Goal: Task Accomplishment & Management: Use online tool/utility

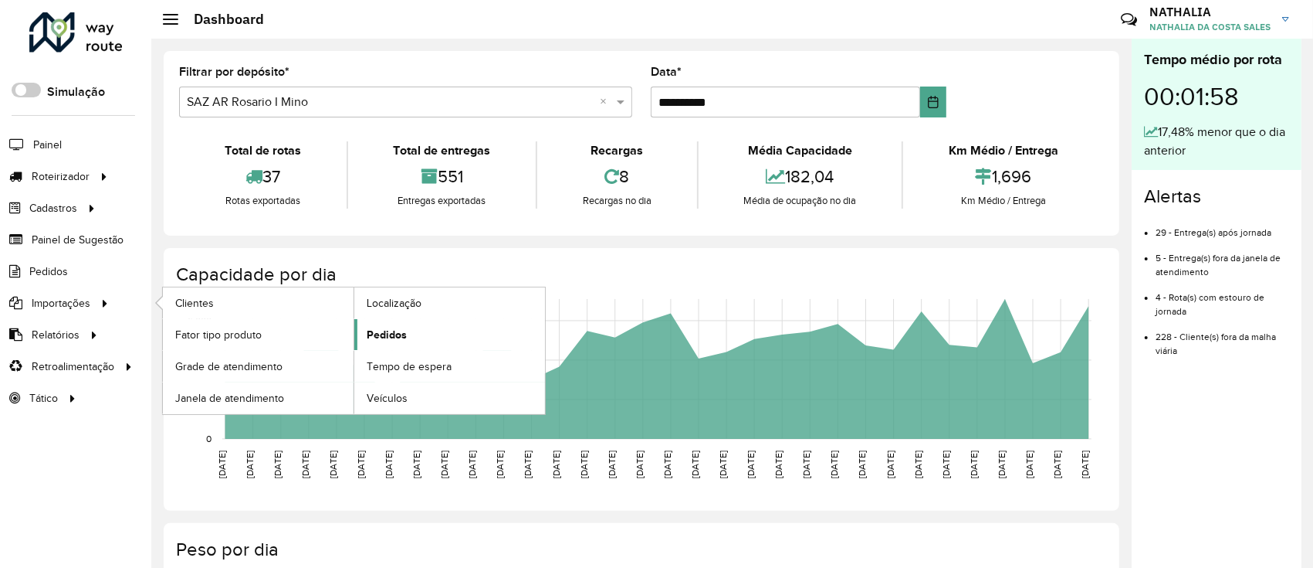
click at [370, 331] on span "Pedidos" at bounding box center [387, 335] width 40 height 16
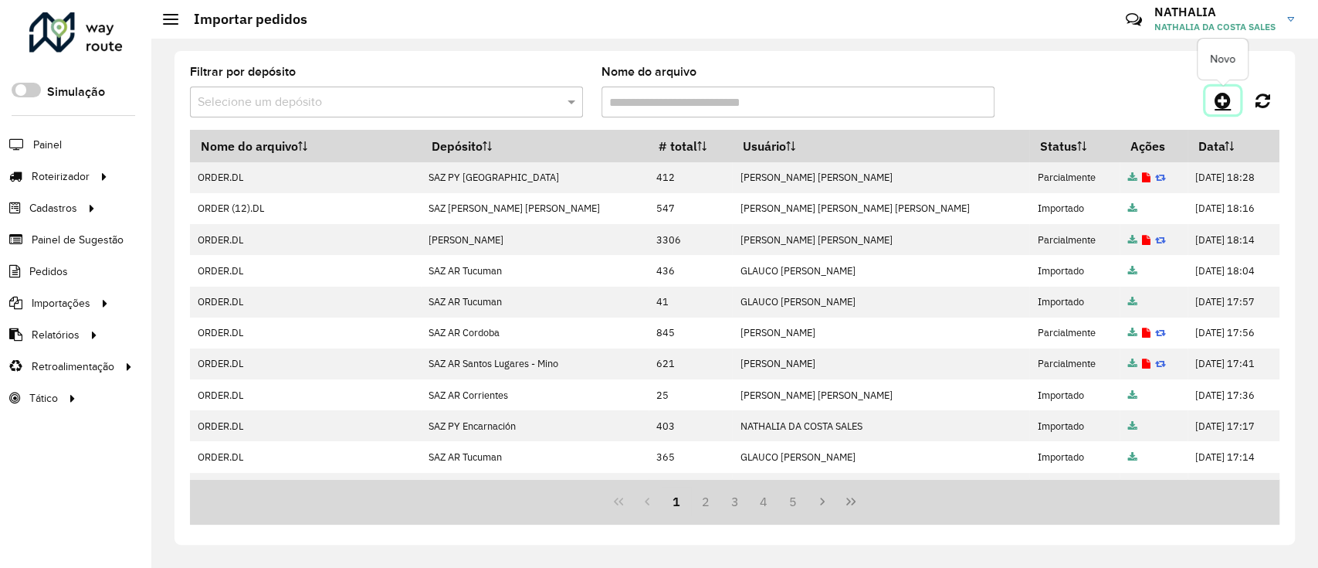
click at [1226, 104] on icon at bounding box center [1223, 100] width 16 height 19
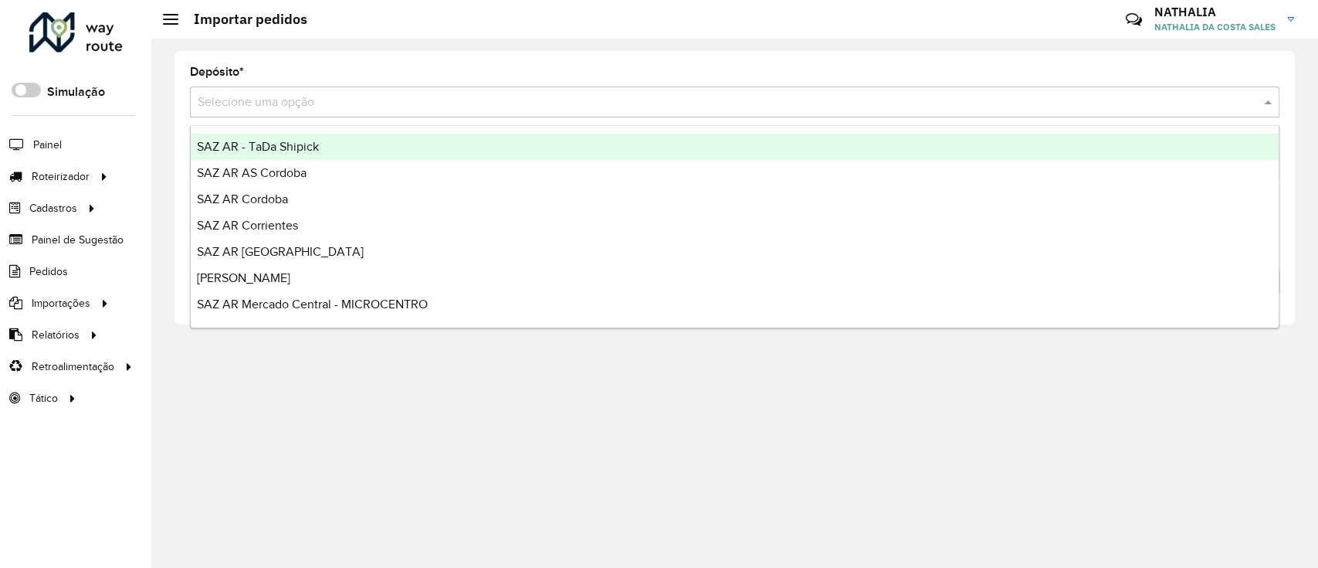
click at [1065, 90] on div "Selecione uma opção" at bounding box center [734, 101] width 1089 height 31
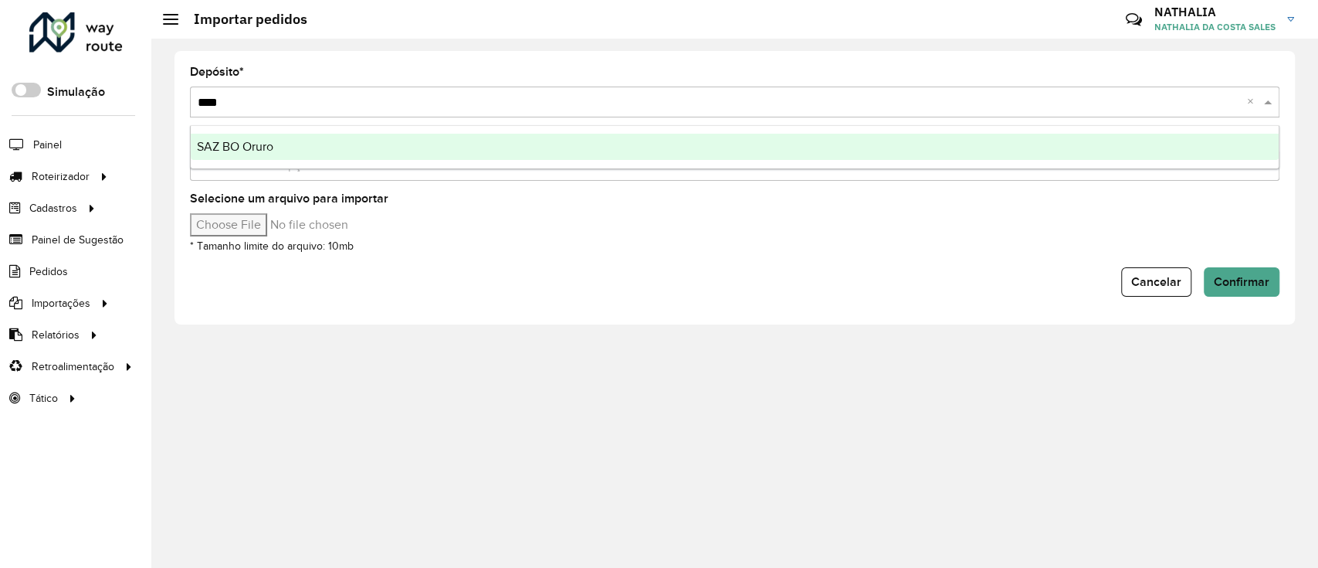
type input "*****"
click at [1046, 147] on div "SAZ BO Oruro" at bounding box center [735, 147] width 1088 height 26
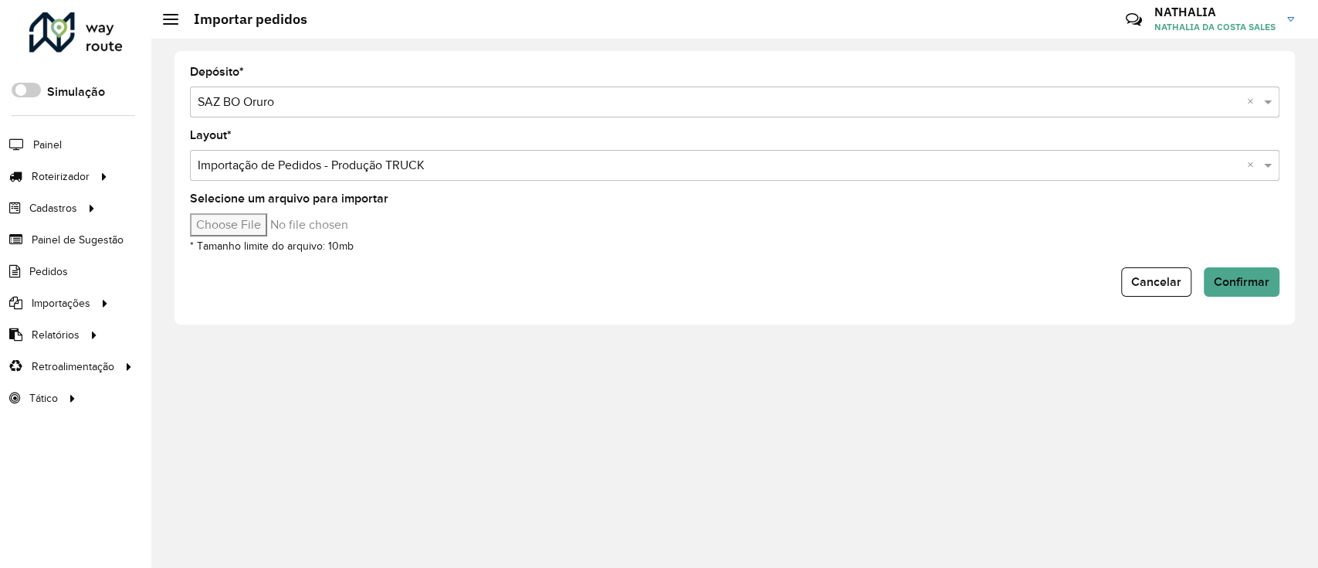
click at [259, 220] on input "Selecione um arquivo para importar" at bounding box center [321, 224] width 263 height 23
type input "**********"
click at [1255, 280] on span "Confirmar" at bounding box center [1242, 281] width 56 height 13
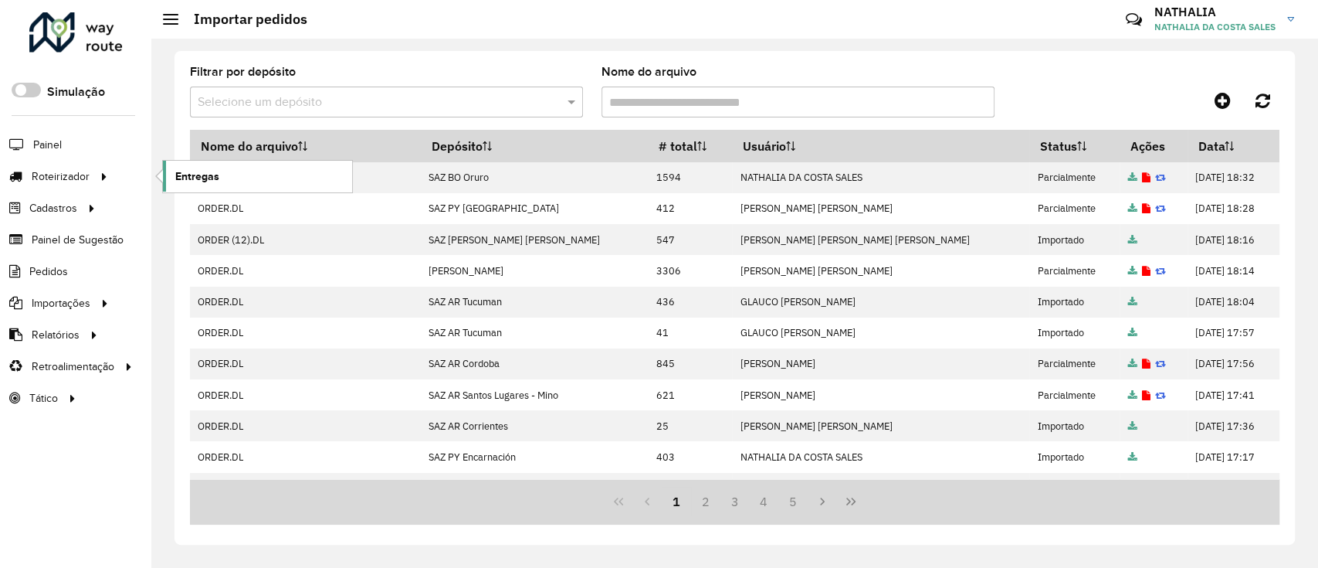
click at [198, 175] on span "Entregas" at bounding box center [197, 176] width 44 height 16
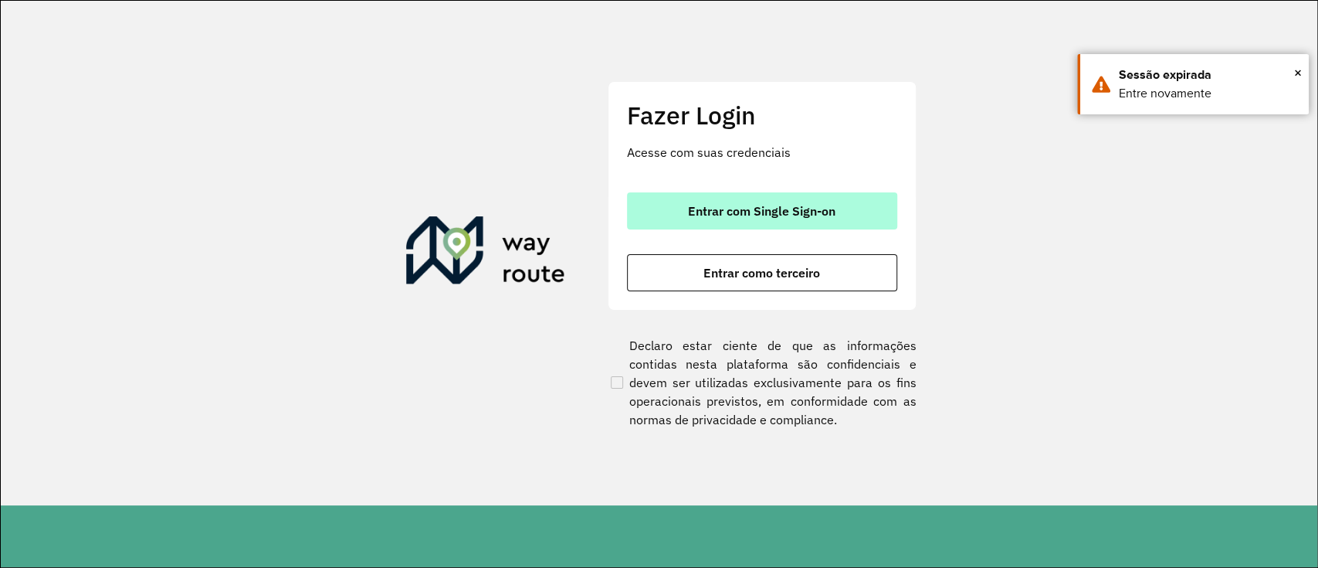
click at [822, 207] on span "Entrar com Single Sign-on" at bounding box center [761, 211] width 147 height 12
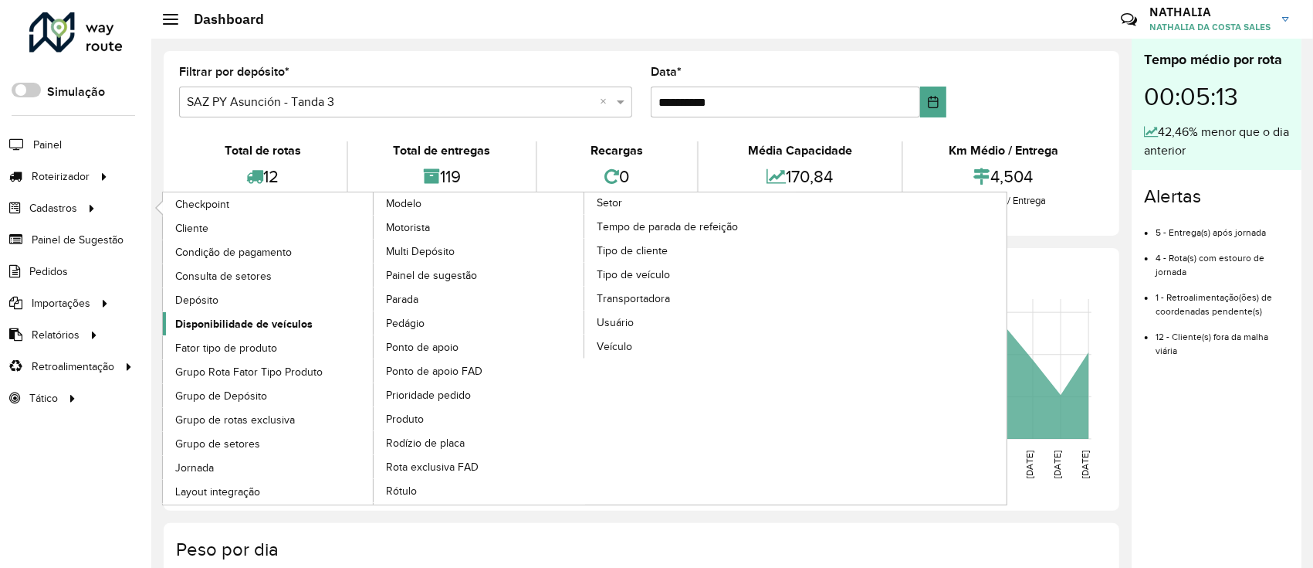
click at [271, 318] on span "Disponibilidade de veículos" at bounding box center [243, 324] width 137 height 16
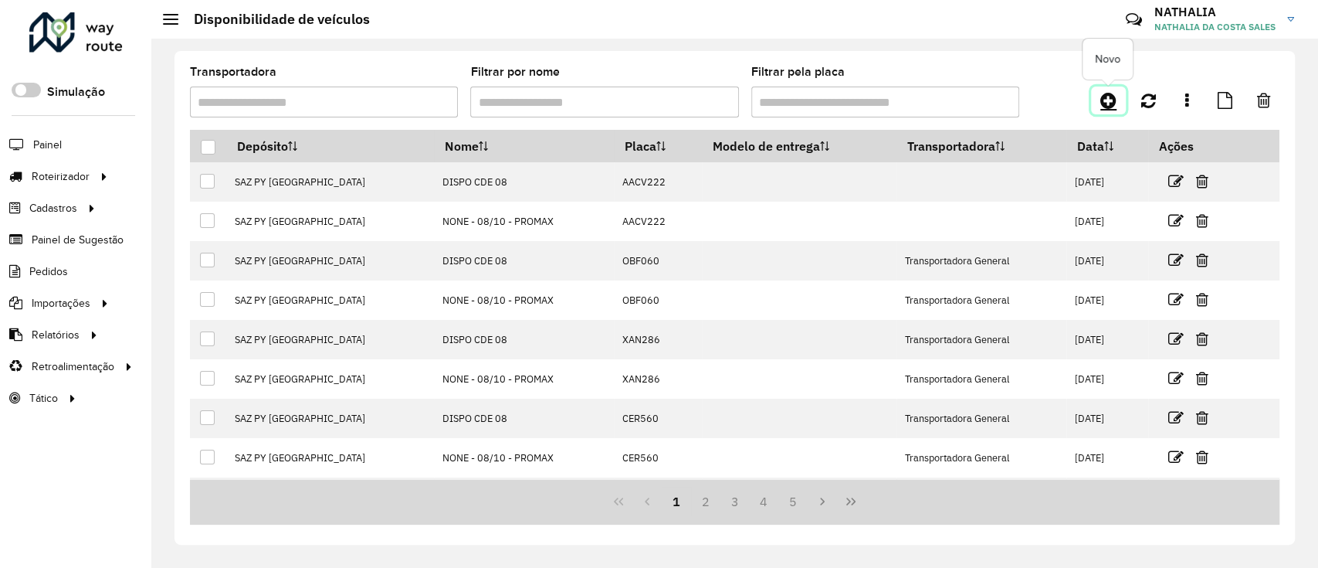
click at [1111, 104] on icon at bounding box center [1108, 100] width 16 height 19
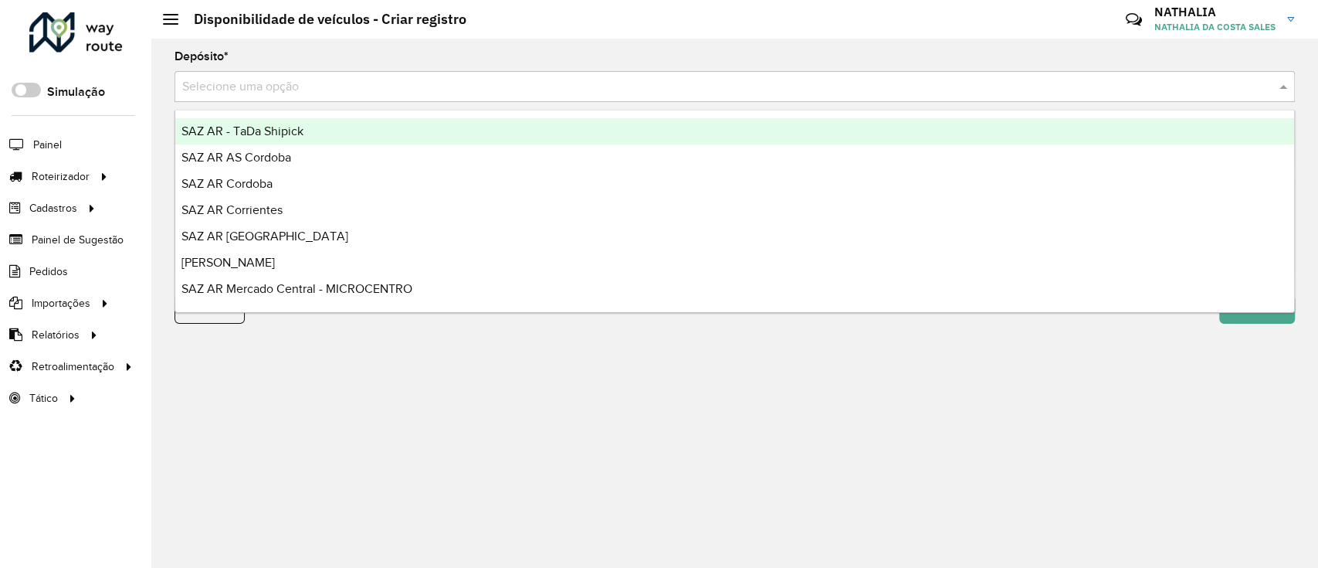
click at [725, 76] on div "Selecione uma opção" at bounding box center [735, 86] width 1120 height 31
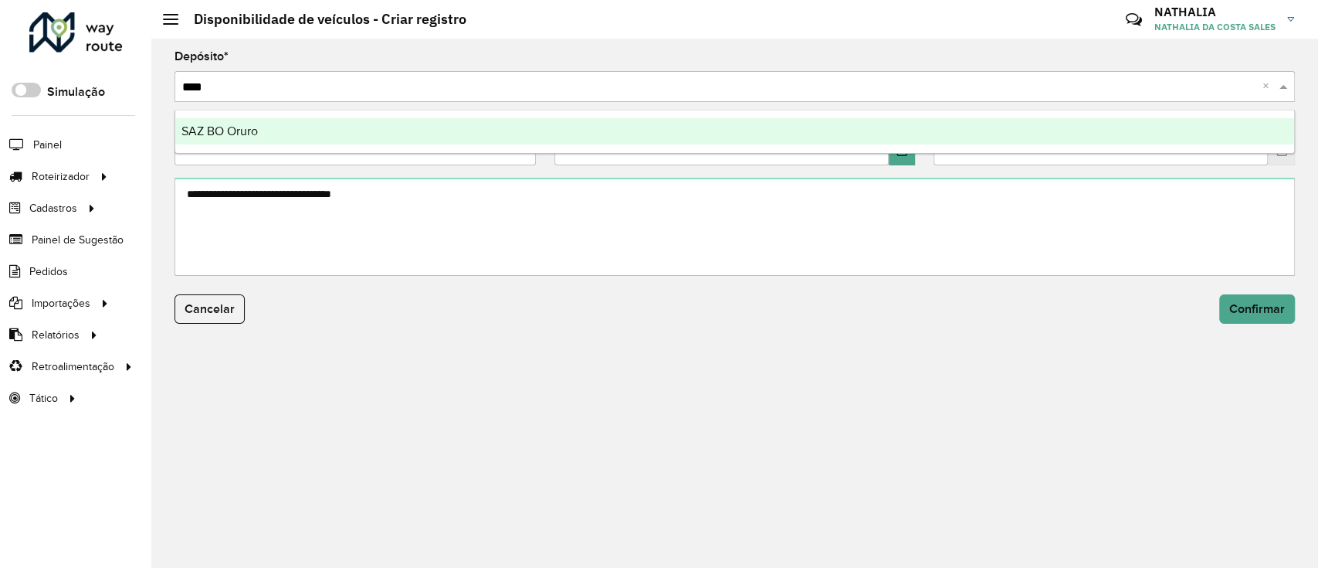
type input "*****"
click at [723, 151] on ng-dropdown-panel "SAZ BO Oruro" at bounding box center [735, 132] width 1120 height 44
click at [721, 127] on div "SAZ BO Oruro" at bounding box center [734, 131] width 1119 height 26
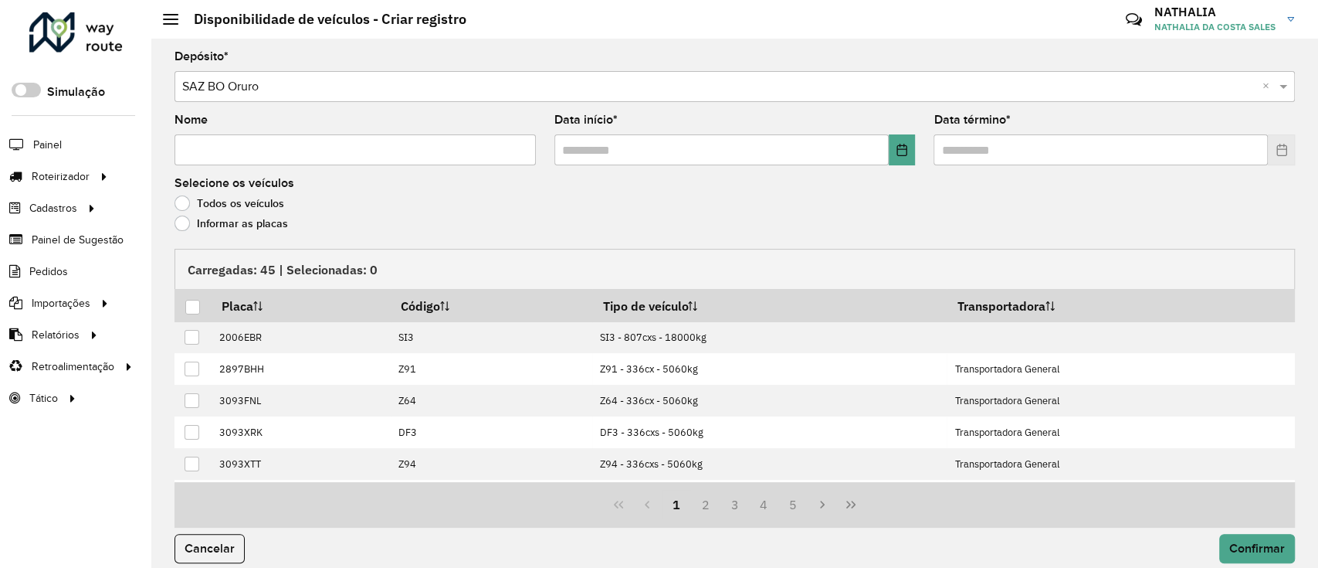
drag, startPoint x: 293, startPoint y: 130, endPoint x: 290, endPoint y: 142, distance: 11.8
click at [290, 142] on div "Nome" at bounding box center [355, 139] width 361 height 51
click at [290, 142] on input "Nome" at bounding box center [355, 149] width 361 height 31
type input "*"
click at [675, 142] on input "text" at bounding box center [721, 149] width 334 height 31
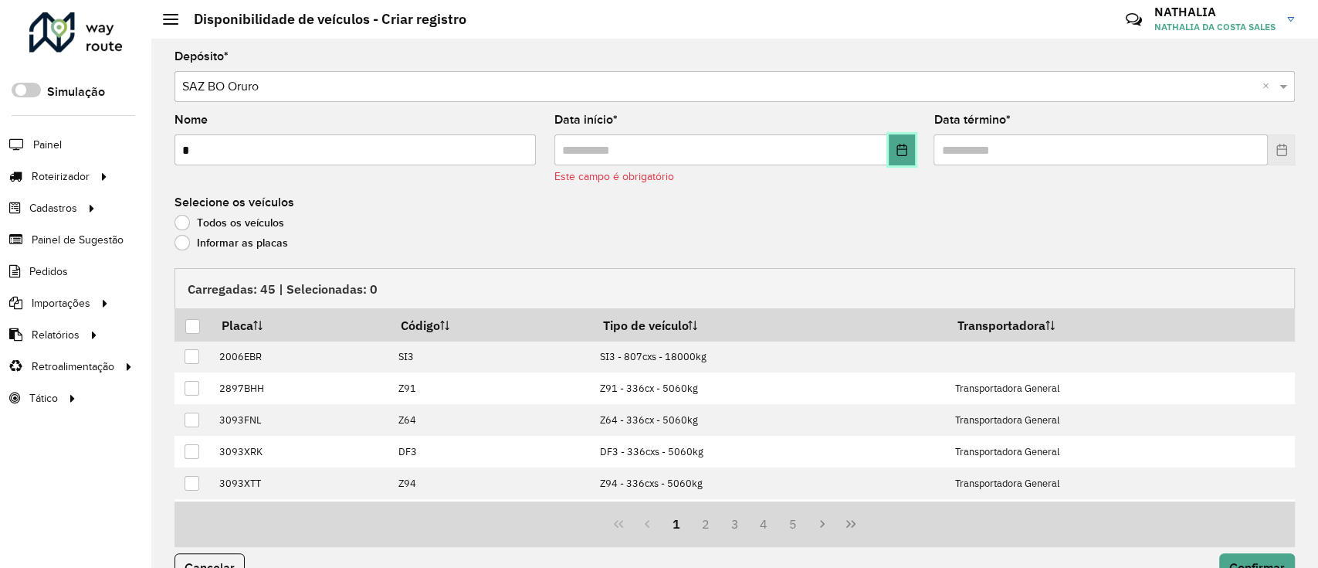
click at [896, 164] on button "Choose Date" at bounding box center [902, 149] width 27 height 31
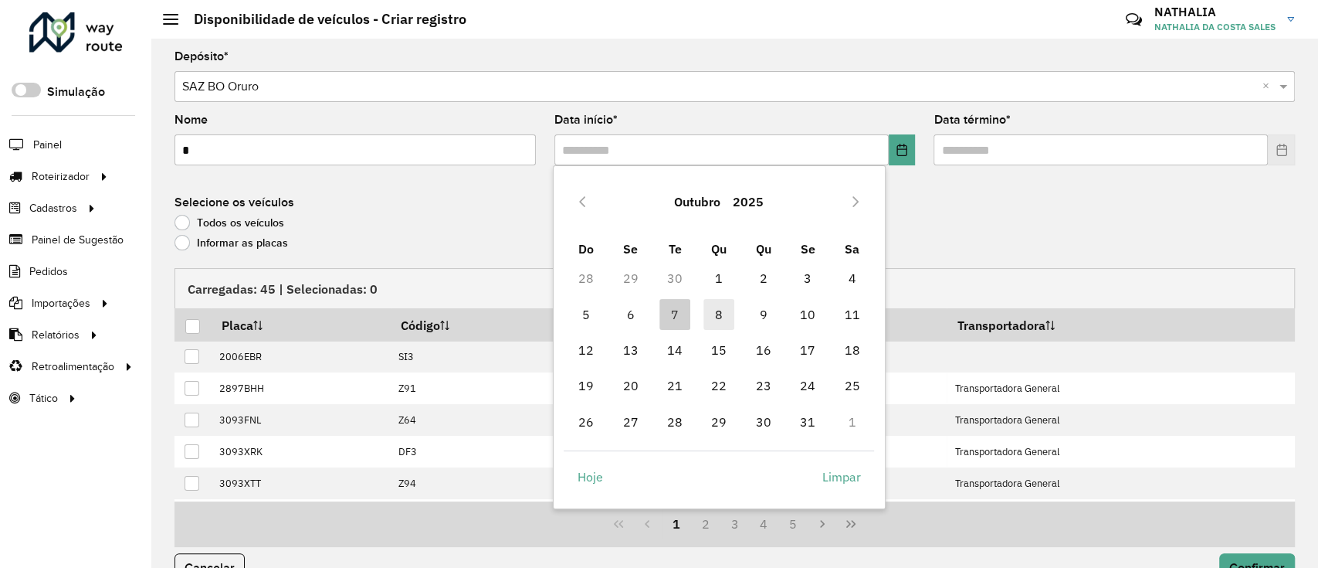
click at [723, 316] on span "8" at bounding box center [718, 314] width 31 height 31
type input "**********"
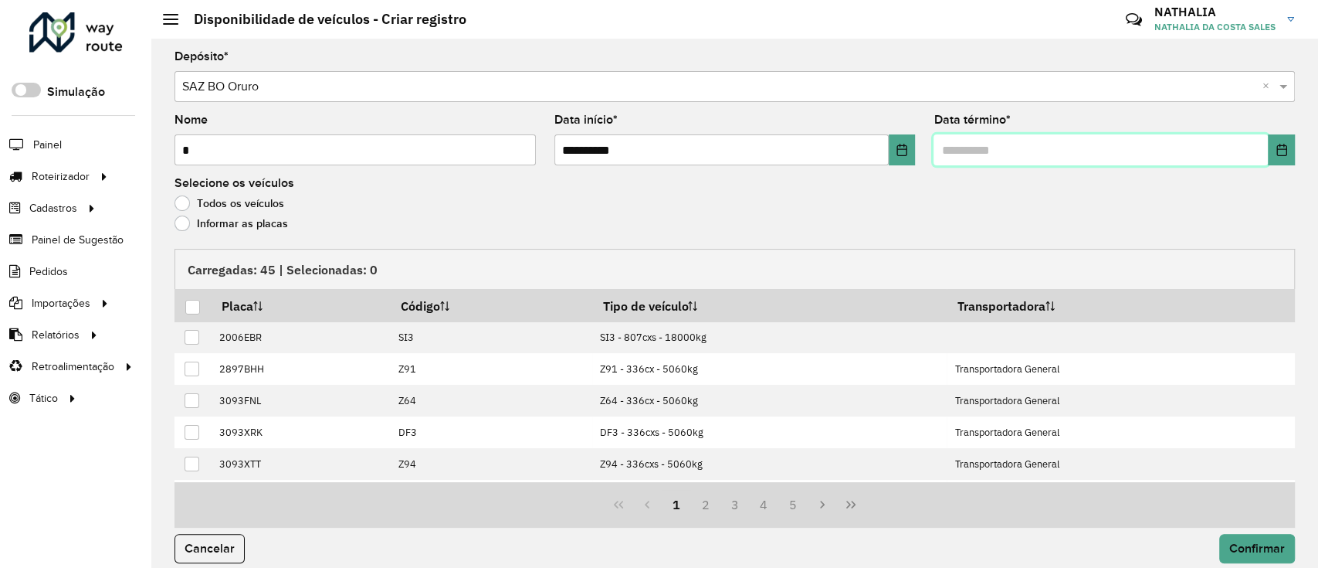
click at [1006, 154] on input "text" at bounding box center [1101, 149] width 334 height 31
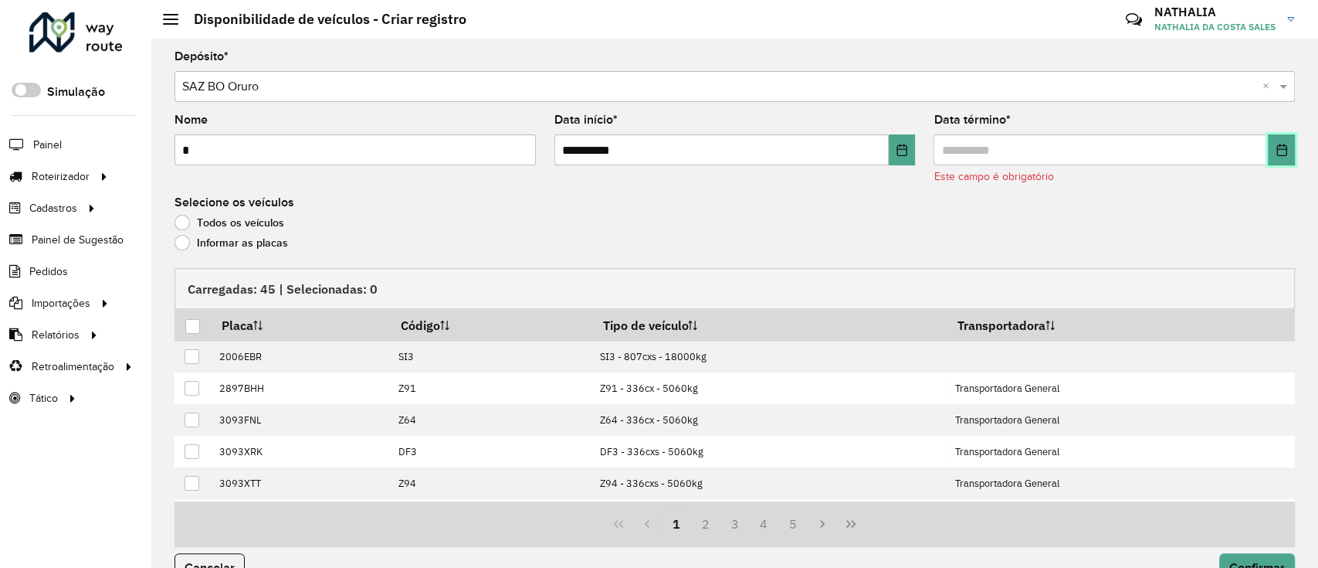
click at [1276, 144] on icon "Choose Date" at bounding box center [1282, 150] width 12 height 12
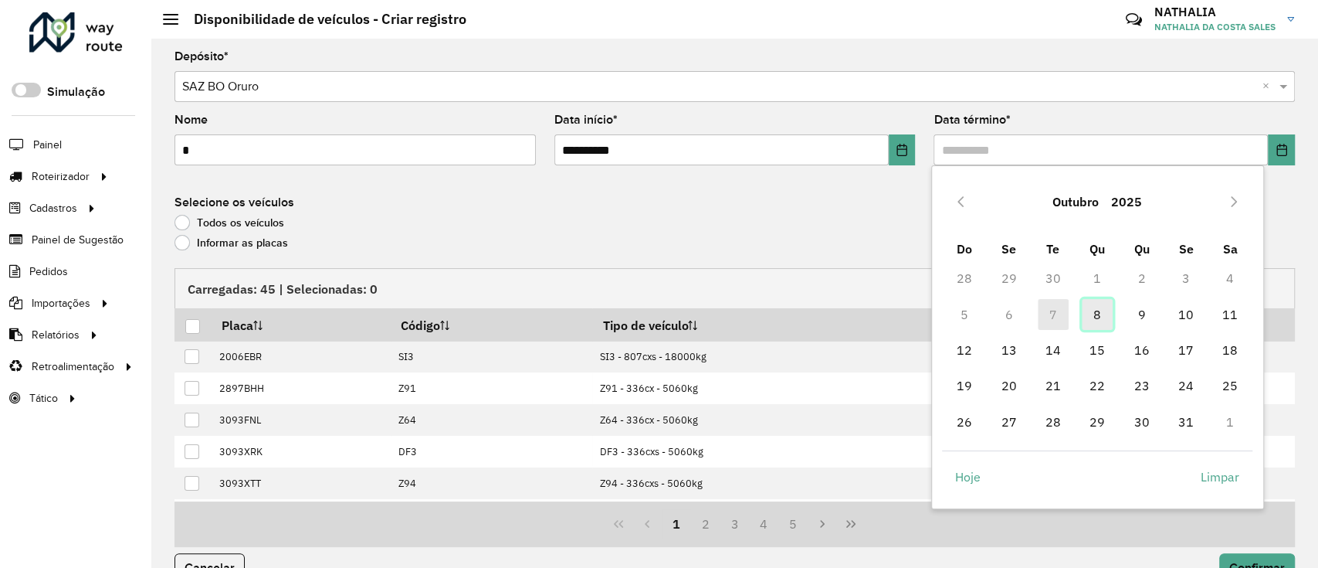
click at [1100, 320] on span "8" at bounding box center [1097, 314] width 31 height 31
type input "**********"
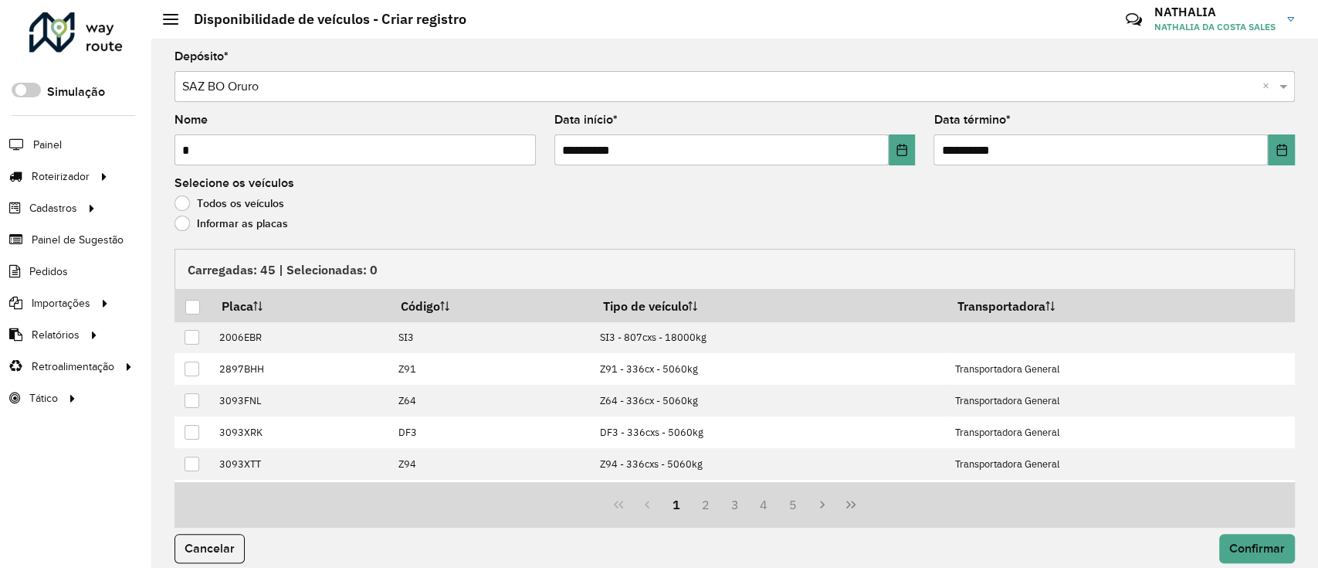
click at [259, 222] on label "Informar as placas" at bounding box center [232, 222] width 114 height 15
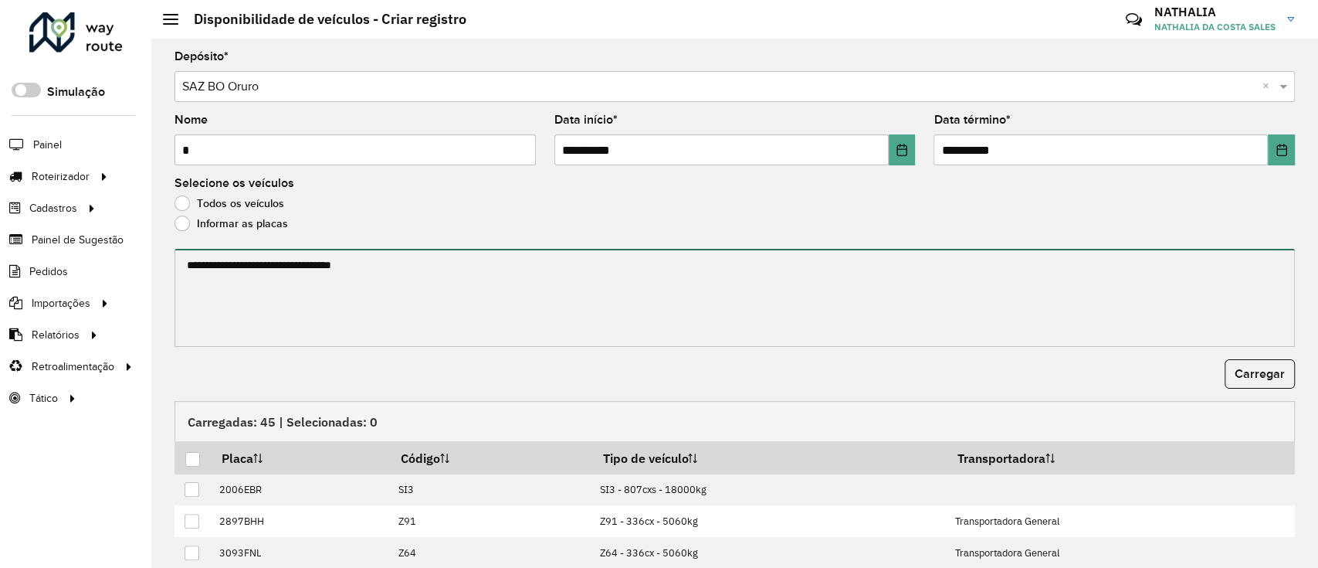
click at [272, 273] on textarea at bounding box center [735, 298] width 1120 height 98
paste textarea "******* ******* ******* ******* ******* ******* ******* ******* ******* *******…"
type textarea "******* ******* ******* ******* ******* ******* ******* ******* ******* *******…"
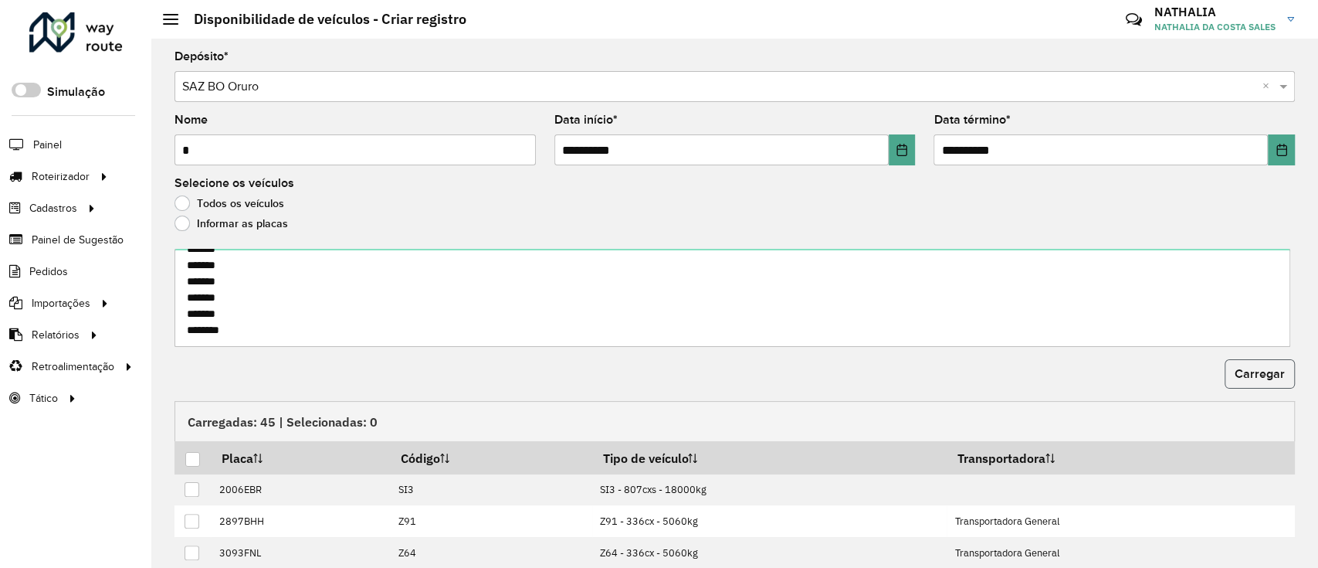
click at [1262, 378] on span "Carregar" at bounding box center [1260, 373] width 50 height 13
click at [188, 458] on div at bounding box center [192, 459] width 15 height 15
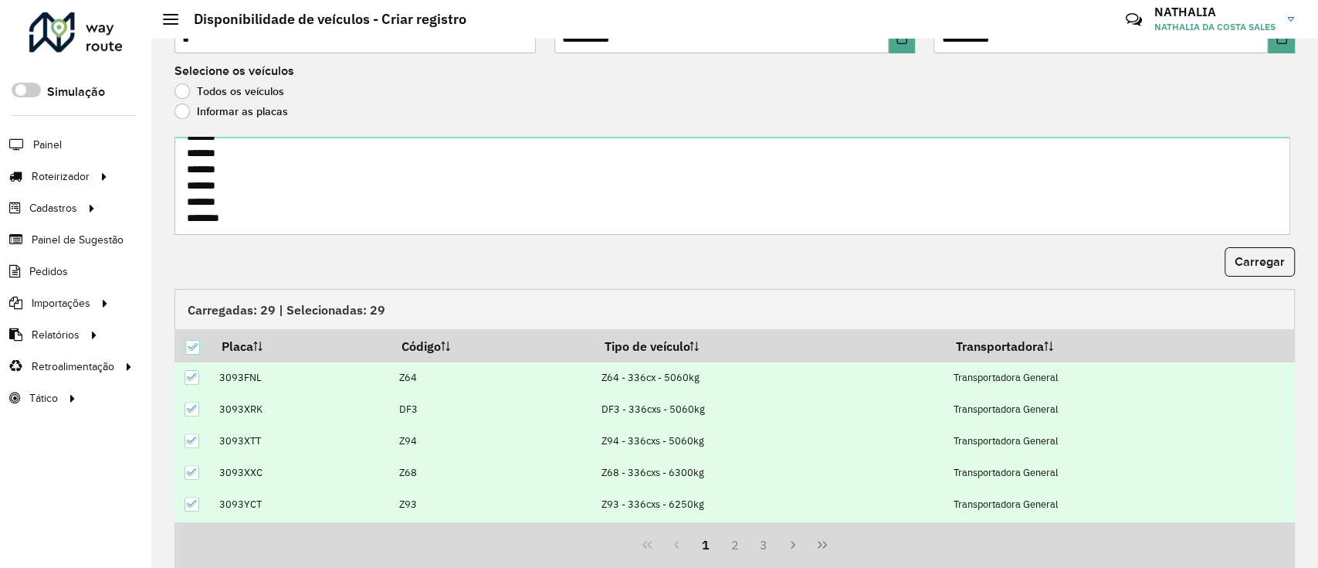
scroll to position [166, 0]
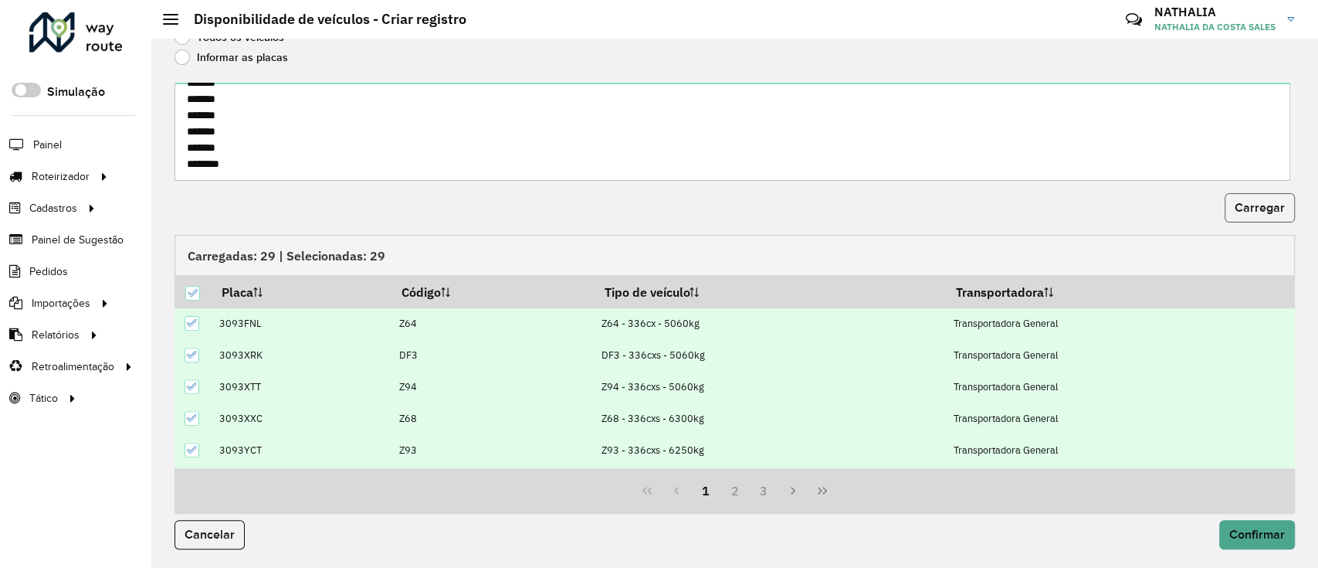
click at [1255, 212] on span "Carregar" at bounding box center [1260, 207] width 50 height 13
click at [1233, 534] on span "Confirmar" at bounding box center [1257, 533] width 56 height 13
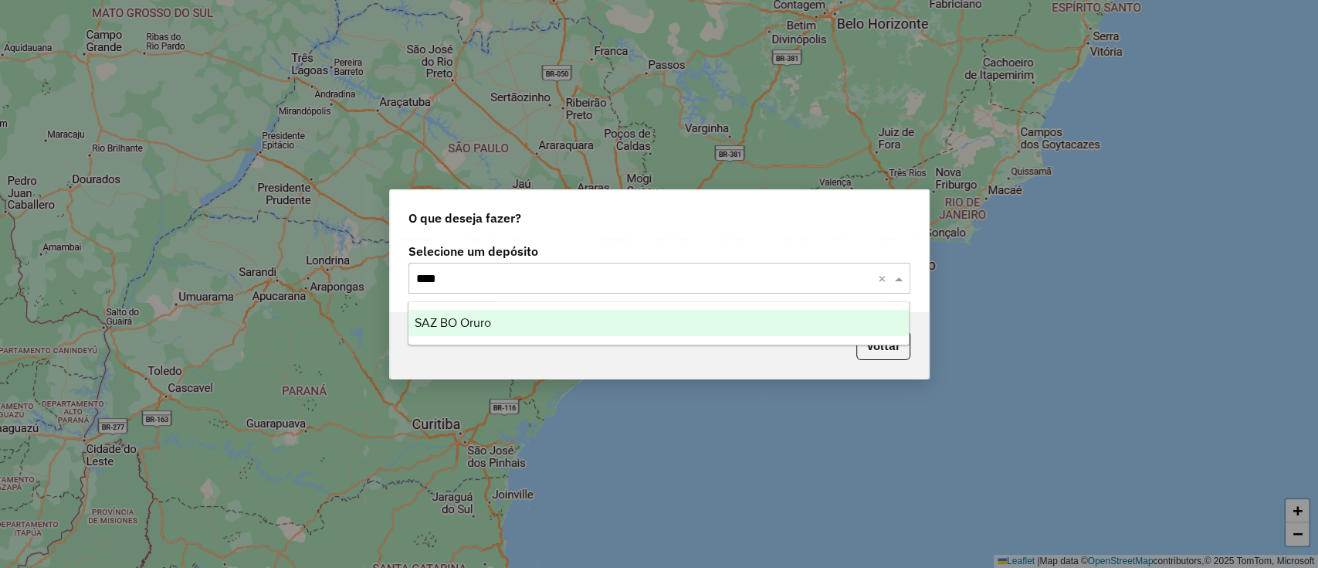
type input "*****"
click at [436, 312] on div "SAZ BO Oruro" at bounding box center [658, 323] width 500 height 26
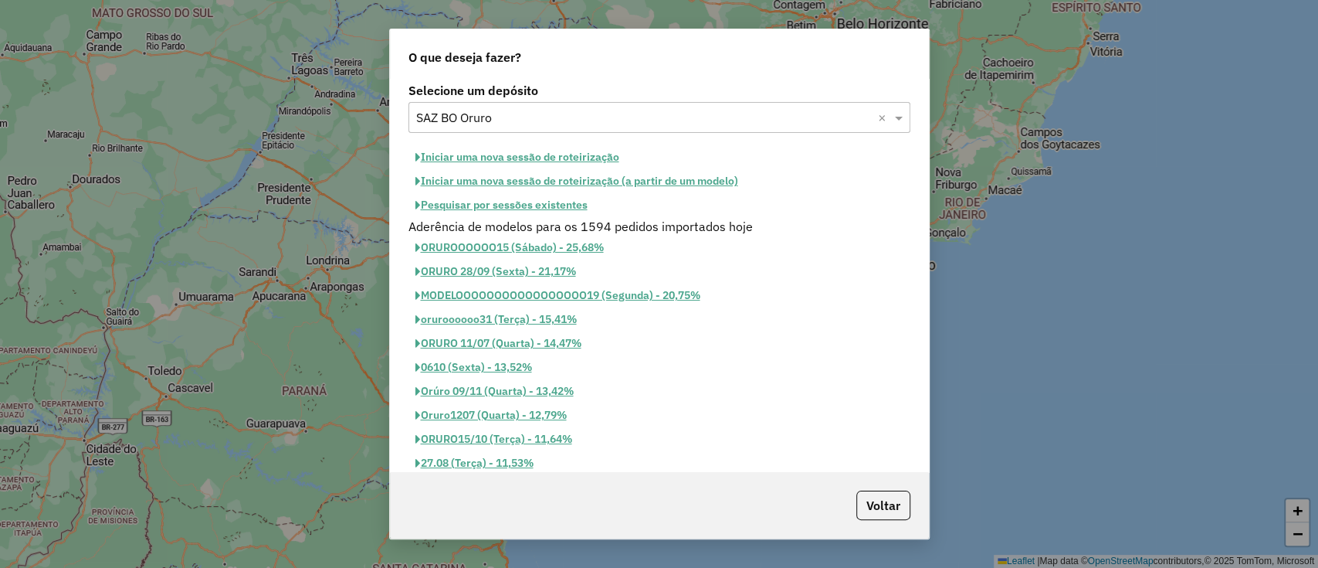
click at [551, 146] on button "Iniciar uma nova sessão de roteirização" at bounding box center [517, 157] width 218 height 24
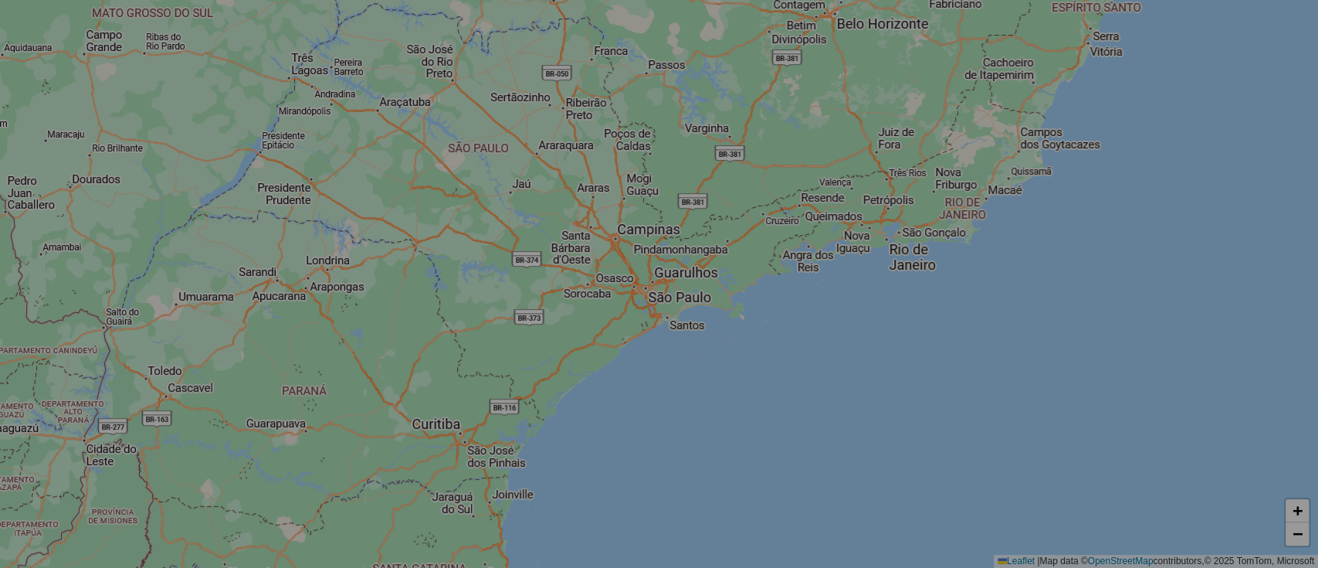
select select "*"
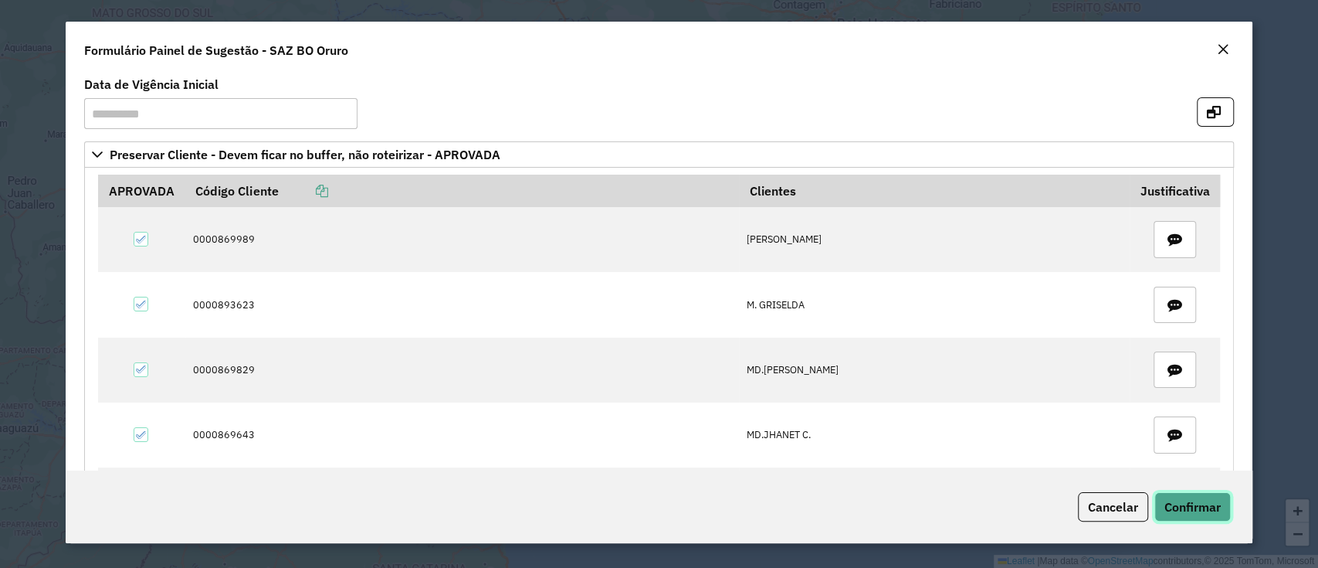
click at [1192, 516] on button "Confirmar" at bounding box center [1192, 506] width 76 height 29
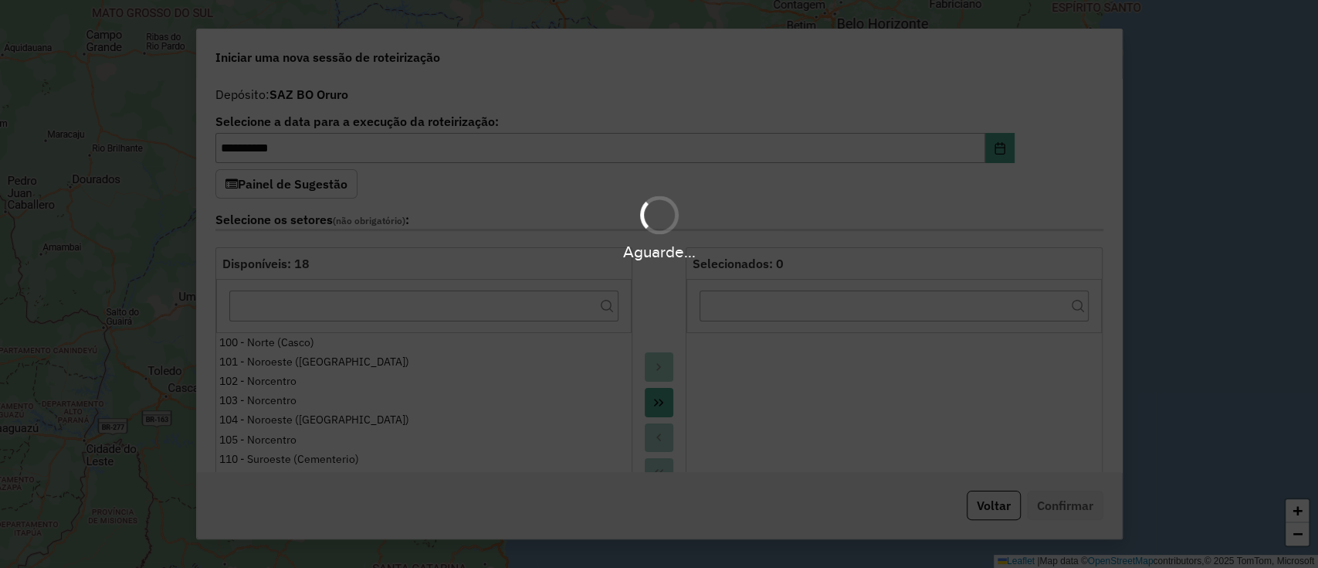
click at [1049, 188] on div "Aguarde..." at bounding box center [659, 284] width 1318 height 568
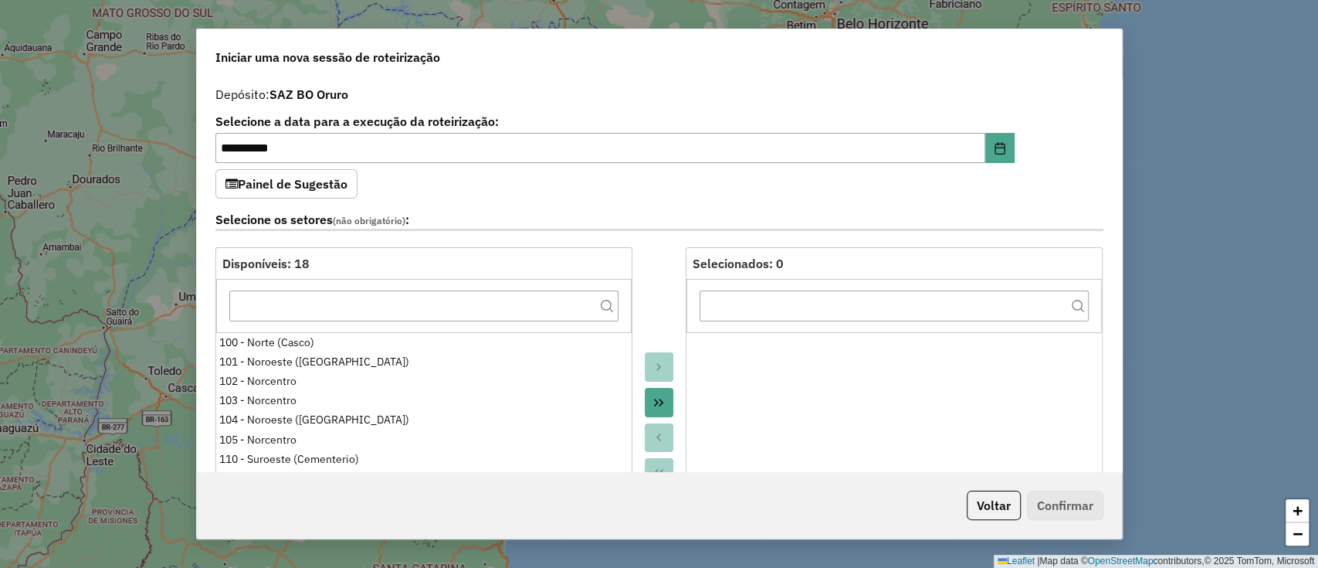
click at [1049, 188] on div "**********" at bounding box center [659, 276] width 925 height 394
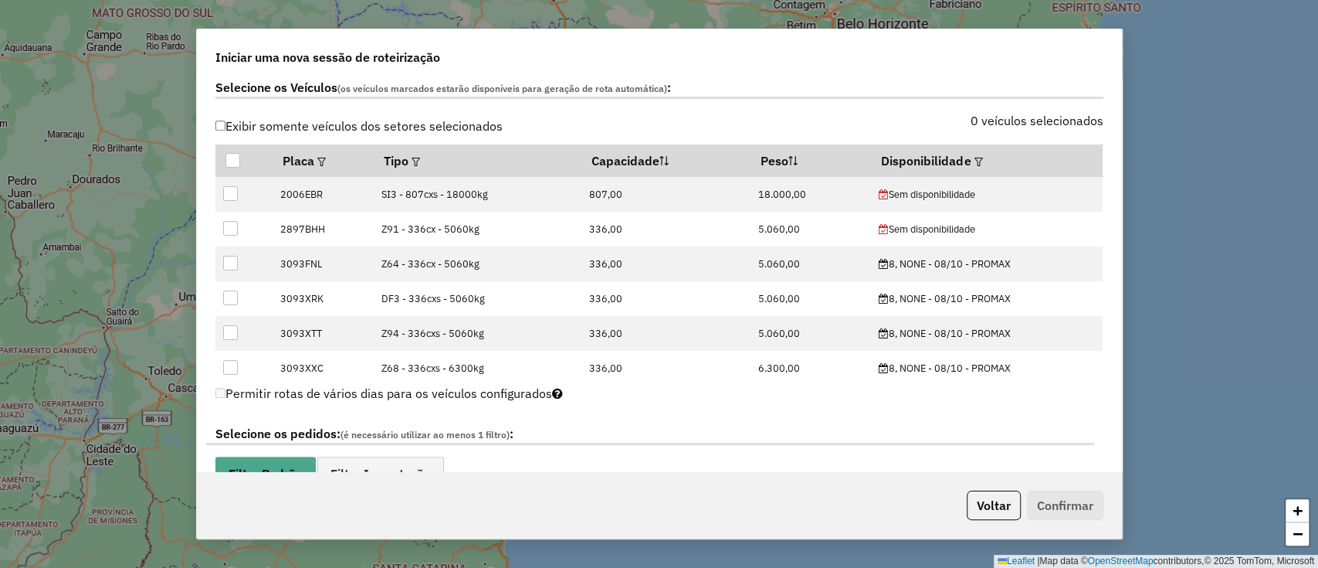
scroll to position [576, 0]
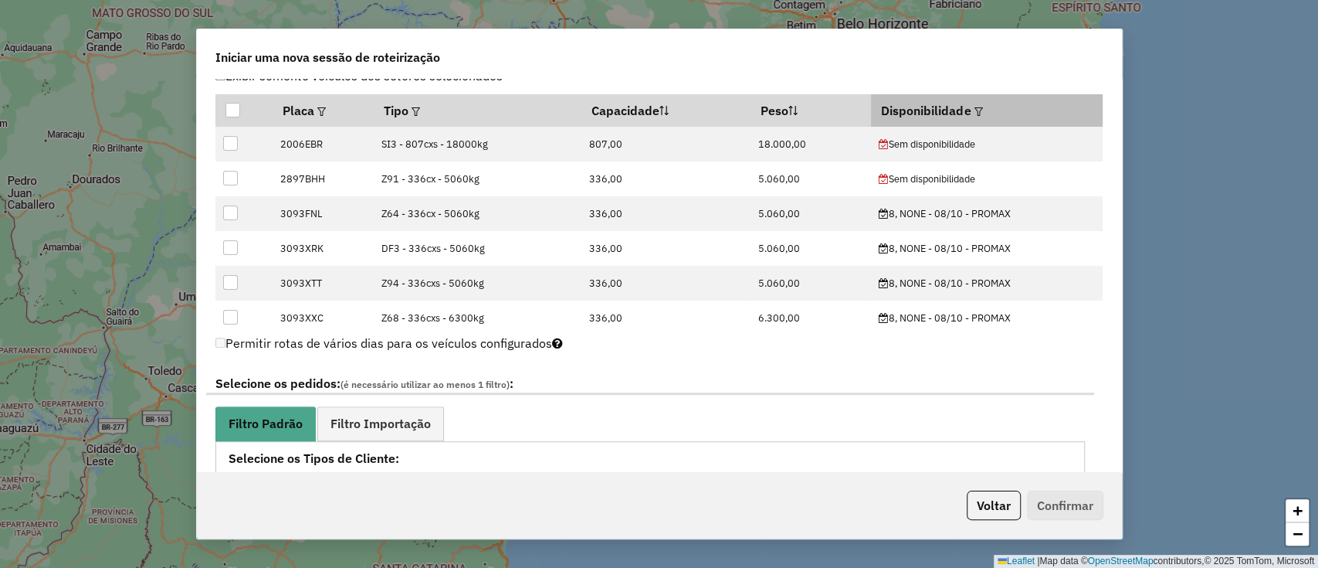
click at [974, 101] on div at bounding box center [977, 110] width 12 height 19
click at [974, 107] on em at bounding box center [978, 111] width 8 height 8
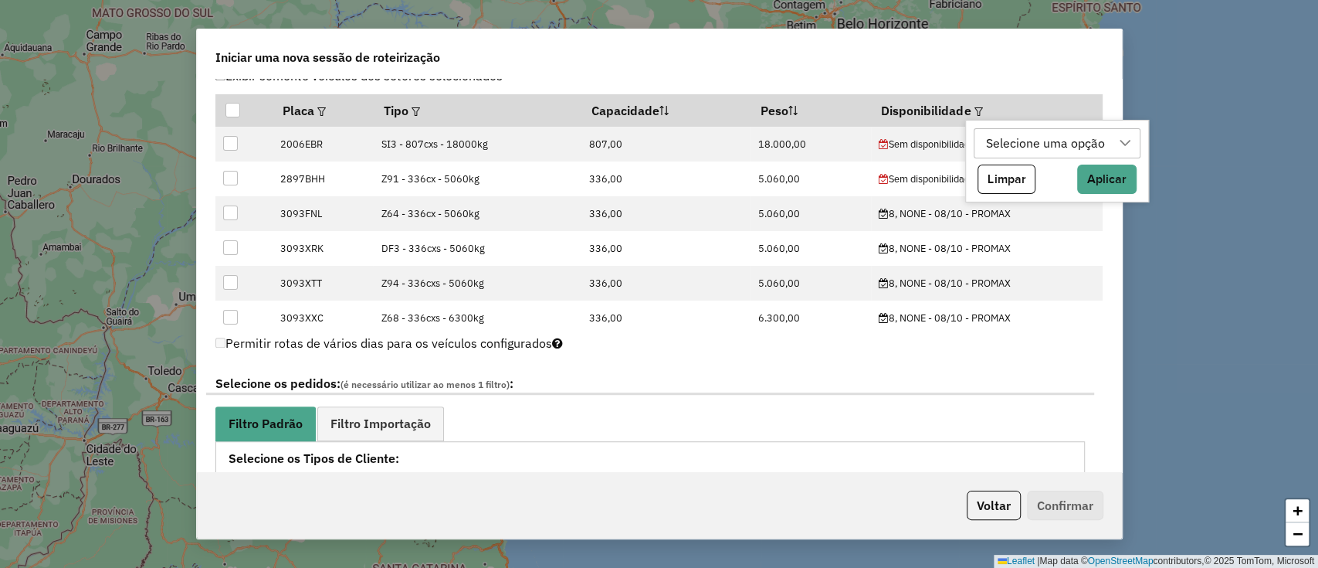
click at [1002, 133] on div "Selecione uma opção" at bounding box center [1046, 143] width 130 height 29
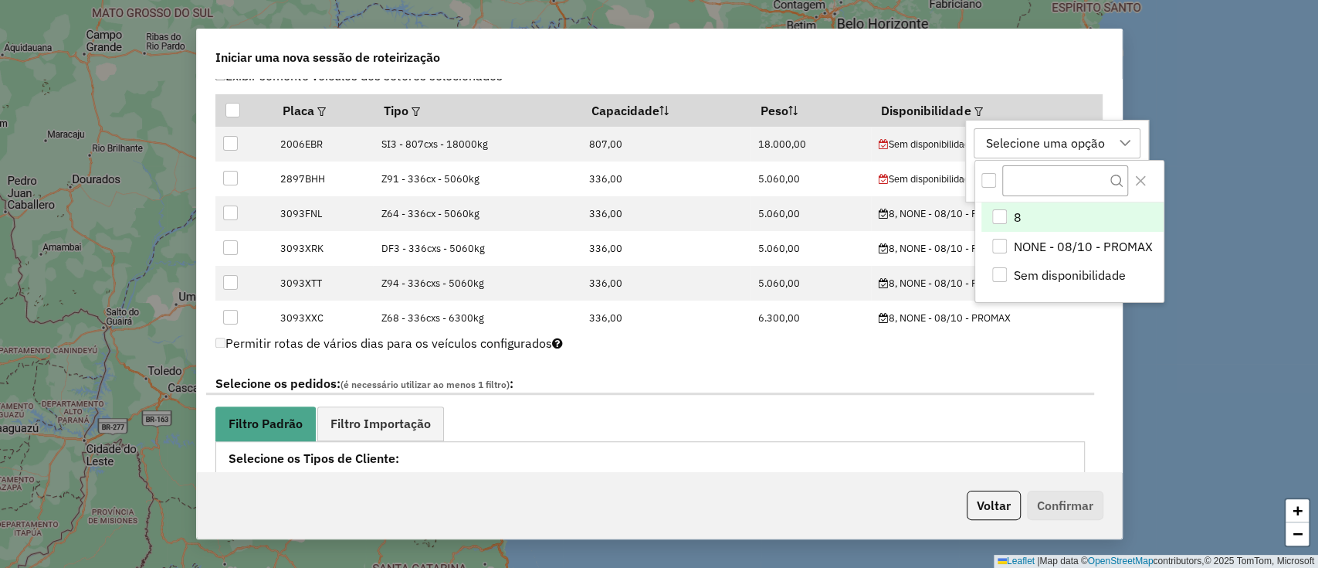
click at [1011, 217] on li "8" at bounding box center [1071, 216] width 181 height 29
click at [860, 73] on div "Iniciar uma nova sessão de roteirização" at bounding box center [659, 53] width 925 height 49
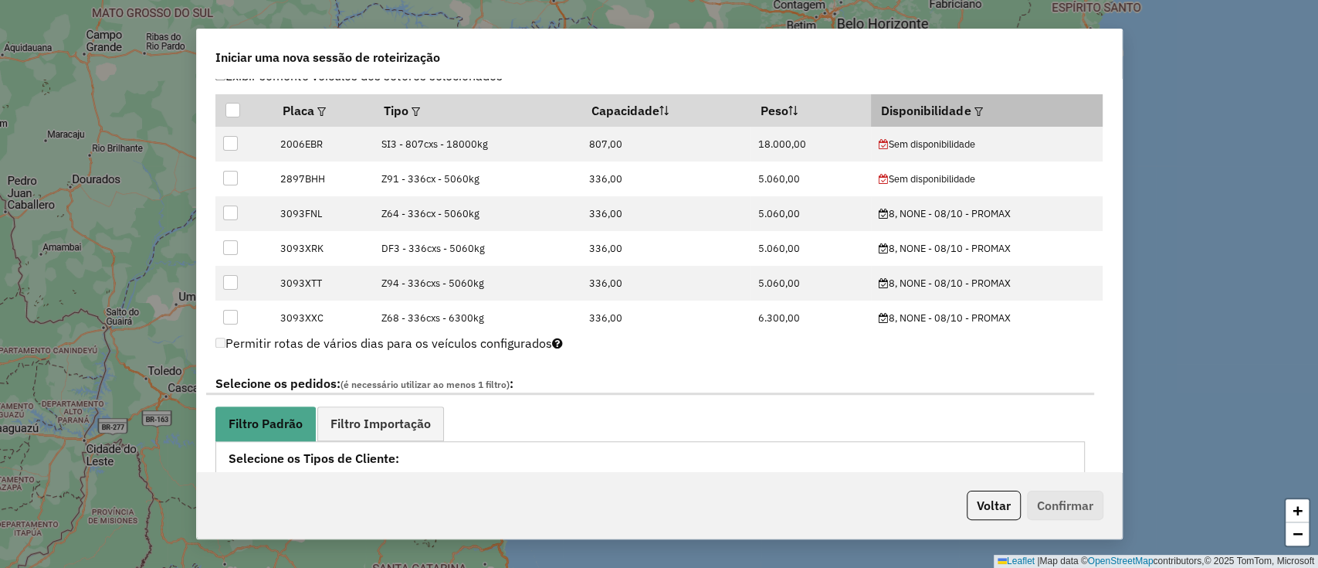
click at [974, 108] on em at bounding box center [978, 111] width 8 height 8
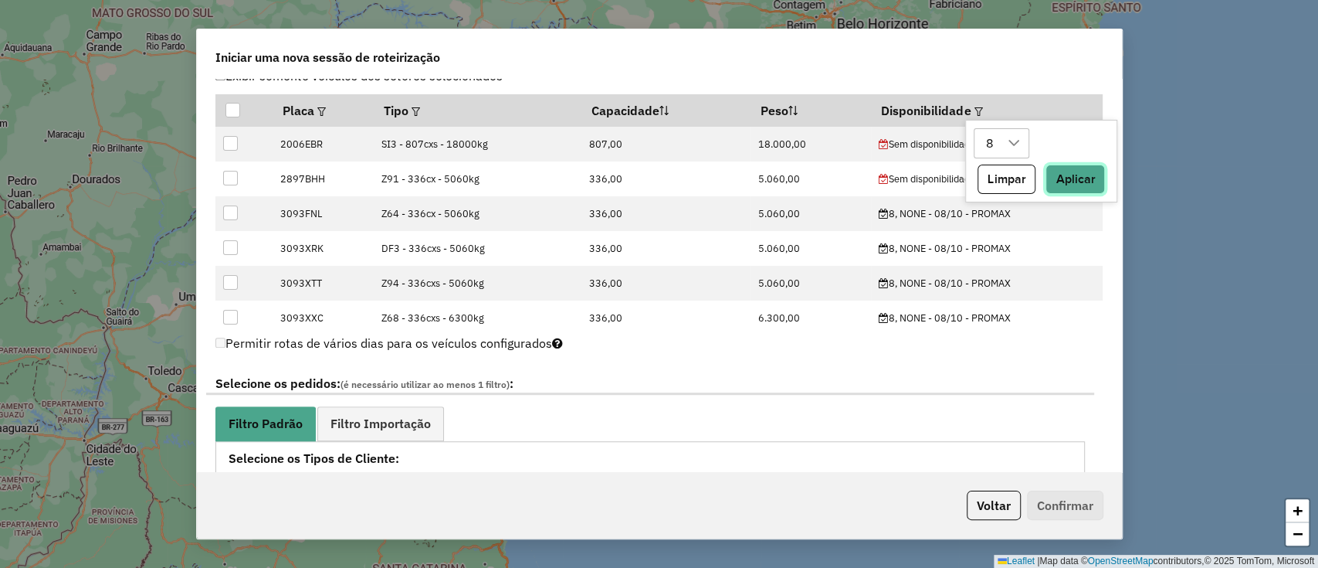
click at [1069, 181] on button "Aplicar" at bounding box center [1074, 178] width 59 height 29
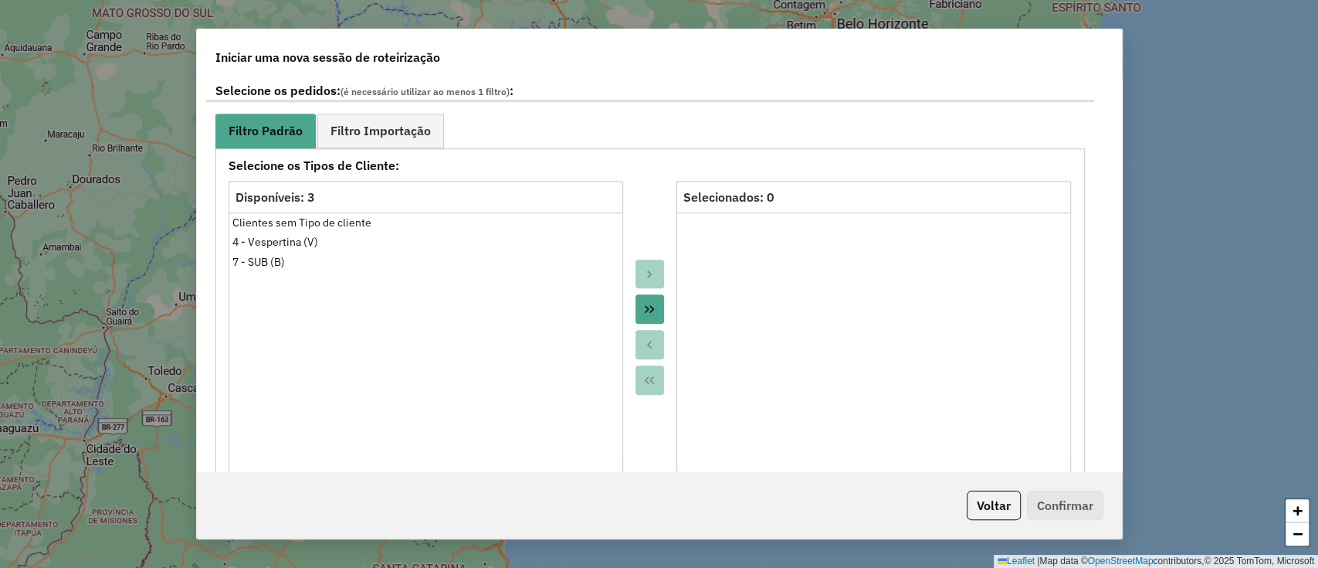
scroll to position [921, 0]
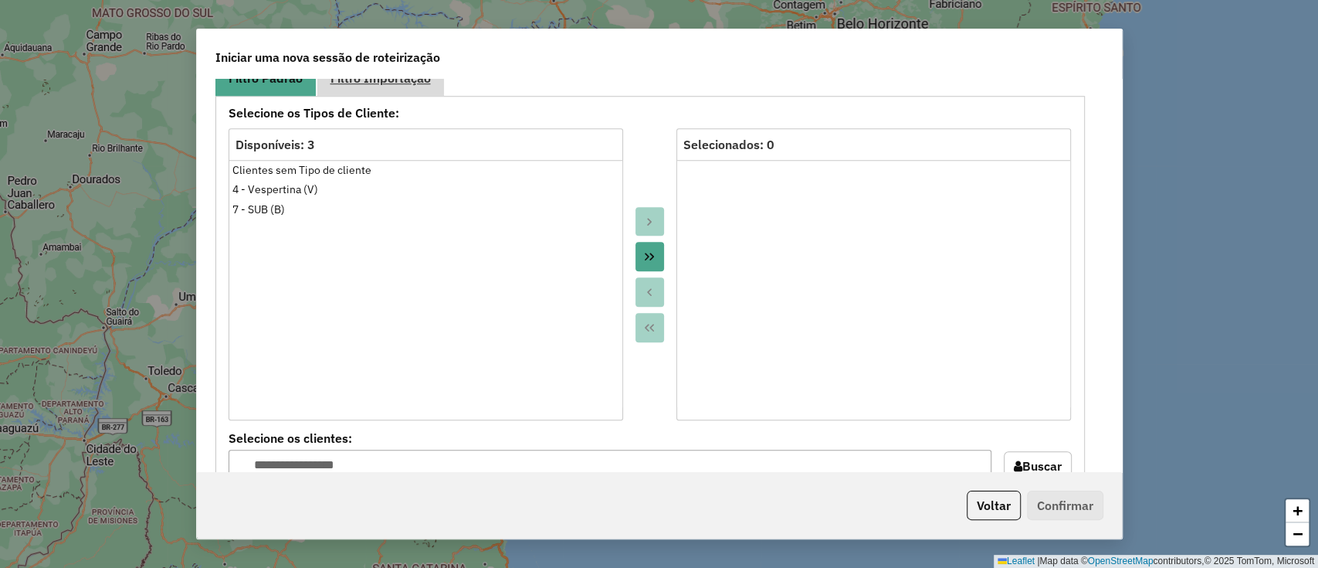
click at [418, 81] on span "Filtro Importação" at bounding box center [380, 78] width 100 height 12
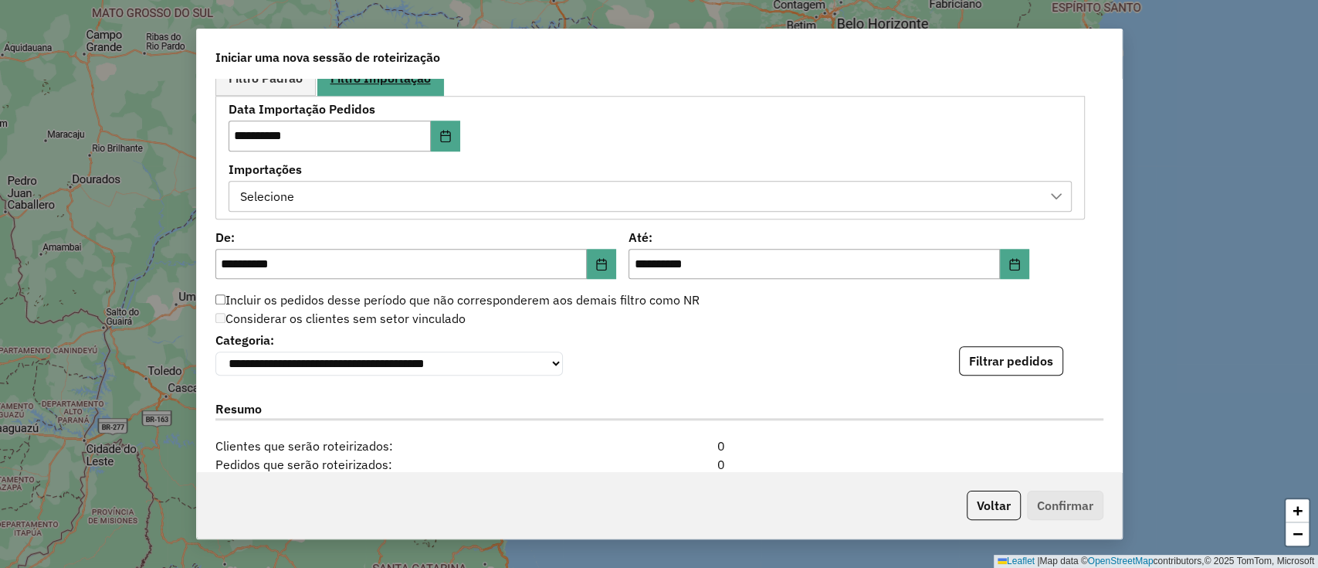
scroll to position [902, 0]
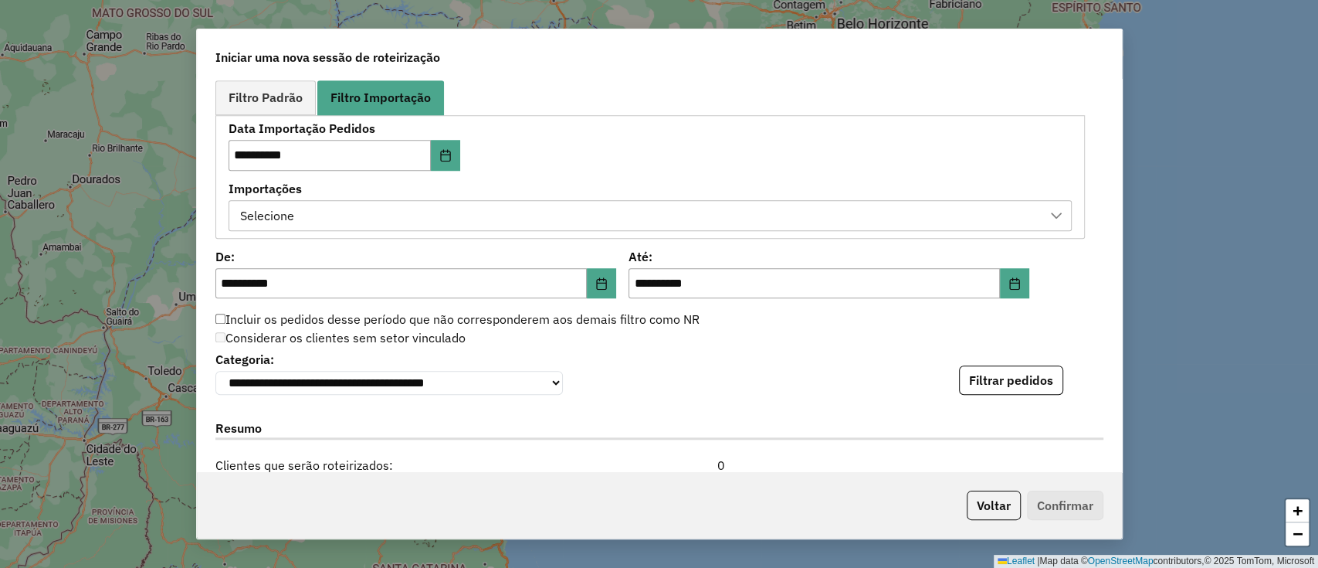
click at [414, 217] on div "Selecione" at bounding box center [639, 215] width 806 height 29
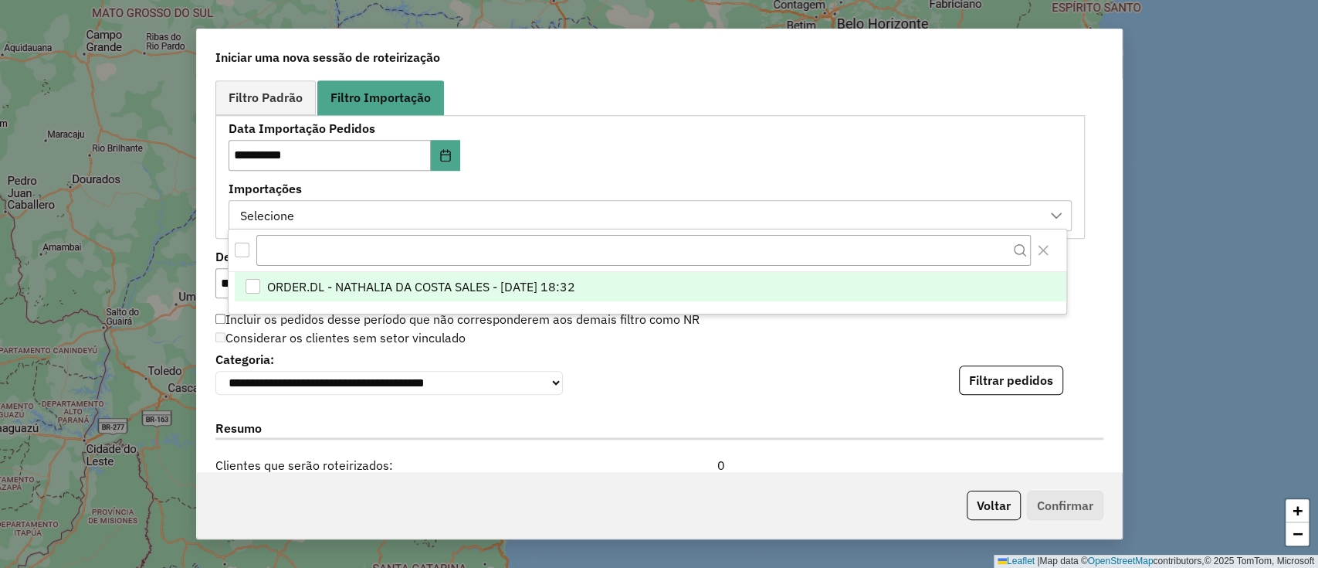
click at [506, 296] on li "ORDER.DL - NATHALIA DA COSTA SALES - 07/10/2025 18:32" at bounding box center [651, 286] width 832 height 29
click at [542, 144] on div "**********" at bounding box center [404, 147] width 351 height 48
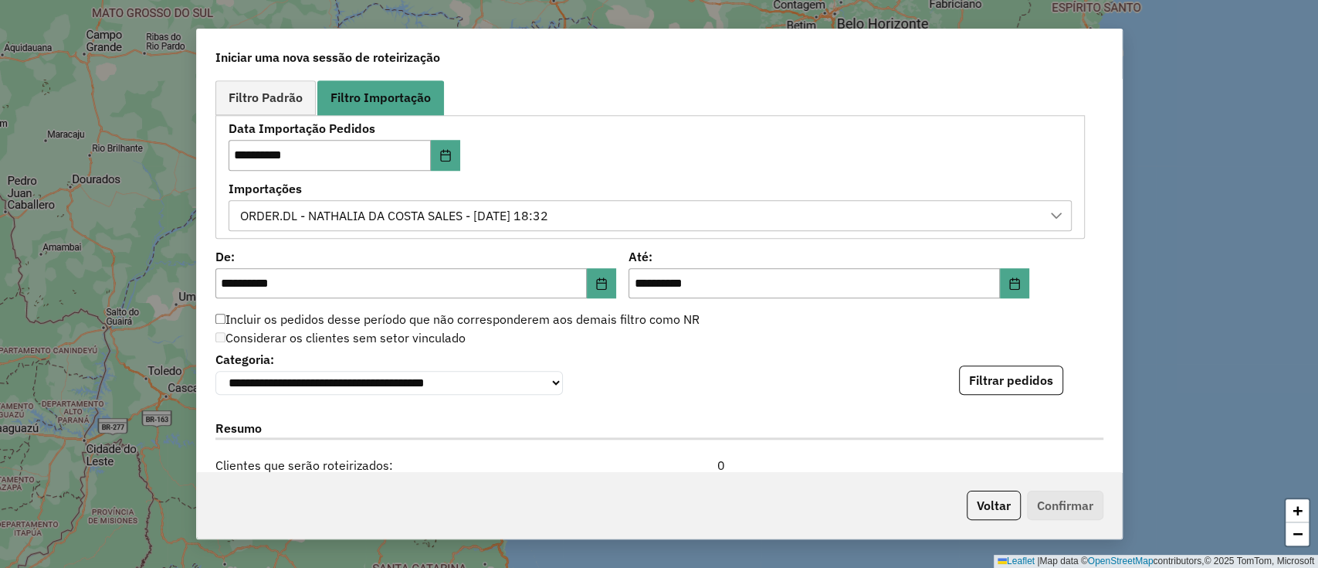
drag, startPoint x: 1116, startPoint y: 346, endPoint x: 1124, endPoint y: 387, distance: 41.8
click at [1124, 387] on div "**********" at bounding box center [659, 284] width 1318 height 568
drag, startPoint x: 1117, startPoint y: 381, endPoint x: 1117, endPoint y: 406, distance: 24.7
click at [1117, 406] on div "**********" at bounding box center [659, 276] width 925 height 394
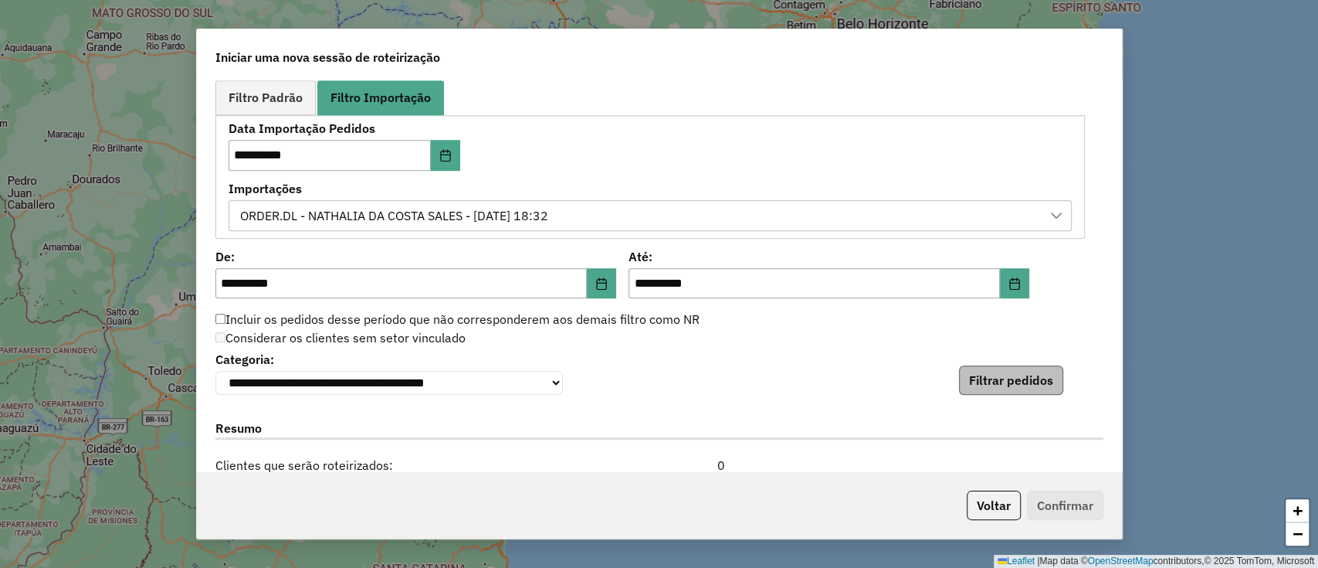
drag, startPoint x: 1115, startPoint y: 395, endPoint x: 1003, endPoint y: 387, distance: 112.3
click at [1003, 387] on div "**********" at bounding box center [659, 276] width 925 height 394
click at [1003, 387] on button "Filtrar pedidos" at bounding box center [1011, 379] width 104 height 29
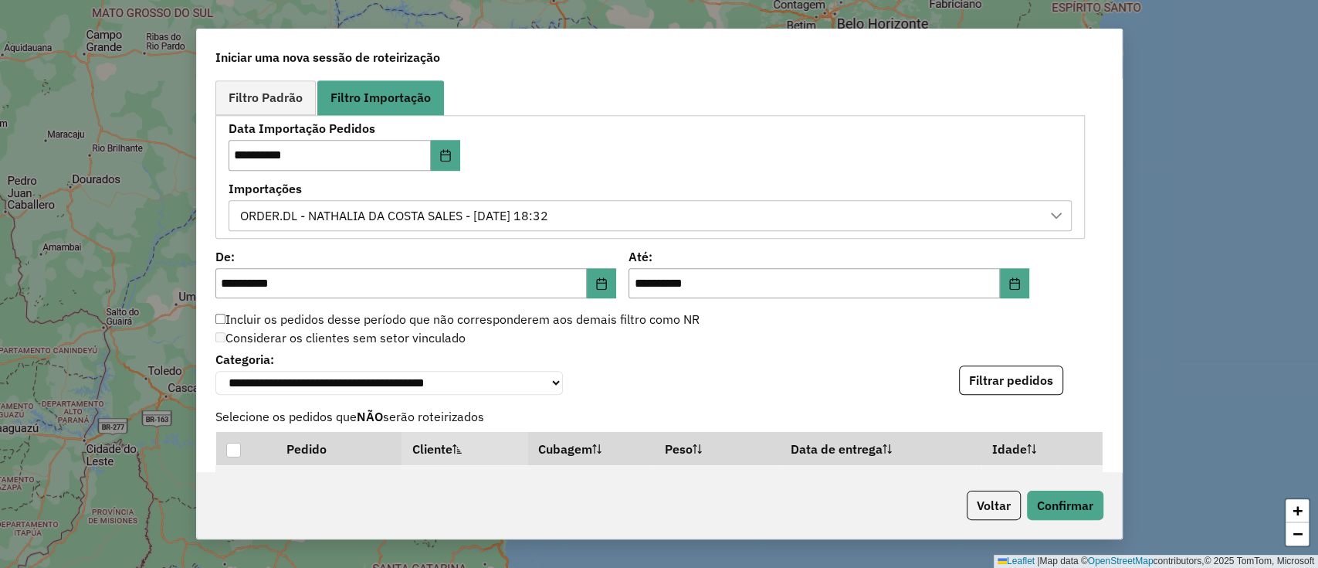
click at [870, 361] on div "**********" at bounding box center [659, 370] width 888 height 47
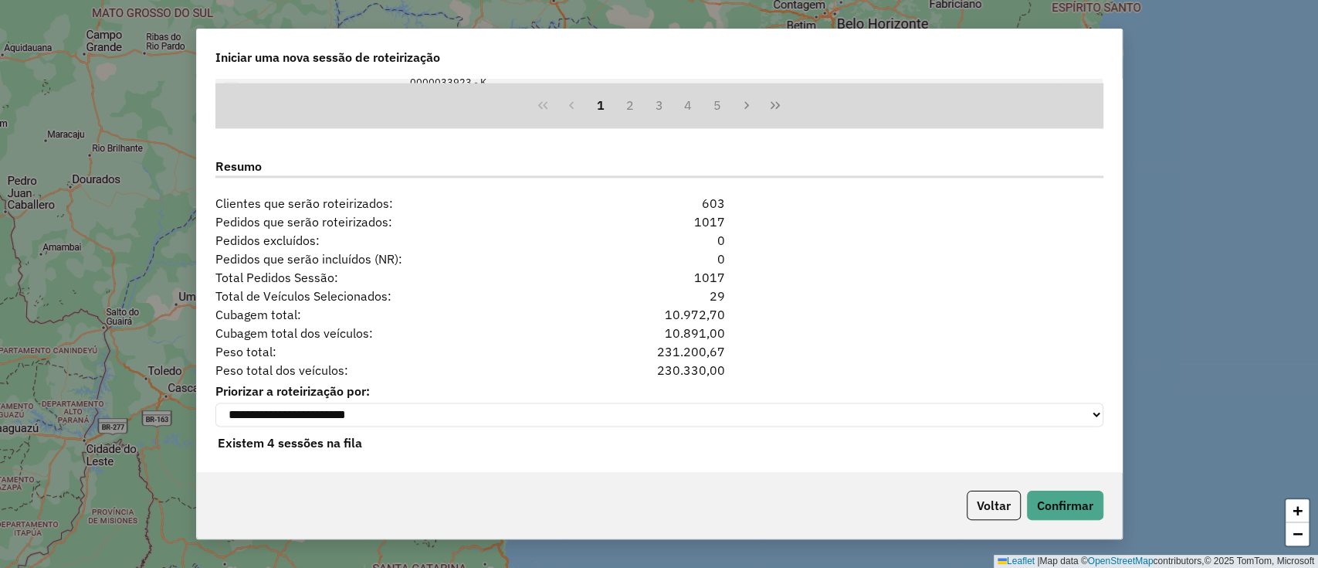
scroll to position [1494, 0]
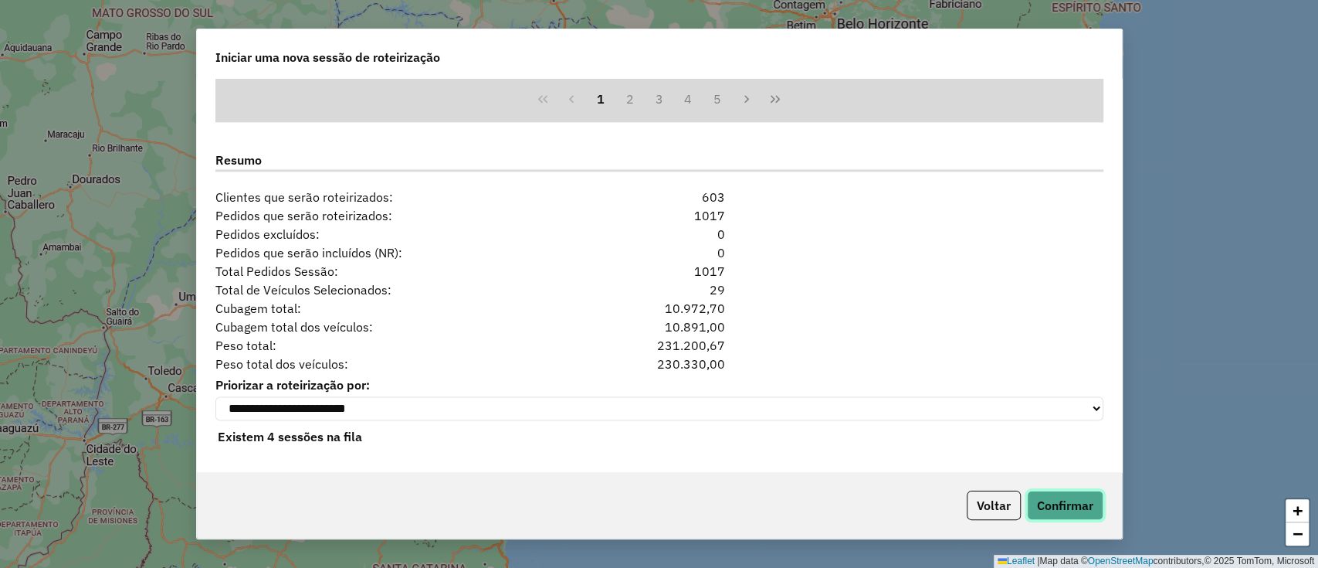
click at [1056, 498] on button "Confirmar" at bounding box center [1065, 504] width 76 height 29
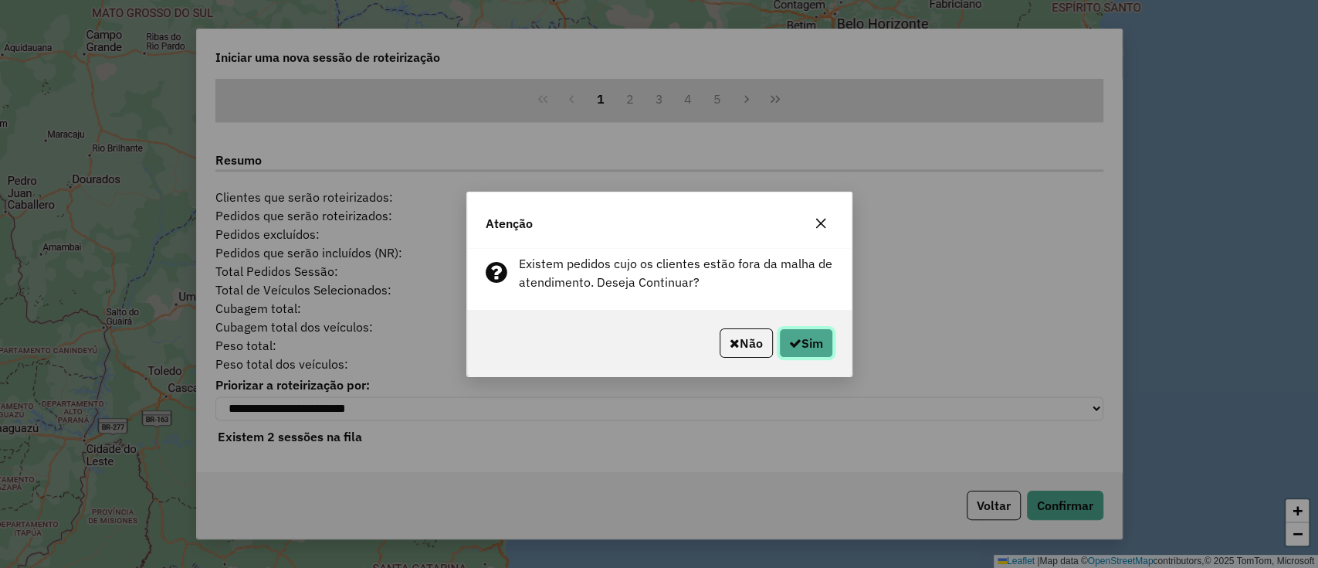
click at [808, 355] on button "Sim" at bounding box center [806, 342] width 54 height 29
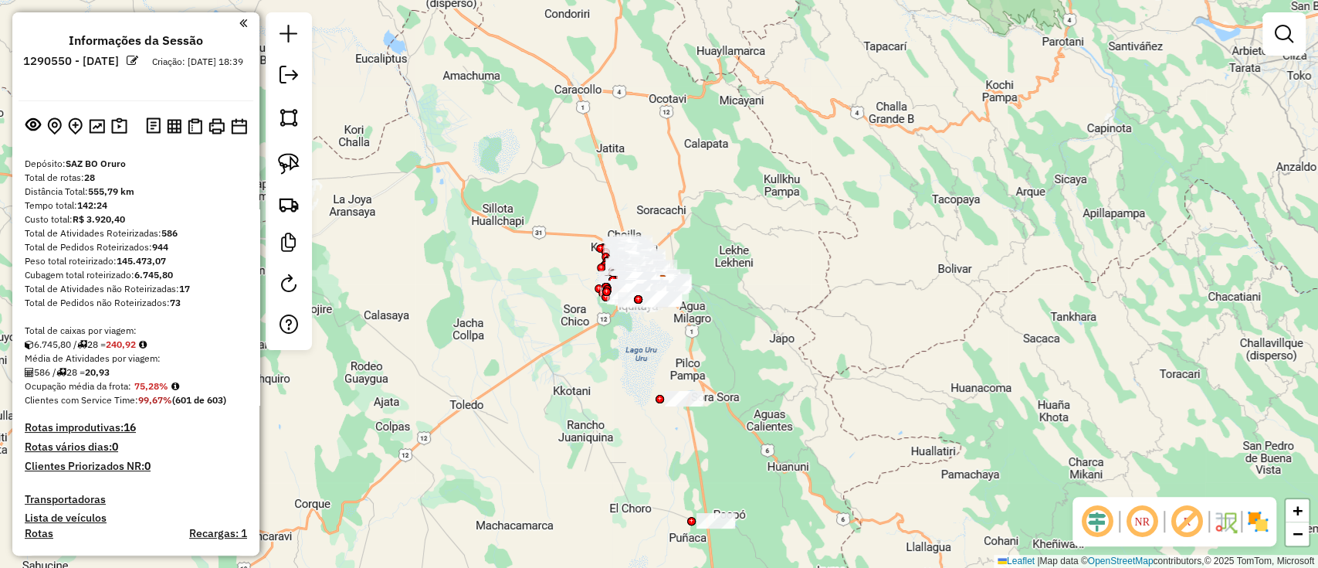
click at [199, 344] on div "6.745,80 / 28 = 240,92" at bounding box center [136, 344] width 222 height 14
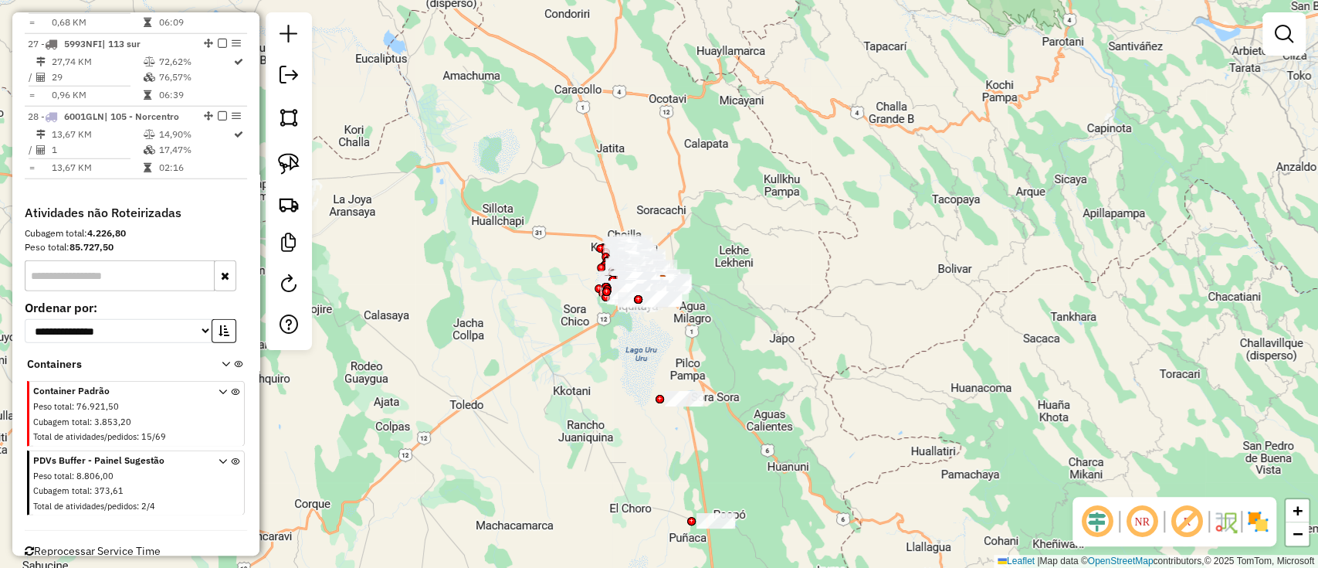
scroll to position [2801, 0]
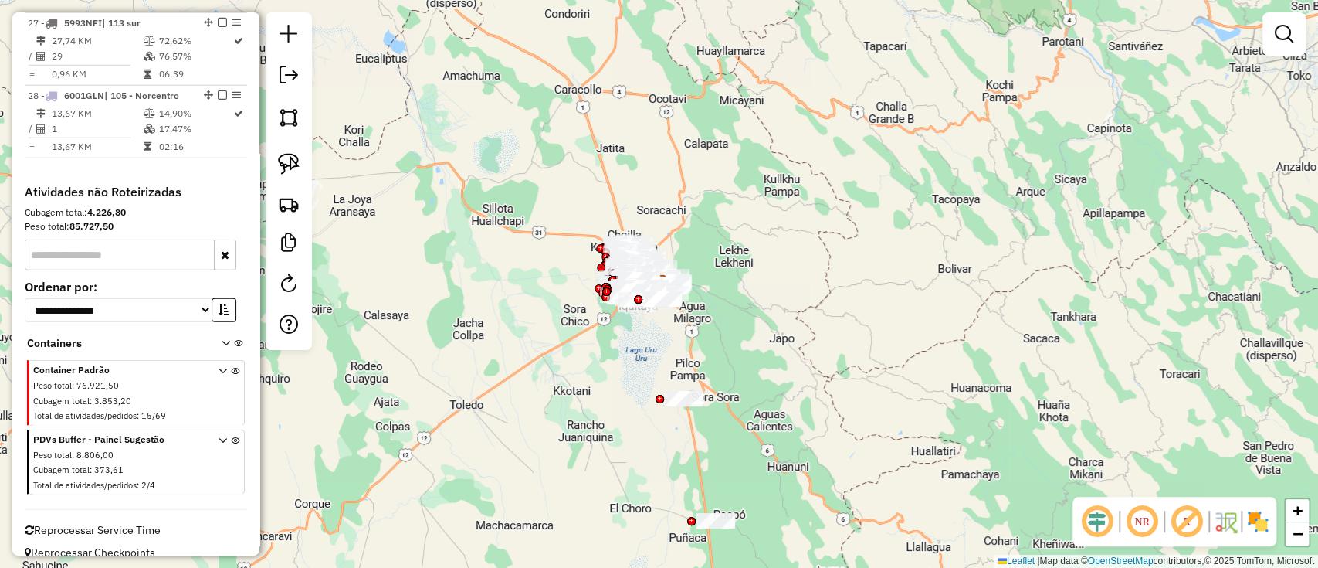
click at [123, 523] on span "Reprocessar Service Time" at bounding box center [93, 530] width 136 height 14
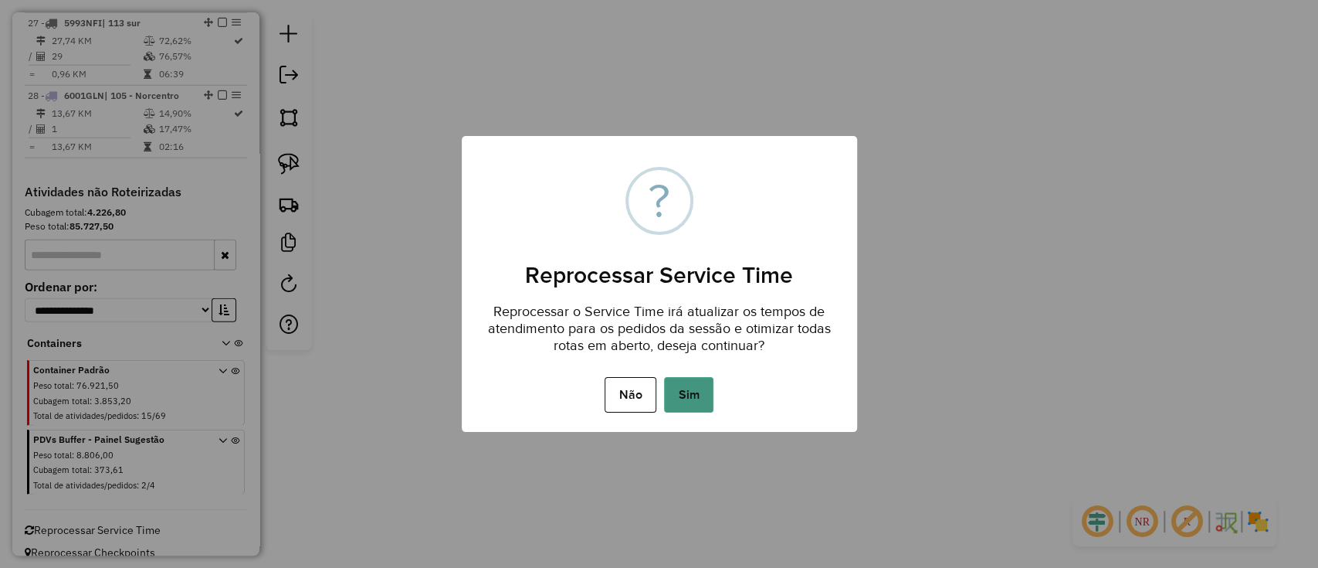
click at [699, 390] on button "Sim" at bounding box center [688, 395] width 49 height 36
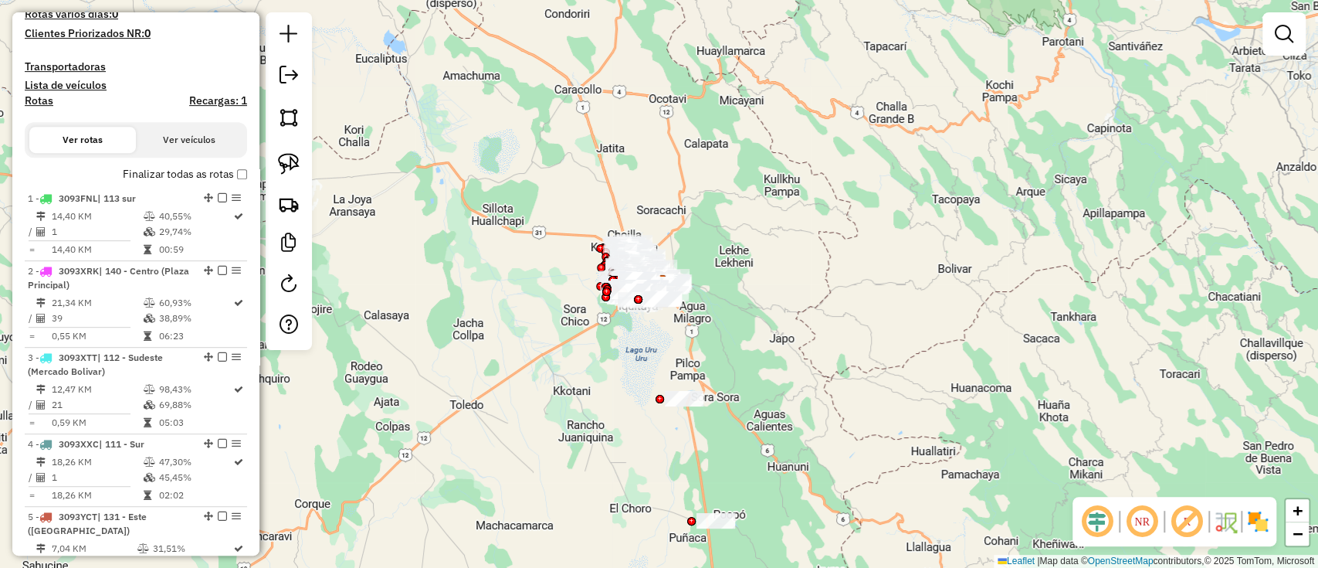
scroll to position [0, 0]
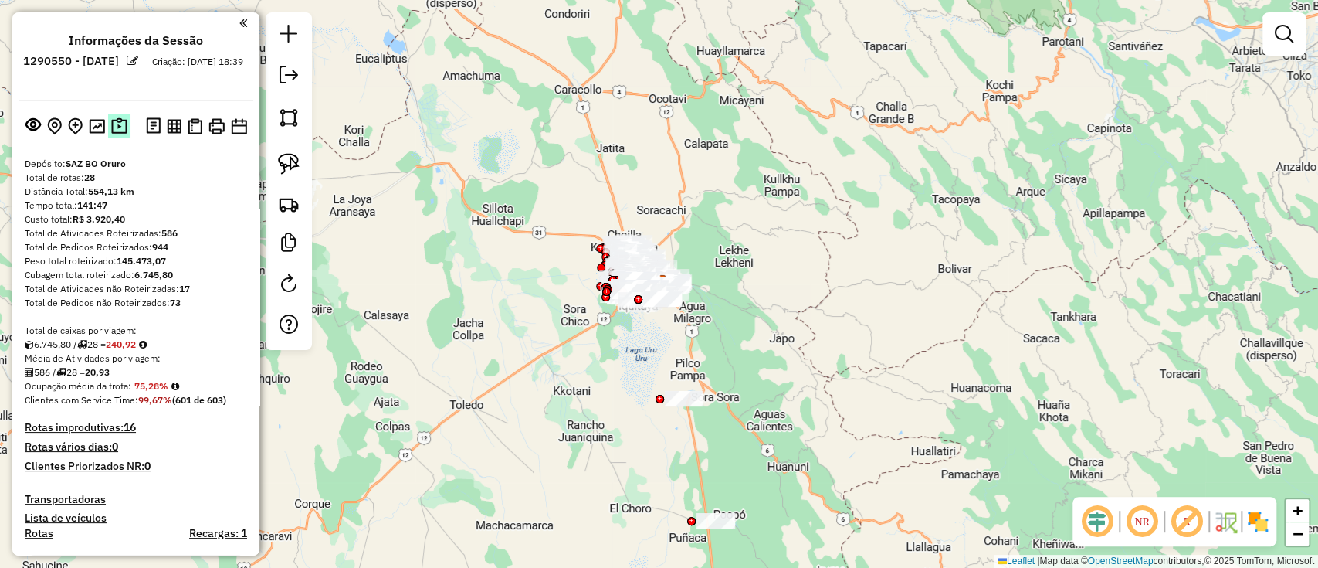
click at [119, 125] on img at bounding box center [119, 126] width 16 height 18
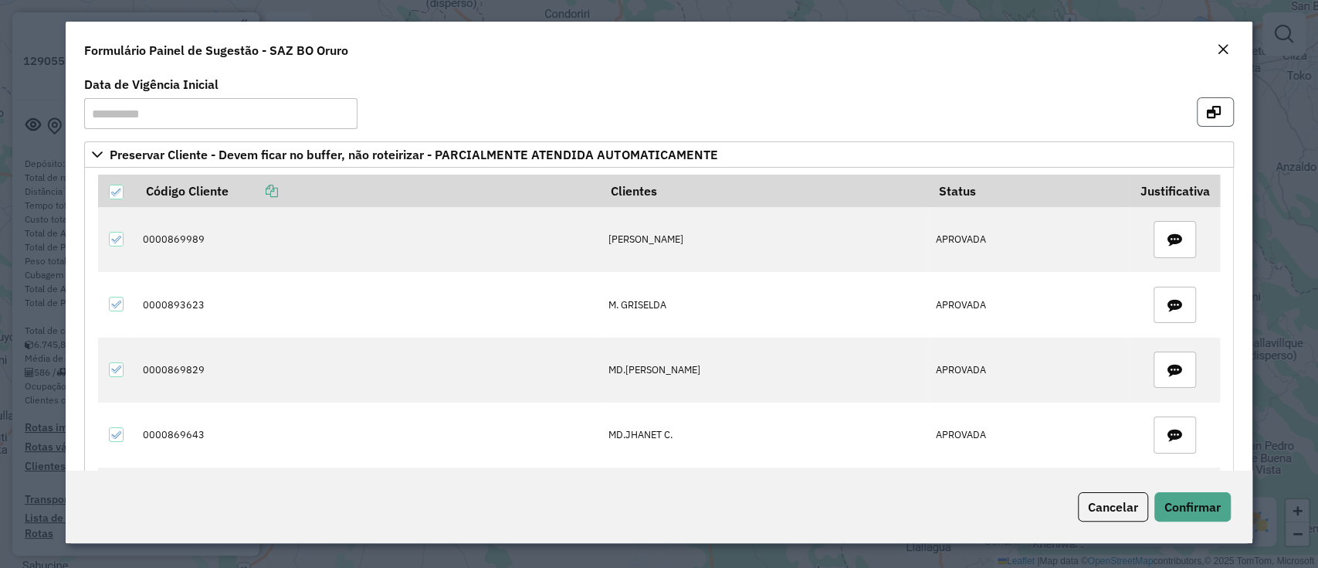
click at [1207, 117] on icon "button" at bounding box center [1214, 112] width 14 height 12
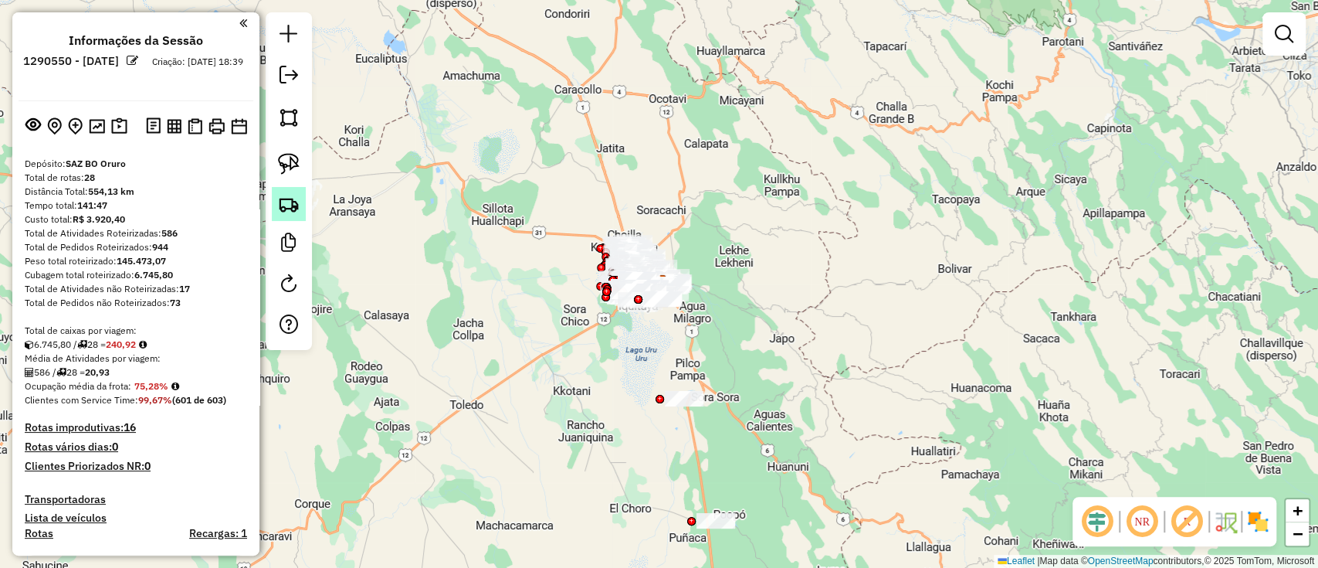
click at [286, 202] on img at bounding box center [289, 204] width 22 height 22
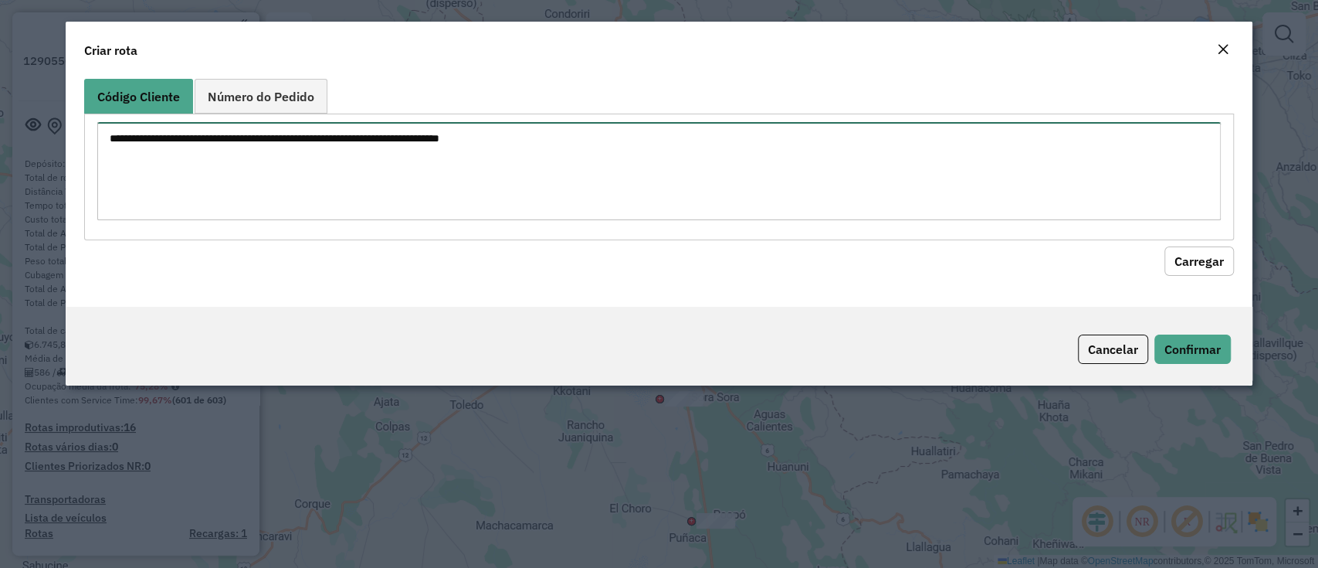
click at [340, 134] on textarea at bounding box center [658, 171] width 1123 height 98
paste textarea "**********"
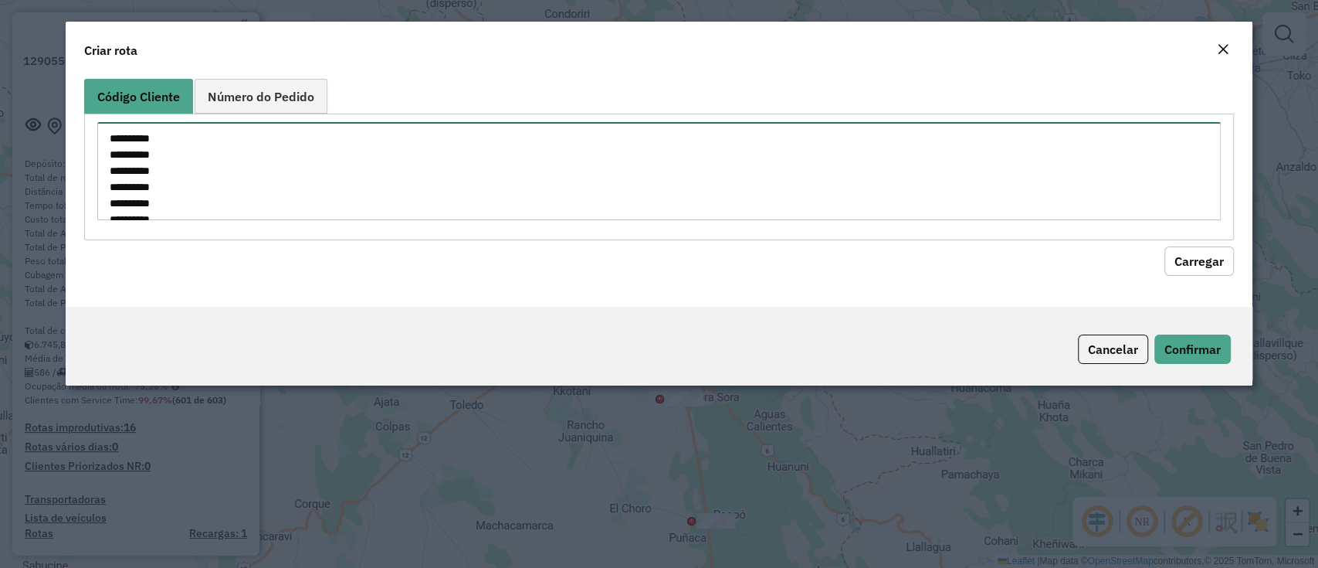
scroll to position [200, 0]
type textarea "**********"
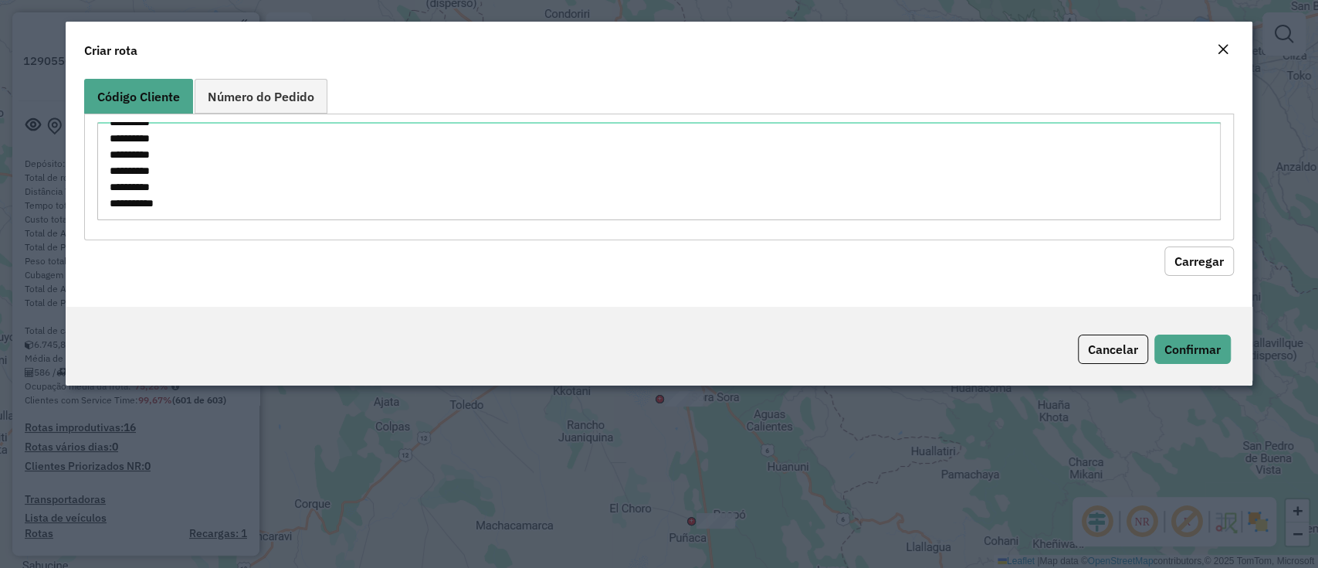
click at [1218, 241] on hb-field-button "Carregar" at bounding box center [658, 258] width 1149 height 36
click at [1216, 256] on button "Carregar" at bounding box center [1198, 260] width 69 height 29
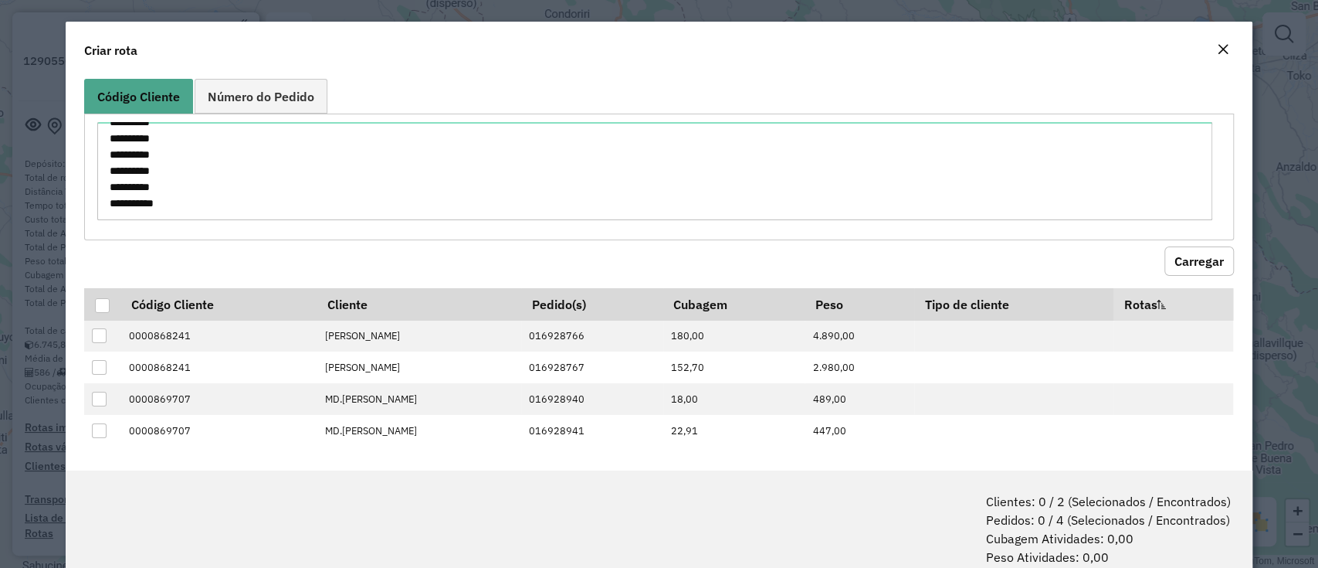
click at [1216, 256] on button "Carregar" at bounding box center [1198, 260] width 69 height 29
click at [91, 307] on th at bounding box center [102, 304] width 36 height 32
click at [110, 303] on div at bounding box center [102, 305] width 15 height 15
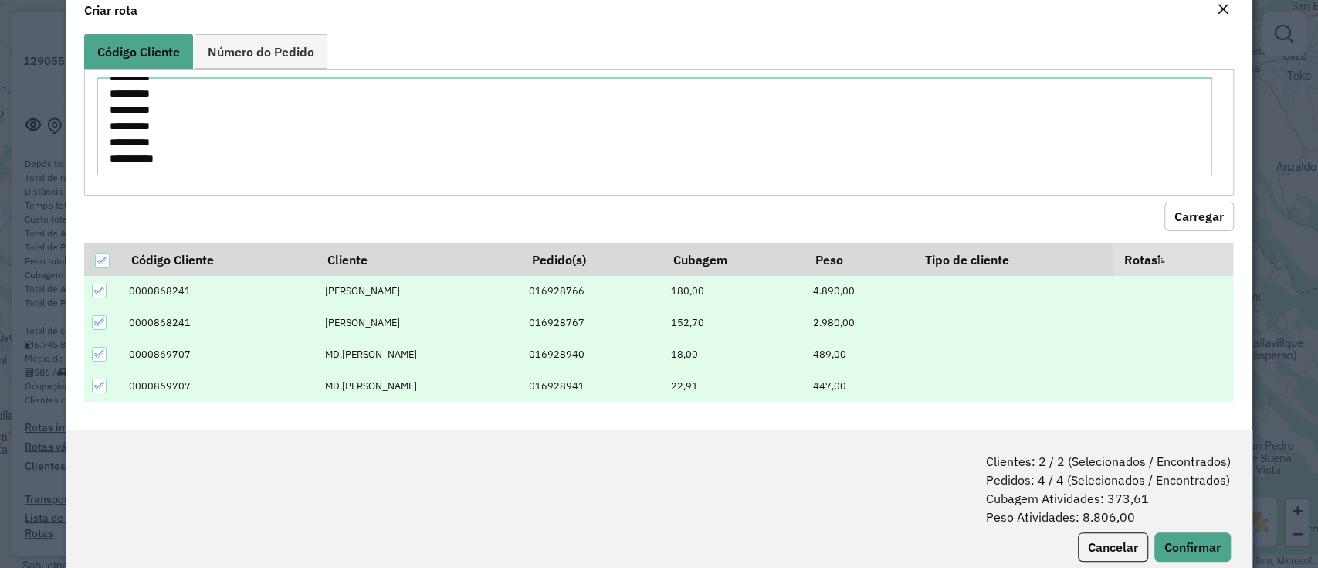
scroll to position [76, 0]
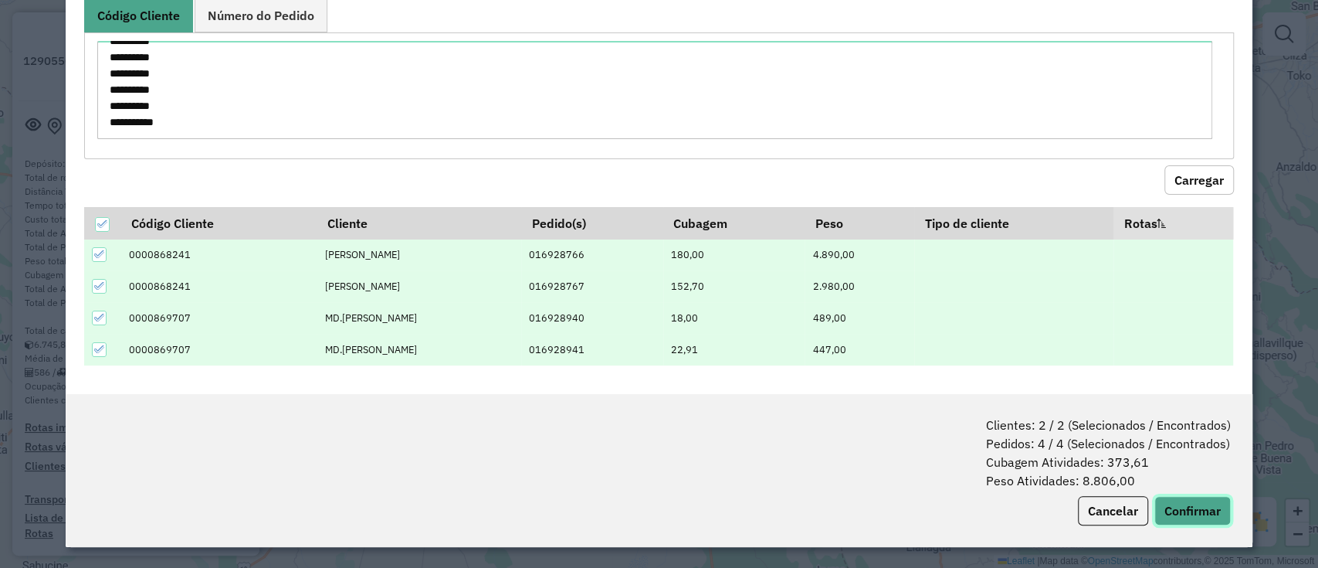
click at [1218, 506] on button "Confirmar" at bounding box center [1192, 510] width 76 height 29
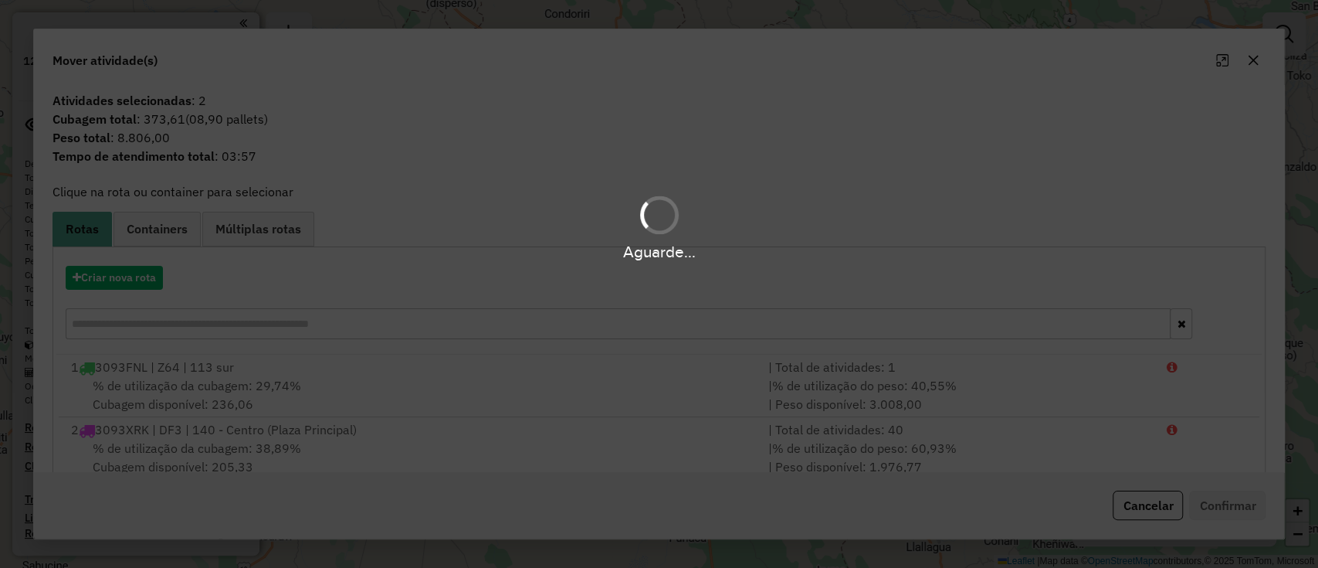
click at [147, 239] on div "Aguarde..." at bounding box center [659, 251] width 1318 height 24
click at [149, 235] on hb-app "Aguarde... Pop-up bloqueado! Seu navegador bloqueou automáticamente a abertura …" at bounding box center [659, 284] width 1318 height 568
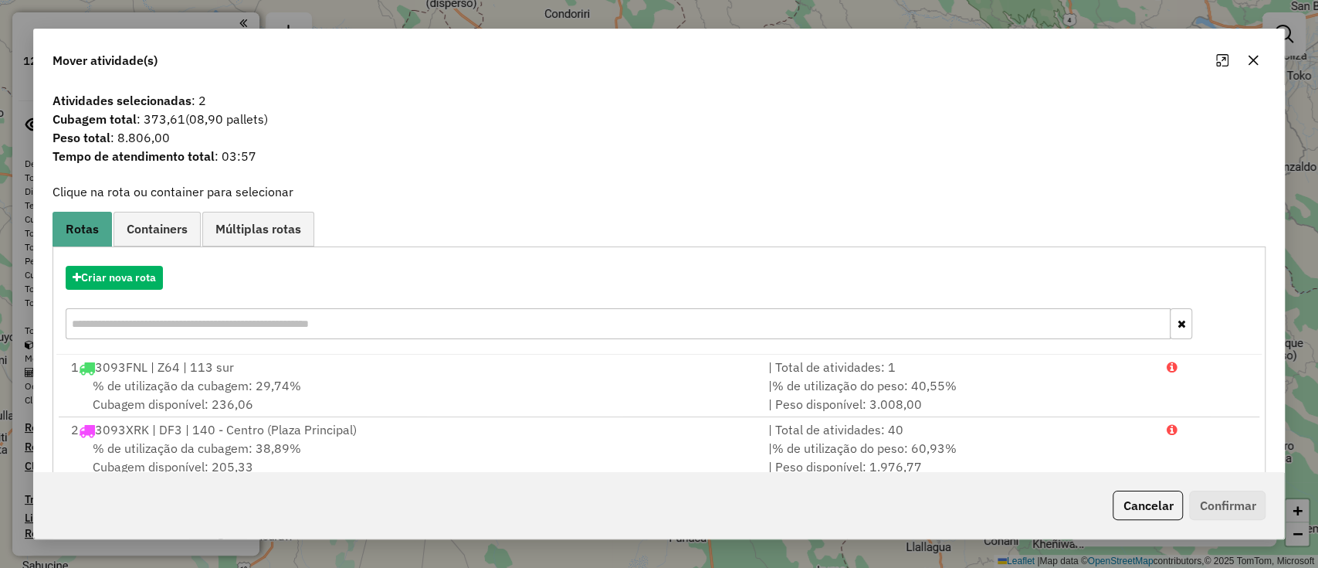
click at [149, 235] on span "Containers" at bounding box center [157, 228] width 61 height 12
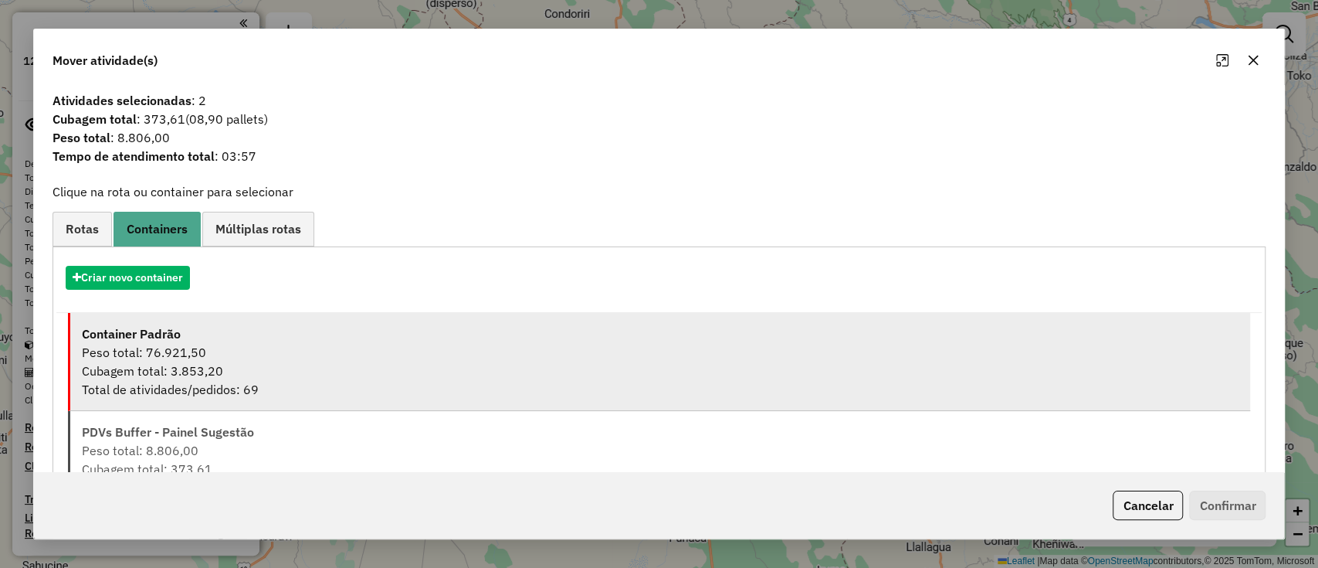
scroll to position [62, 0]
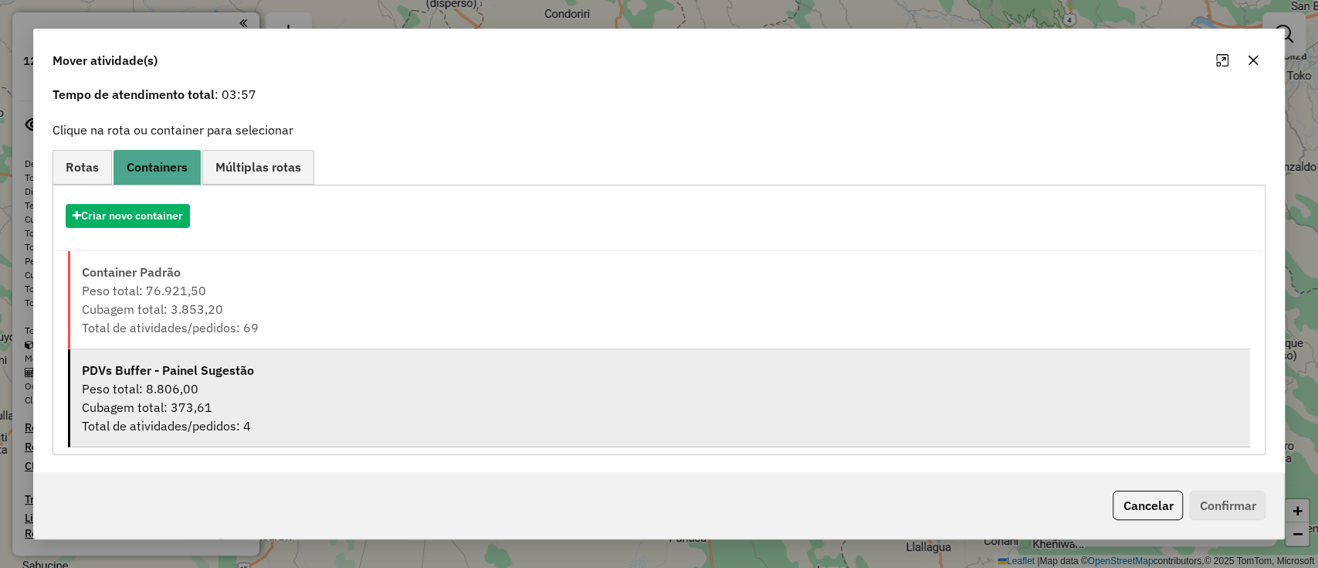
click at [231, 389] on div "Peso total: 8.806,00" at bounding box center [660, 388] width 1157 height 19
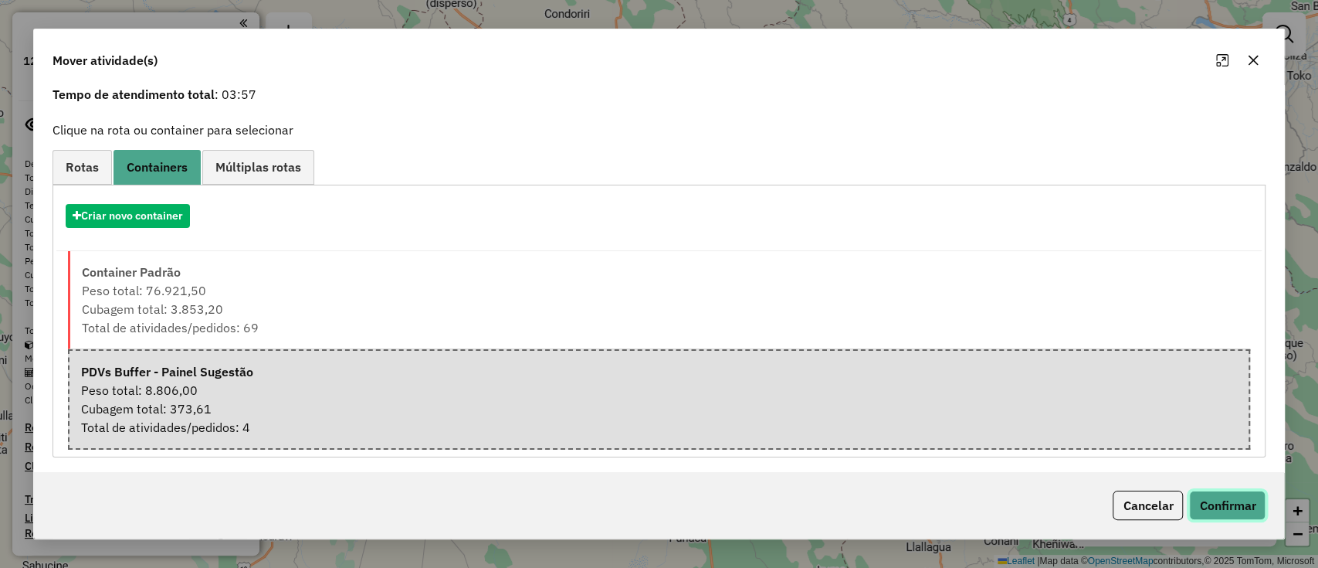
click at [1216, 510] on button "Confirmar" at bounding box center [1227, 504] width 76 height 29
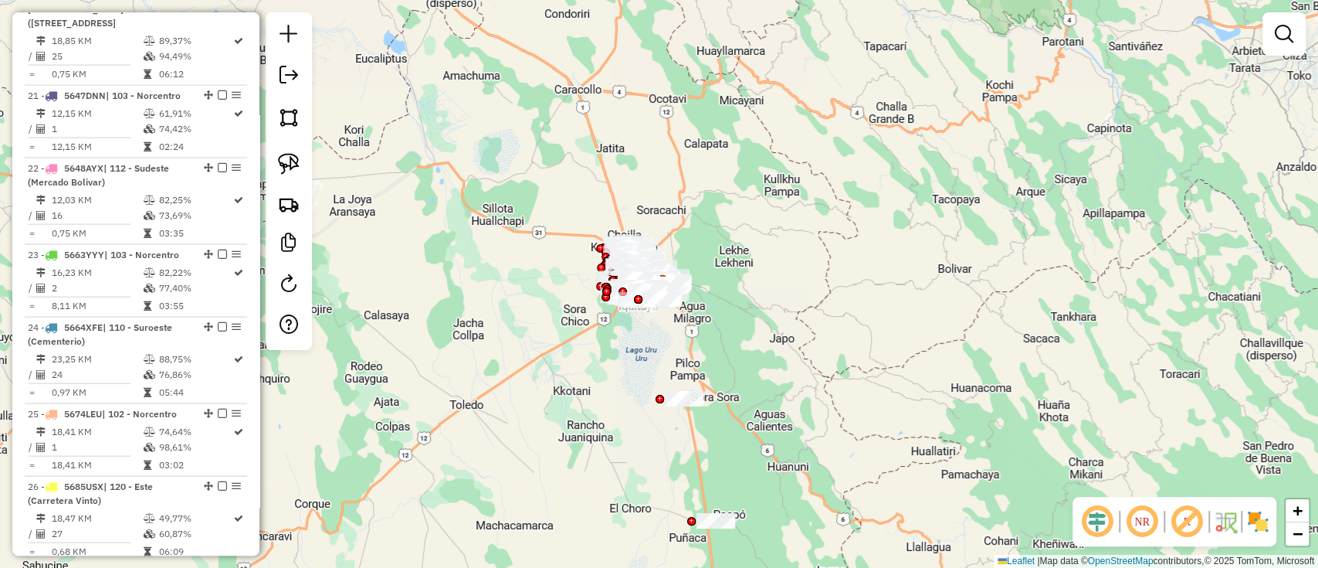
scroll to position [2801, 0]
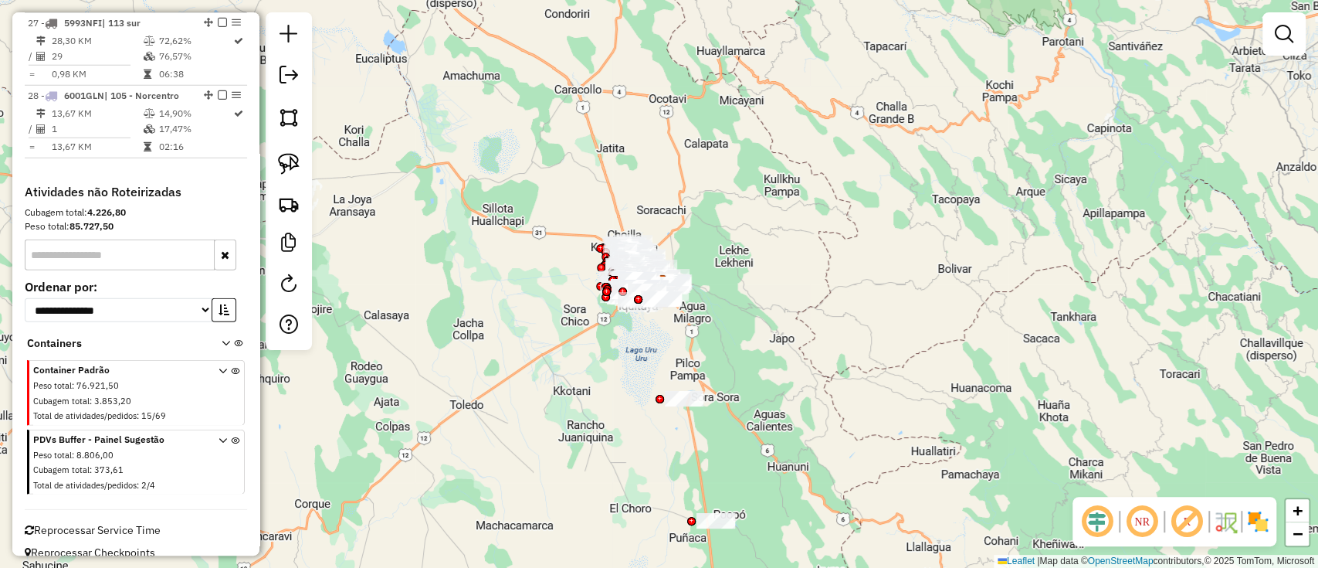
click at [231, 436] on icon at bounding box center [235, 465] width 8 height 58
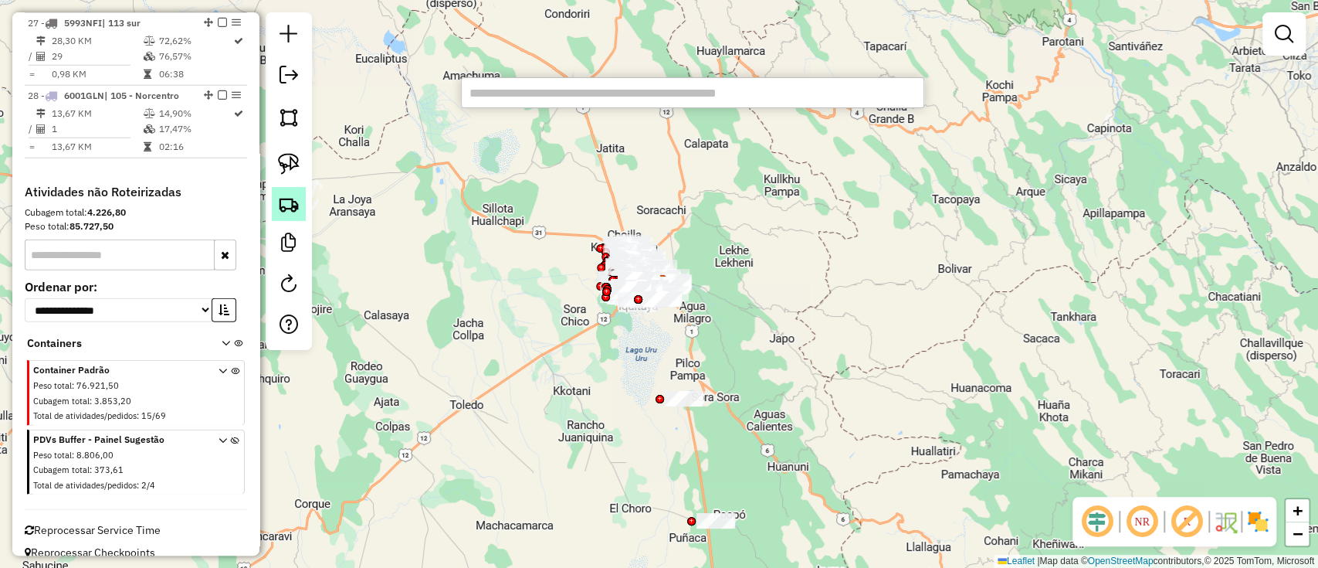
click at [291, 205] on img at bounding box center [289, 204] width 22 height 22
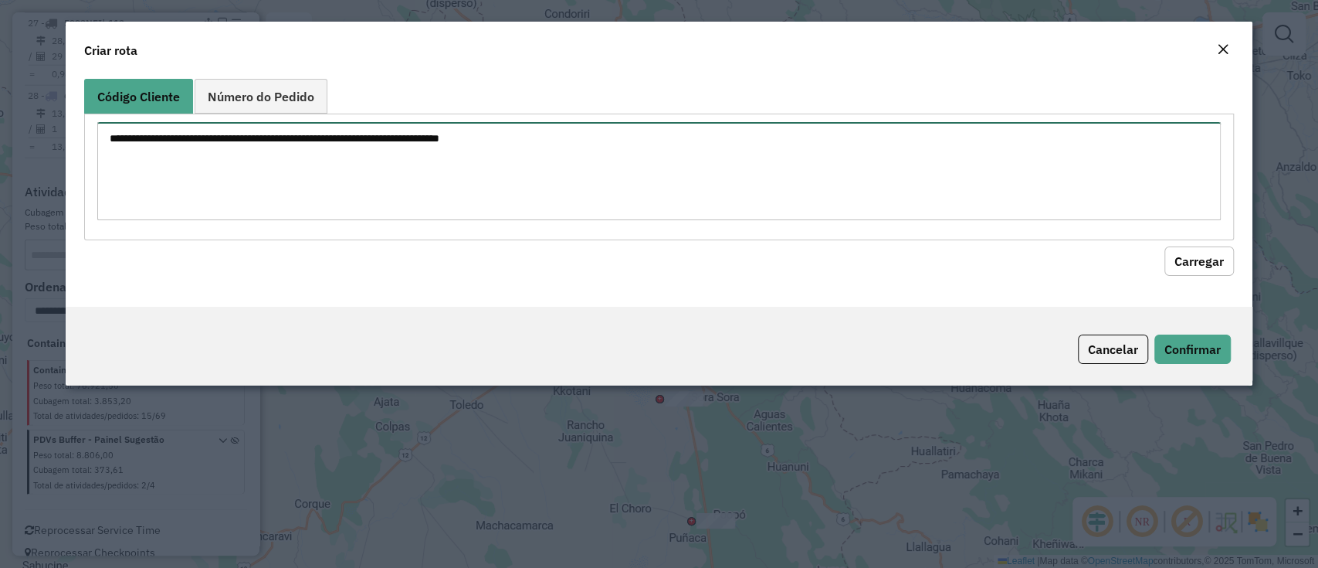
click at [509, 144] on textarea at bounding box center [658, 171] width 1123 height 98
paste textarea "**********"
type textarea "**********"
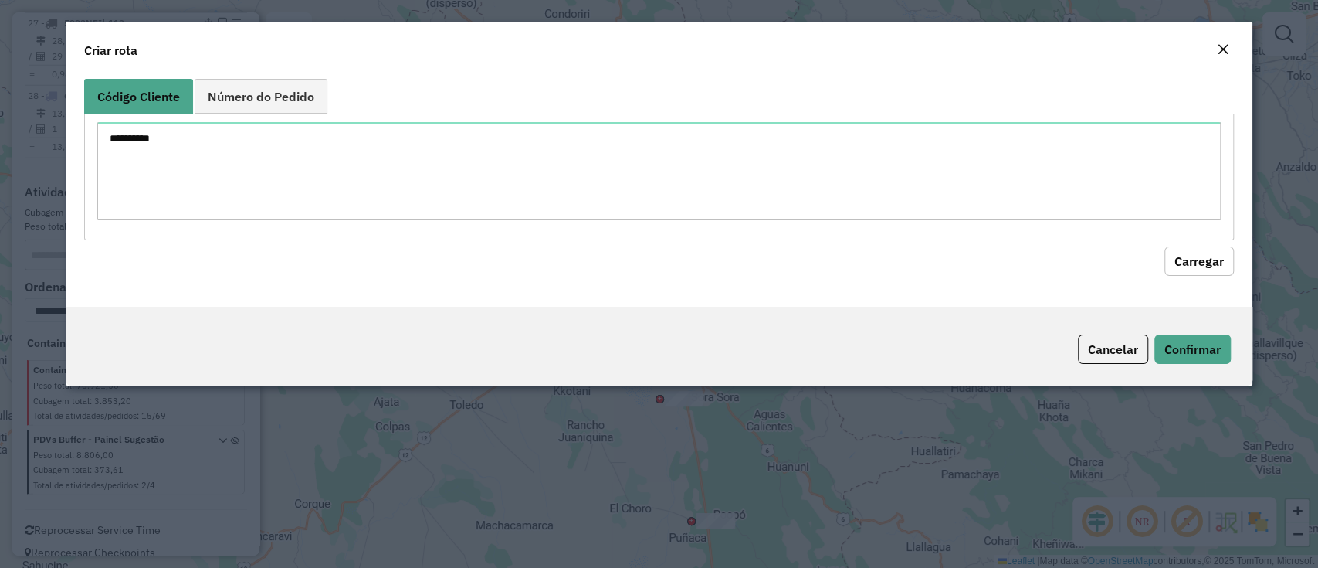
click at [1188, 259] on button "Carregar" at bounding box center [1198, 260] width 69 height 29
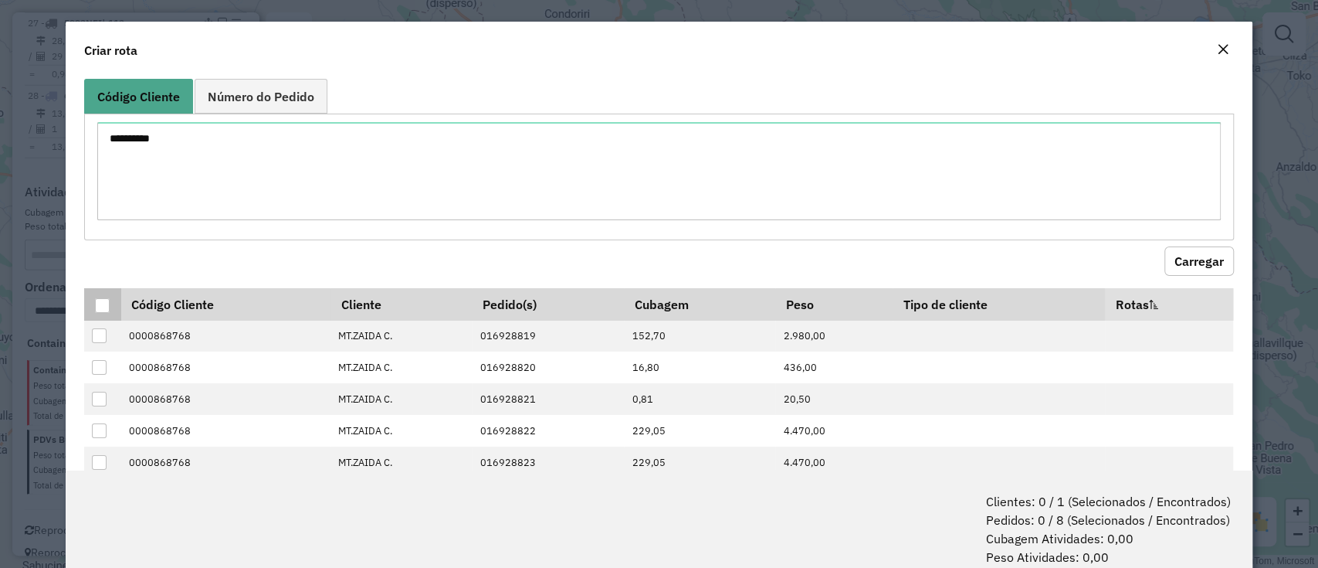
click at [103, 298] on div at bounding box center [102, 305] width 15 height 15
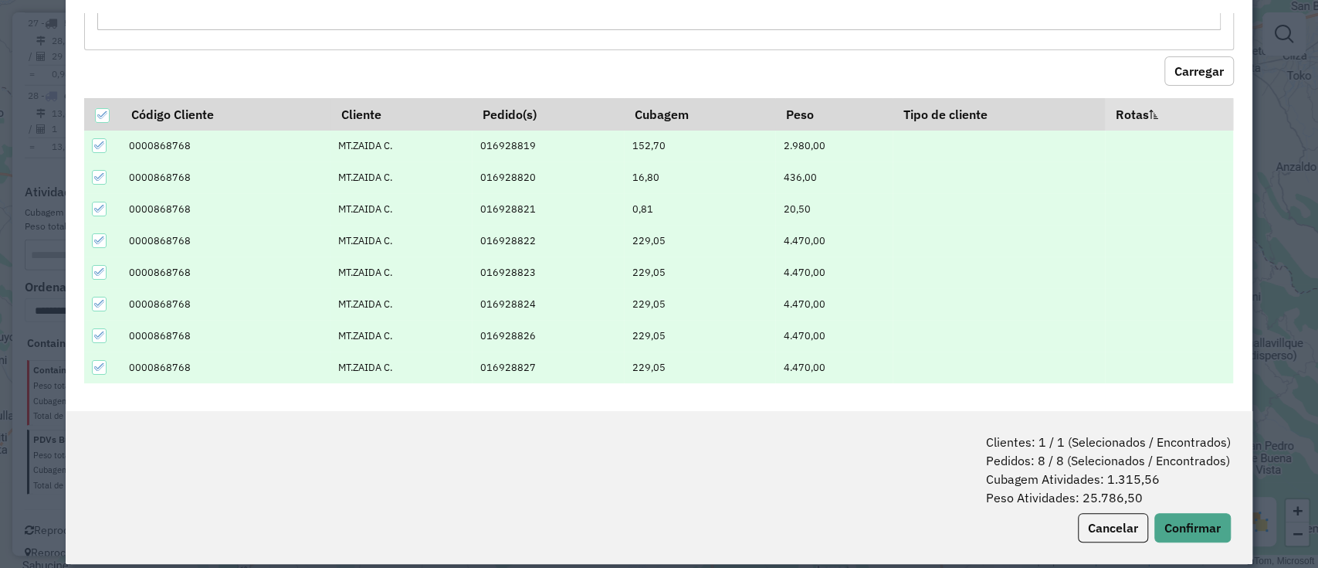
scroll to position [76, 0]
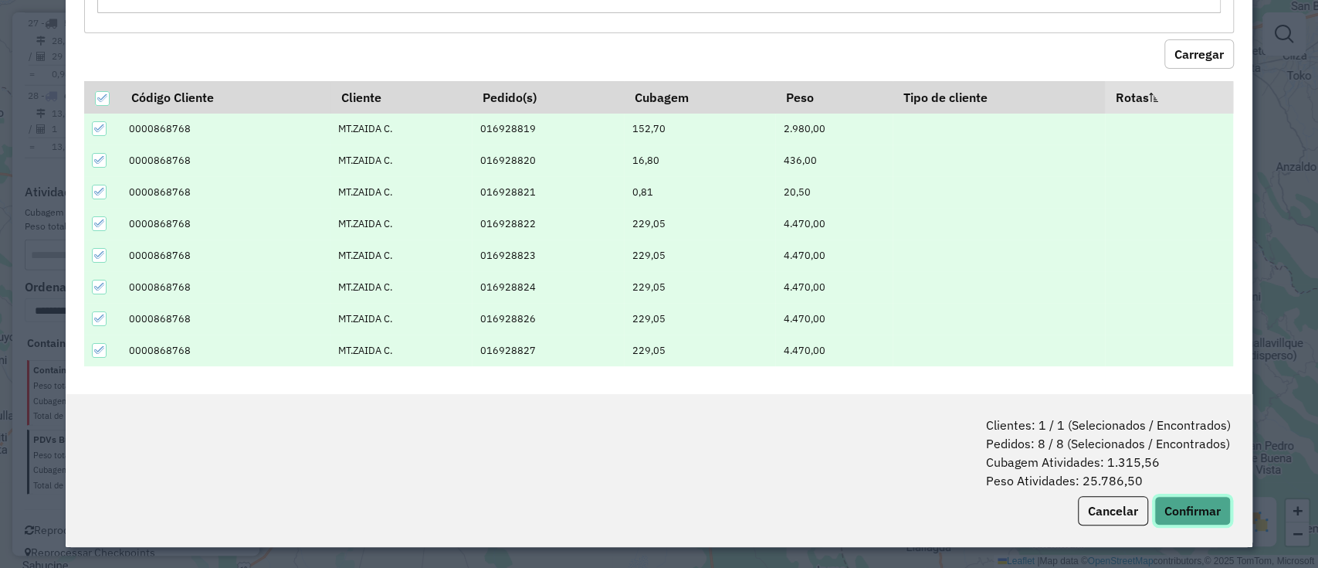
click at [1201, 513] on button "Confirmar" at bounding box center [1192, 510] width 76 height 29
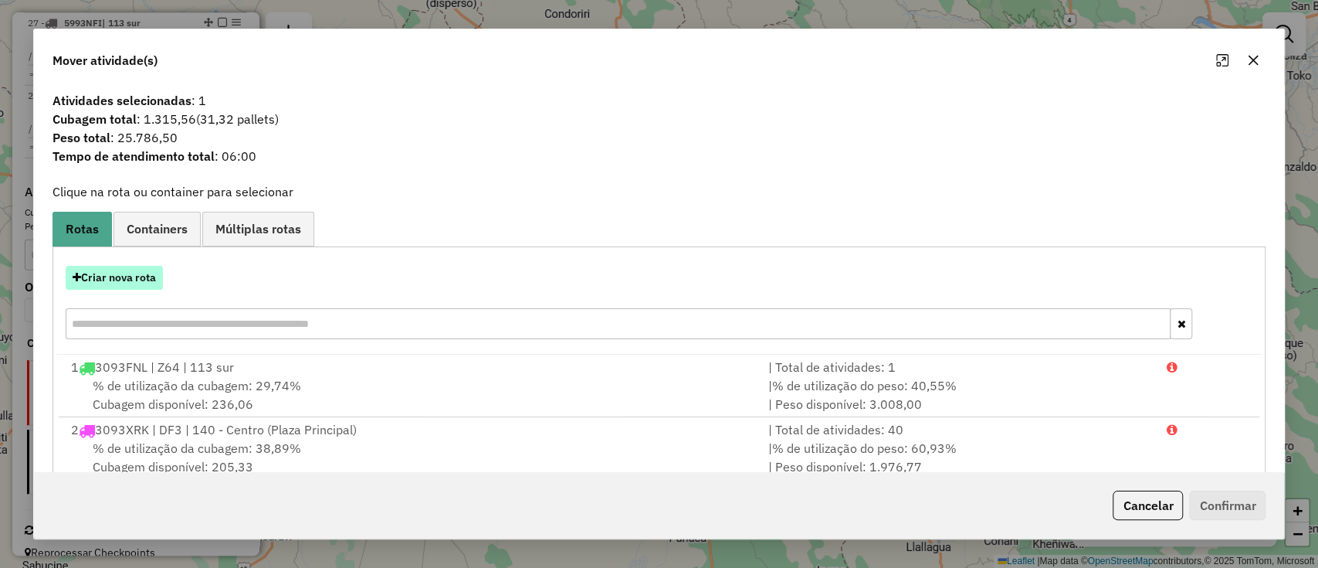
click at [123, 275] on button "Criar nova rota" at bounding box center [114, 278] width 97 height 24
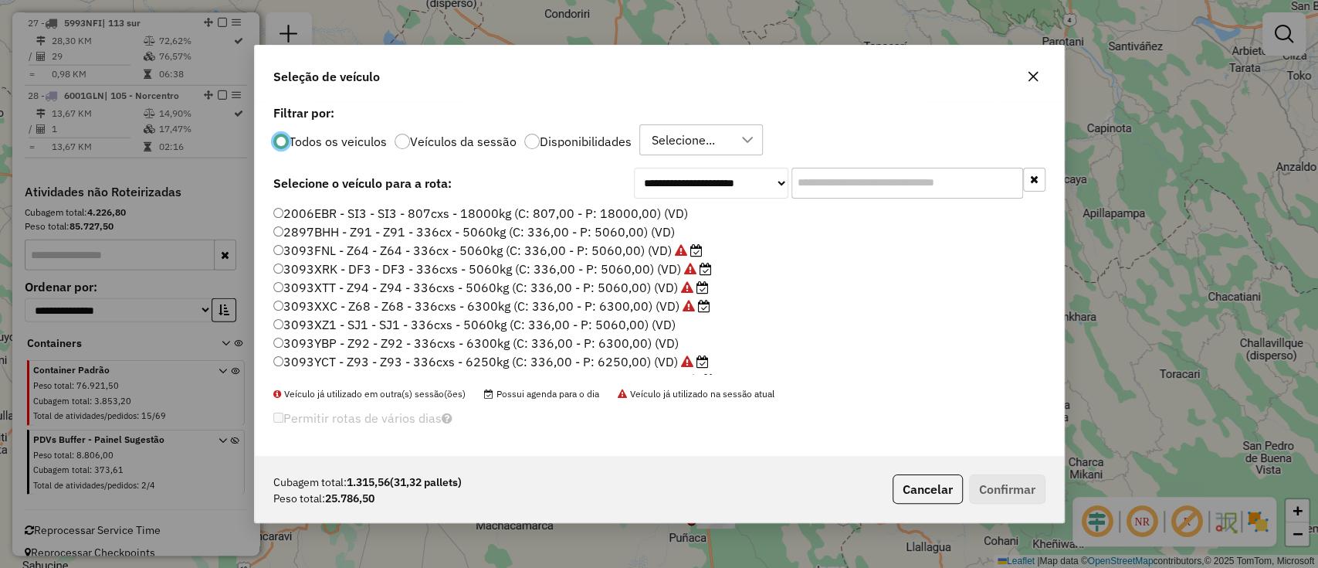
scroll to position [8, 5]
click at [957, 183] on input "text" at bounding box center [907, 183] width 232 height 31
paste input "*******"
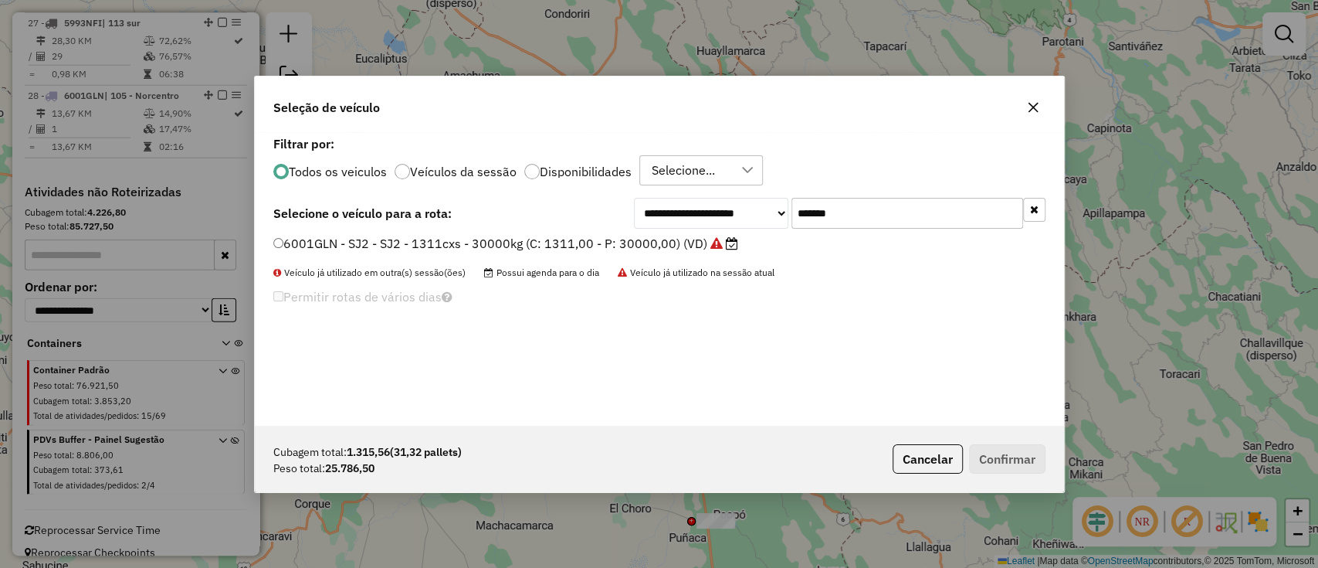
type input "*******"
click at [576, 230] on div "**********" at bounding box center [659, 278] width 809 height 293
click at [571, 242] on label "6001GLN - SJ2 - SJ2 - 1311cxs - 30000kg (C: 1311,00 - P: 30000,00) (VD)" at bounding box center [505, 243] width 465 height 19
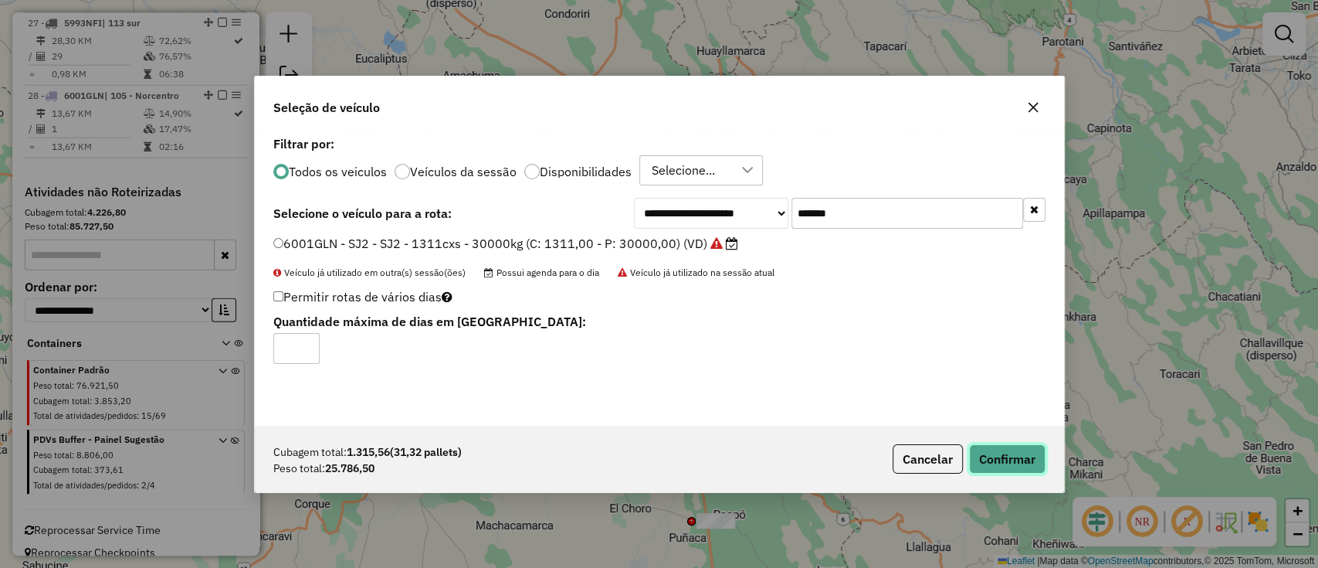
click at [990, 446] on button "Confirmar" at bounding box center [1007, 458] width 76 height 29
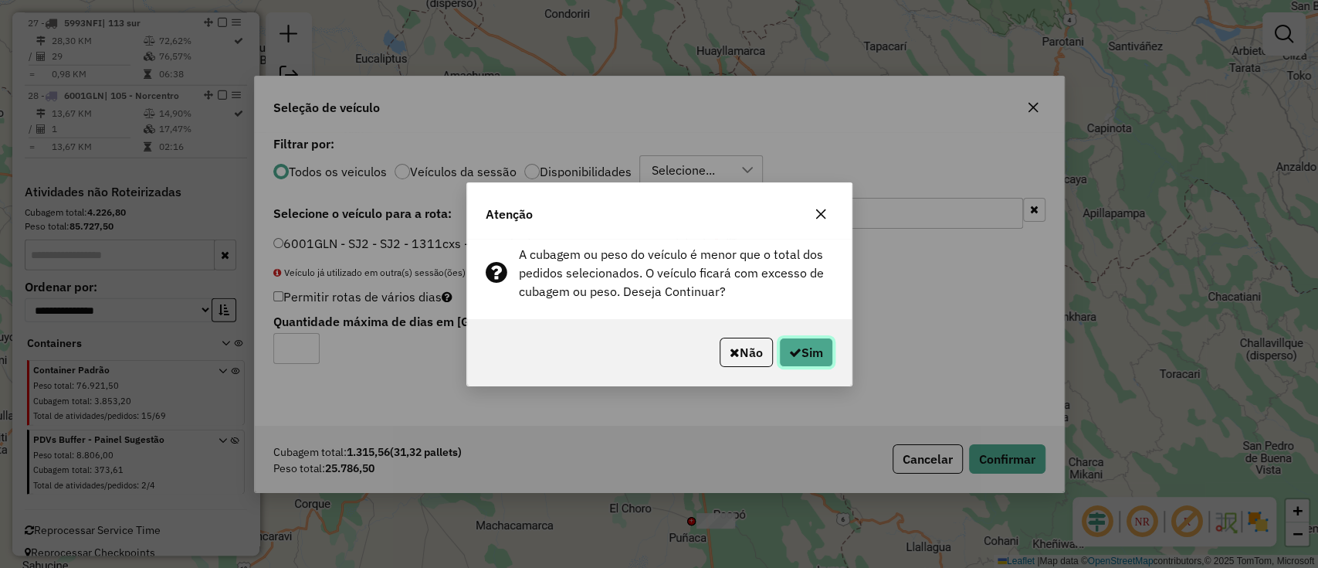
click at [790, 344] on button "Sim" at bounding box center [806, 351] width 54 height 29
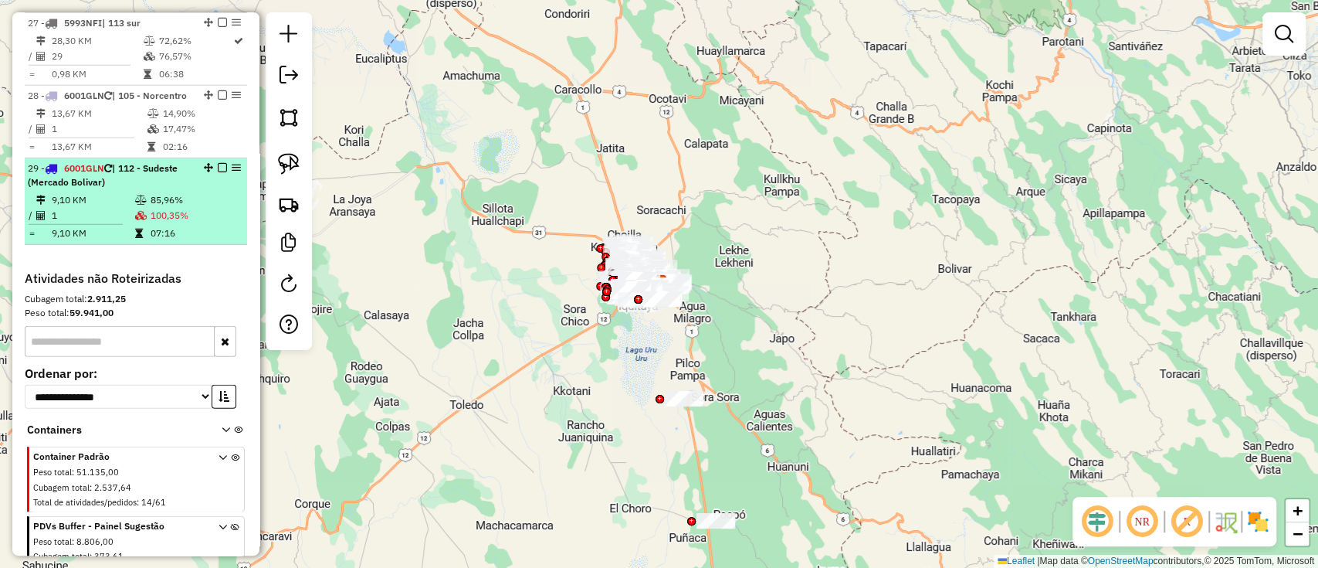
click at [212, 210] on td "100,35%" at bounding box center [195, 215] width 90 height 15
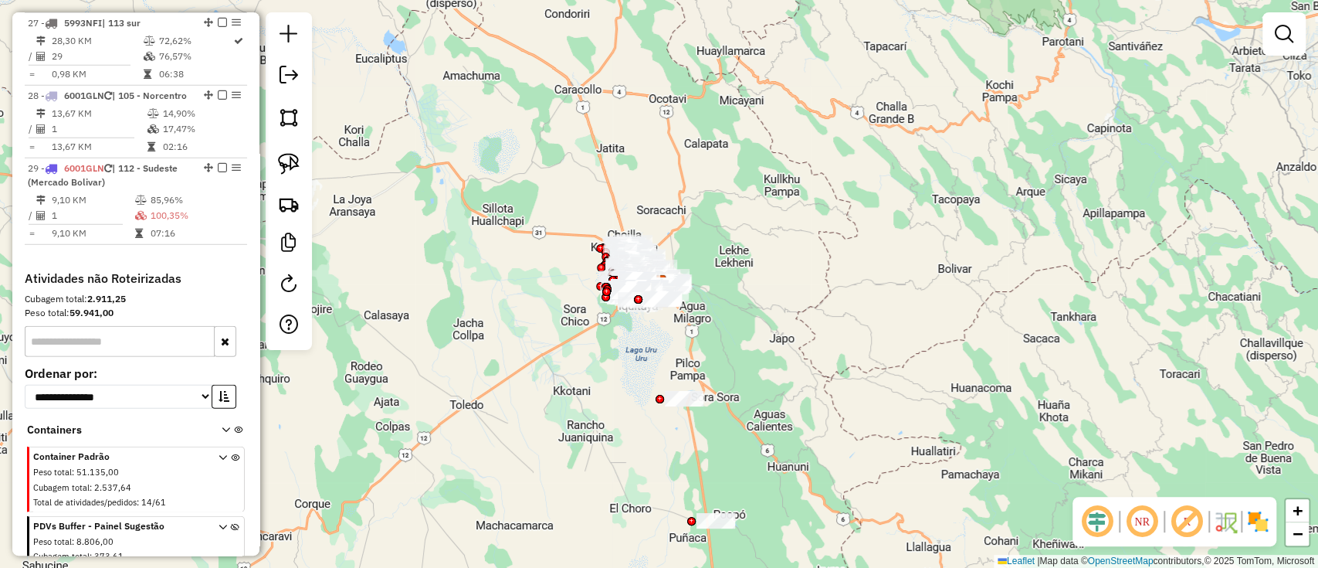
select select "**********"
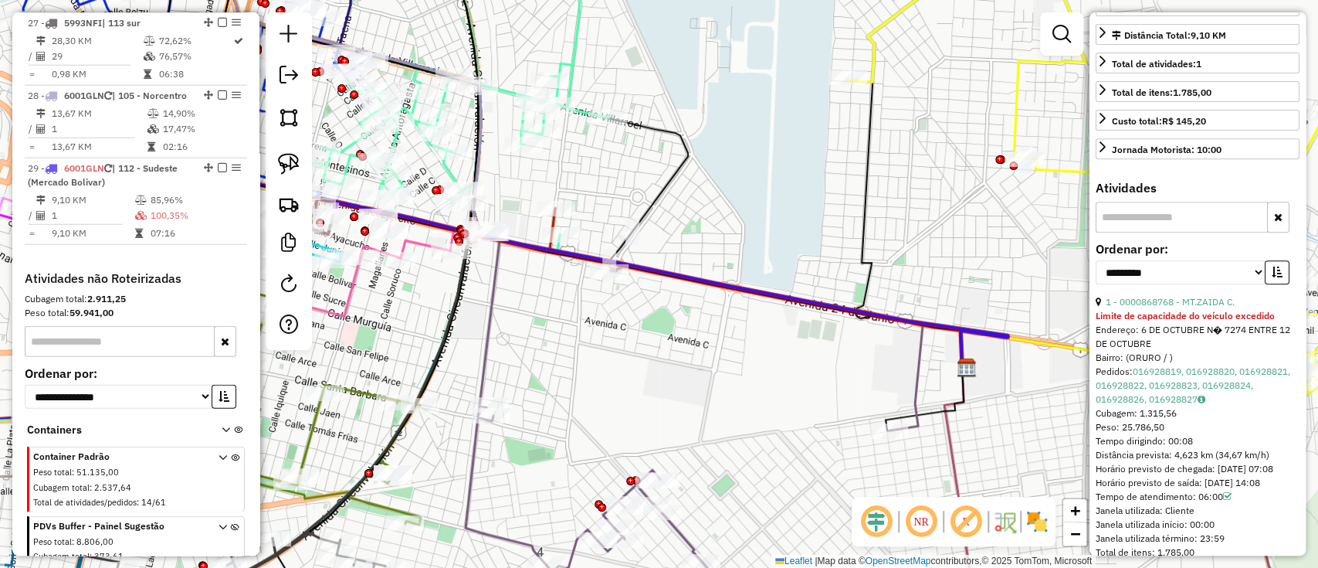
scroll to position [412, 0]
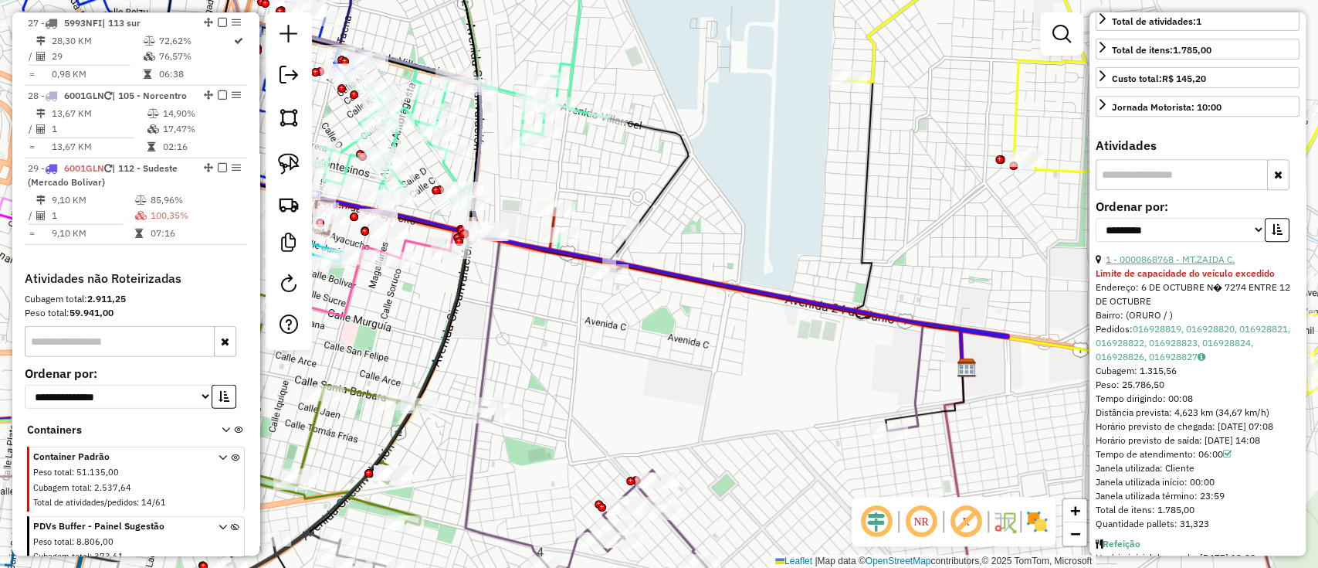
click at [1140, 265] on link "1 - 0000868768 - MT.ZAIDA C." at bounding box center [1170, 259] width 129 height 12
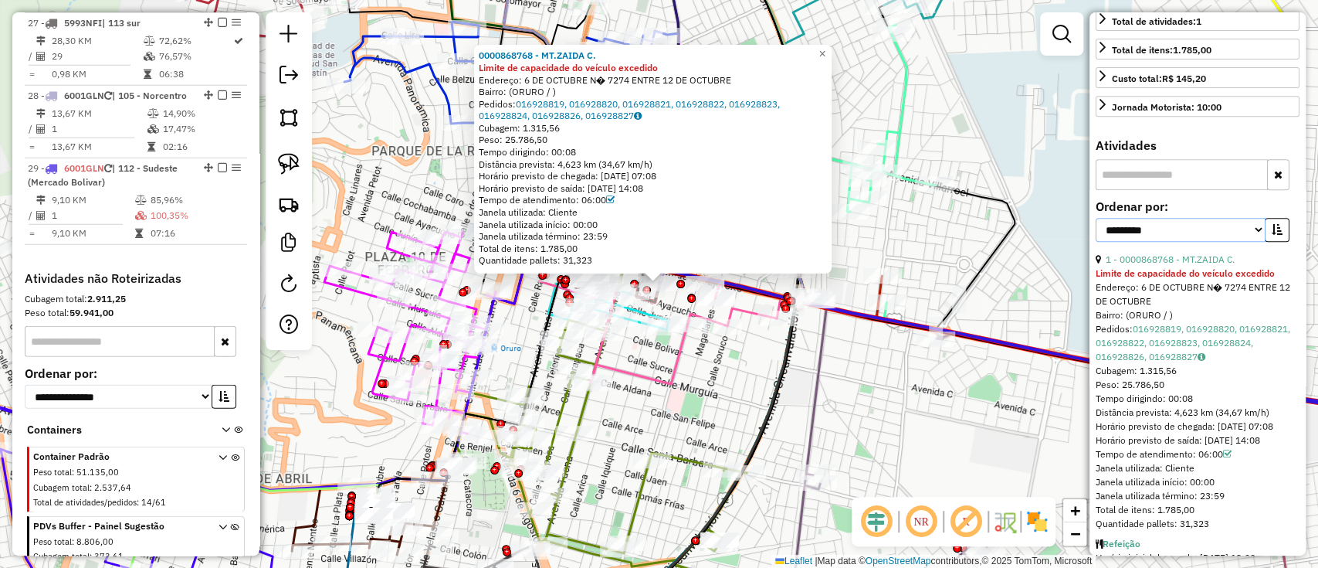
click at [1148, 239] on select "**********" at bounding box center [1181, 230] width 170 height 24
click at [575, 49] on strong "0000868768 - MT.ZAIDA C." at bounding box center [537, 55] width 117 height 12
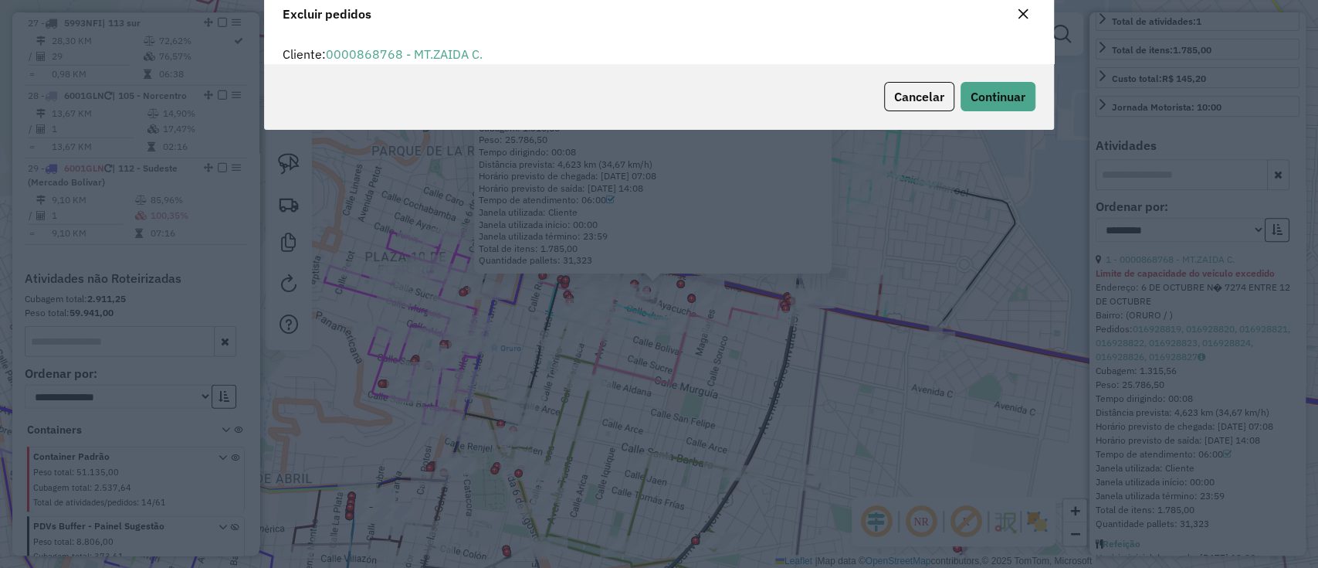
scroll to position [53, 0]
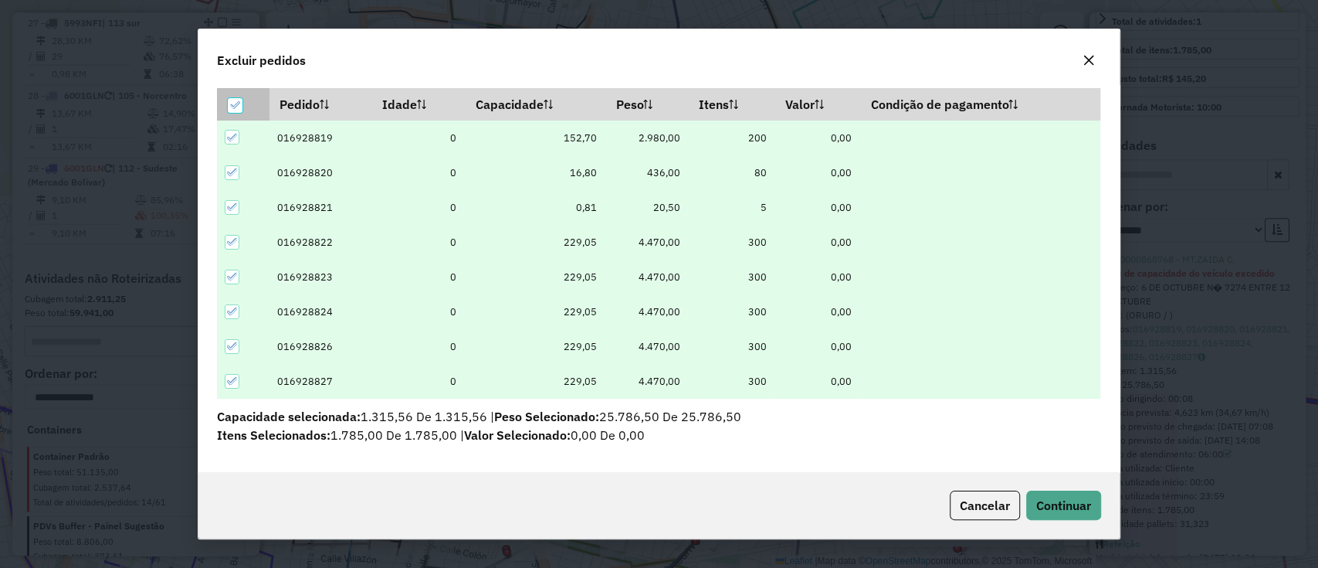
click at [236, 107] on icon at bounding box center [234, 105] width 11 height 11
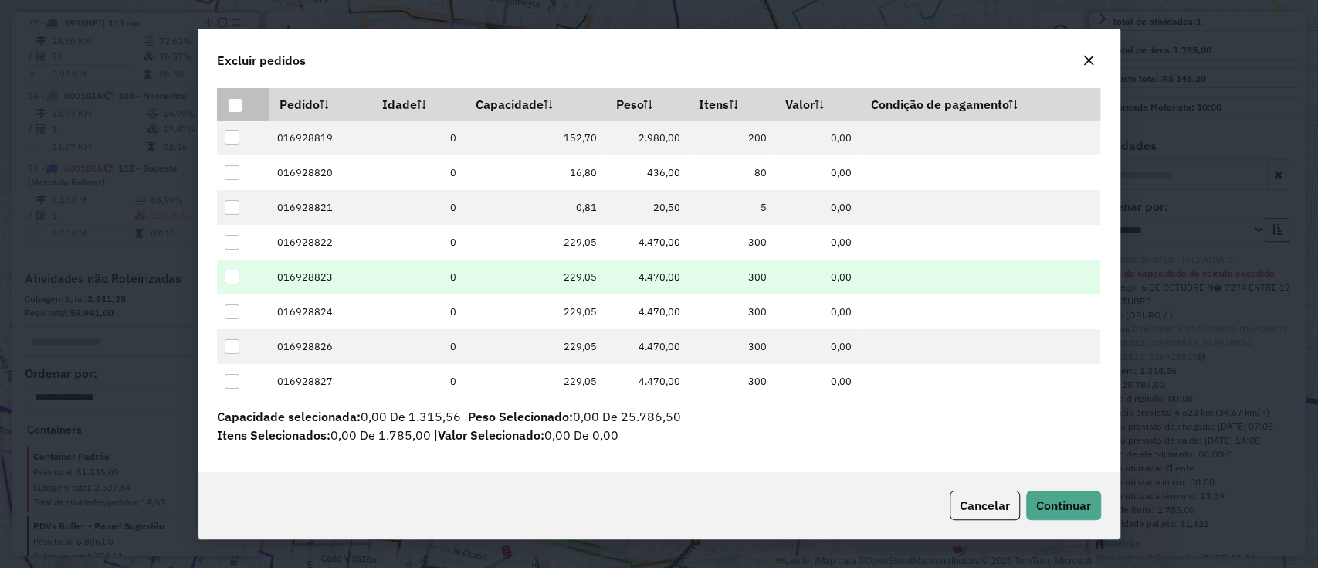
scroll to position [54, 0]
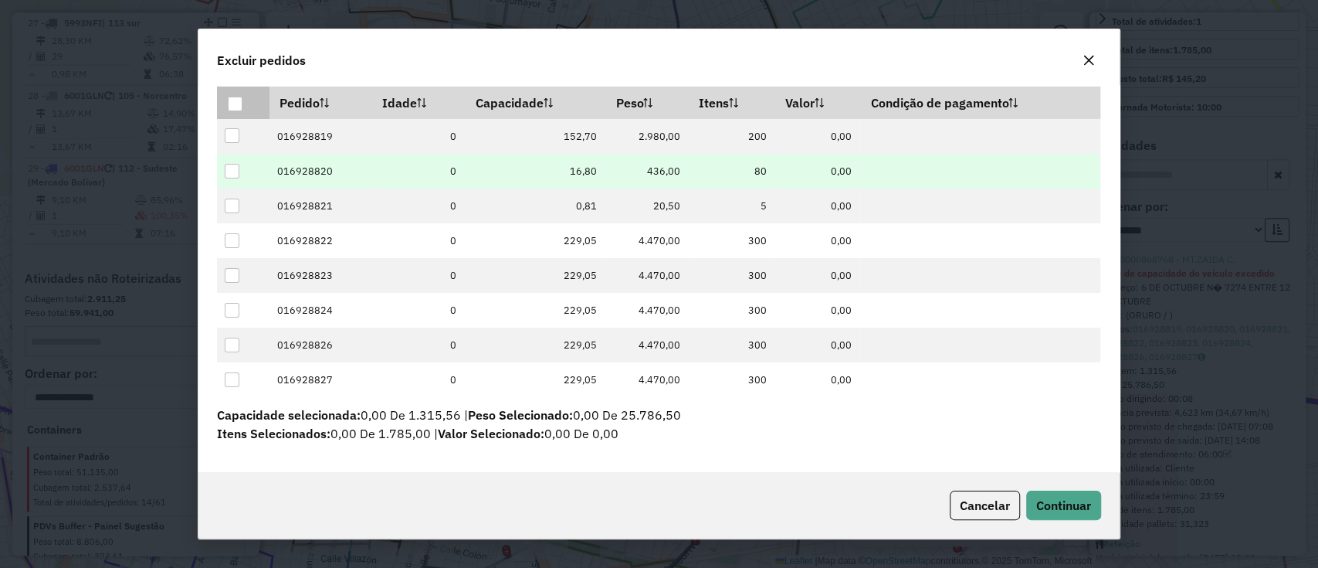
click at [229, 165] on div at bounding box center [232, 171] width 15 height 15
click at [1069, 510] on span "Continuar" at bounding box center [1063, 504] width 55 height 15
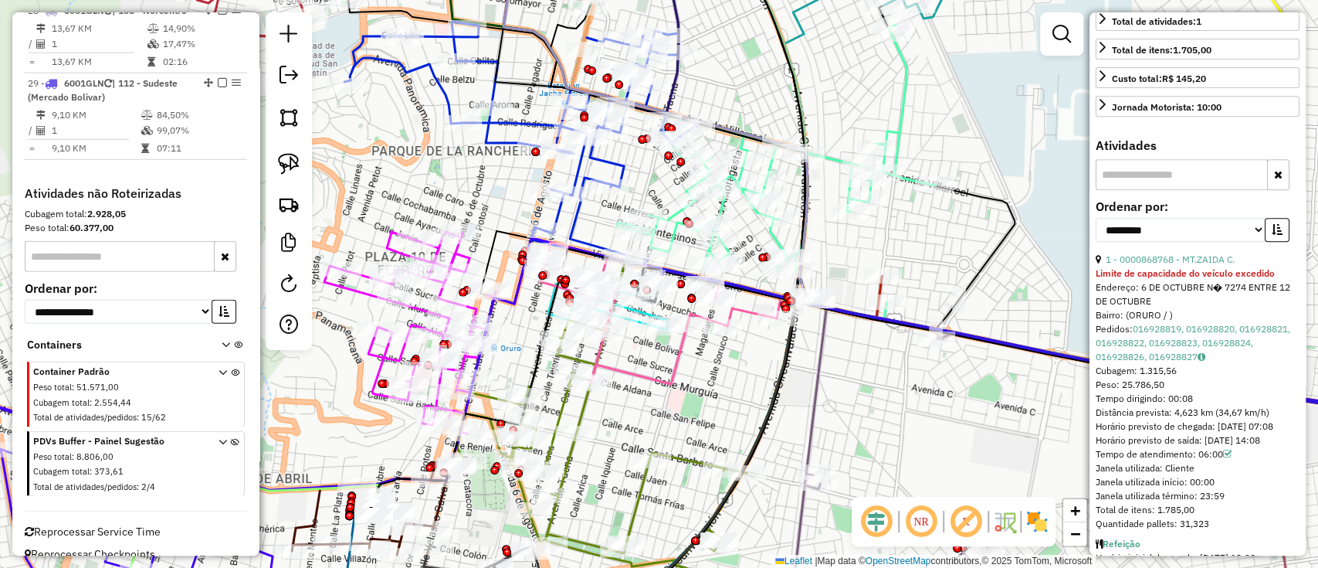
scroll to position [2901, 0]
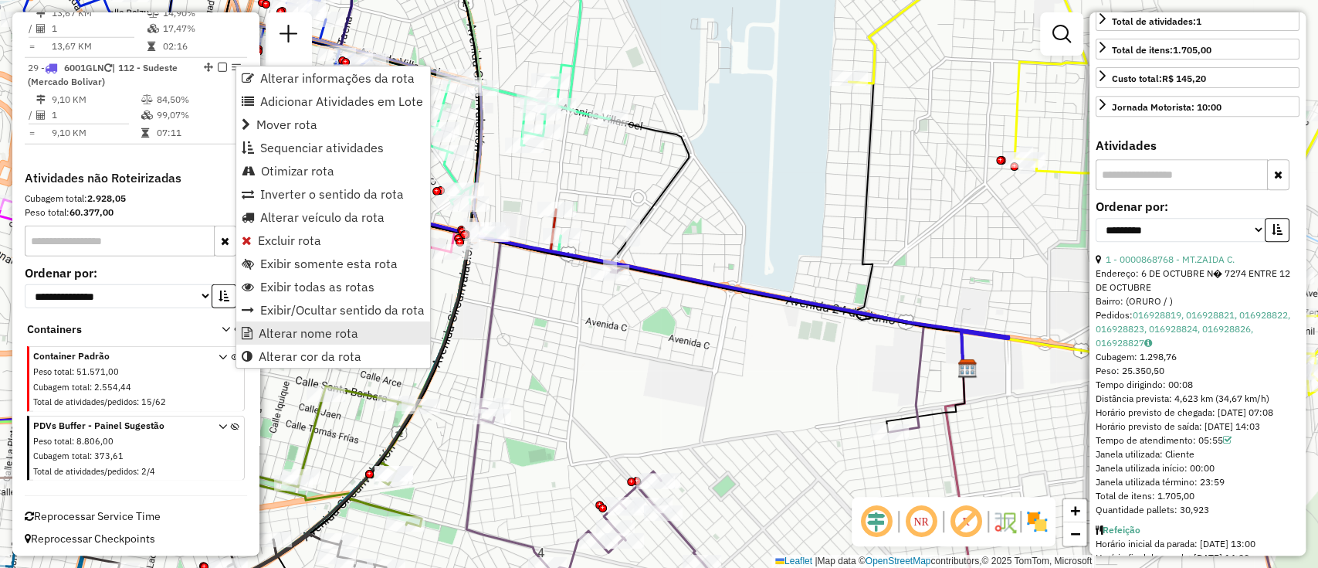
click at [330, 327] on span "Alterar nome rota" at bounding box center [309, 333] width 100 height 12
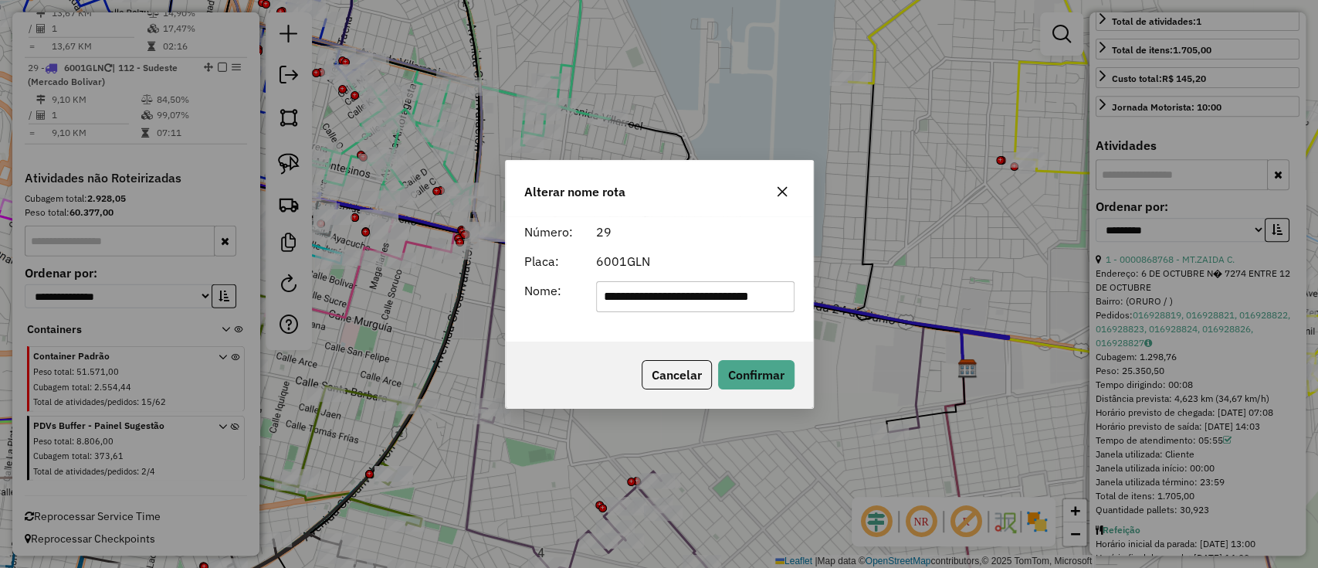
click at [655, 276] on form "**********" at bounding box center [659, 267] width 270 height 90
click at [652, 286] on input "**********" at bounding box center [695, 296] width 198 height 31
type input "******"
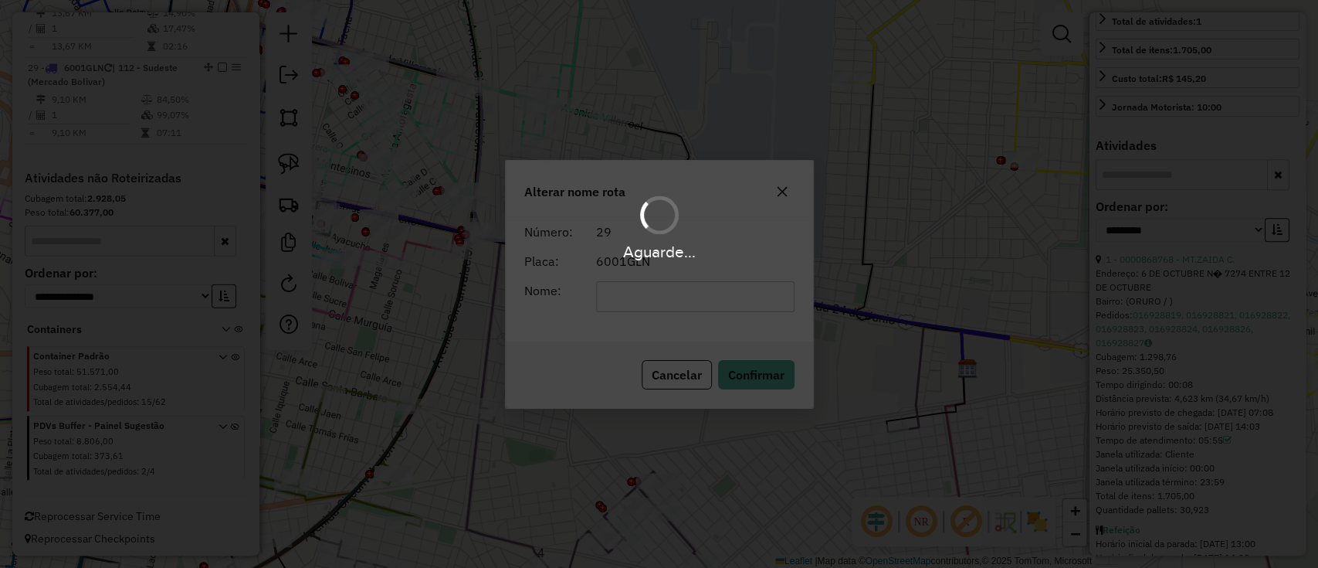
scroll to position [2887, 0]
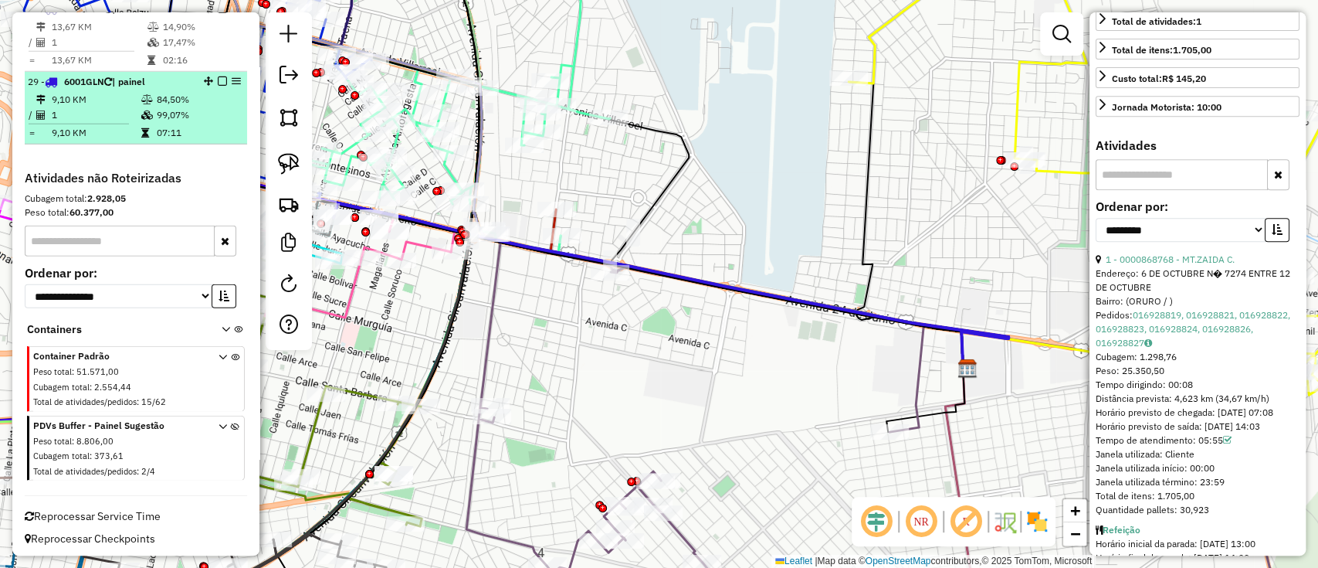
click at [218, 76] on em at bounding box center [222, 80] width 9 height 9
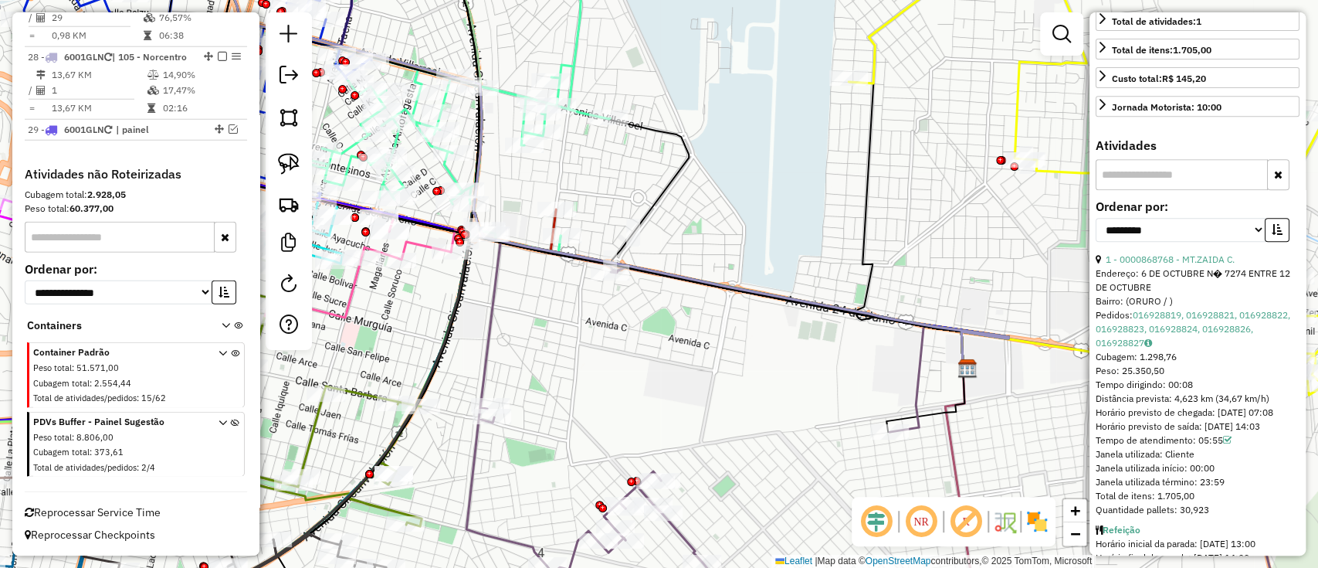
scroll to position [2835, 0]
click at [1026, 524] on img at bounding box center [1037, 521] width 25 height 25
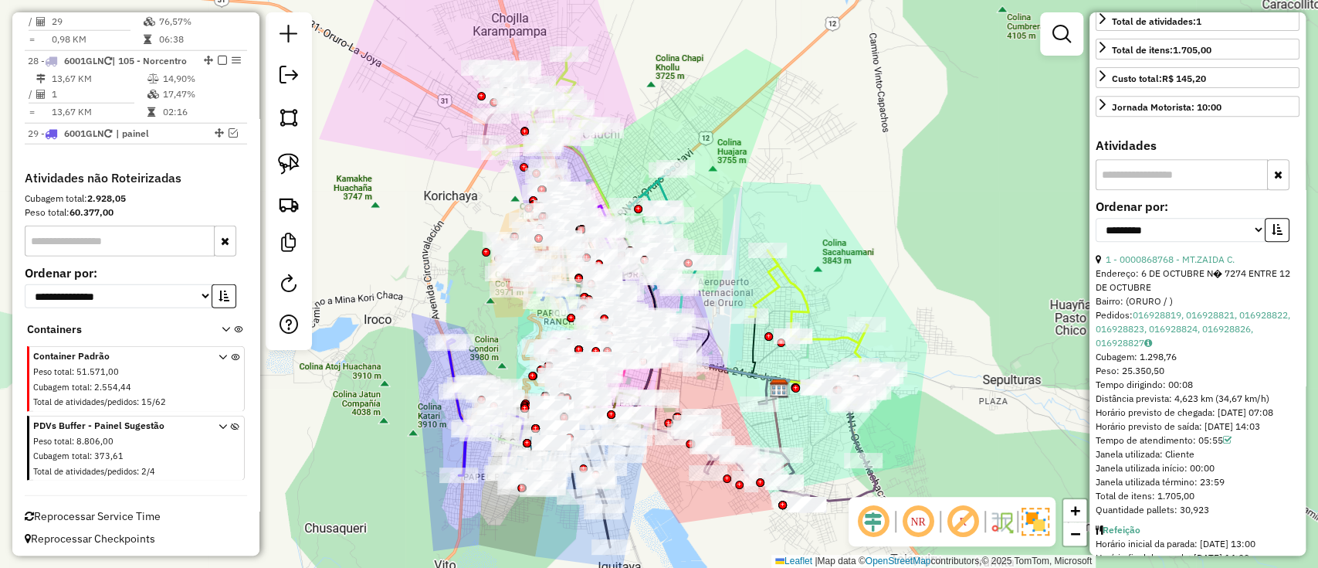
drag, startPoint x: 723, startPoint y: 389, endPoint x: 793, endPoint y: 406, distance: 72.3
click at [793, 406] on div "Janela de atendimento Grade de atendimento Capacidade Transportadoras Veículos …" at bounding box center [659, 284] width 1318 height 568
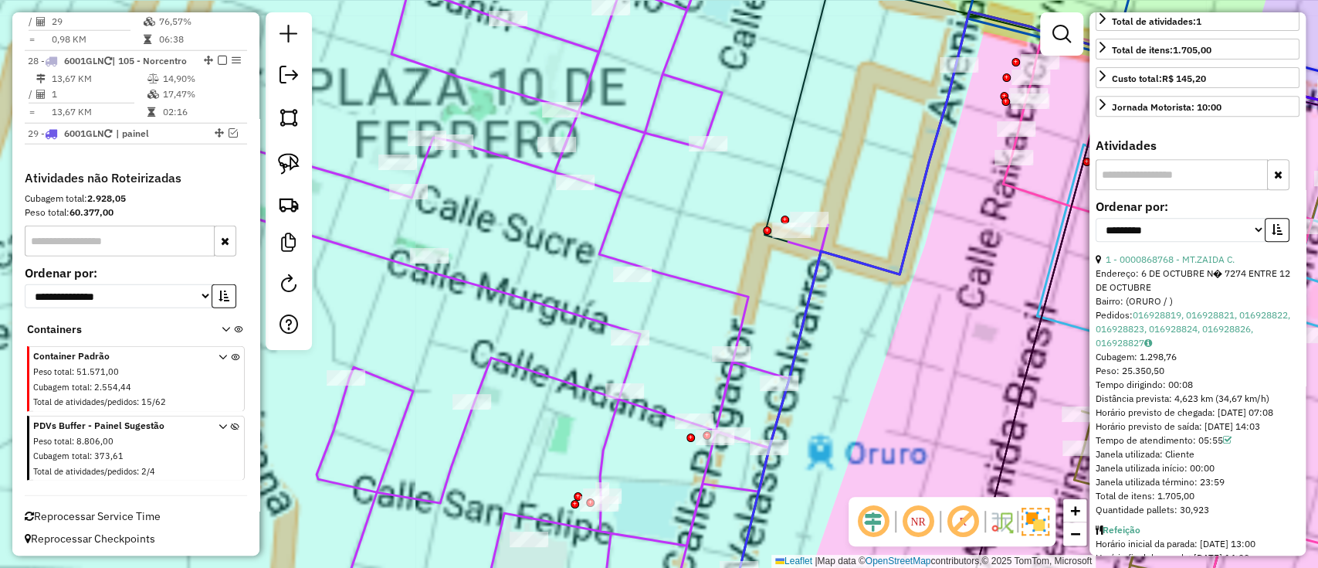
click at [488, 287] on icon at bounding box center [548, 306] width 815 height 638
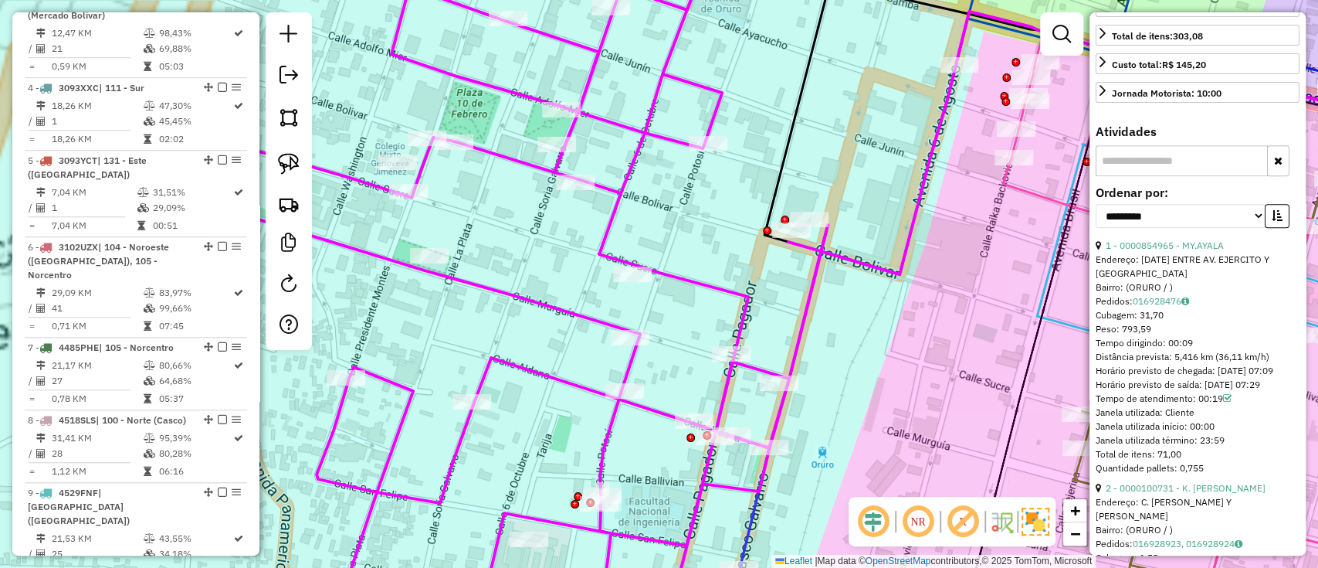
scroll to position [679, 0]
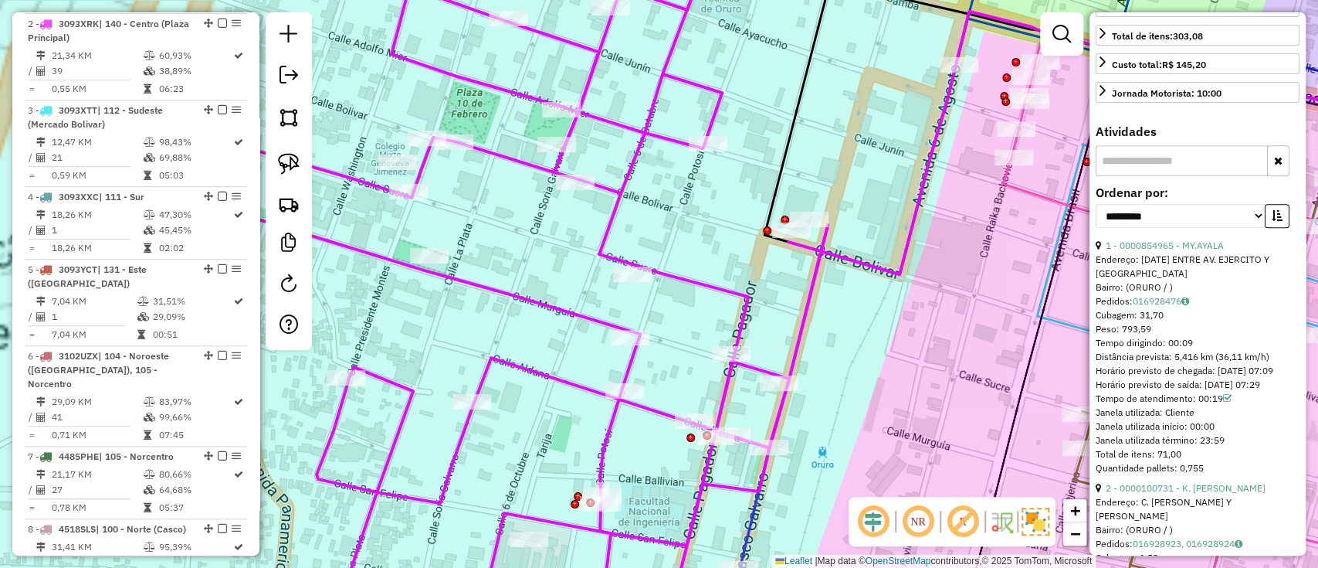
click at [488, 287] on icon at bounding box center [548, 306] width 815 height 638
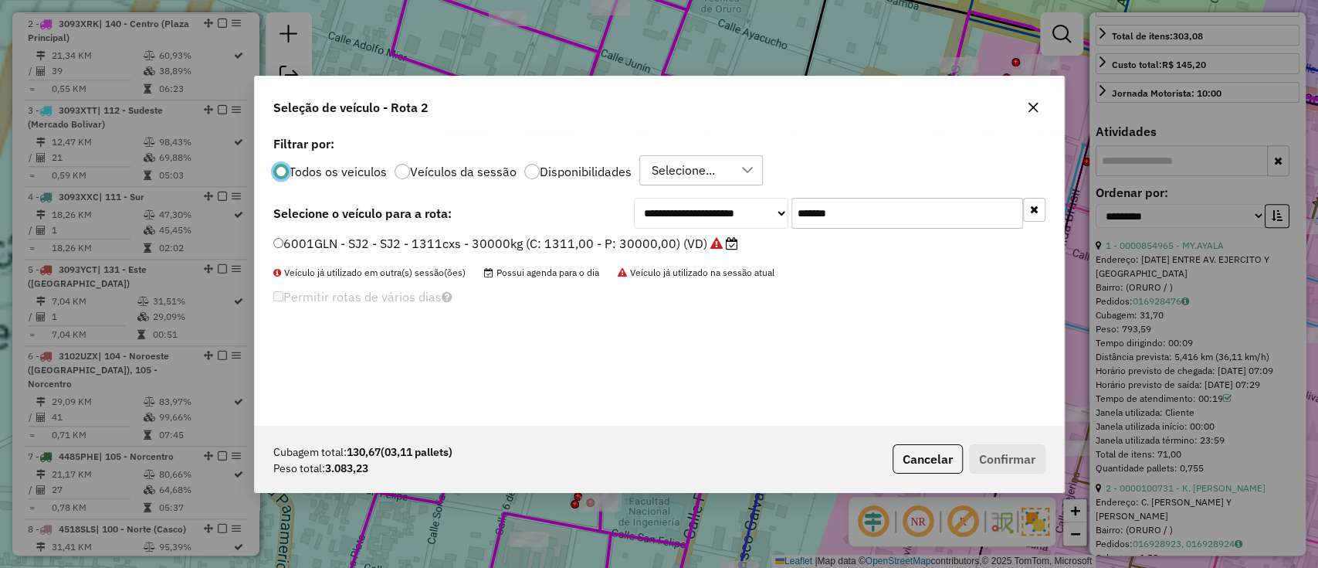
scroll to position [8, 5]
click at [866, 215] on input "*******" at bounding box center [907, 213] width 232 height 31
type input "***"
click at [661, 242] on label "3093YCT - Z93 - Z93 - 336cxs - 6250kg (C: 336,00 - P: 6250,00) (VD)" at bounding box center [490, 243] width 435 height 19
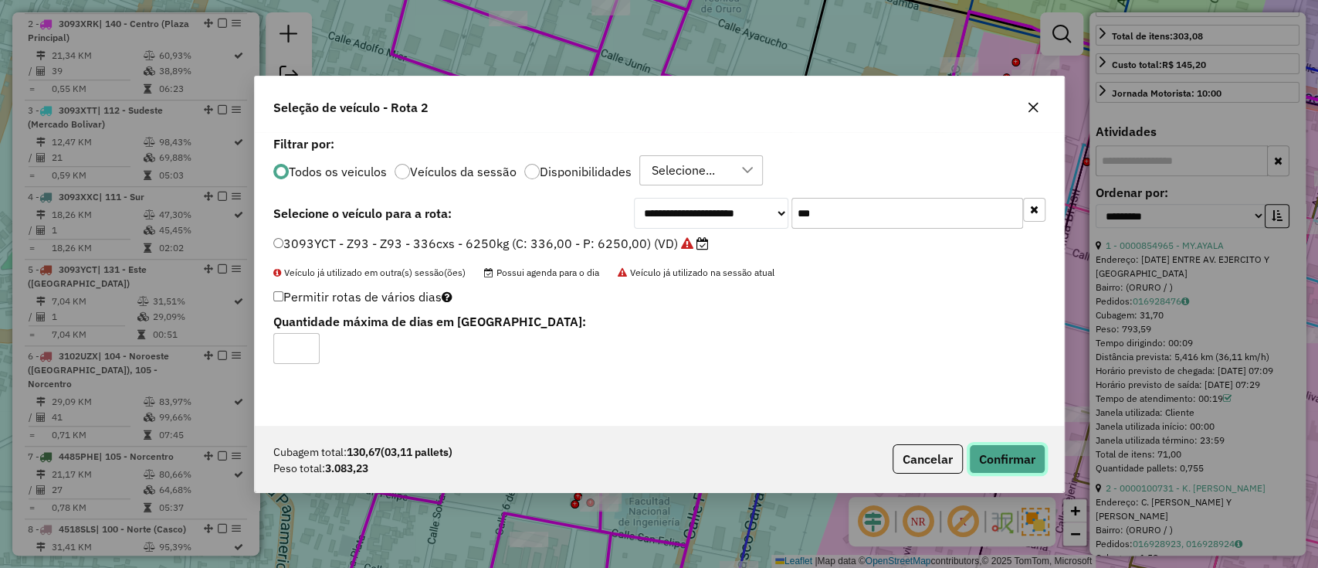
click at [998, 452] on button "Confirmar" at bounding box center [1007, 458] width 76 height 29
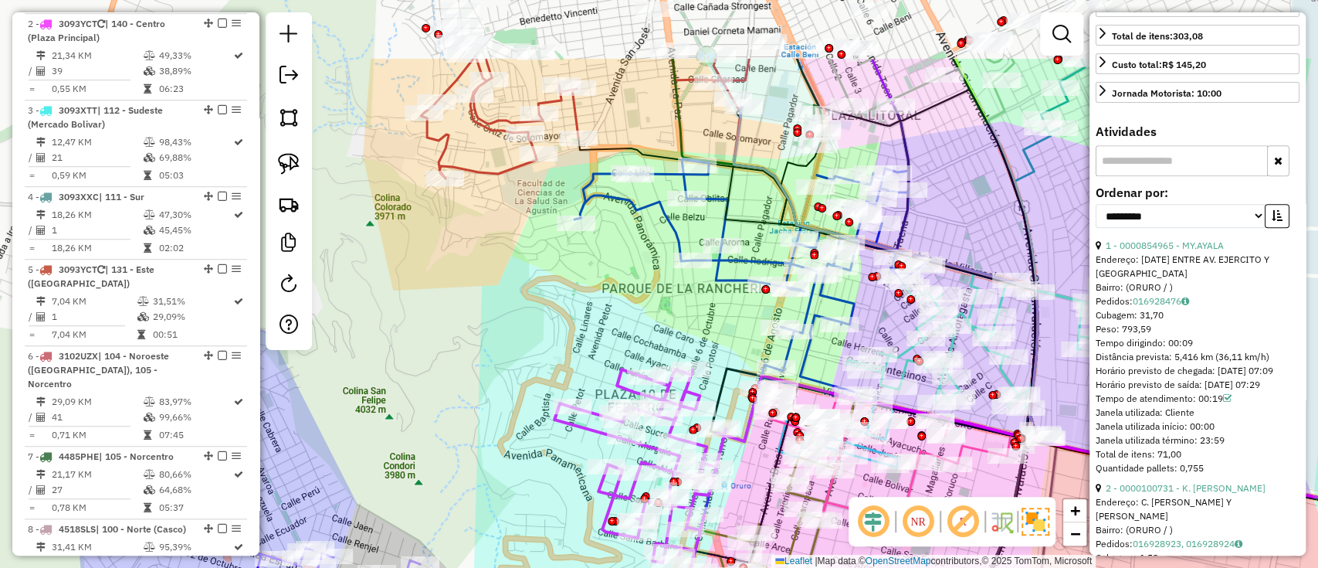
drag, startPoint x: 747, startPoint y: 209, endPoint x: 729, endPoint y: 357, distance: 148.6
click at [729, 357] on div "Janela de atendimento Grade de atendimento Capacidade Transportadoras Veículos …" at bounding box center [659, 284] width 1318 height 568
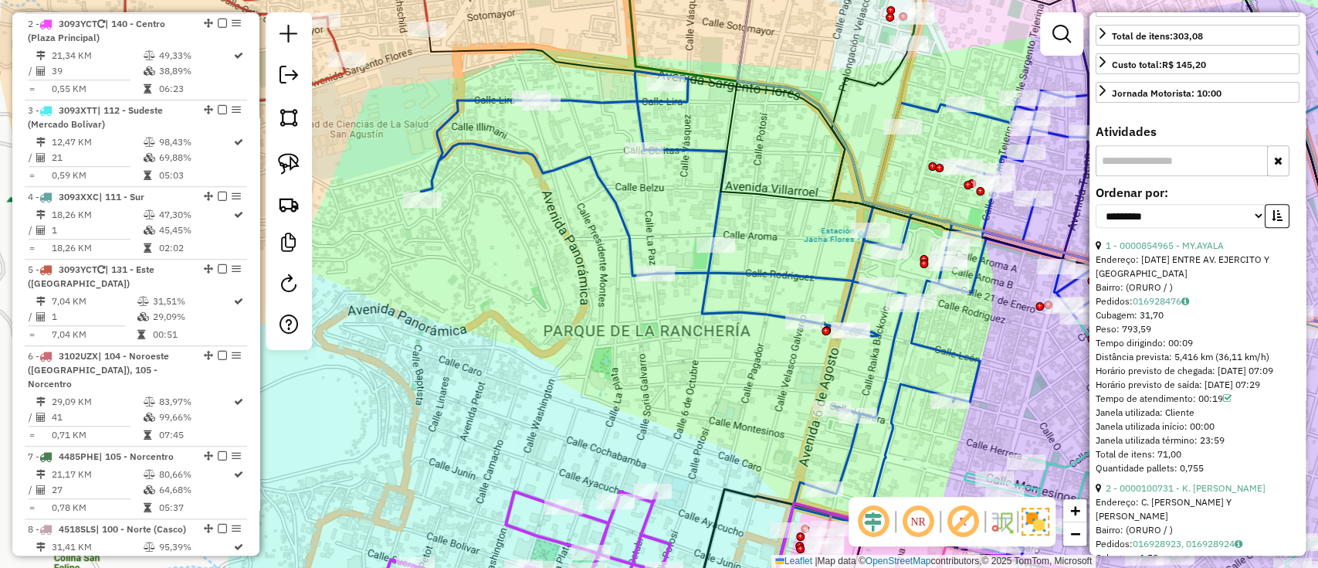
click at [720, 310] on icon at bounding box center [773, 316] width 705 height 490
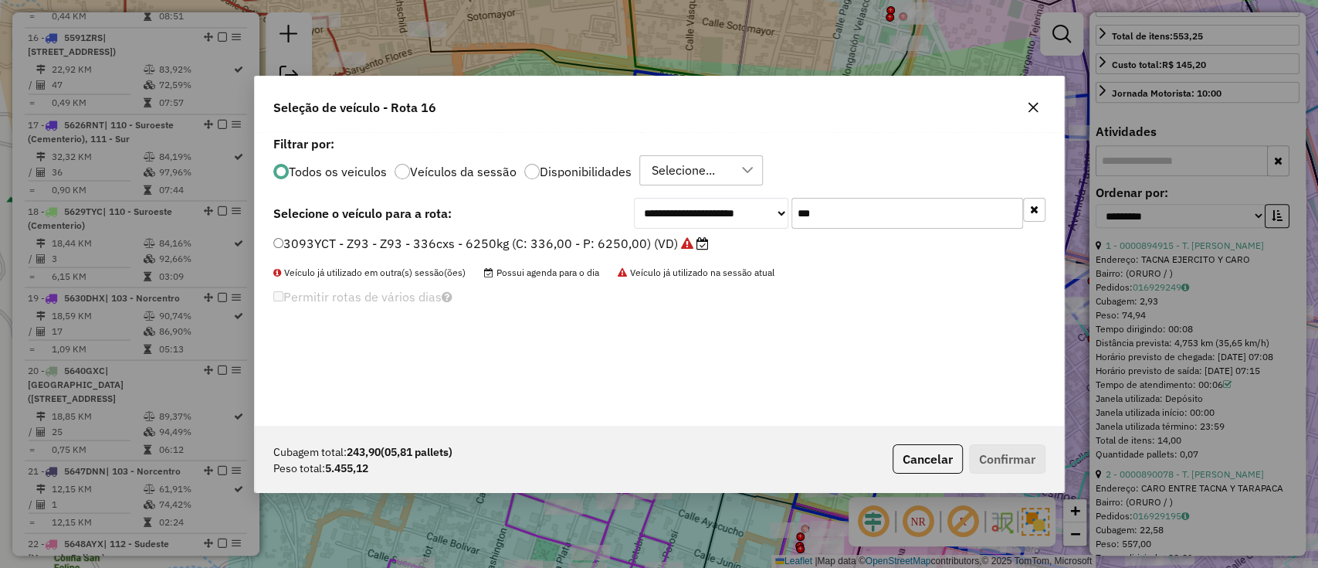
click at [966, 211] on input "***" at bounding box center [907, 213] width 232 height 31
type input "***"
click at [636, 239] on label "3093XTT - Z94 - Z94 - 336cxs - 5060kg (C: 336,00 - P: 5060,00) (VD)" at bounding box center [490, 243] width 435 height 19
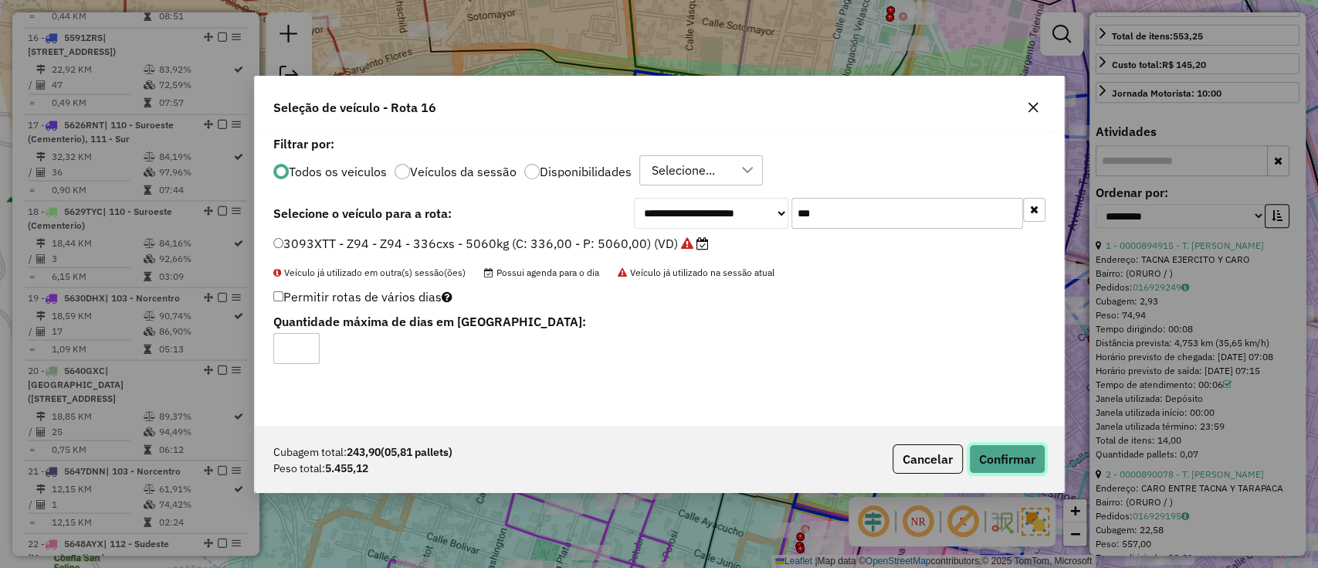
click at [986, 459] on button "Confirmar" at bounding box center [1007, 458] width 76 height 29
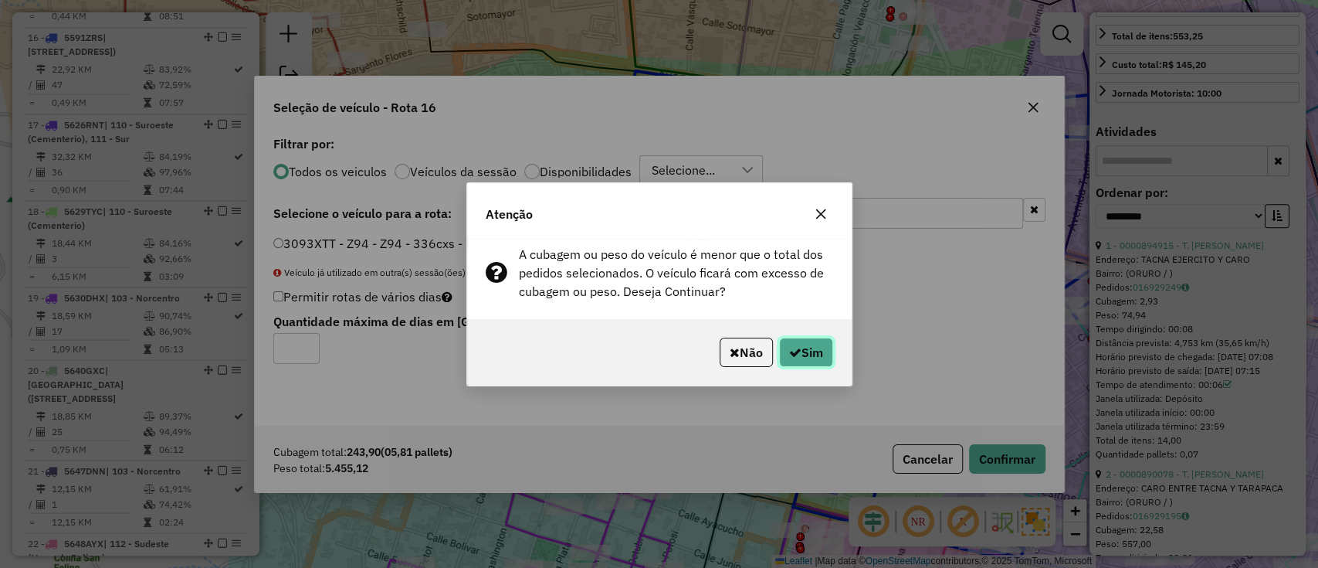
click at [818, 353] on button "Sim" at bounding box center [806, 351] width 54 height 29
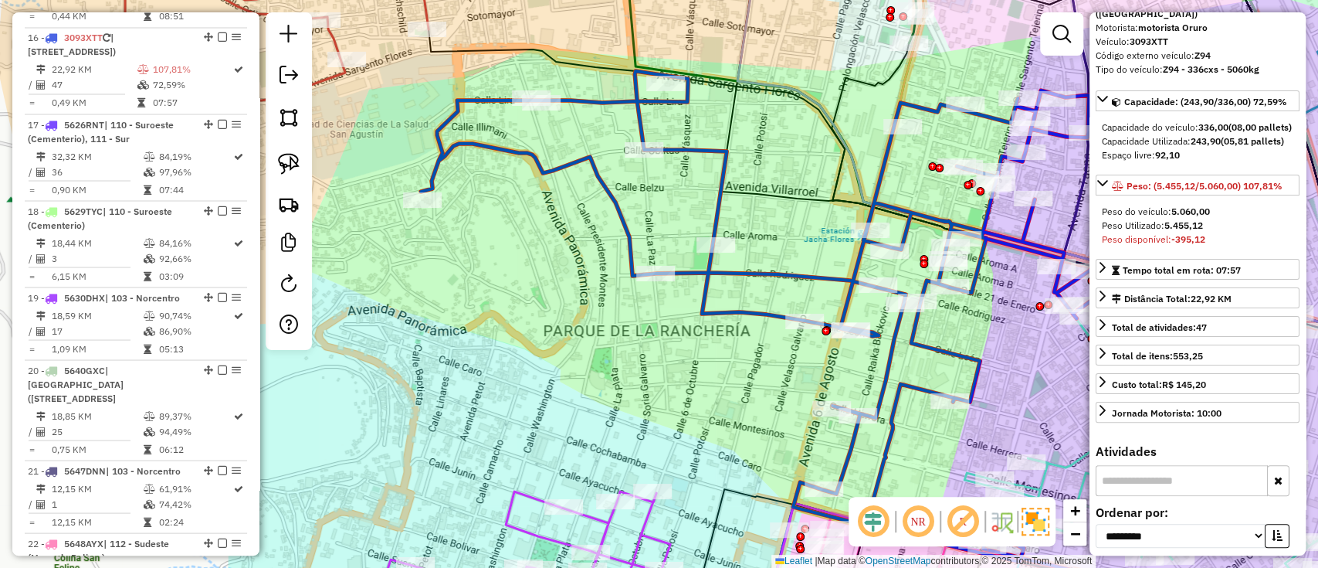
scroll to position [0, 0]
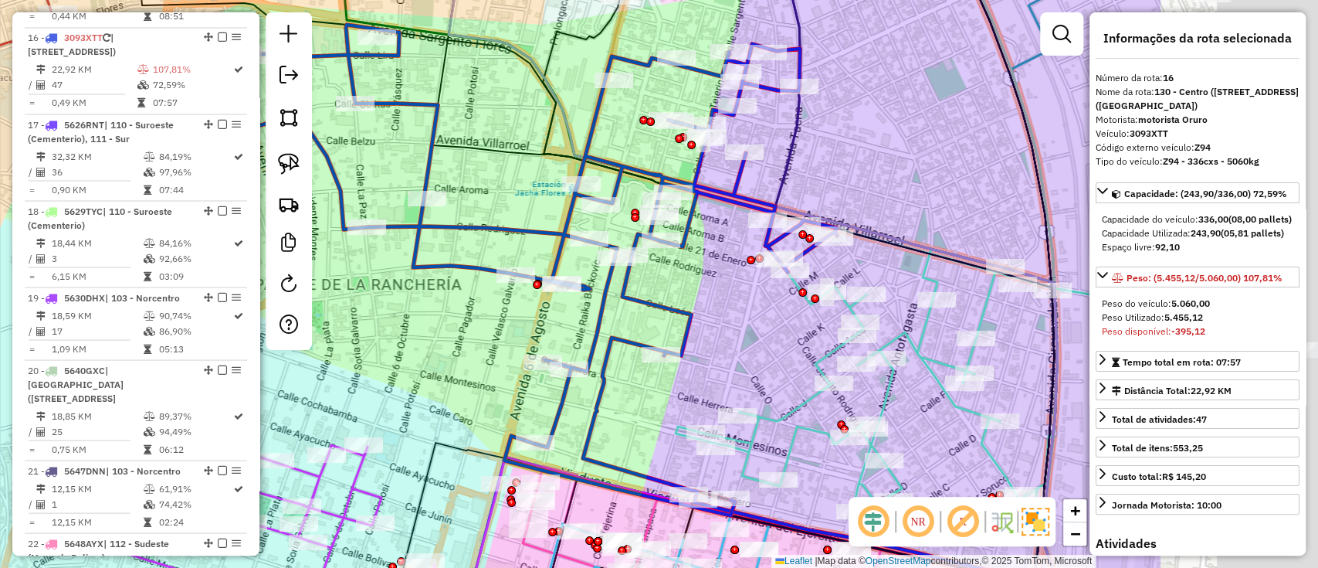
drag, startPoint x: 1001, startPoint y: 364, endPoint x: 671, endPoint y: 308, distance: 334.4
click at [689, 311] on div "Janela de atendimento Grade de atendimento Capacidade Transportadoras Veículos …" at bounding box center [659, 284] width 1318 height 568
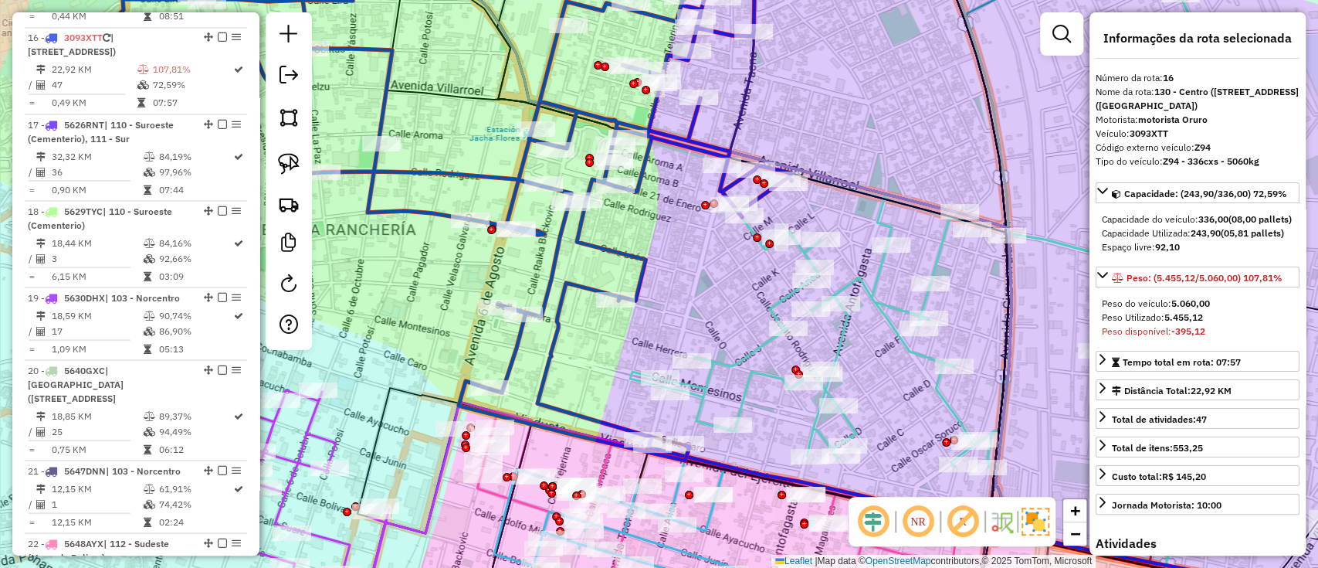
click at [885, 322] on icon at bounding box center [949, 270] width 638 height 590
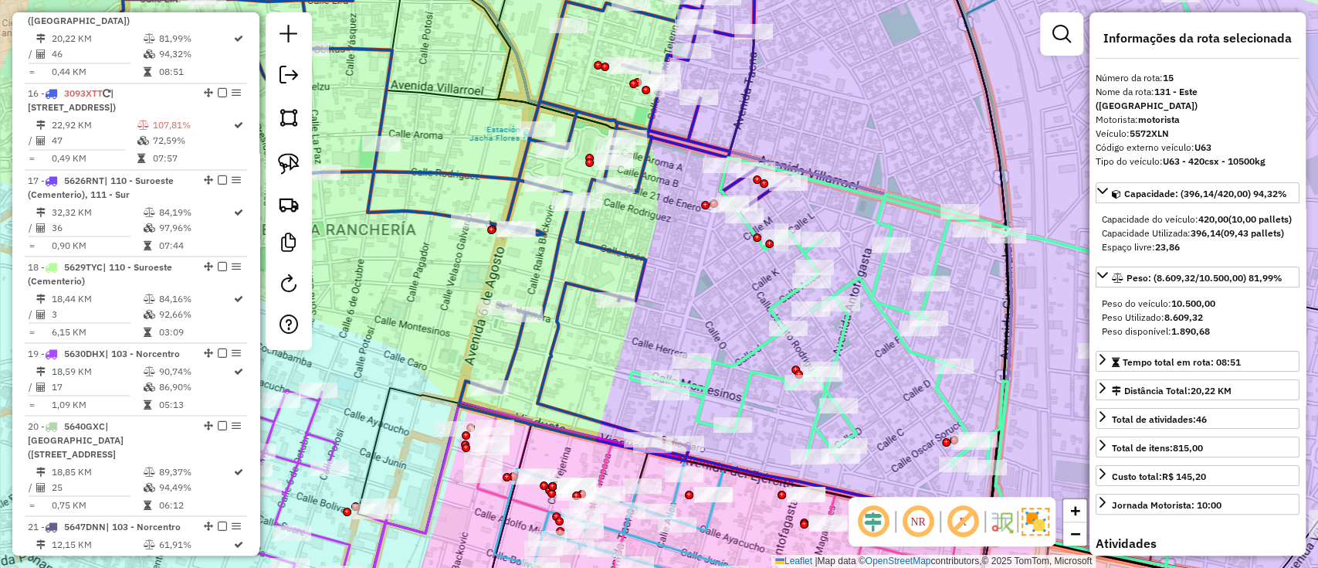
scroll to position [1790, 0]
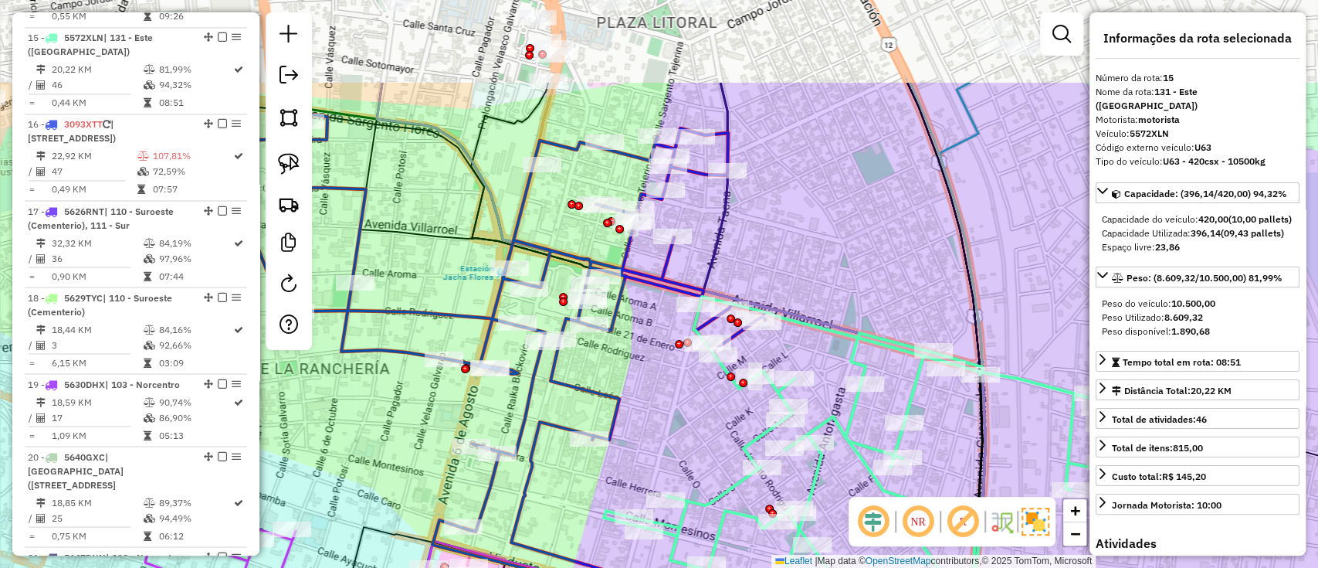
drag, startPoint x: 894, startPoint y: 159, endPoint x: 866, endPoint y: 294, distance: 138.0
click at [866, 294] on div "Janela de atendimento Grade de atendimento Capacidade Transportadoras Veículos …" at bounding box center [659, 284] width 1318 height 568
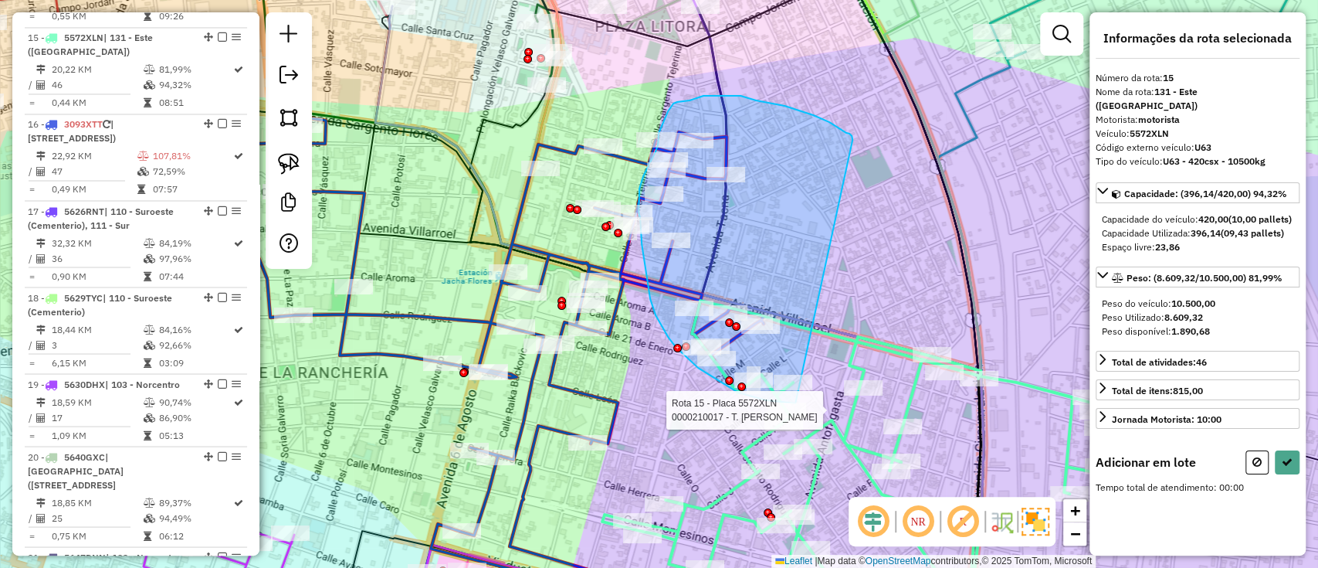
drag, startPoint x: 842, startPoint y: 130, endPoint x: 832, endPoint y: 404, distance: 274.3
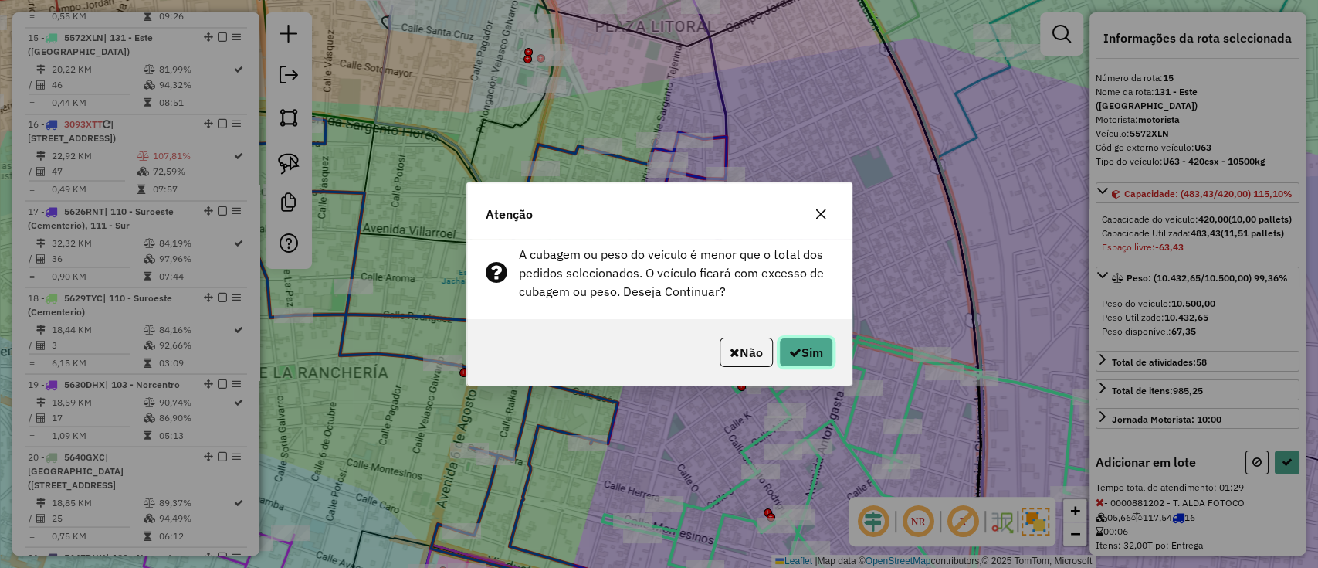
click at [807, 344] on button "Sim" at bounding box center [806, 351] width 54 height 29
select select "**********"
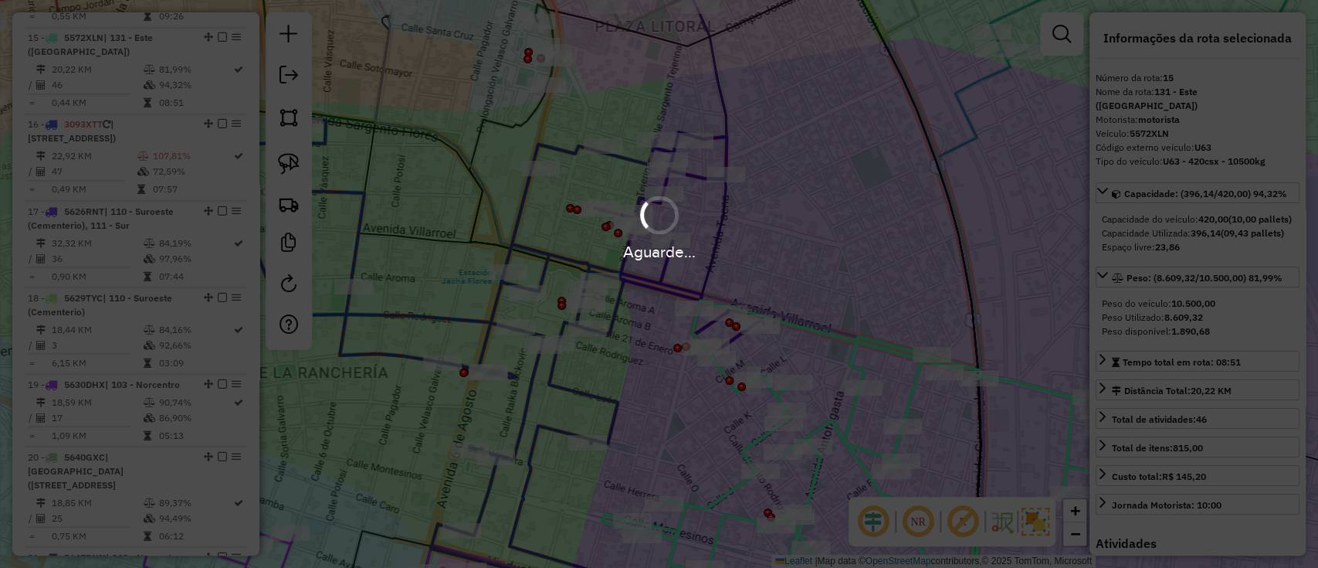
click at [807, 344] on div "Aguarde..." at bounding box center [659, 284] width 1318 height 568
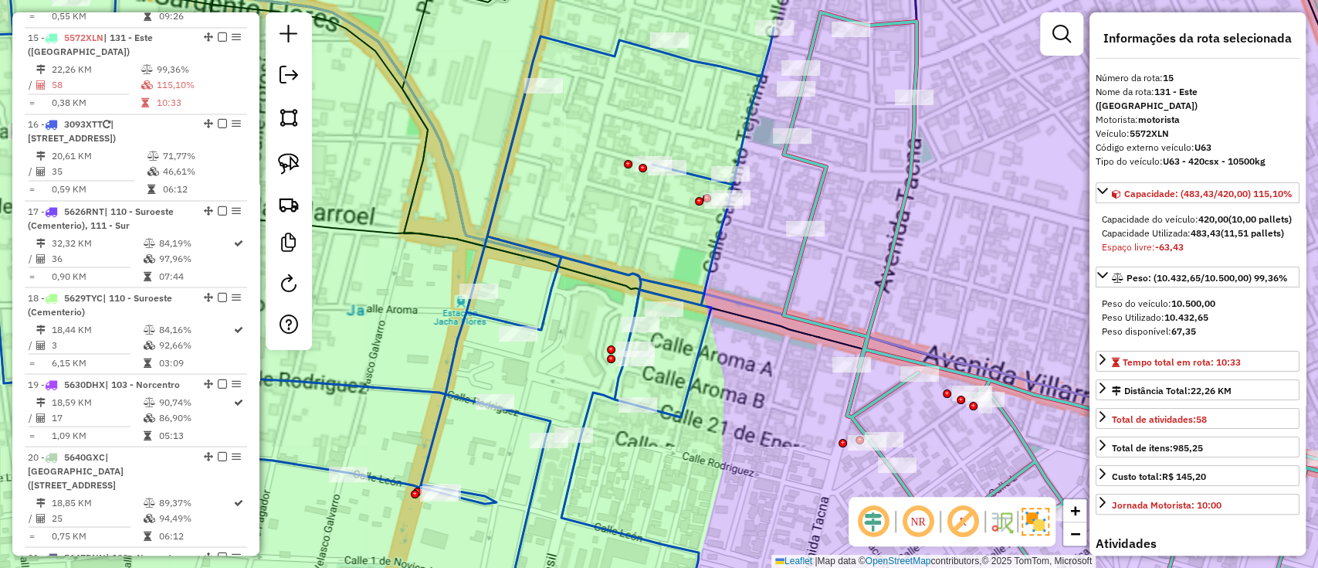
click at [540, 253] on icon at bounding box center [321, 300] width 906 height 650
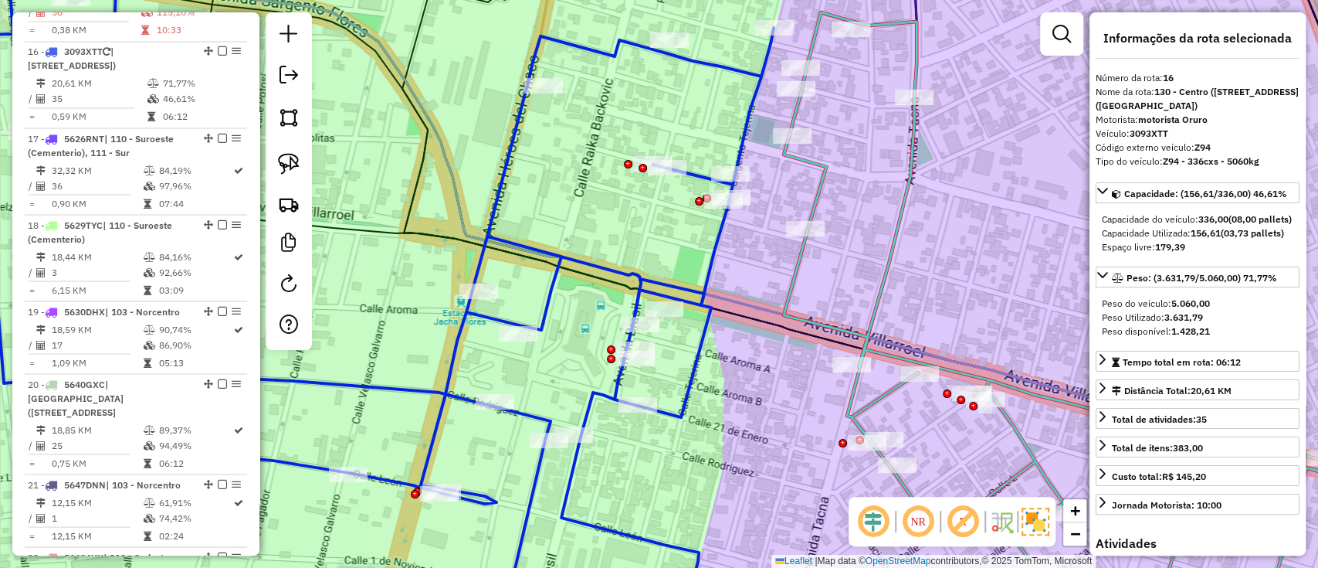
scroll to position [1876, 0]
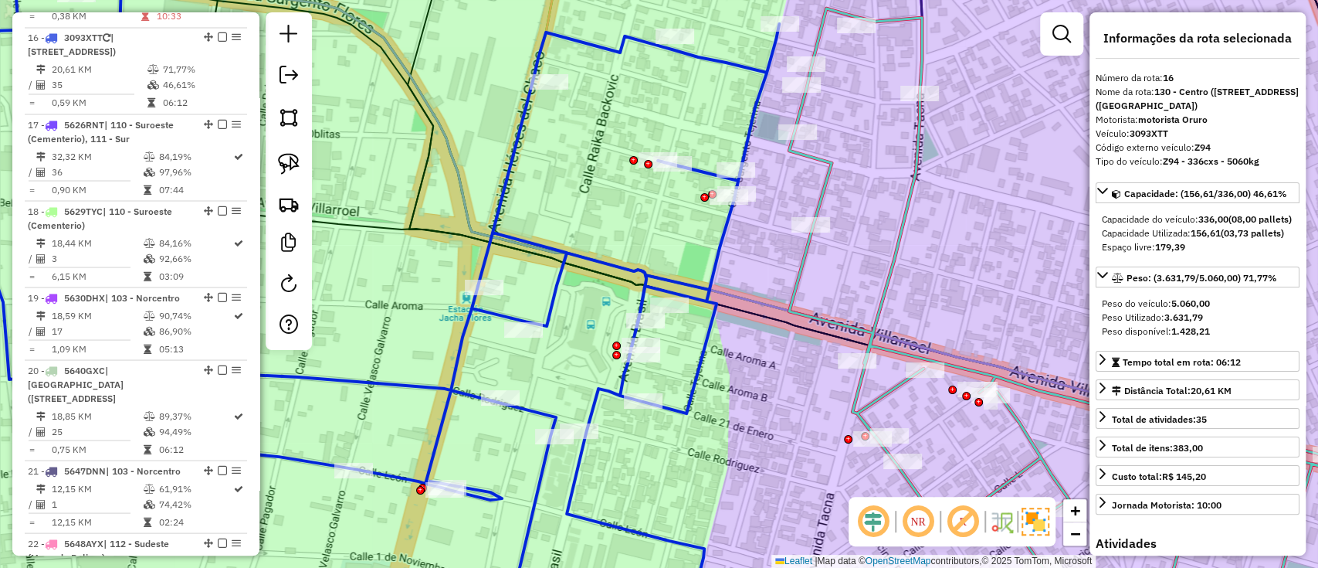
drag, startPoint x: 547, startPoint y: 276, endPoint x: 655, endPoint y: 207, distance: 127.9
click at [655, 208] on div "Janela de atendimento Grade de atendimento Capacidade Transportadoras Veículos …" at bounding box center [659, 284] width 1318 height 568
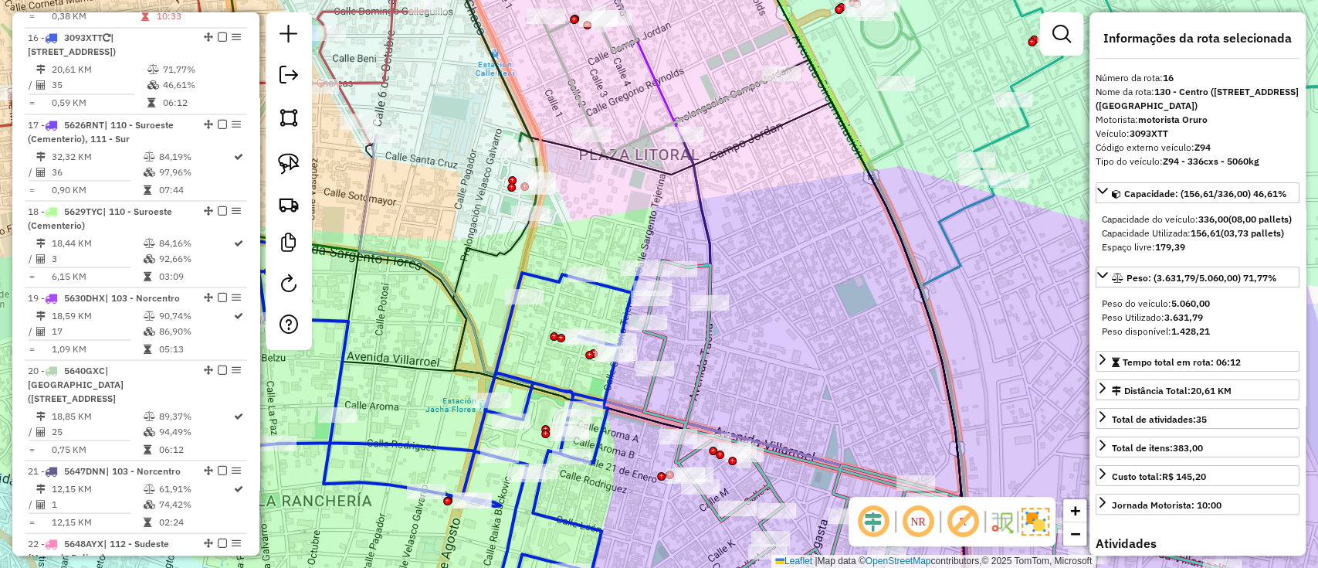
drag, startPoint x: 520, startPoint y: 345, endPoint x: 744, endPoint y: 123, distance: 315.6
click at [699, 164] on div "Janela de atendimento Grade de atendimento Capacidade Transportadoras Veículos …" at bounding box center [659, 284] width 1318 height 568
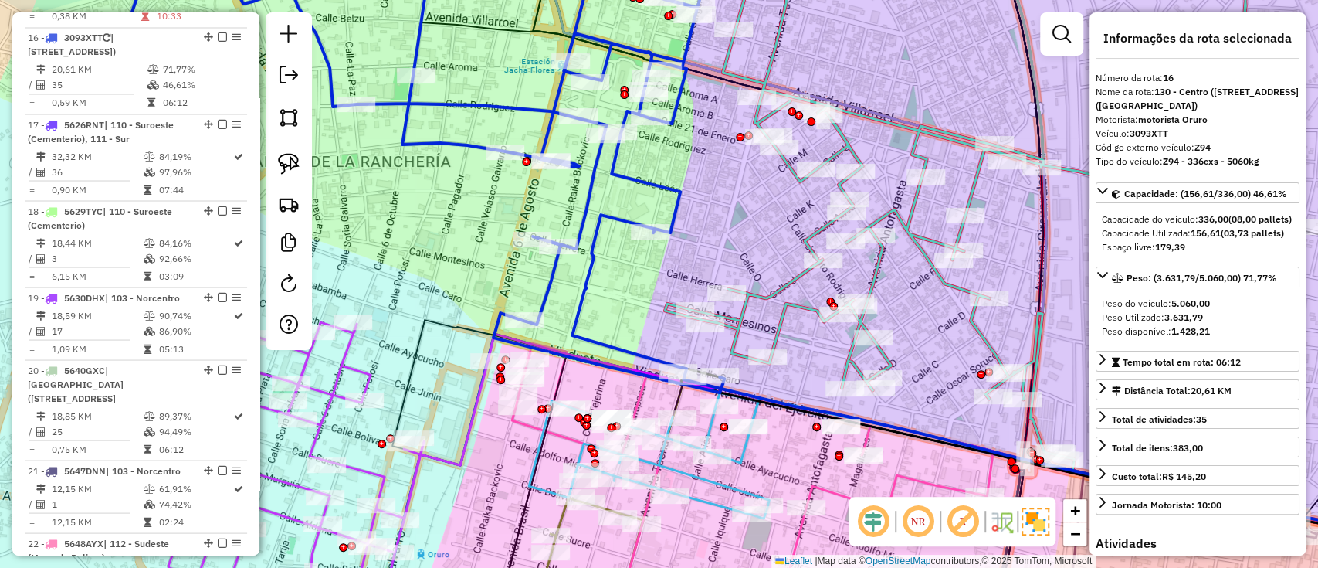
click at [775, 289] on icon at bounding box center [984, 220] width 638 height 554
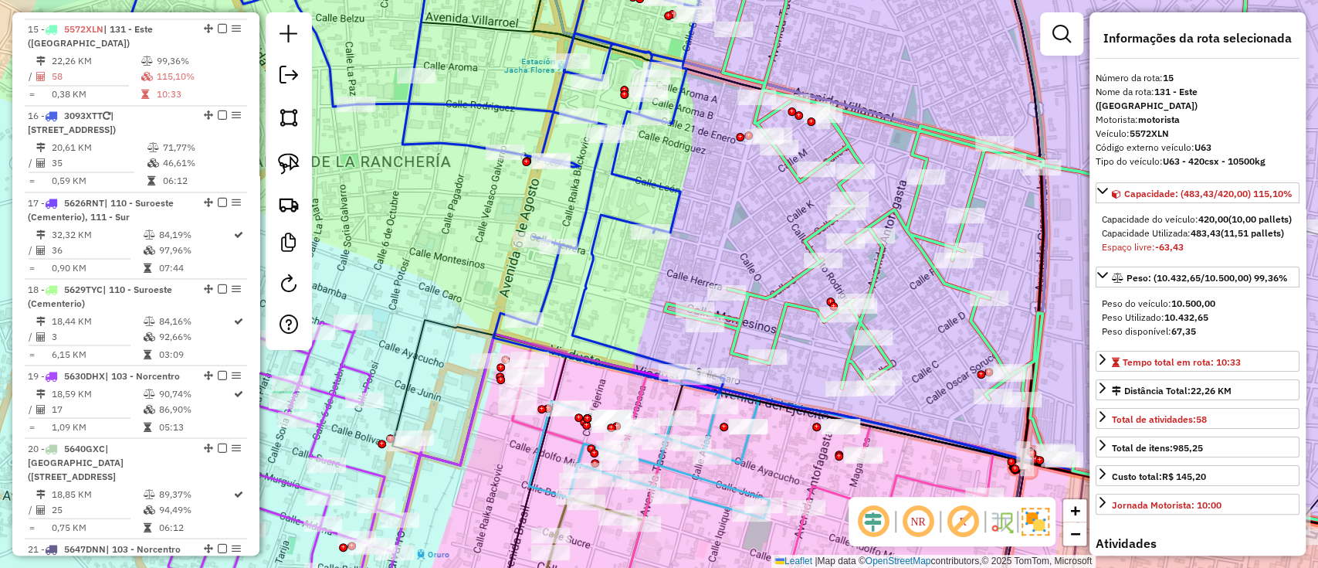
scroll to position [1790, 0]
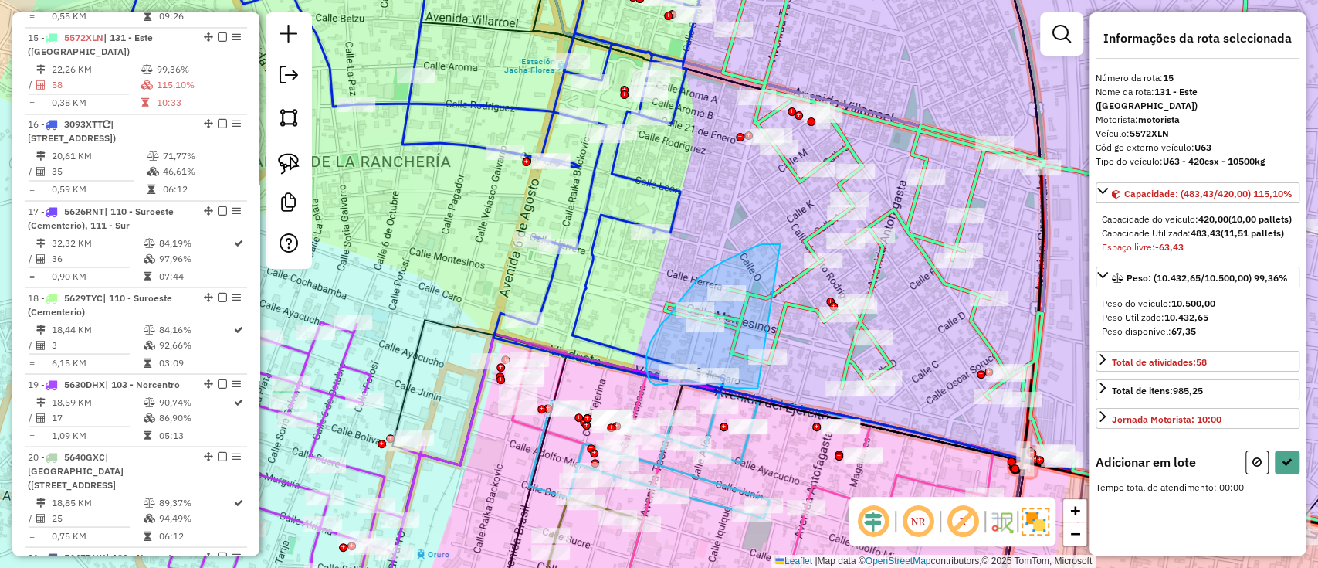
drag, startPoint x: 759, startPoint y: 245, endPoint x: 763, endPoint y: 388, distance: 143.7
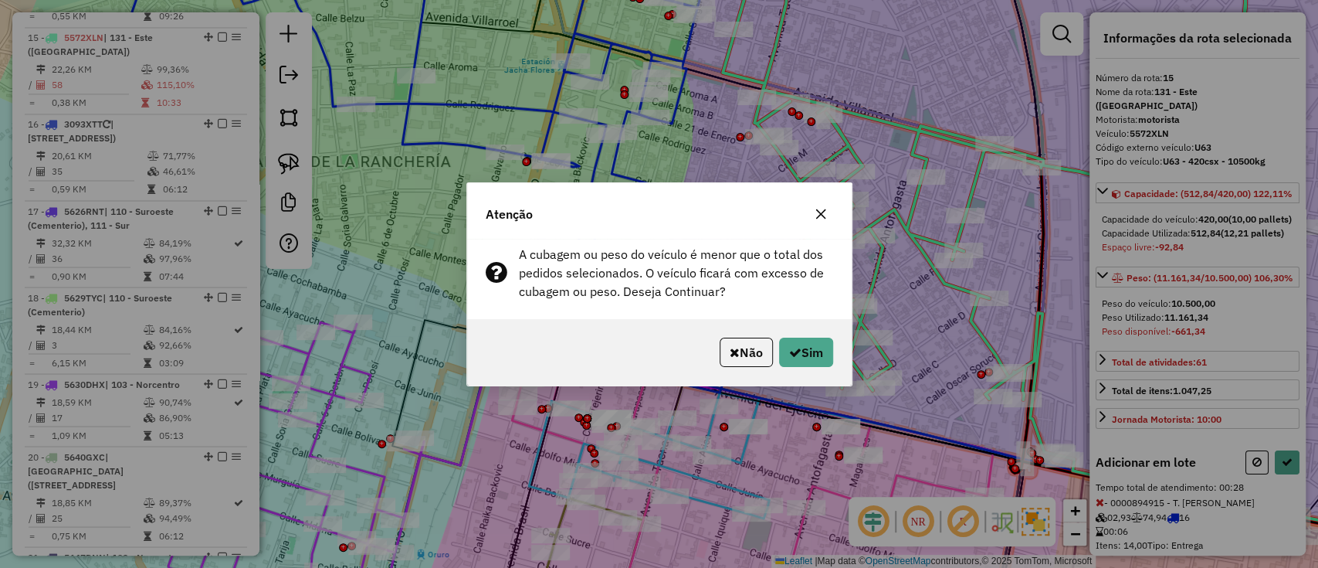
click at [822, 368] on div "Não Sim" at bounding box center [659, 352] width 385 height 66
drag, startPoint x: 814, startPoint y: 366, endPoint x: 808, endPoint y: 345, distance: 21.7
click at [811, 364] on button "Sim" at bounding box center [806, 351] width 54 height 29
select select "**********"
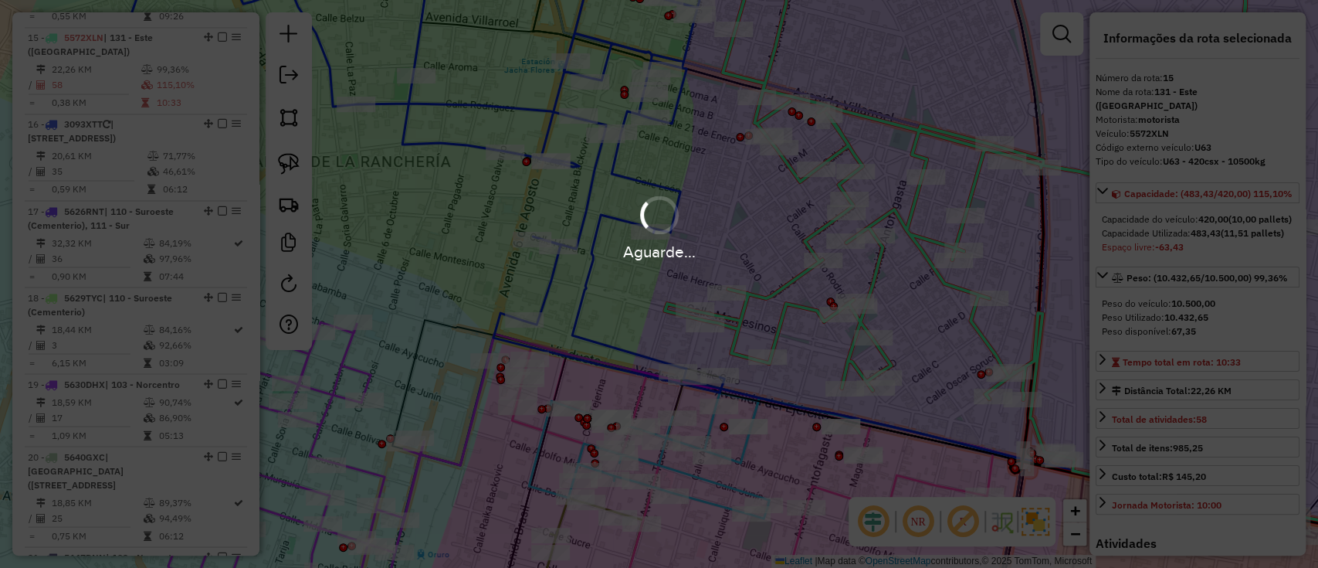
click at [808, 345] on hb-app "Aguarde... Pop-up bloqueado! Seu navegador bloqueou automáticamente a abertura …" at bounding box center [659, 284] width 1318 height 568
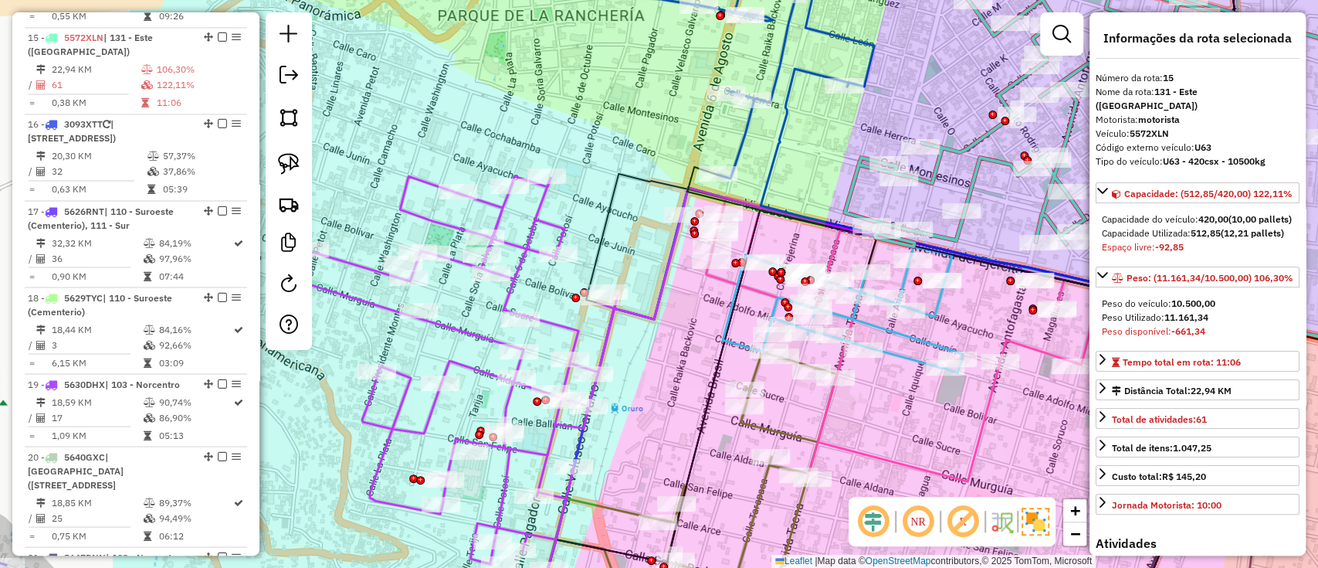
click at [553, 321] on icon at bounding box center [478, 378] width 408 height 404
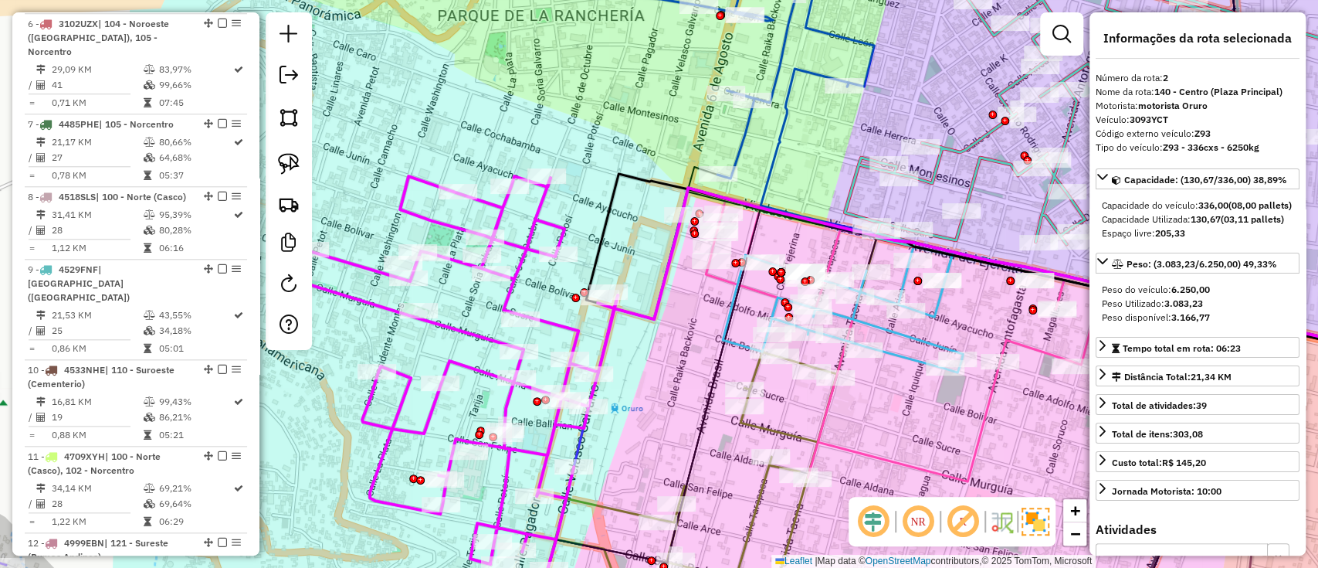
click at [554, 330] on icon at bounding box center [478, 378] width 408 height 404
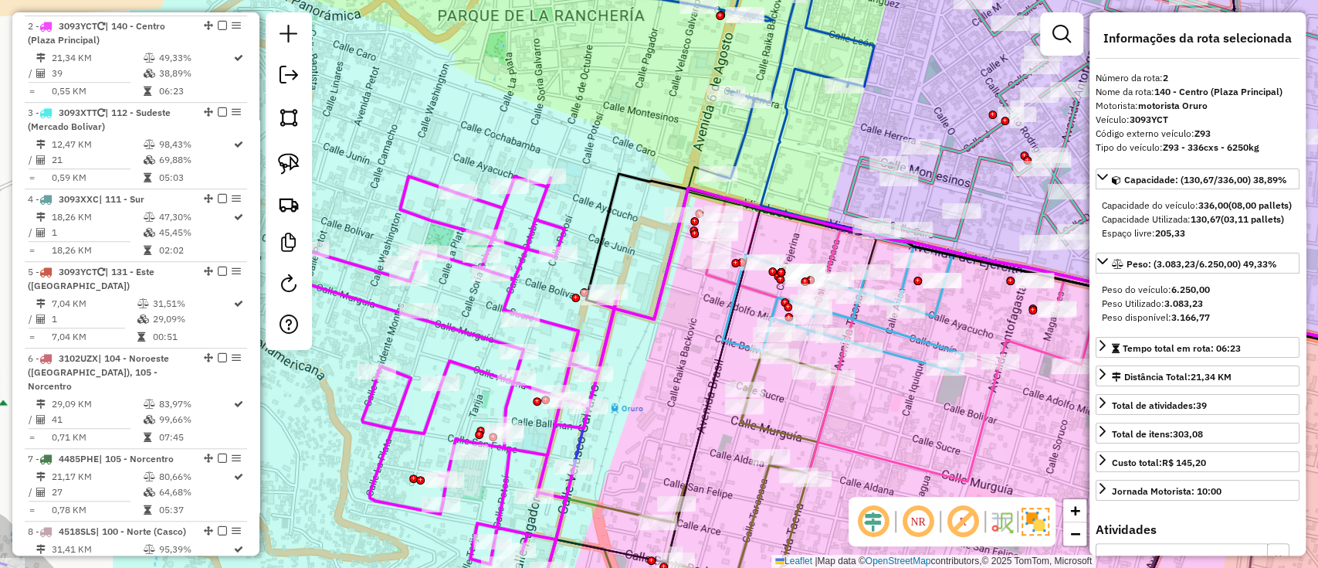
scroll to position [679, 0]
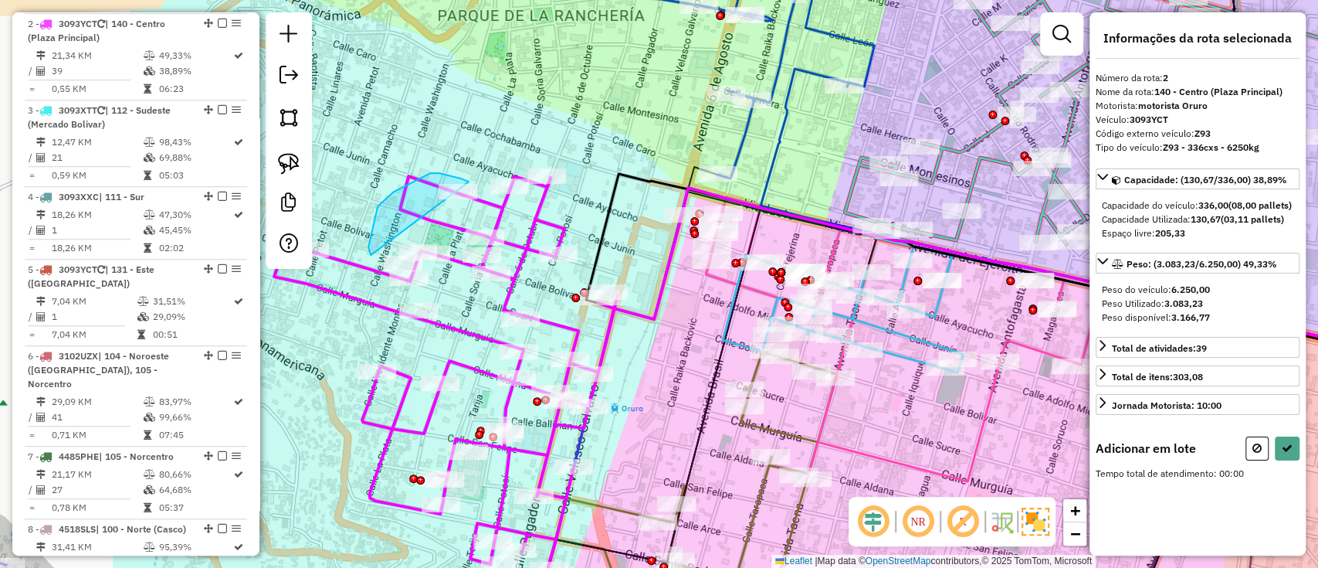
drag, startPoint x: 439, startPoint y: 173, endPoint x: 513, endPoint y: 300, distance: 147.1
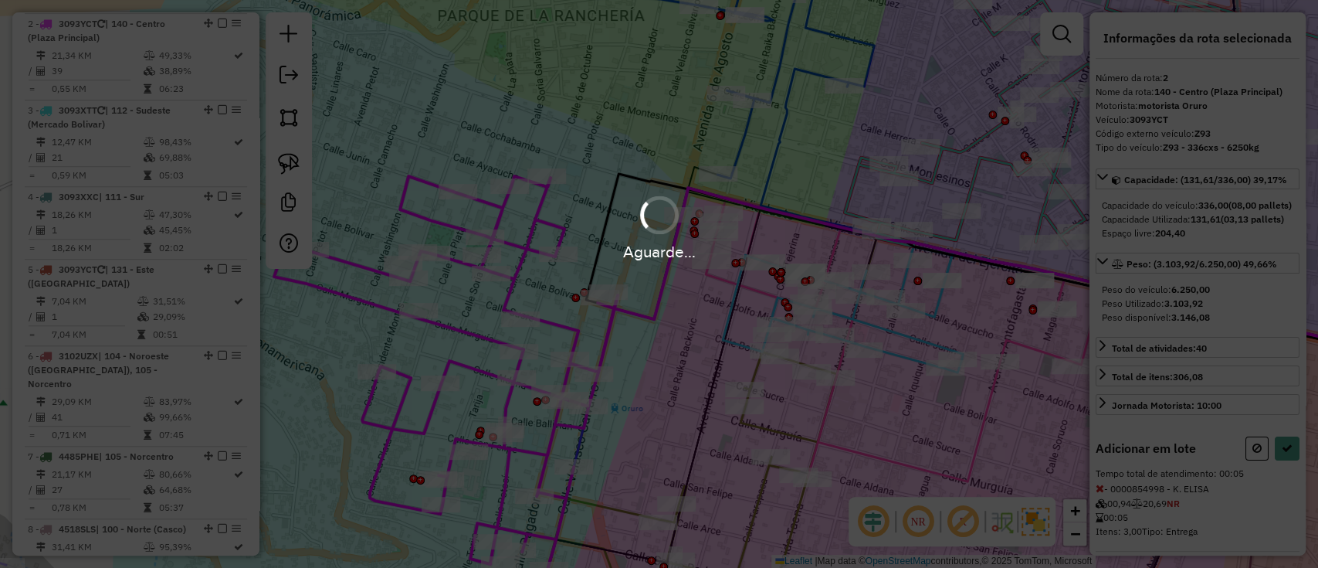
select select "**********"
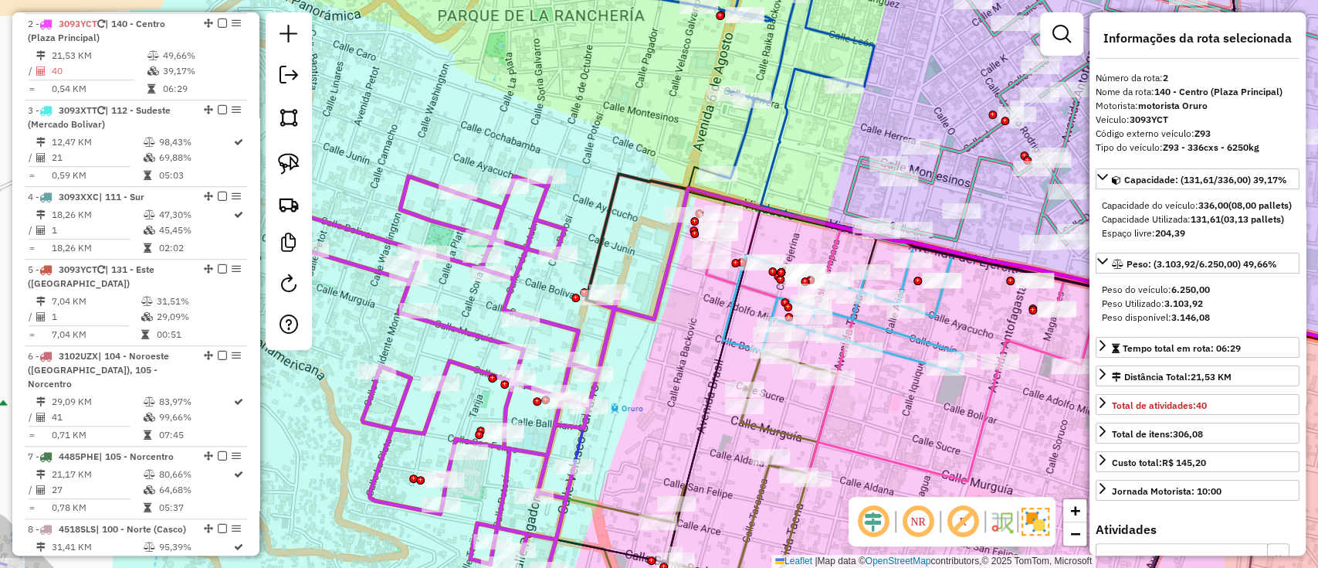
click at [1080, 32] on div at bounding box center [1061, 33] width 43 height 43
click at [1069, 36] on link at bounding box center [1061, 34] width 31 height 31
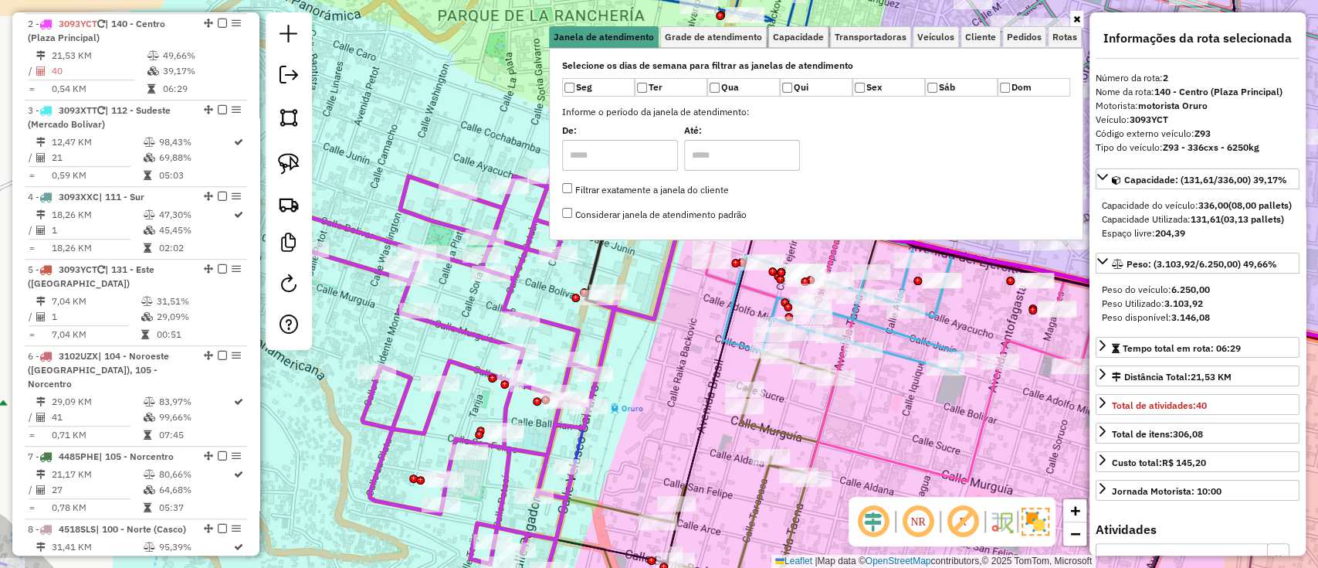
drag, startPoint x: 818, startPoint y: 36, endPoint x: 776, endPoint y: 74, distance: 56.9
click at [818, 36] on span "Capacidade" at bounding box center [798, 36] width 51 height 9
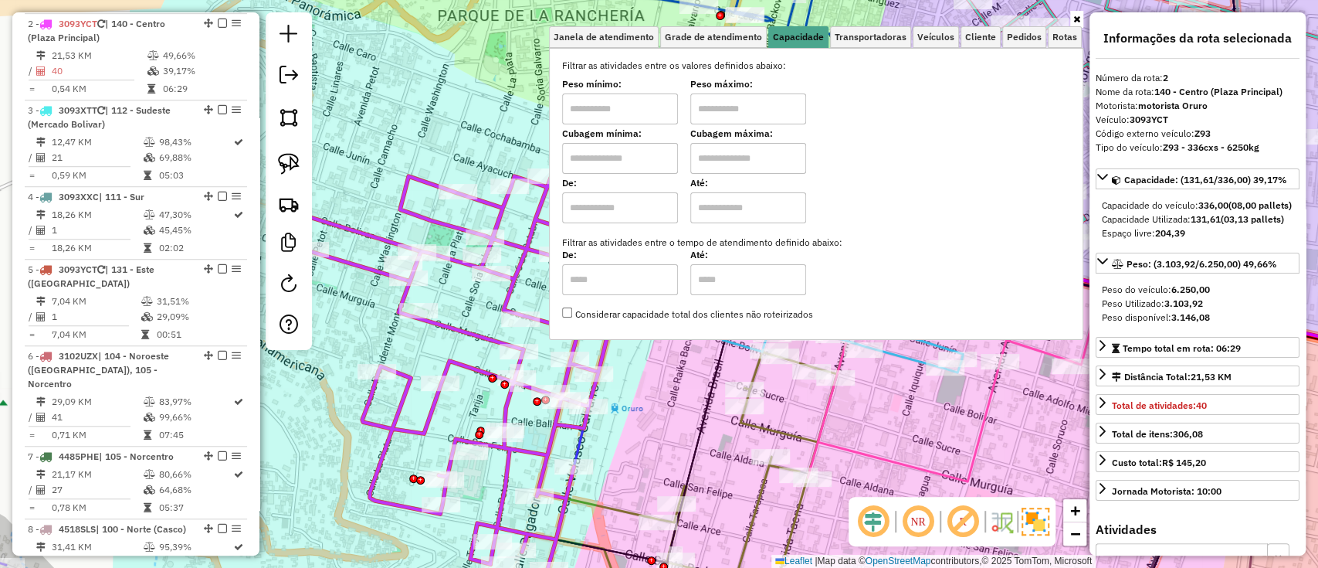
click at [635, 151] on input "text" at bounding box center [620, 158] width 116 height 31
type input "*****"
click at [772, 158] on input "text" at bounding box center [748, 158] width 116 height 31
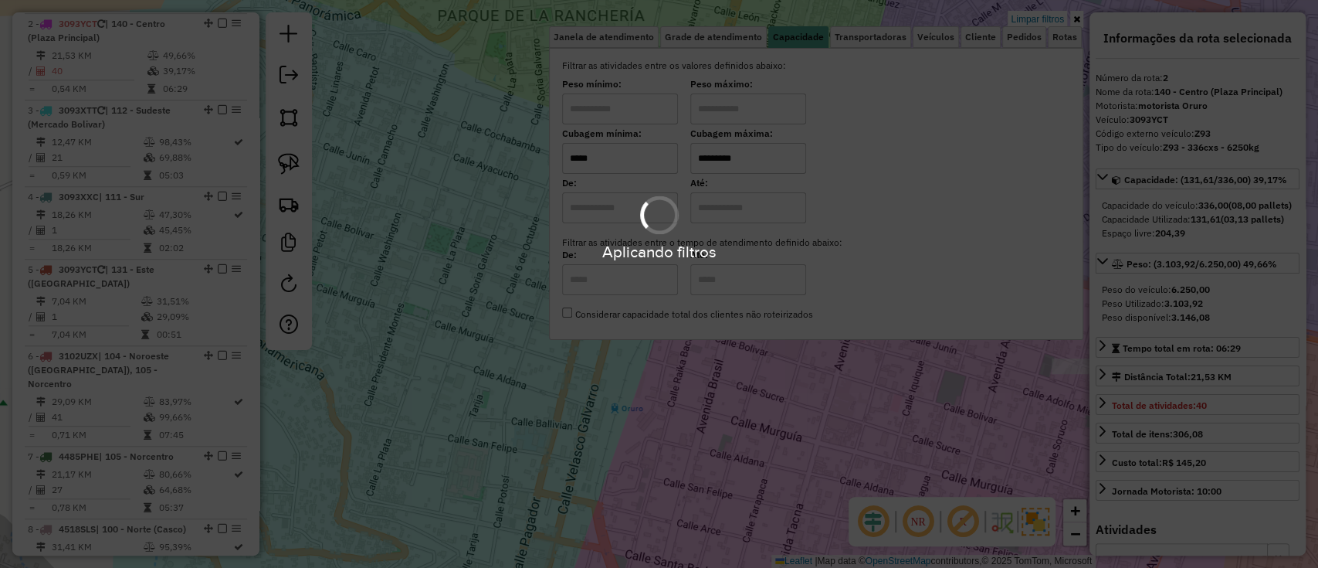
type input "*********"
click at [435, 389] on hb-app "Aplicando filtros Pop-up bloqueado! Seu navegador bloqueou automáticamente a ab…" at bounding box center [659, 284] width 1318 height 568
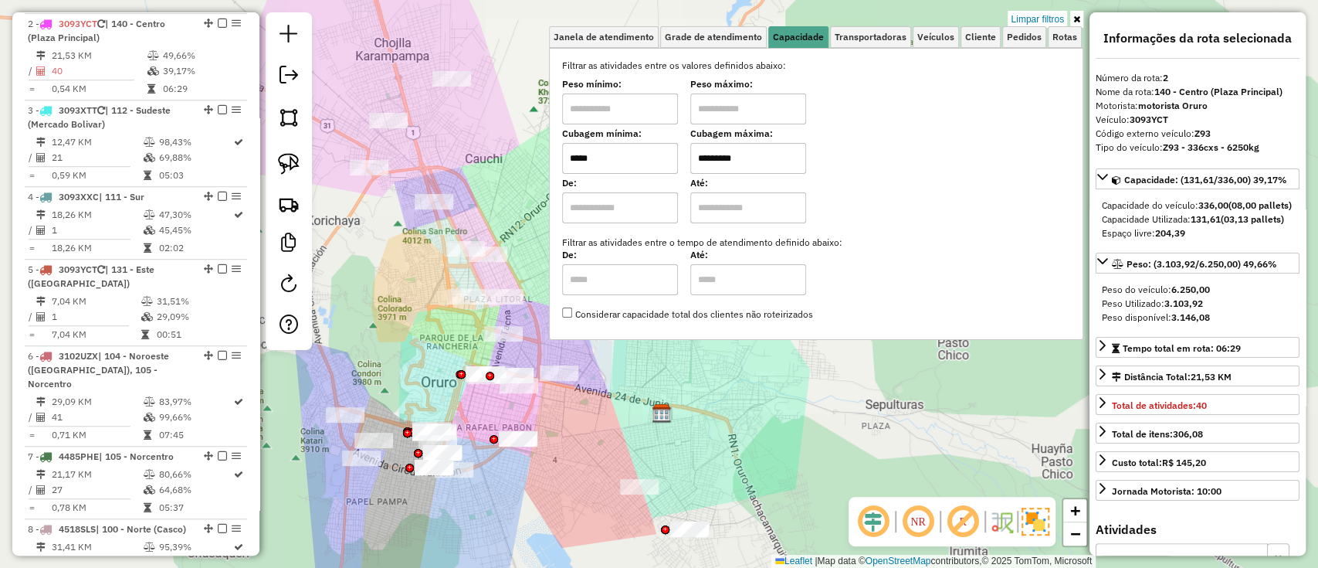
click at [479, 442] on div "Limpar filtros Janela de atendimento Grade de atendimento Capacidade Transporta…" at bounding box center [659, 284] width 1318 height 568
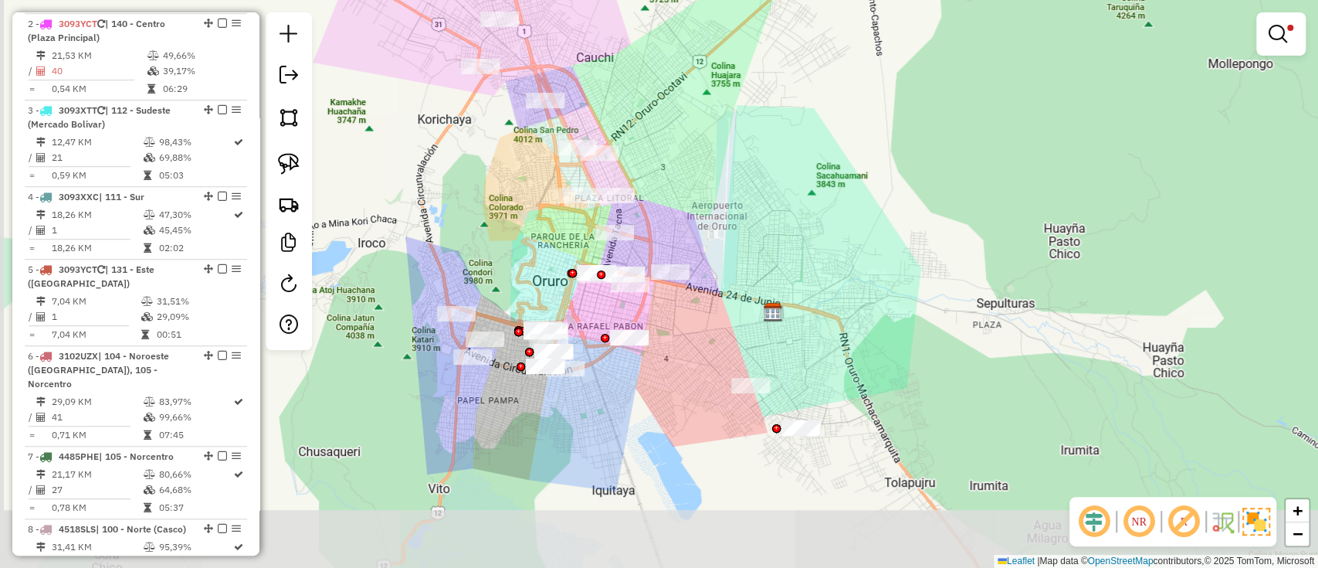
drag, startPoint x: 699, startPoint y: 339, endPoint x: 795, endPoint y: 251, distance: 130.1
click at [795, 251] on div "Limpar filtros Janela de atendimento Grade de atendimento Capacidade Transporta…" at bounding box center [659, 284] width 1318 height 568
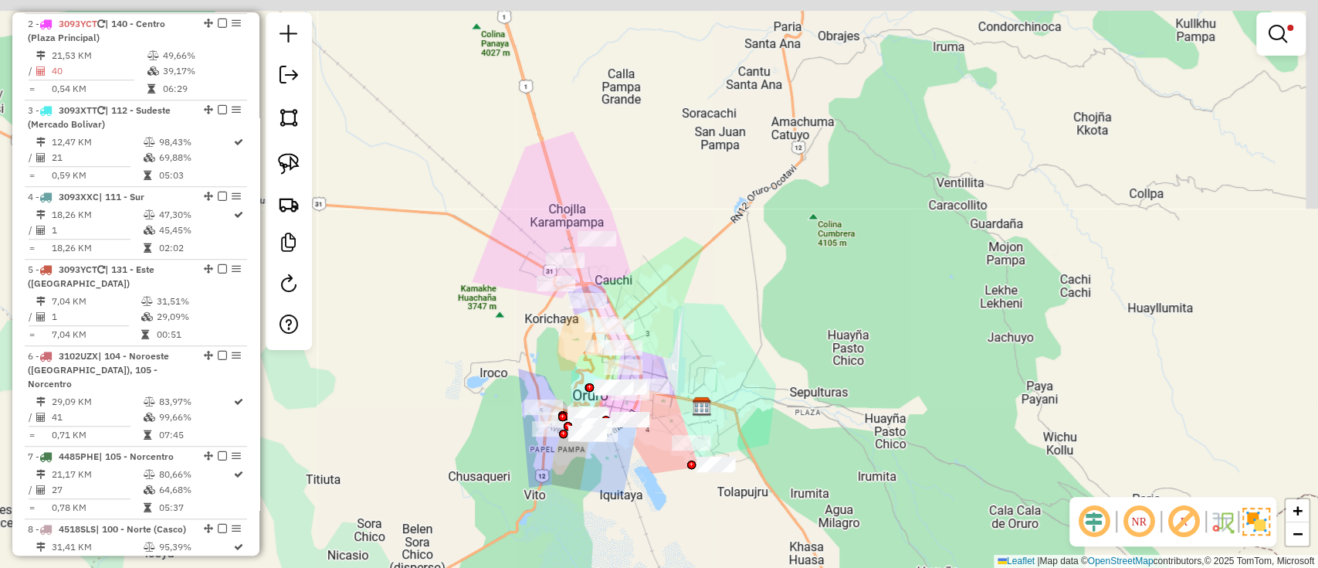
drag, startPoint x: 852, startPoint y: 141, endPoint x: 773, endPoint y: 264, distance: 146.3
click at [773, 270] on div "Limpar filtros Janela de atendimento Grade de atendimento Capacidade Transporta…" at bounding box center [659, 284] width 1318 height 568
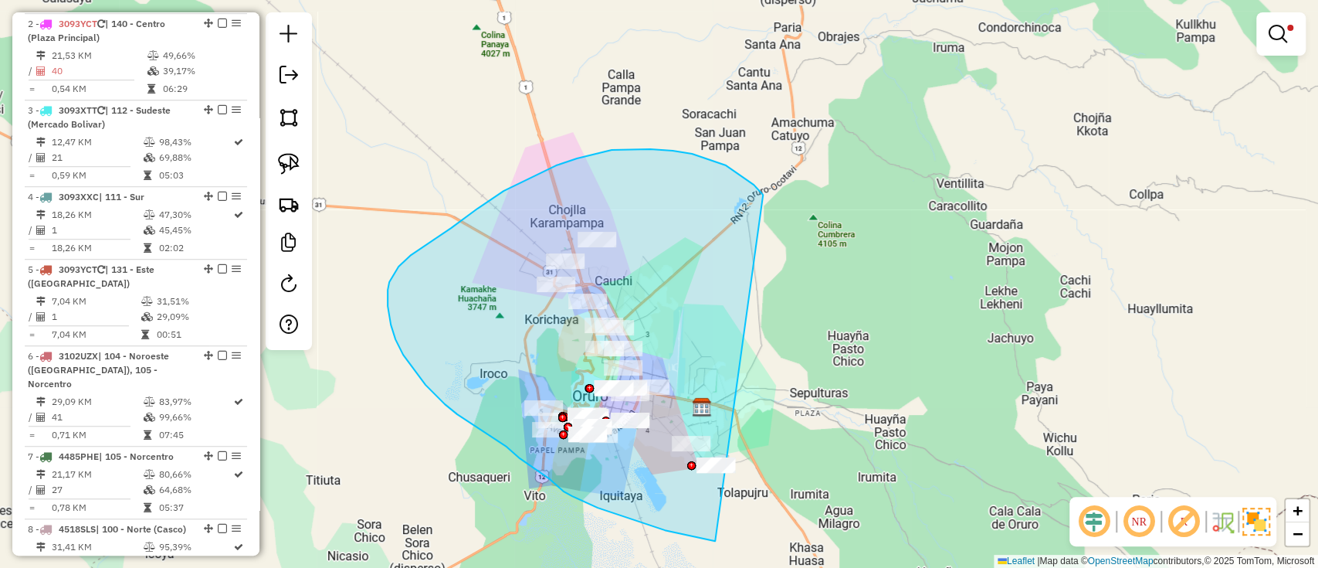
drag, startPoint x: 744, startPoint y: 177, endPoint x: 772, endPoint y: 537, distance: 360.9
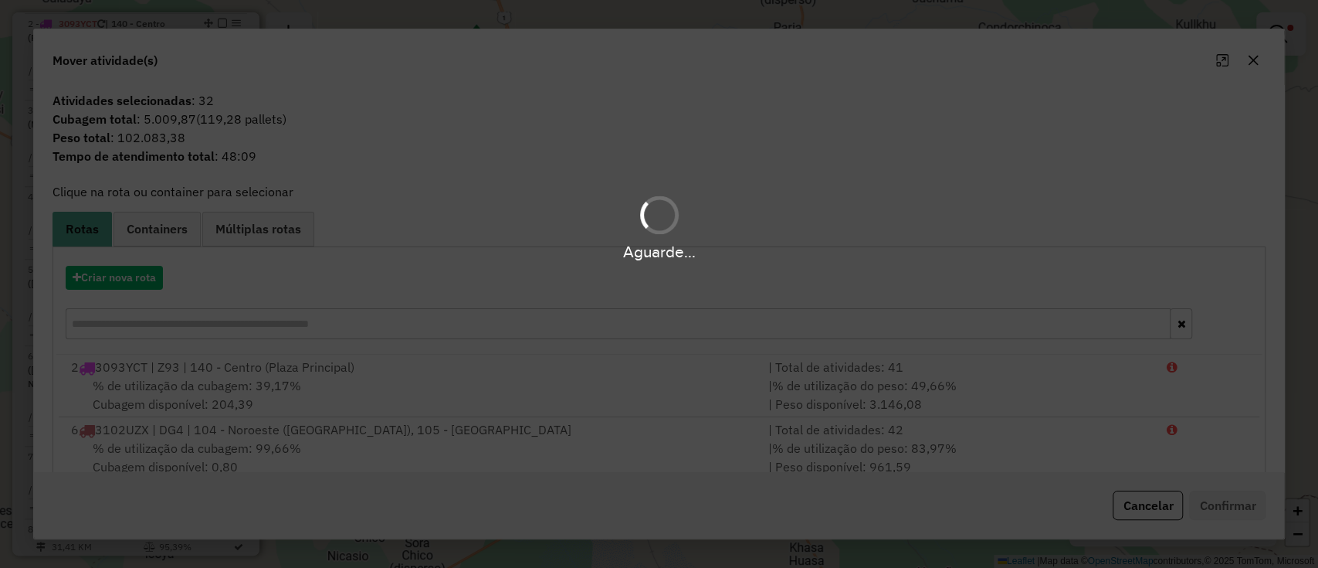
click at [168, 232] on div "Aguarde..." at bounding box center [659, 226] width 1318 height 73
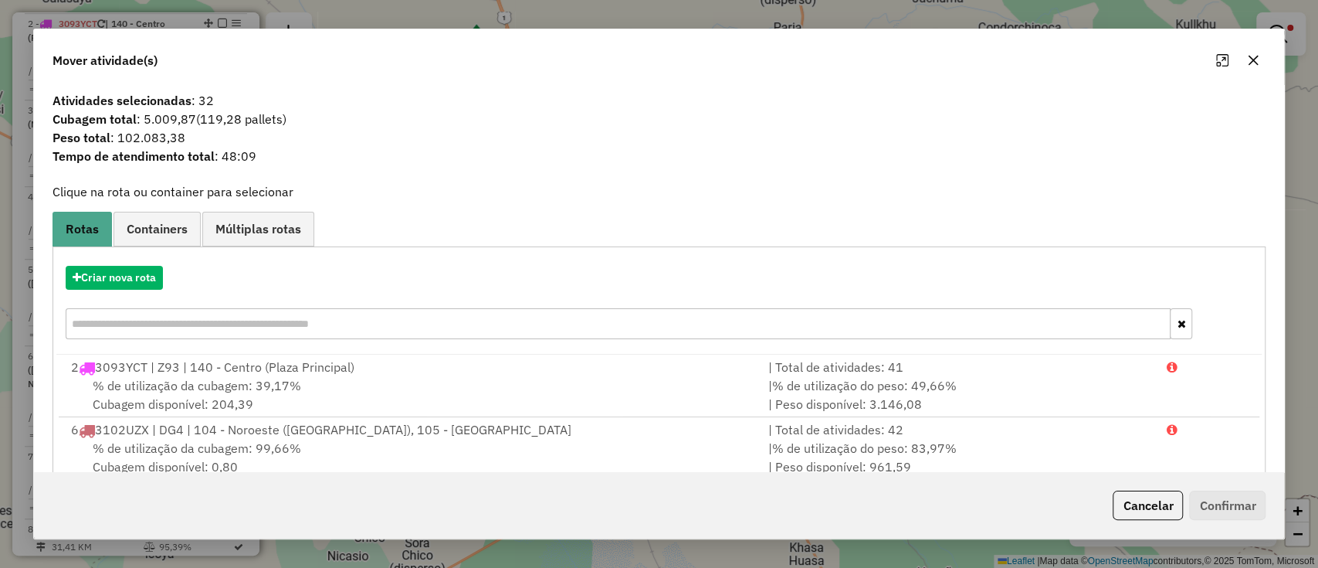
click at [168, 232] on hb-app "Aguarde... Pop-up bloqueado! Seu navegador bloqueou automáticamente a abertura …" at bounding box center [659, 284] width 1318 height 568
click at [168, 232] on span "Containers" at bounding box center [157, 228] width 61 height 12
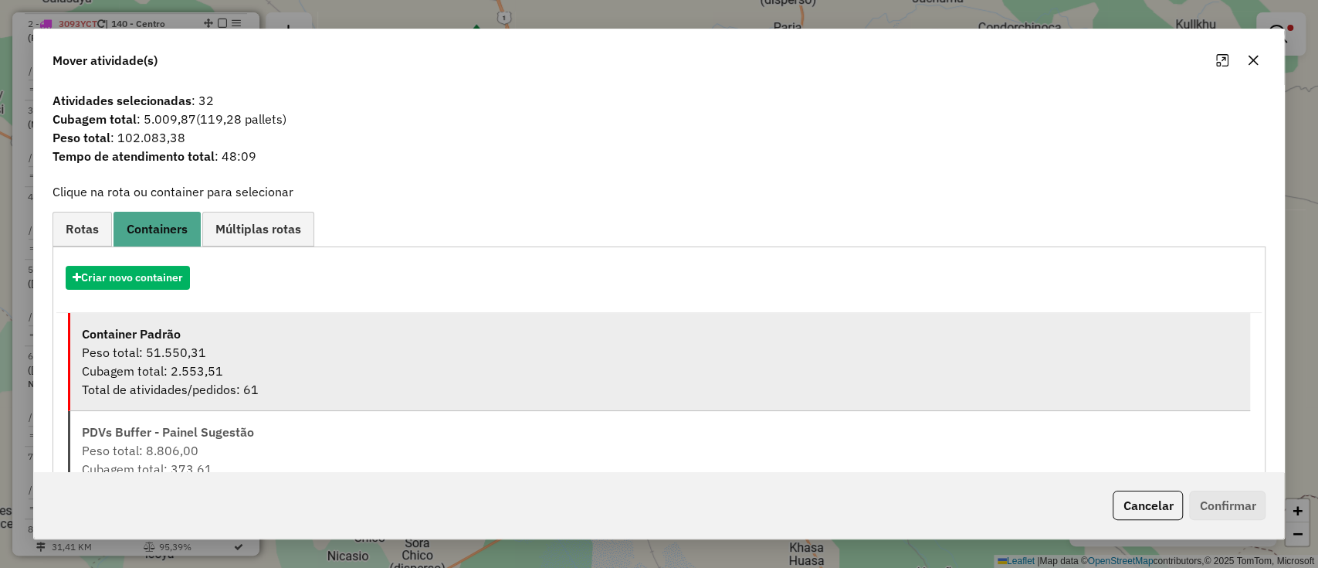
click at [150, 327] on strong "Container Padrão" at bounding box center [131, 333] width 99 height 15
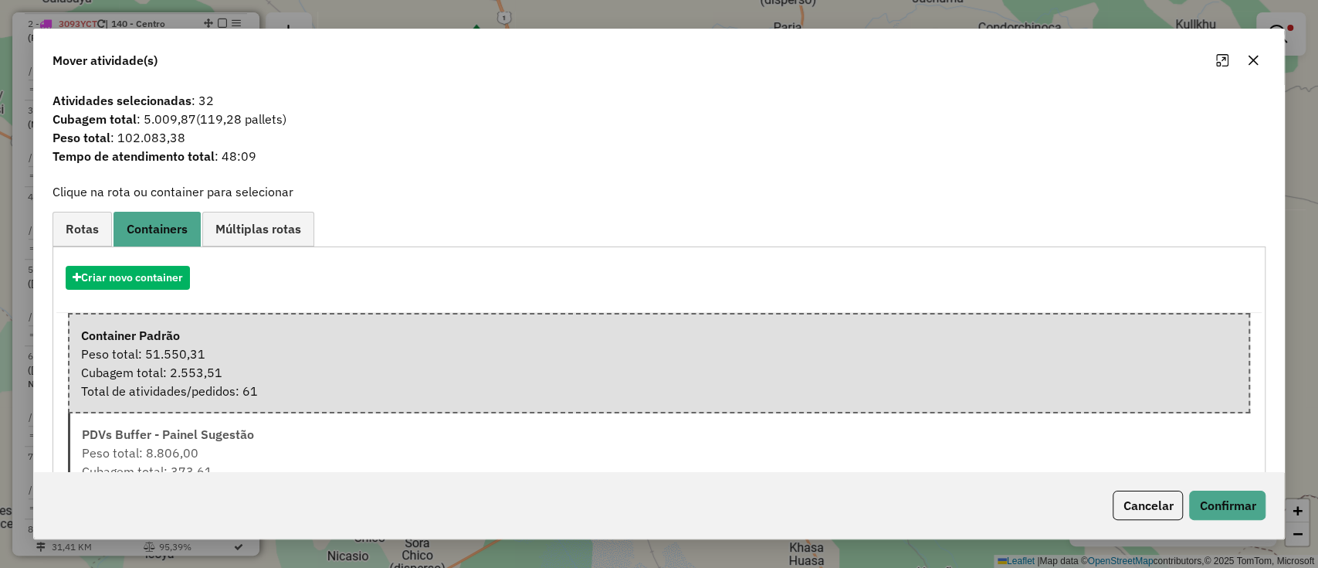
click at [157, 263] on div "Criar novo container" at bounding box center [659, 283] width 1206 height 59
click at [175, 276] on button "Criar novo container" at bounding box center [128, 278] width 124 height 24
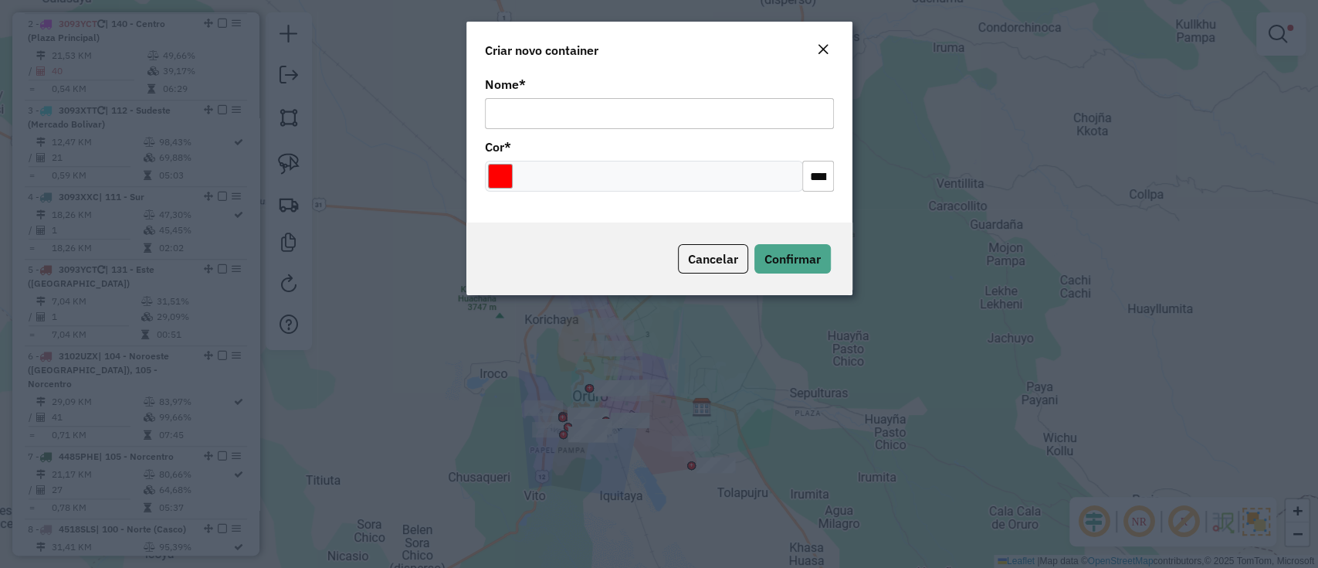
click at [606, 130] on div "Nome * Cor * *******" at bounding box center [659, 148] width 386 height 150
click at [606, 120] on input "Nome *" at bounding box center [659, 113] width 349 height 31
type input "******"
click at [499, 176] on input "Select a color" at bounding box center [500, 176] width 25 height 25
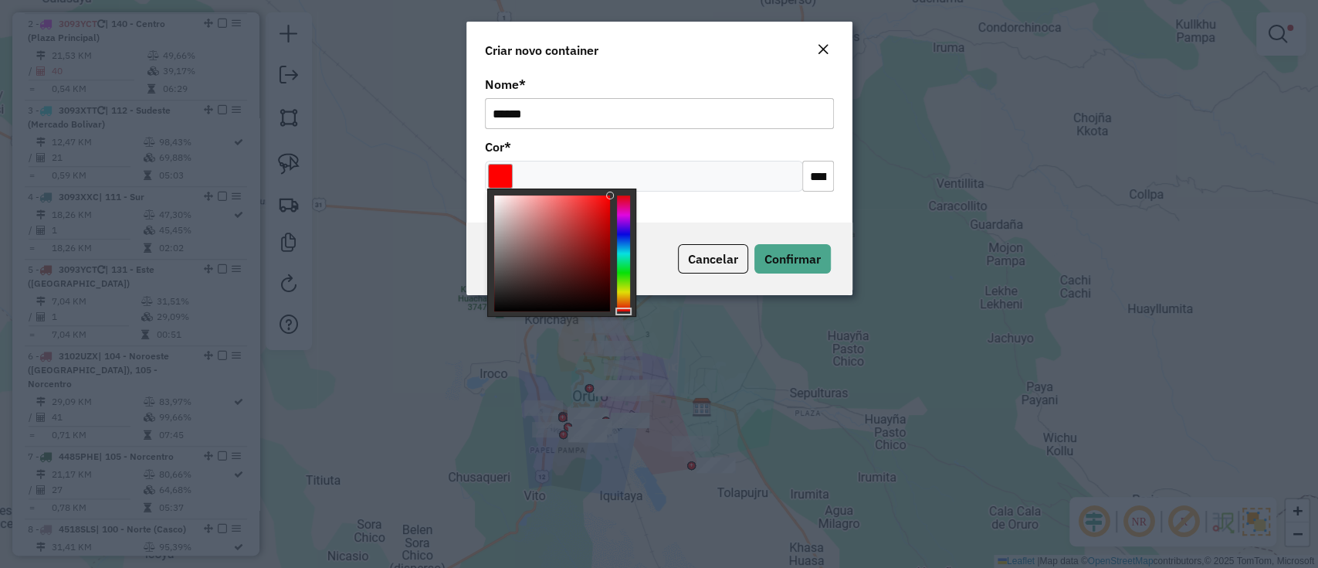
type input "*******"
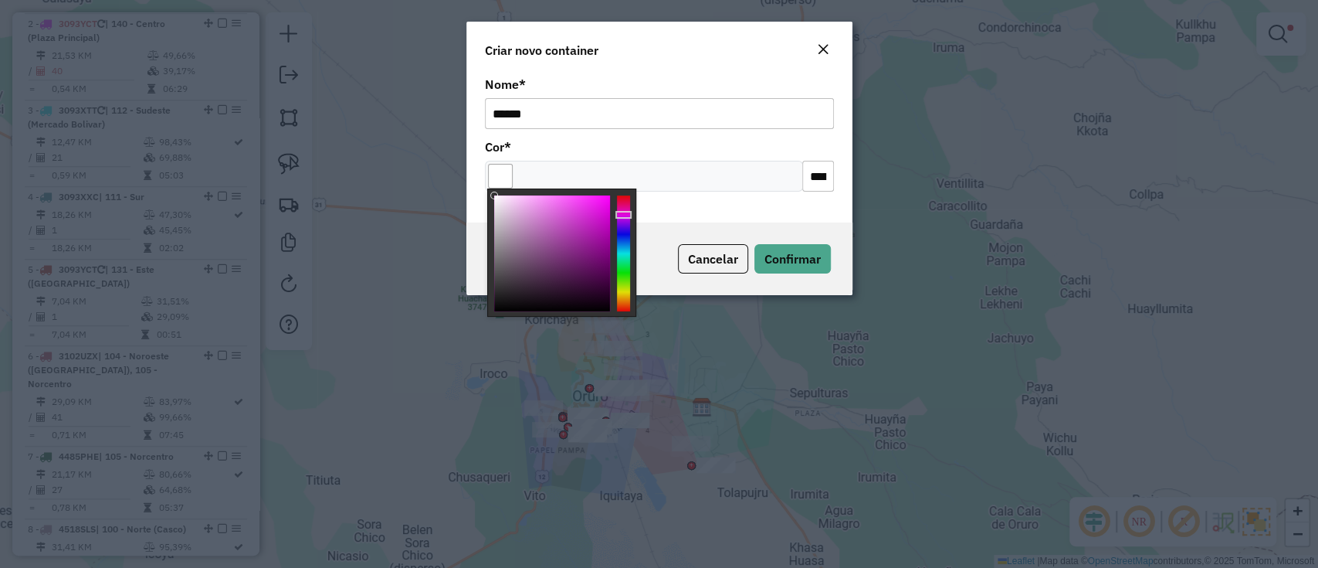
drag, startPoint x: 506, startPoint y: 198, endPoint x: 463, endPoint y: 171, distance: 50.3
click at [463, 171] on body "Aguarde... Pop-up bloqueado! Seu navegador bloqueou automáticamente a abertura …" at bounding box center [659, 284] width 1318 height 568
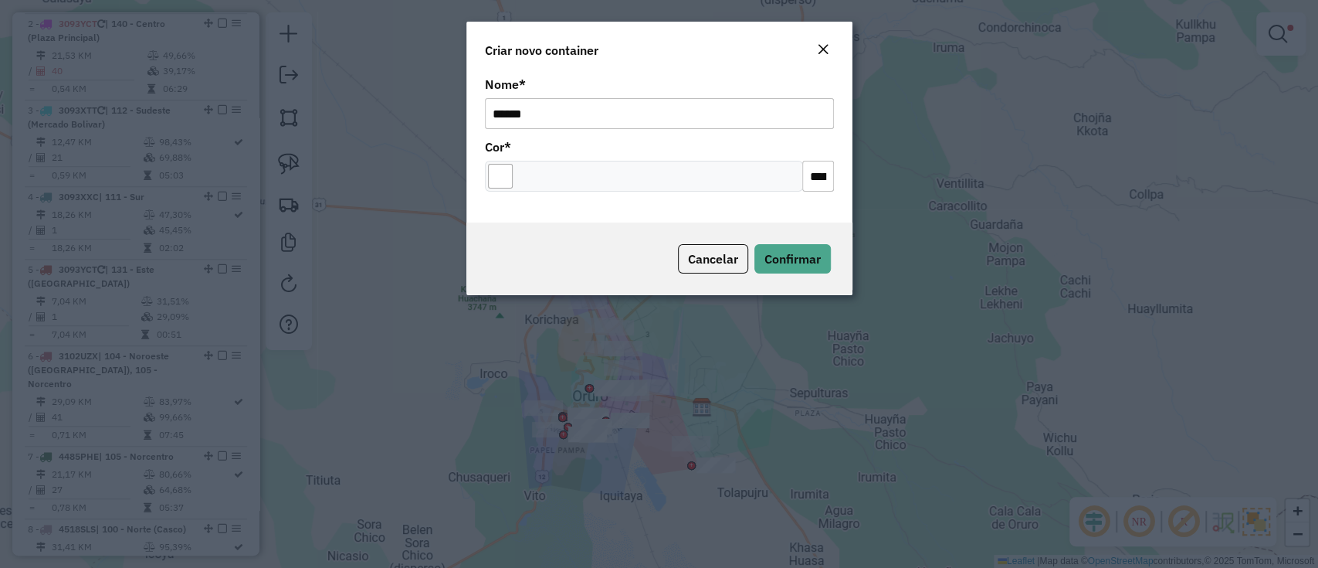
click at [832, 265] on div "Cancelar Confirmar" at bounding box center [659, 258] width 386 height 73
click at [814, 254] on span "Confirmar" at bounding box center [792, 258] width 56 height 15
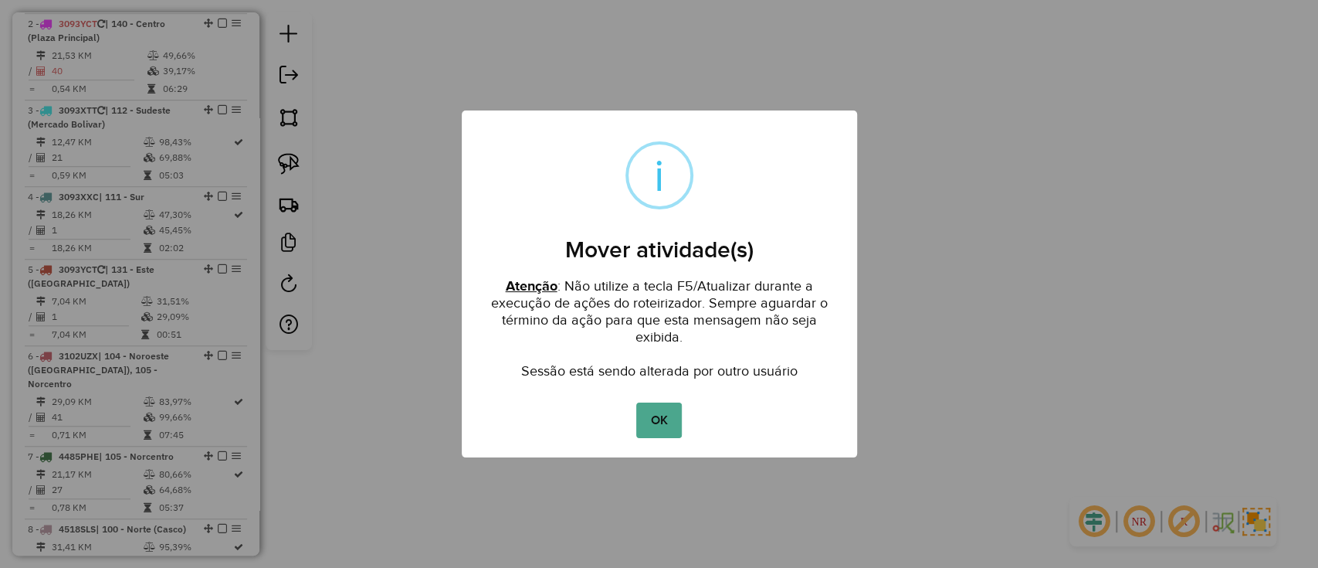
click at [670, 421] on button "OK" at bounding box center [659, 420] width 46 height 36
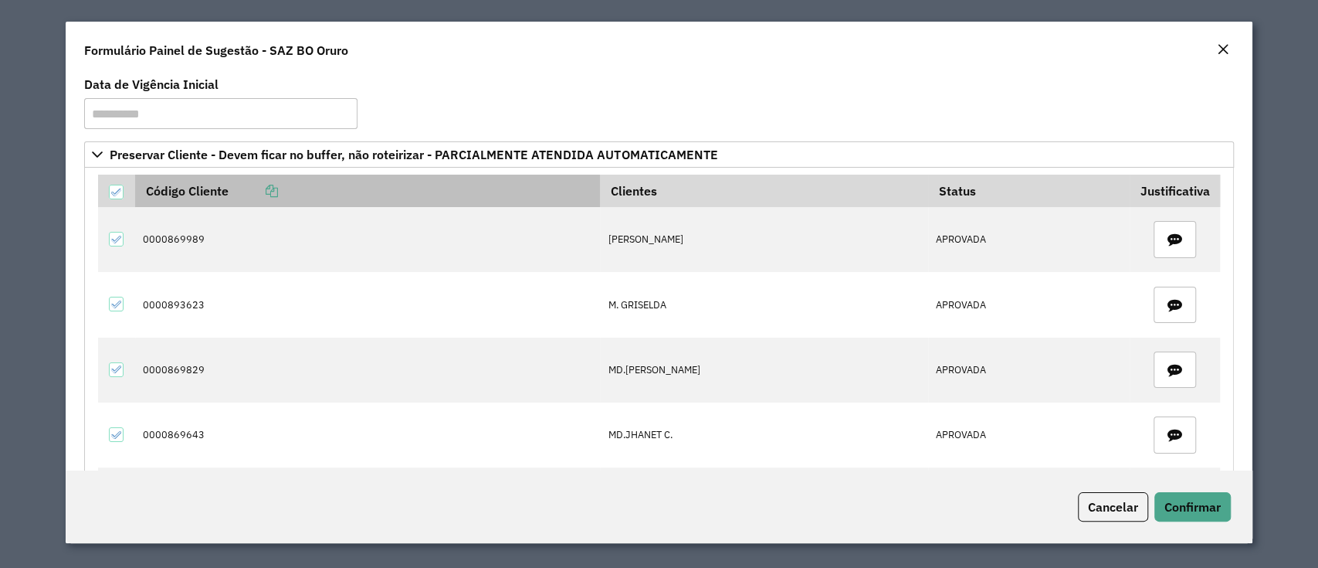
click at [273, 191] on icon at bounding box center [272, 191] width 12 height 12
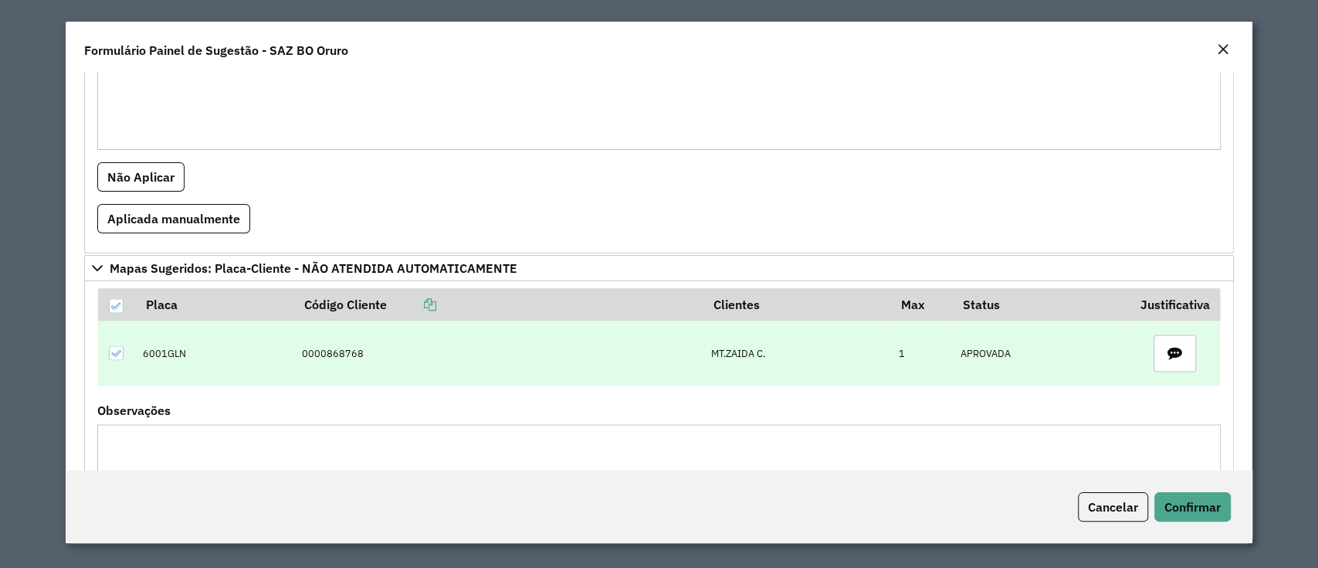
scroll to position [1441, 0]
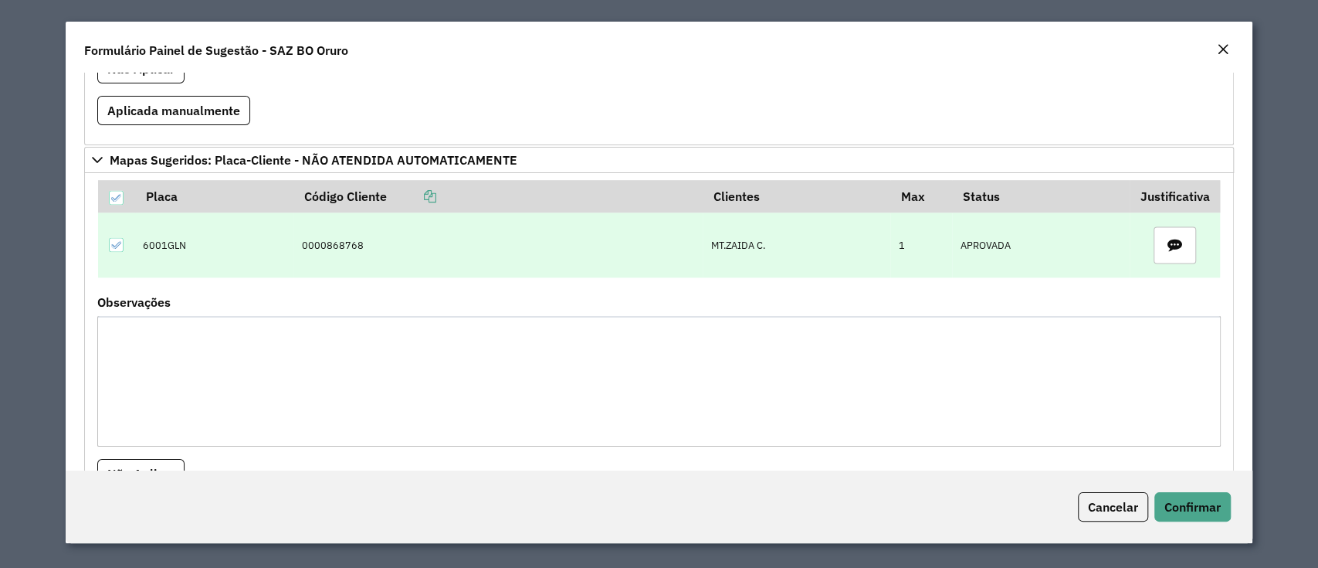
click at [326, 241] on td "0000868768" at bounding box center [497, 244] width 409 height 65
copy td "0000868768"
click at [145, 234] on td "6001GLN" at bounding box center [214, 244] width 159 height 65
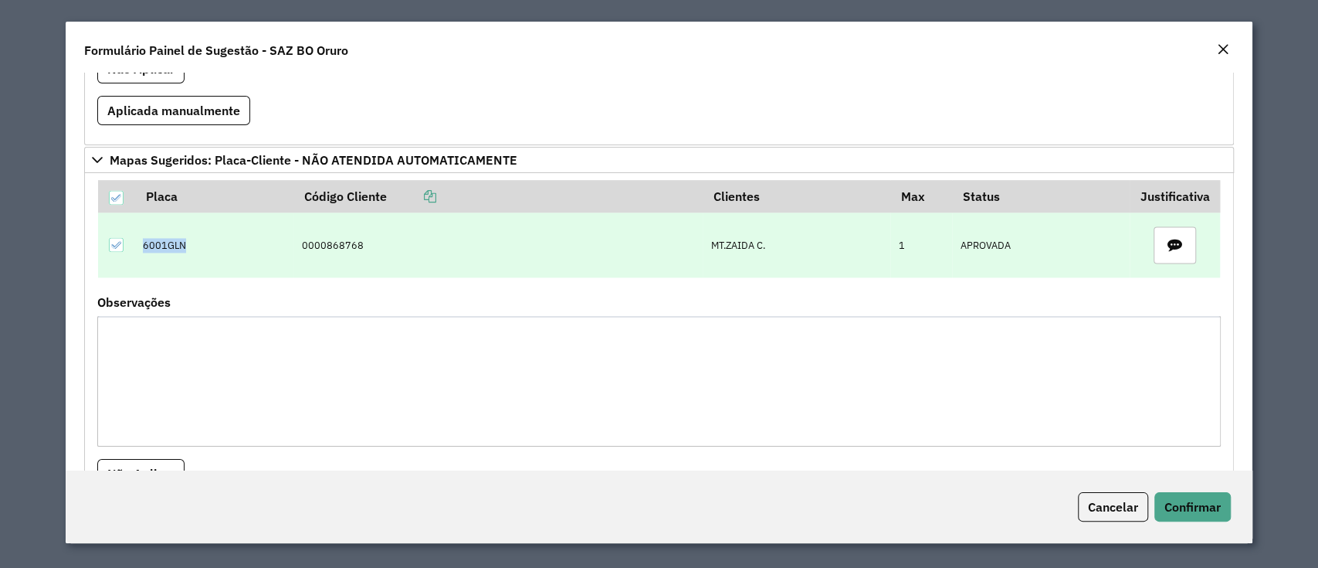
copy td "6001GLN"
click at [110, 232] on td at bounding box center [116, 244] width 37 height 65
click at [115, 239] on icon at bounding box center [115, 244] width 11 height 11
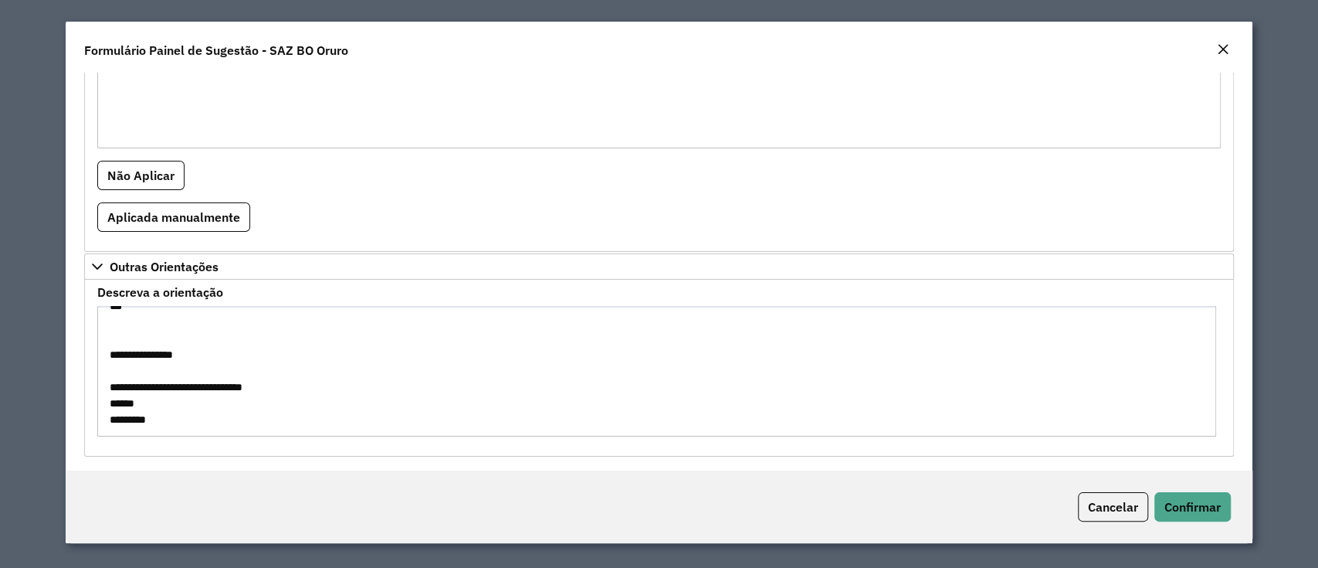
scroll to position [185, 0]
click at [1205, 392] on textarea "**********" at bounding box center [656, 371] width 1119 height 130
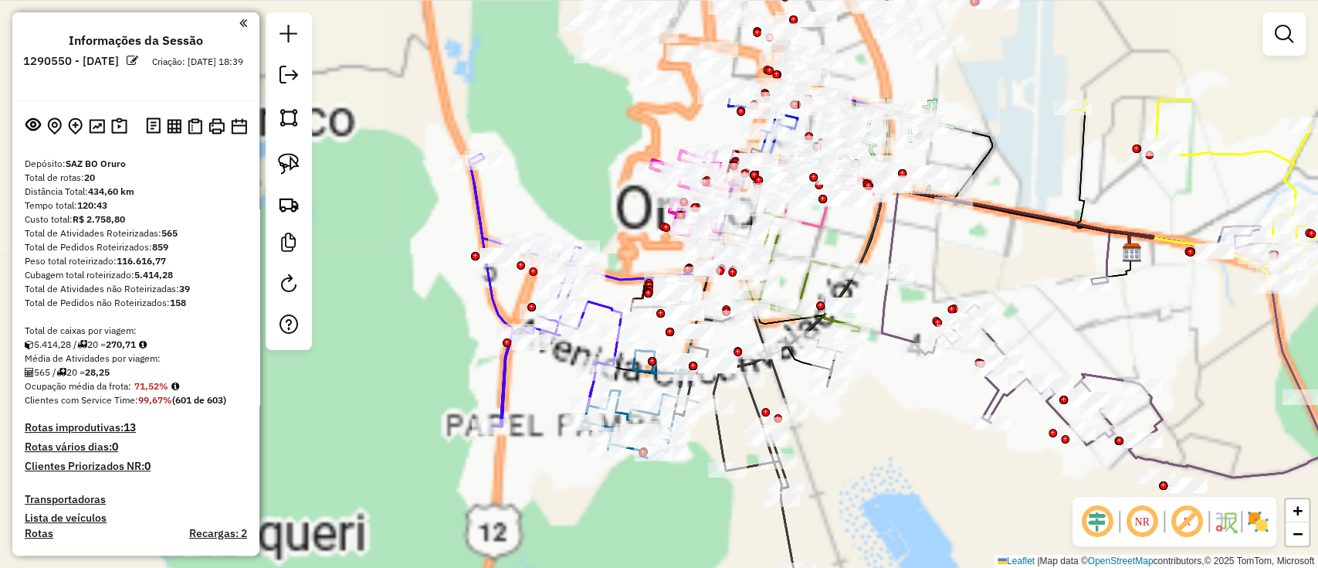
drag, startPoint x: 830, startPoint y: 310, endPoint x: 871, endPoint y: 448, distance: 143.4
click at [871, 448] on div "Janela de atendimento Grade de atendimento Capacidade Transportadoras Veículos …" at bounding box center [659, 284] width 1318 height 568
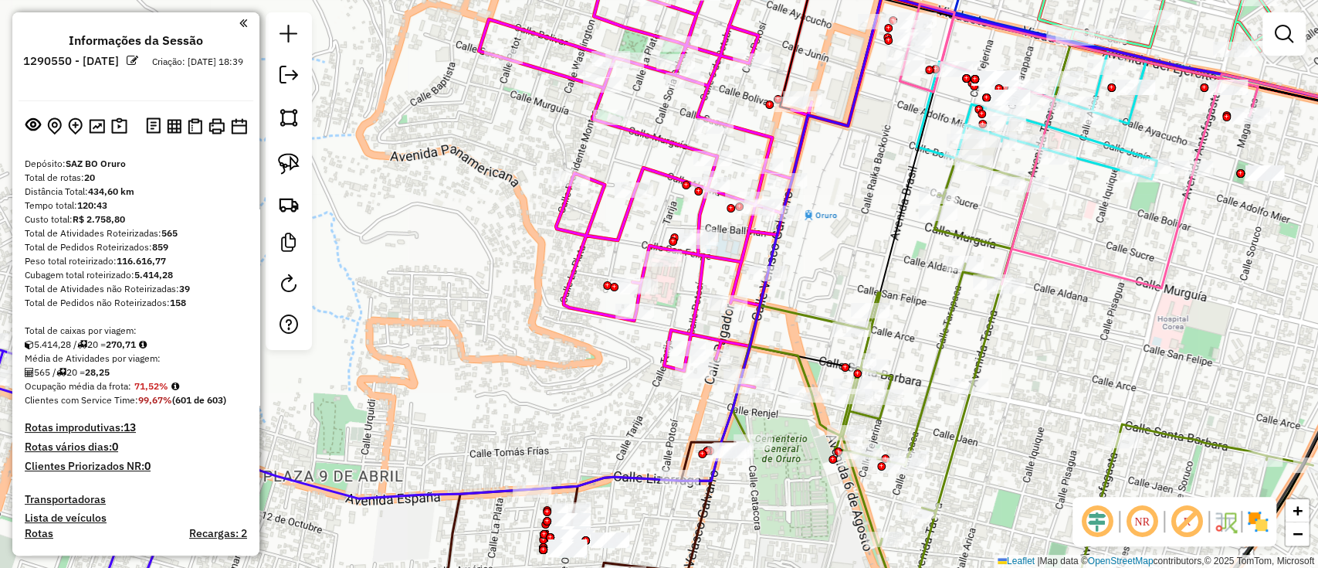
click at [1260, 528] on img at bounding box center [1257, 521] width 25 height 25
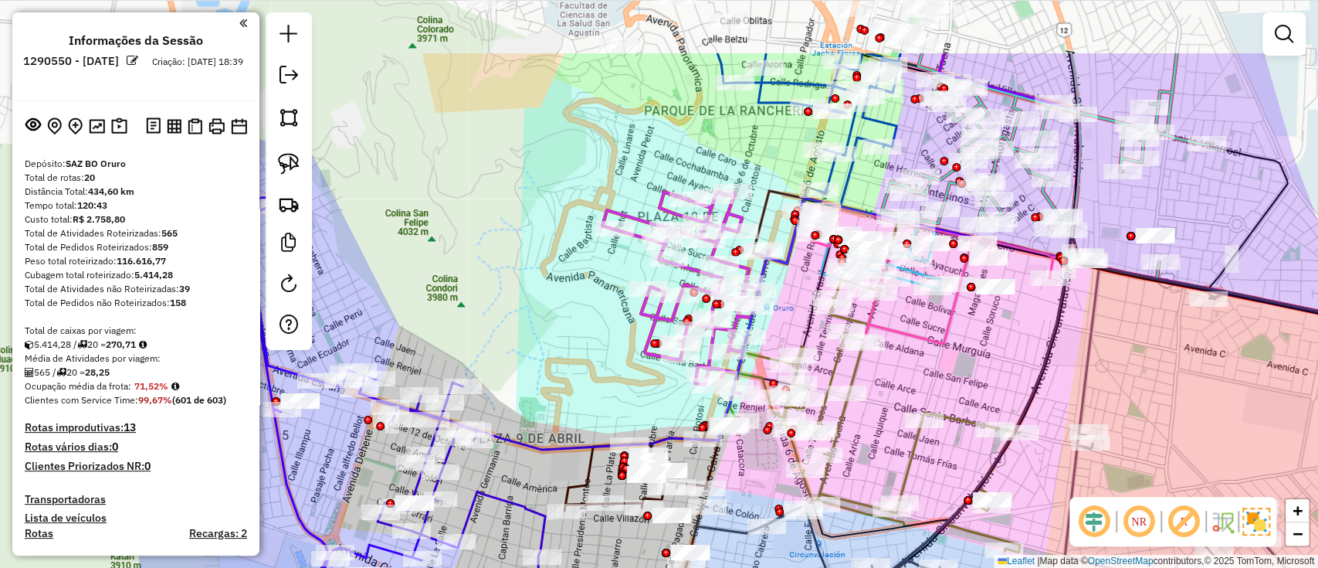
drag, startPoint x: 752, startPoint y: 133, endPoint x: 716, endPoint y: 276, distance: 147.4
click at [717, 274] on div "Janela de atendimento Grade de atendimento Capacidade Transportadoras Veículos …" at bounding box center [659, 284] width 1318 height 568
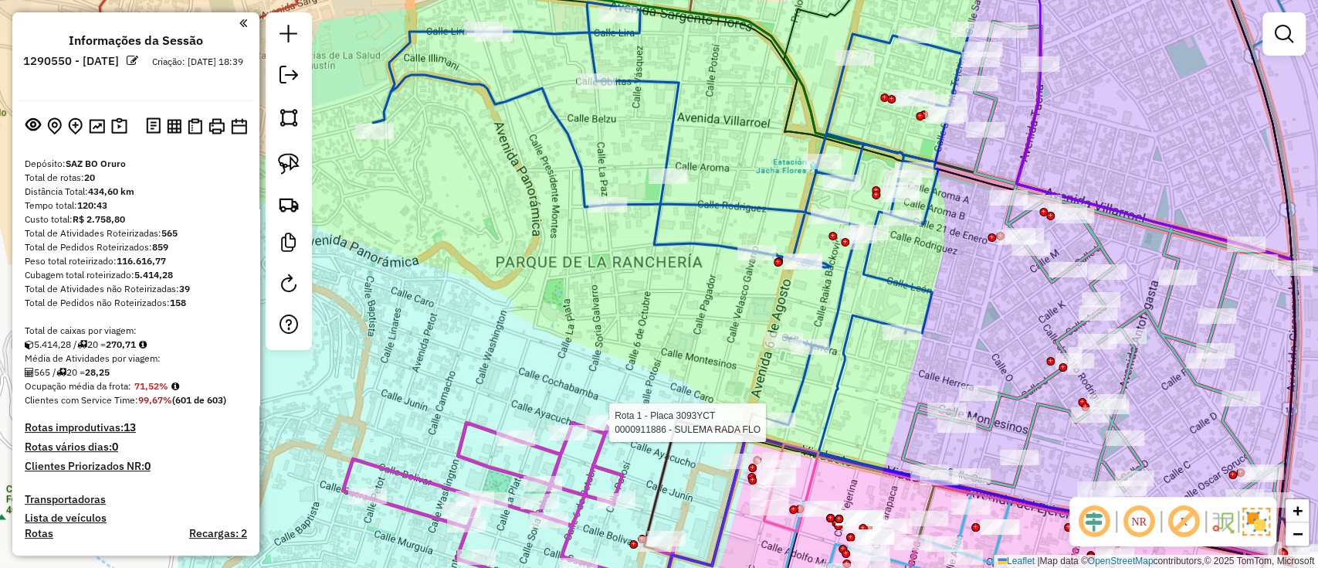
click at [795, 205] on icon at bounding box center [671, 213] width 597 height 422
select select "**********"
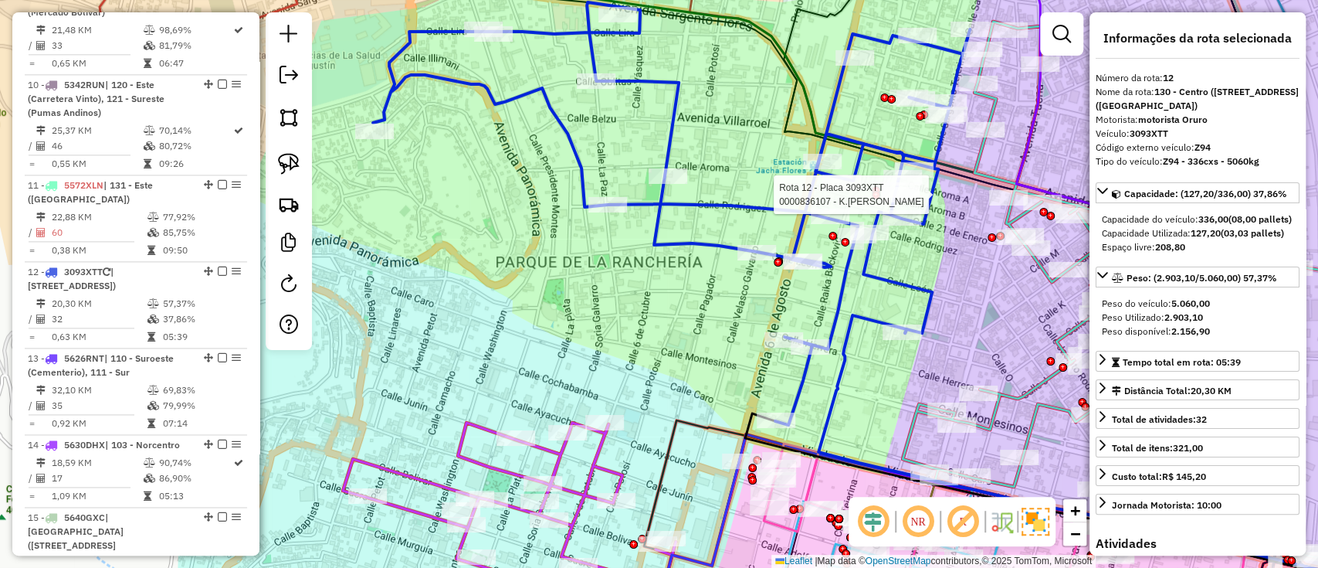
scroll to position [1557, 0]
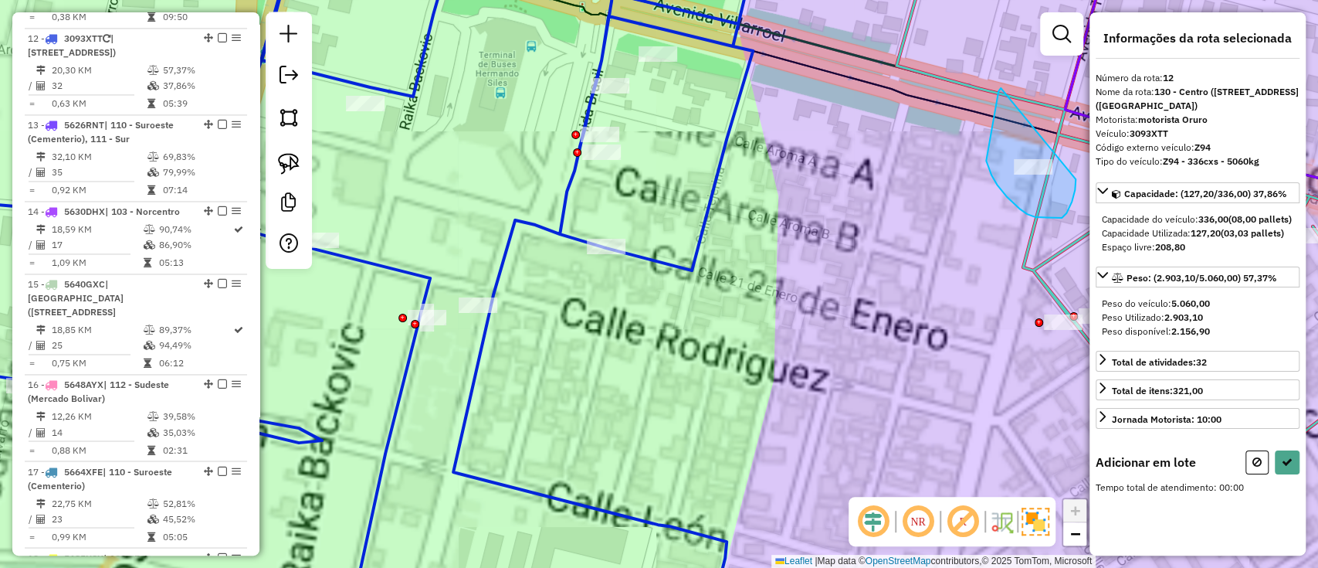
drag, startPoint x: 998, startPoint y: 91, endPoint x: 1076, endPoint y: 179, distance: 117.1
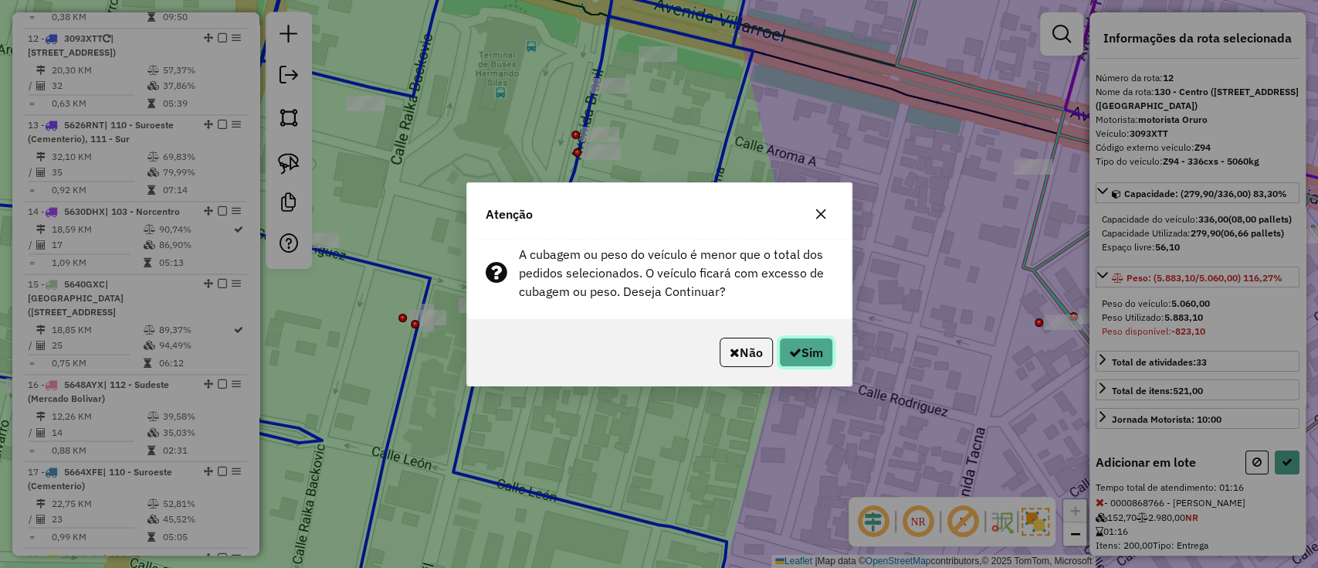
click at [789, 351] on icon "button" at bounding box center [795, 352] width 12 height 12
select select "**********"
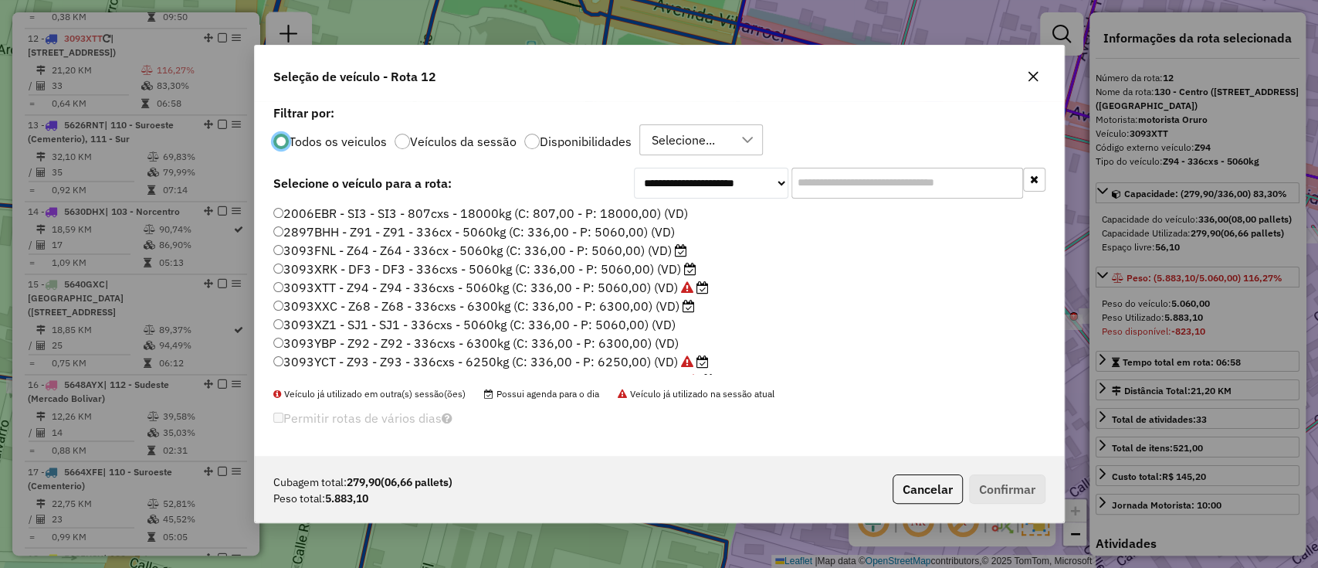
scroll to position [8, 5]
click at [876, 197] on input "text" at bounding box center [907, 183] width 232 height 31
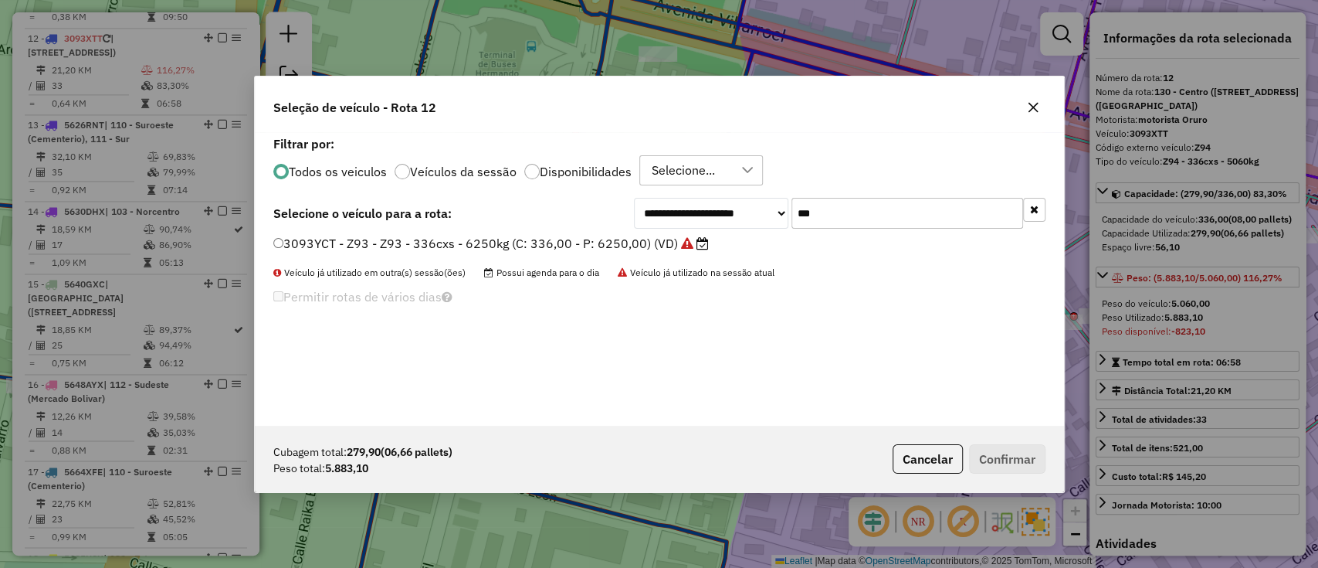
type input "***"
click at [519, 249] on label "3093YCT - Z93 - Z93 - 336cxs - 6250kg (C: 336,00 - P: 6250,00) (VD)" at bounding box center [490, 243] width 435 height 19
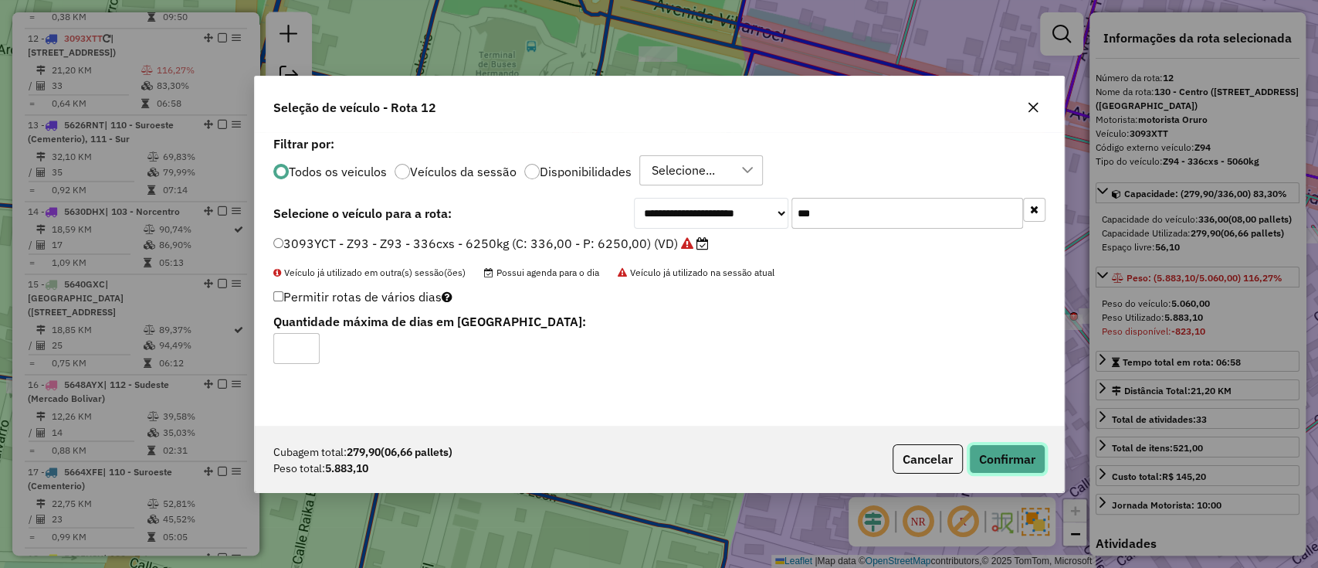
click at [1017, 453] on button "Confirmar" at bounding box center [1007, 458] width 76 height 29
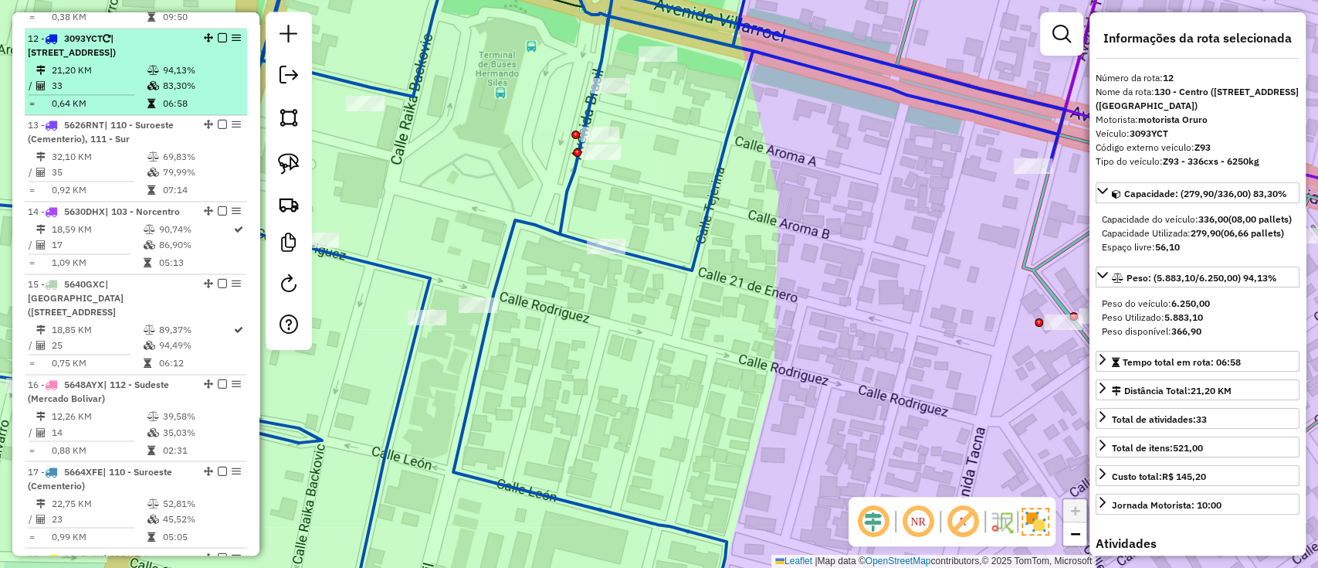
click at [225, 33] on div at bounding box center [218, 37] width 46 height 9
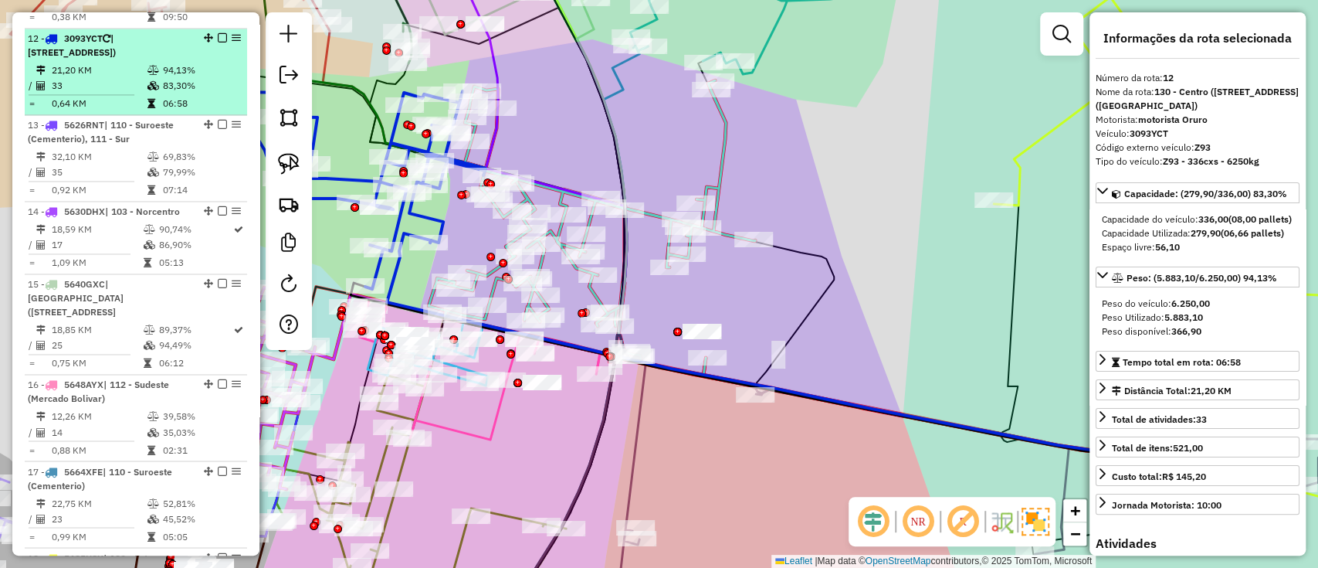
click at [218, 33] on em at bounding box center [222, 37] width 9 height 9
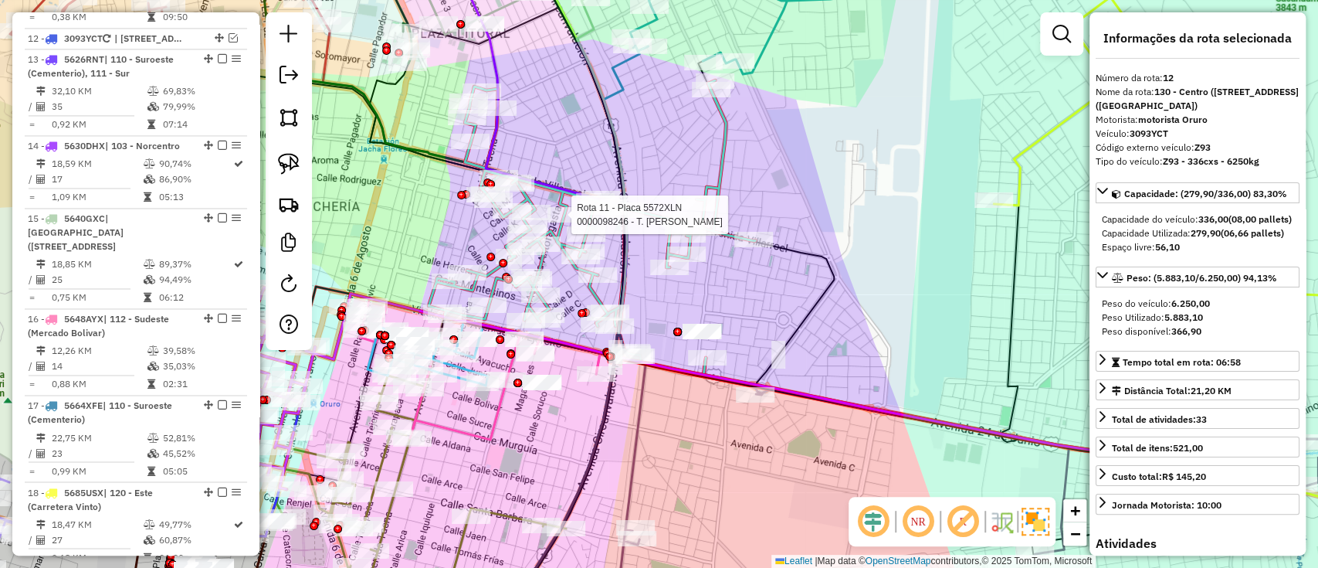
click at [9, 405] on div at bounding box center [9, 405] width 0 height 0
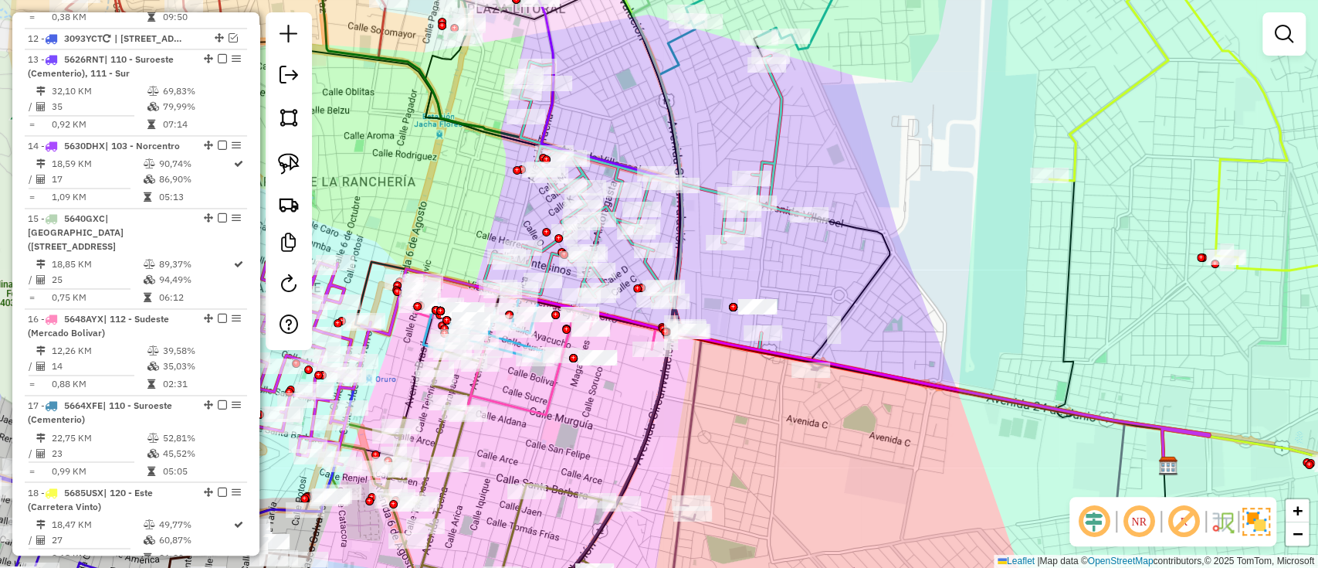
drag, startPoint x: 443, startPoint y: 203, endPoint x: 707, endPoint y: 121, distance: 276.5
click at [720, 112] on div "Janela de atendimento Grade de atendimento Capacidade Transportadoras Veículos …" at bounding box center [659, 284] width 1318 height 568
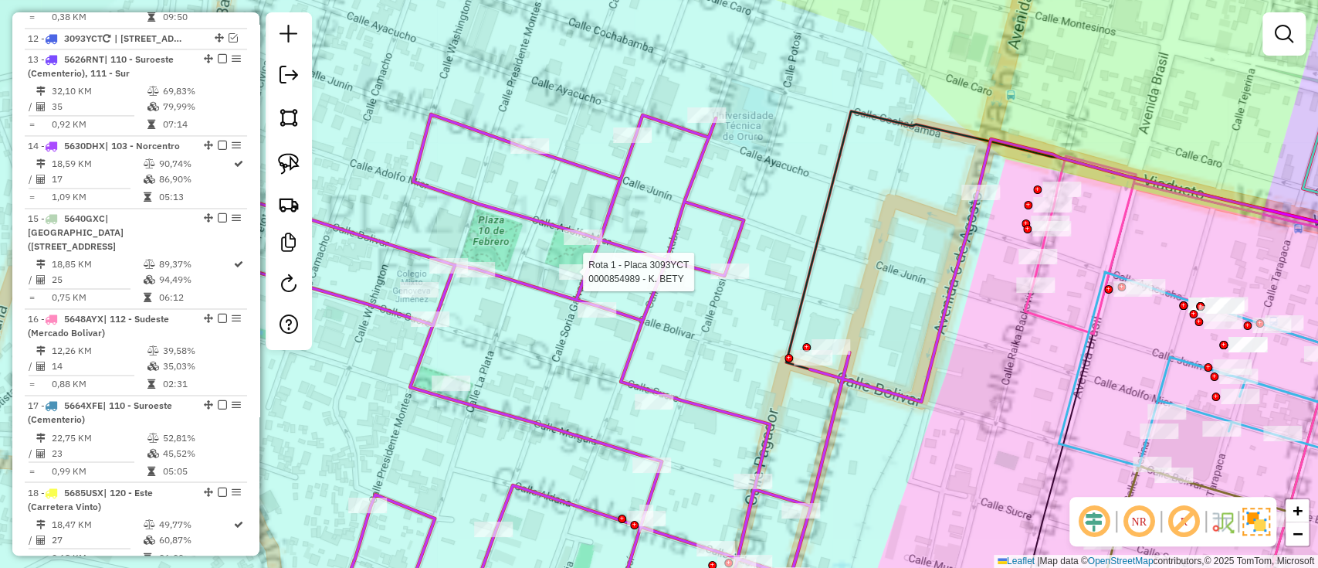
select select "**********"
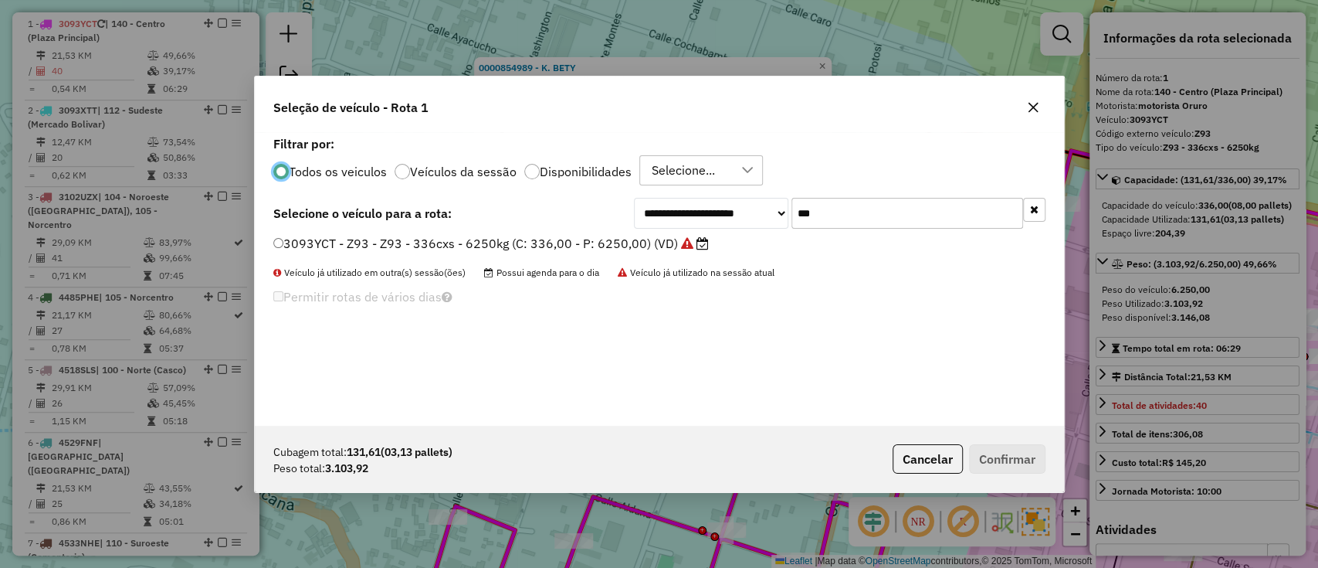
click at [832, 213] on input "***" at bounding box center [907, 213] width 232 height 31
type input "***"
click at [660, 249] on label "3093XTT - Z94 - Z94 - 336cxs - 5060kg (C: 336,00 - P: 5060,00) (VD)" at bounding box center [490, 243] width 435 height 19
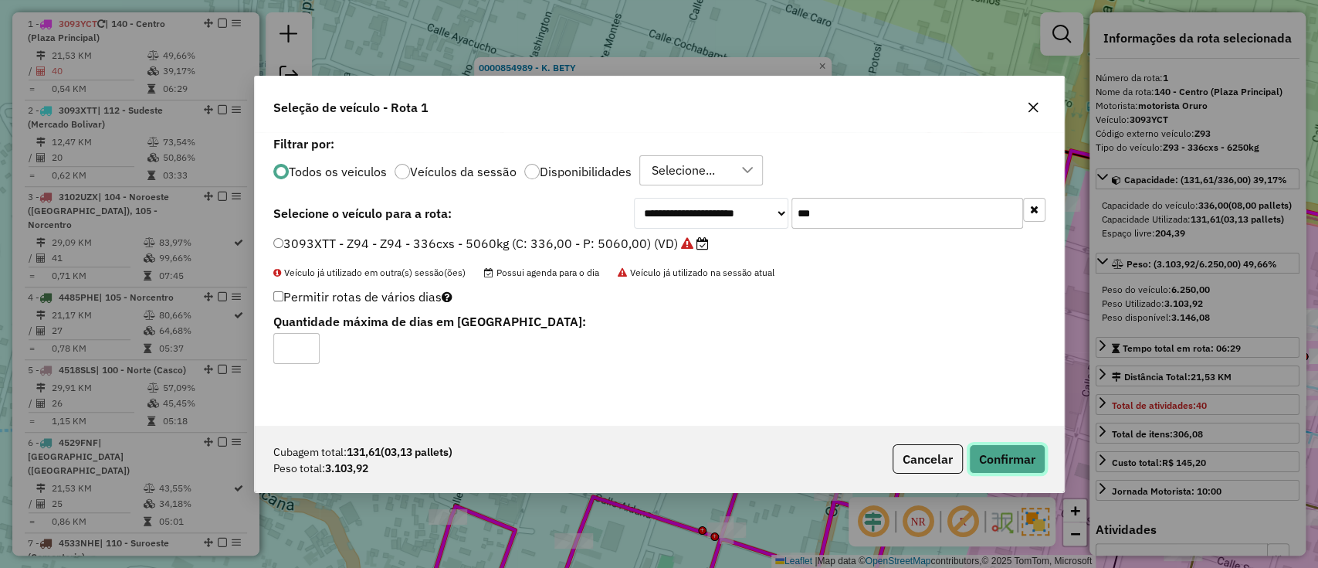
click at [1019, 464] on button "Confirmar" at bounding box center [1007, 458] width 76 height 29
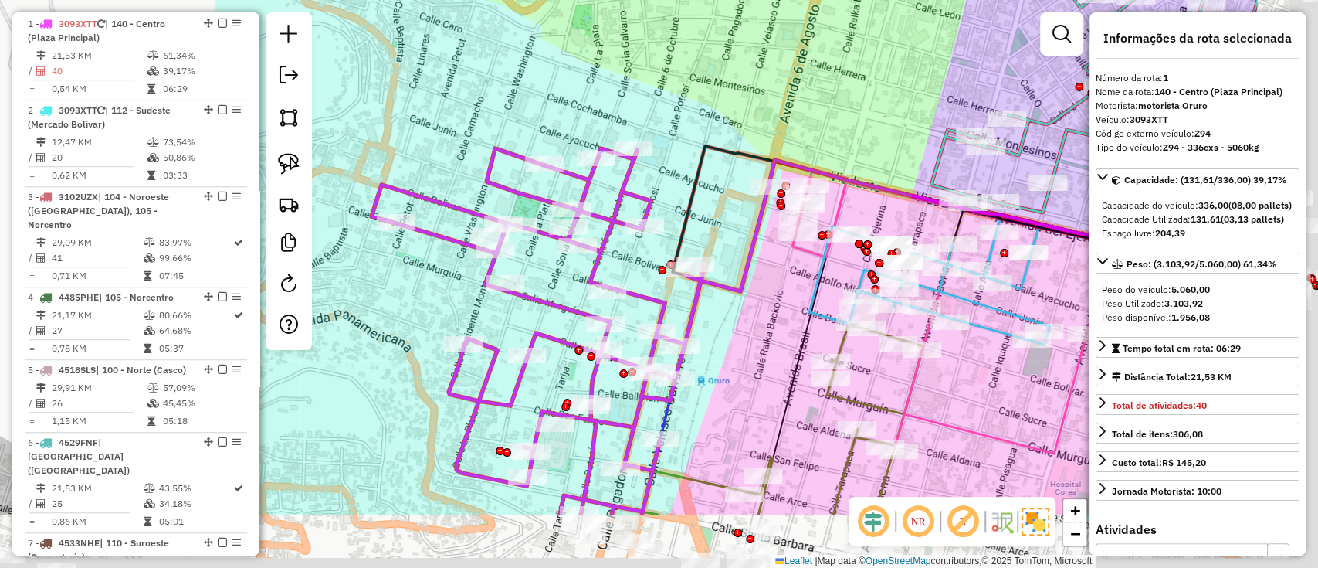
drag, startPoint x: 917, startPoint y: 433, endPoint x: 752, endPoint y: 266, distance: 234.2
click at [690, 326] on div "Janela de atendimento Grade de atendimento Capacidade Transportadoras Veículos …" at bounding box center [659, 284] width 1318 height 568
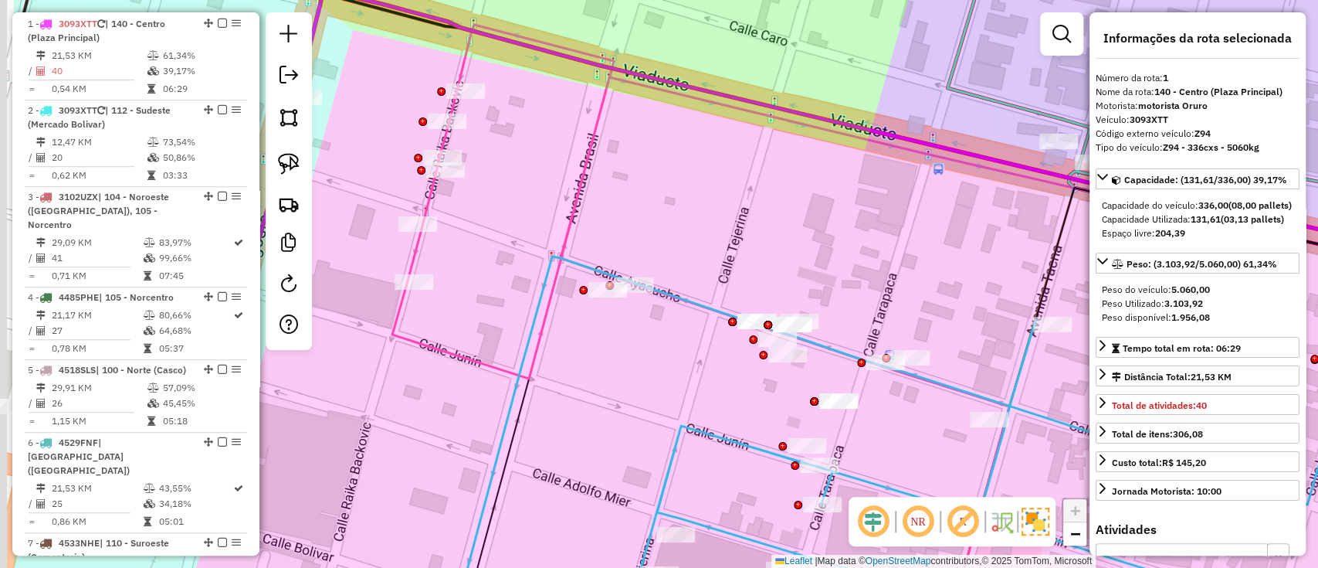
click at [774, 227] on div "Janela de atendimento Grade de atendimento Capacidade Transportadoras Veículos …" at bounding box center [659, 284] width 1318 height 568
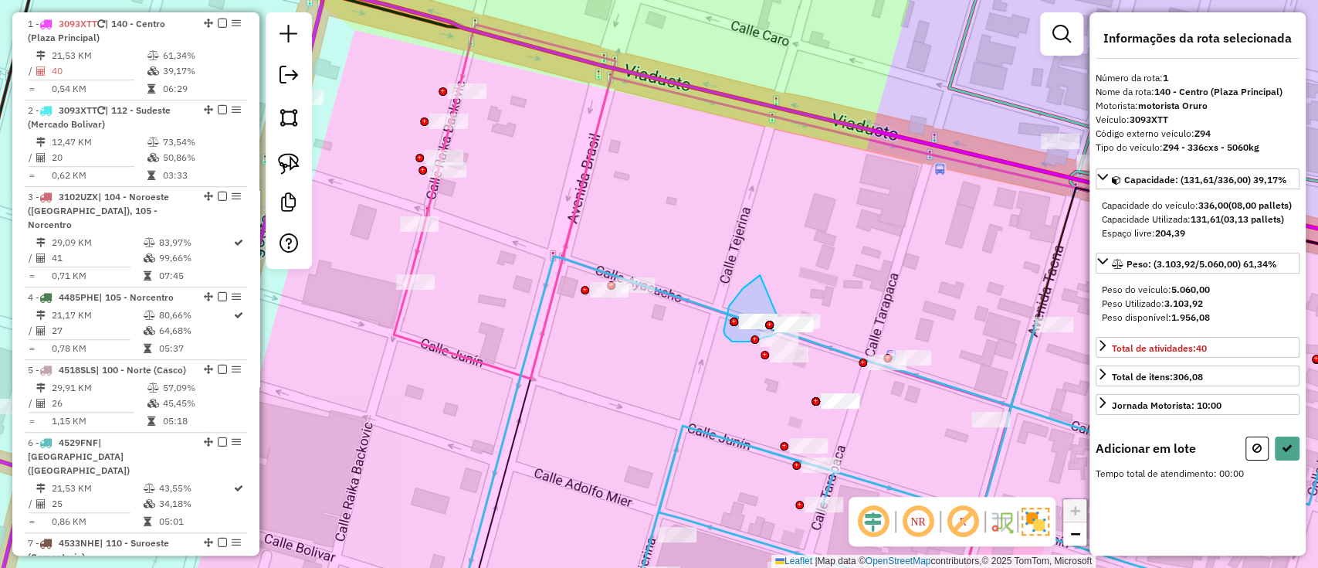
click at [781, 324] on div "Janela de atendimento Grade de atendimento Capacidade Transportadoras Veículos …" at bounding box center [659, 284] width 1318 height 568
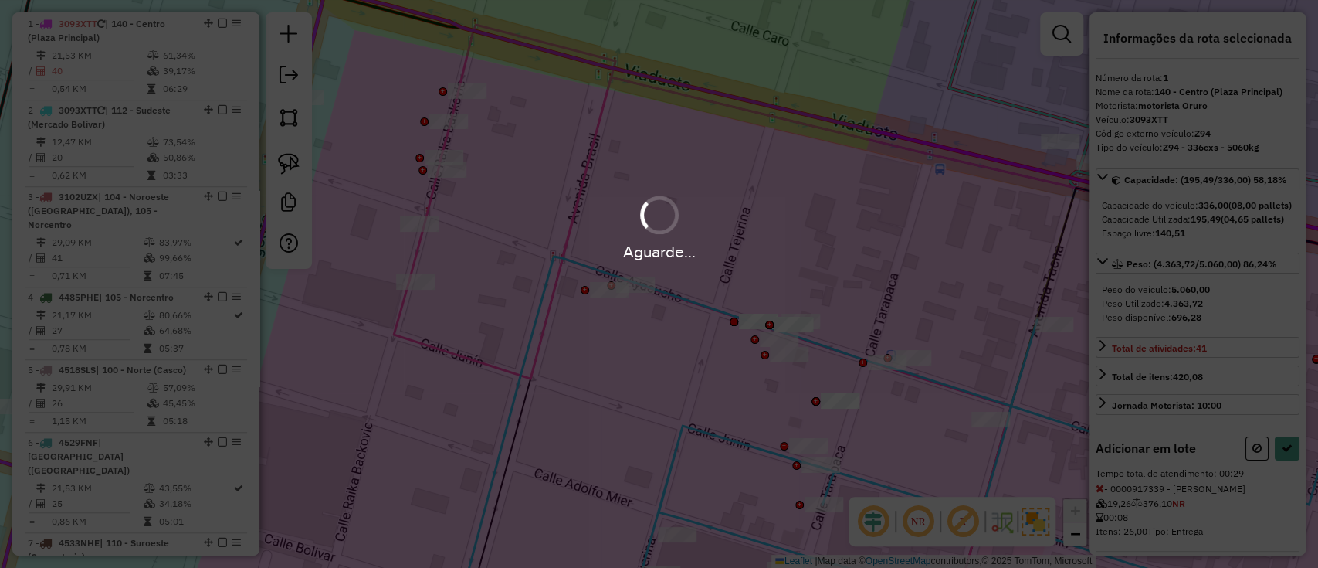
select select "**********"
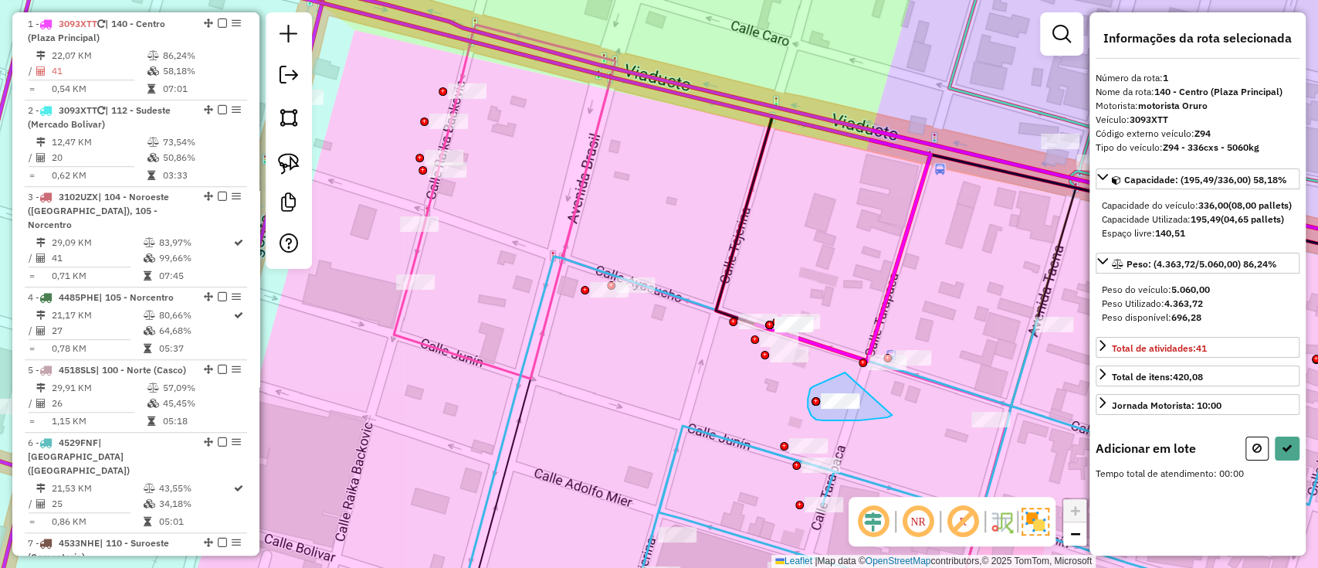
drag, startPoint x: 808, startPoint y: 395, endPoint x: 893, endPoint y: 415, distance: 86.5
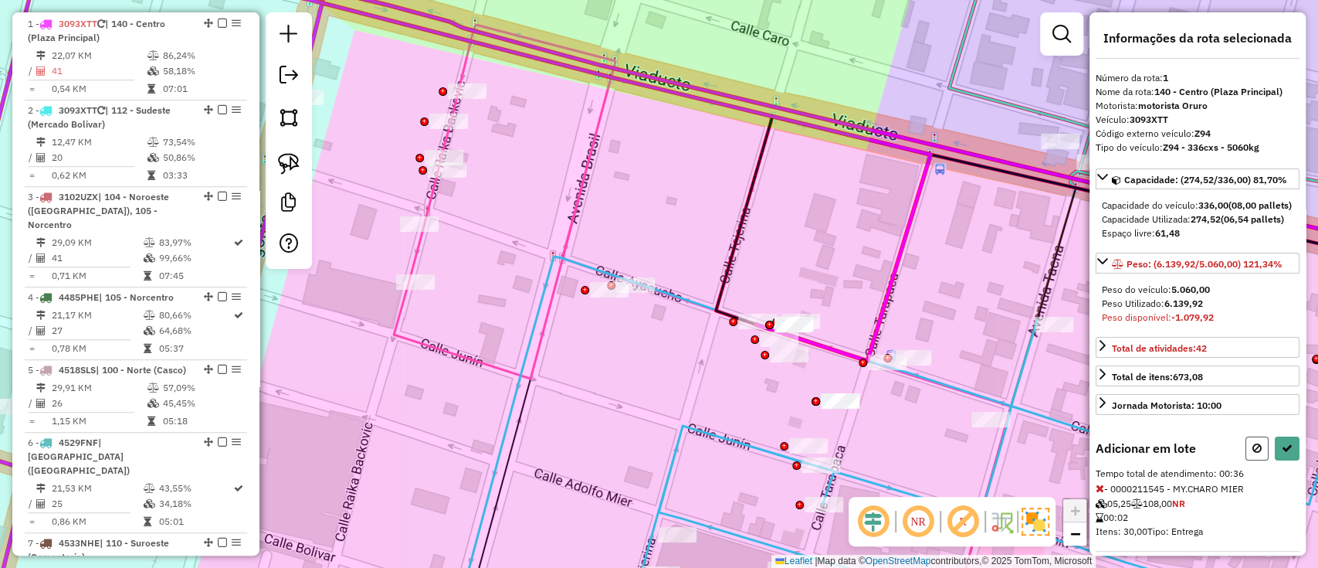
click at [1249, 460] on button at bounding box center [1256, 448] width 23 height 24
select select "**********"
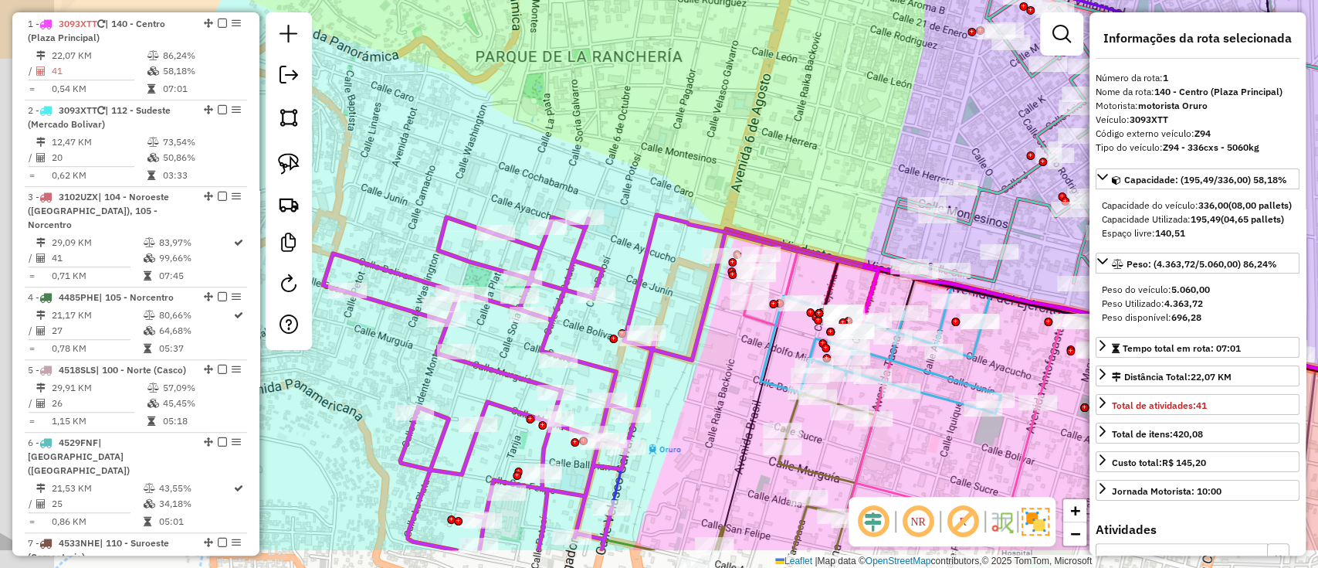
drag, startPoint x: 629, startPoint y: 448, endPoint x: 788, endPoint y: 345, distance: 190.0
click at [787, 346] on div "Janela de atendimento Grade de atendimento Capacidade Transportadoras Veículos …" at bounding box center [659, 284] width 1318 height 568
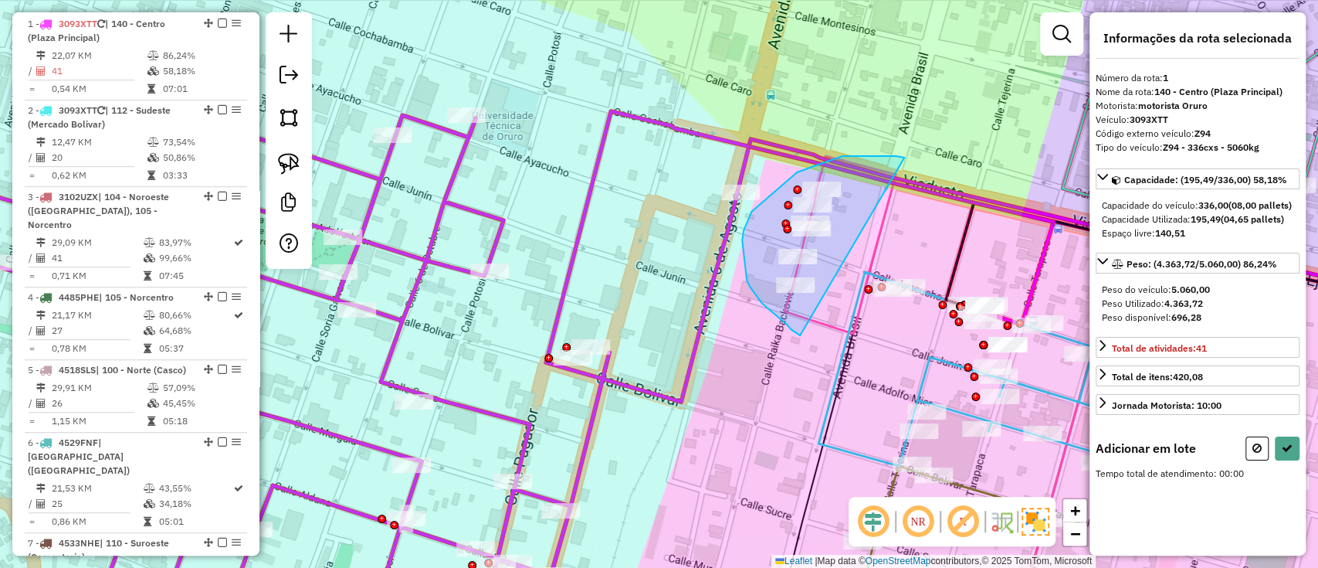
drag, startPoint x: 904, startPoint y: 158, endPoint x: 800, endPoint y: 335, distance: 205.9
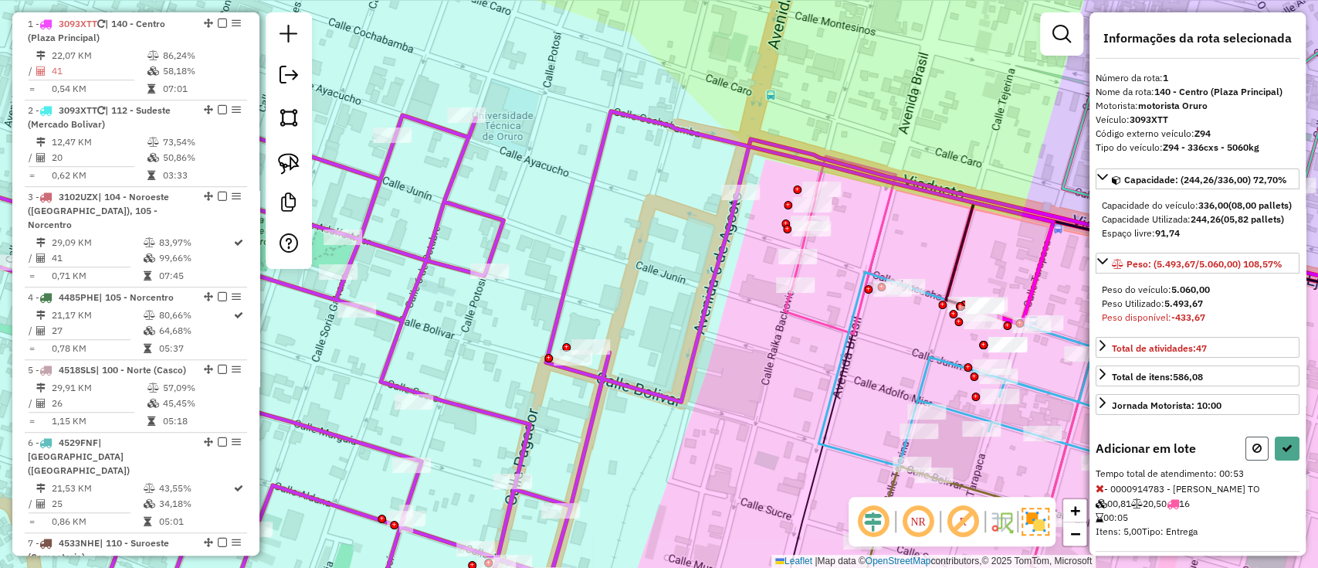
click at [1259, 460] on button at bounding box center [1256, 448] width 23 height 24
select select "**********"
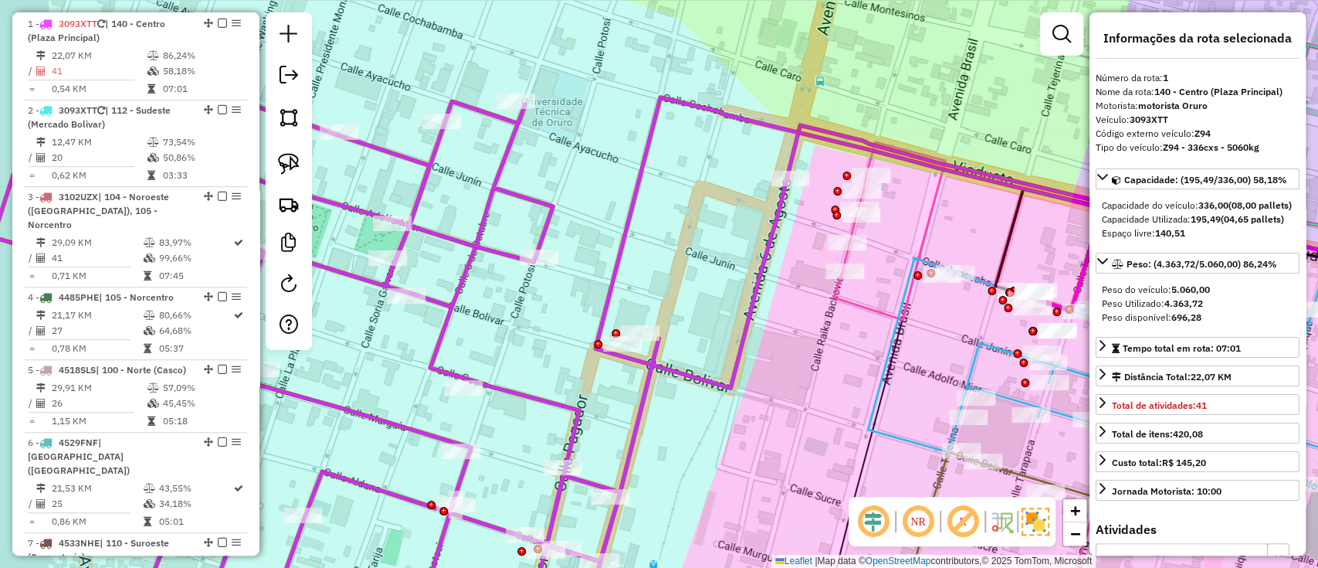
drag, startPoint x: 723, startPoint y: 405, endPoint x: 820, endPoint y: 337, distance: 118.2
click at [810, 346] on div "Janela de atendimento Grade de atendimento Capacidade Transportadoras Veículos …" at bounding box center [659, 284] width 1318 height 568
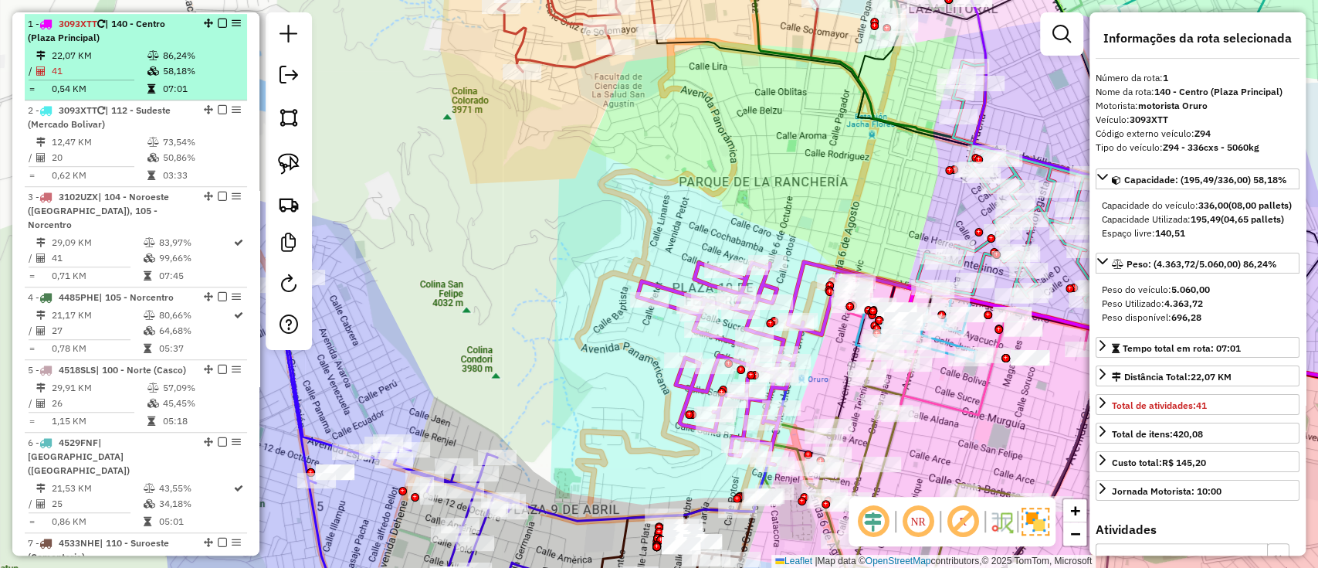
click at [220, 21] on em at bounding box center [222, 23] width 9 height 9
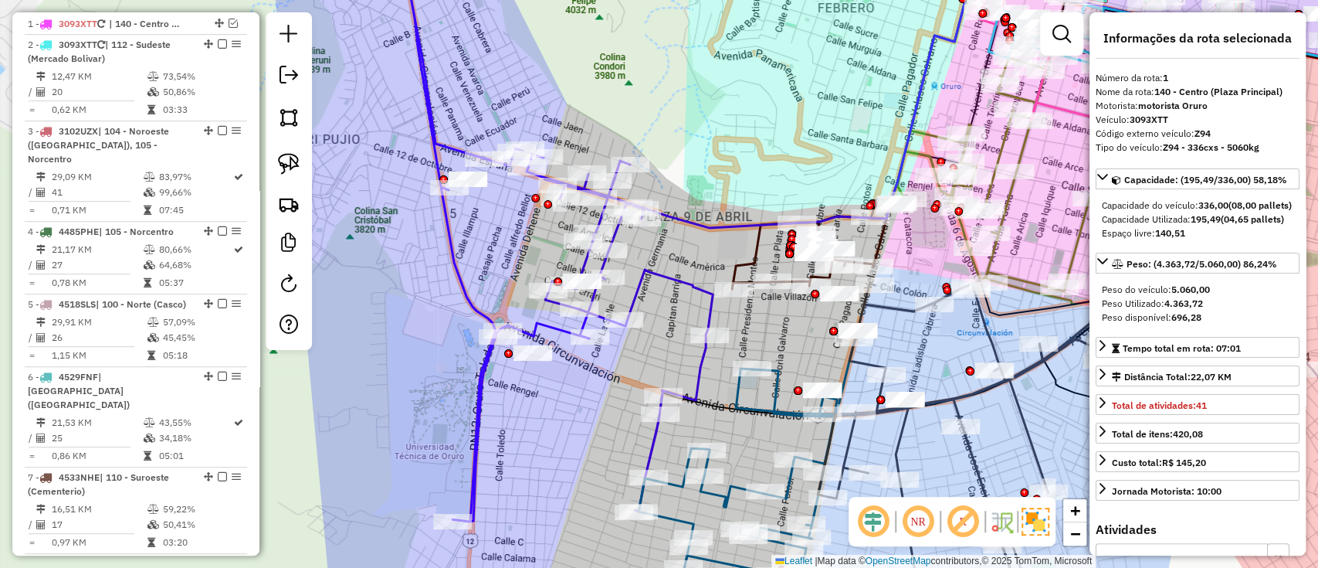
click at [485, 395] on icon at bounding box center [560, 248] width 306 height 545
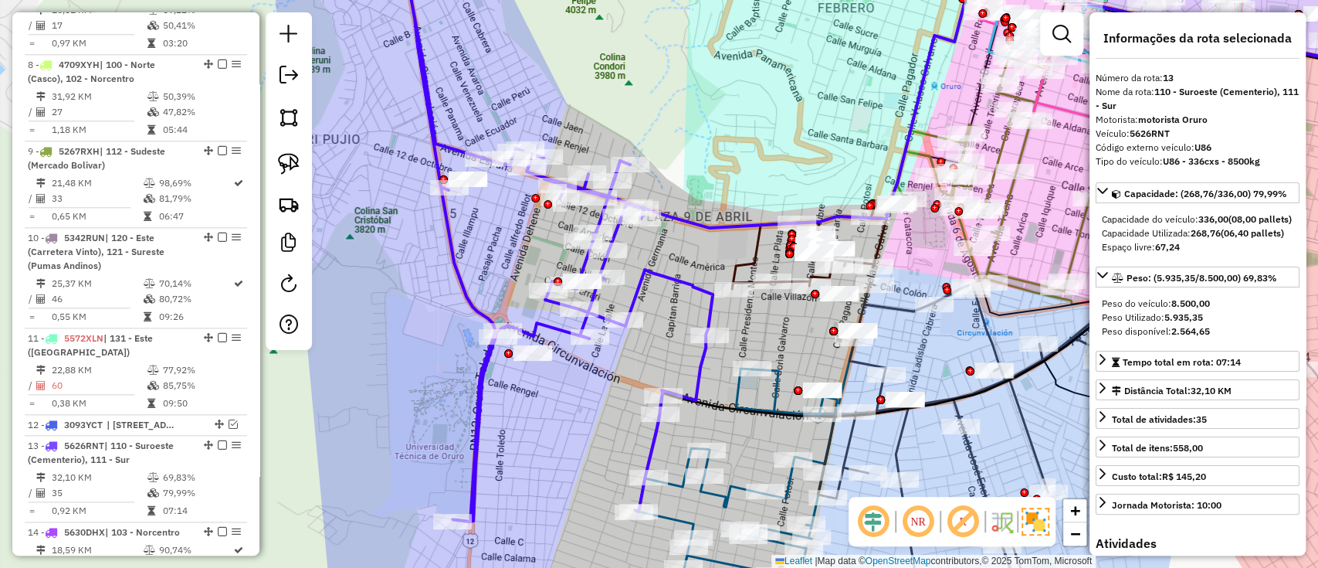
scroll to position [1513, 0]
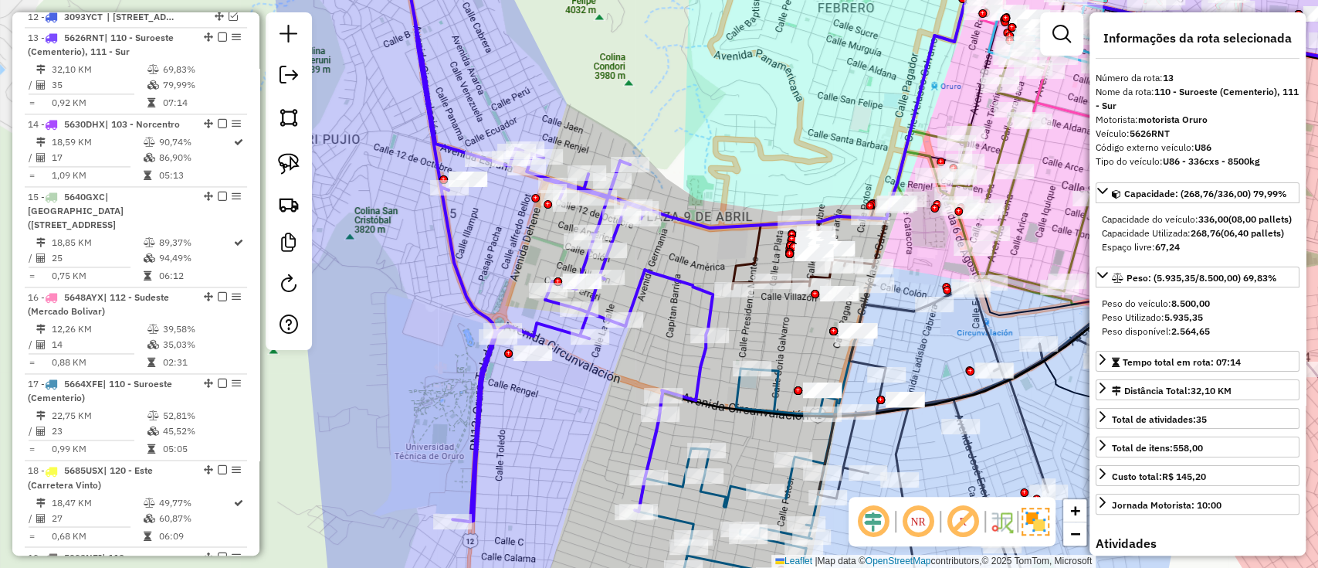
click at [483, 432] on icon at bounding box center [560, 248] width 306 height 545
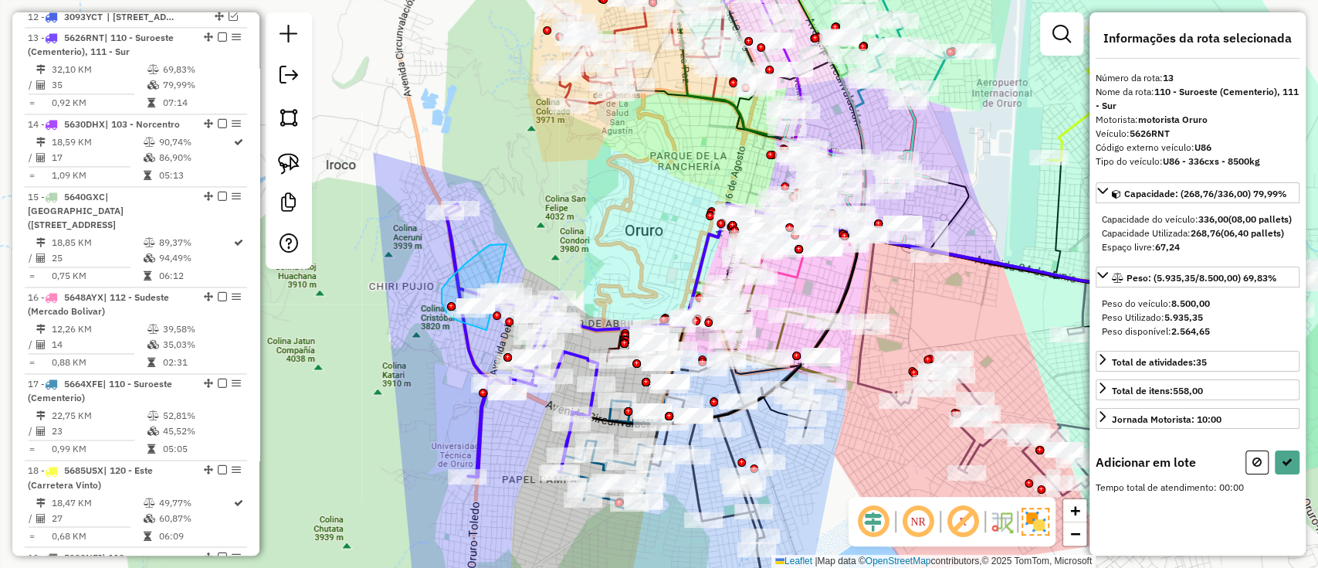
drag, startPoint x: 490, startPoint y: 245, endPoint x: 492, endPoint y: 330, distance: 85.0
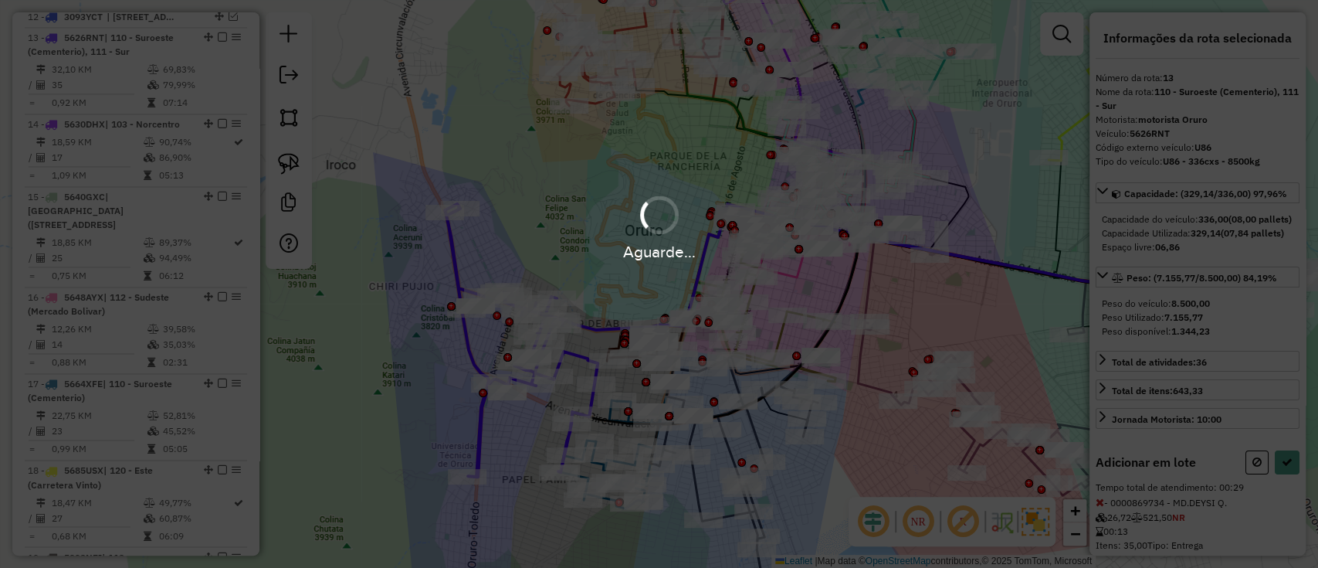
select select "**********"
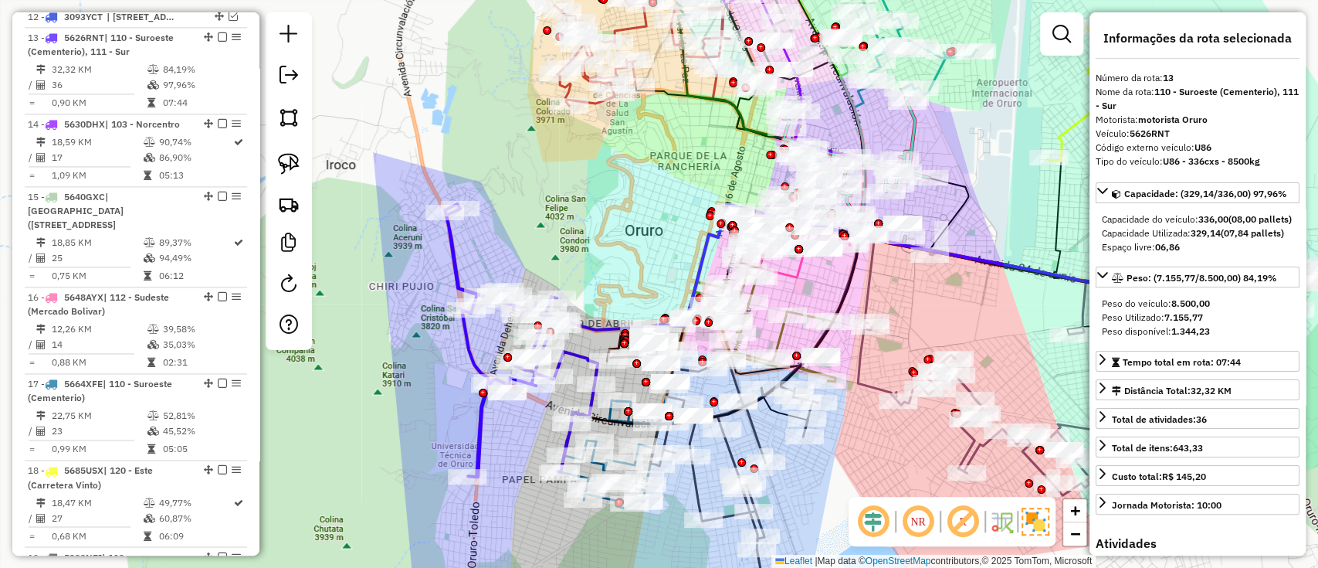
click at [220, 32] on em at bounding box center [222, 36] width 9 height 9
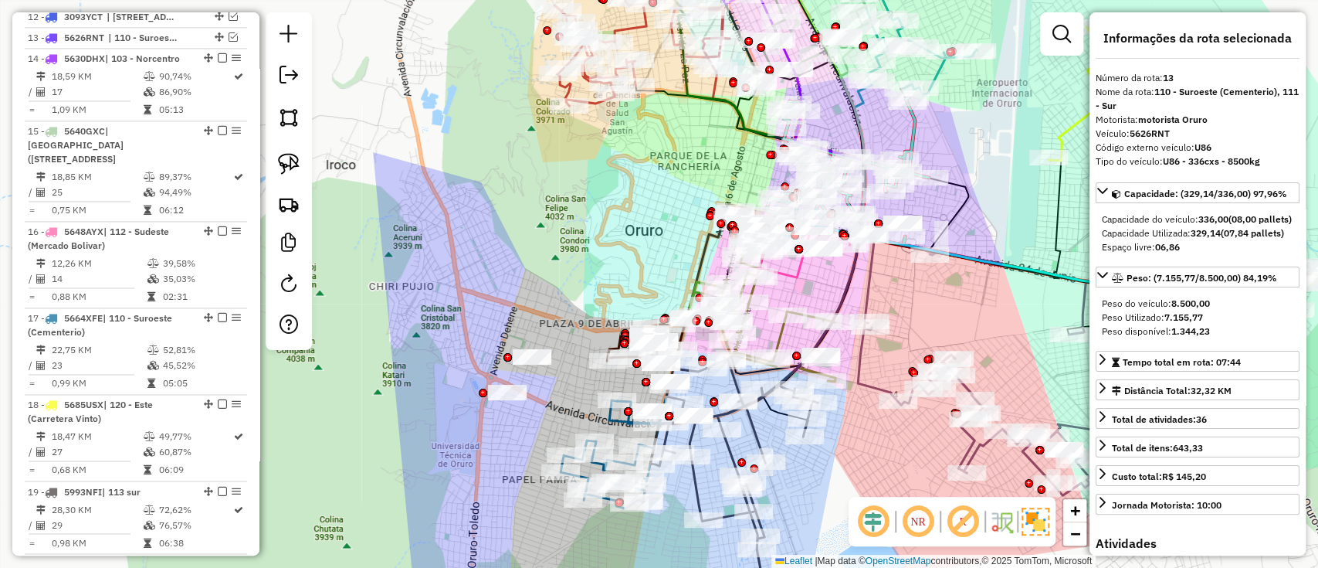
scroll to position [1447, 0]
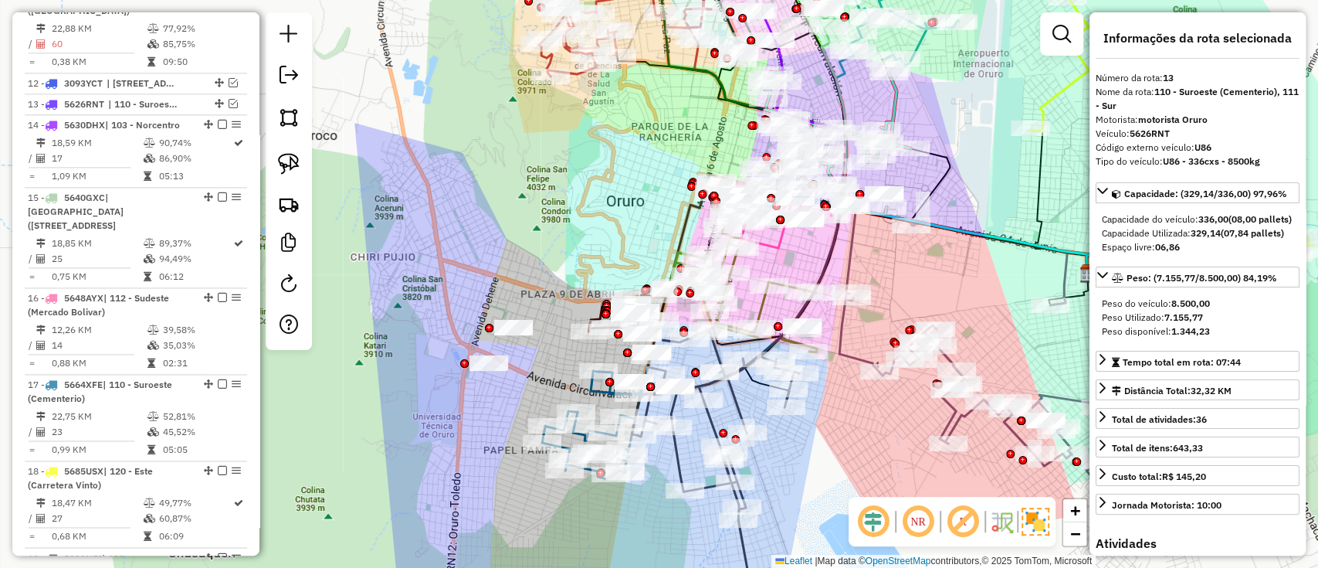
drag, startPoint x: 507, startPoint y: 427, endPoint x: 394, endPoint y: 283, distance: 182.6
click at [395, 286] on div "Janela de atendimento Grade de atendimento Capacidade Transportadoras Veículos …" at bounding box center [659, 284] width 1318 height 568
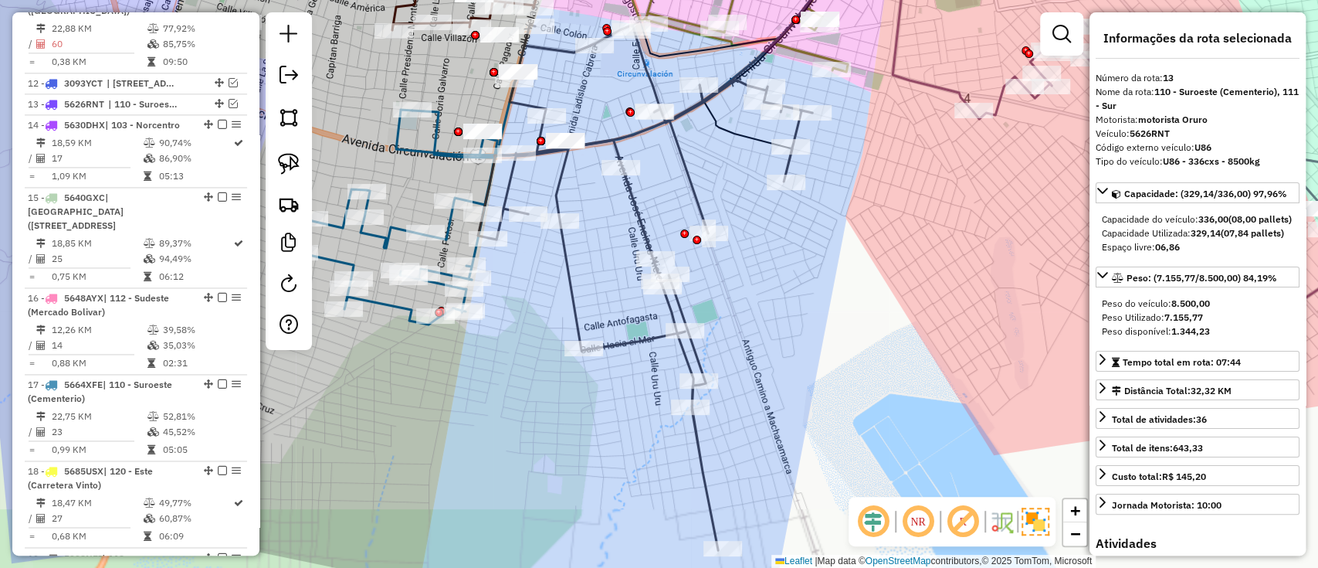
click at [611, 342] on icon at bounding box center [645, 287] width 334 height 525
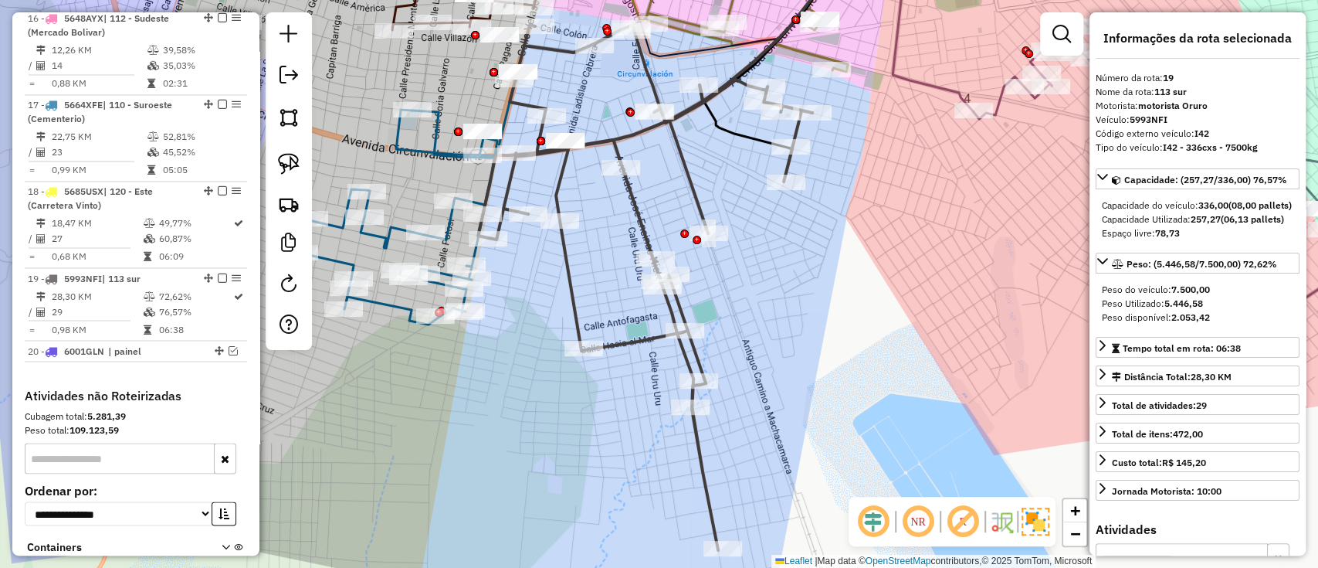
scroll to position [1952, 0]
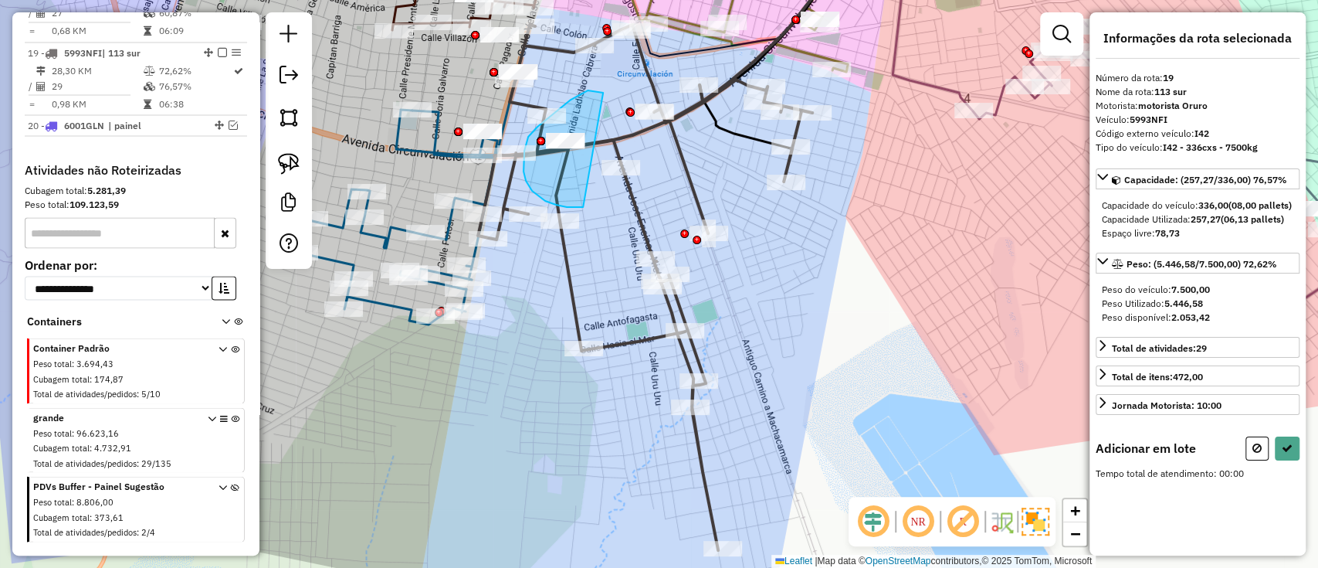
drag, startPoint x: 601, startPoint y: 93, endPoint x: 583, endPoint y: 207, distance: 115.8
click at [583, 207] on div "Janela de atendimento Grade de atendimento Capacidade Transportadoras Veículos …" at bounding box center [659, 284] width 1318 height 568
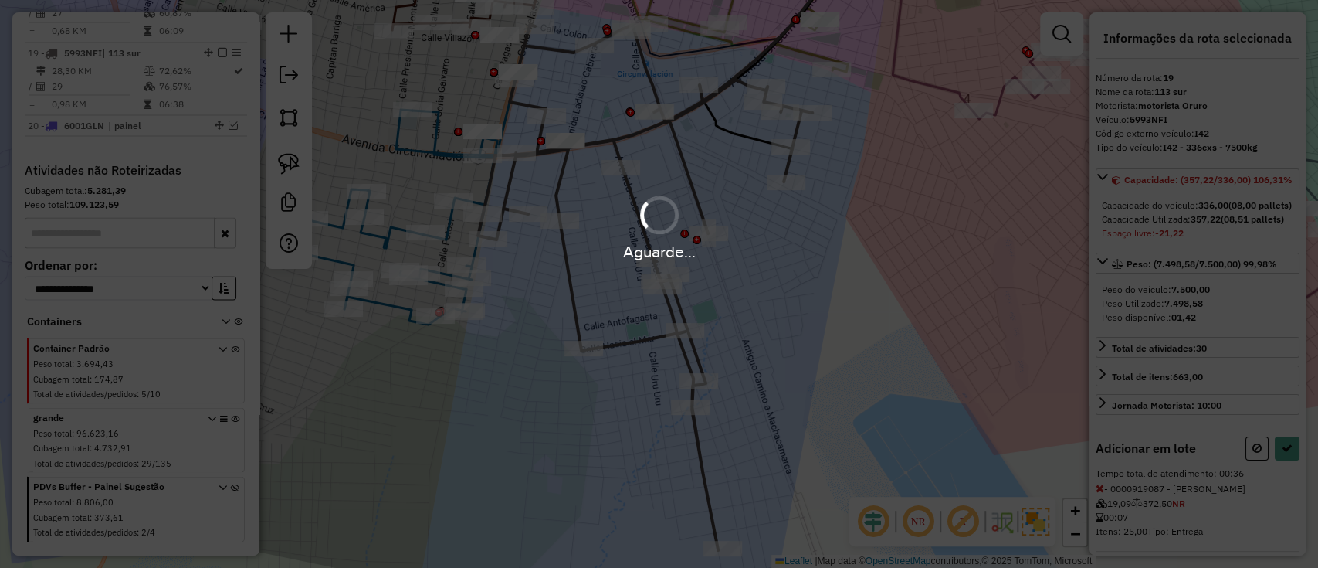
click at [1248, 498] on div "Aguarde..." at bounding box center [659, 284] width 1318 height 568
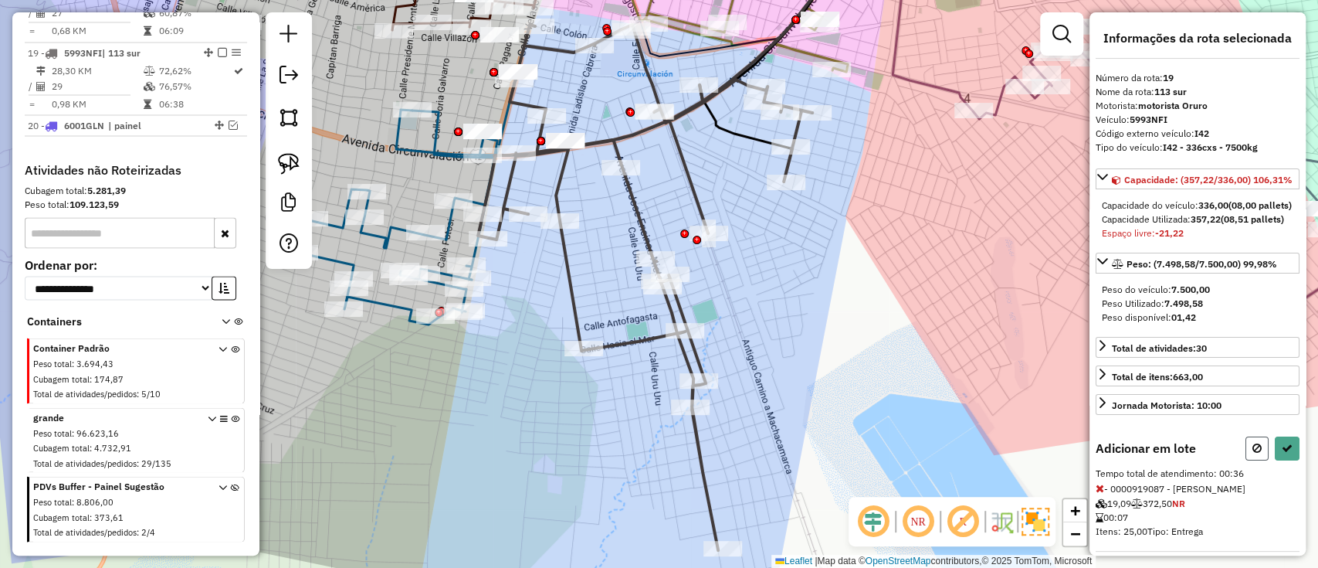
click at [1245, 460] on button at bounding box center [1256, 448] width 23 height 24
select select "**********"
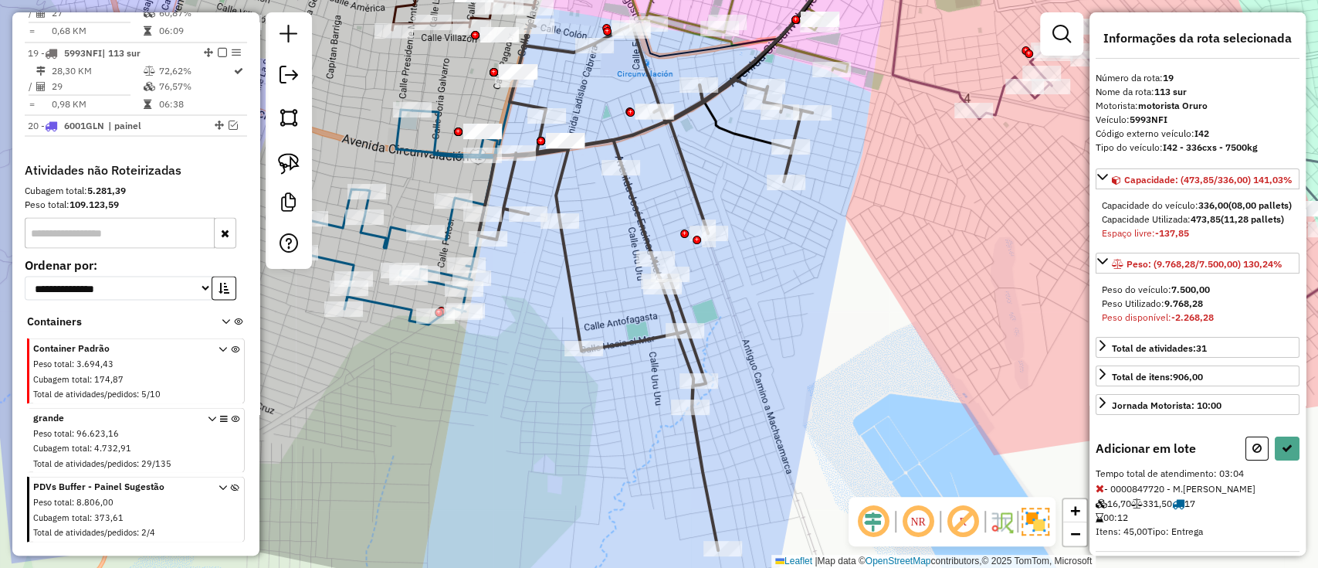
scroll to position [309, 0]
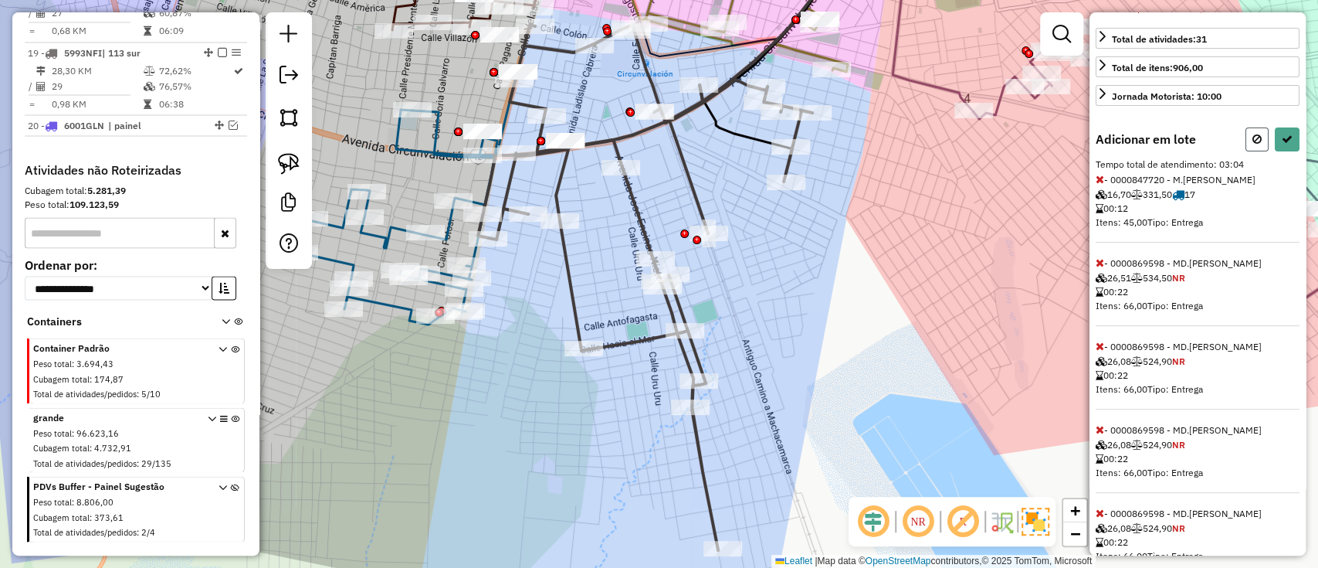
click at [1252, 144] on icon at bounding box center [1256, 139] width 9 height 11
select select "**********"
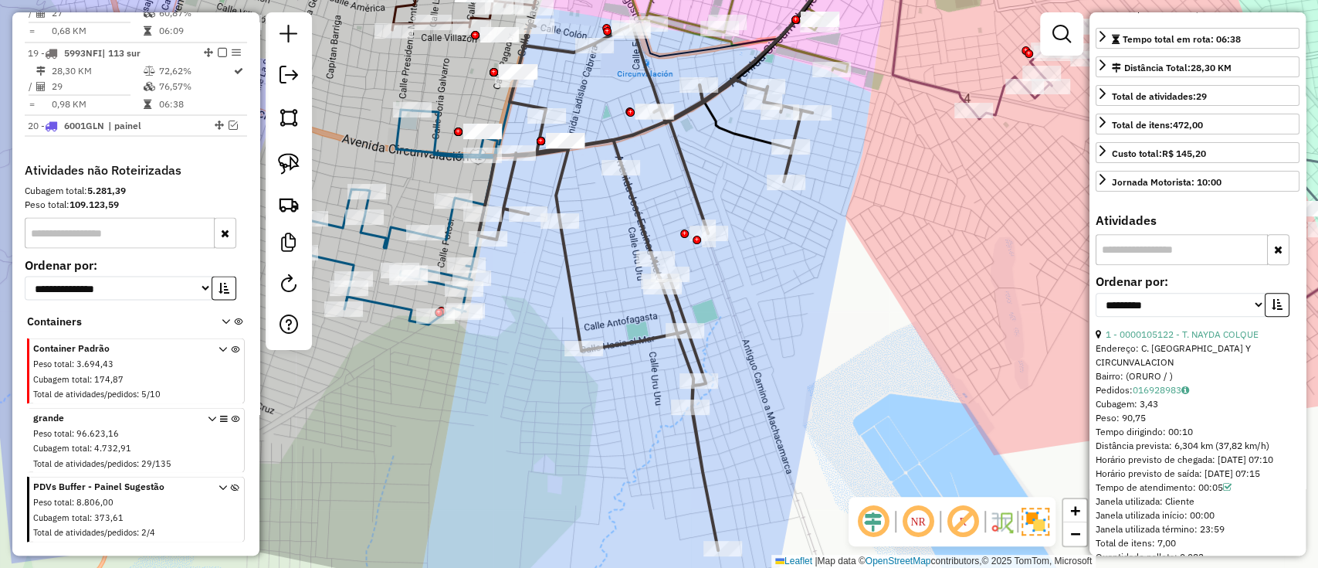
scroll to position [295, 0]
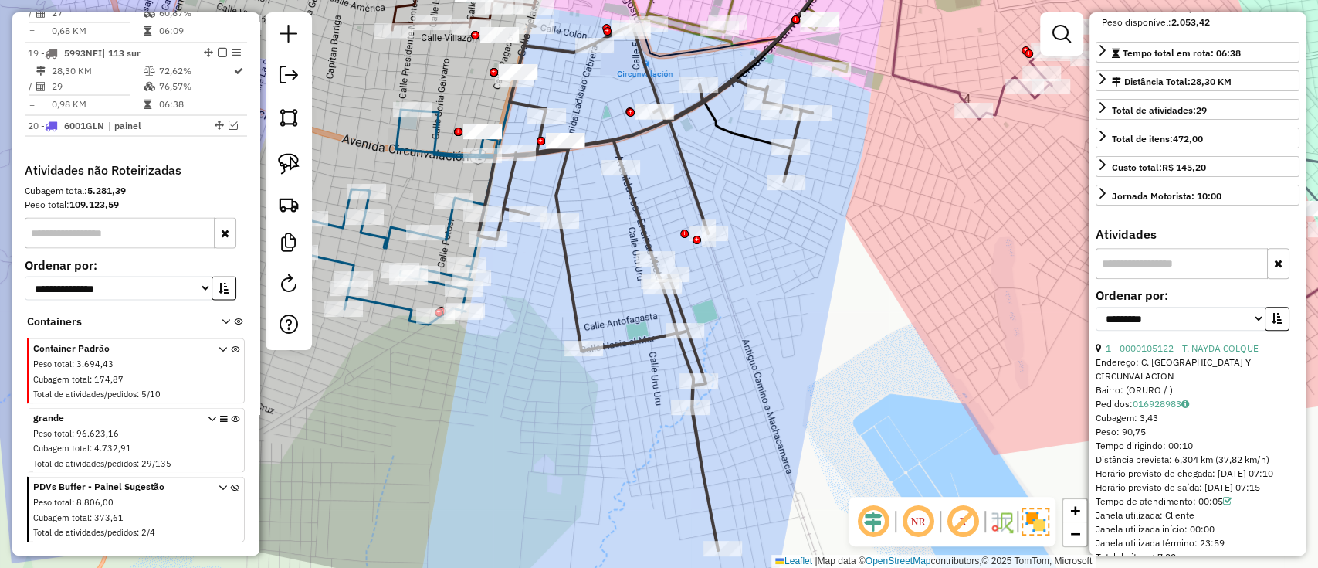
click at [634, 208] on icon at bounding box center [645, 287] width 334 height 525
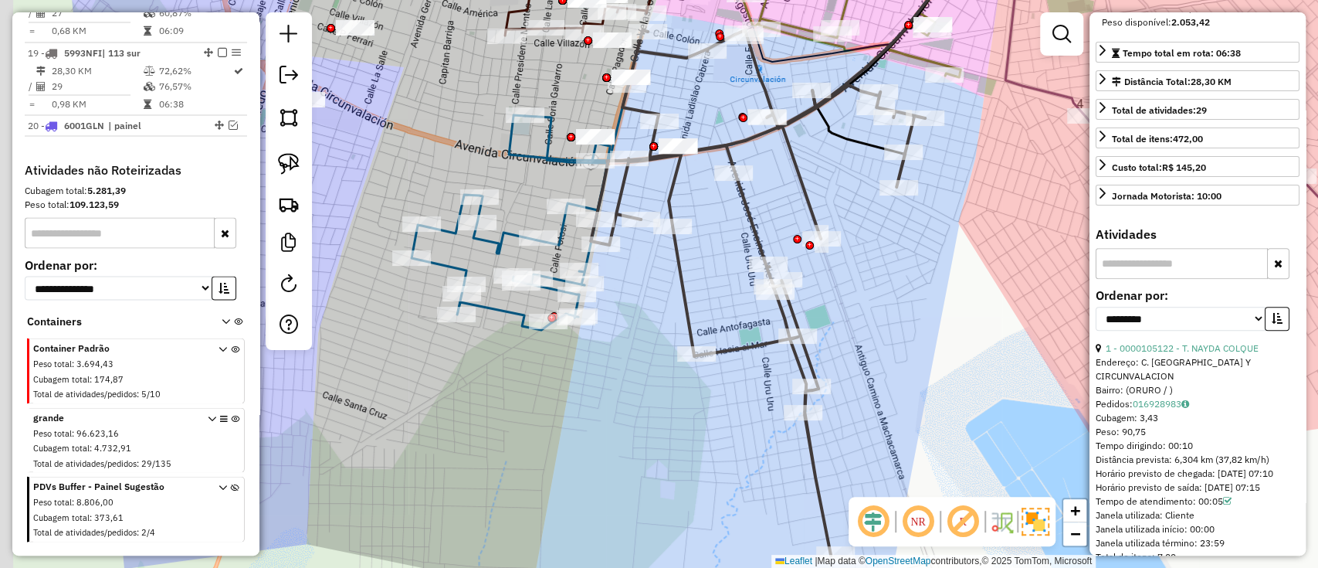
drag, startPoint x: 646, startPoint y: 309, endPoint x: 766, endPoint y: 334, distance: 122.4
click at [766, 334] on icon at bounding box center [758, 292] width 334 height 525
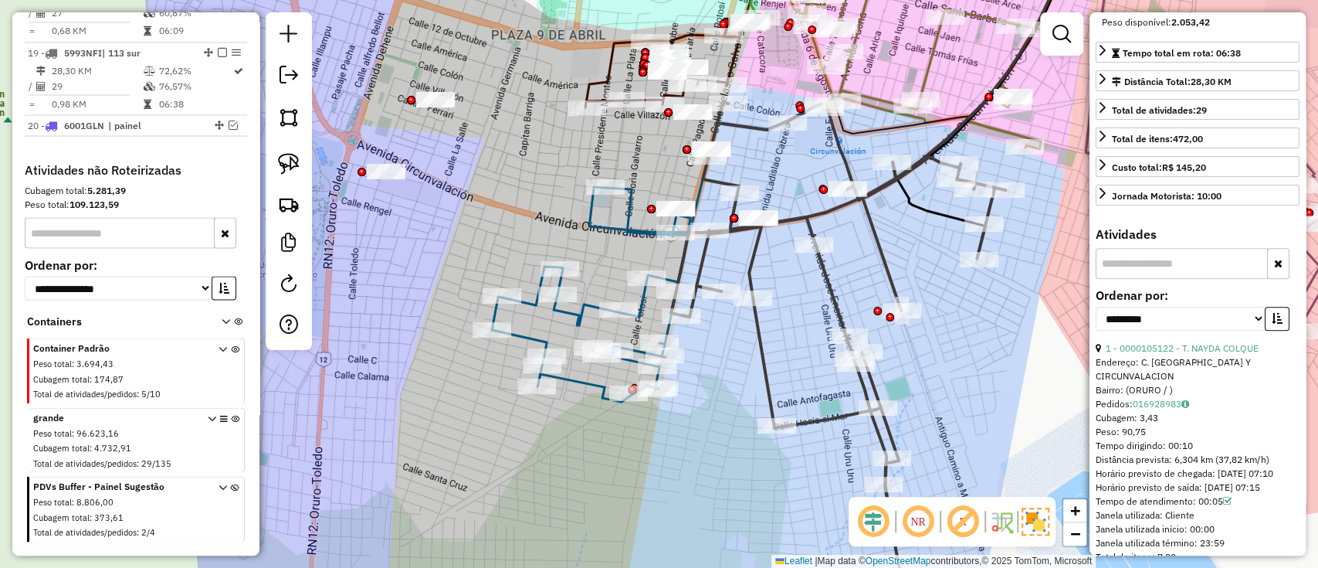
drag, startPoint x: 717, startPoint y: 368, endPoint x: 724, endPoint y: 400, distance: 33.3
click at [724, 400] on div "Janela de atendimento Grade de atendimento Capacidade Transportadoras Veículos …" at bounding box center [659, 284] width 1318 height 568
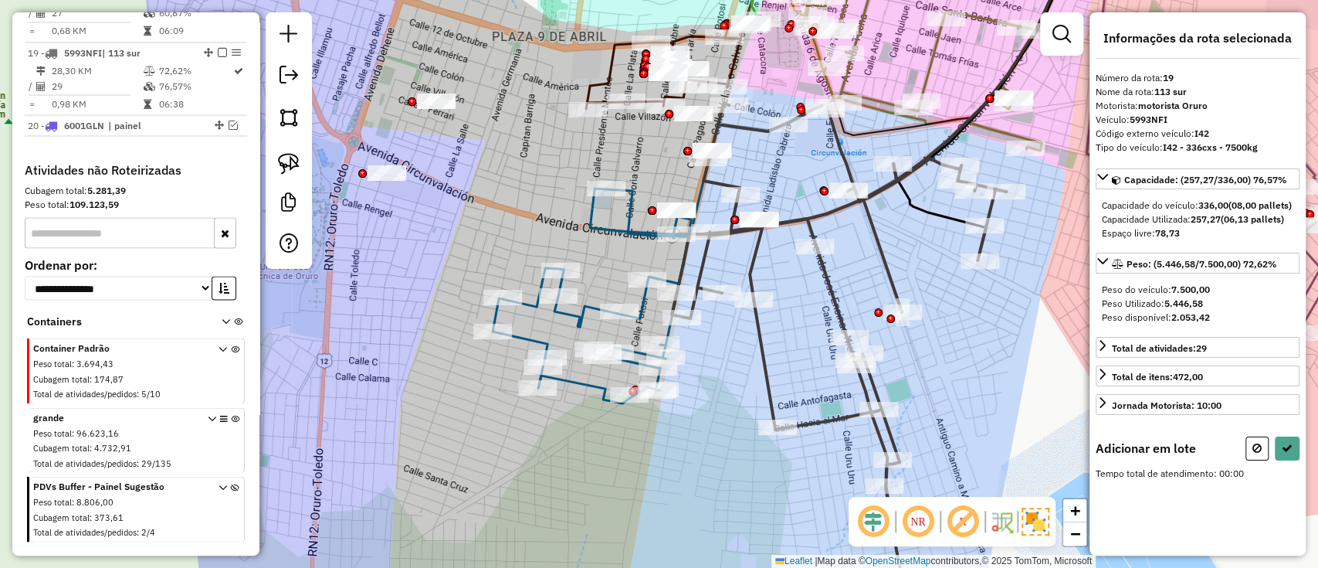
scroll to position [0, 0]
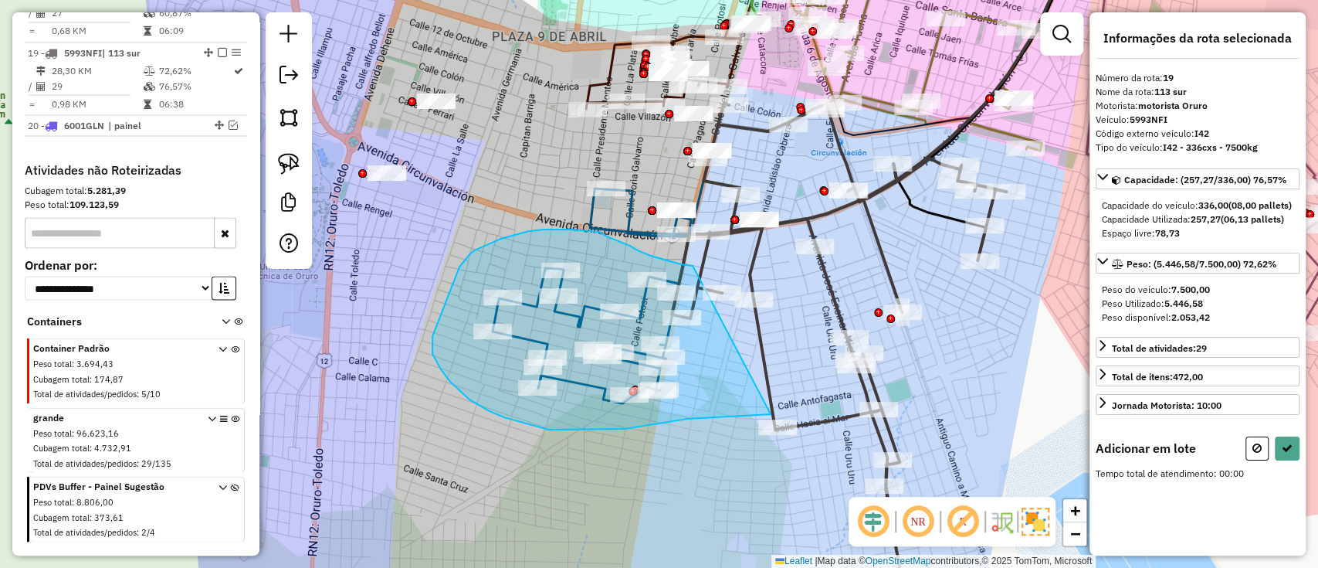
drag, startPoint x: 690, startPoint y: 266, endPoint x: 771, endPoint y: 414, distance: 168.6
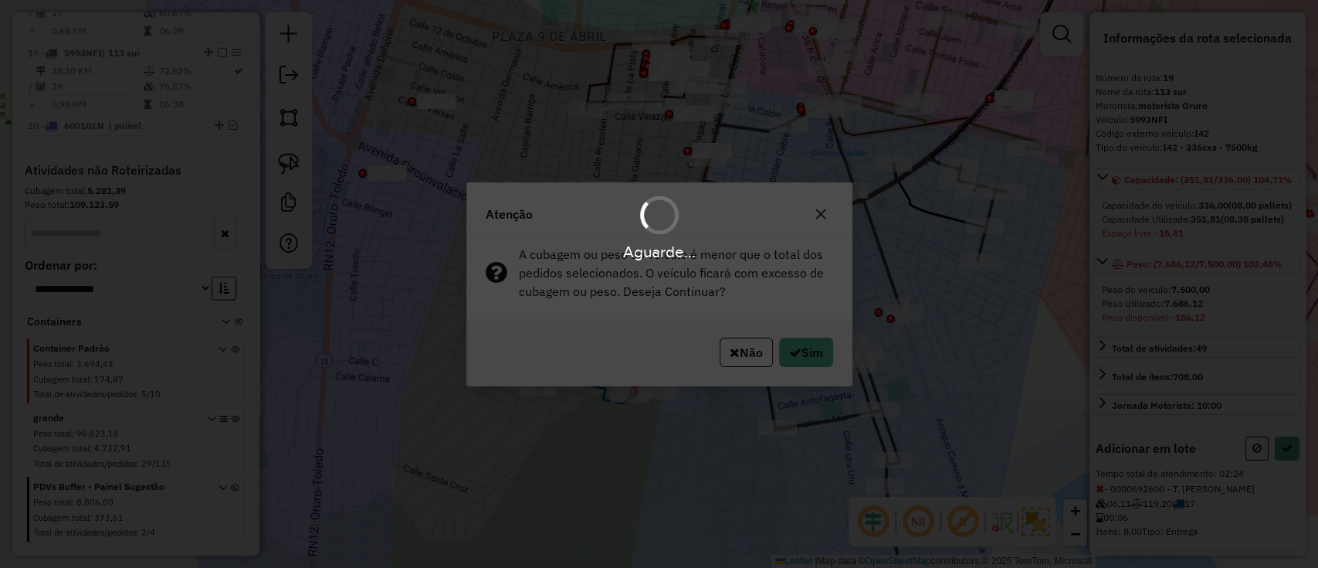
click at [815, 375] on div "Aguarde..." at bounding box center [659, 284] width 1318 height 568
click at [813, 357] on div "Aguarde..." at bounding box center [659, 284] width 1318 height 568
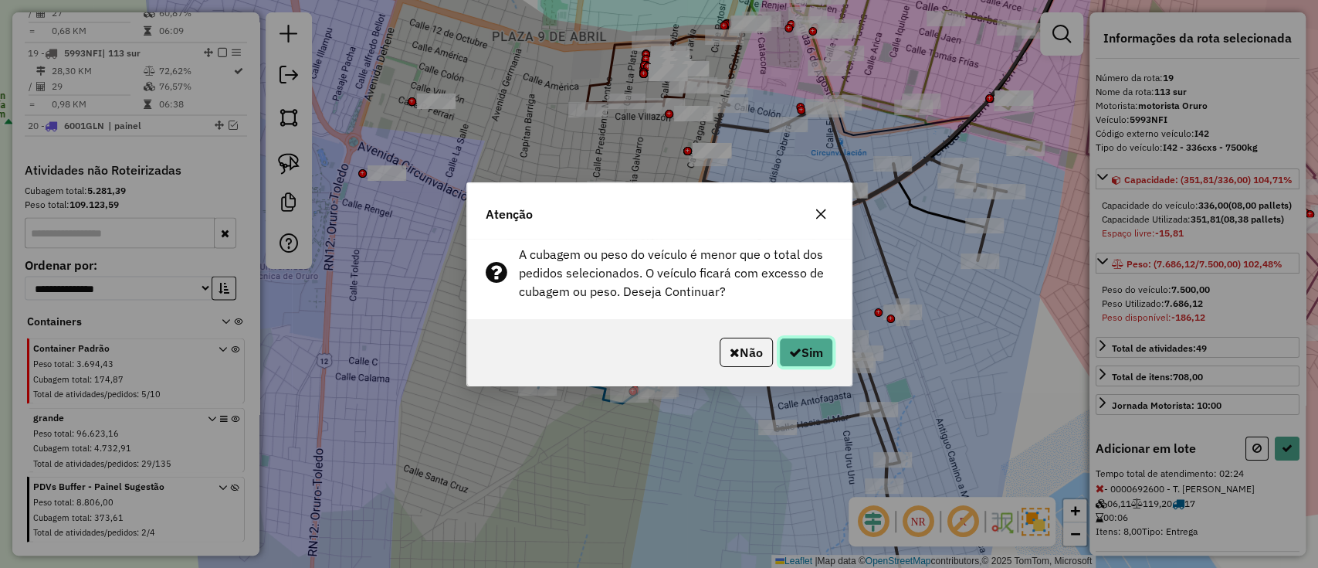
click at [809, 354] on button "Sim" at bounding box center [806, 351] width 54 height 29
select select "**********"
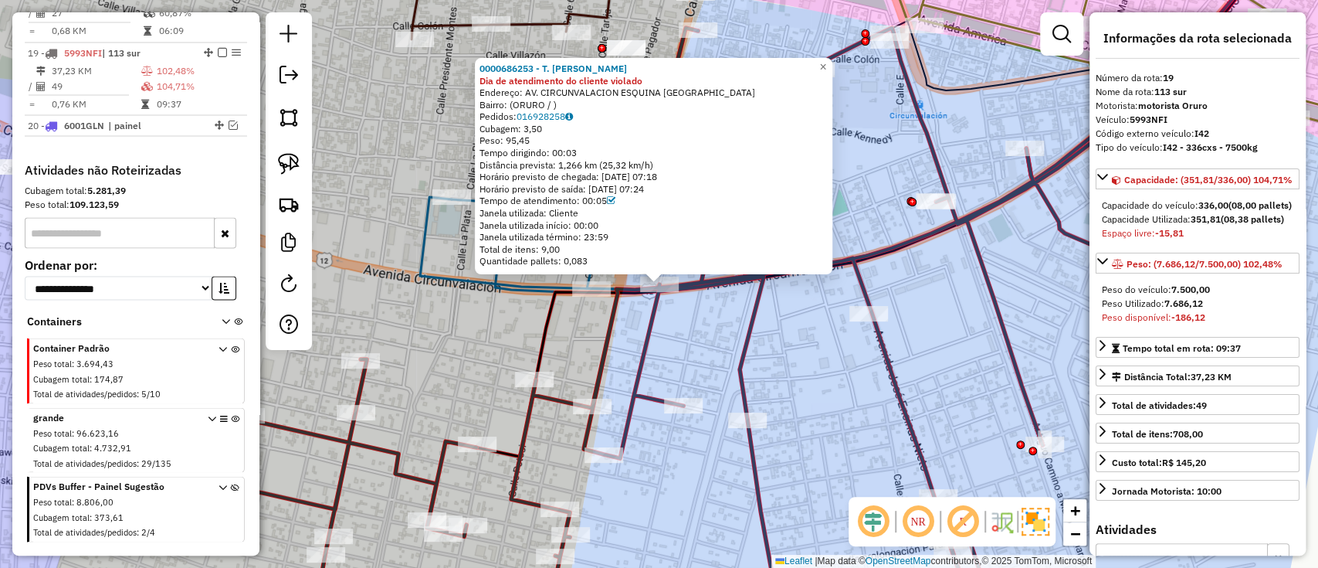
click at [714, 324] on div "0000686253 - T. RITA Dia de atendimento do cliente violado Endereço: AV. CIRCUN…" at bounding box center [659, 284] width 1318 height 568
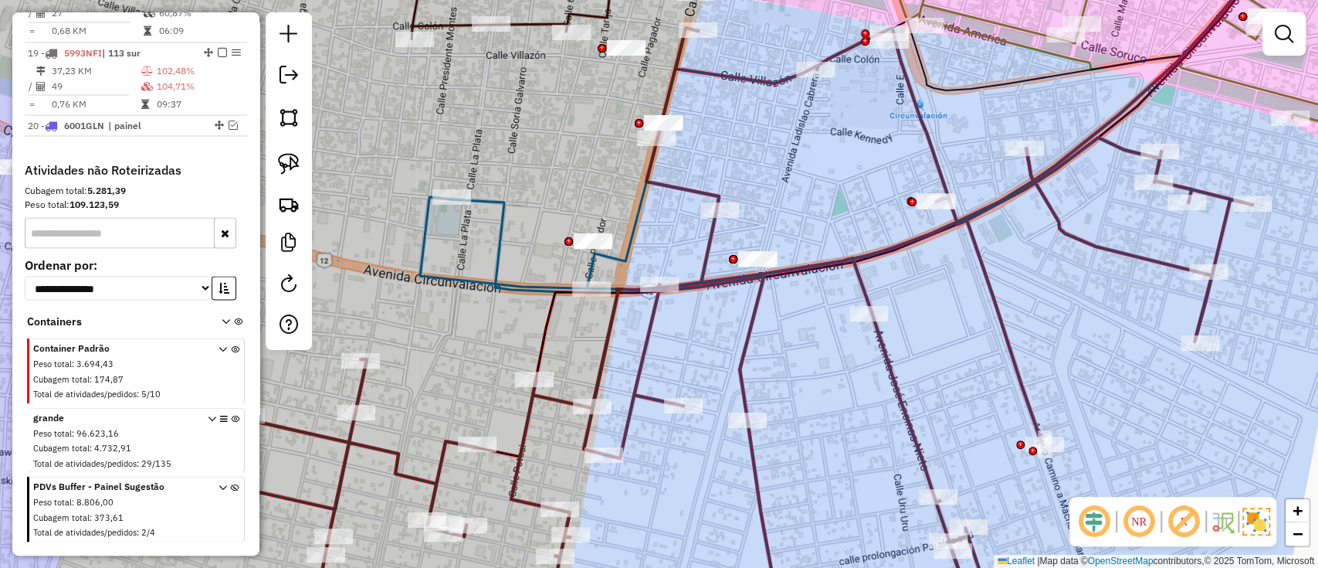
click at [691, 18] on div "Rota 19 - Placa 5993NFI 0000853285 - T. CHAMBI Janela de atendimento Grade de a…" at bounding box center [659, 284] width 1318 height 568
select select "**********"
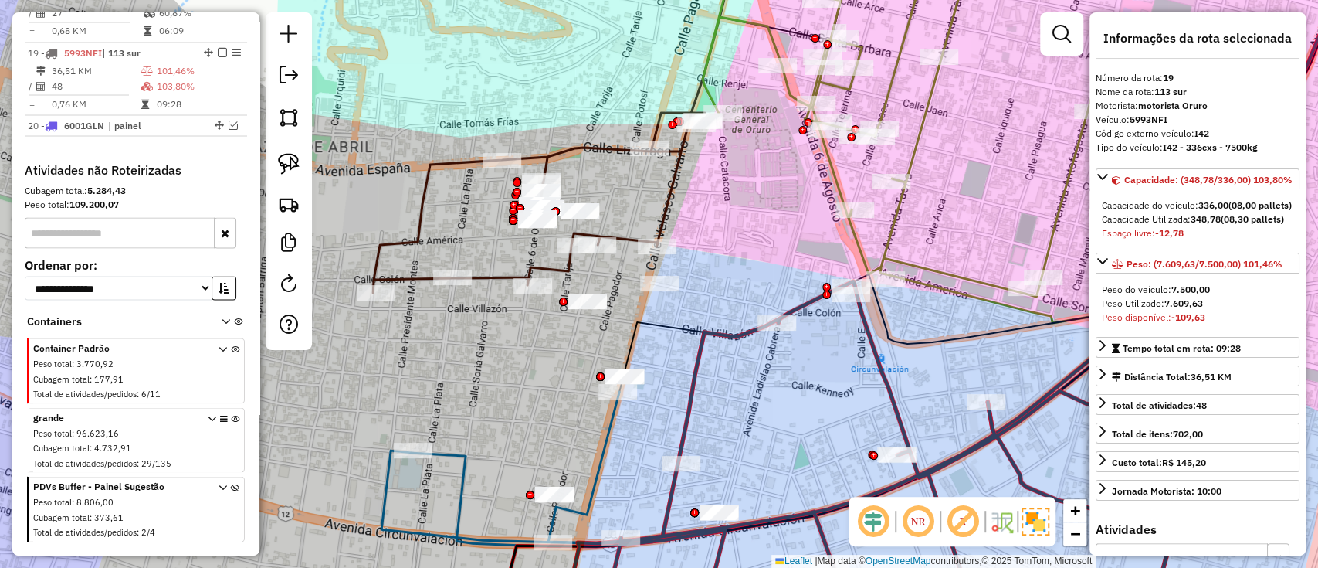
click at [497, 271] on icon at bounding box center [539, 203] width 332 height 180
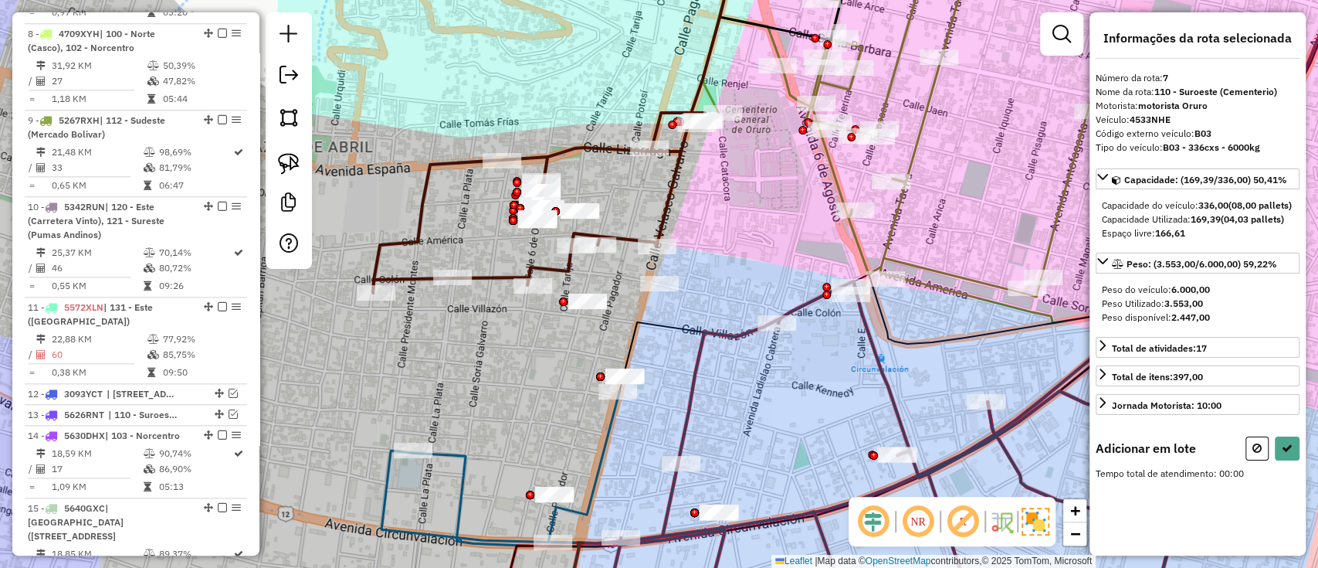
scroll to position [1047, 0]
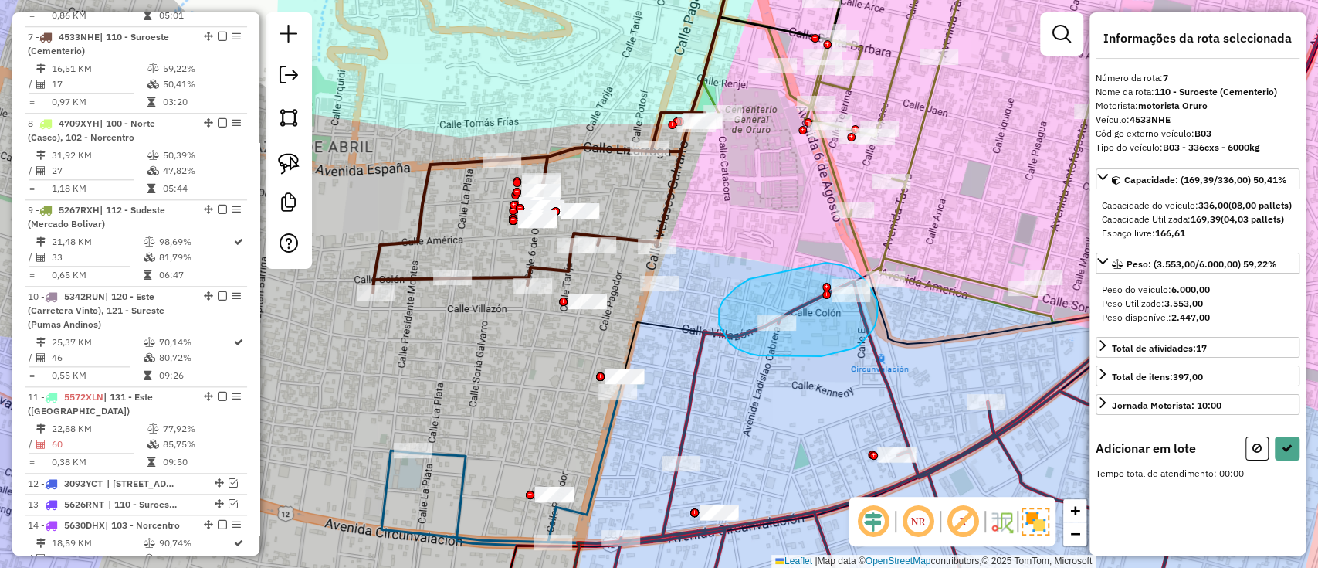
drag, startPoint x: 744, startPoint y: 281, endPoint x: 825, endPoint y: 263, distance: 83.2
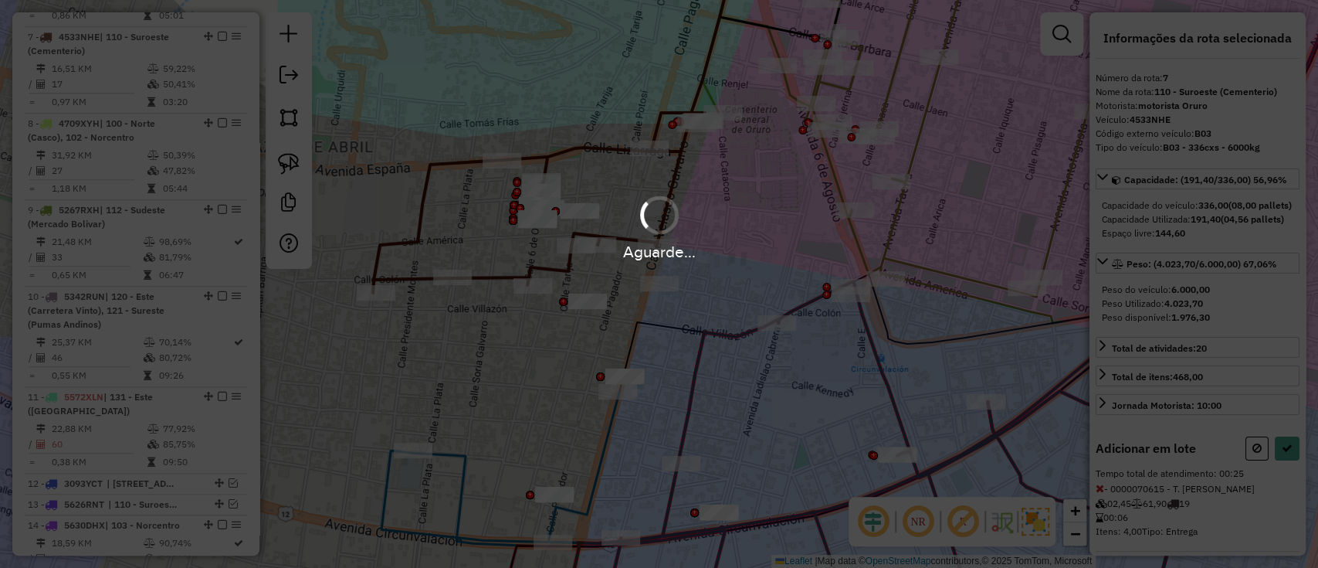
select select "**********"
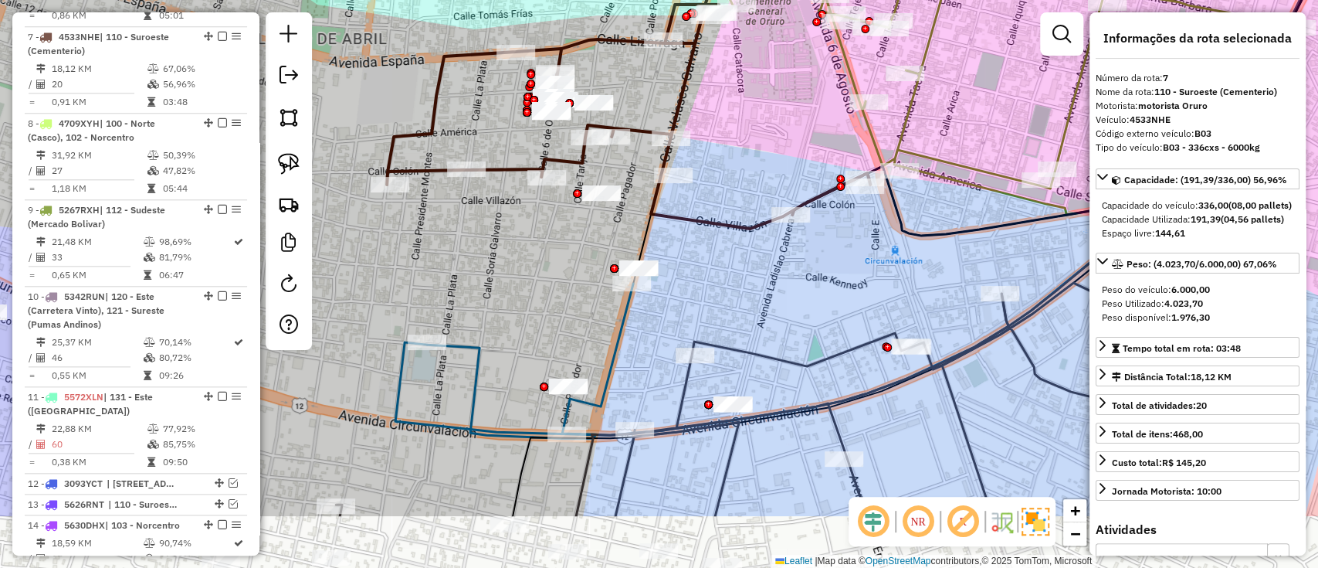
drag, startPoint x: 752, startPoint y: 389, endPoint x: 770, endPoint y: 240, distance: 150.1
click at [769, 242] on div "Janela de atendimento Grade de atendimento Capacidade Transportadoras Veículos …" at bounding box center [659, 284] width 1318 height 568
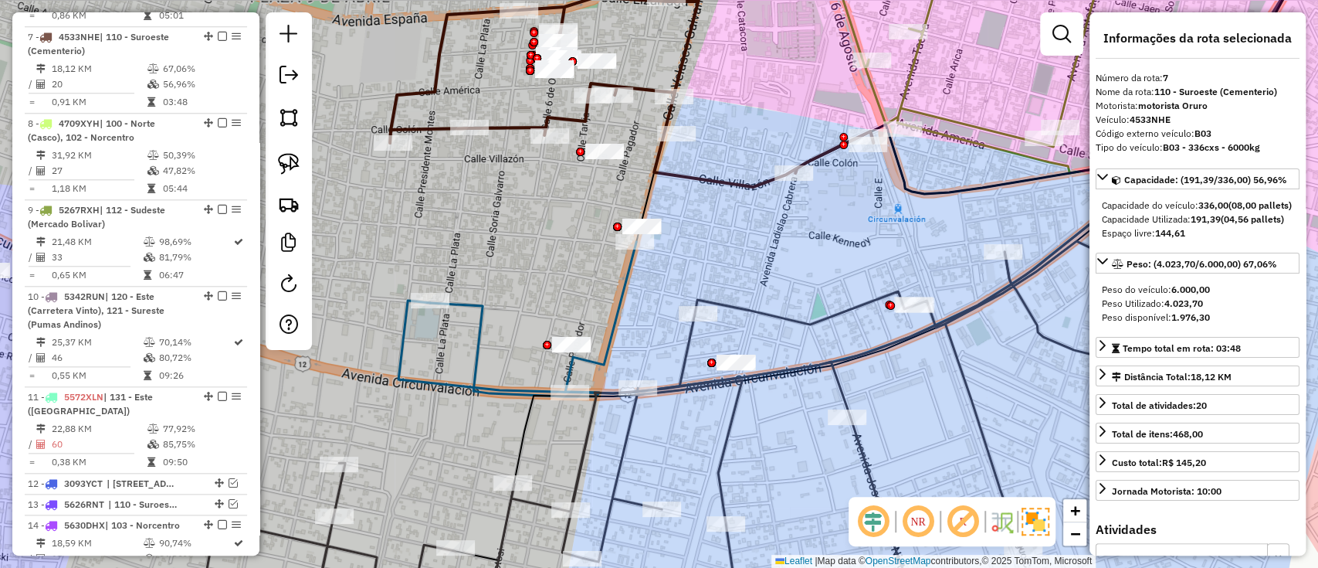
click at [768, 317] on icon at bounding box center [716, 433] width 1028 height 384
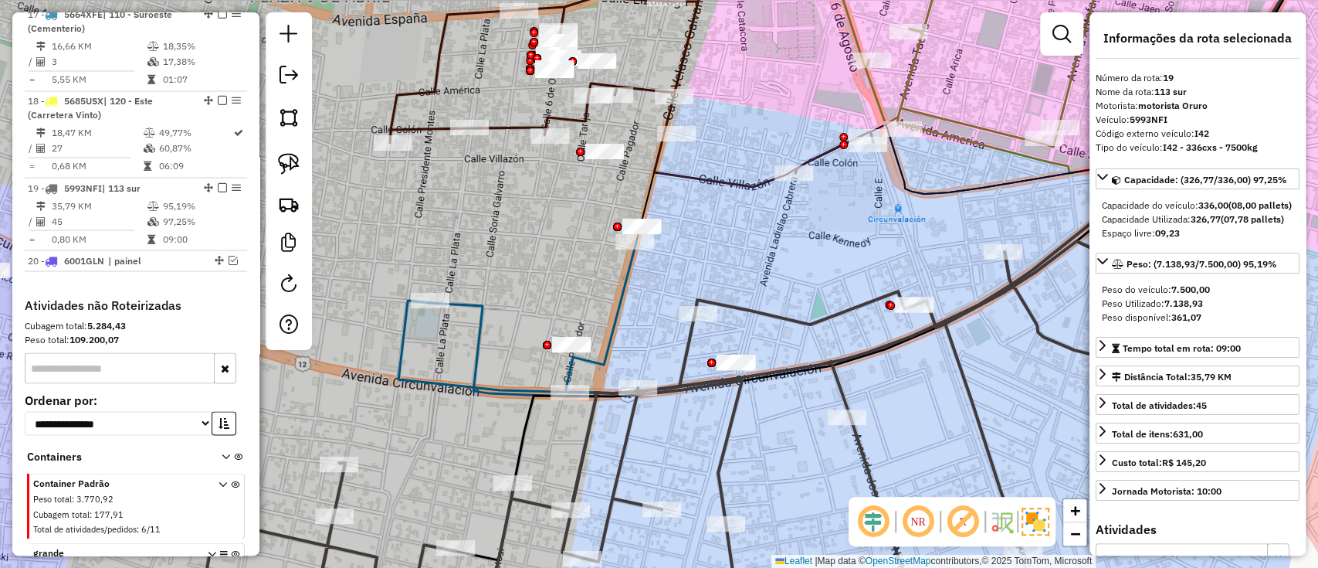
scroll to position [1952, 0]
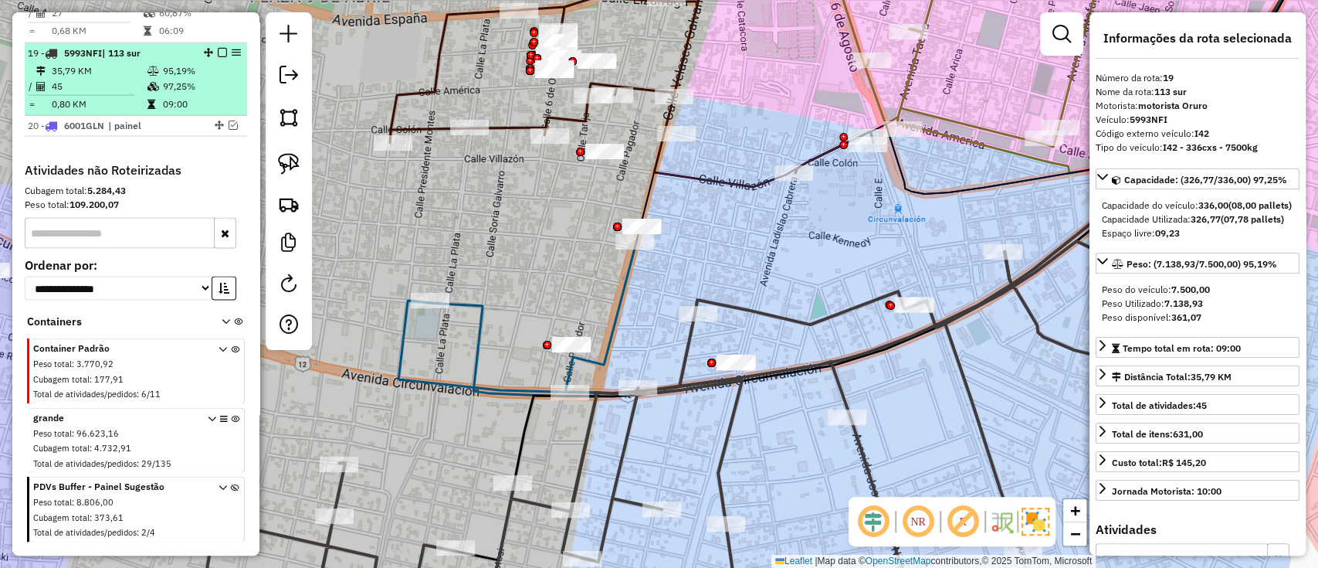
click at [218, 47] on em at bounding box center [222, 51] width 9 height 9
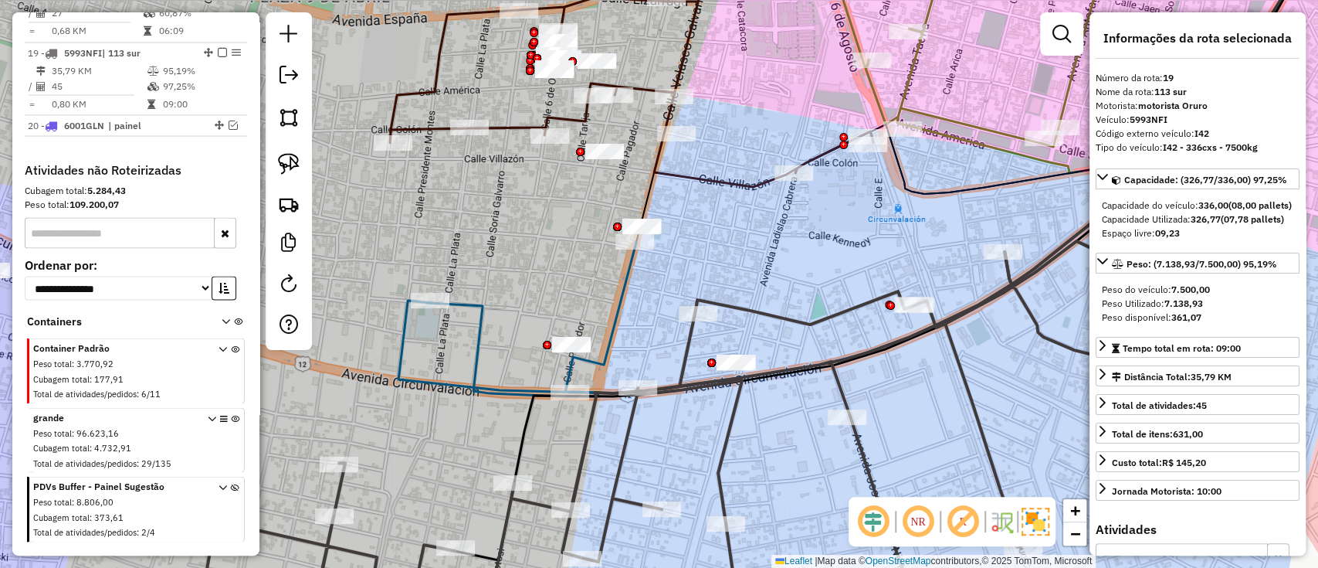
scroll to position [1933, 0]
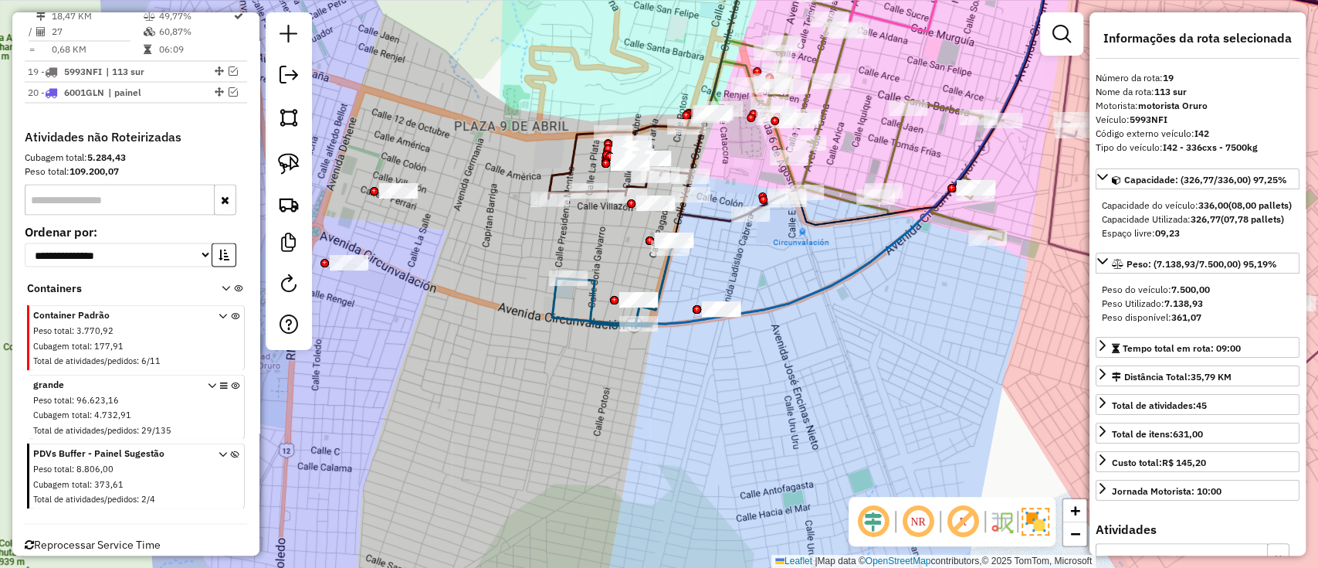
drag, startPoint x: 589, startPoint y: 373, endPoint x: 591, endPoint y: 358, distance: 14.8
click at [595, 401] on div "Janela de atendimento Grade de atendimento Capacidade Transportadoras Veículos …" at bounding box center [659, 284] width 1318 height 568
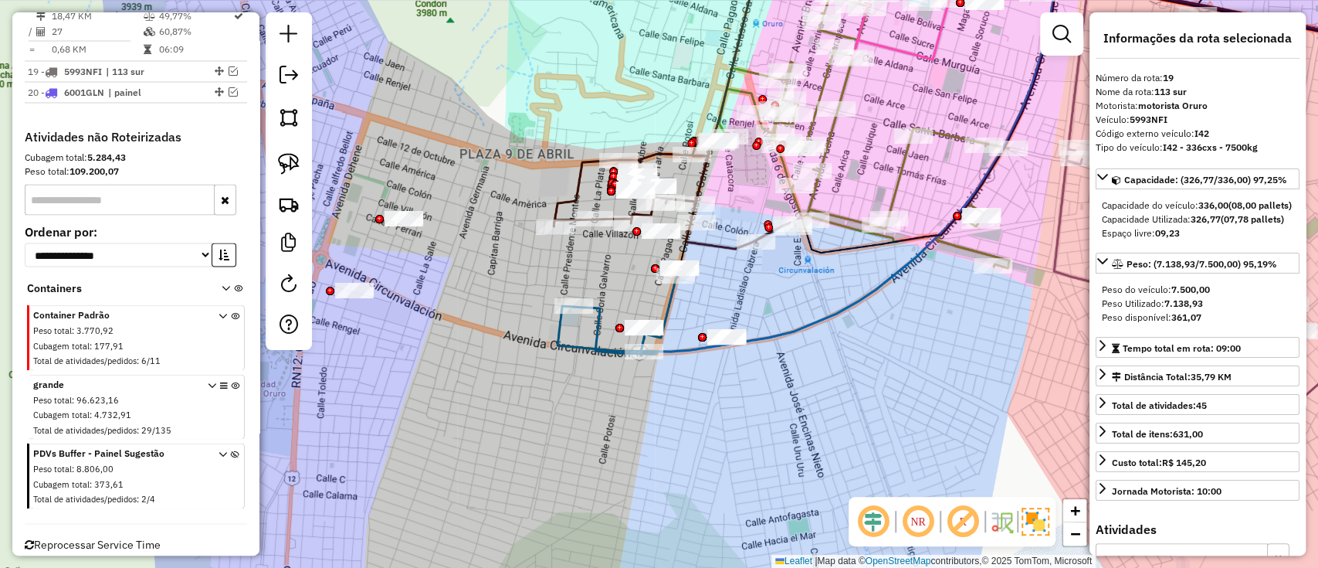
click at [573, 185] on icon at bounding box center [675, 193] width 242 height 112
click at [576, 196] on icon at bounding box center [676, 193] width 242 height 112
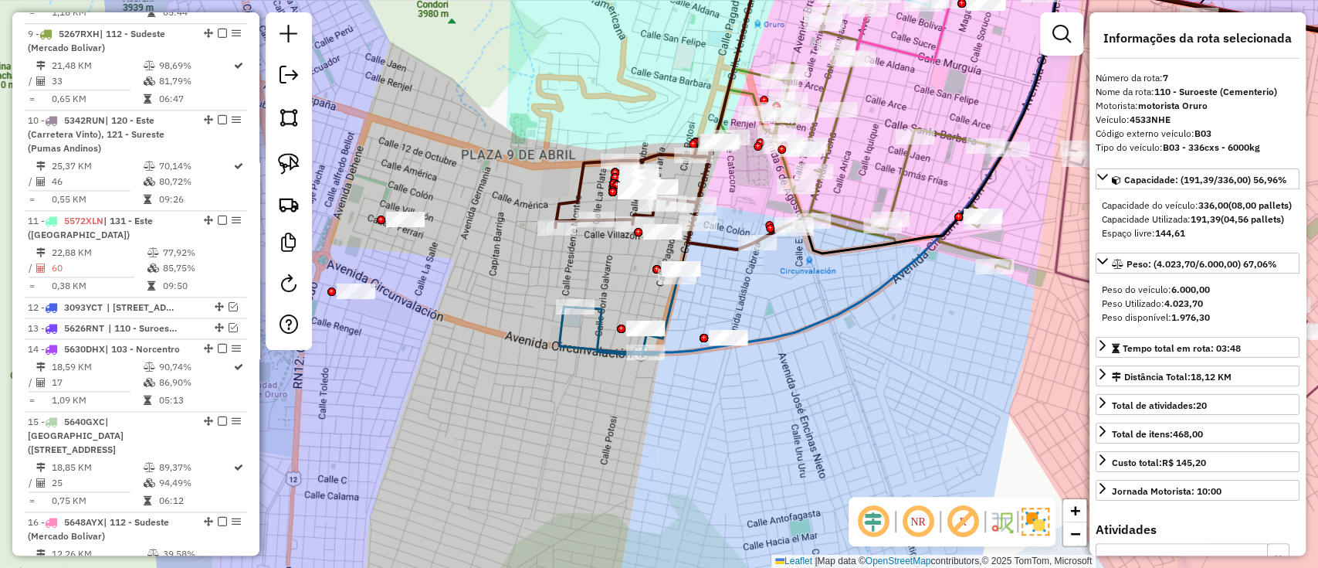
scroll to position [1047, 0]
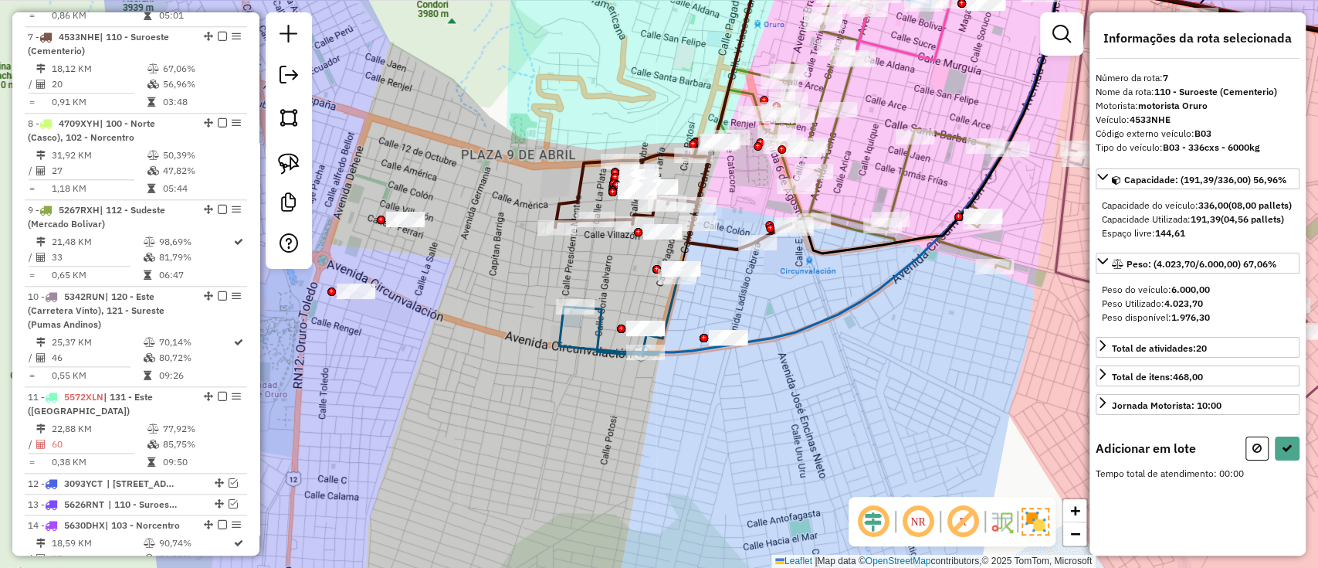
click at [587, 347] on icon at bounding box center [1004, 154] width 890 height 396
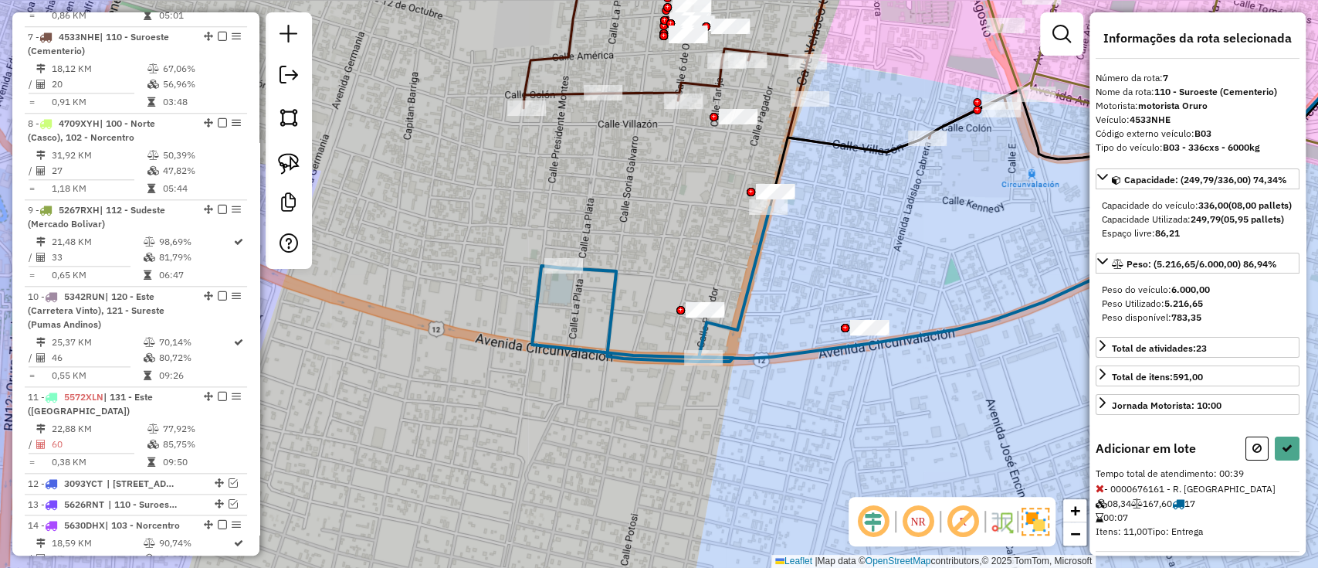
select select "**********"
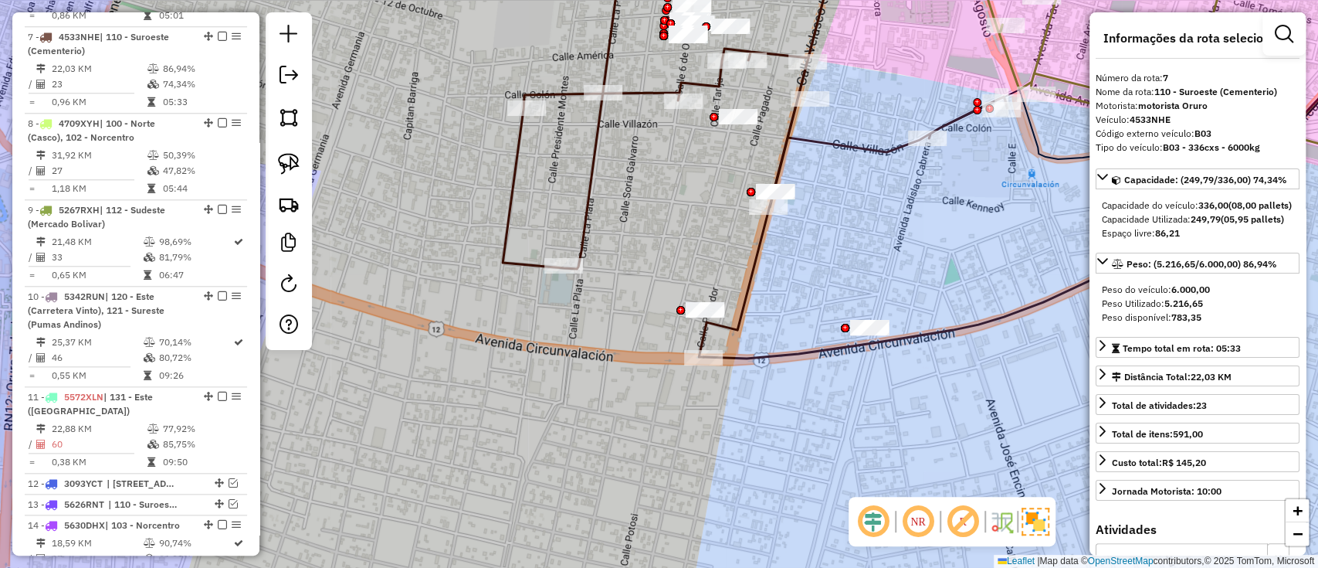
click at [854, 145] on icon at bounding box center [755, 150] width 504 height 413
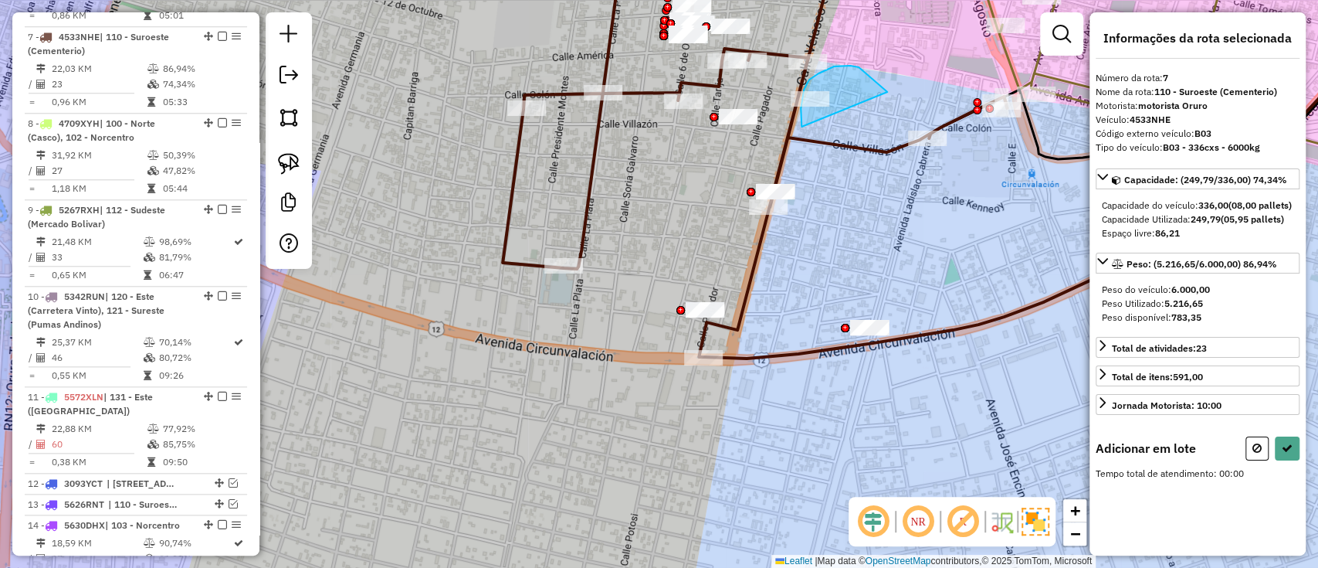
drag, startPoint x: 856, startPoint y: 66, endPoint x: 803, endPoint y: 130, distance: 82.7
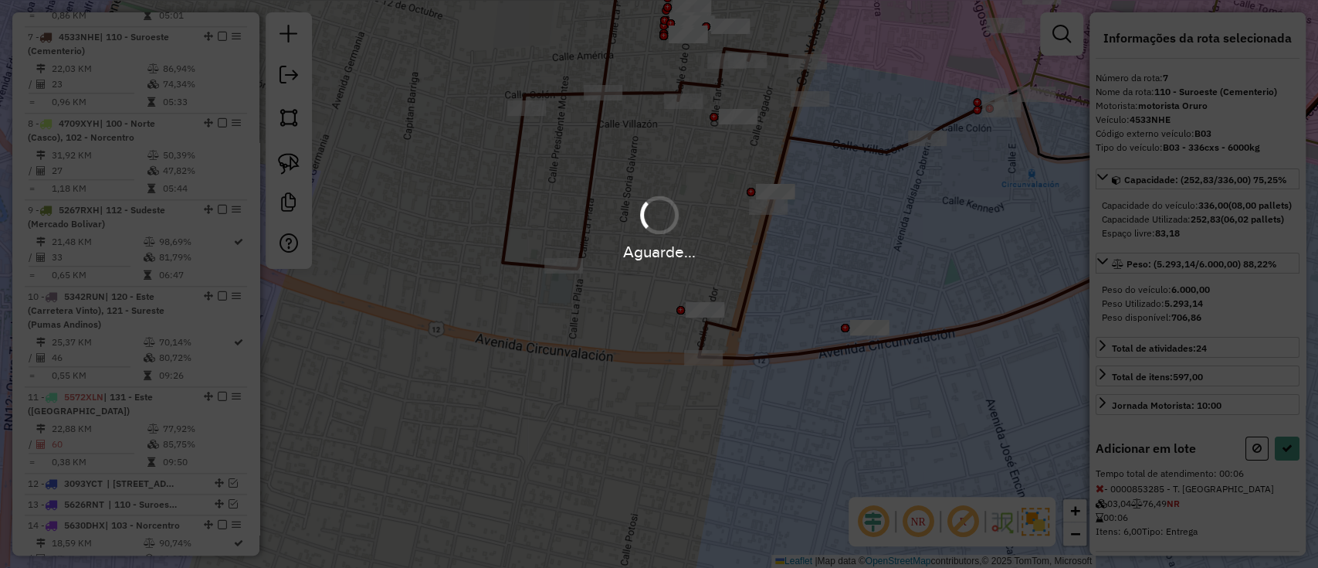
select select "**********"
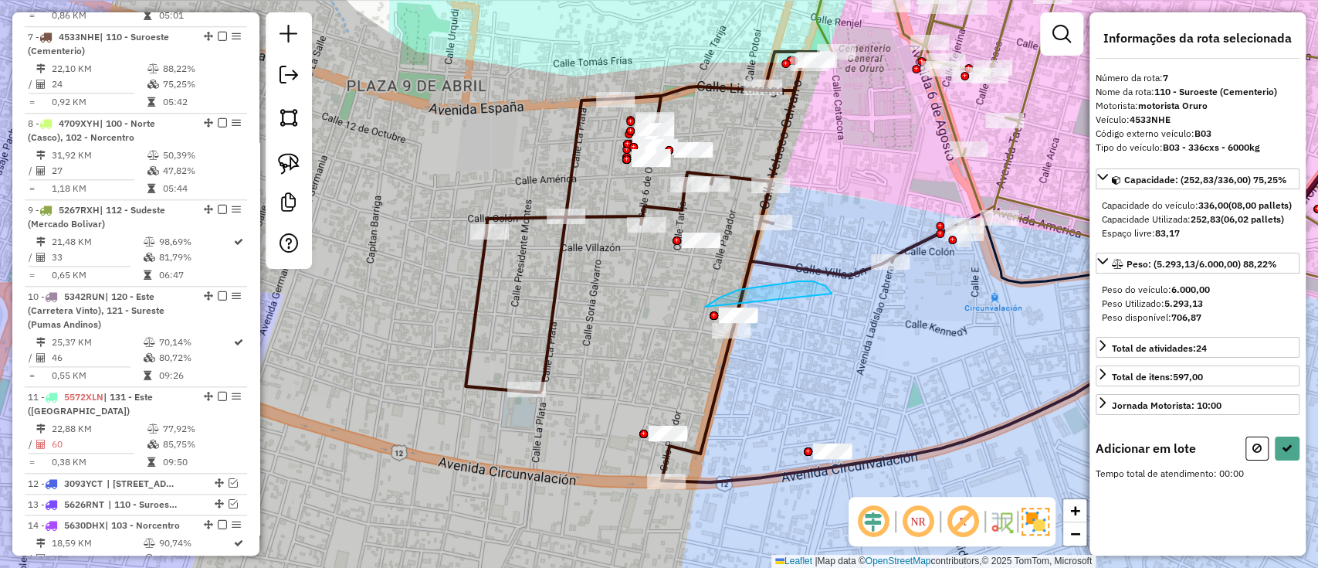
drag, startPoint x: 798, startPoint y: 281, endPoint x: 706, endPoint y: 356, distance: 119.1
click at [705, 355] on div "Janela de atendimento Grade de atendimento Capacidade Transportadoras Veículos …" at bounding box center [659, 284] width 1318 height 568
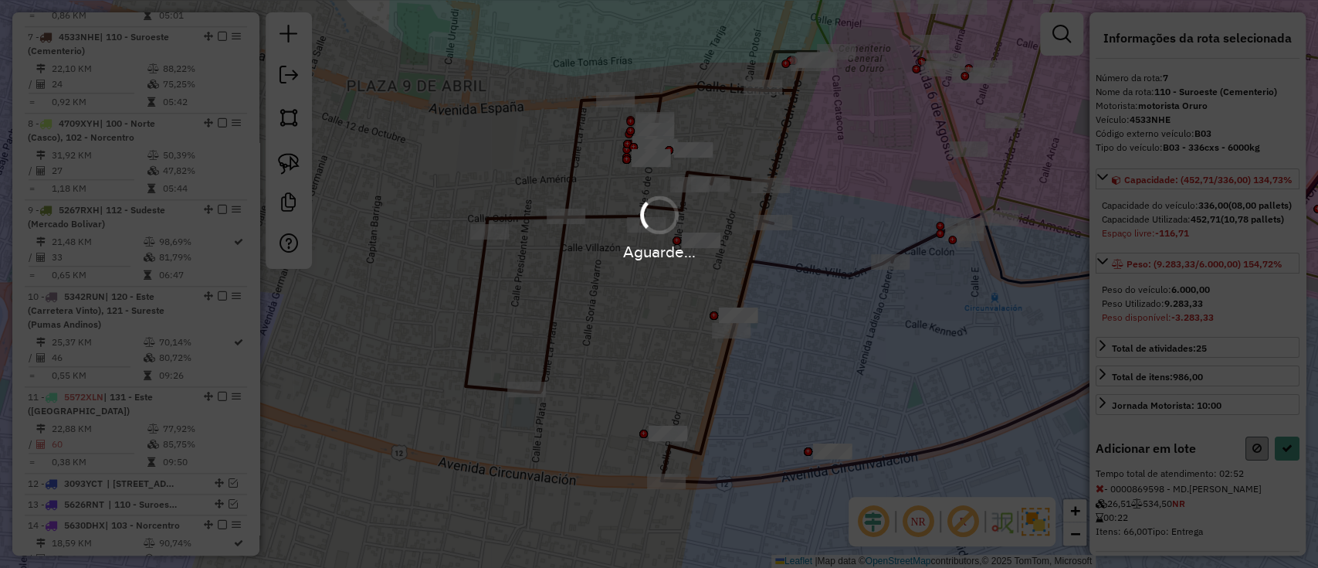
click at [1245, 488] on div "Aguarde..." at bounding box center [659, 284] width 1318 height 568
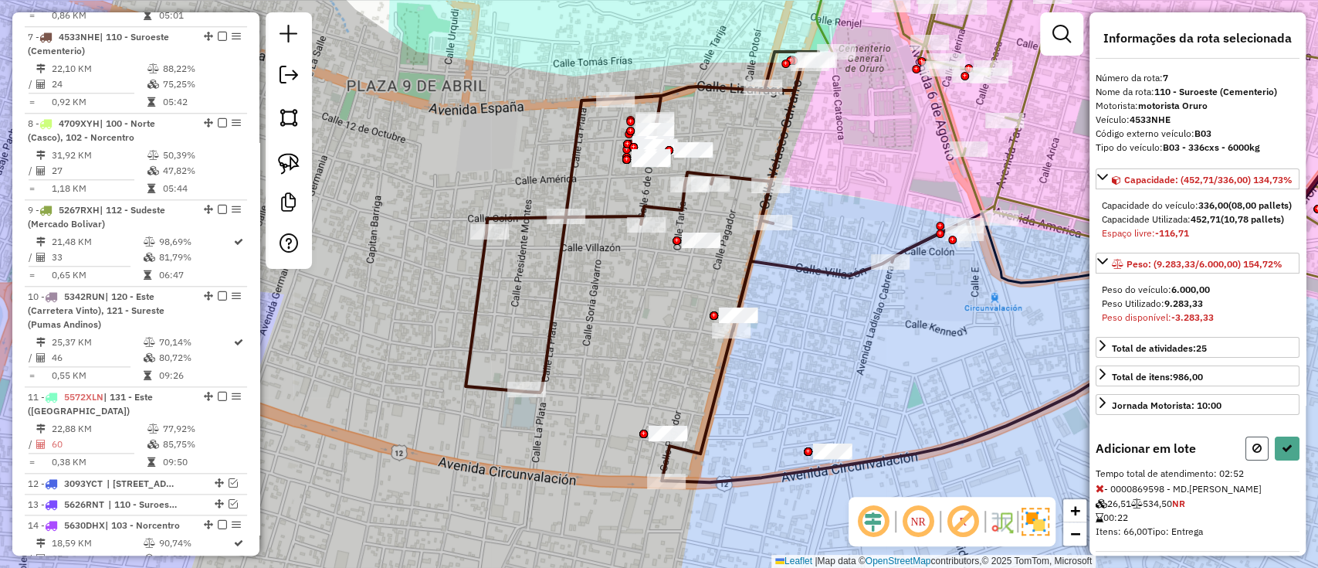
click at [1252, 453] on icon at bounding box center [1256, 447] width 9 height 11
select select "**********"
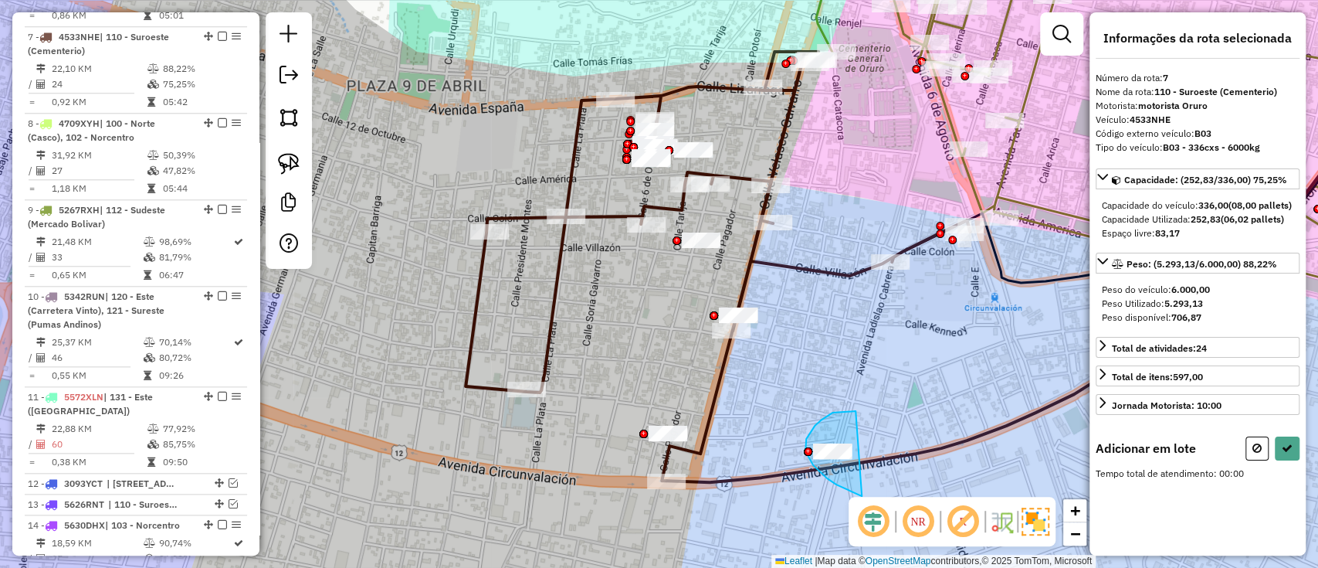
drag, startPoint x: 852, startPoint y: 411, endPoint x: 900, endPoint y: 500, distance: 101.6
click at [900, 500] on hb-router-mapa "Informações da Sessão 1290550 - 08/10/2025 Criação: 07/10/2025 18:39 Depósito: …" at bounding box center [659, 284] width 1318 height 568
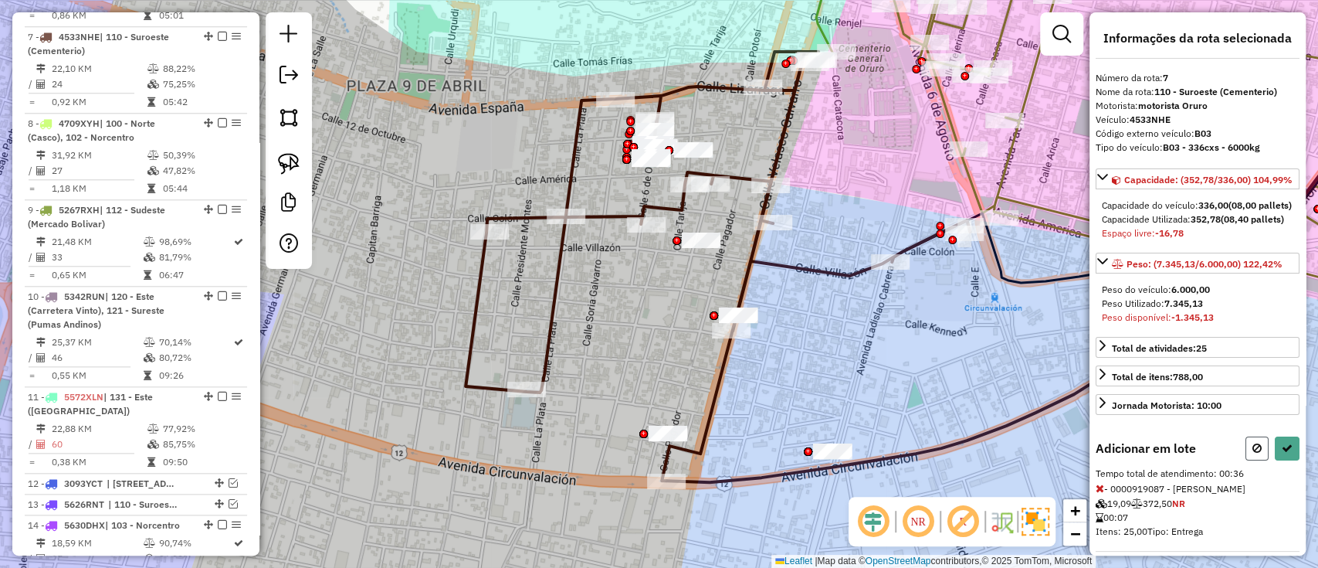
click at [1256, 453] on icon at bounding box center [1256, 447] width 9 height 11
select select "**********"
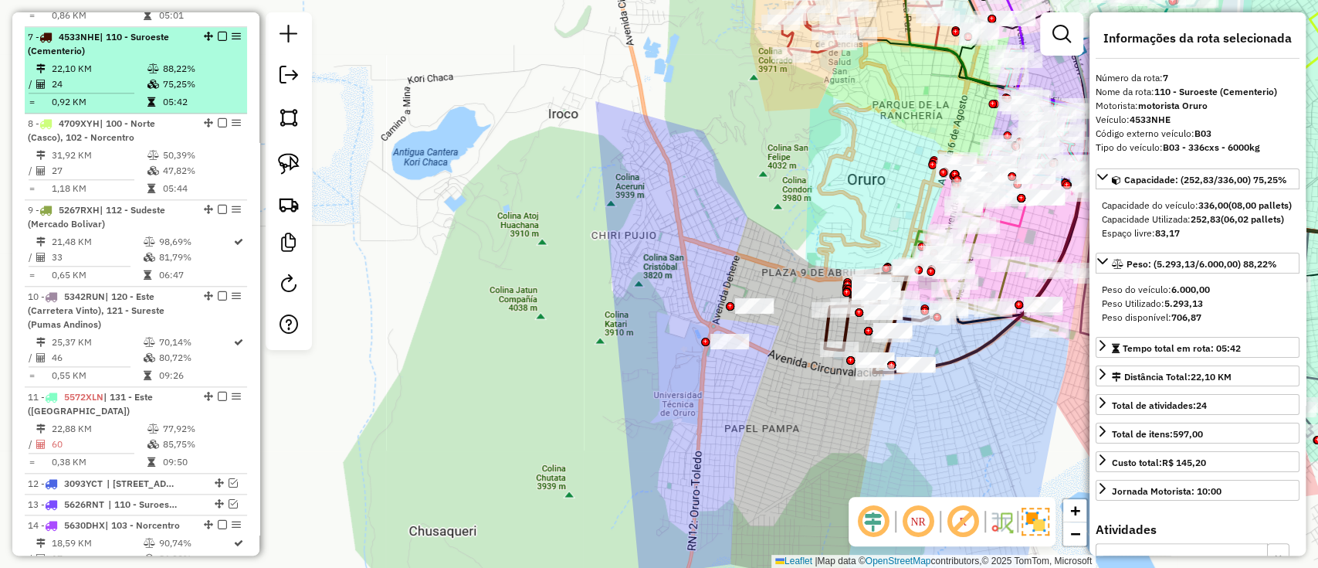
click at [218, 32] on em at bounding box center [222, 36] width 9 height 9
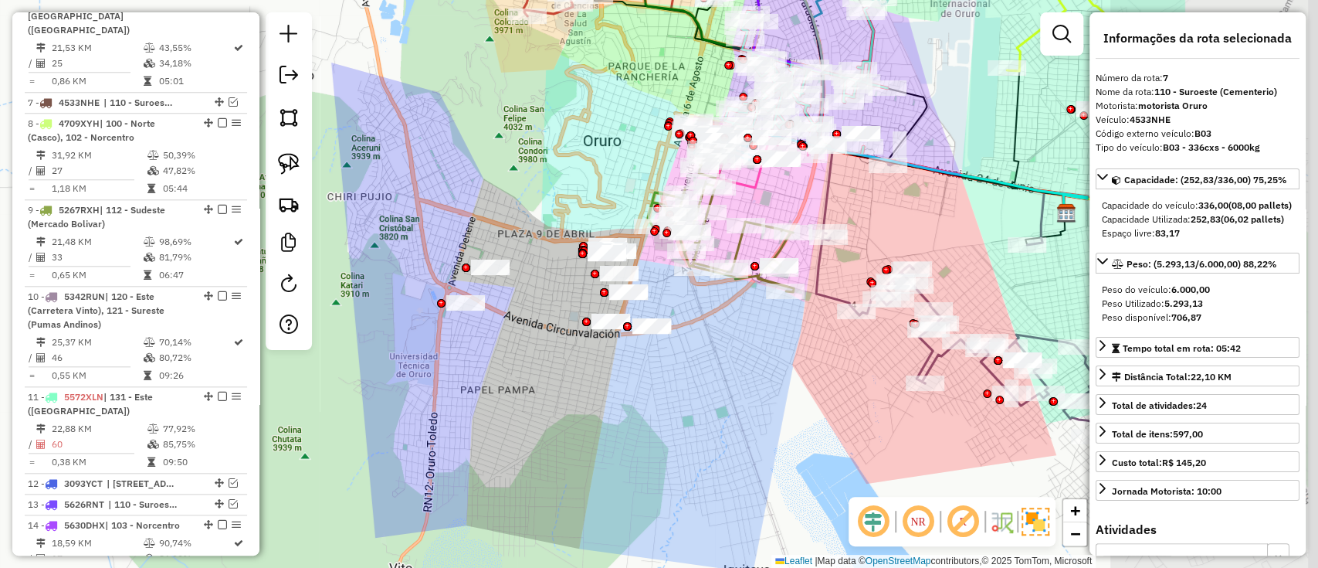
drag, startPoint x: 1001, startPoint y: 360, endPoint x: 707, endPoint y: 308, distance: 297.9
click at [710, 308] on div "Janela de atendimento Grade de atendimento Capacidade Transportadoras Veículos …" at bounding box center [659, 284] width 1318 height 568
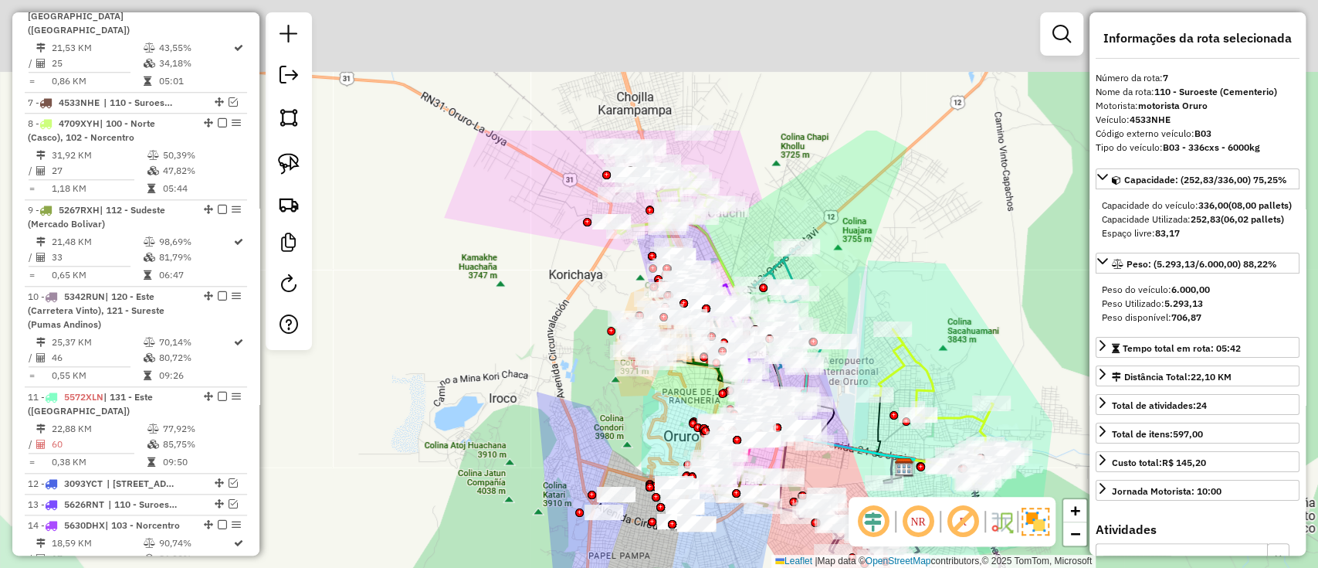
drag, startPoint x: 909, startPoint y: 114, endPoint x: 875, endPoint y: 274, distance: 163.4
click at [899, 263] on div "Janela de atendimento Grade de atendimento Capacidade Transportadoras Veículos …" at bounding box center [659, 284] width 1318 height 568
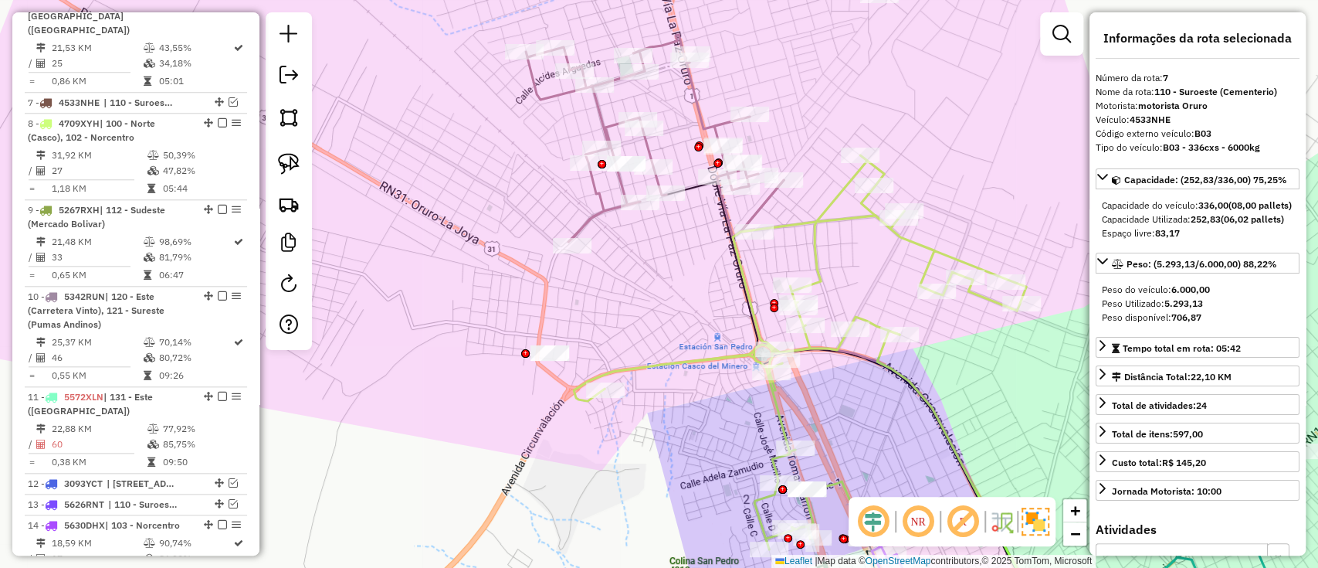
click at [594, 219] on icon at bounding box center [655, 138] width 258 height 207
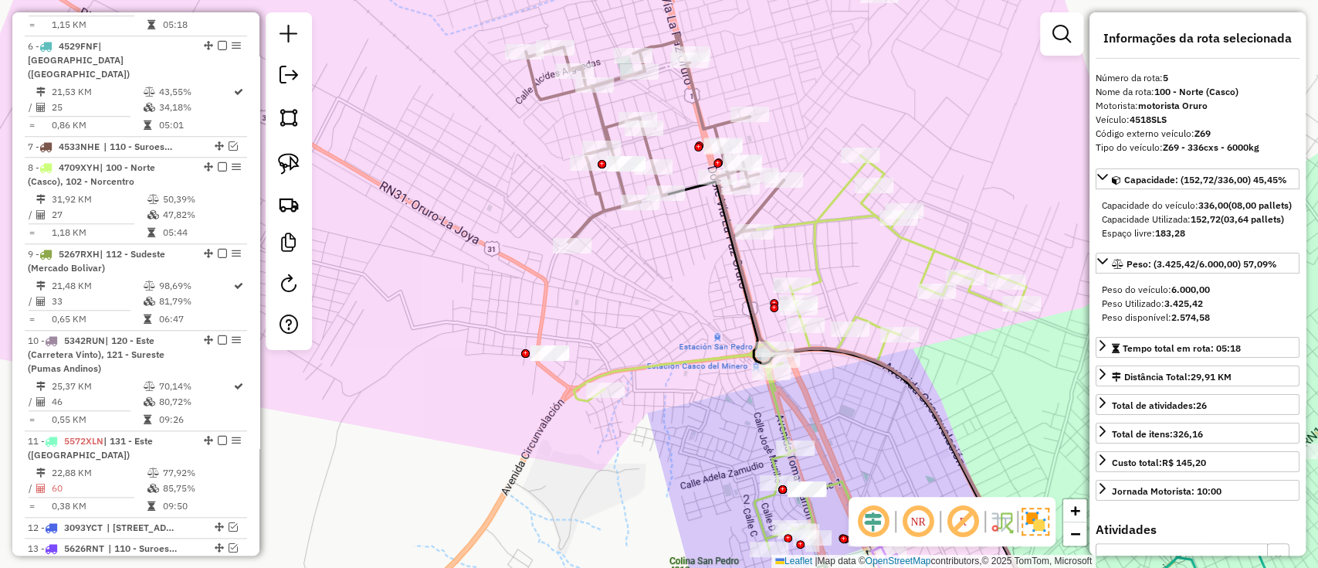
scroll to position [874, 0]
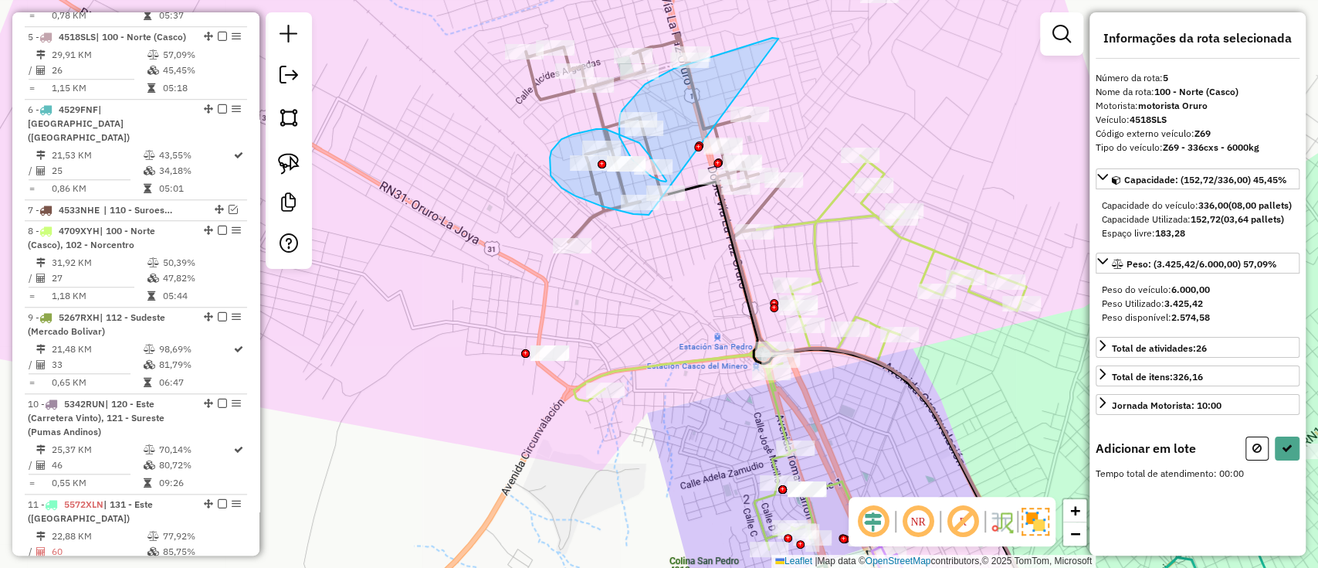
drag, startPoint x: 772, startPoint y: 38, endPoint x: 649, endPoint y: 215, distance: 215.7
click at [649, 215] on div "Janela de atendimento Grade de atendimento Capacidade Transportadoras Veículos …" at bounding box center [659, 284] width 1318 height 568
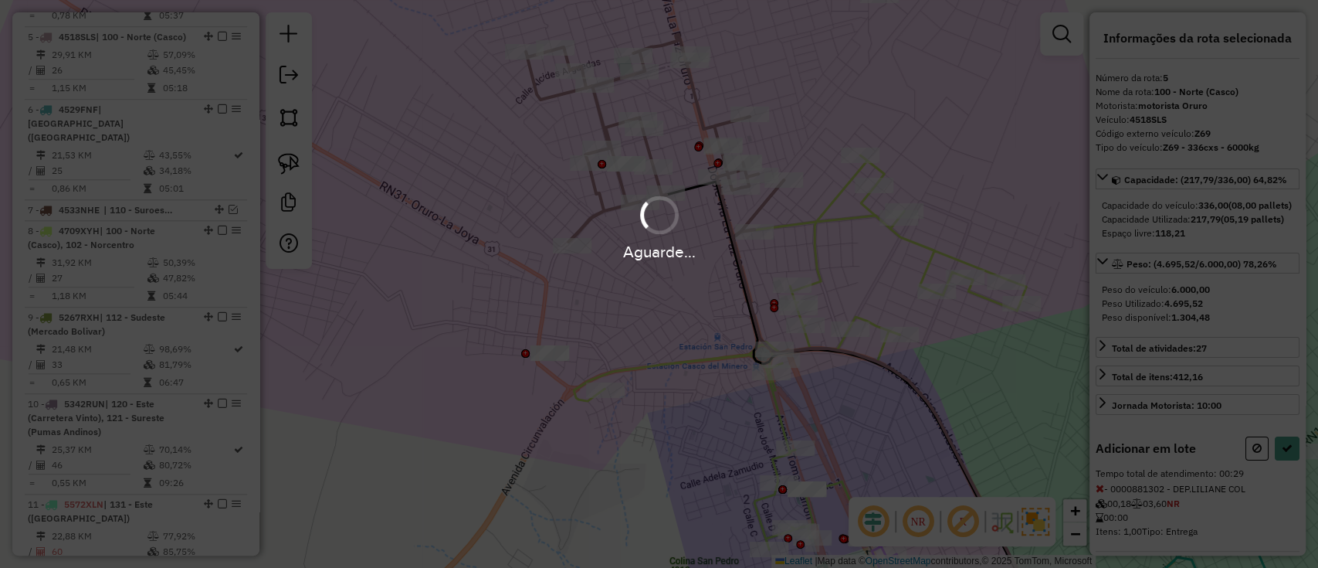
select select "**********"
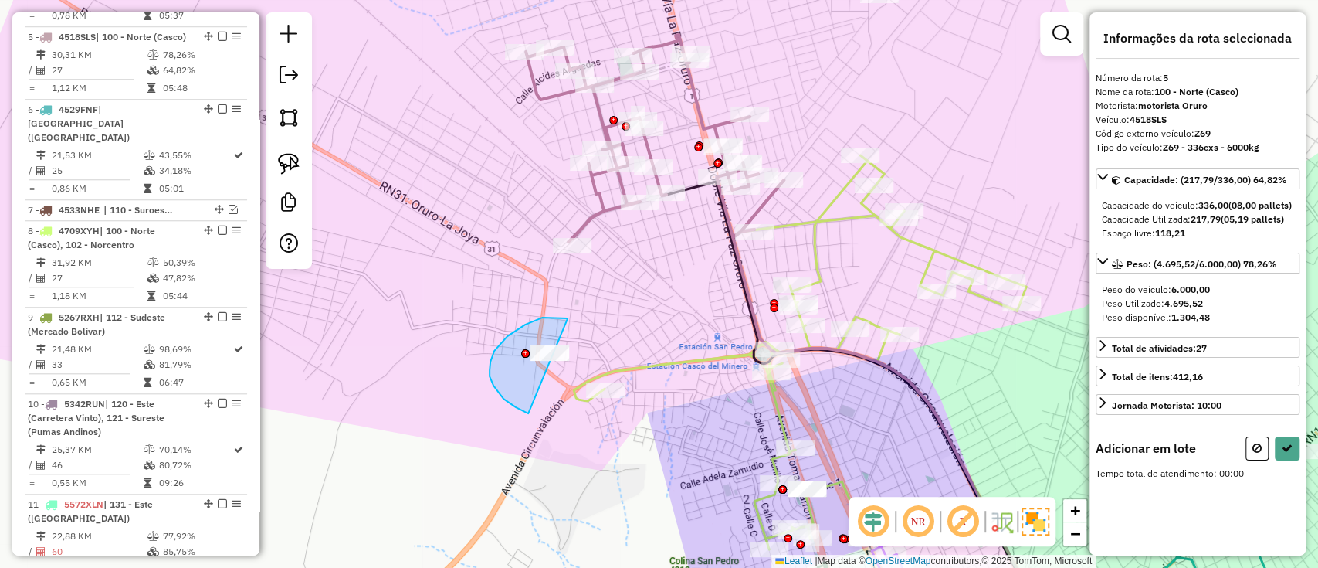
drag, startPoint x: 565, startPoint y: 318, endPoint x: 570, endPoint y: 414, distance: 95.9
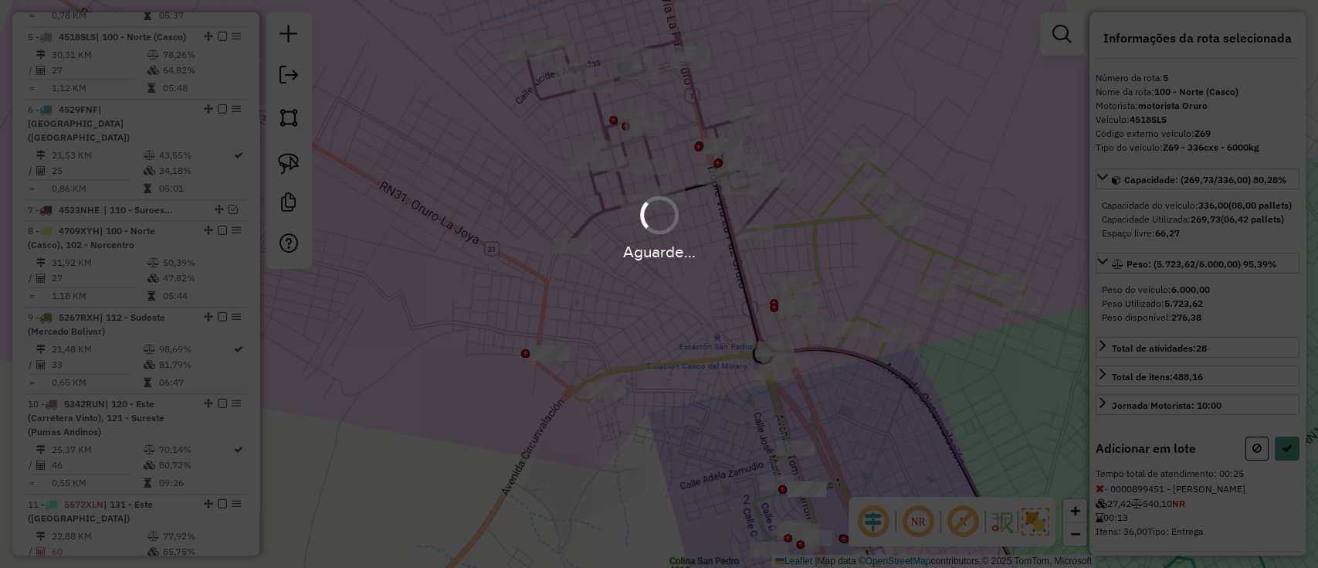
select select "**********"
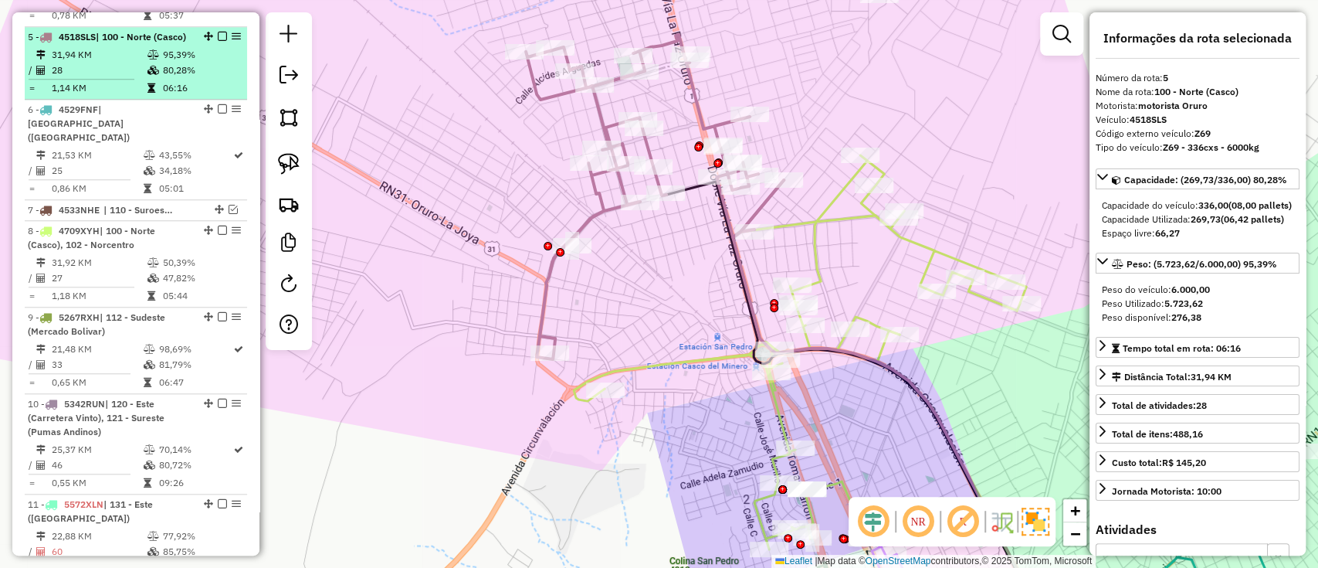
click at [218, 32] on em at bounding box center [222, 36] width 9 height 9
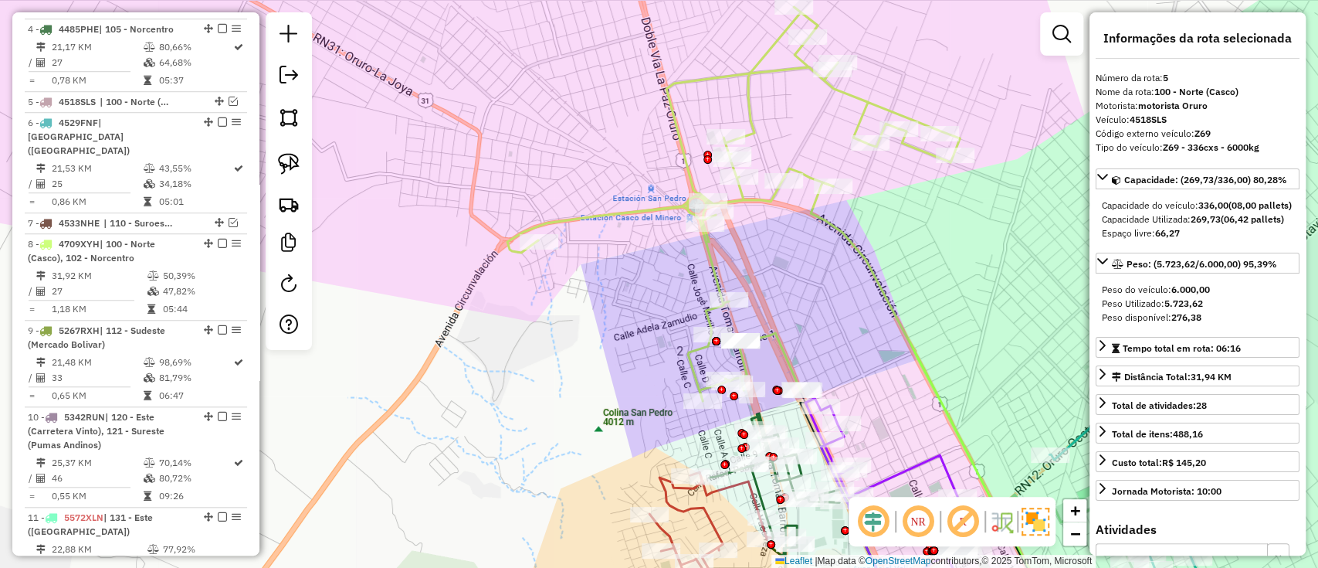
click at [714, 278] on icon at bounding box center [733, 204] width 452 height 394
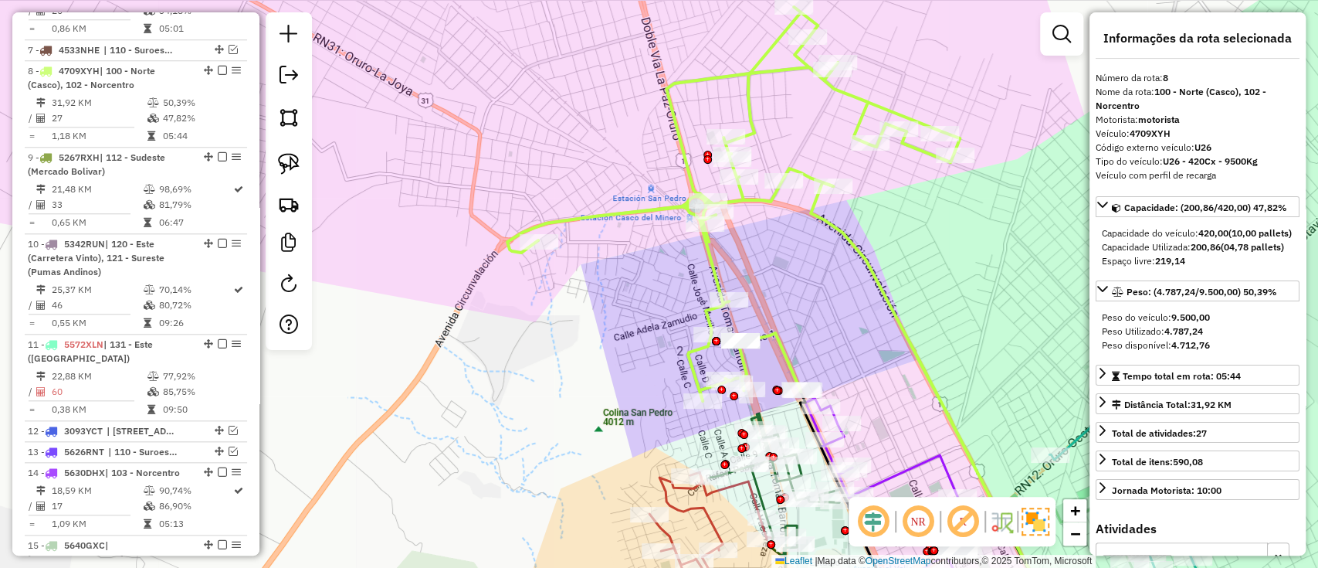
scroll to position [1001, 0]
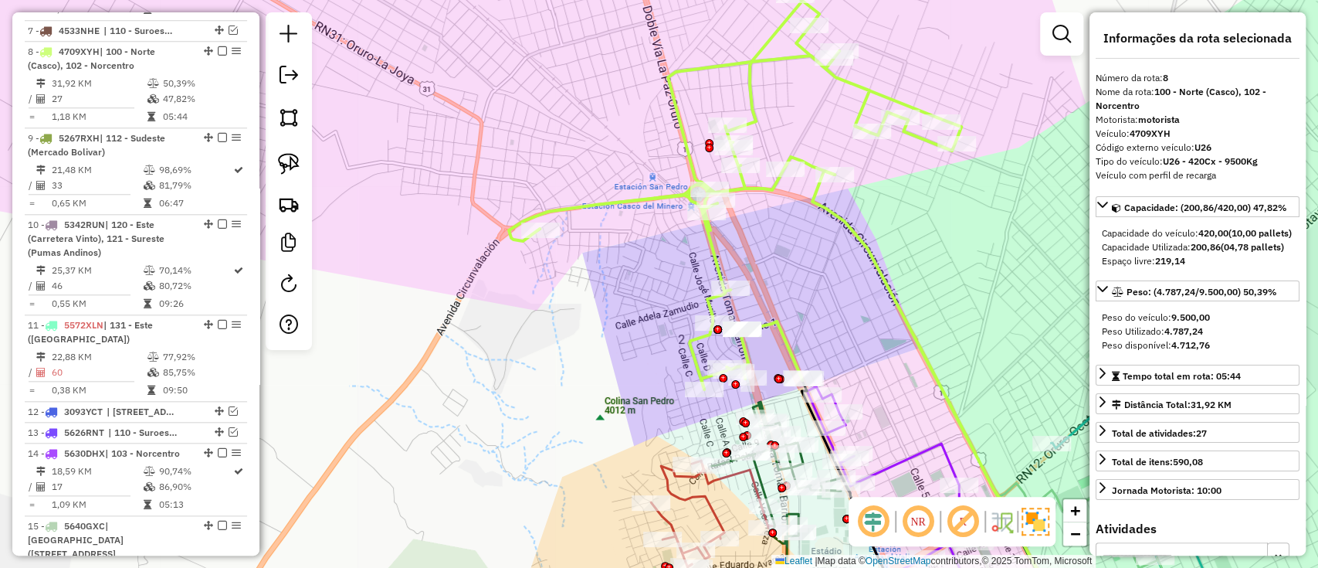
drag, startPoint x: 795, startPoint y: 261, endPoint x: 795, endPoint y: 193, distance: 67.9
click at [795, 195] on div "Janela de atendimento Grade de atendimento Capacidade Transportadoras Veículos …" at bounding box center [659, 284] width 1318 height 568
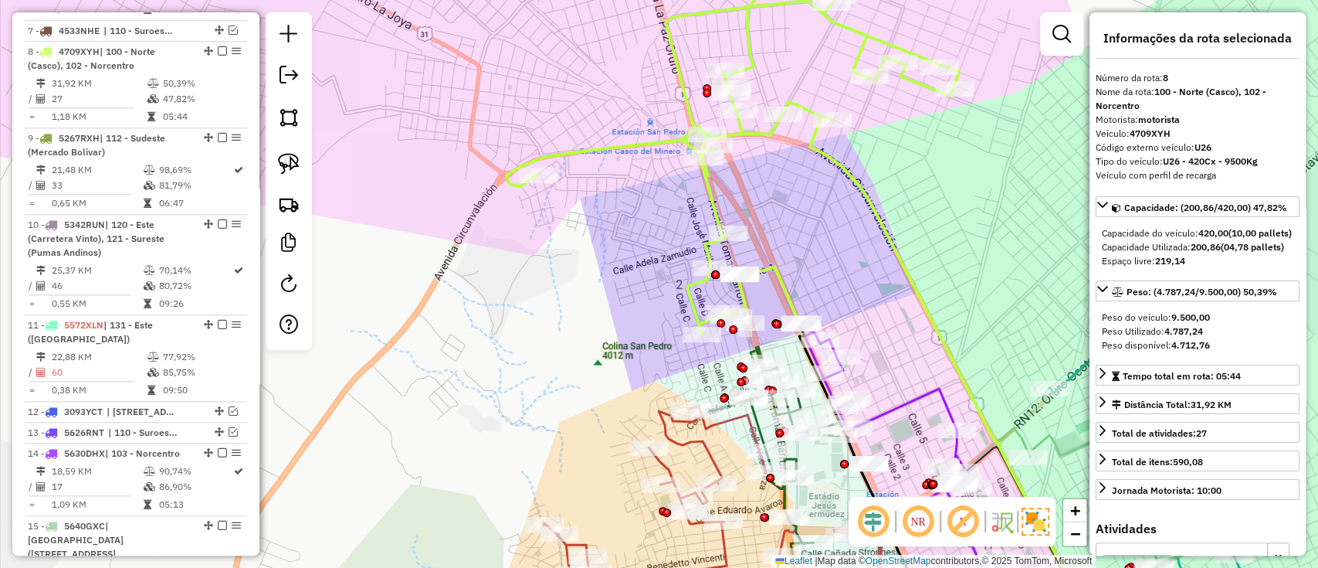
drag, startPoint x: 818, startPoint y: 253, endPoint x: 758, endPoint y: 51, distance: 211.1
click at [762, 59] on div "Janela de atendimento Grade de atendimento Capacidade Transportadoras Veículos …" at bounding box center [659, 284] width 1318 height 568
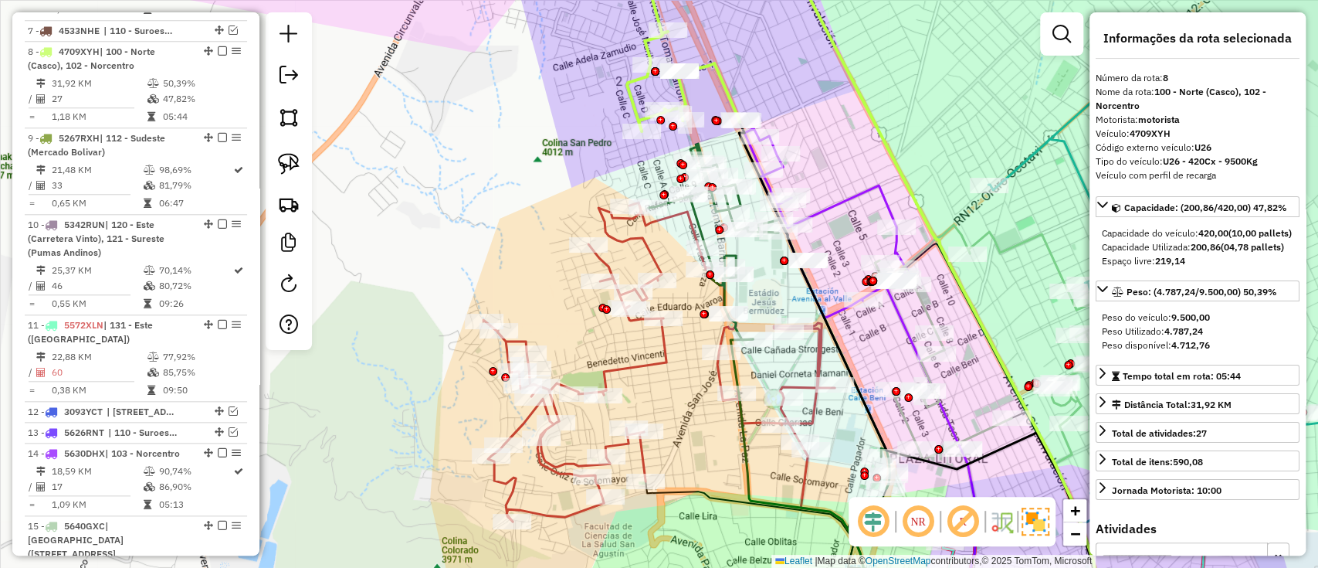
click at [649, 254] on icon at bounding box center [658, 361] width 351 height 319
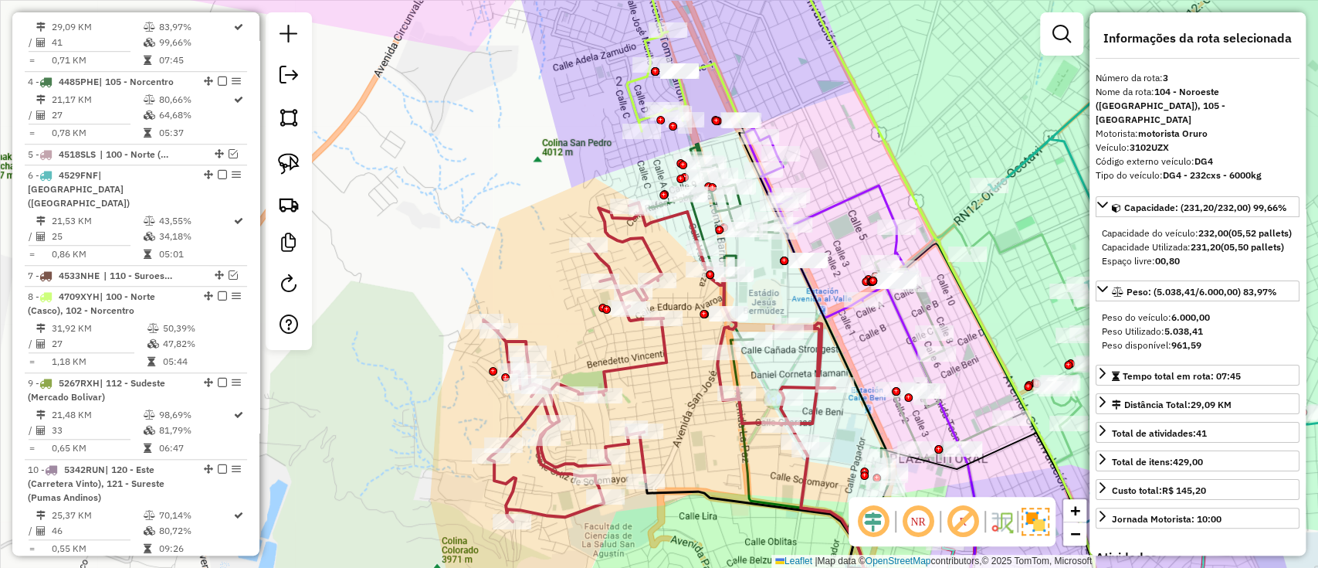
scroll to position [715, 0]
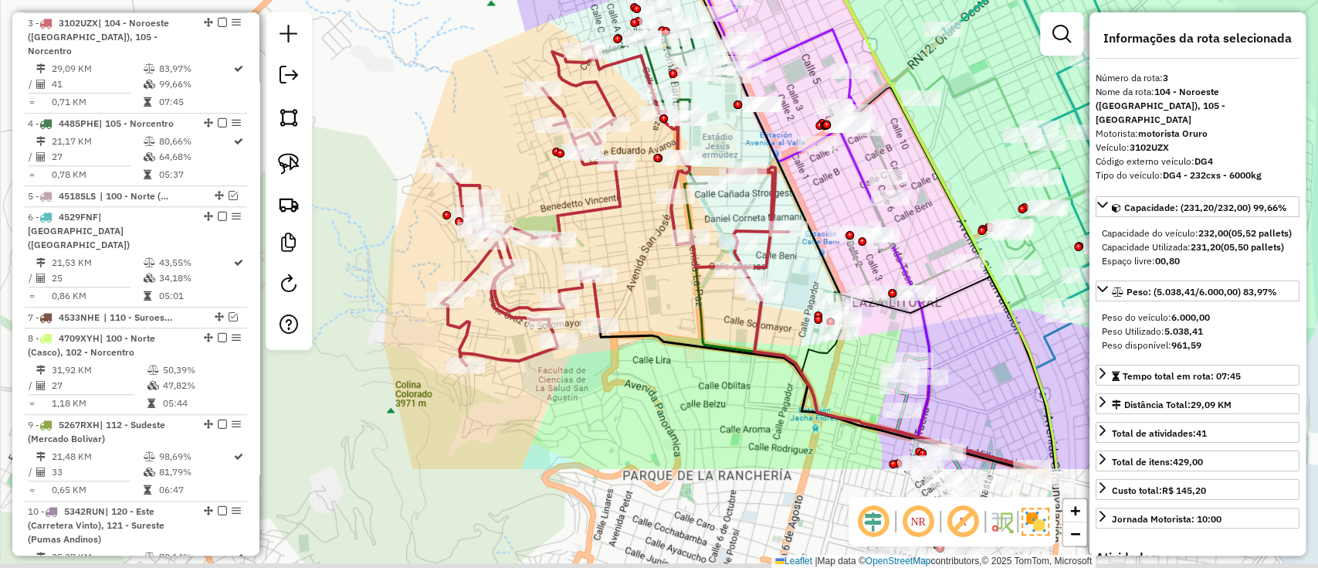
drag, startPoint x: 708, startPoint y: 443, endPoint x: 659, endPoint y: 280, distance: 171.0
click at [659, 280] on div "Janela de atendimento Grade de atendimento Capacidade Transportadoras Veículos …" at bounding box center [659, 284] width 1318 height 568
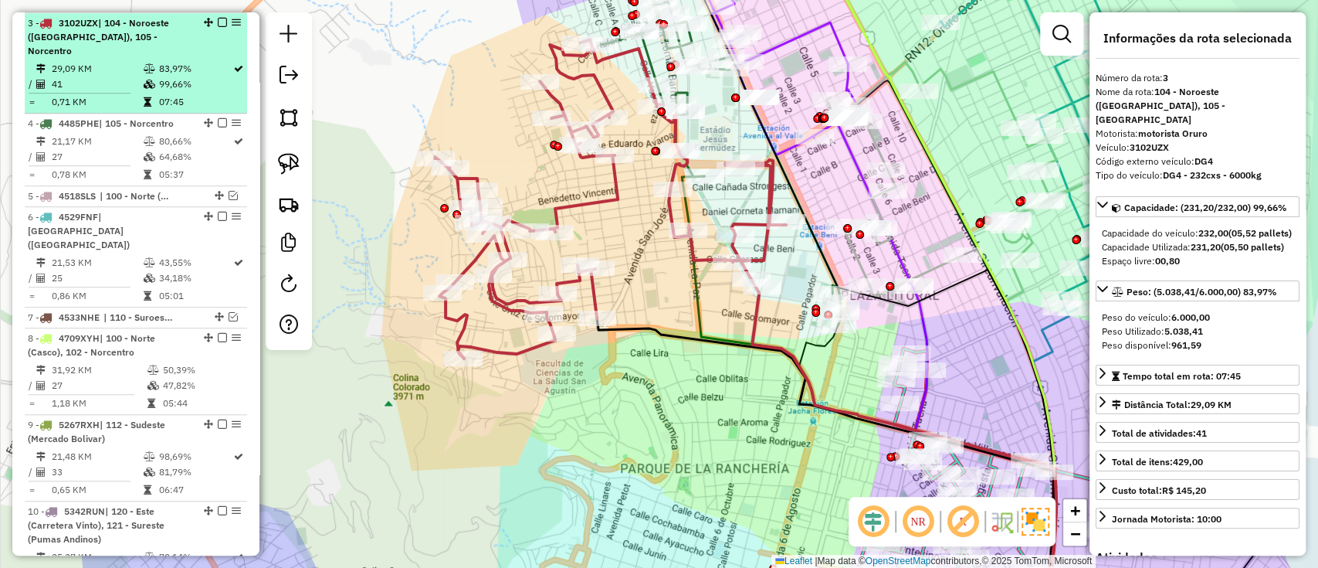
click at [218, 19] on em at bounding box center [222, 22] width 9 height 9
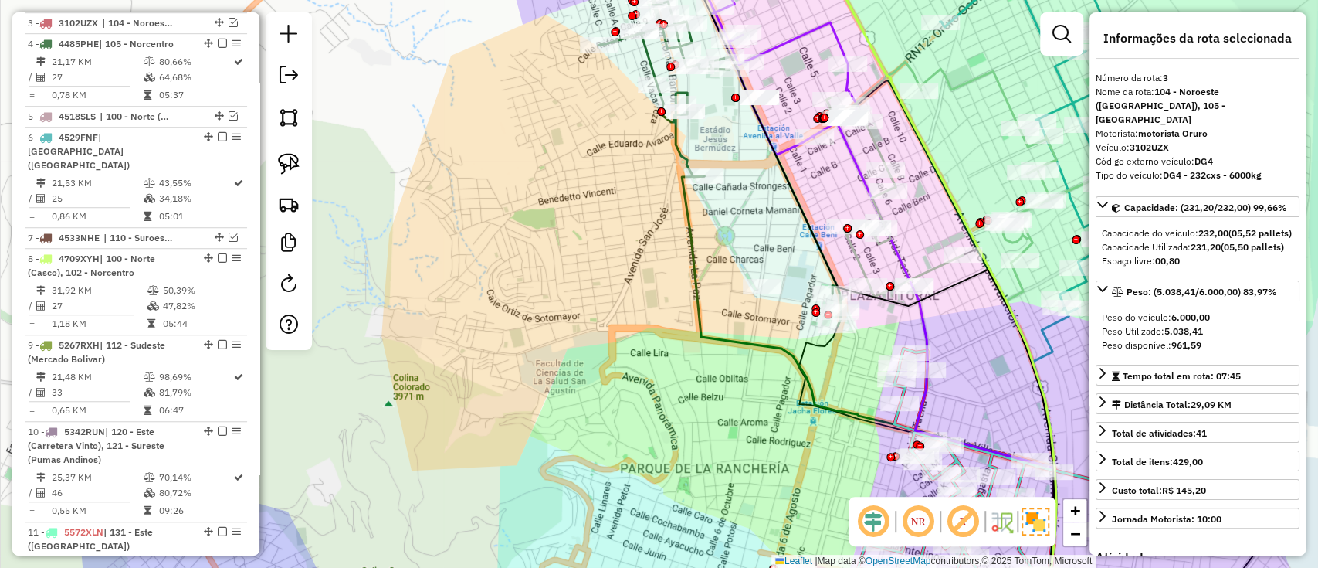
click at [668, 261] on div "Janela de atendimento Grade de atendimento Capacidade Transportadoras Veículos …" at bounding box center [659, 284] width 1318 height 568
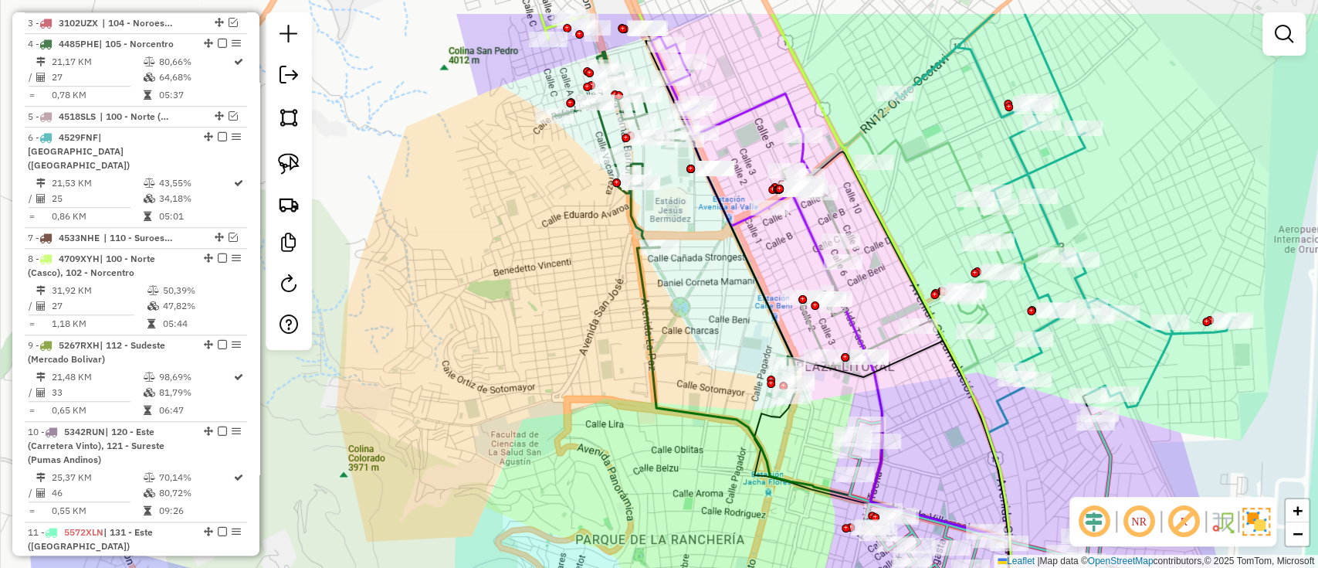
drag, startPoint x: 671, startPoint y: 286, endPoint x: 619, endPoint y: 354, distance: 86.0
click at [637, 359] on icon at bounding box center [833, 471] width 393 height 448
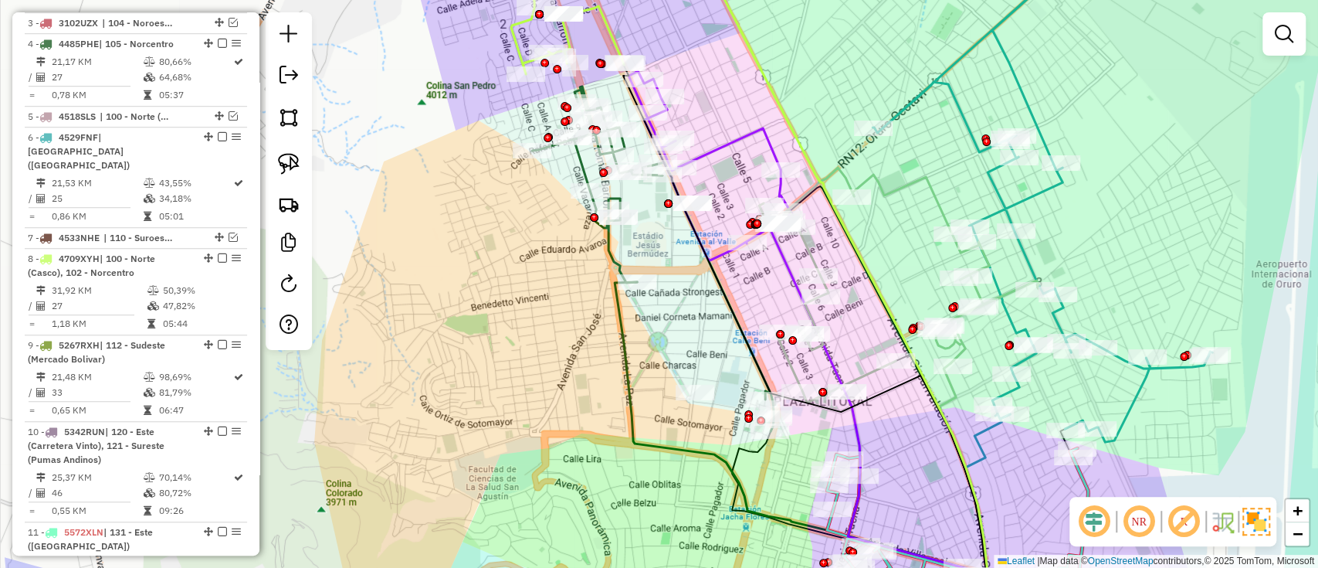
click at [616, 256] on icon at bounding box center [653, 258] width 242 height 344
select select "**********"
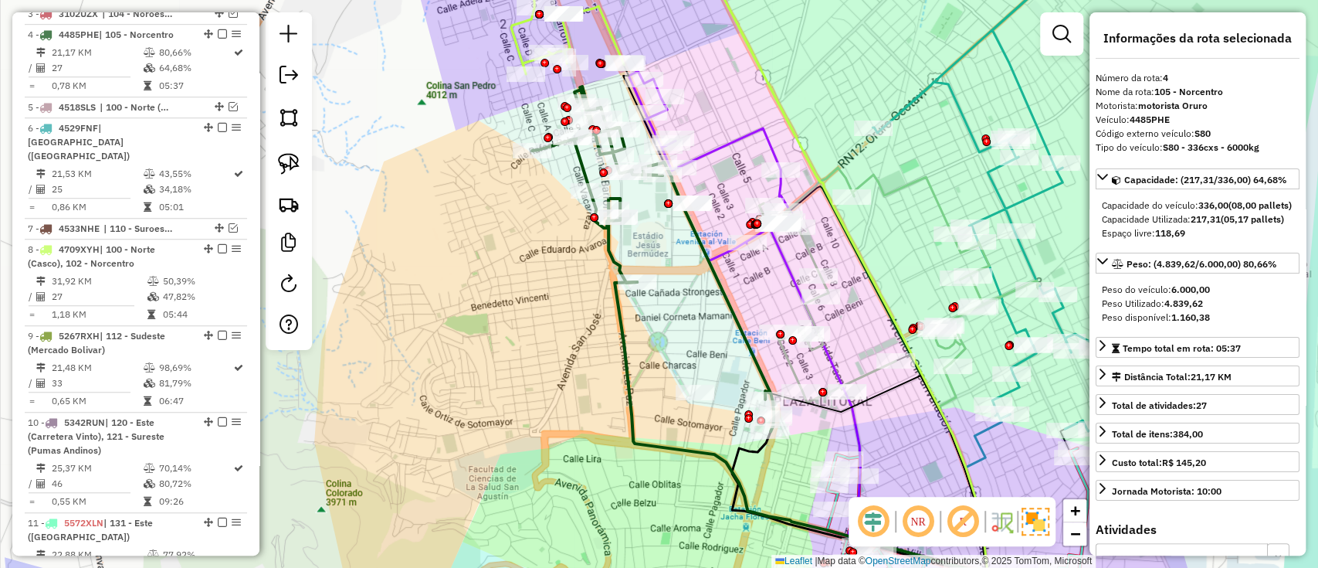
scroll to position [735, 0]
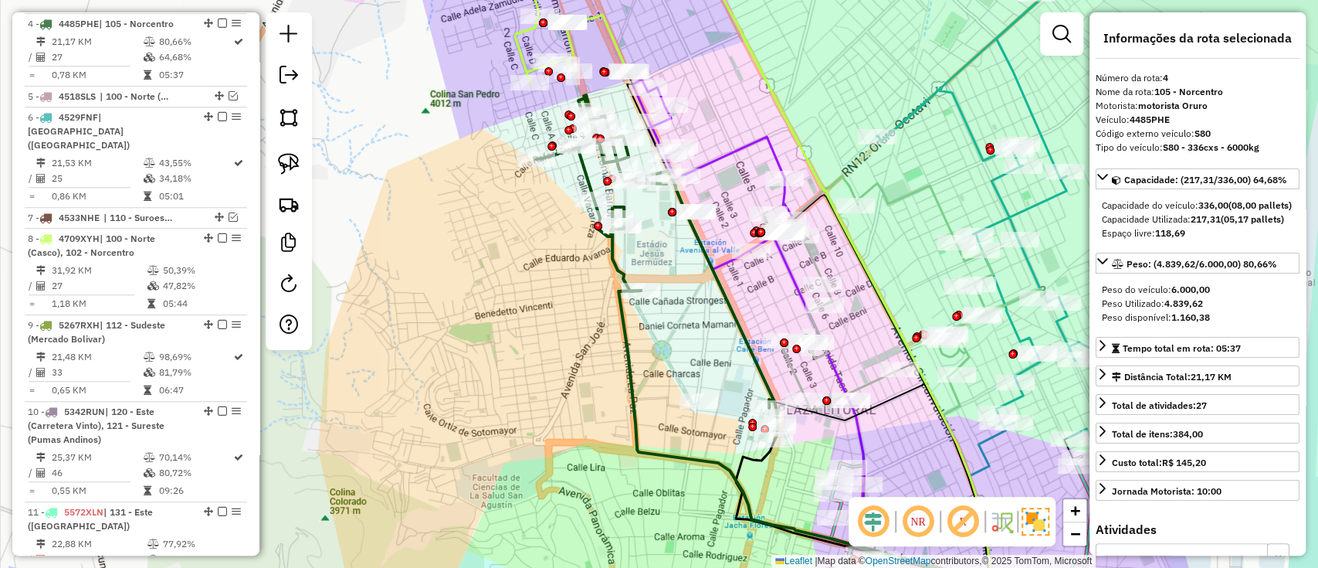
drag, startPoint x: 669, startPoint y: 267, endPoint x: 674, endPoint y: 300, distance: 32.9
click at [674, 299] on div "Janela de atendimento Grade de atendimento Capacidade Transportadoras Veículos …" at bounding box center [659, 284] width 1318 height 568
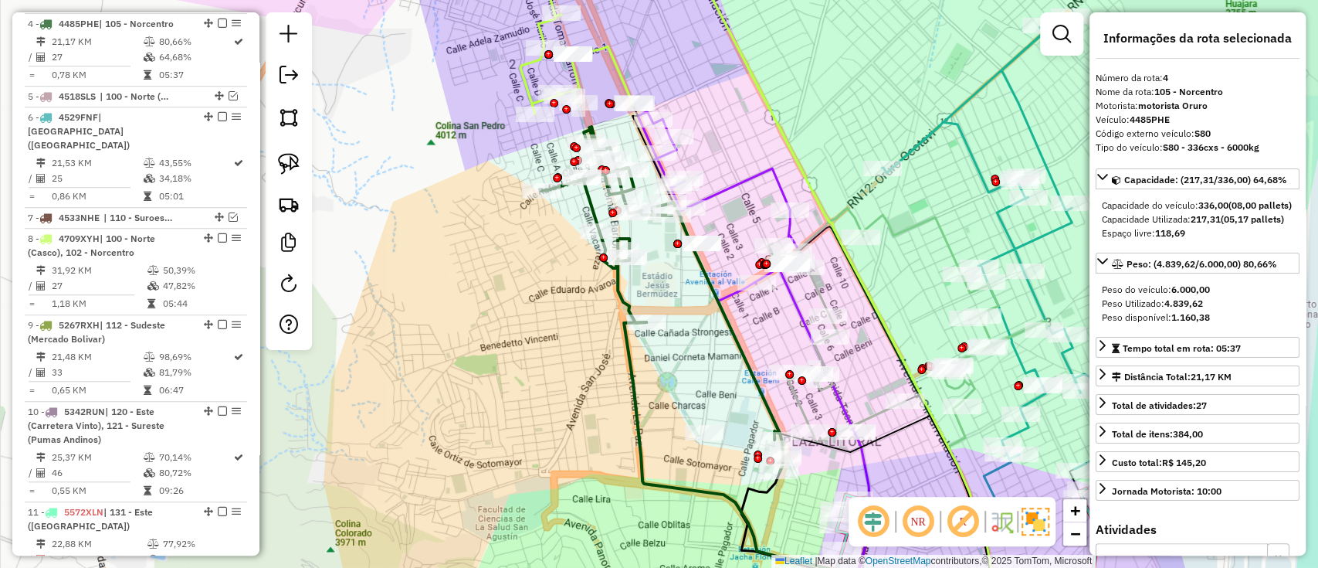
click at [740, 182] on icon at bounding box center [722, 205] width 169 height 189
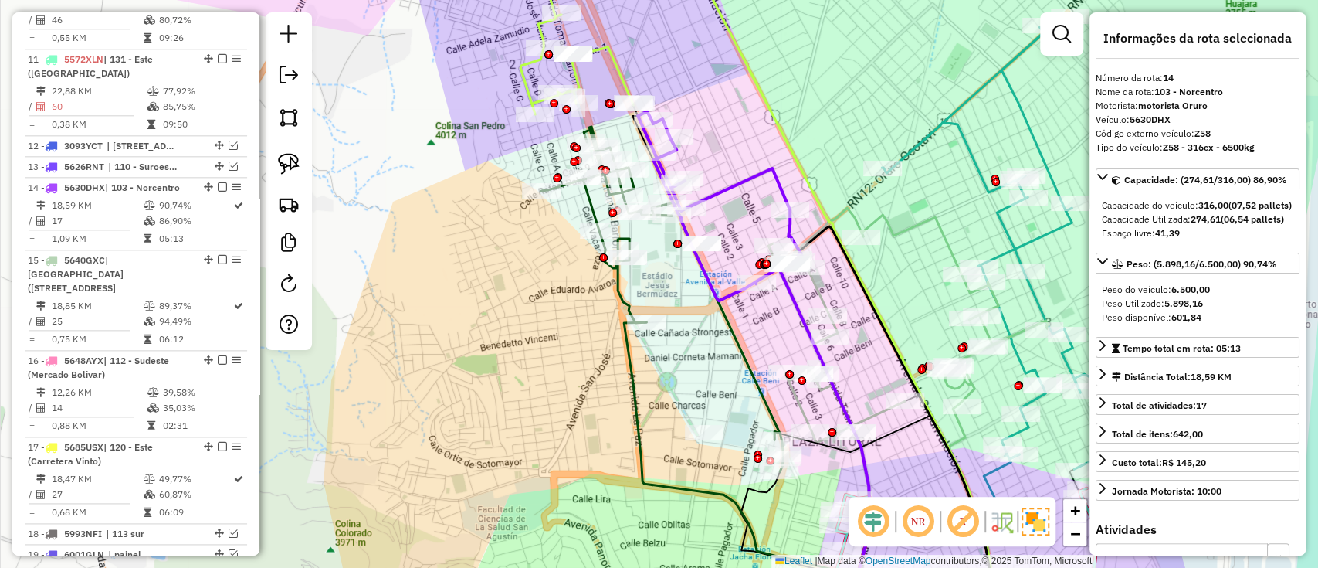
scroll to position [1337, 0]
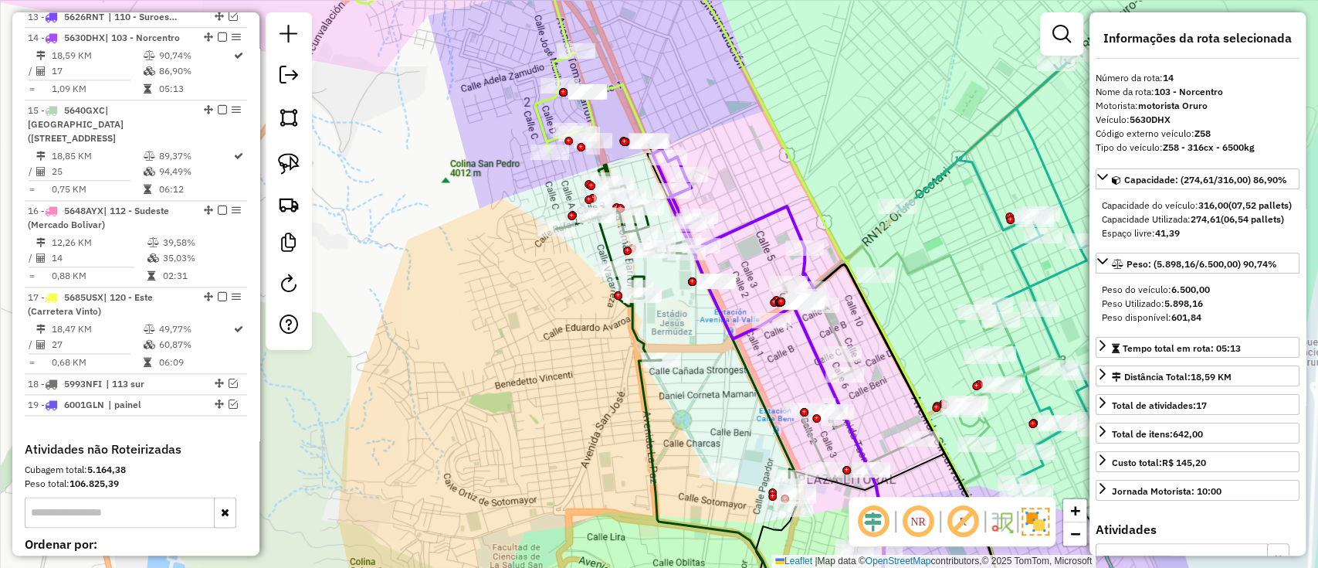
drag, startPoint x: 727, startPoint y: 103, endPoint x: 787, endPoint y: 239, distance: 148.3
click at [787, 239] on div "Janela de atendimento Grade de atendimento Capacidade Transportadoras Veículos …" at bounding box center [659, 284] width 1318 height 568
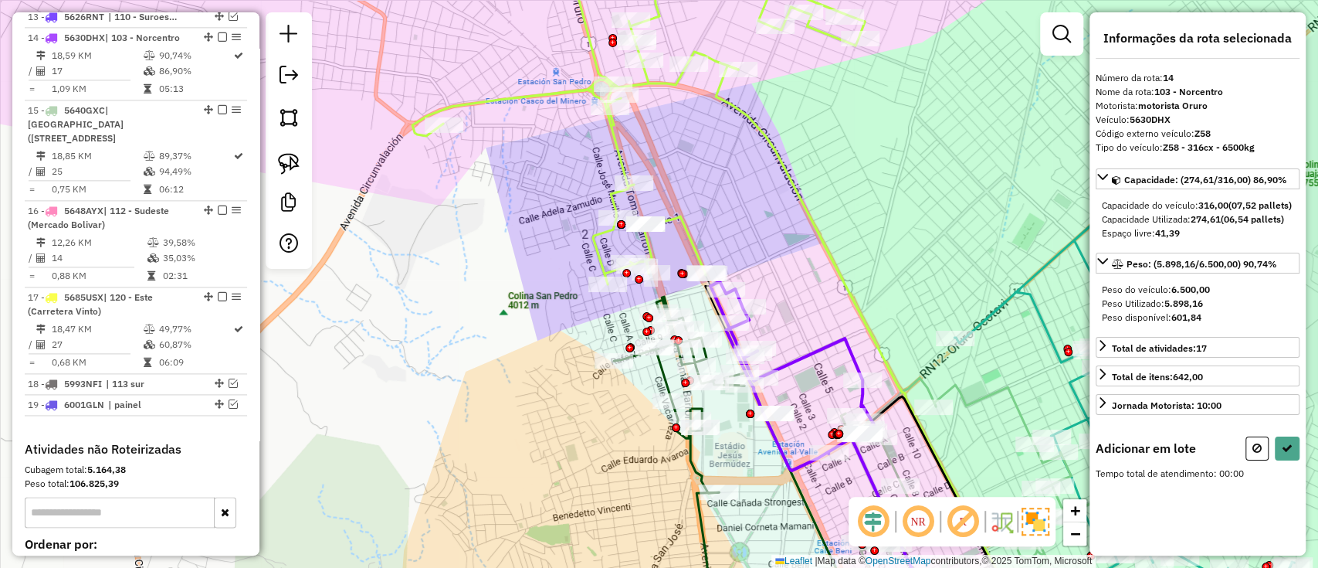
click at [683, 222] on icon at bounding box center [638, 114] width 452 height 341
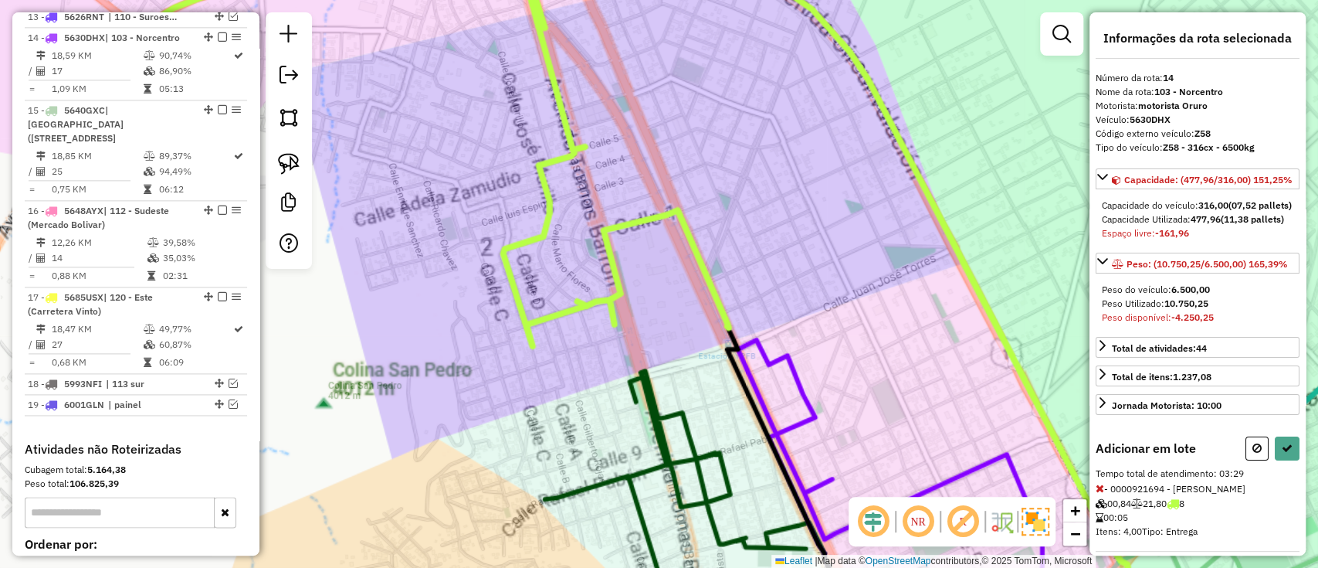
click at [683, 222] on icon at bounding box center [594, 5] width 905 height 681
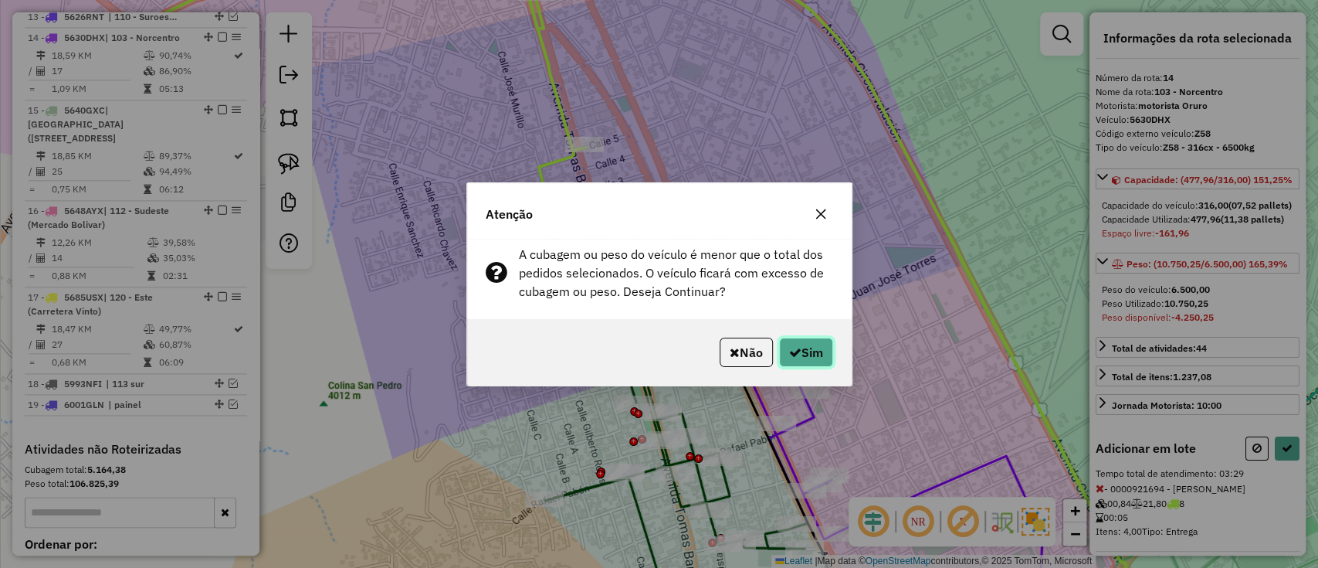
click at [815, 346] on button "Sim" at bounding box center [806, 351] width 54 height 29
select select "**********"
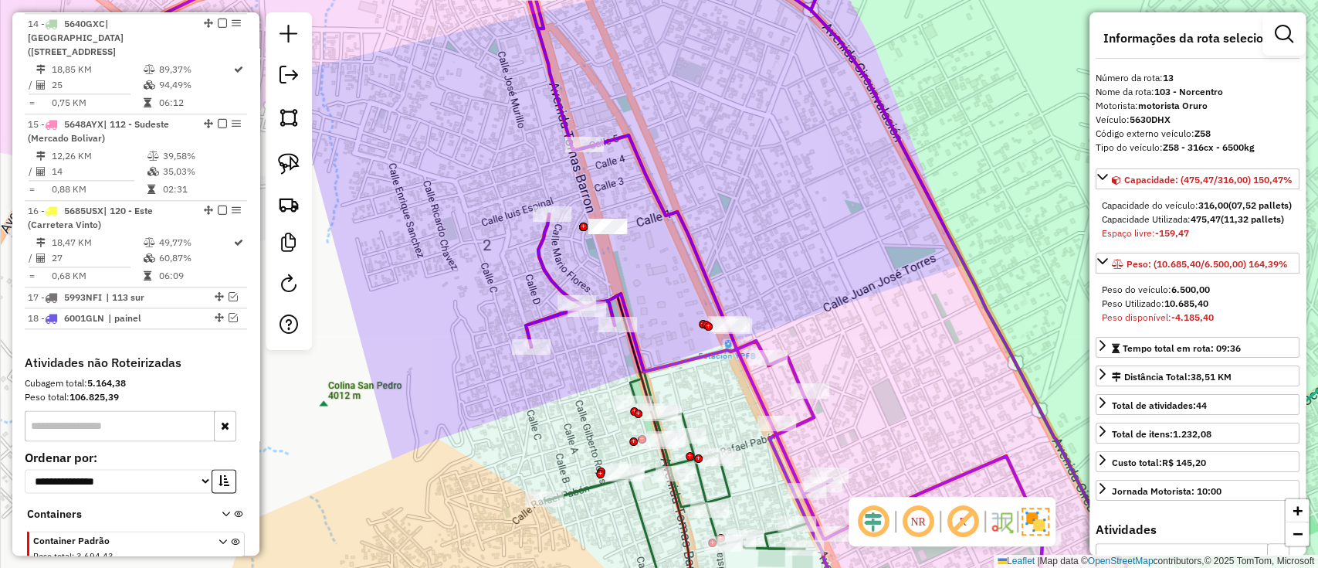
scroll to position [1251, 0]
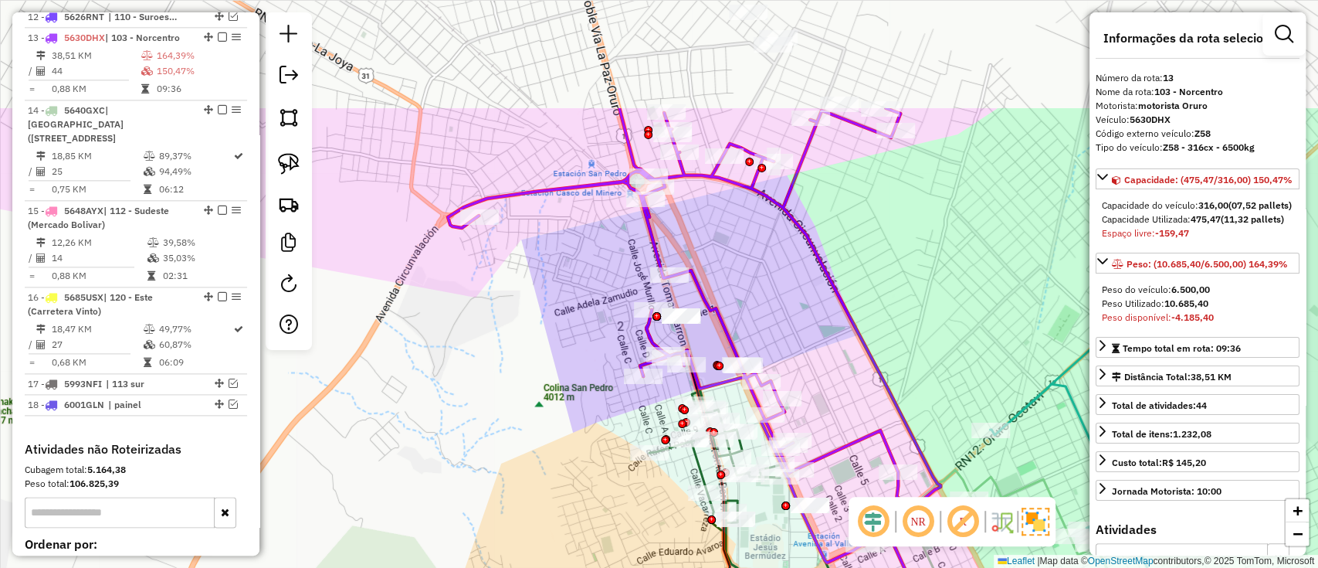
drag, startPoint x: 844, startPoint y: 155, endPoint x: 852, endPoint y: 324, distance: 169.3
click at [852, 324] on icon at bounding box center [694, 335] width 493 height 454
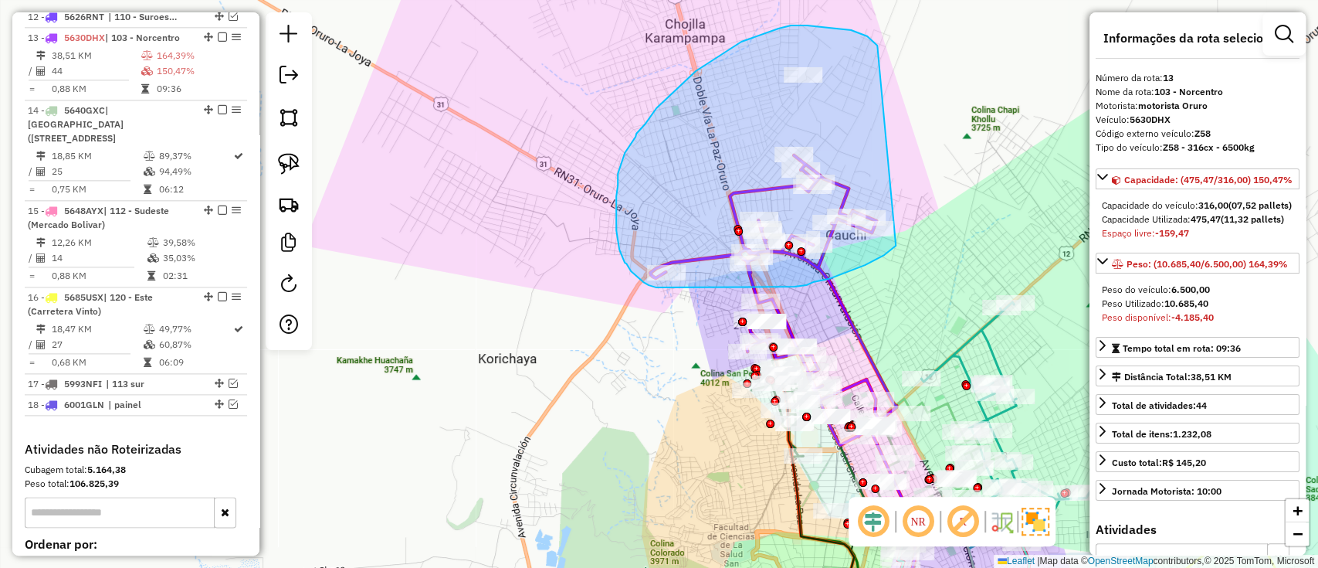
drag, startPoint x: 867, startPoint y: 36, endPoint x: 913, endPoint y: 221, distance: 190.3
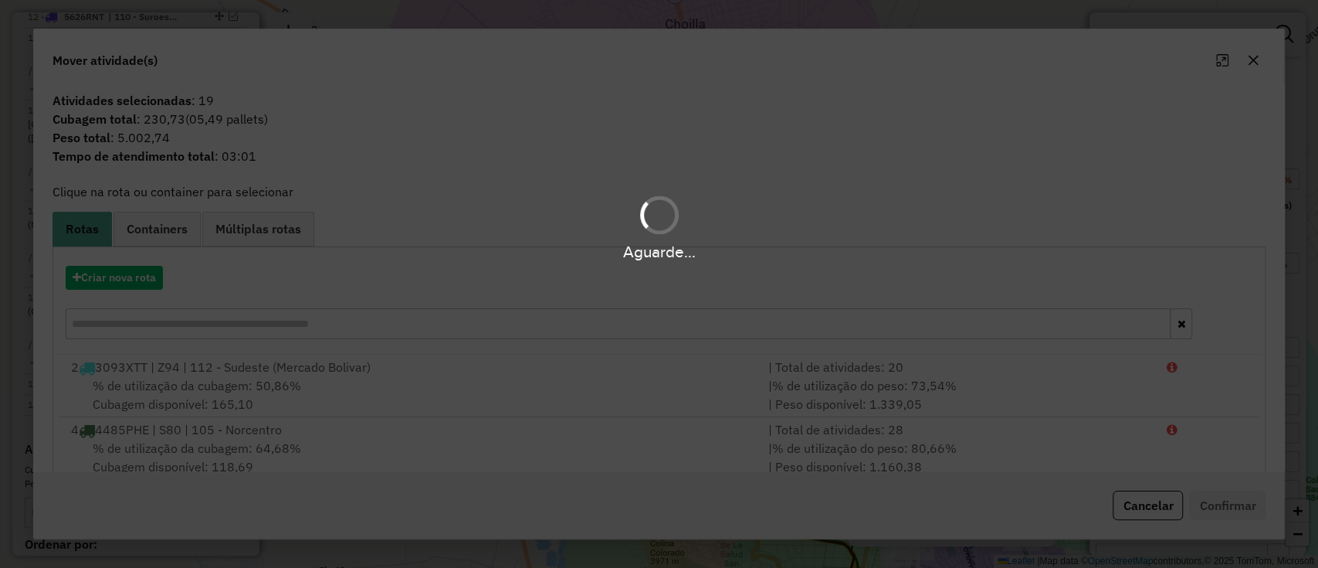
click at [154, 273] on div "Aguarde..." at bounding box center [659, 284] width 1318 height 568
click at [149, 273] on div "Aguarde..." at bounding box center [659, 284] width 1318 height 568
click at [144, 280] on div "Aguarde..." at bounding box center [659, 284] width 1318 height 568
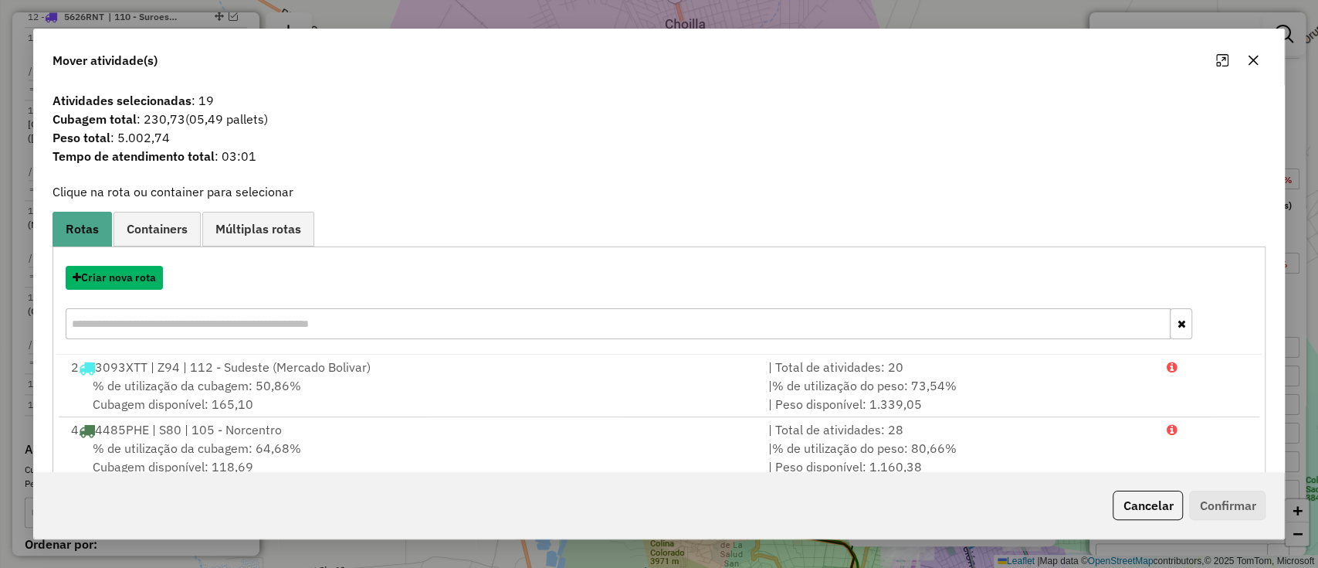
click at [144, 280] on button "Criar nova rota" at bounding box center [114, 278] width 97 height 24
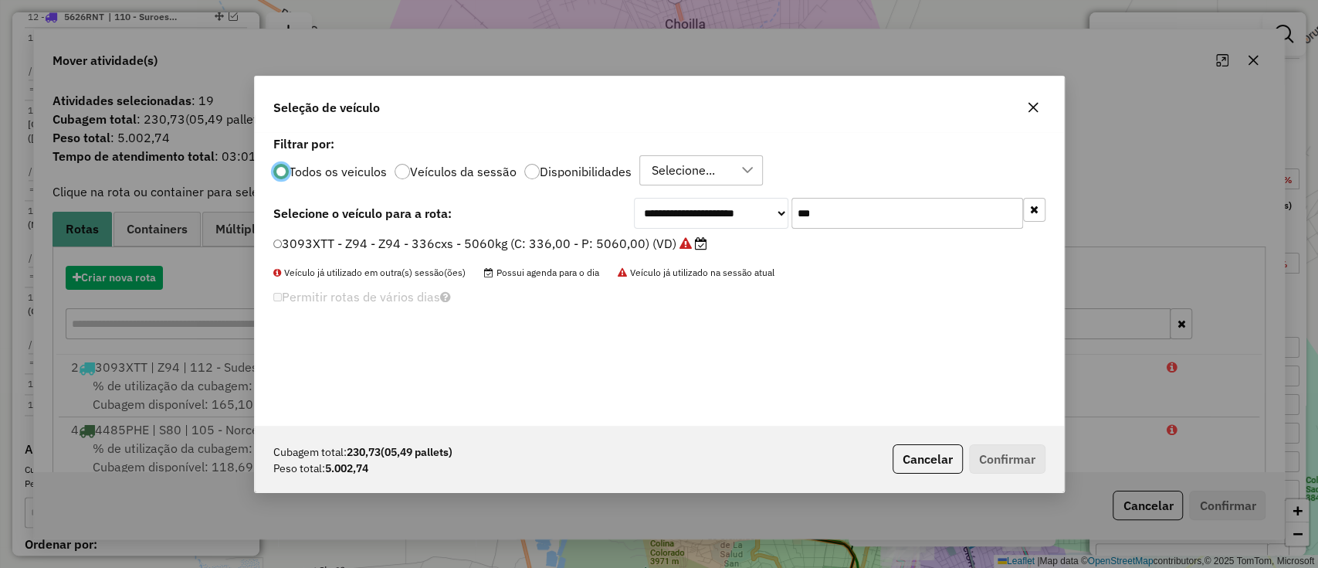
scroll to position [8, 5]
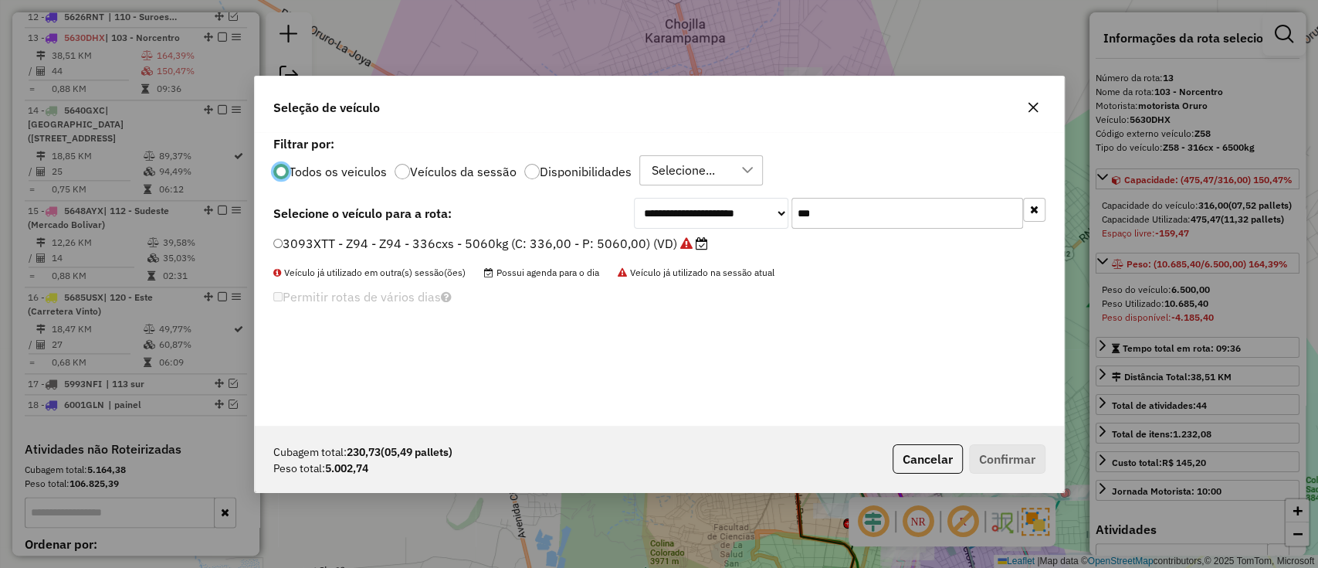
click at [877, 216] on input "***" at bounding box center [907, 213] width 232 height 31
type input "*"
type input "***"
click at [612, 249] on label "5663YYY - B06 - B06 - 336cxs - 7500kg (C: 336,00 - P: 7500,00) (VD)" at bounding box center [483, 243] width 421 height 19
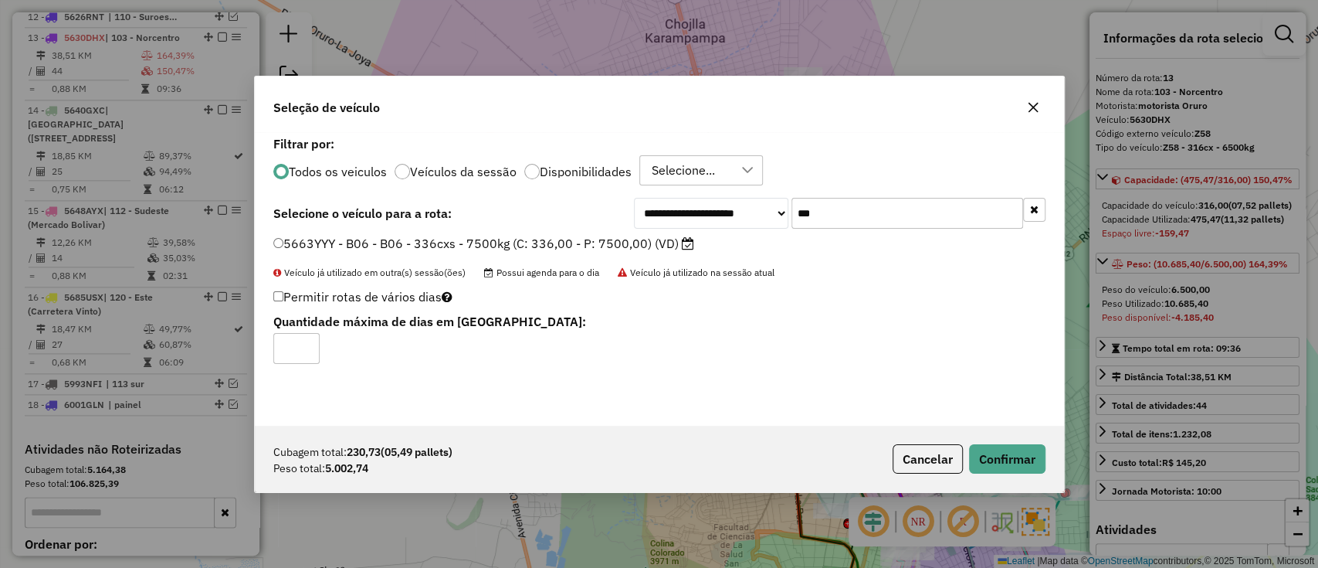
click at [586, 174] on label "Disponibilidades" at bounding box center [586, 171] width 92 height 12
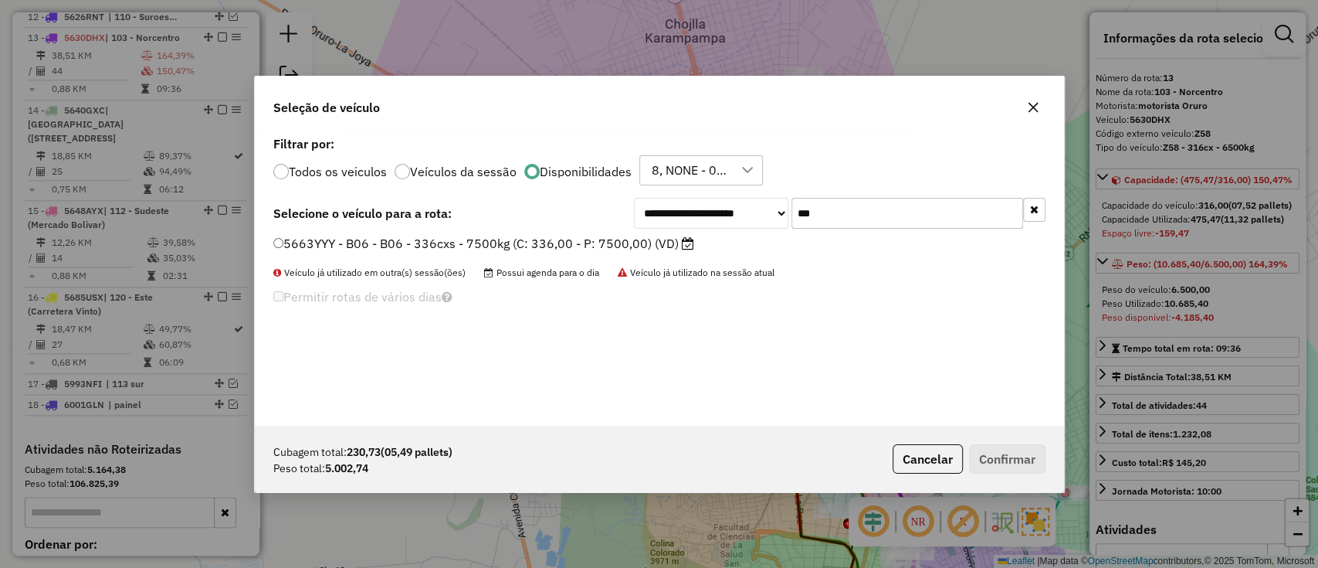
click at [624, 235] on label "5663YYY - B06 - B06 - 336cxs - 7500kg (C: 336,00 - P: 7500,00) (VD)" at bounding box center [483, 243] width 421 height 19
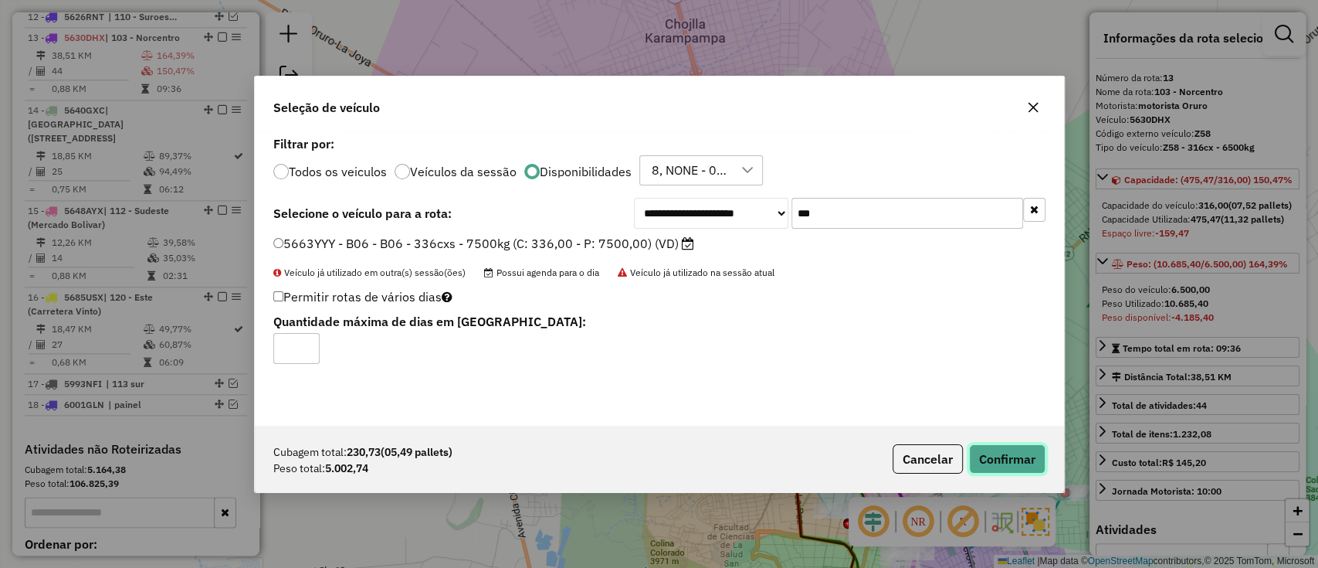
click at [997, 461] on button "Confirmar" at bounding box center [1007, 458] width 76 height 29
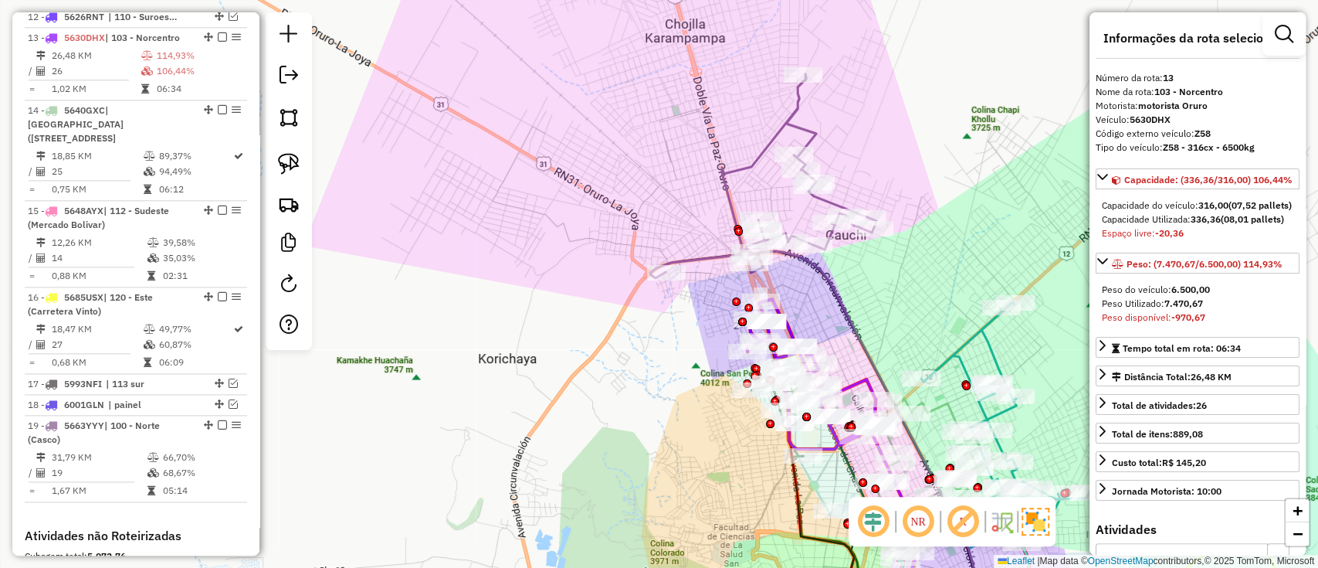
click at [759, 141] on div "Janela de atendimento Grade de atendimento Capacidade Transportadoras Veículos …" at bounding box center [659, 284] width 1318 height 568
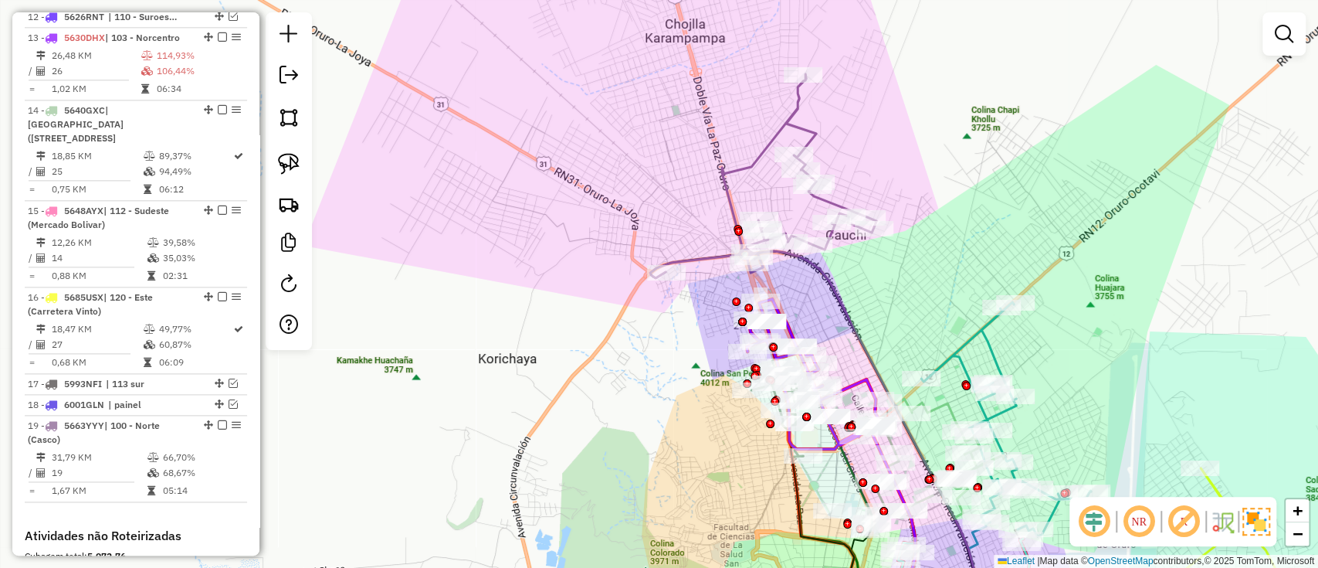
click at [760, 150] on icon at bounding box center [763, 176] width 226 height 204
select select "**********"
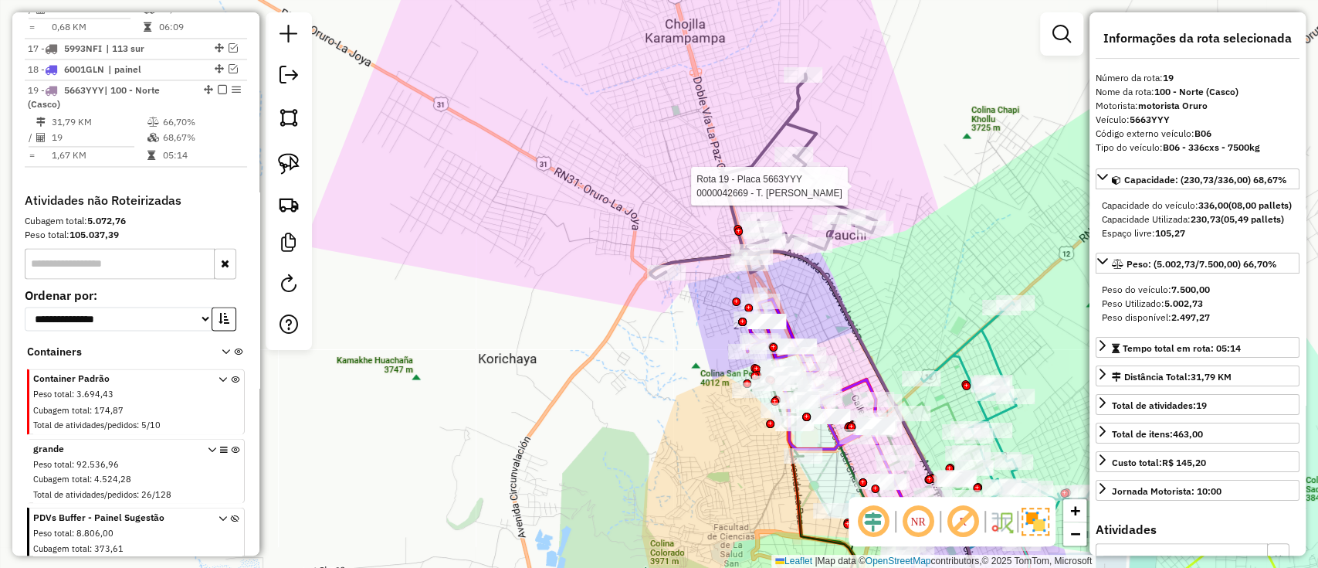
scroll to position [1624, 0]
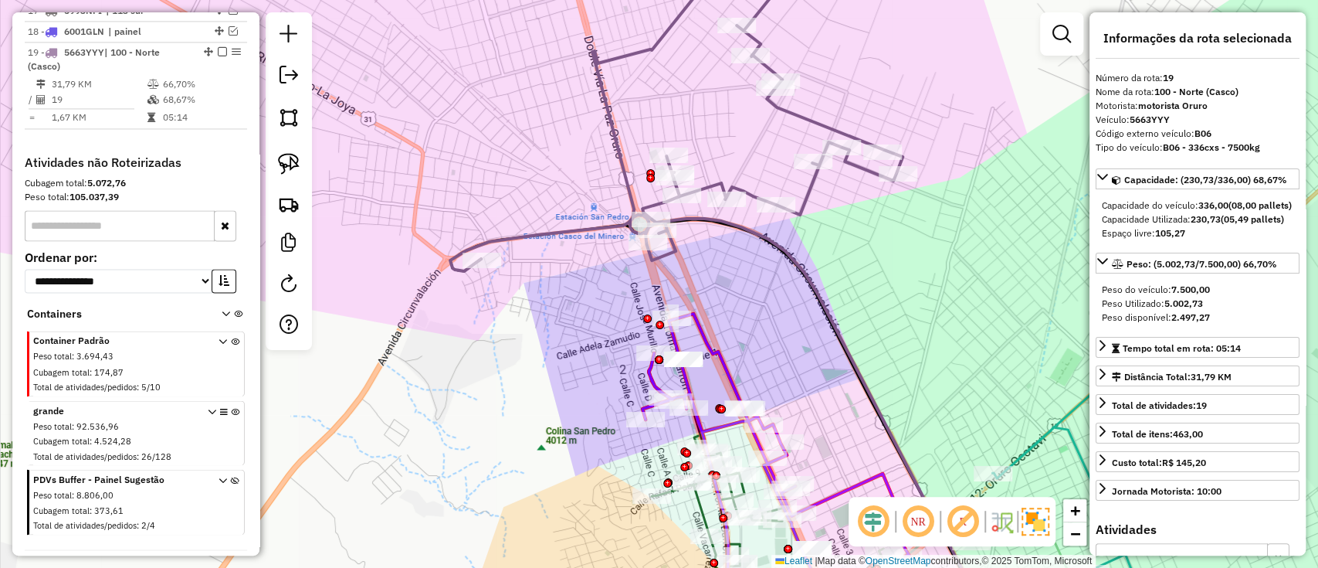
drag, startPoint x: 846, startPoint y: 327, endPoint x: 829, endPoint y: 221, distance: 107.1
click at [839, 225] on div "Janela de atendimento Grade de atendimento Capacidade Transportadoras Veículos …" at bounding box center [659, 284] width 1318 height 568
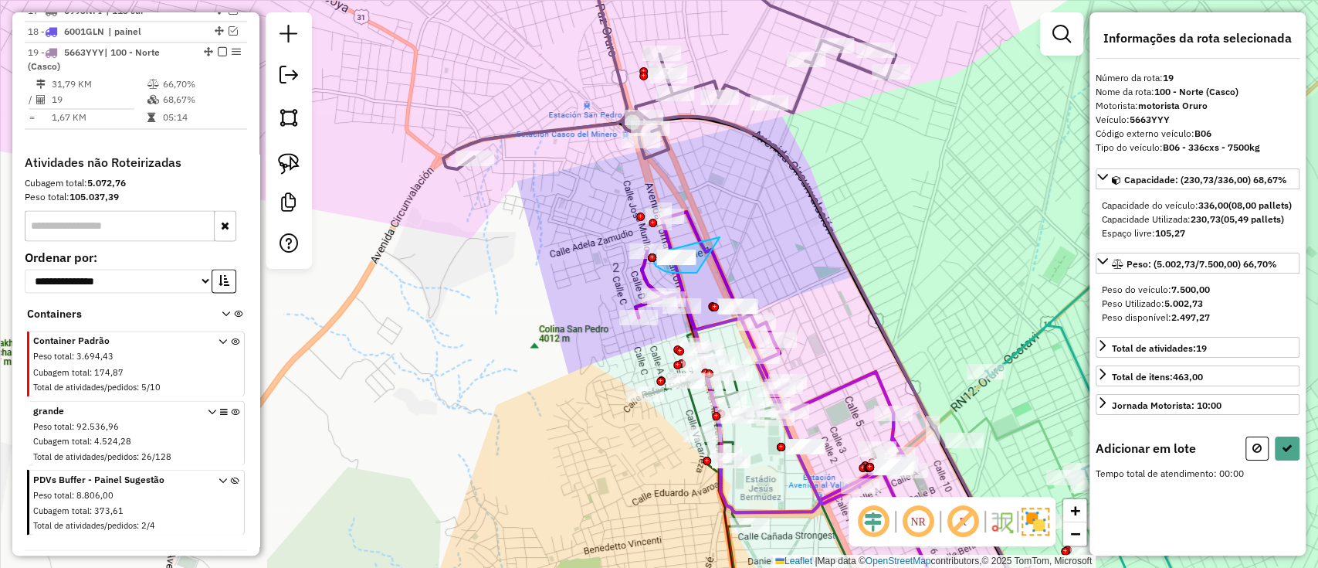
drag, startPoint x: 701, startPoint y: 242, endPoint x: 700, endPoint y: 272, distance: 30.1
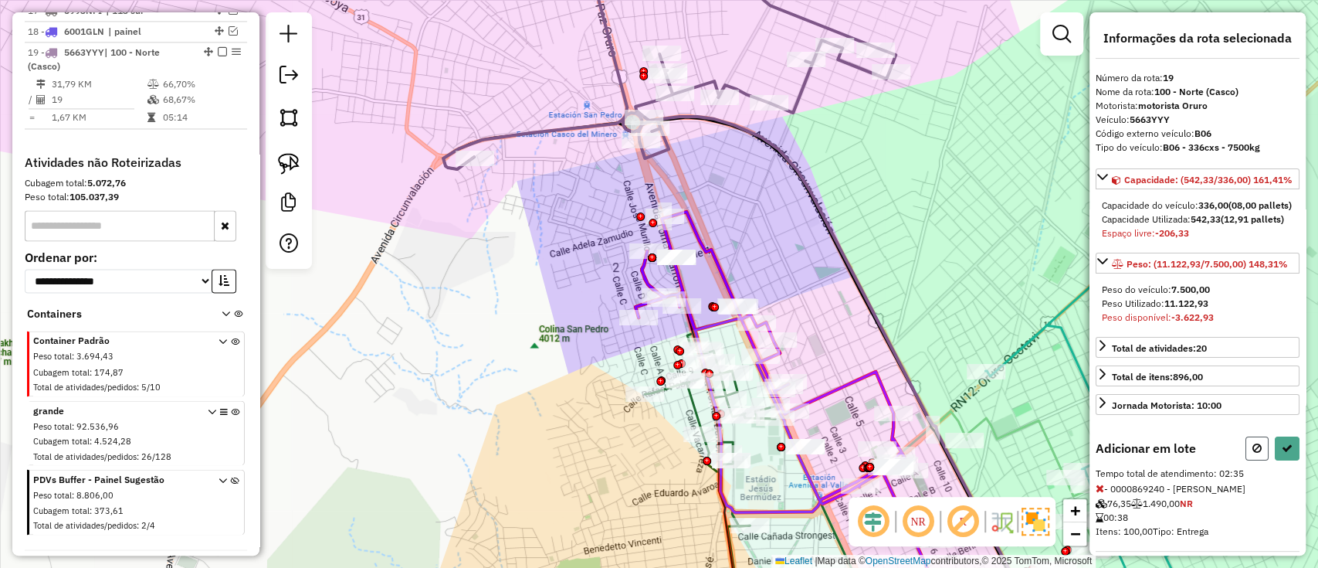
click at [1252, 453] on icon at bounding box center [1256, 447] width 9 height 11
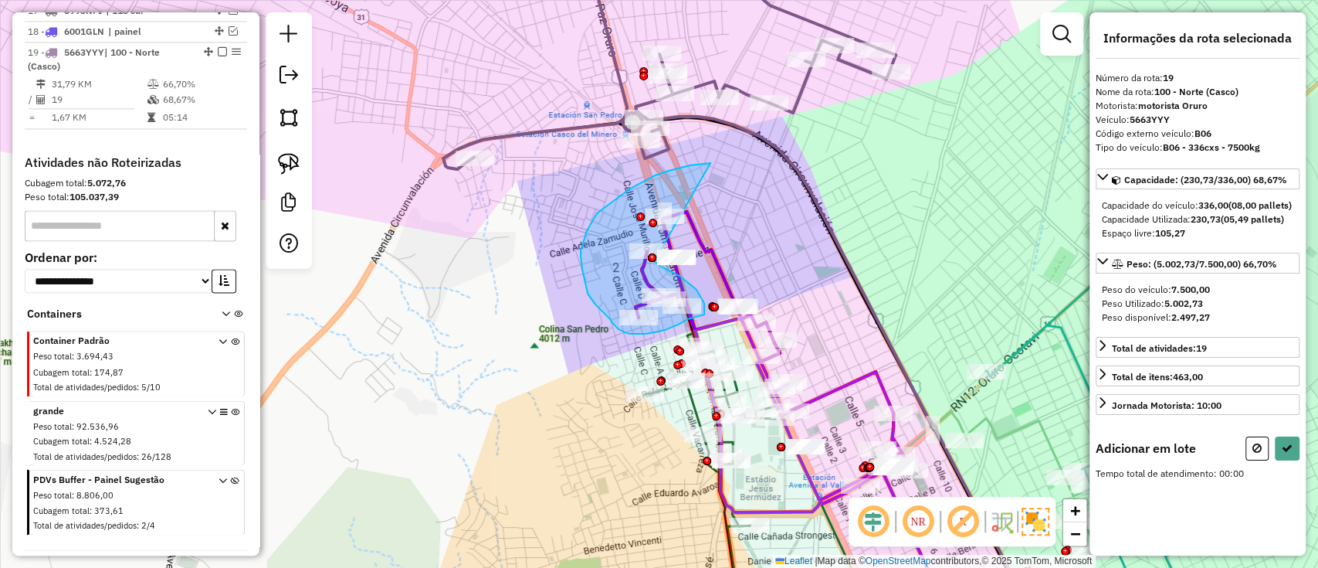
drag, startPoint x: 698, startPoint y: 164, endPoint x: 654, endPoint y: 261, distance: 106.8
click at [654, 261] on div "Janela de atendimento Grade de atendimento Capacidade Transportadoras Veículos …" at bounding box center [659, 284] width 1318 height 568
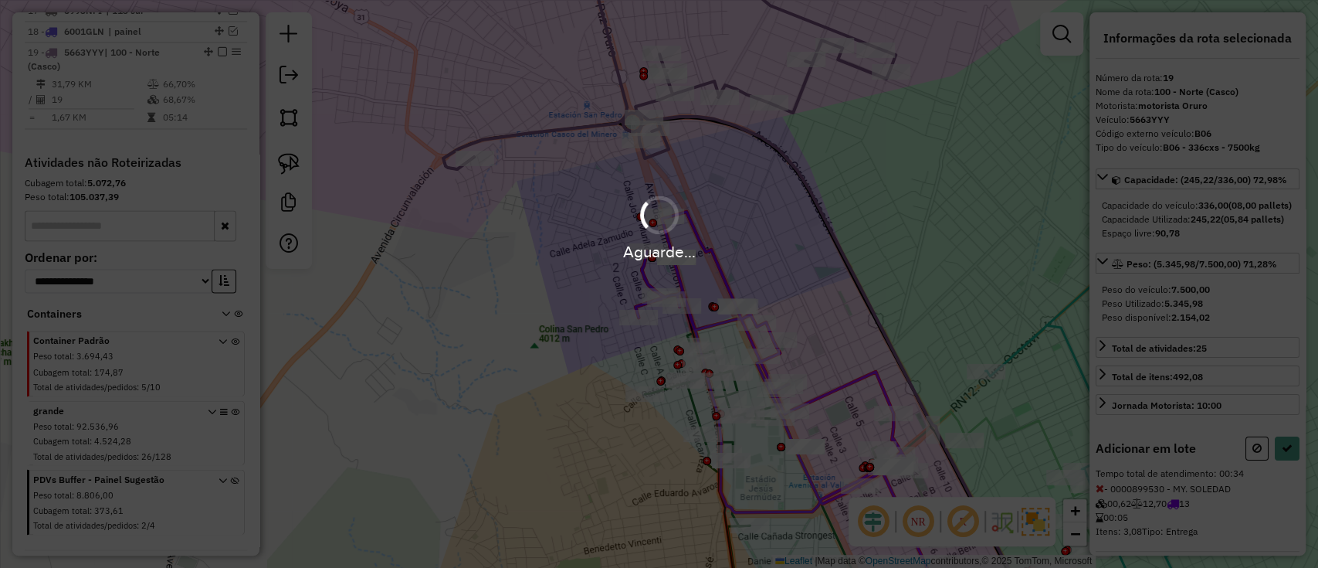
select select "**********"
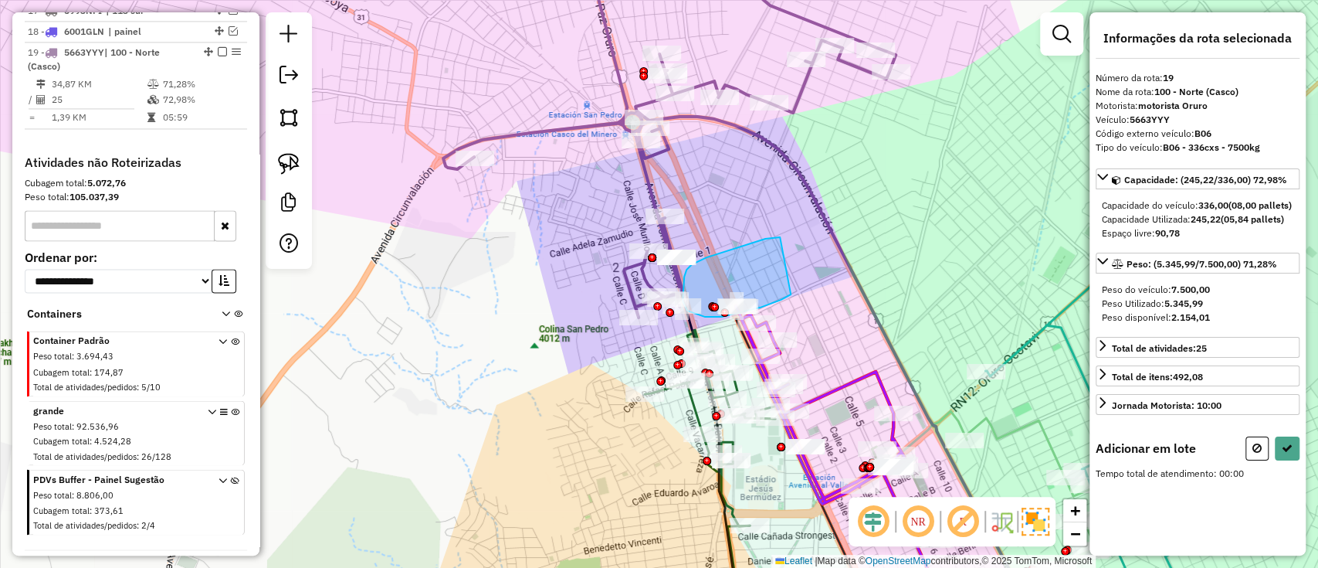
drag, startPoint x: 759, startPoint y: 241, endPoint x: 791, endPoint y: 294, distance: 62.0
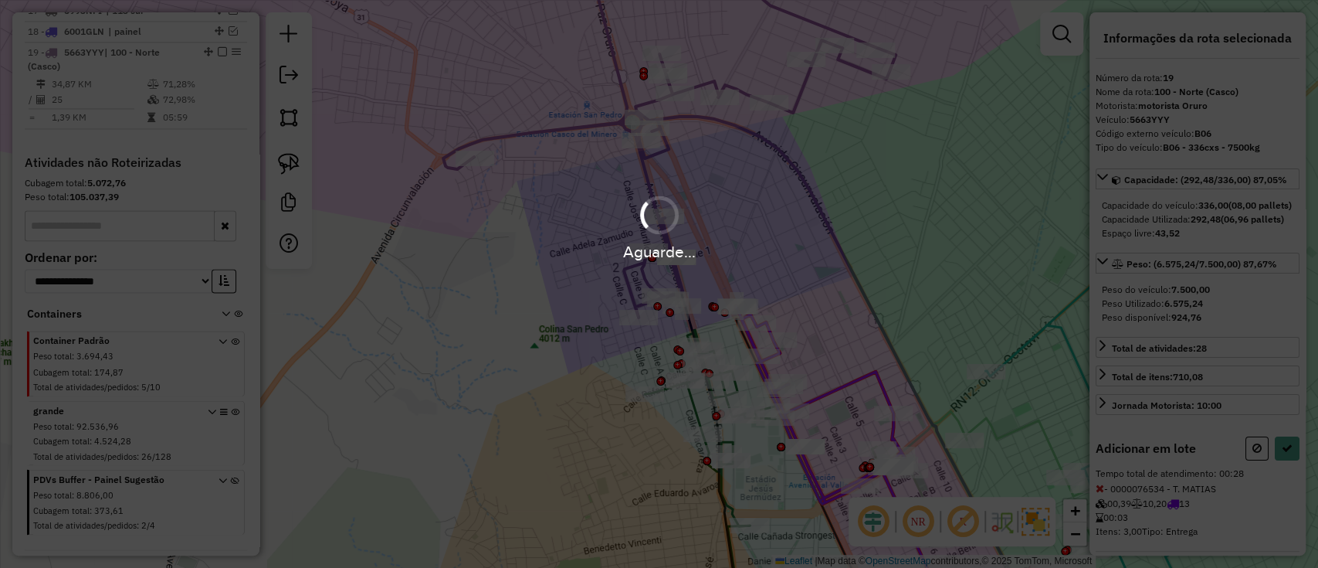
select select "**********"
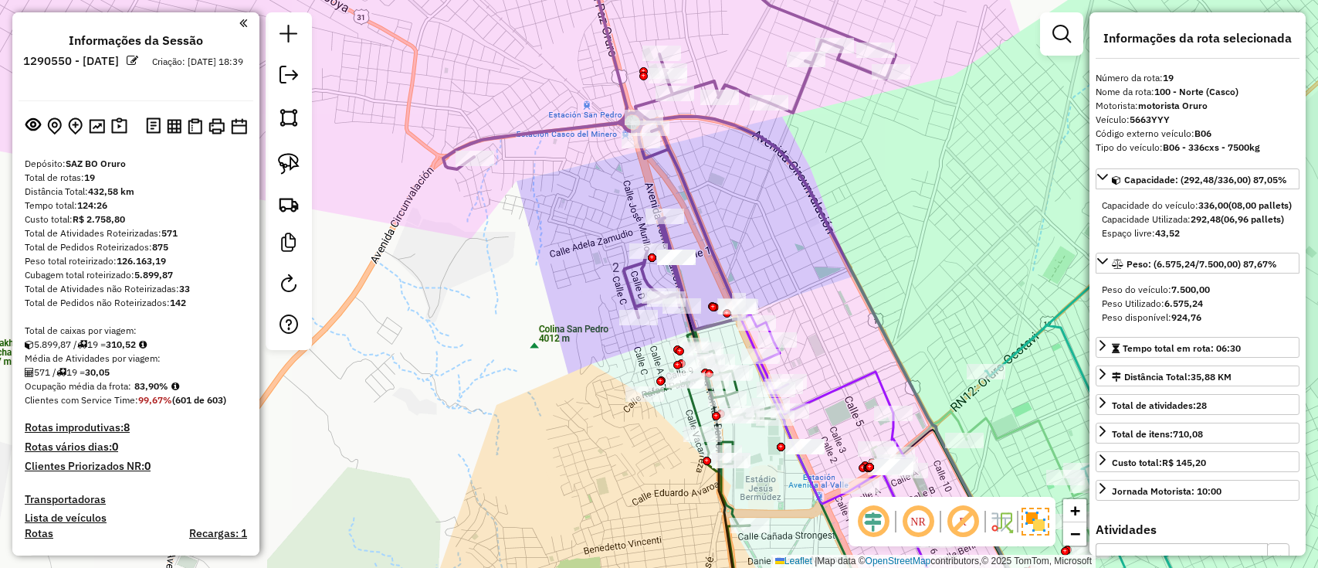
select select "**********"
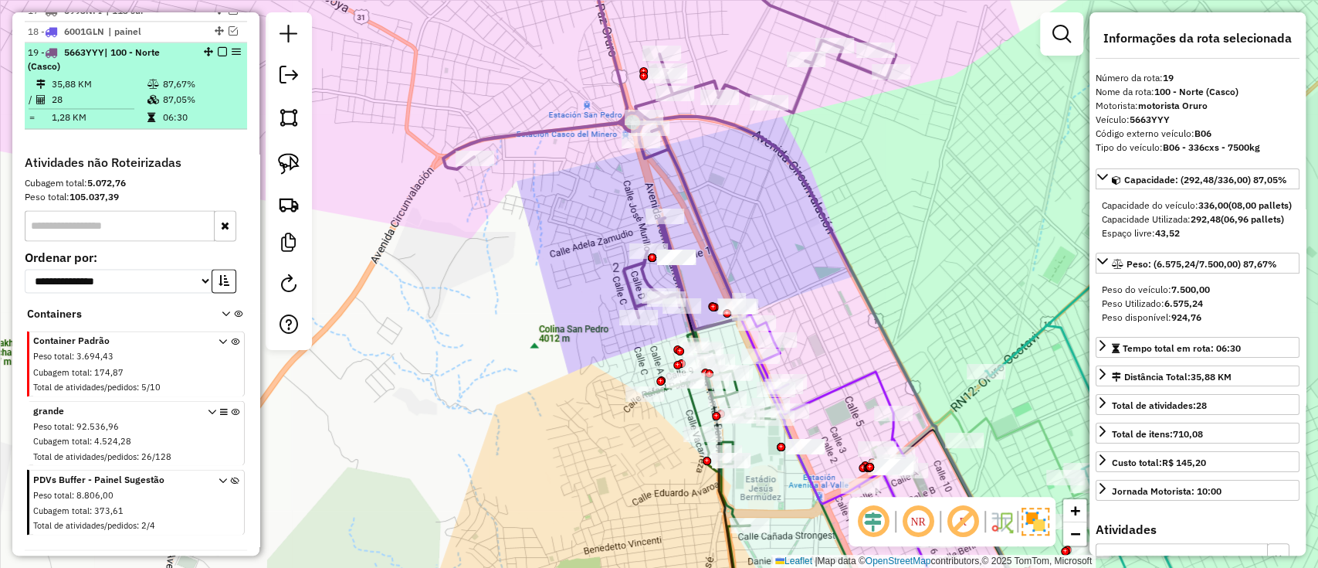
click at [218, 47] on em at bounding box center [222, 51] width 9 height 9
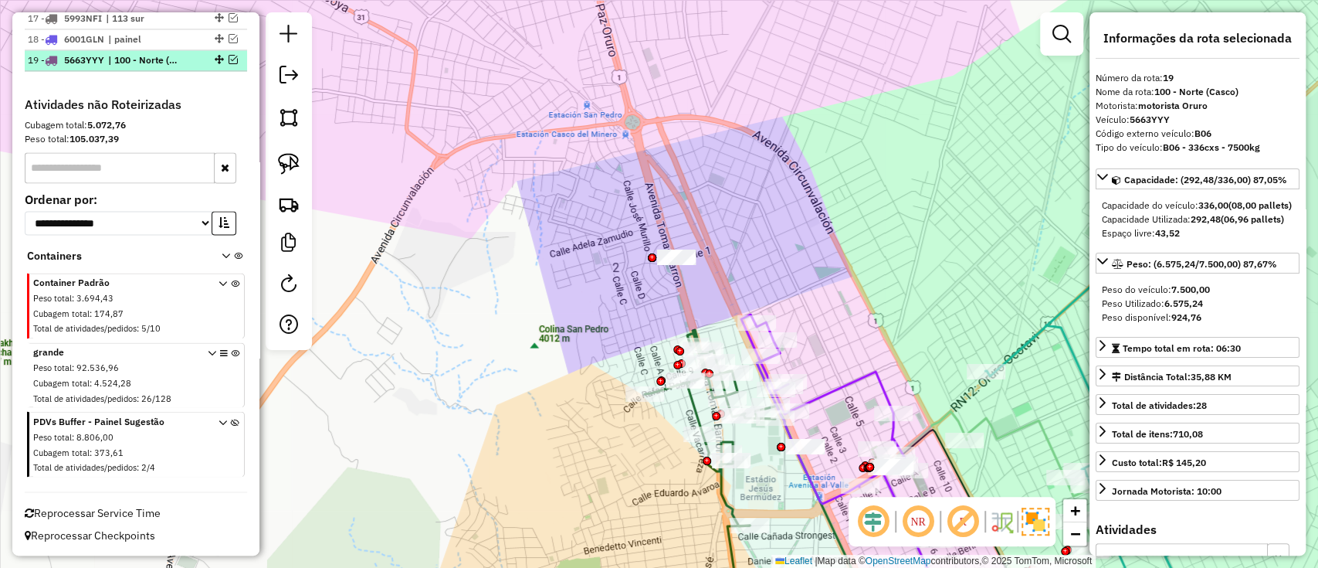
scroll to position [1584, 0]
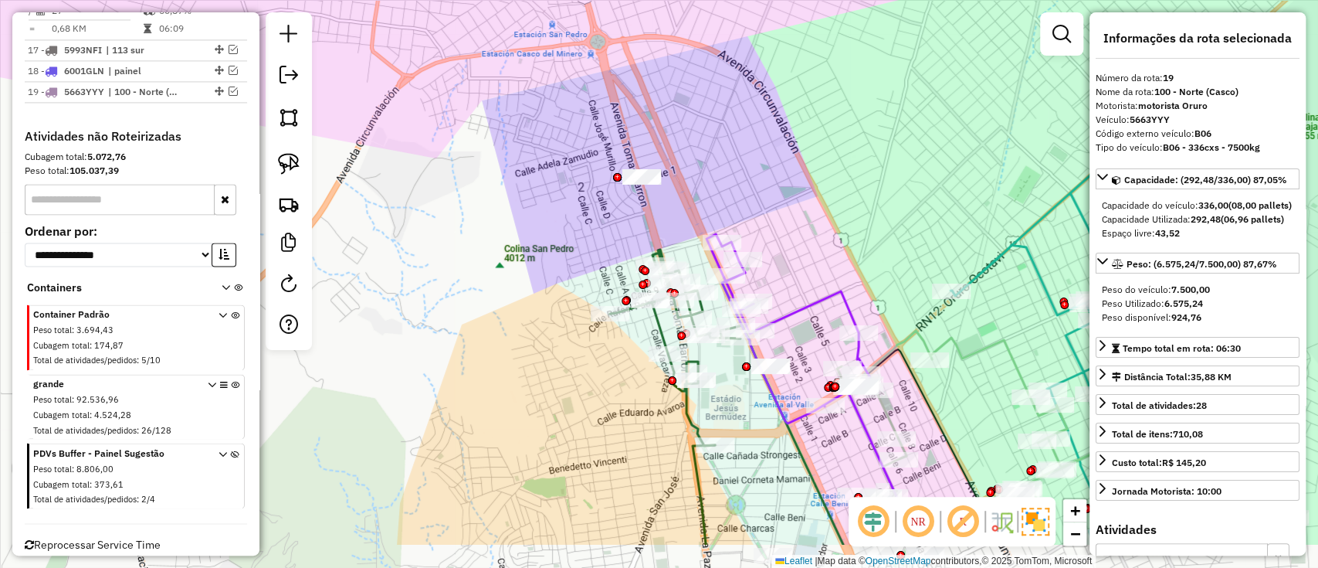
drag, startPoint x: 737, startPoint y: 91, endPoint x: 695, endPoint y: 51, distance: 57.9
click at [712, 60] on div "Janela de atendimento Grade de atendimento Capacidade Transportadoras Veículos …" at bounding box center [659, 284] width 1318 height 568
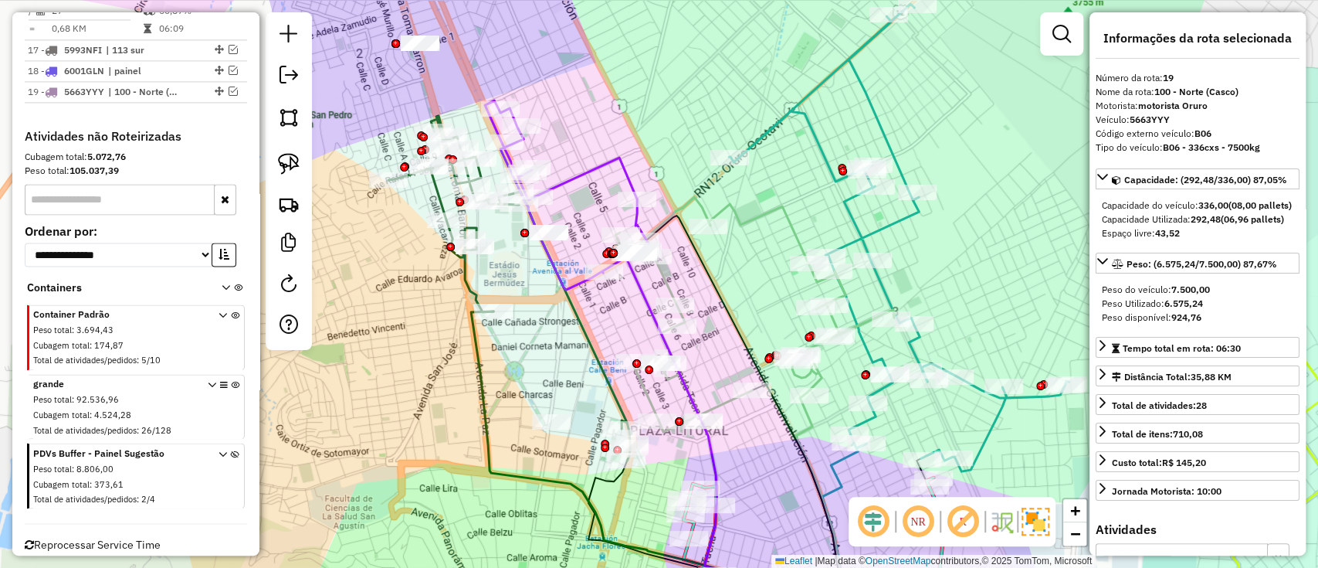
click at [819, 146] on icon at bounding box center [899, 237] width 340 height 467
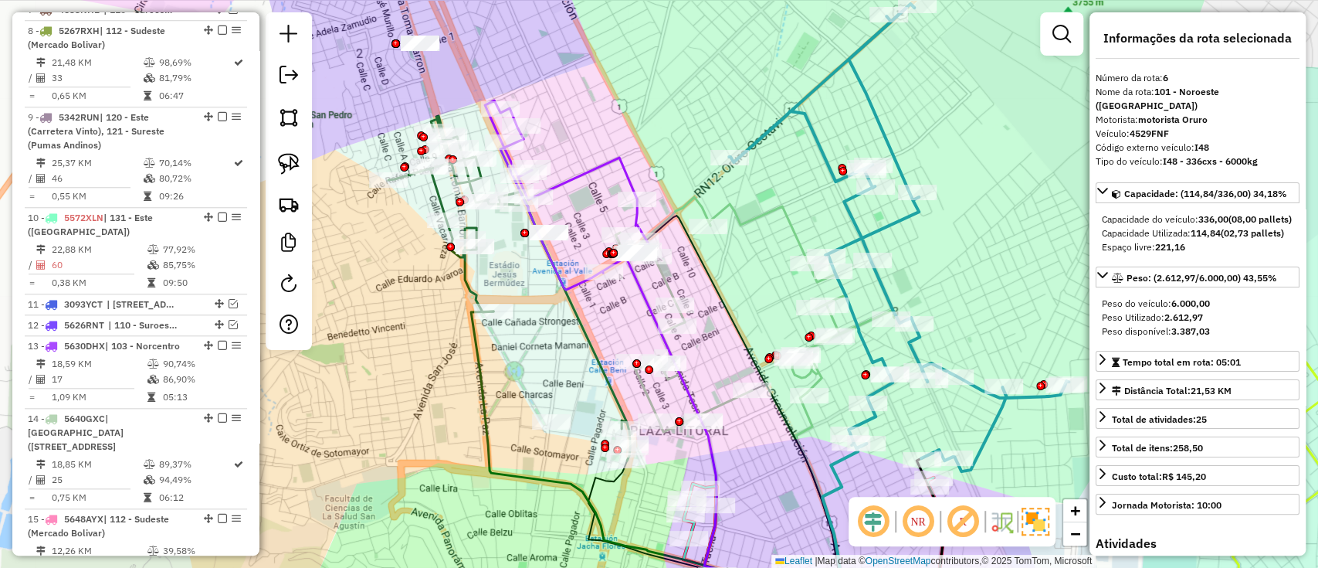
scroll to position [829, 0]
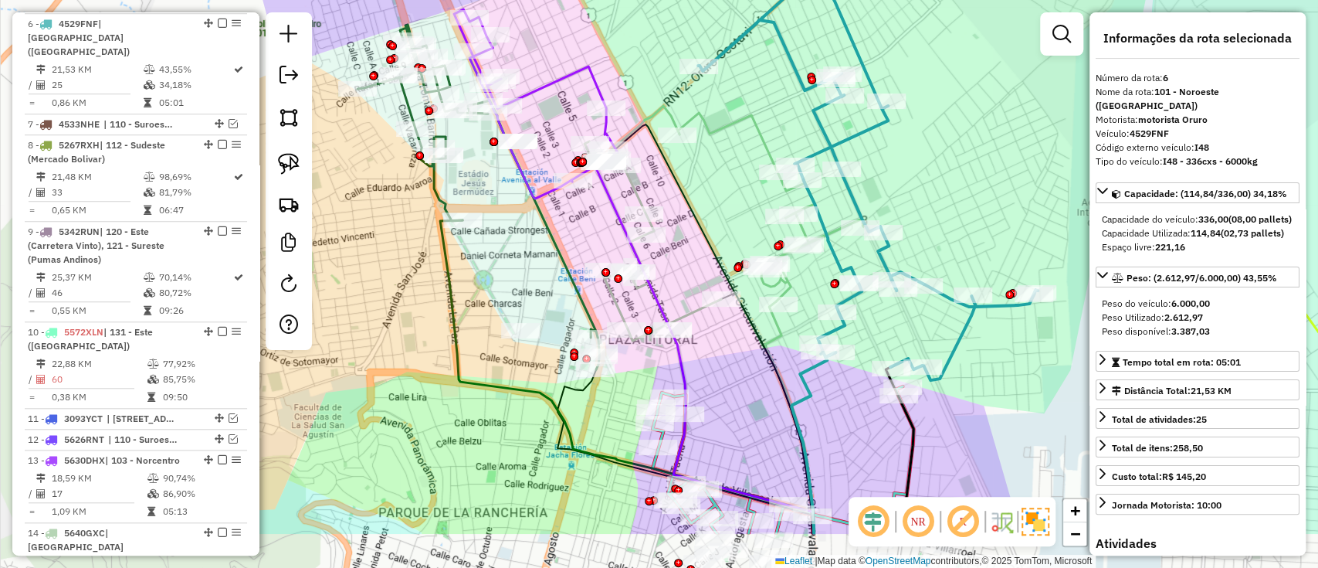
drag, startPoint x: 841, startPoint y: 99, endPoint x: 795, endPoint y: -26, distance: 133.4
click at [795, 0] on html "Aguarde... Pop-up bloqueado! Seu navegador bloqueou automáticamente a abertura …" at bounding box center [659, 284] width 1318 height 568
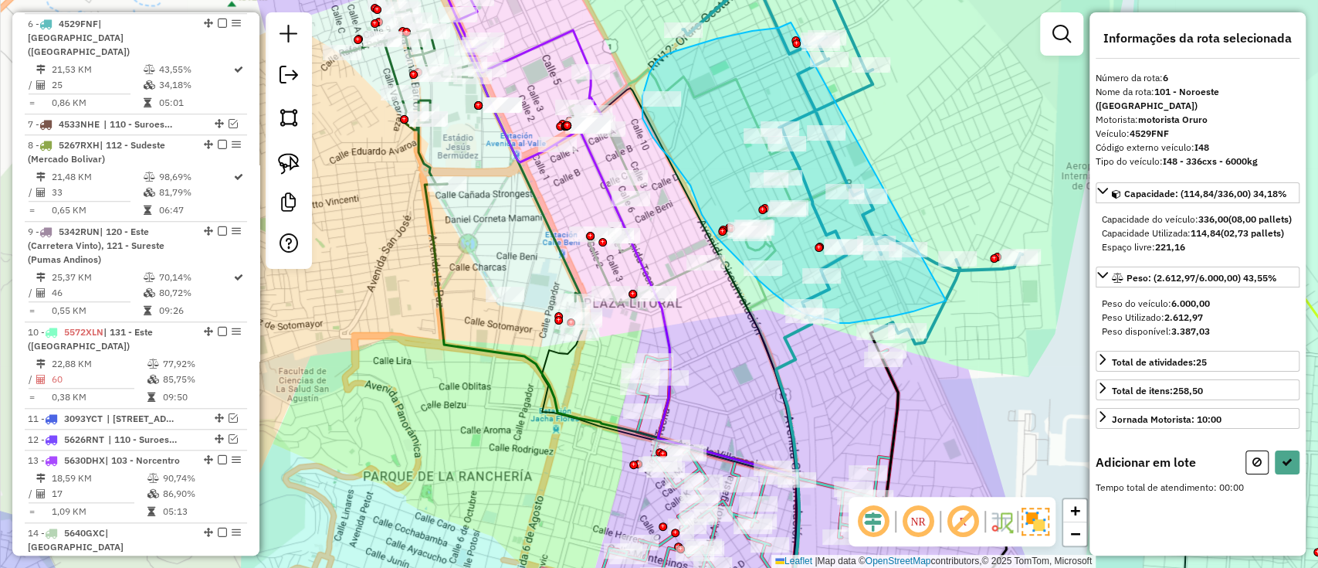
drag, startPoint x: 752, startPoint y: 31, endPoint x: 998, endPoint y: 280, distance: 350.0
click at [998, 280] on div "Janela de atendimento Grade de atendimento Capacidade Transportadoras Veículos …" at bounding box center [659, 284] width 1318 height 568
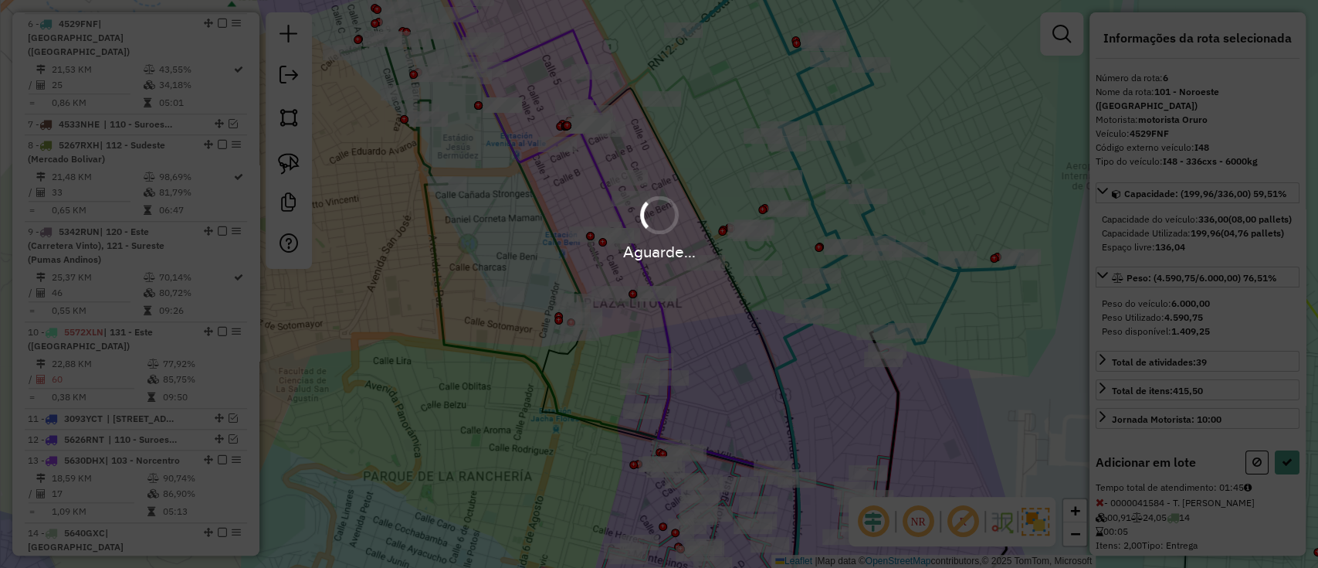
select select "**********"
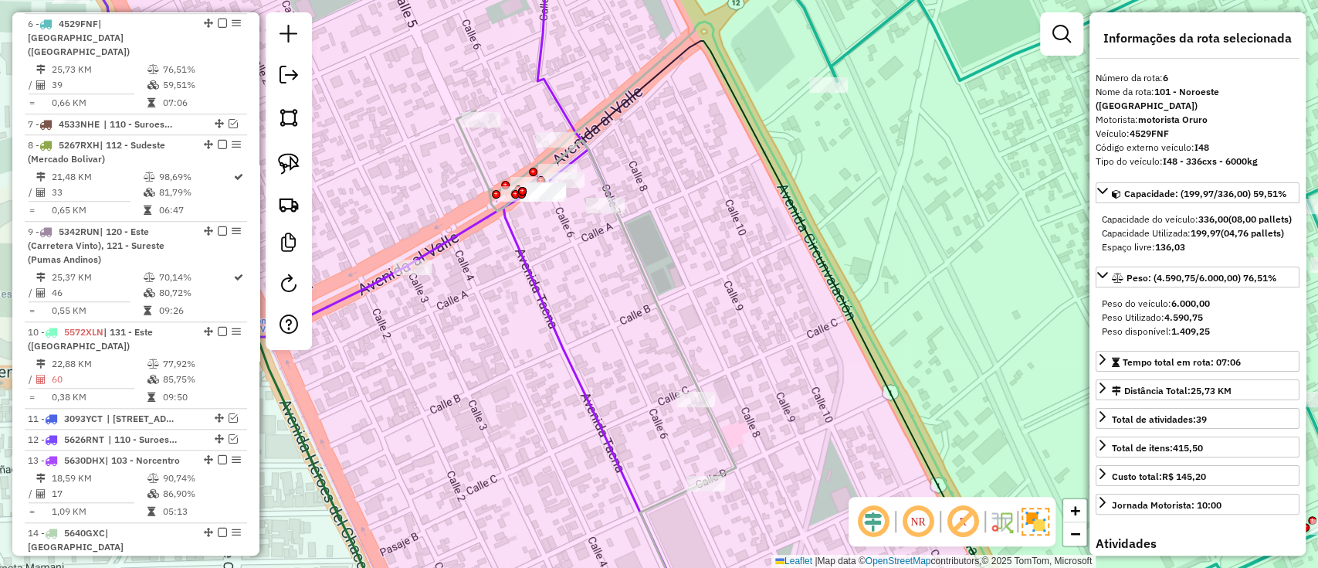
click at [813, 35] on icon at bounding box center [1111, 283] width 676 height 681
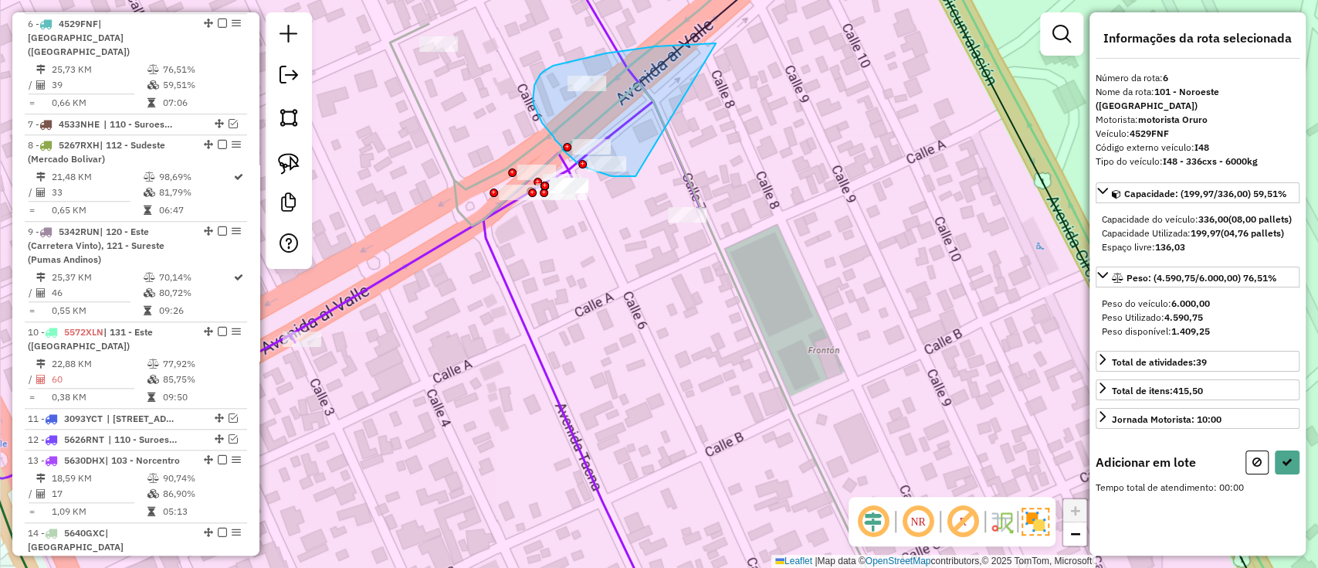
drag, startPoint x: 646, startPoint y: 47, endPoint x: 661, endPoint y: 164, distance: 118.3
click at [661, 164] on div "Rota 13 - Placa 5630DHX 0000867155 - MY.TOVIAS Janela de atendimento Grade de a…" at bounding box center [659, 284] width 1318 height 568
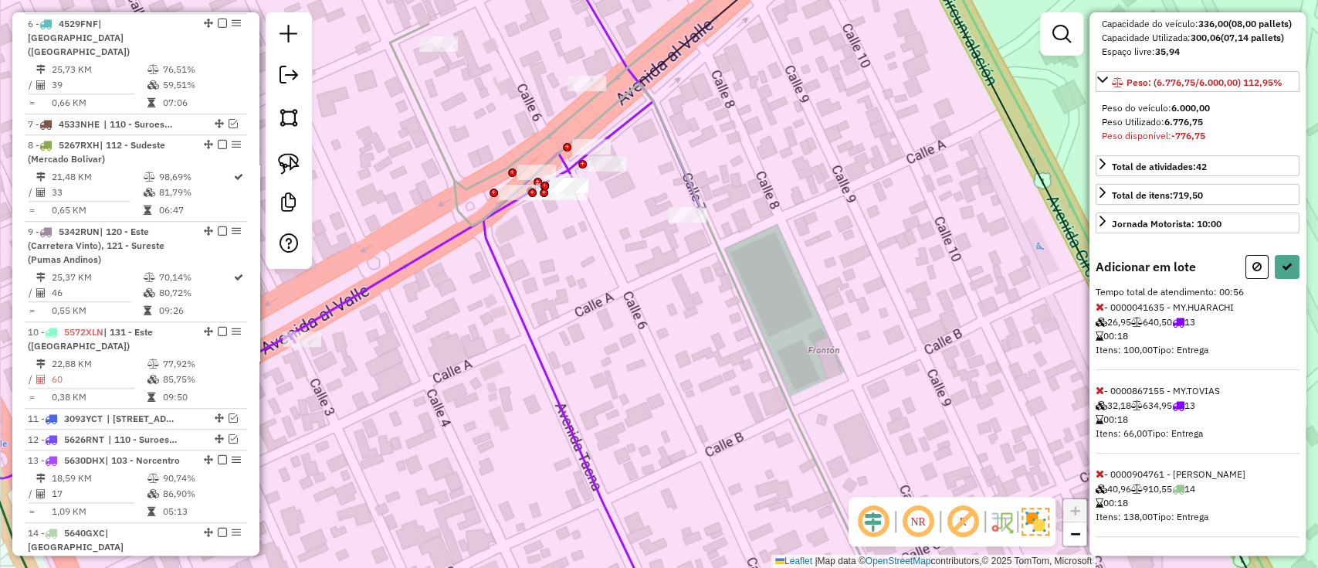
scroll to position [220, 0]
click at [1103, 476] on icon at bounding box center [1100, 473] width 8 height 11
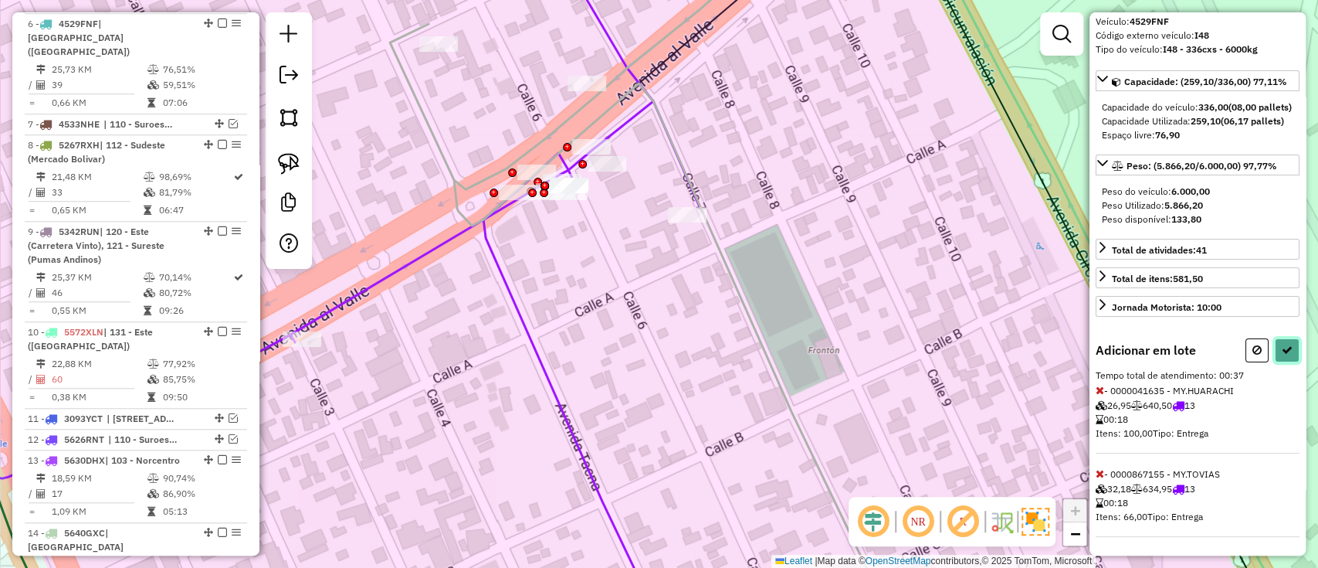
drag, startPoint x: 1281, startPoint y: 354, endPoint x: 949, endPoint y: 287, distance: 338.6
click at [1282, 354] on icon at bounding box center [1287, 349] width 11 height 11
select select "**********"
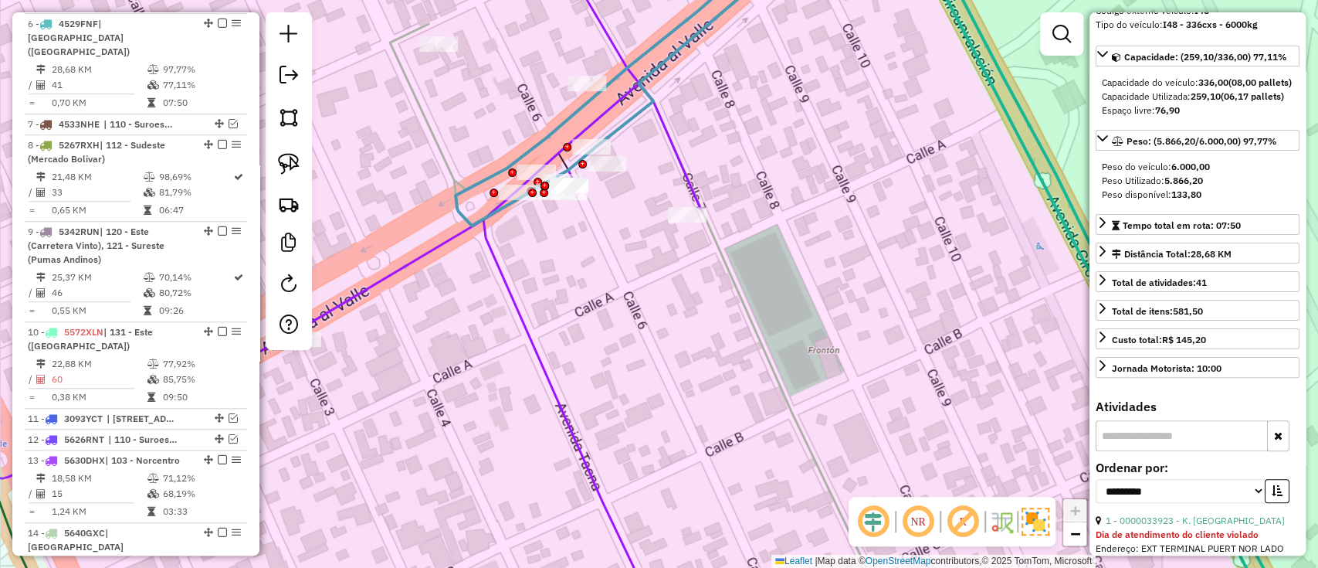
click at [219, 22] on em at bounding box center [222, 23] width 9 height 9
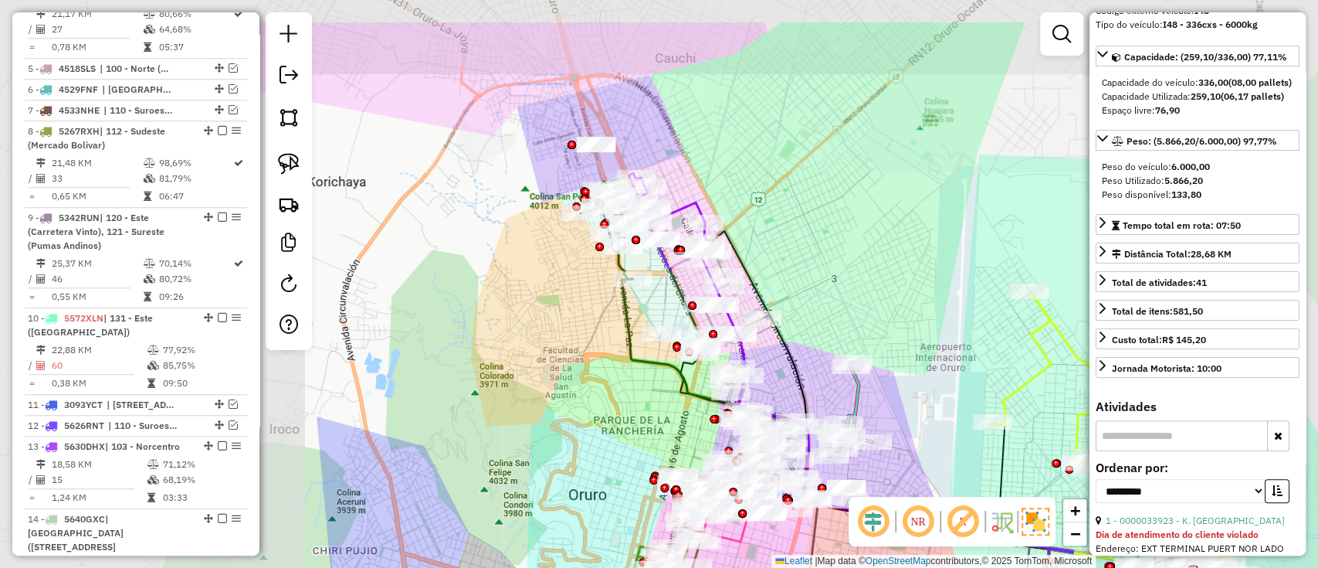
drag, startPoint x: 797, startPoint y: 130, endPoint x: 839, endPoint y: 272, distance: 147.5
click at [839, 272] on div "Janela de atendimento Grade de atendimento Capacidade Transportadoras Veículos …" at bounding box center [659, 284] width 1318 height 568
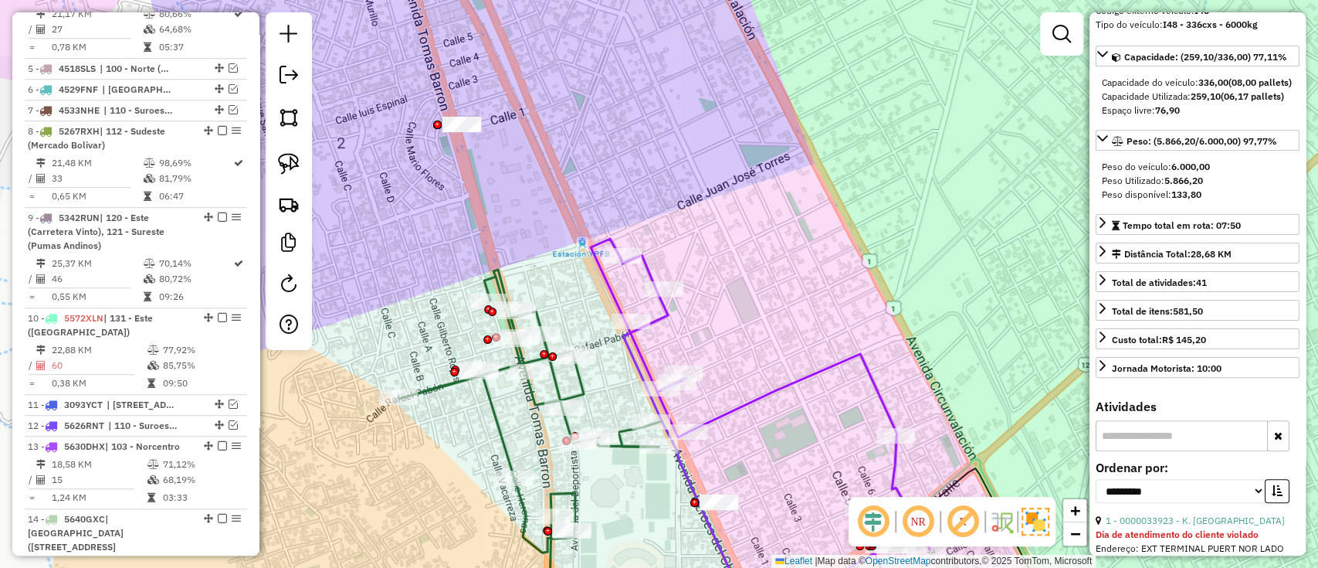
click at [765, 395] on icon at bounding box center [760, 428] width 339 height 378
click at [765, 389] on icon at bounding box center [760, 430] width 339 height 378
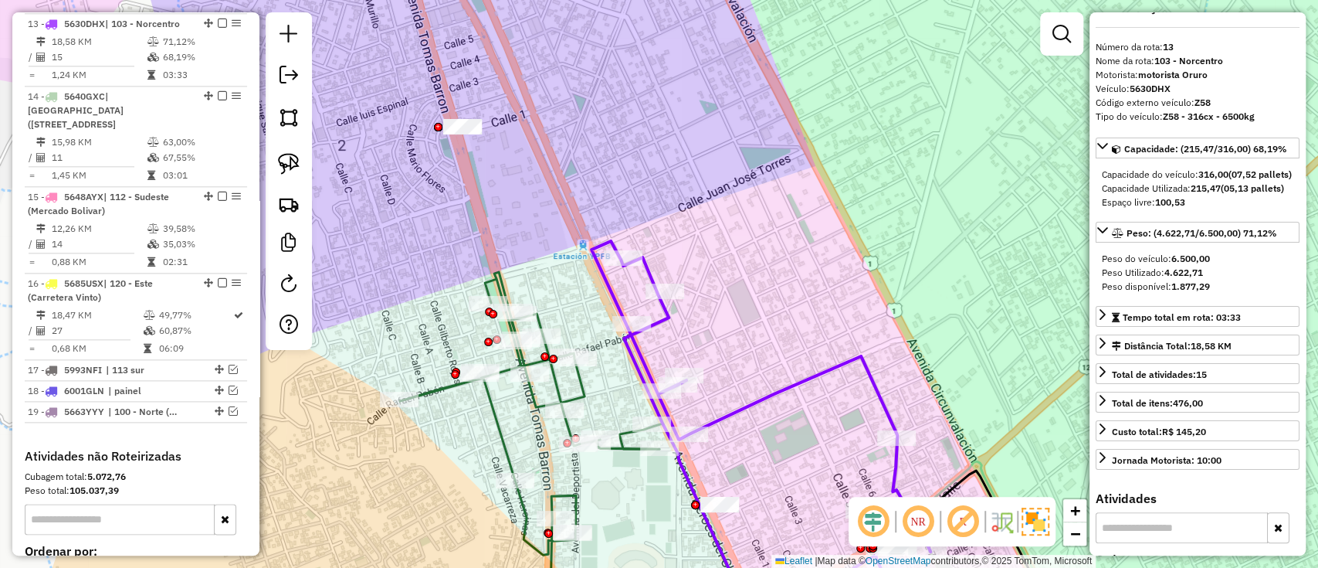
scroll to position [0, 0]
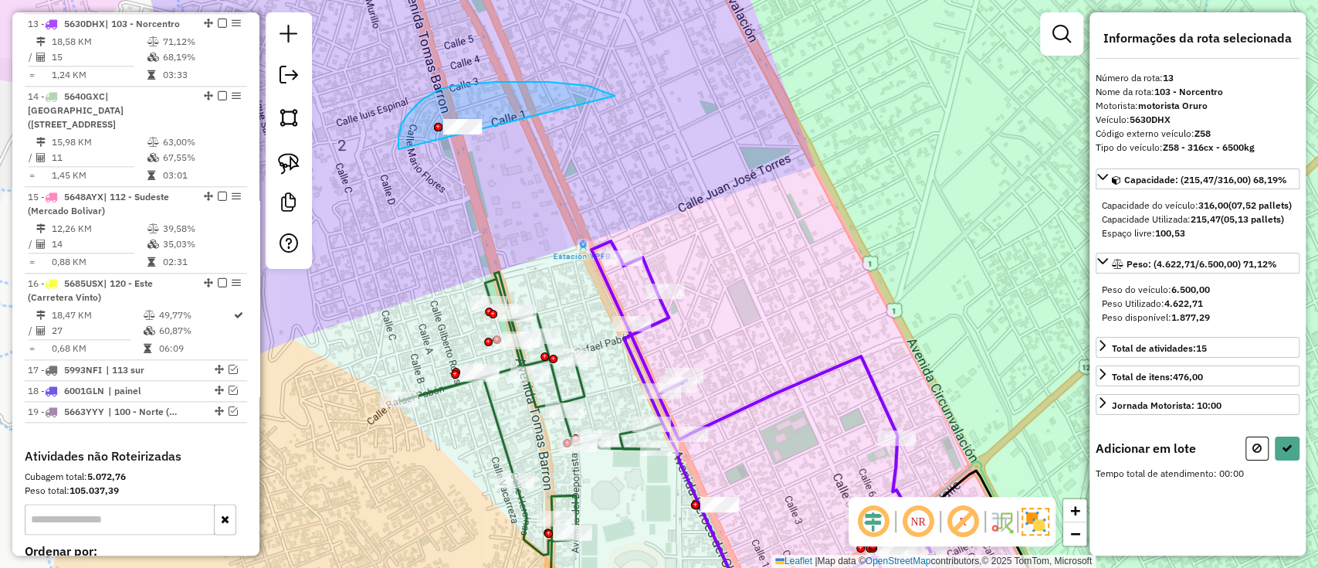
drag, startPoint x: 539, startPoint y: 82, endPoint x: 435, endPoint y: 176, distance: 139.9
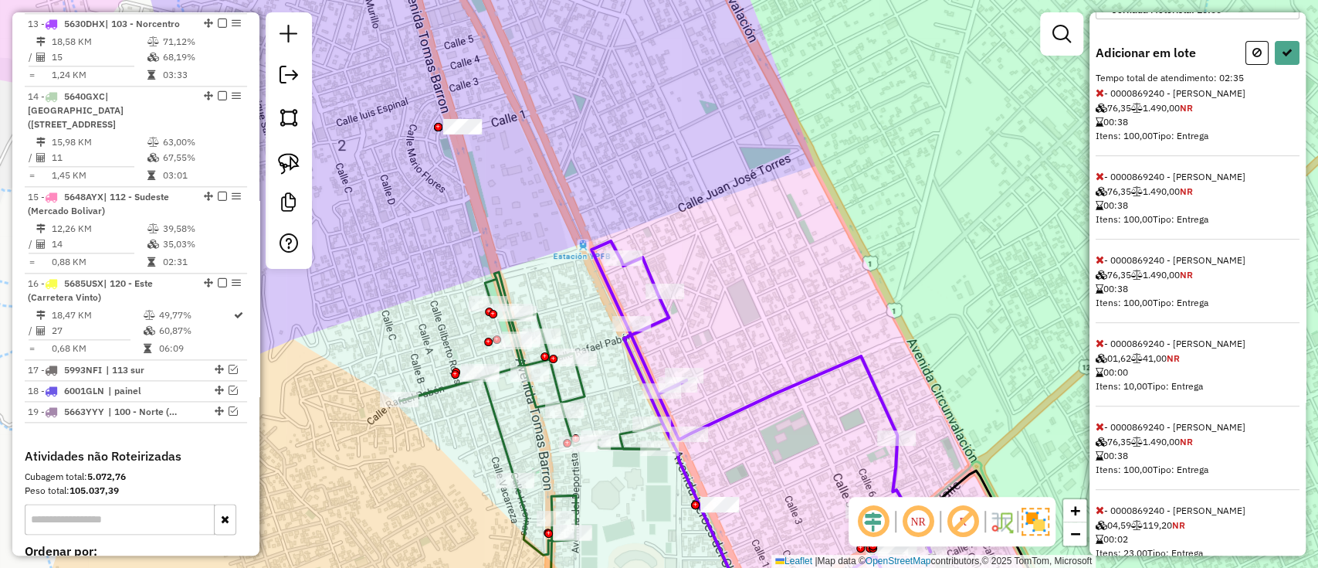
scroll to position [367, 0]
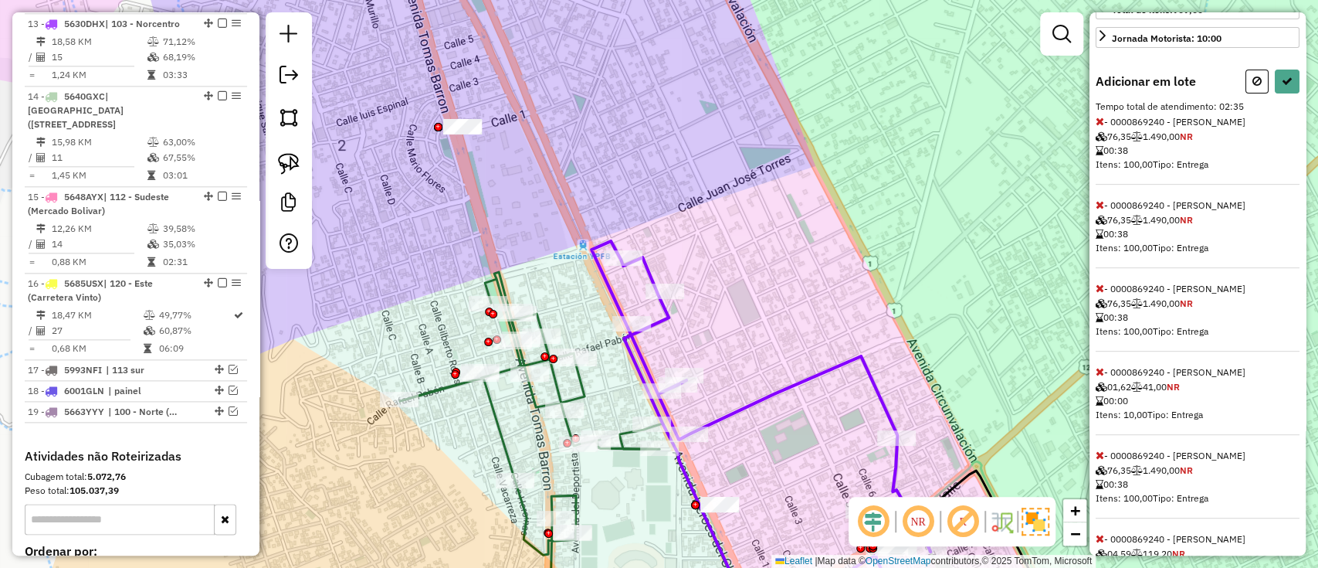
click at [1097, 128] on span at bounding box center [1100, 121] width 8 height 14
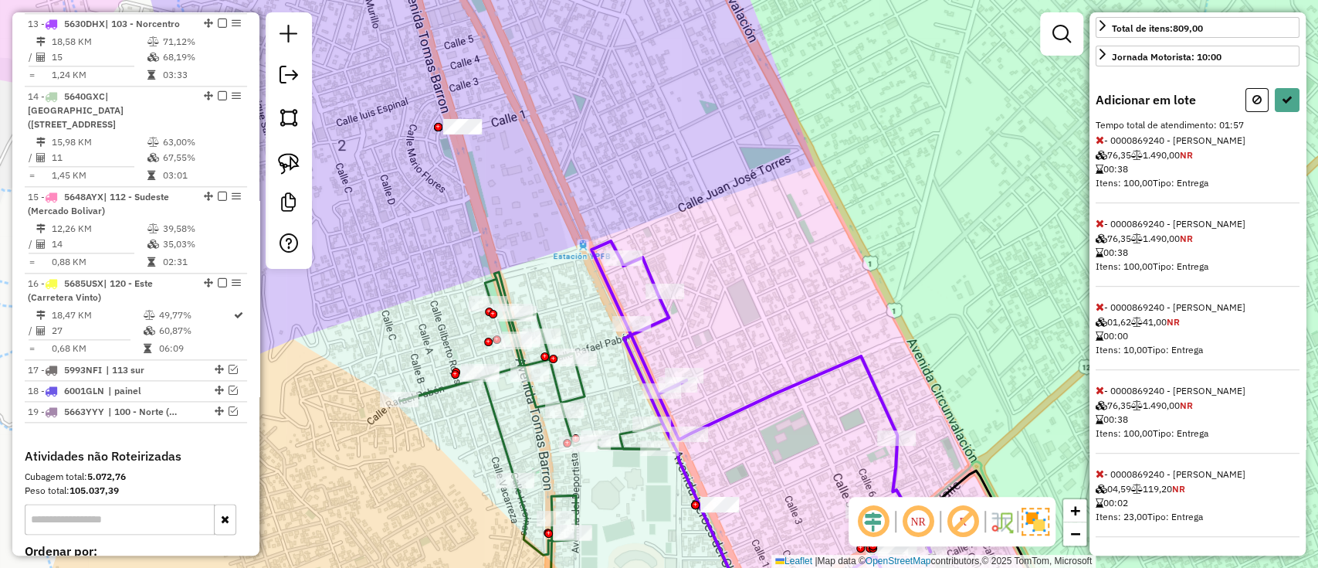
click at [1097, 145] on icon at bounding box center [1100, 139] width 8 height 11
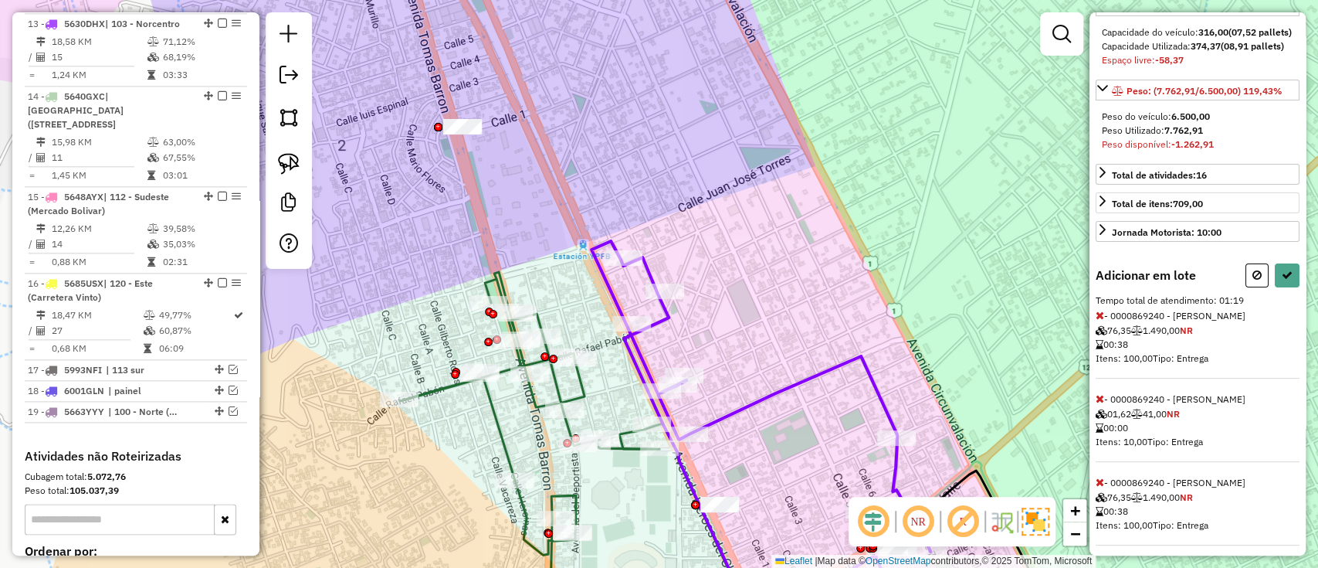
scroll to position [201, 0]
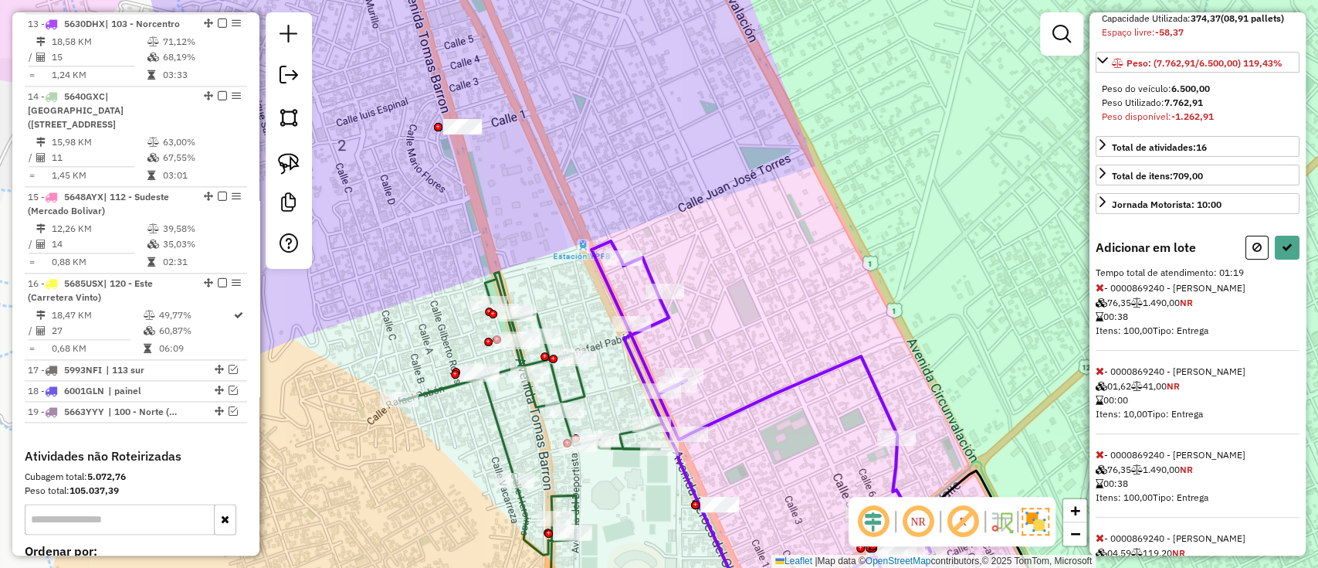
click at [1100, 293] on icon at bounding box center [1100, 287] width 8 height 11
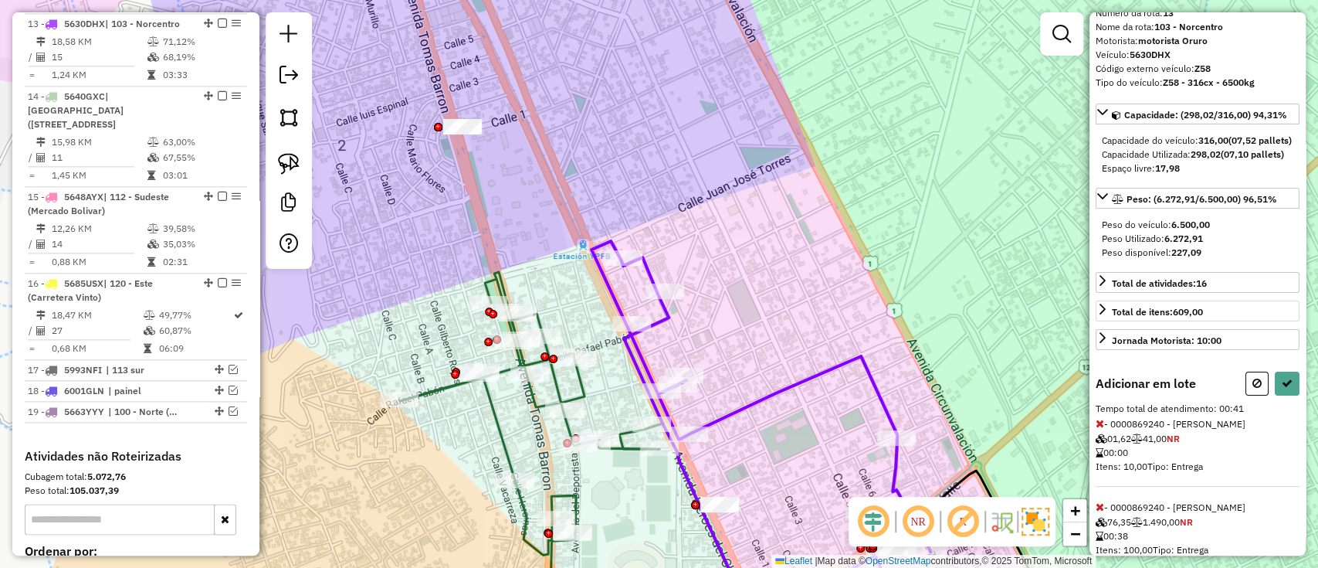
scroll to position [0, 0]
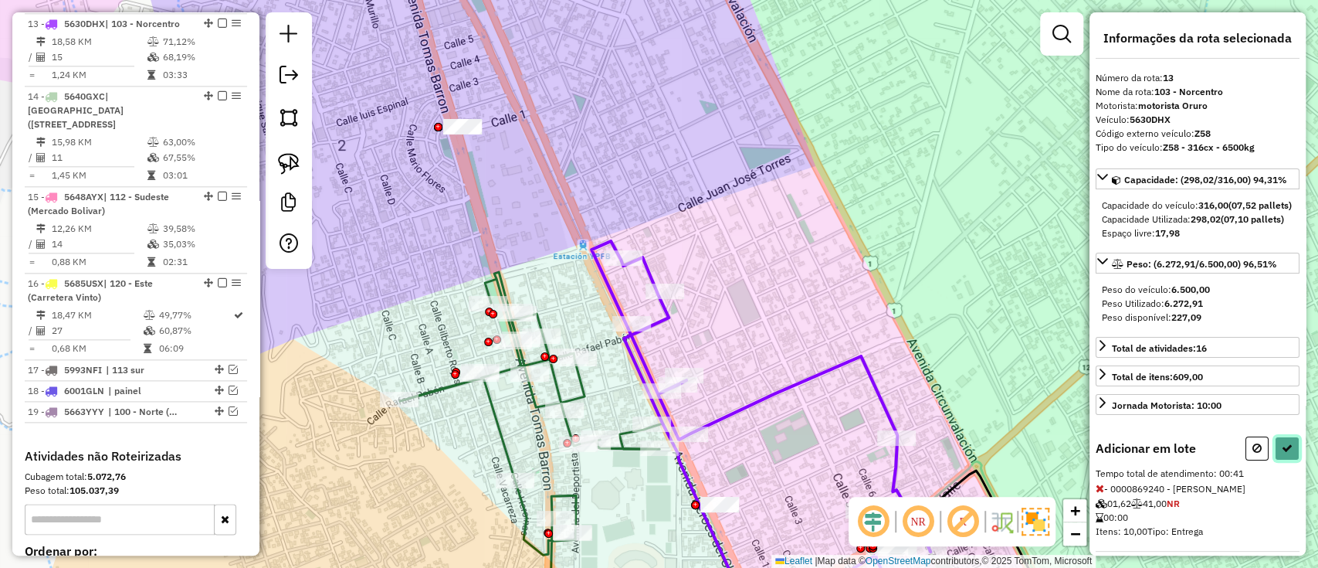
click at [1276, 460] on button at bounding box center [1287, 448] width 25 height 24
select select "**********"
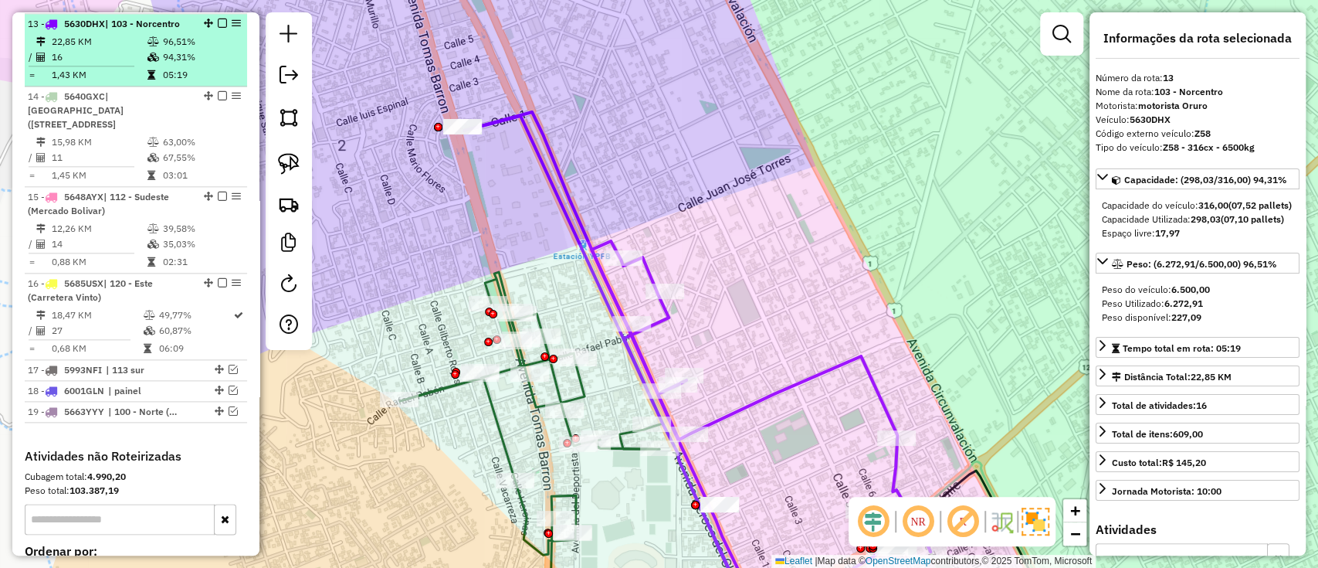
click at [220, 21] on em at bounding box center [222, 23] width 9 height 9
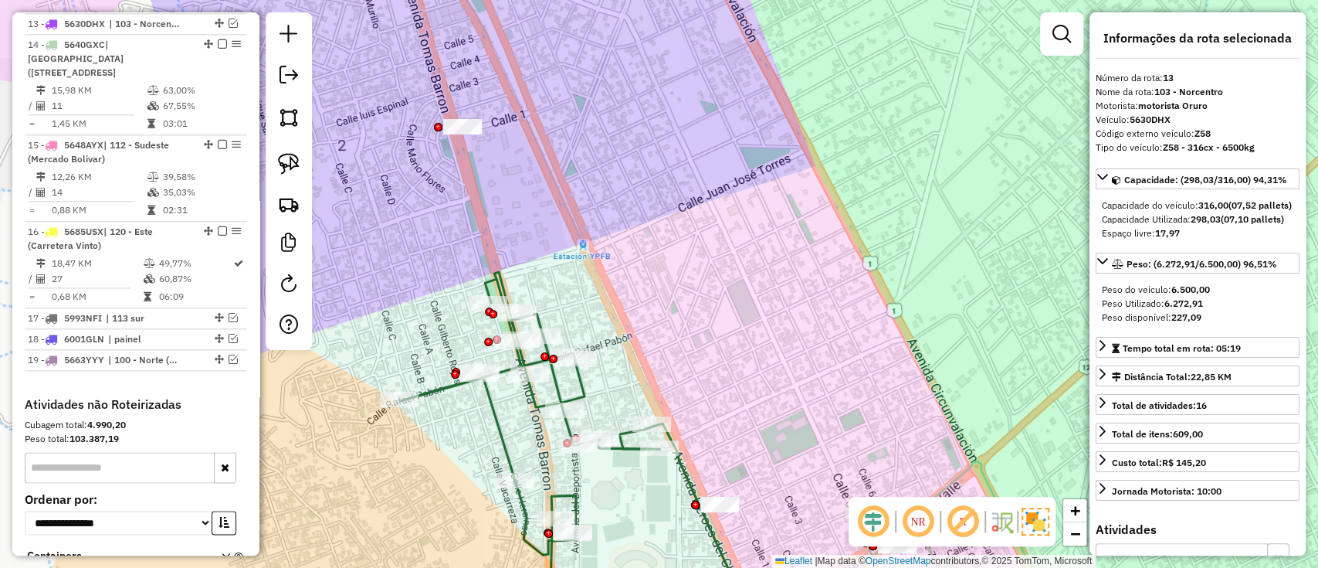
scroll to position [1133, 0]
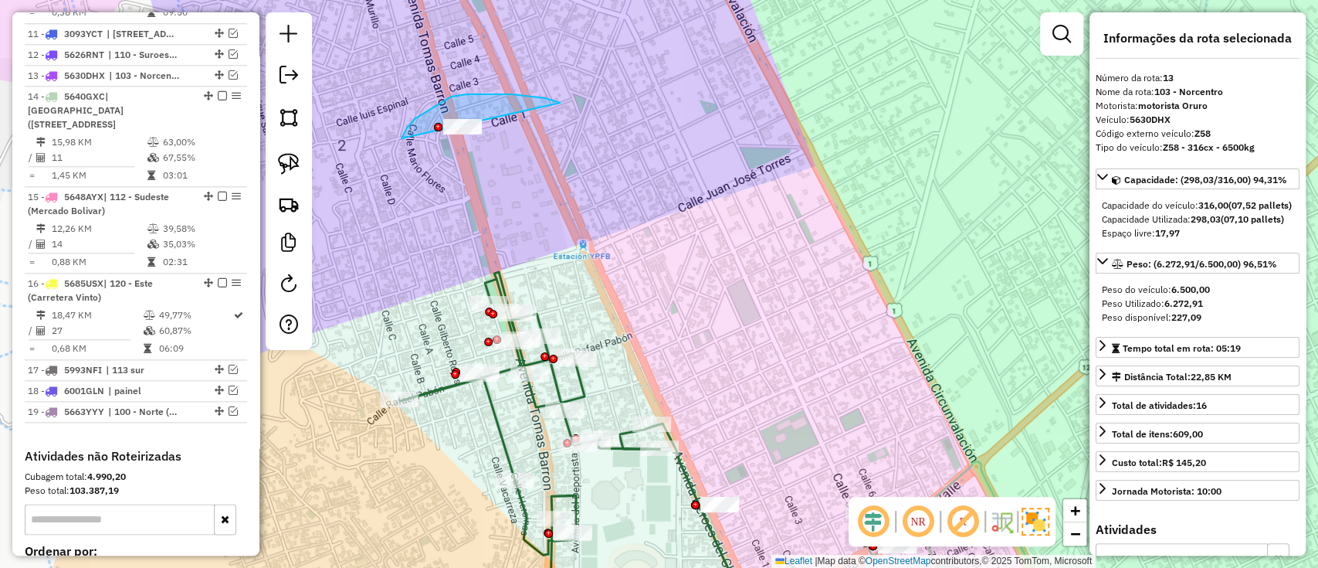
drag, startPoint x: 560, startPoint y: 103, endPoint x: 449, endPoint y: 195, distance: 144.7
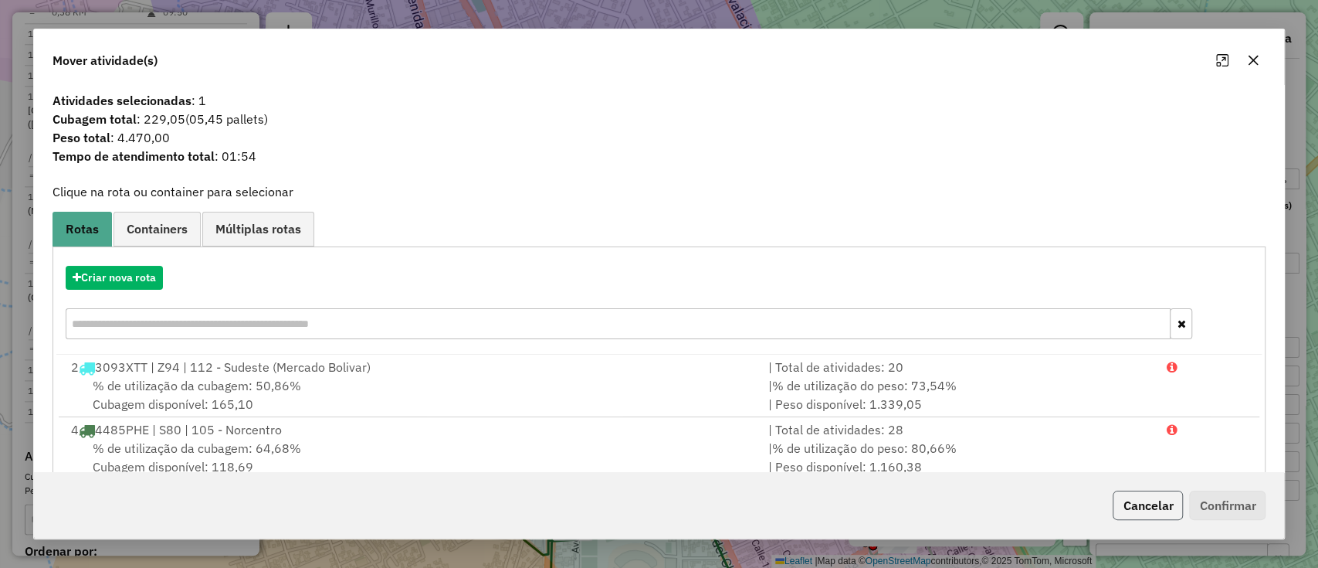
click at [1130, 505] on button "Cancelar" at bounding box center [1148, 504] width 70 height 29
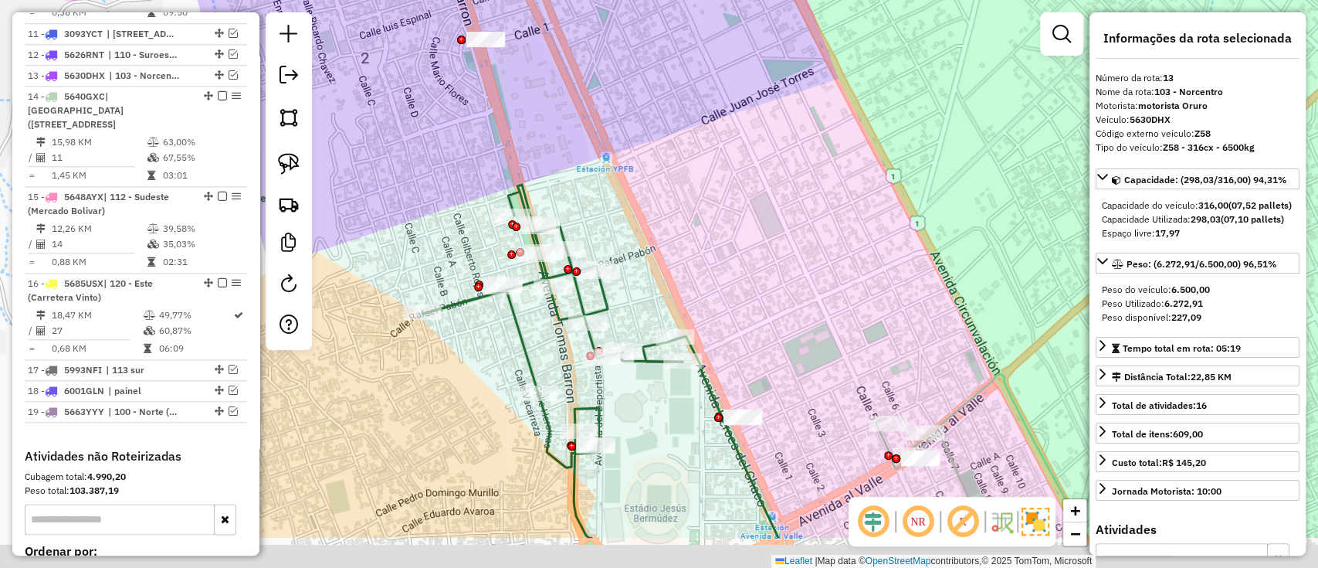
drag, startPoint x: 656, startPoint y: 165, endPoint x: 692, endPoint y: -4, distance: 172.8
click at [692, 0] on html "Aguarde... Pop-up bloqueado! Seu navegador bloqueou automáticamente a abertura …" at bounding box center [659, 284] width 1318 height 568
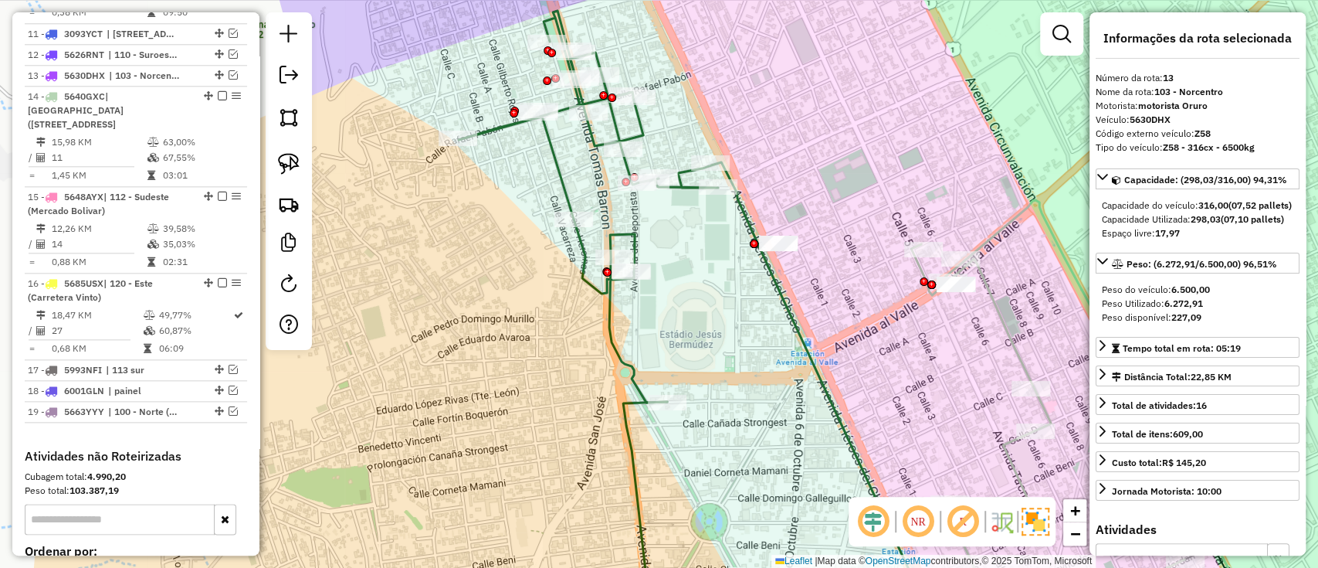
click at [627, 232] on icon at bounding box center [697, 318] width 476 height 614
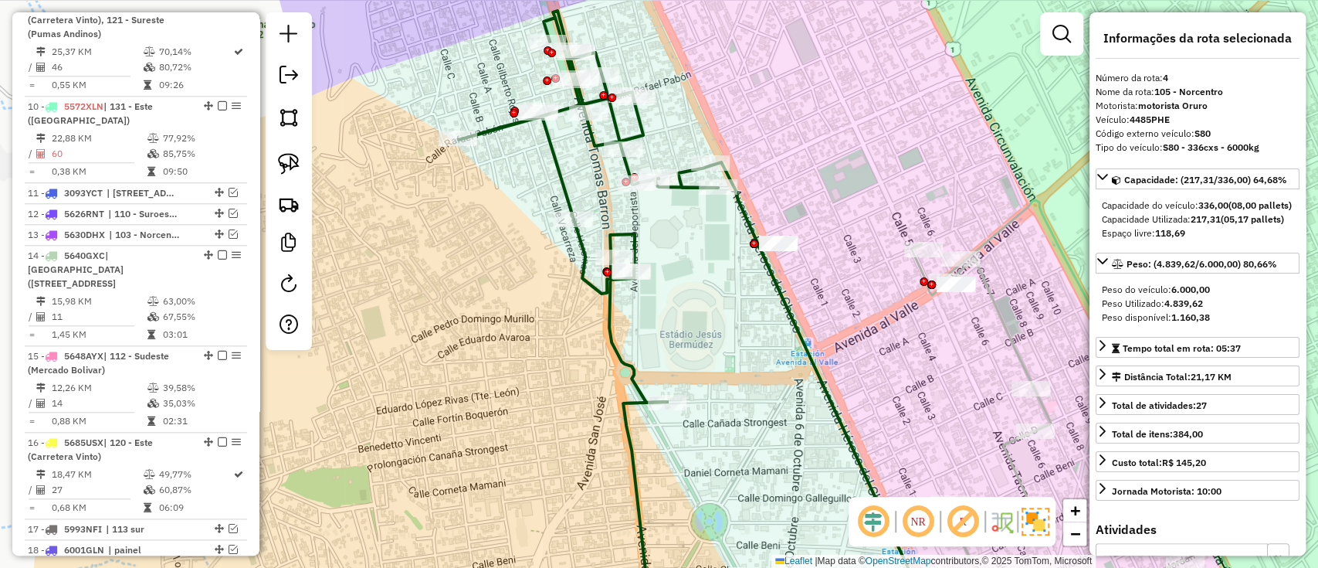
scroll to position [735, 0]
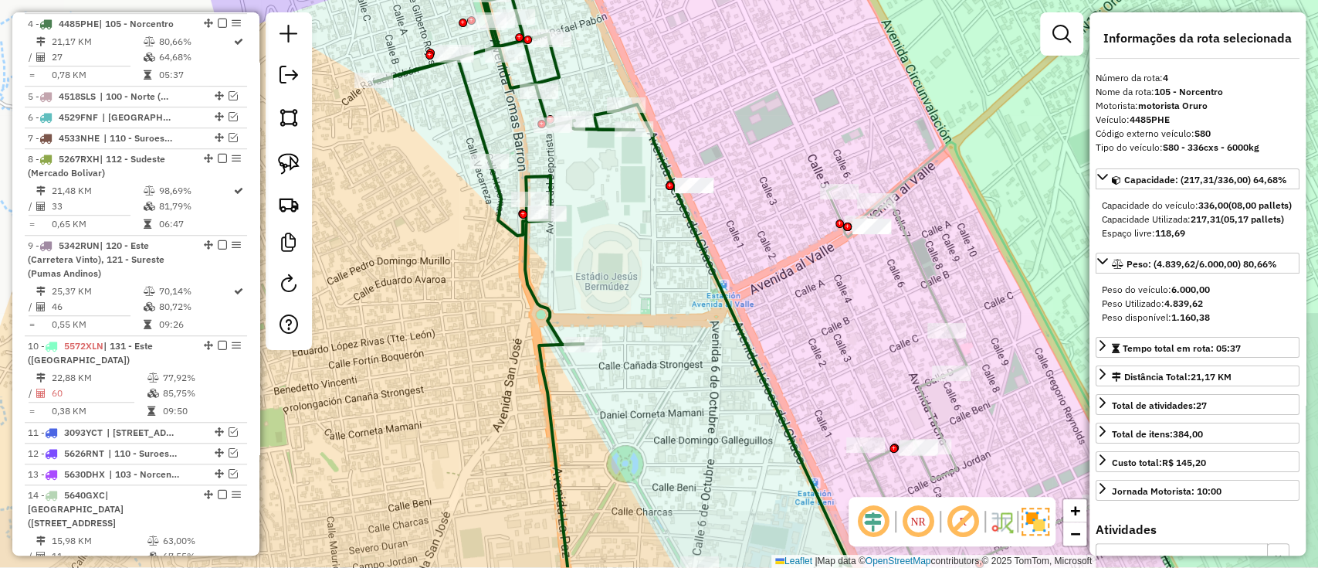
drag, startPoint x: 683, startPoint y: 271, endPoint x: 581, endPoint y: 207, distance: 120.4
click at [581, 208] on div "Janela de atendimento Grade de atendimento Capacidade Transportadoras Veículos …" at bounding box center [659, 284] width 1318 height 568
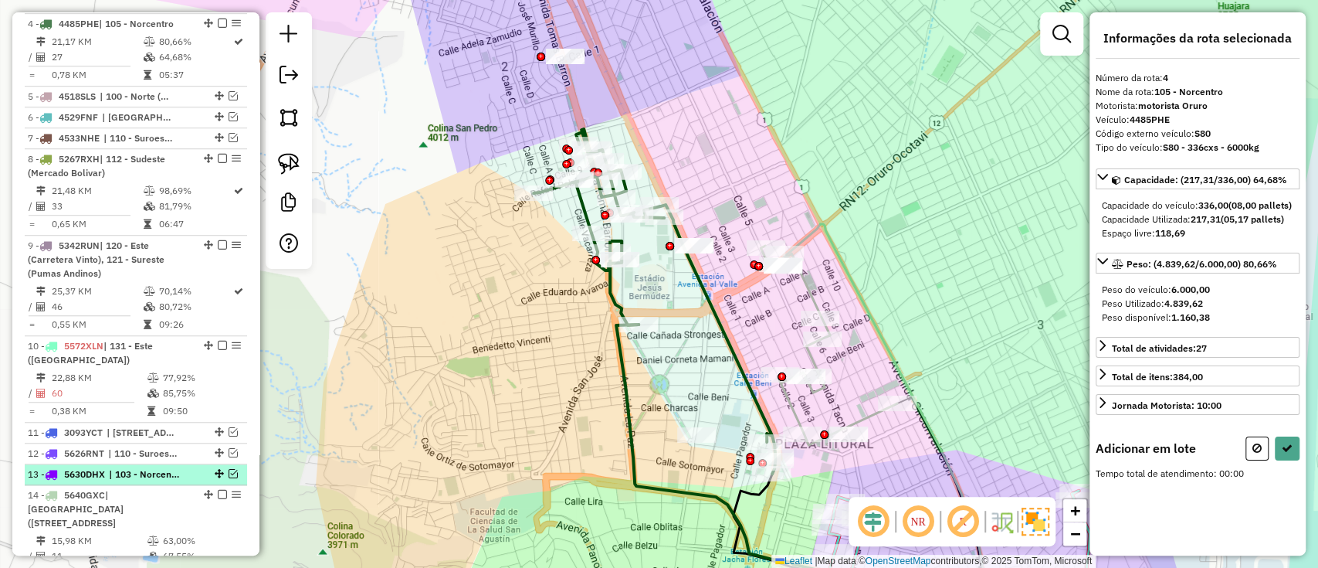
click at [233, 469] on em at bounding box center [233, 473] width 9 height 9
select select "**********"
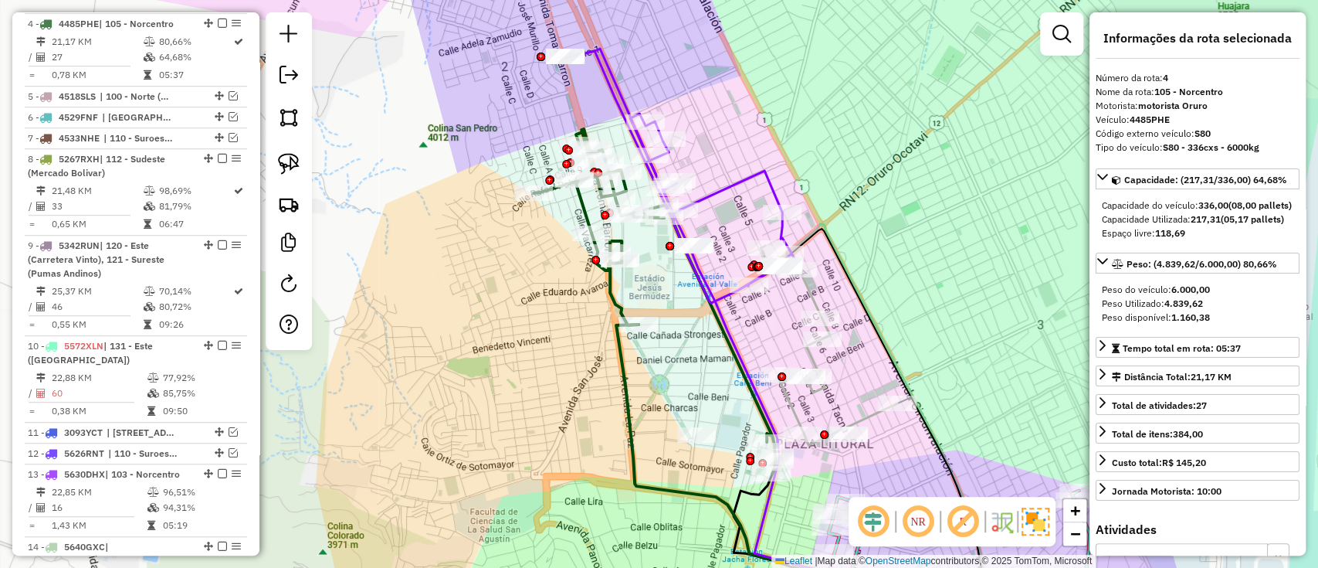
click at [738, 182] on icon at bounding box center [682, 177] width 233 height 252
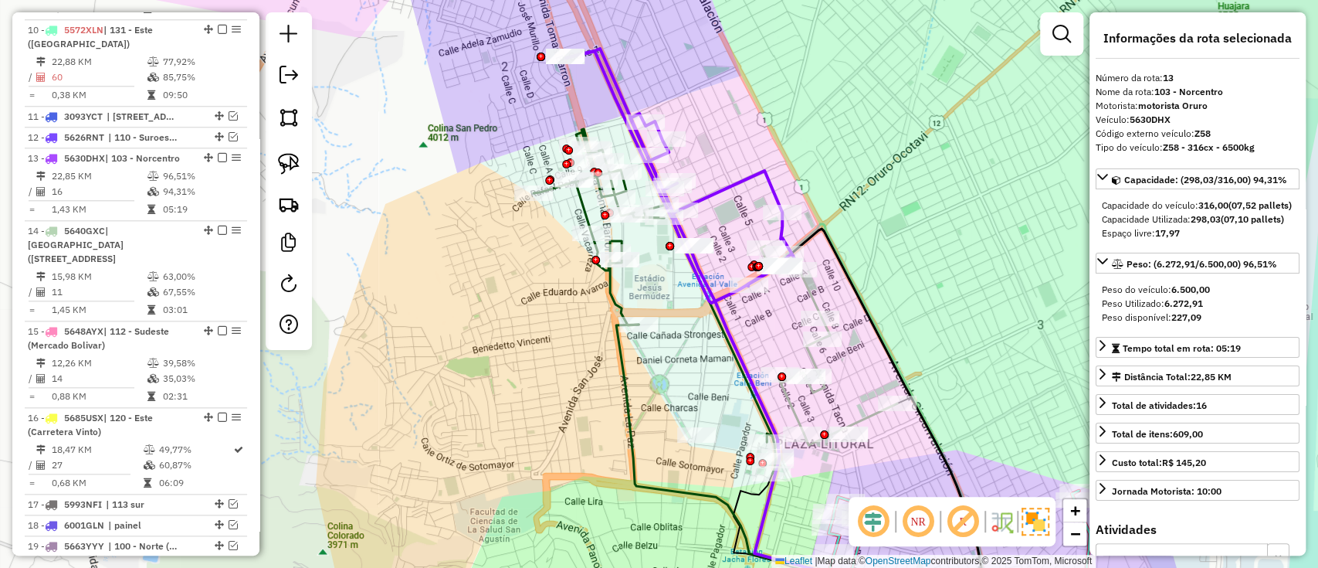
scroll to position [1185, 0]
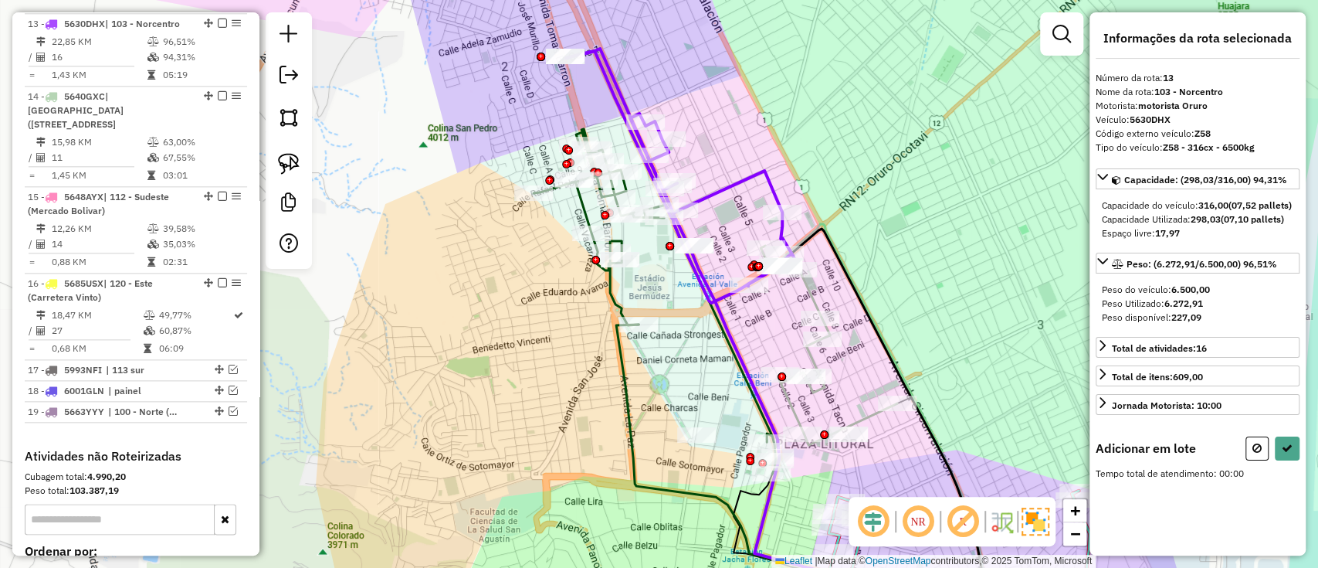
click at [809, 357] on icon at bounding box center [829, 345] width 137 height 199
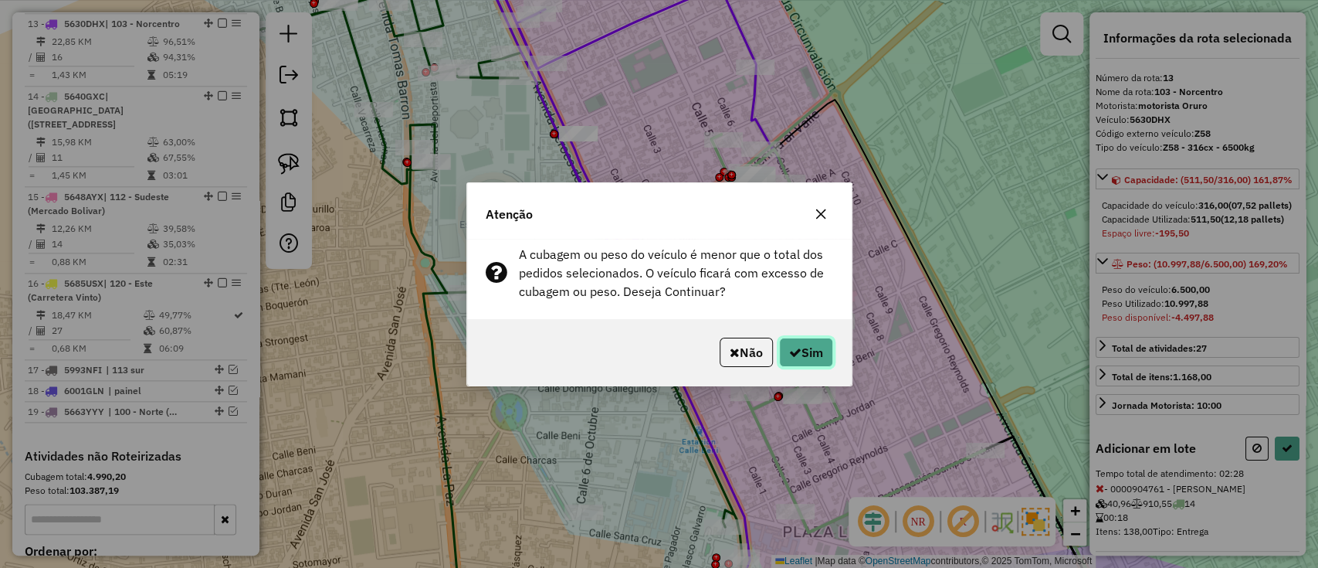
click at [806, 357] on button "Sim" at bounding box center [806, 351] width 54 height 29
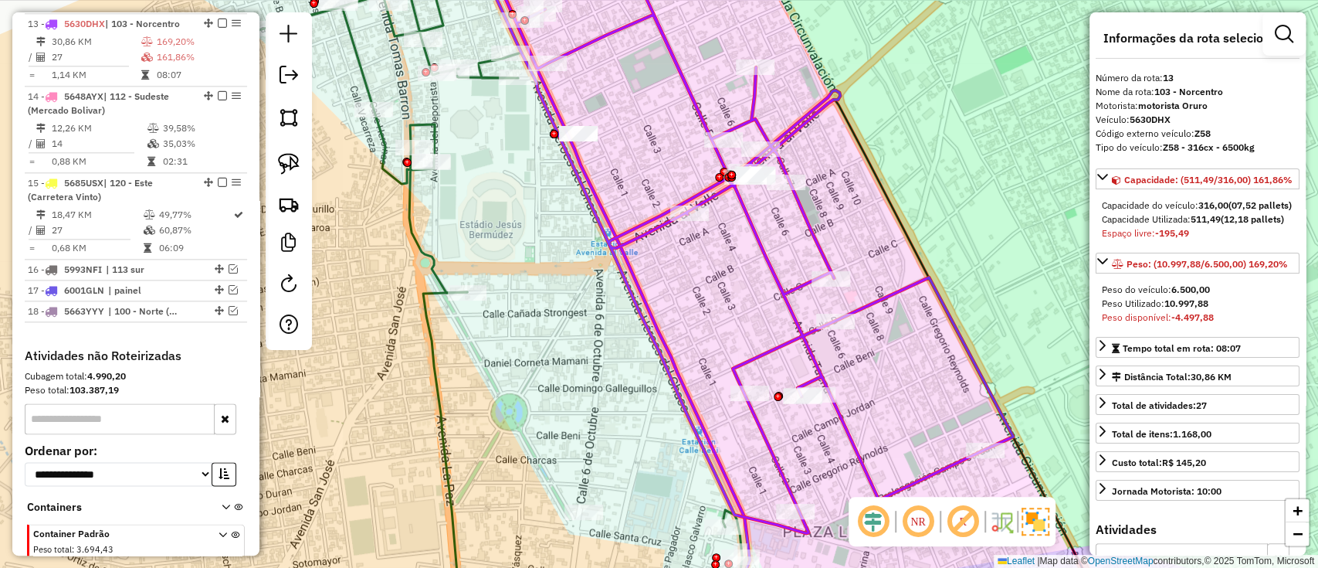
scroll to position [1099, 0]
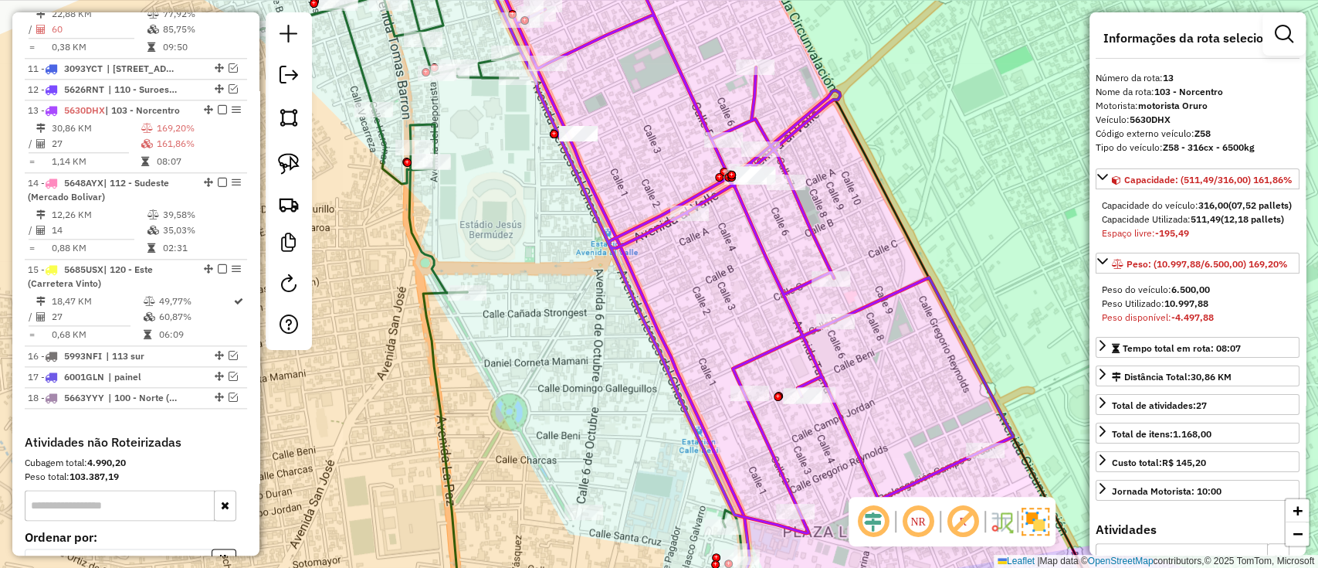
click at [420, 230] on icon at bounding box center [500, 267] width 483 height 646
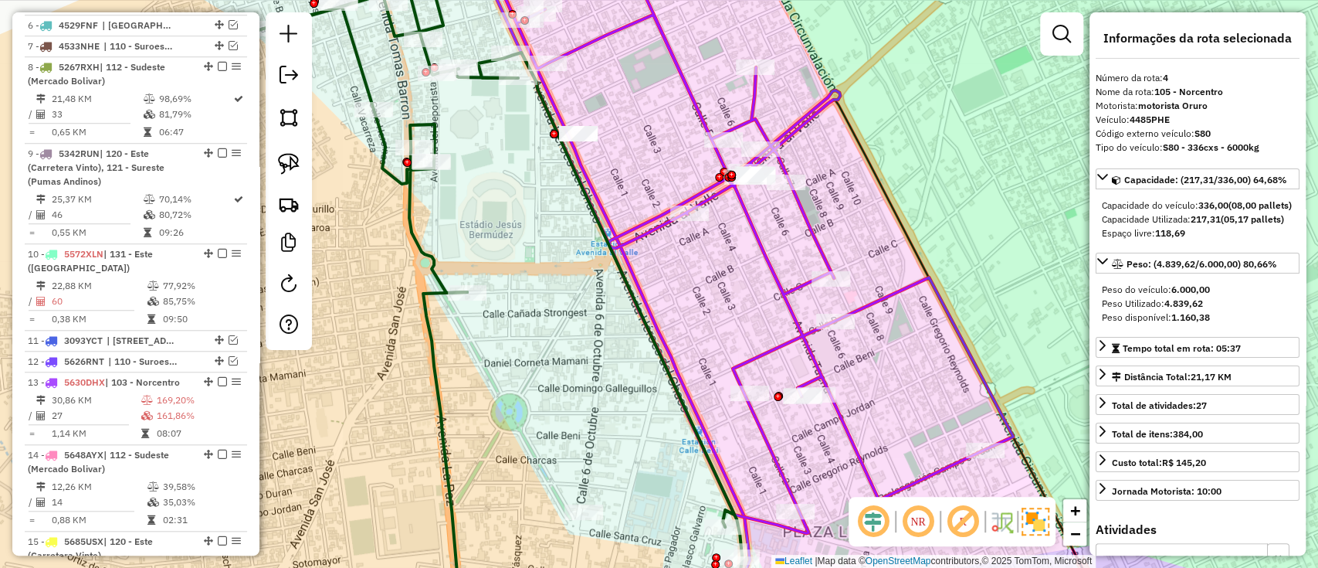
scroll to position [735, 0]
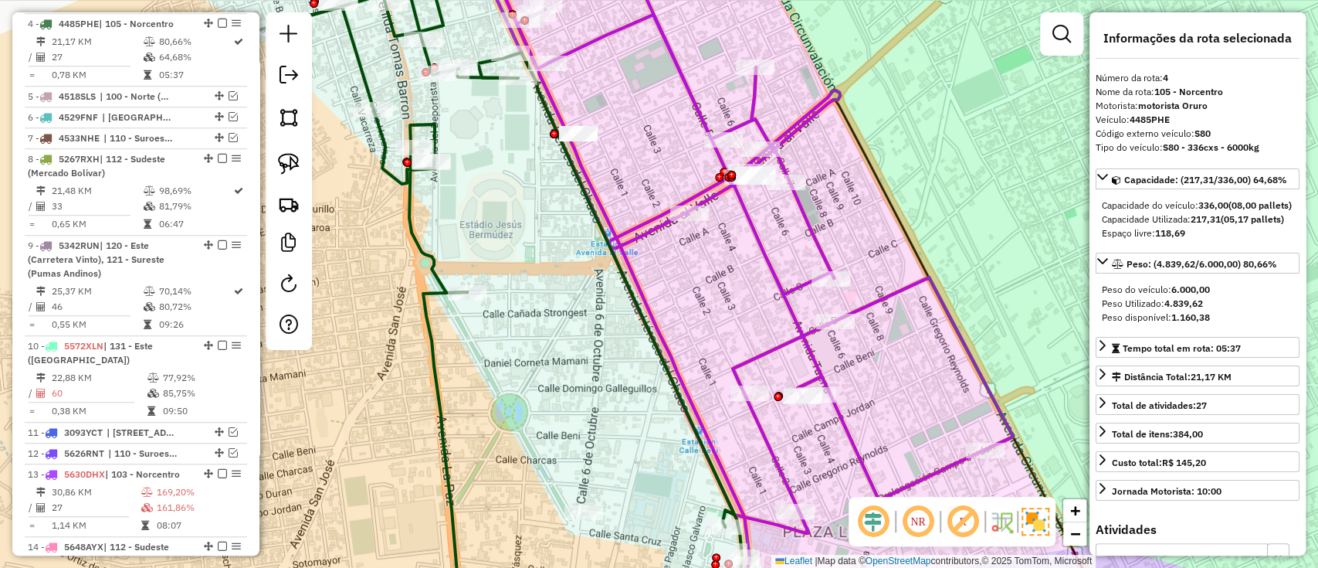
click at [696, 192] on icon at bounding box center [742, 238] width 542 height 589
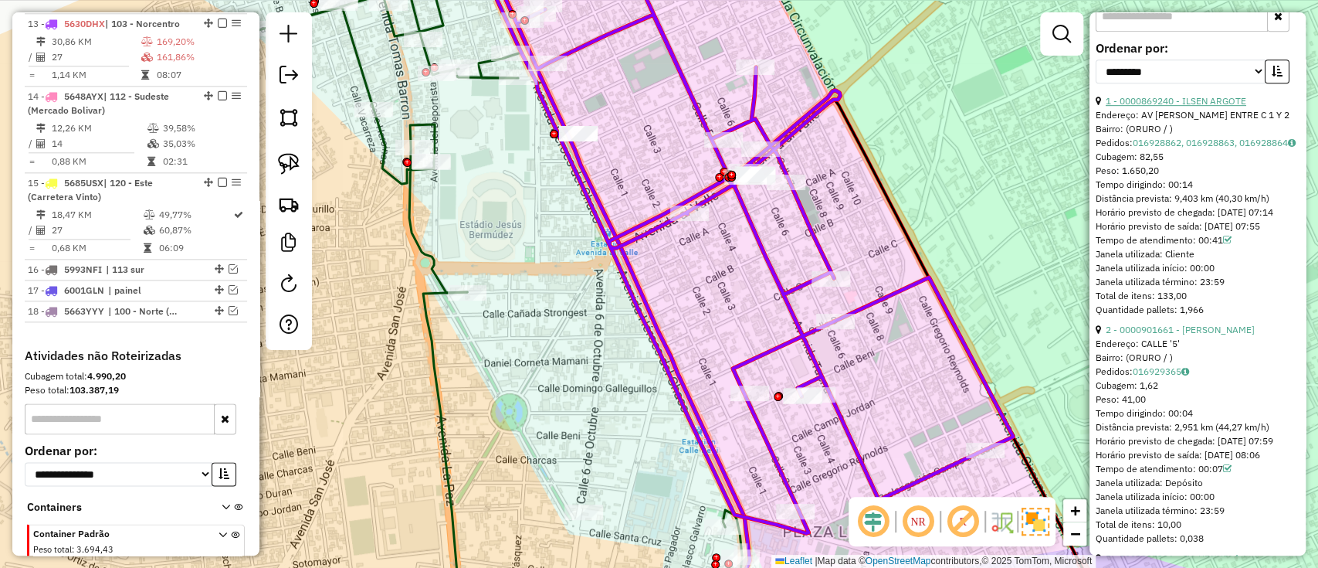
scroll to position [514, 0]
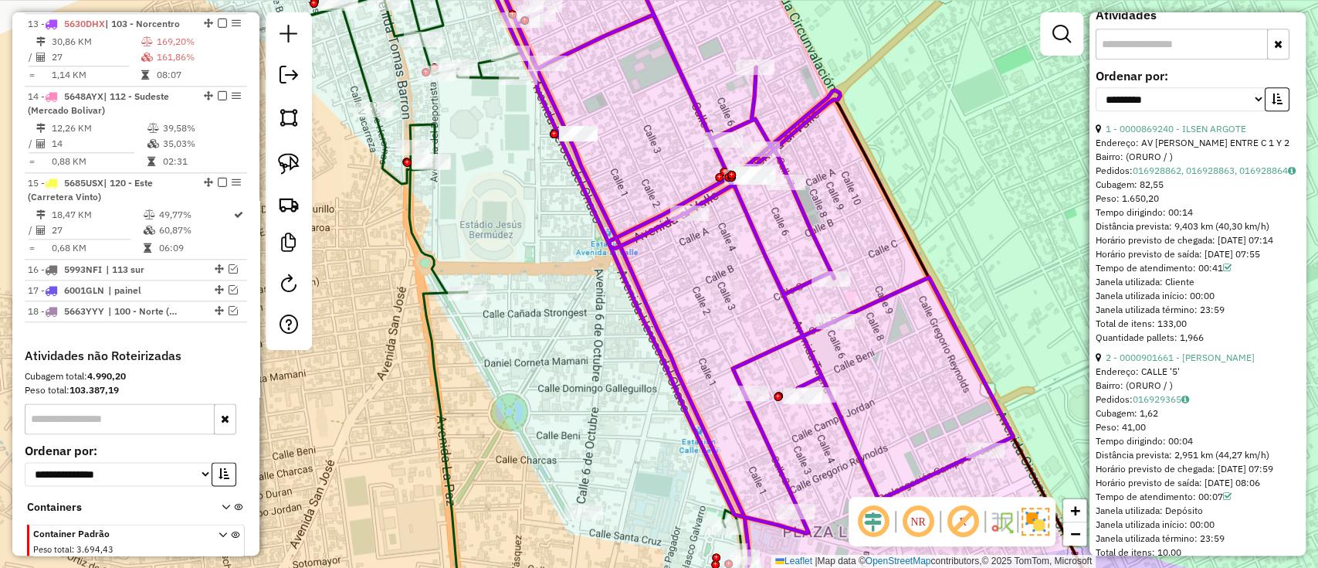
click at [1191, 136] on div "1 - 0000869240 - ILSEN ARGOTE" at bounding box center [1198, 129] width 204 height 14
click at [1190, 111] on select "**********" at bounding box center [1181, 99] width 170 height 24
select select "*********"
click at [1096, 111] on select "**********" at bounding box center [1181, 99] width 170 height 24
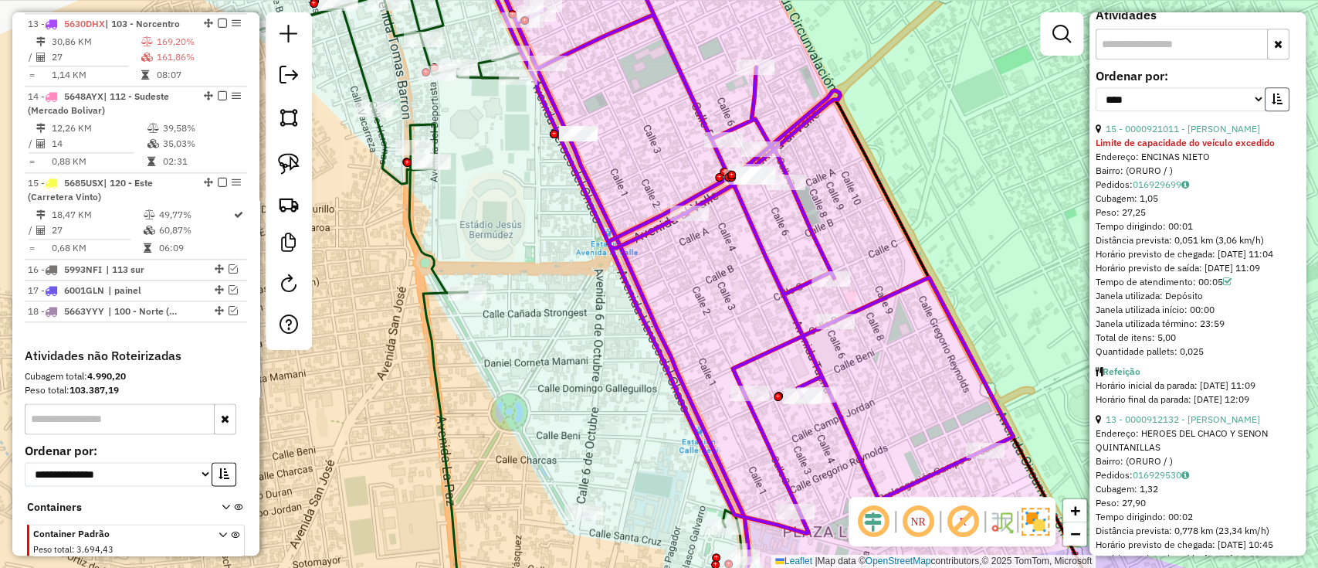
click at [1279, 111] on button "button" at bounding box center [1277, 99] width 25 height 24
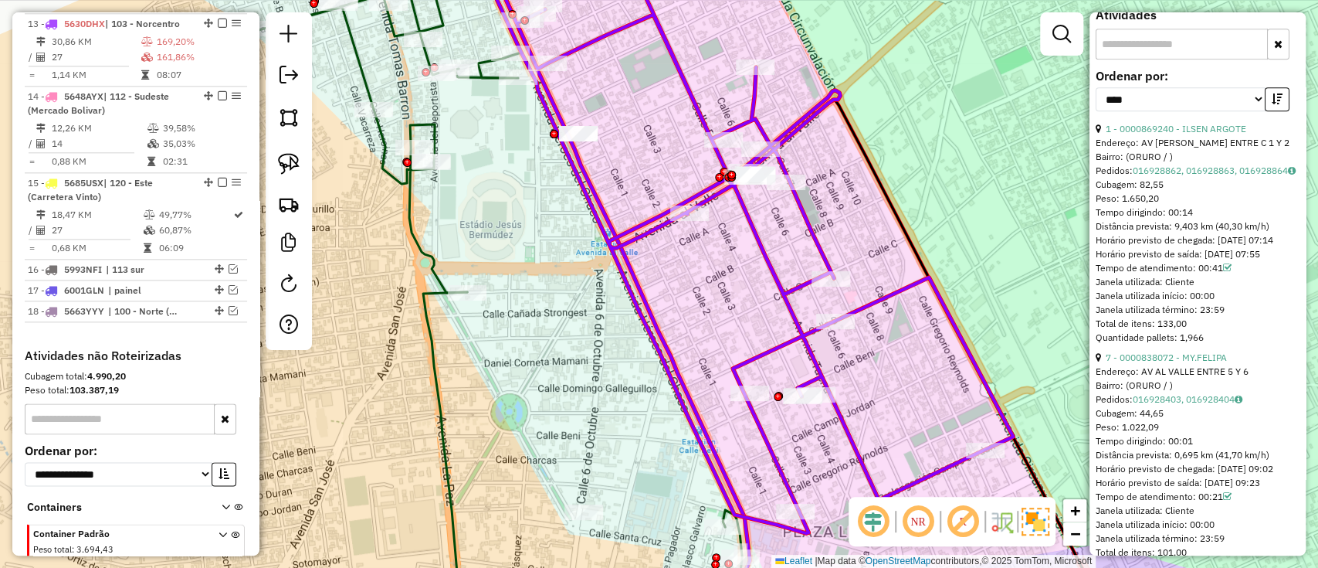
click at [1181, 122] on div "**********" at bounding box center [1198, 96] width 204 height 52
click at [1178, 134] on link "1 - 0000869240 - ILSEN ARGOTE" at bounding box center [1176, 129] width 141 height 12
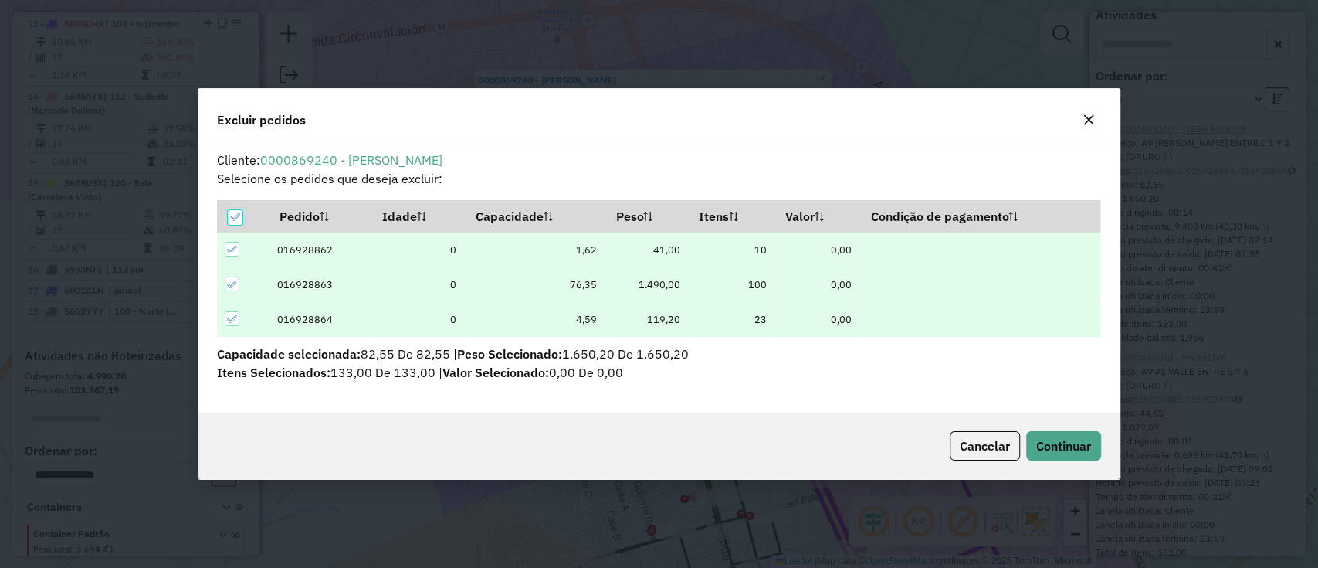
scroll to position [0, 0]
click at [1055, 455] on button "Continuar" at bounding box center [1063, 445] width 75 height 29
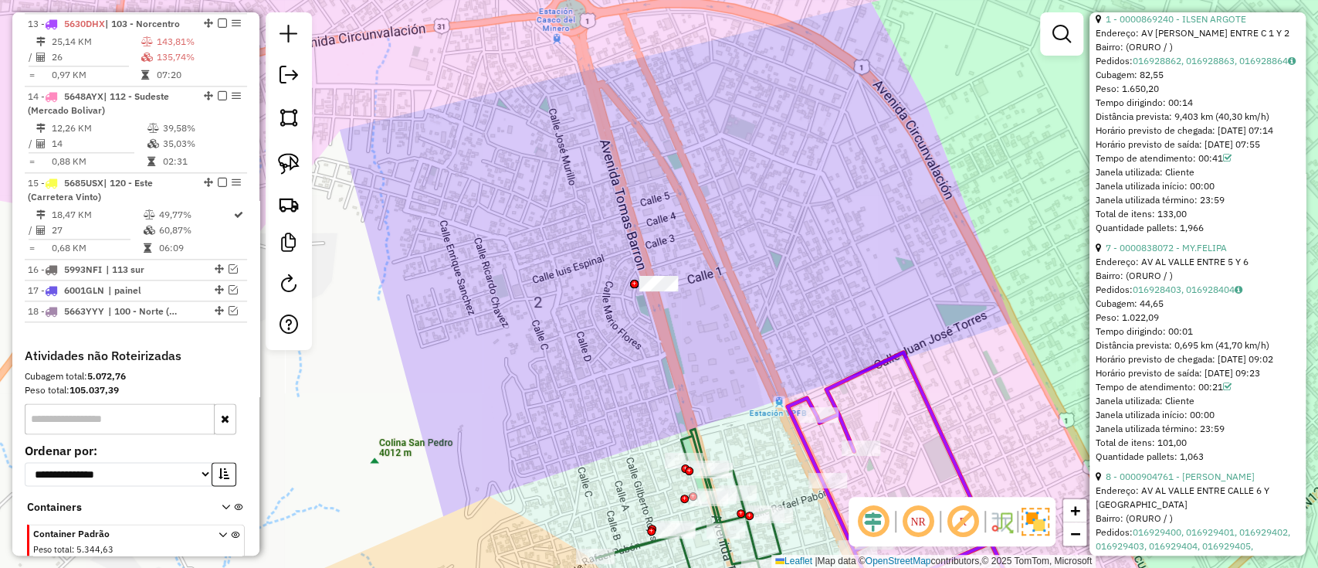
scroll to position [720, 0]
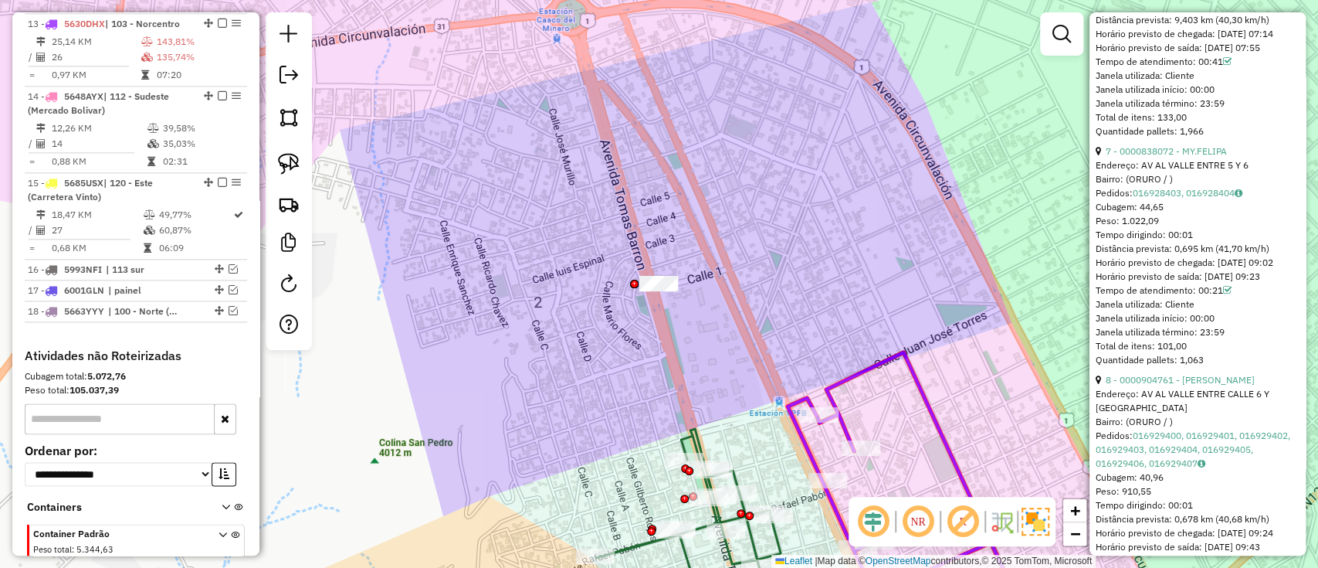
click at [1150, 172] on div "Endereço: AV AL VALLE ENTRE 5 Y 6" at bounding box center [1198, 165] width 204 height 14
click at [1150, 157] on link "7 - 0000838072 - MY.FELIPA" at bounding box center [1166, 151] width 121 height 12
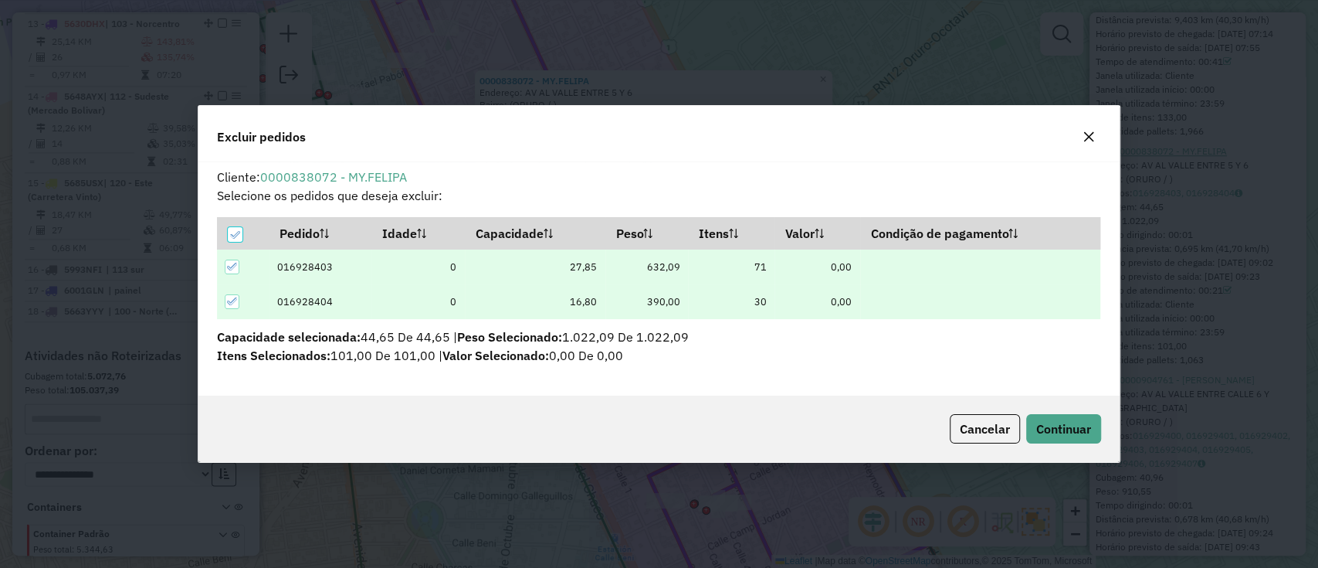
scroll to position [0, 0]
click at [1075, 444] on div "Cancelar Continuar" at bounding box center [658, 428] width 921 height 66
click at [1074, 432] on span "Continuar" at bounding box center [1063, 428] width 55 height 15
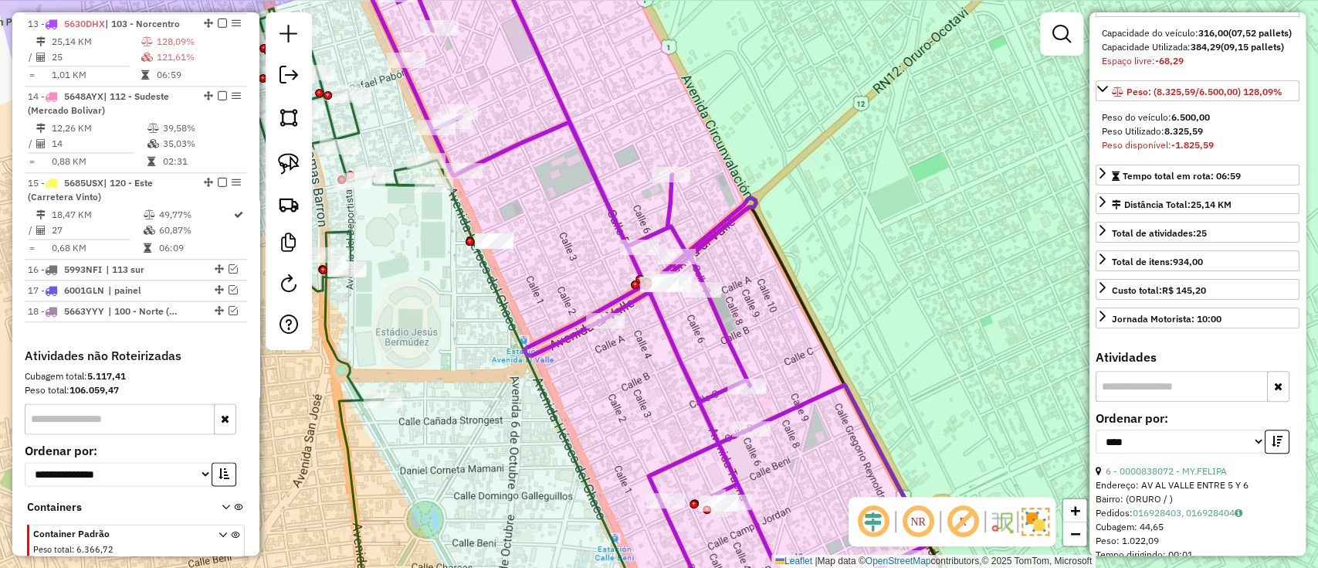
scroll to position [618, 0]
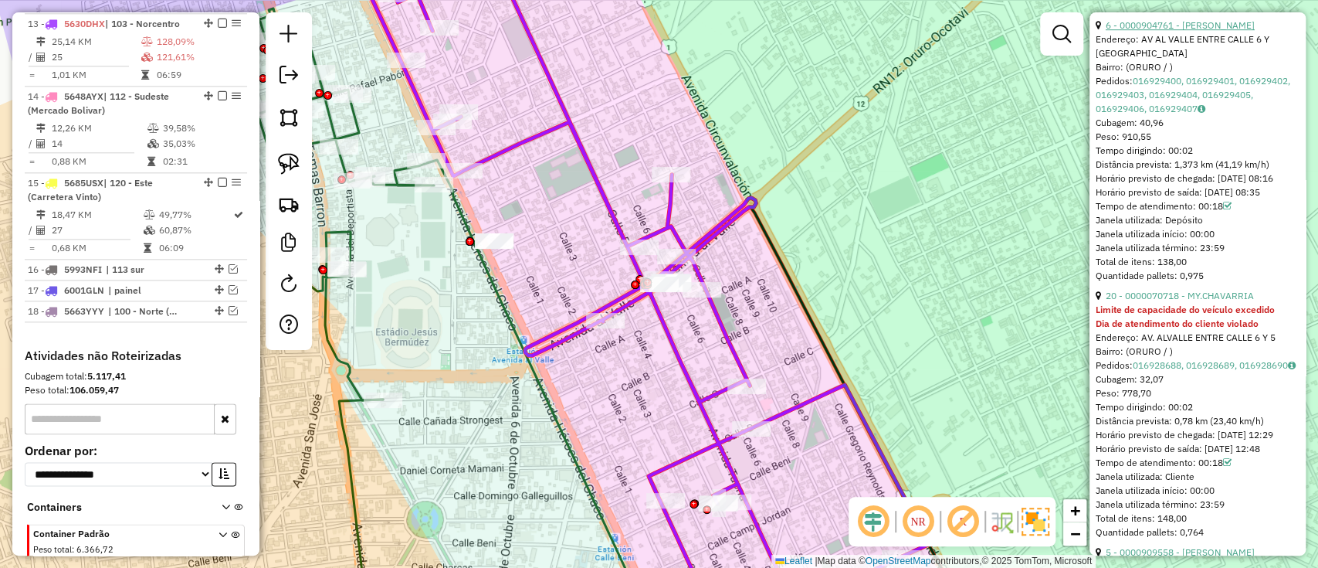
click at [1199, 31] on link "6 - 0000904761 - CECILIO CATARI" at bounding box center [1180, 25] width 149 height 12
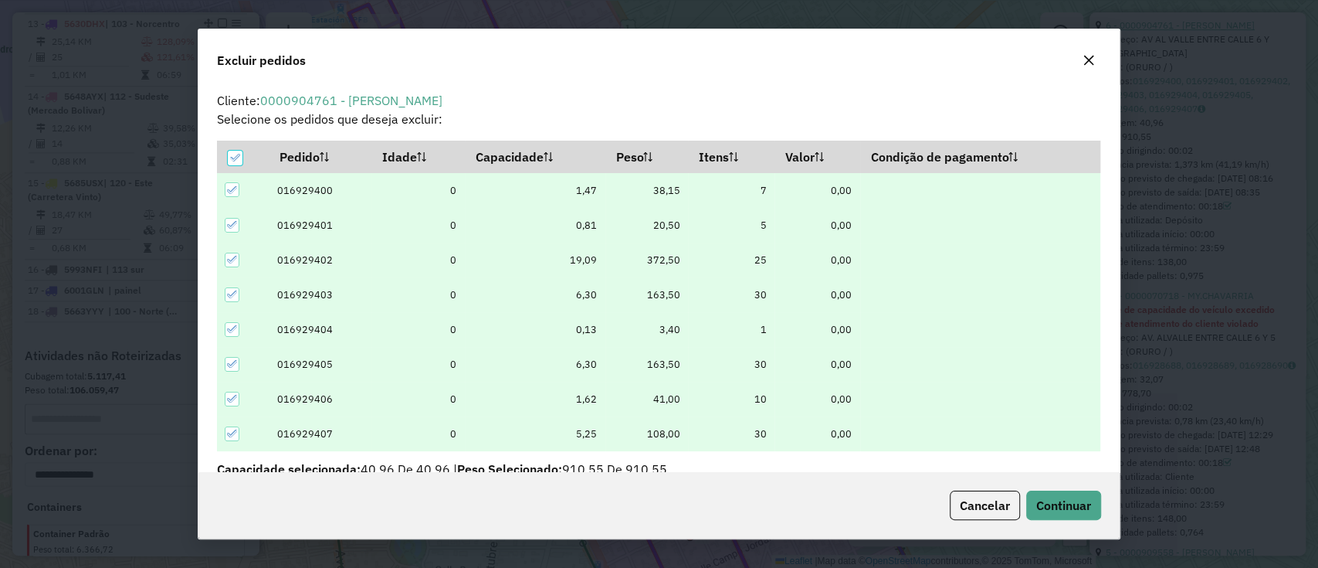
scroll to position [8, 5]
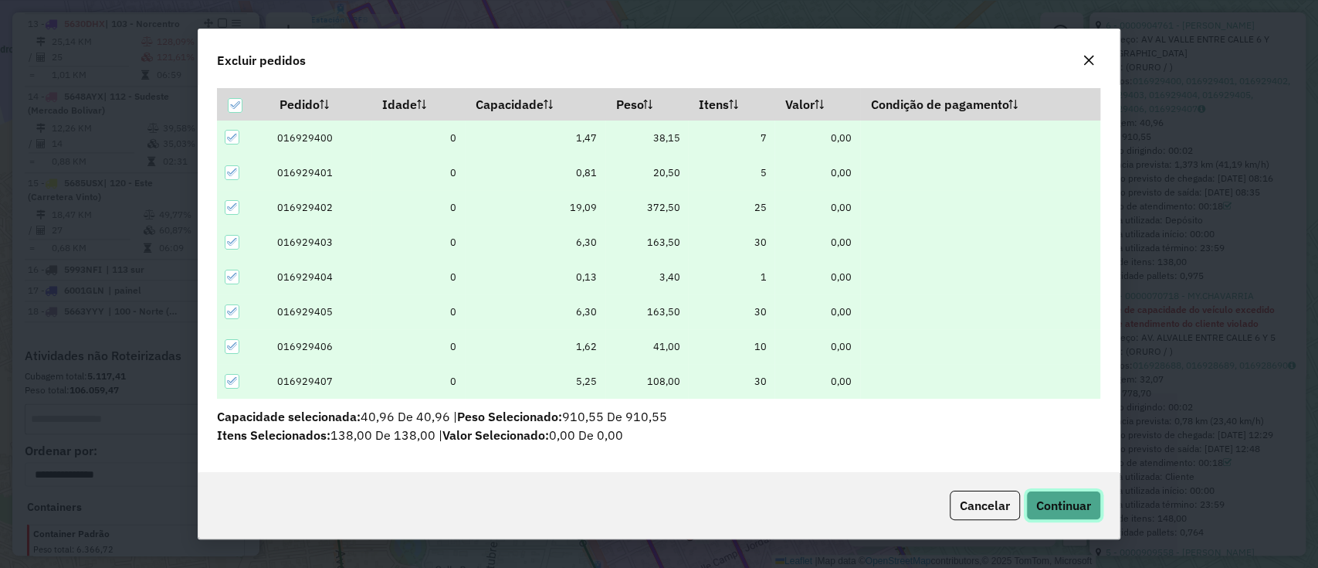
click at [1046, 510] on span "Continuar" at bounding box center [1063, 504] width 55 height 15
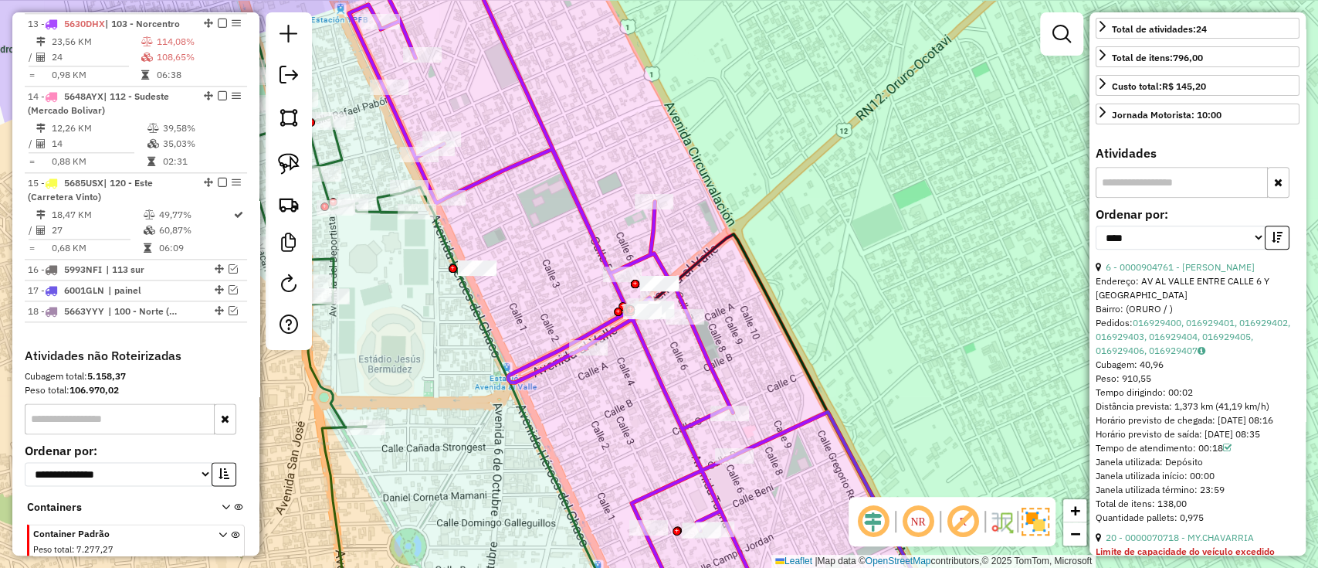
scroll to position [412, 0]
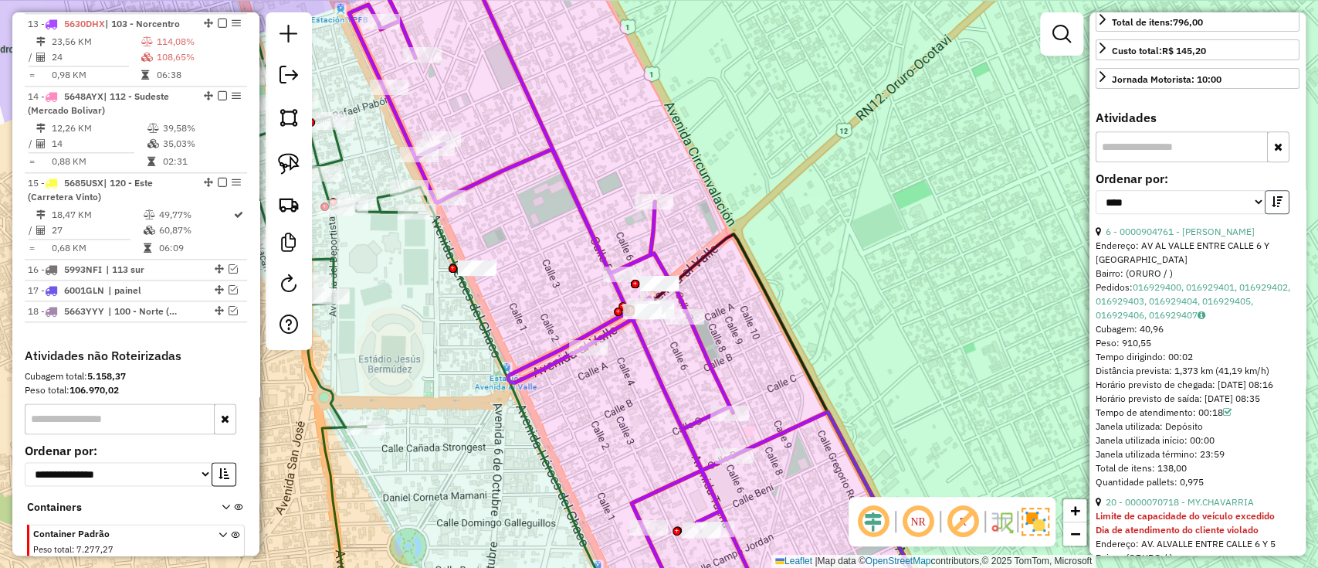
click at [1279, 214] on button "button" at bounding box center [1277, 202] width 25 height 24
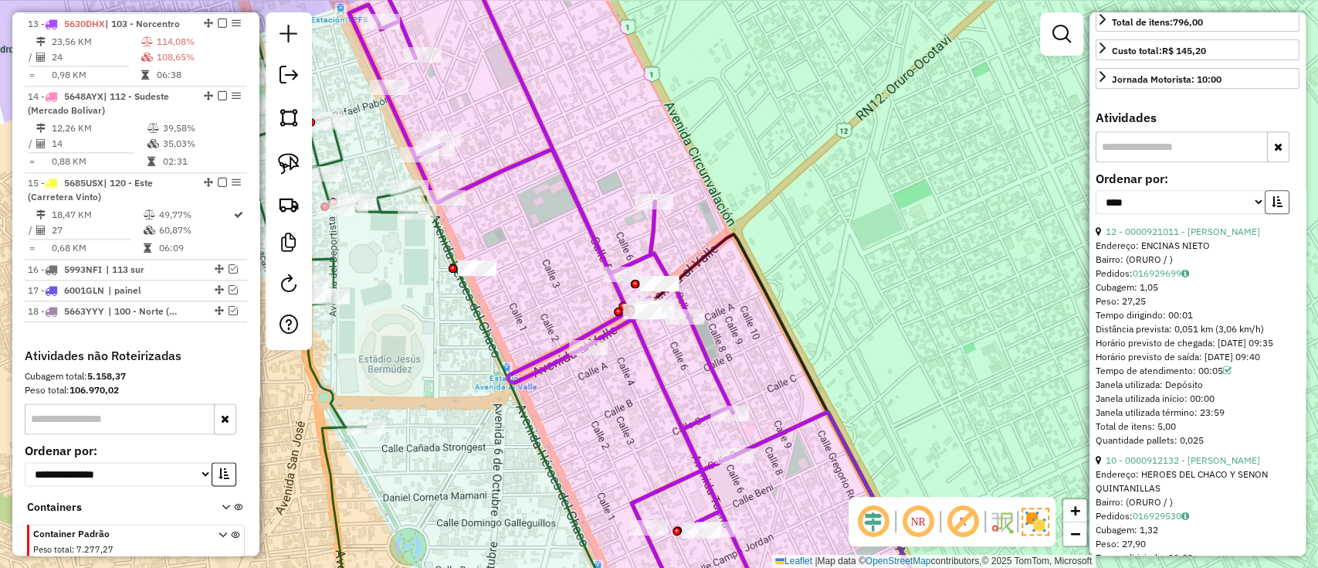
click at [1278, 207] on icon "button" at bounding box center [1277, 201] width 11 height 11
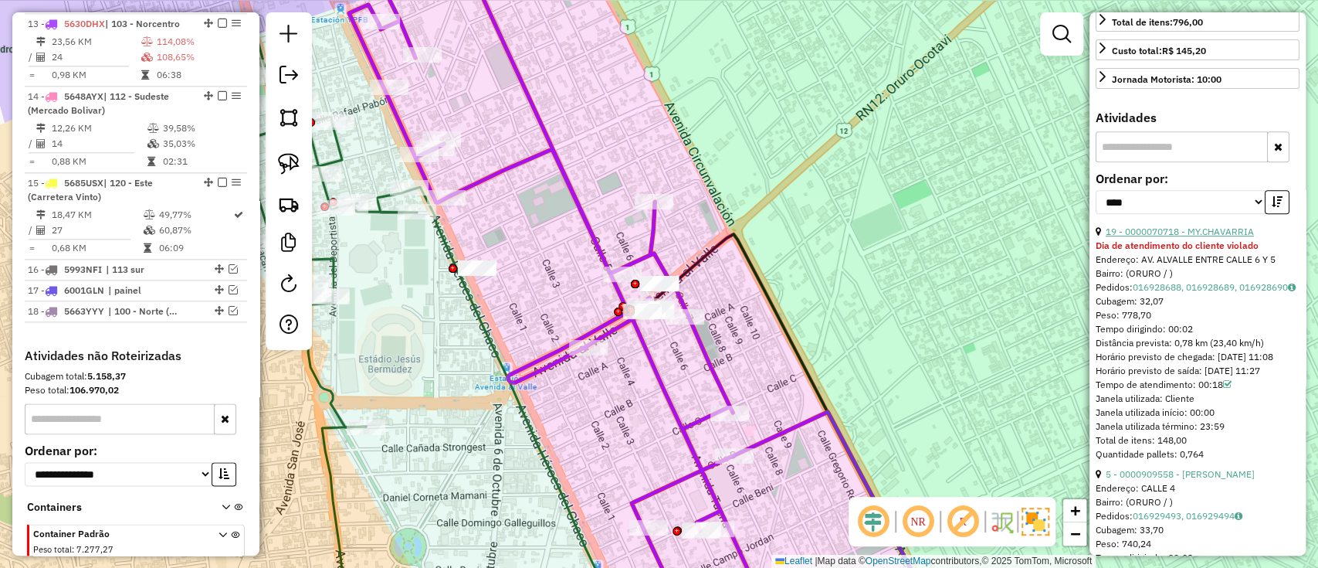
click at [1188, 237] on link "19 - 0000070718 - MY.CHAVARRIA" at bounding box center [1180, 231] width 148 height 12
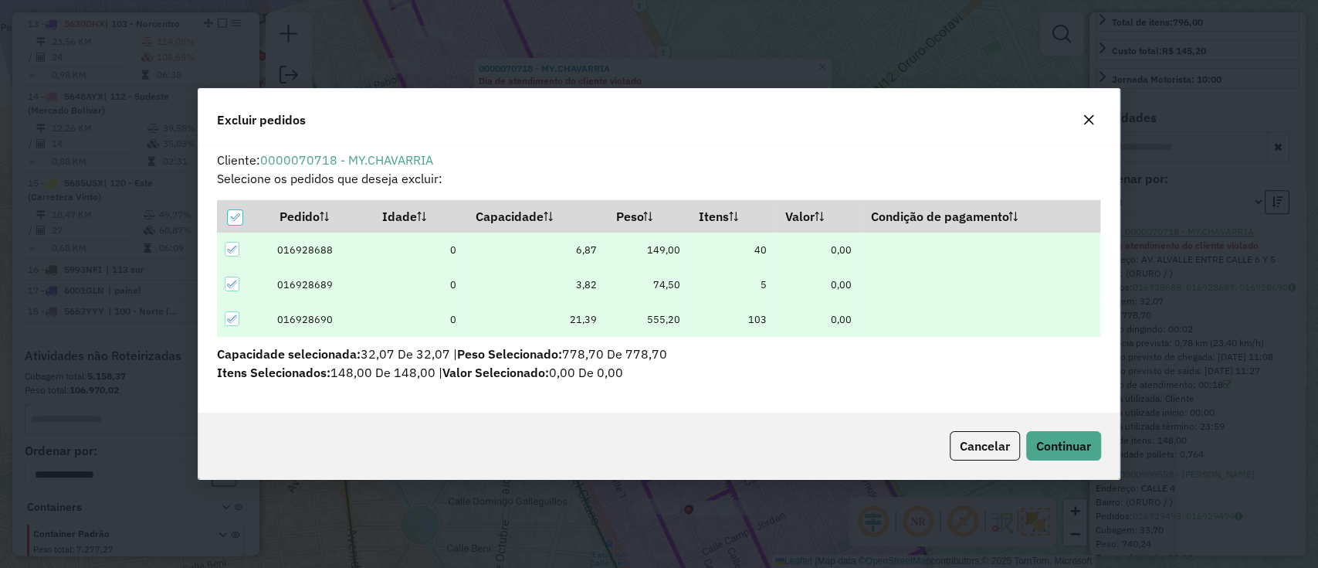
scroll to position [0, 0]
click at [1065, 433] on button "Continuar" at bounding box center [1063, 445] width 75 height 29
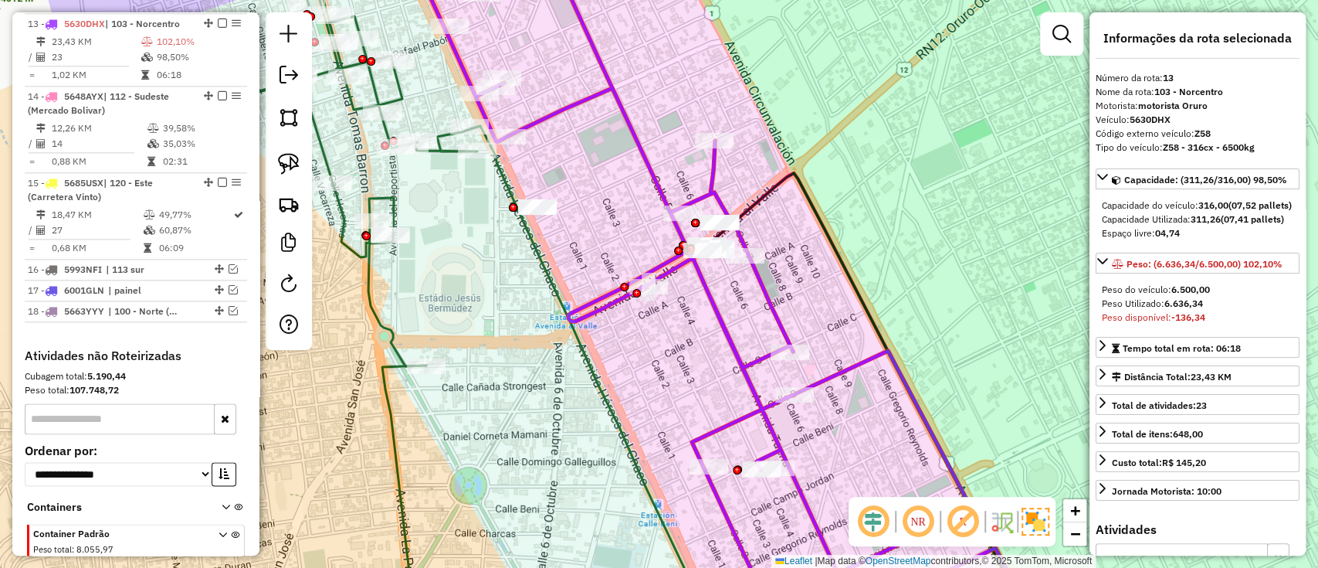
drag, startPoint x: 609, startPoint y: 246, endPoint x: 598, endPoint y: 162, distance: 84.2
click at [659, 209] on div "Rota 13 - Placa 5630DHX 0000866048 - DEP.FREDDY CALL Janela de atendimento Grad…" at bounding box center [659, 284] width 1318 height 568
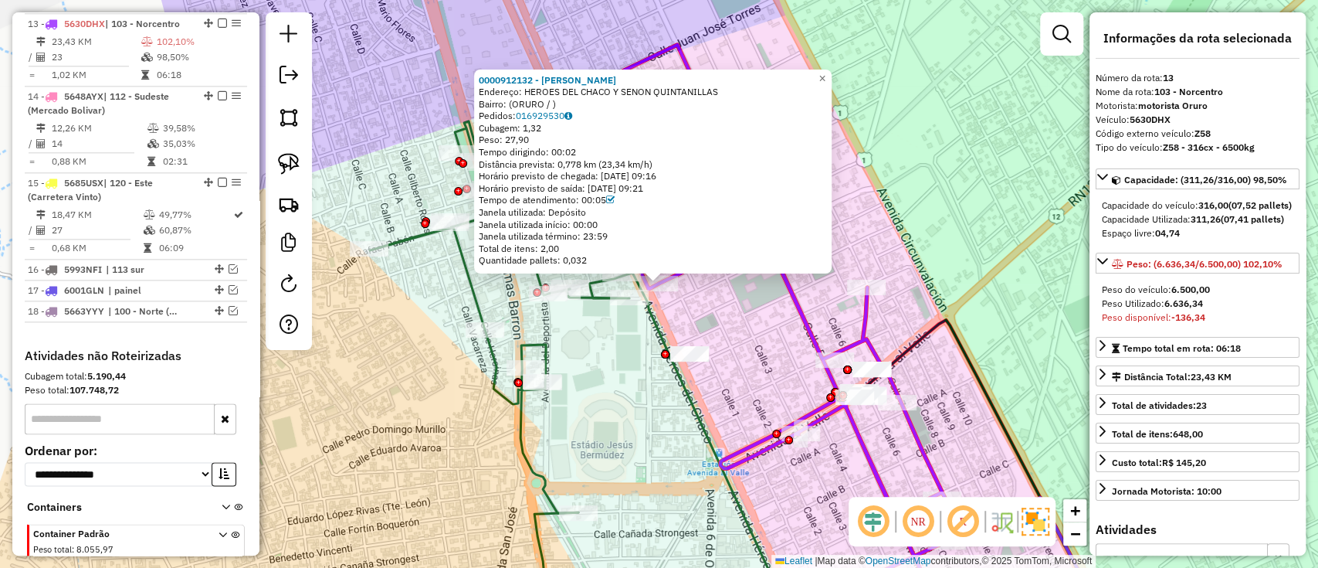
click at [595, 378] on div "Rota 4 - Placa 4485PHE 0000854795 - T. ANTORIANO 0000912132 - FANNY FLORES Ende…" at bounding box center [659, 284] width 1318 height 568
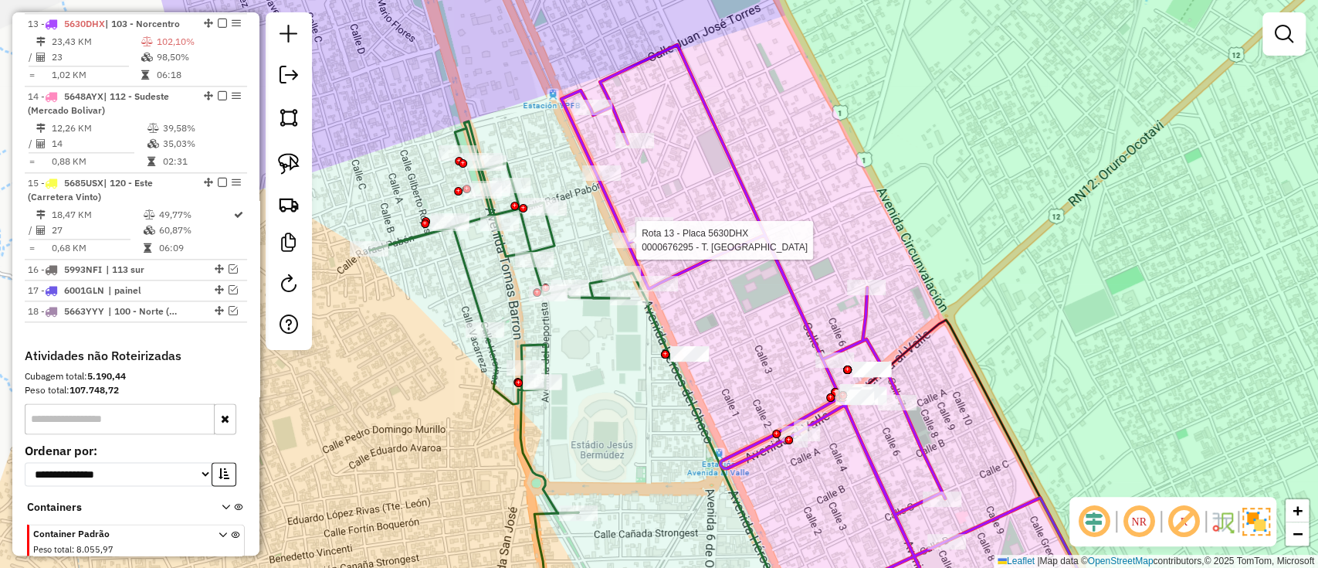
select select "*********"
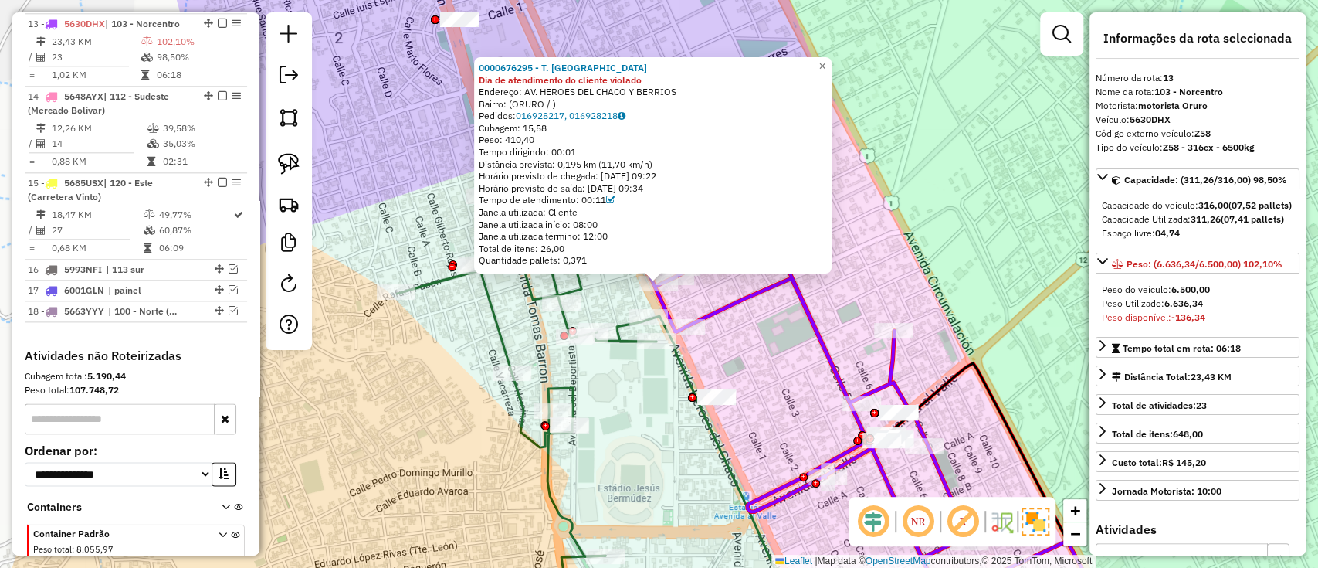
click at [658, 398] on div "0000676295 - T. YAPARI Dia de atendimento do cliente violado Endereço: AV. HERO…" at bounding box center [659, 284] width 1318 height 568
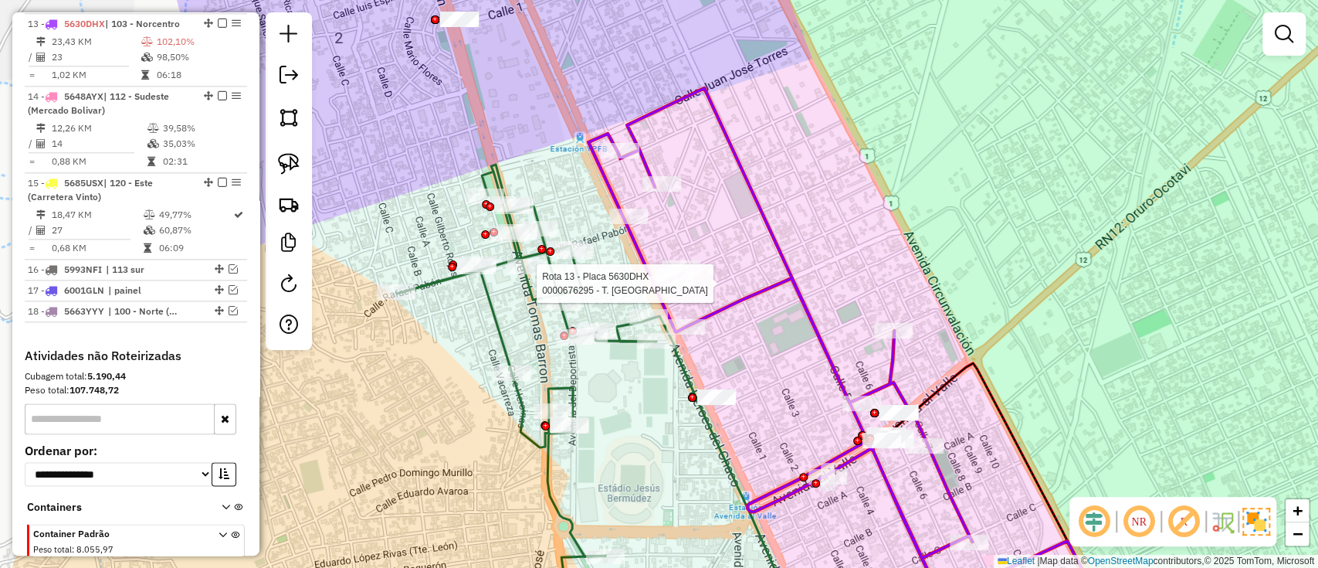
select select "*********"
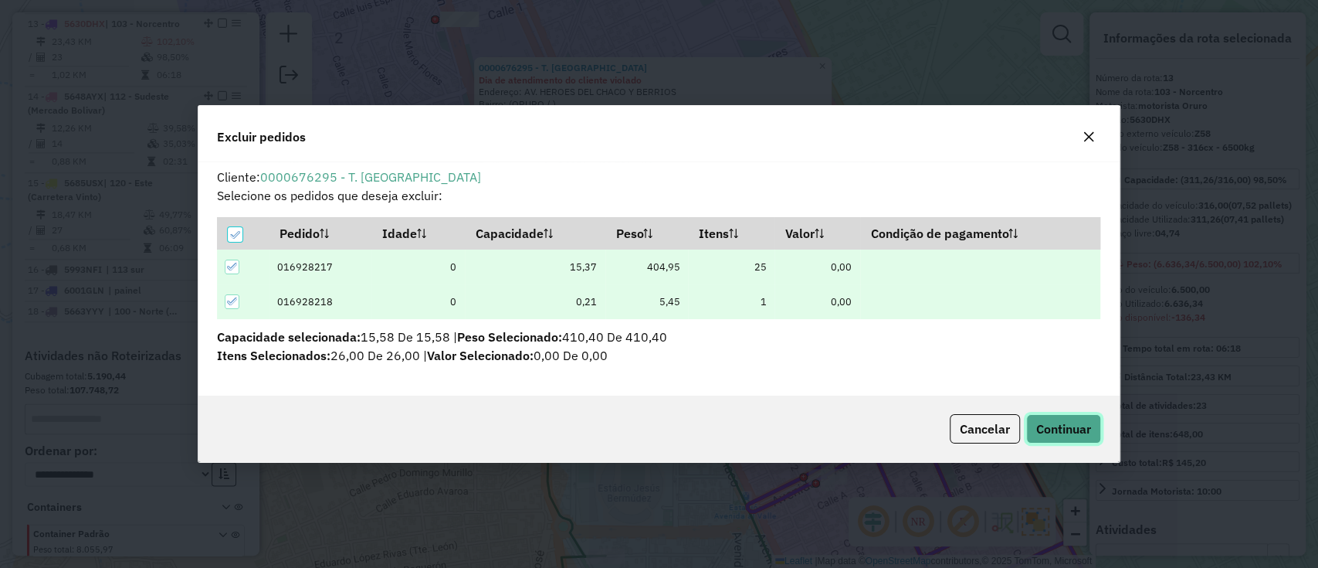
click at [1090, 429] on button "Continuar" at bounding box center [1063, 428] width 75 height 29
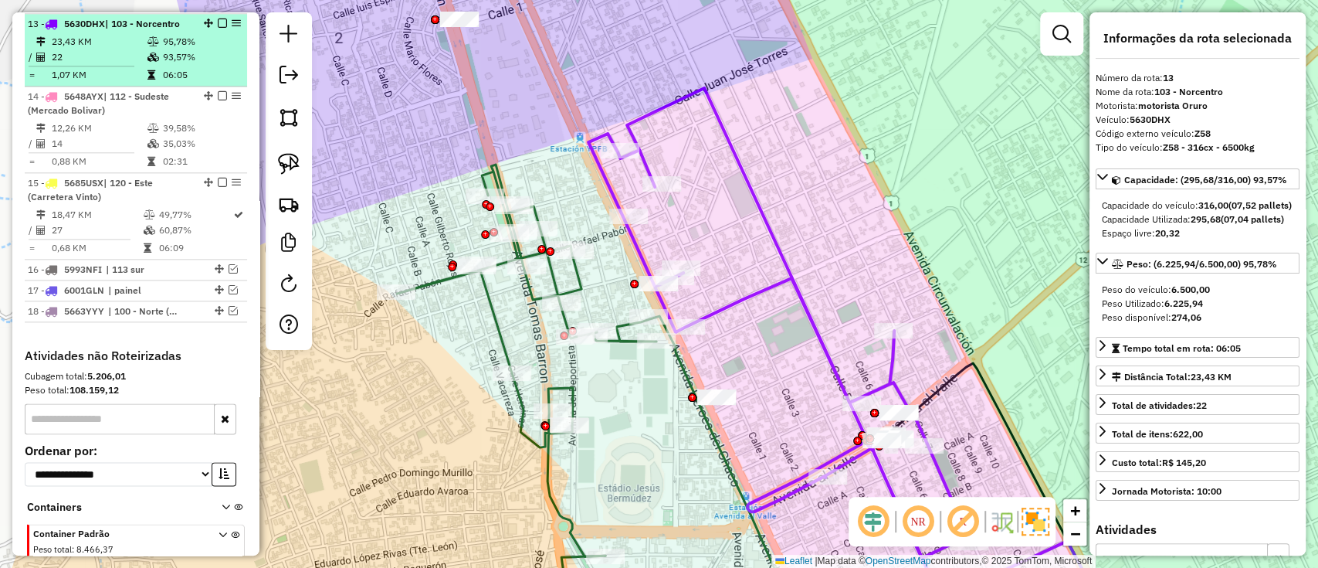
click at [212, 22] on div at bounding box center [218, 23] width 46 height 9
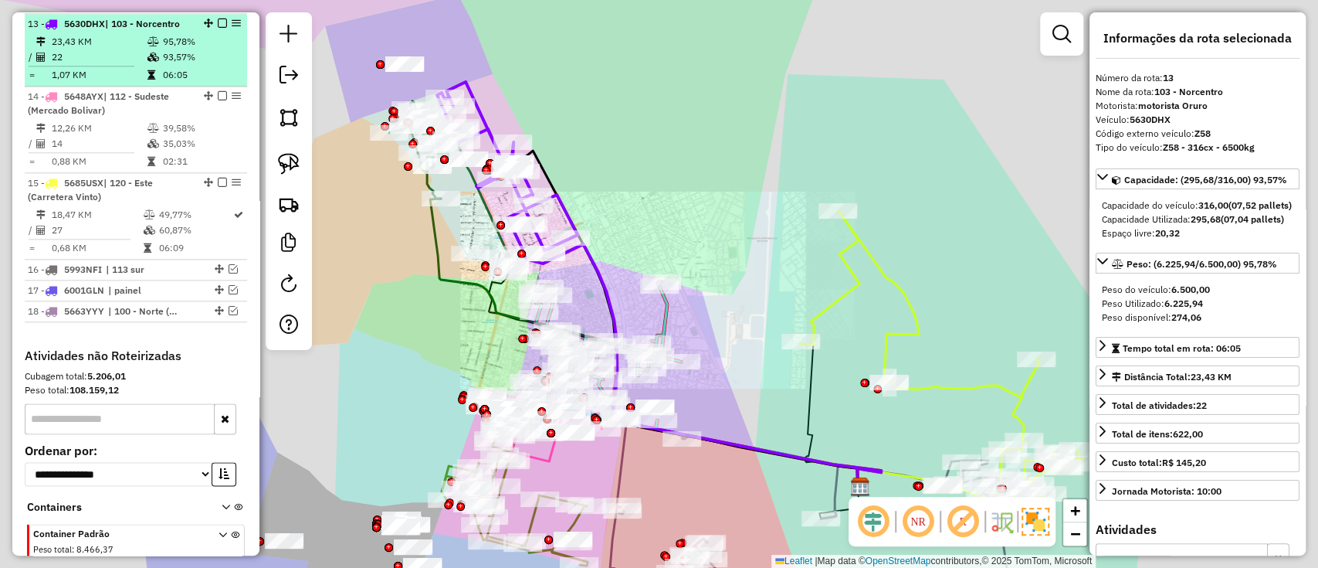
click at [218, 22] on em at bounding box center [222, 23] width 9 height 9
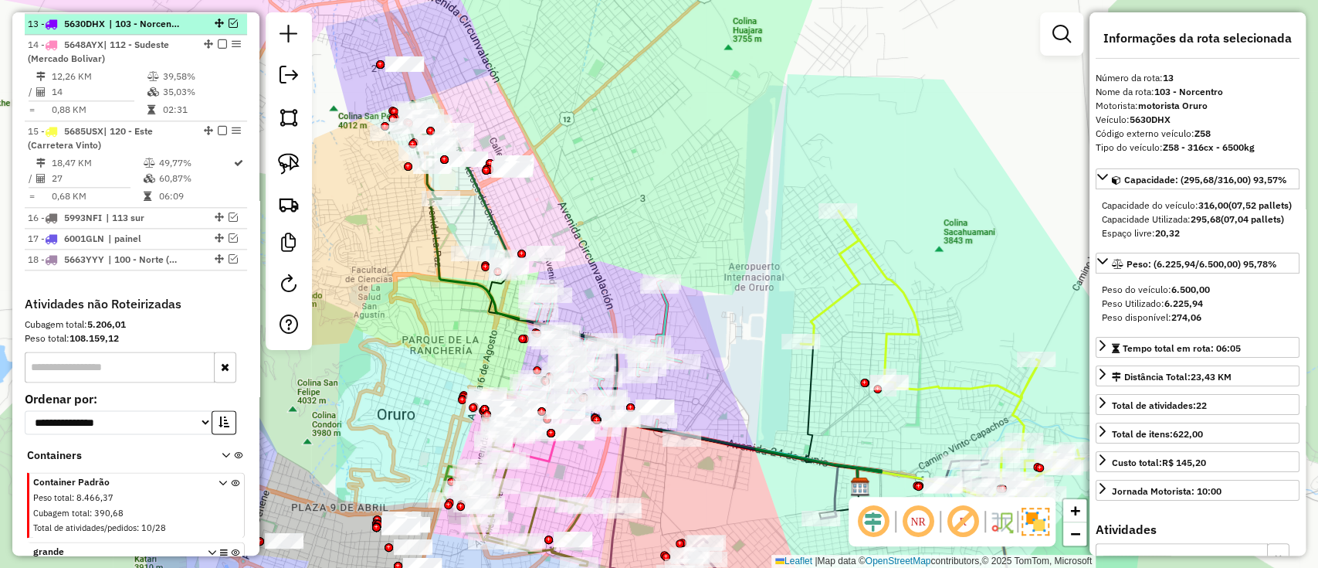
scroll to position [1133, 0]
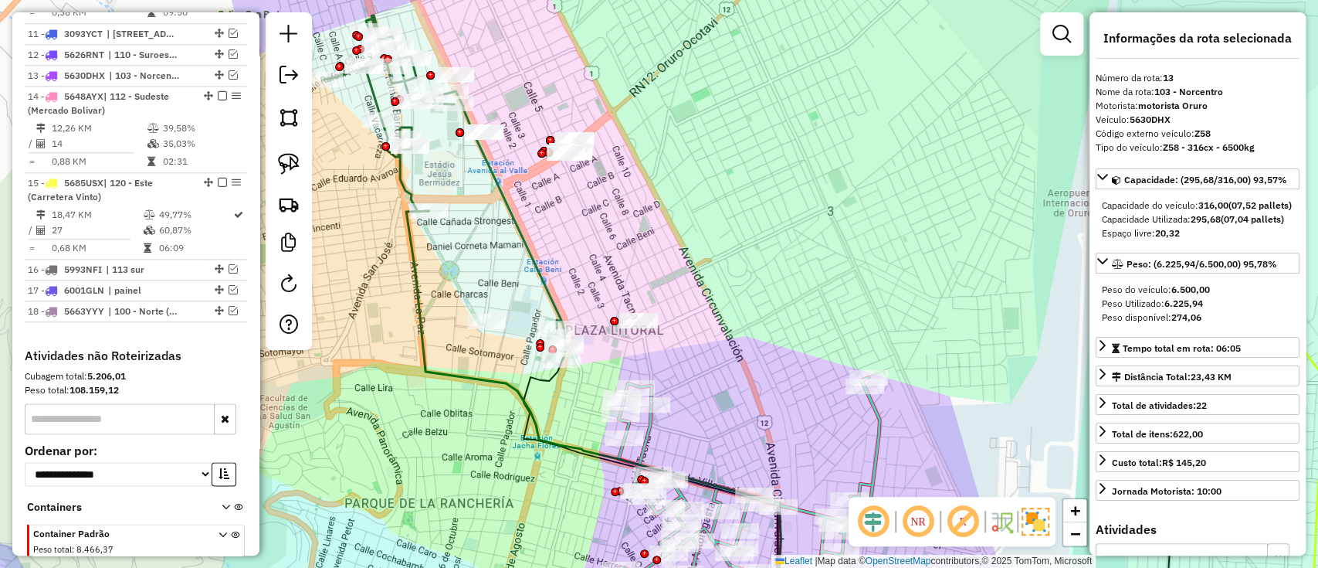
drag, startPoint x: 482, startPoint y: 184, endPoint x: 584, endPoint y: 259, distance: 126.9
click at [584, 259] on div "Janela de atendimento Grade de atendimento Capacidade Transportadoras Veículos …" at bounding box center [659, 284] width 1318 height 568
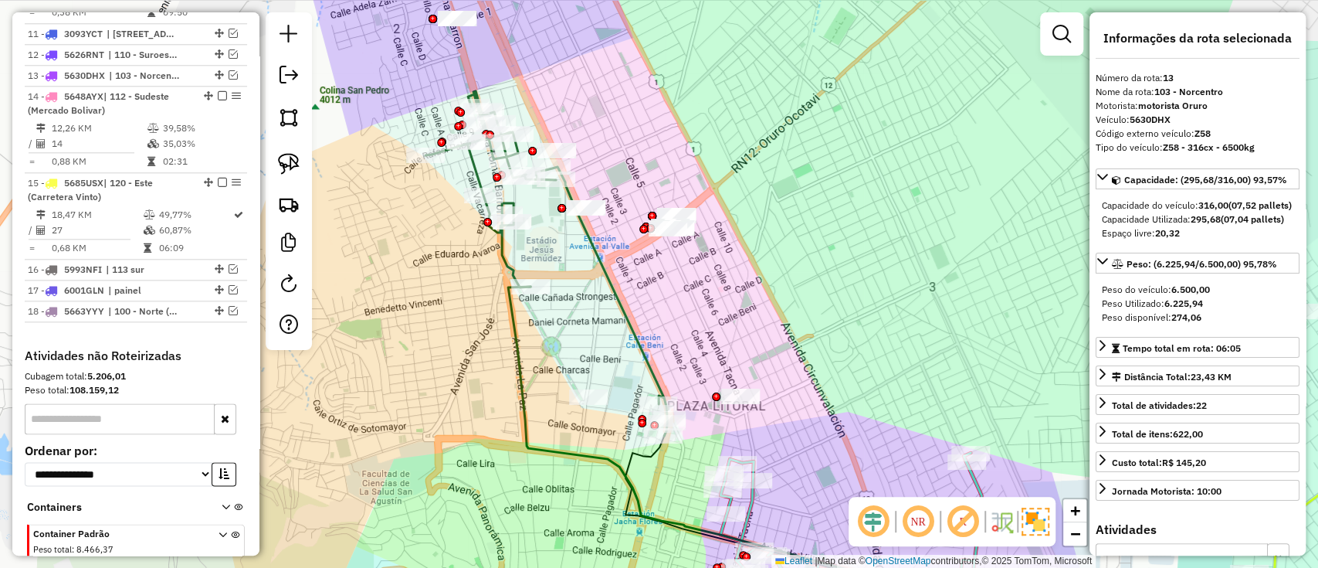
click at [507, 268] on icon at bounding box center [546, 263] width 242 height 344
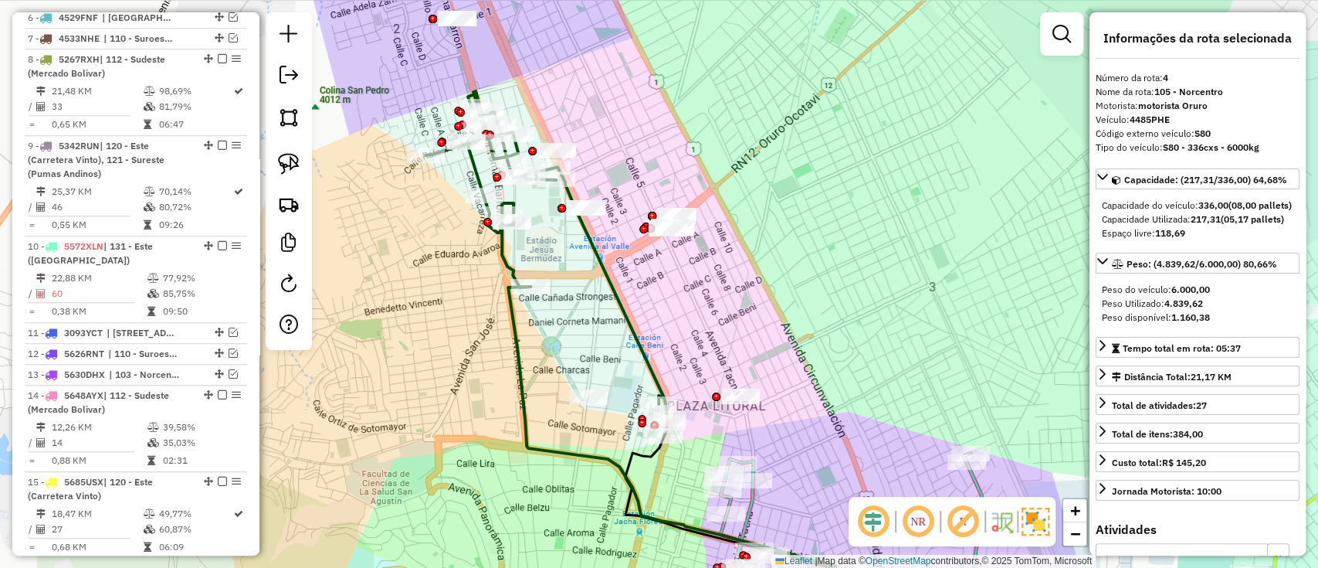
scroll to position [735, 0]
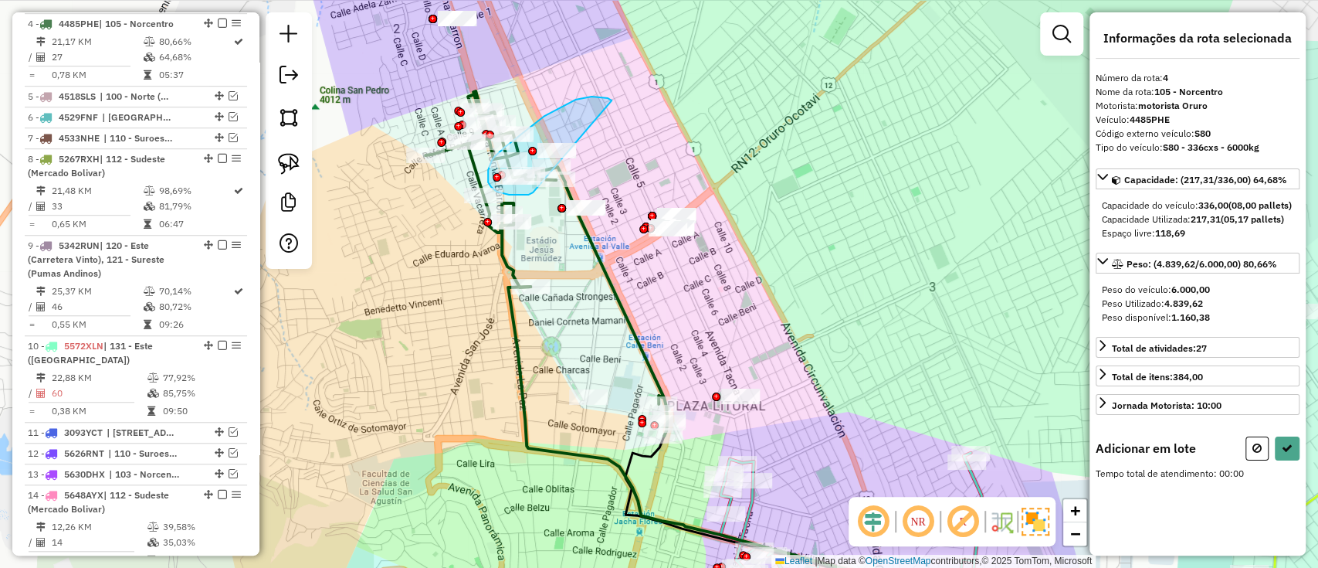
drag, startPoint x: 608, startPoint y: 98, endPoint x: 533, endPoint y: 192, distance: 120.3
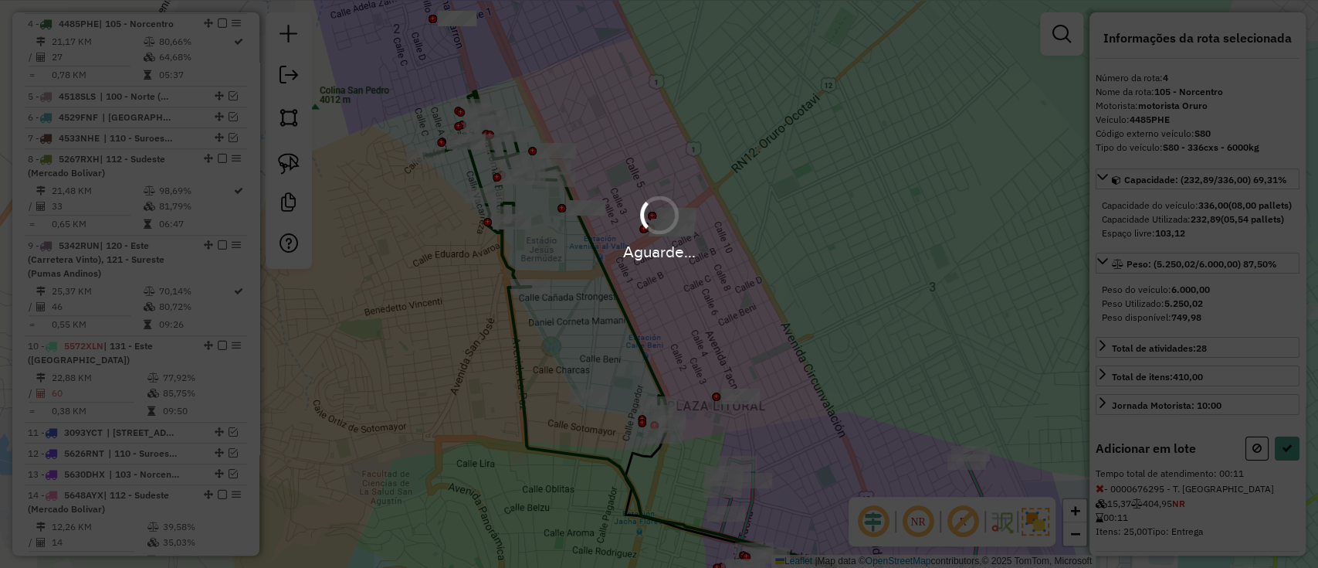
select select "*********"
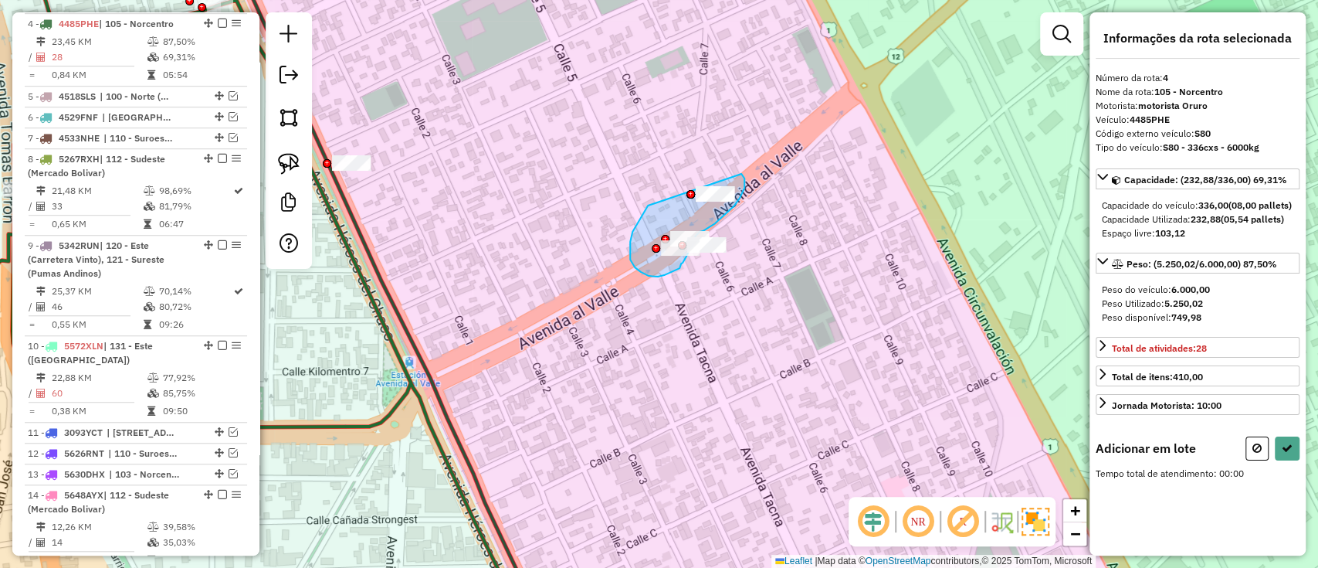
drag, startPoint x: 646, startPoint y: 208, endPoint x: 740, endPoint y: 172, distance: 101.7
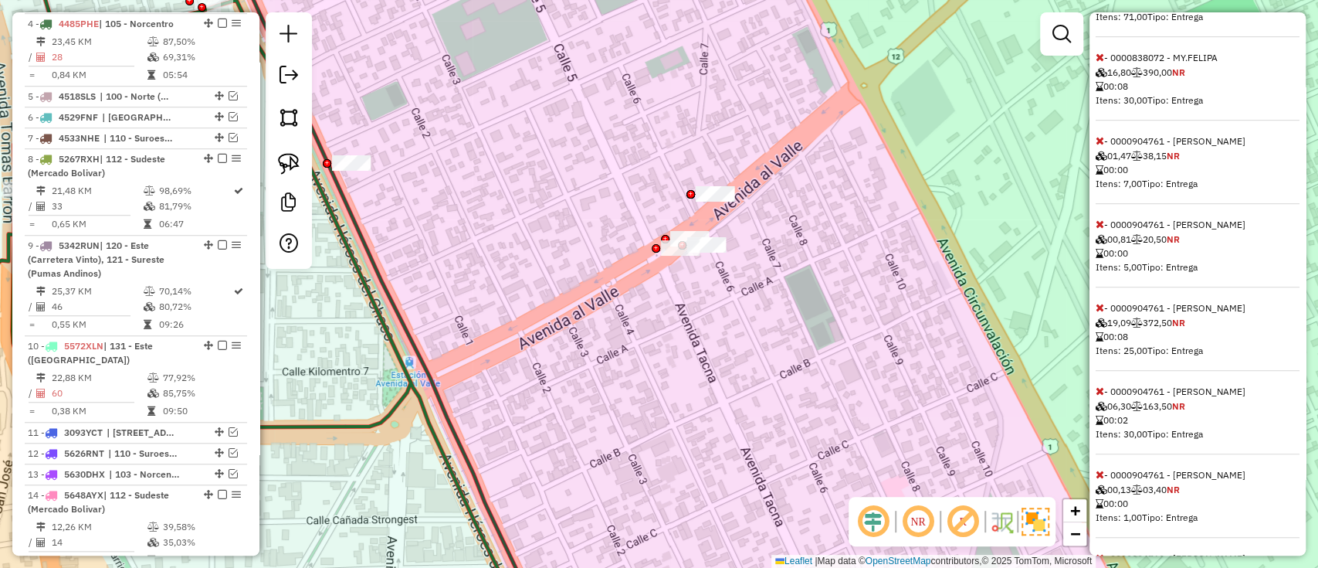
scroll to position [309, 0]
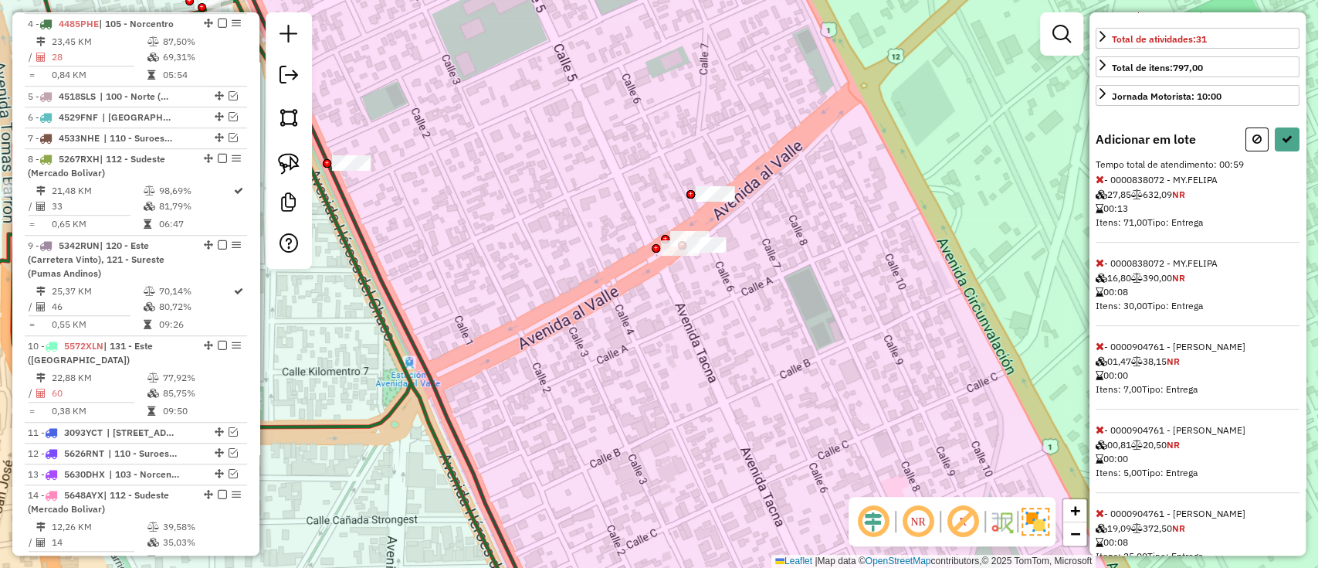
click at [1096, 185] on icon at bounding box center [1100, 179] width 8 height 11
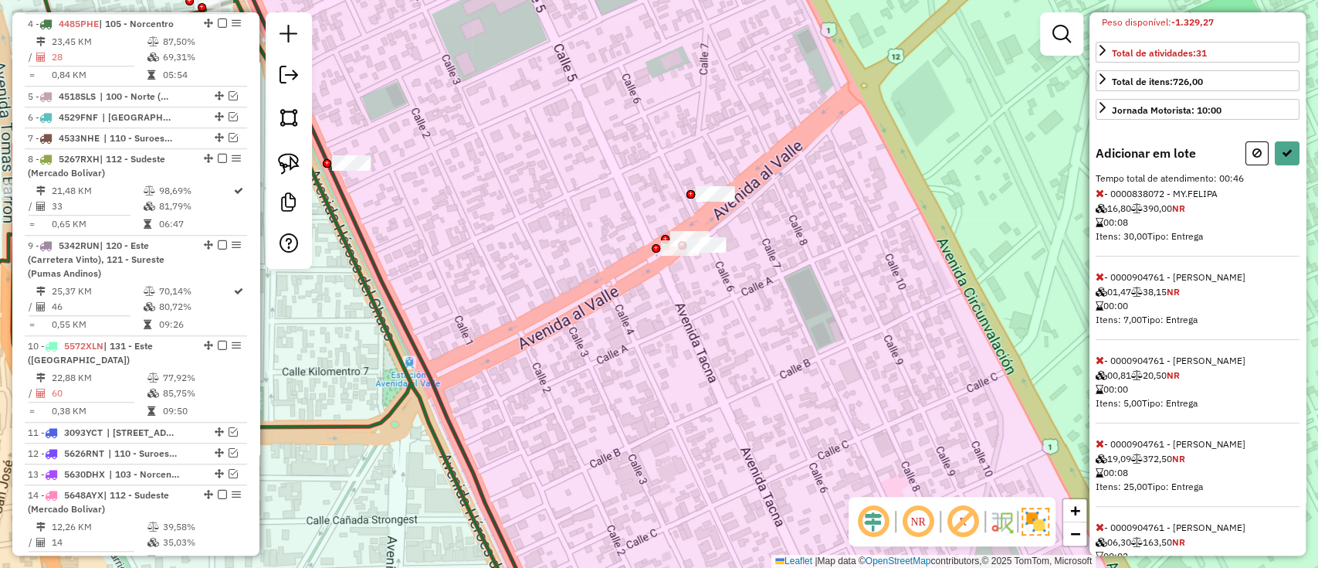
click at [1096, 198] on icon at bounding box center [1100, 193] width 8 height 11
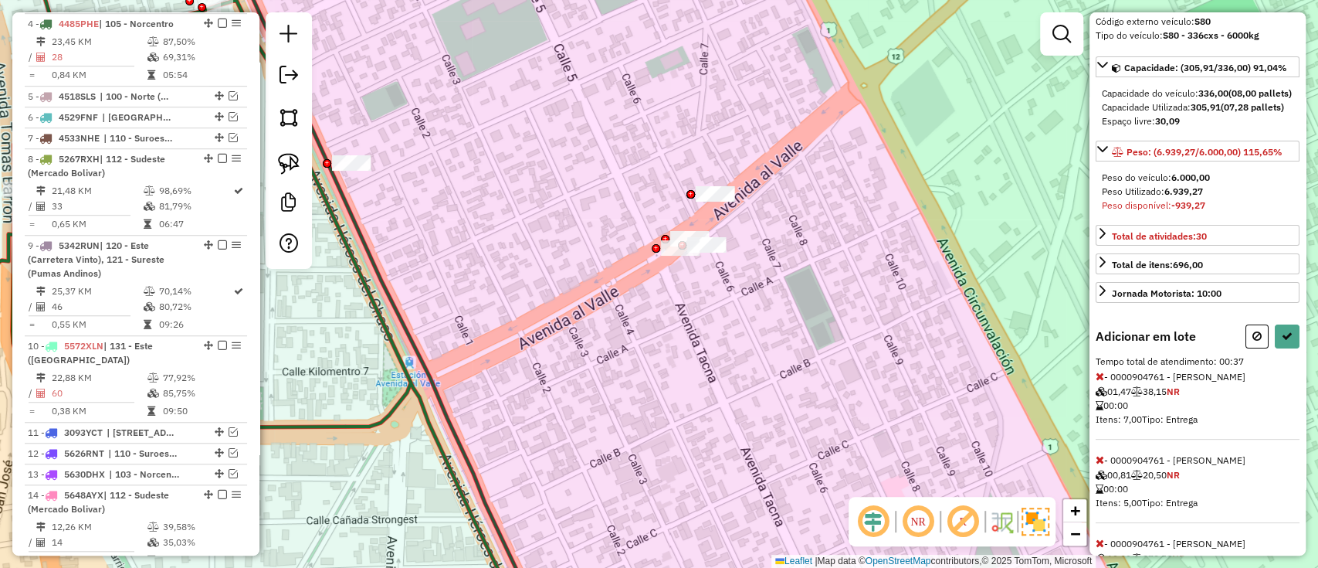
scroll to position [205, 0]
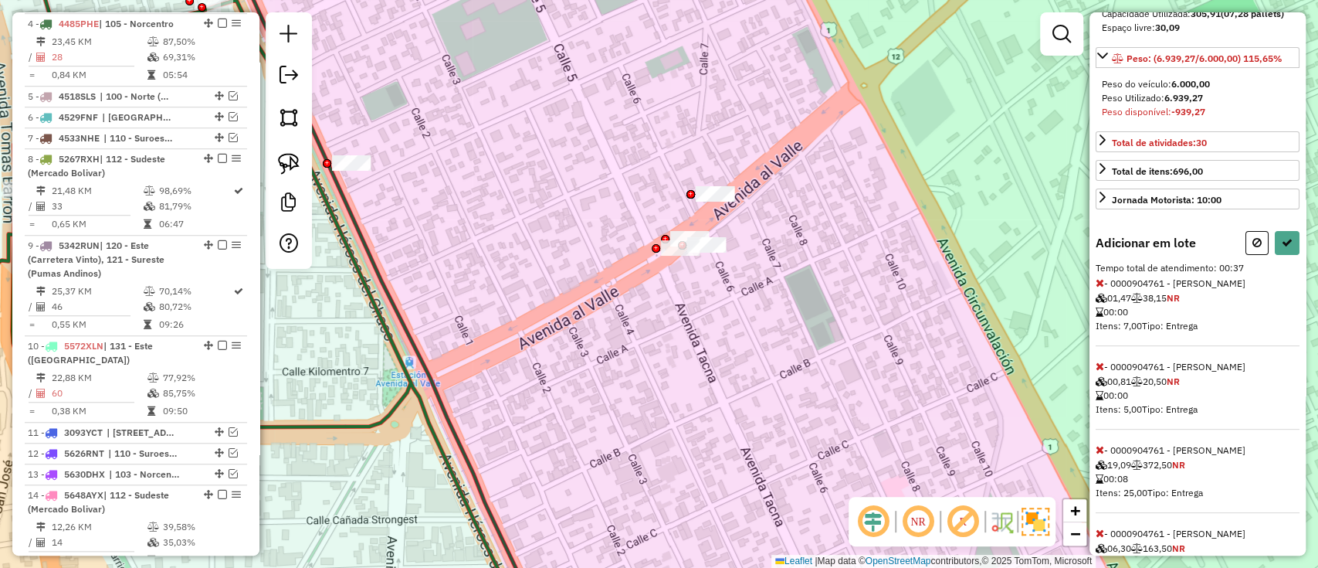
click at [1096, 288] on icon at bounding box center [1100, 282] width 8 height 11
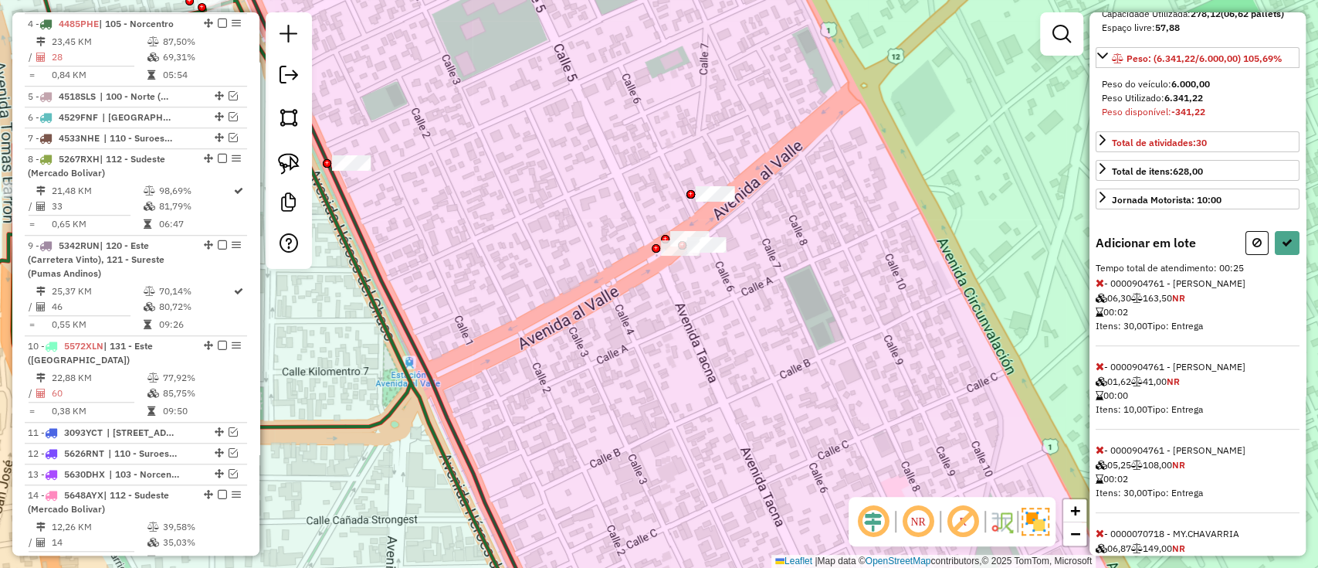
click at [1096, 288] on icon at bounding box center [1100, 282] width 8 height 11
click at [1096, 361] on icon at bounding box center [1100, 366] width 8 height 11
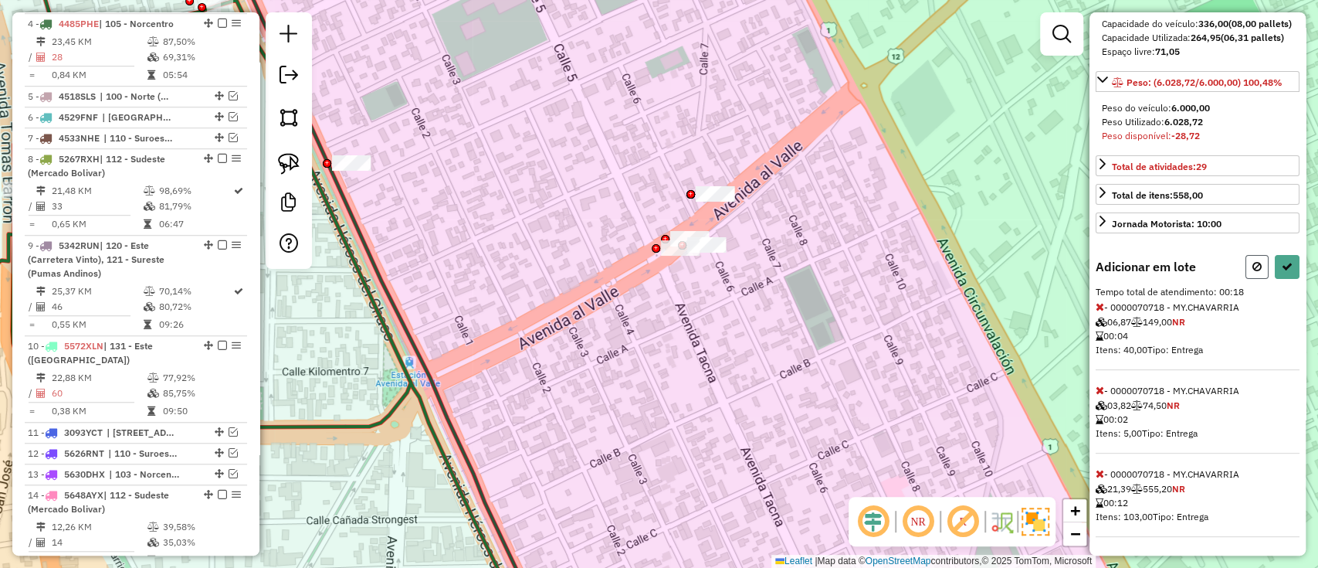
click at [1249, 273] on button at bounding box center [1256, 267] width 23 height 24
select select "*********"
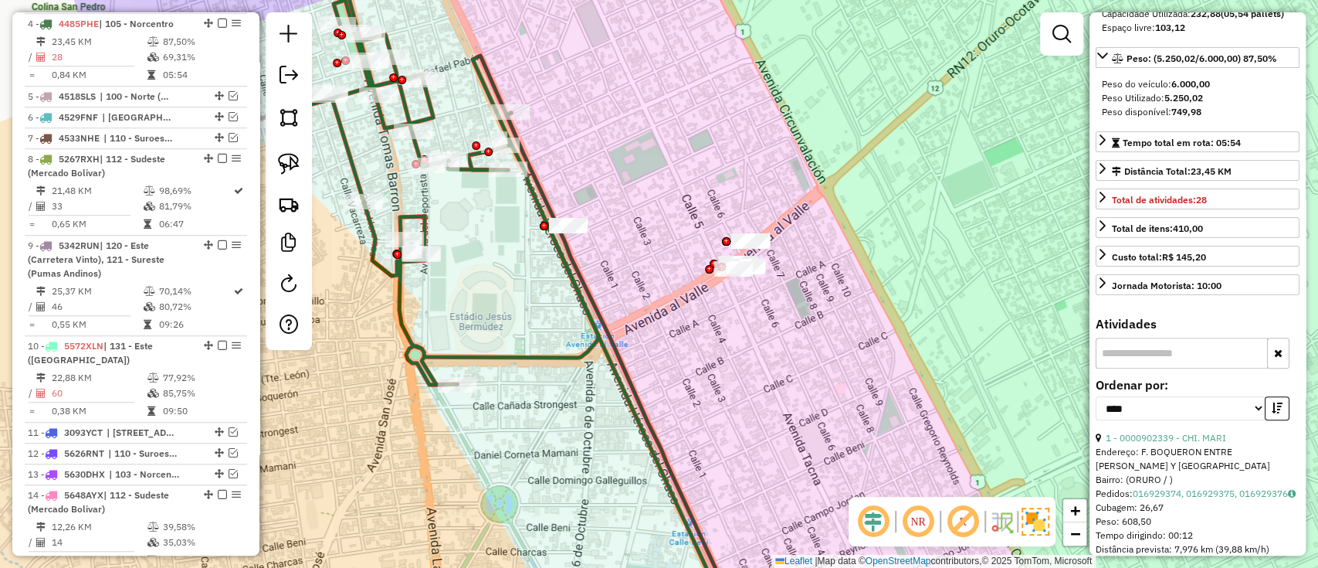
click at [543, 353] on icon at bounding box center [489, 309] width 481 height 632
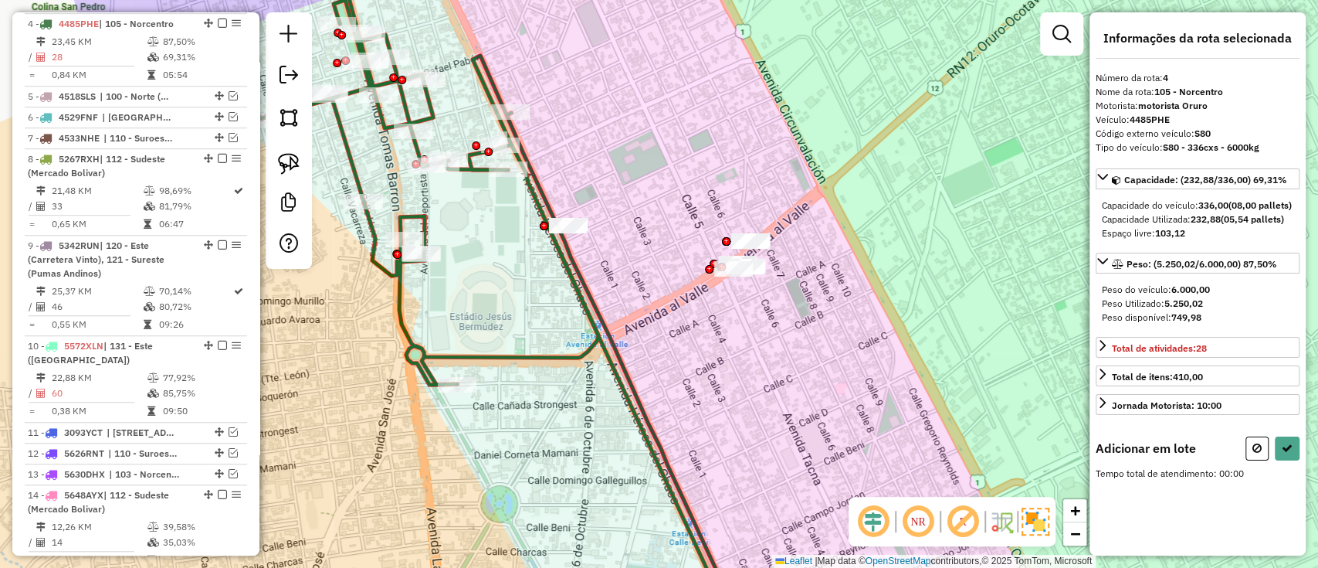
scroll to position [0, 0]
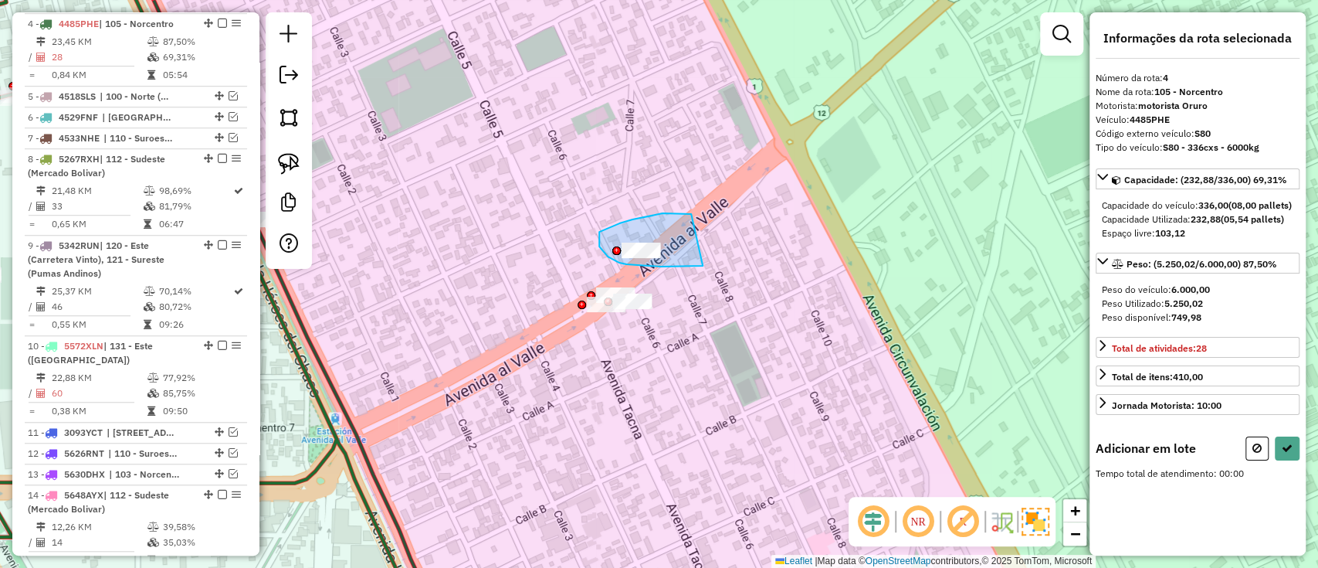
drag, startPoint x: 669, startPoint y: 213, endPoint x: 703, endPoint y: 266, distance: 62.5
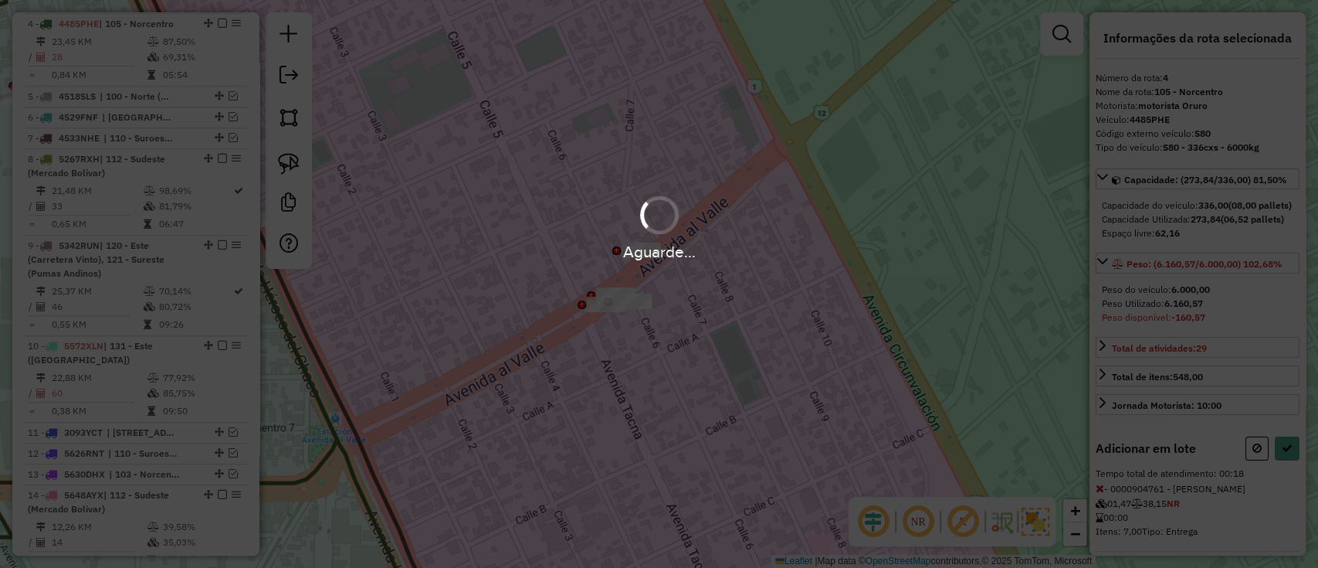
click at [1254, 470] on div "Aguarde..." at bounding box center [659, 284] width 1318 height 568
click at [1254, 453] on icon at bounding box center [1256, 447] width 9 height 11
select select "*********"
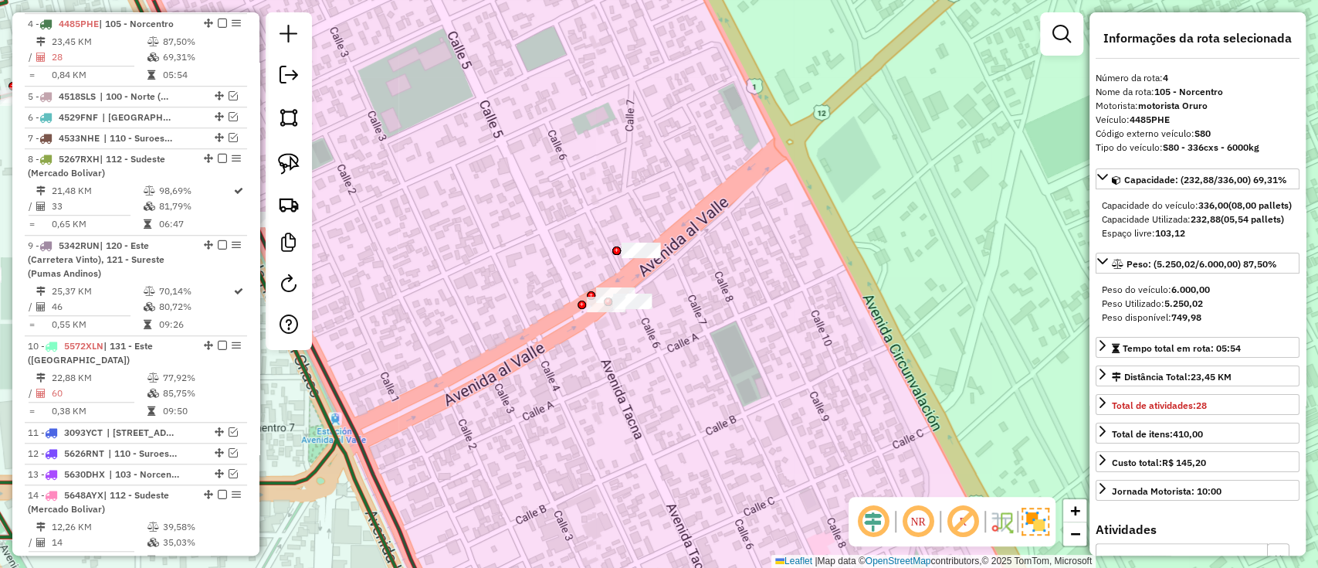
click at [1254, 449] on div "Total de itens: 410,00" at bounding box center [1198, 435] width 204 height 27
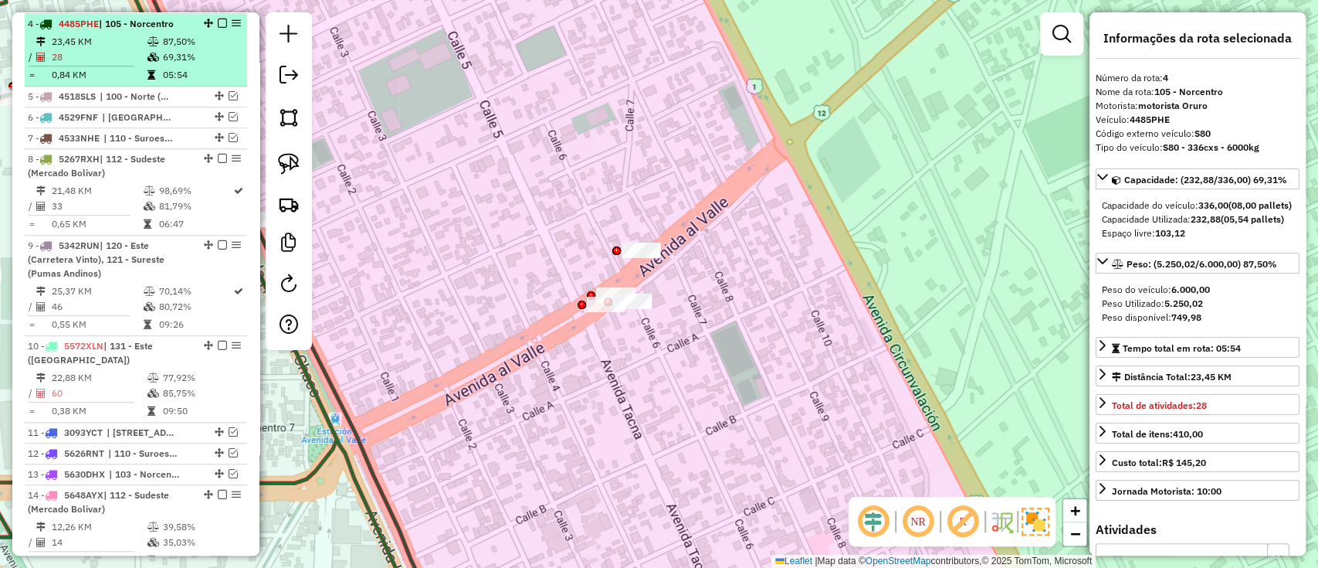
click at [220, 22] on em at bounding box center [222, 23] width 9 height 9
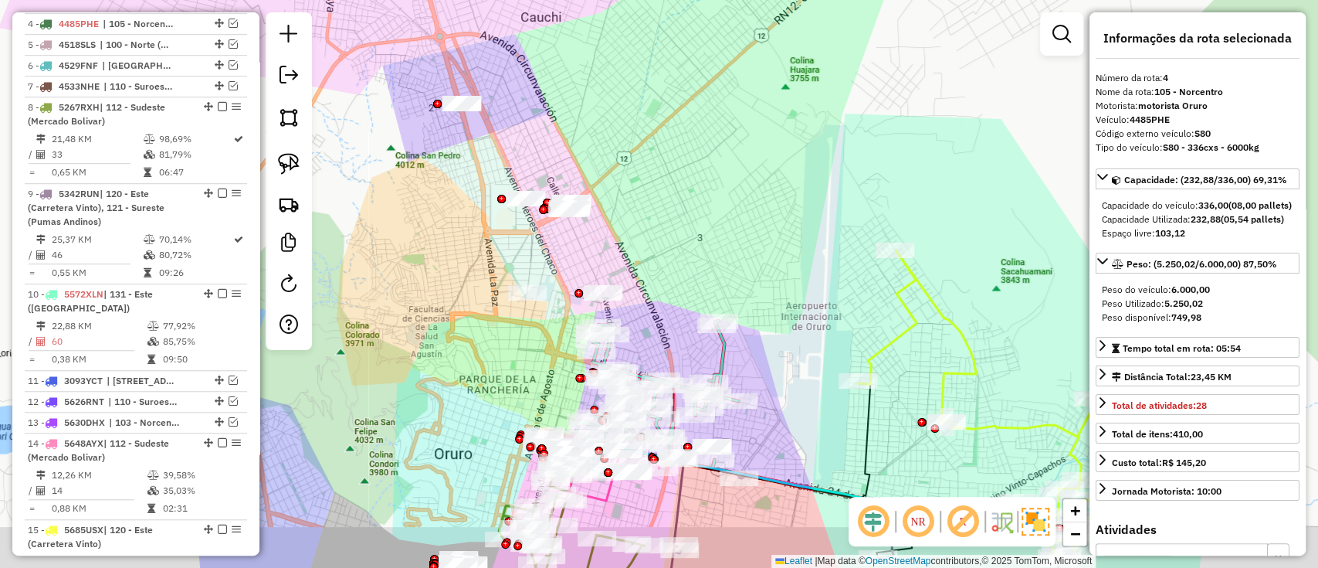
drag, startPoint x: 683, startPoint y: 215, endPoint x: 667, endPoint y: 100, distance: 116.1
click at [669, 104] on div "Janela de atendimento Grade de atendimento Capacidade Transportadoras Veículos …" at bounding box center [659, 284] width 1318 height 568
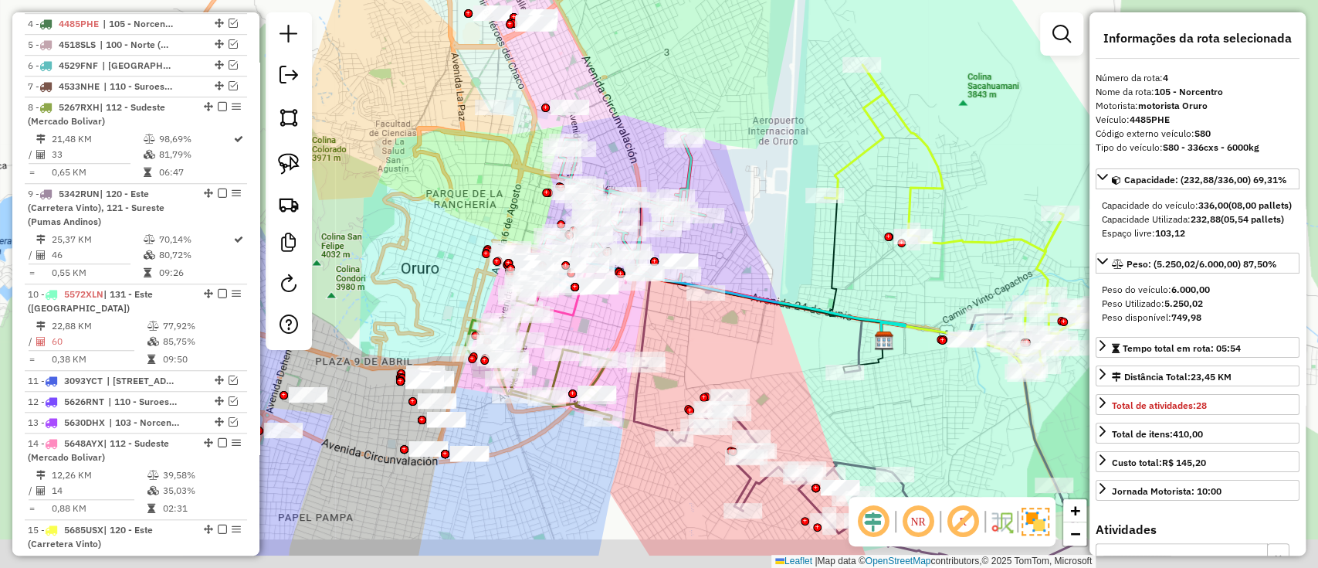
drag, startPoint x: 673, startPoint y: 73, endPoint x: 669, endPoint y: 63, distance: 10.0
click at [669, 60] on div "Janela de atendimento Grade de atendimento Capacidade Transportadoras Veículos …" at bounding box center [659, 284] width 1318 height 568
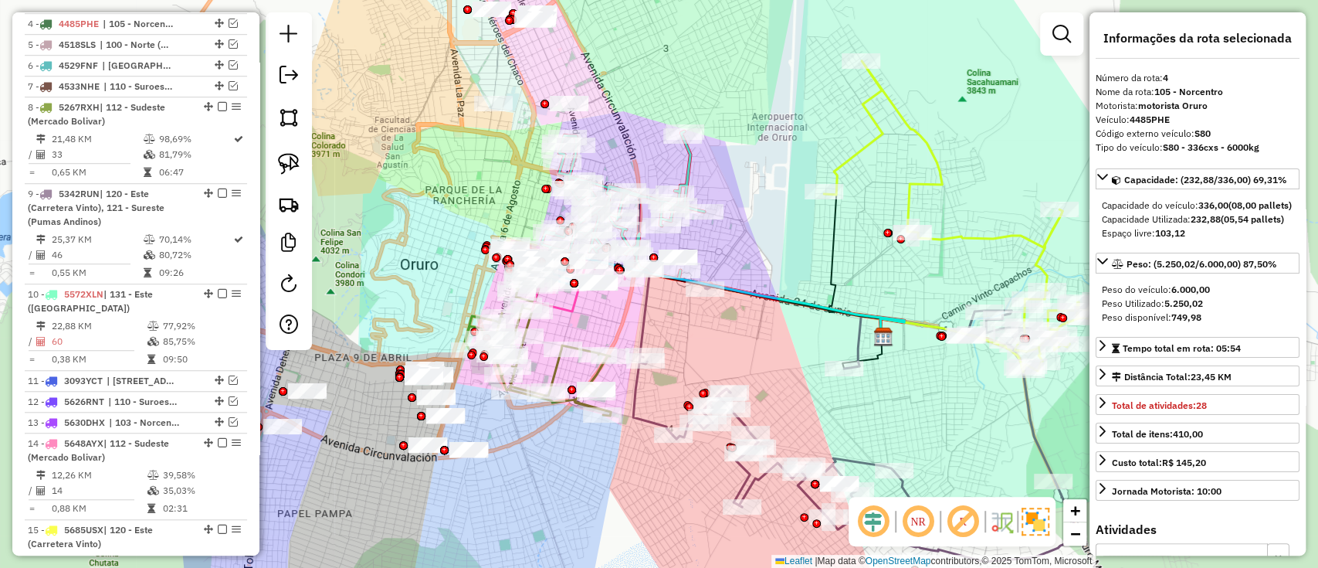
click at [686, 167] on icon at bounding box center [622, 204] width 163 height 147
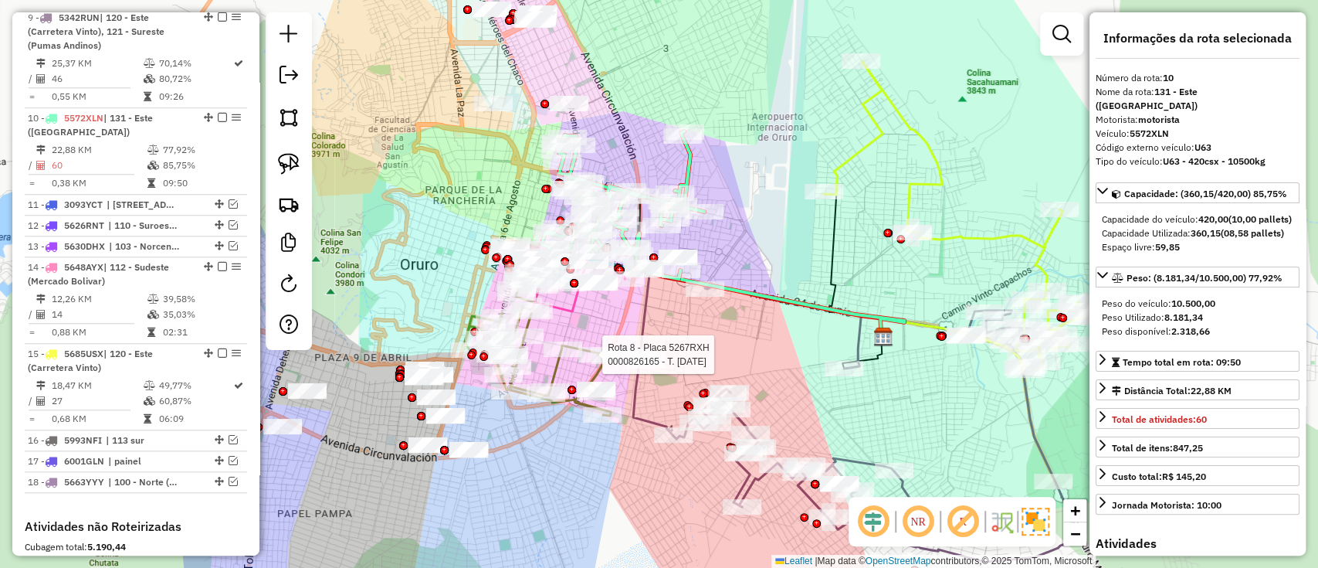
scroll to position [1005, 0]
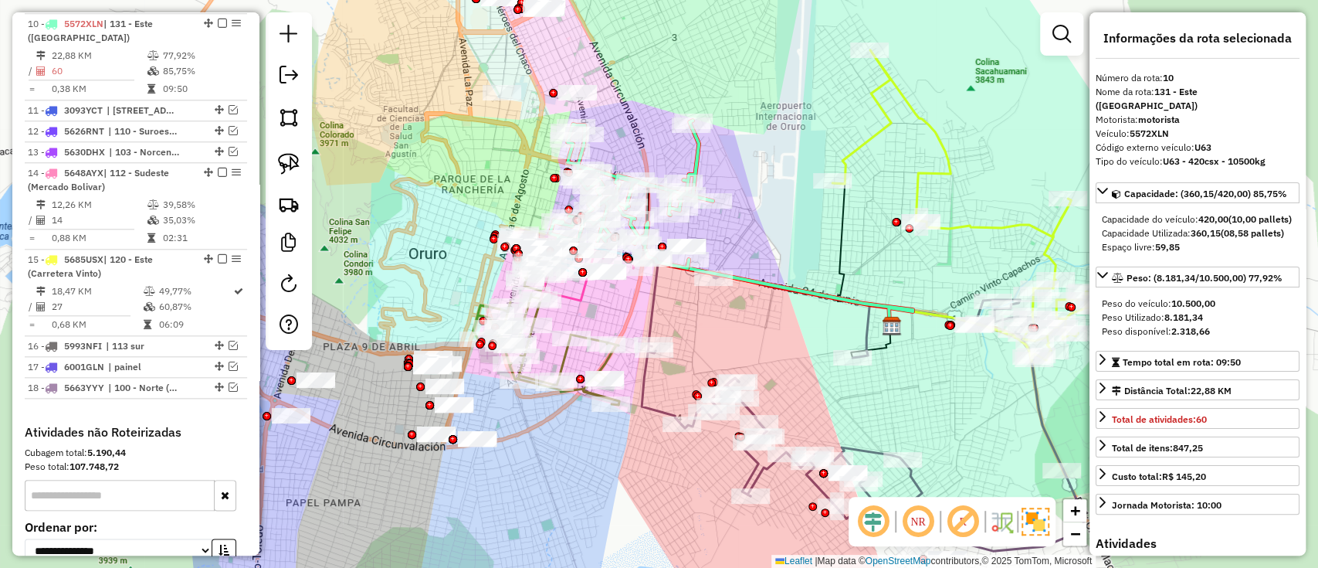
drag, startPoint x: 616, startPoint y: 306, endPoint x: 667, endPoint y: 242, distance: 81.9
click at [664, 245] on div "Janela de atendimento Grade de atendimento Capacidade Transportadoras Veículos …" at bounding box center [659, 284] width 1318 height 568
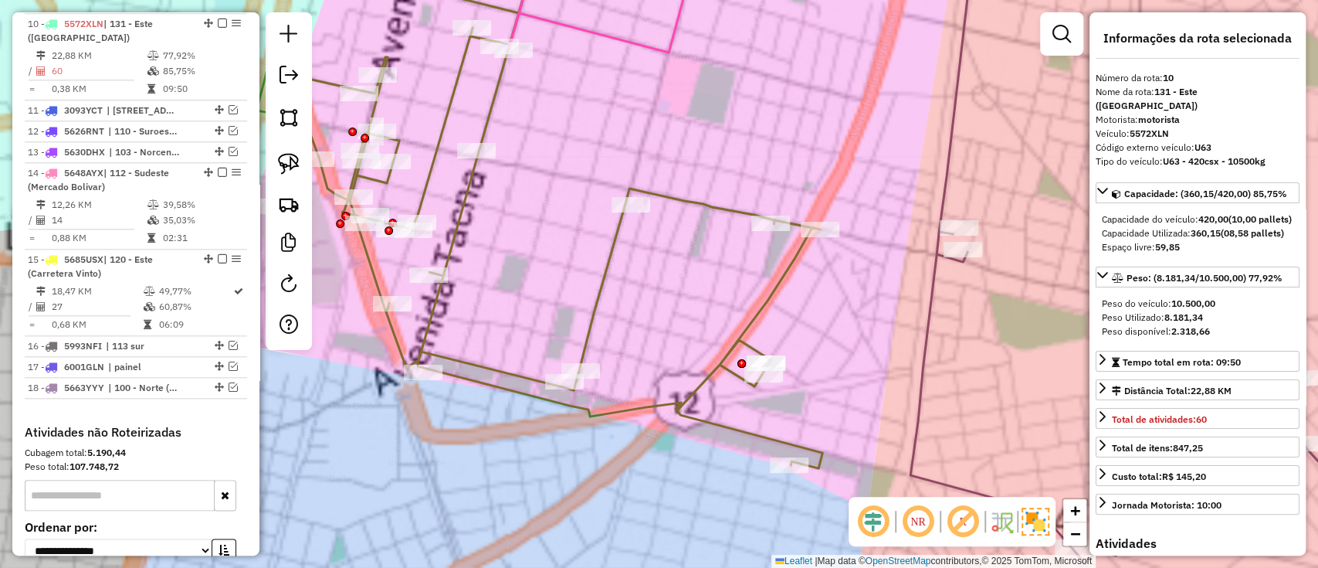
click at [607, 293] on icon at bounding box center [531, 206] width 582 height 524
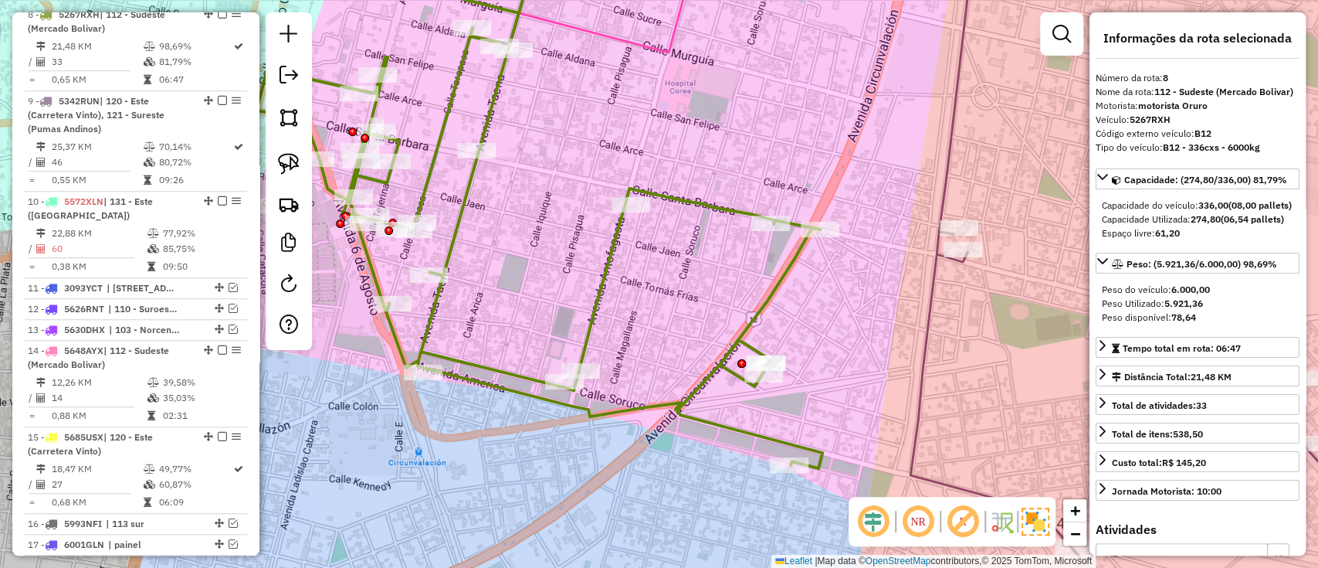
scroll to position [819, 0]
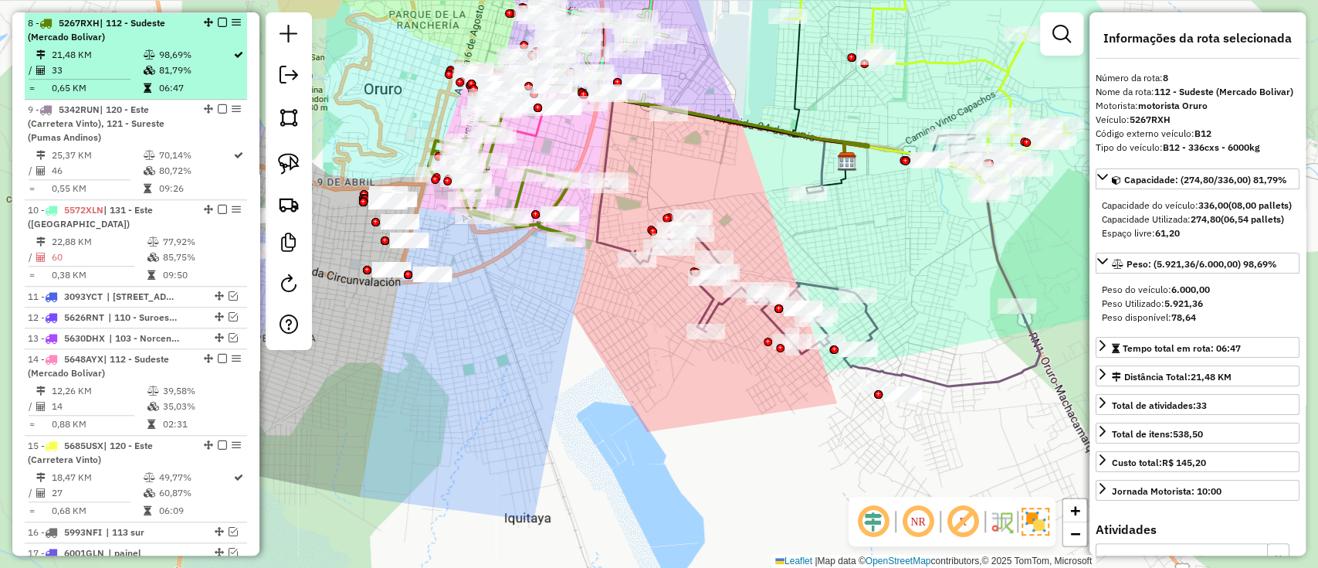
click at [218, 18] on em at bounding box center [222, 22] width 9 height 9
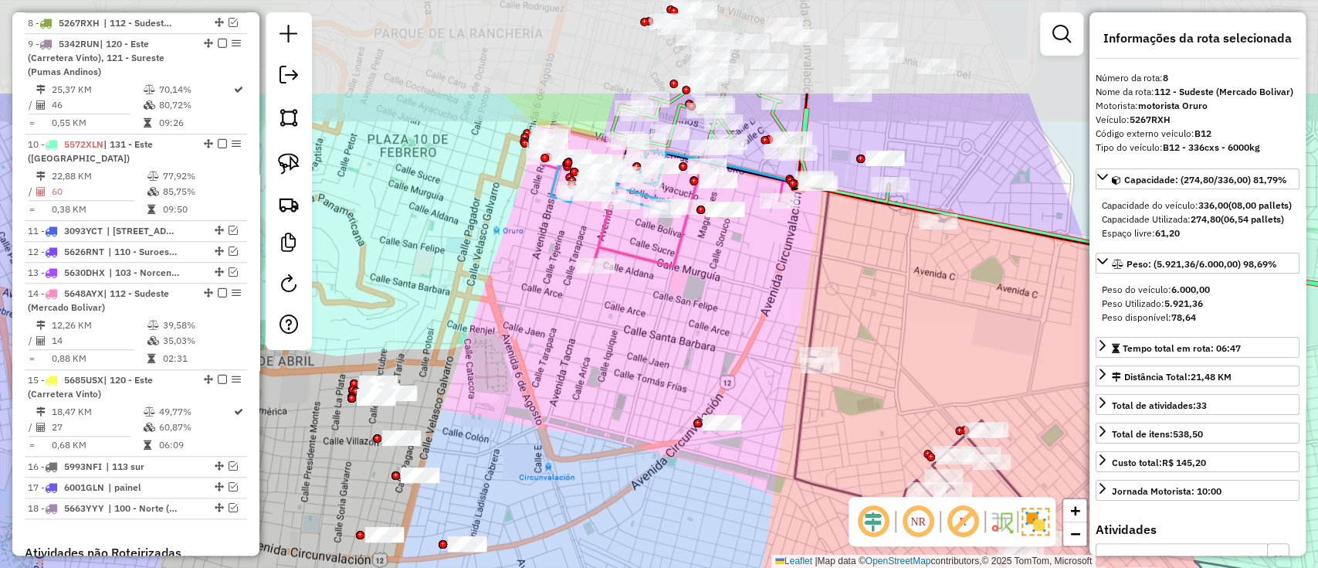
drag, startPoint x: 623, startPoint y: 259, endPoint x: 667, endPoint y: 320, distance: 74.6
click at [667, 320] on div "Janela de atendimento Grade de atendimento Capacidade Transportadoras Veículos …" at bounding box center [659, 284] width 1318 height 568
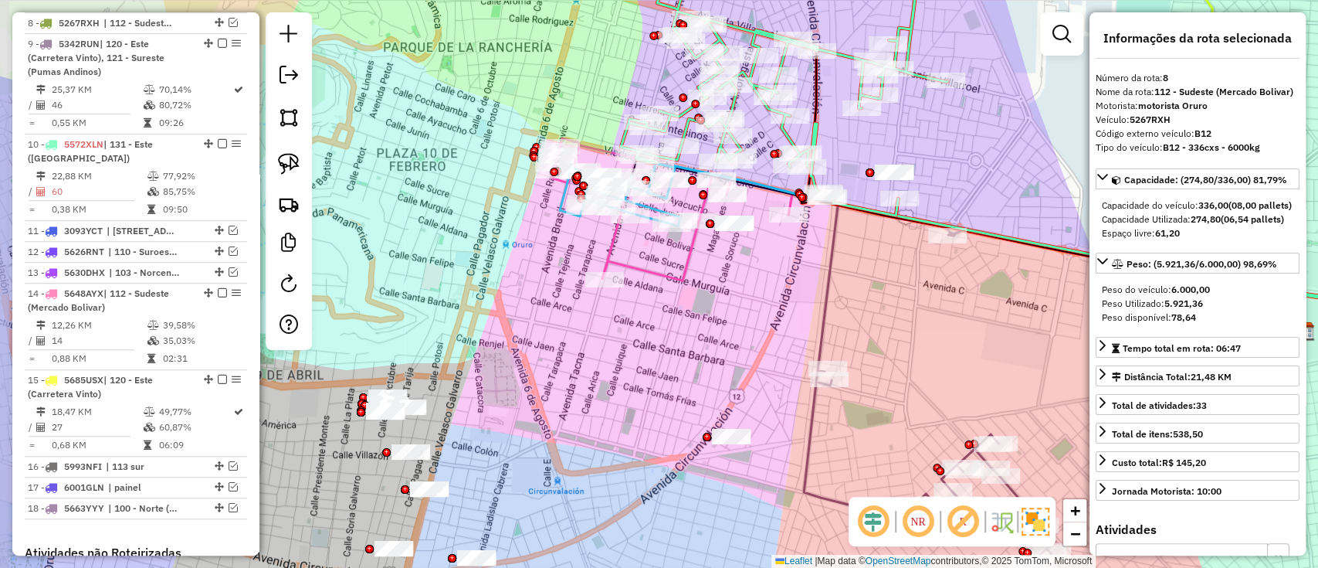
click at [654, 280] on icon at bounding box center [671, 209] width 241 height 142
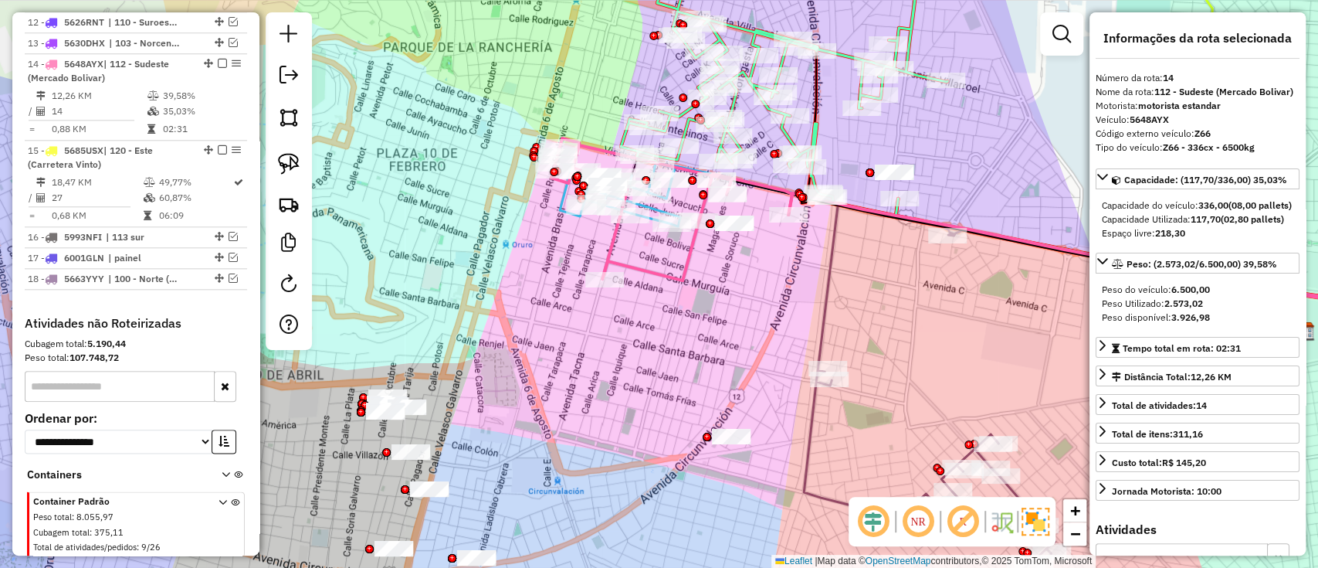
scroll to position [1088, 0]
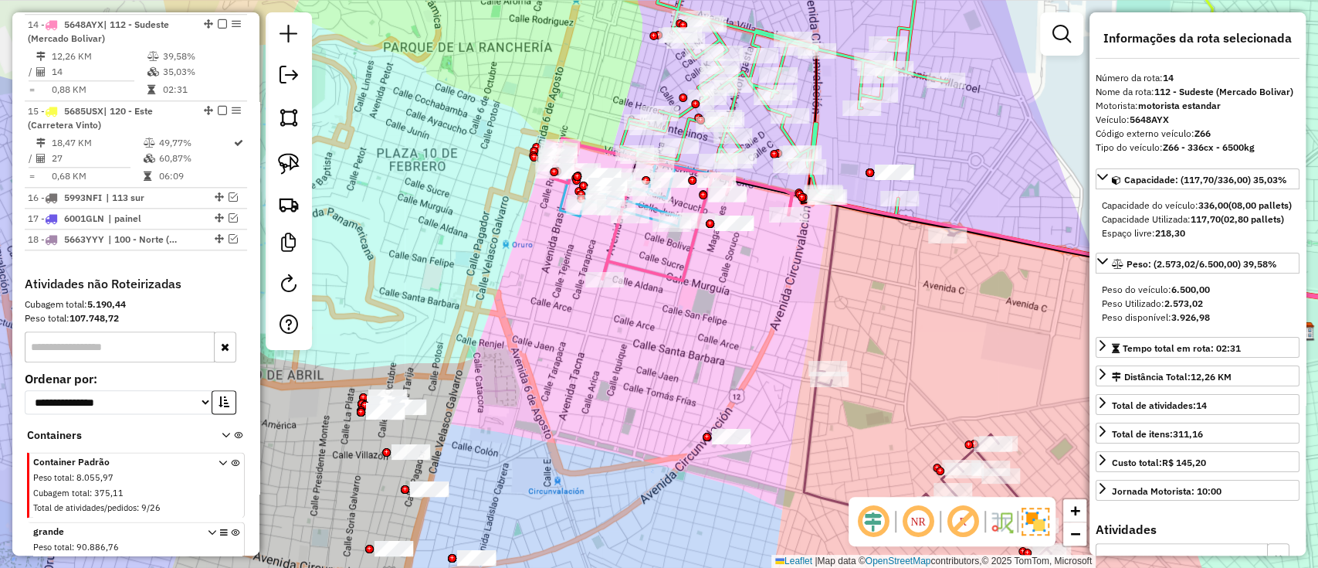
click at [648, 263] on icon at bounding box center [671, 209] width 241 height 142
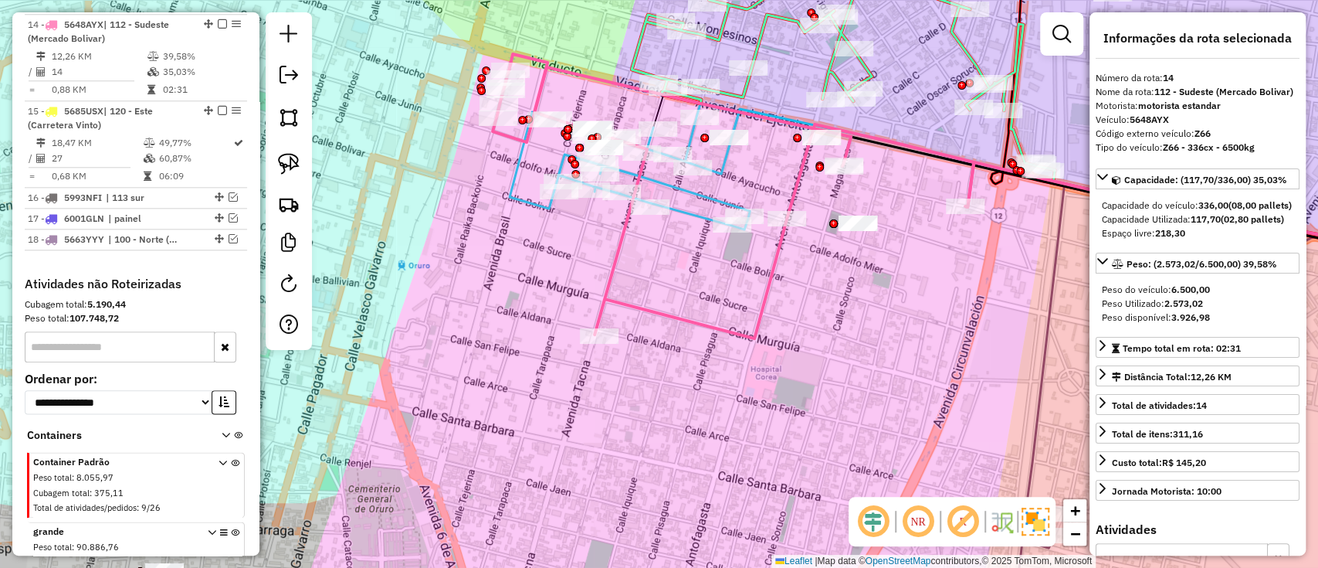
click at [520, 201] on icon at bounding box center [630, 166] width 240 height 126
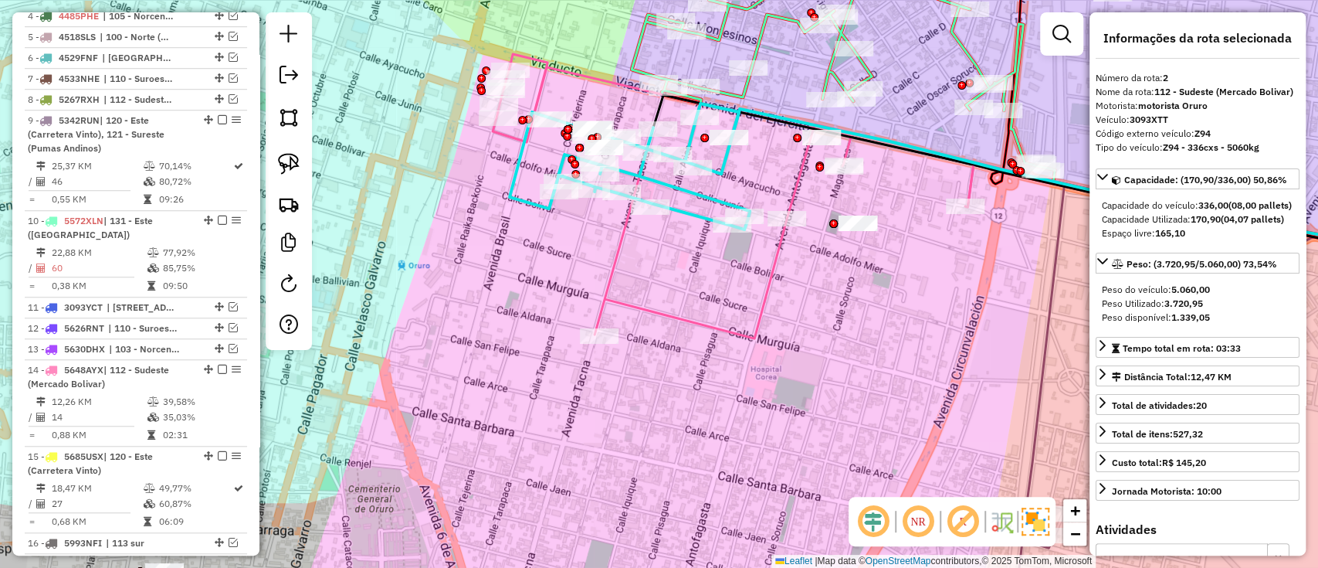
scroll to position [629, 0]
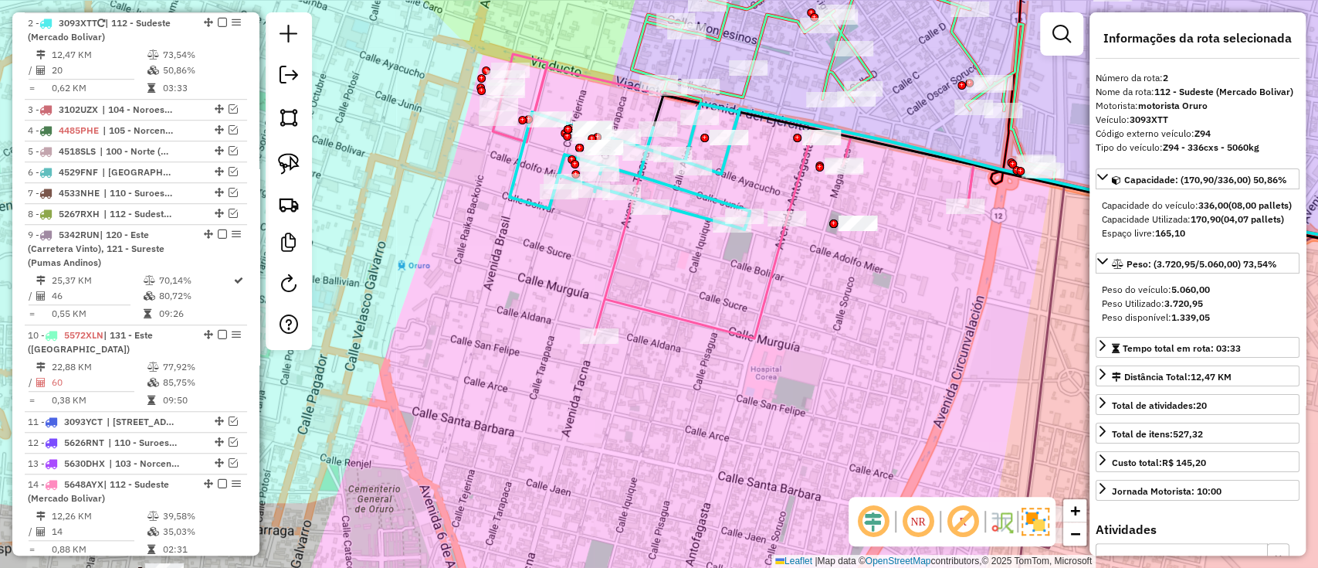
click at [613, 278] on icon at bounding box center [733, 196] width 481 height 284
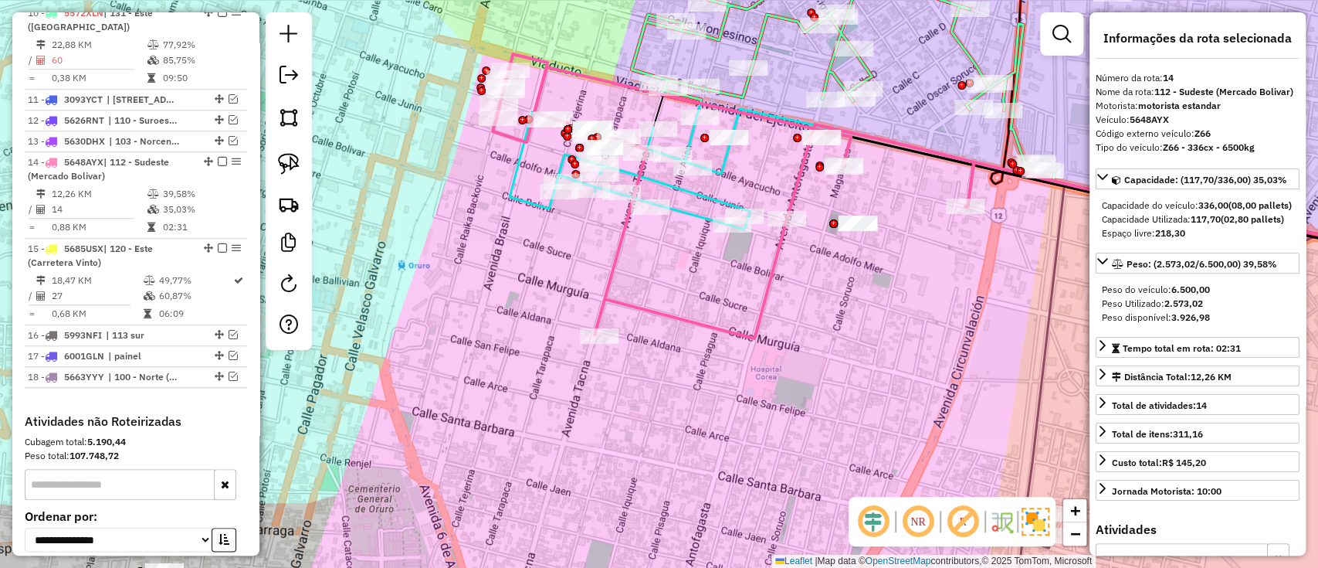
scroll to position [1088, 0]
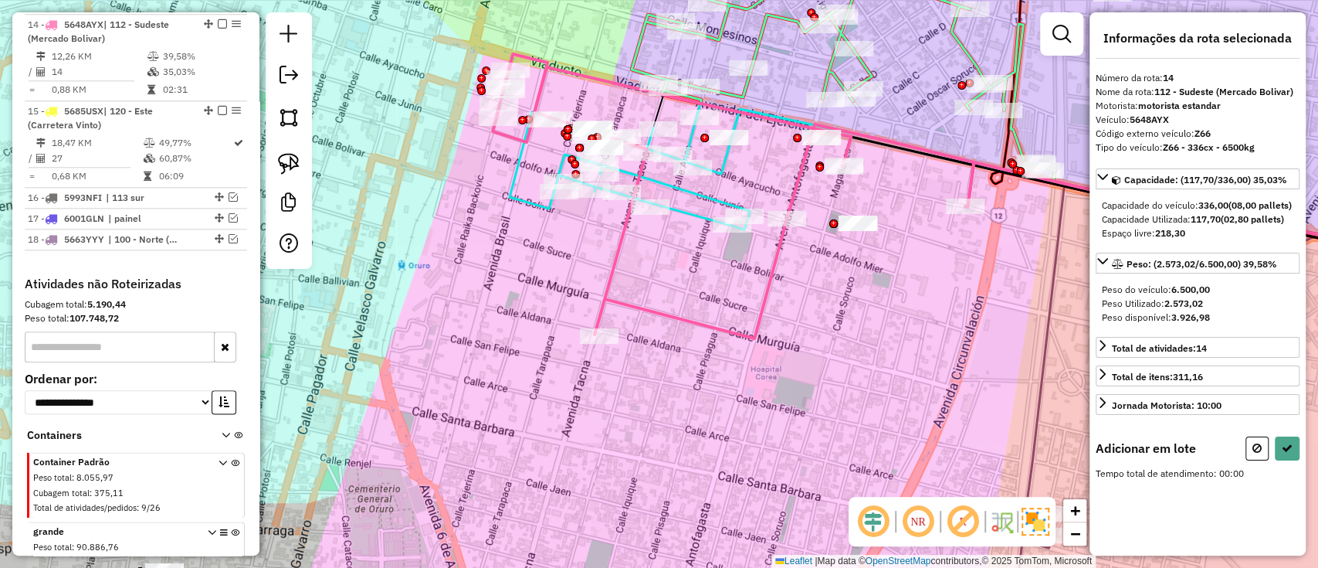
click at [700, 192] on icon at bounding box center [630, 166] width 240 height 126
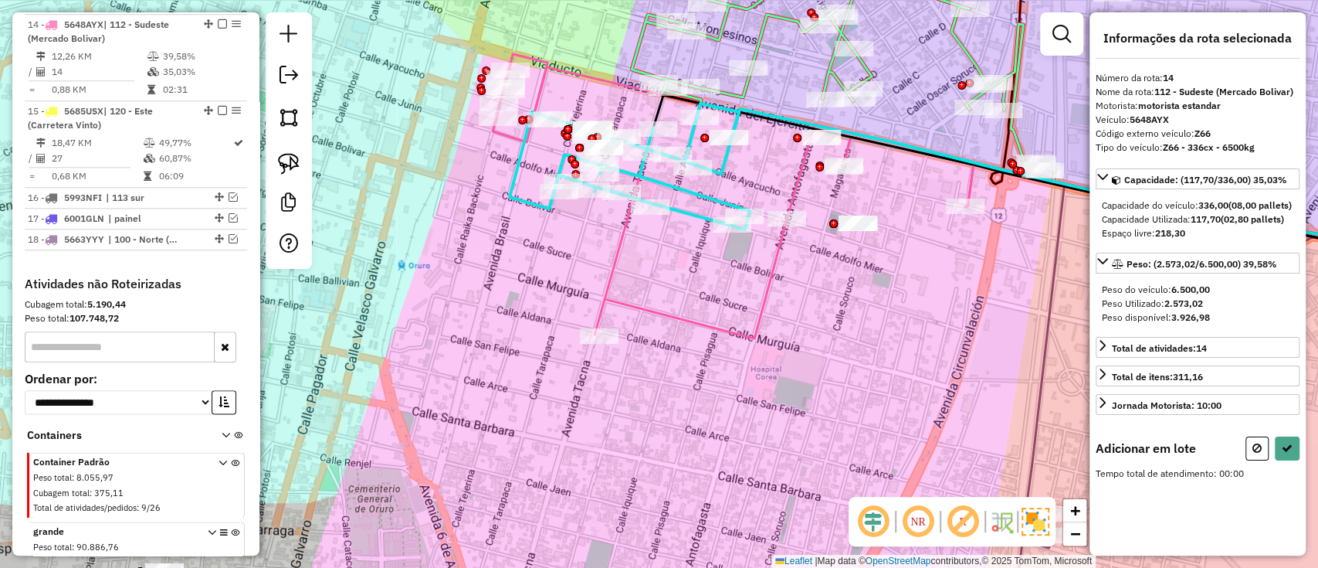
click at [700, 192] on icon at bounding box center [630, 166] width 240 height 126
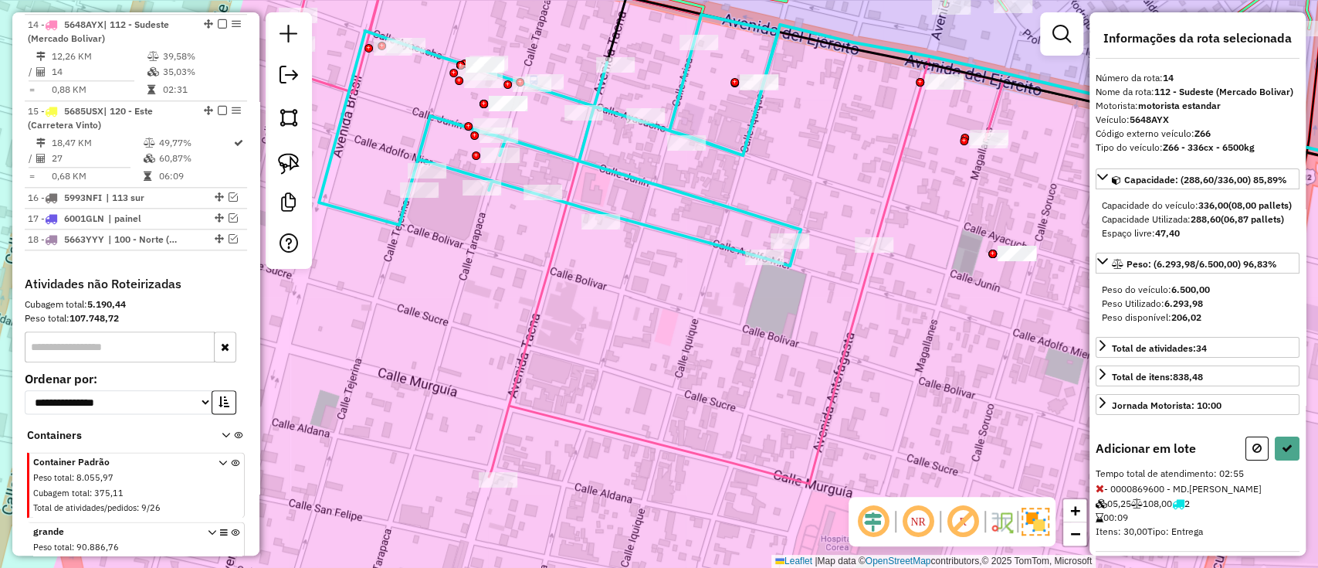
select select "*********"
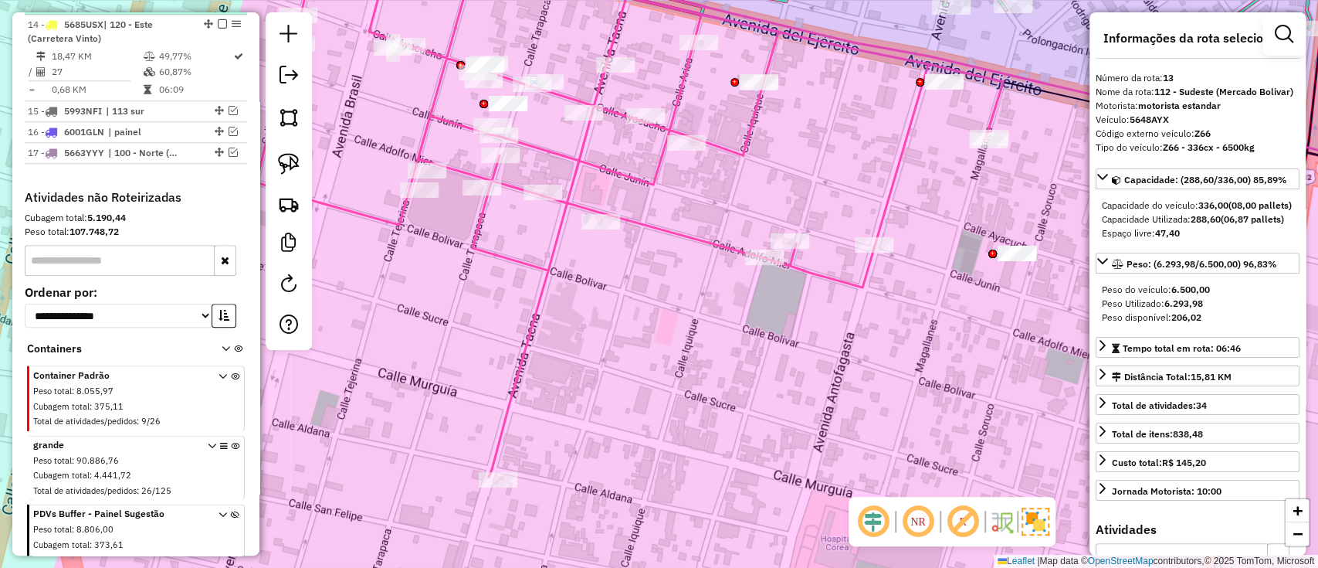
scroll to position [1001, 0]
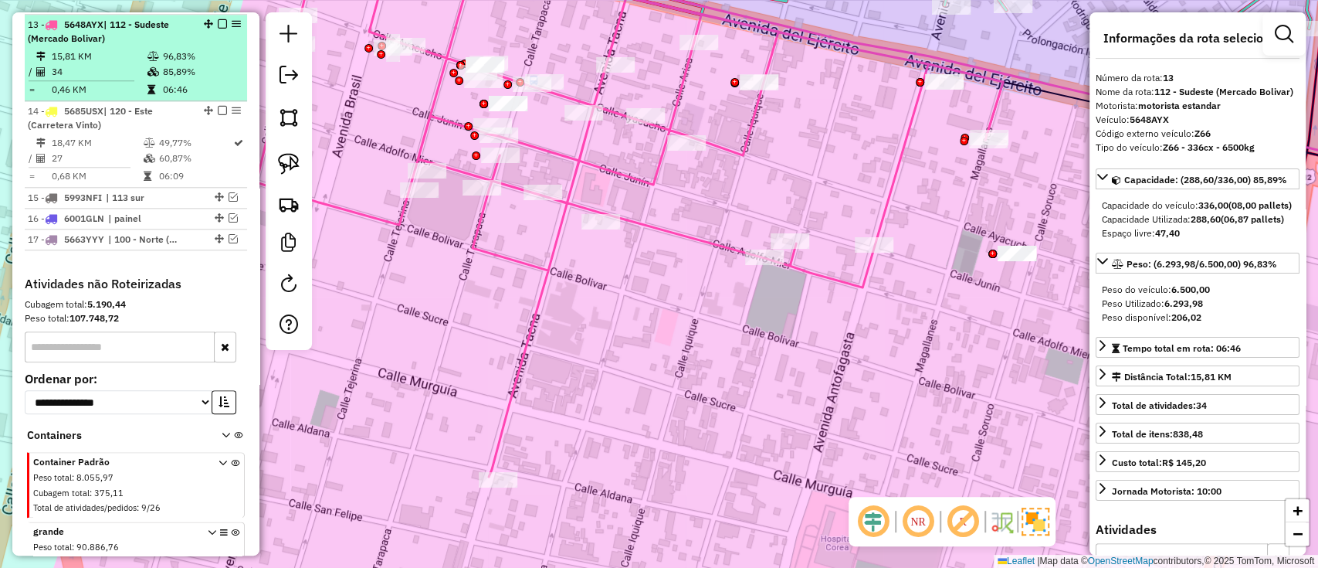
click at [212, 22] on div at bounding box center [218, 23] width 46 height 9
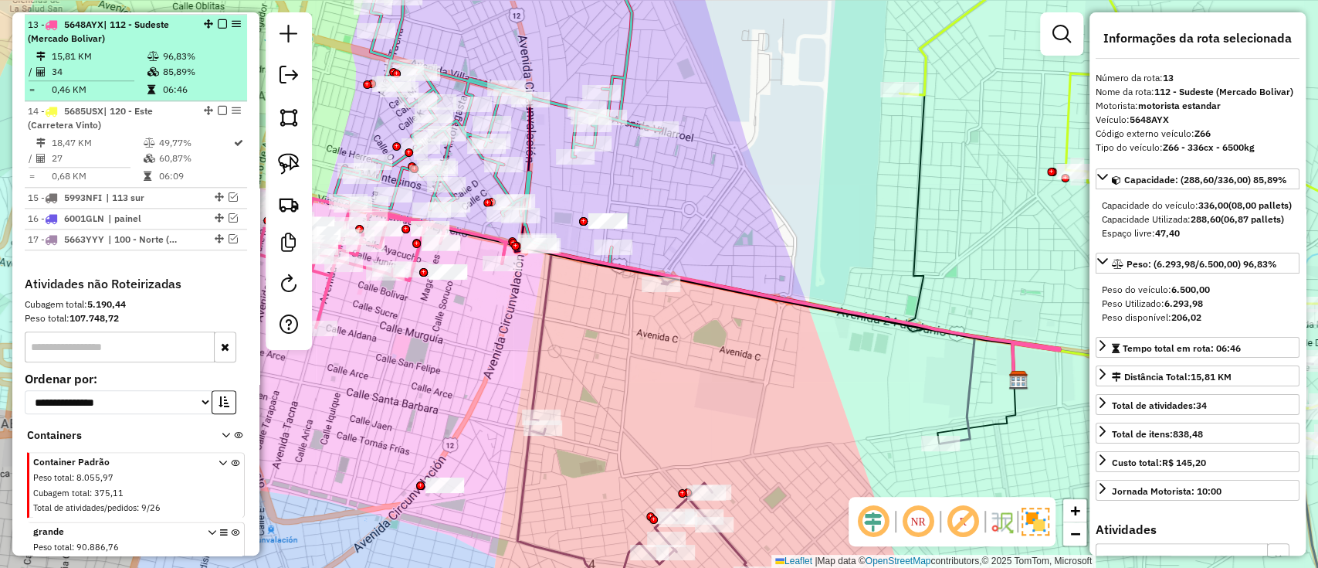
click at [212, 22] on div at bounding box center [218, 23] width 46 height 9
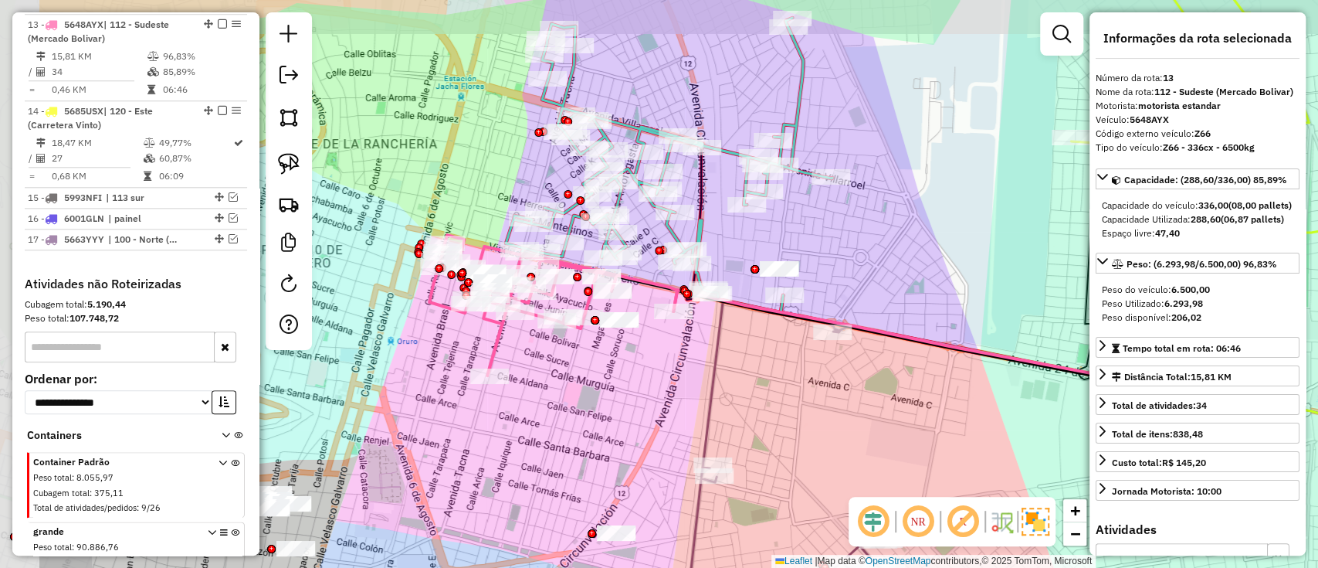
drag, startPoint x: 532, startPoint y: 341, endPoint x: 657, endPoint y: 354, distance: 125.9
click at [699, 369] on div "Janela de atendimento Grade de atendimento Capacidade Transportadoras Veículos …" at bounding box center [659, 284] width 1318 height 568
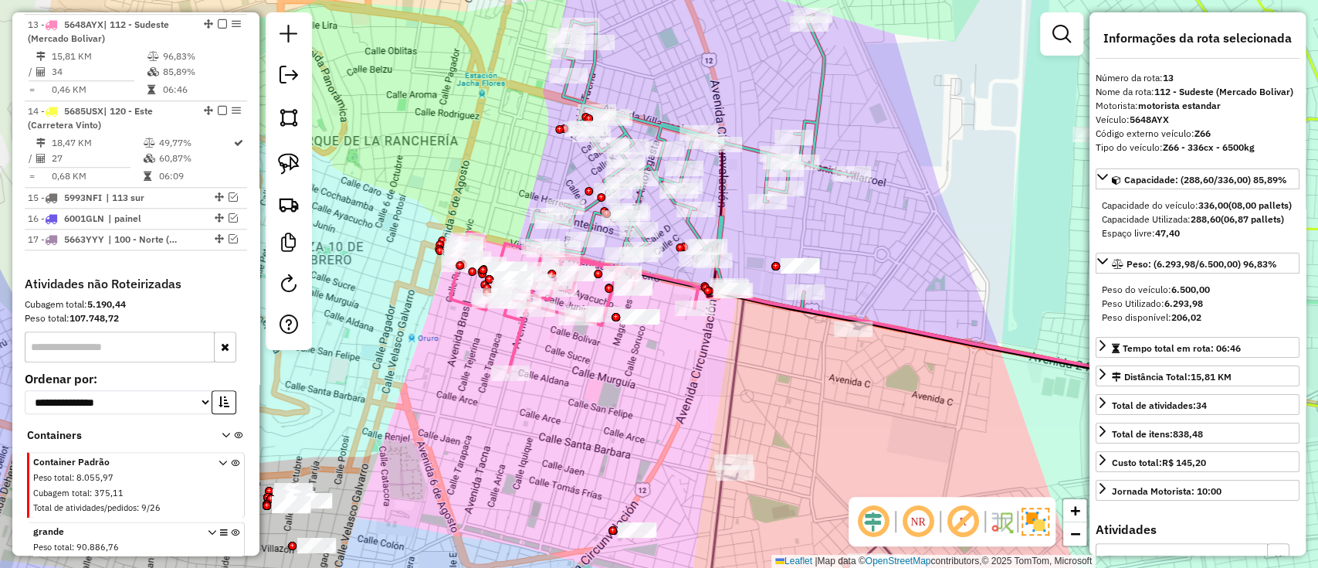
click at [525, 354] on div "Janela de atendimento Grade de atendimento Capacidade Transportadoras Veículos …" at bounding box center [659, 284] width 1318 height 568
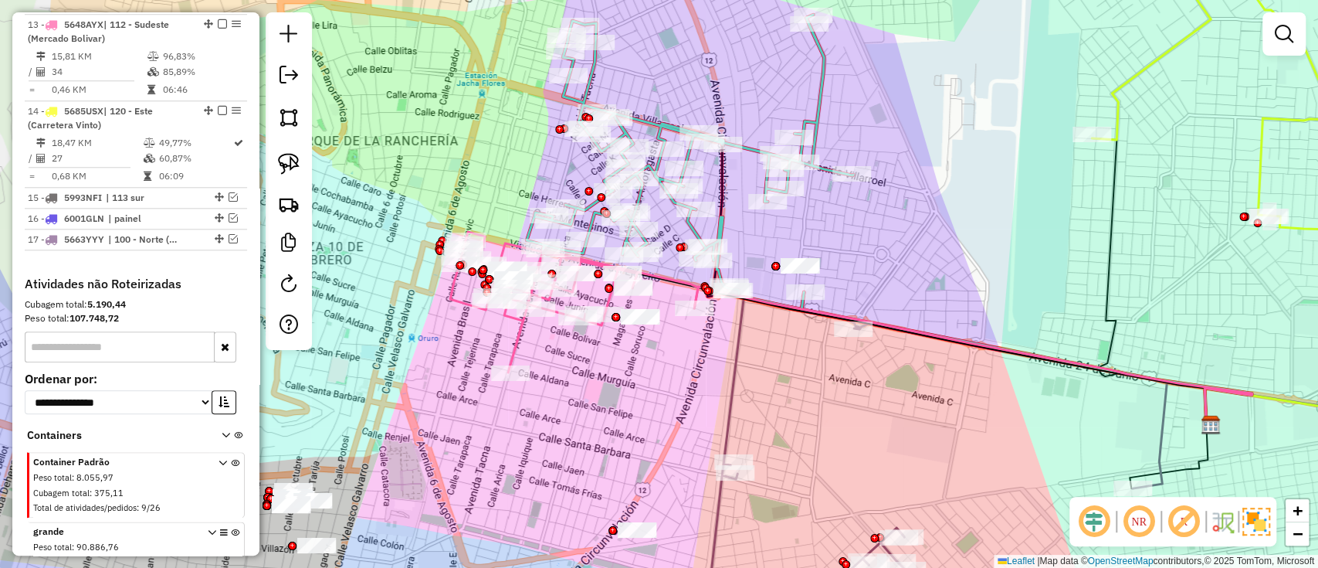
click at [513, 343] on icon at bounding box center [574, 302] width 248 height 141
select select "*********"
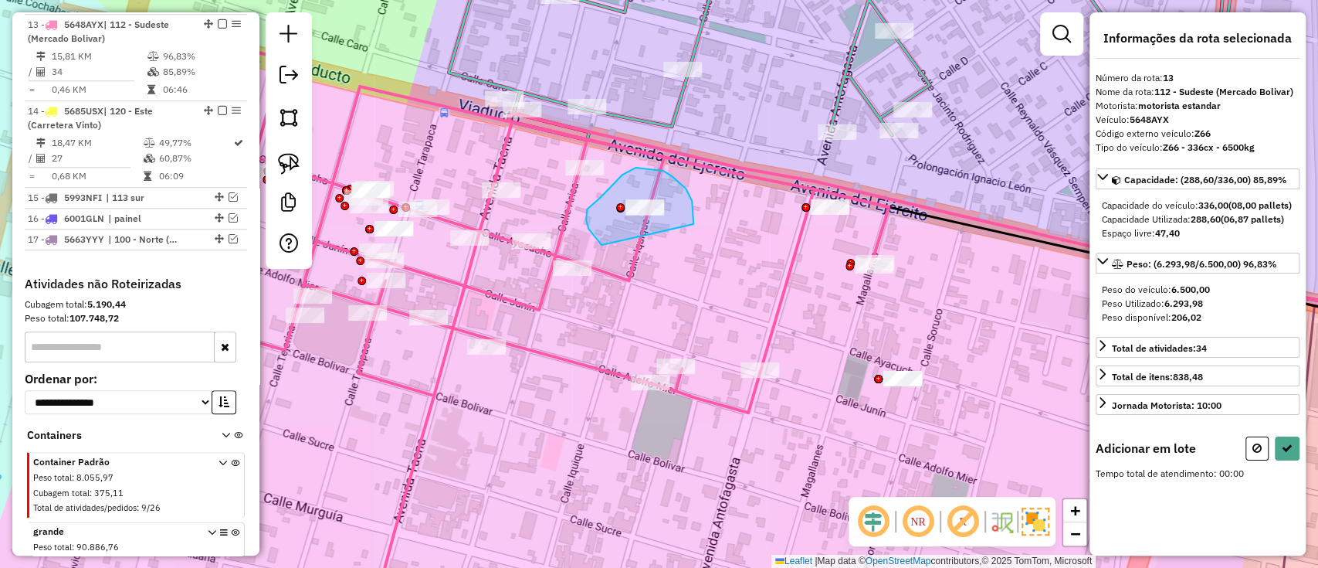
drag, startPoint x: 663, startPoint y: 171, endPoint x: 602, endPoint y: 246, distance: 96.6
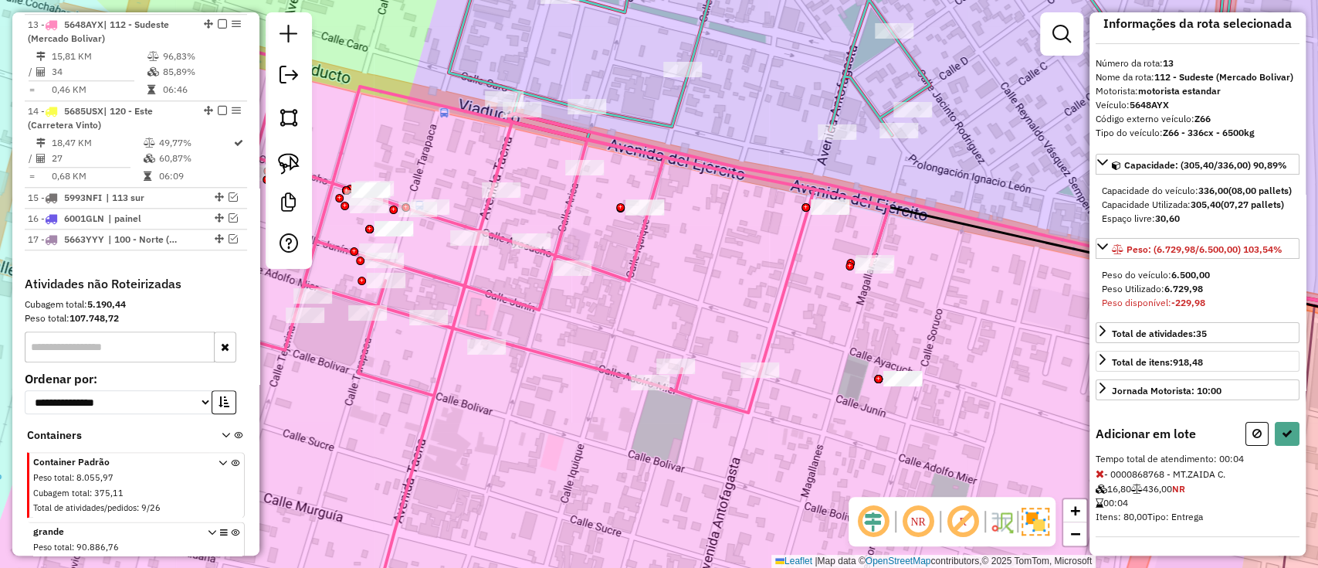
scroll to position [39, 0]
click at [1259, 429] on button at bounding box center [1256, 434] width 23 height 24
select select "*********"
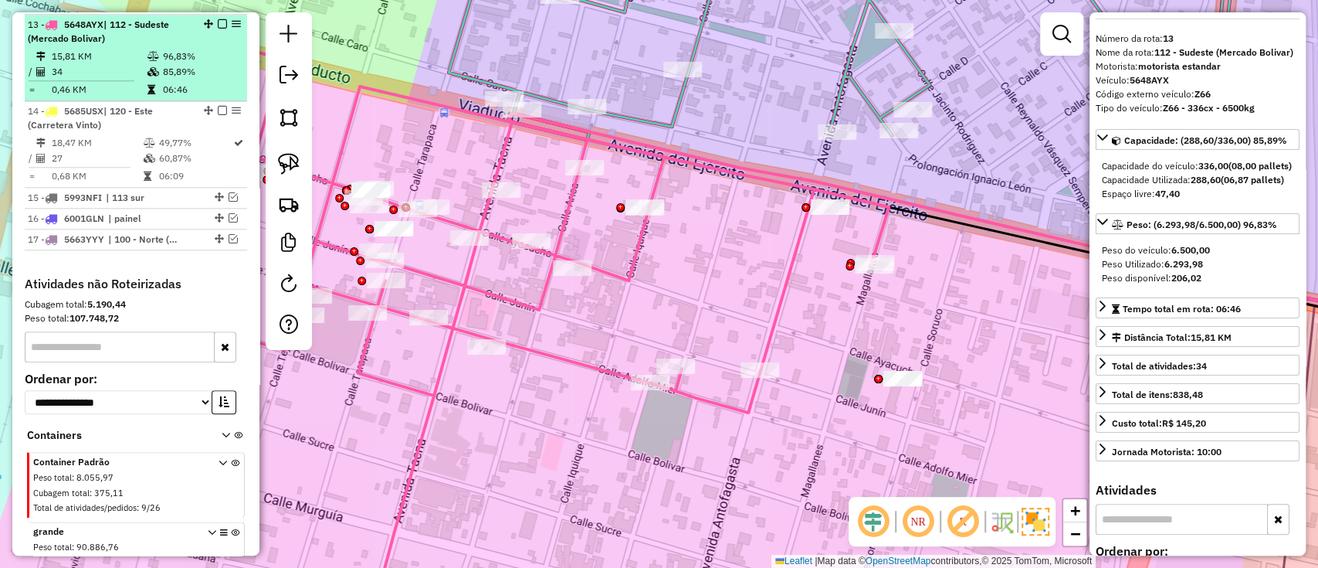
click at [219, 19] on em at bounding box center [222, 23] width 9 height 9
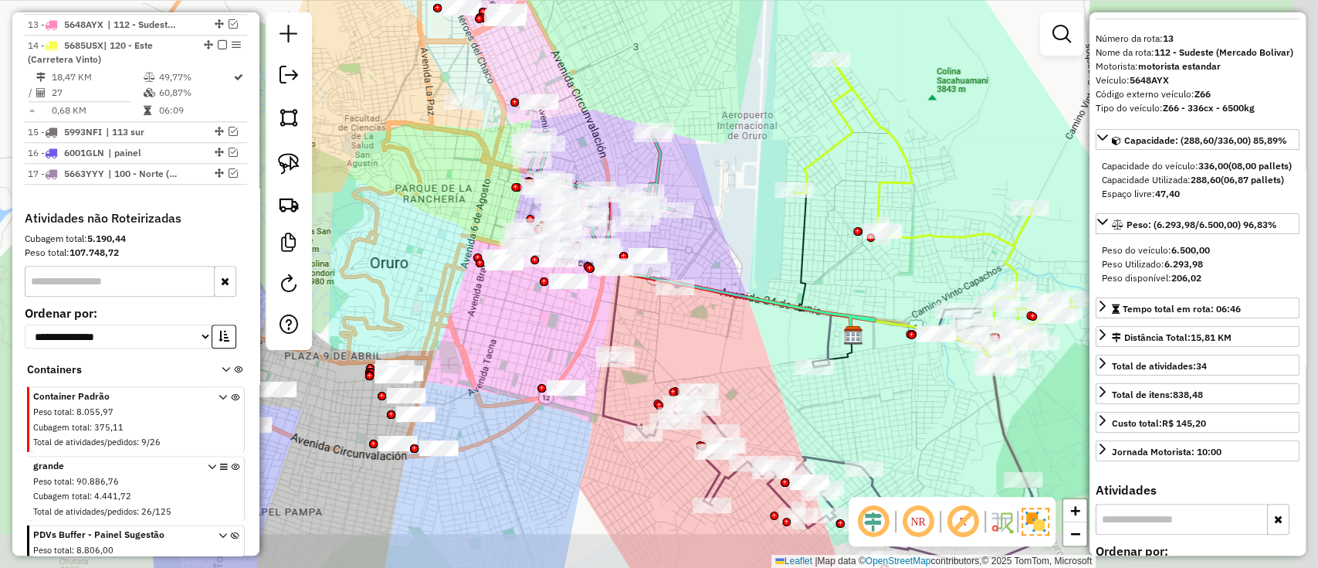
drag, startPoint x: 816, startPoint y: 389, endPoint x: 605, endPoint y: 248, distance: 254.4
click at [609, 252] on div "Janela de atendimento Grade de atendimento Capacidade Transportadoras Veículos …" at bounding box center [659, 284] width 1318 height 568
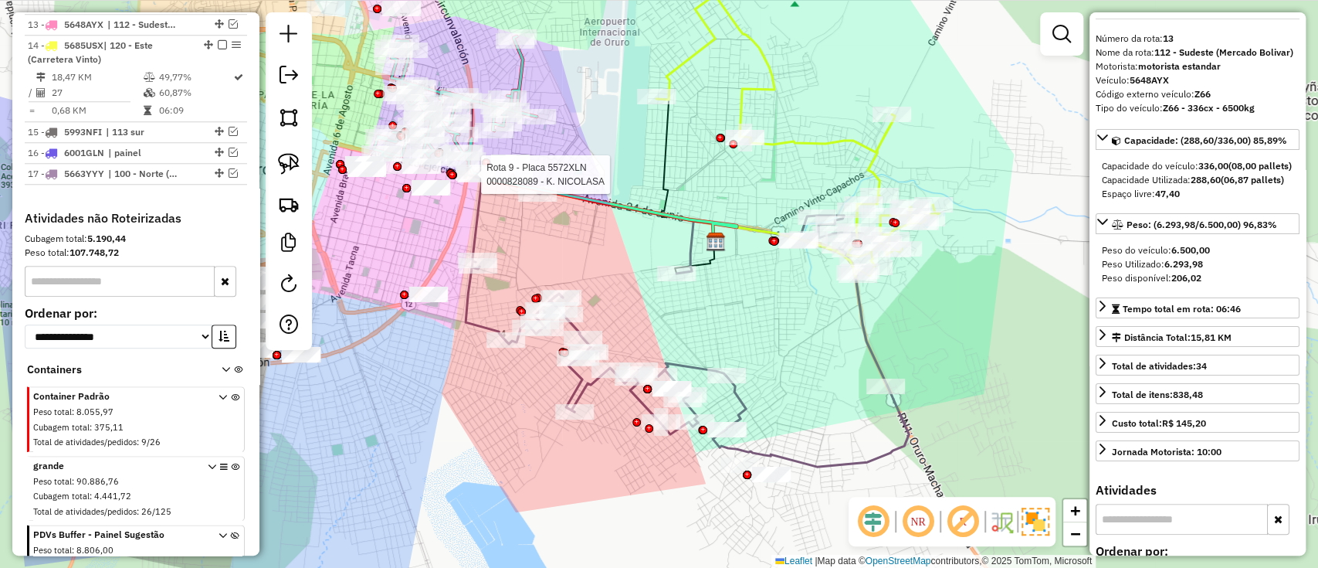
click at [581, 389] on icon at bounding box center [687, 322] width 443 height 288
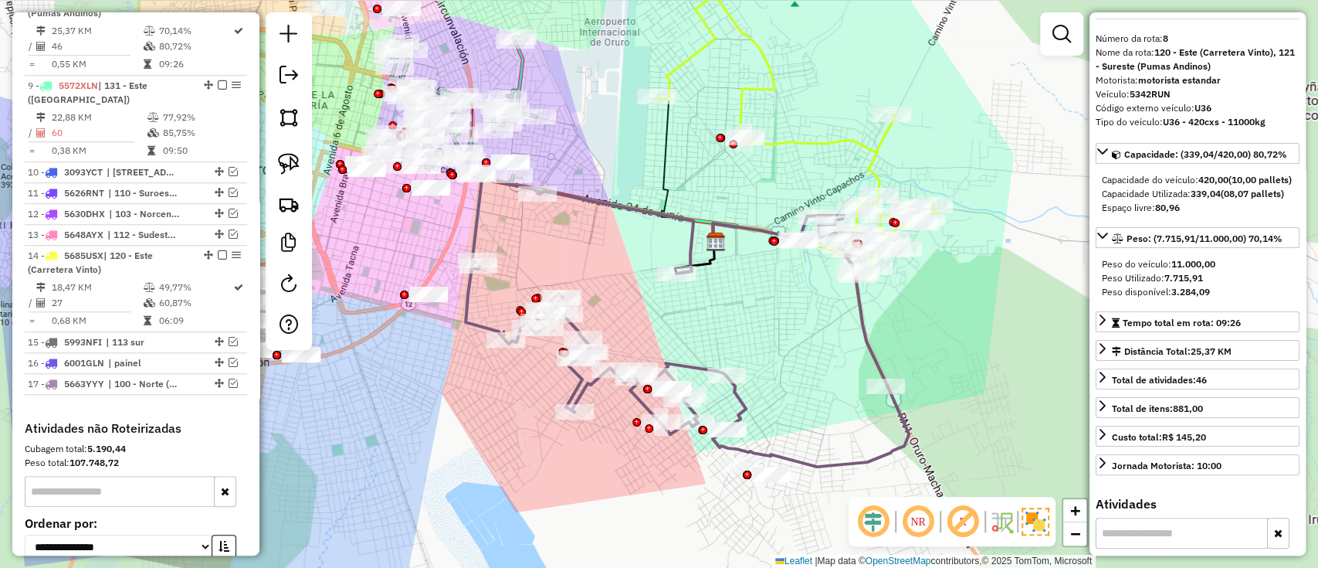
scroll to position [754, 0]
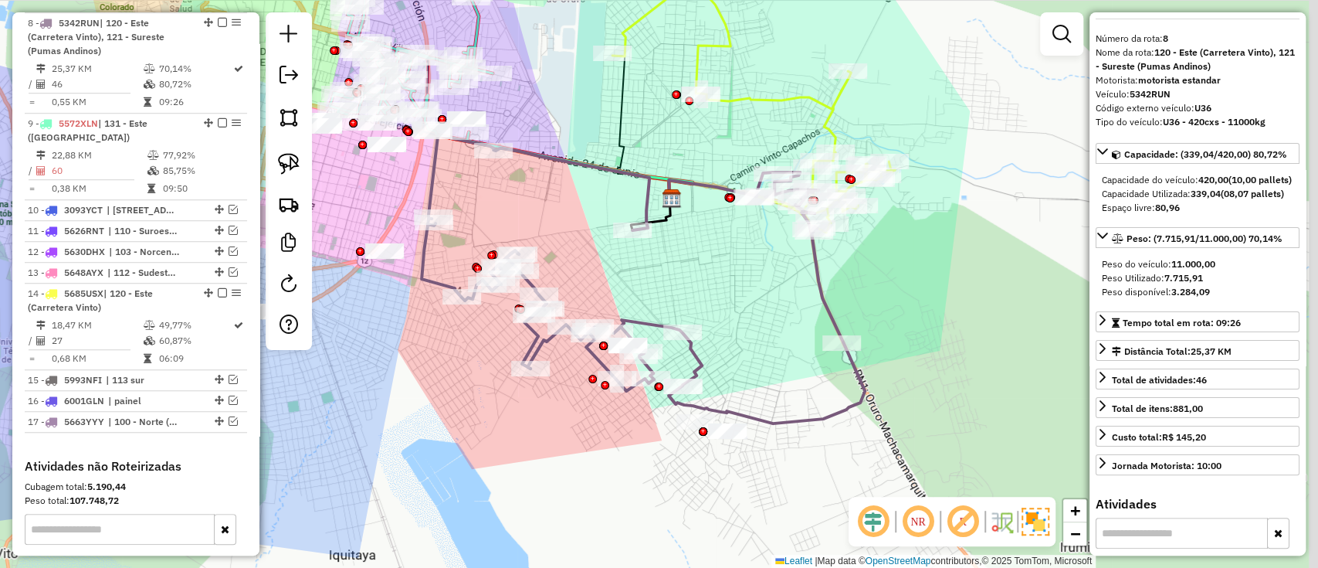
drag, startPoint x: 766, startPoint y: 297, endPoint x: 711, endPoint y: 238, distance: 80.9
click at [713, 239] on div "Janela de atendimento Grade de atendimento Capacidade Transportadoras Veículos …" at bounding box center [659, 284] width 1318 height 568
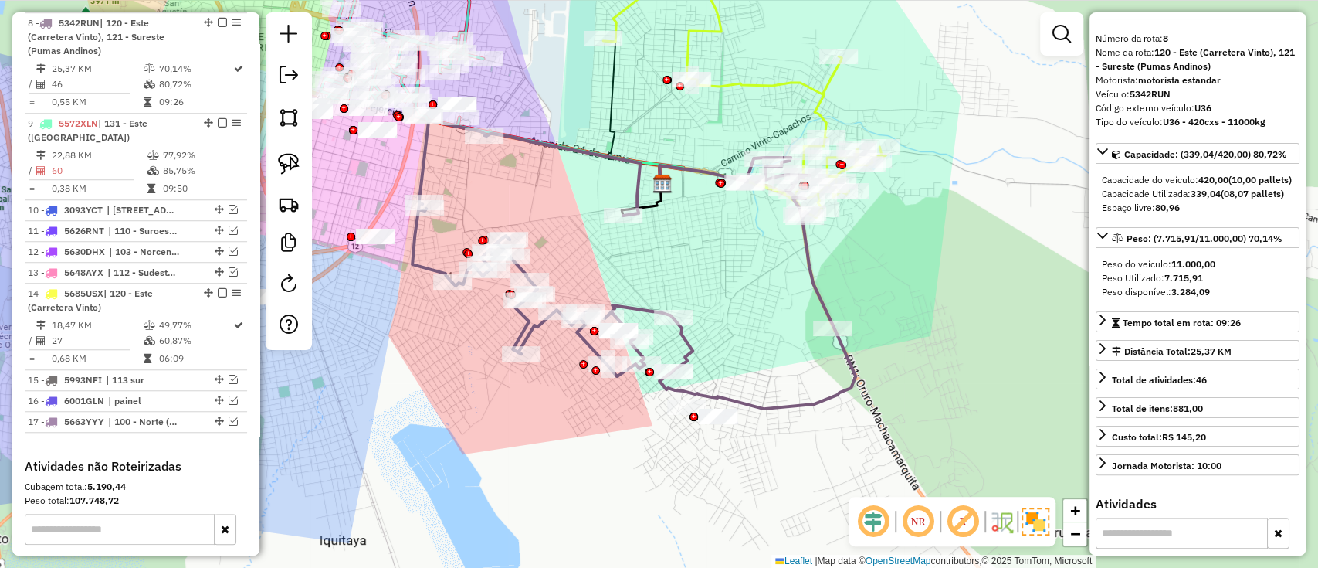
click at [735, 66] on div "Janela de atendimento Grade de atendimento Capacidade Transportadoras Veículos …" at bounding box center [659, 284] width 1318 height 568
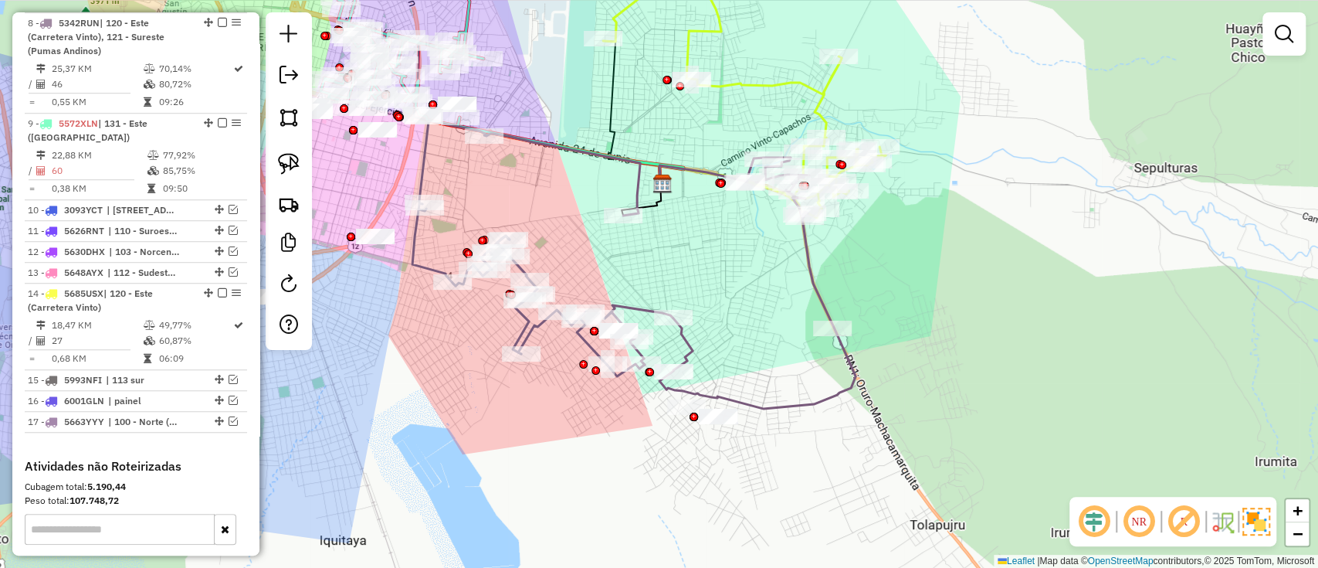
click at [737, 81] on icon at bounding box center [744, 81] width 283 height 274
select select "*********"
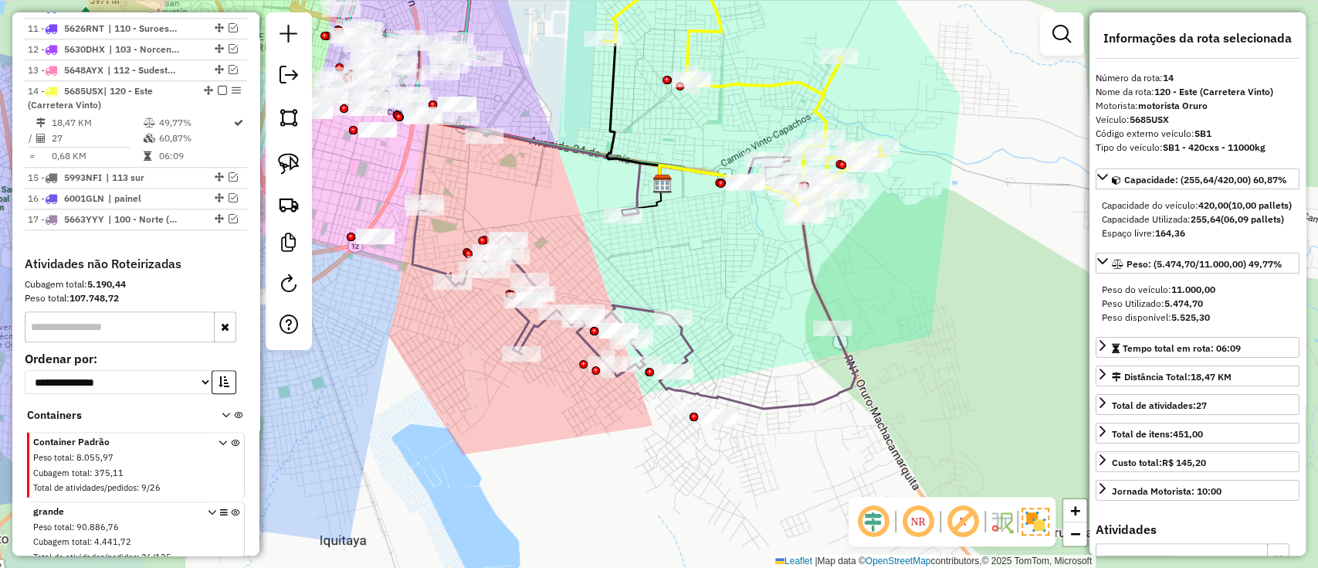
scroll to position [1023, 0]
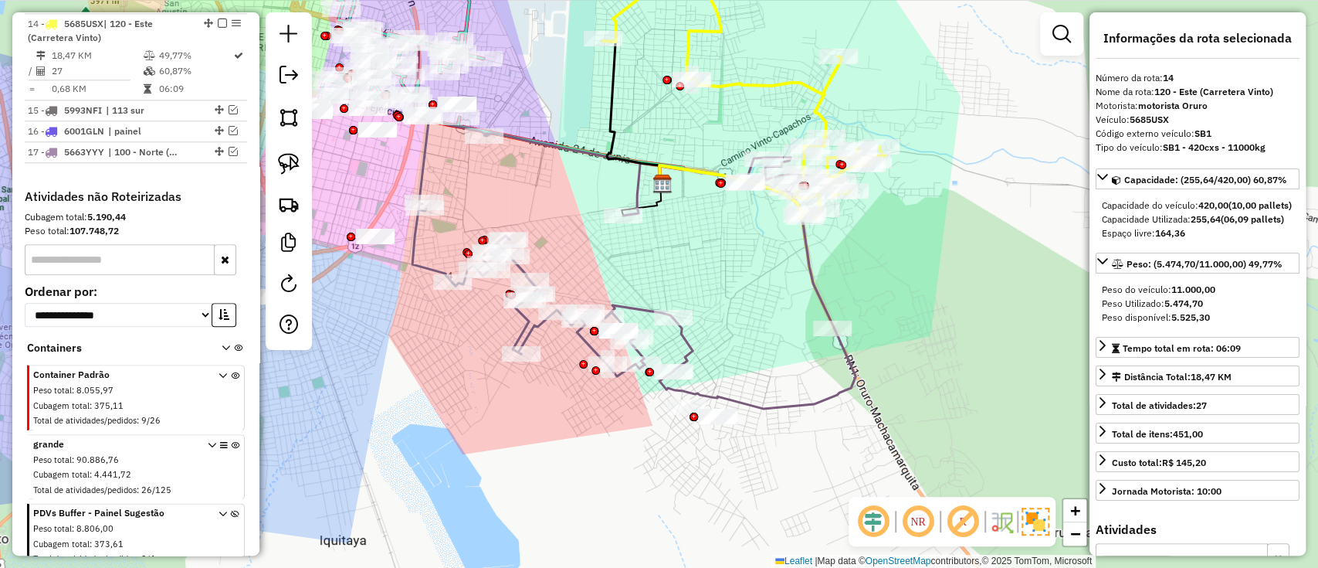
click at [814, 276] on icon at bounding box center [633, 264] width 443 height 288
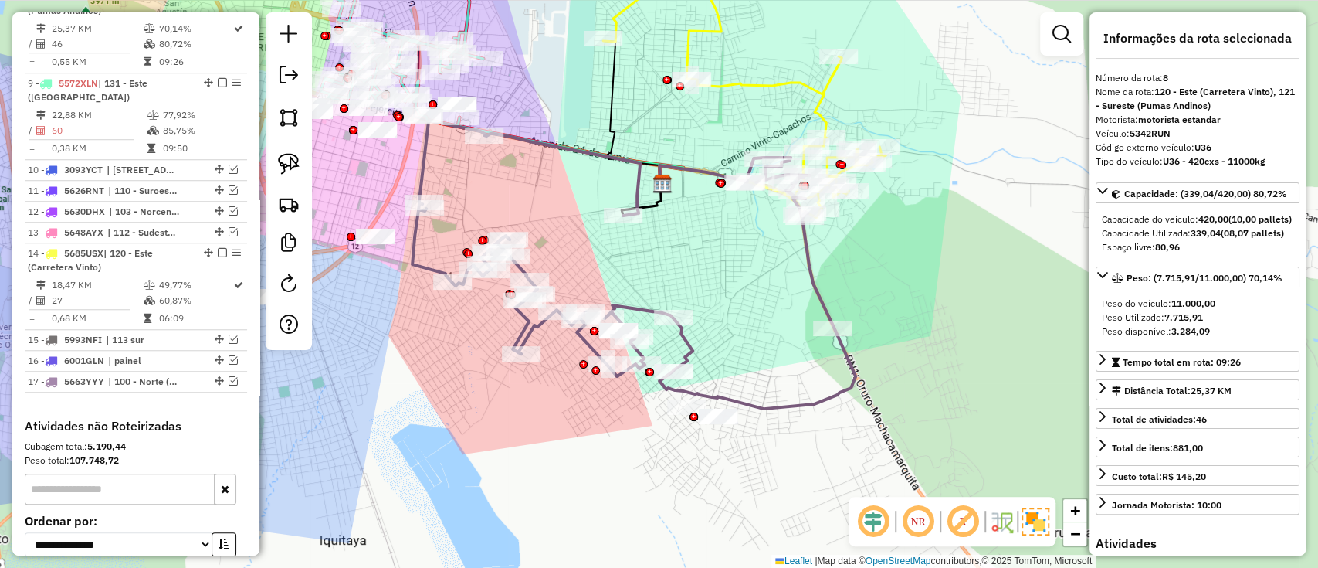
scroll to position [754, 0]
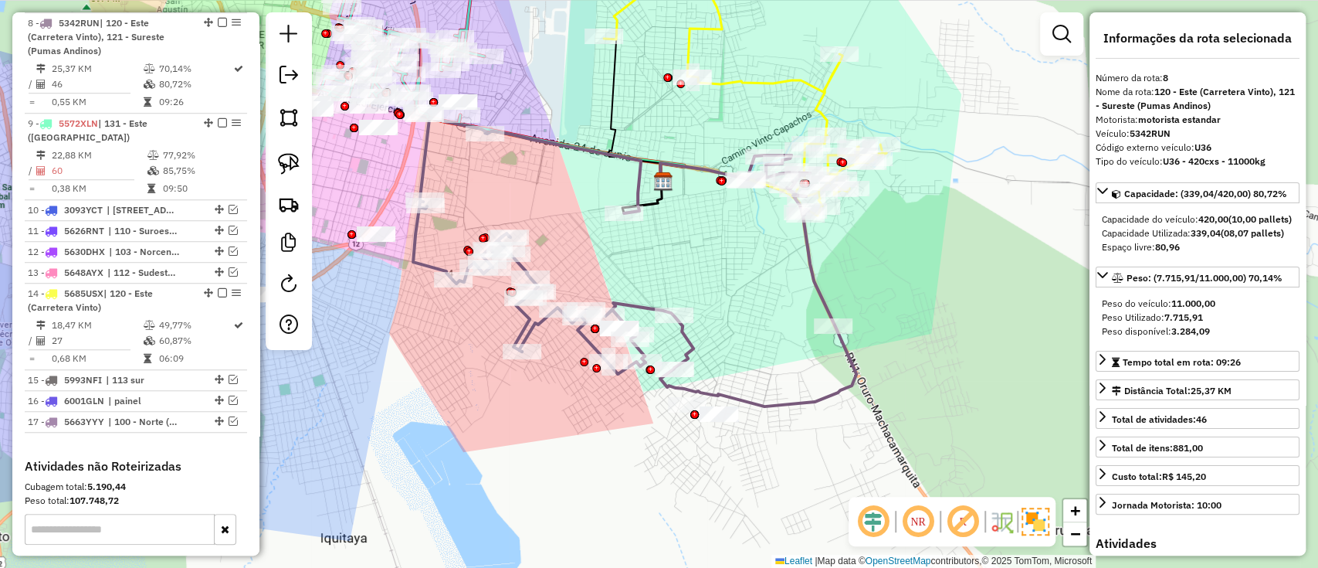
drag, startPoint x: 739, startPoint y: 324, endPoint x: 798, endPoint y: 246, distance: 97.6
click at [798, 246] on div "Janela de atendimento Grade de atendimento Capacidade Transportadoras Veículos …" at bounding box center [659, 284] width 1318 height 568
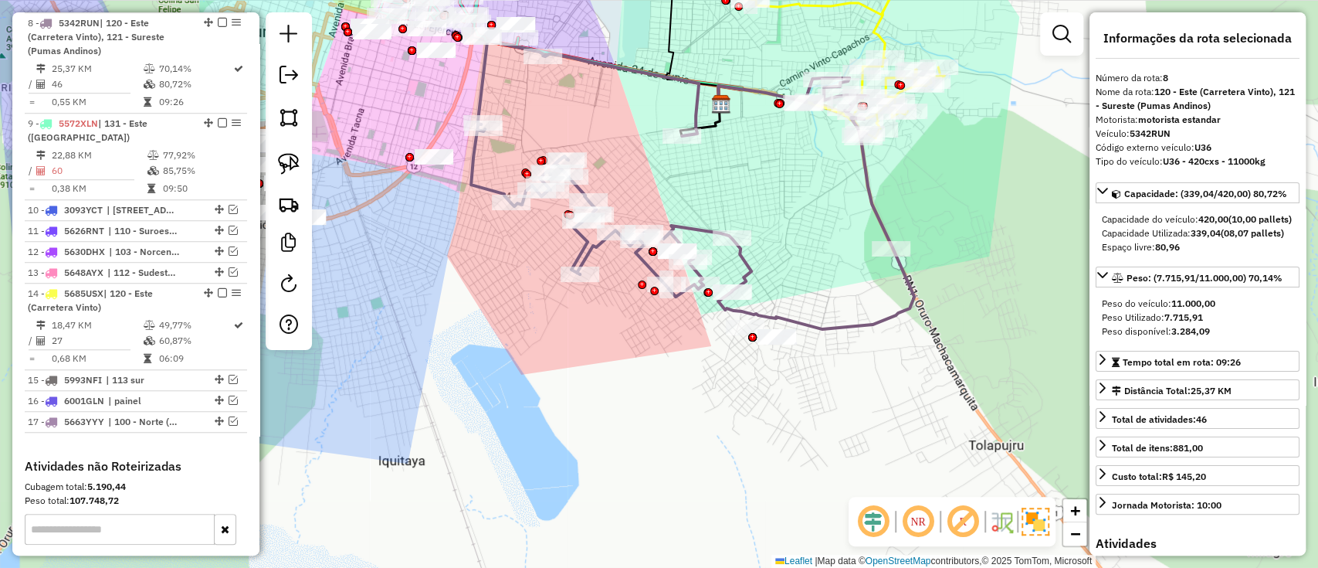
click at [743, 264] on icon at bounding box center [692, 185] width 443 height 288
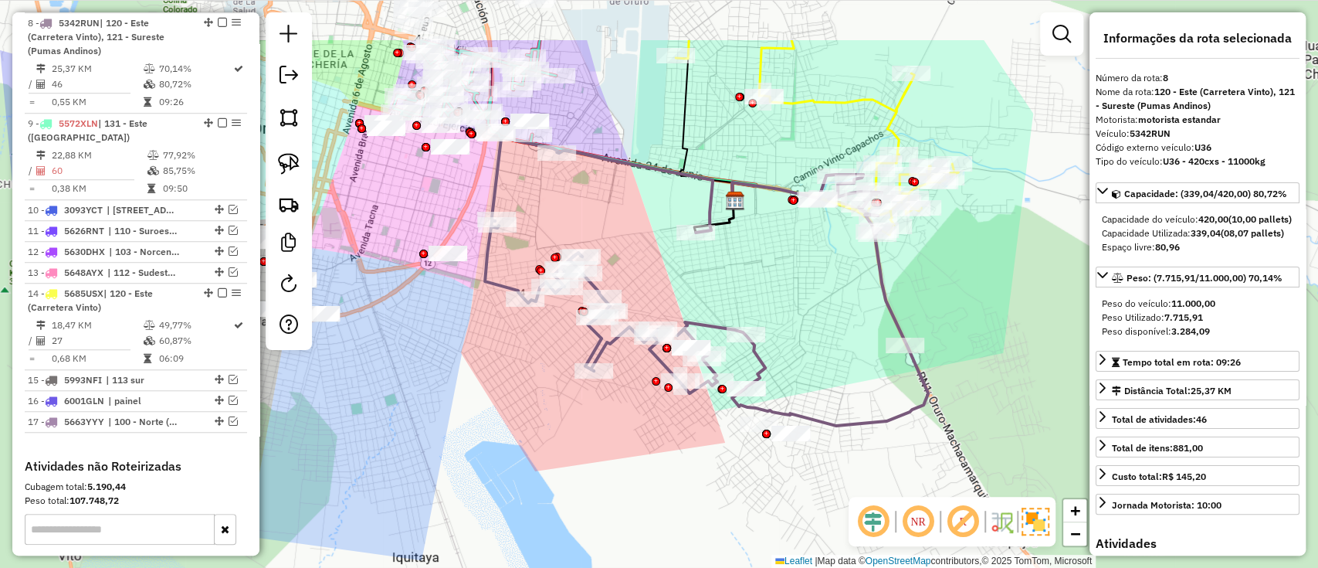
drag, startPoint x: 930, startPoint y: 225, endPoint x: 936, endPoint y: 317, distance: 91.3
click at [937, 317] on div "Janela de atendimento Grade de atendimento Capacidade Transportadoras Veículos …" at bounding box center [659, 284] width 1318 height 568
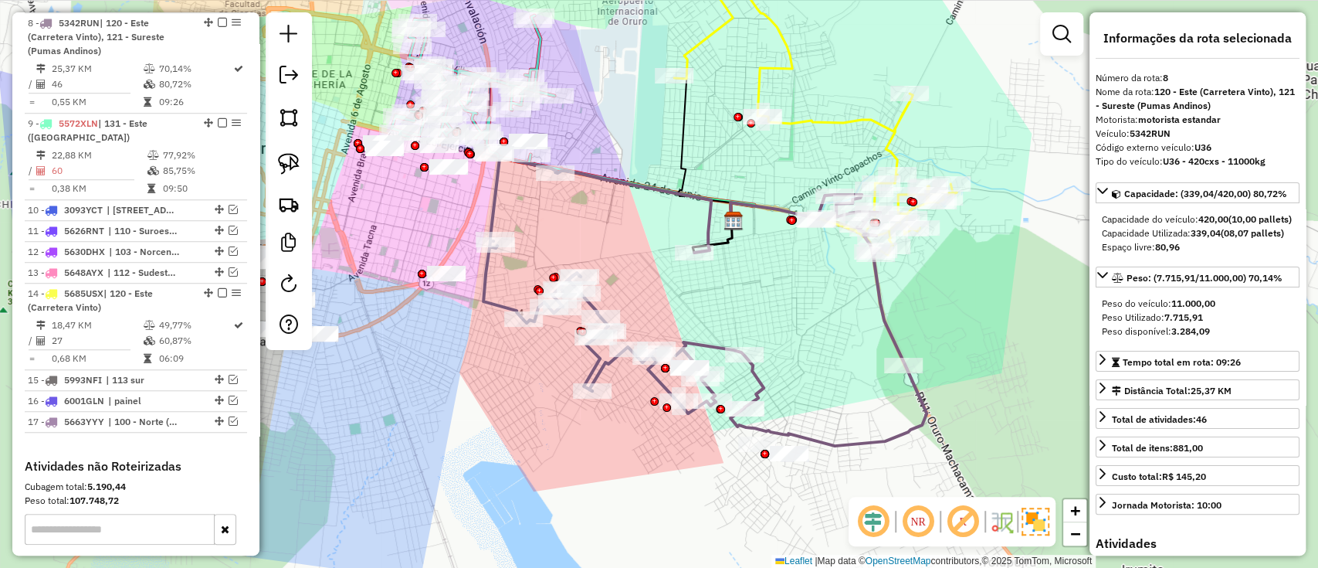
click at [834, 127] on icon at bounding box center [815, 100] width 283 height 310
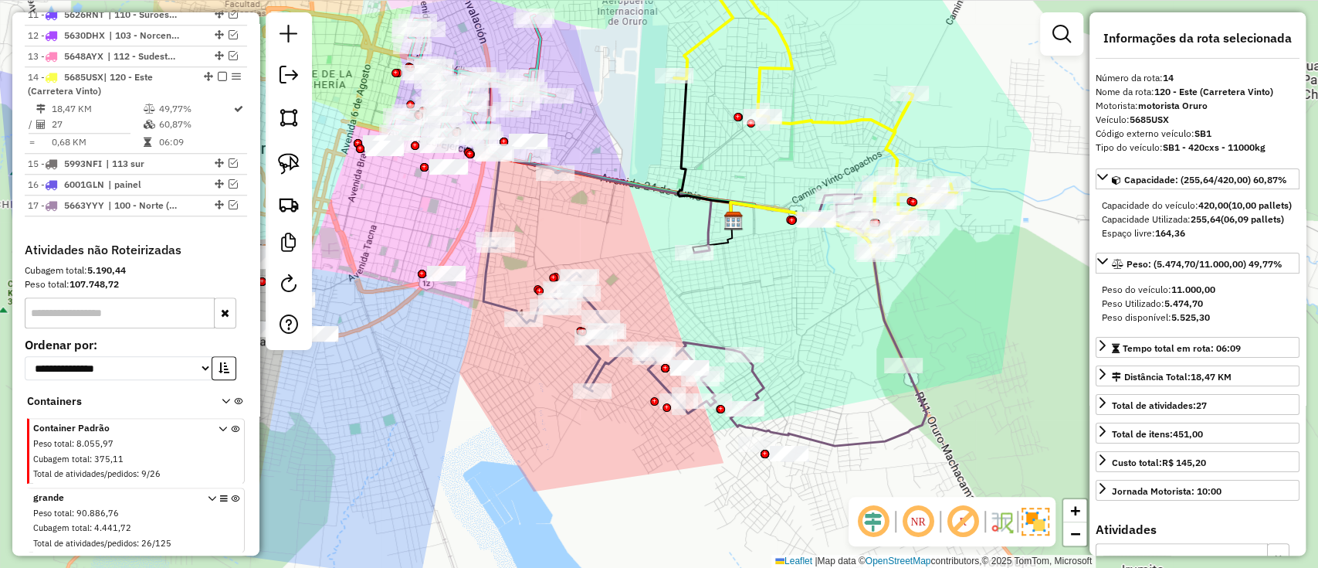
scroll to position [1023, 0]
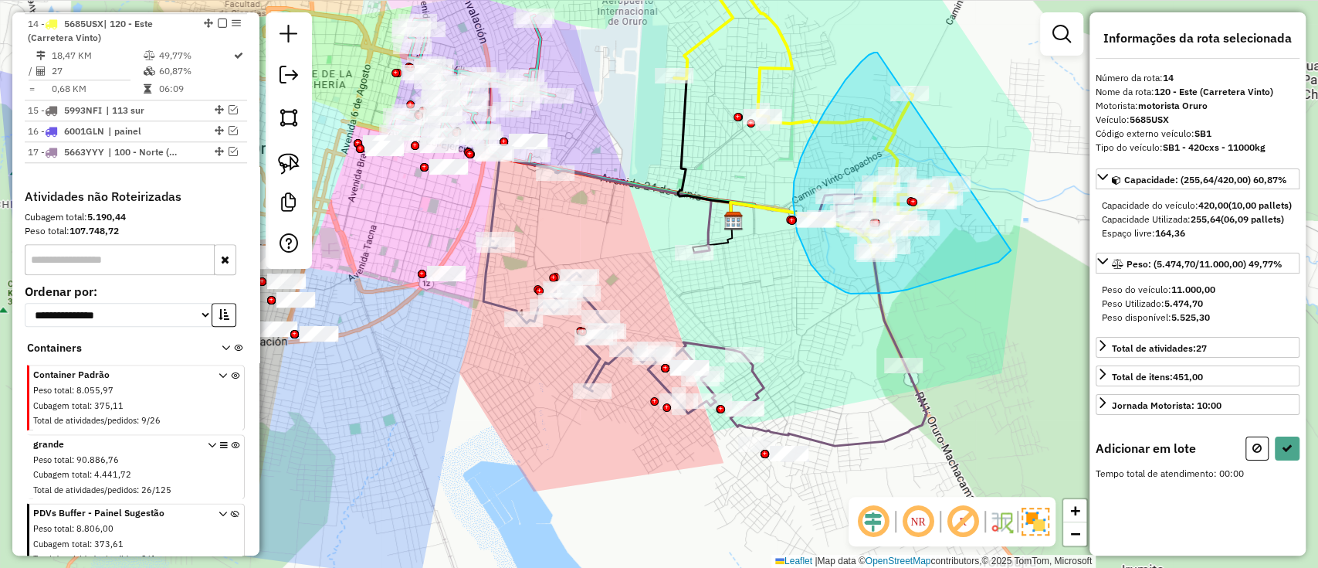
drag, startPoint x: 877, startPoint y: 53, endPoint x: 1011, endPoint y: 250, distance: 238.6
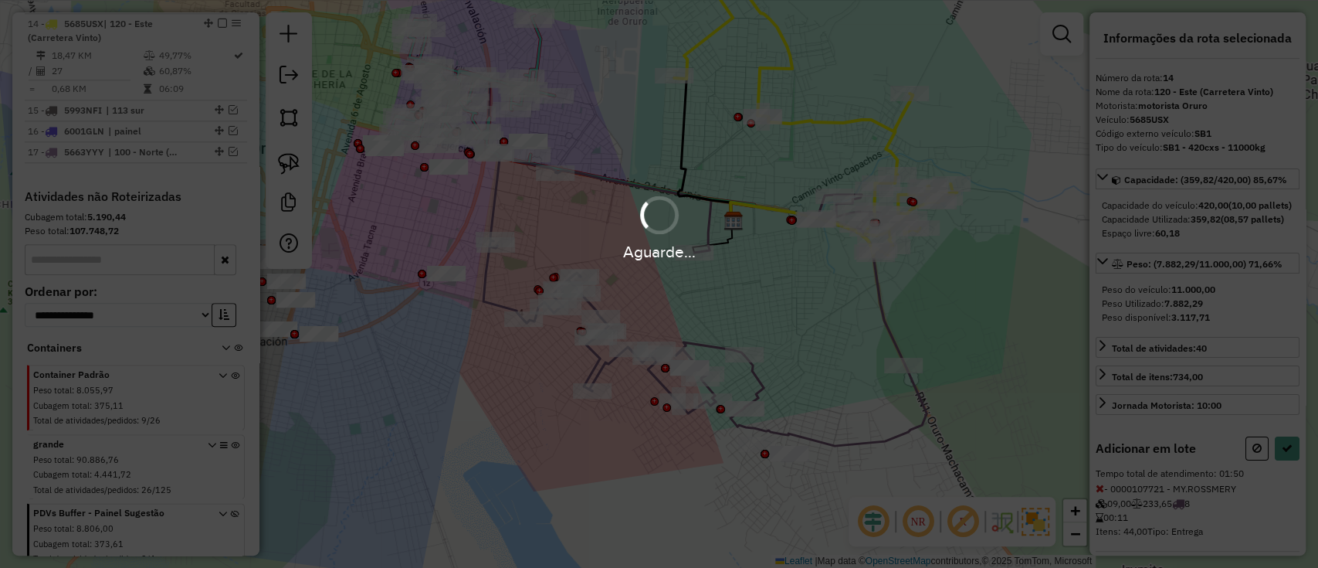
select select "*********"
click at [842, 116] on div "Aguarde..." at bounding box center [659, 284] width 1318 height 568
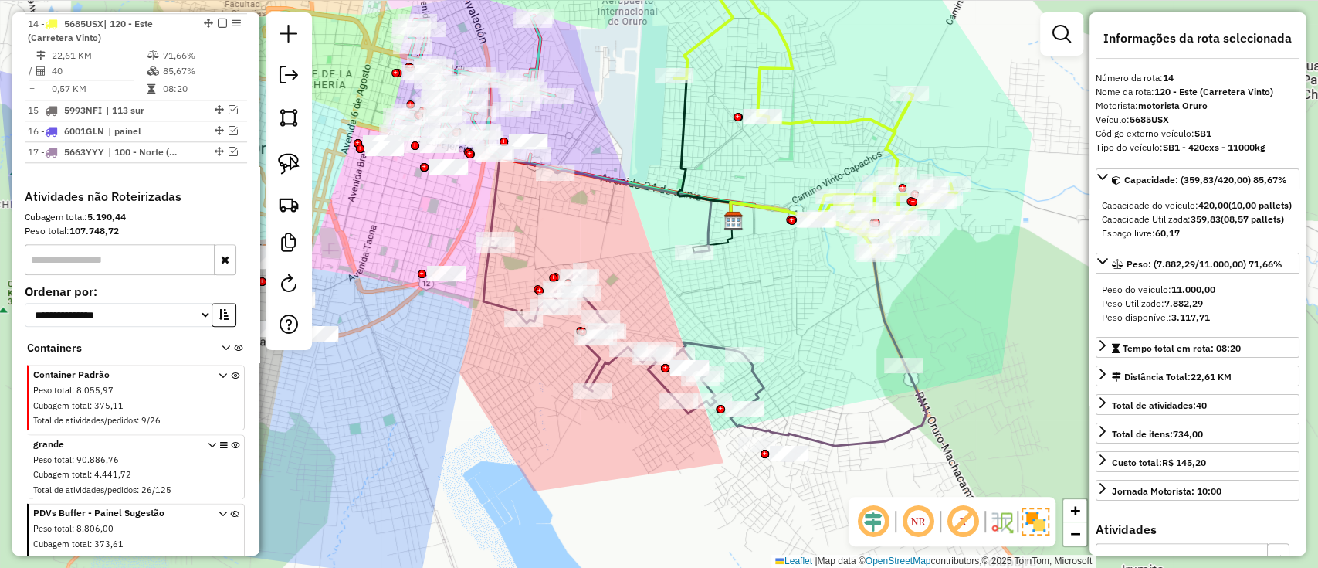
click at [840, 124] on icon at bounding box center [815, 100] width 283 height 311
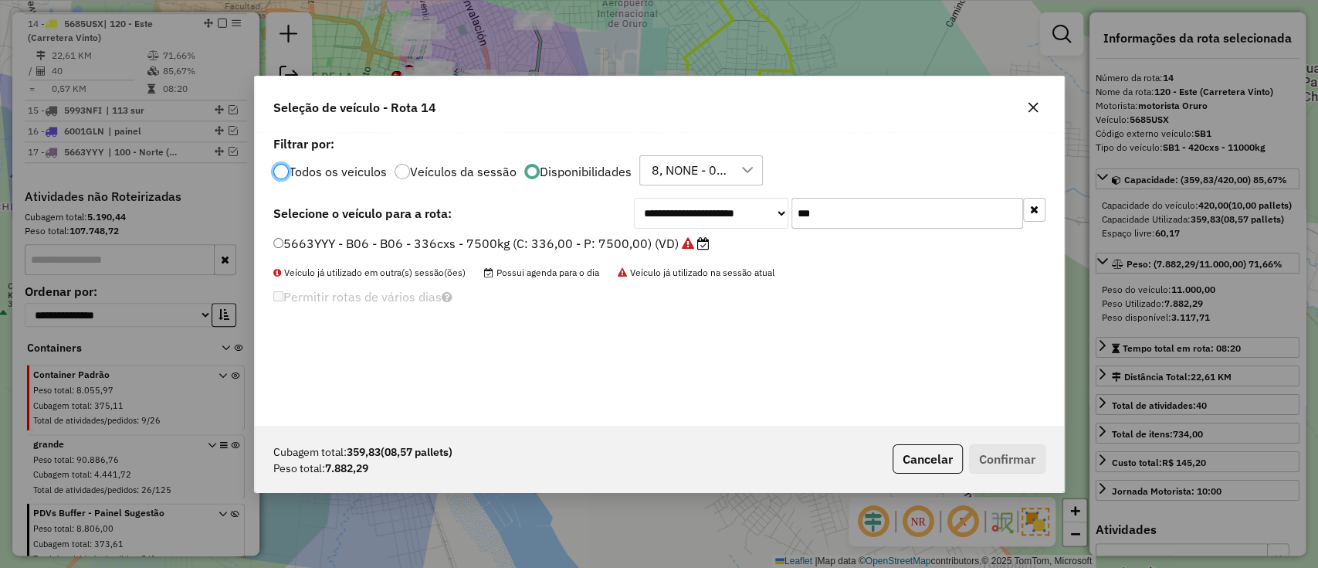
scroll to position [8, 5]
click at [961, 203] on input "***" at bounding box center [907, 213] width 232 height 31
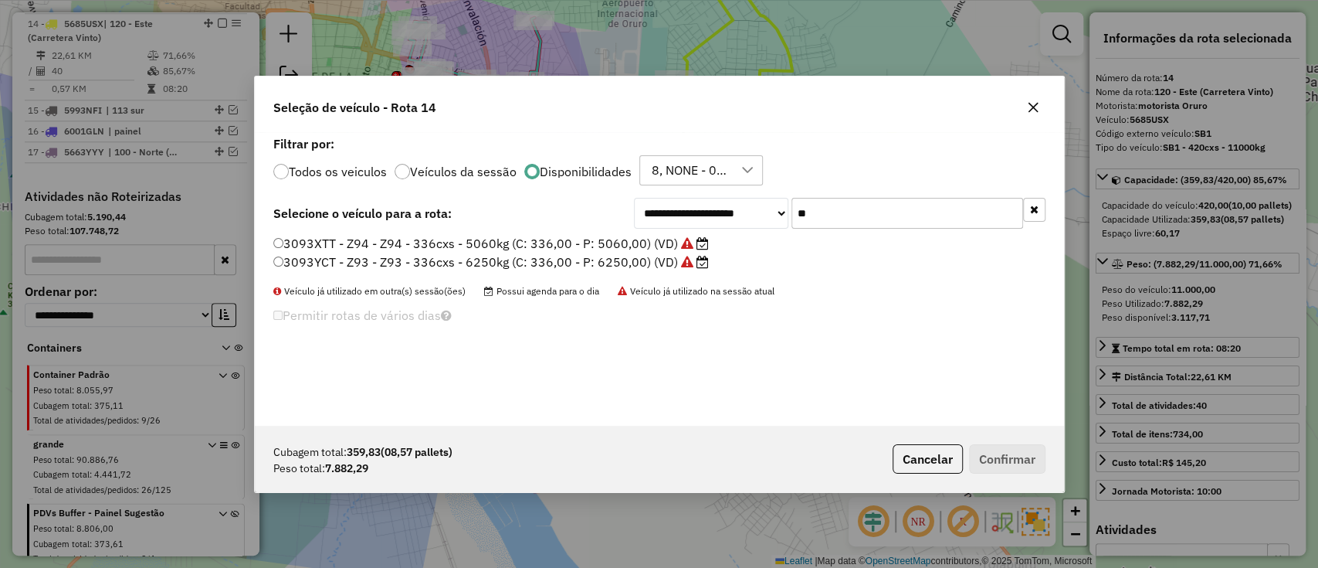
type input "*"
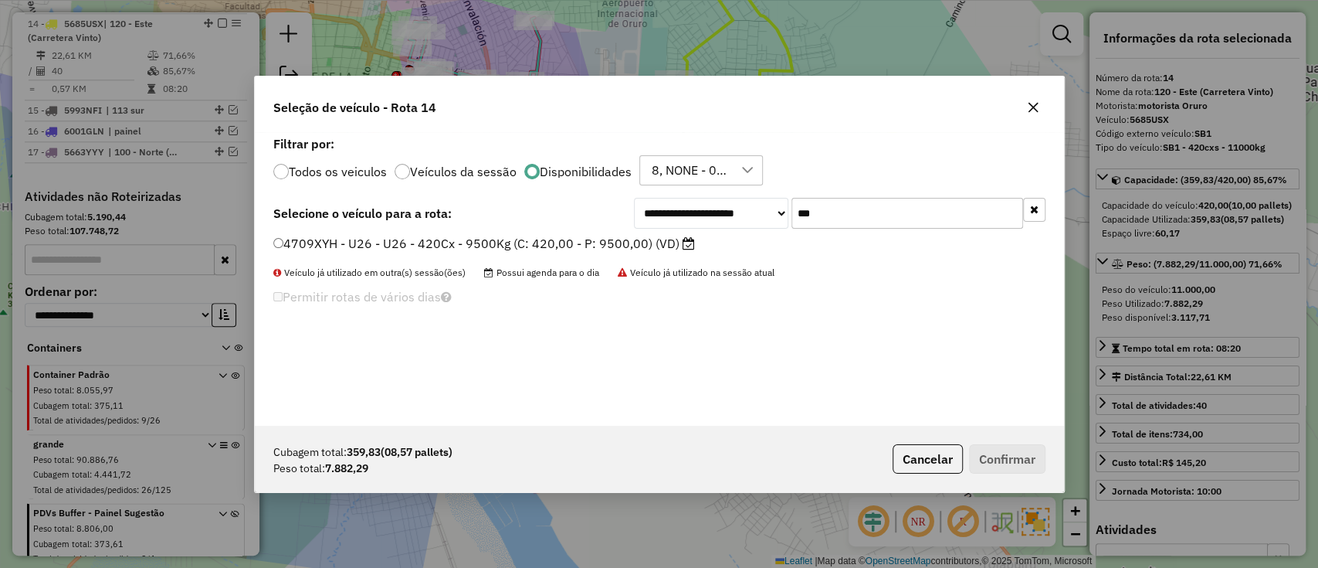
type input "***"
click at [605, 234] on label "4709XYH - U26 - U26 - 420Cx - 9500Kg (C: 420,00 - P: 9500,00) (VD)" at bounding box center [484, 243] width 422 height 19
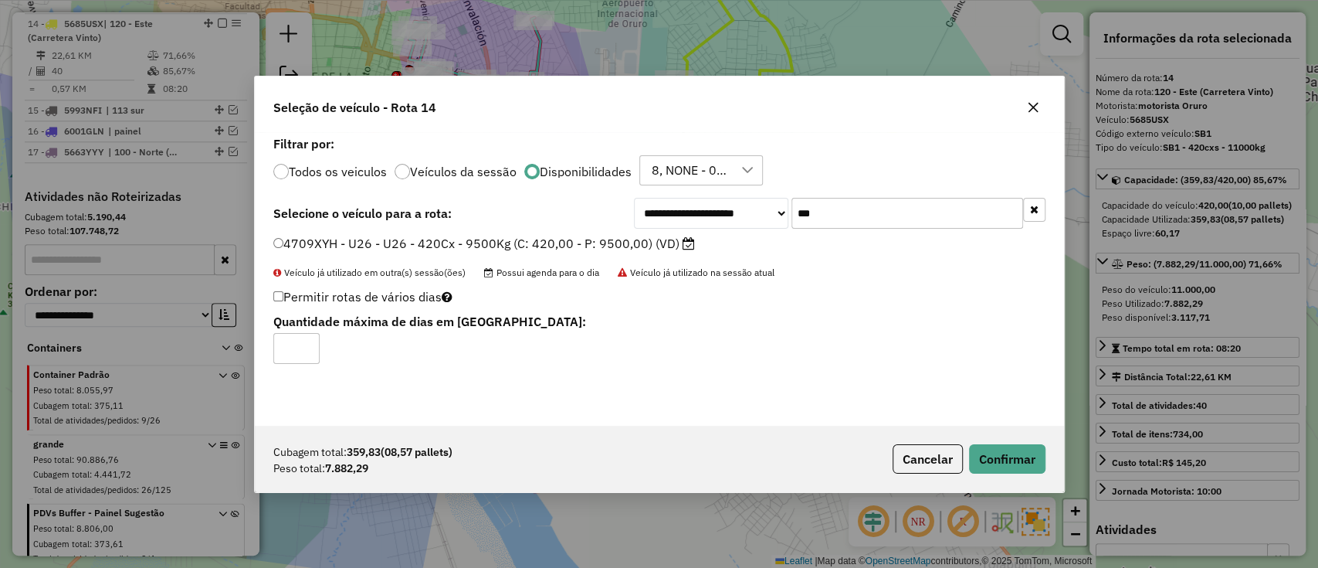
click at [611, 245] on label "4709XYH - U26 - U26 - 420Cx - 9500Kg (C: 420,00 - P: 9500,00) (VD)" at bounding box center [484, 243] width 422 height 19
click at [1013, 462] on button "Confirmar" at bounding box center [1007, 458] width 76 height 29
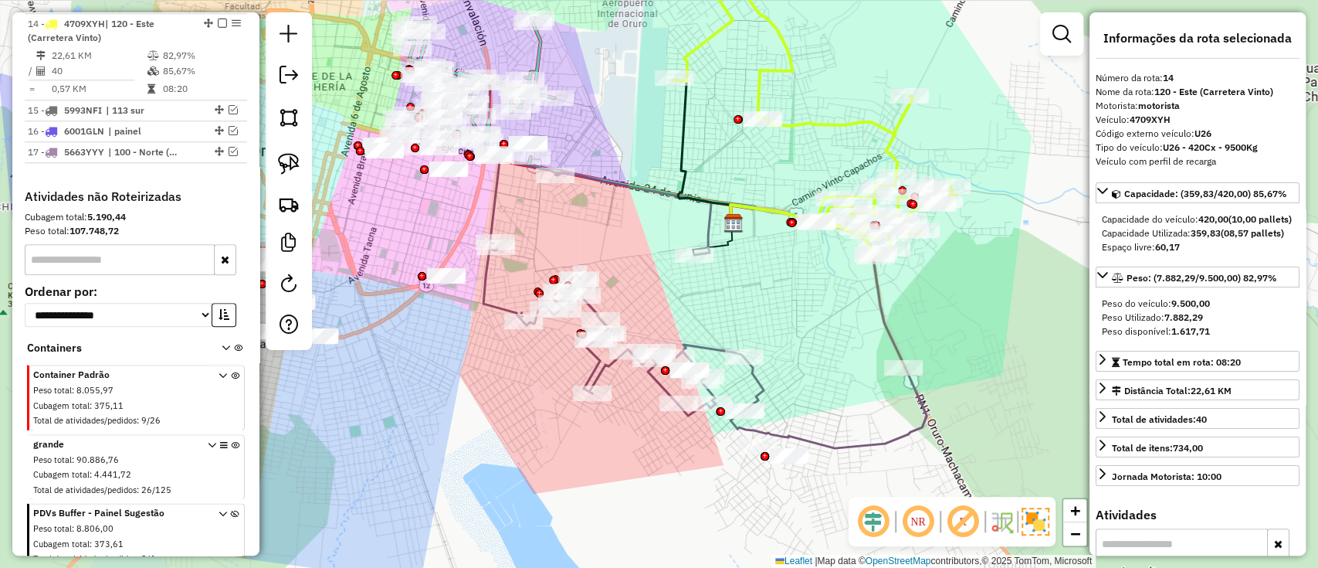
click at [799, 119] on icon at bounding box center [815, 102] width 283 height 311
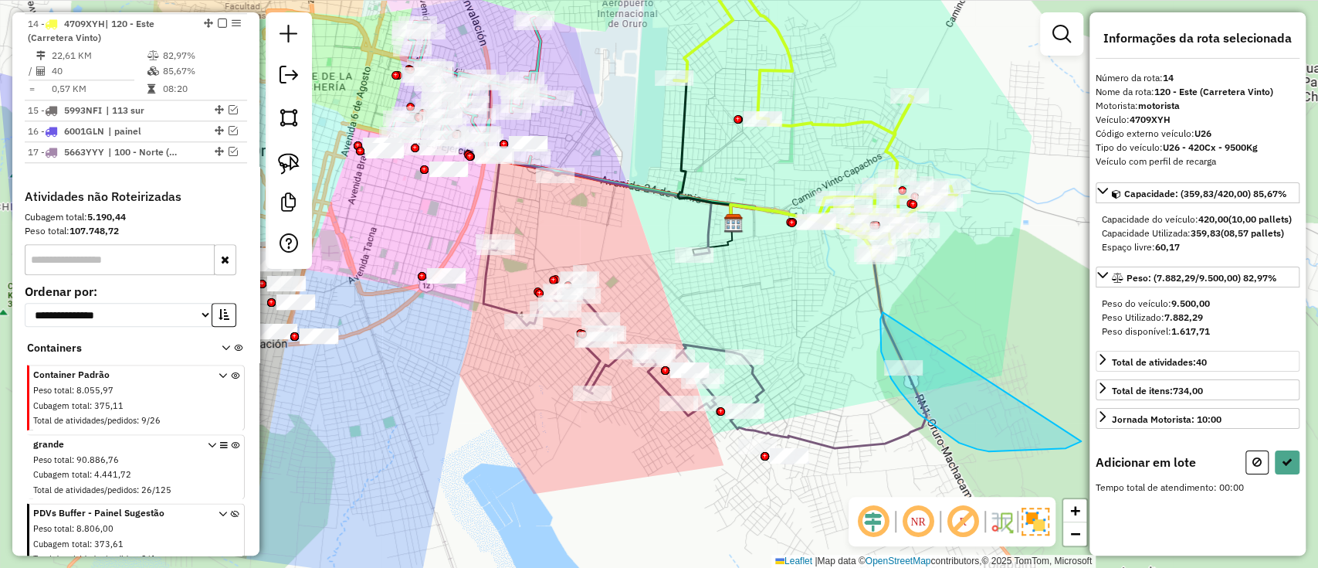
drag, startPoint x: 883, startPoint y: 312, endPoint x: 1118, endPoint y: 395, distance: 249.8
click at [1120, 398] on hb-router-mapa "Informações da Sessão 1290550 - 08/10/2025 Criação: 07/10/2025 18:39 Depósito: …" at bounding box center [659, 284] width 1318 height 568
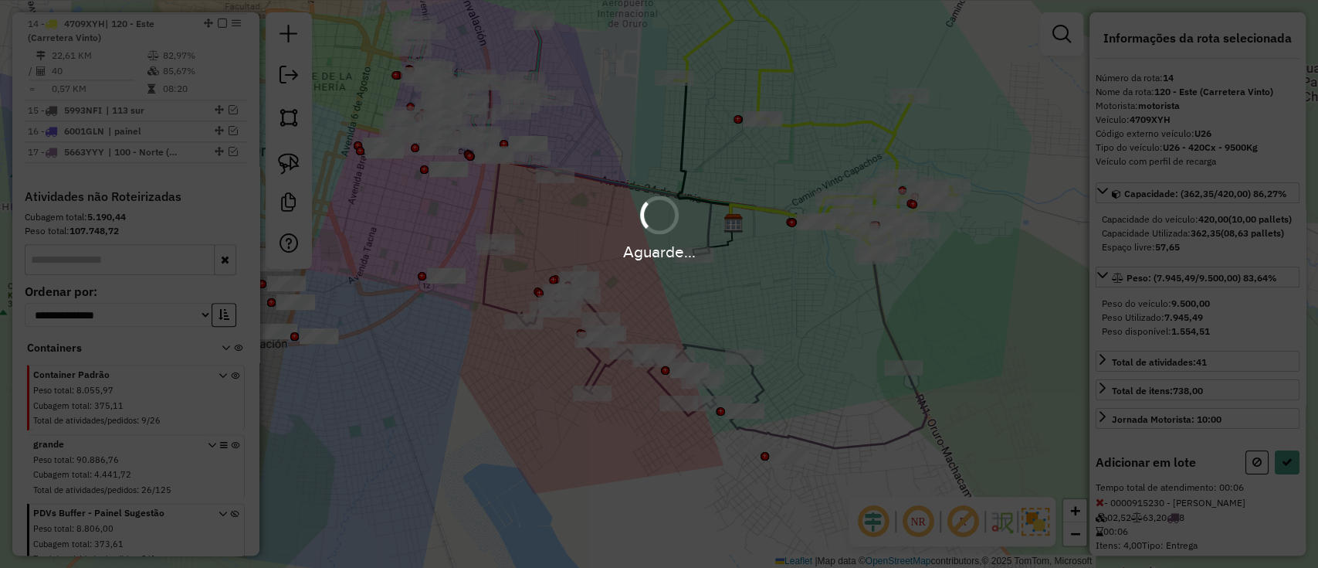
select select "*********"
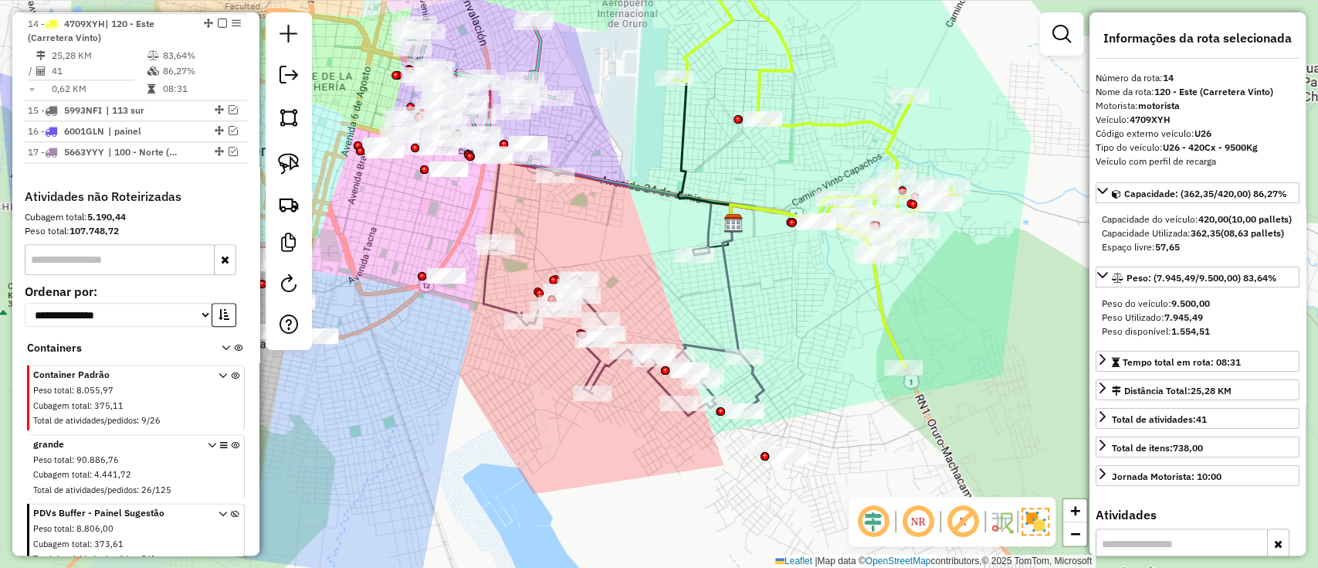
click at [483, 304] on icon at bounding box center [623, 288] width 280 height 256
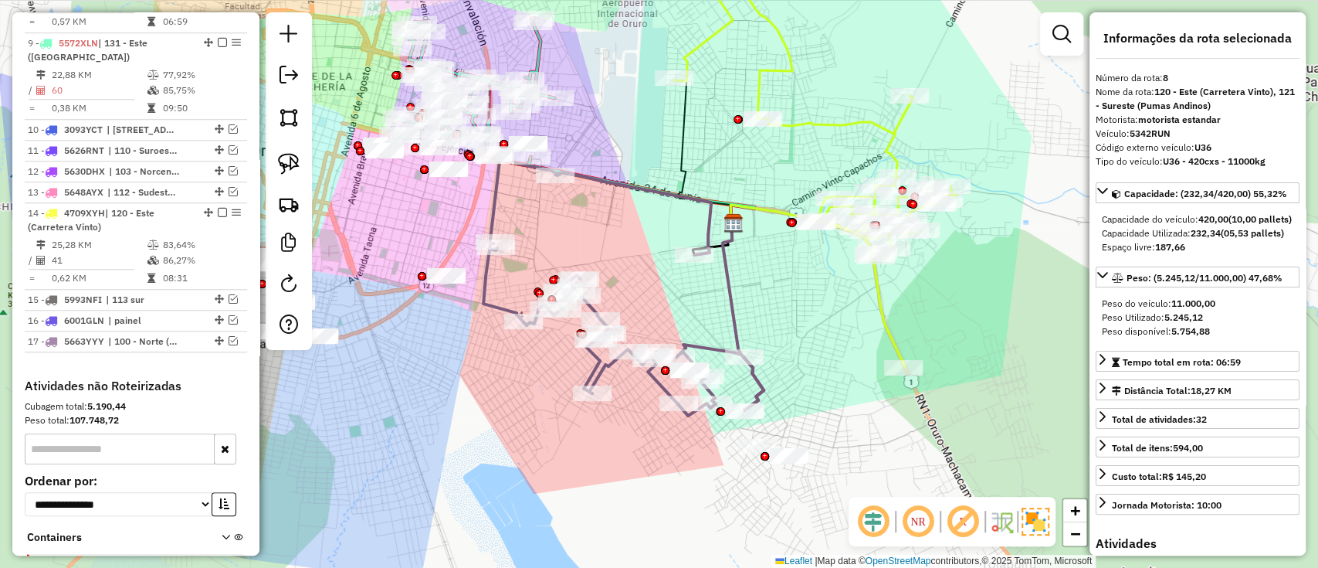
click at [483, 297] on icon at bounding box center [623, 288] width 280 height 256
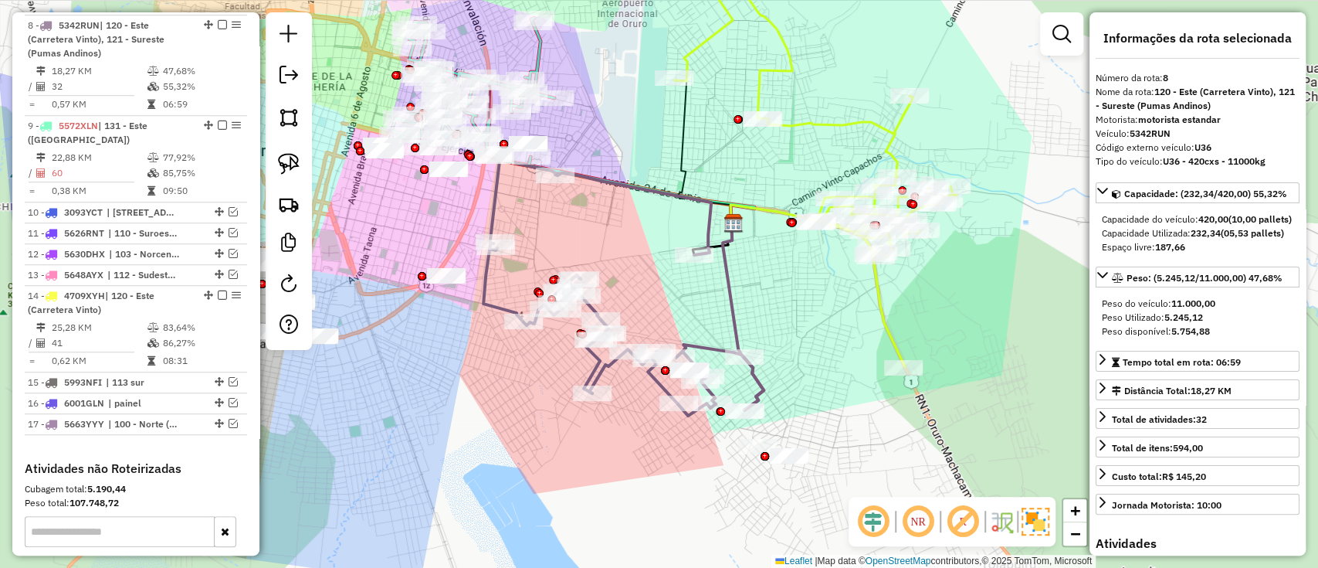
scroll to position [754, 0]
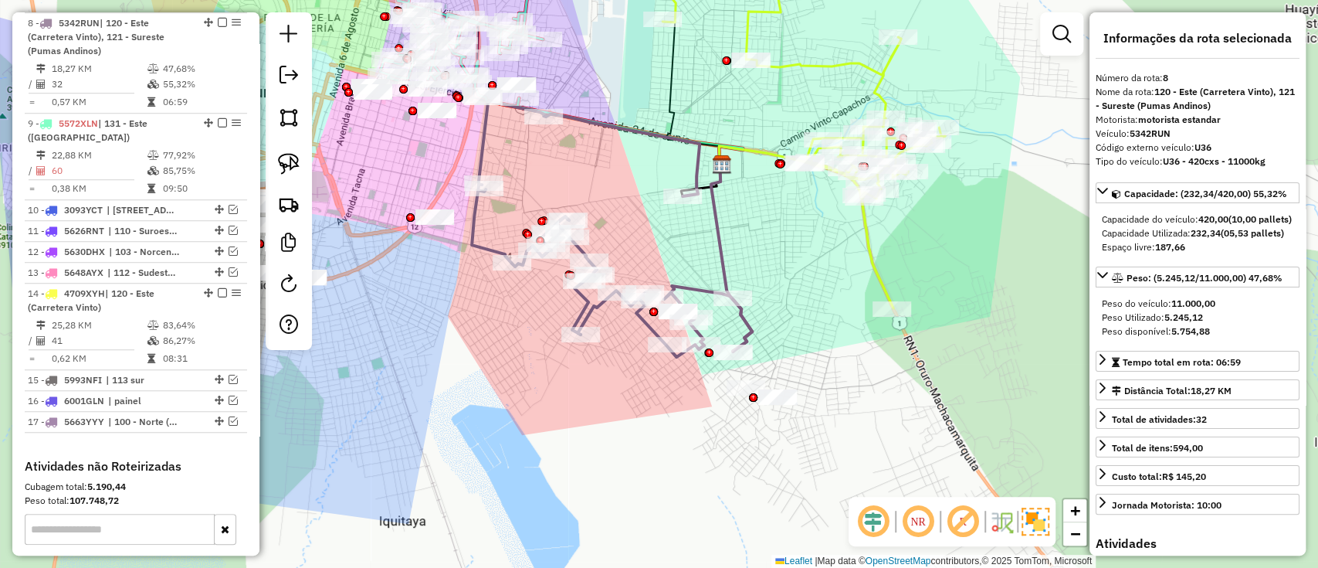
drag, startPoint x: 512, startPoint y: 258, endPoint x: 510, endPoint y: 199, distance: 58.7
click at [500, 201] on div "Janela de atendimento Grade de atendimento Capacidade Transportadoras Veículos …" at bounding box center [659, 284] width 1318 height 568
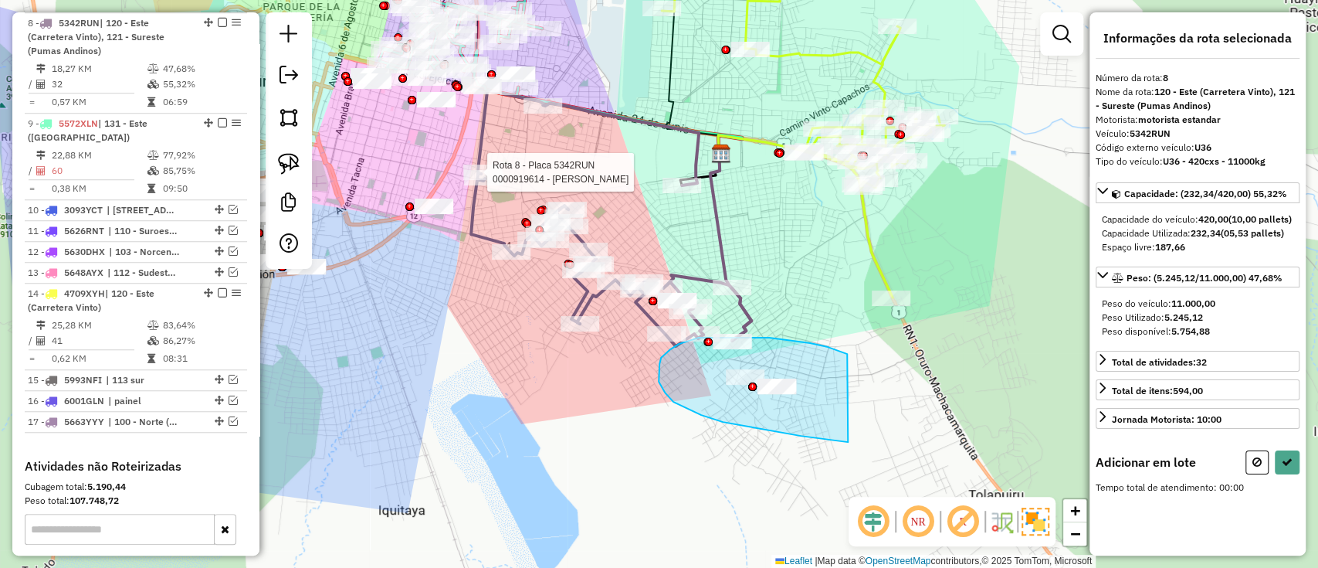
drag, startPoint x: 679, startPoint y: 344, endPoint x: 848, endPoint y: 442, distance: 195.5
click at [848, 442] on div "Rota 8 - Placa 5342RUN 0000919614 - ELZA GUTIERREZ Janela de atendimento Grade …" at bounding box center [659, 284] width 1318 height 568
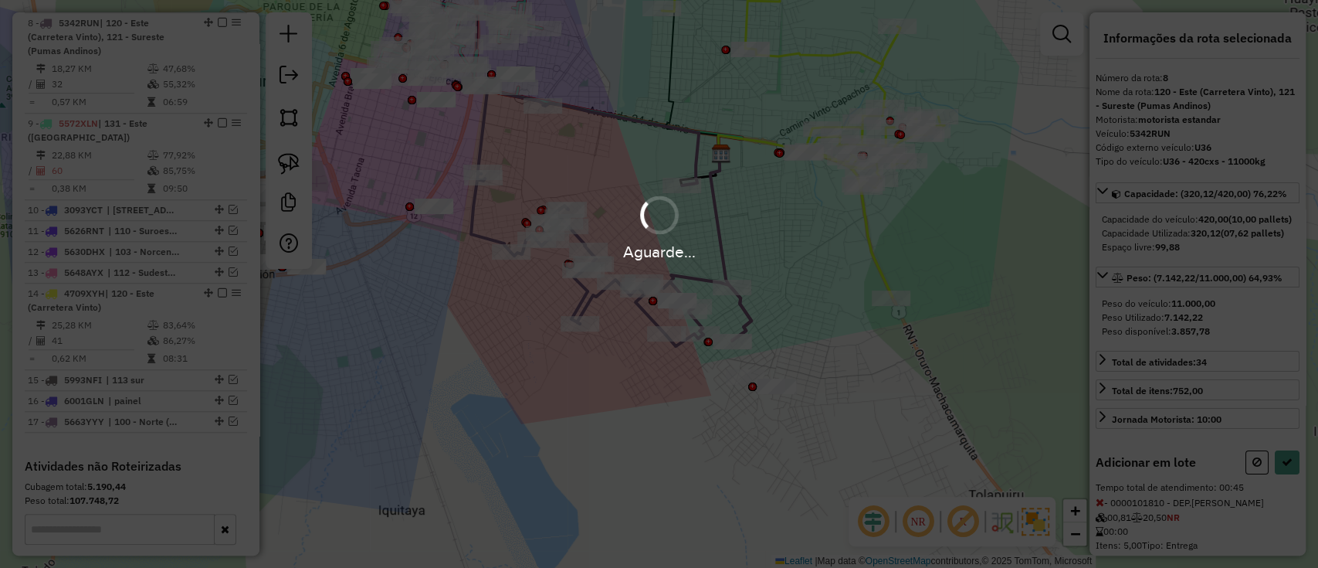
select select "*********"
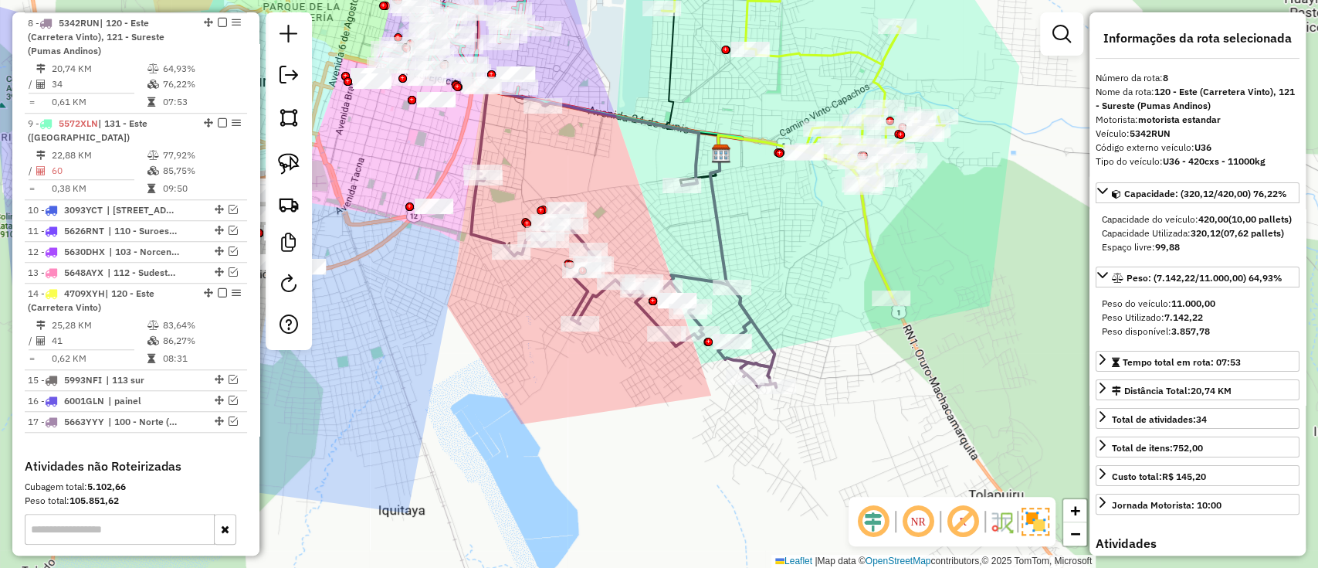
click at [767, 351] on icon at bounding box center [742, 265] width 64 height 222
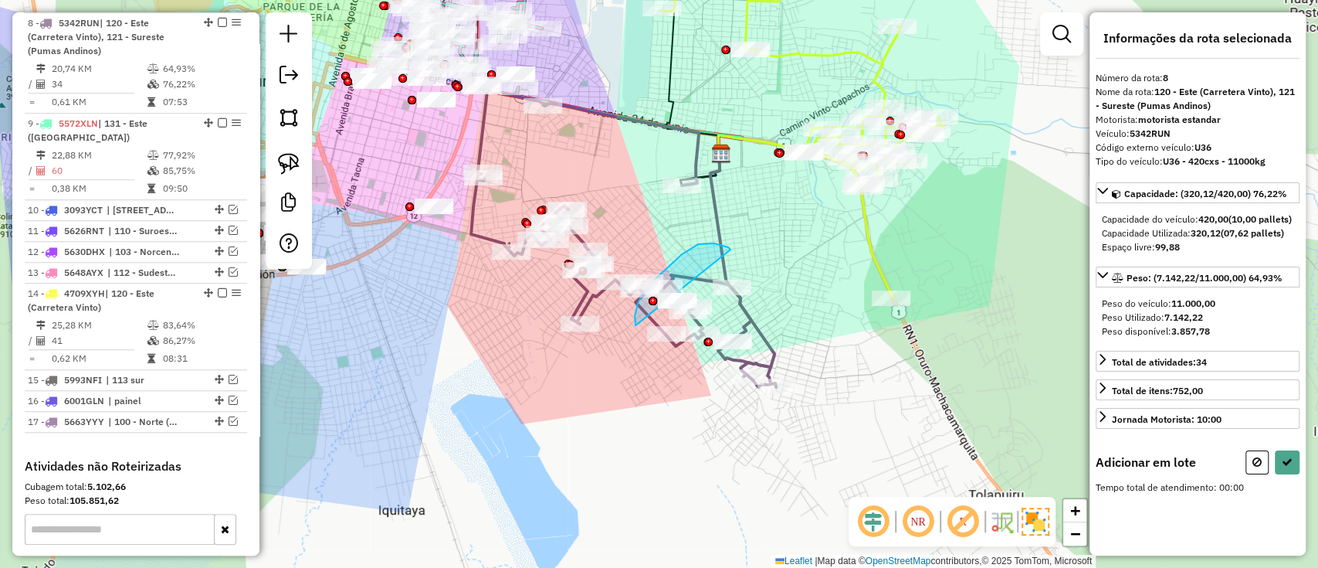
drag, startPoint x: 713, startPoint y: 243, endPoint x: 720, endPoint y: 357, distance: 114.5
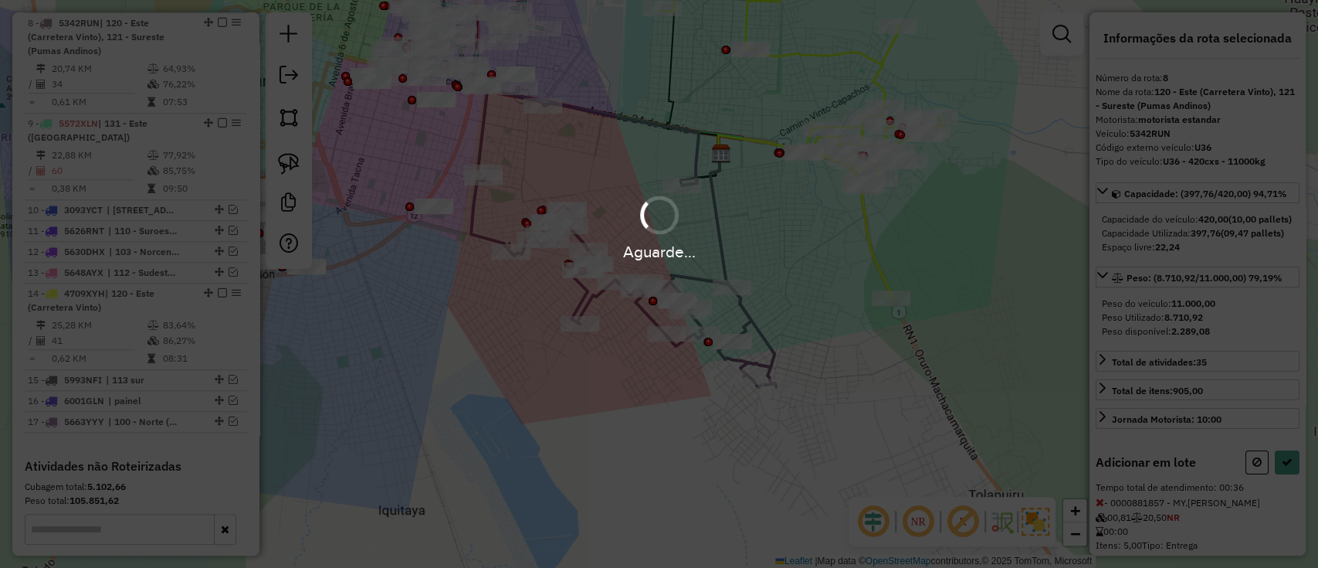
select select "*********"
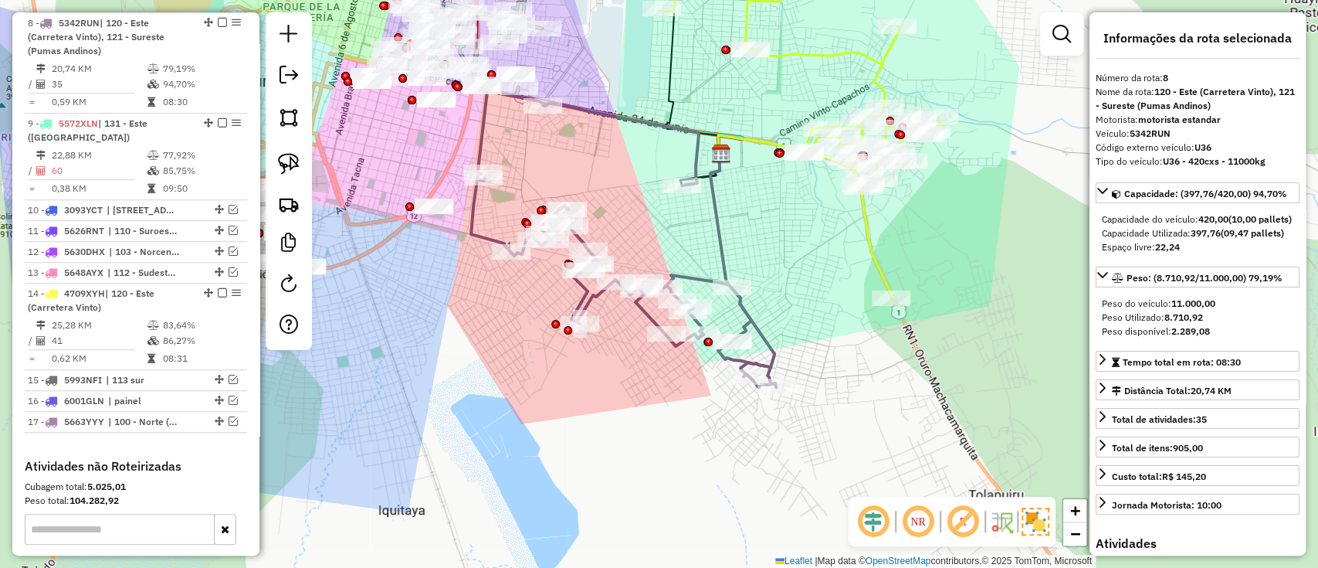
click at [876, 260] on icon at bounding box center [803, 120] width 283 height 354
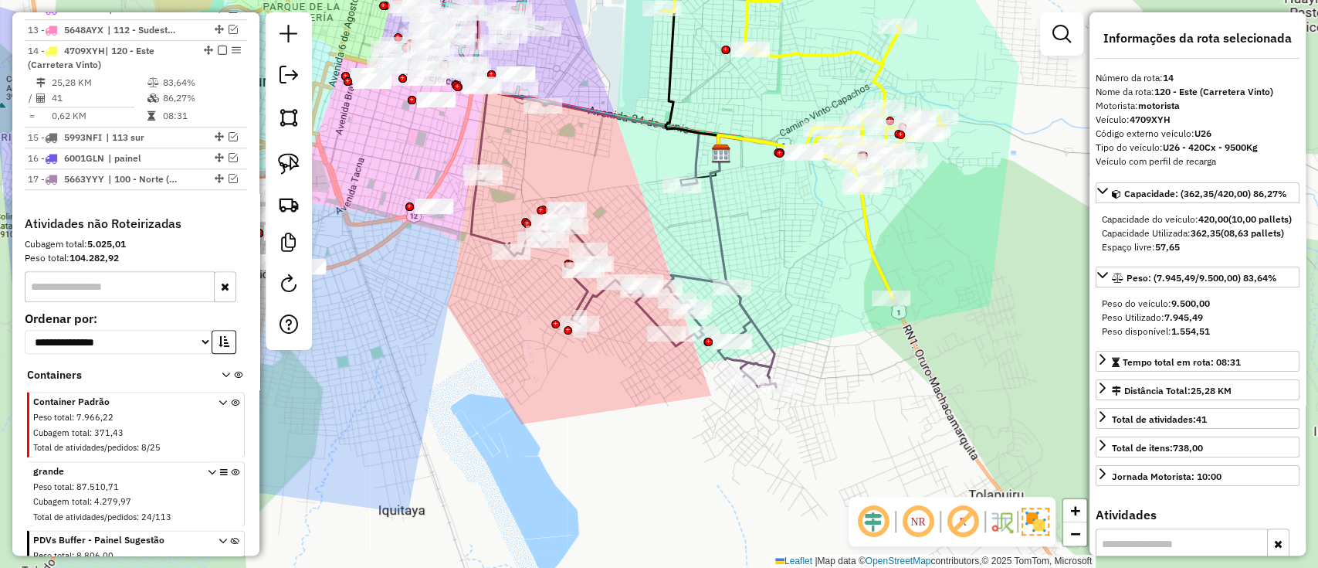
scroll to position [1023, 0]
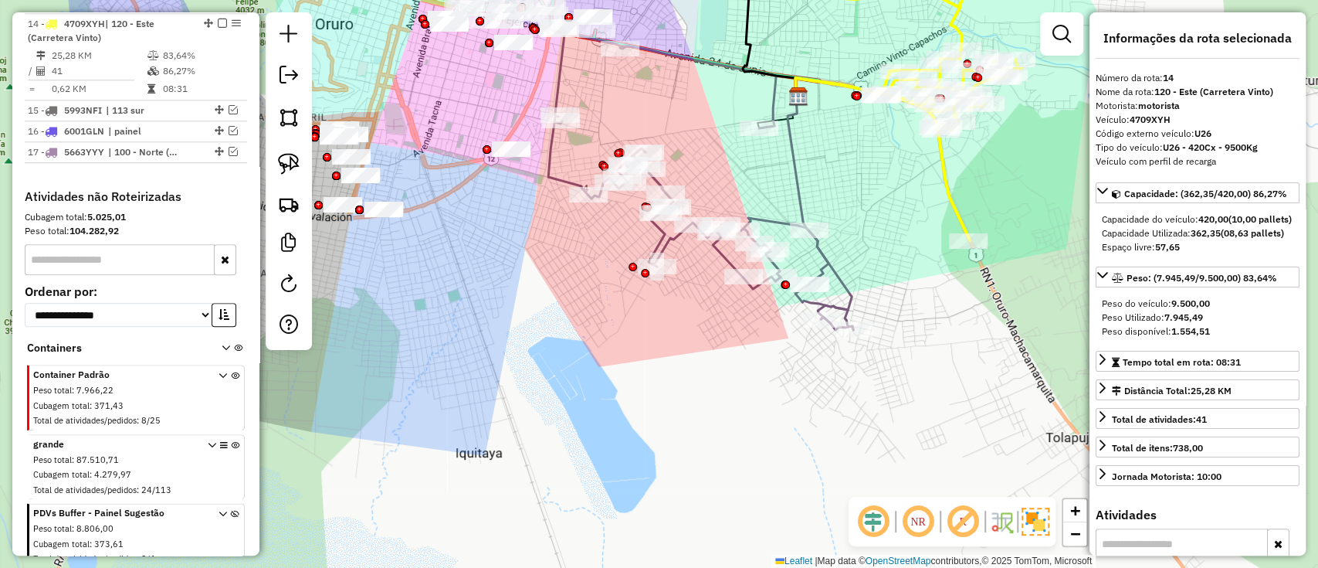
click at [806, 203] on icon at bounding box center [820, 208] width 64 height 222
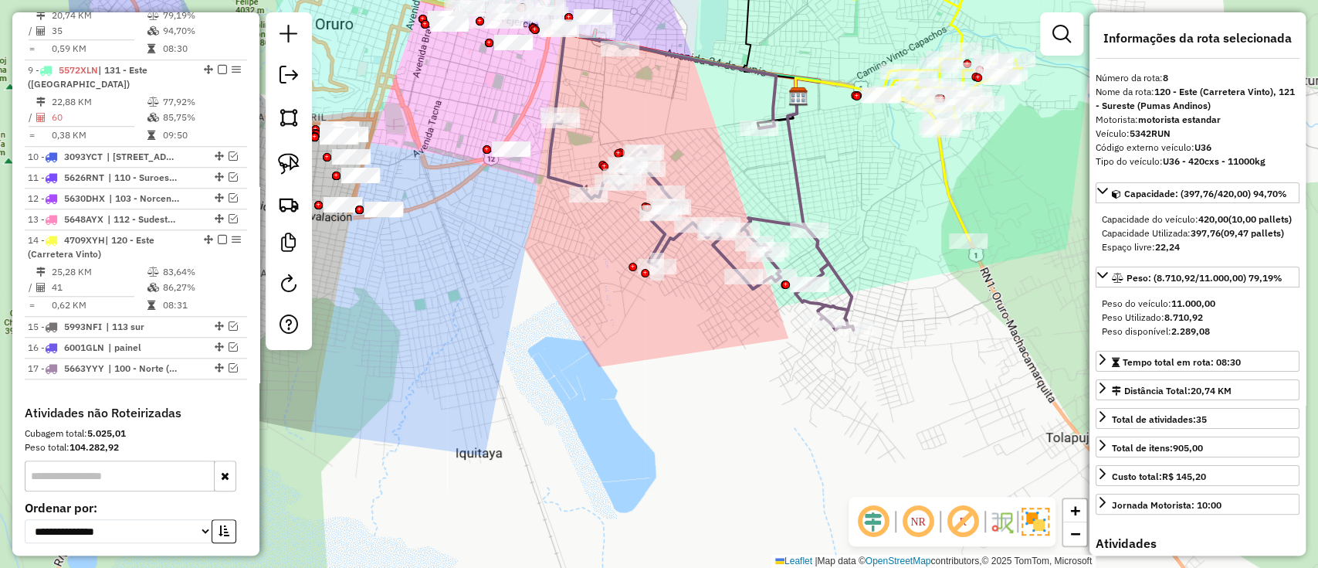
scroll to position [754, 0]
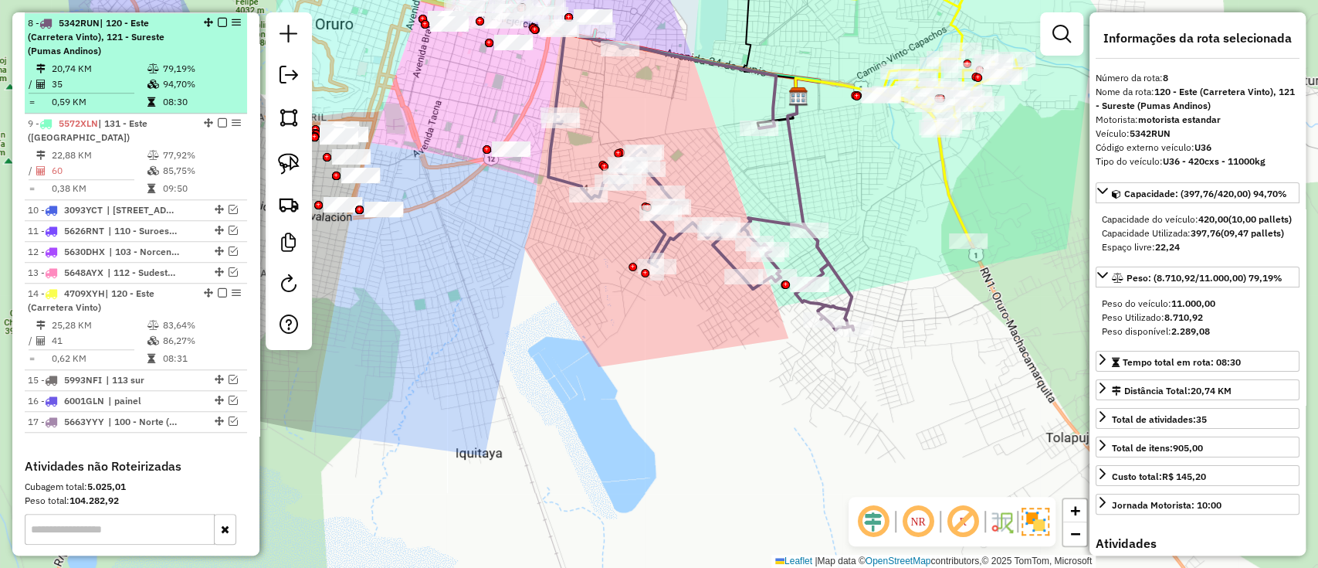
click at [218, 19] on em at bounding box center [222, 22] width 9 height 9
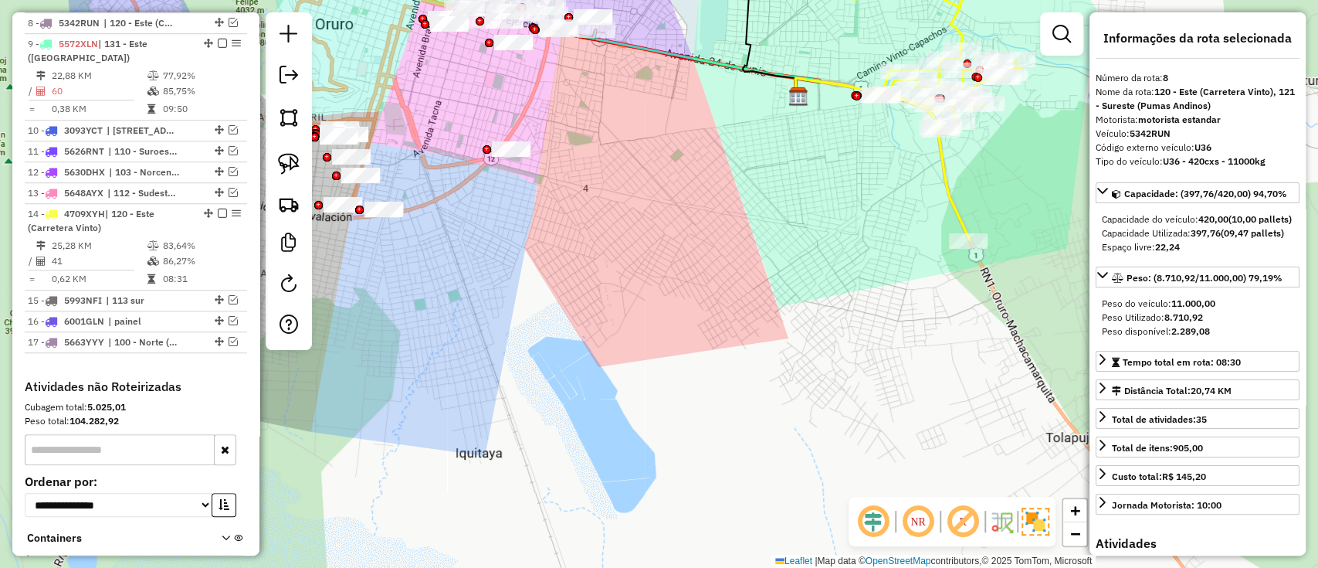
click at [845, 85] on icon at bounding box center [837, 87] width 85 height 19
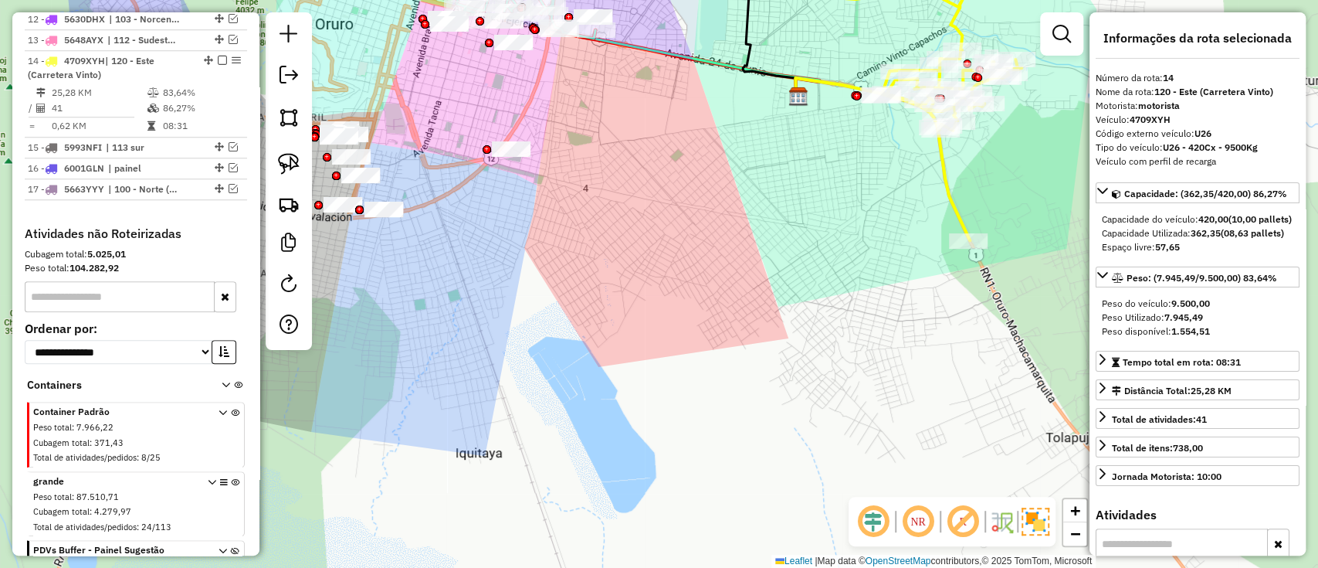
scroll to position [944, 0]
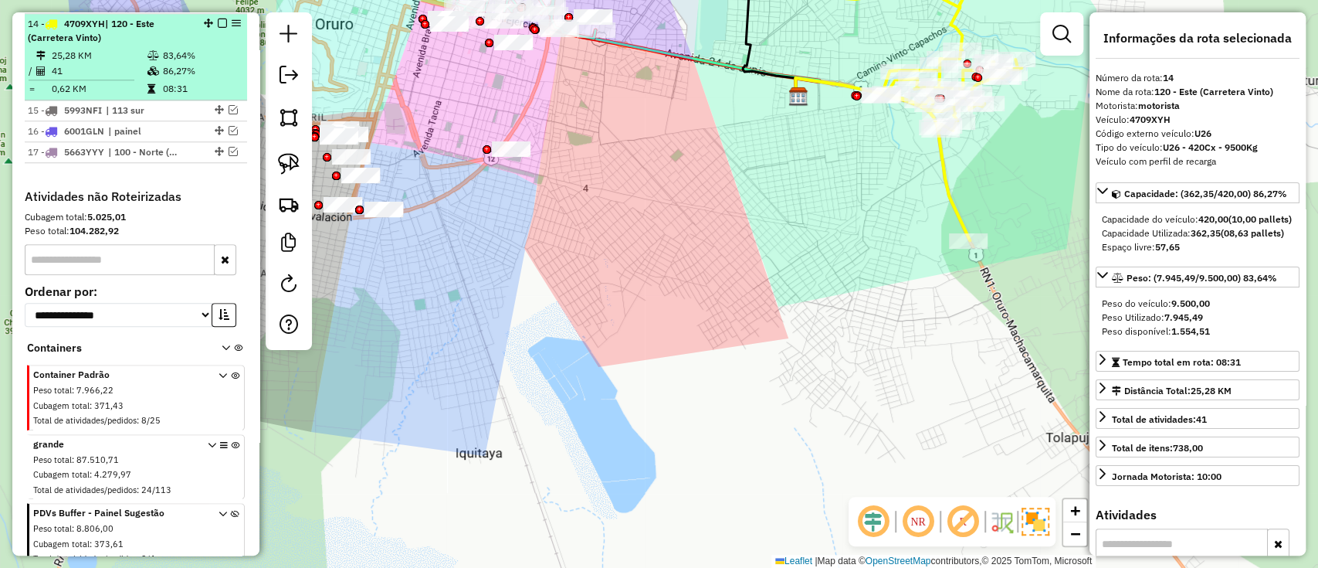
click at [218, 21] on em at bounding box center [222, 23] width 9 height 9
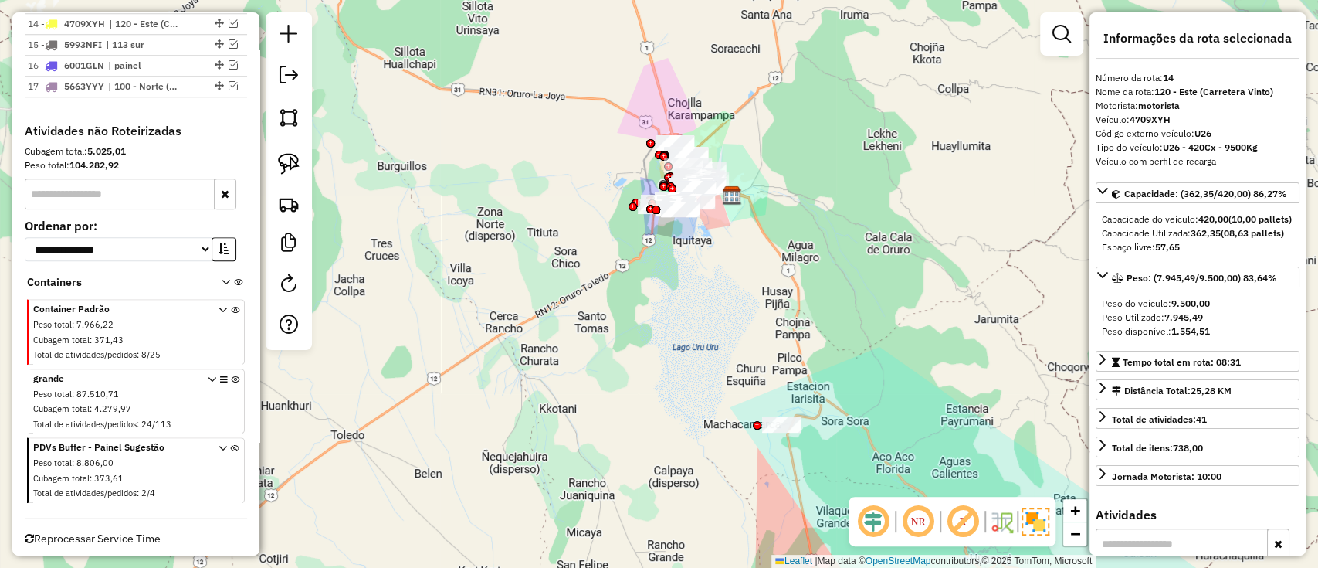
drag, startPoint x: 808, startPoint y: 398, endPoint x: 648, endPoint y: 105, distance: 334.5
click at [655, 114] on div "Janela de atendimento Grade de atendimento Capacidade Transportadoras Veículos …" at bounding box center [659, 284] width 1318 height 568
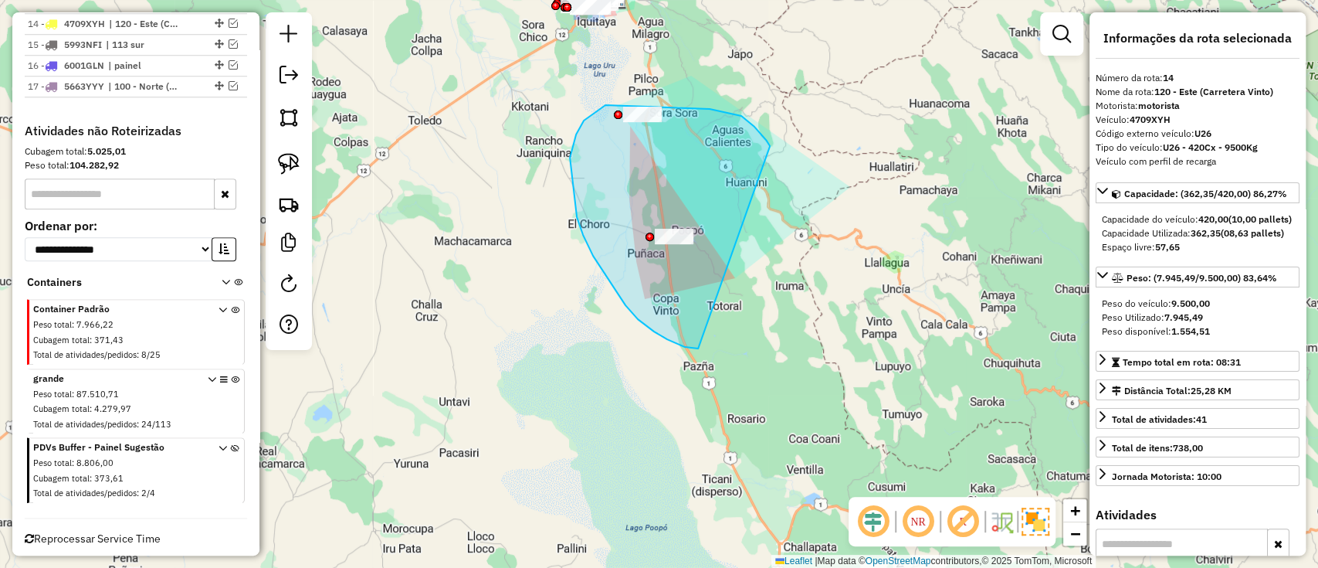
drag, startPoint x: 735, startPoint y: 114, endPoint x: 698, endPoint y: 348, distance: 236.9
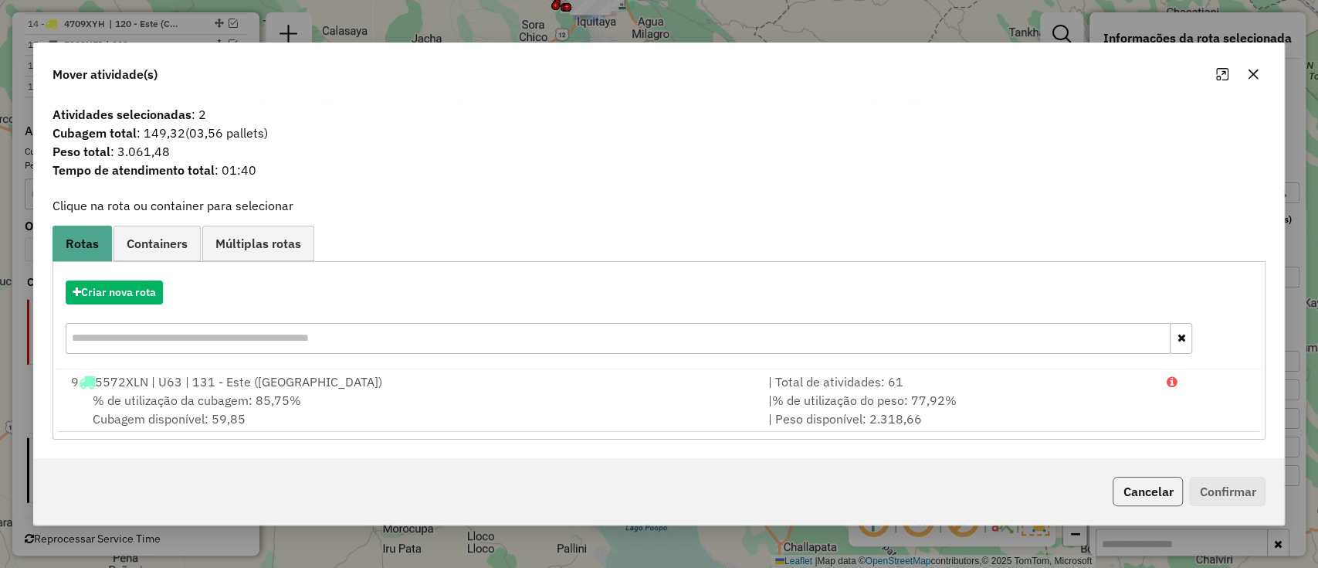
click at [1154, 478] on button "Cancelar" at bounding box center [1148, 490] width 70 height 29
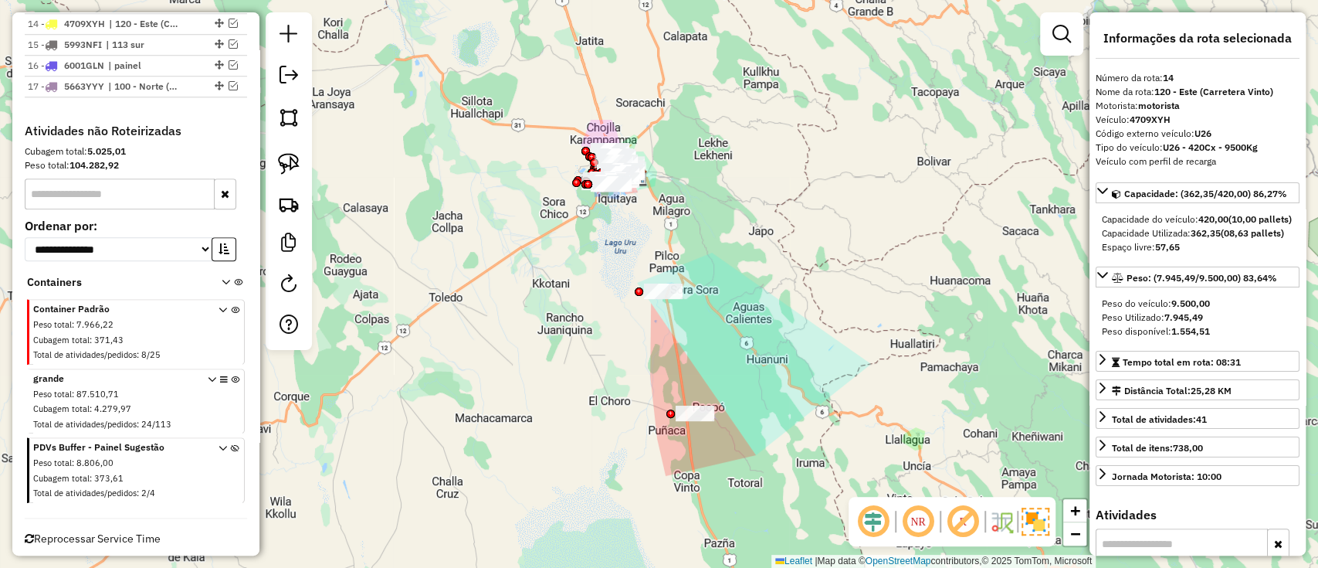
drag, startPoint x: 564, startPoint y: 204, endPoint x: 587, endPoint y: 364, distance: 161.4
click at [587, 364] on div "Janela de atendimento Grade de atendimento Capacidade Transportadoras Veículos …" at bounding box center [659, 284] width 1318 height 568
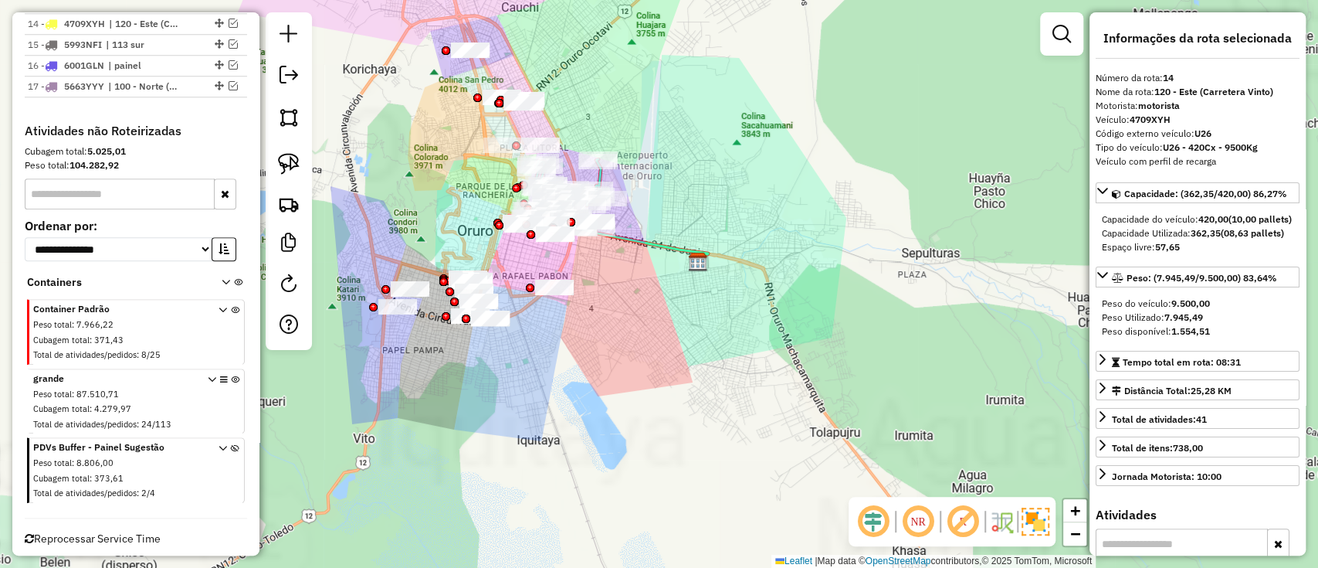
drag, startPoint x: 704, startPoint y: 294, endPoint x: 732, endPoint y: 348, distance: 60.8
click at [732, 348] on div "Janela de atendimento Grade de atendimento Capacidade Transportadoras Veículos …" at bounding box center [659, 284] width 1318 height 568
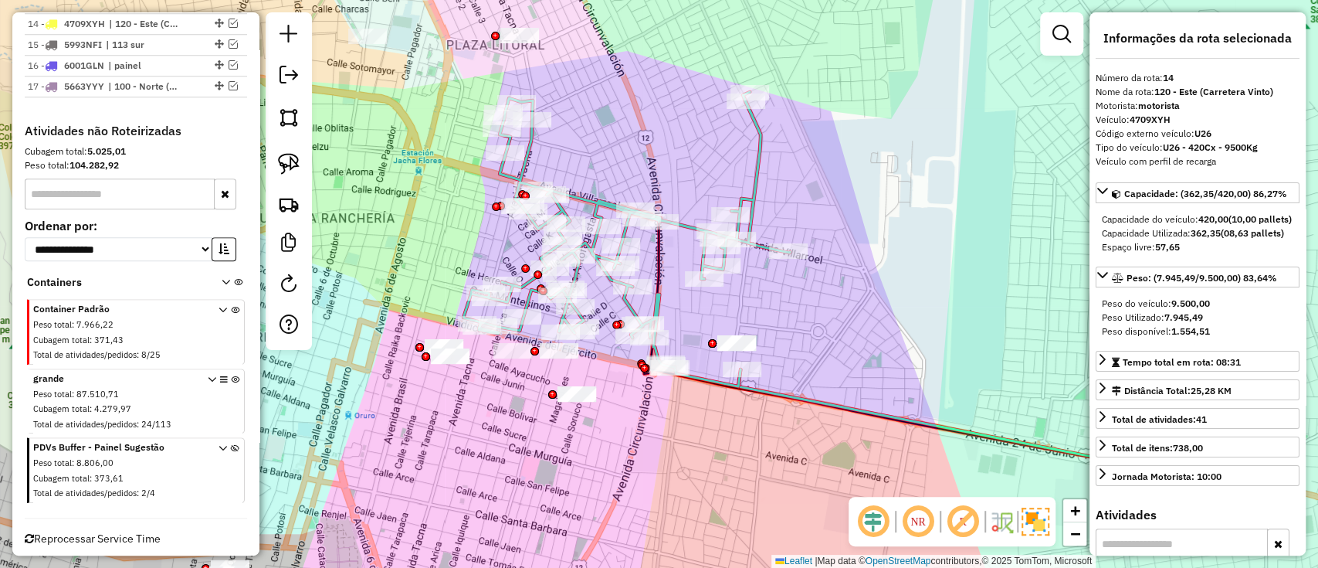
click at [595, 197] on icon at bounding box center [626, 239] width 327 height 294
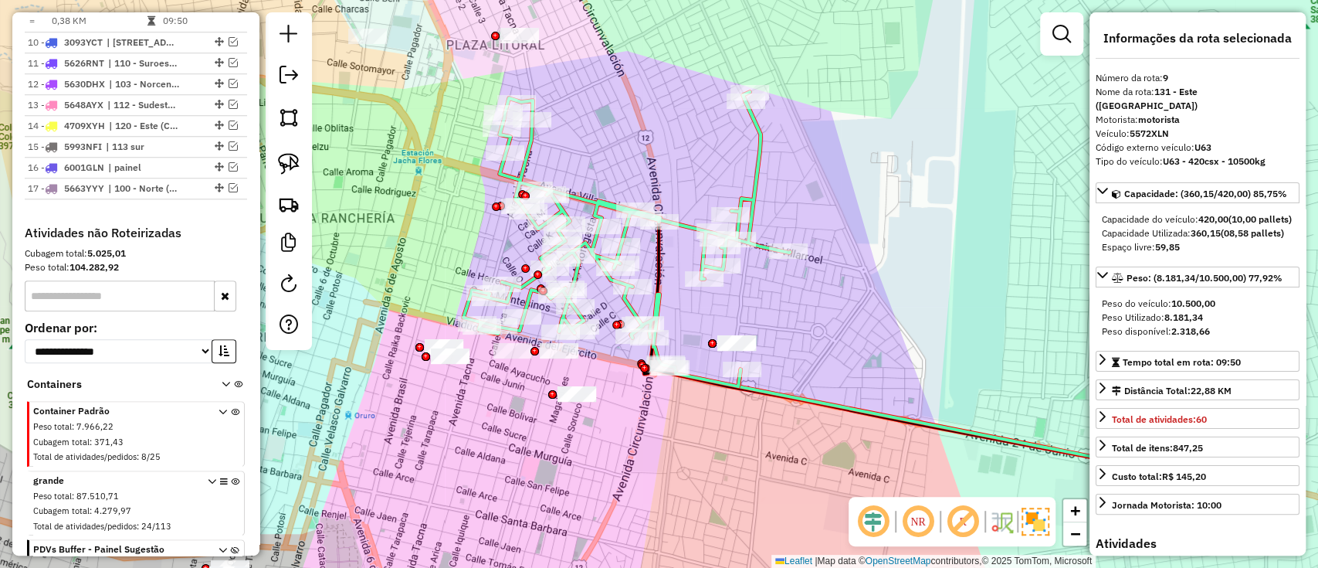
scroll to position [773, 0]
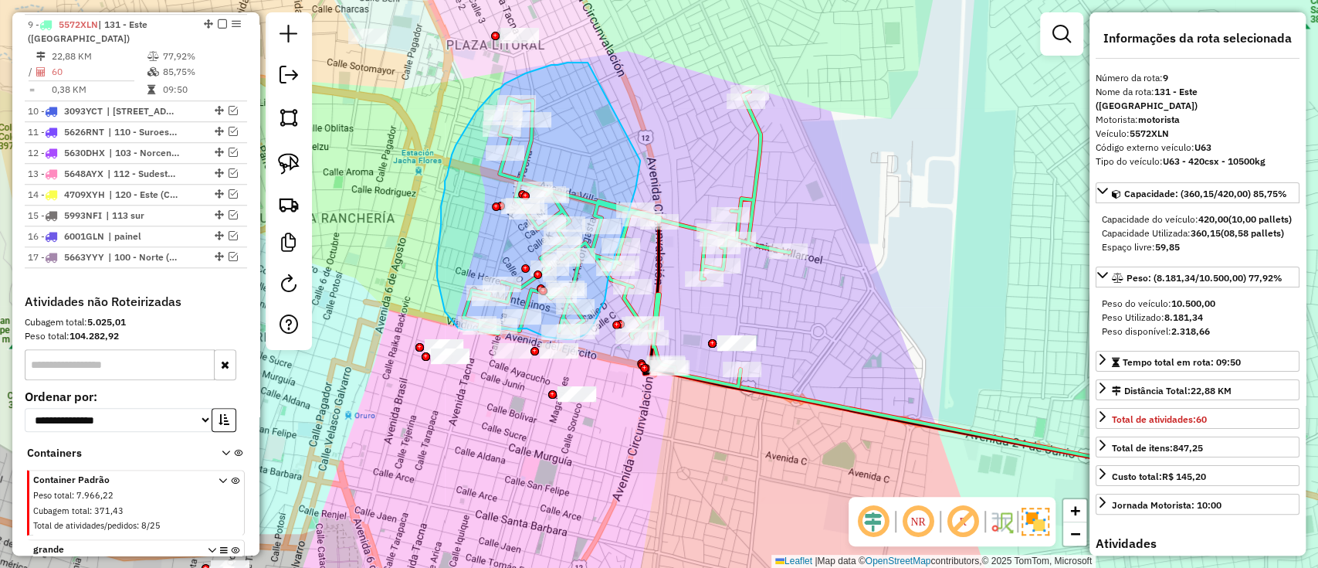
drag, startPoint x: 568, startPoint y: 63, endPoint x: 640, endPoint y: 161, distance: 122.0
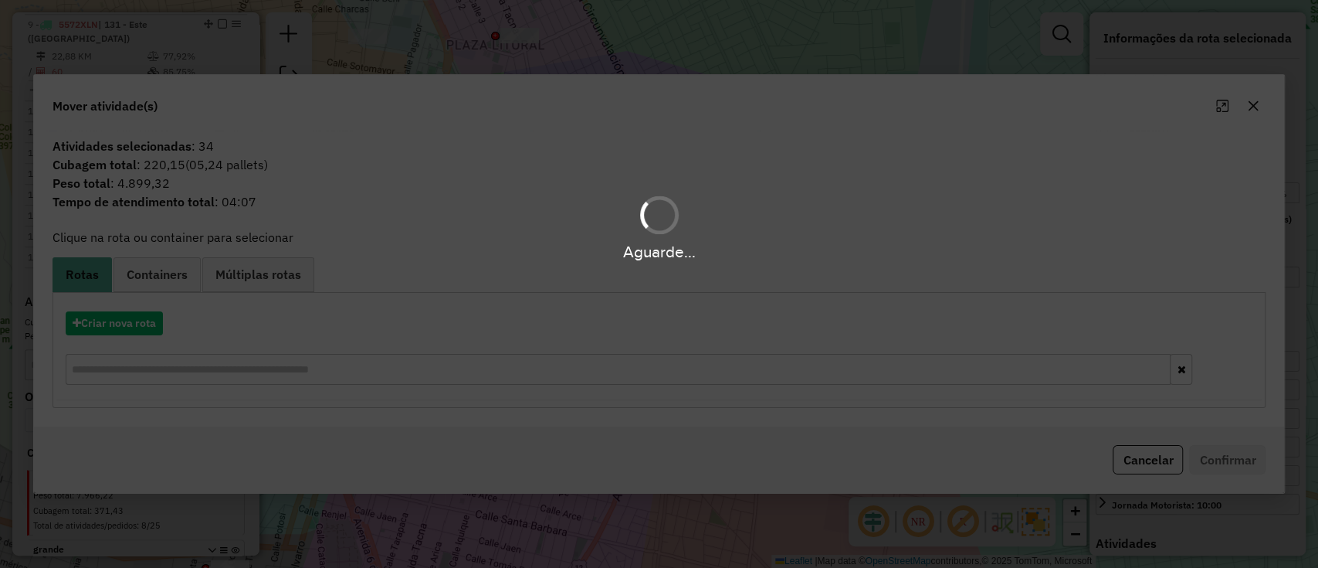
click at [131, 324] on div "Aguarde..." at bounding box center [659, 284] width 1318 height 568
click at [130, 324] on div "Aguarde..." at bounding box center [659, 284] width 1318 height 568
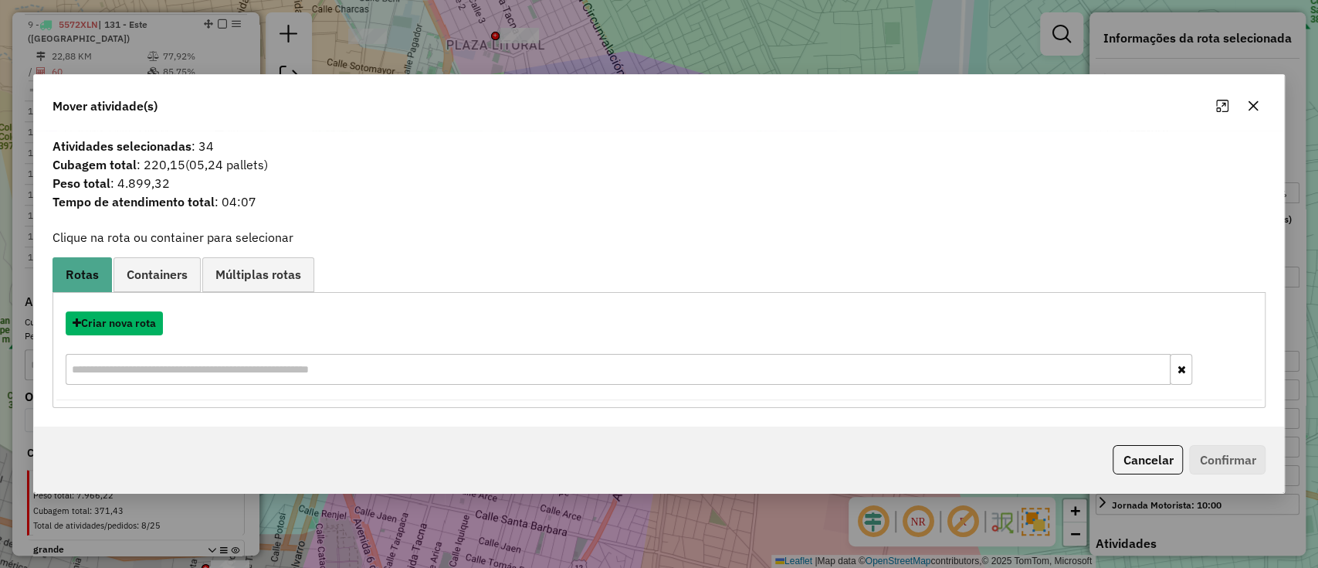
click at [130, 324] on button "Criar nova rota" at bounding box center [114, 323] width 97 height 24
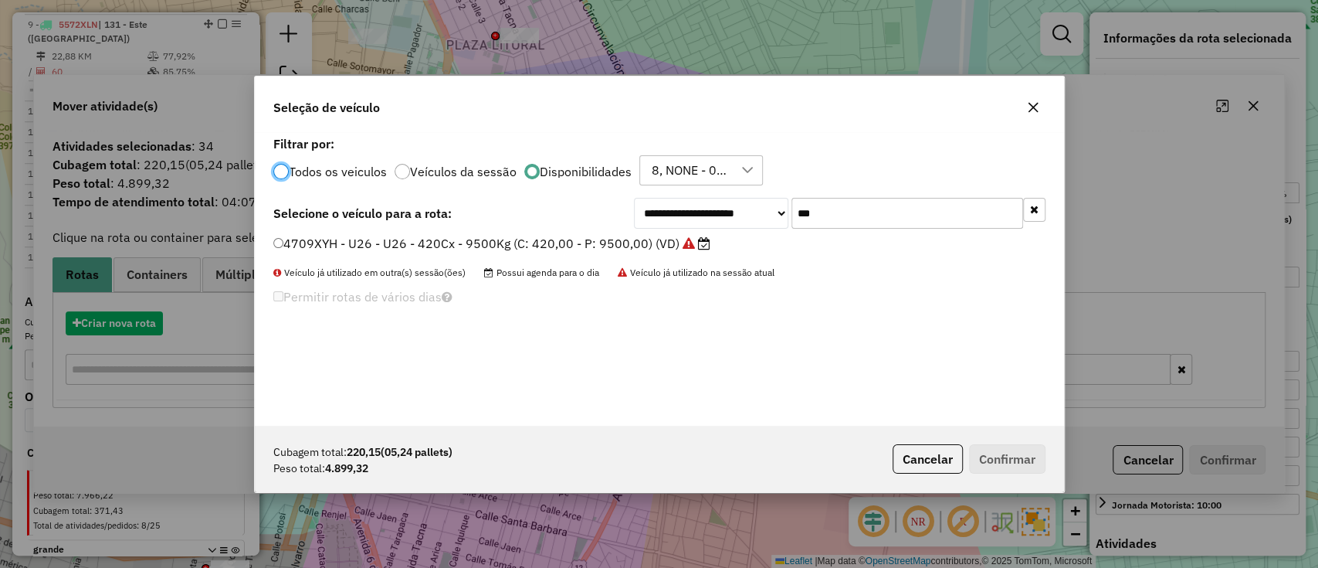
scroll to position [8, 5]
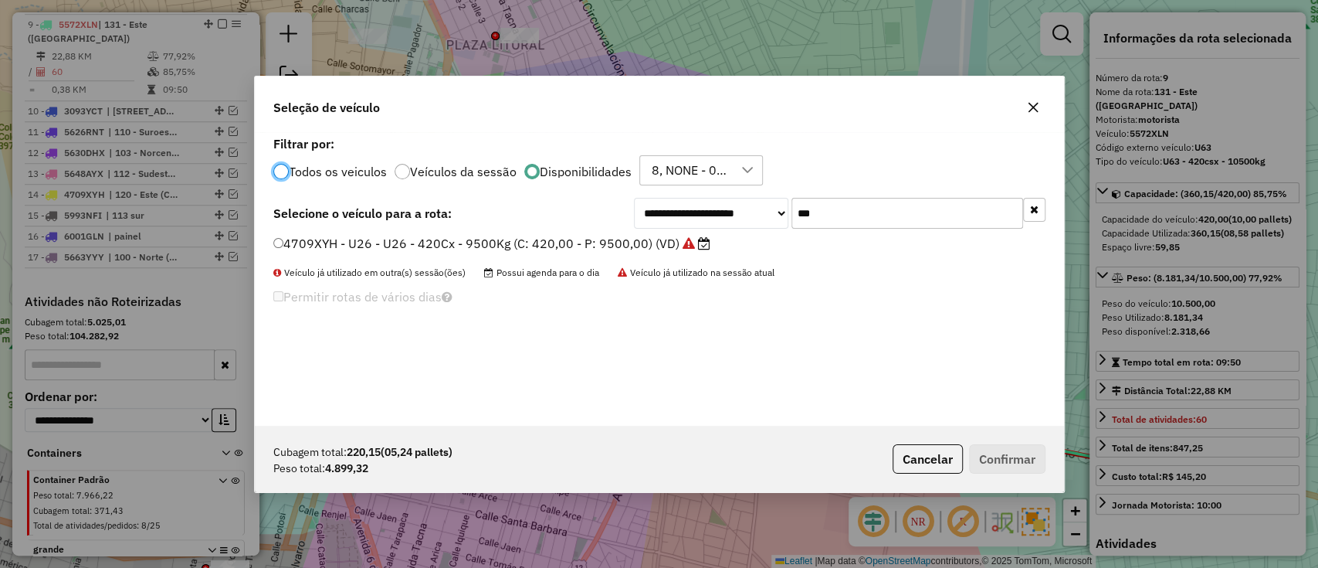
click at [873, 211] on input "***" at bounding box center [907, 213] width 232 height 31
type input "***"
click at [636, 244] on label "5591ZRS - U73 - U73- 336cxs - 6500kg (C: 336,00 - P: 6500,00) (VD)" at bounding box center [483, 243] width 420 height 19
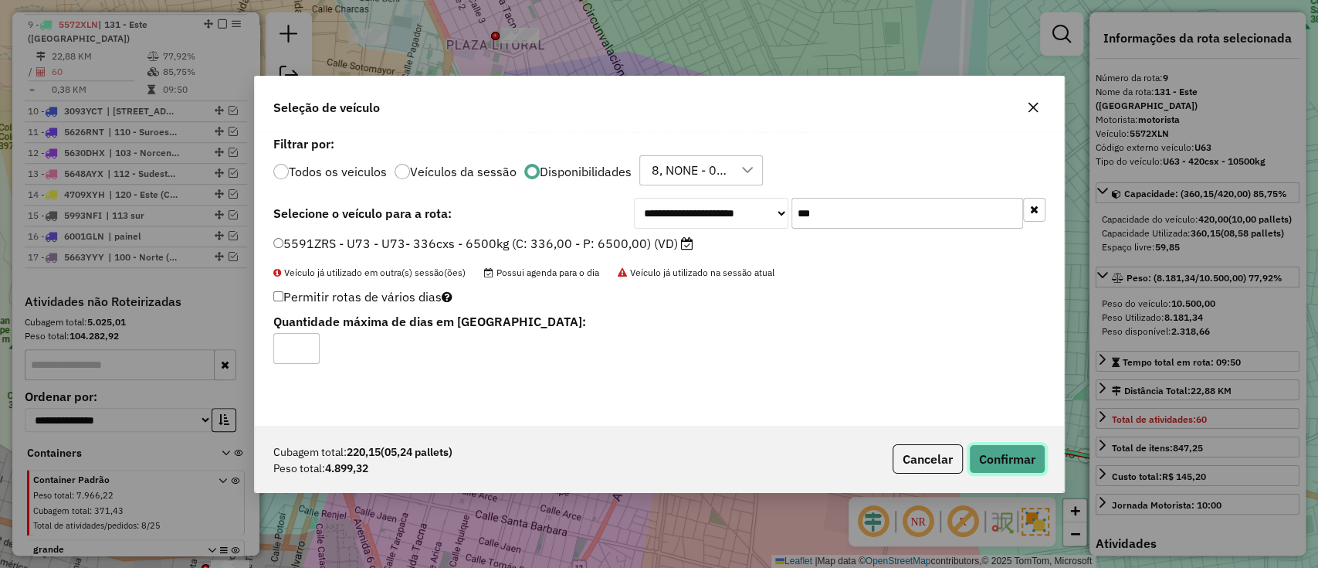
click at [997, 448] on button "Confirmar" at bounding box center [1007, 458] width 76 height 29
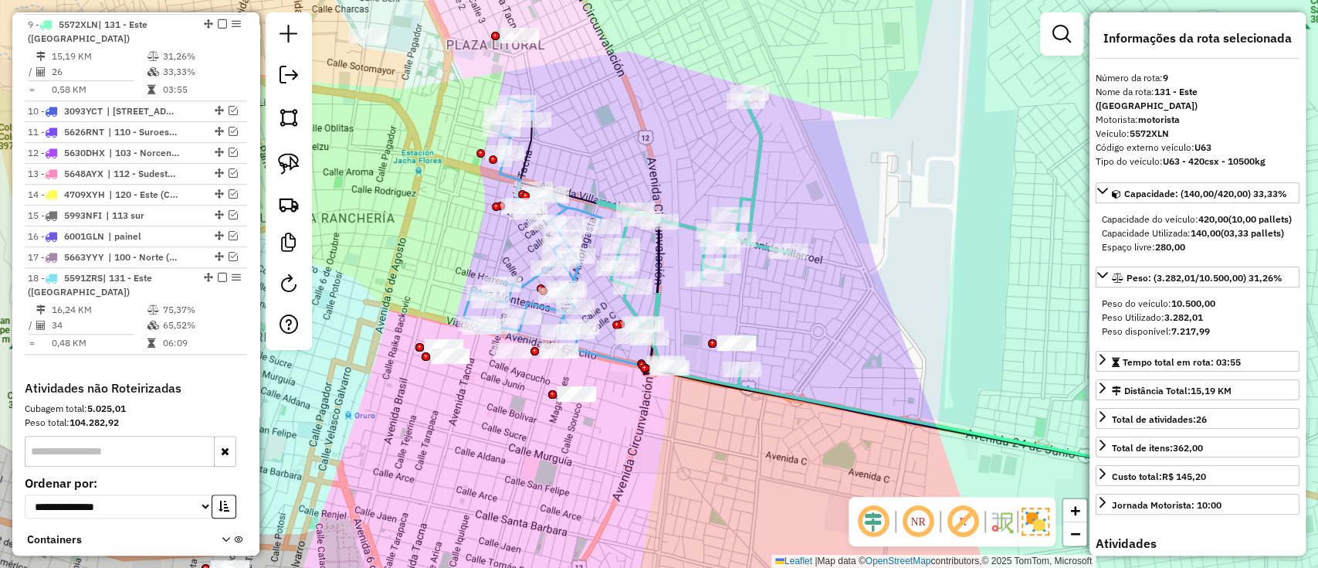
click at [760, 198] on icon at bounding box center [694, 239] width 192 height 294
click at [754, 197] on icon at bounding box center [694, 239] width 192 height 294
click at [741, 198] on icon at bounding box center [694, 239] width 192 height 294
click at [724, 205] on icon at bounding box center [694, 239] width 192 height 294
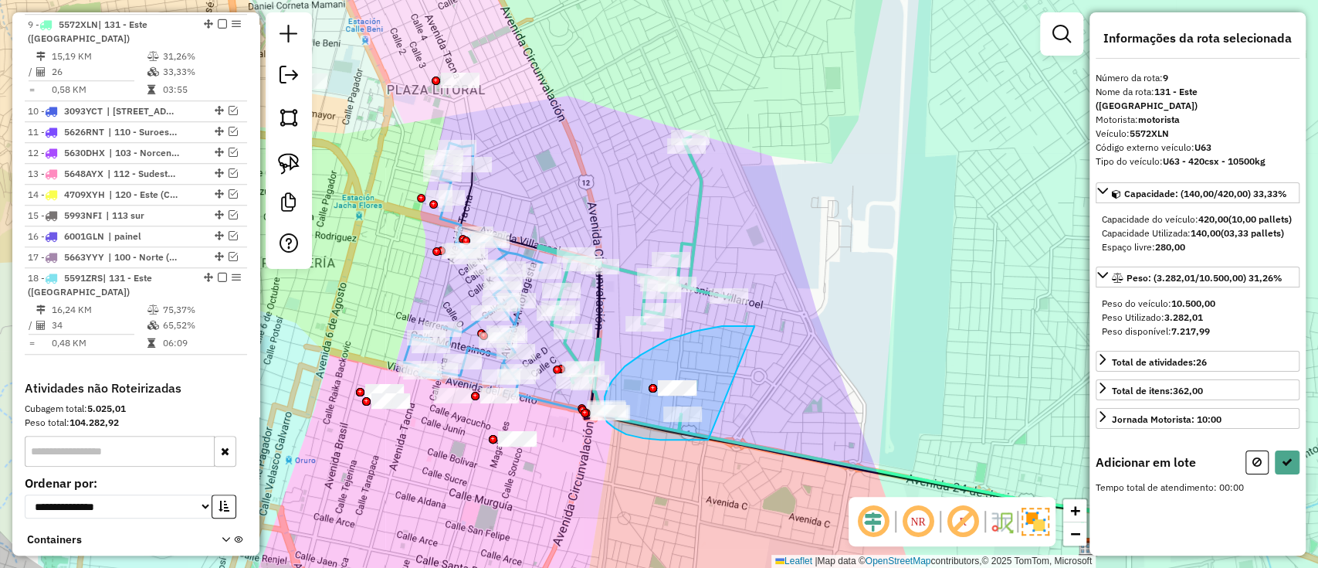
drag, startPoint x: 751, startPoint y: 325, endPoint x: 720, endPoint y: 439, distance: 118.4
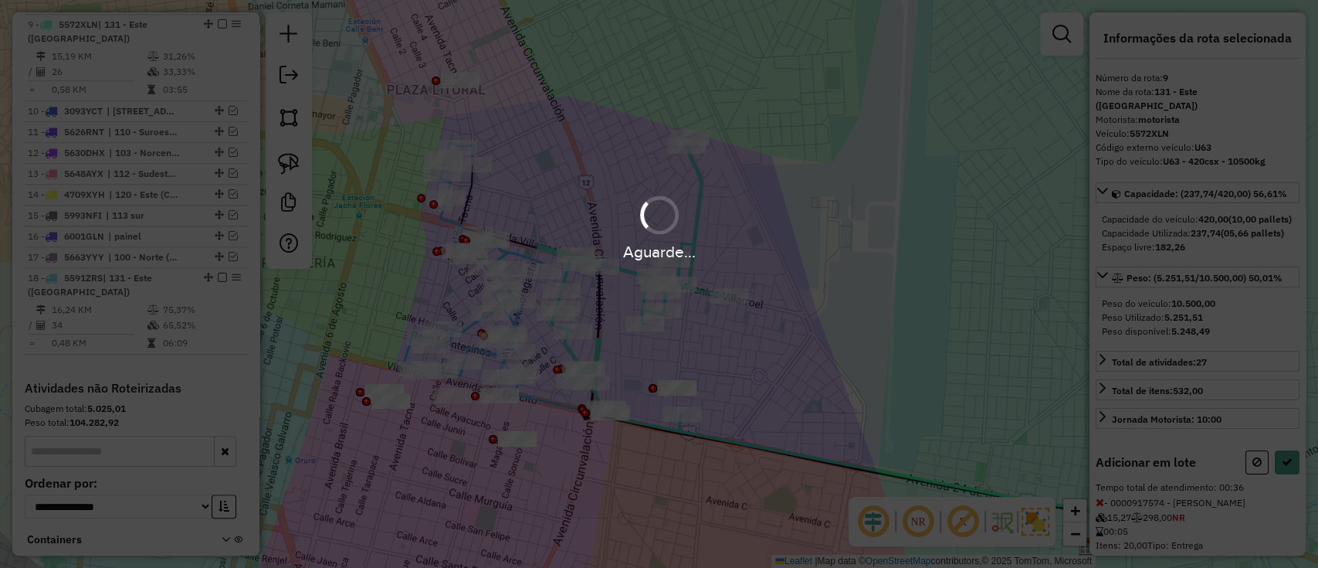
select select "*********"
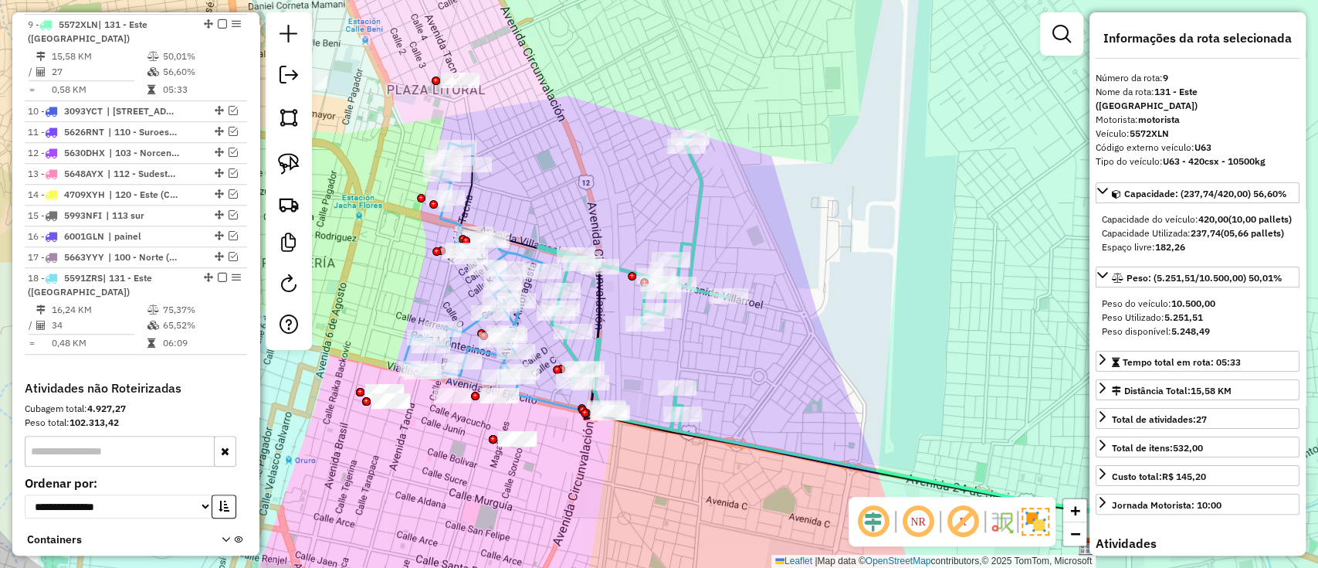
click at [442, 217] on icon at bounding box center [473, 261] width 138 height 236
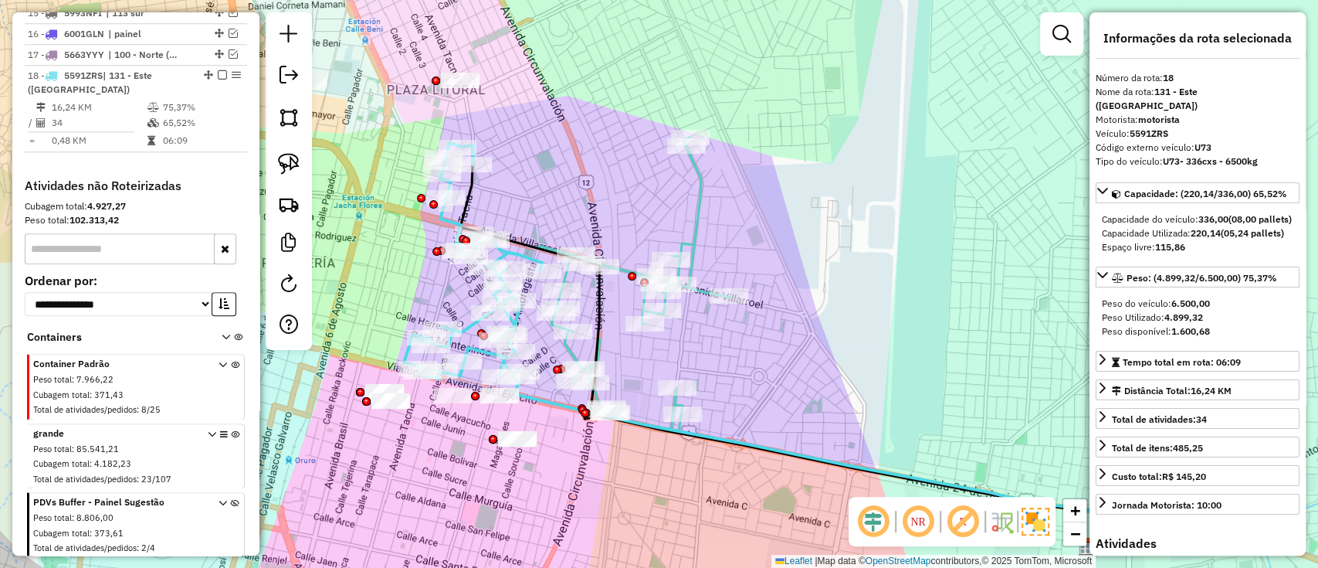
scroll to position [1025, 0]
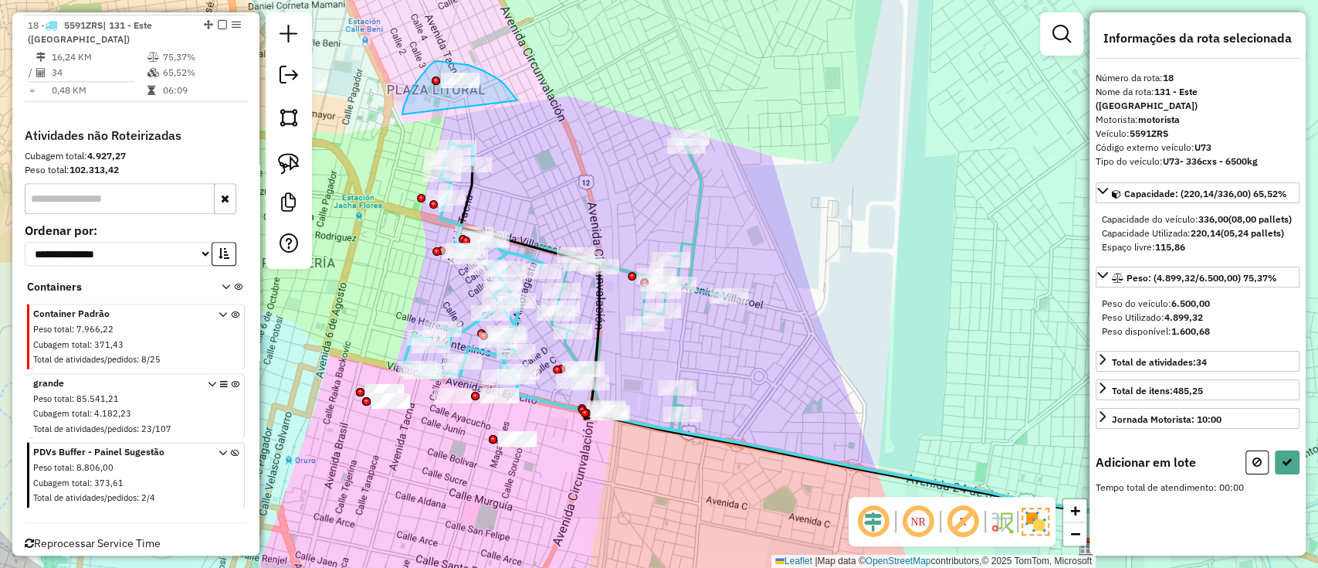
drag, startPoint x: 463, startPoint y: 65, endPoint x: 402, endPoint y: 123, distance: 84.1
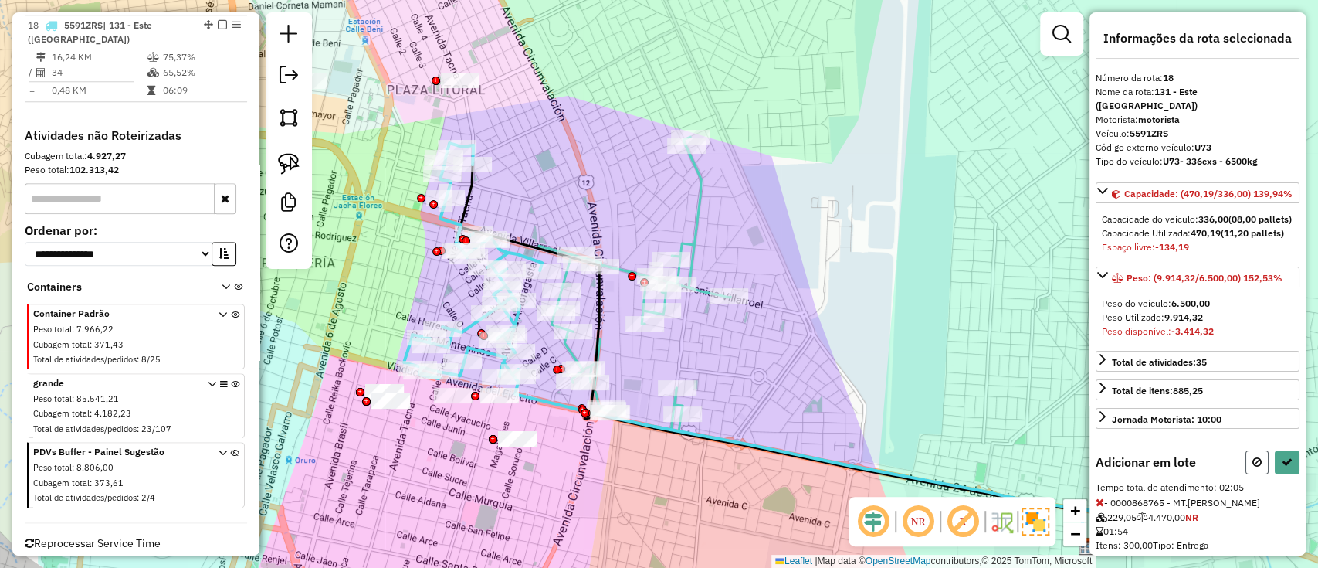
click at [1254, 467] on icon at bounding box center [1256, 461] width 9 height 11
select select "*********"
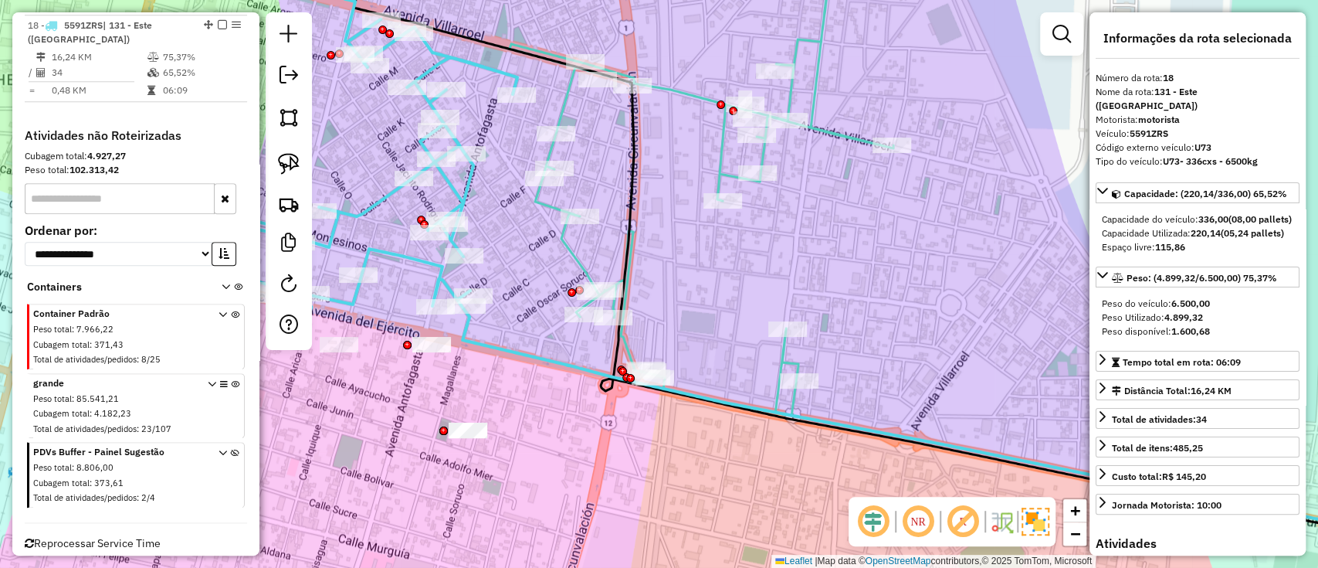
click at [562, 364] on icon at bounding box center [956, 426] width 987 height 237
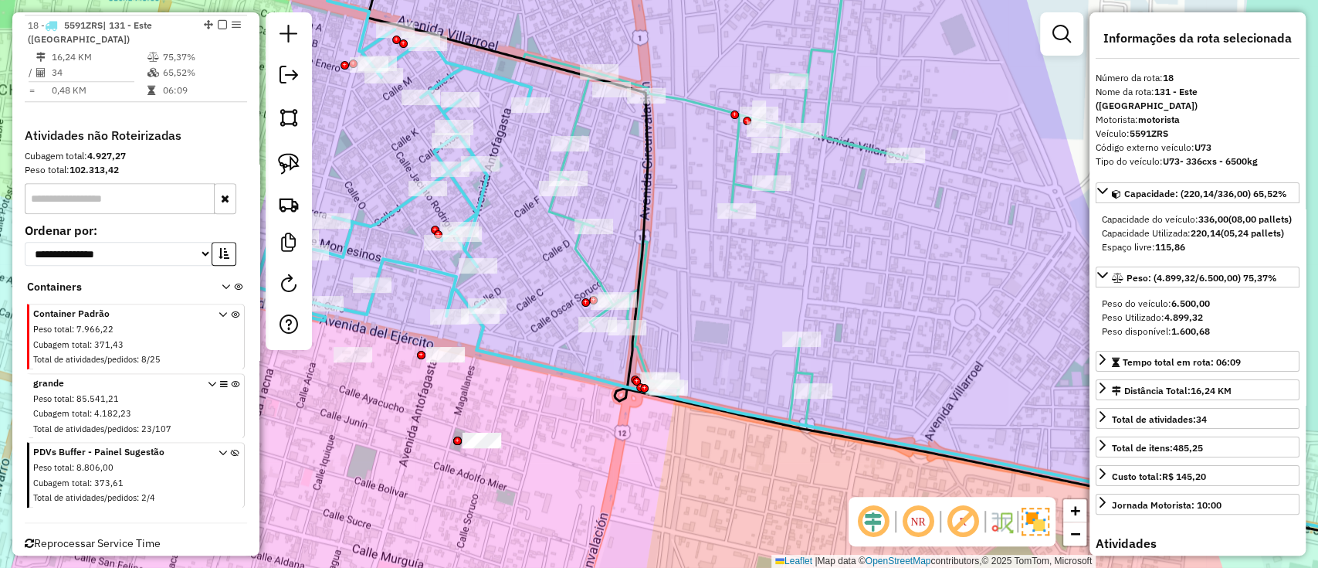
drag, startPoint x: 539, startPoint y: 396, endPoint x: 693, endPoint y: 398, distance: 154.4
click at [693, 398] on div "Janela de atendimento Grade de atendimento Capacidade Transportadoras Veículos …" at bounding box center [659, 284] width 1318 height 568
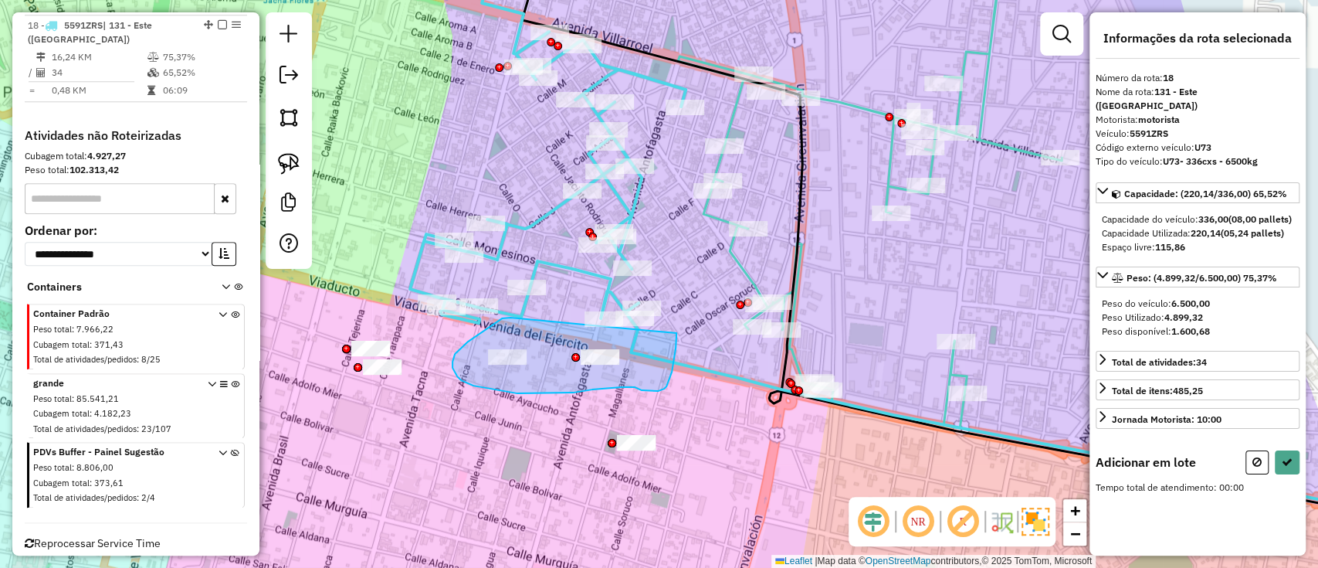
drag, startPoint x: 507, startPoint y: 317, endPoint x: 676, endPoint y: 333, distance: 169.8
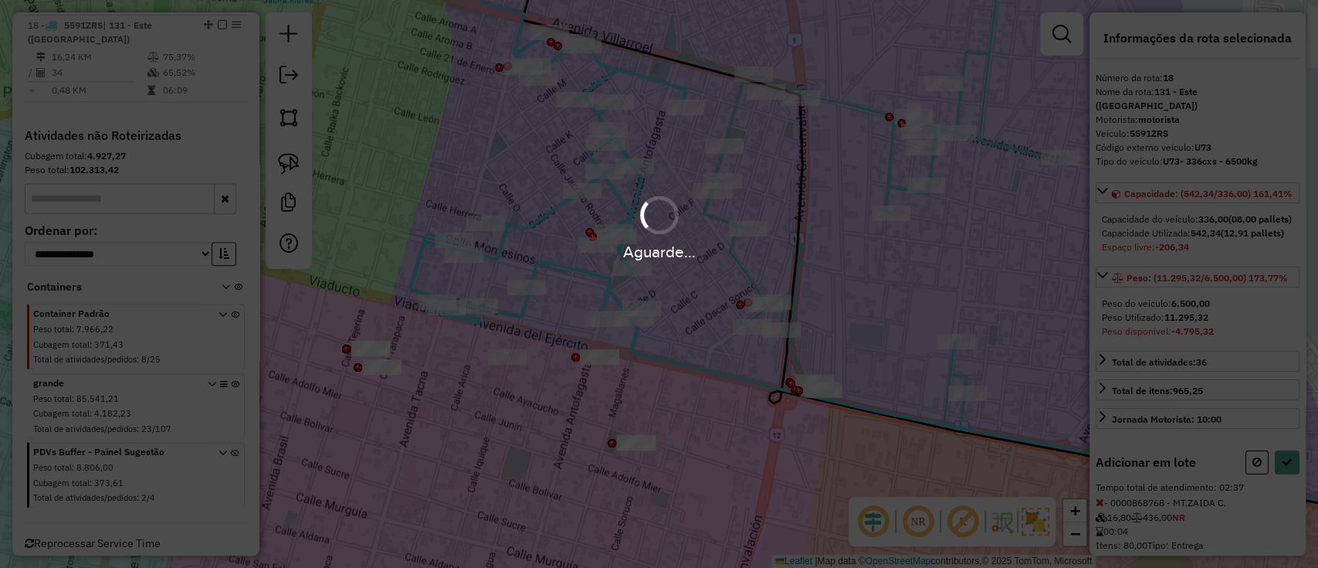
click at [1255, 490] on div "Aguarde..." at bounding box center [659, 284] width 1318 height 568
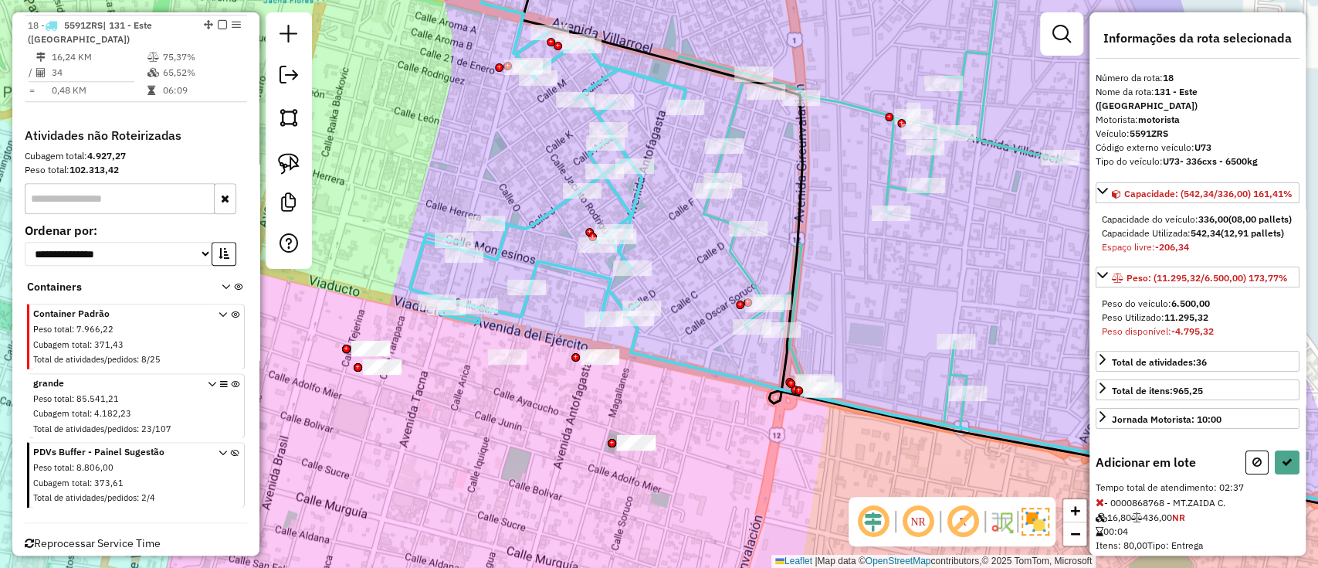
click at [1254, 467] on icon at bounding box center [1256, 461] width 9 height 11
select select "*********"
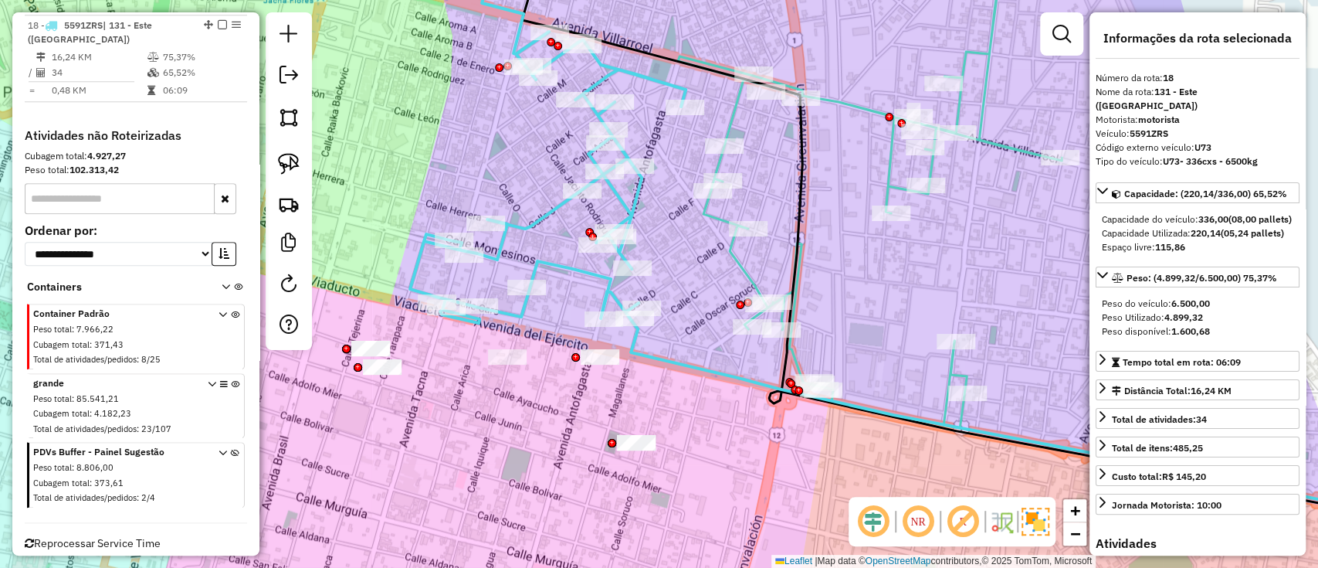
click at [547, 259] on icon at bounding box center [548, 133] width 276 height 380
click at [547, 263] on icon at bounding box center [548, 133] width 276 height 380
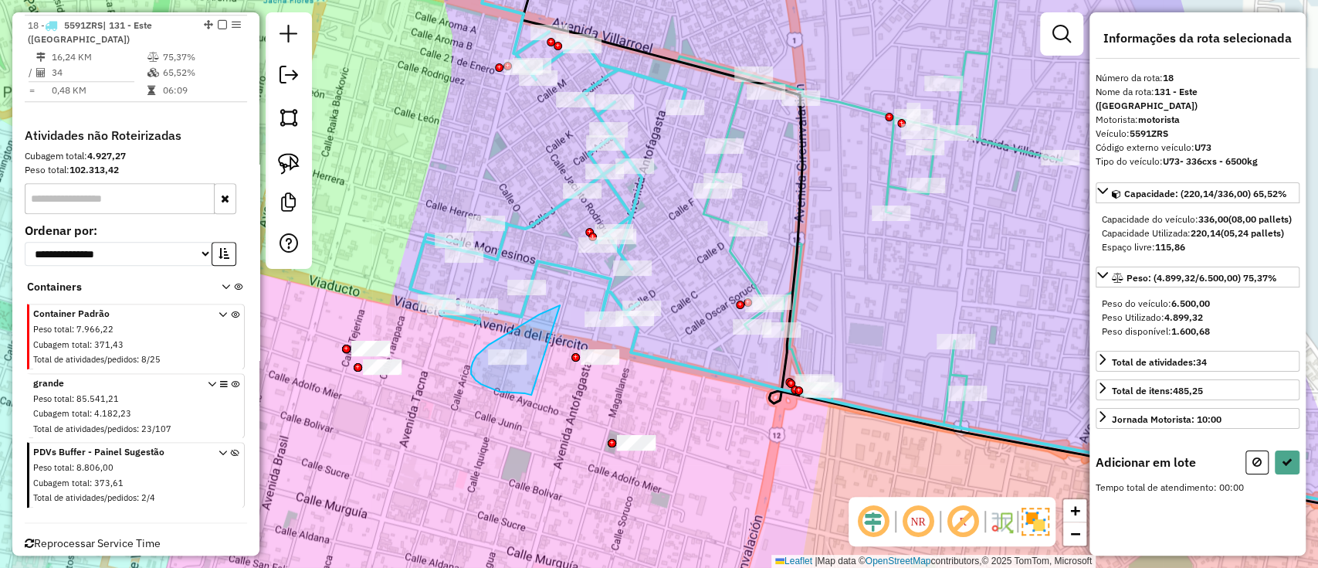
drag, startPoint x: 560, startPoint y: 305, endPoint x: 531, endPoint y: 395, distance: 94.0
click at [531, 395] on div "Janela de atendimento Grade de atendimento Capacidade Transportadoras Veículos …" at bounding box center [659, 284] width 1318 height 568
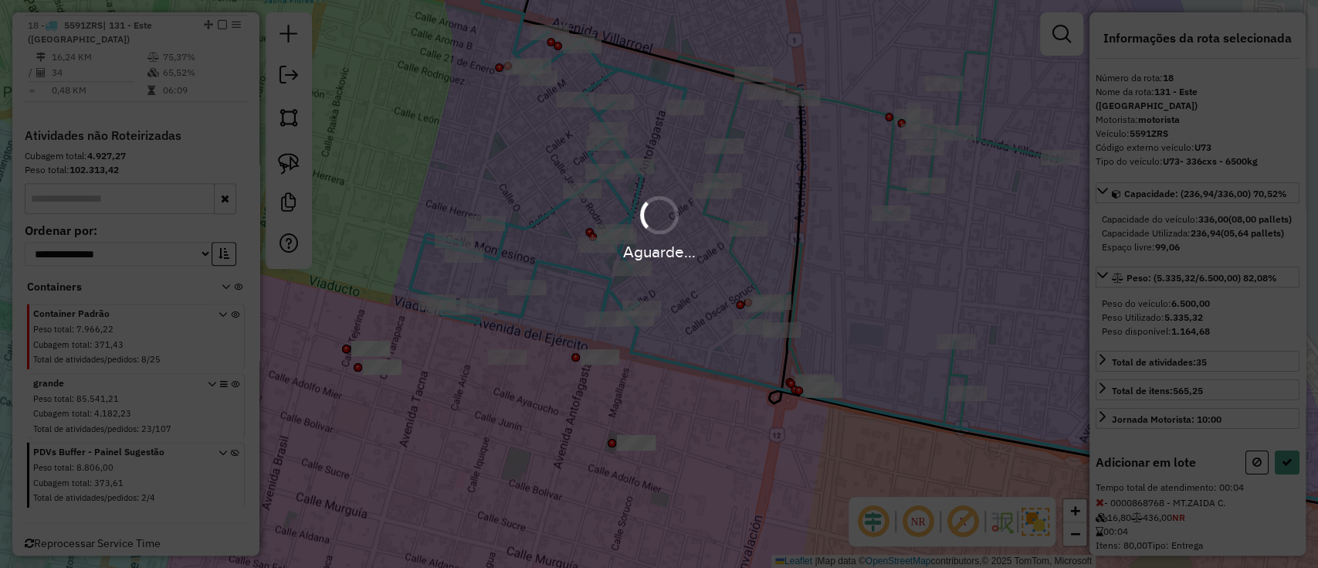
select select "*********"
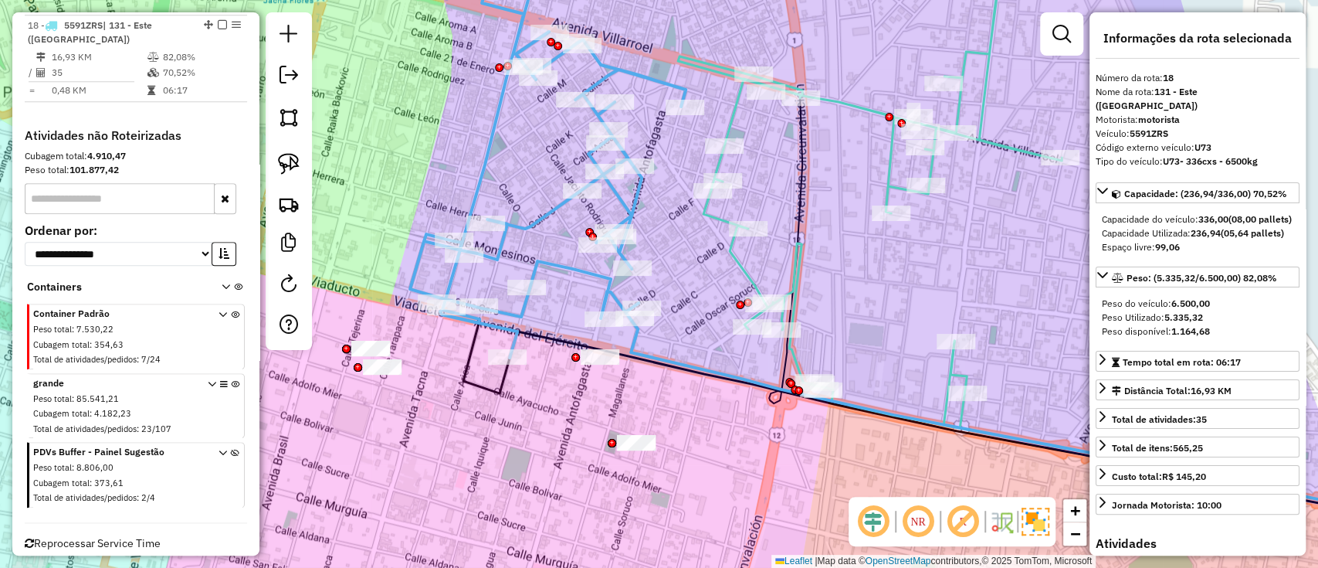
click at [655, 357] on icon at bounding box center [1040, 421] width 818 height 203
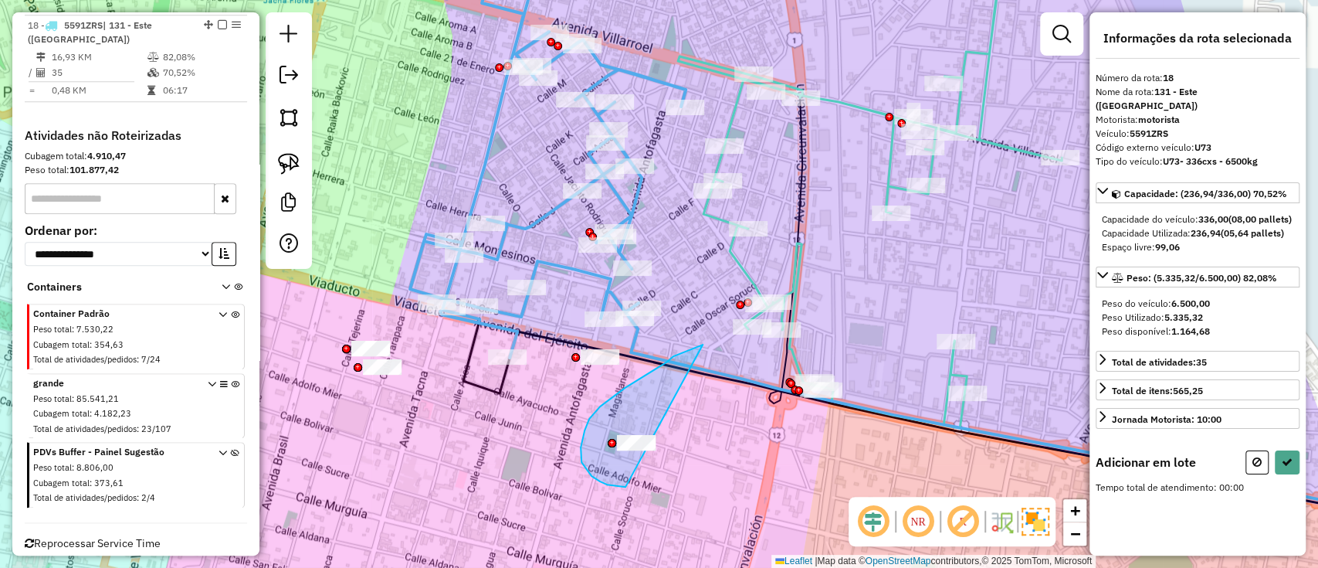
drag, startPoint x: 673, startPoint y: 356, endPoint x: 679, endPoint y: 484, distance: 128.3
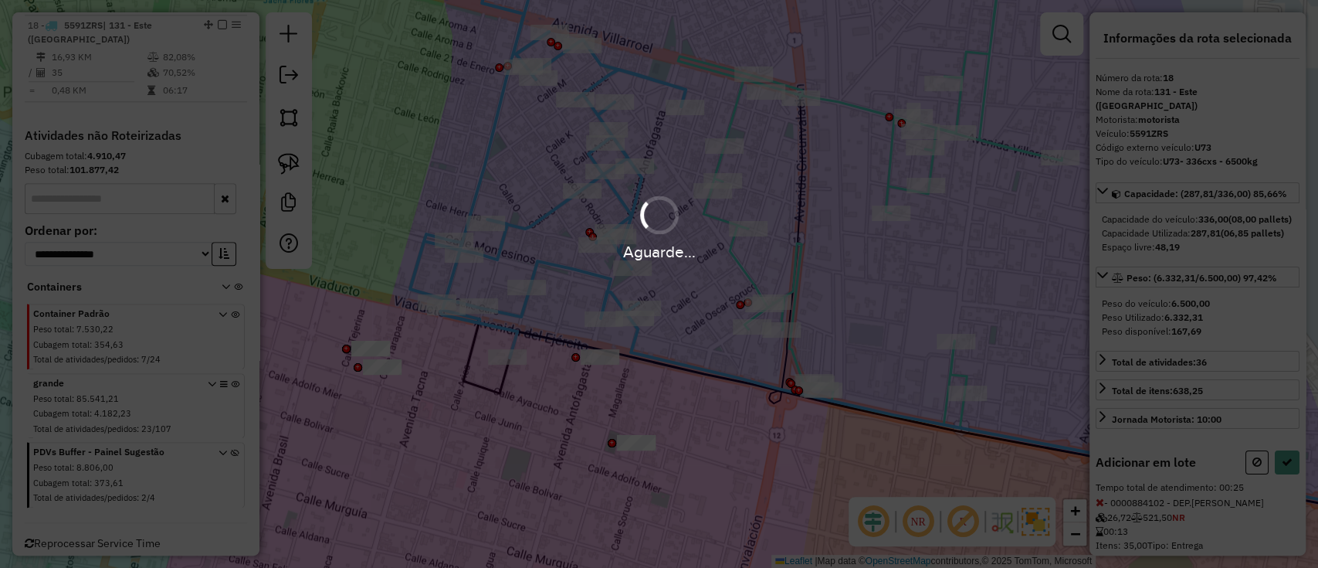
select select "*********"
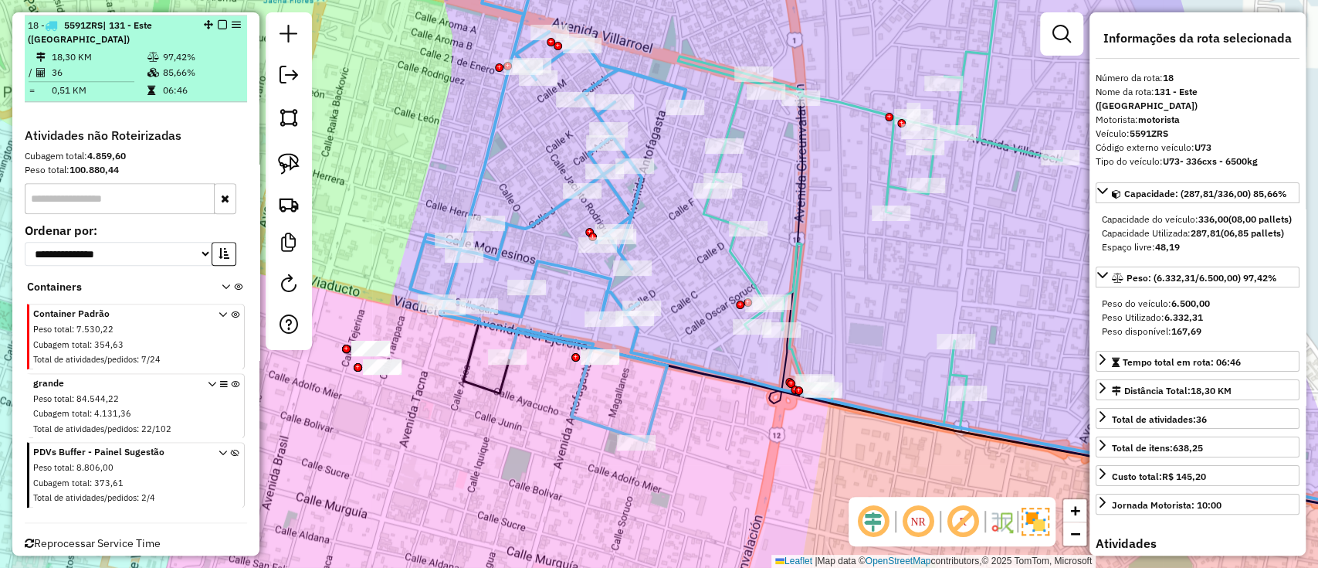
click at [218, 20] on em at bounding box center [222, 24] width 9 height 9
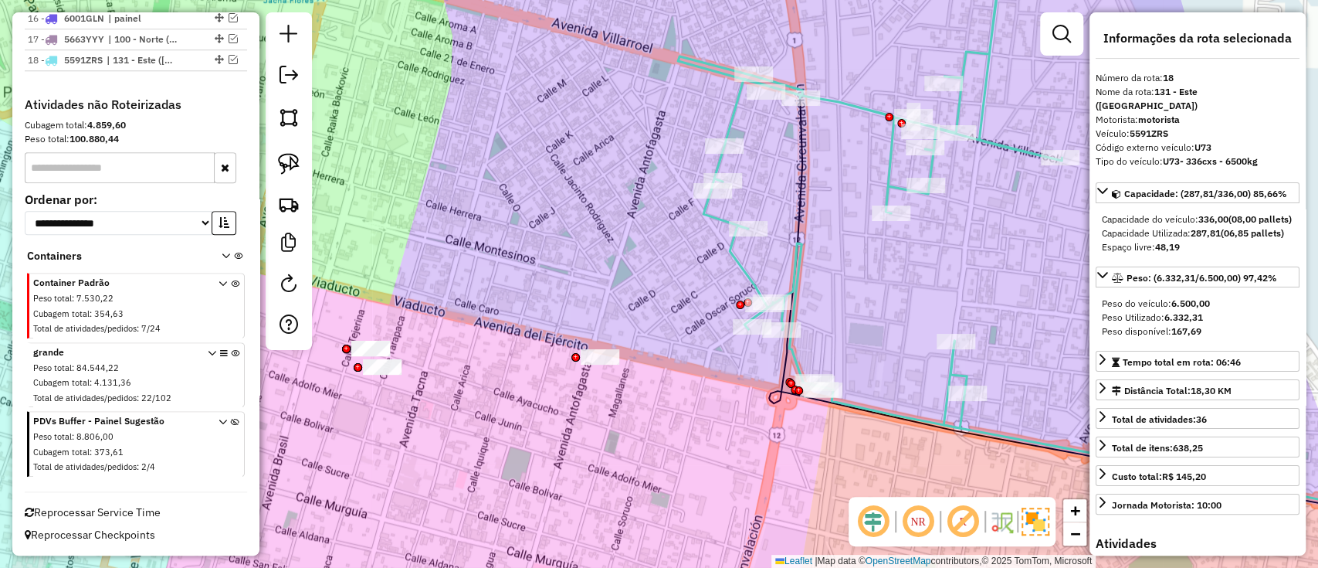
scroll to position [988, 0]
click at [741, 267] on icon at bounding box center [870, 185] width 384 height 485
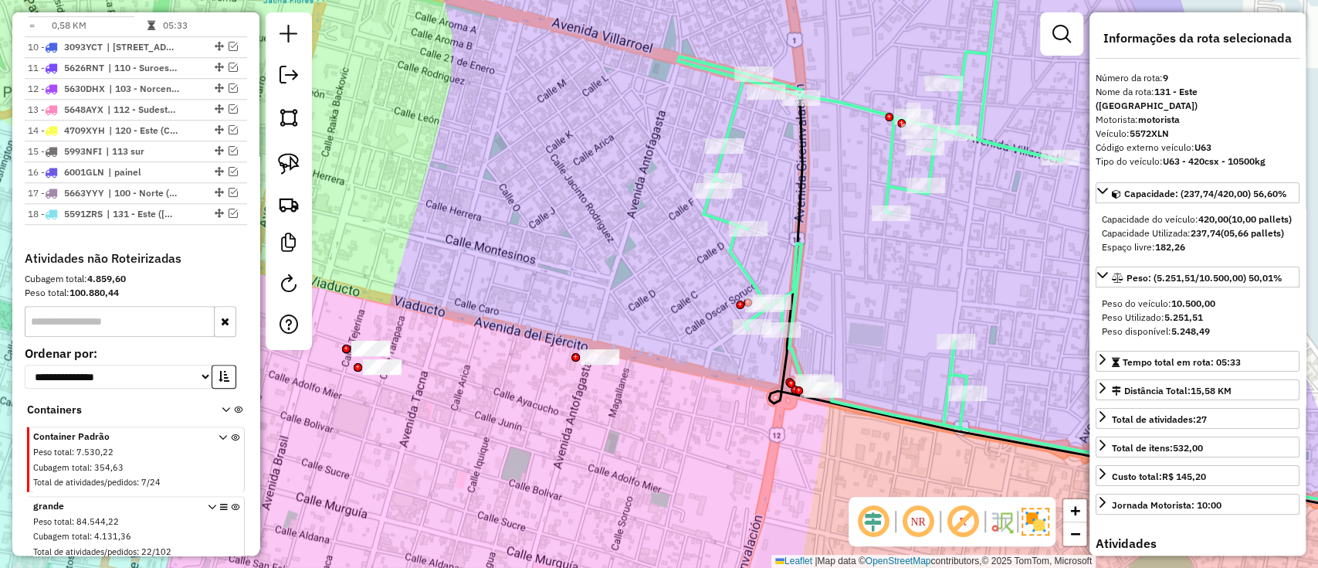
scroll to position [773, 0]
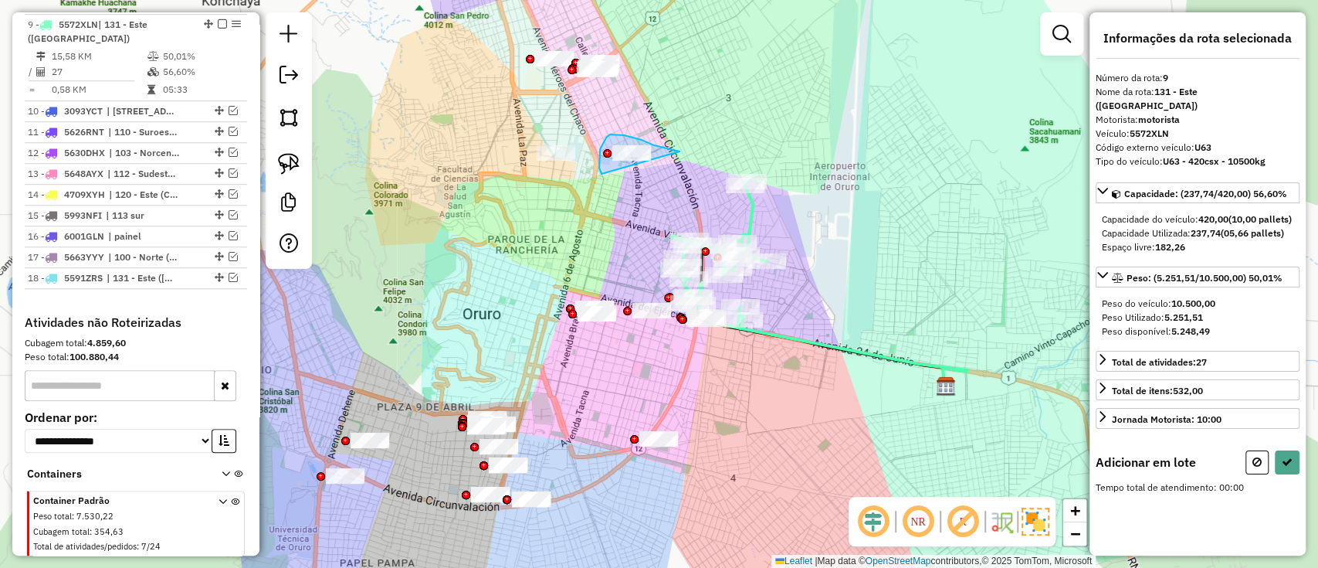
drag, startPoint x: 678, startPoint y: 151, endPoint x: 612, endPoint y: 195, distance: 79.0
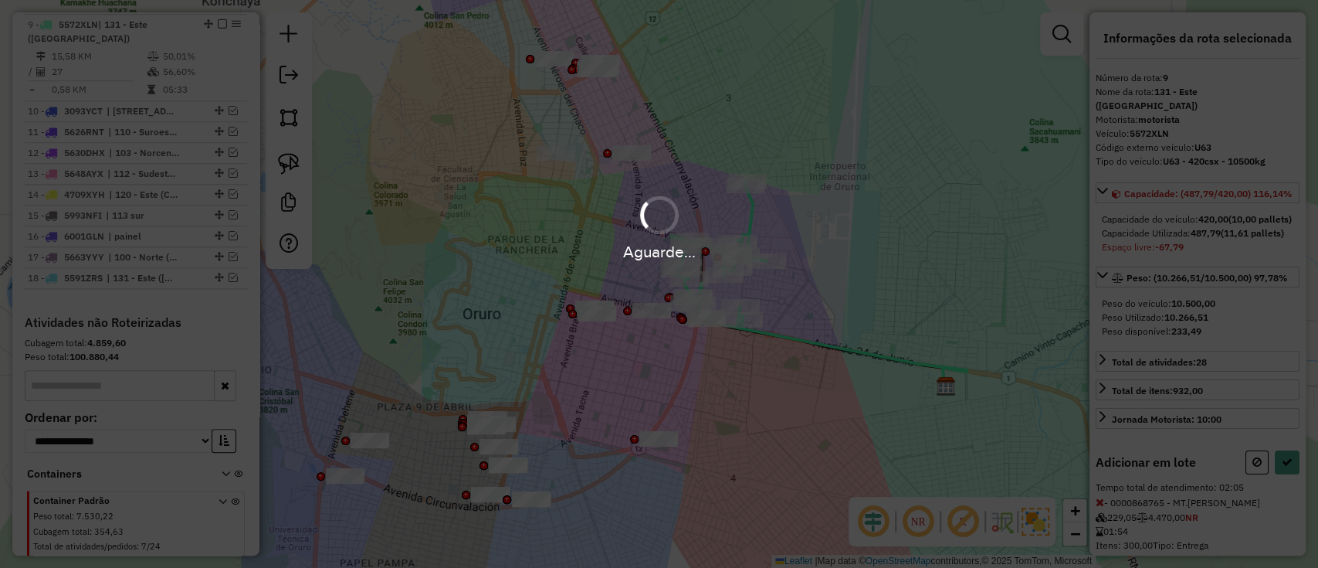
click at [1250, 484] on div "Aguarde..." at bounding box center [659, 284] width 1318 height 568
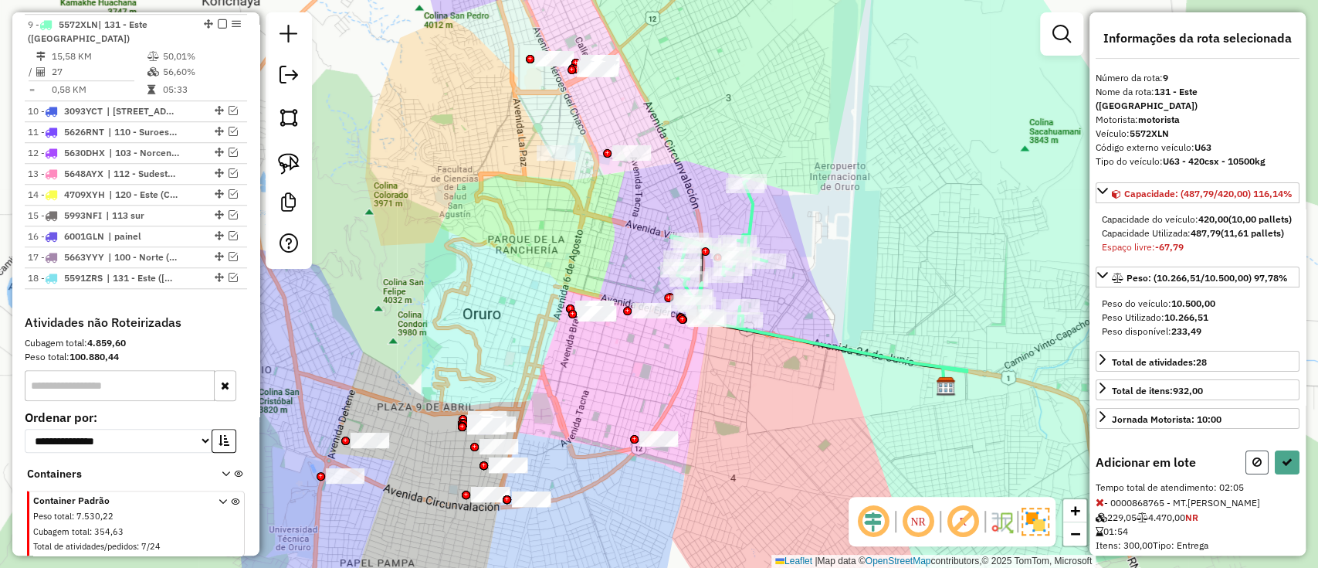
click at [1247, 474] on button at bounding box center [1256, 462] width 23 height 24
select select "*********"
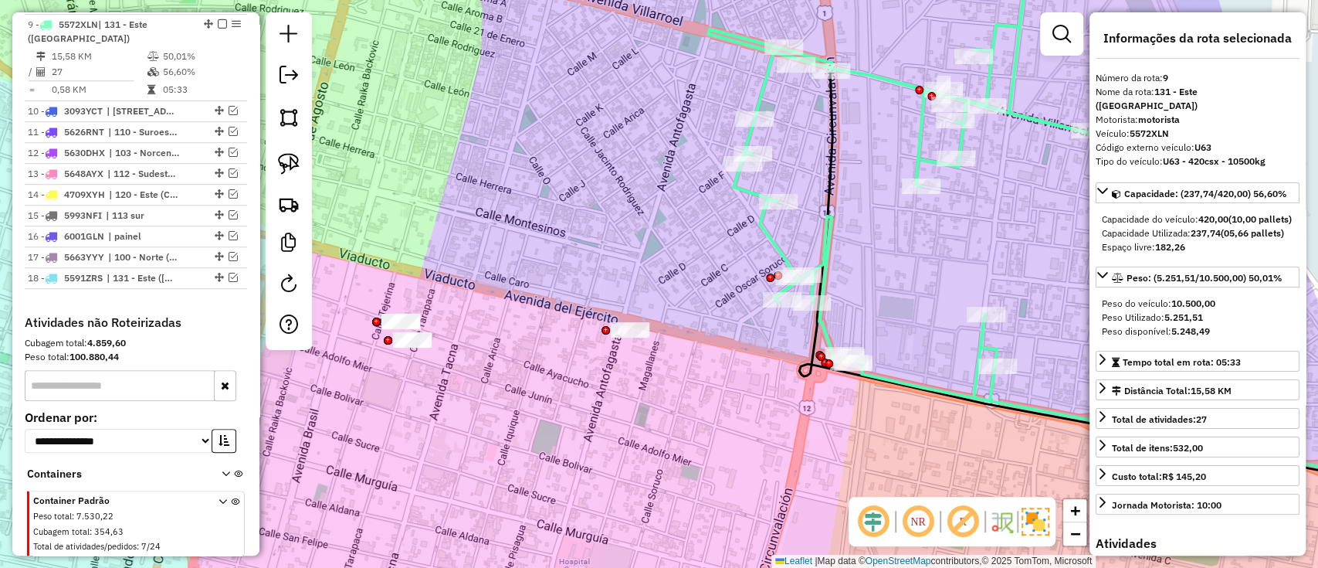
click at [774, 240] on icon at bounding box center [900, 172] width 384 height 458
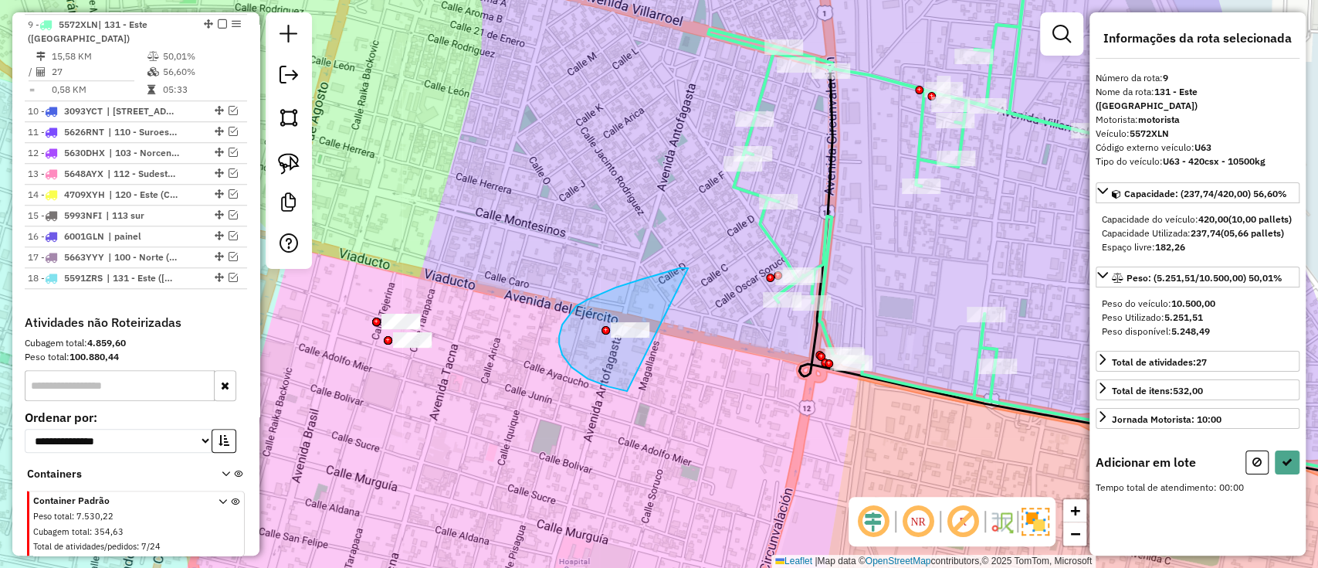
drag, startPoint x: 615, startPoint y: 287, endPoint x: 683, endPoint y: 392, distance: 125.1
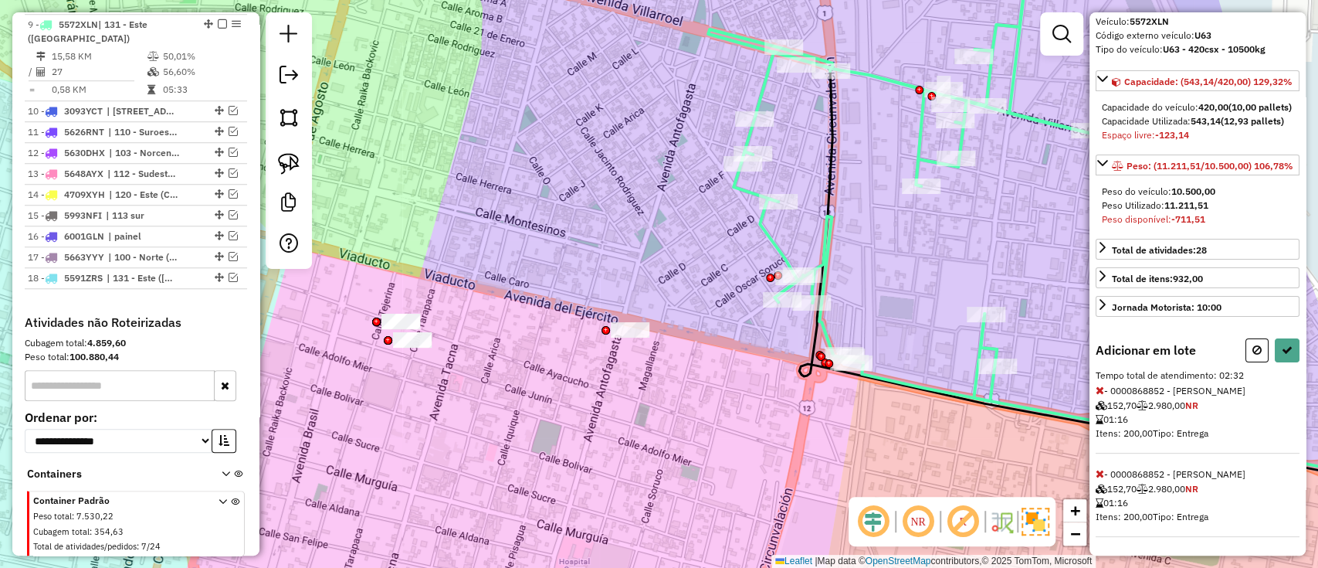
scroll to position [151, 0]
click at [1248, 337] on div "Informações da rota selecionada Número da rota: 9 Nome da rota: 131 - Este (Ave…" at bounding box center [1197, 283] width 216 height 543
click at [1245, 351] on button at bounding box center [1256, 350] width 23 height 24
select select "*********"
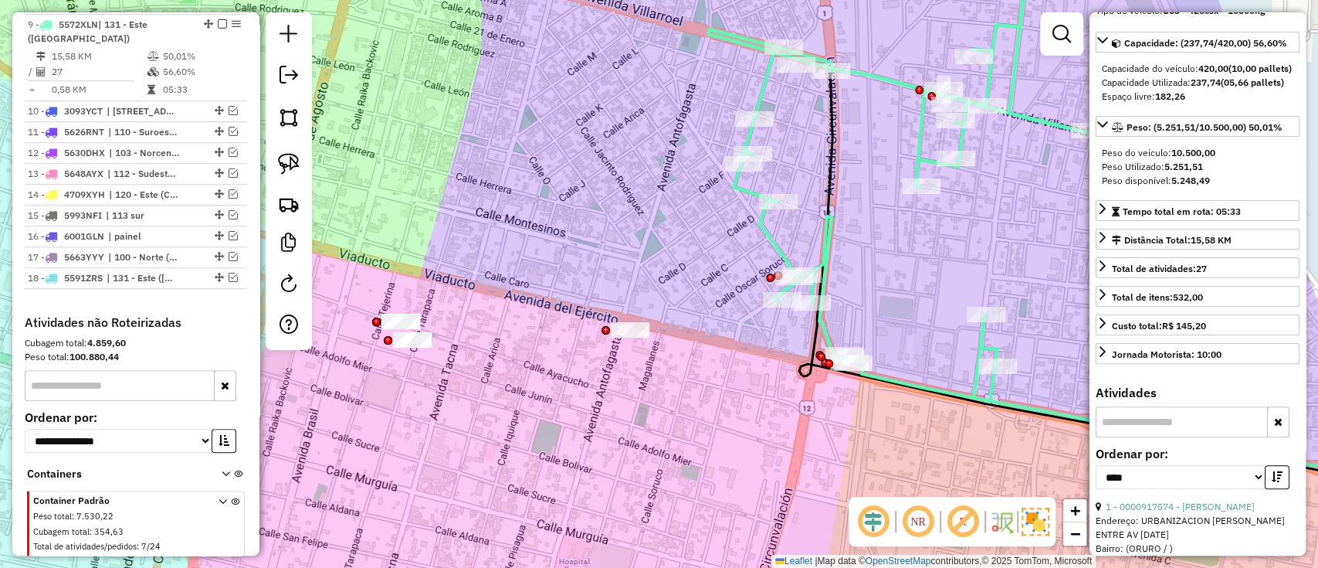
click at [776, 249] on icon at bounding box center [900, 172] width 384 height 458
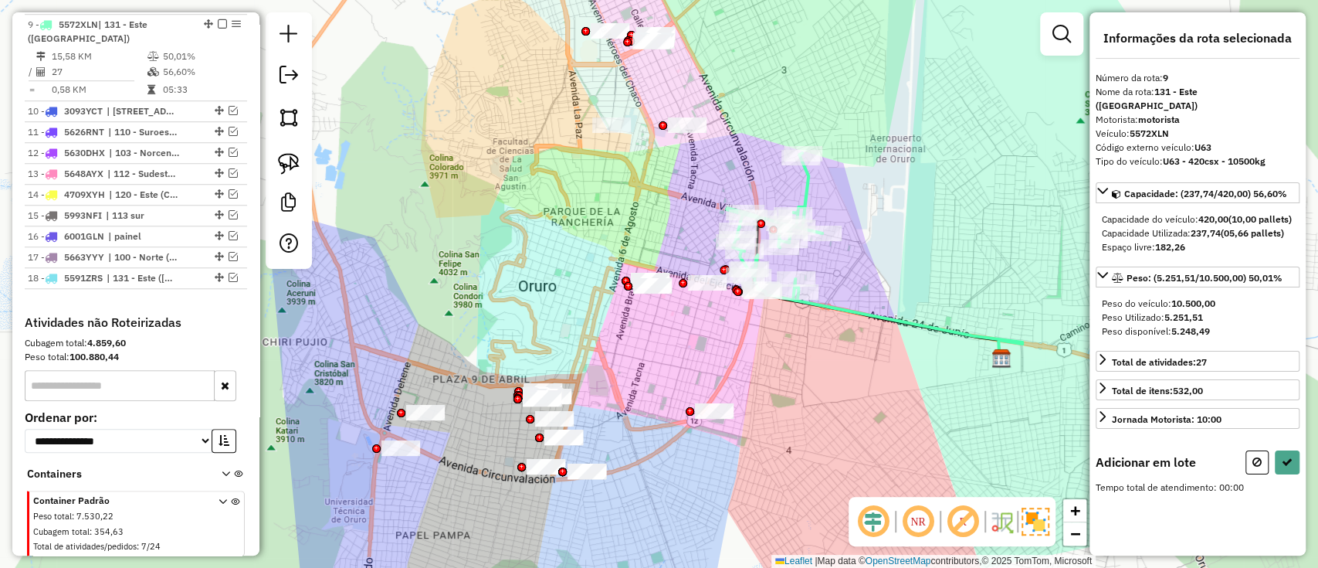
scroll to position [0, 0]
drag, startPoint x: 600, startPoint y: 107, endPoint x: 620, endPoint y: 158, distance: 54.1
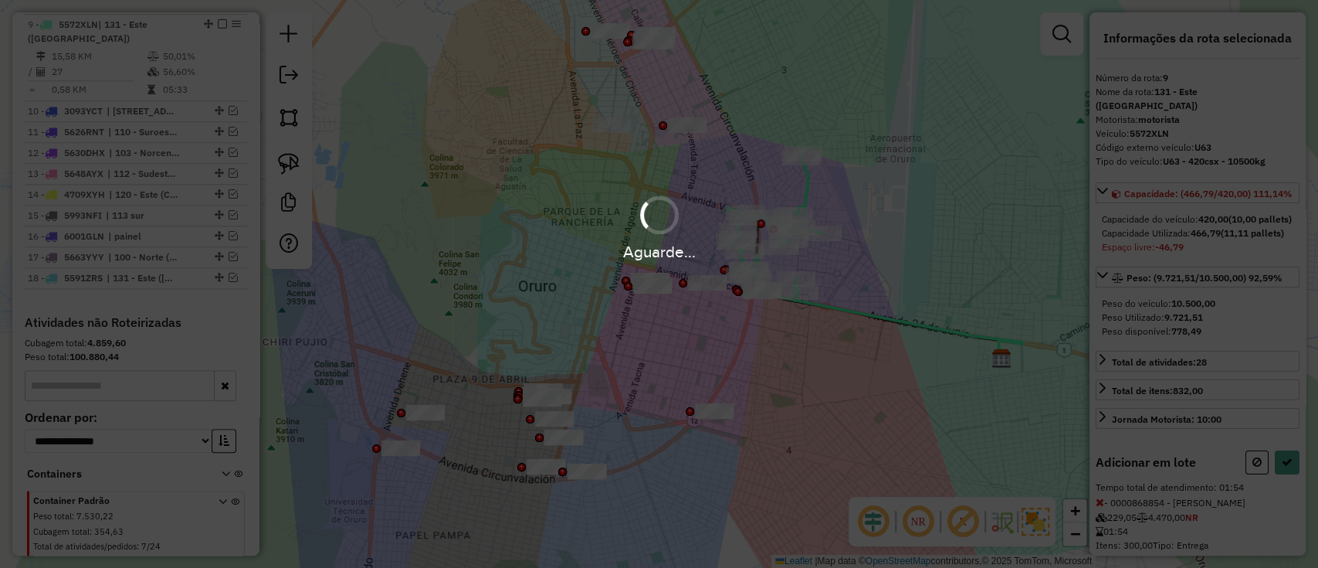
click at [1252, 489] on hb-app "Aguarde... Pop-up bloqueado! Seu navegador bloqueou automáticamente a abertura …" at bounding box center [659, 284] width 1318 height 568
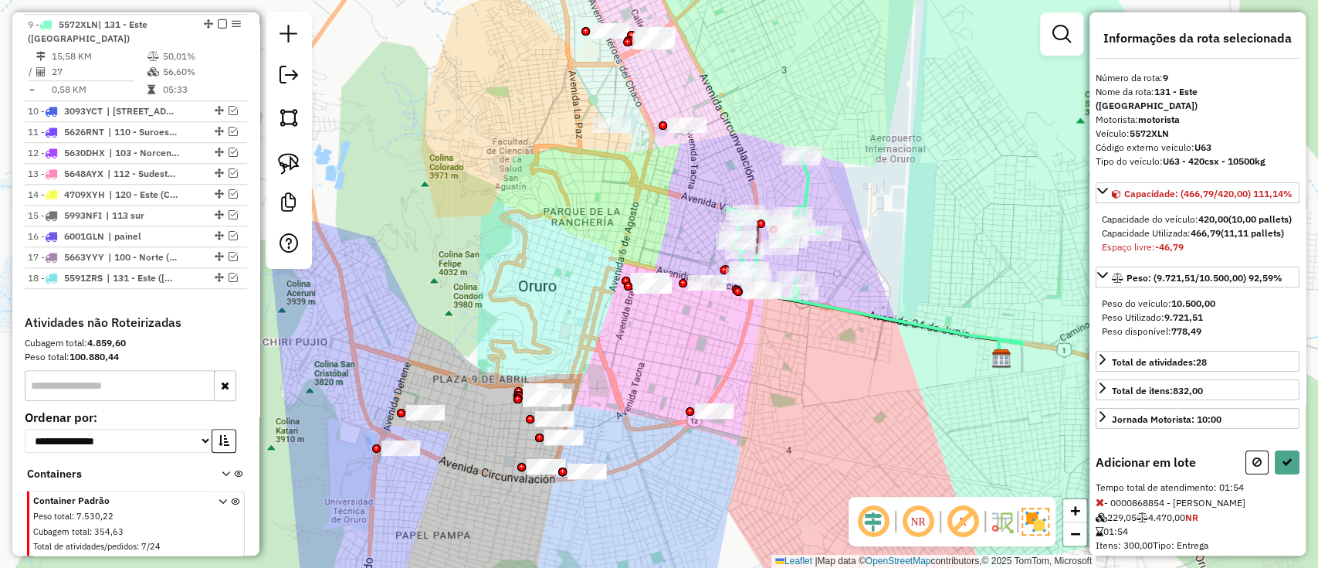
click at [1252, 467] on icon at bounding box center [1256, 461] width 9 height 11
select select "*********"
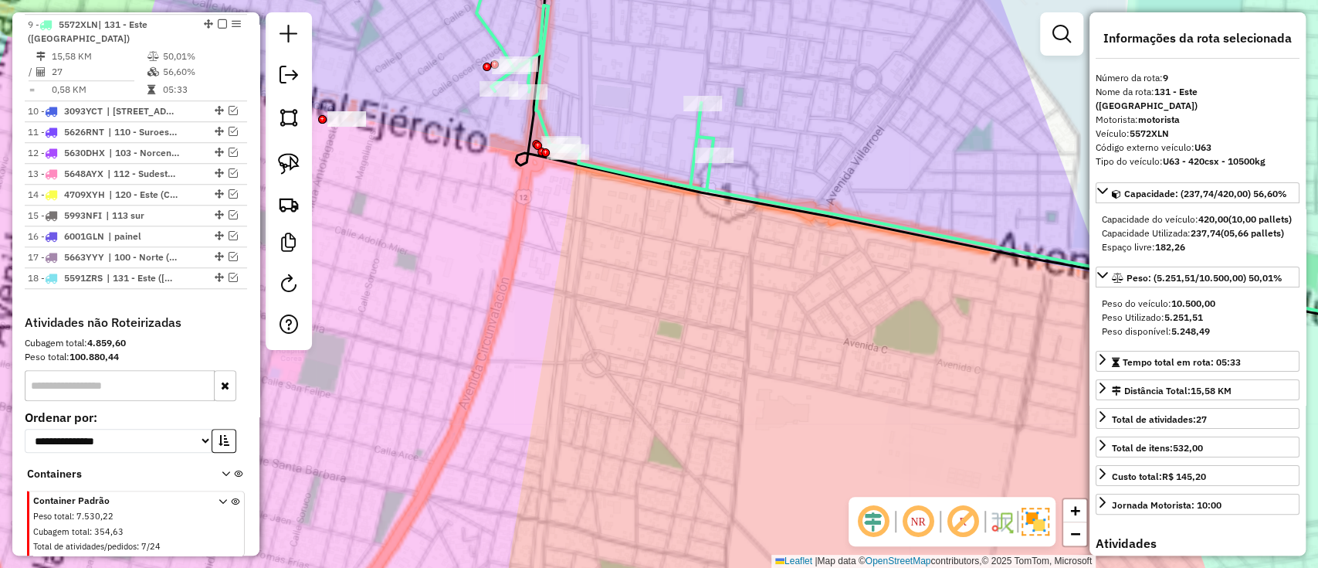
click at [866, 214] on icon at bounding box center [1069, 219] width 759 height 232
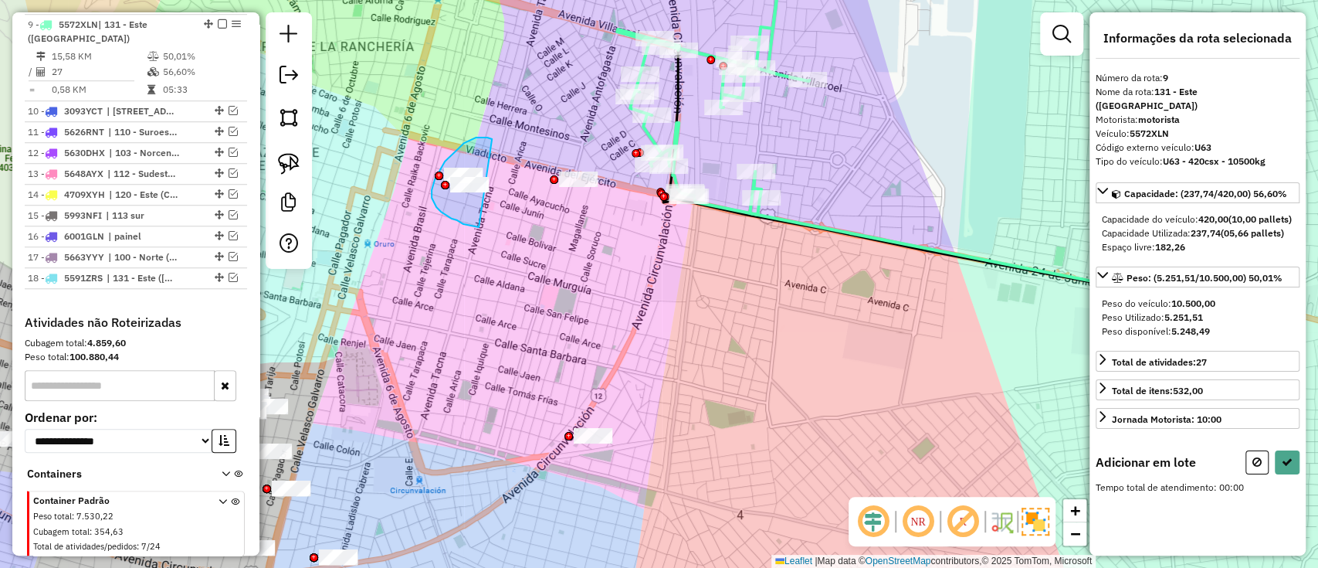
drag, startPoint x: 490, startPoint y: 139, endPoint x: 481, endPoint y: 228, distance: 89.3
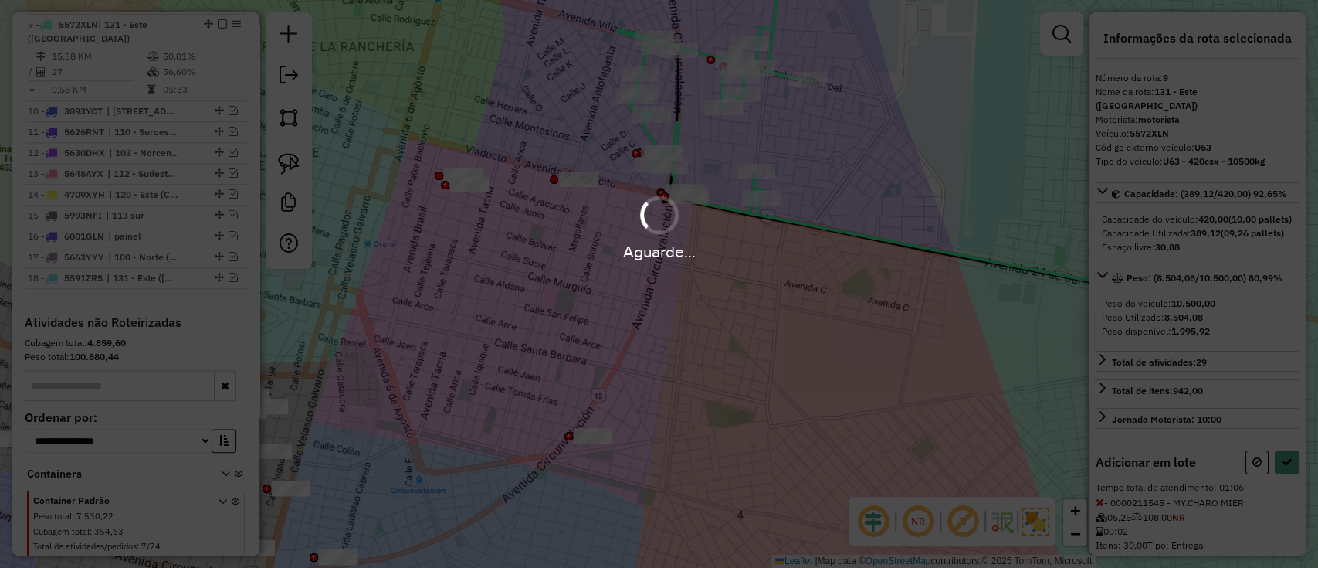
select select "*********"
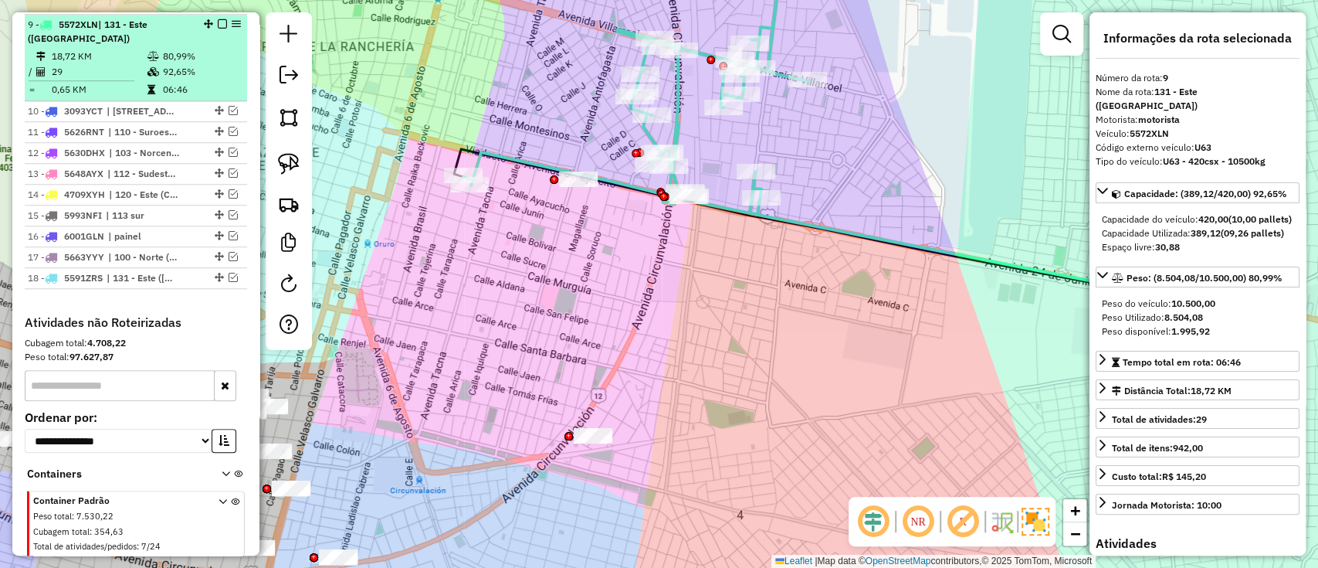
click at [218, 22] on em at bounding box center [222, 23] width 9 height 9
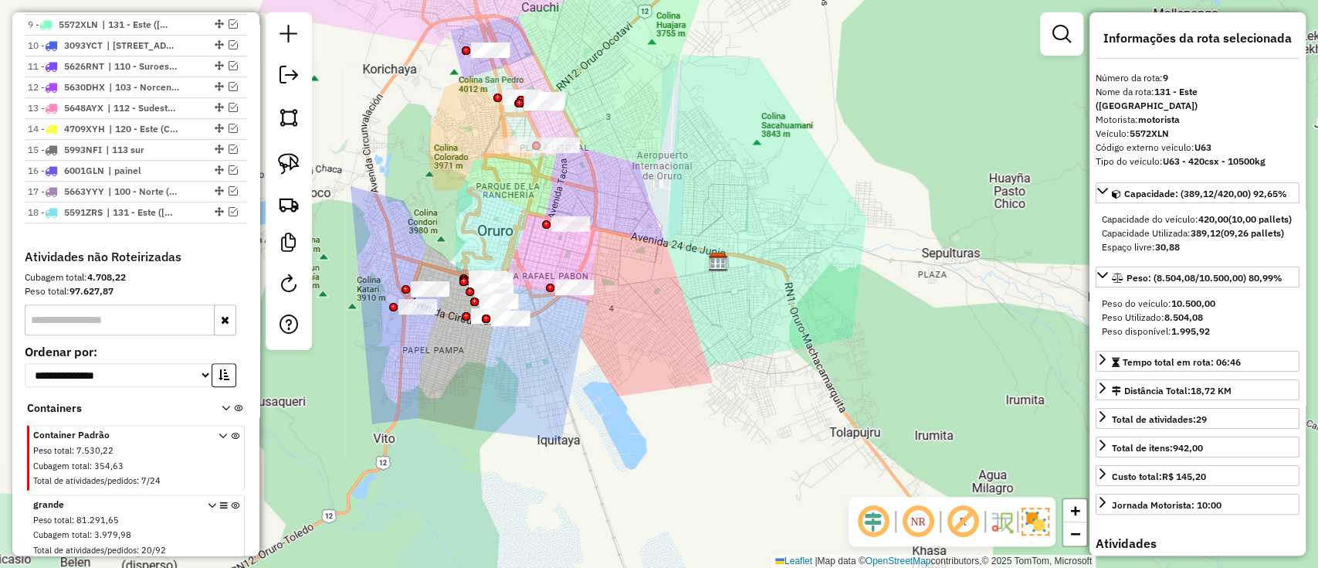
click at [658, 330] on div "Janela de atendimento Grade de atendimento Capacidade Transportadoras Veículos …" at bounding box center [659, 284] width 1318 height 568
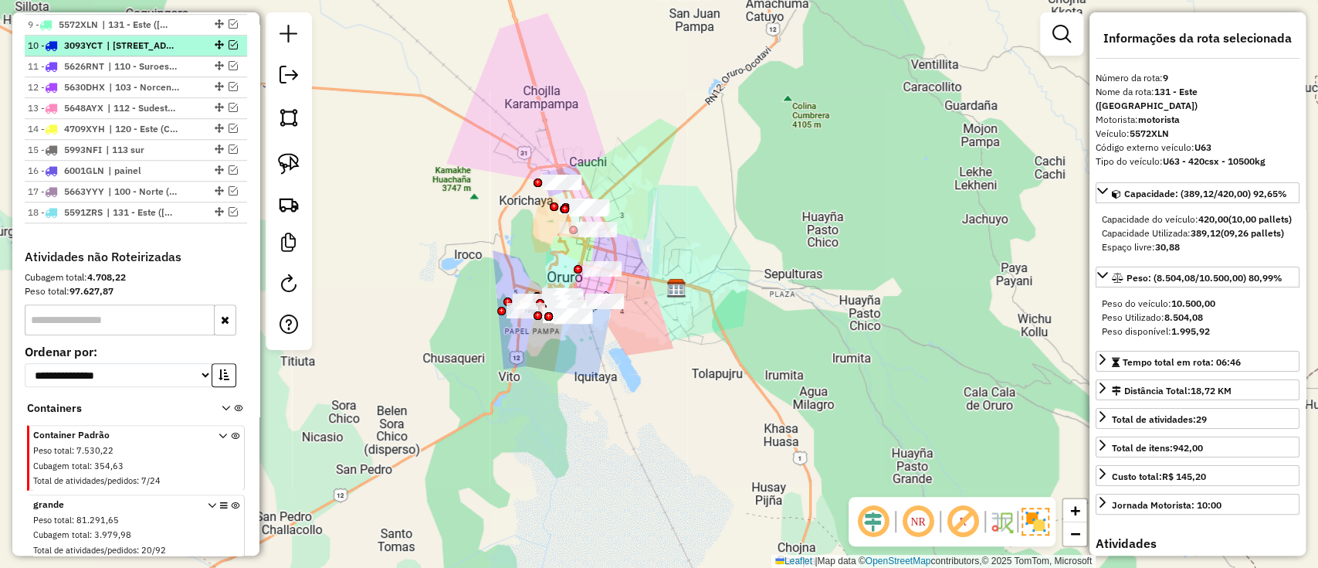
scroll to position [464, 0]
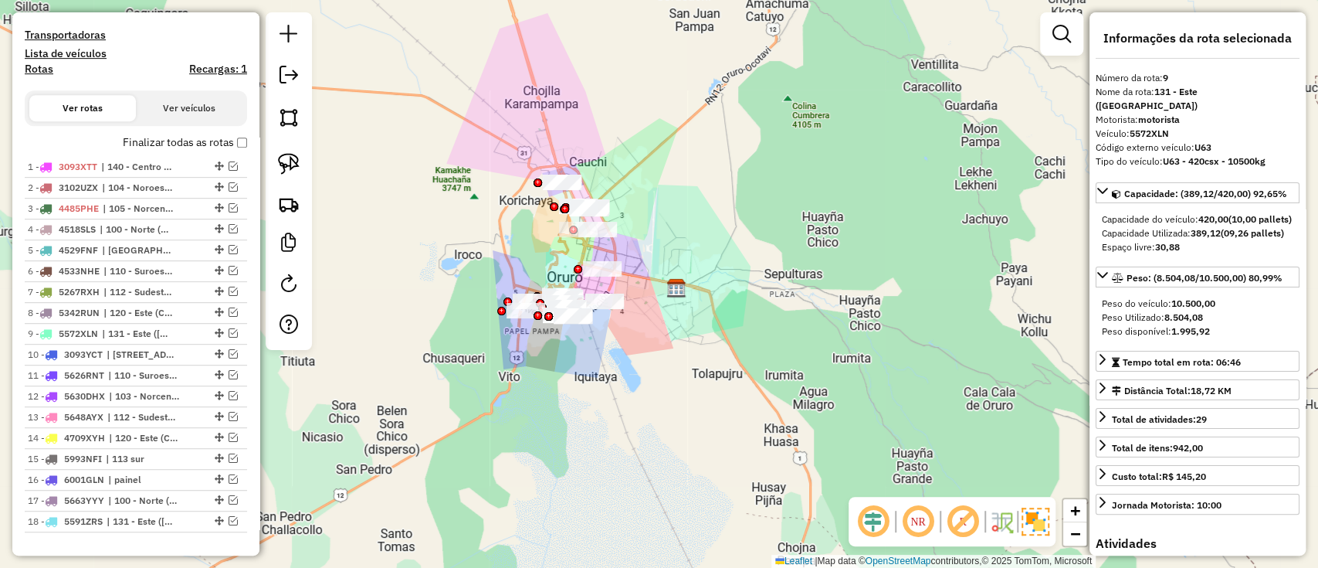
click at [243, 139] on div "Depósito: SAZ BO Oruro Total de rotas: 18 Distância Total: 435,38 km Tempo tota…" at bounding box center [136, 126] width 235 height 866
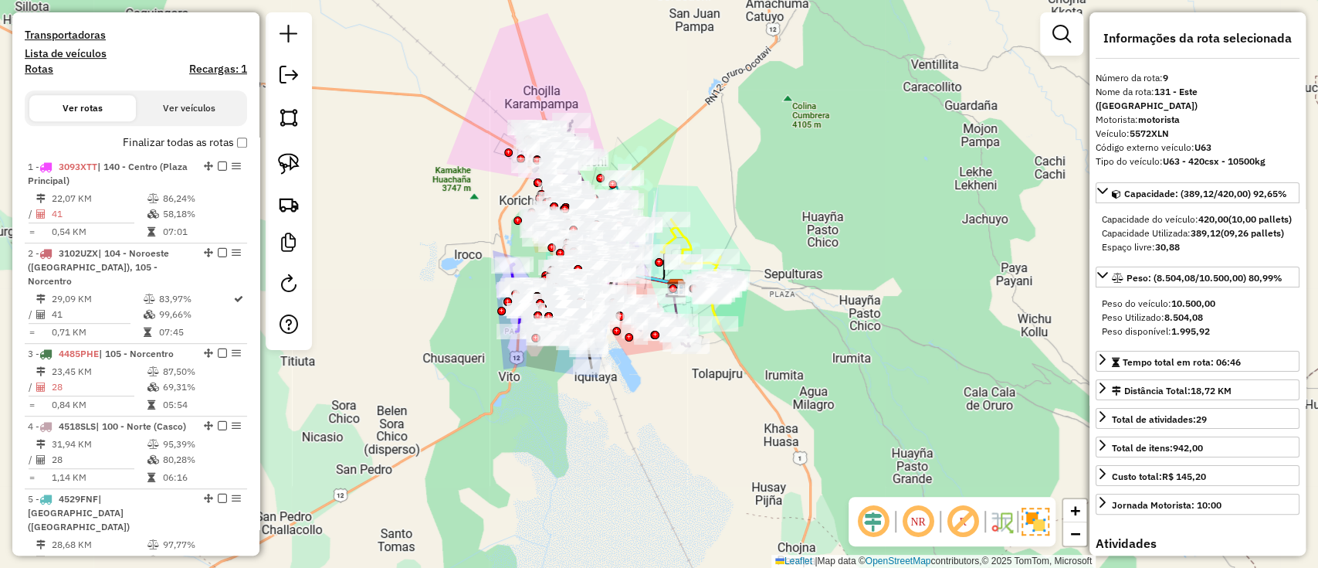
click at [32, 68] on h4 "Rotas" at bounding box center [39, 69] width 29 height 13
select select
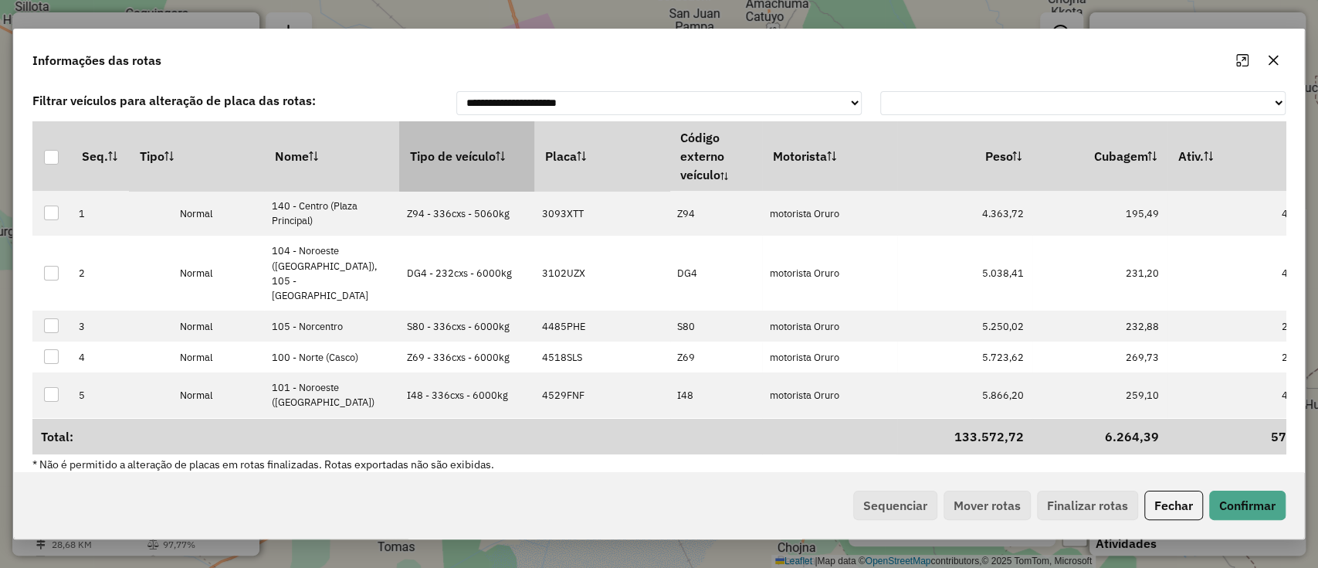
click at [440, 154] on th "Tipo de veículo" at bounding box center [466, 155] width 135 height 69
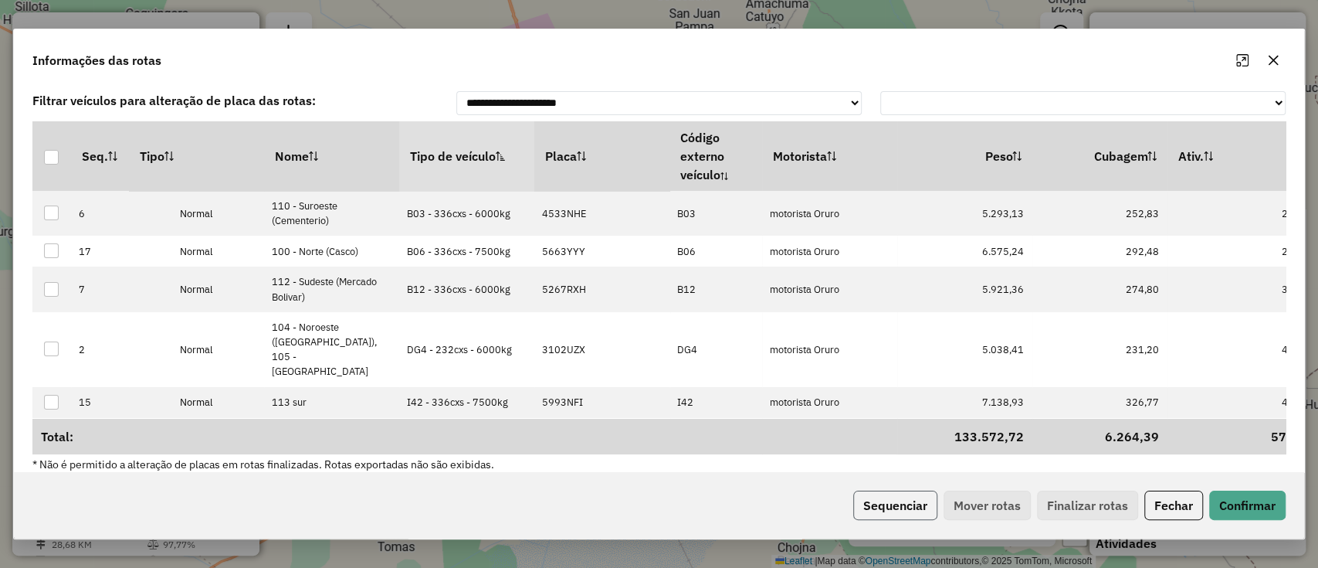
click at [905, 510] on button "Sequenciar" at bounding box center [895, 504] width 84 height 29
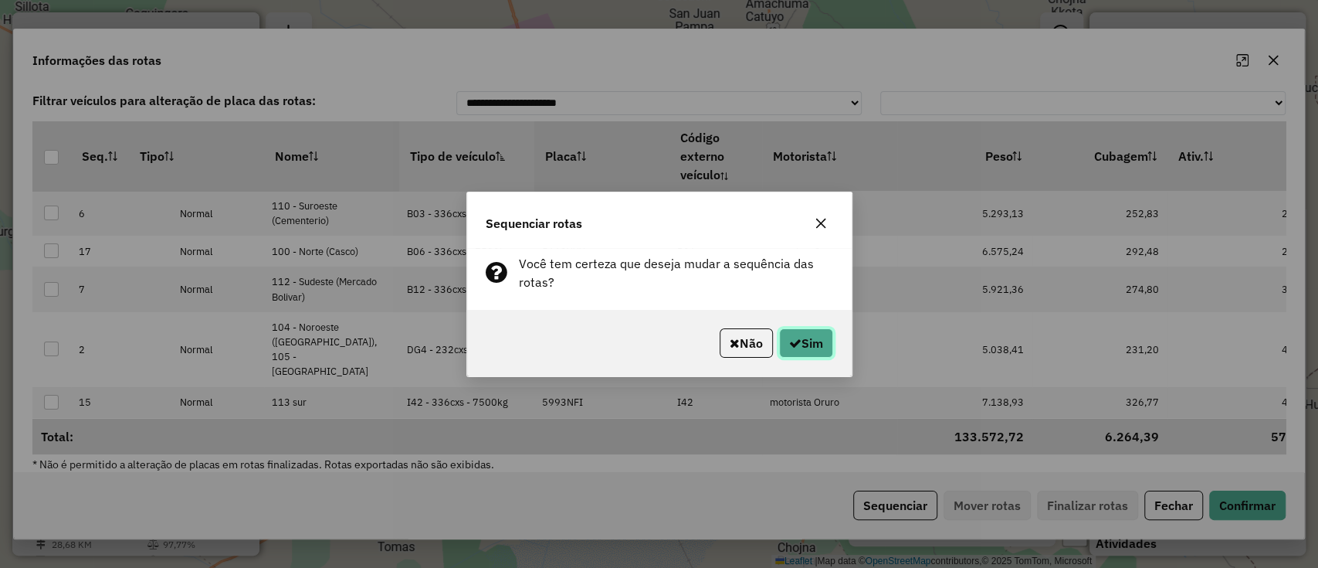
click at [808, 347] on button "Sim" at bounding box center [806, 342] width 54 height 29
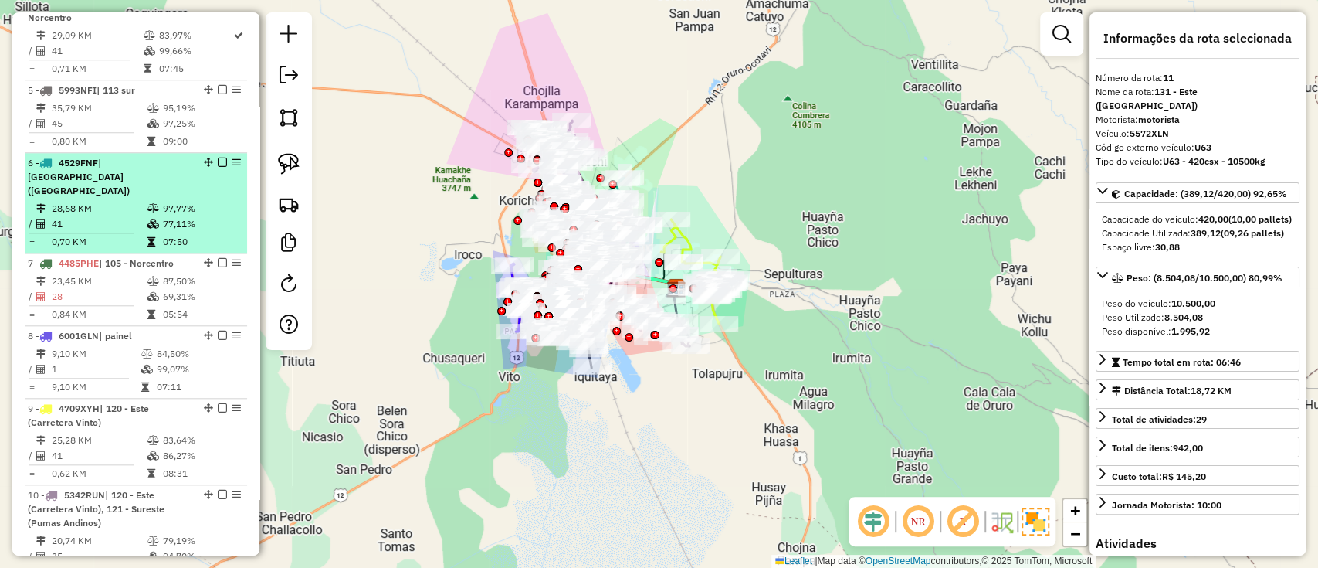
scroll to position [475, 0]
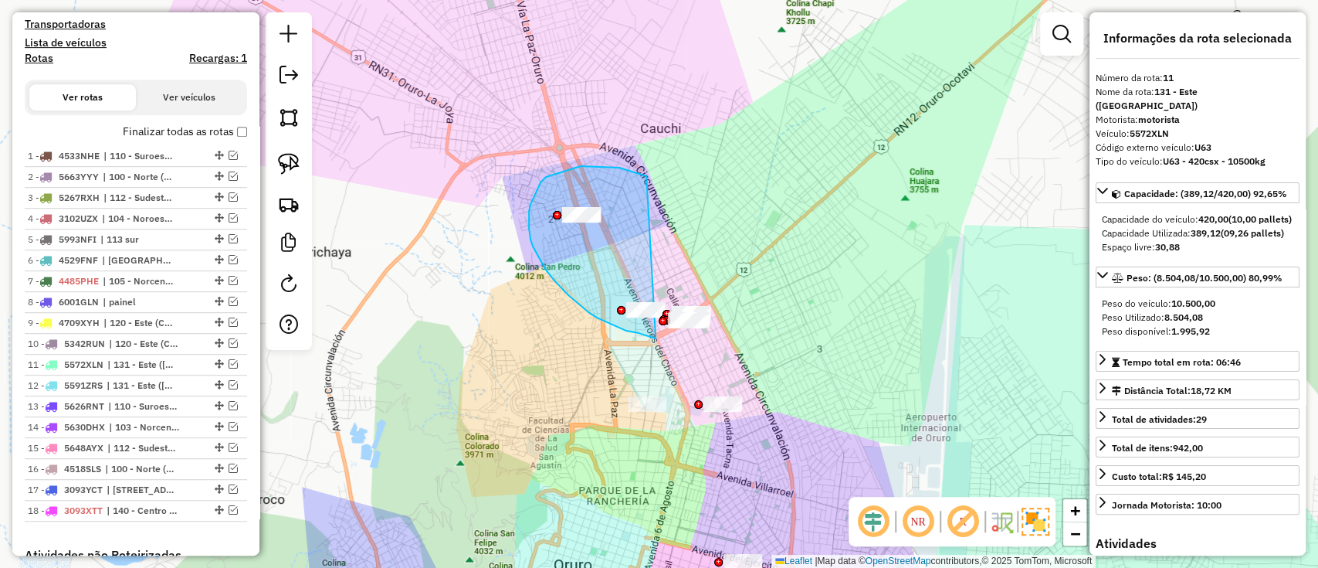
drag, startPoint x: 636, startPoint y: 172, endPoint x: 656, endPoint y: 338, distance: 167.1
click at [656, 338] on div "Janela de atendimento Grade de atendimento Capacidade Transportadoras Veículos …" at bounding box center [659, 284] width 1318 height 568
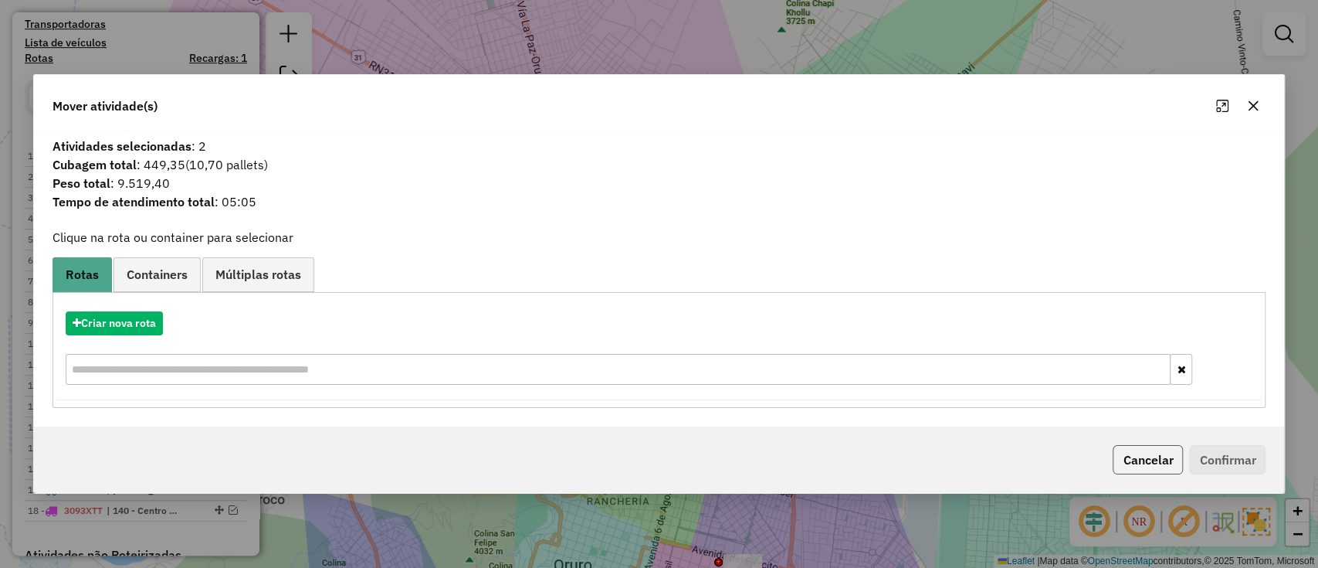
click at [1136, 463] on button "Cancelar" at bounding box center [1148, 459] width 70 height 29
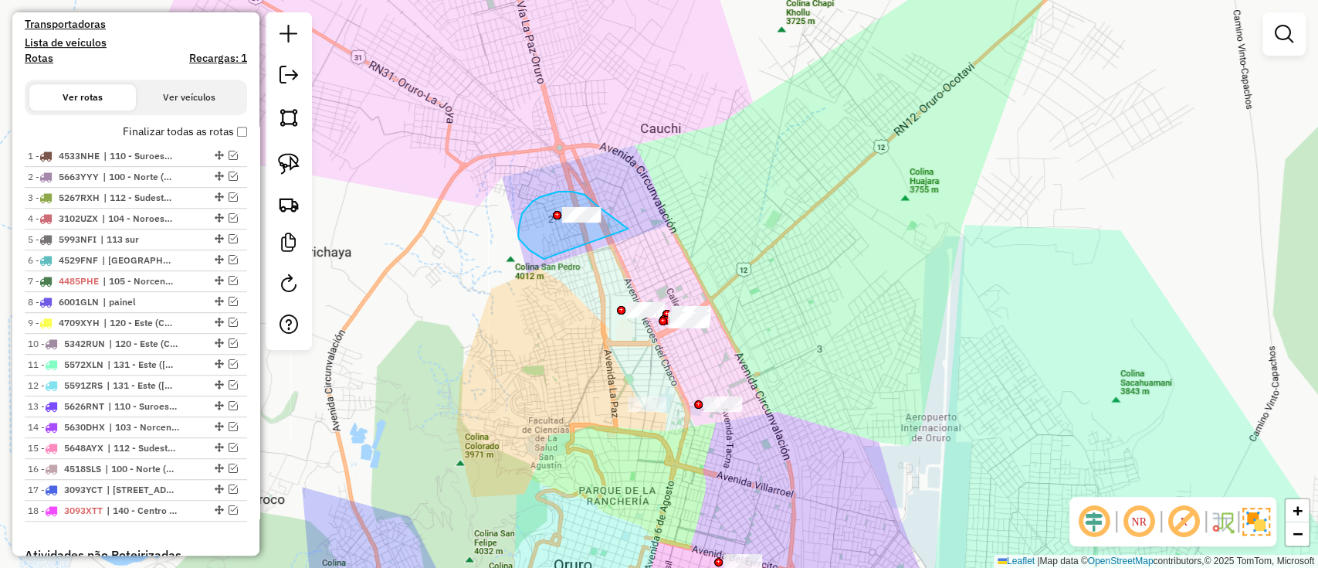
drag, startPoint x: 619, startPoint y: 222, endPoint x: 554, endPoint y: 263, distance: 77.8
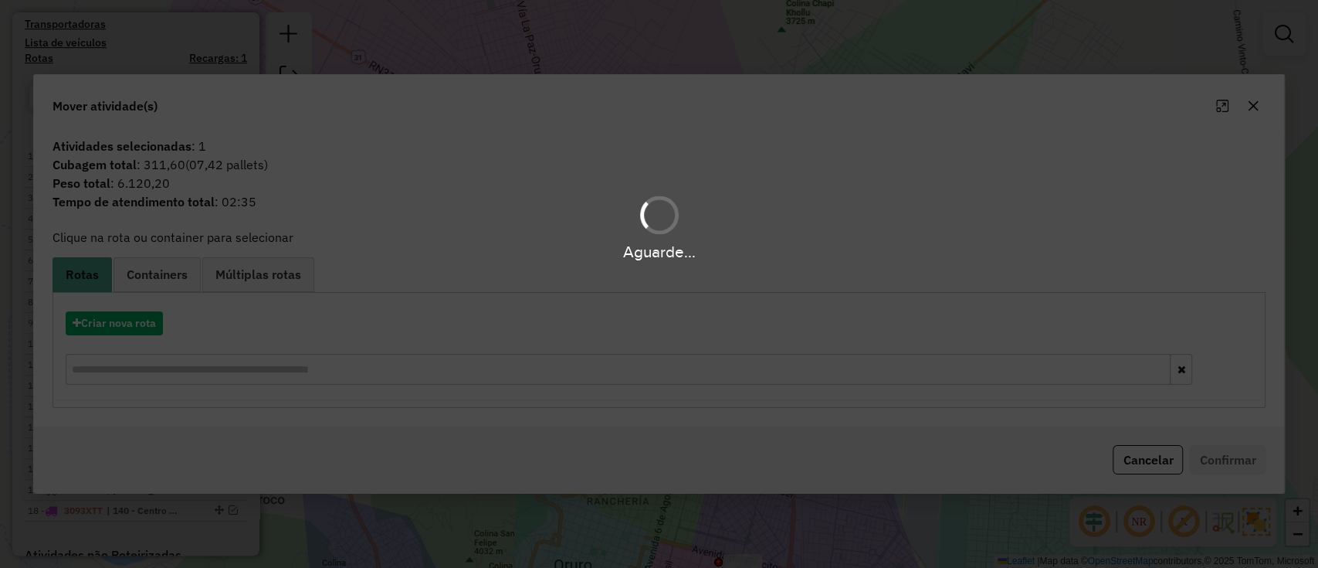
click at [123, 319] on hb-app "Aguarde... Pop-up bloqueado! Seu navegador bloqueou automáticamente a abertura …" at bounding box center [659, 284] width 1318 height 568
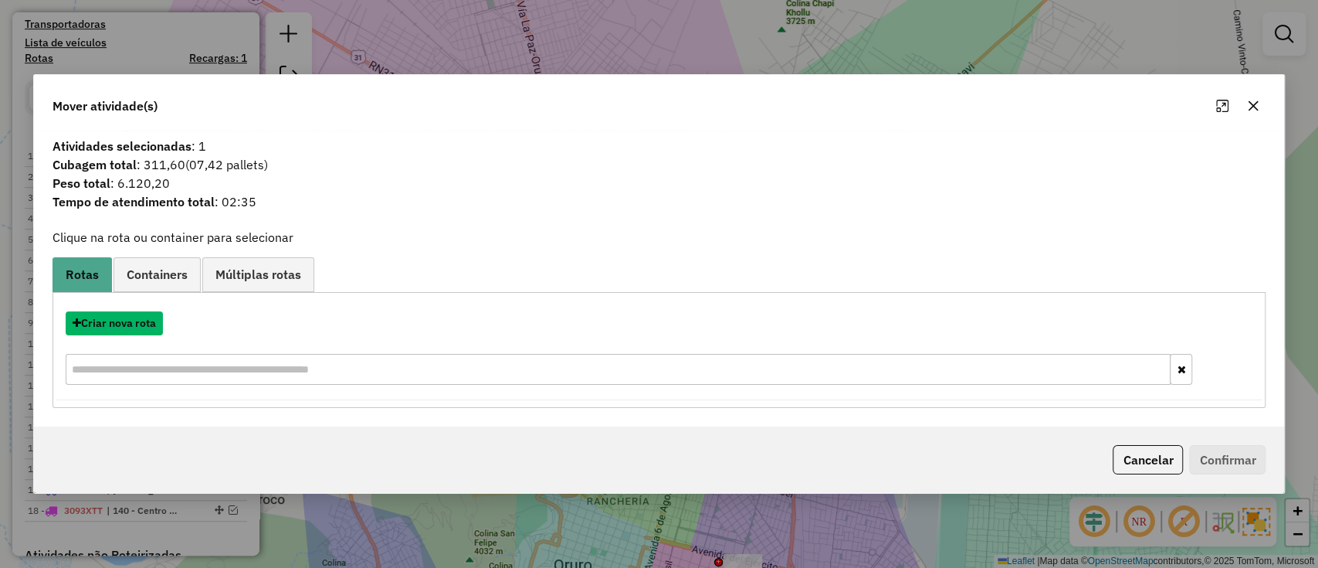
click at [123, 319] on button "Criar nova rota" at bounding box center [114, 323] width 97 height 24
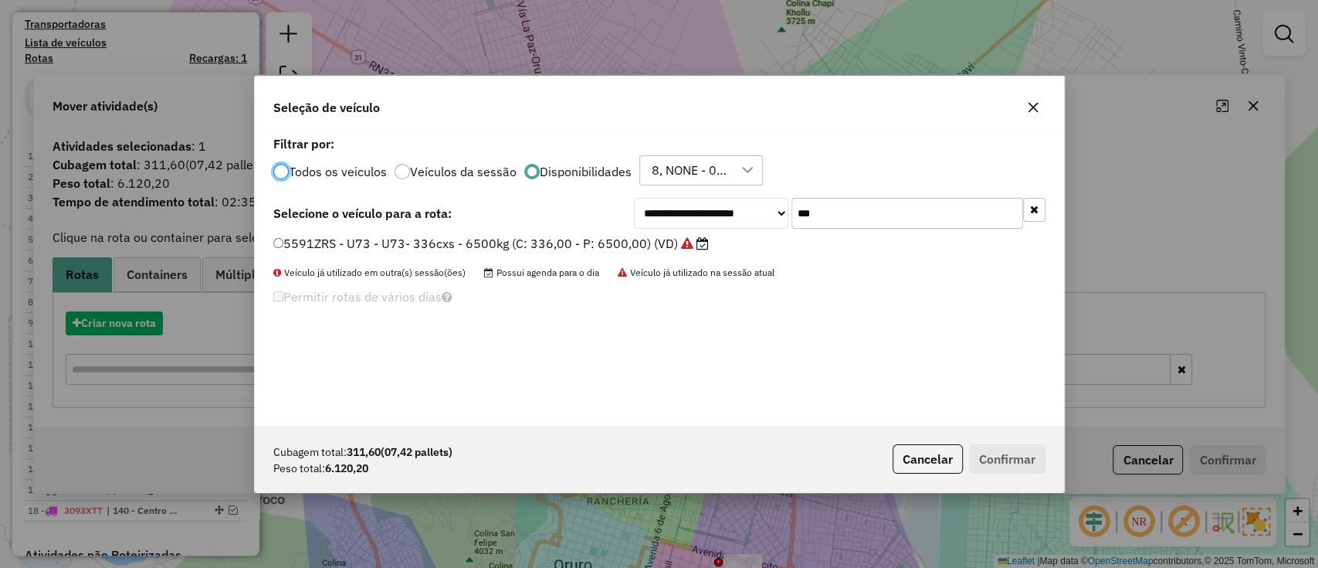
scroll to position [8, 5]
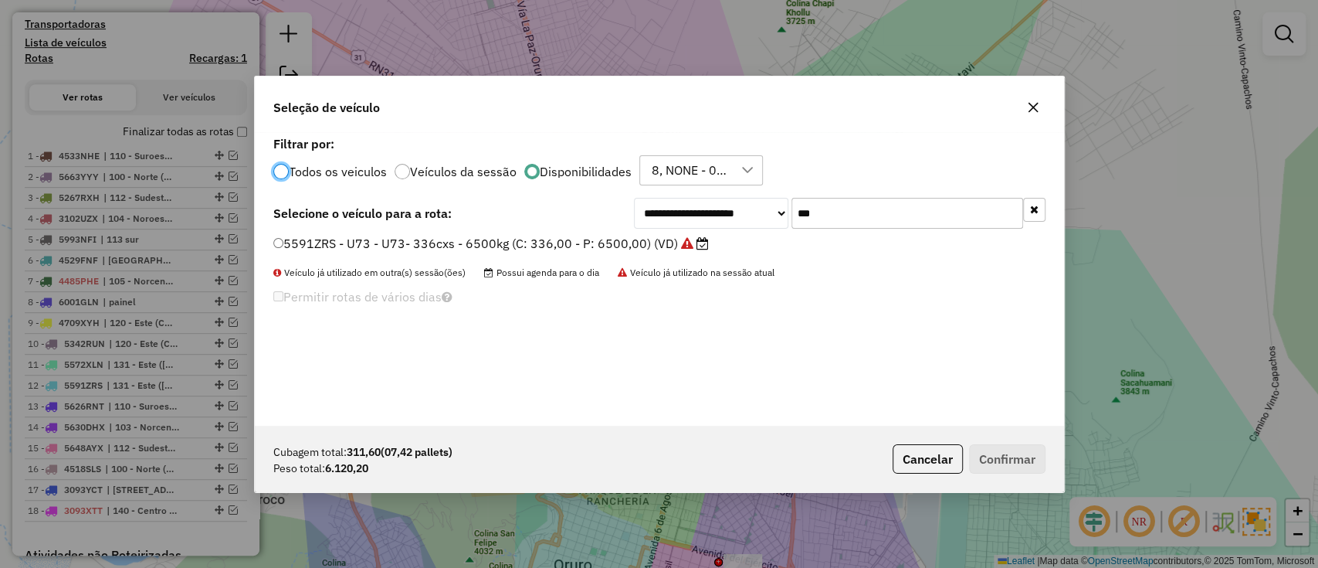
click at [862, 230] on div "**********" at bounding box center [659, 278] width 809 height 293
click at [865, 224] on input "***" at bounding box center [907, 213] width 232 height 31
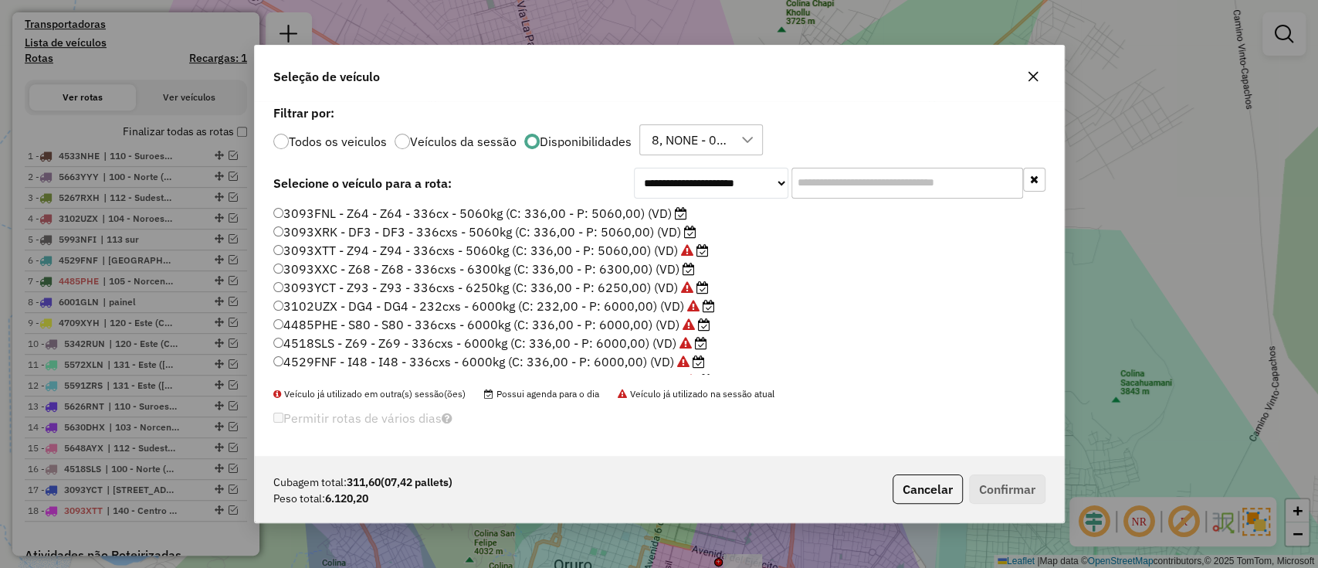
click at [639, 141] on div "8, NONE - 08/10 - PROMAX" at bounding box center [701, 139] width 124 height 31
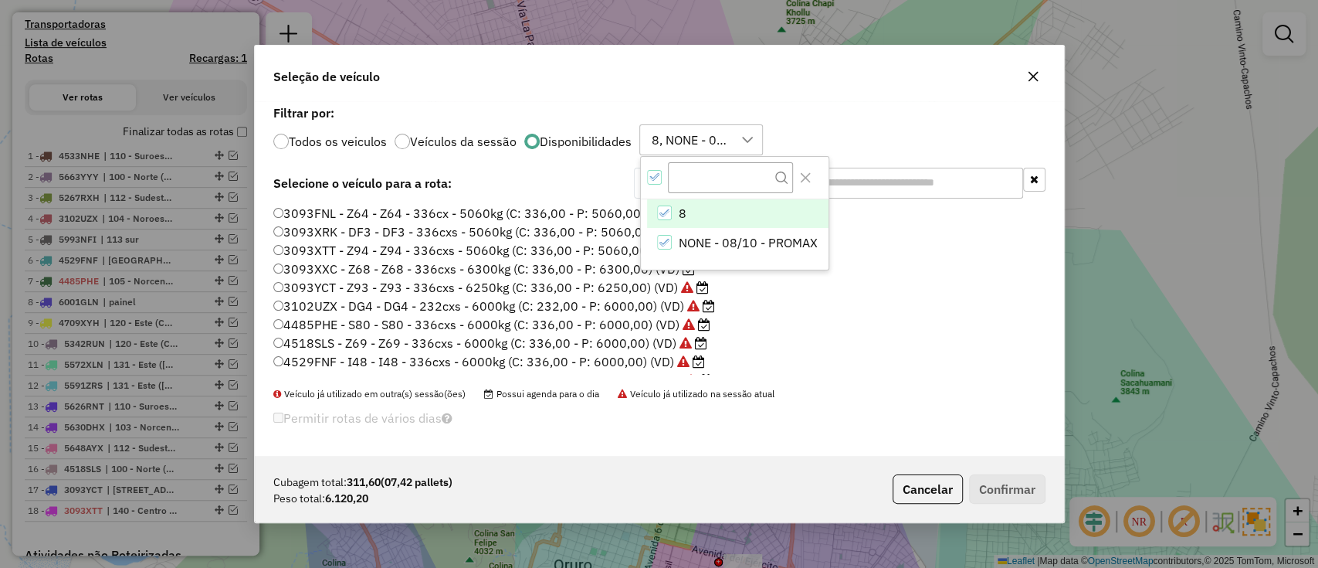
click at [649, 136] on div "8, NONE - 08/10 - PROMAX" at bounding box center [689, 139] width 86 height 29
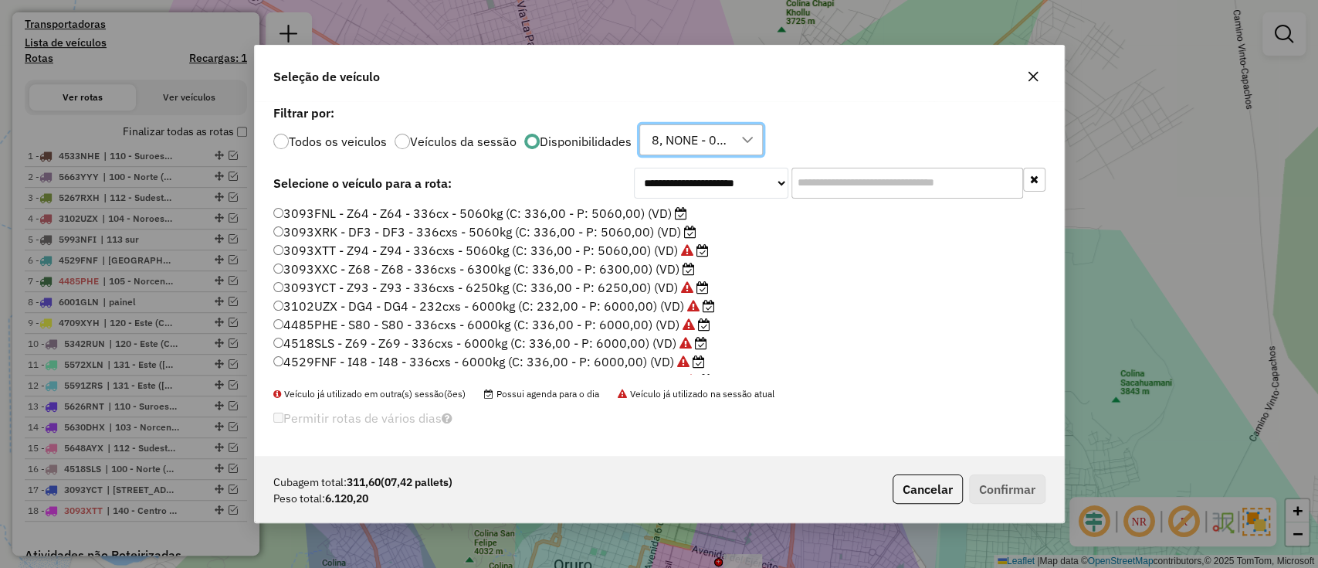
click at [649, 136] on div "8, NONE - 08/10 - PROMAX" at bounding box center [689, 139] width 86 height 29
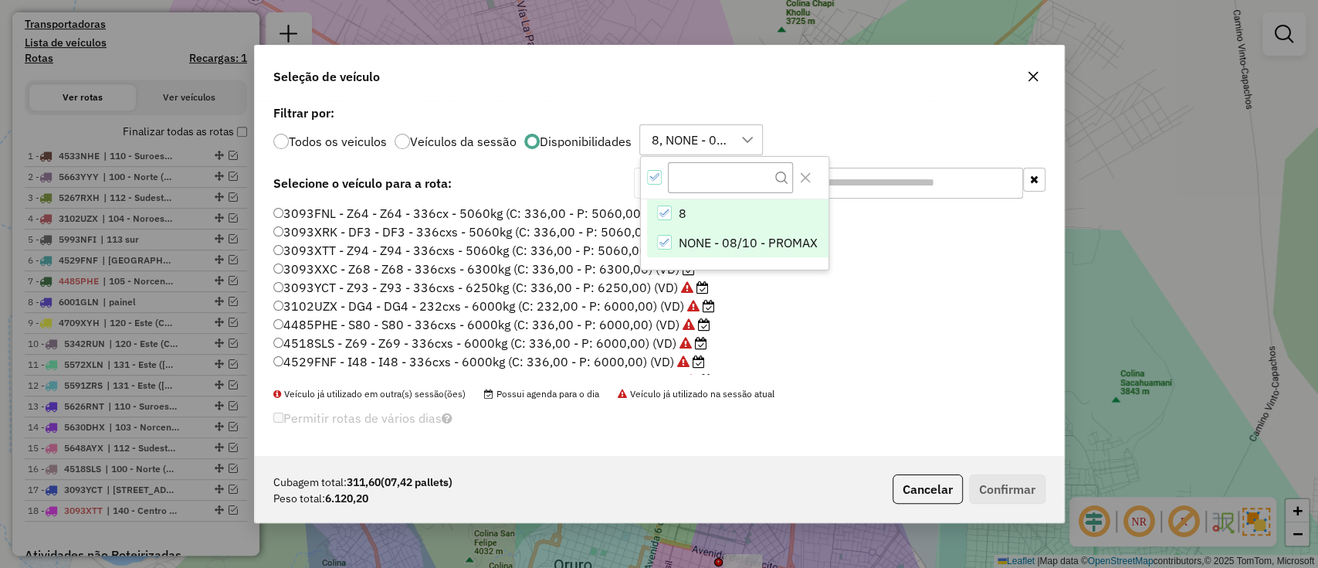
click at [670, 240] on li "NONE - 08/10 - PROMAX" at bounding box center [737, 242] width 181 height 29
click at [896, 322] on li "4485PHE - S80 - S80 - 336cxs - 6000kg (C: 336,00 - P: 6000,00) (VD)" at bounding box center [659, 325] width 772 height 19
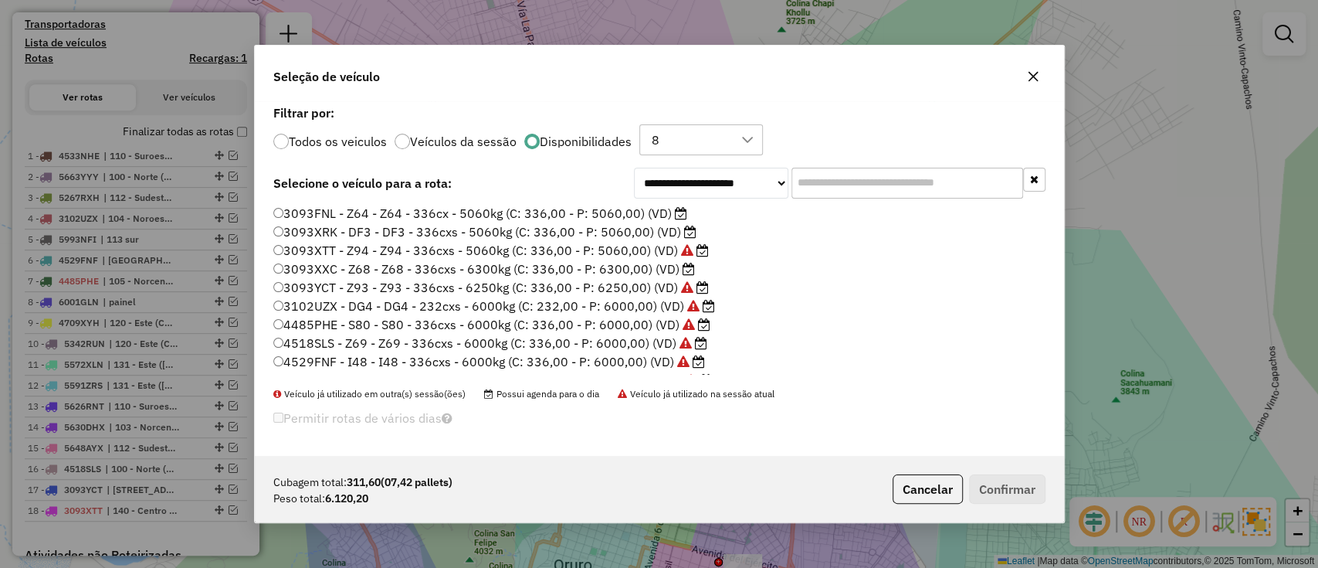
click at [679, 212] on icon at bounding box center [681, 213] width 12 height 12
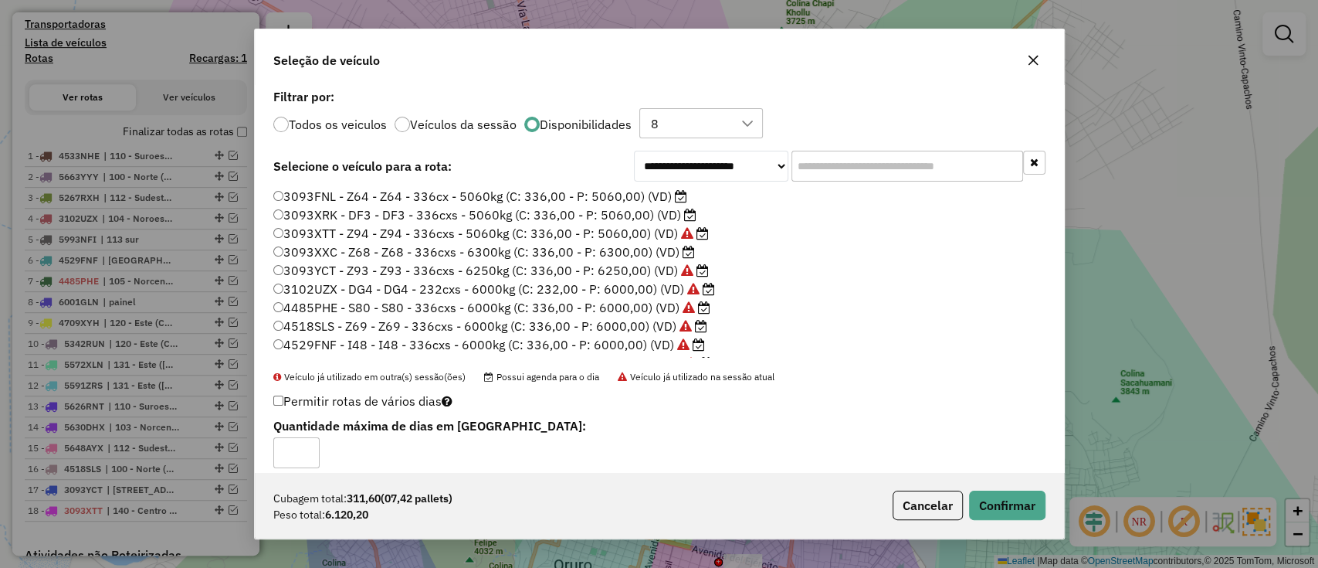
click at [644, 250] on label "3093XXC - Z68 - Z68 - 336cxs - 6300kg (C: 336,00 - P: 6300,00) (VD)" at bounding box center [484, 251] width 422 height 19
click at [1030, 504] on button "Confirmar" at bounding box center [1007, 504] width 76 height 29
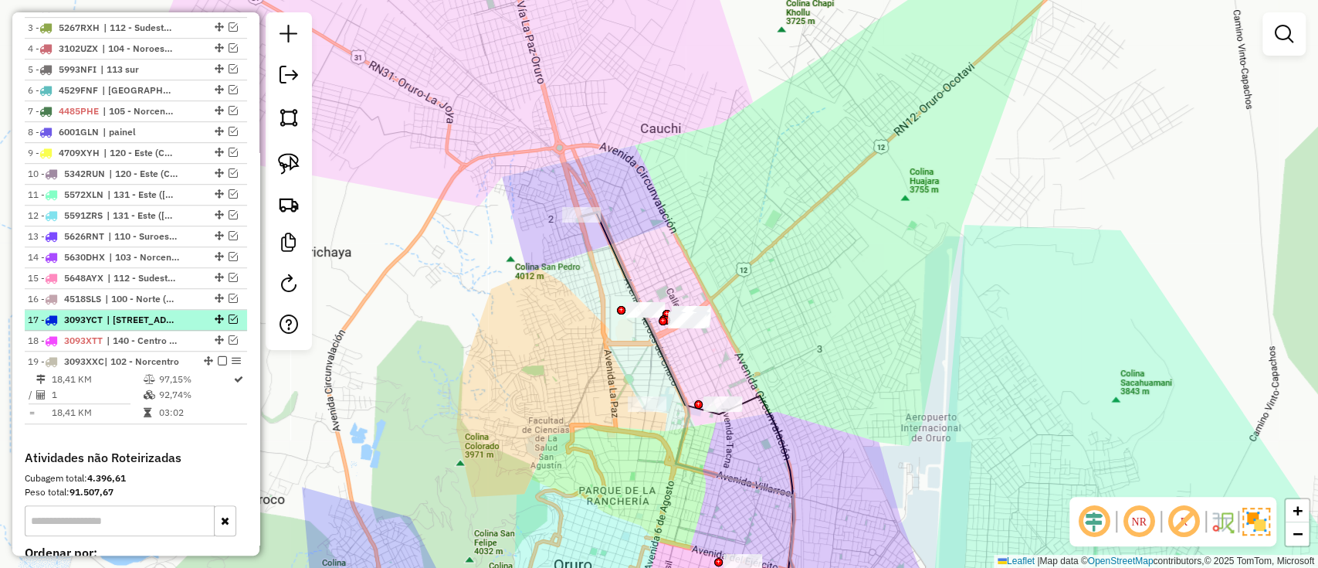
scroll to position [680, 0]
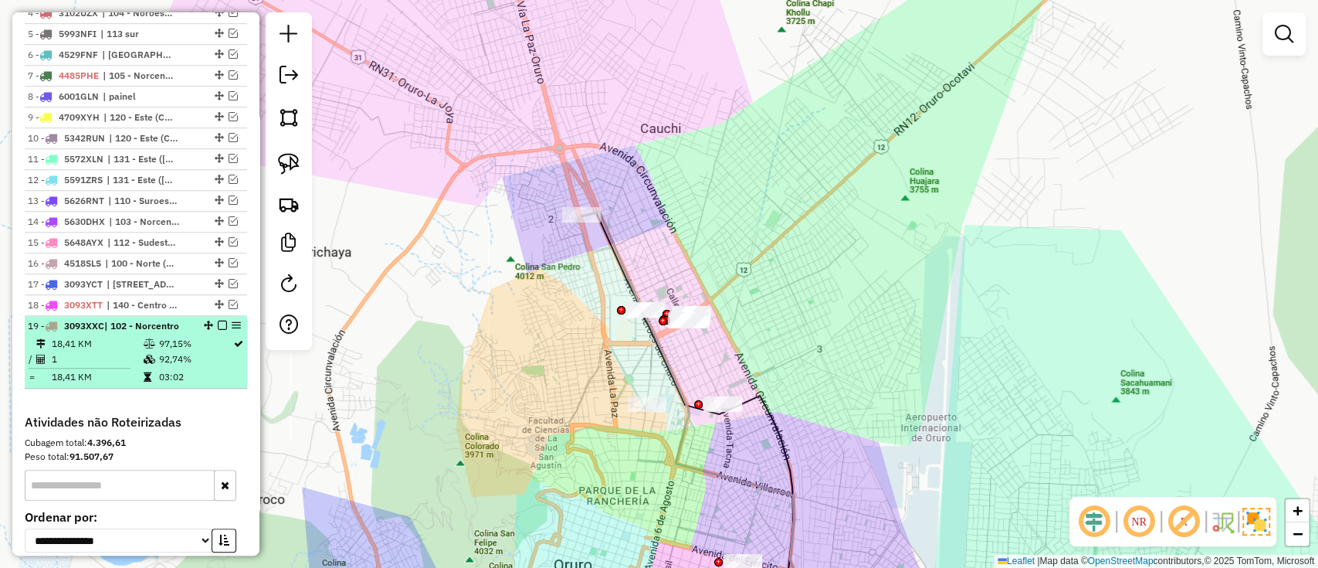
click at [219, 321] on em at bounding box center [222, 324] width 9 height 9
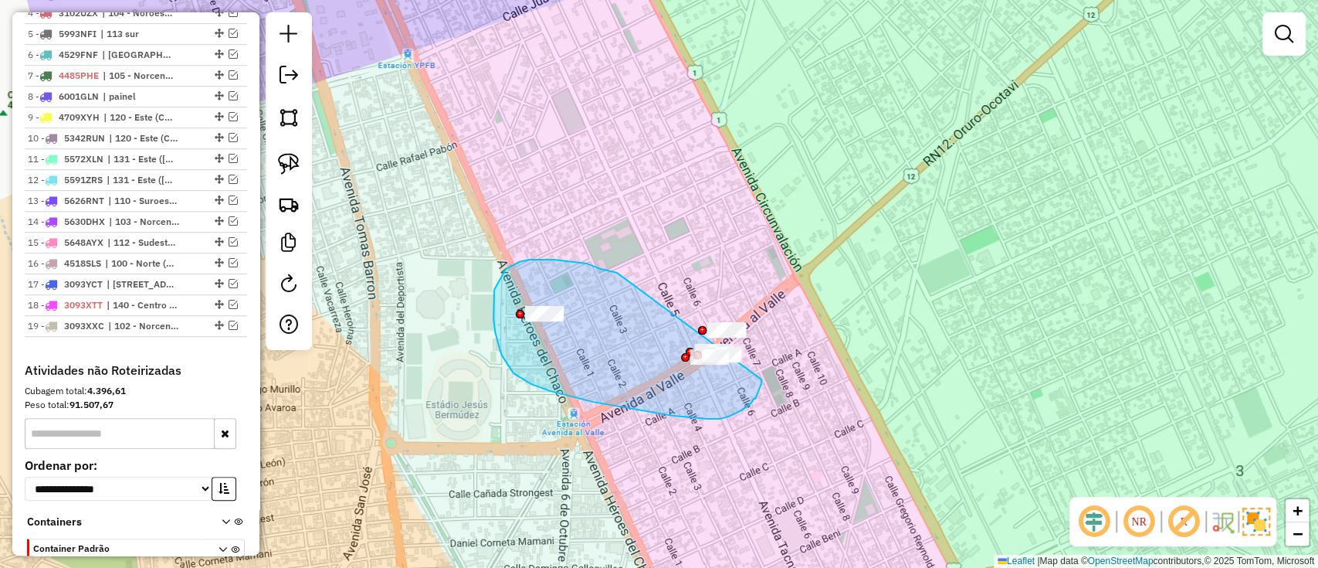
drag, startPoint x: 578, startPoint y: 263, endPoint x: 761, endPoint y: 374, distance: 214.1
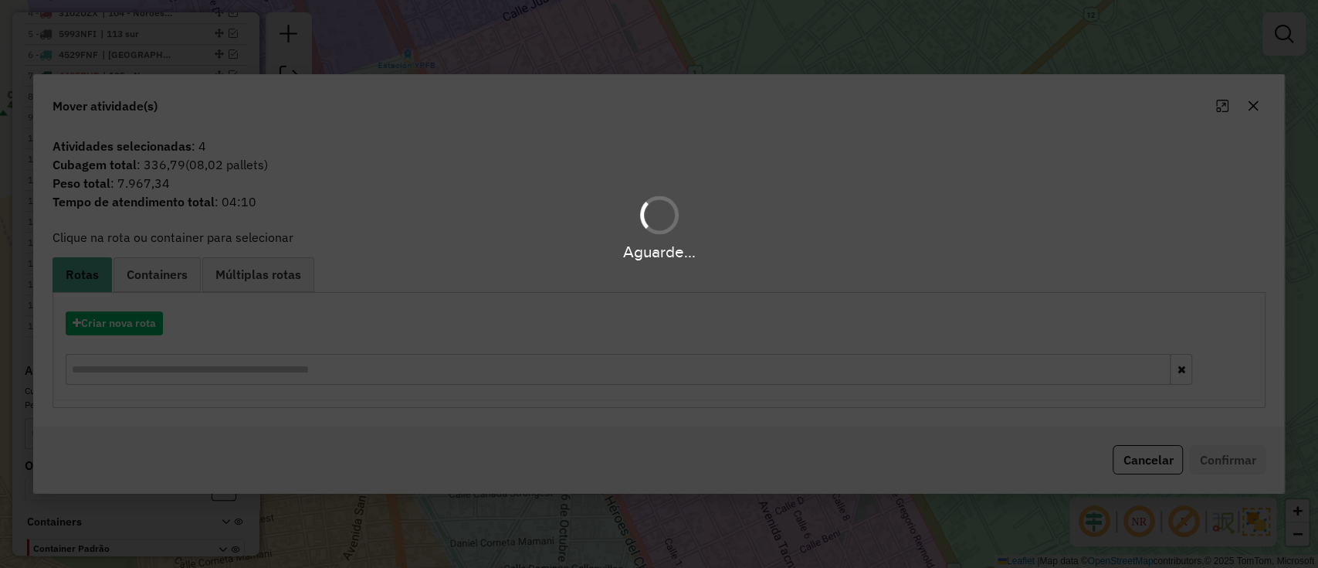
click at [147, 327] on div "Aguarde..." at bounding box center [659, 284] width 1318 height 568
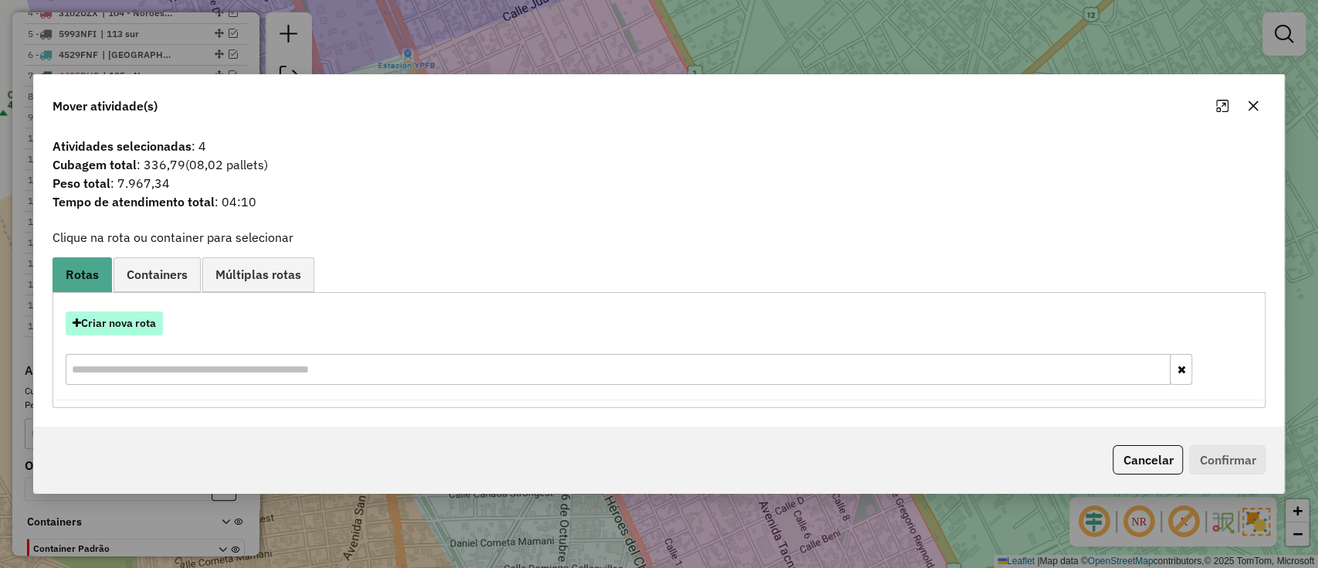
click at [142, 330] on button "Criar nova rota" at bounding box center [114, 323] width 97 height 24
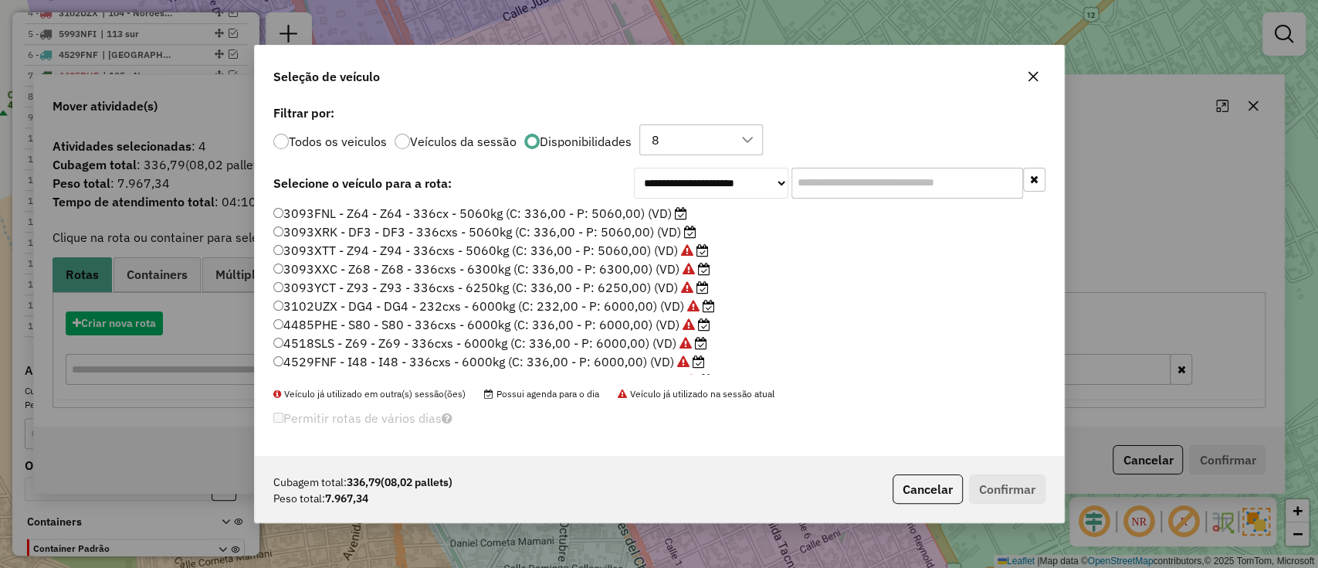
scroll to position [8, 5]
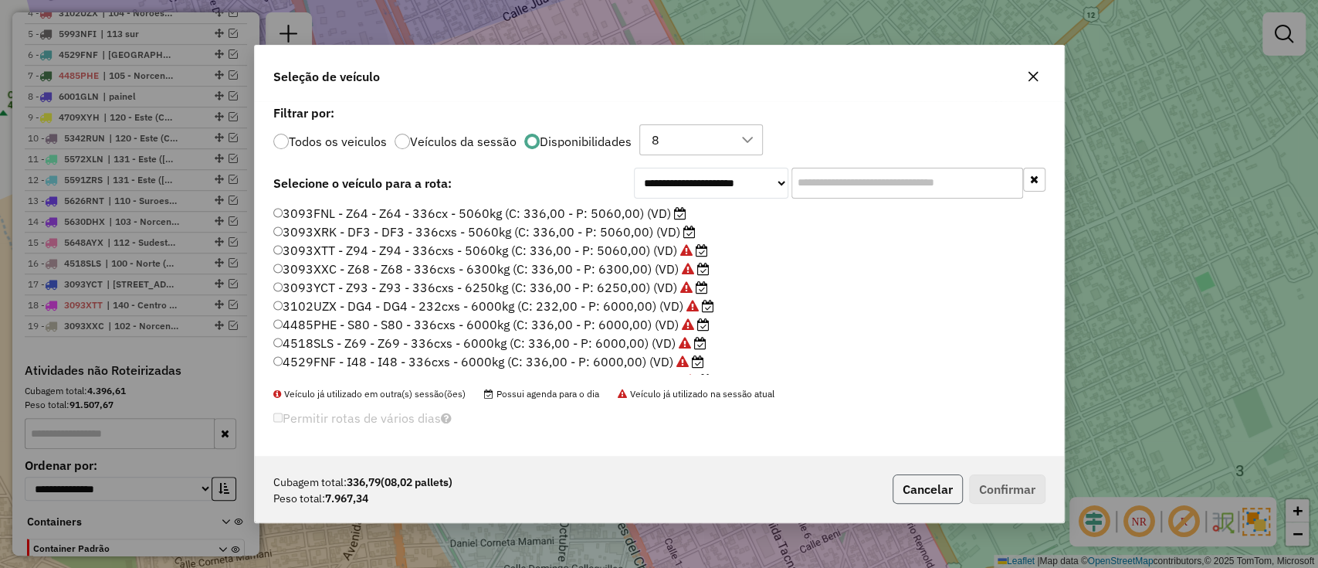
click at [912, 486] on button "Cancelar" at bounding box center [928, 488] width 70 height 29
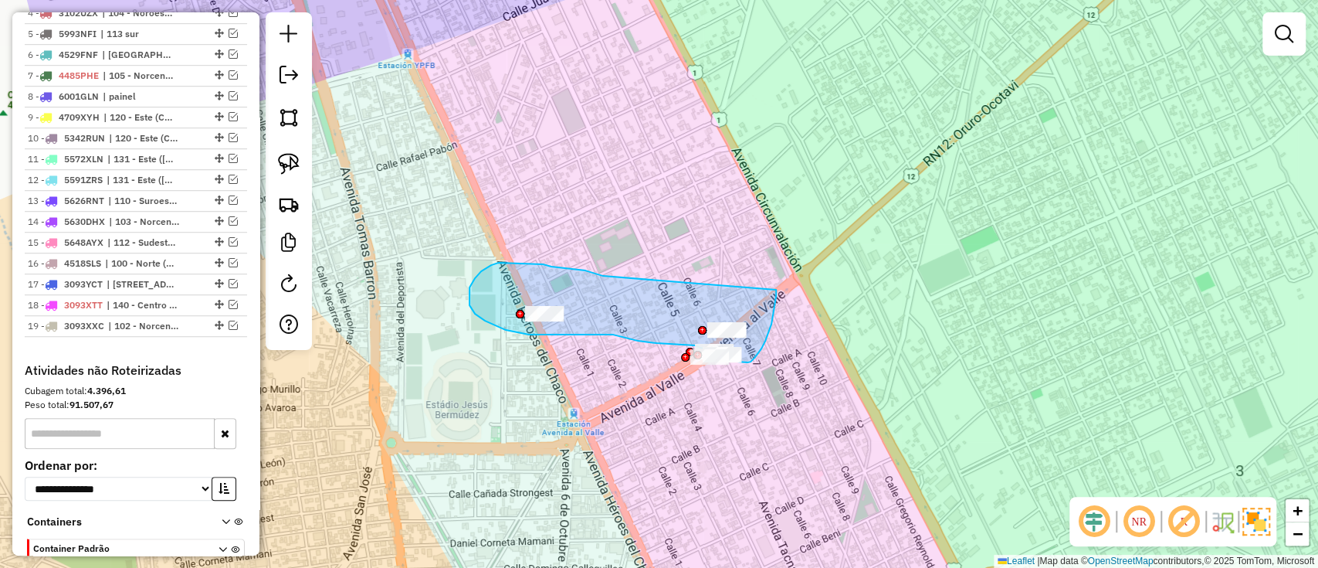
drag, startPoint x: 576, startPoint y: 269, endPoint x: 776, endPoint y: 289, distance: 201.0
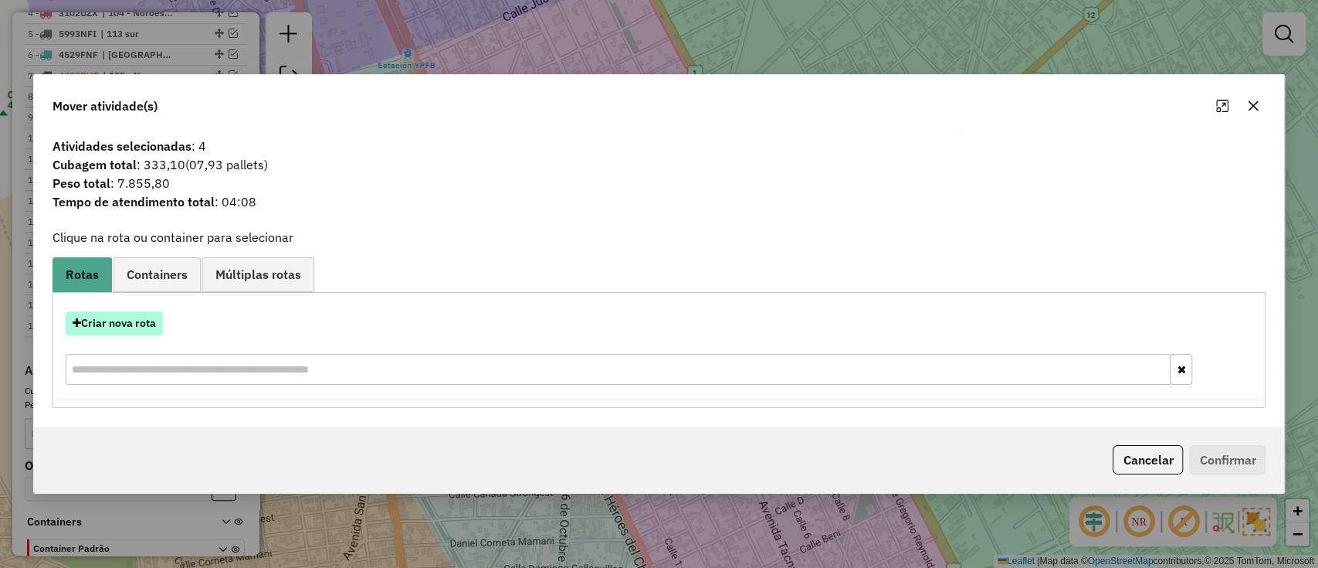
click at [103, 328] on button "Criar nova rota" at bounding box center [114, 323] width 97 height 24
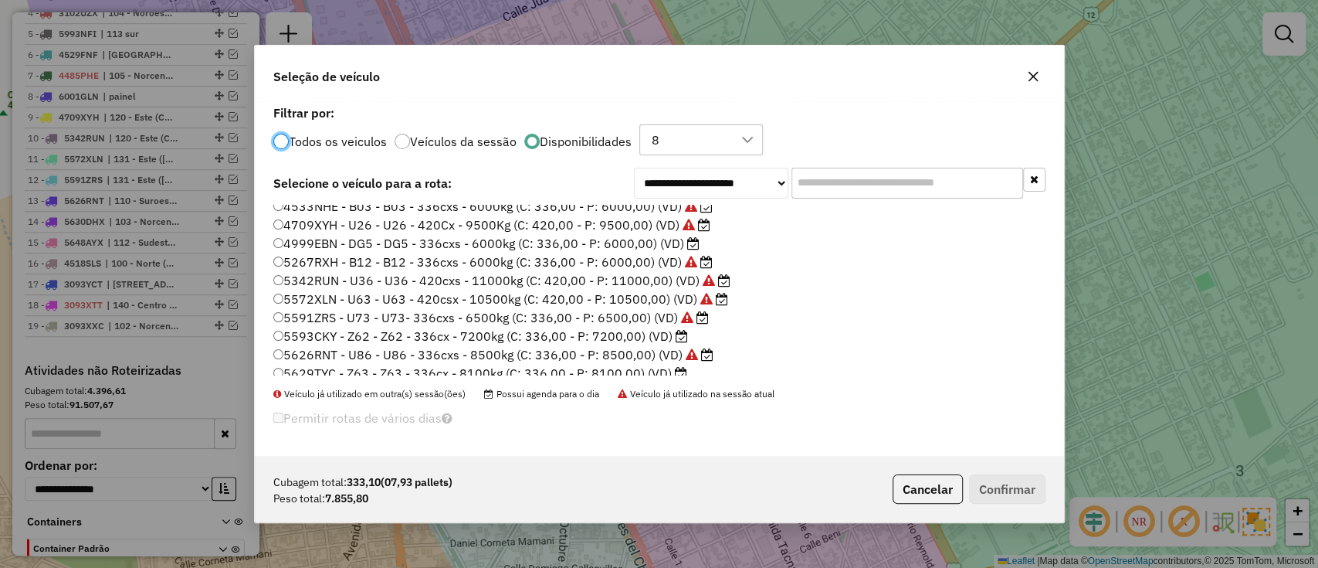
scroll to position [205, 0]
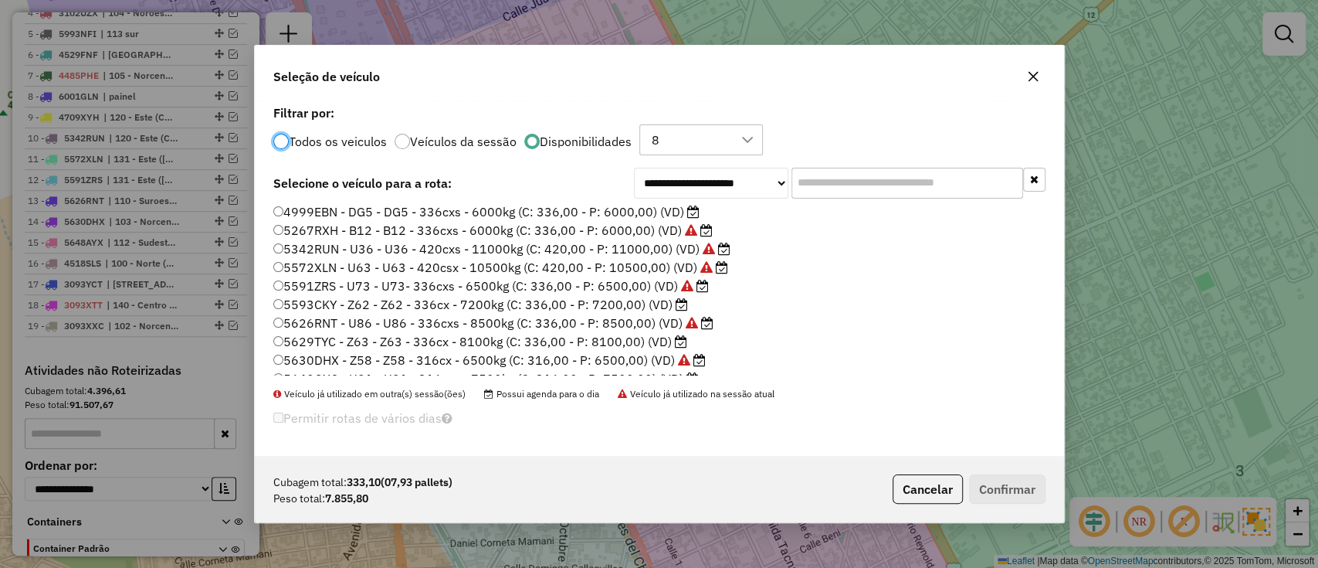
click at [602, 342] on label "5629TYC - Z63 - Z63 - 336cx - 8100kg (C: 336,00 - P: 8100,00) (VD)" at bounding box center [480, 341] width 414 height 19
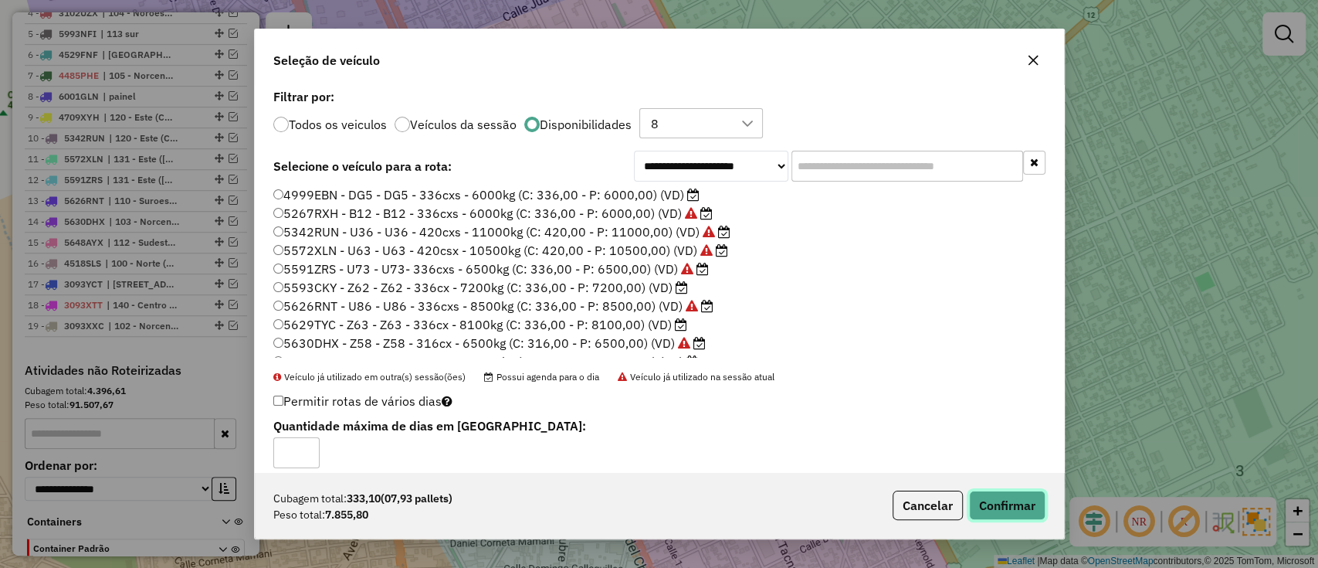
click at [1035, 505] on button "Confirmar" at bounding box center [1007, 504] width 76 height 29
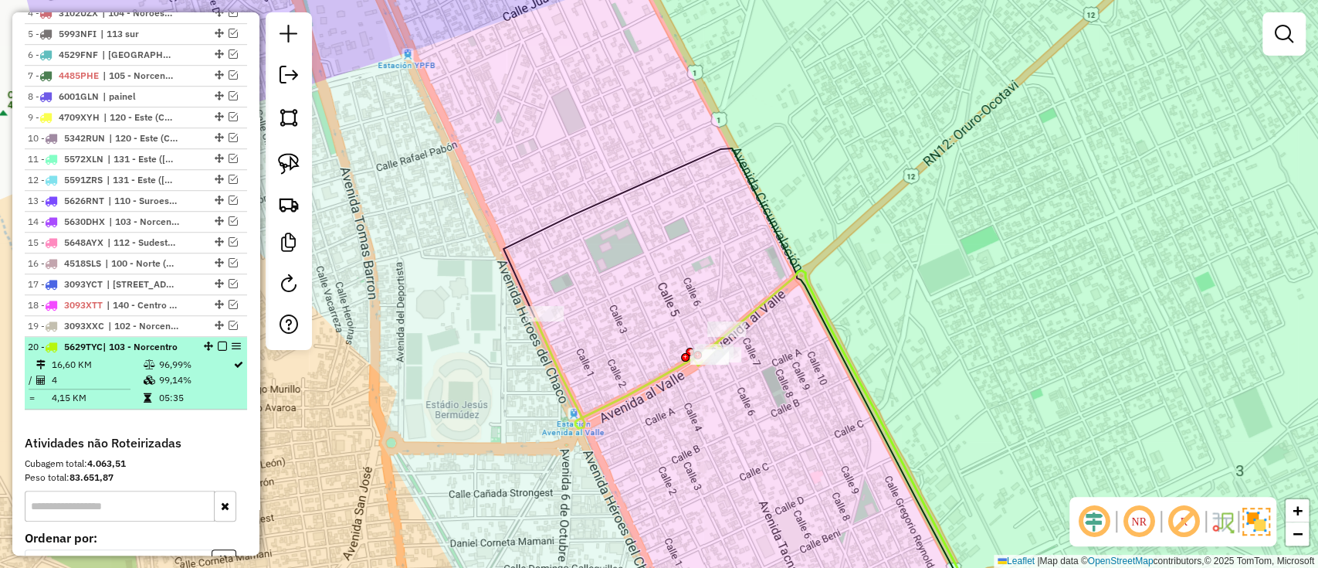
click at [218, 344] on em at bounding box center [222, 345] width 9 height 9
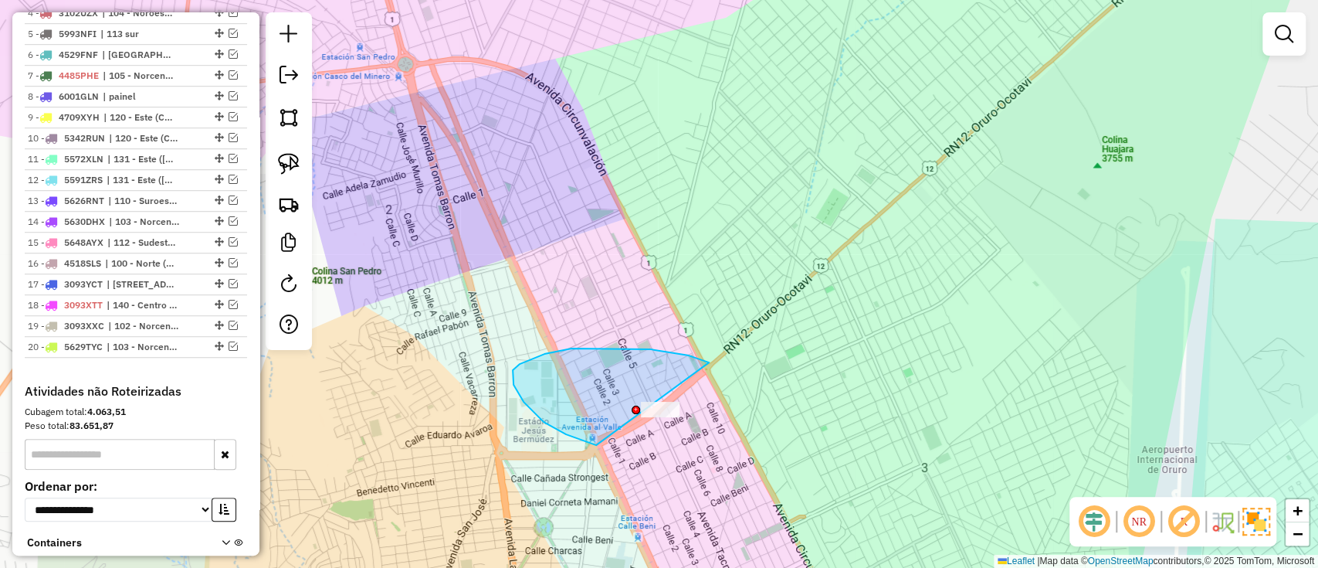
drag, startPoint x: 513, startPoint y: 375, endPoint x: 729, endPoint y: 473, distance: 237.1
click at [729, 473] on div "Janela de atendimento Grade de atendimento Capacidade Transportadoras Veículos …" at bounding box center [659, 284] width 1318 height 568
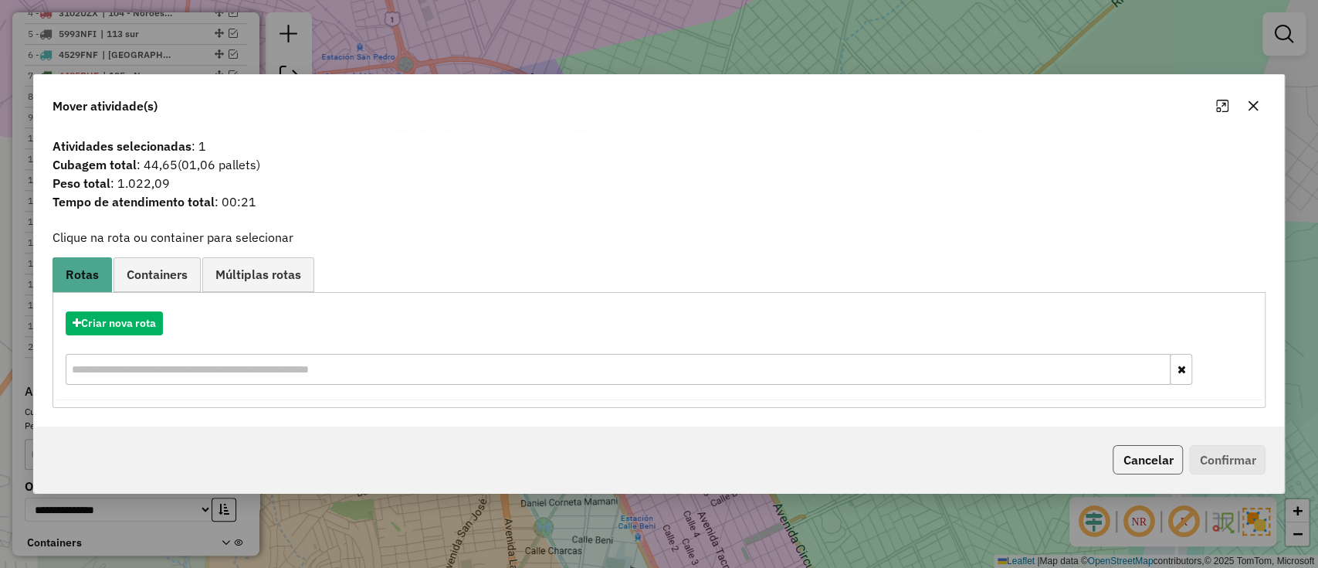
click at [1156, 459] on button "Cancelar" at bounding box center [1148, 459] width 70 height 29
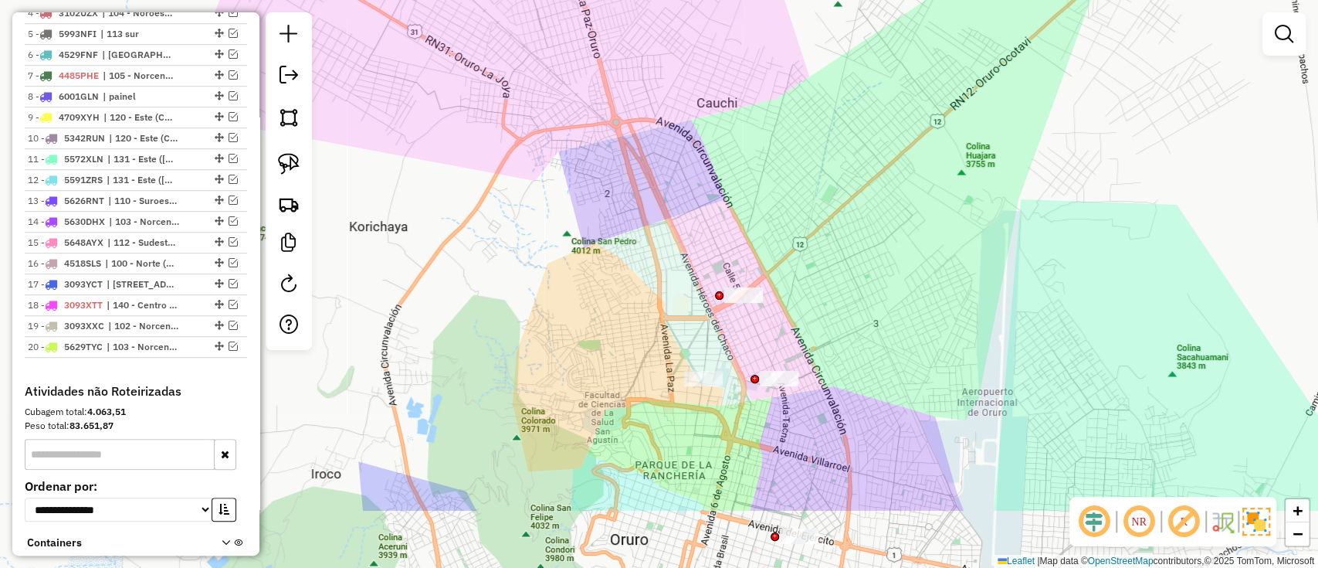
drag, startPoint x: 921, startPoint y: 299, endPoint x: 890, endPoint y: 229, distance: 76.8
click at [892, 232] on div "Janela de atendimento Grade de atendimento Capacidade Transportadoras Veículos …" at bounding box center [659, 284] width 1318 height 568
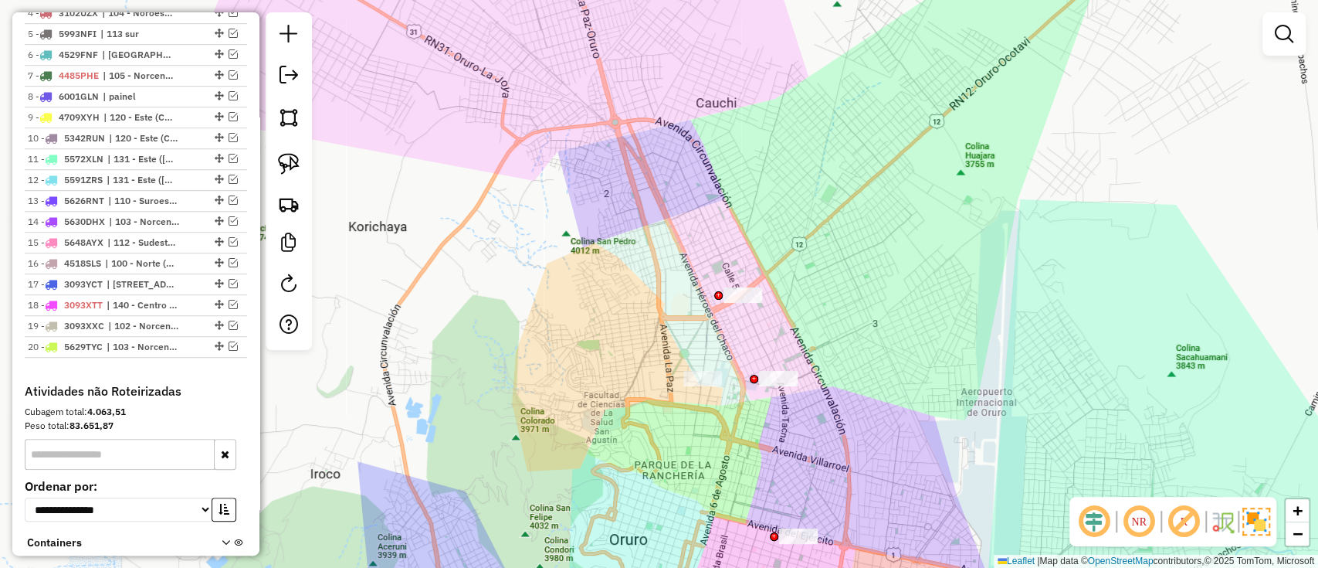
drag, startPoint x: 791, startPoint y: 323, endPoint x: 808, endPoint y: 236, distance: 88.9
click at [808, 236] on div "Janela de atendimento Grade de atendimento Capacidade Transportadoras Veículos …" at bounding box center [659, 284] width 1318 height 568
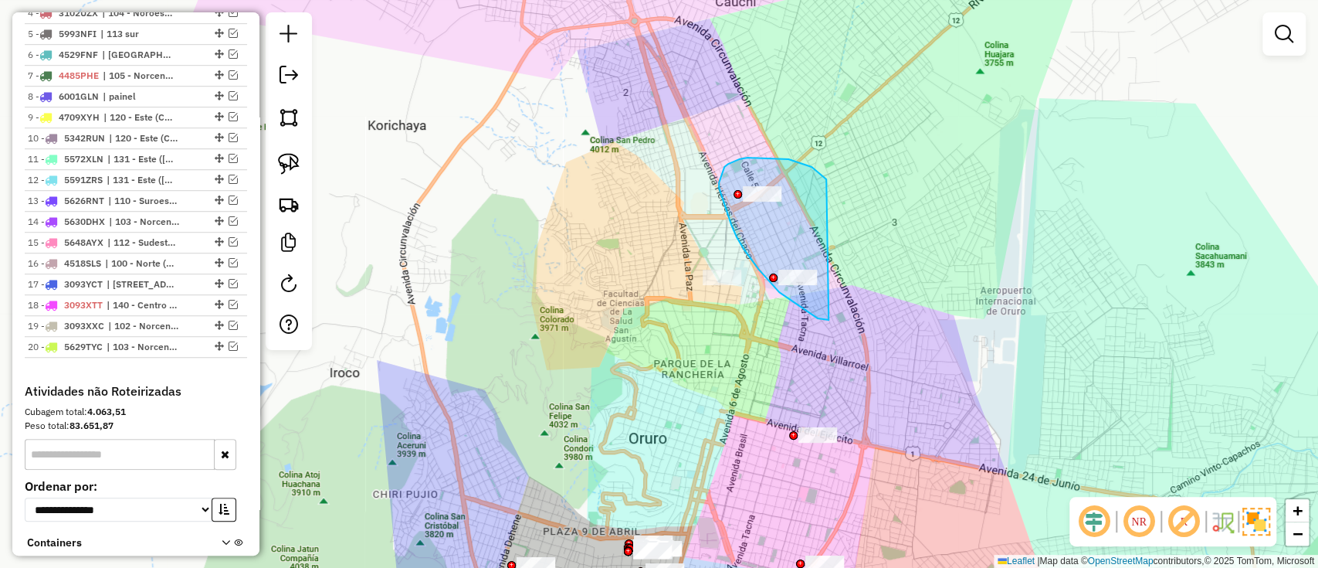
drag, startPoint x: 826, startPoint y: 179, endPoint x: 876, endPoint y: 315, distance: 144.9
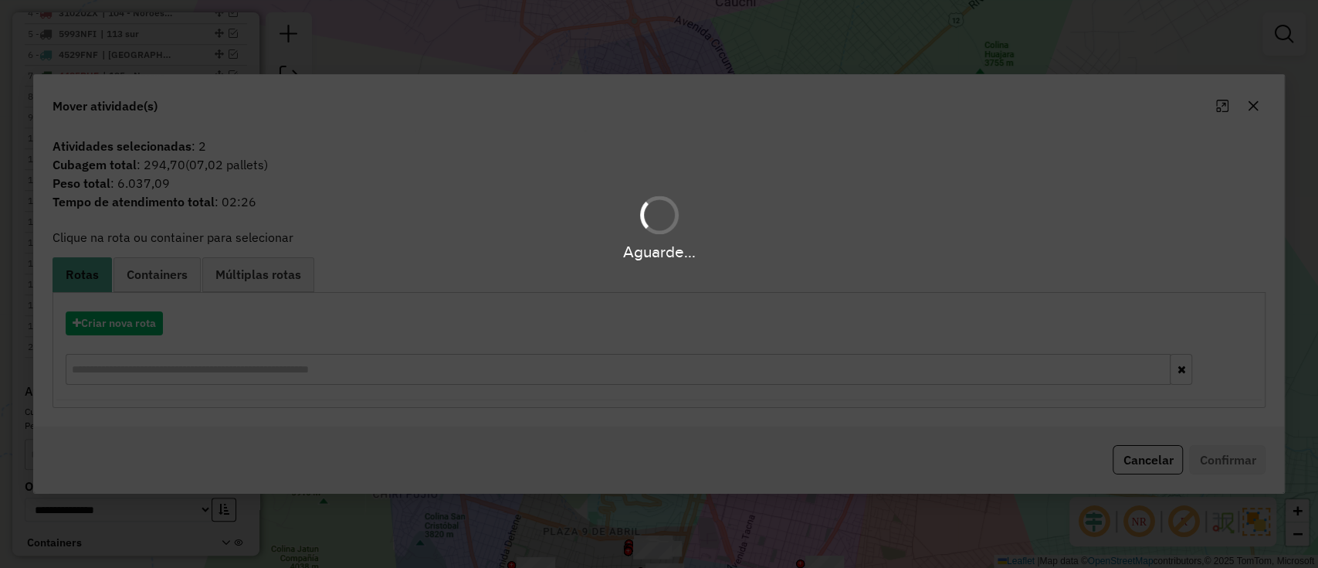
click at [130, 317] on div "Aguarde..." at bounding box center [659, 284] width 1318 height 568
click at [125, 327] on div "Aguarde..." at bounding box center [659, 284] width 1318 height 568
click at [130, 323] on div "Aguarde..." at bounding box center [659, 284] width 1318 height 568
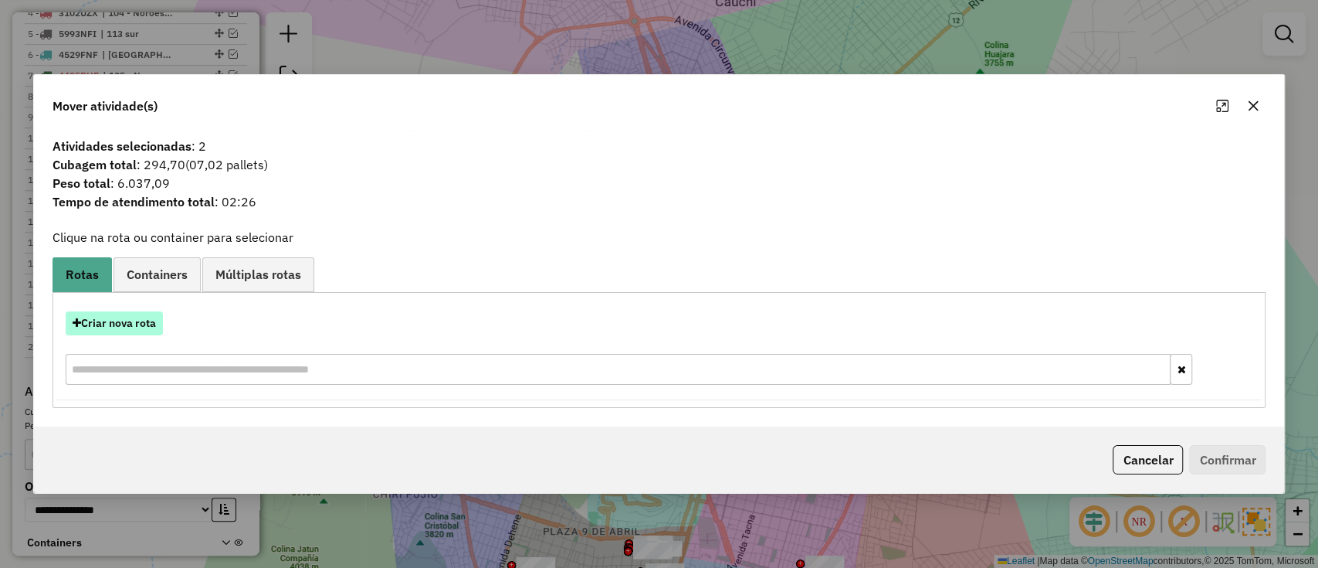
click at [130, 326] on button "Criar nova rota" at bounding box center [114, 323] width 97 height 24
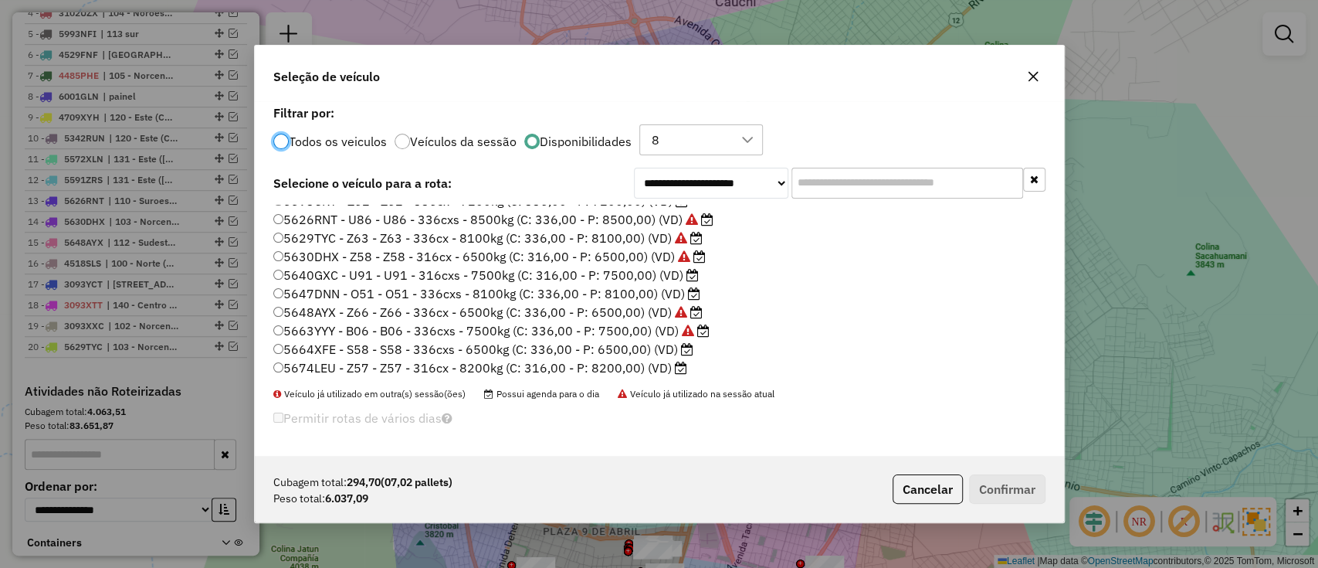
scroll to position [367, 0]
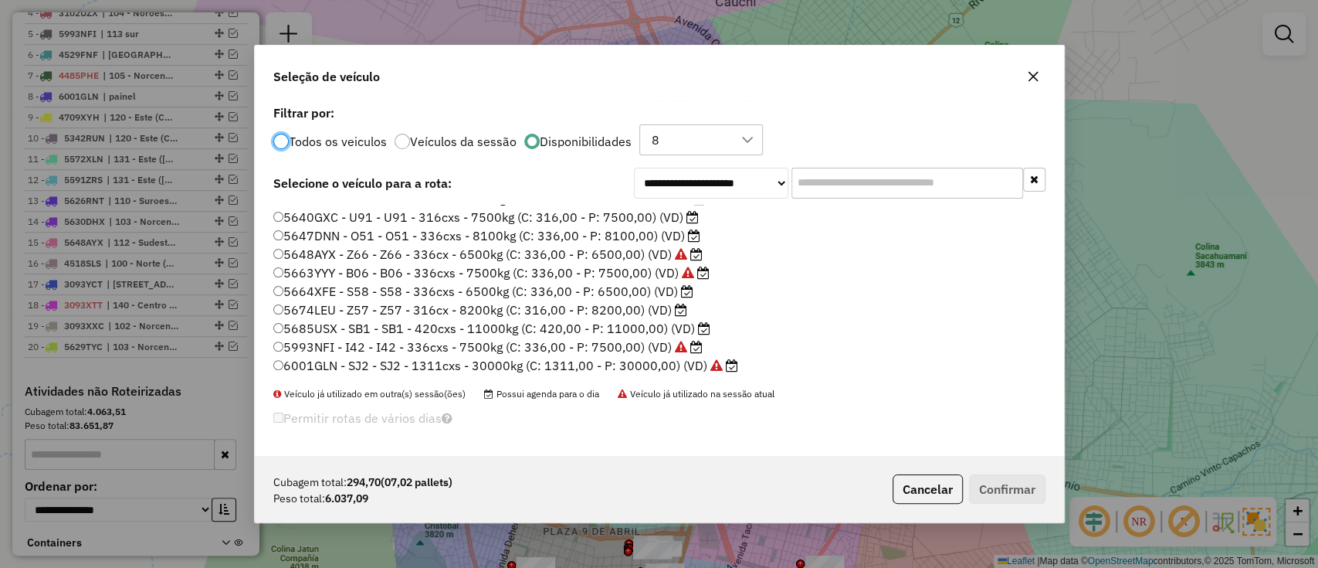
click at [656, 287] on label "5664XFE - S58 - S58 - 336cxs - 6500kg (C: 336,00 - P: 6500,00) (VD)" at bounding box center [483, 291] width 420 height 19
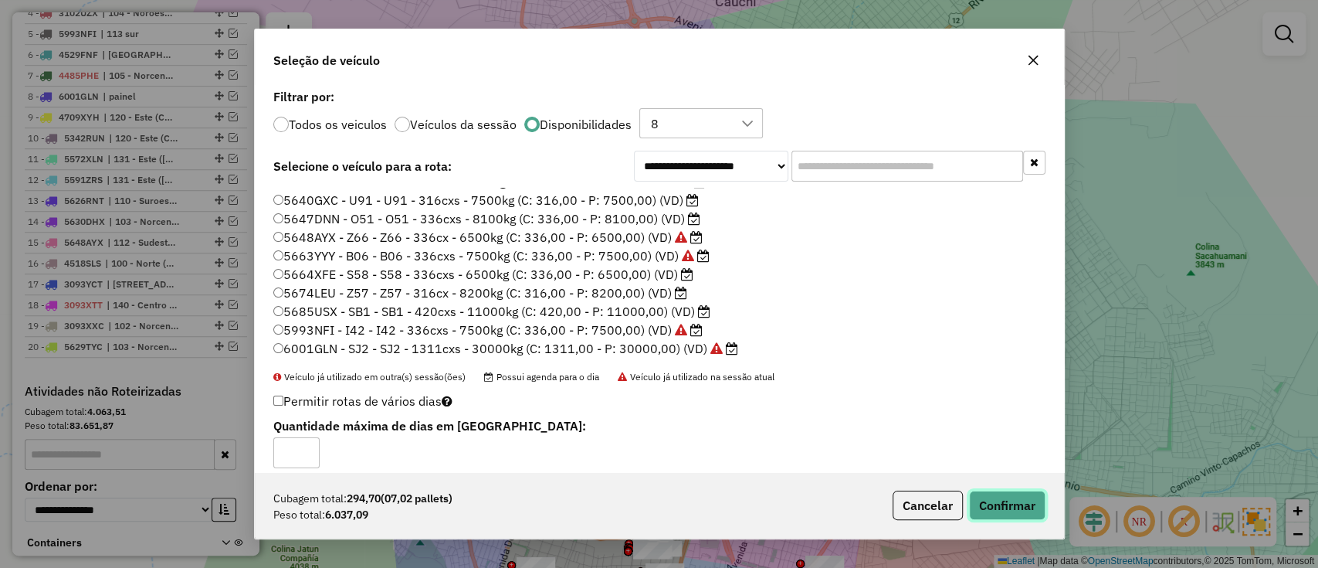
click at [971, 493] on button "Confirmar" at bounding box center [1007, 504] width 76 height 29
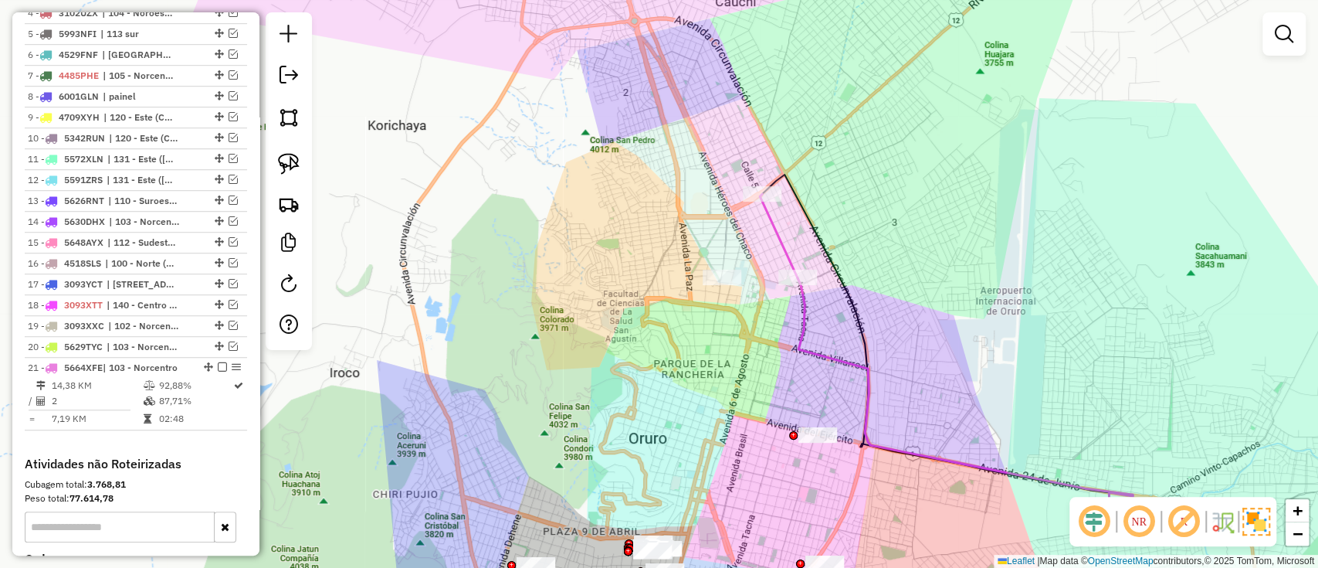
click at [778, 244] on icon at bounding box center [779, 236] width 38 height 84
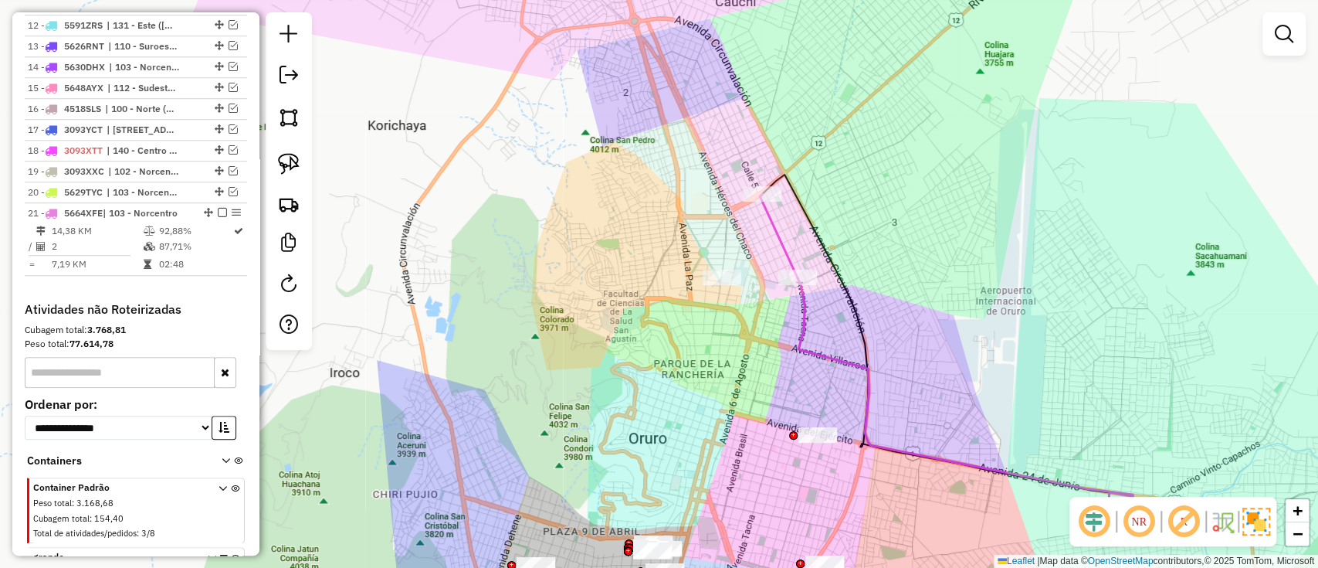
select select "*********"
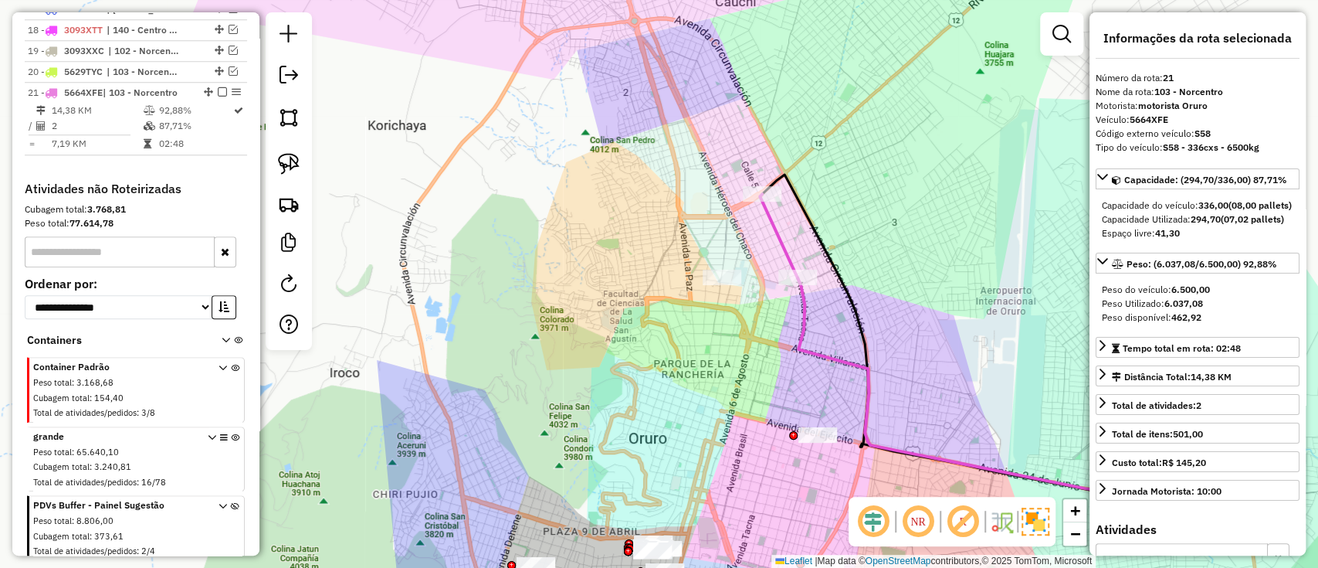
scroll to position [1023, 0]
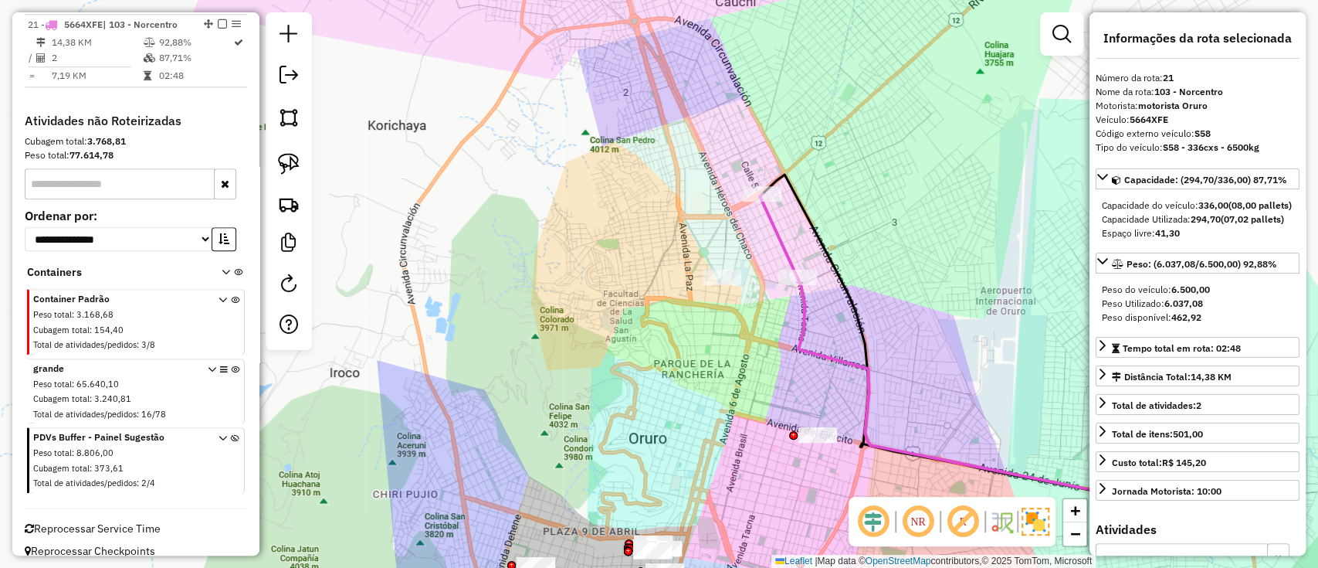
click at [218, 22] on em at bounding box center [222, 23] width 9 height 9
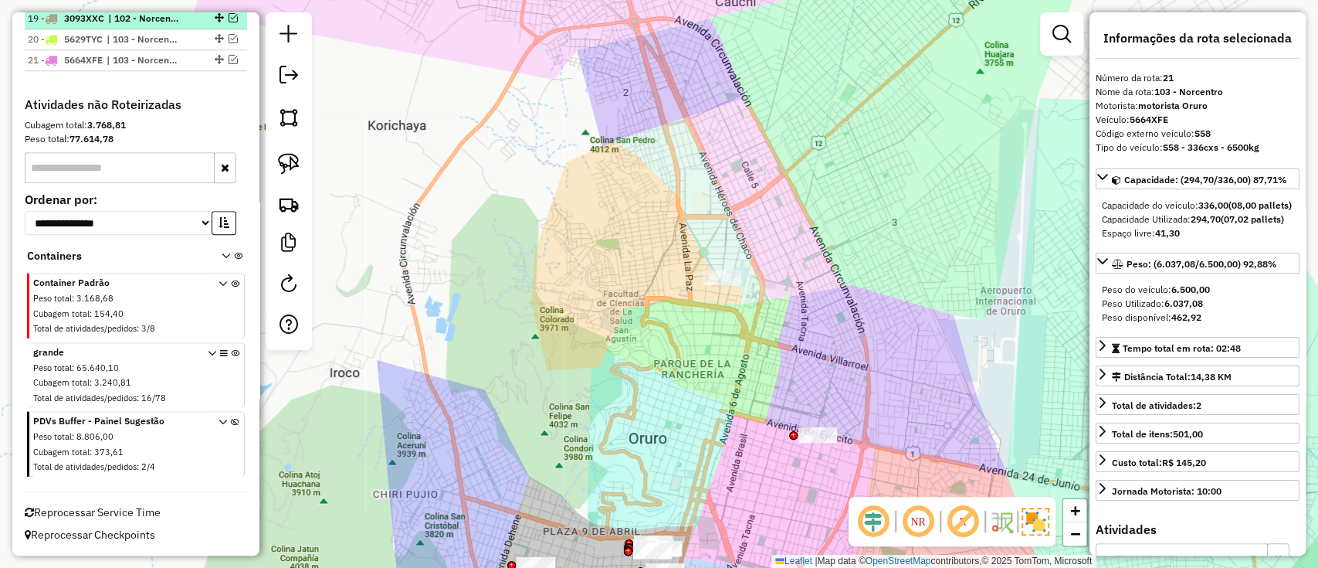
scroll to position [984, 0]
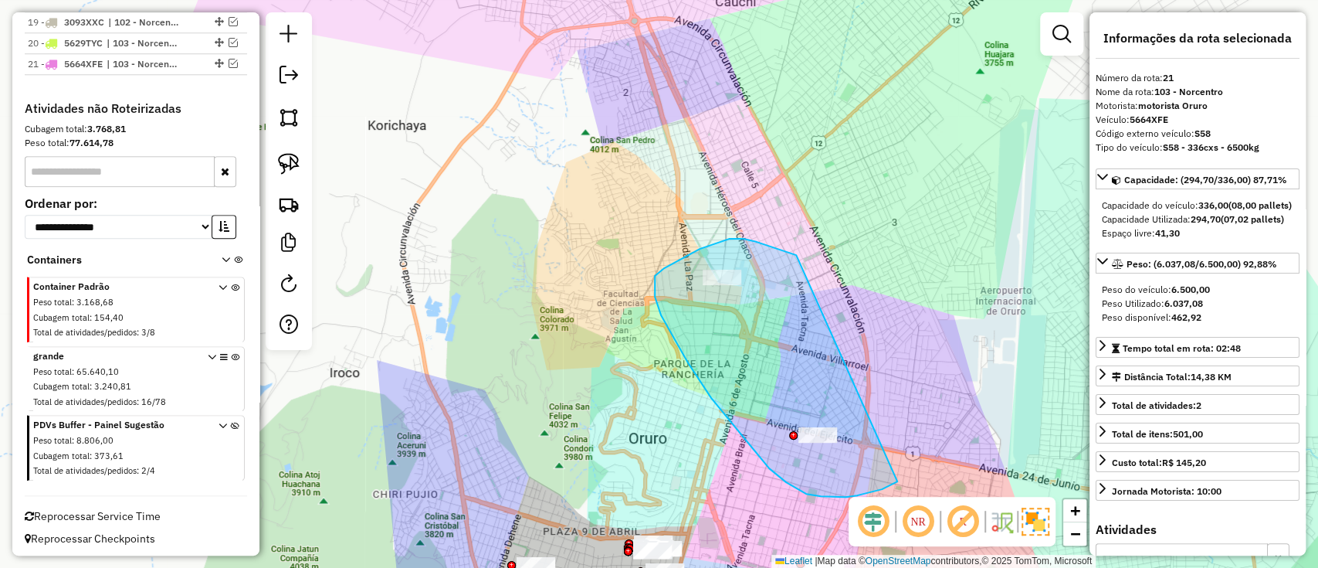
drag, startPoint x: 796, startPoint y: 255, endPoint x: 915, endPoint y: 466, distance: 242.0
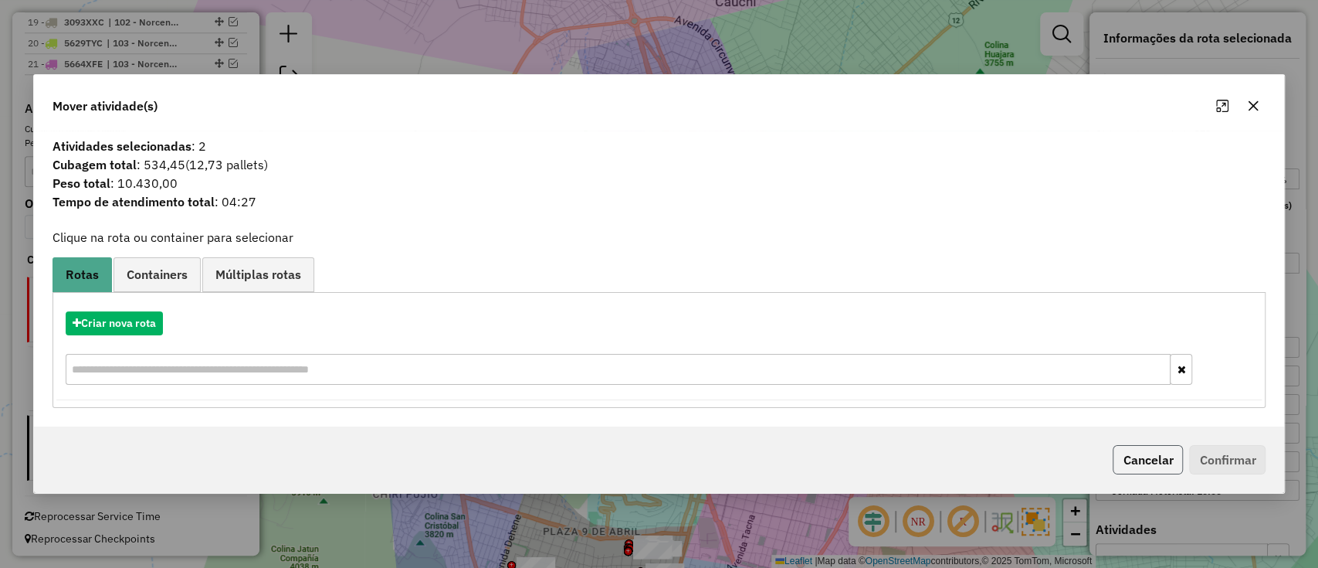
click at [1164, 456] on button "Cancelar" at bounding box center [1148, 459] width 70 height 29
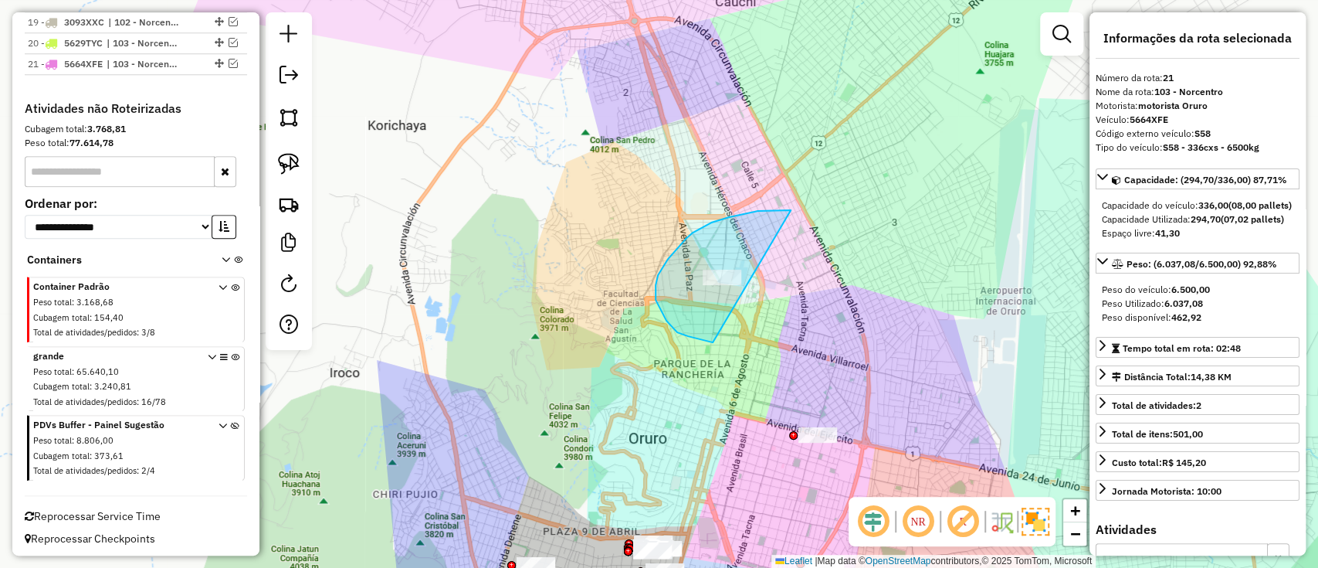
drag, startPoint x: 780, startPoint y: 210, endPoint x: 746, endPoint y: 344, distance: 137.8
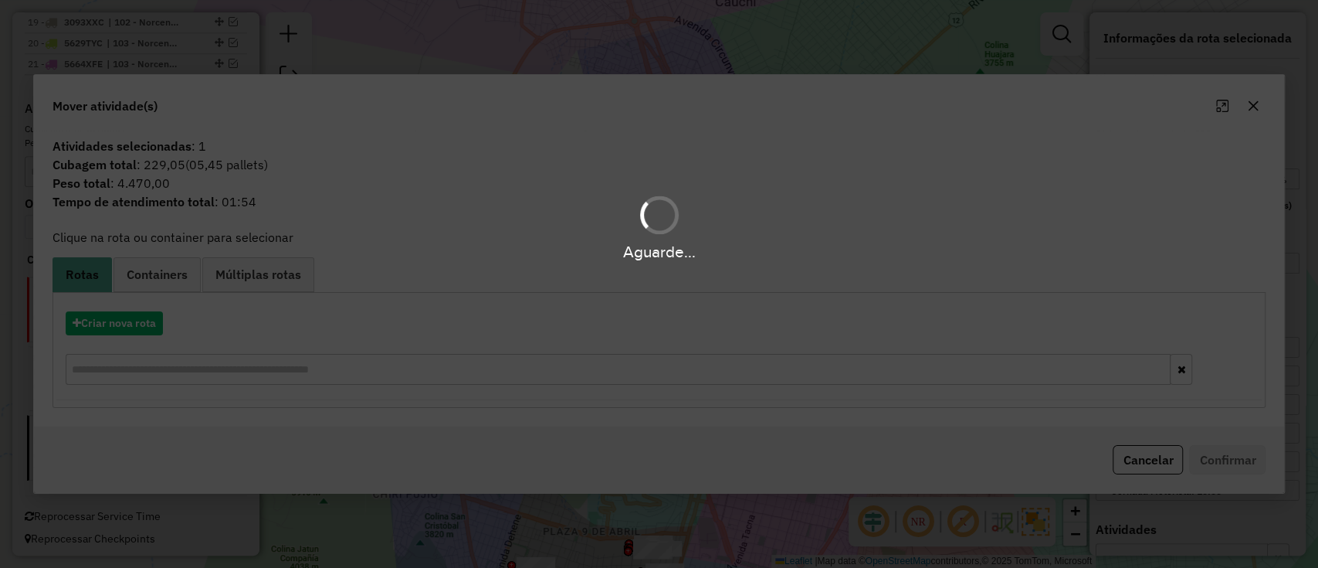
click at [135, 326] on div "Aguarde..." at bounding box center [659, 284] width 1318 height 568
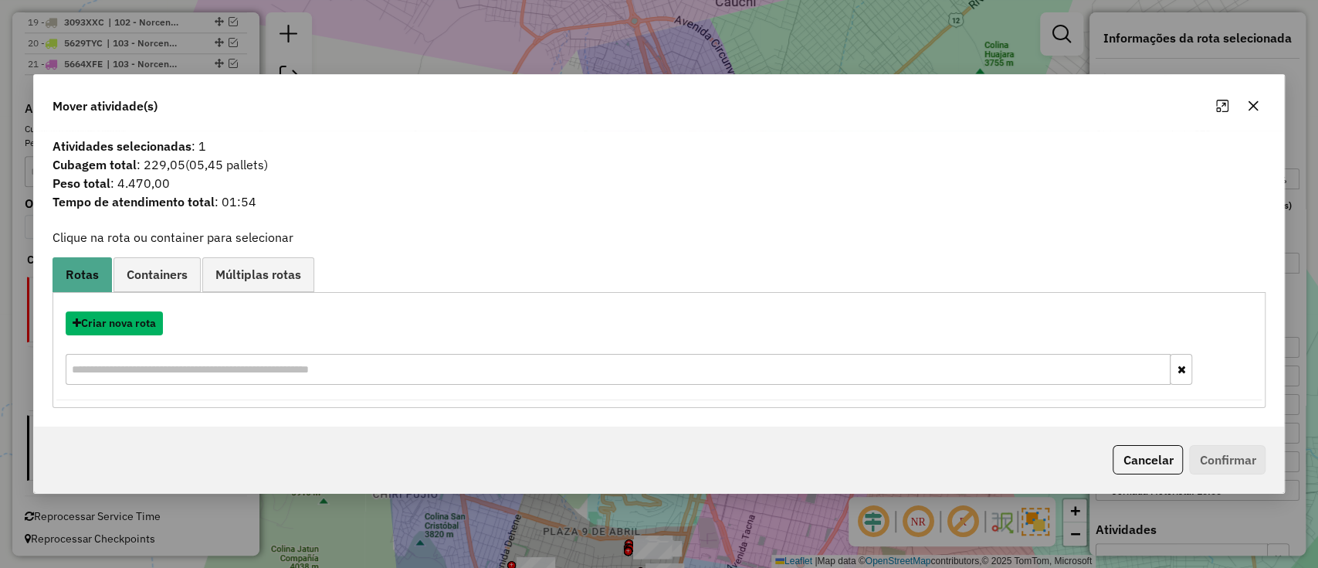
click at [135, 326] on button "Criar nova rota" at bounding box center [114, 323] width 97 height 24
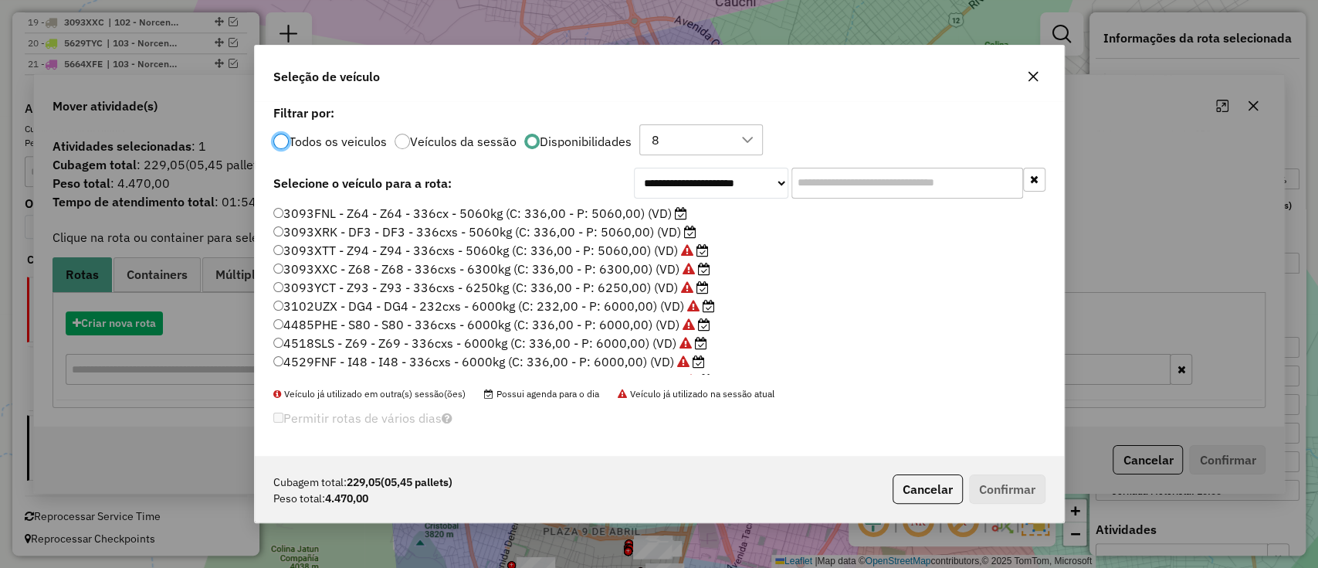
scroll to position [8, 5]
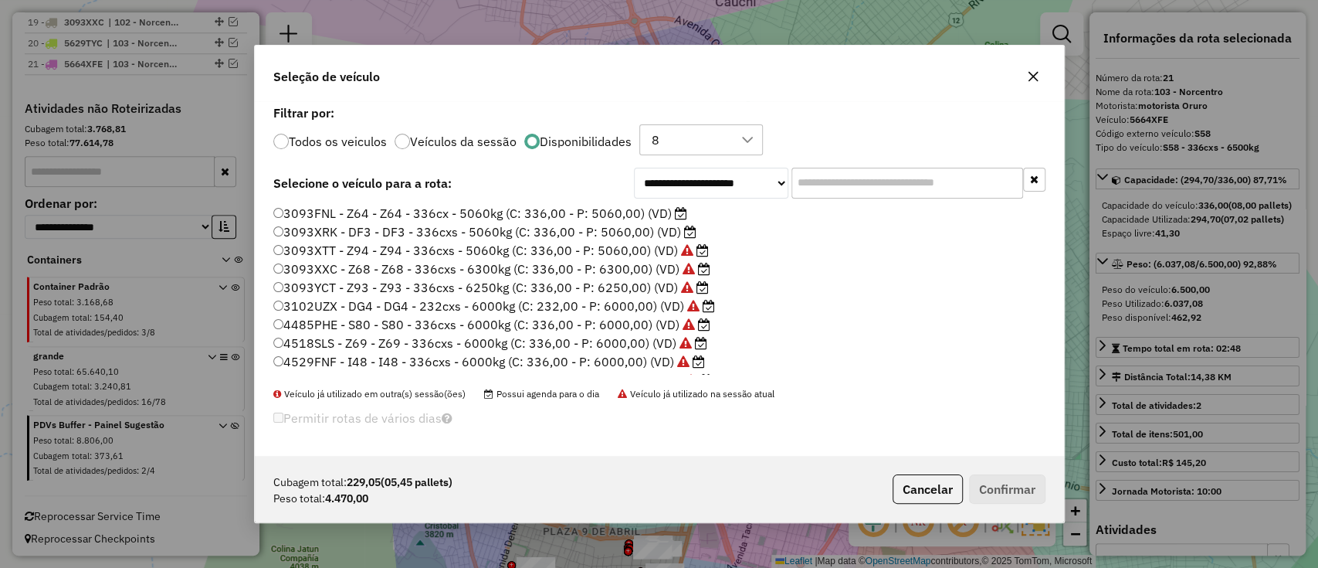
click at [656, 204] on label "3093FNL - Z64 - Z64 - 336cx - 5060kg (C: 336,00 - P: 5060,00) (VD)" at bounding box center [480, 213] width 414 height 19
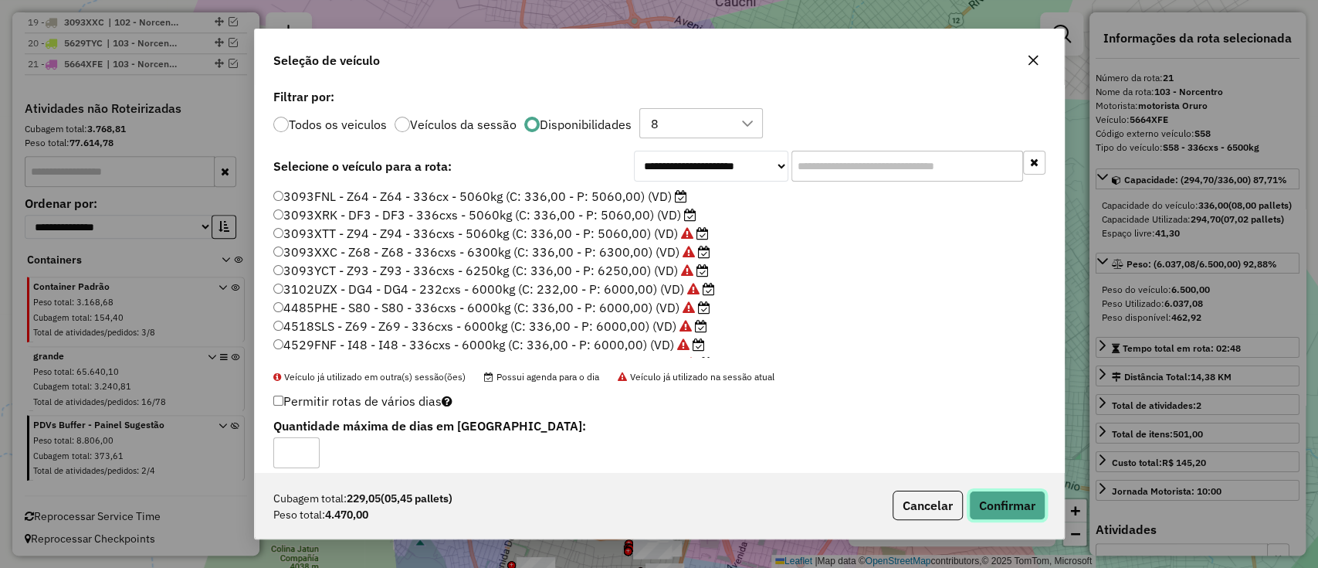
click at [988, 497] on button "Confirmar" at bounding box center [1007, 504] width 76 height 29
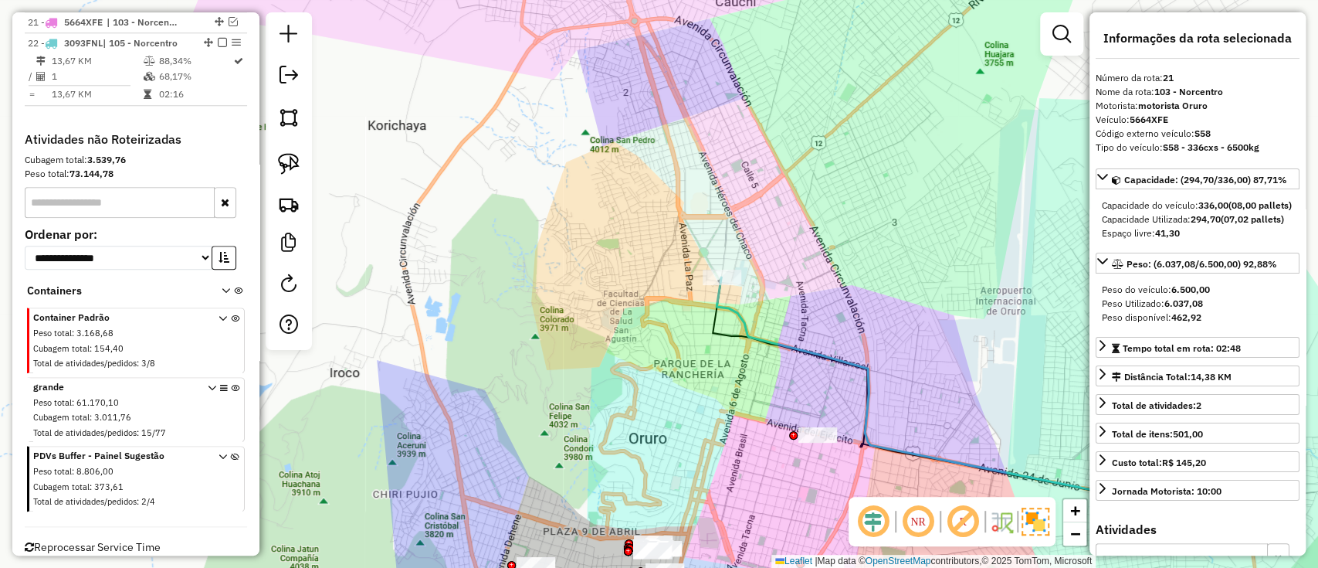
scroll to position [1023, 0]
click at [742, 320] on icon at bounding box center [925, 393] width 416 height 233
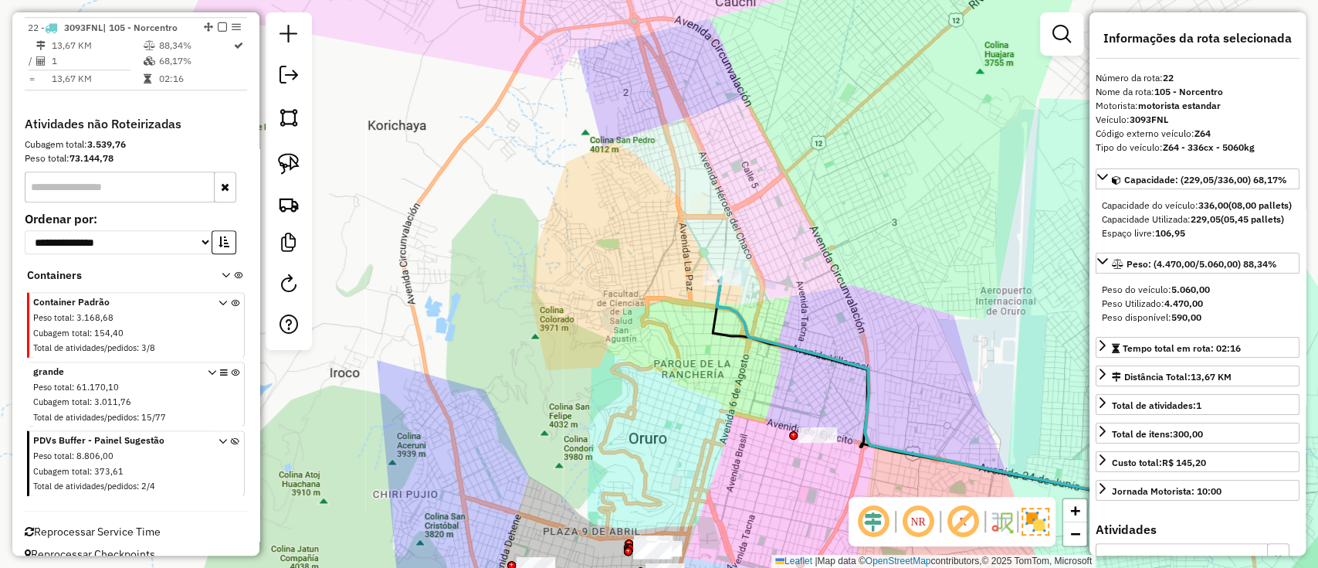
scroll to position [1044, 0]
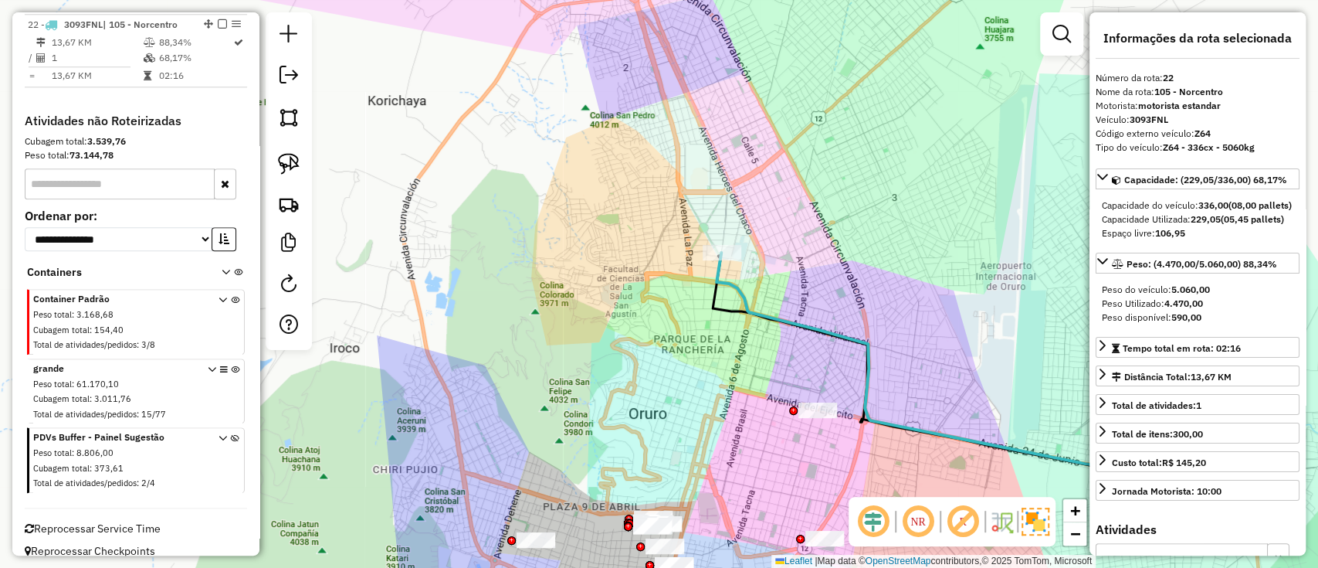
drag, startPoint x: 768, startPoint y: 286, endPoint x: 741, endPoint y: 205, distance: 85.5
click at [744, 208] on div "Janela de atendimento Grade de atendimento Capacidade Transportadoras Veículos …" at bounding box center [659, 284] width 1318 height 568
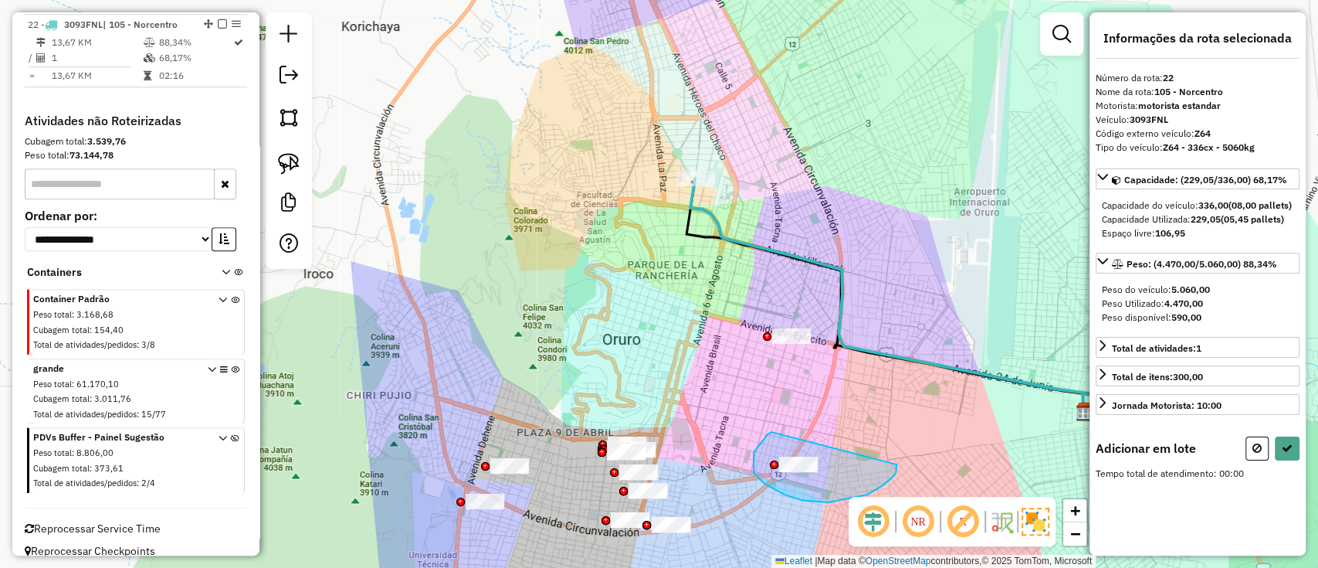
drag, startPoint x: 753, startPoint y: 459, endPoint x: 896, endPoint y: 463, distance: 143.7
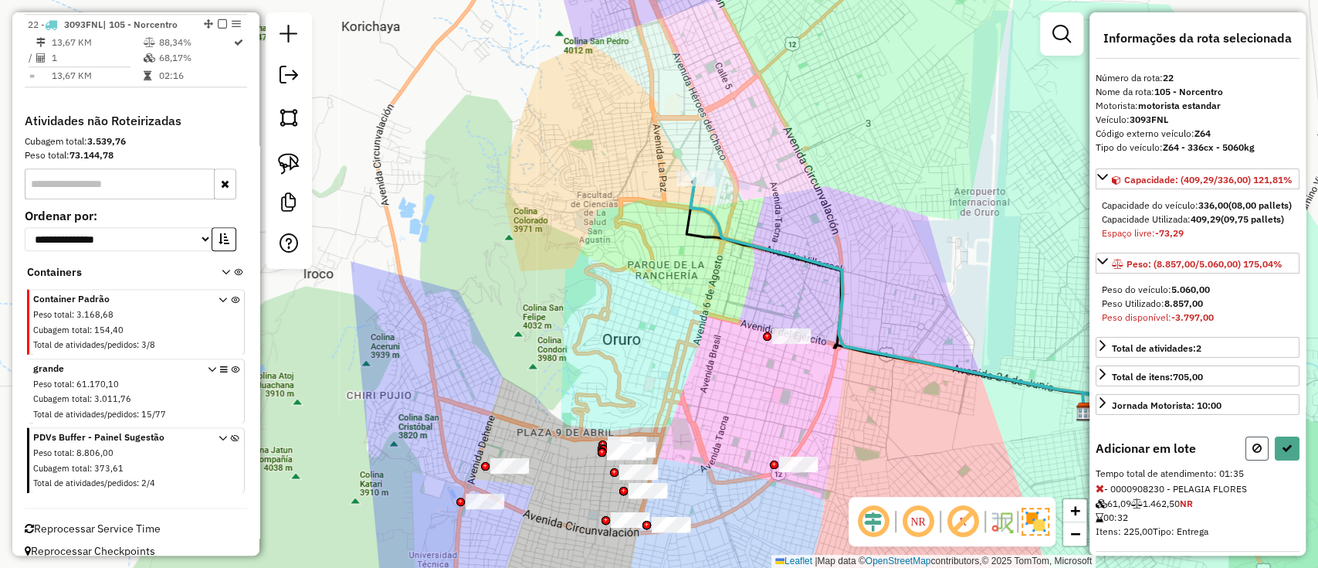
click at [1249, 460] on button at bounding box center [1256, 448] width 23 height 24
select select "*********"
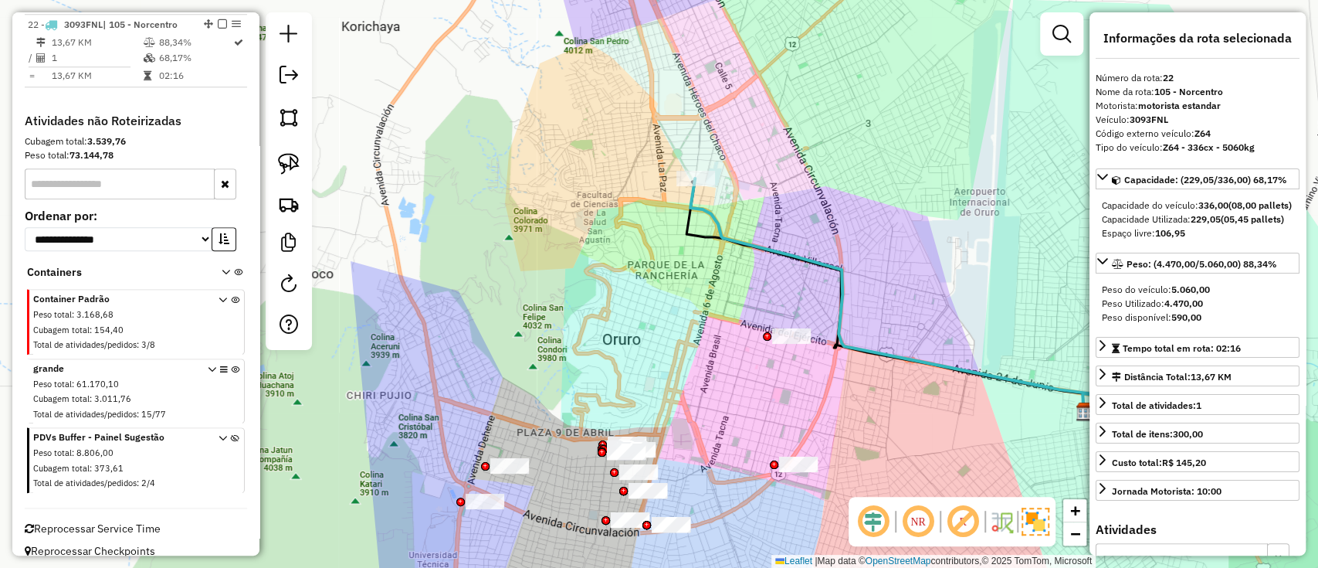
click at [737, 232] on icon at bounding box center [898, 294] width 416 height 233
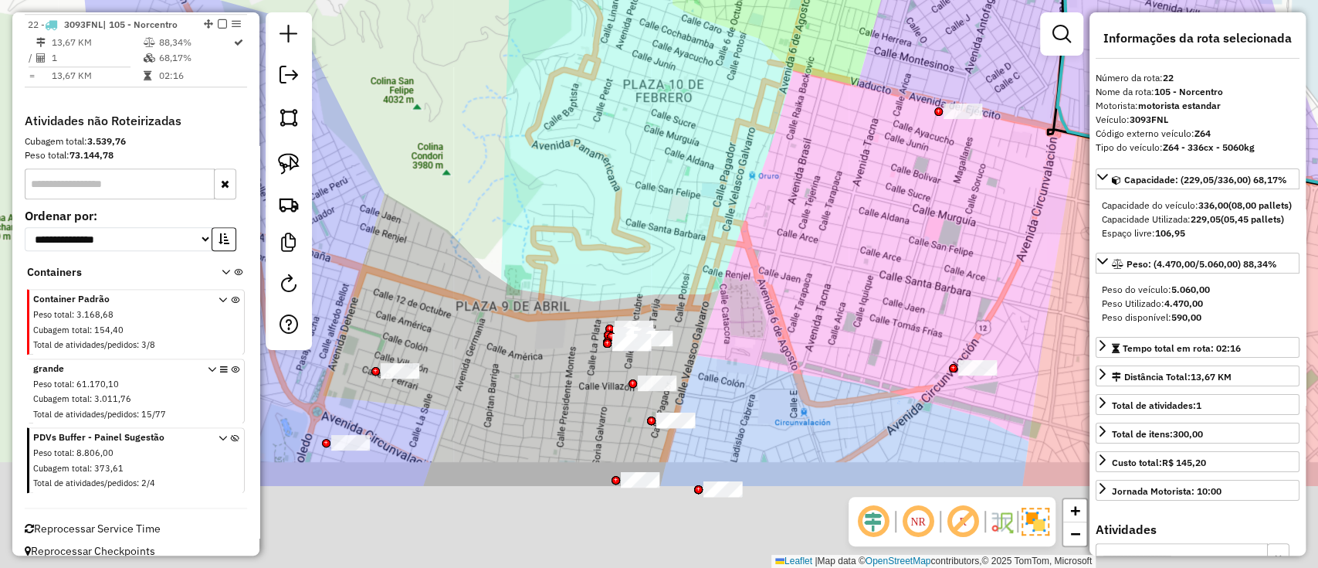
drag, startPoint x: 690, startPoint y: 277, endPoint x: 686, endPoint y: 209, distance: 68.0
click at [686, 229] on div "Janela de atendimento Grade de atendimento Capacidade Transportadoras Veículos …" at bounding box center [659, 284] width 1318 height 568
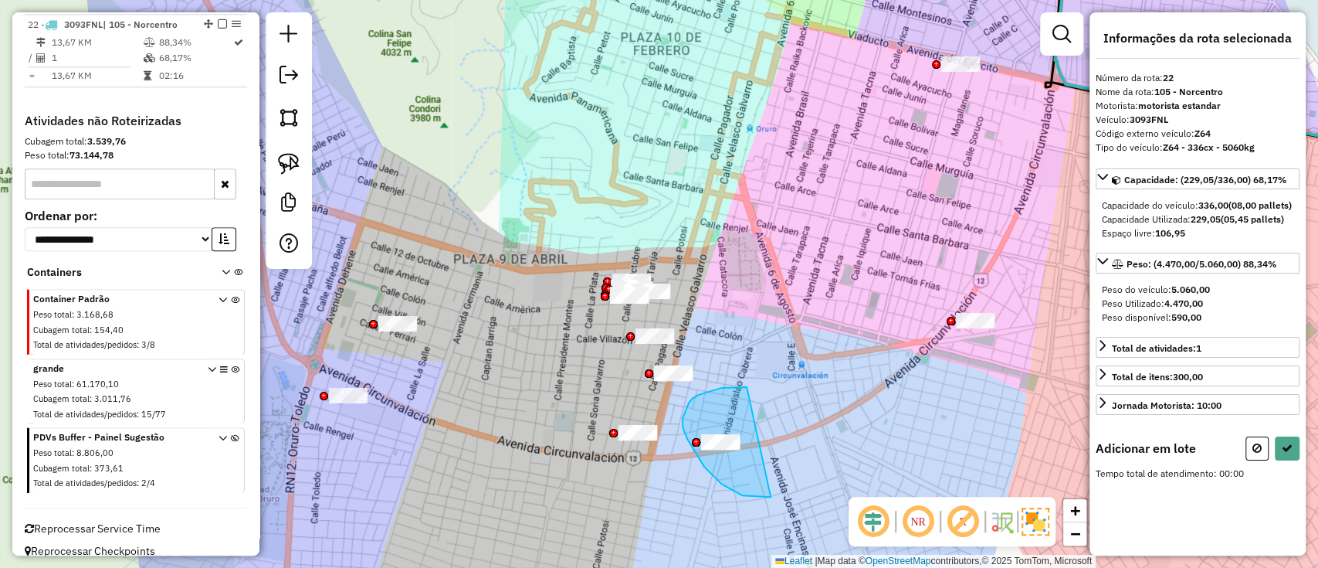
drag, startPoint x: 732, startPoint y: 387, endPoint x: 816, endPoint y: 483, distance: 128.1
click at [816, 485] on div "Janela de atendimento Grade de atendimento Capacidade Transportadoras Veículos …" at bounding box center [659, 284] width 1318 height 568
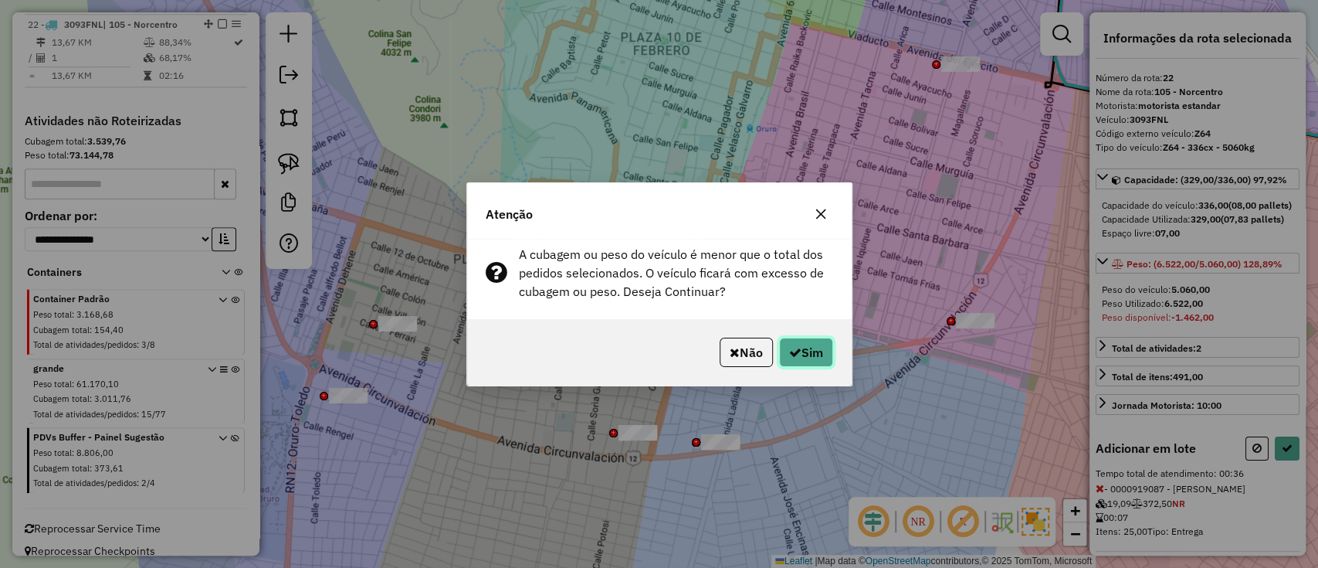
click at [812, 356] on button "Sim" at bounding box center [806, 351] width 54 height 29
select select "*********"
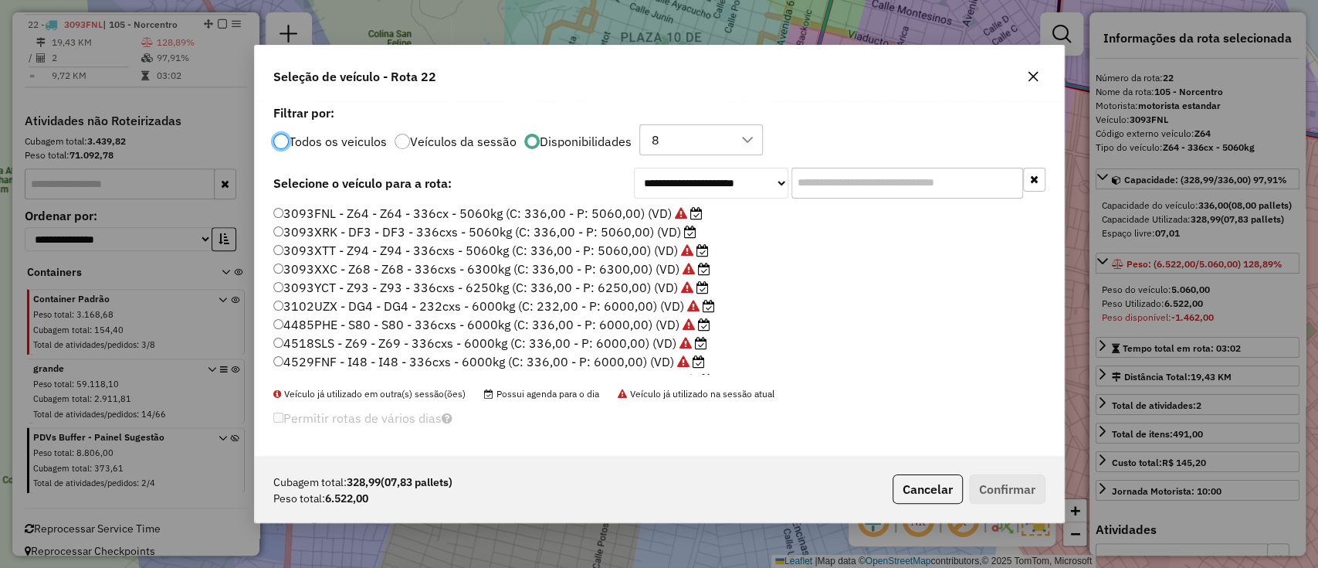
scroll to position [8, 5]
click at [918, 479] on button "Cancelar" at bounding box center [928, 488] width 70 height 29
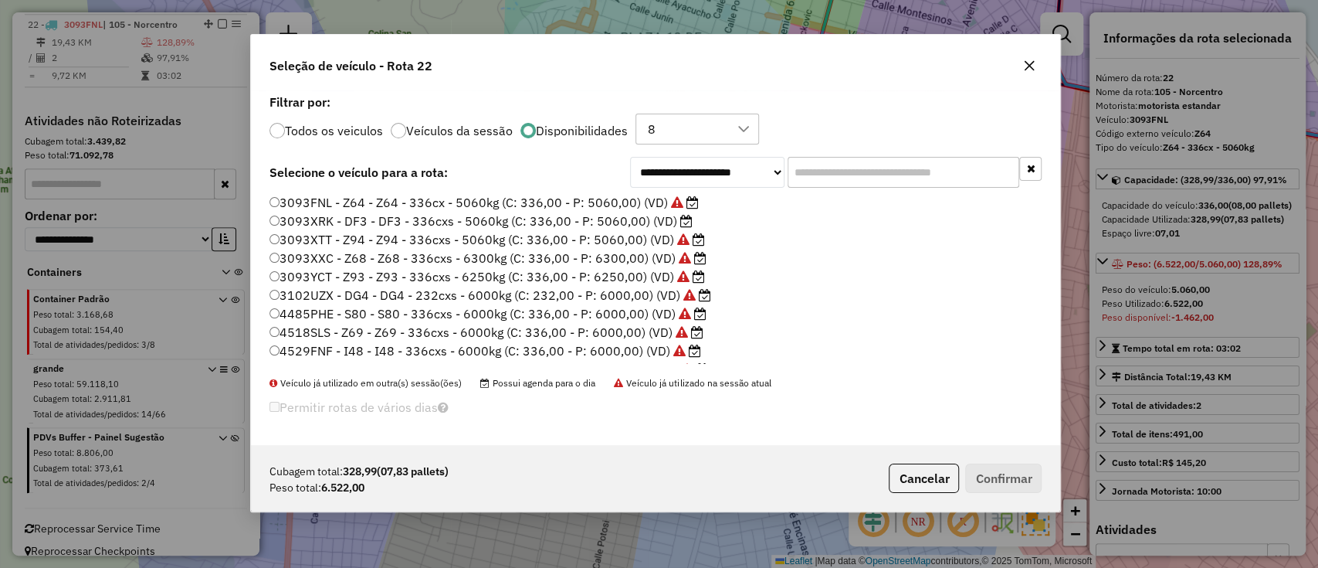
click at [1017, 53] on div at bounding box center [1029, 65] width 25 height 25
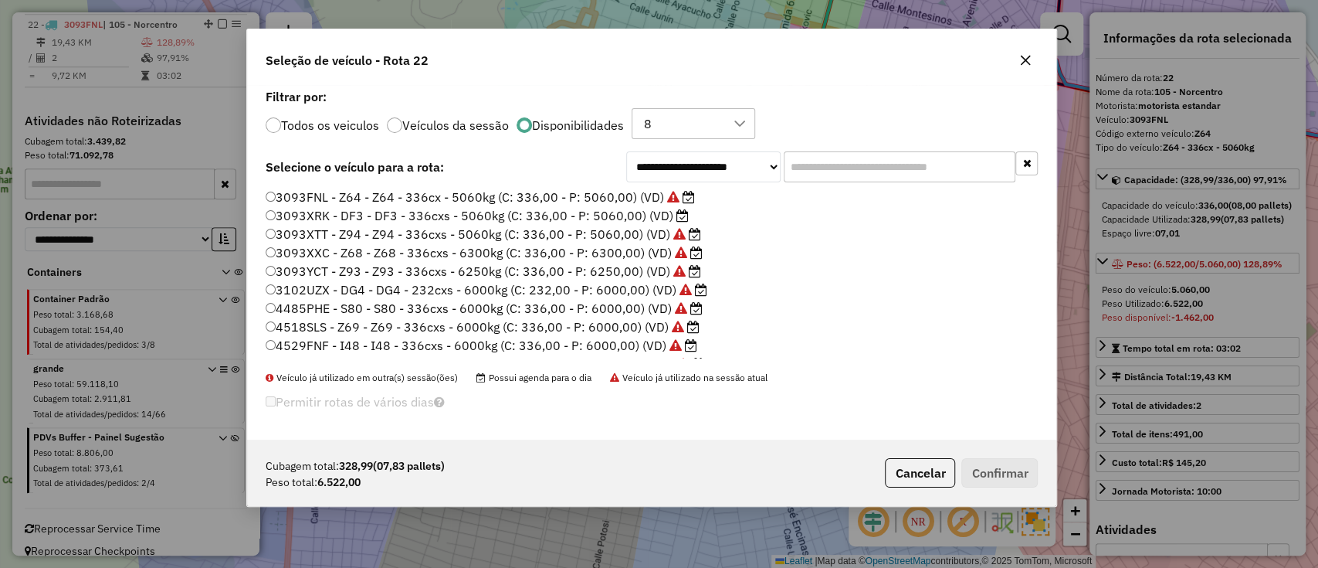
click at [1034, 65] on button "button" at bounding box center [1025, 60] width 25 height 25
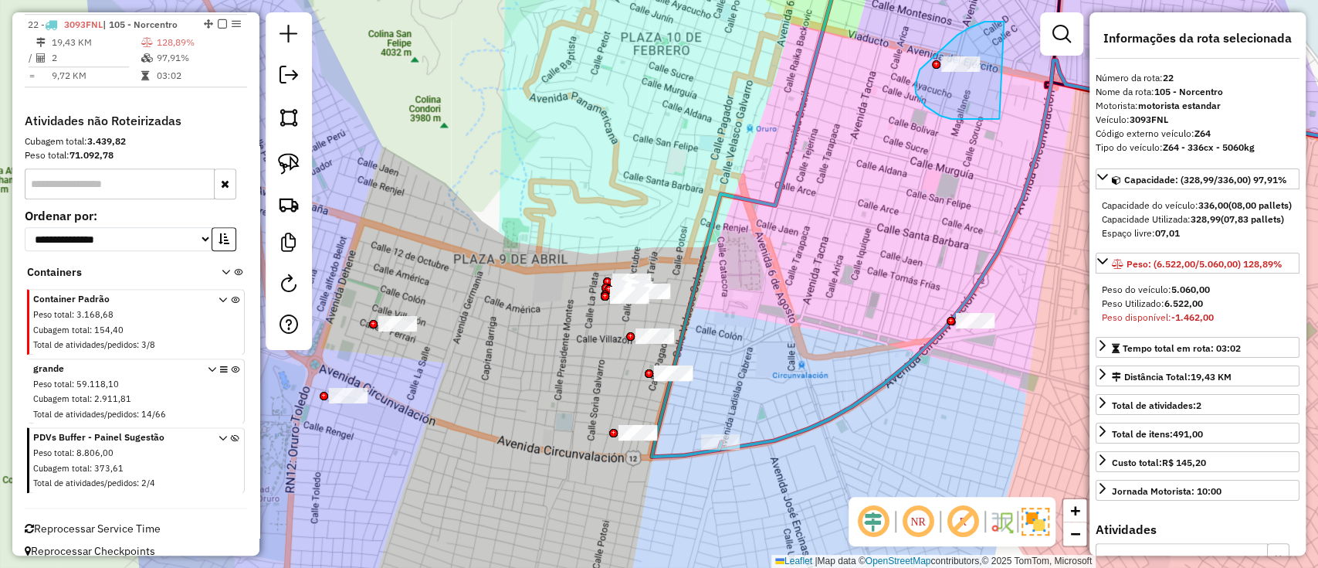
drag, startPoint x: 950, startPoint y: 41, endPoint x: 999, endPoint y: 119, distance: 92.3
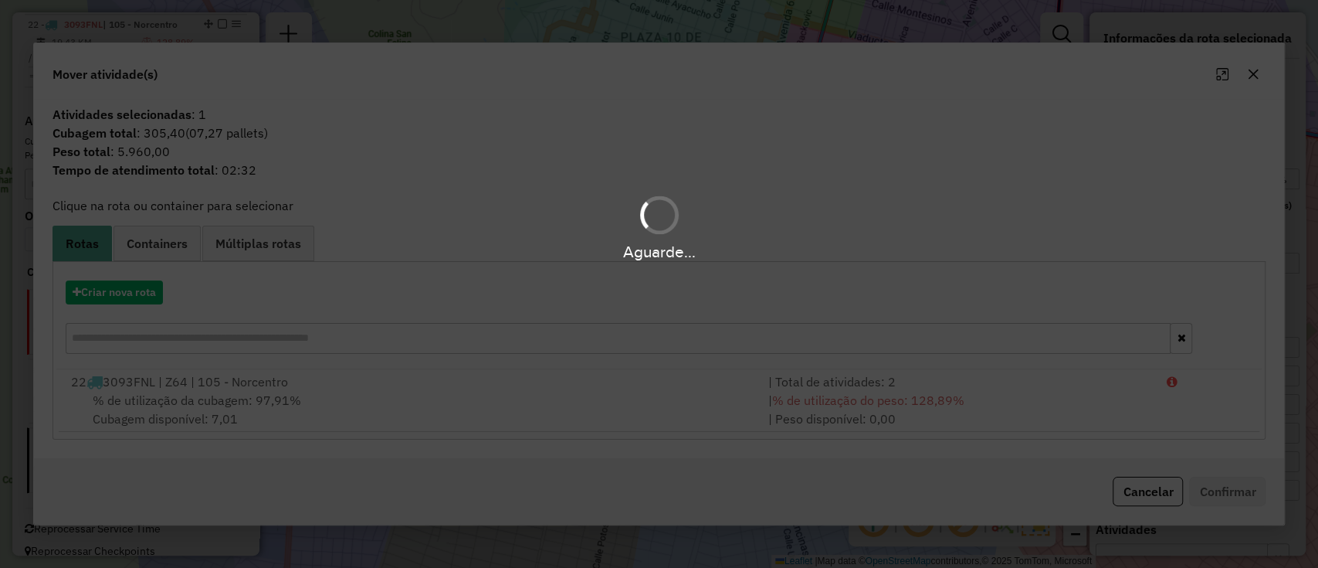
click at [140, 285] on div "Aguarde..." at bounding box center [659, 284] width 1318 height 568
click at [138, 286] on div "Aguarde..." at bounding box center [659, 284] width 1318 height 568
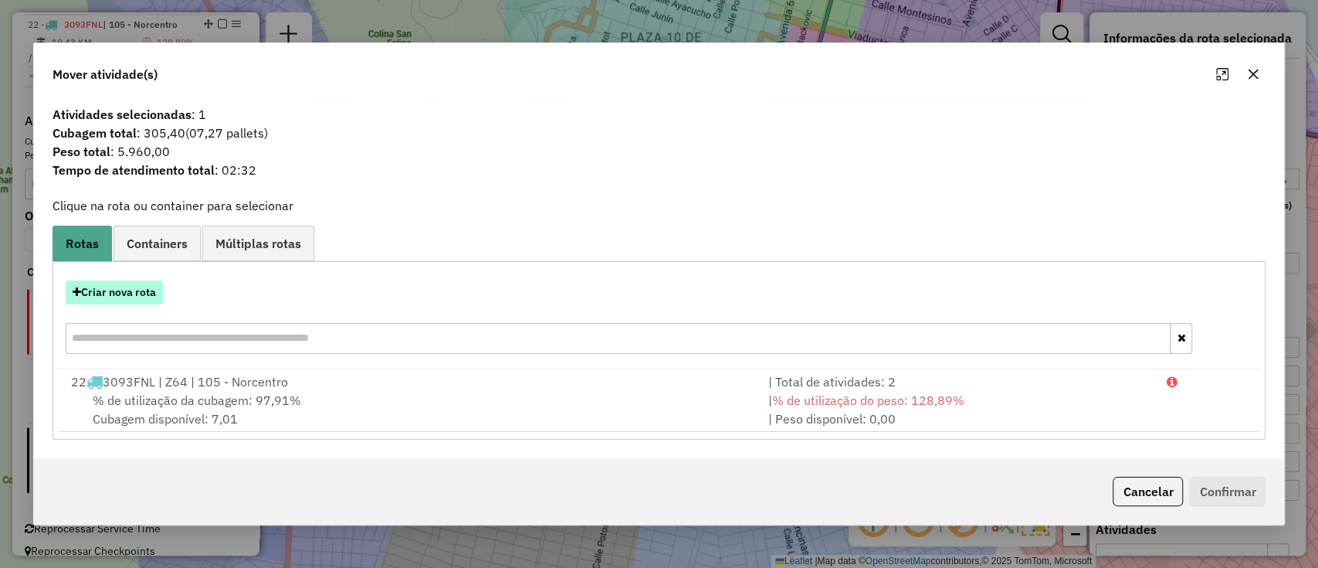
click at [136, 292] on button "Criar nova rota" at bounding box center [114, 292] width 97 height 24
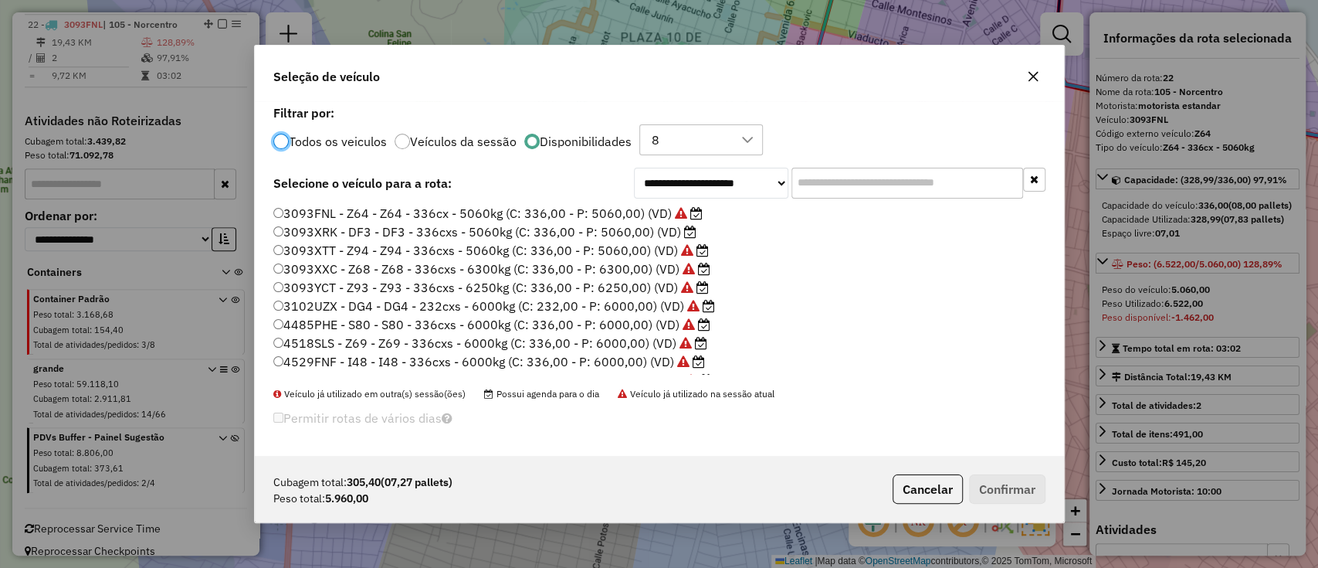
scroll to position [103, 0]
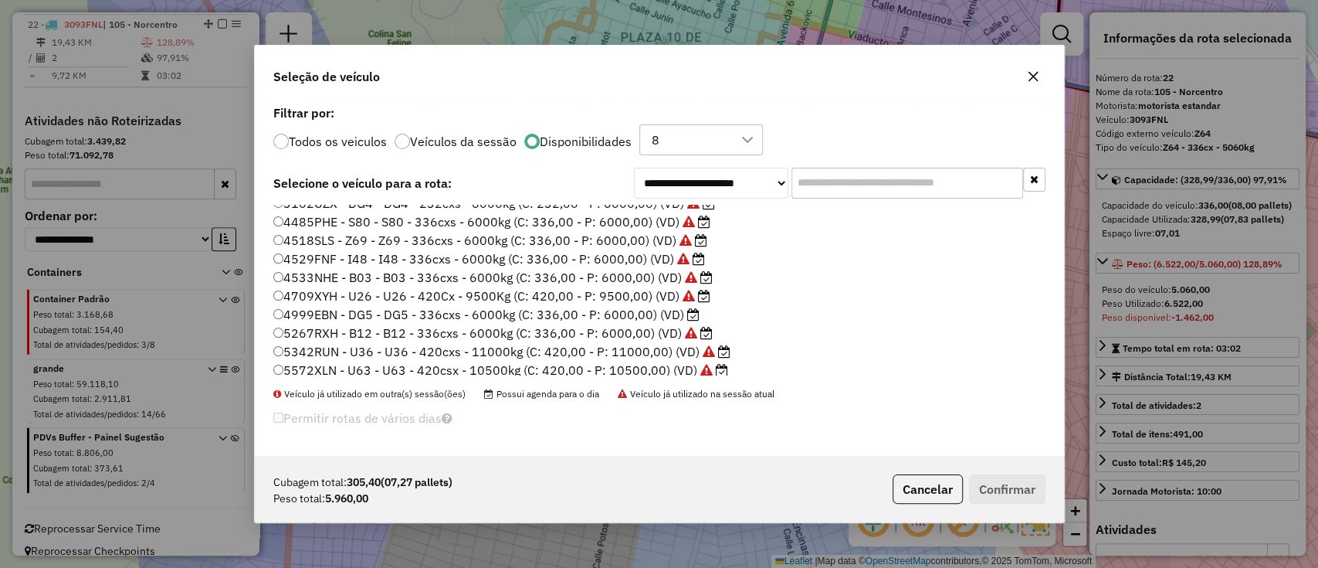
click at [680, 315] on label "4999EBN - DG5 - DG5 - 336cxs - 6000kg (C: 336,00 - P: 6000,00) (VD)" at bounding box center [486, 314] width 426 height 19
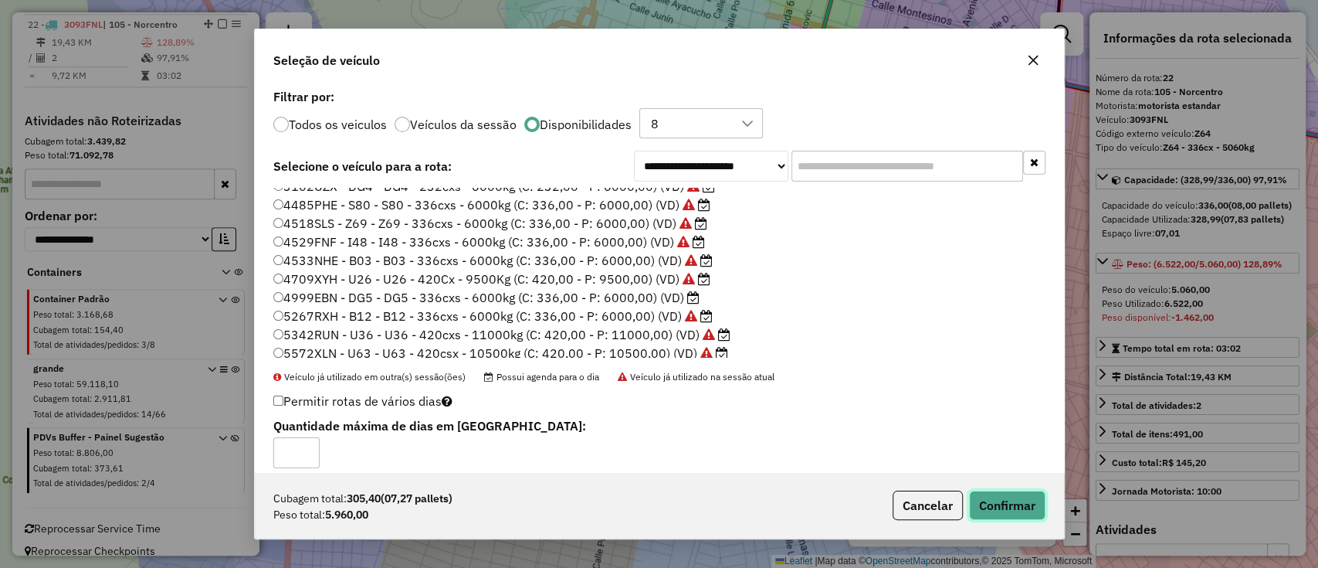
click at [1003, 516] on button "Confirmar" at bounding box center [1007, 504] width 76 height 29
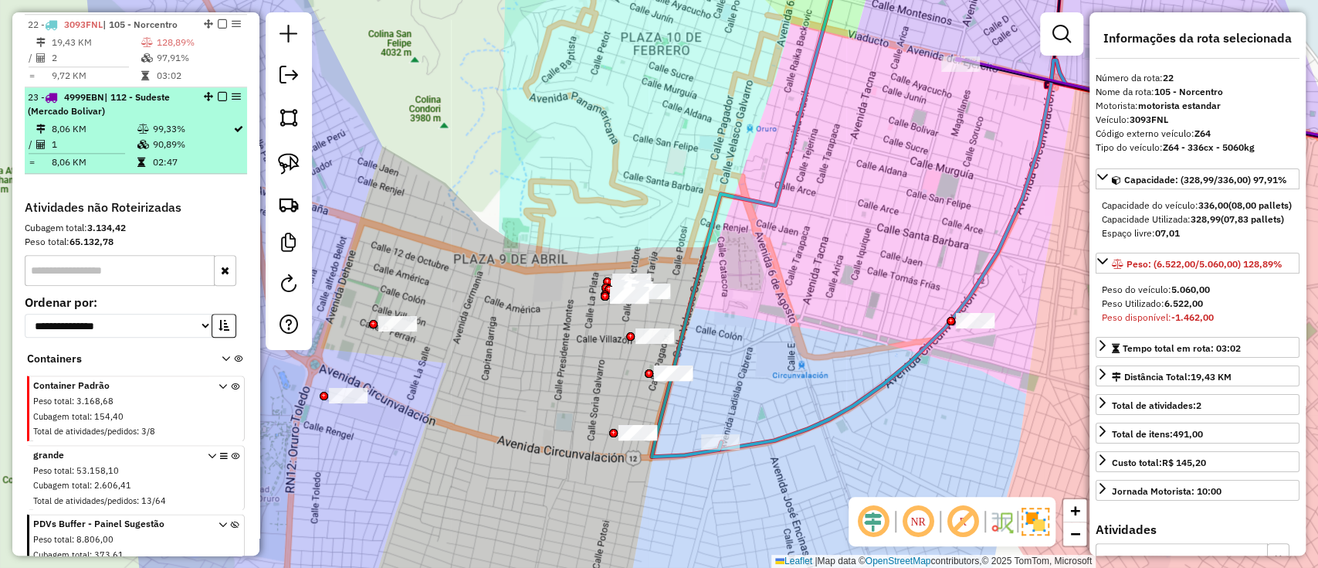
click at [218, 94] on em at bounding box center [222, 96] width 9 height 9
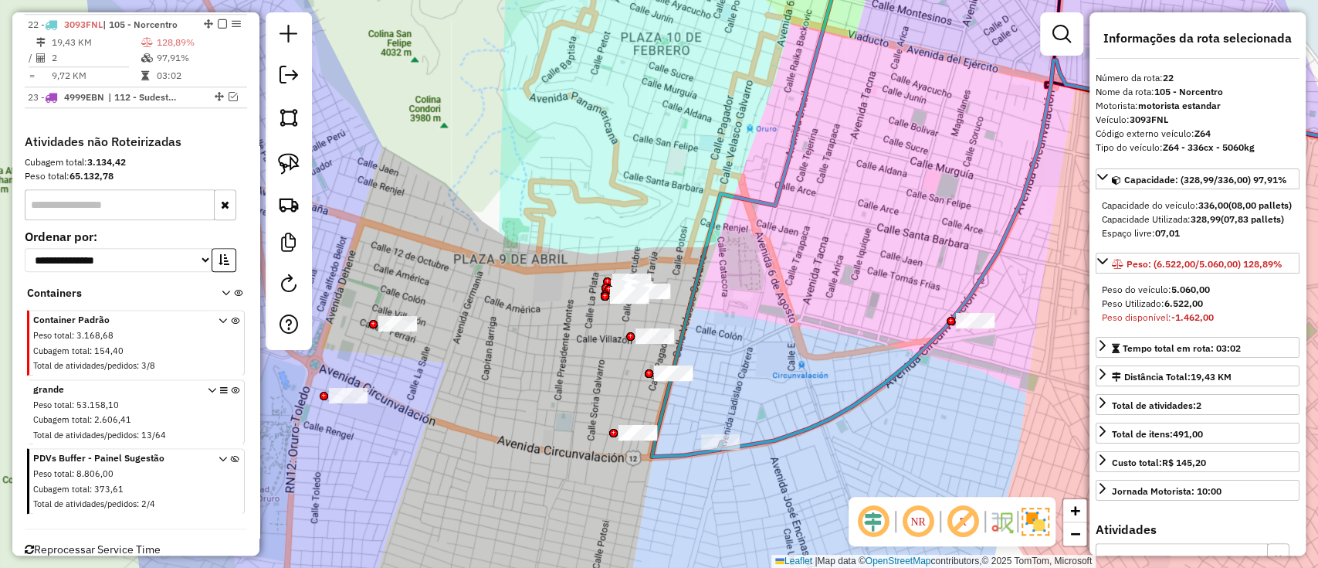
click at [707, 247] on icon at bounding box center [748, 200] width 192 height 513
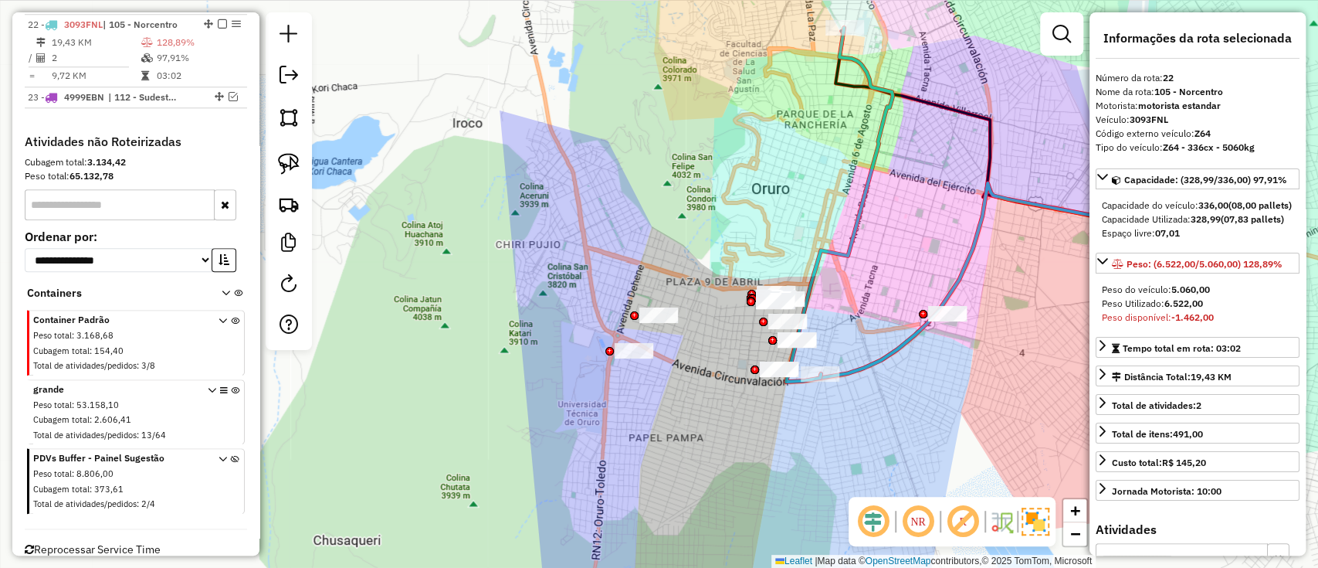
click at [899, 346] on icon at bounding box center [1037, 280] width 435 height 195
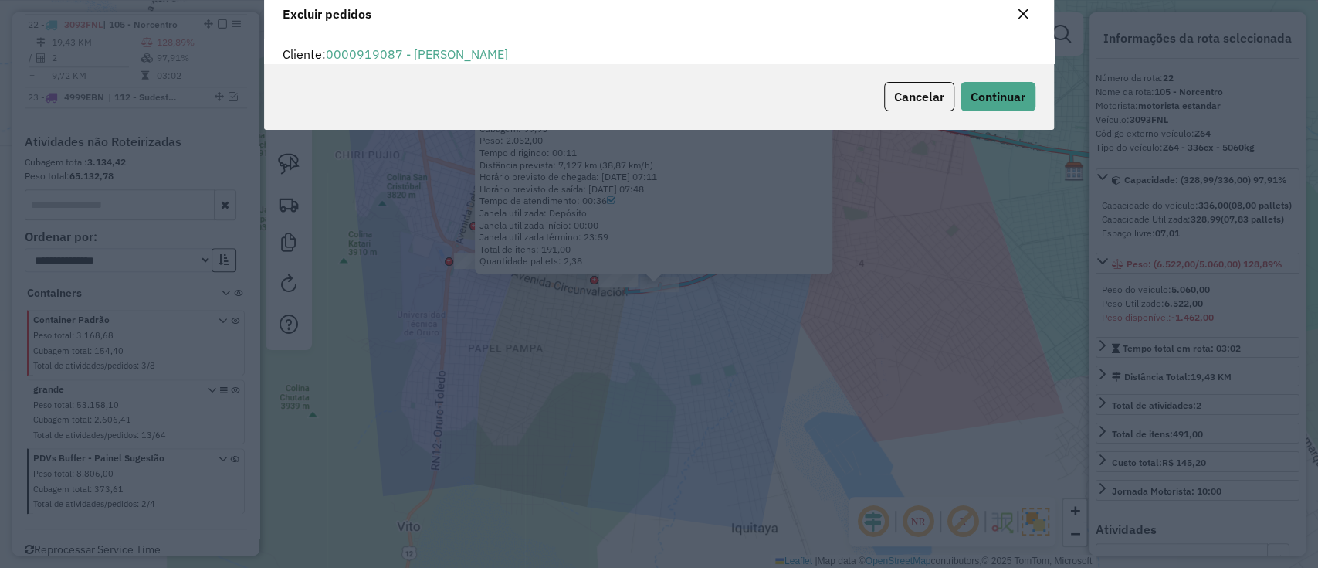
scroll to position [53, 0]
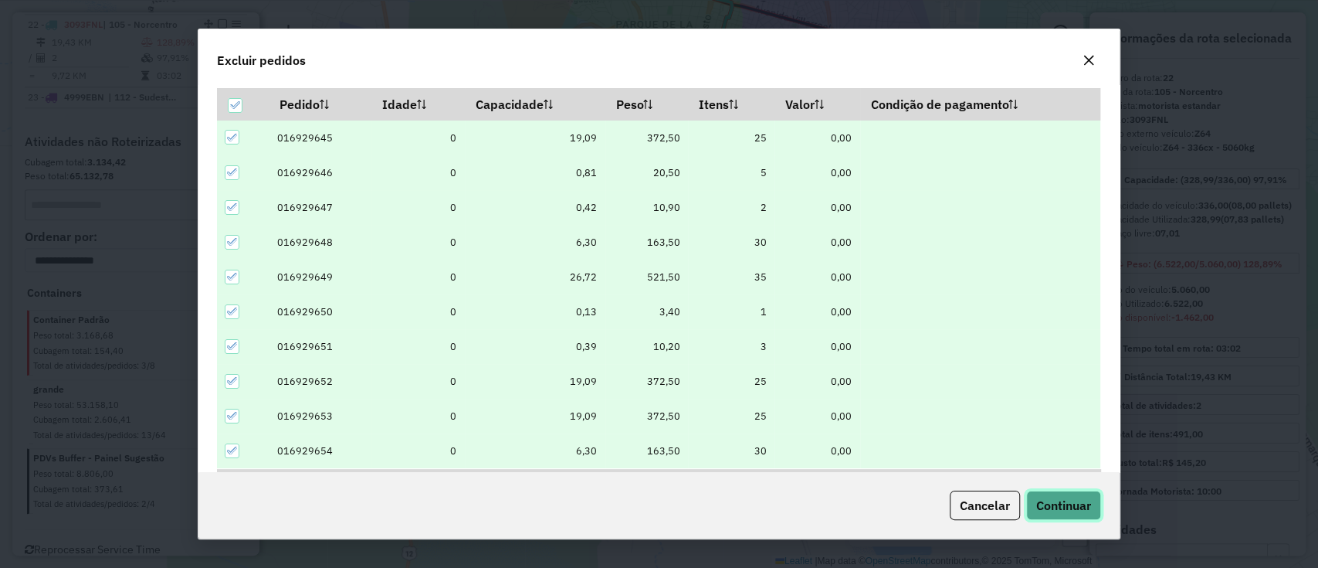
click at [1028, 509] on button "Continuar" at bounding box center [1063, 504] width 75 height 29
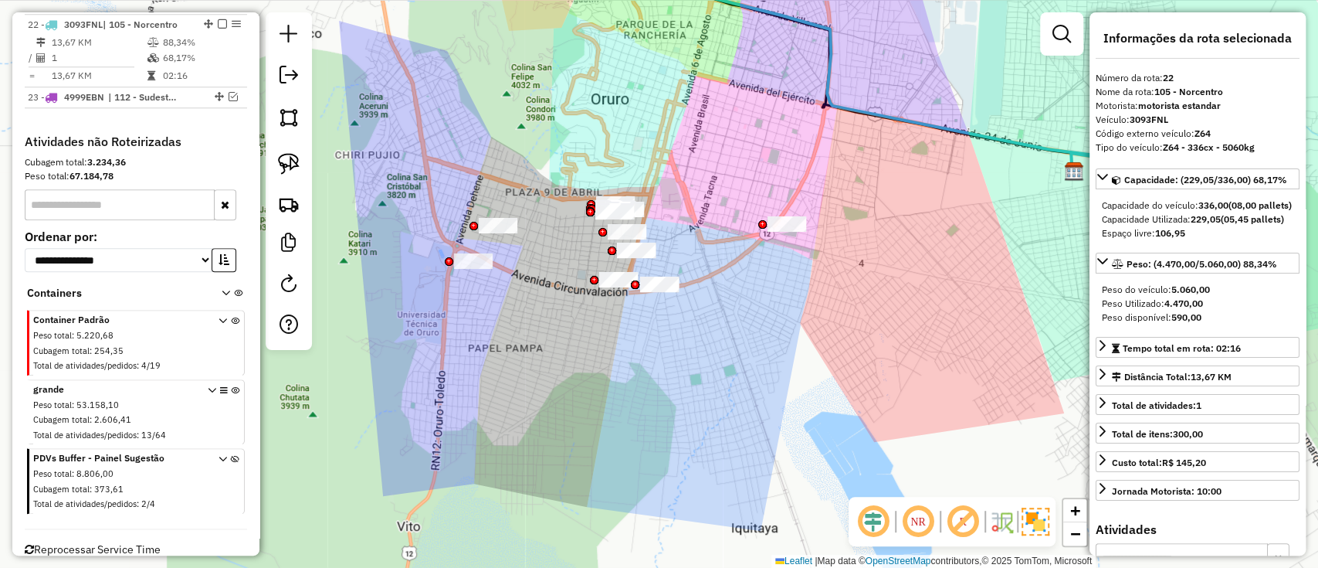
click at [866, 100] on div "Janela de atendimento Grade de atendimento Capacidade Transportadoras Veículos …" at bounding box center [659, 284] width 1318 height 568
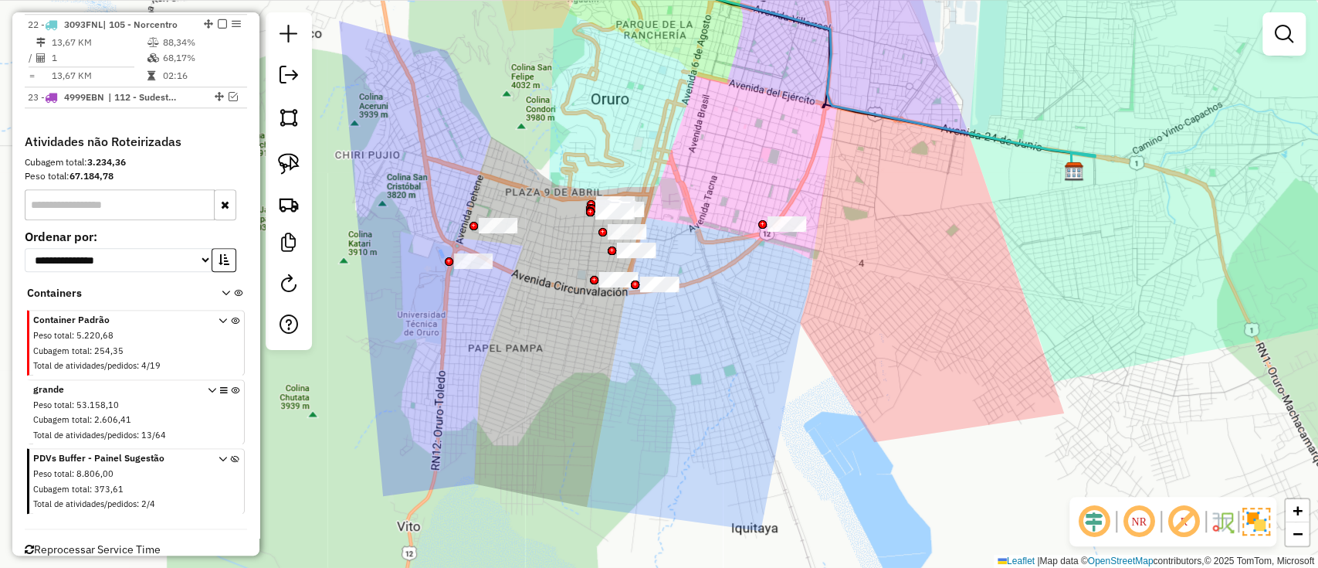
click at [863, 114] on icon at bounding box center [887, 58] width 416 height 228
select select "*********"
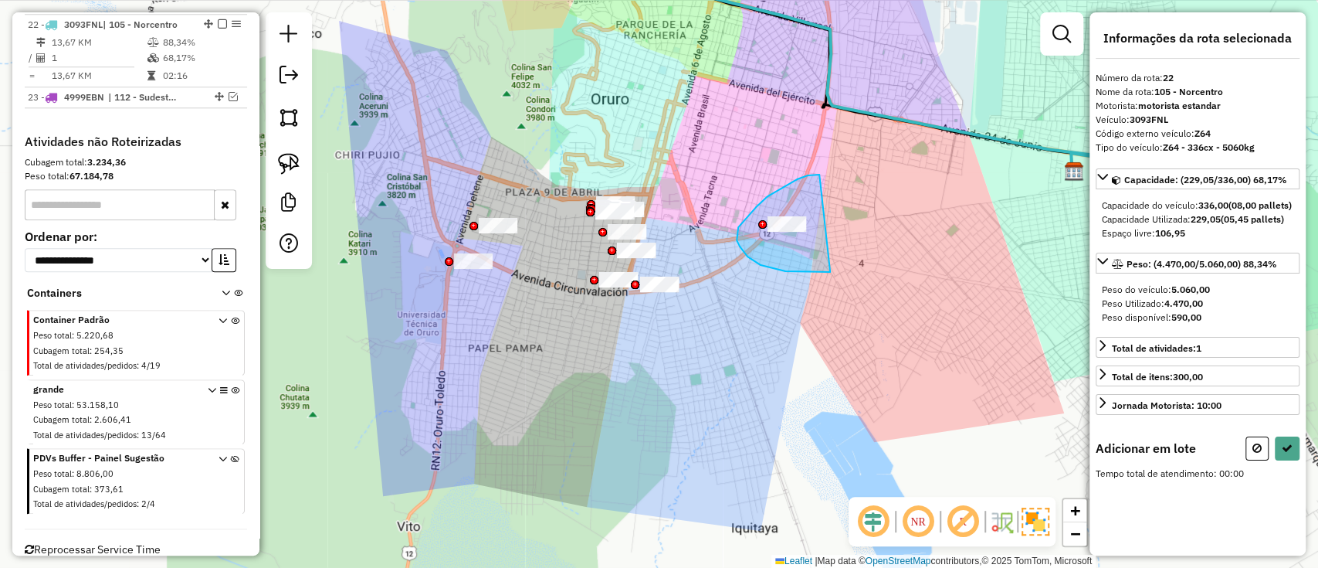
drag, startPoint x: 778, startPoint y: 189, endPoint x: 843, endPoint y: 270, distance: 103.8
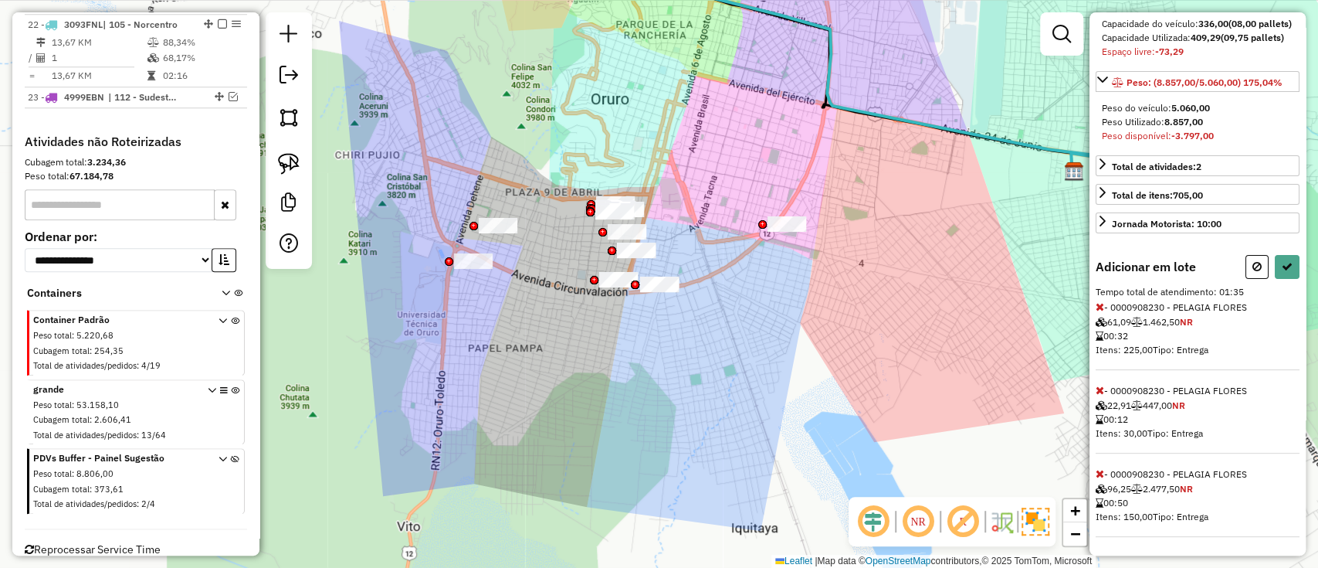
scroll to position [220, 0]
click at [1103, 473] on icon at bounding box center [1100, 473] width 8 height 11
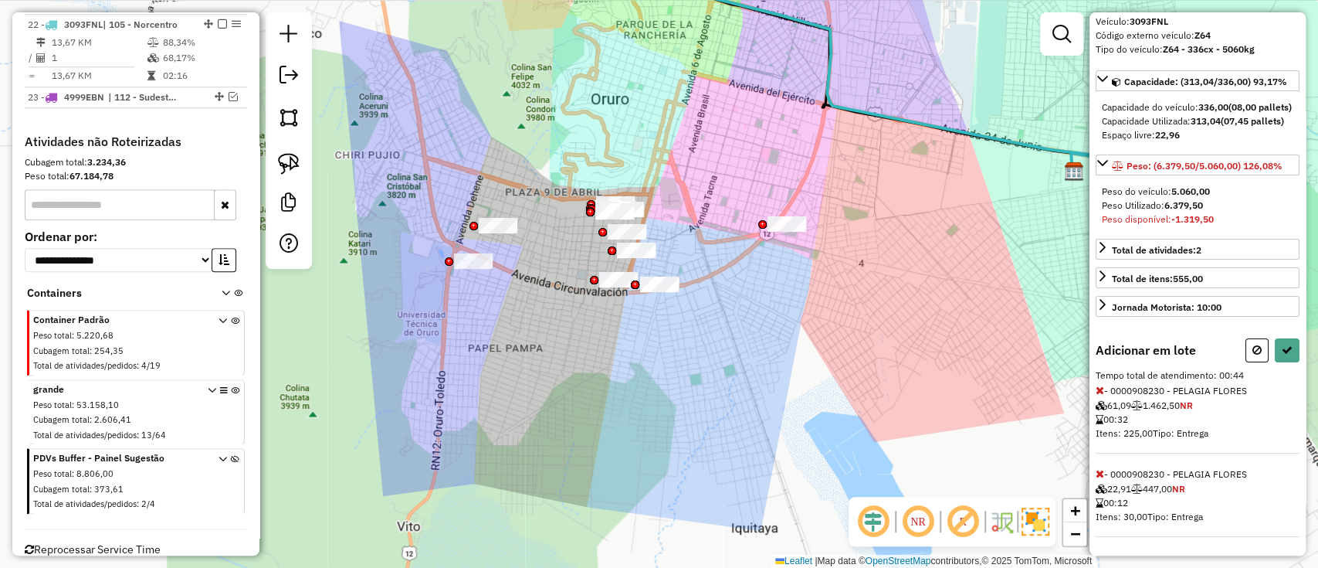
scroll to position [124, 0]
click at [1099, 391] on icon at bounding box center [1100, 390] width 8 height 11
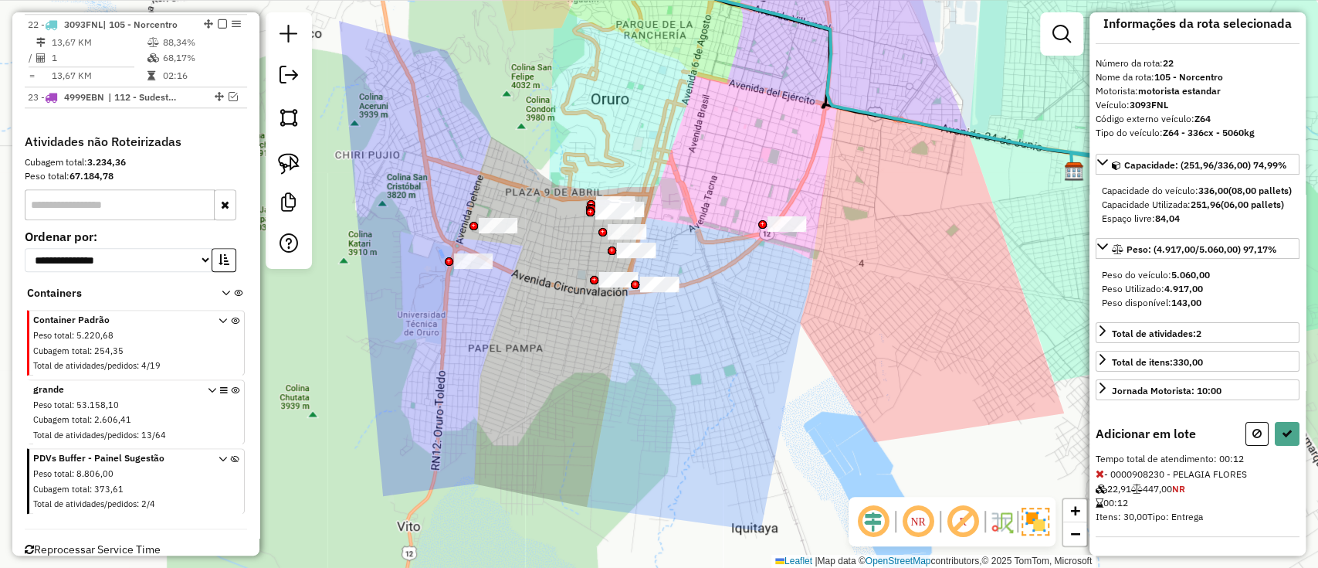
scroll to position [39, 0]
click at [1292, 435] on button at bounding box center [1287, 434] width 25 height 24
select select "*********"
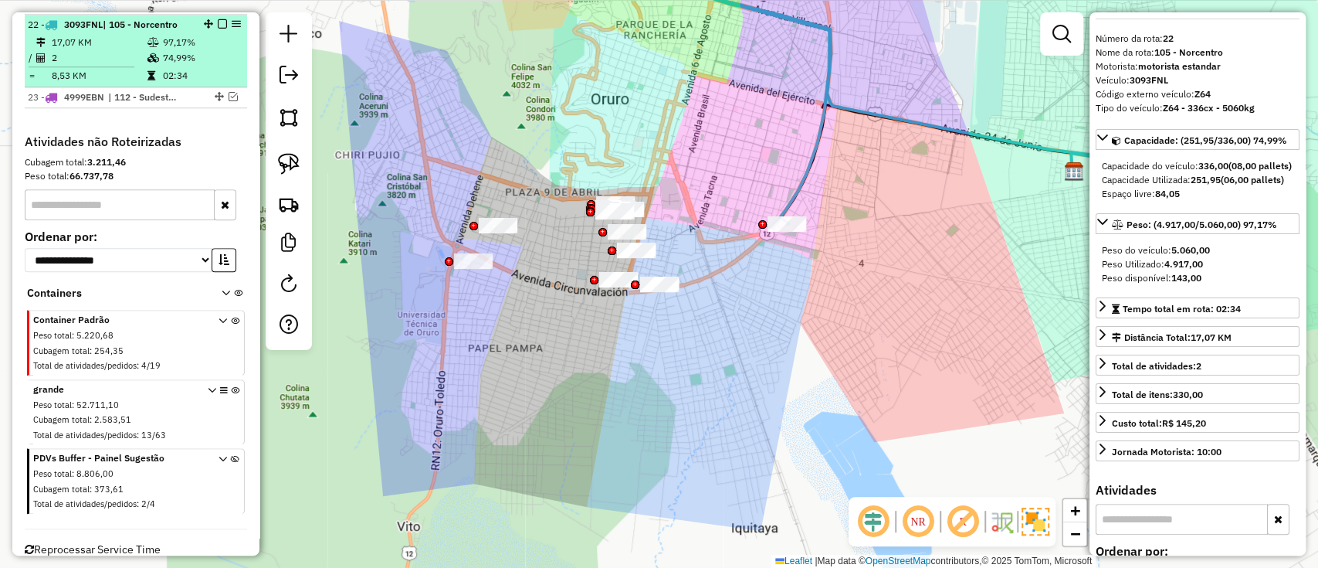
click at [219, 19] on em at bounding box center [222, 23] width 9 height 9
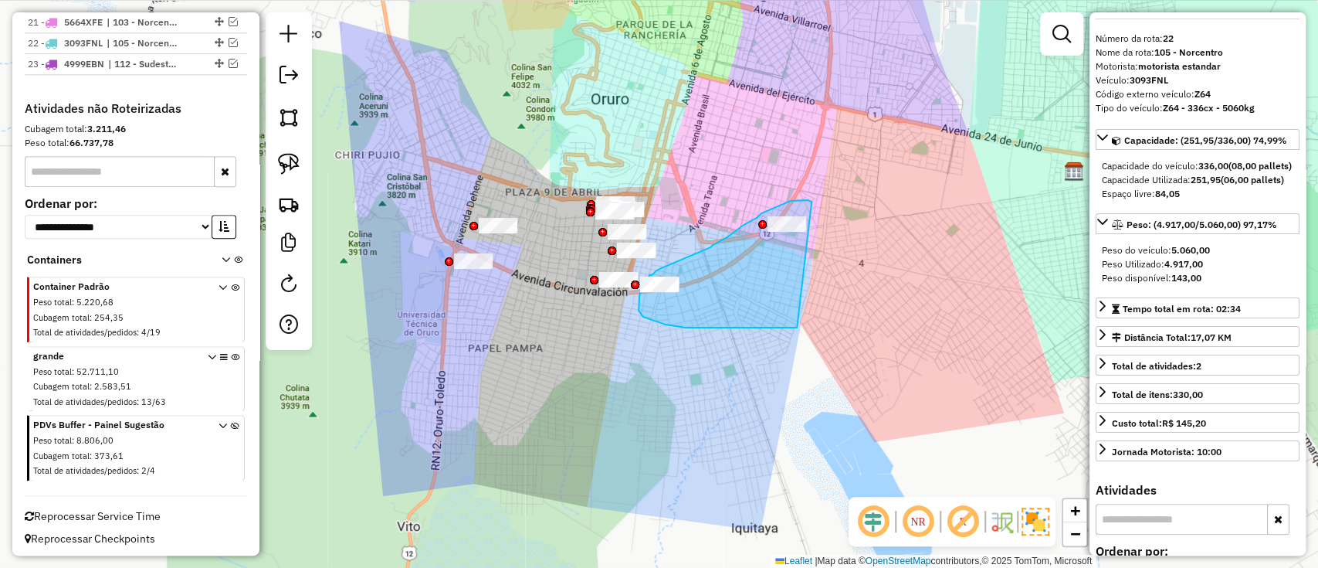
drag, startPoint x: 801, startPoint y: 200, endPoint x: 797, endPoint y: 327, distance: 127.5
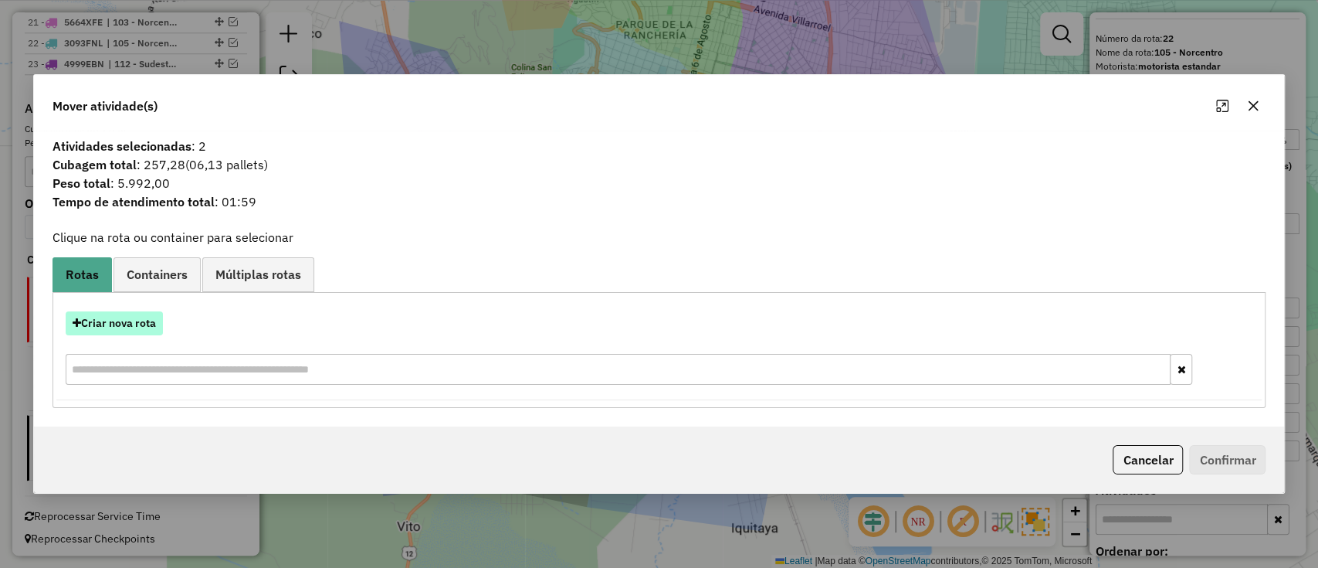
click at [154, 314] on button "Criar nova rota" at bounding box center [114, 323] width 97 height 24
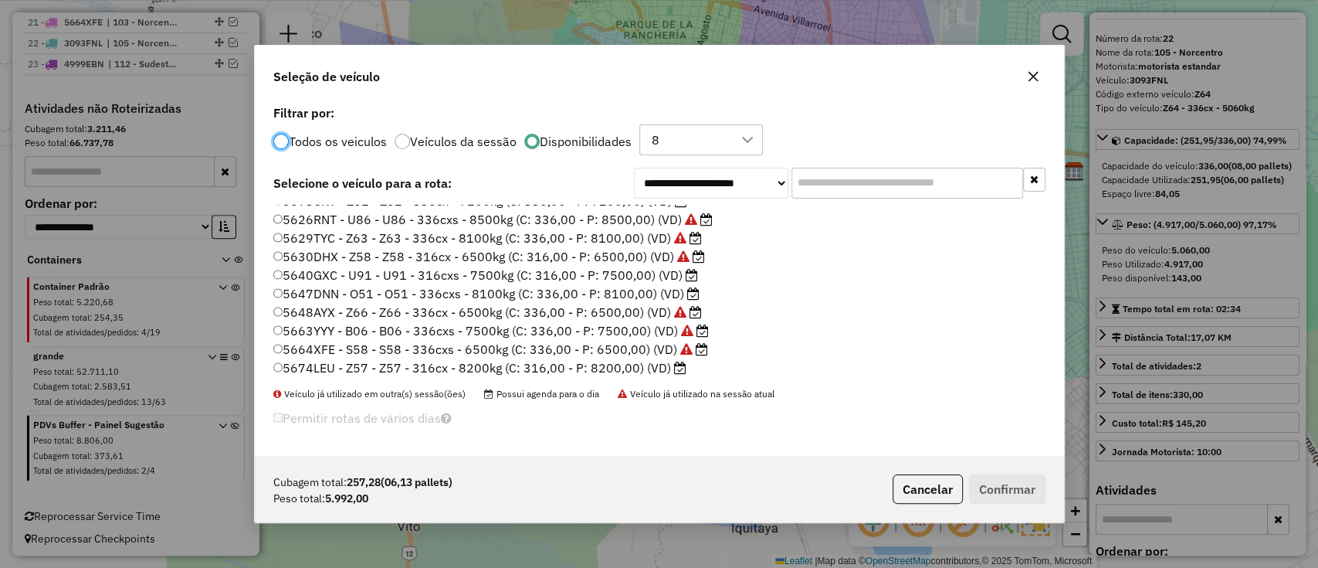
scroll to position [367, 0]
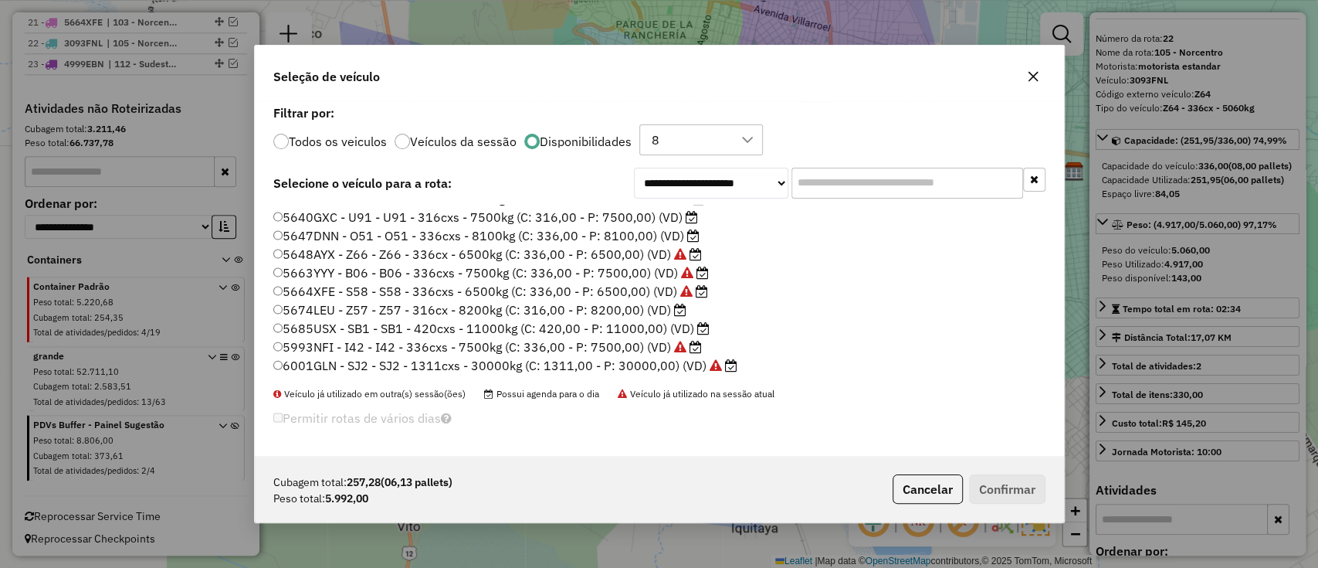
click at [633, 215] on label "5640GXC - U91 - U91 - 316cxs - 7500kg (C: 316,00 - P: 7500,00) (VD)" at bounding box center [485, 217] width 425 height 19
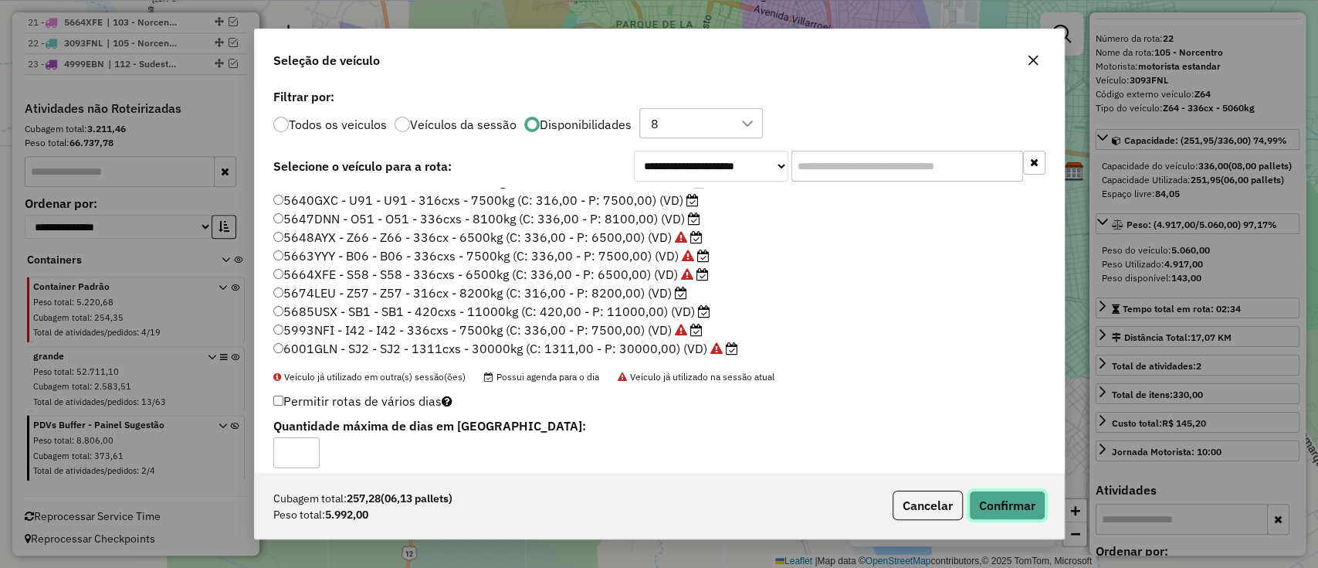
click at [1038, 493] on button "Confirmar" at bounding box center [1007, 504] width 76 height 29
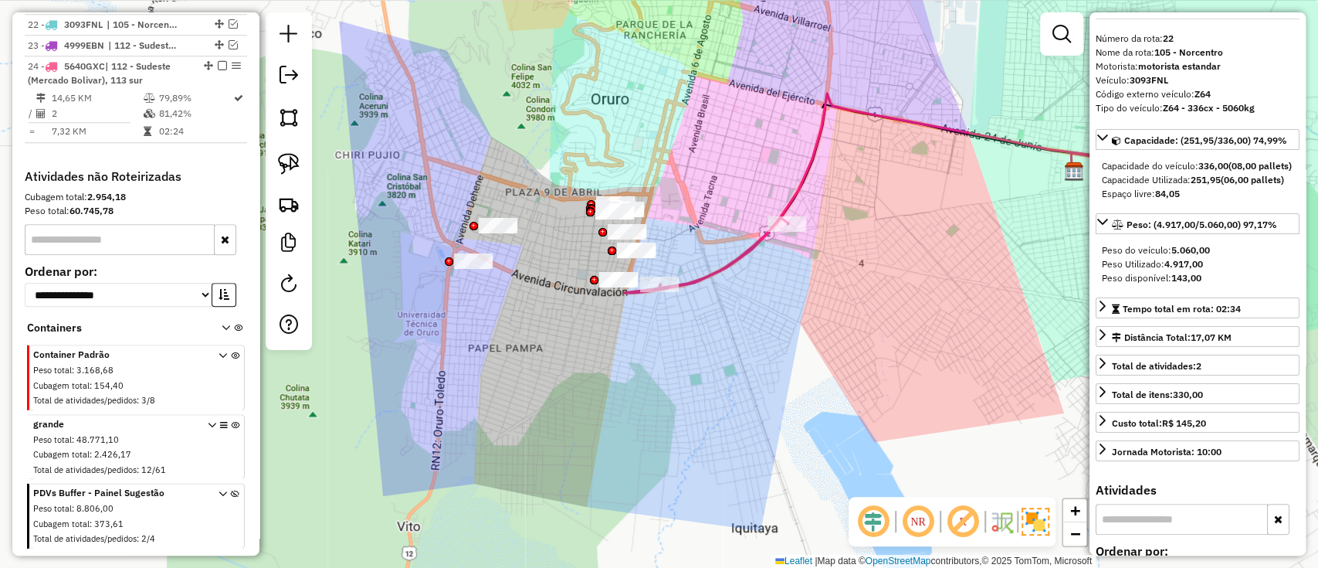
scroll to position [1044, 0]
click at [723, 282] on div "Janela de atendimento Grade de atendimento Capacidade Transportadoras Veículos …" at bounding box center [659, 284] width 1318 height 568
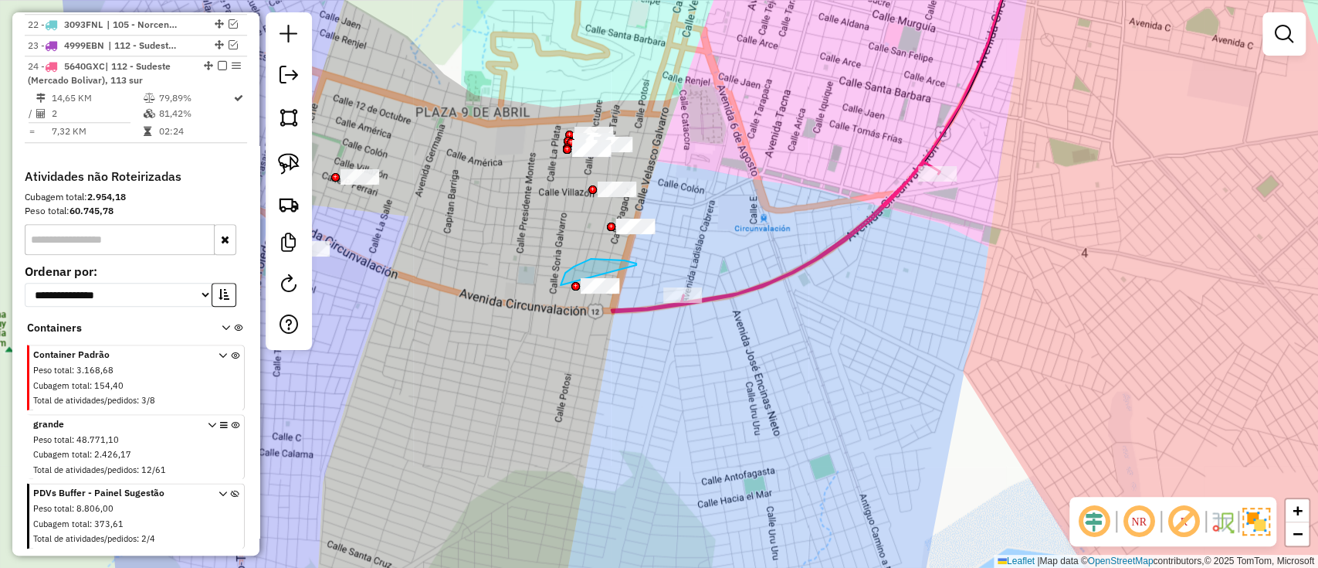
drag, startPoint x: 598, startPoint y: 259, endPoint x: 622, endPoint y: 334, distance: 78.9
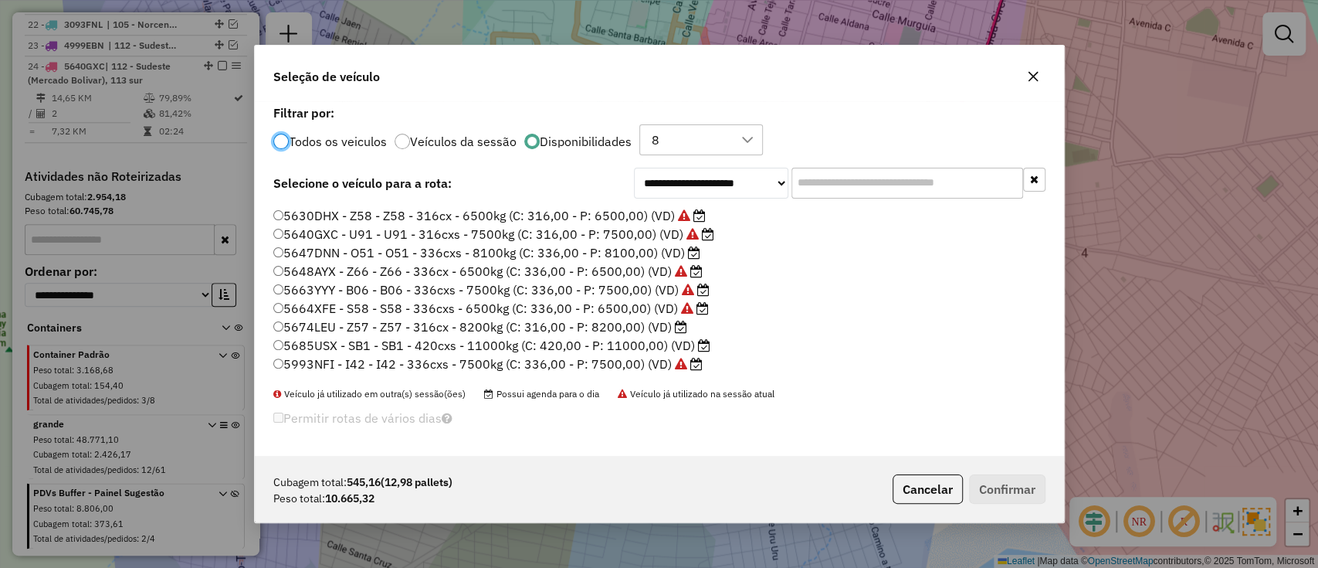
scroll to position [367, 0]
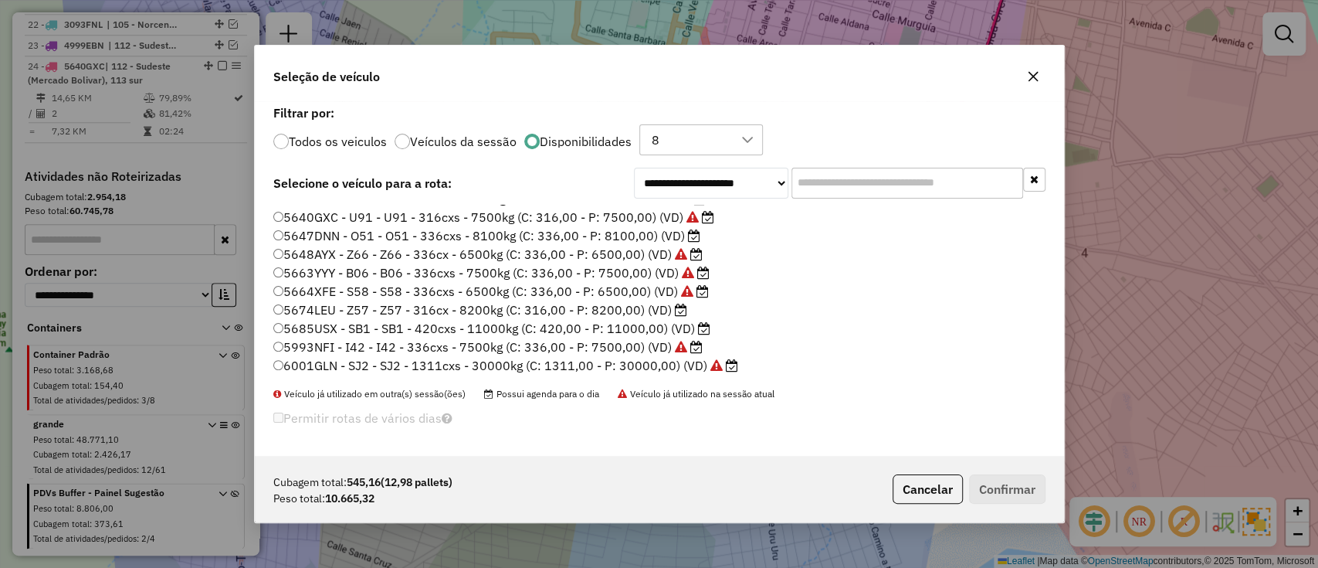
click at [674, 324] on label "5685USX - SB1 - SB1 - 420cxs - 11000kg (C: 420,00 - P: 11000,00) (VD)" at bounding box center [491, 328] width 437 height 19
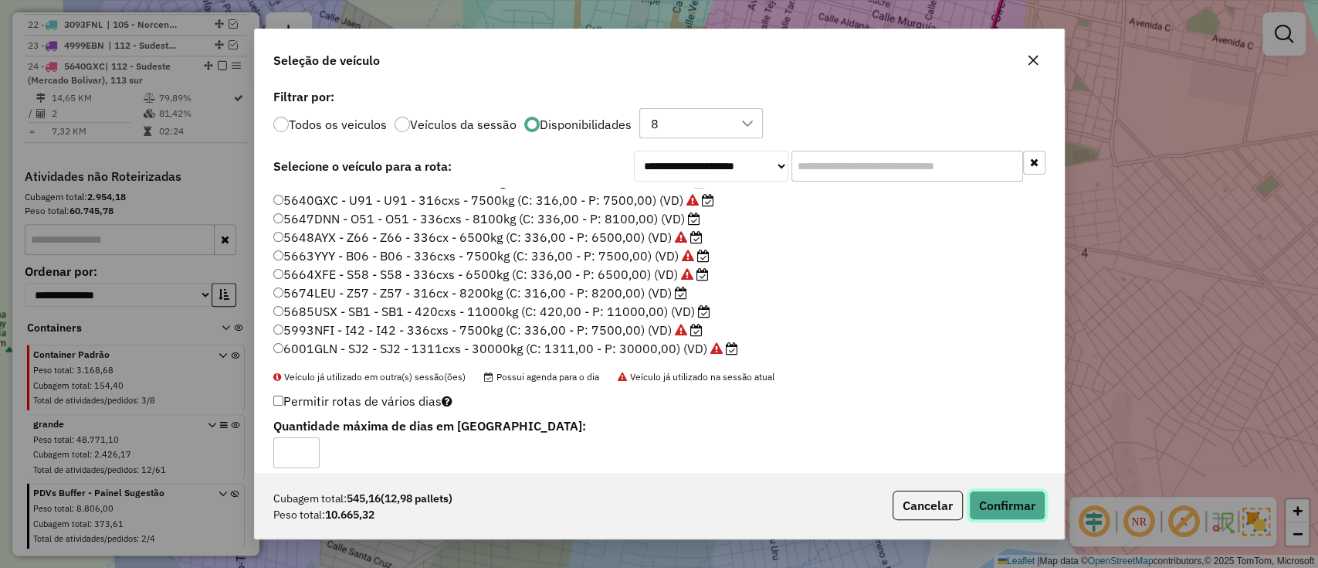
click at [993, 503] on button "Confirmar" at bounding box center [1007, 504] width 76 height 29
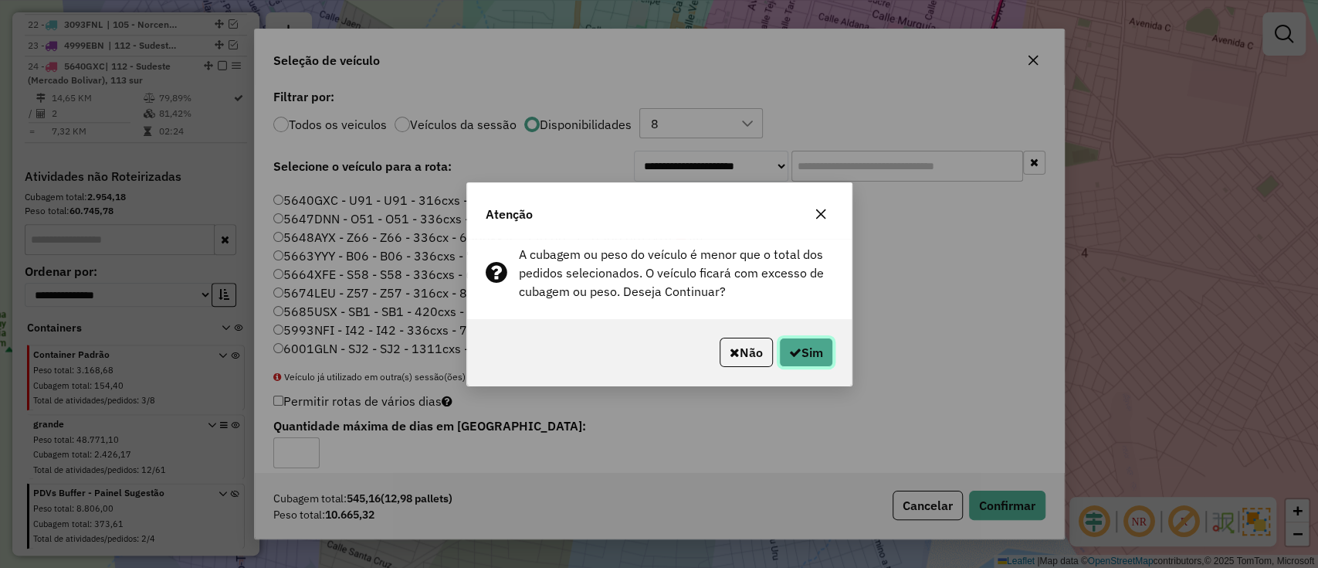
click at [810, 350] on button "Sim" at bounding box center [806, 351] width 54 height 29
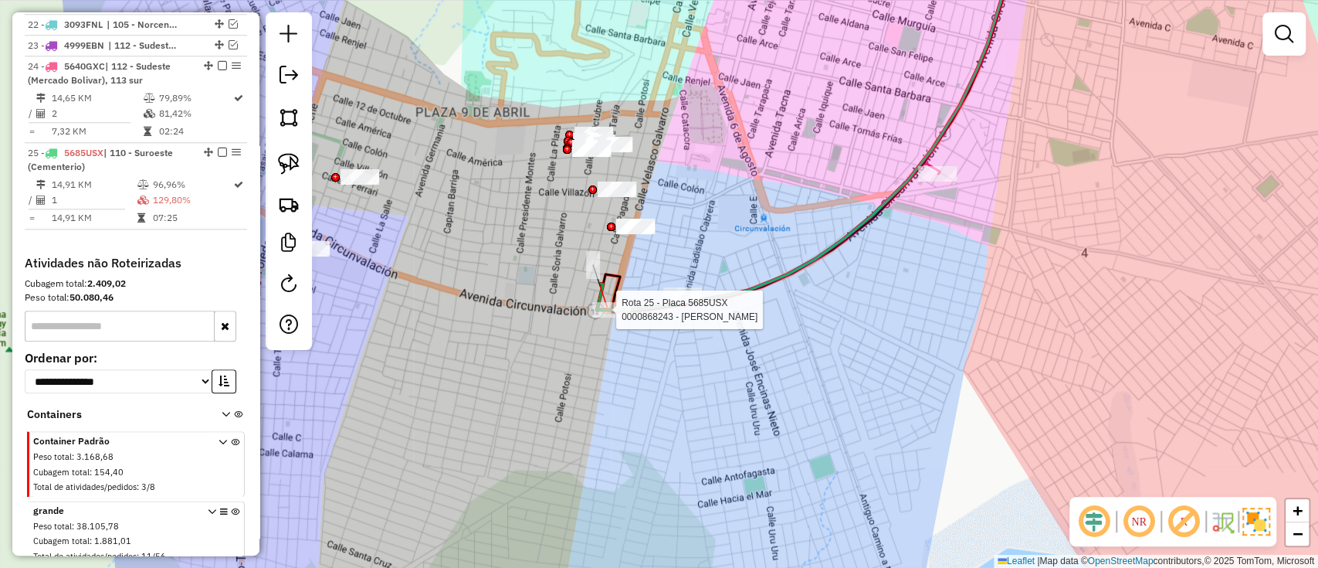
select select "*********"
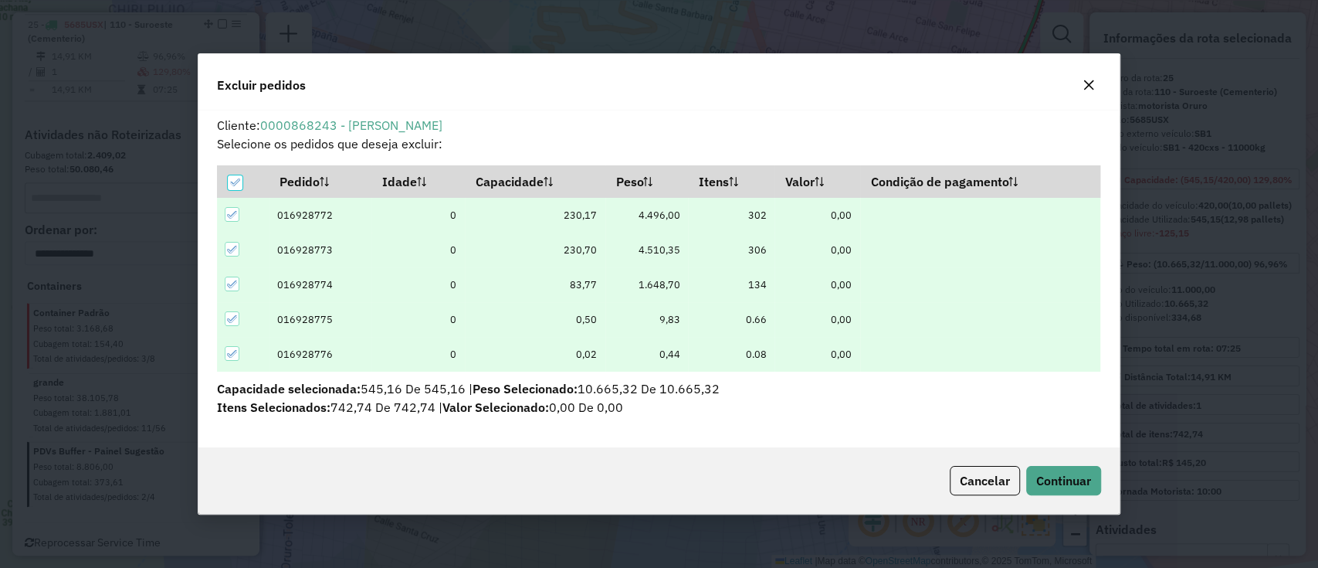
scroll to position [0, 0]
click at [236, 183] on icon at bounding box center [234, 182] width 11 height 11
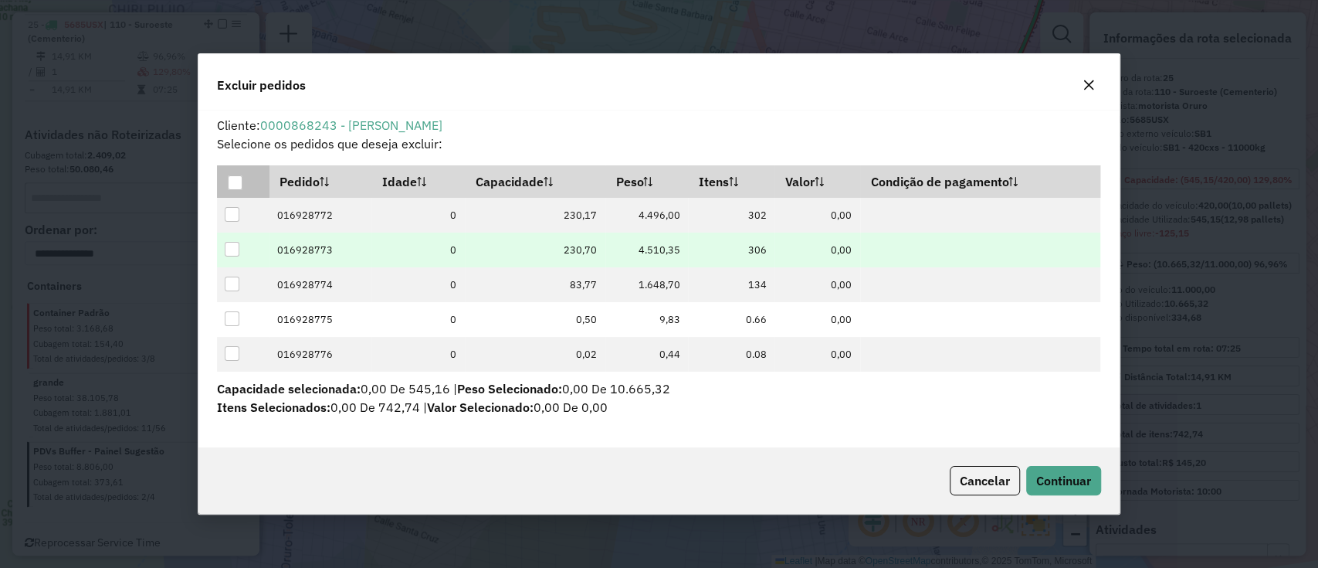
click at [230, 249] on div at bounding box center [232, 249] width 15 height 15
click at [1038, 474] on span "Continuar" at bounding box center [1063, 480] width 55 height 15
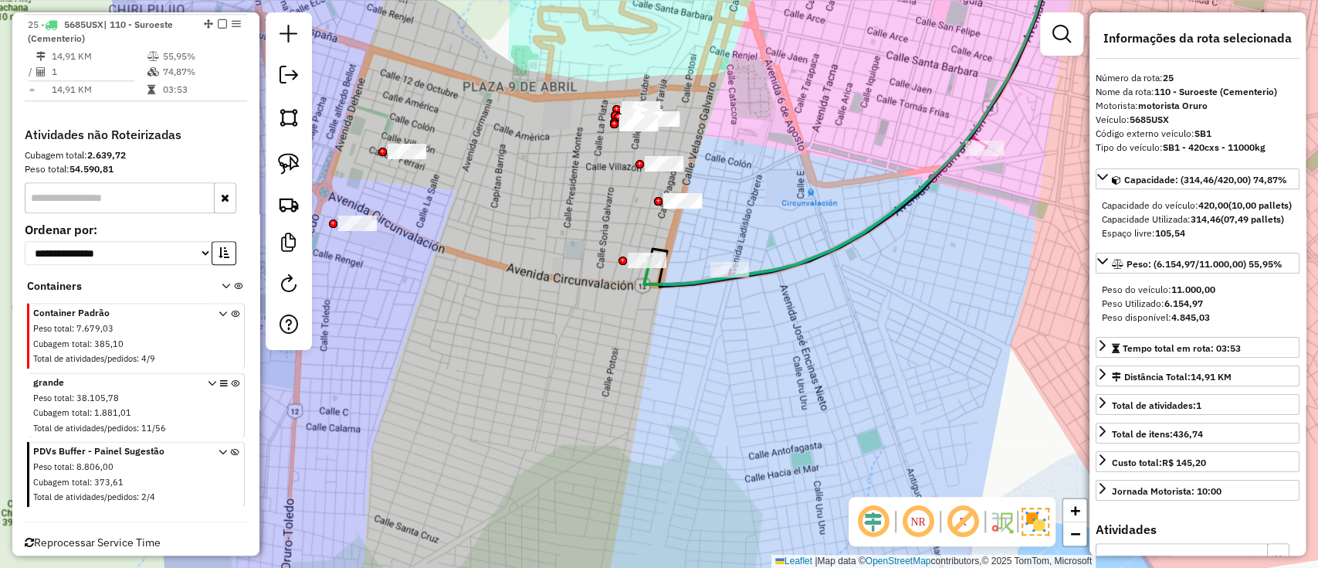
click at [646, 281] on icon at bounding box center [1046, 114] width 805 height 341
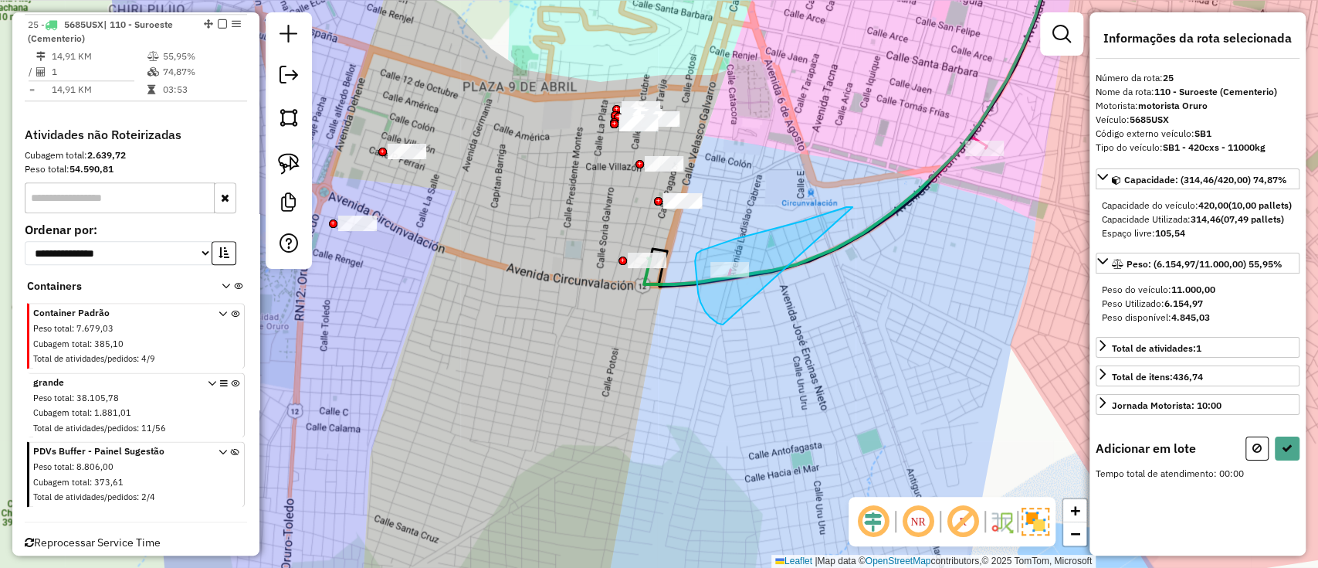
drag, startPoint x: 701, startPoint y: 250, endPoint x: 723, endPoint y: 324, distance: 77.2
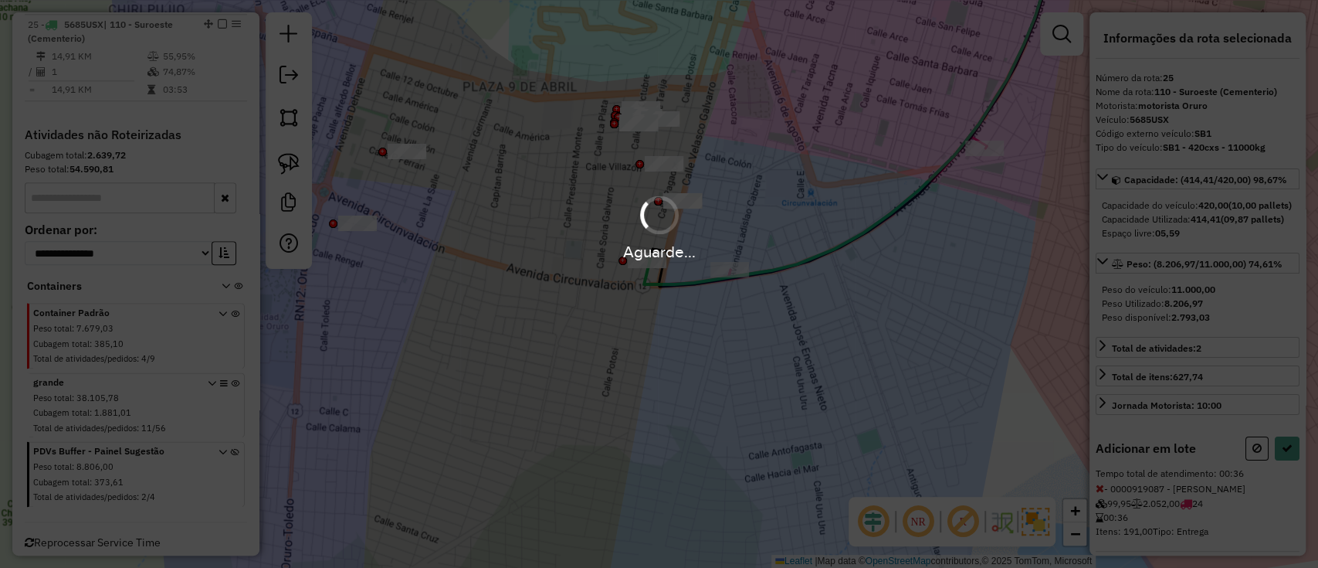
select select "*********"
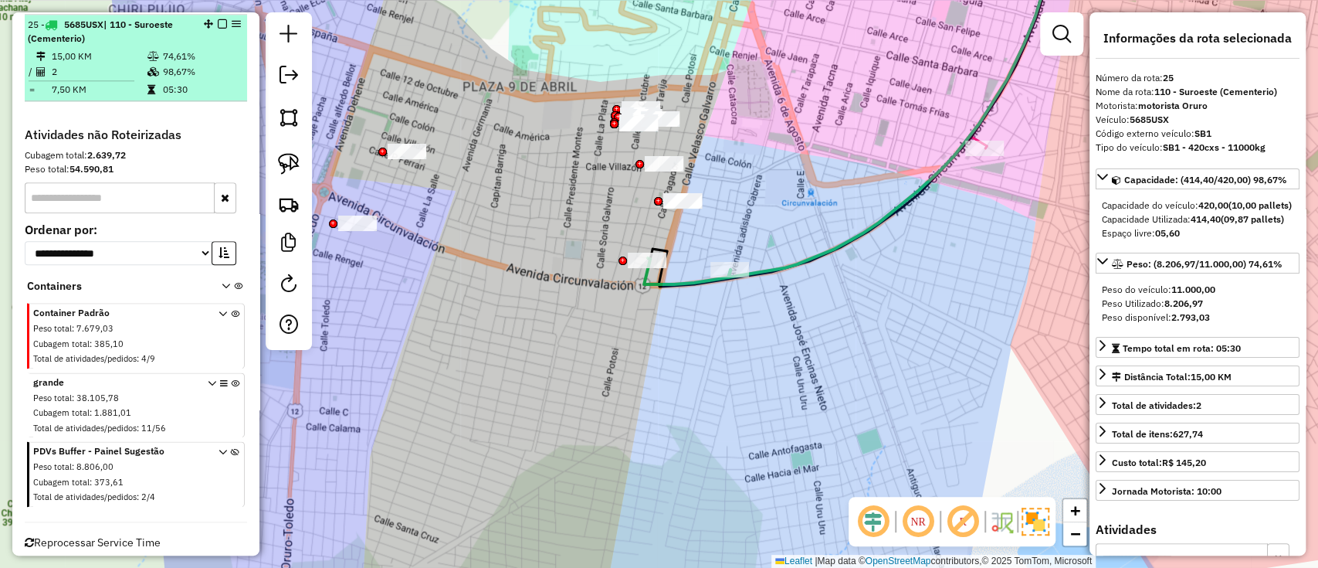
click at [219, 22] on em at bounding box center [222, 23] width 9 height 9
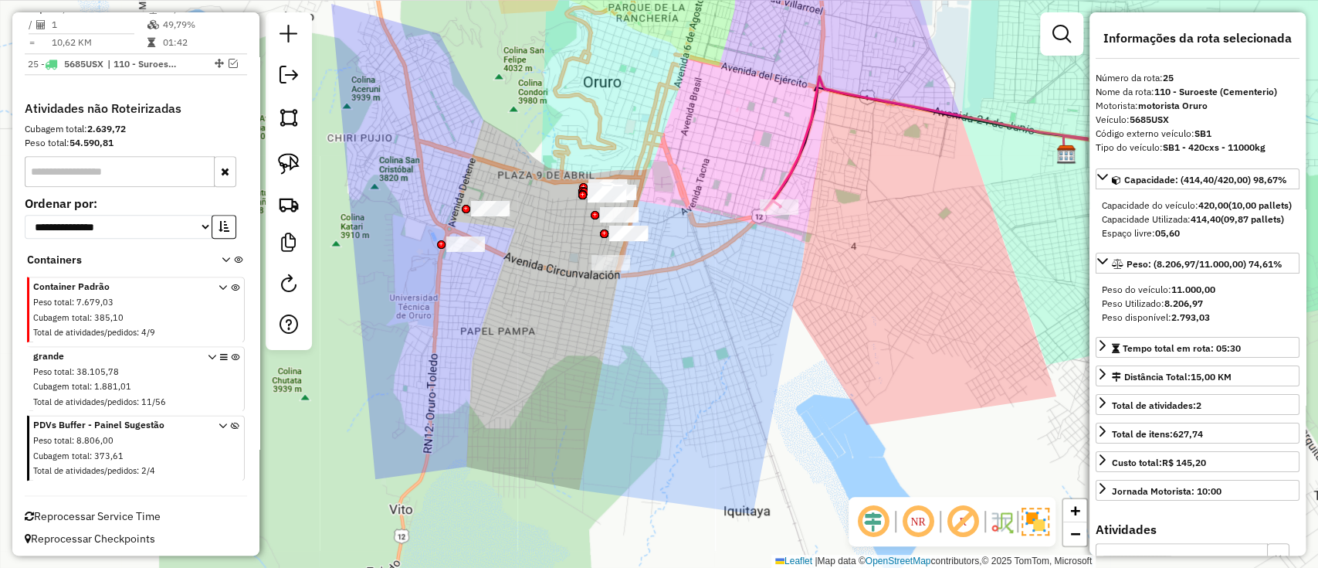
click at [797, 164] on icon at bounding box center [925, 143] width 323 height 134
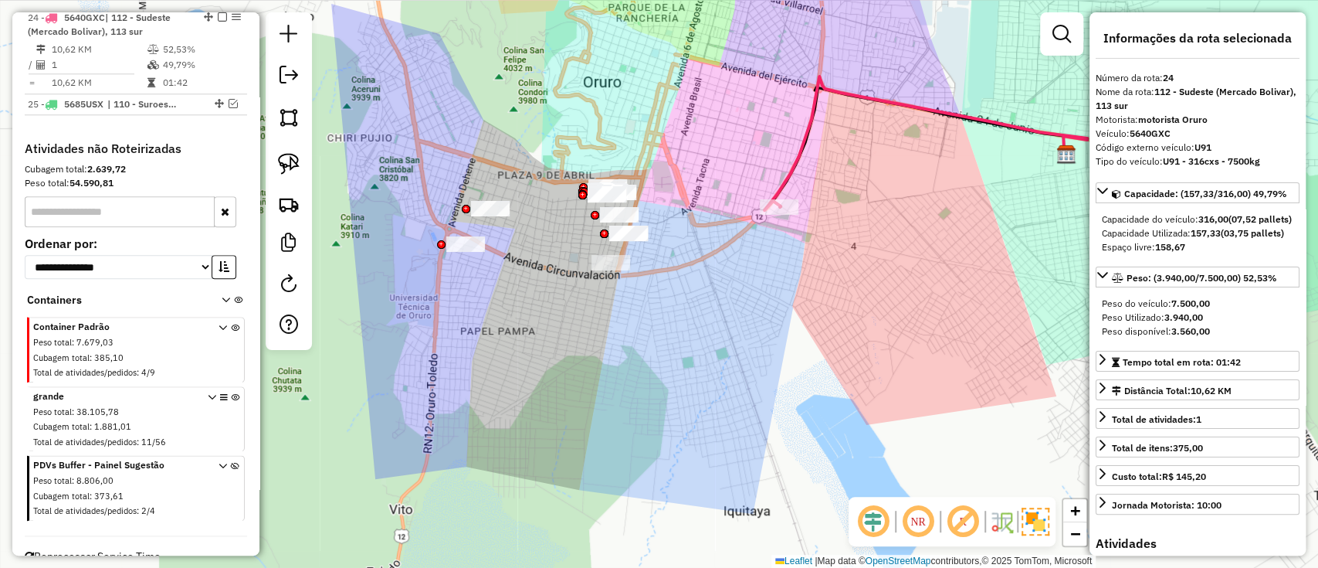
scroll to position [1086, 0]
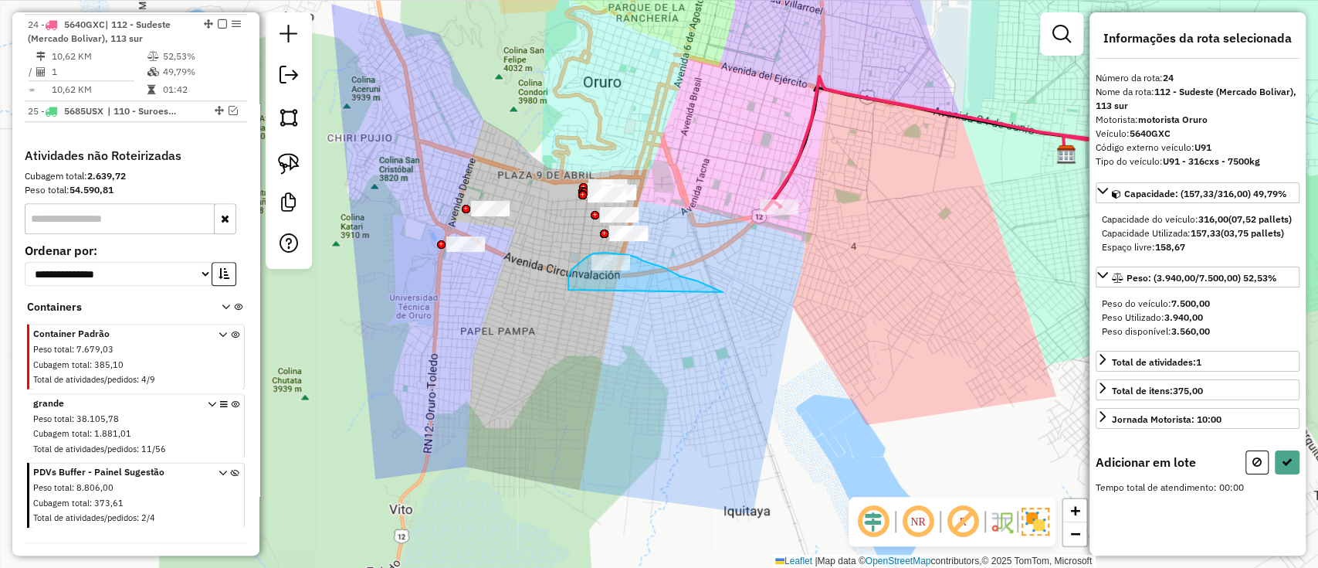
drag, startPoint x: 721, startPoint y: 291, endPoint x: 568, endPoint y: 293, distance: 152.9
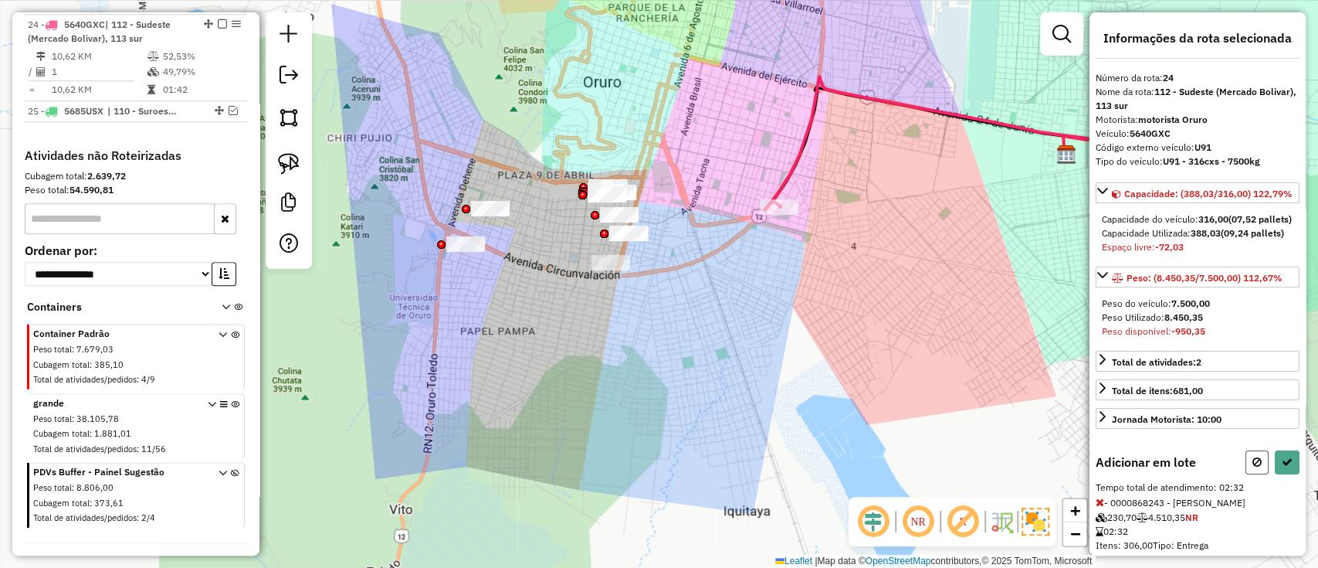
click at [1256, 467] on icon at bounding box center [1256, 461] width 9 height 11
select select "*********"
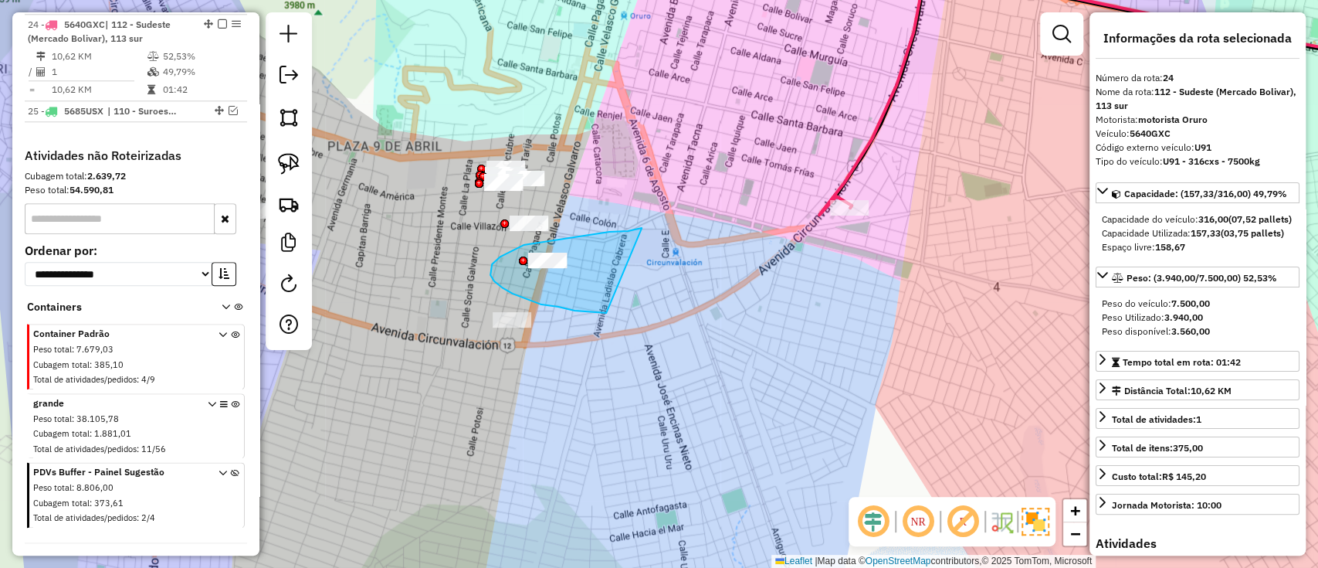
drag, startPoint x: 628, startPoint y: 231, endPoint x: 608, endPoint y: 313, distance: 84.1
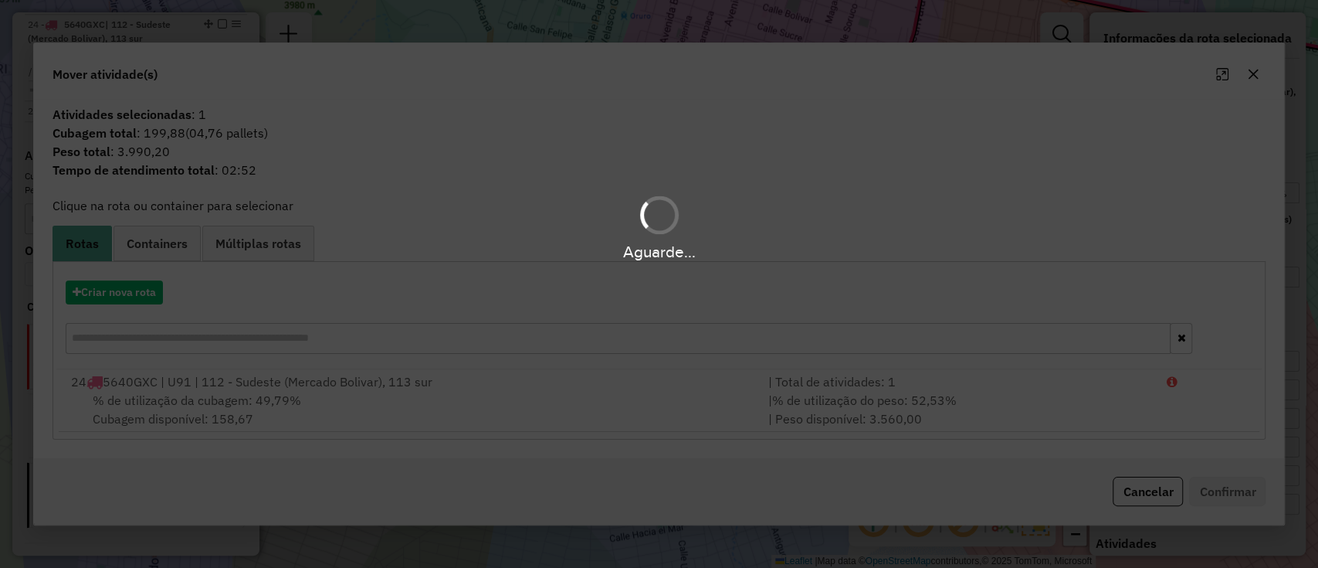
click at [1165, 479] on div "Aguarde..." at bounding box center [659, 284] width 1318 height 568
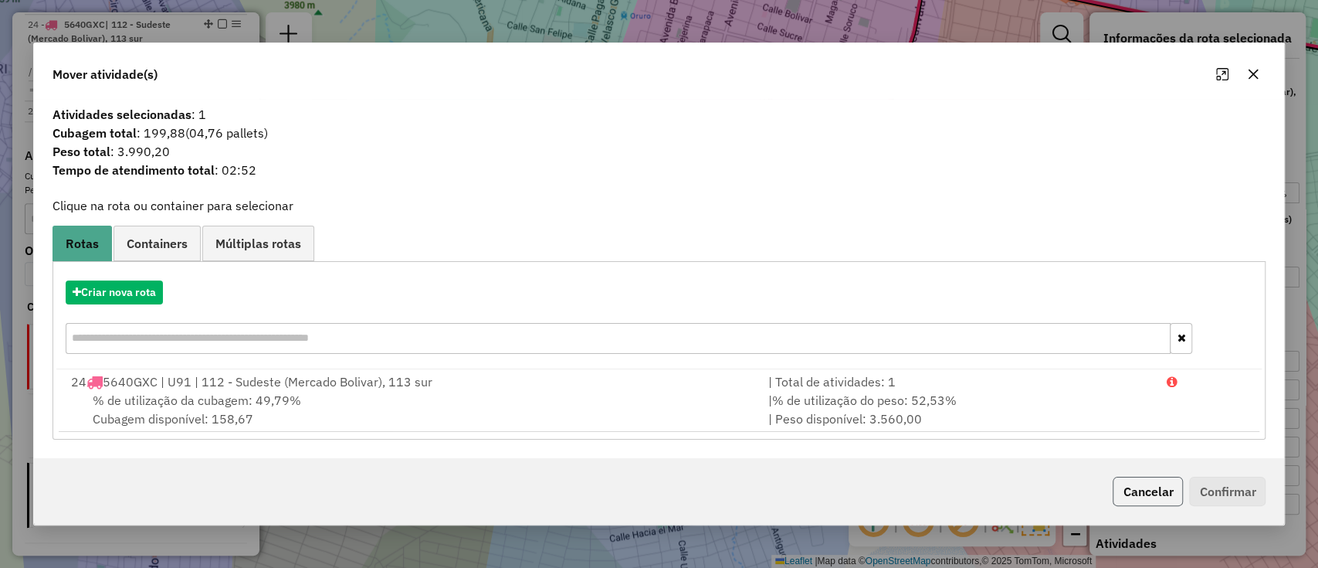
click at [1161, 486] on button "Cancelar" at bounding box center [1148, 490] width 70 height 29
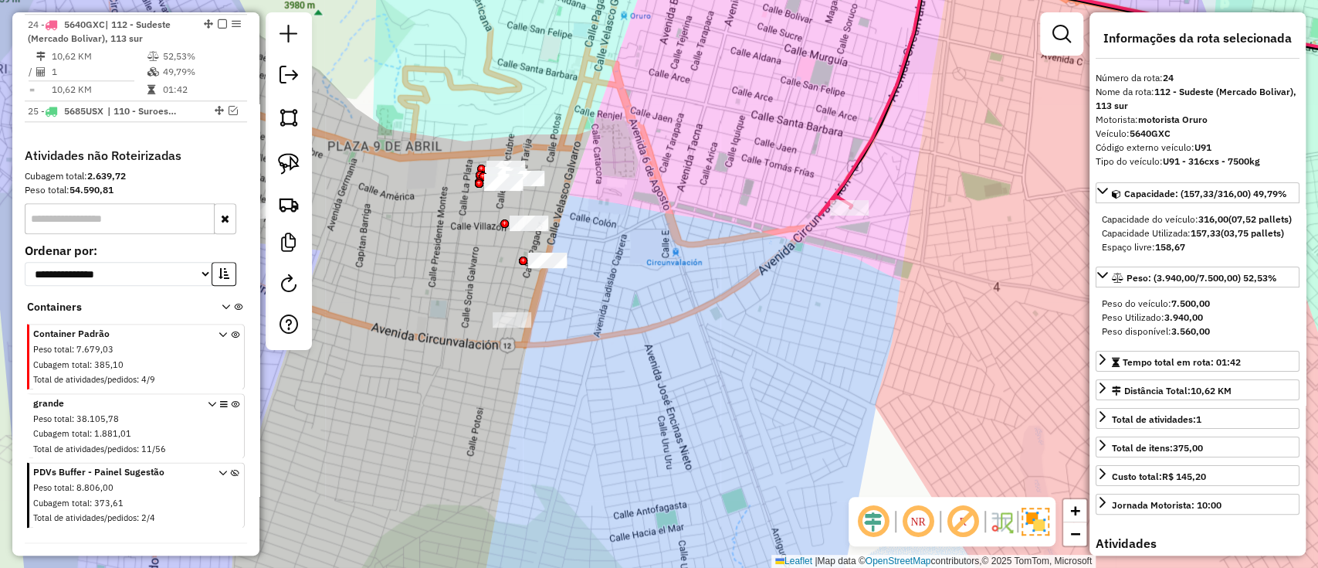
click at [863, 161] on icon at bounding box center [1134, 80] width 630 height 267
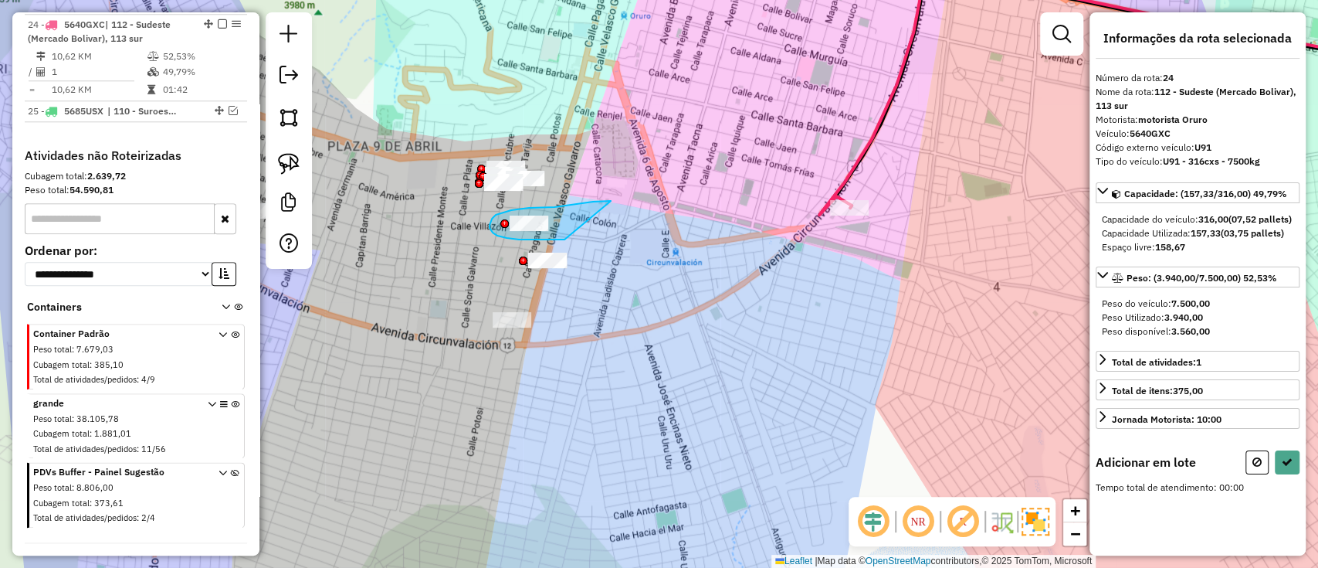
drag, startPoint x: 567, startPoint y: 205, endPoint x: 567, endPoint y: 239, distance: 34.0
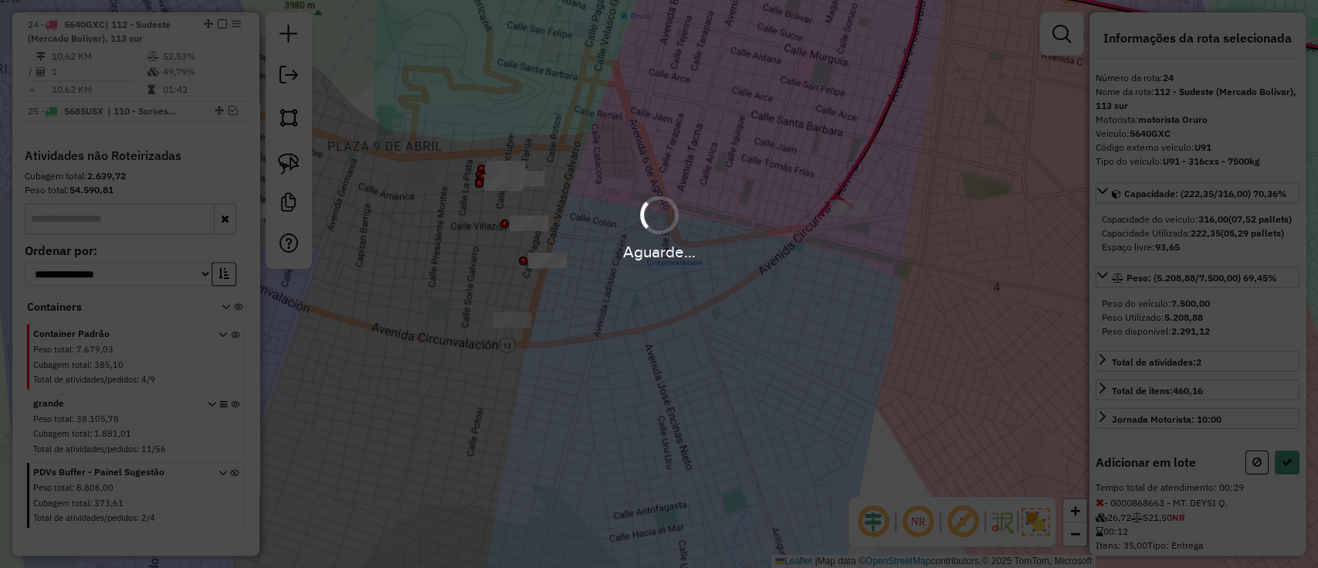
select select "*********"
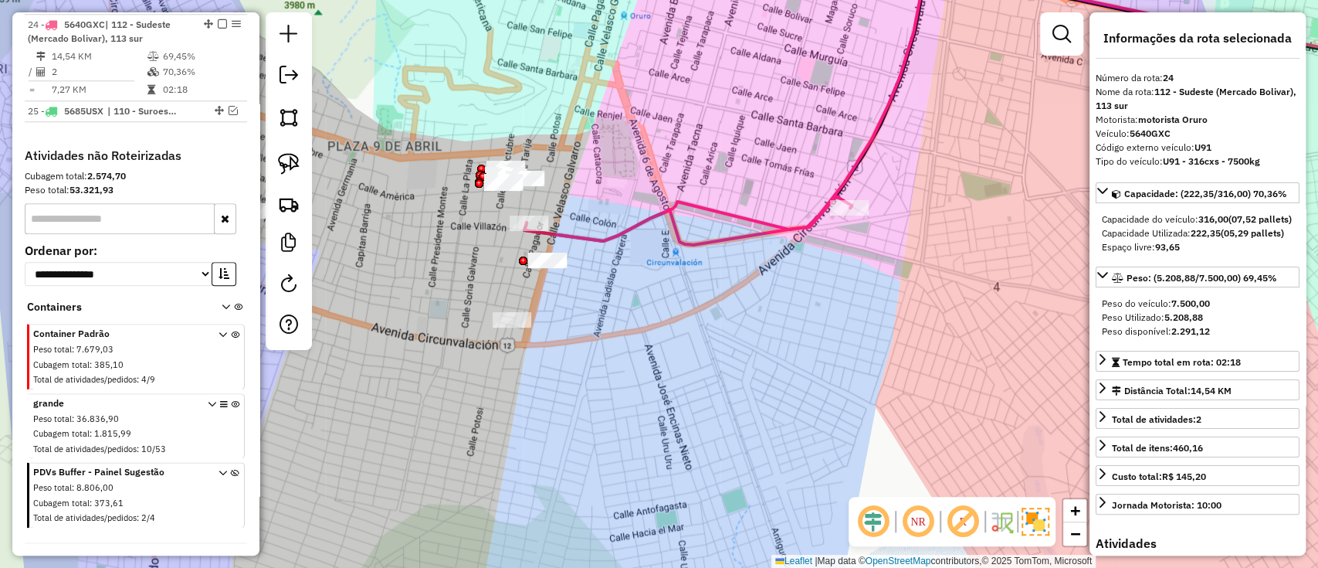
click at [562, 232] on icon at bounding box center [687, 220] width 327 height 49
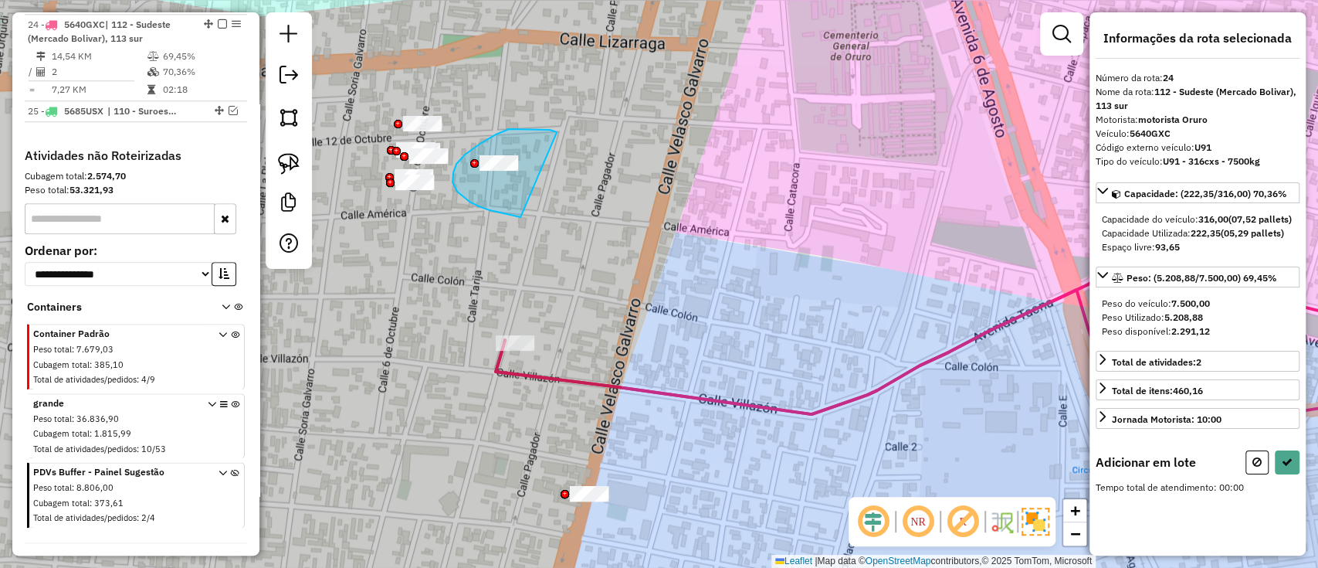
drag, startPoint x: 544, startPoint y: 130, endPoint x: 520, endPoint y: 217, distance: 90.5
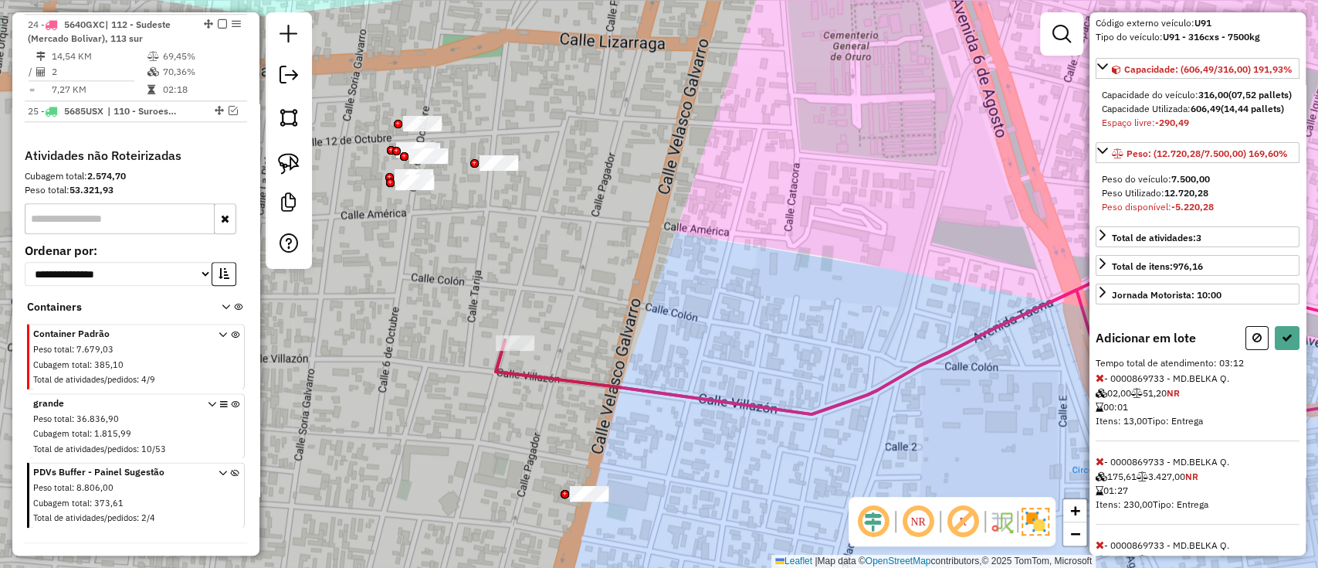
scroll to position [309, 0]
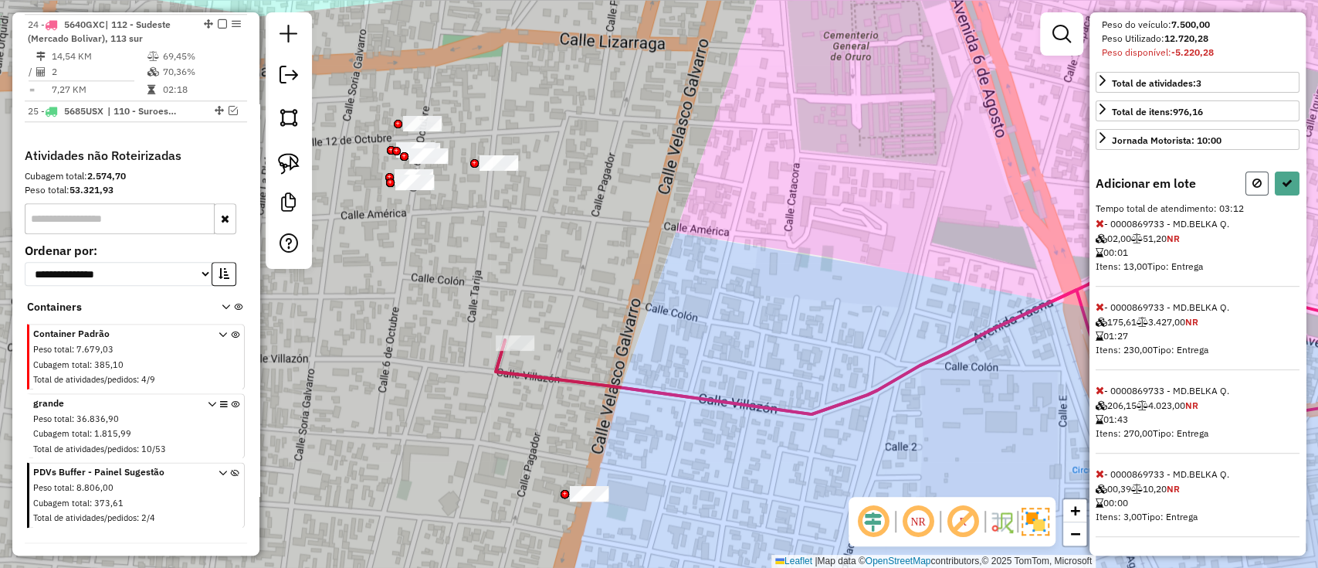
click at [1258, 190] on button at bounding box center [1256, 183] width 23 height 24
select select "*********"
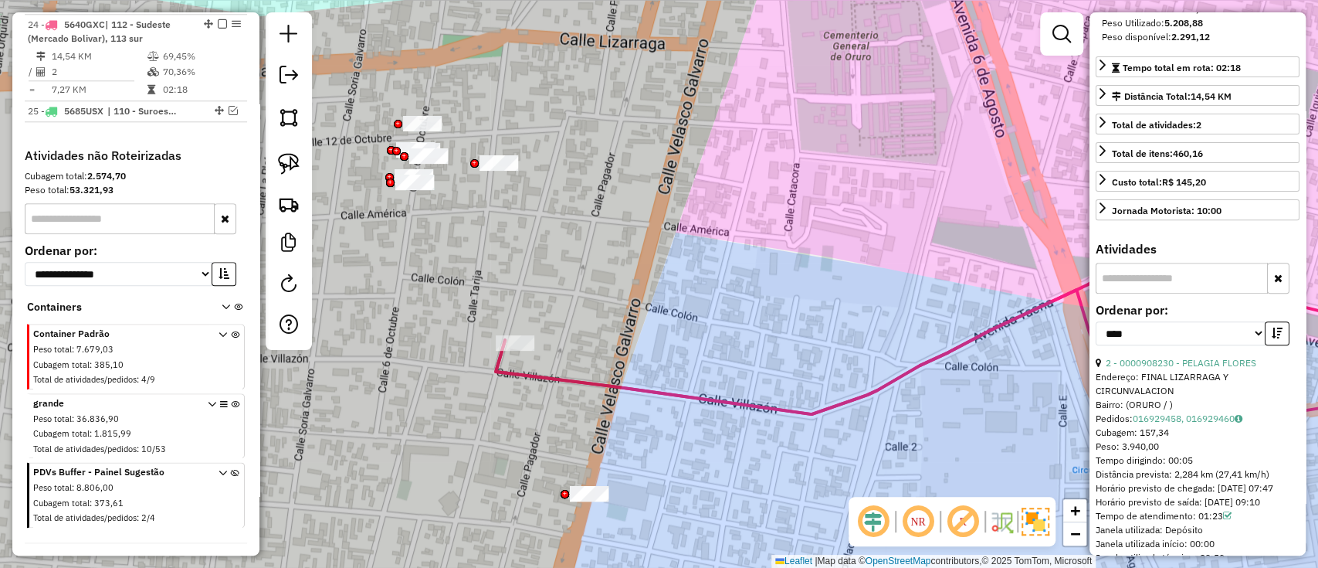
scroll to position [0, 0]
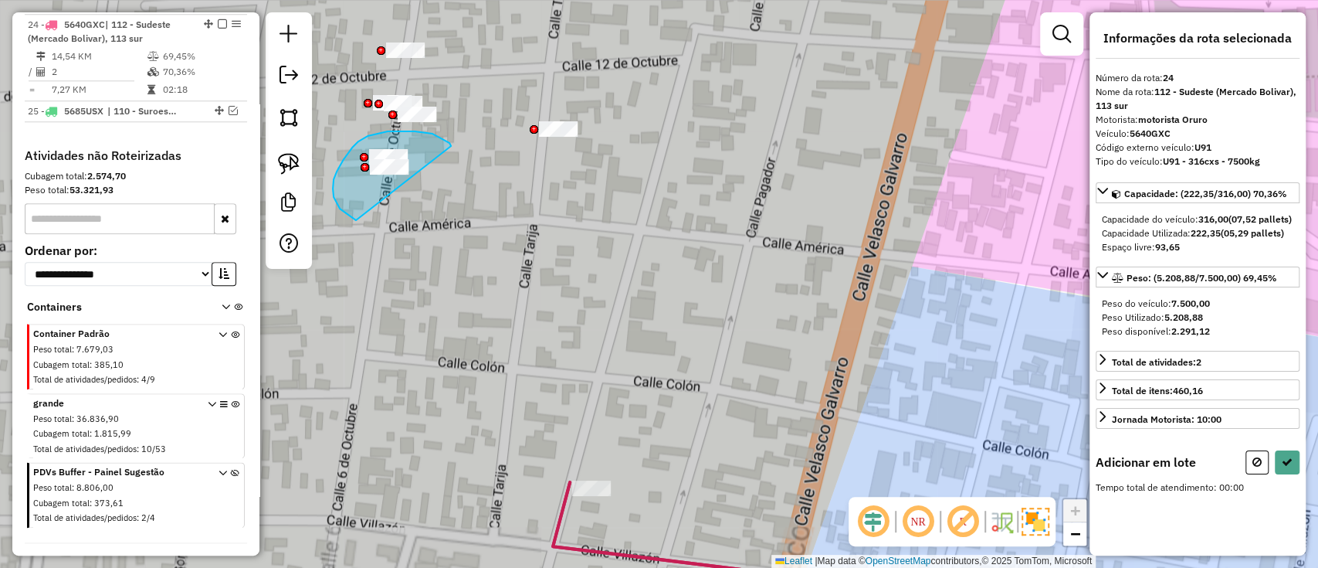
drag, startPoint x: 427, startPoint y: 133, endPoint x: 414, endPoint y: 236, distance: 104.3
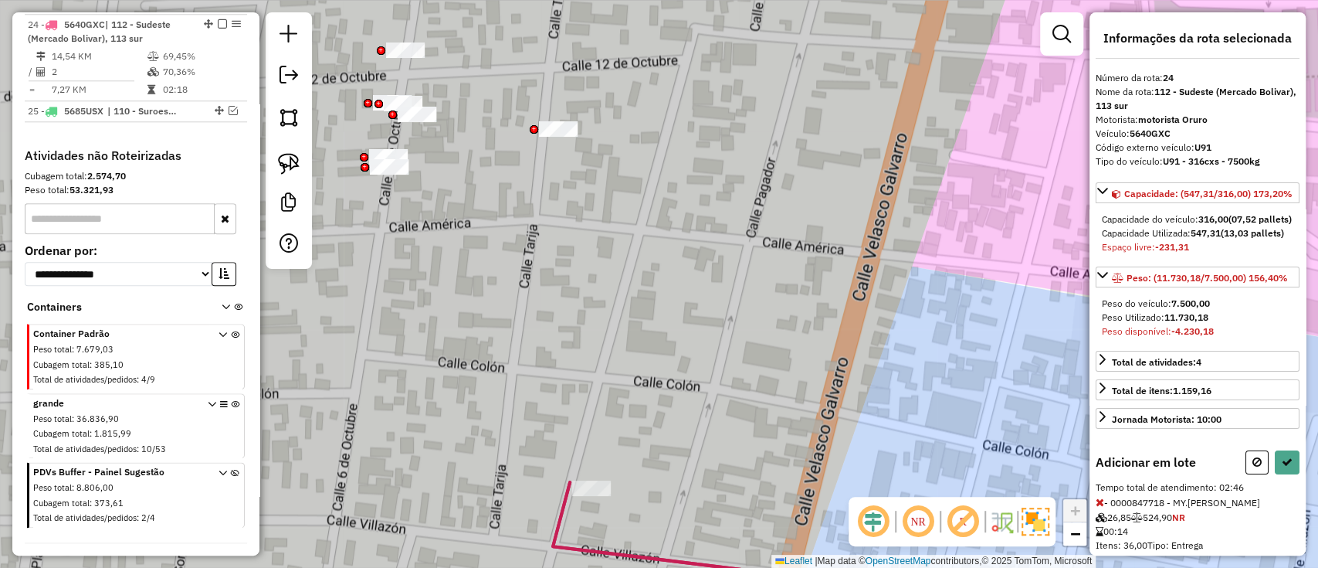
scroll to position [309, 0]
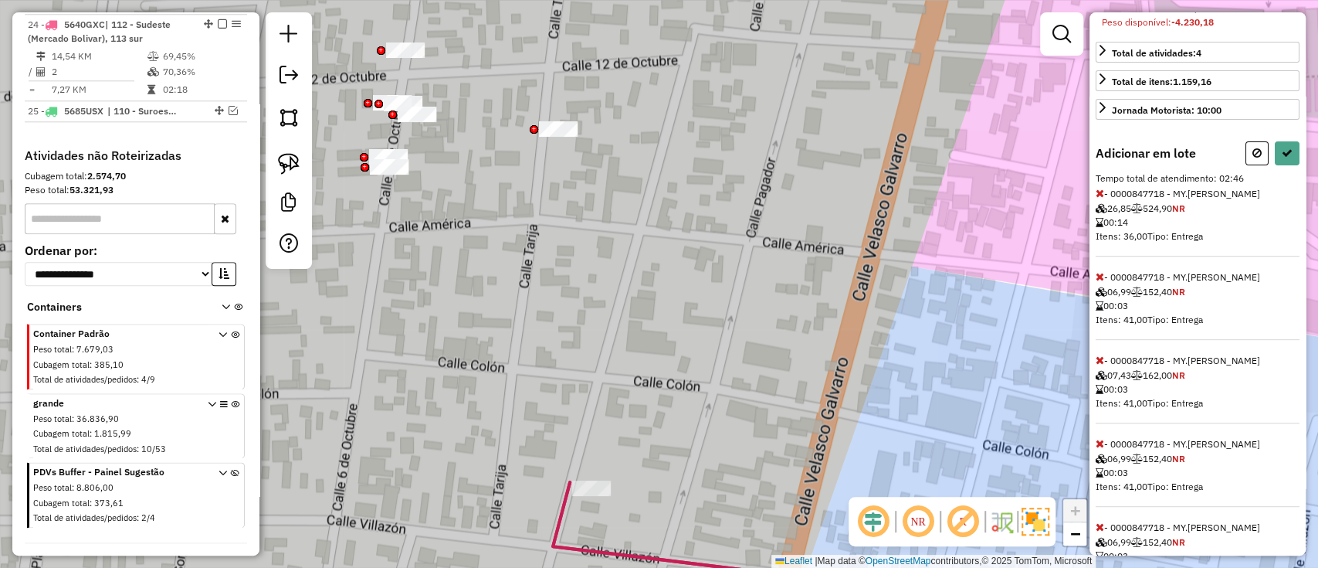
click at [1102, 198] on icon at bounding box center [1100, 193] width 8 height 11
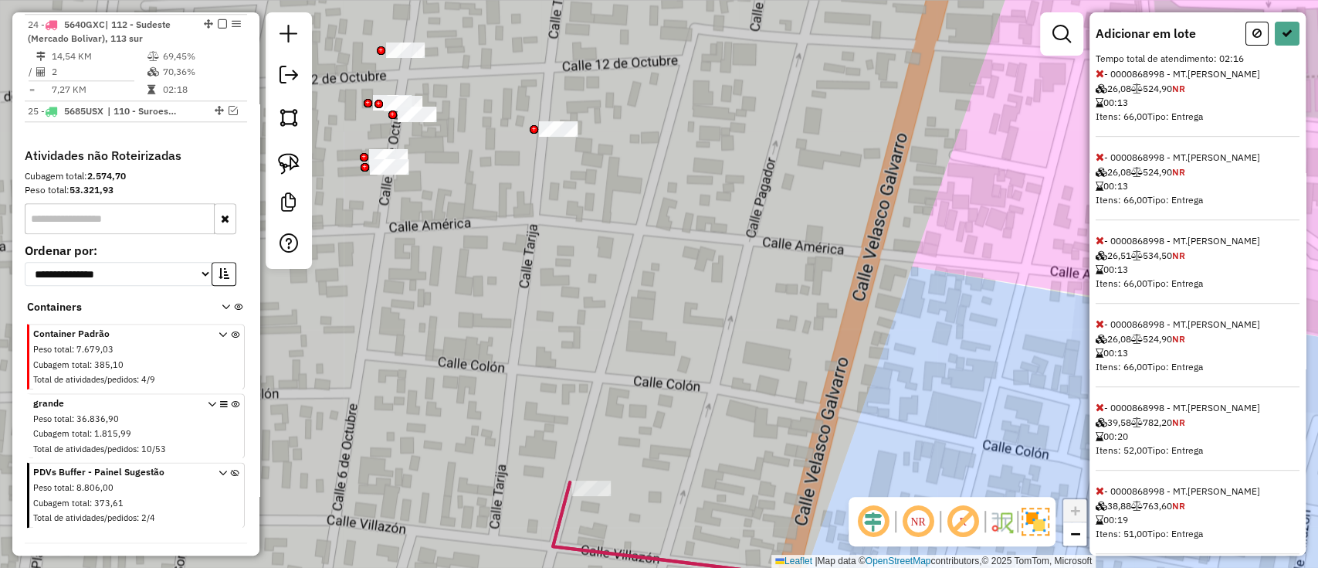
scroll to position [425, 0]
click at [1099, 82] on icon at bounding box center [1100, 76] width 8 height 11
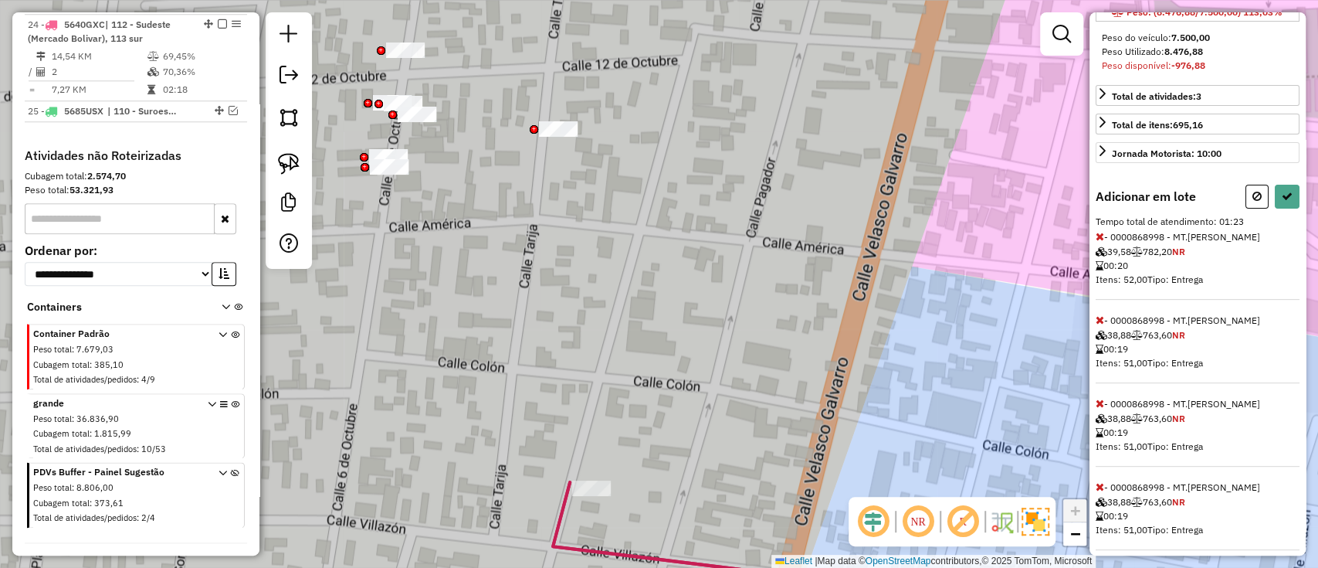
scroll to position [297, 0]
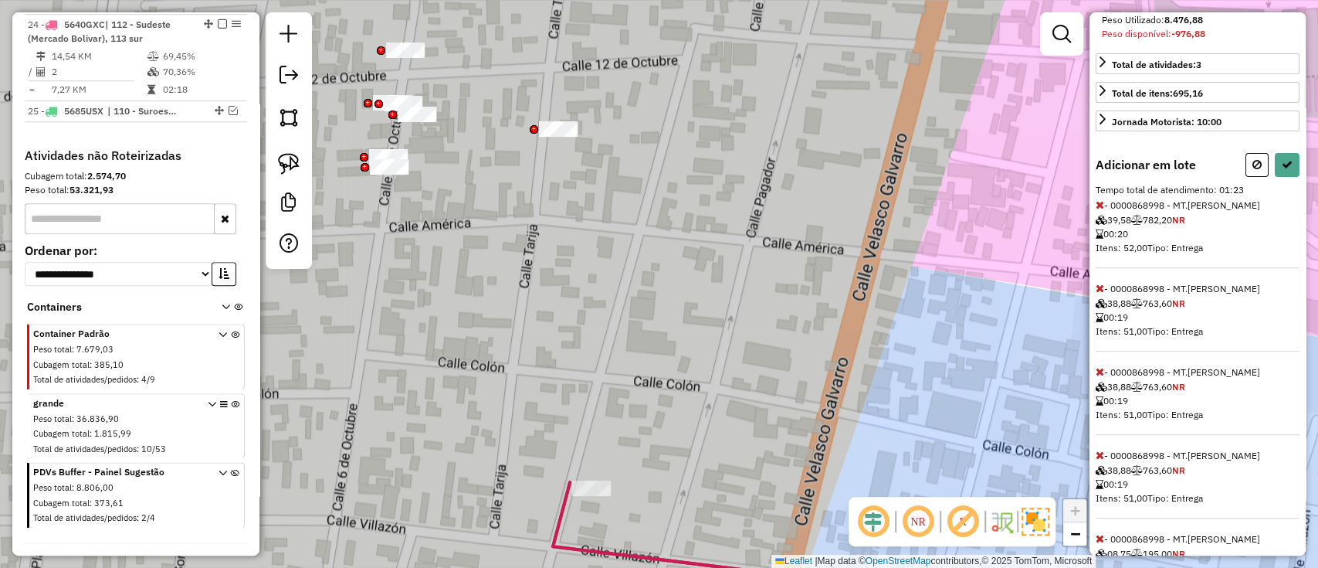
click at [1096, 210] on icon at bounding box center [1100, 204] width 8 height 11
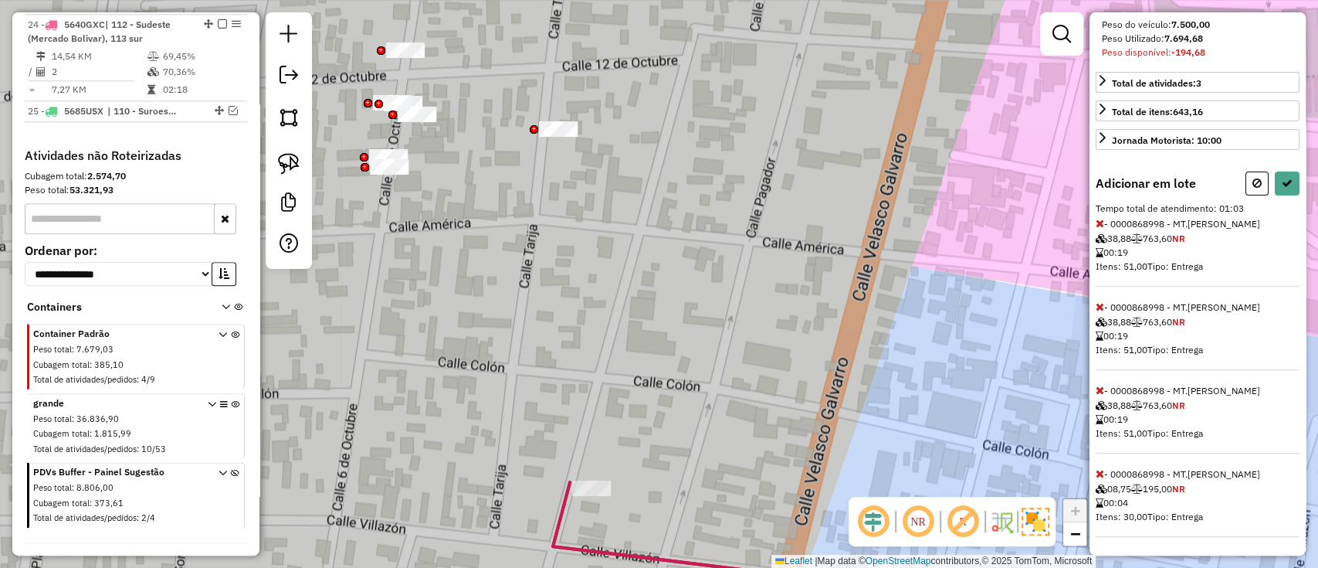
click at [1096, 229] on icon at bounding box center [1100, 223] width 8 height 11
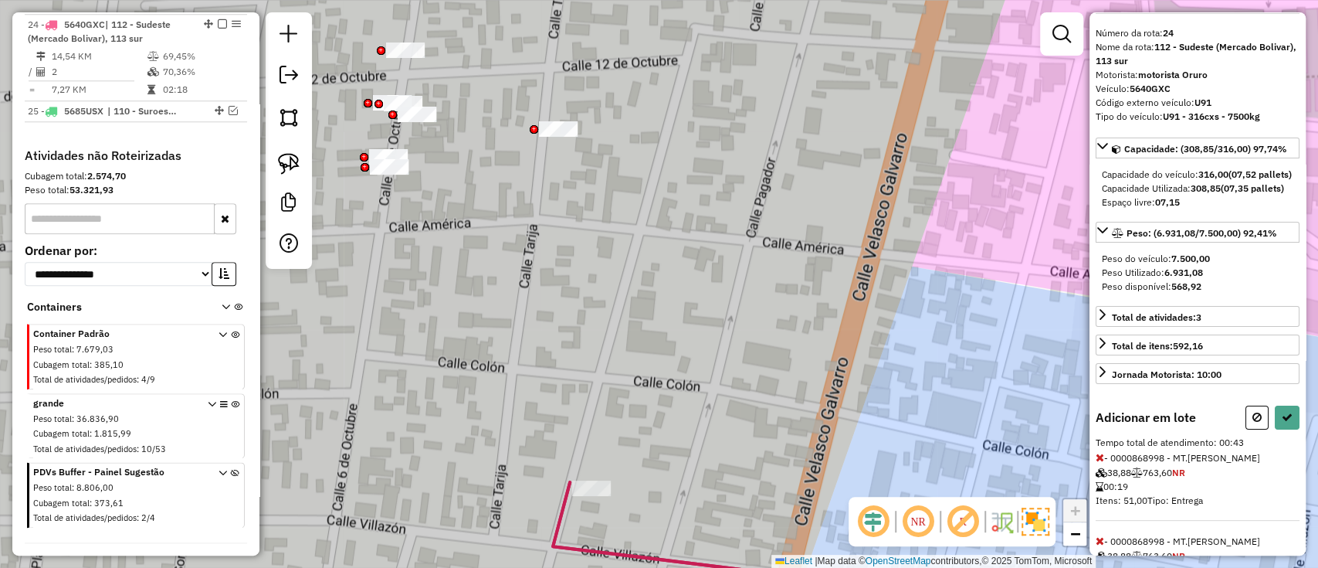
scroll to position [14, 0]
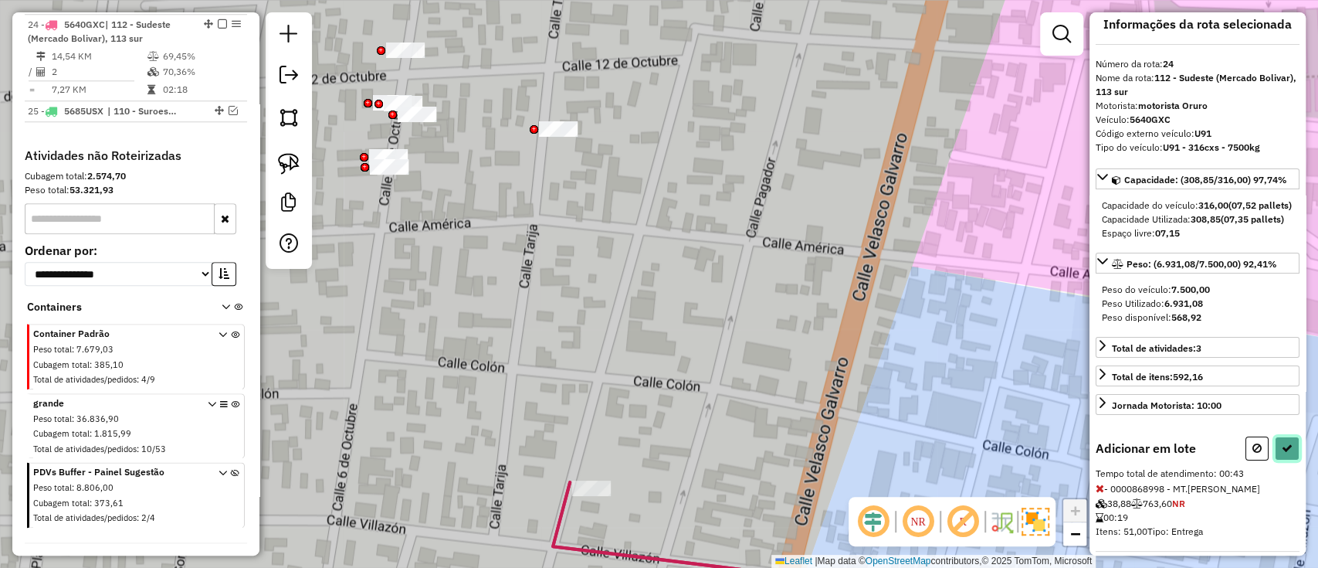
click at [1291, 460] on button at bounding box center [1287, 448] width 25 height 24
select select "*********"
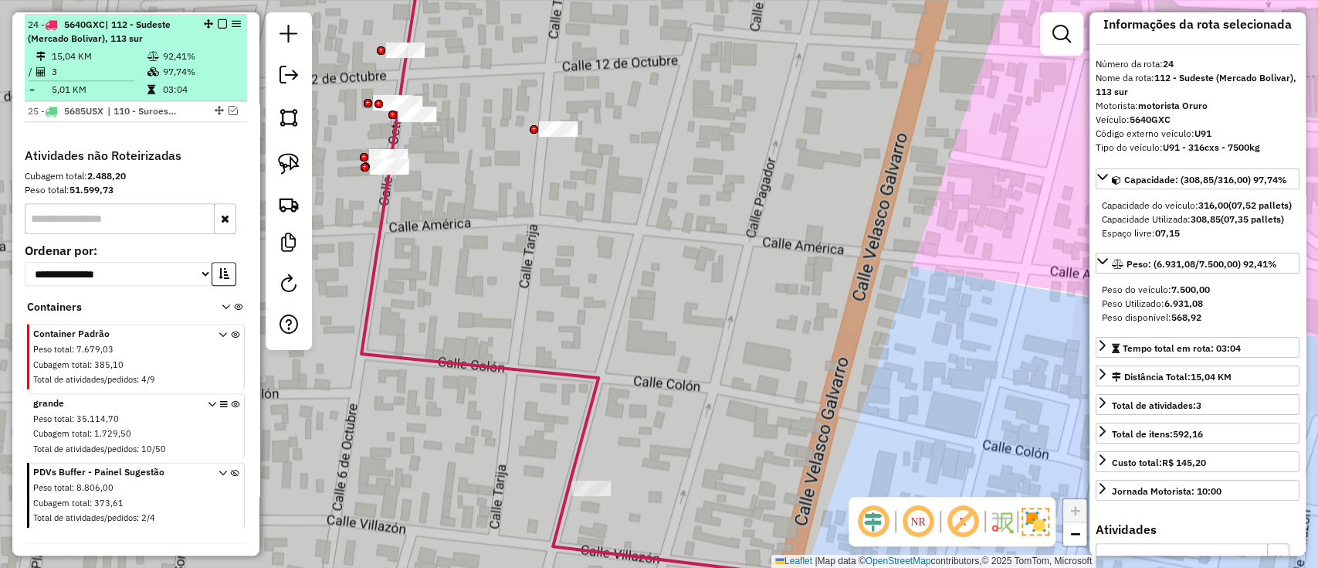
click at [218, 24] on em at bounding box center [222, 23] width 9 height 9
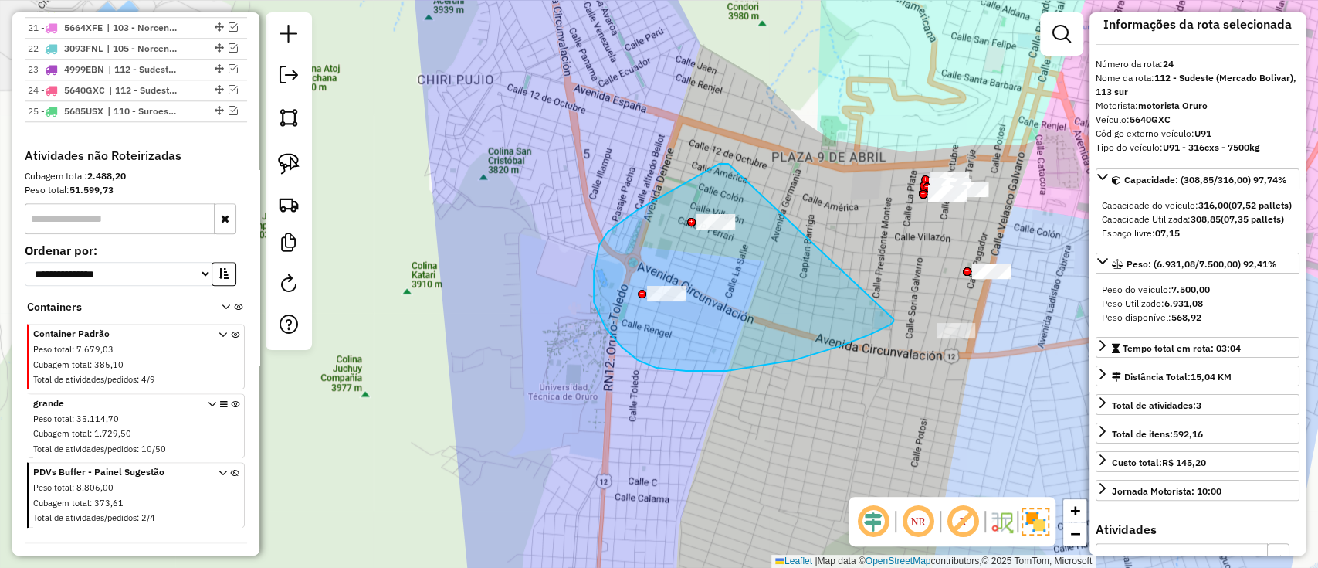
drag, startPoint x: 728, startPoint y: 164, endPoint x: 893, endPoint y: 319, distance: 226.7
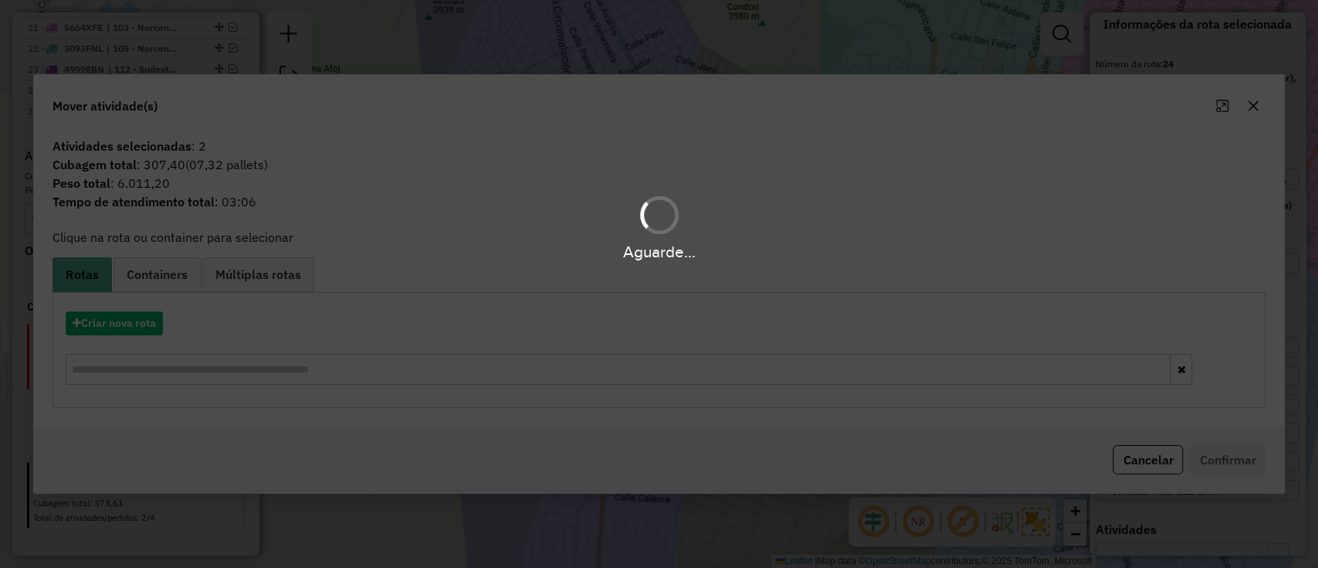
click at [136, 320] on div "Aguarde..." at bounding box center [659, 284] width 1318 height 568
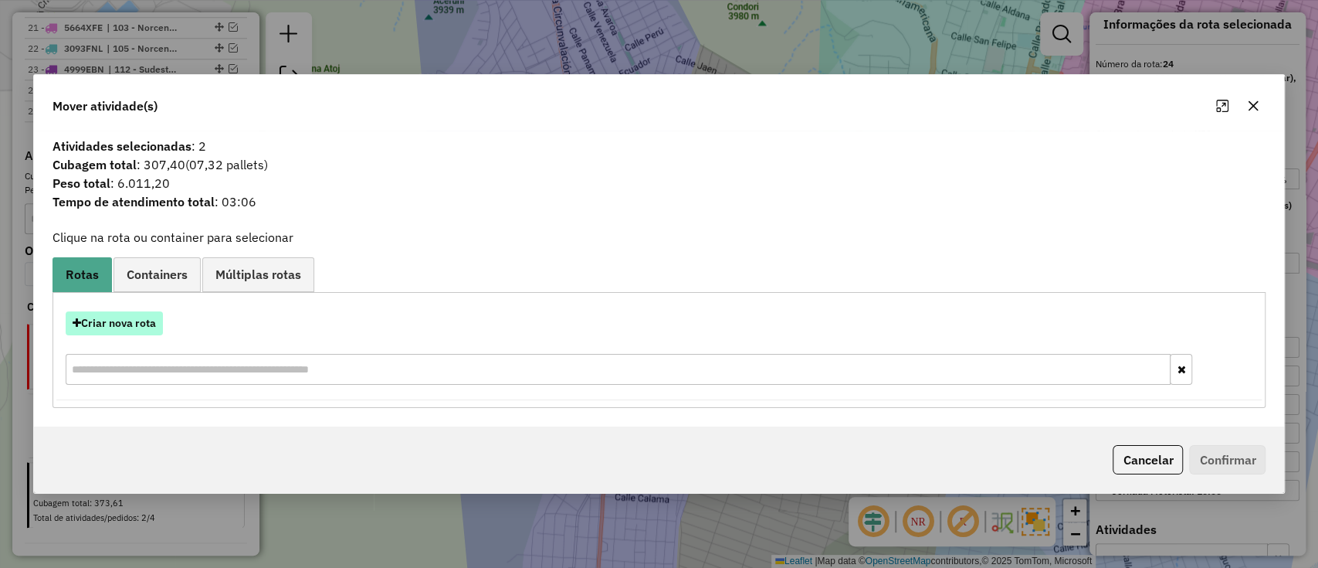
click at [134, 327] on button "Criar nova rota" at bounding box center [114, 323] width 97 height 24
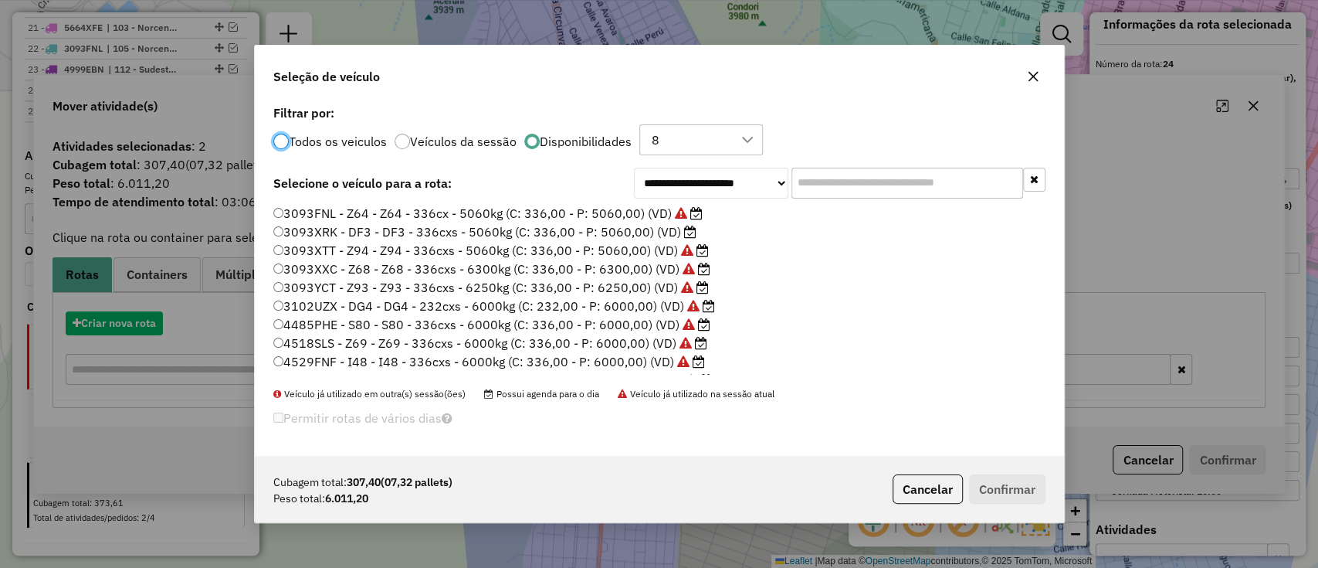
scroll to position [8, 5]
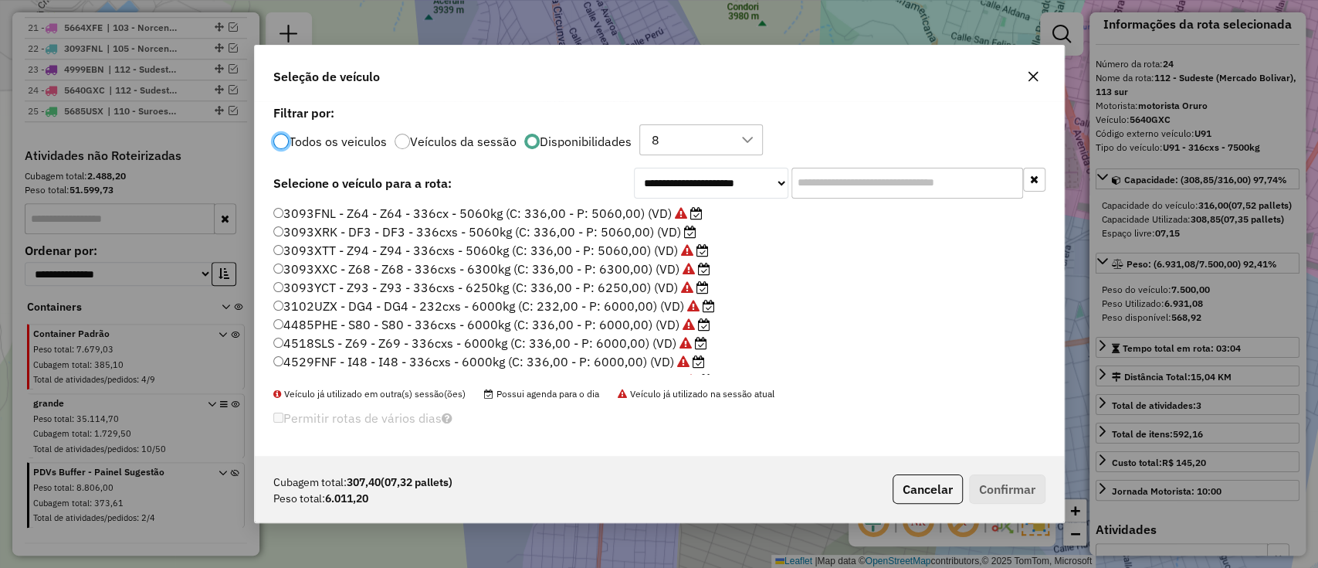
click at [679, 225] on label "3093XRK - DF3 - DF3 - 336cxs - 5060kg (C: 336,00 - P: 5060,00) (VD)" at bounding box center [484, 231] width 423 height 19
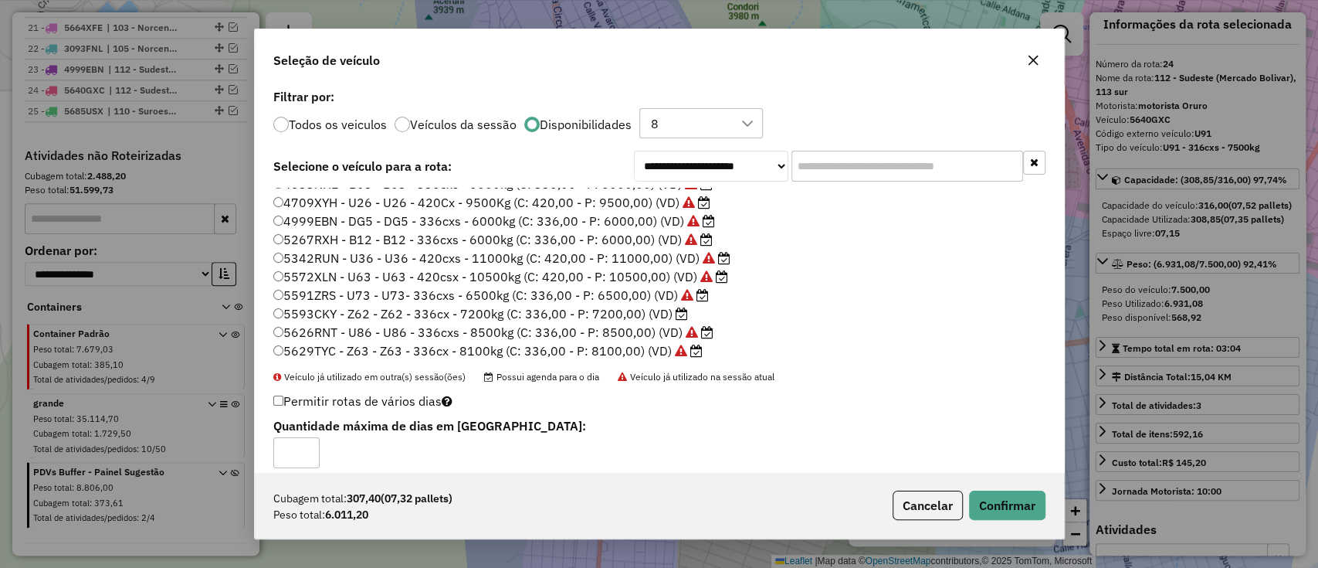
scroll to position [205, 0]
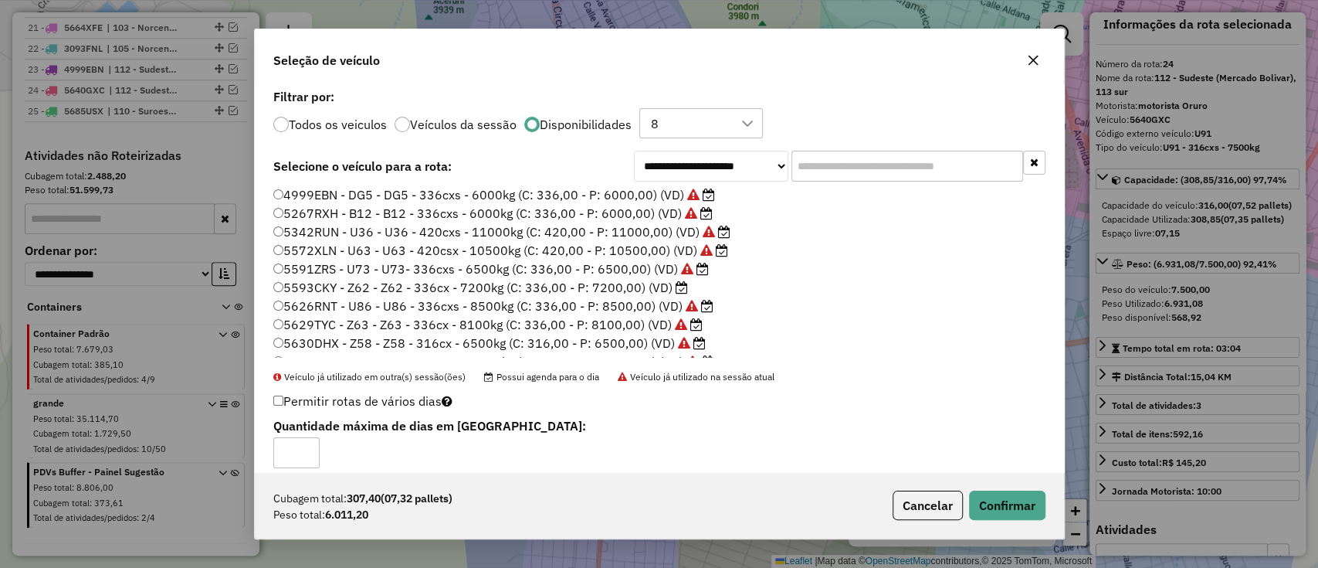
click at [672, 283] on label "5593CKY - Z62 - Z62 - 336cx - 7200kg (C: 336,00 - P: 7200,00) (VD)" at bounding box center [480, 287] width 415 height 19
click at [994, 500] on button "Confirmar" at bounding box center [1007, 504] width 76 height 29
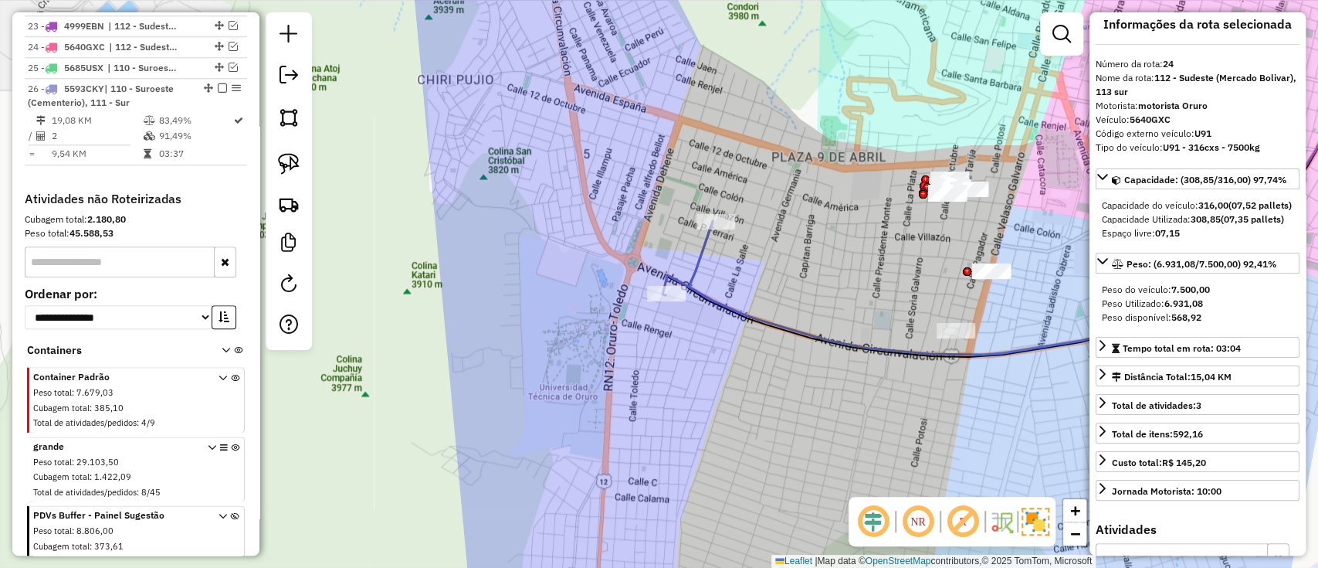
scroll to position [1086, 0]
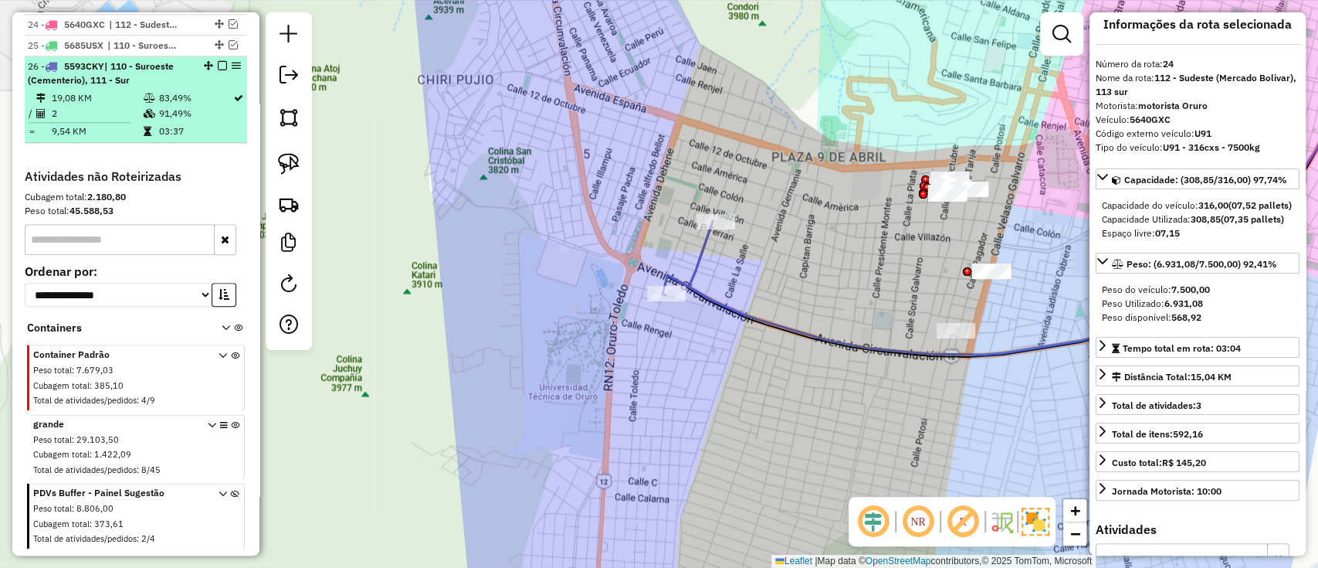
click at [220, 62] on em at bounding box center [222, 65] width 9 height 9
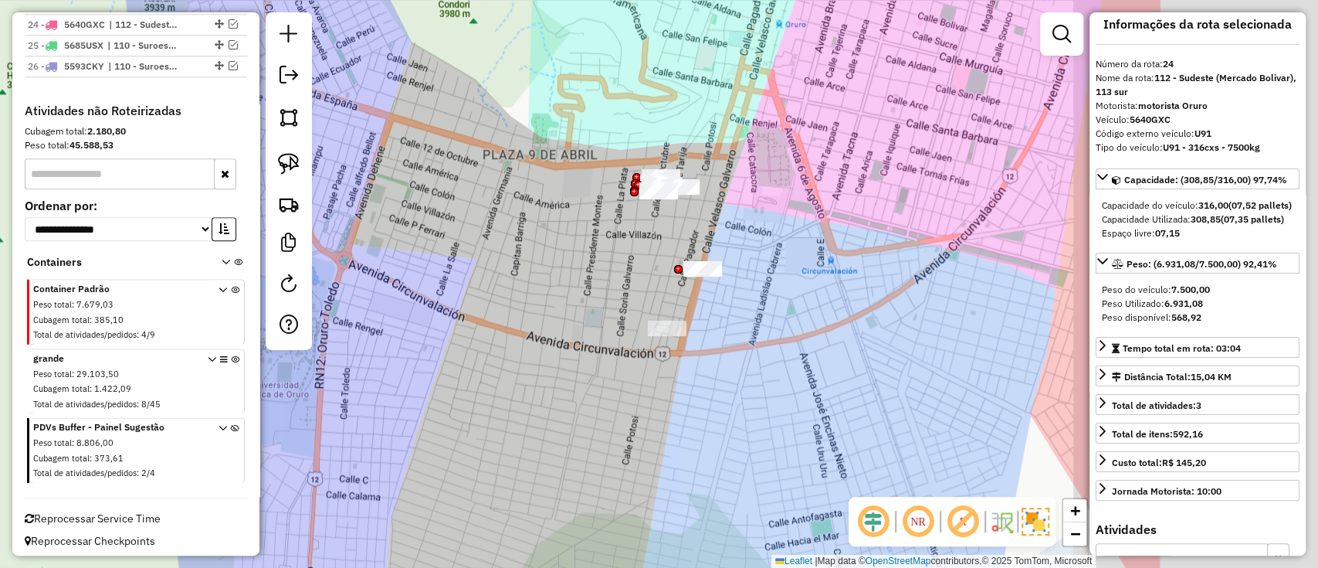
drag, startPoint x: 755, startPoint y: 312, endPoint x: 466, endPoint y: 310, distance: 288.8
click at [466, 310] on div "Janela de atendimento Grade de atendimento Capacidade Transportadoras Veículos …" at bounding box center [659, 284] width 1318 height 568
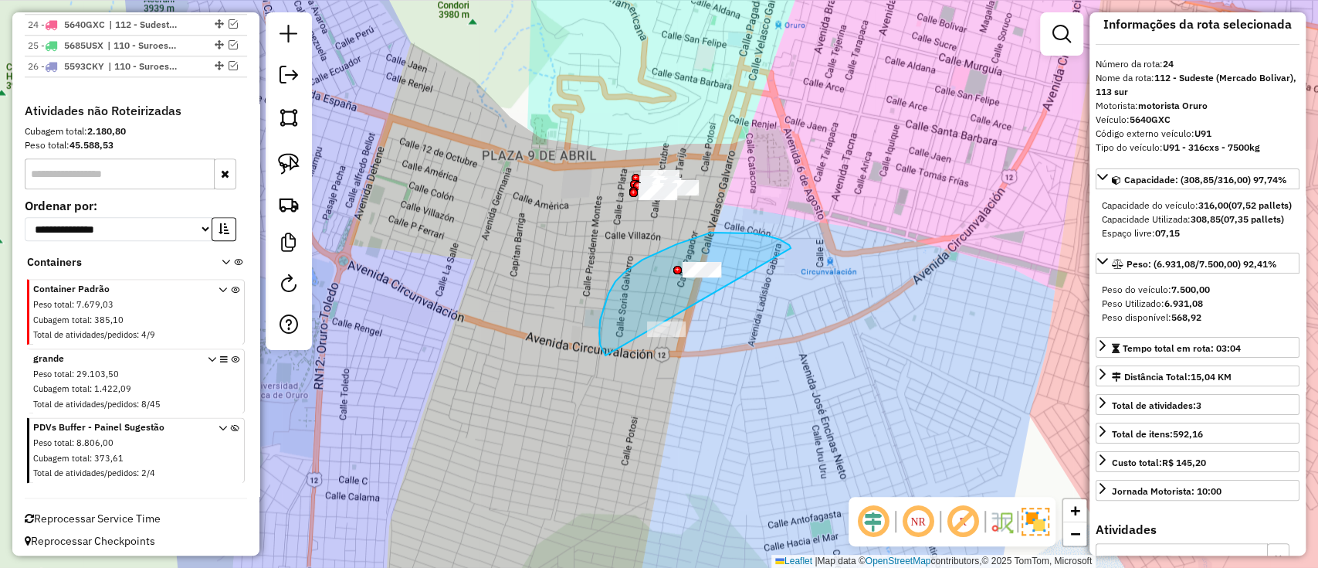
drag, startPoint x: 767, startPoint y: 236, endPoint x: 628, endPoint y: 376, distance: 197.6
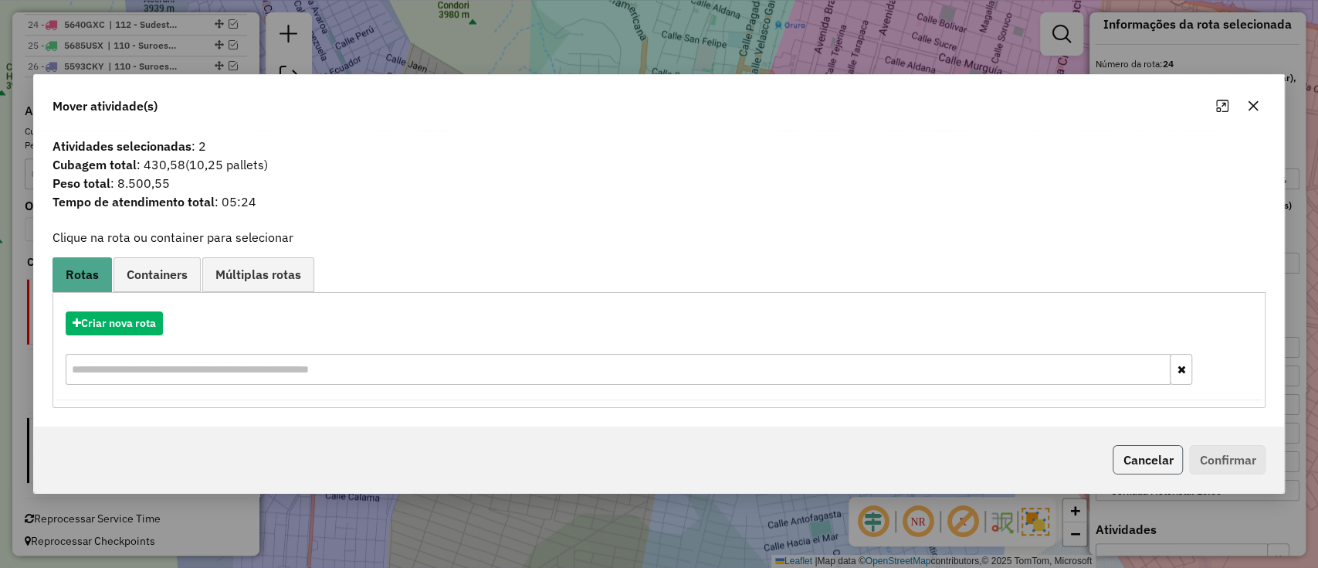
click at [1157, 462] on button "Cancelar" at bounding box center [1148, 459] width 70 height 29
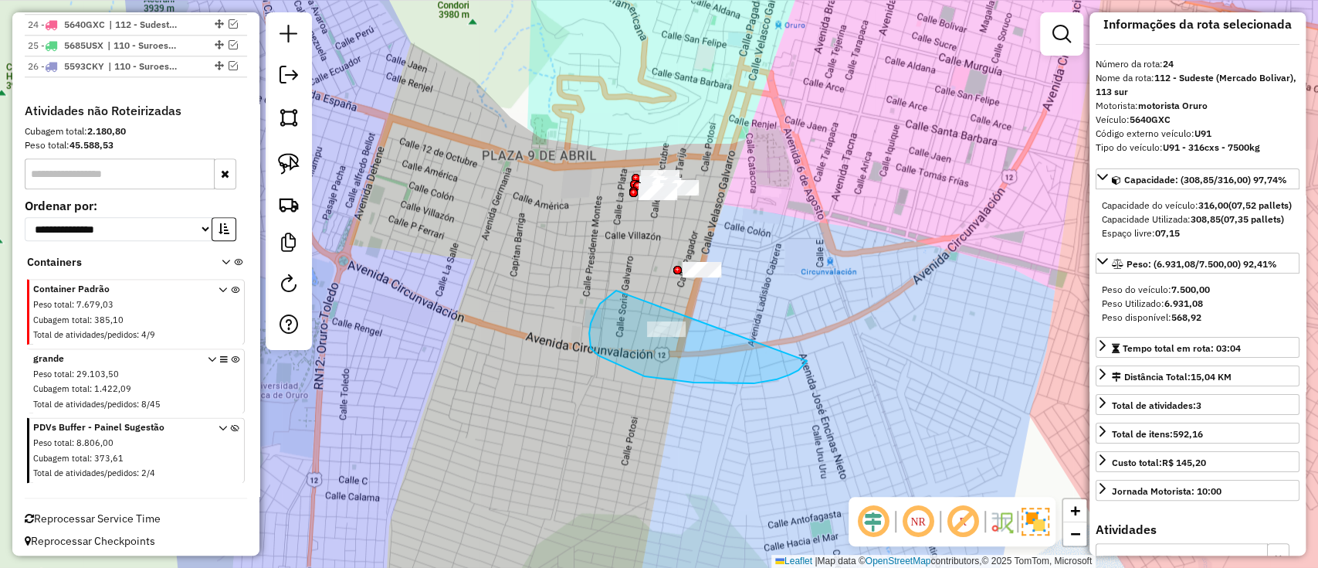
drag, startPoint x: 589, startPoint y: 341, endPoint x: 807, endPoint y: 361, distance: 218.7
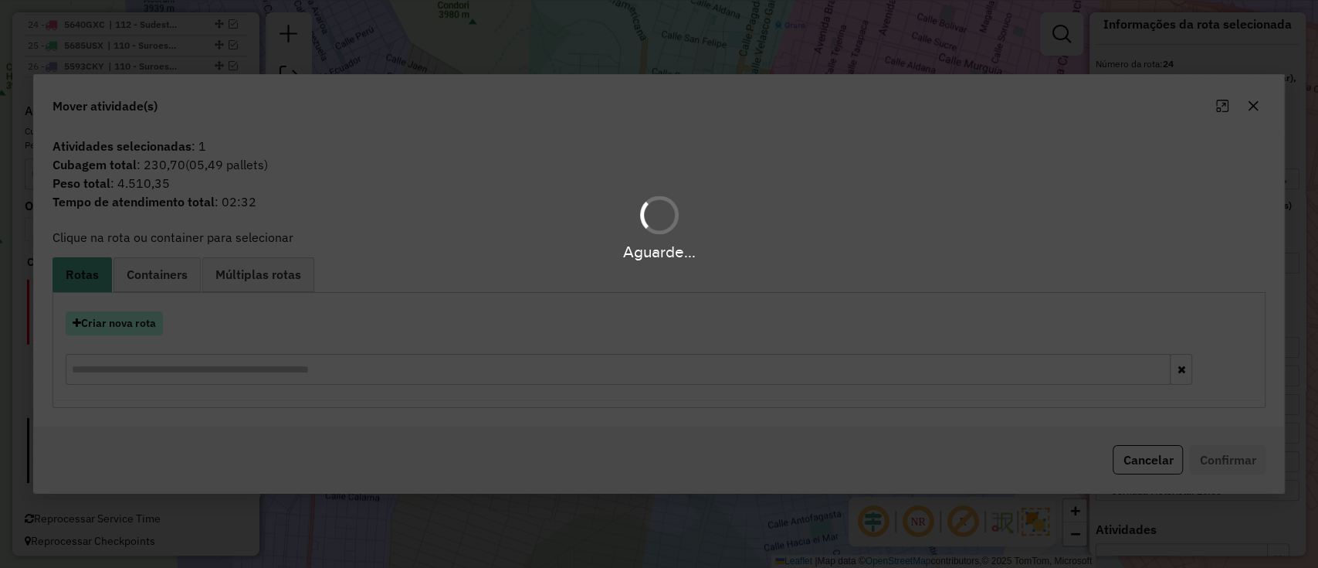
click at [144, 318] on div "Aguarde..." at bounding box center [659, 284] width 1318 height 568
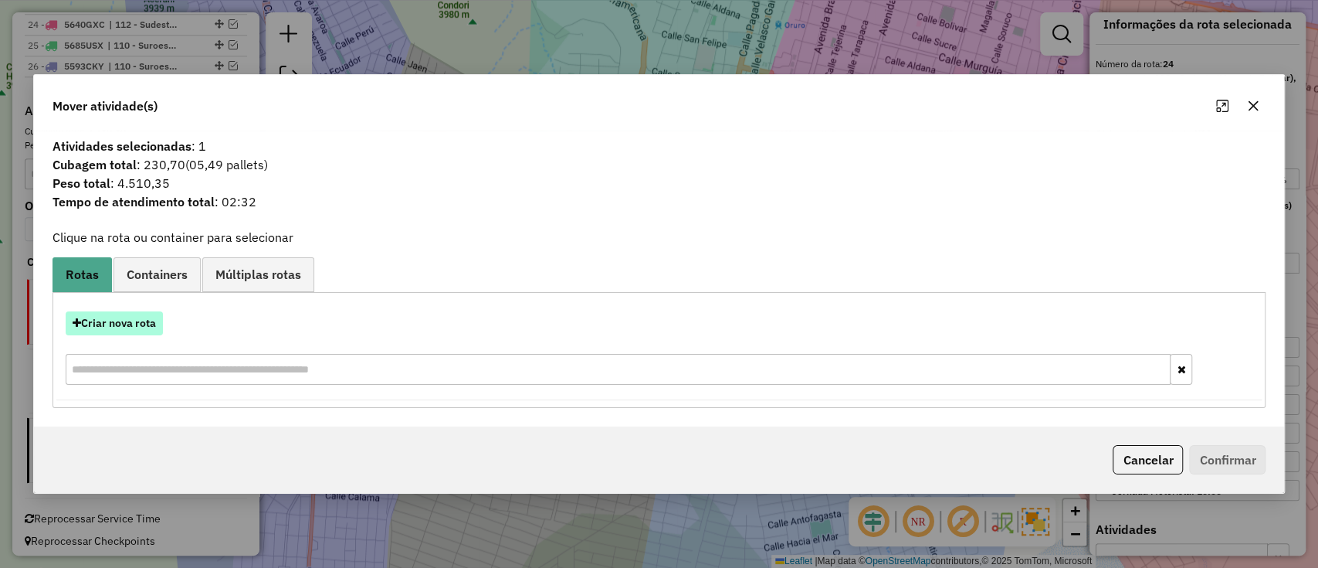
click at [144, 318] on button "Criar nova rota" at bounding box center [114, 323] width 97 height 24
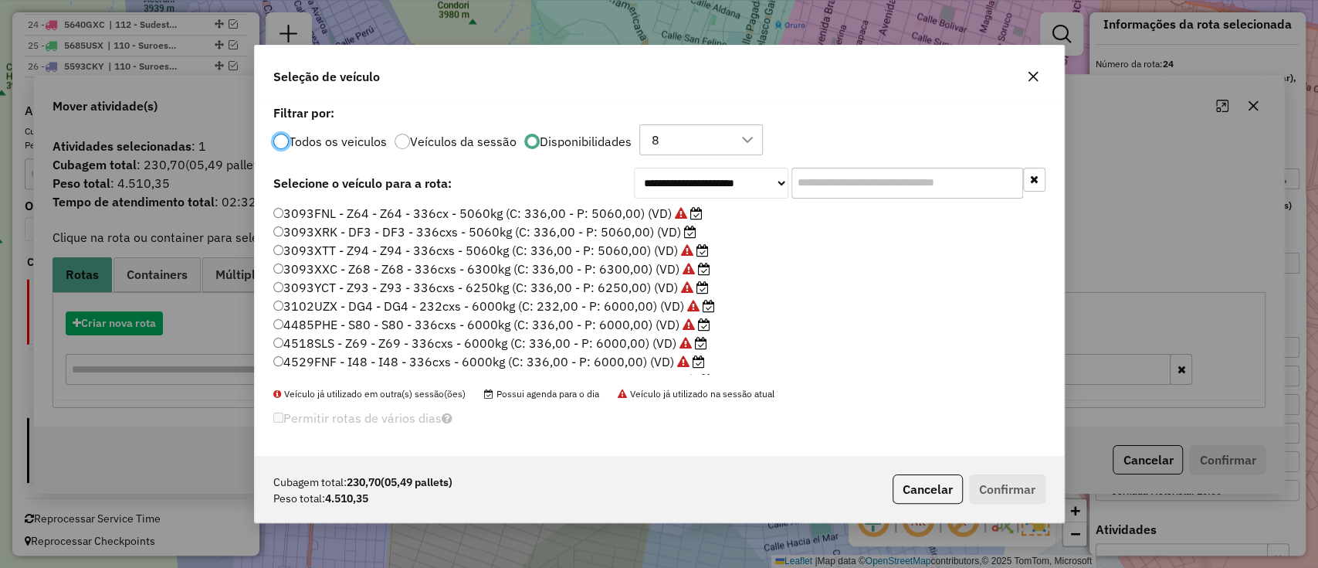
scroll to position [8, 5]
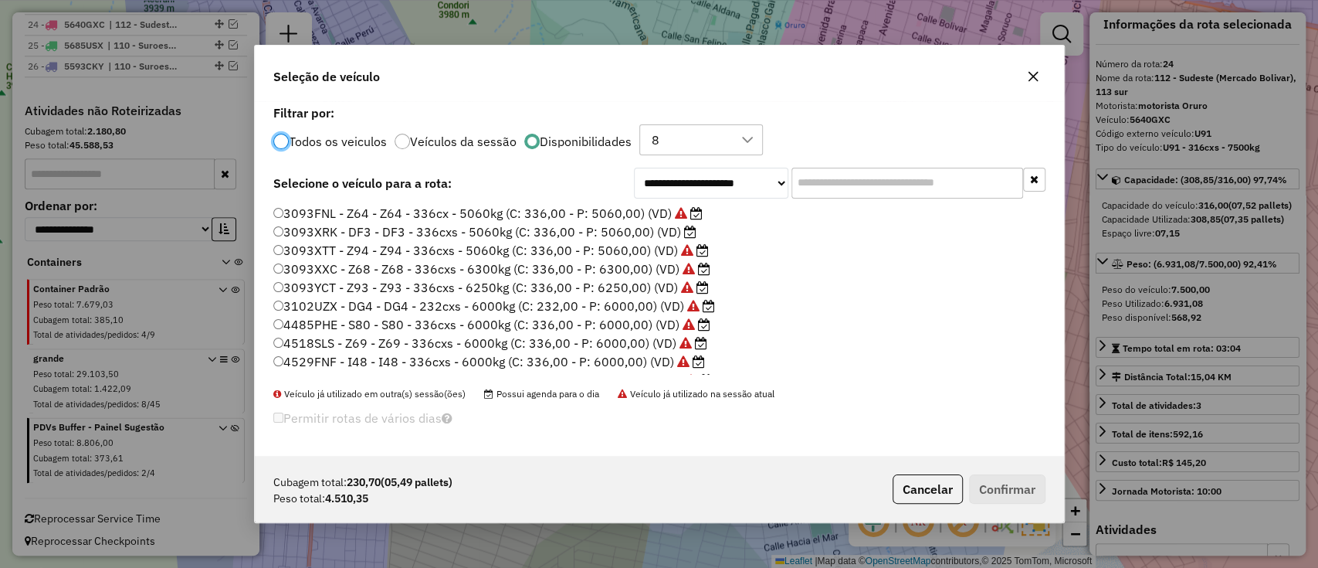
click at [634, 227] on label "3093XRK - DF3 - DF3 - 336cxs - 5060kg (C: 336,00 - P: 5060,00) (VD)" at bounding box center [484, 231] width 423 height 19
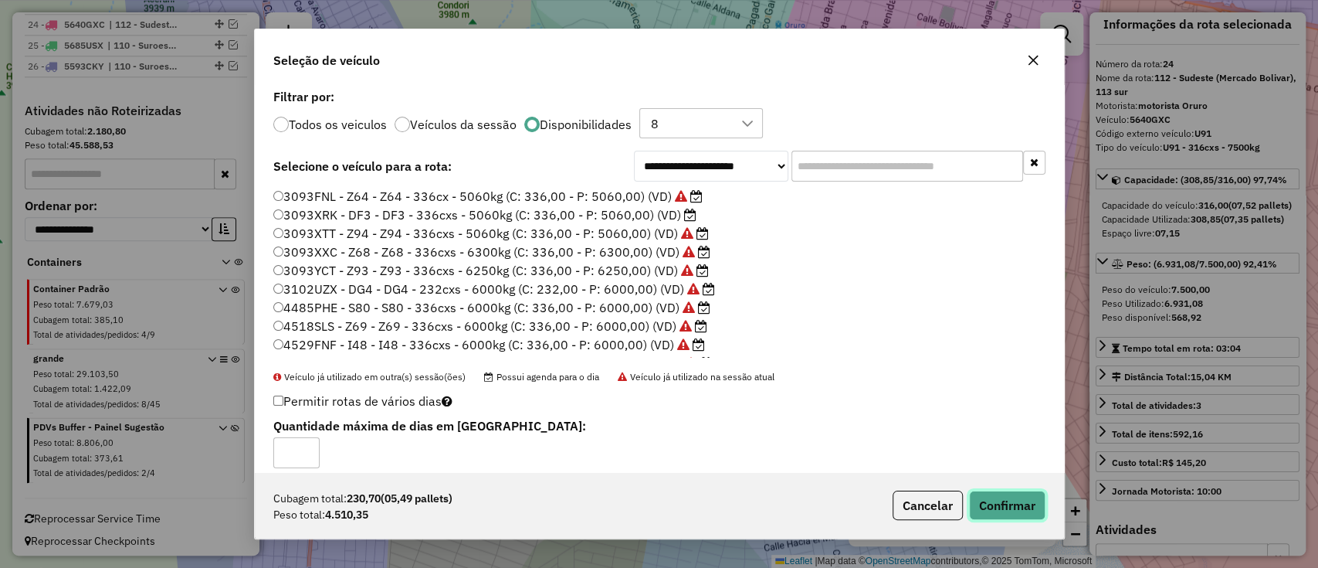
click at [1014, 501] on button "Confirmar" at bounding box center [1007, 504] width 76 height 29
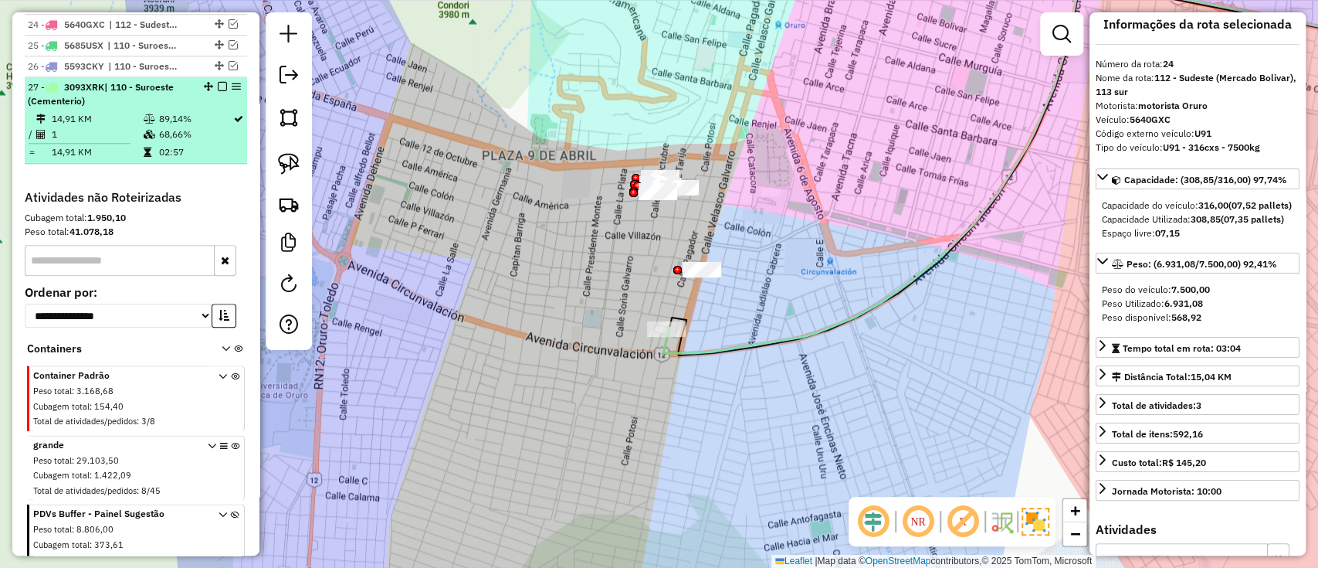
click at [219, 82] on em at bounding box center [222, 86] width 9 height 9
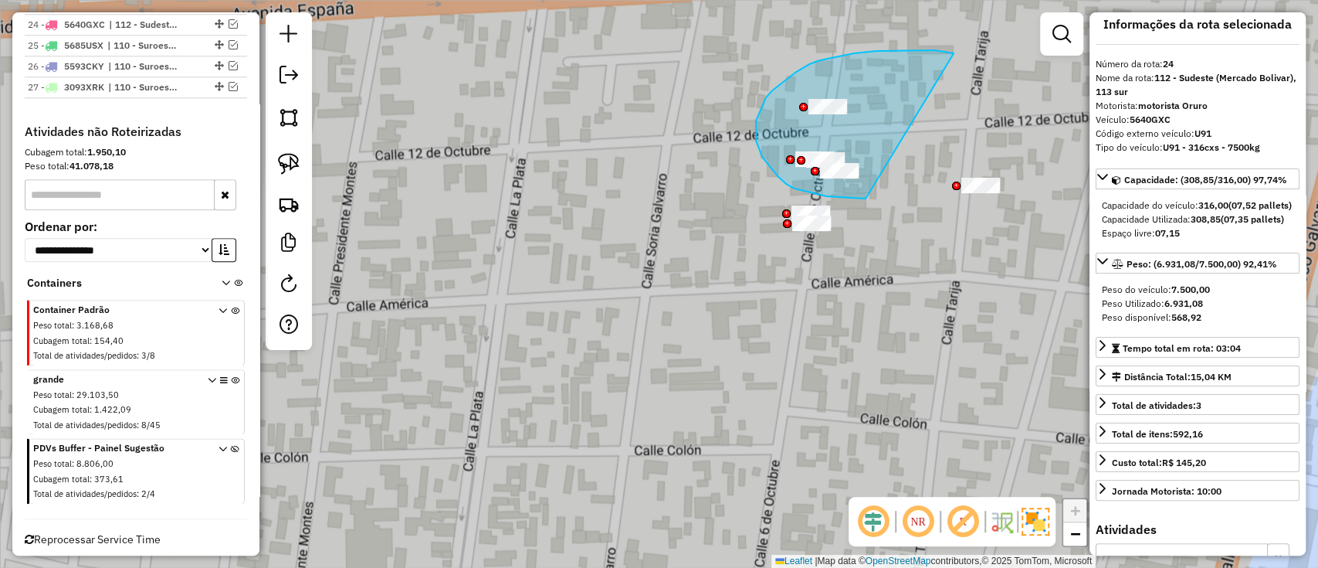
drag, startPoint x: 944, startPoint y: 52, endPoint x: 890, endPoint y: 205, distance: 163.1
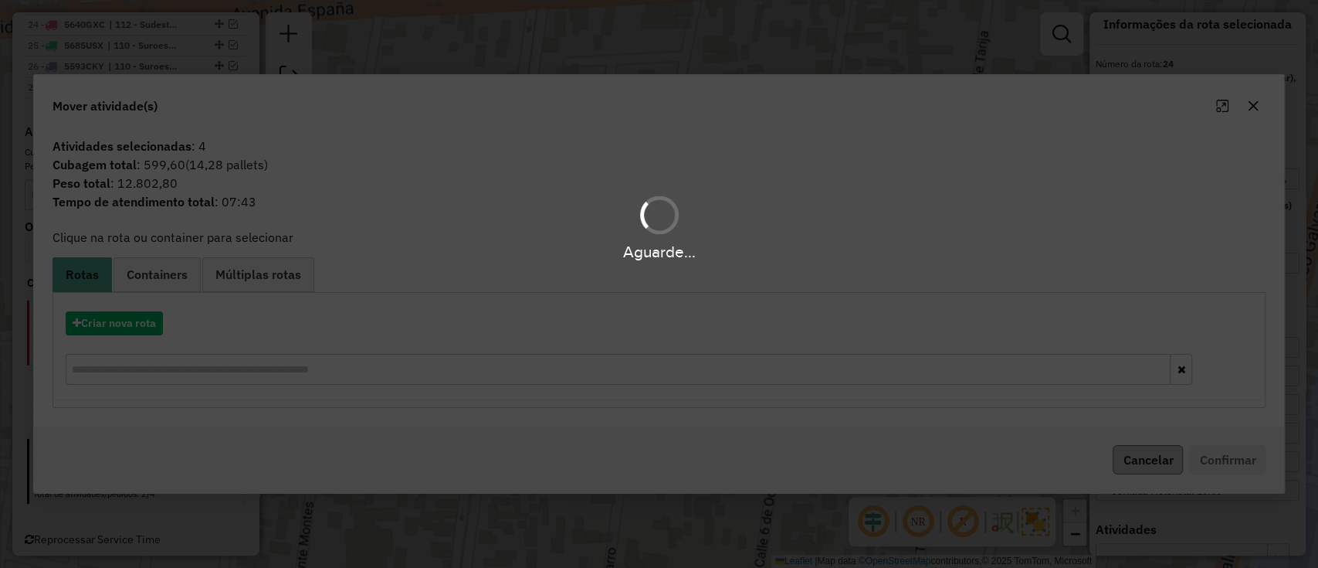
click at [1169, 463] on hb-app "Aguarde... Pop-up bloqueado! Seu navegador bloqueou automáticamente a abertura …" at bounding box center [659, 284] width 1318 height 568
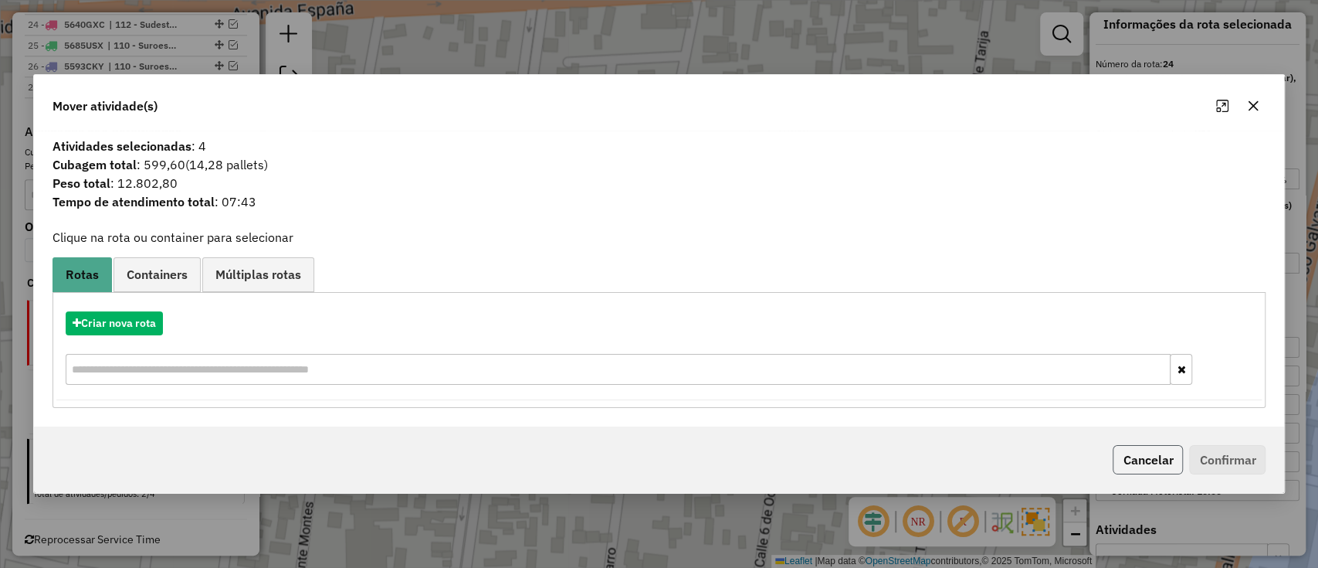
click at [1161, 459] on button "Cancelar" at bounding box center [1148, 459] width 70 height 29
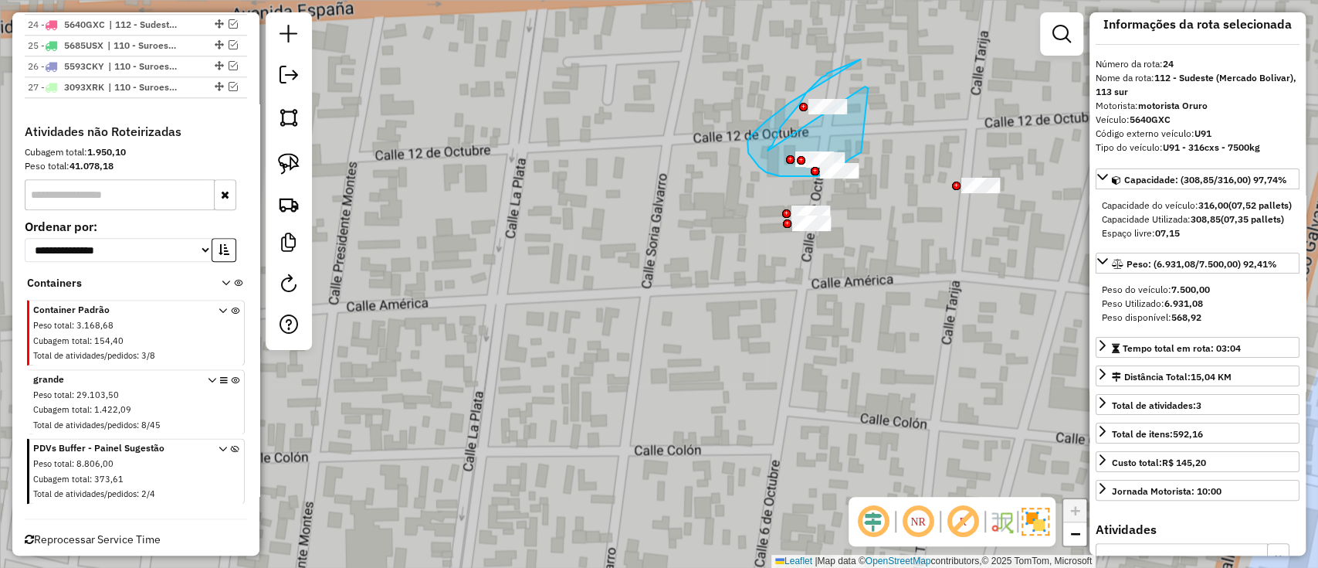
click at [872, 149] on div "Janela de atendimento Grade de atendimento Capacidade Transportadoras Veículos …" at bounding box center [659, 284] width 1318 height 568
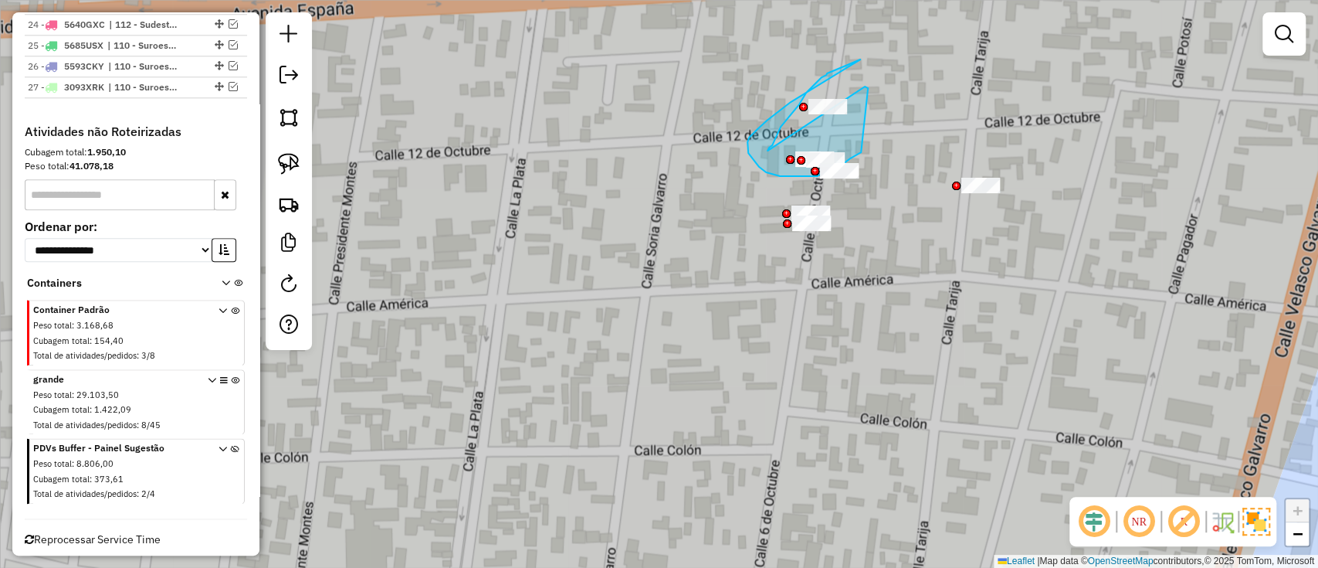
click at [890, 287] on div "Janela de atendimento Grade de atendimento Capacidade Transportadoras Veículos …" at bounding box center [659, 284] width 1318 height 568
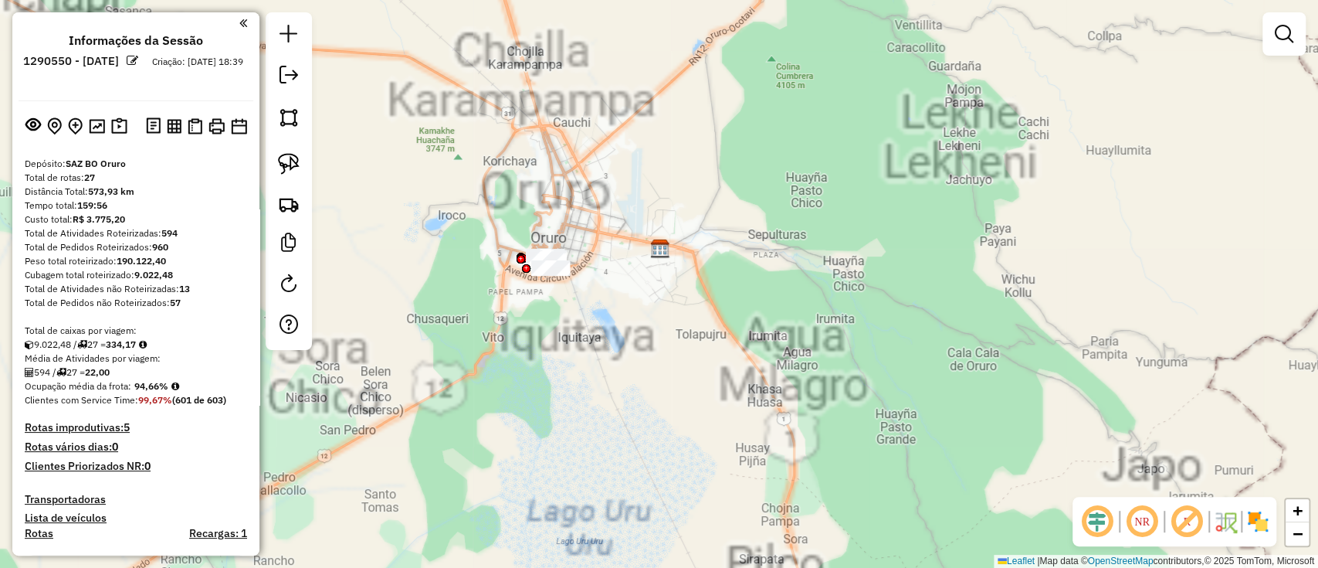
drag, startPoint x: 631, startPoint y: 344, endPoint x: 766, endPoint y: 368, distance: 137.4
click at [773, 389] on div "Janela de atendimento Grade de atendimento Capacidade Transportadoras Veículos …" at bounding box center [659, 284] width 1318 height 568
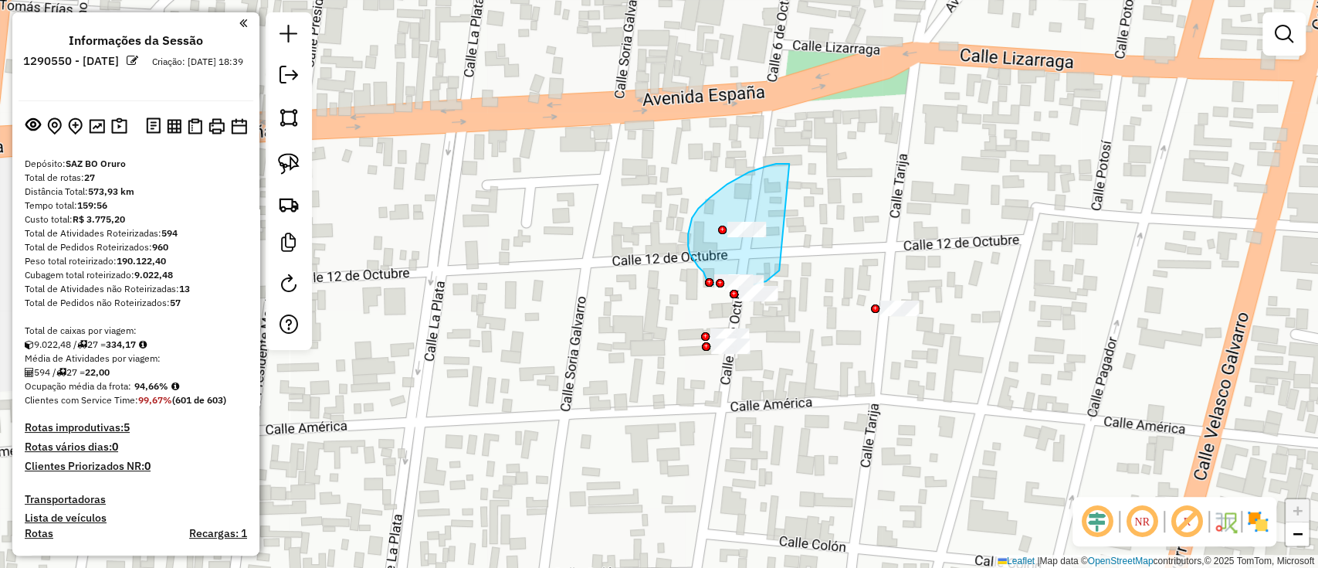
drag, startPoint x: 785, startPoint y: 164, endPoint x: 779, endPoint y: 270, distance: 106.7
click at [779, 270] on div "Janela de atendimento Grade de atendimento Capacidade Transportadoras Veículos …" at bounding box center [659, 284] width 1318 height 568
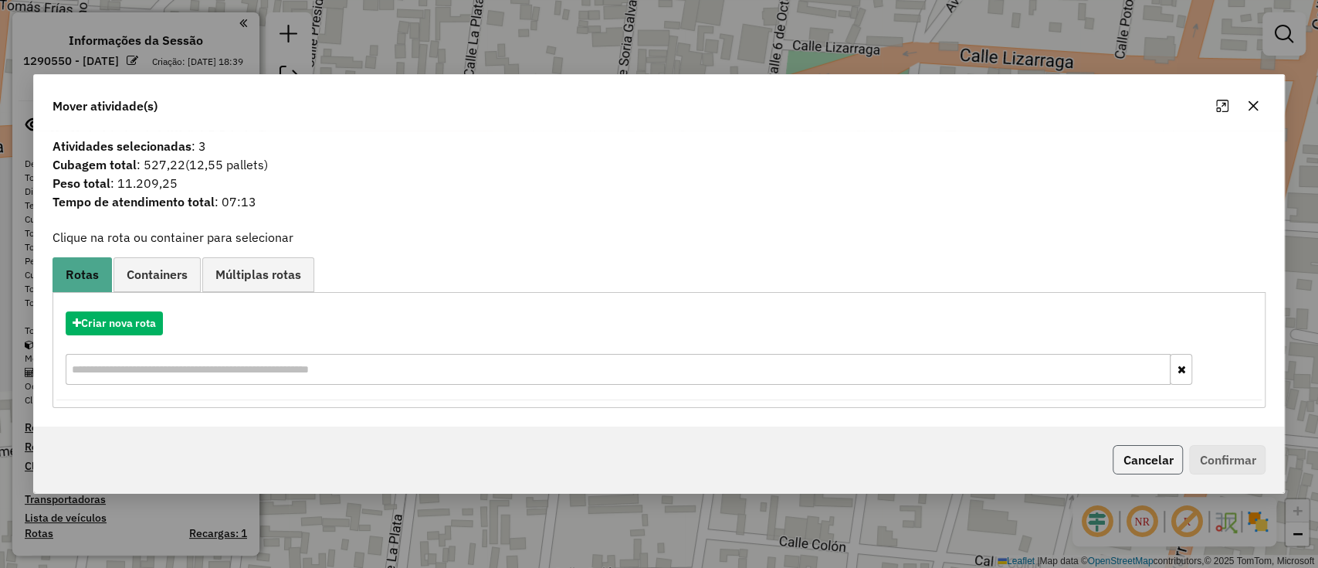
click at [1151, 465] on button "Cancelar" at bounding box center [1148, 459] width 70 height 29
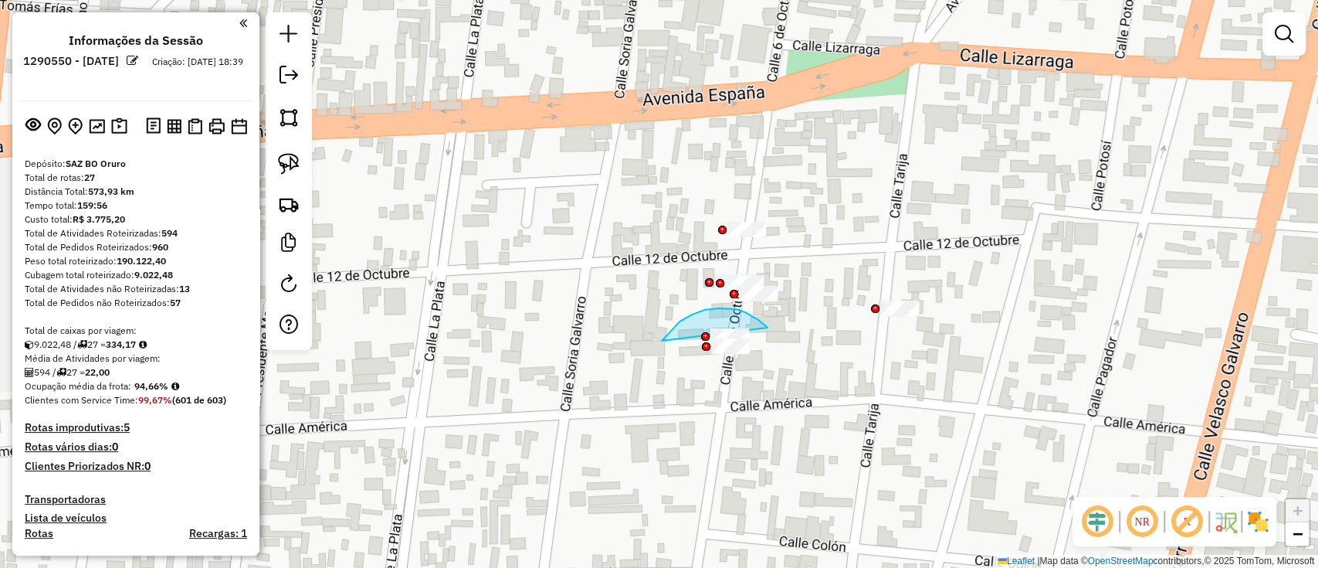
drag, startPoint x: 768, startPoint y: 327, endPoint x: 690, endPoint y: 405, distance: 110.3
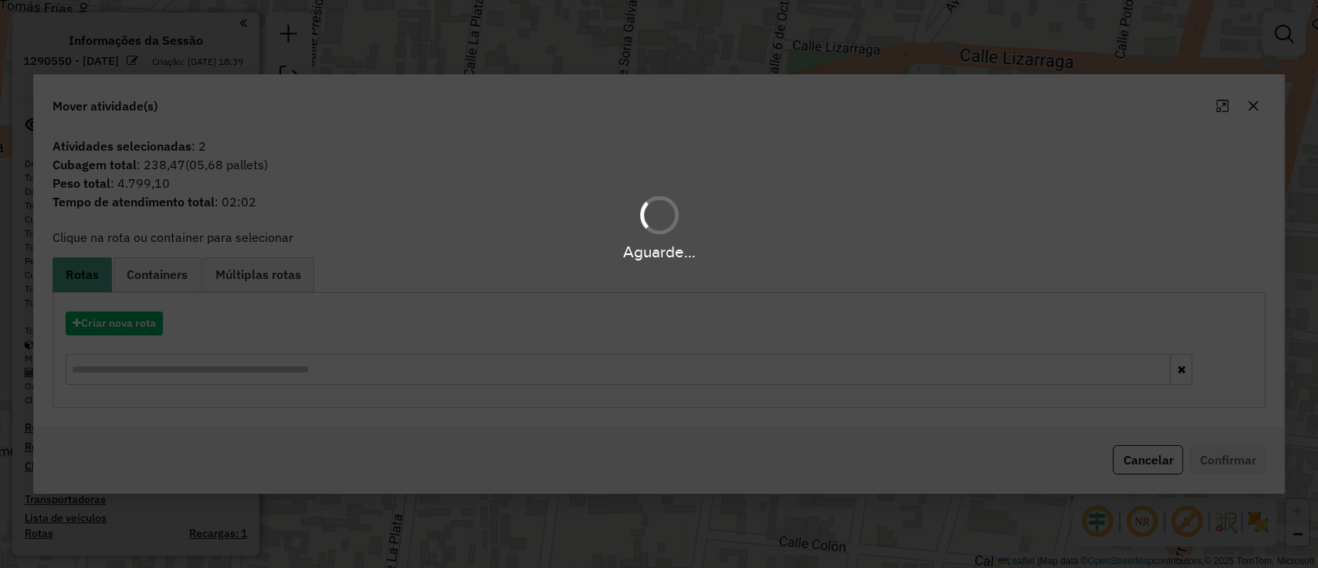
click at [141, 334] on div "Aguarde..." at bounding box center [659, 284] width 1318 height 568
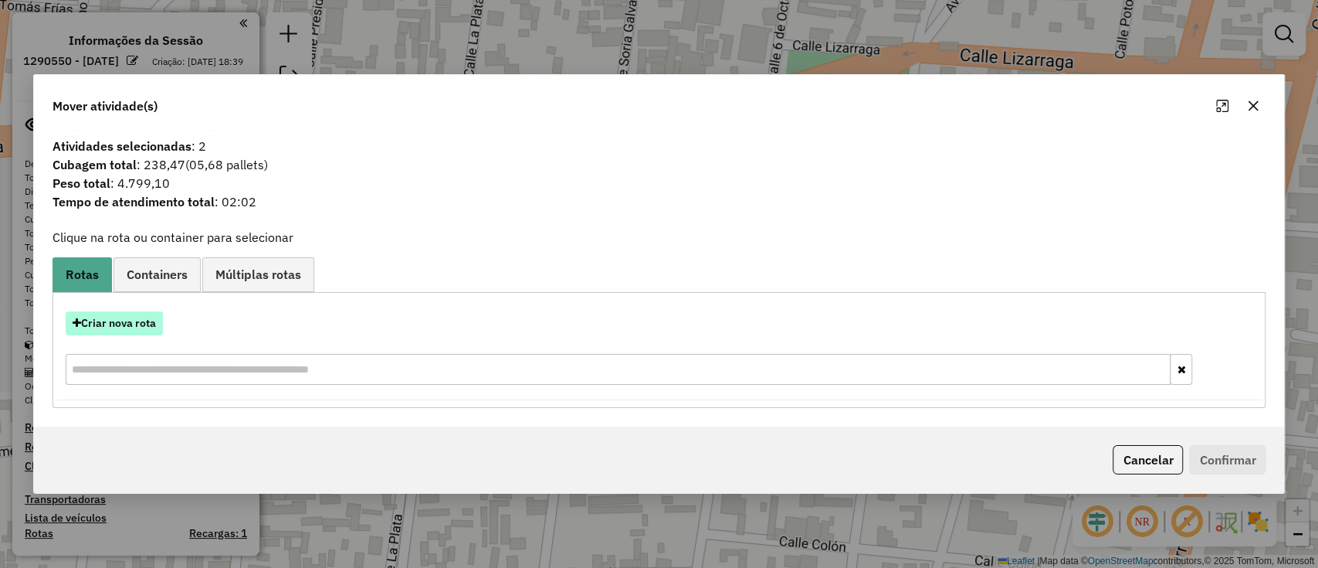
click at [146, 330] on button "Criar nova rota" at bounding box center [114, 323] width 97 height 24
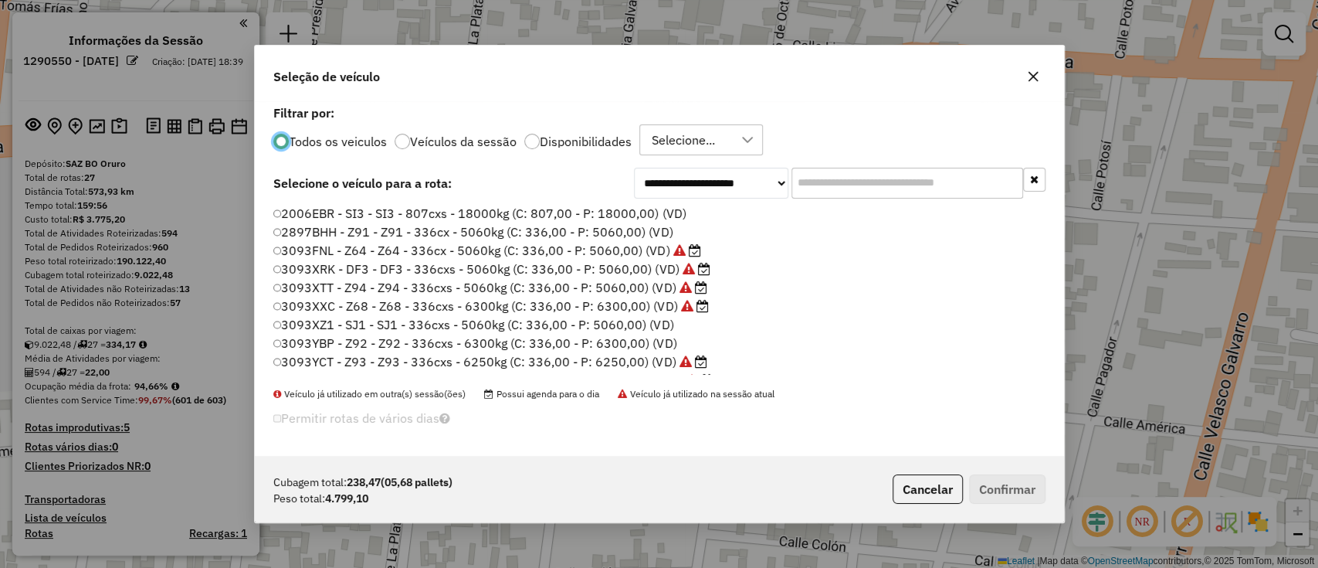
scroll to position [8, 5]
click at [574, 129] on div "Todos os veiculos Veículos da sessão Disponibilidades Selecione..." at bounding box center [659, 139] width 772 height 31
click at [574, 137] on label "Disponibilidades" at bounding box center [586, 141] width 92 height 12
click at [738, 128] on div at bounding box center [747, 139] width 29 height 29
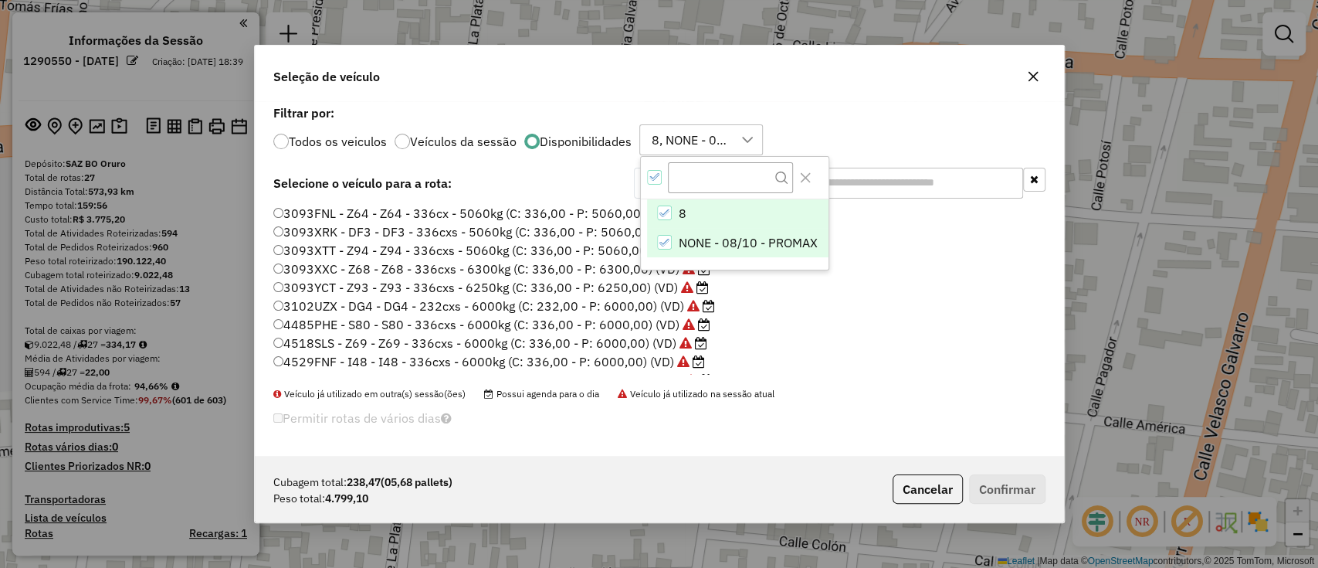
scroll to position [12, 69]
click at [673, 246] on li "NONE - 08/10 - PROMAX" at bounding box center [737, 242] width 181 height 29
click at [884, 309] on li "3102UZX - DG4 - DG4 - 232cxs - 6000kg (C: 232,00 - P: 6000,00) (VD)" at bounding box center [659, 306] width 772 height 19
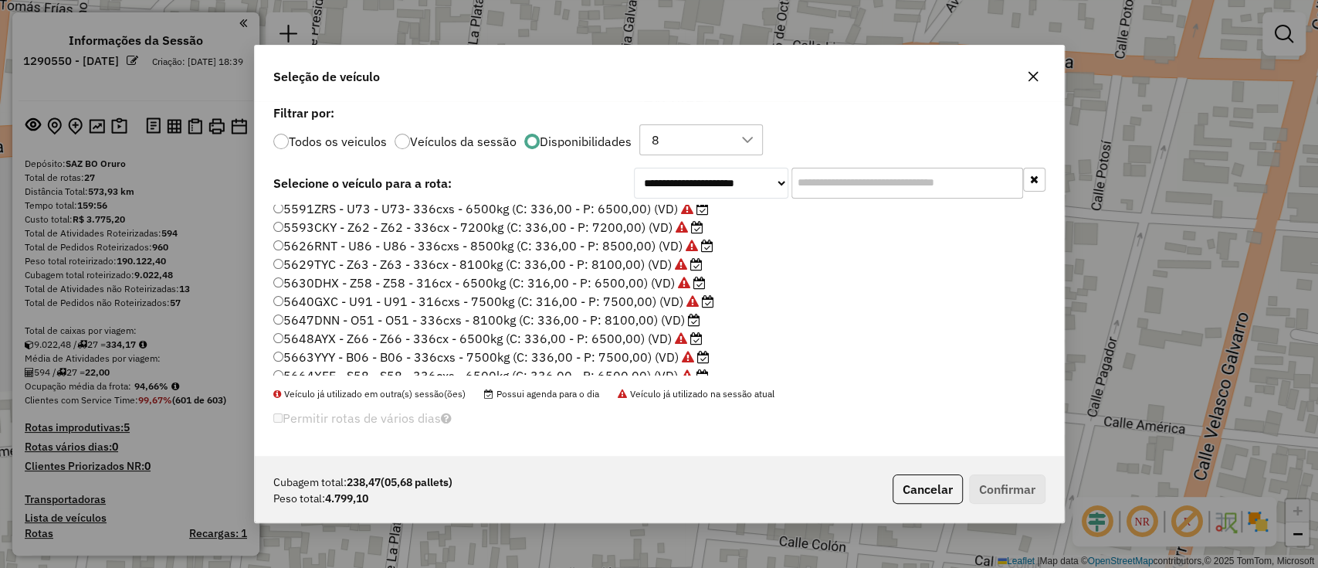
scroll to position [309, 0]
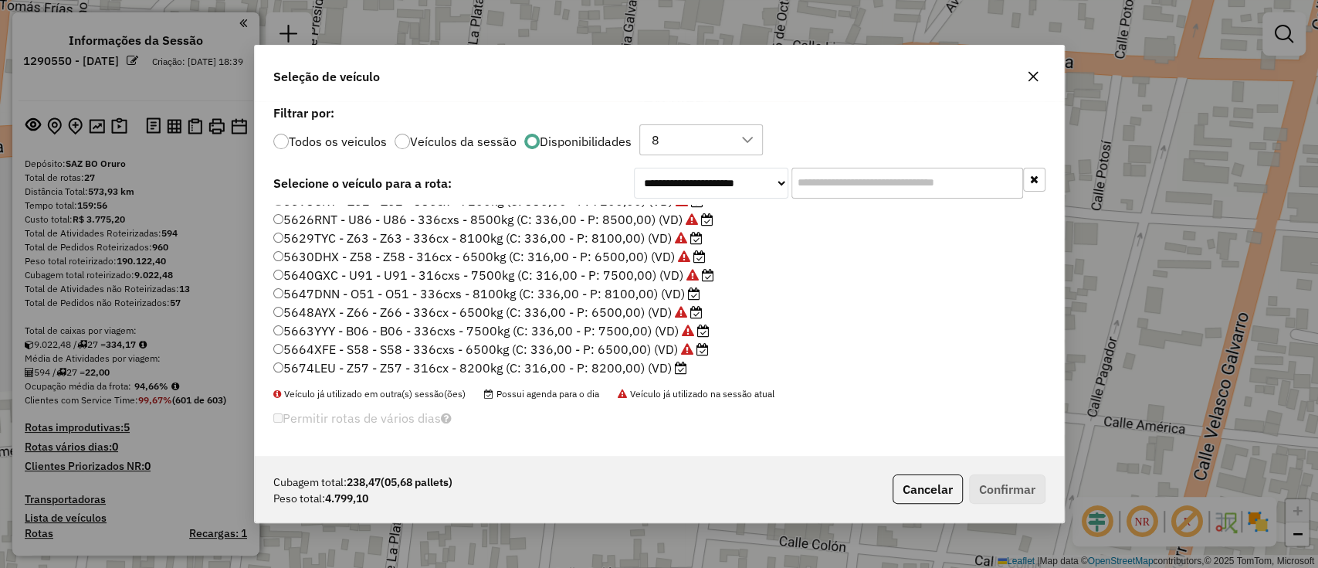
click at [688, 292] on icon at bounding box center [694, 293] width 12 height 12
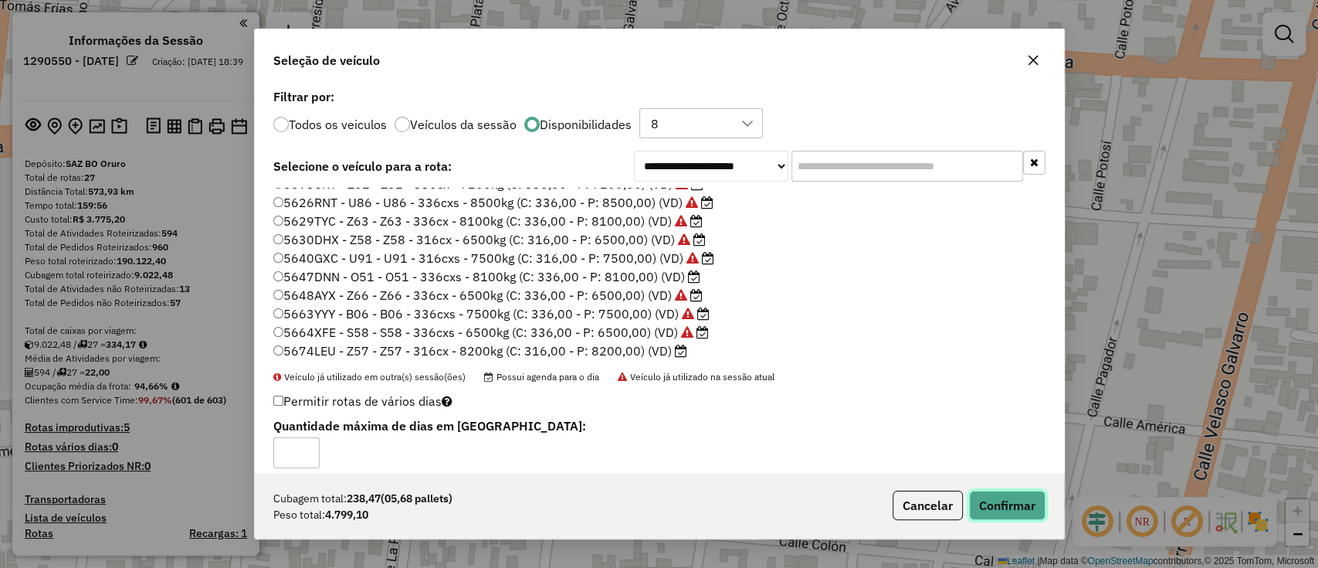
click at [992, 510] on button "Confirmar" at bounding box center [1007, 504] width 76 height 29
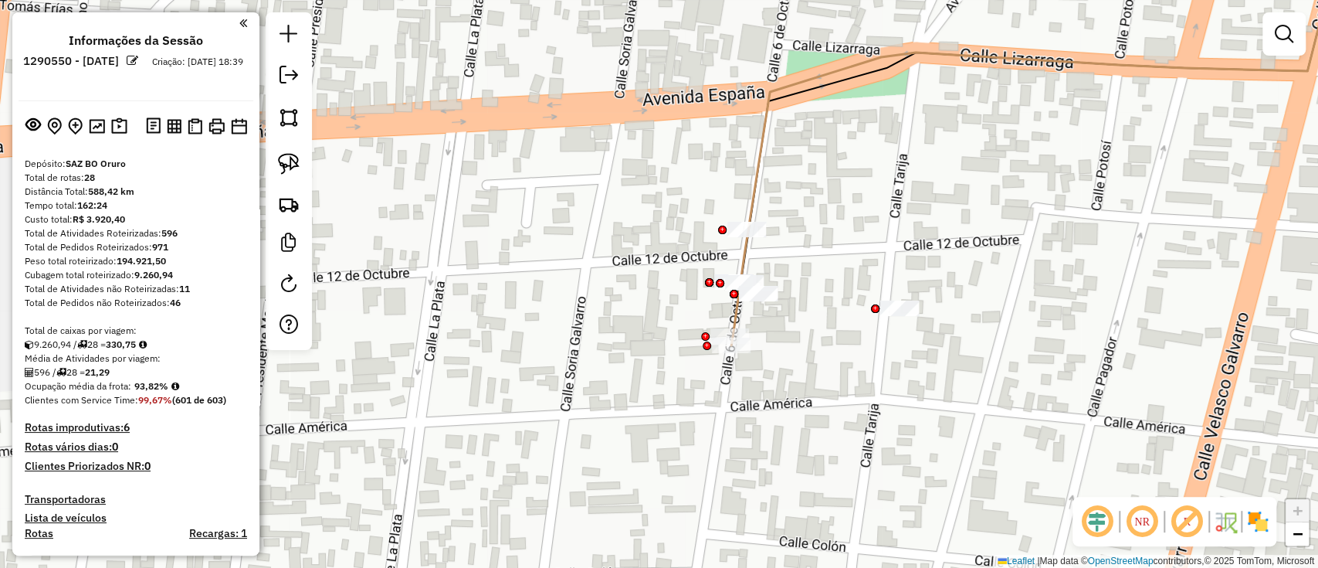
click at [735, 321] on icon at bounding box center [1036, 140] width 607 height 392
select select "**********"
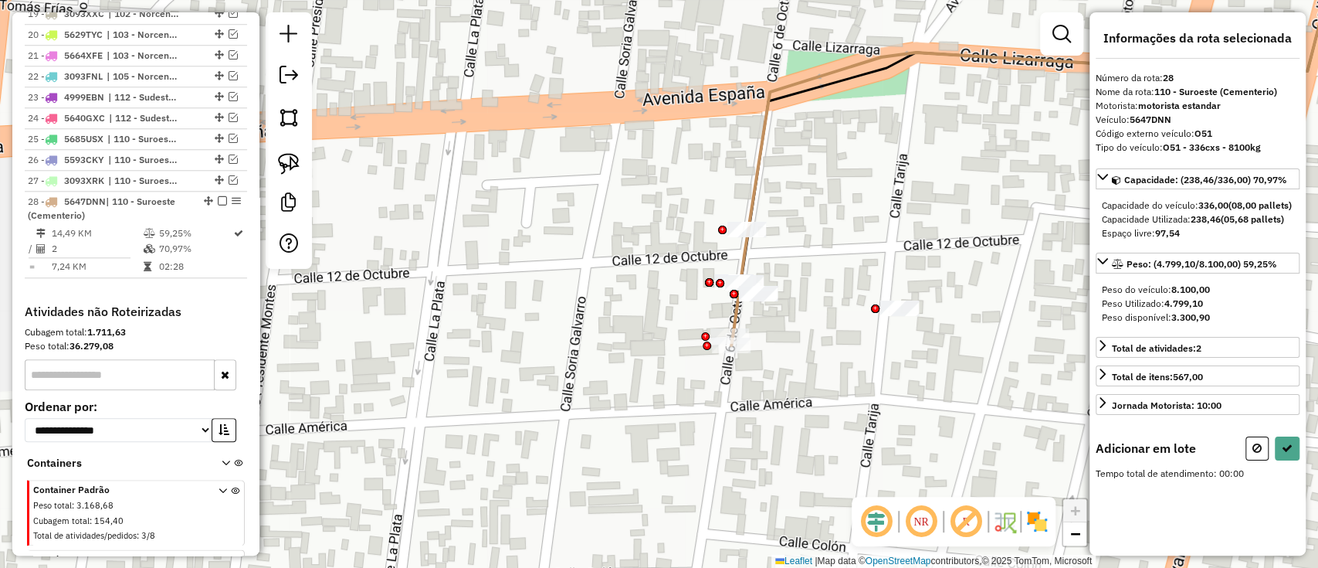
scroll to position [1167, 0]
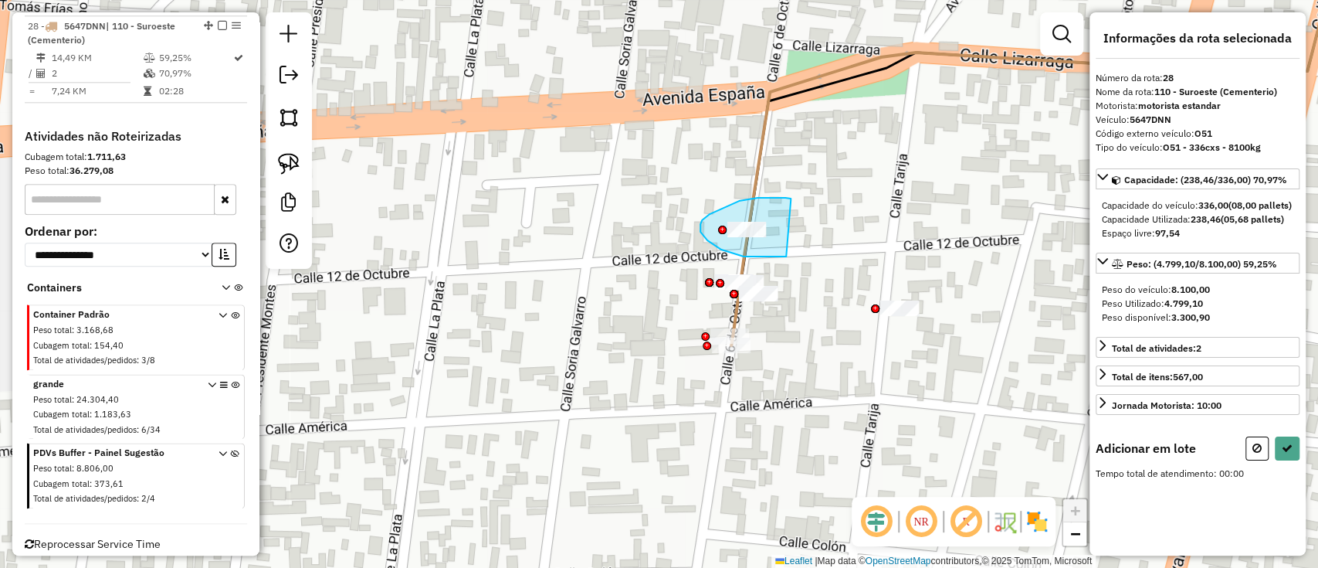
drag, startPoint x: 791, startPoint y: 200, endPoint x: 787, endPoint y: 256, distance: 56.5
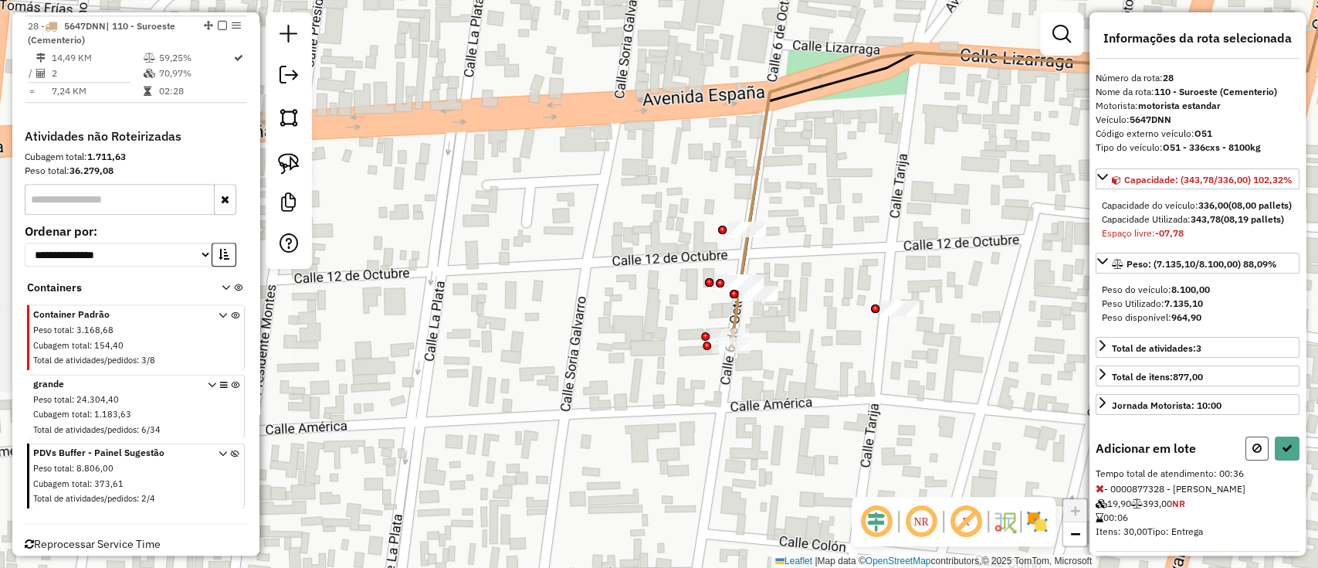
click at [1253, 453] on icon at bounding box center [1256, 447] width 9 height 11
select select "**********"
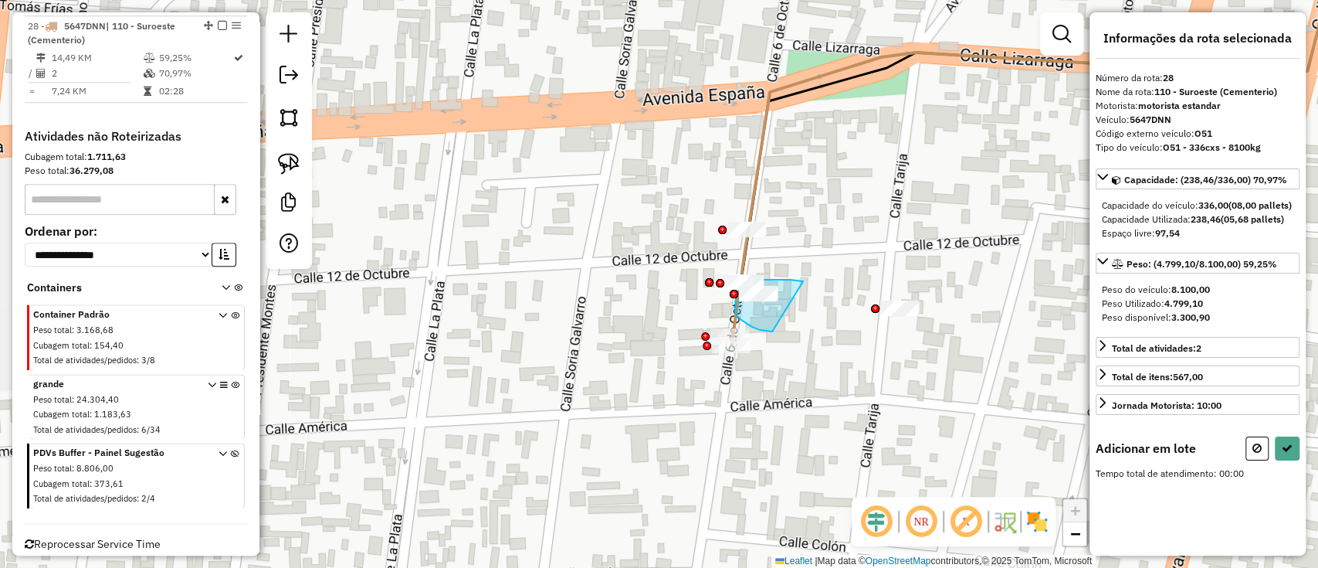
drag, startPoint x: 803, startPoint y: 281, endPoint x: 772, endPoint y: 331, distance: 58.9
click at [772, 331] on div "Janela de atendimento Grade de atendimento Capacidade Transportadoras Veículos …" at bounding box center [659, 284] width 1318 height 568
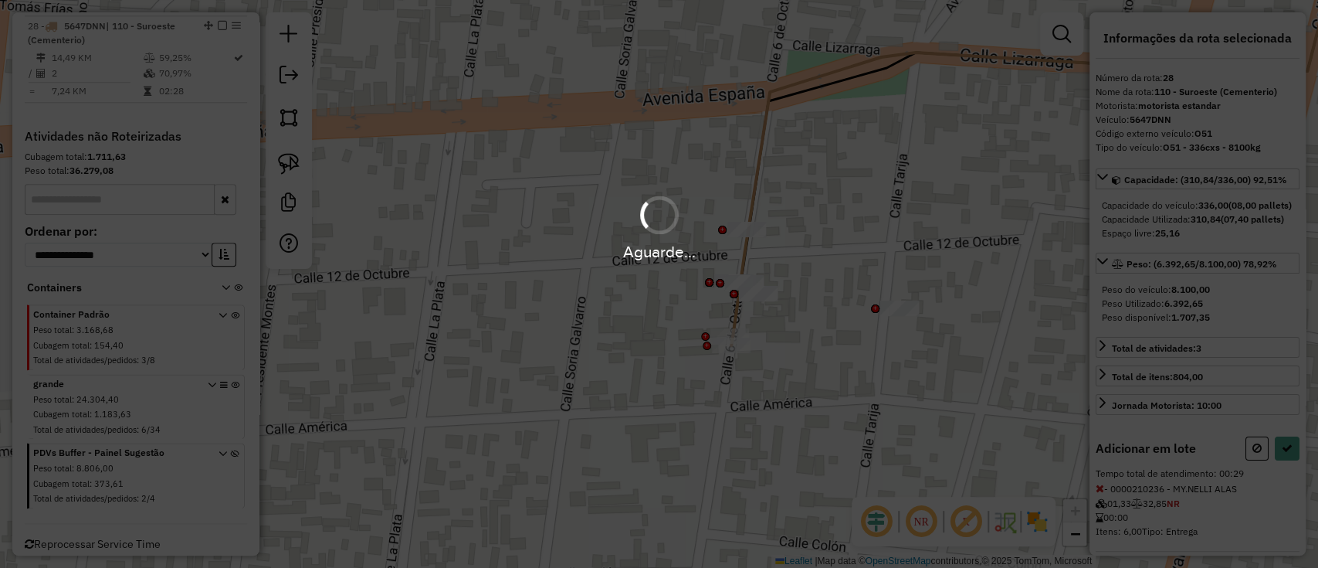
select select "**********"
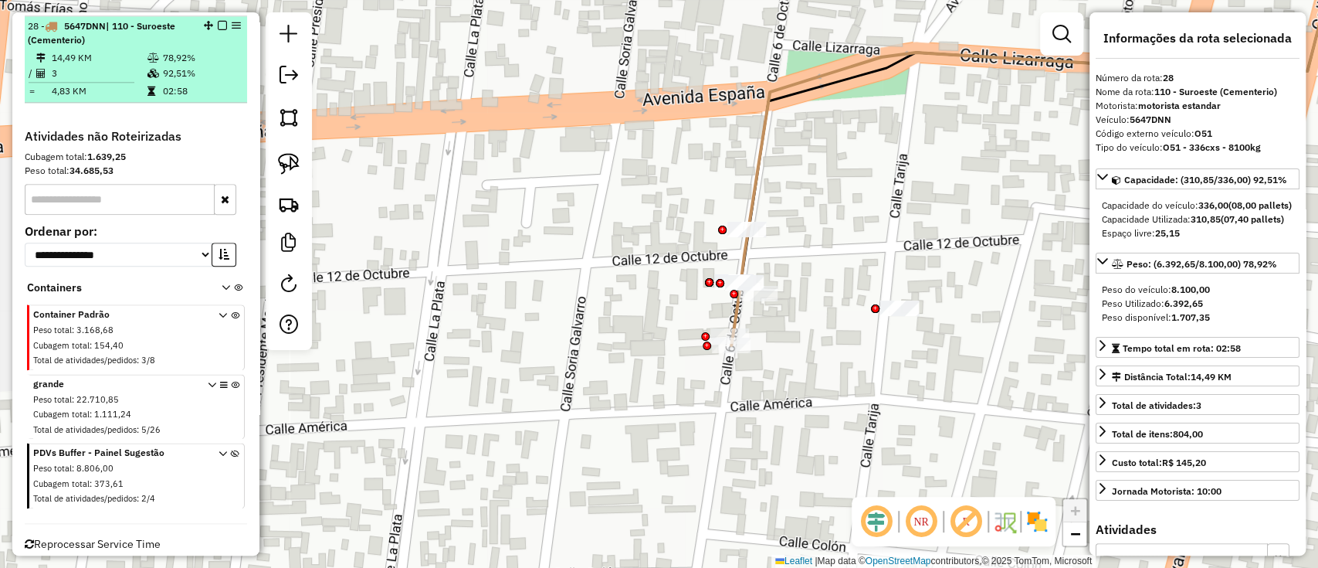
click at [218, 22] on em at bounding box center [222, 25] width 9 height 9
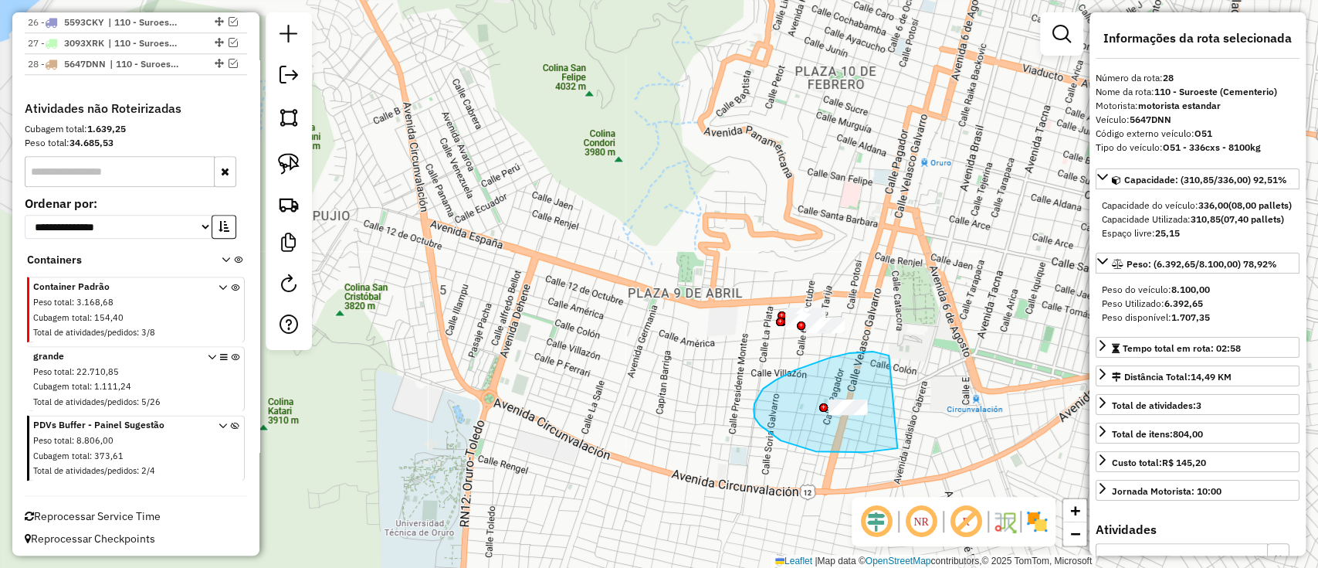
drag, startPoint x: 873, startPoint y: 351, endPoint x: 916, endPoint y: 445, distance: 102.6
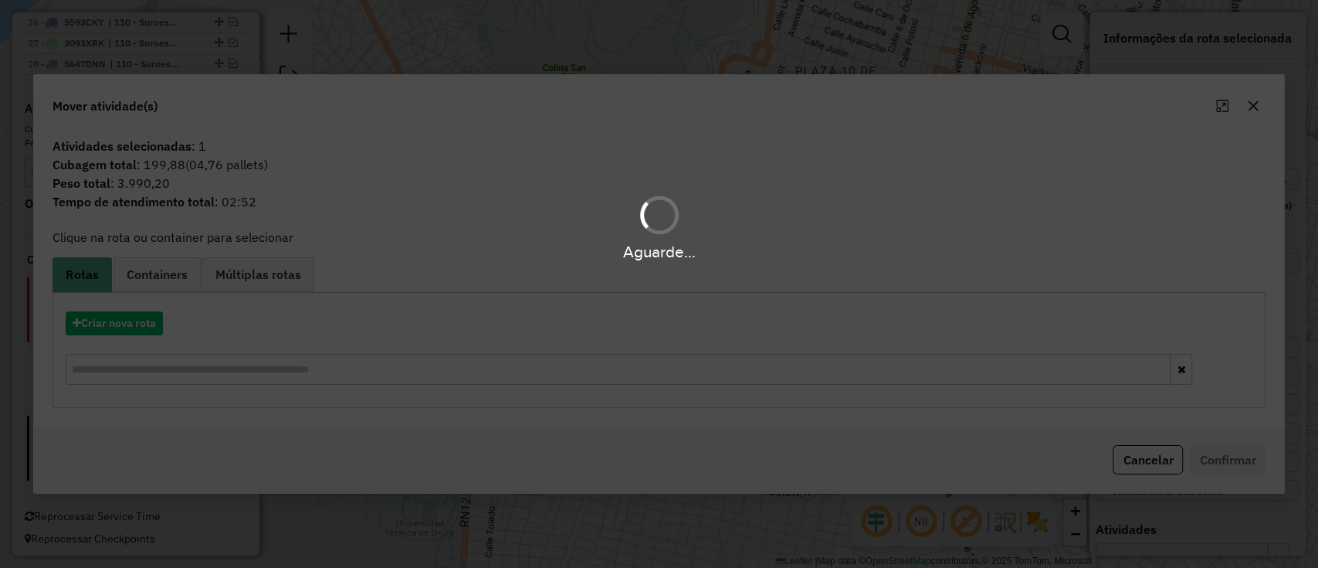
click at [134, 339] on div "Aguarde..." at bounding box center [659, 284] width 1318 height 568
click at [143, 320] on div "Aguarde..." at bounding box center [659, 284] width 1318 height 568
click at [143, 326] on button "Criar nova rota" at bounding box center [114, 323] width 97 height 24
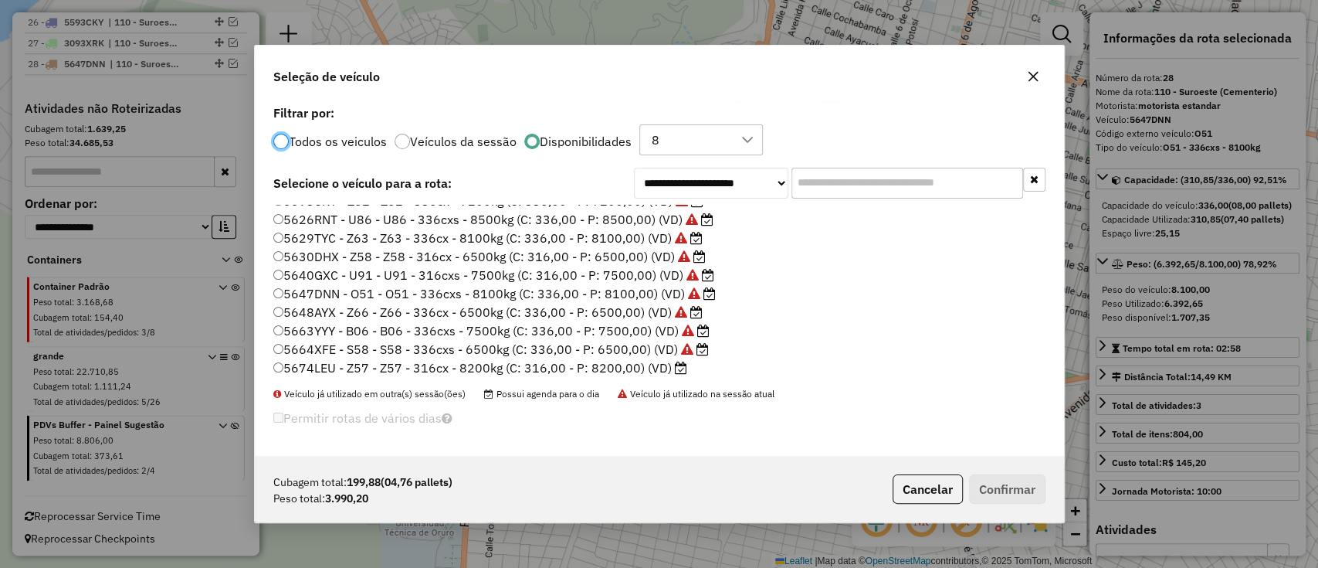
scroll to position [367, 0]
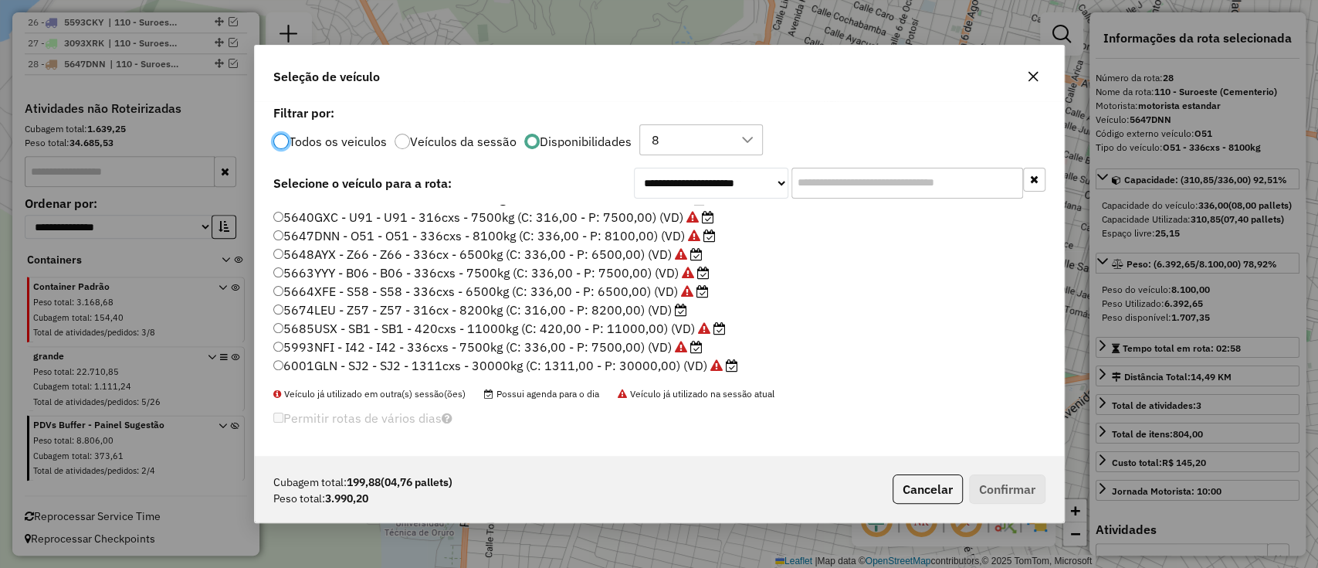
click at [682, 309] on icon at bounding box center [681, 309] width 12 height 12
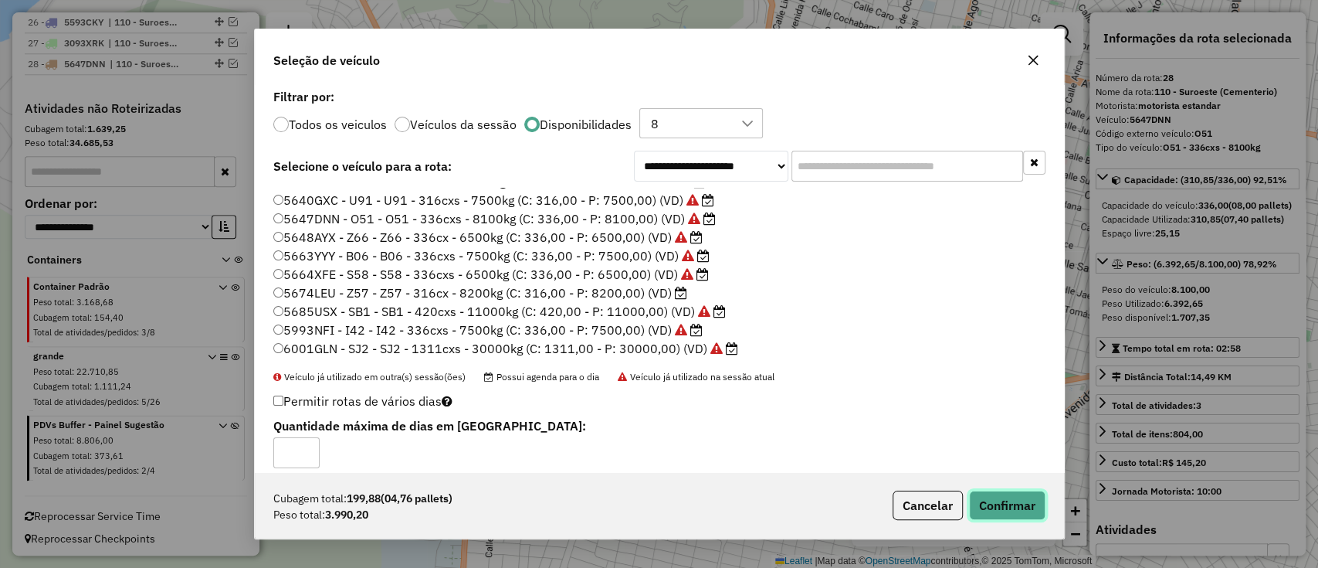
click at [1021, 510] on button "Confirmar" at bounding box center [1007, 504] width 76 height 29
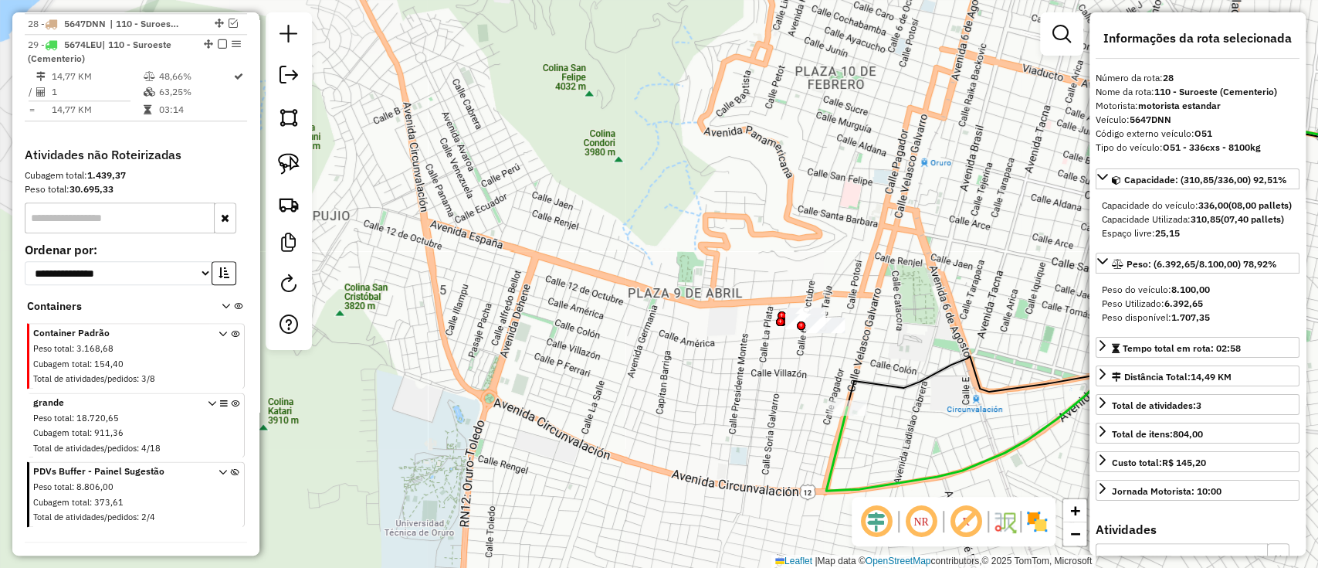
scroll to position [1167, 0]
click at [834, 460] on icon at bounding box center [1137, 292] width 623 height 396
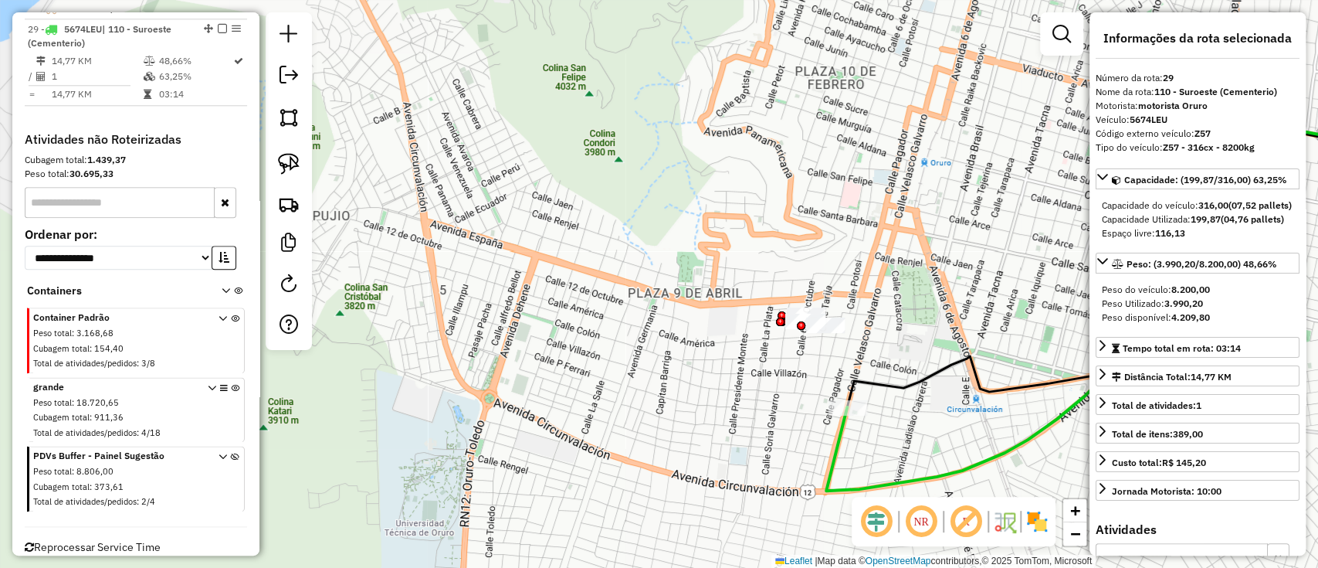
scroll to position [1189, 0]
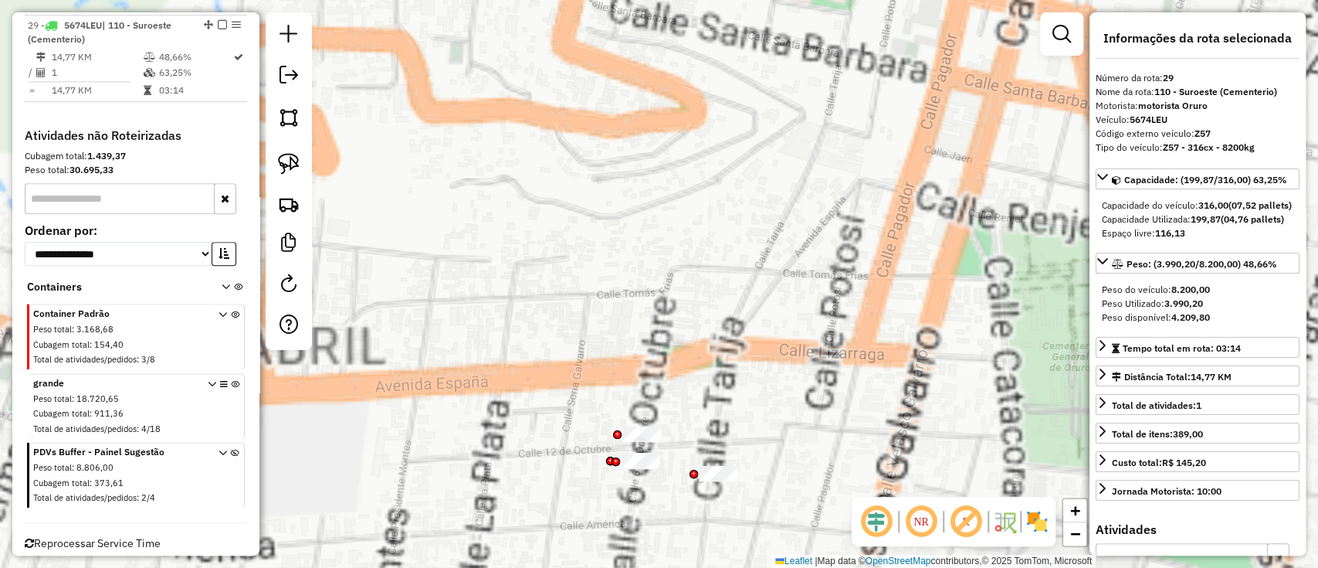
drag, startPoint x: 808, startPoint y: 331, endPoint x: 778, endPoint y: 148, distance: 185.3
click at [780, 154] on div "Janela de atendimento Grade de atendimento Capacidade Transportadoras Veículos …" at bounding box center [659, 284] width 1318 height 568
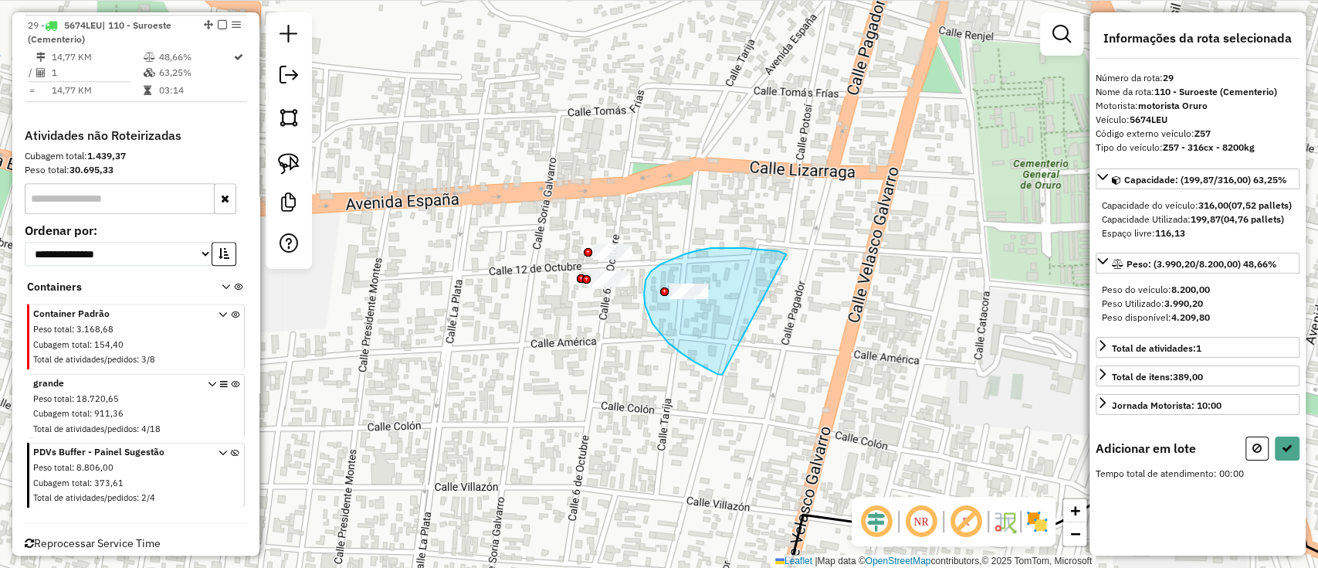
drag, startPoint x: 783, startPoint y: 252, endPoint x: 723, endPoint y: 375, distance: 136.7
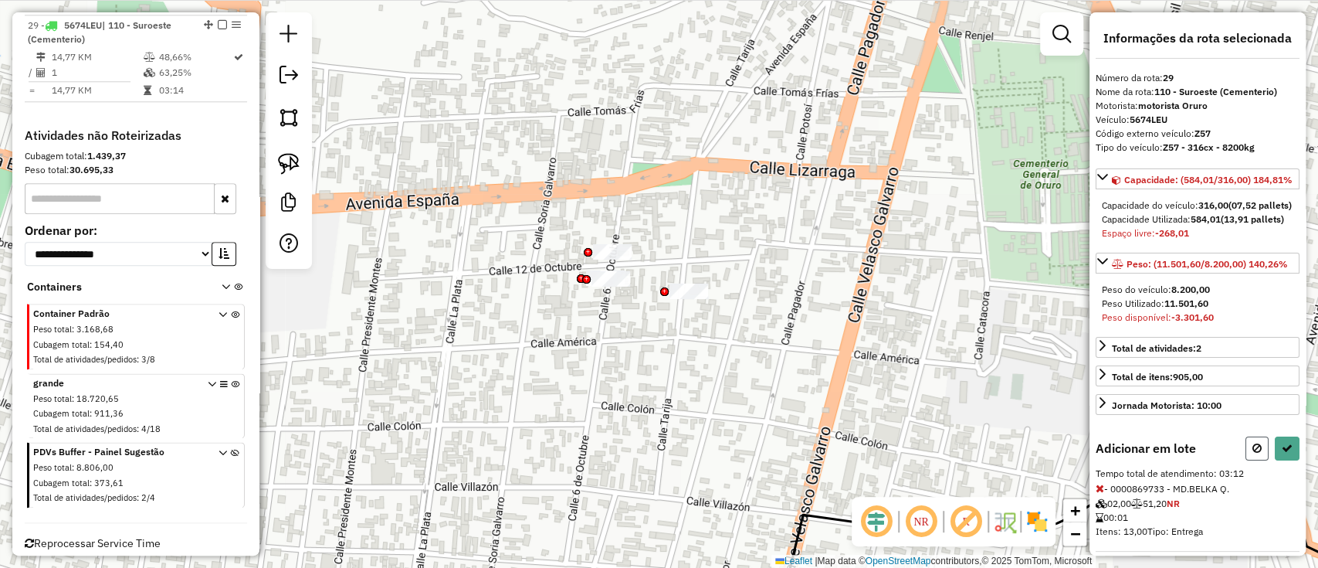
click at [1252, 453] on icon at bounding box center [1256, 447] width 9 height 11
select select "**********"
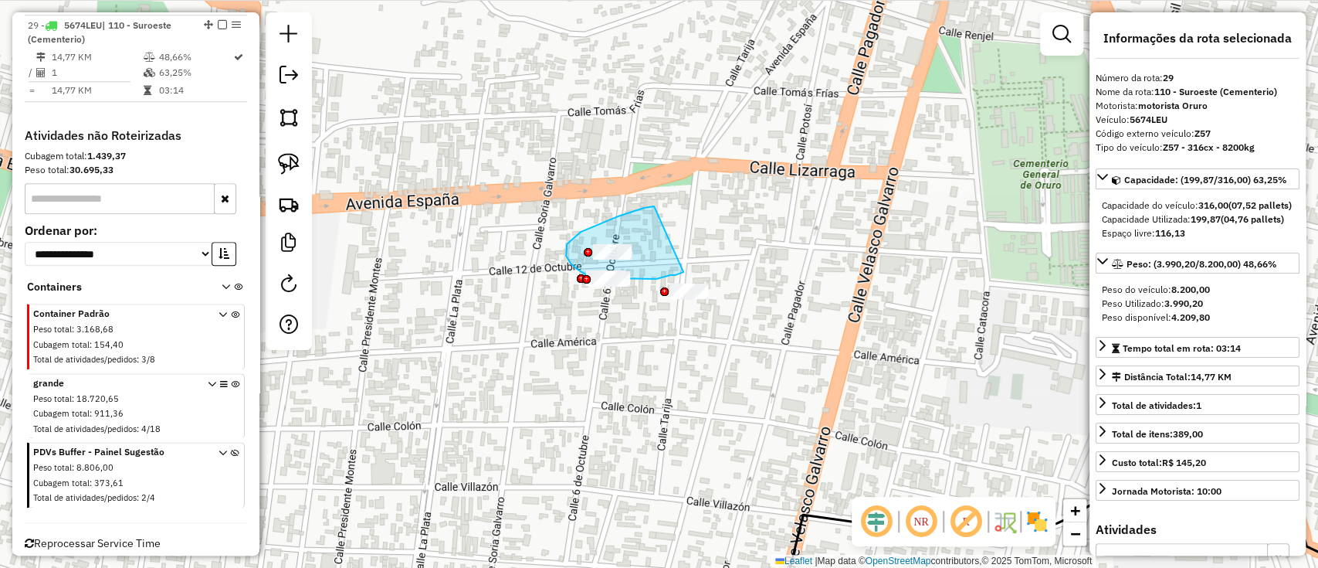
drag, startPoint x: 655, startPoint y: 206, endPoint x: 683, endPoint y: 272, distance: 71.6
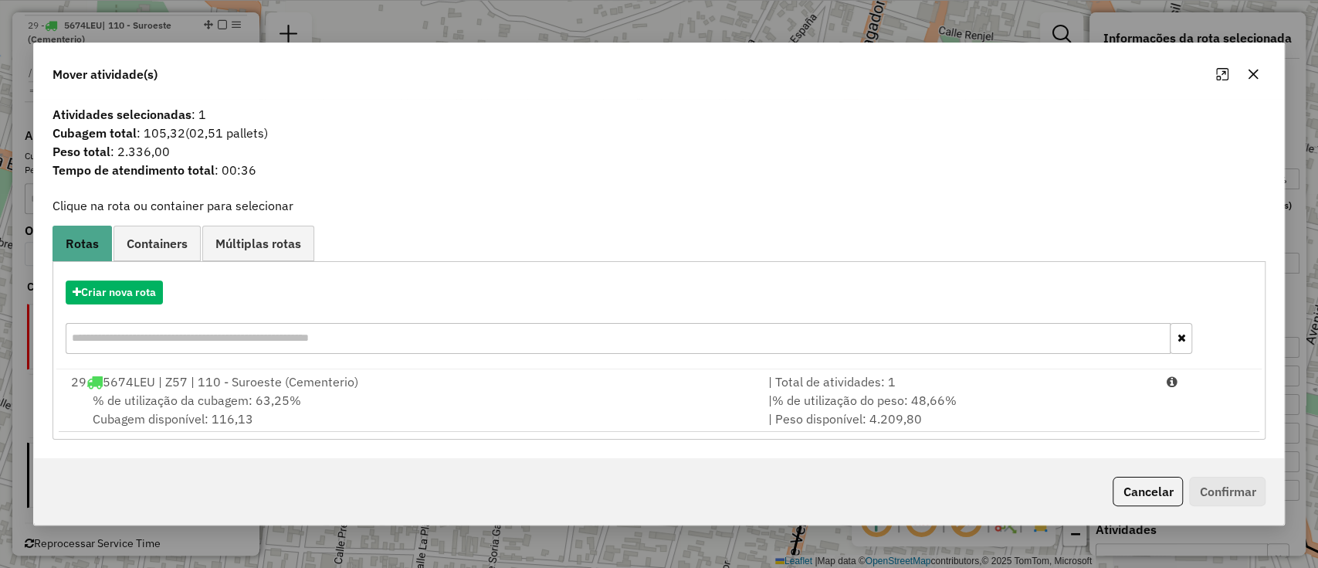
click at [1133, 496] on button "Cancelar" at bounding box center [1148, 490] width 70 height 29
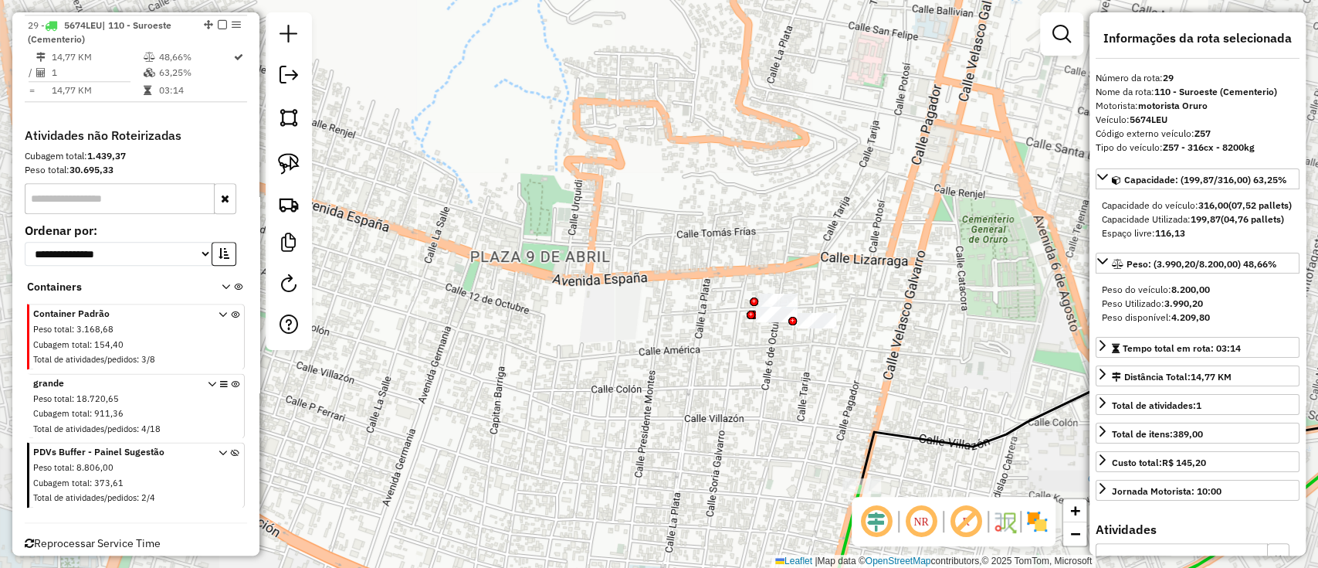
drag, startPoint x: 895, startPoint y: 286, endPoint x: 837, endPoint y: 79, distance: 214.9
click at [837, 79] on div "Janela de atendimento Grade de atendimento Capacidade Transportadoras Veículos …" at bounding box center [659, 284] width 1318 height 568
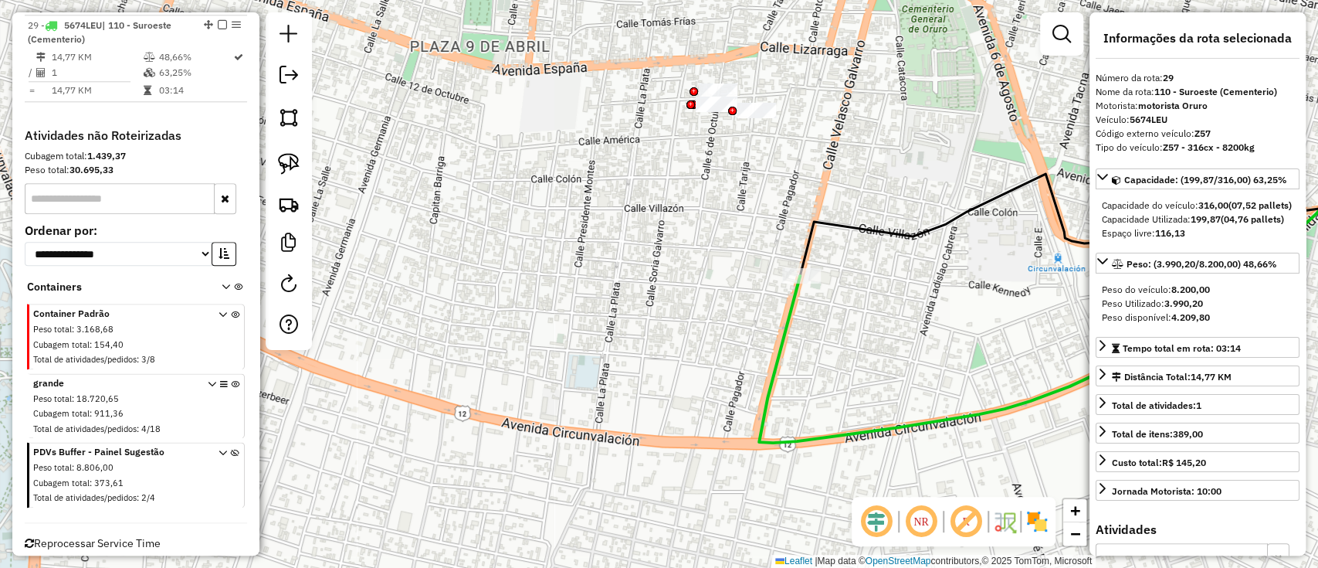
click at [791, 322] on icon at bounding box center [1104, 239] width 690 height 408
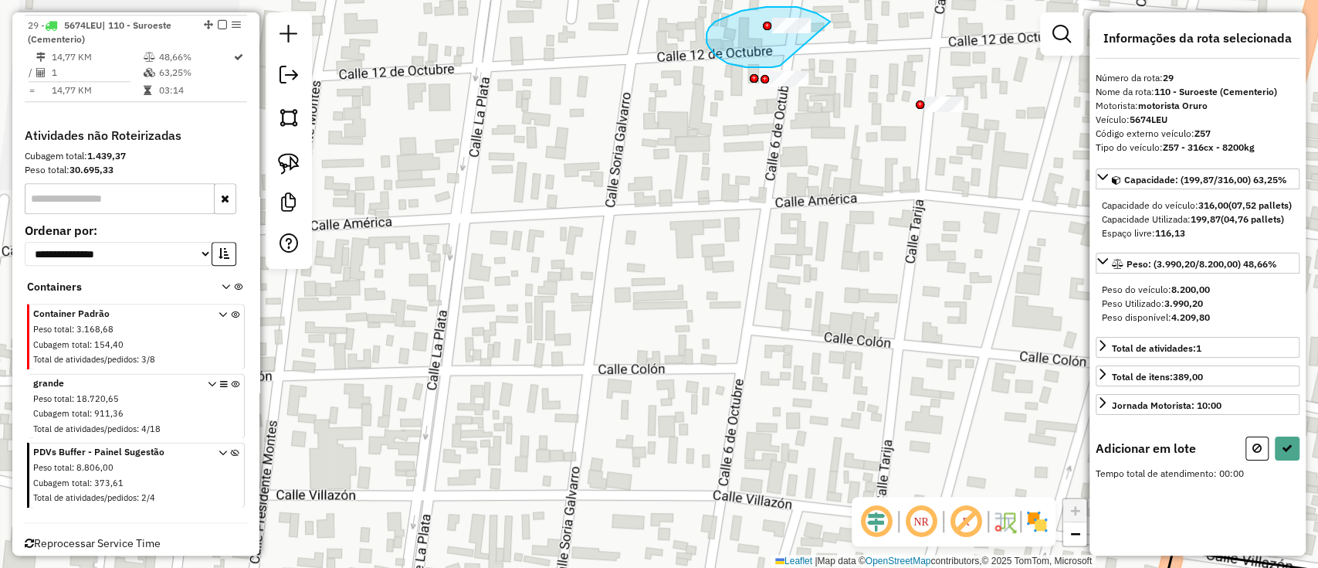
drag, startPoint x: 823, startPoint y: 17, endPoint x: 780, endPoint y: 66, distance: 65.1
click at [780, 66] on div "Janela de atendimento Grade de atendimento Capacidade Transportadoras Veículos …" at bounding box center [659, 284] width 1318 height 568
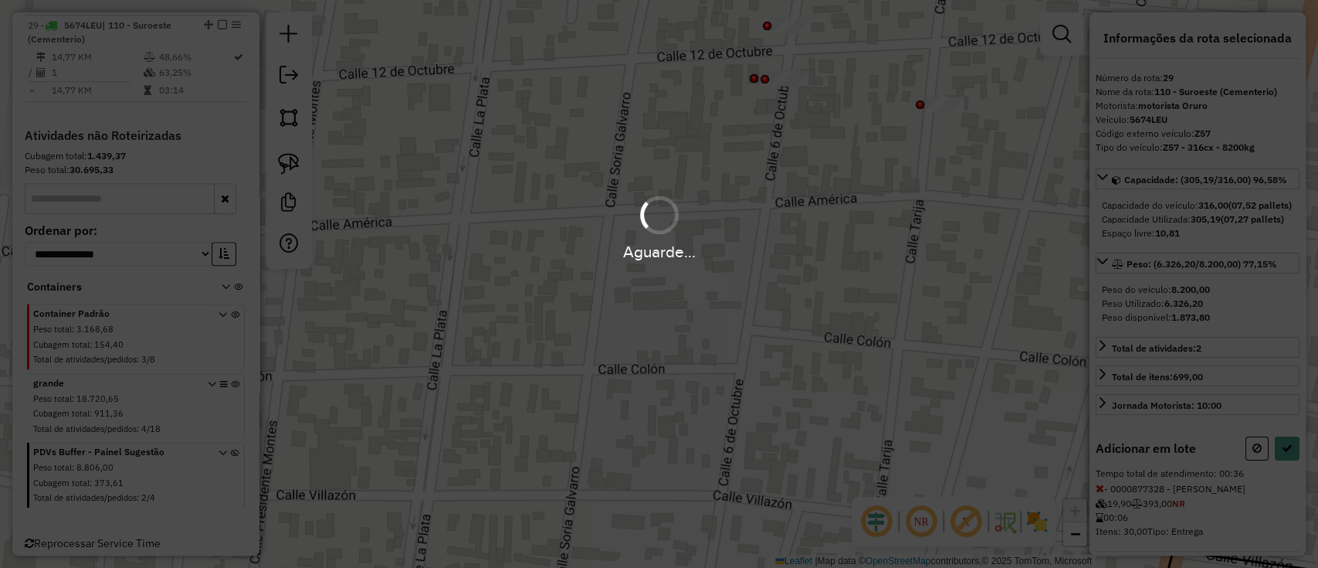
select select "**********"
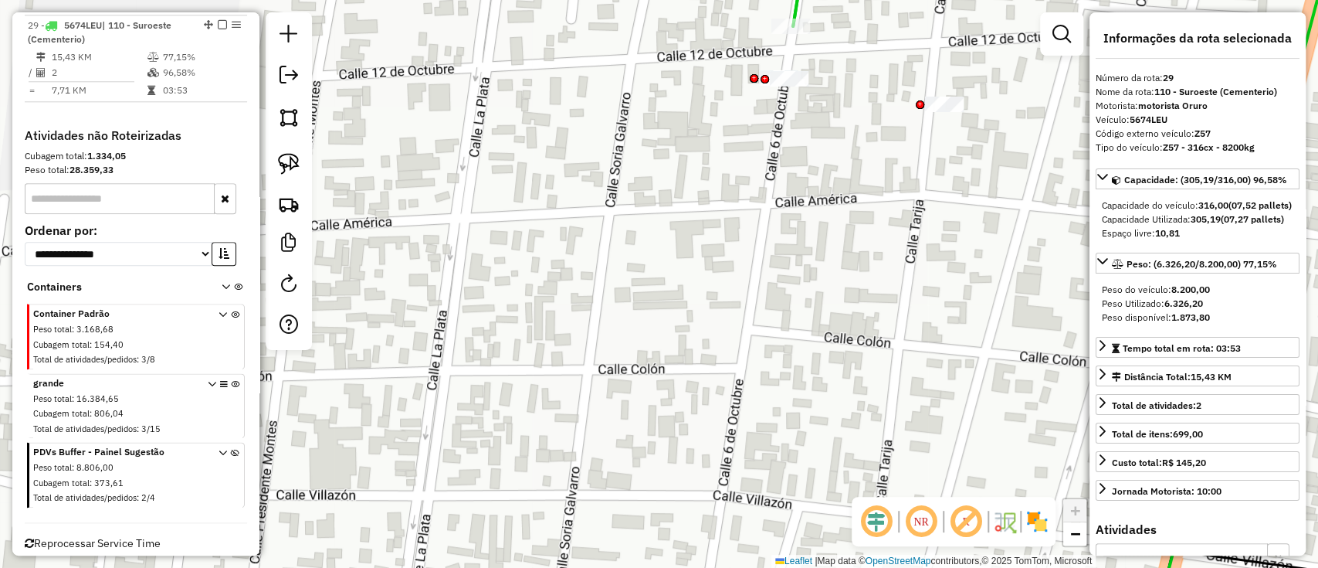
click at [218, 22] on em at bounding box center [222, 24] width 9 height 9
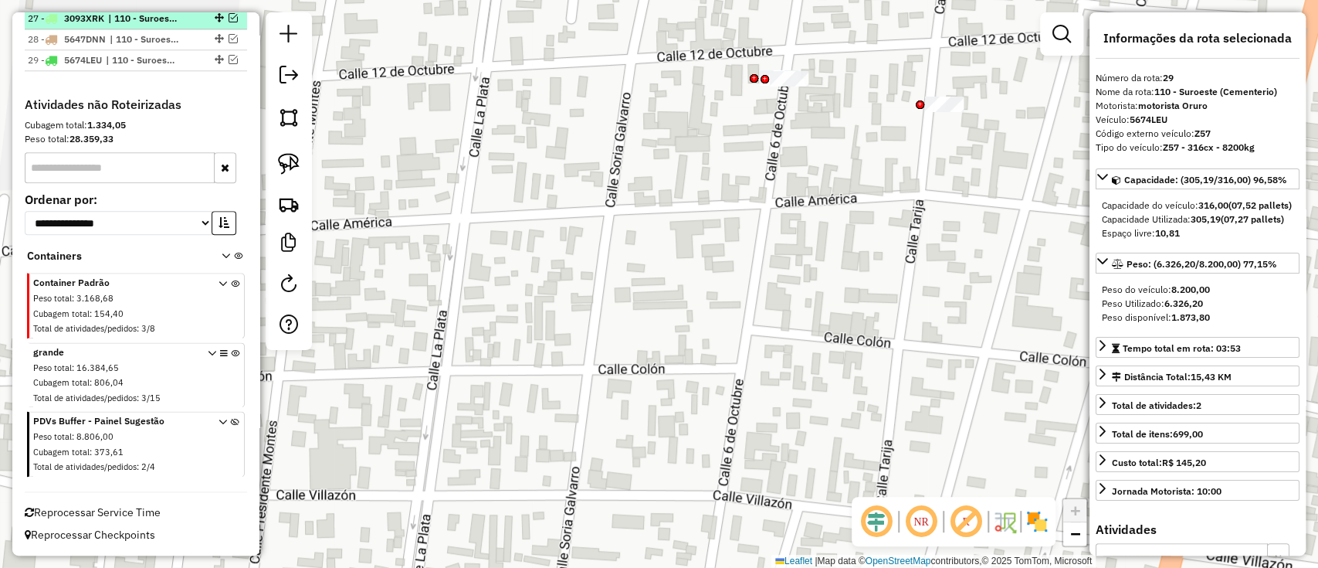
scroll to position [1150, 0]
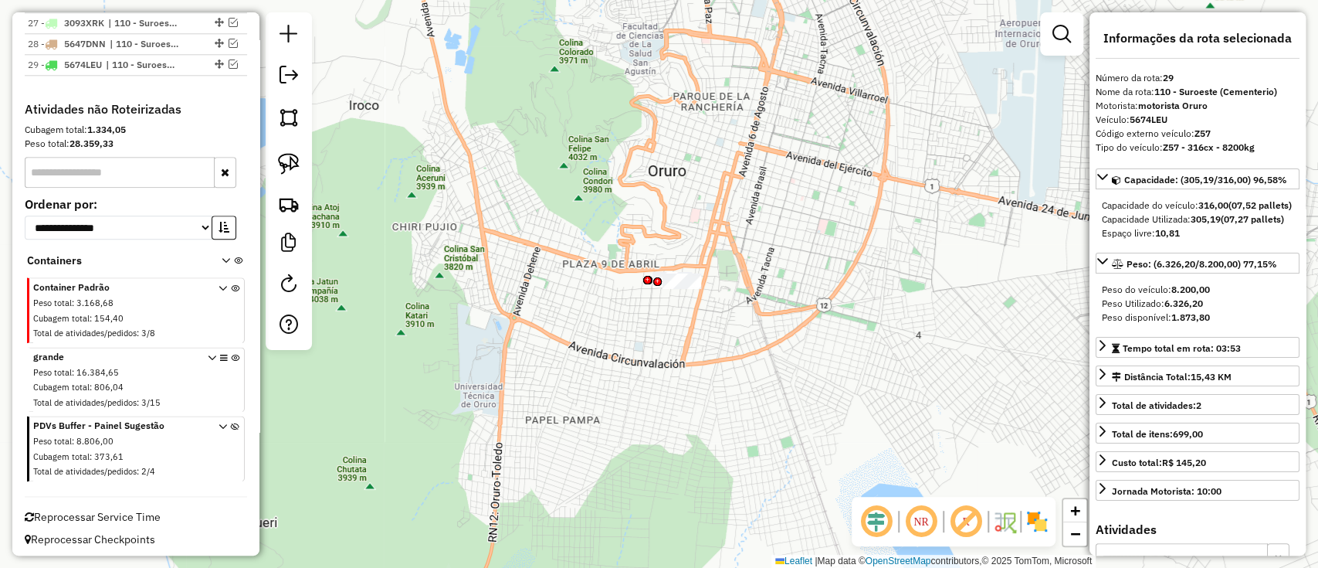
click at [1035, 517] on img at bounding box center [1037, 521] width 25 height 25
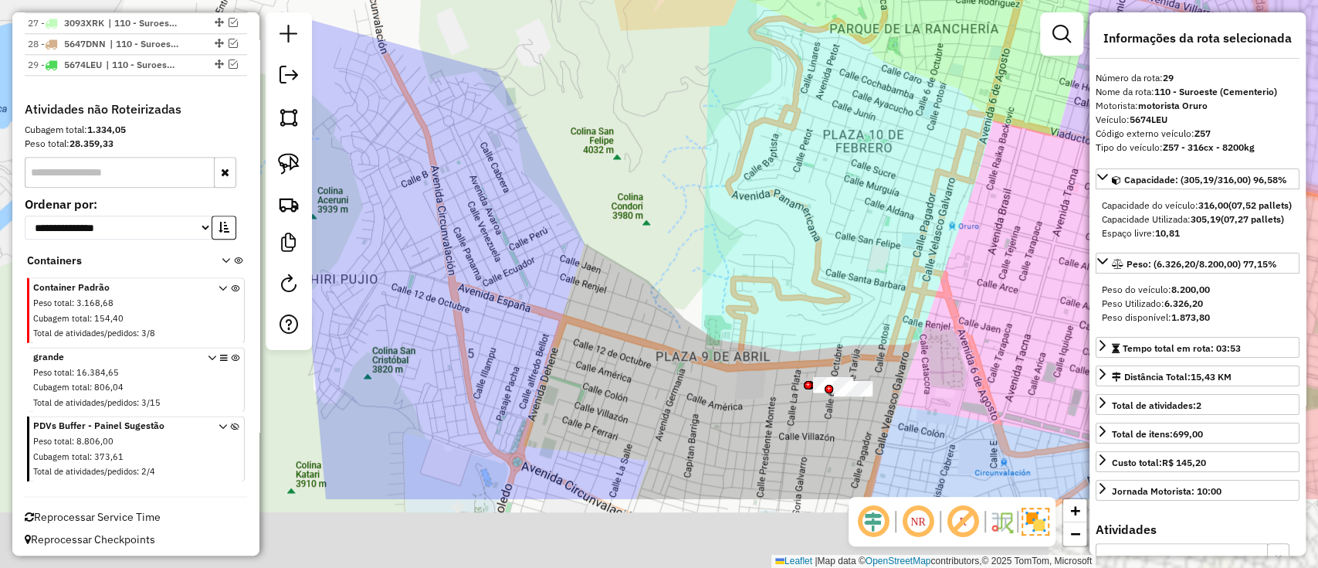
drag, startPoint x: 871, startPoint y: 301, endPoint x: 737, endPoint y: 137, distance: 211.9
click at [760, 158] on div "Janela de atendimento Grade de atendimento Capacidade Transportadoras Veículos …" at bounding box center [659, 284] width 1318 height 568
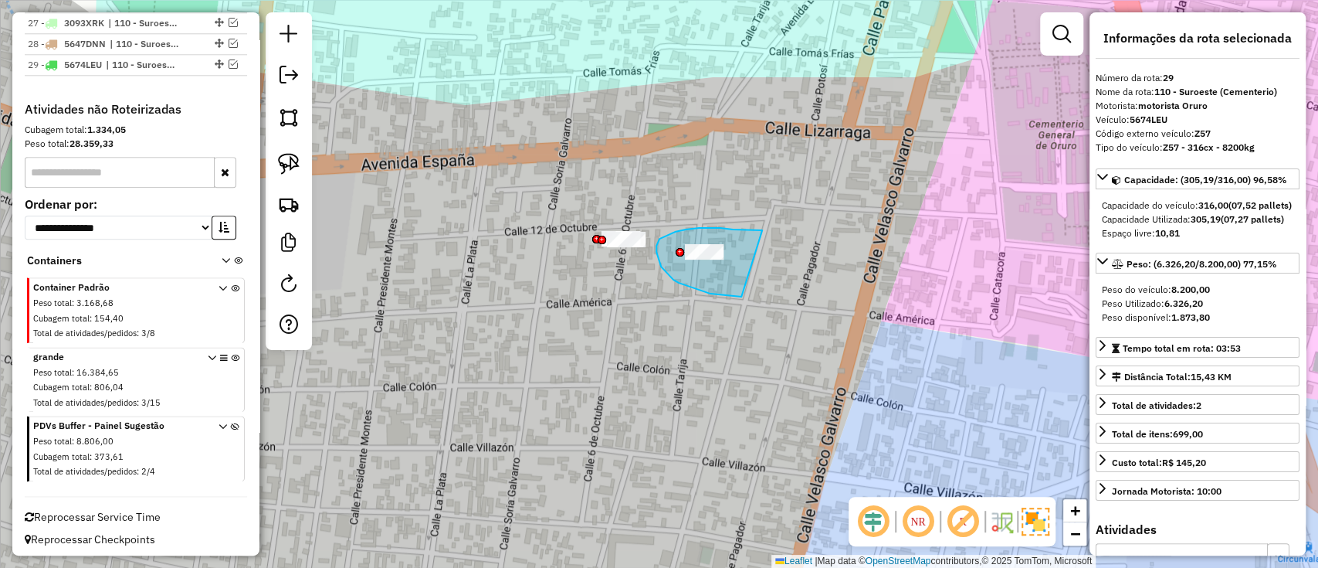
drag, startPoint x: 699, startPoint y: 228, endPoint x: 747, endPoint y: 297, distance: 84.8
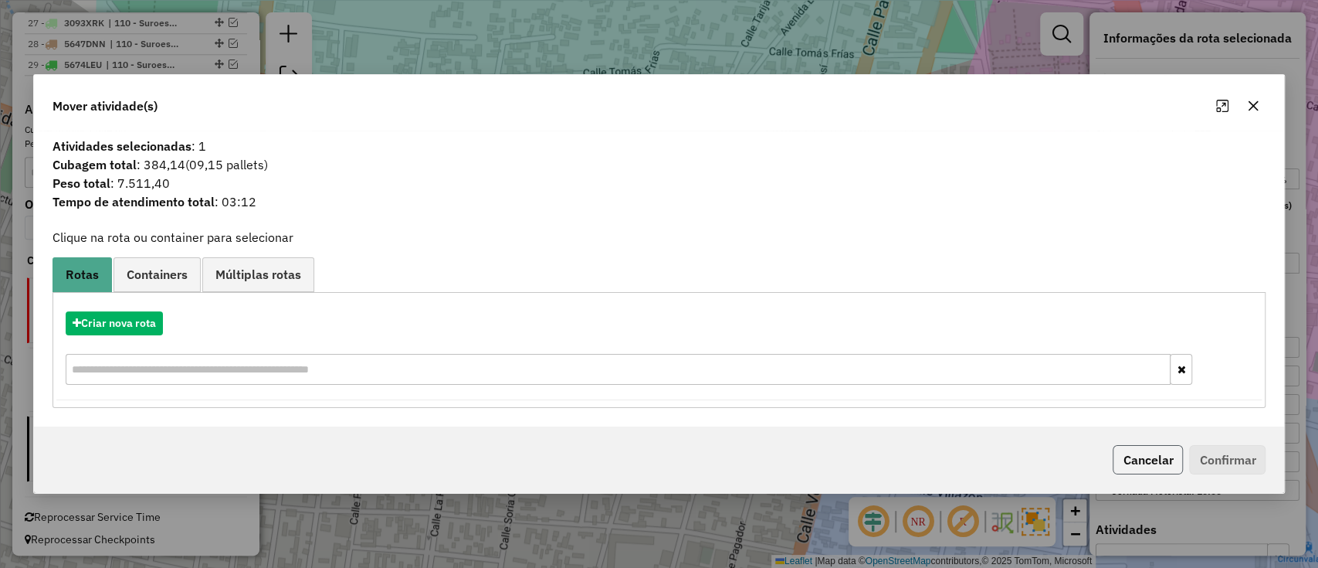
click at [1141, 458] on button "Cancelar" at bounding box center [1148, 459] width 70 height 29
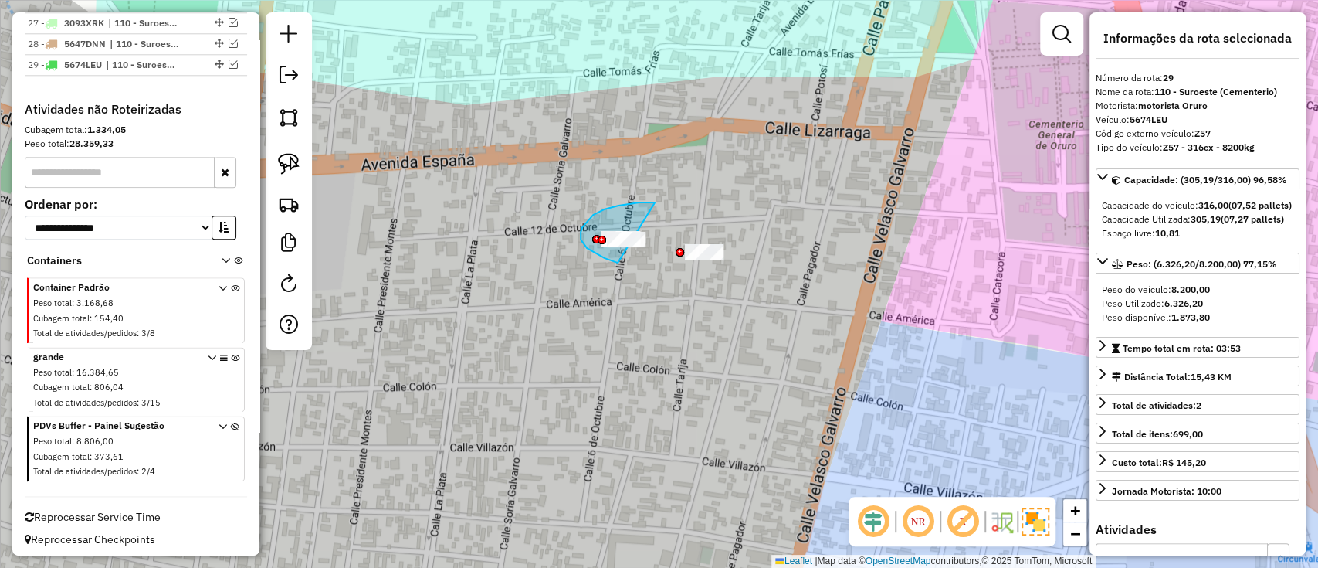
drag, startPoint x: 655, startPoint y: 203, endPoint x: 659, endPoint y: 269, distance: 65.8
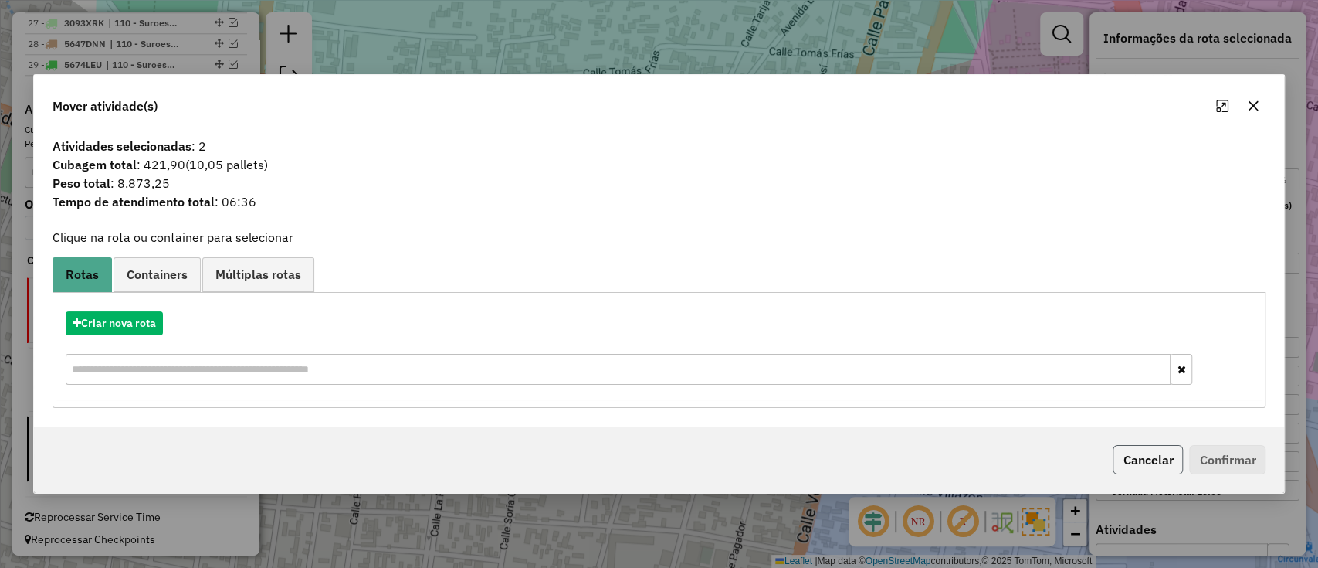
click at [1140, 456] on button "Cancelar" at bounding box center [1148, 459] width 70 height 29
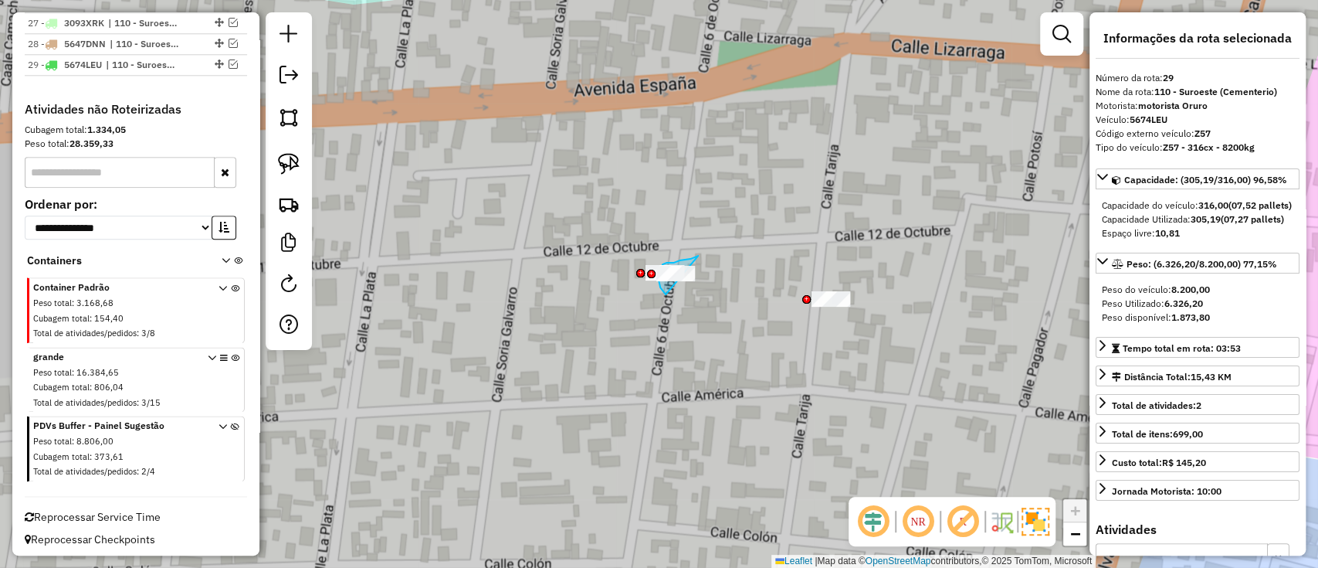
drag, startPoint x: 698, startPoint y: 256, endPoint x: 774, endPoint y: 312, distance: 95.0
click at [774, 312] on div "Janela de atendimento Grade de atendimento Capacidade Transportadoras Veículos …" at bounding box center [659, 284] width 1318 height 568
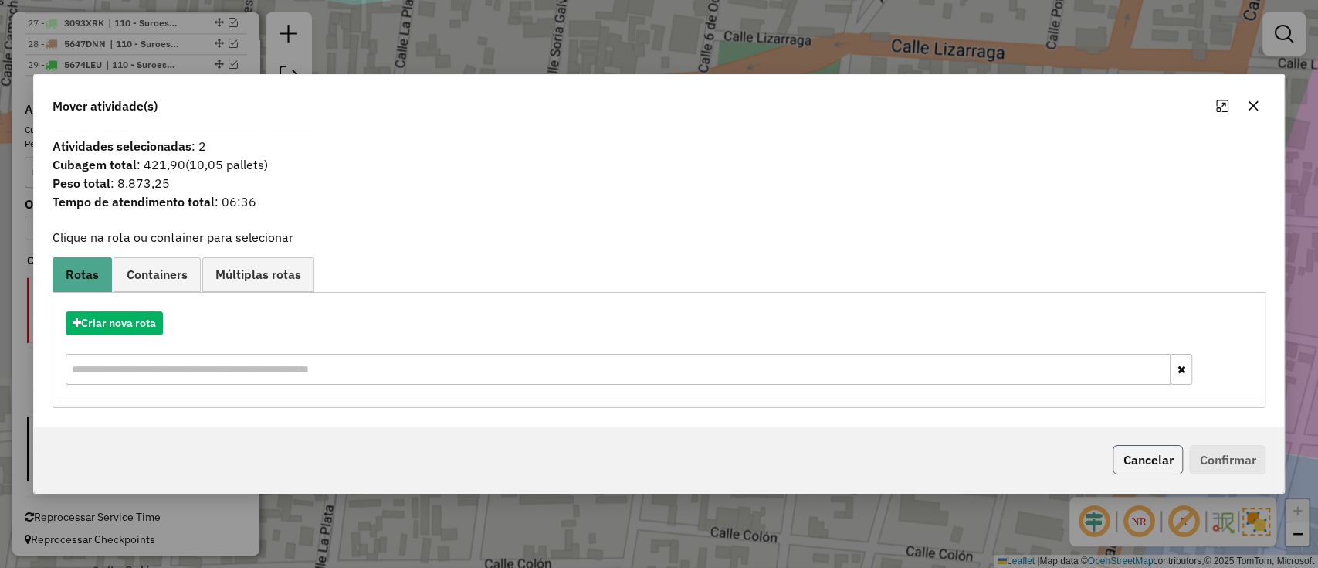
click at [1143, 466] on button "Cancelar" at bounding box center [1148, 459] width 70 height 29
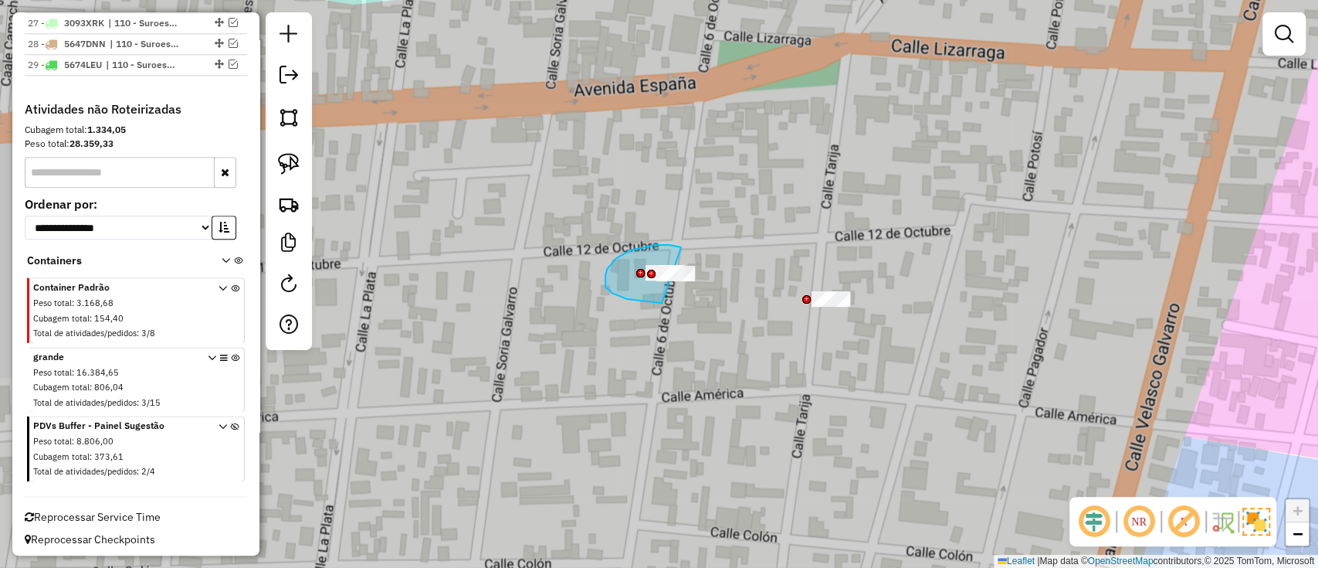
drag, startPoint x: 679, startPoint y: 247, endPoint x: 662, endPoint y: 303, distance: 58.4
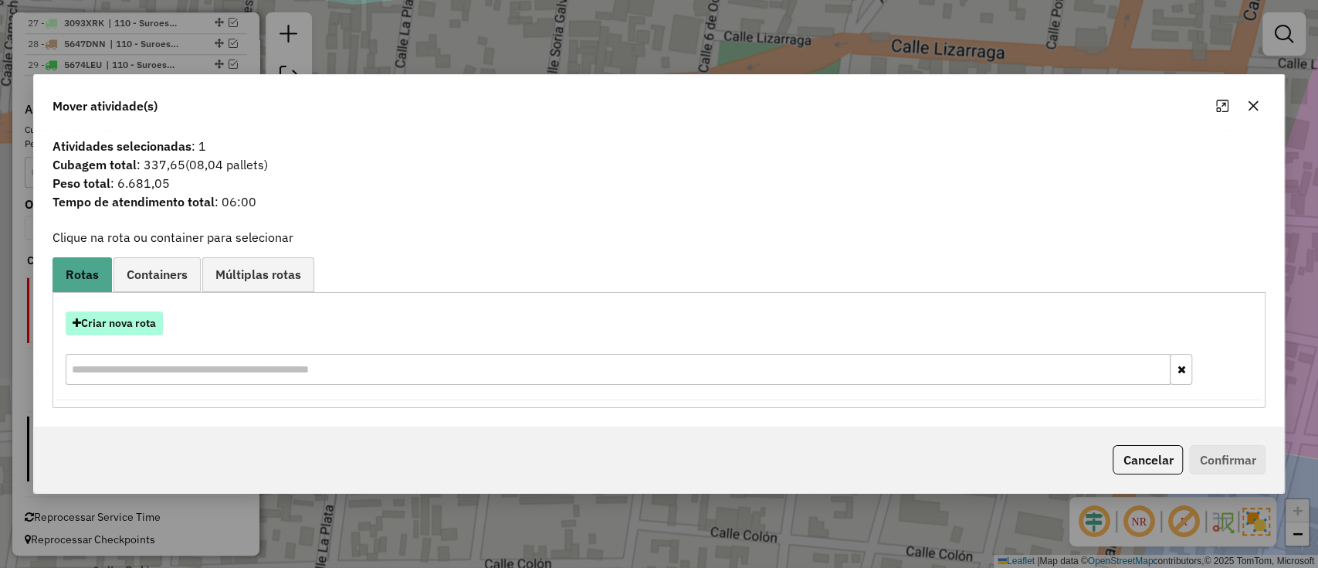
click at [124, 324] on button "Criar nova rota" at bounding box center [114, 323] width 97 height 24
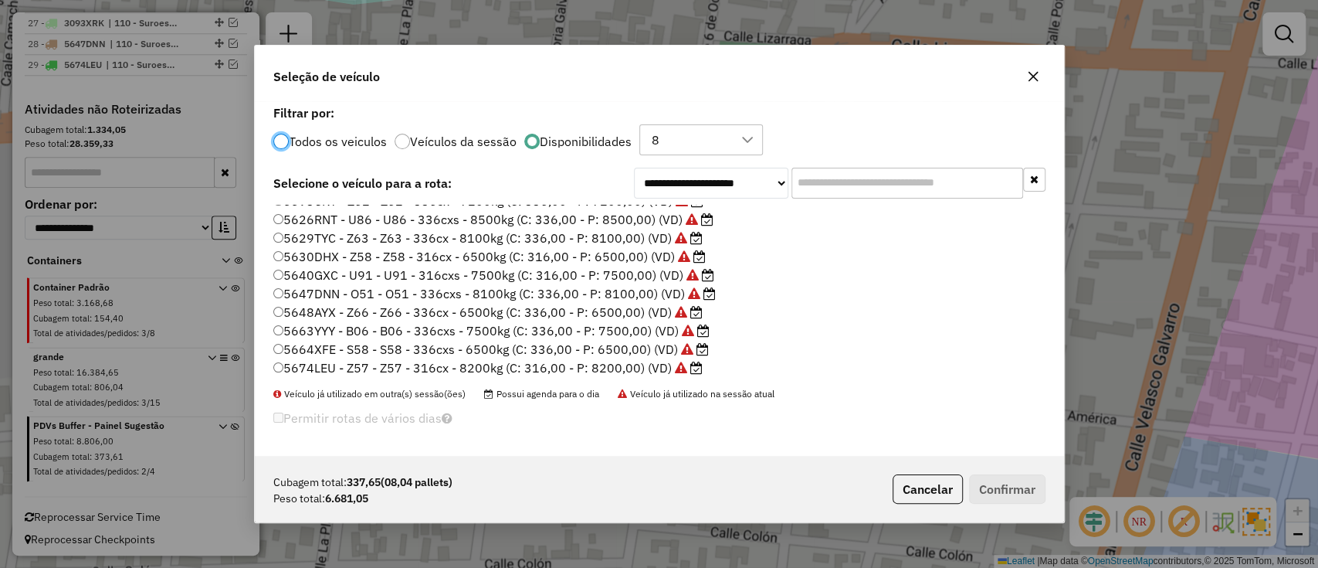
scroll to position [367, 0]
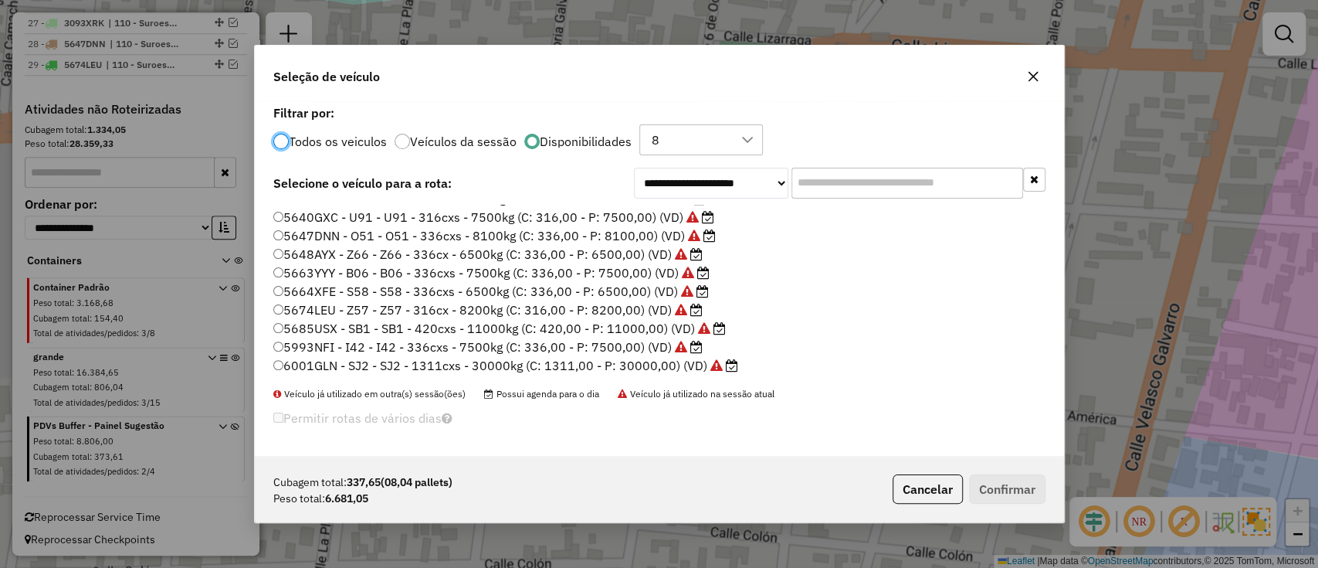
click at [817, 178] on input "text" at bounding box center [907, 183] width 232 height 31
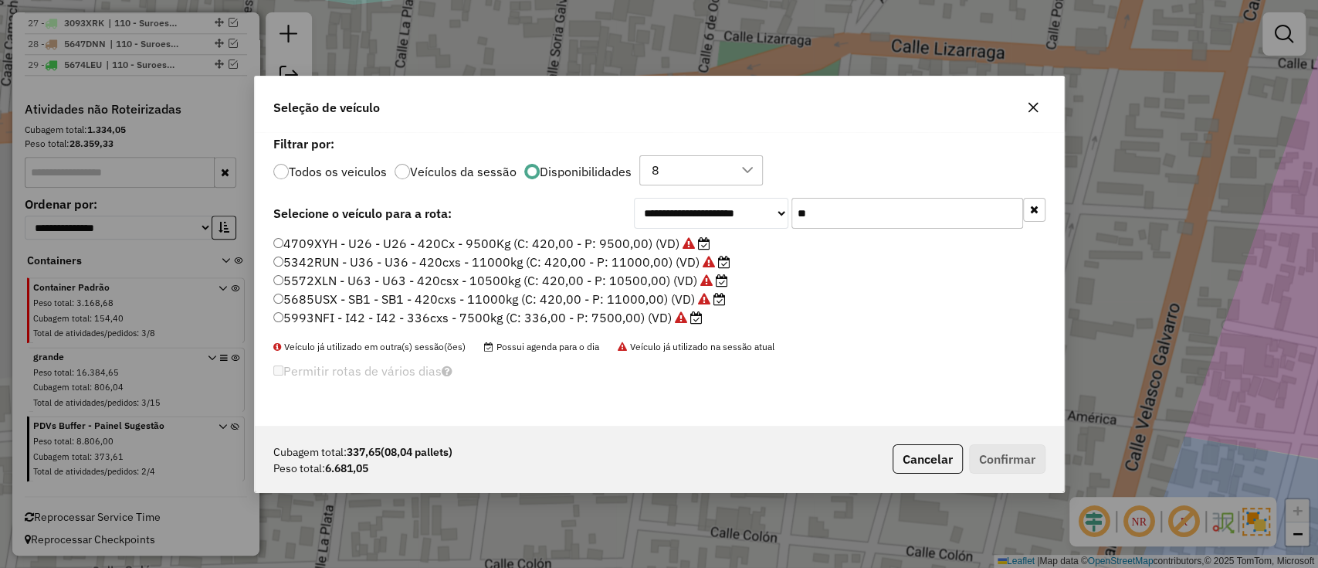
scroll to position [0, 0]
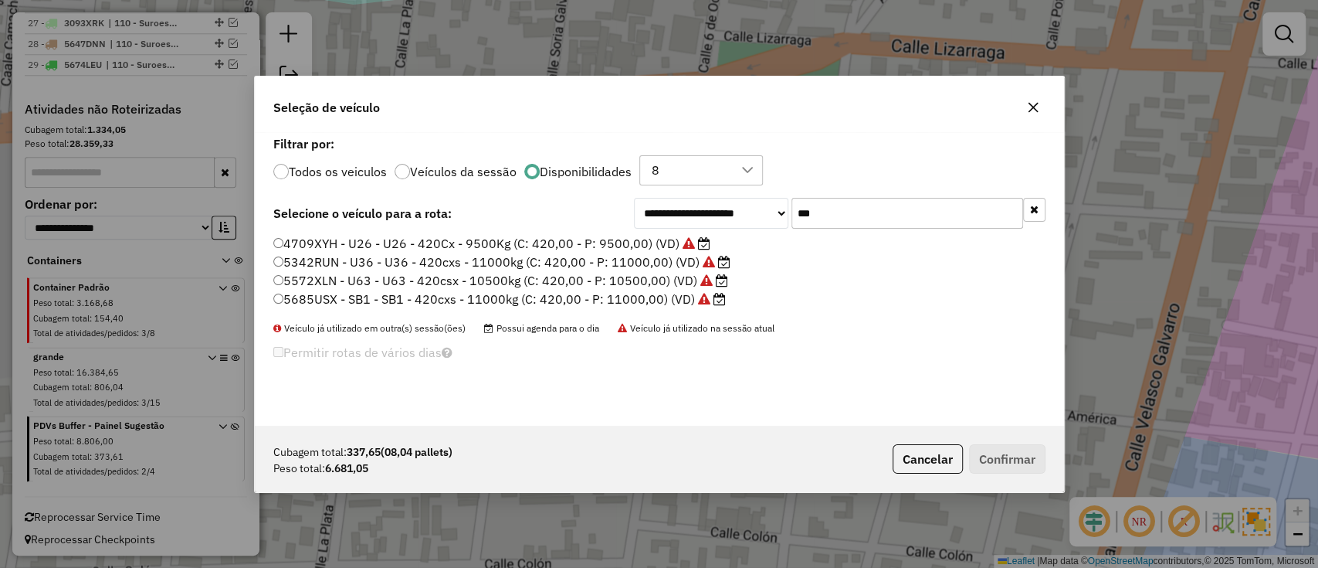
type input "***"
click at [570, 244] on label "4709XYH - U26 - U26 - 420Cx - 9500Kg (C: 420,00 - P: 9500,00) (VD)" at bounding box center [491, 243] width 437 height 19
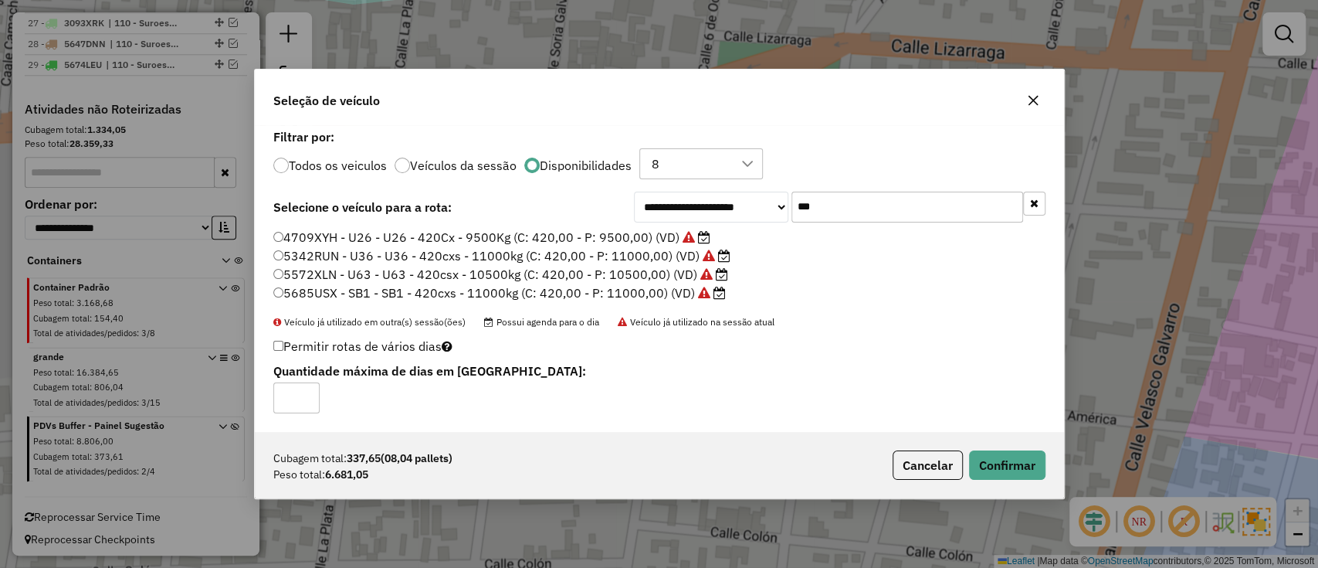
click at [876, 452] on div "Cubagem total: 337,65 (08,04 pallets) Peso total: 6.681,05 Cancelar Confirmar" at bounding box center [659, 465] width 809 height 66
click at [893, 457] on button "Cancelar" at bounding box center [928, 464] width 70 height 29
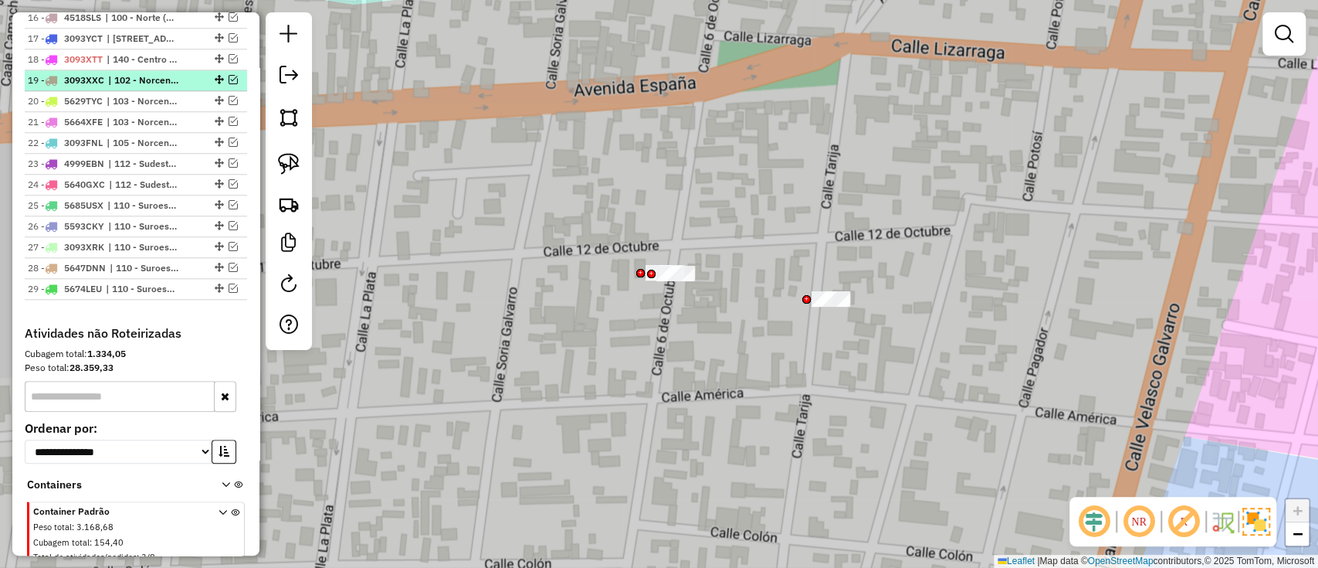
scroll to position [841, 0]
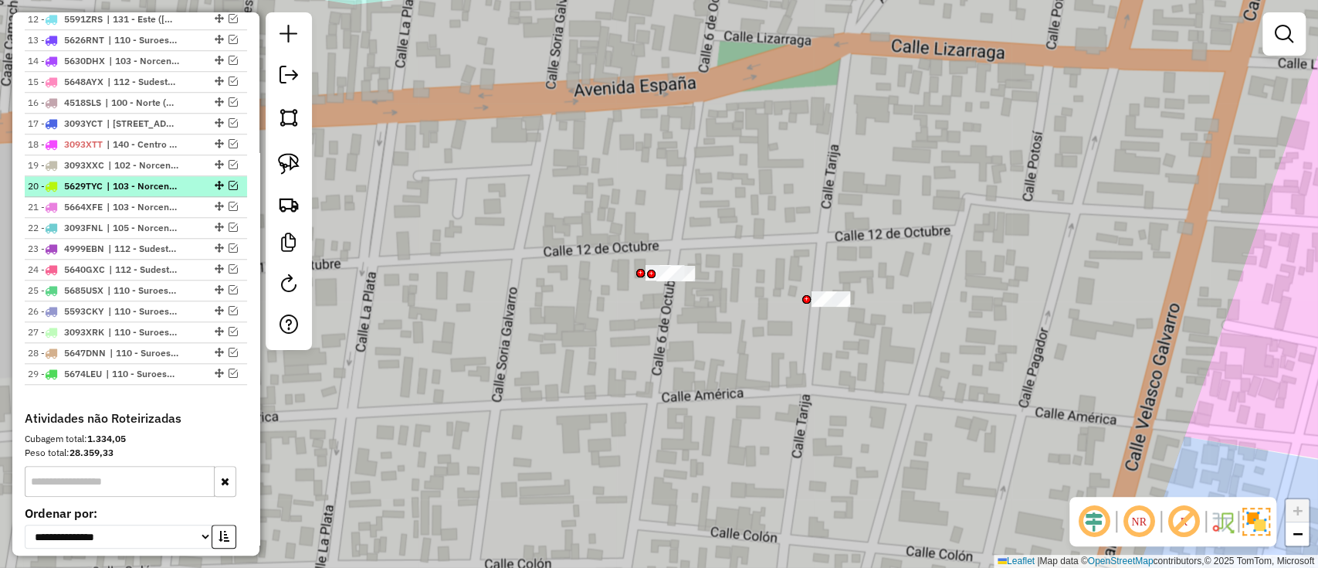
click at [163, 188] on span "| 103 - Norcentro" at bounding box center [142, 186] width 71 height 14
select select "**********"
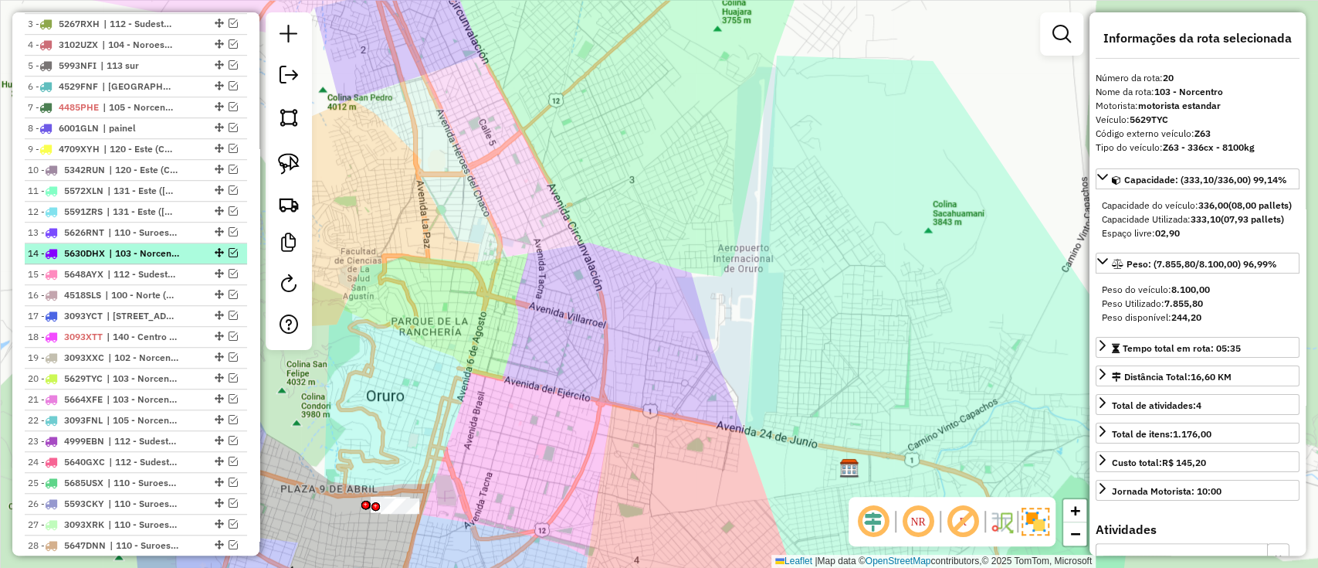
scroll to position [635, 0]
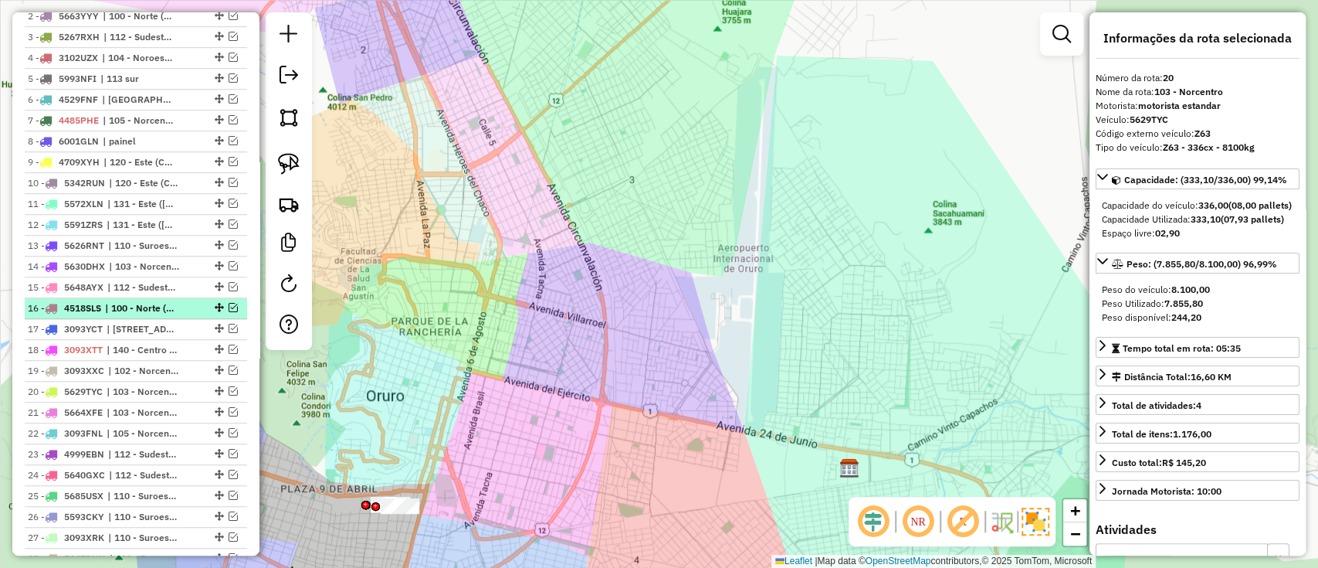
click at [132, 301] on span "| 100 - Norte (Casco)" at bounding box center [140, 308] width 71 height 14
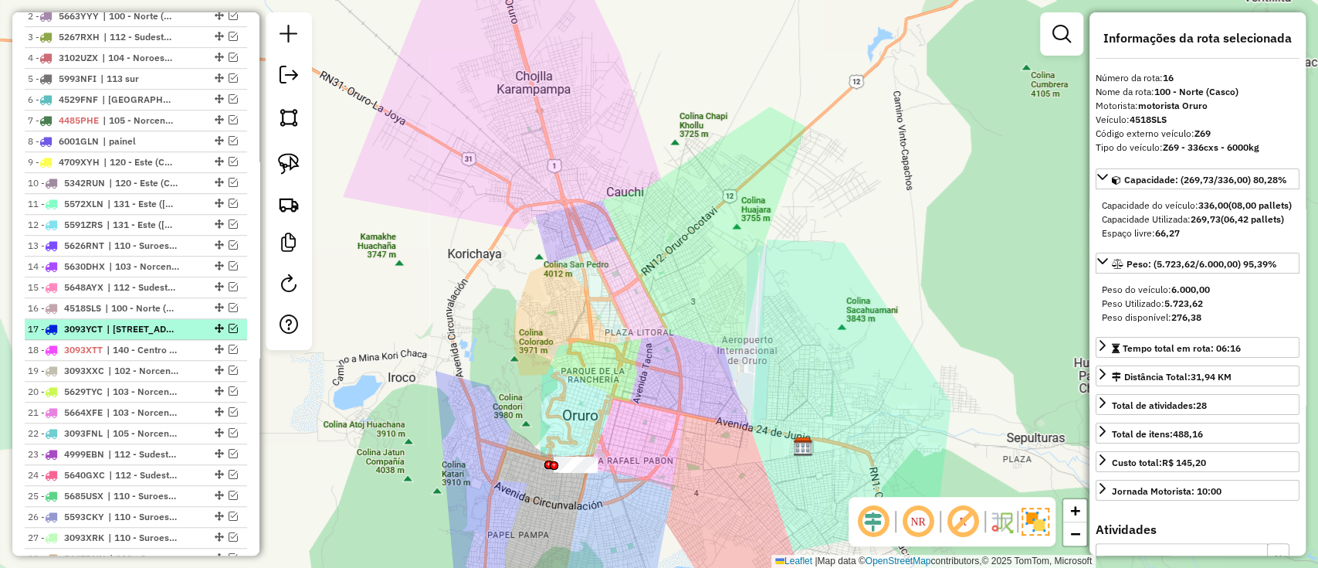
click at [127, 322] on span "| [STREET_ADDRESS])" at bounding box center [142, 329] width 71 height 14
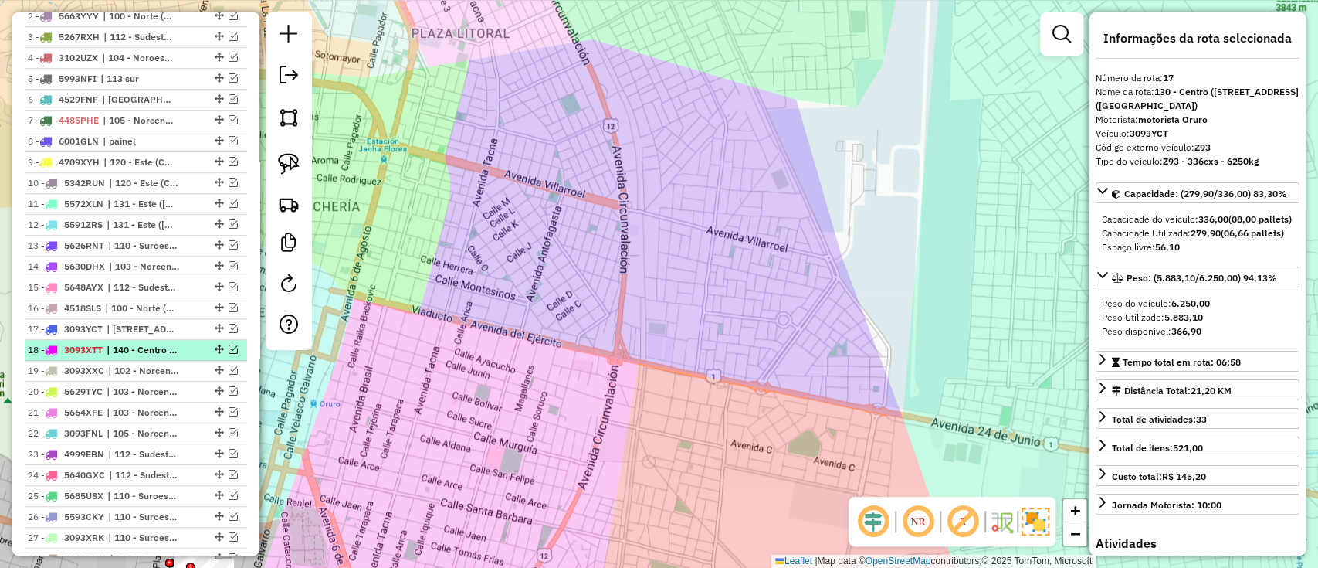
click at [125, 343] on span "| 140 - Centro (Plaza Principal)" at bounding box center [142, 350] width 71 height 14
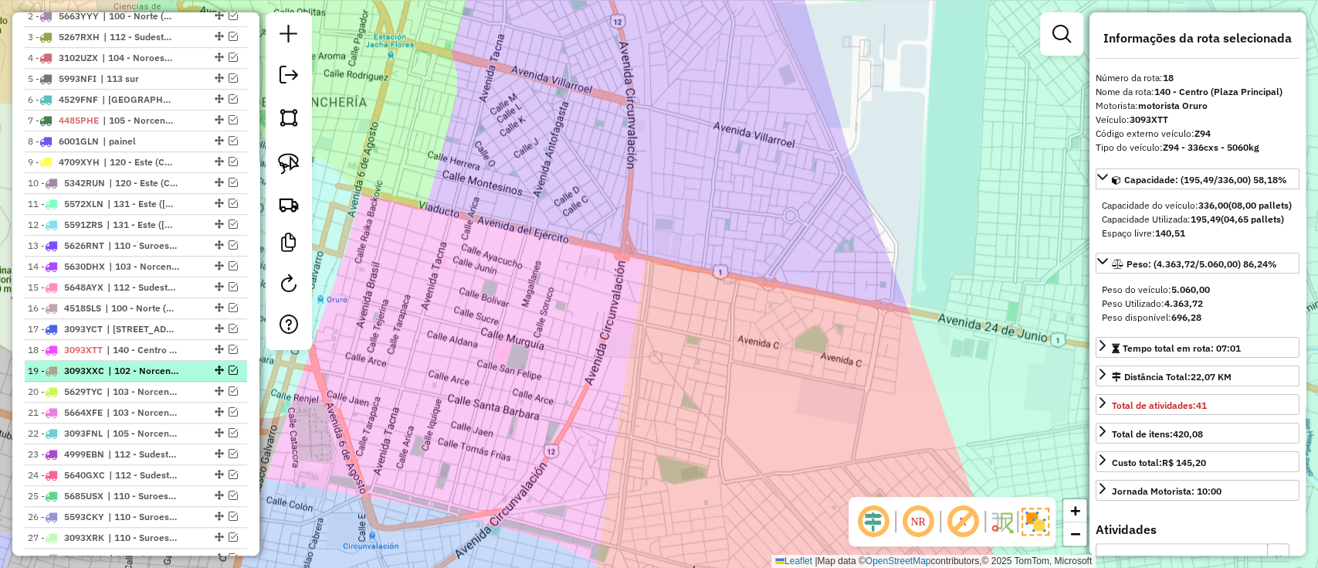
click at [117, 365] on span "| 102 - Norcentro" at bounding box center [143, 371] width 71 height 14
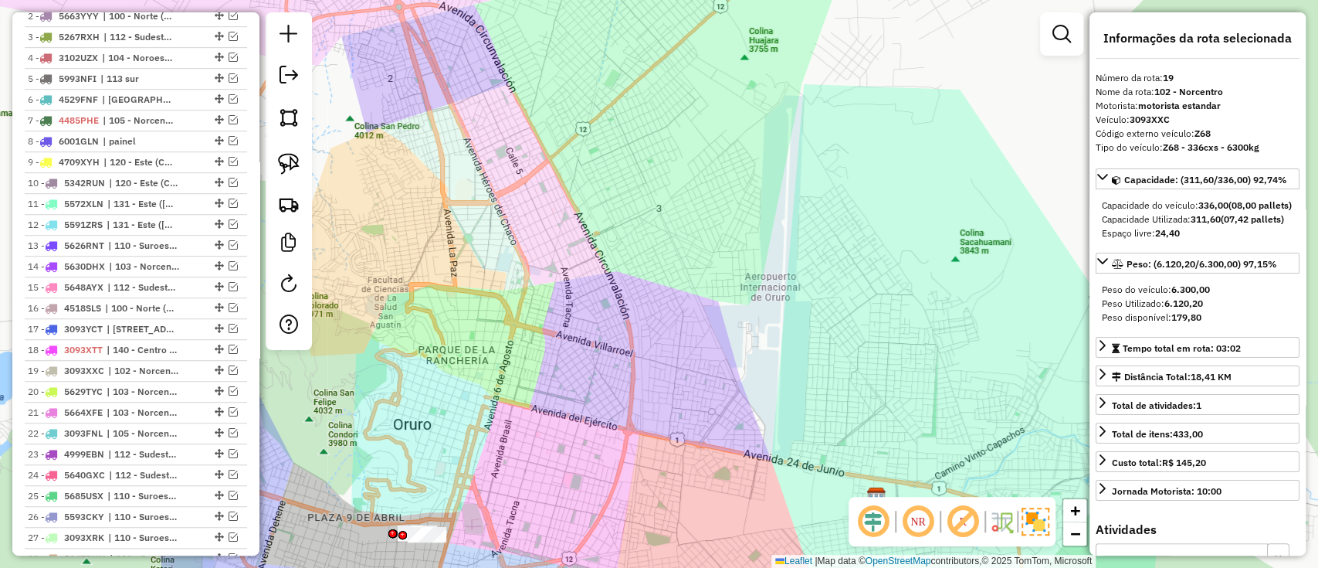
drag, startPoint x: 445, startPoint y: 456, endPoint x: 536, endPoint y: 274, distance: 203.7
click at [534, 277] on div "Janela de atendimento Grade de atendimento Capacidade Transportadoras Veículos …" at bounding box center [659, 284] width 1318 height 568
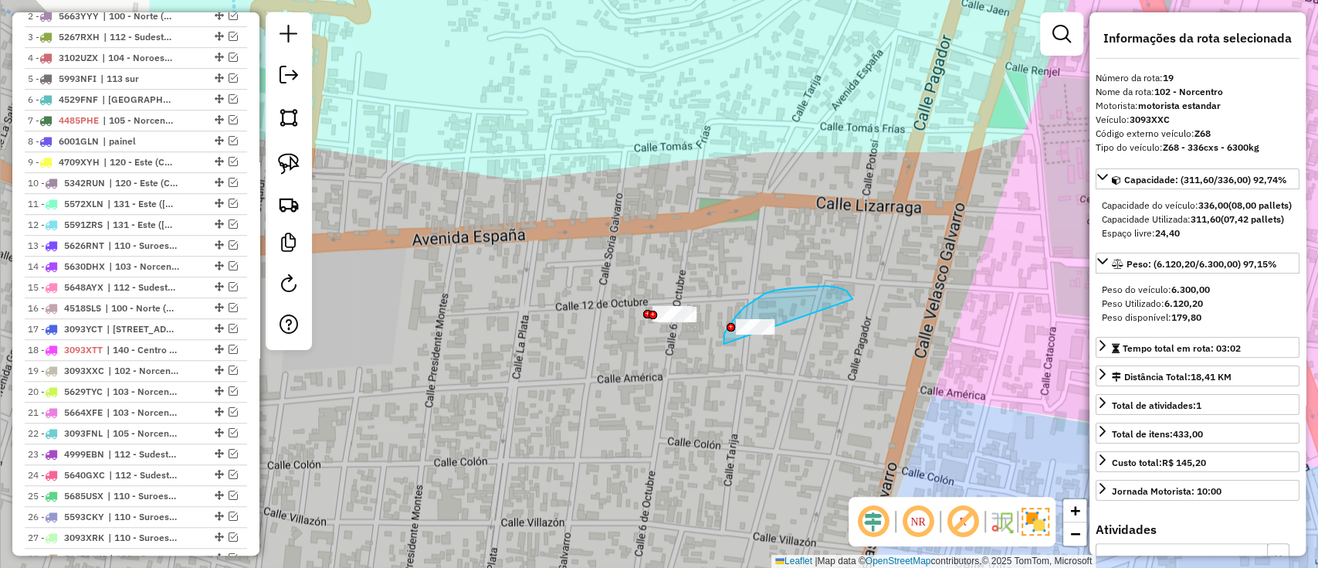
drag, startPoint x: 846, startPoint y: 290, endPoint x: 744, endPoint y: 382, distance: 137.8
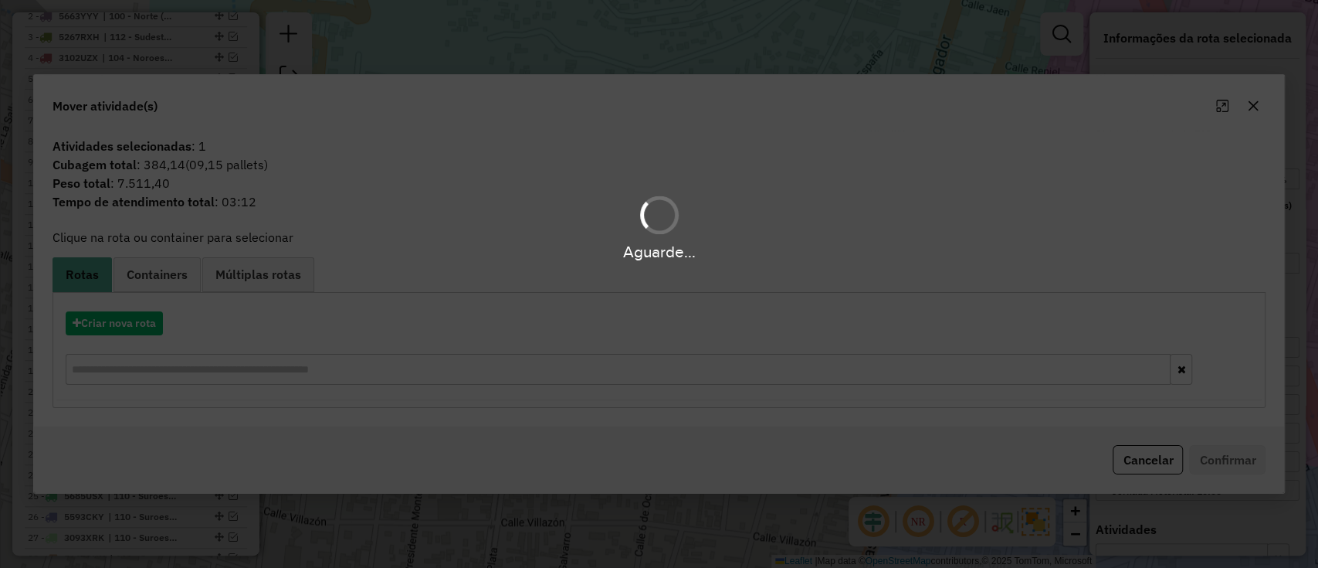
click at [202, 329] on div "Aguarde..." at bounding box center [659, 284] width 1318 height 568
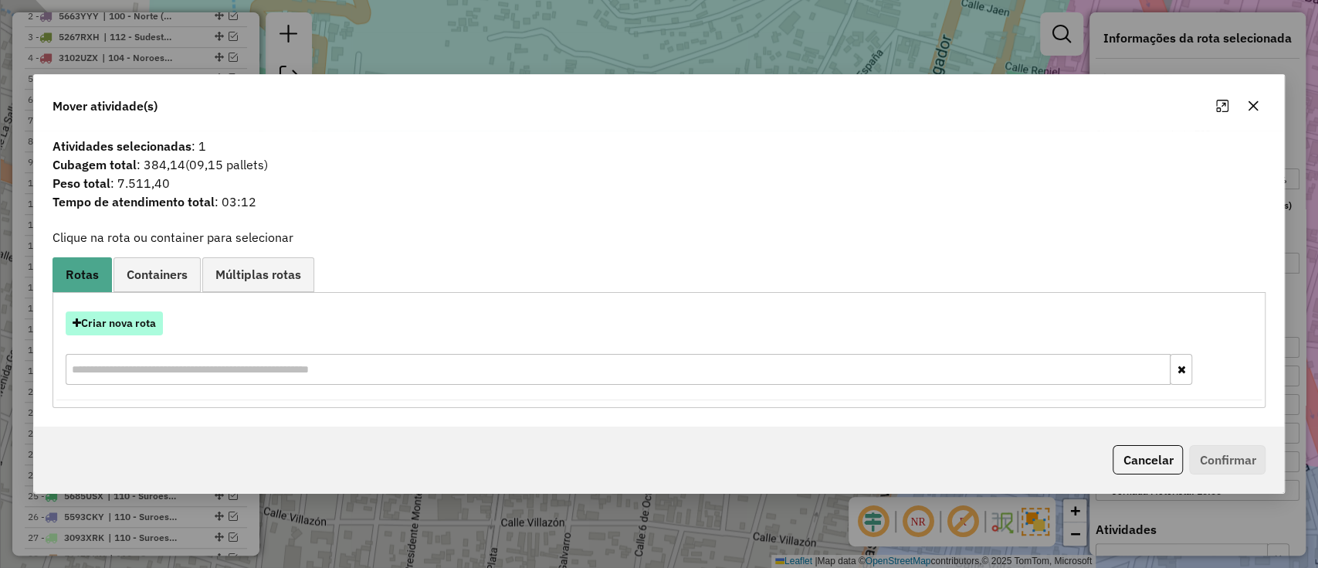
click at [151, 324] on button "Criar nova rota" at bounding box center [114, 323] width 97 height 24
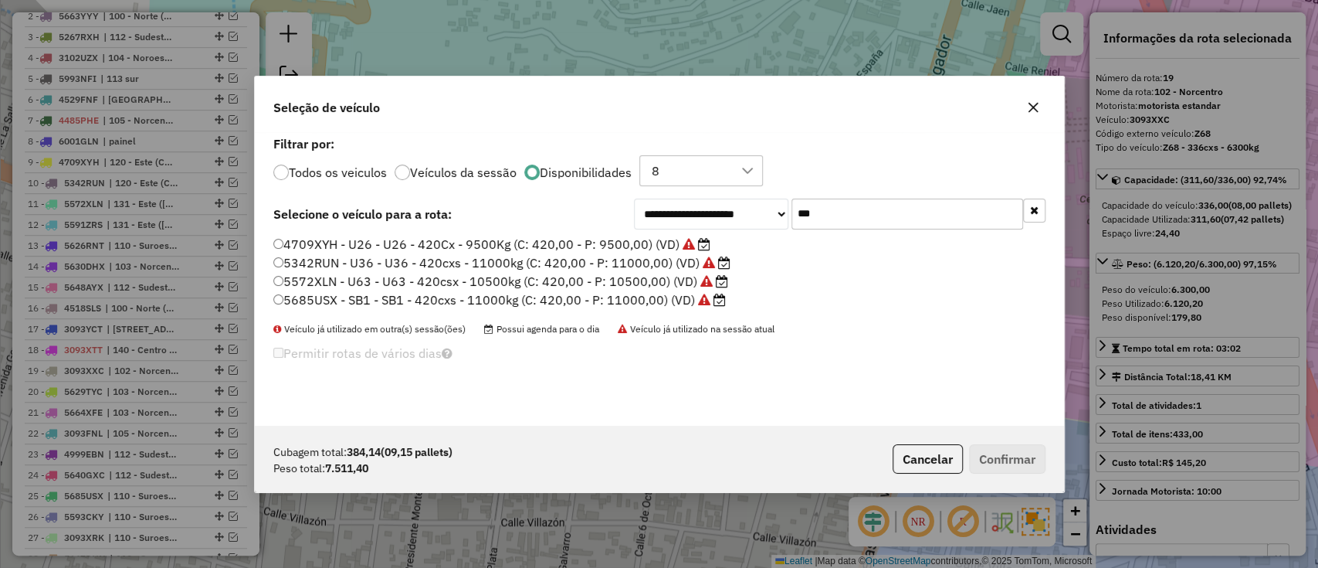
scroll to position [8, 5]
click at [837, 223] on input "***" at bounding box center [907, 213] width 232 height 31
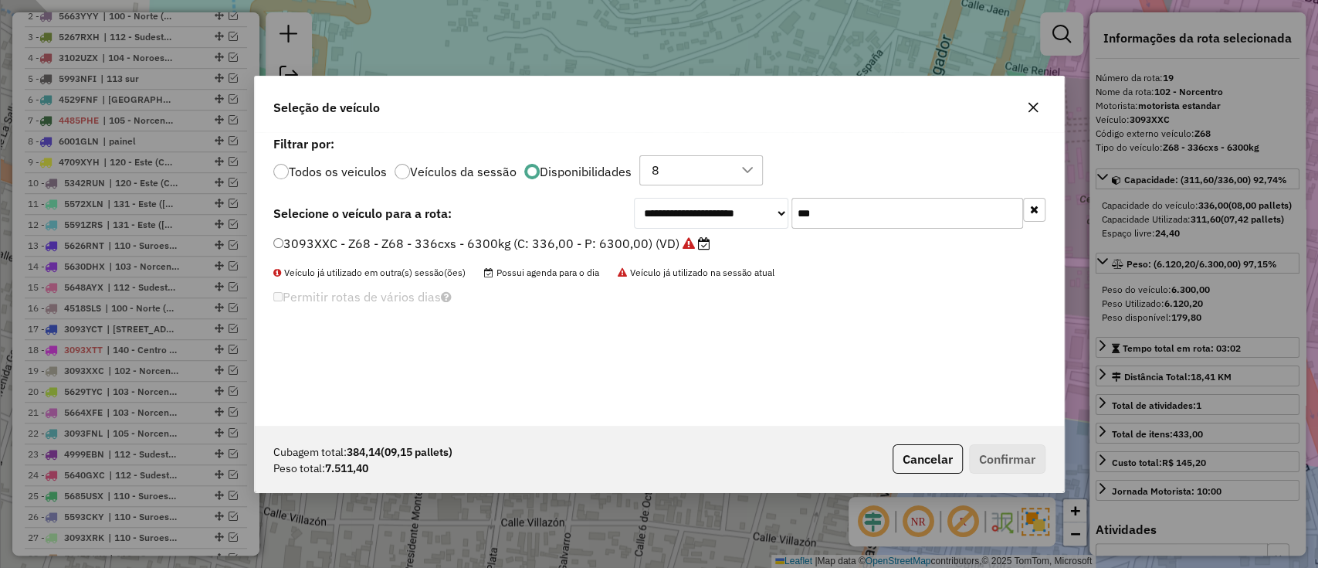
type input "***"
click at [686, 237] on icon at bounding box center [689, 243] width 12 height 12
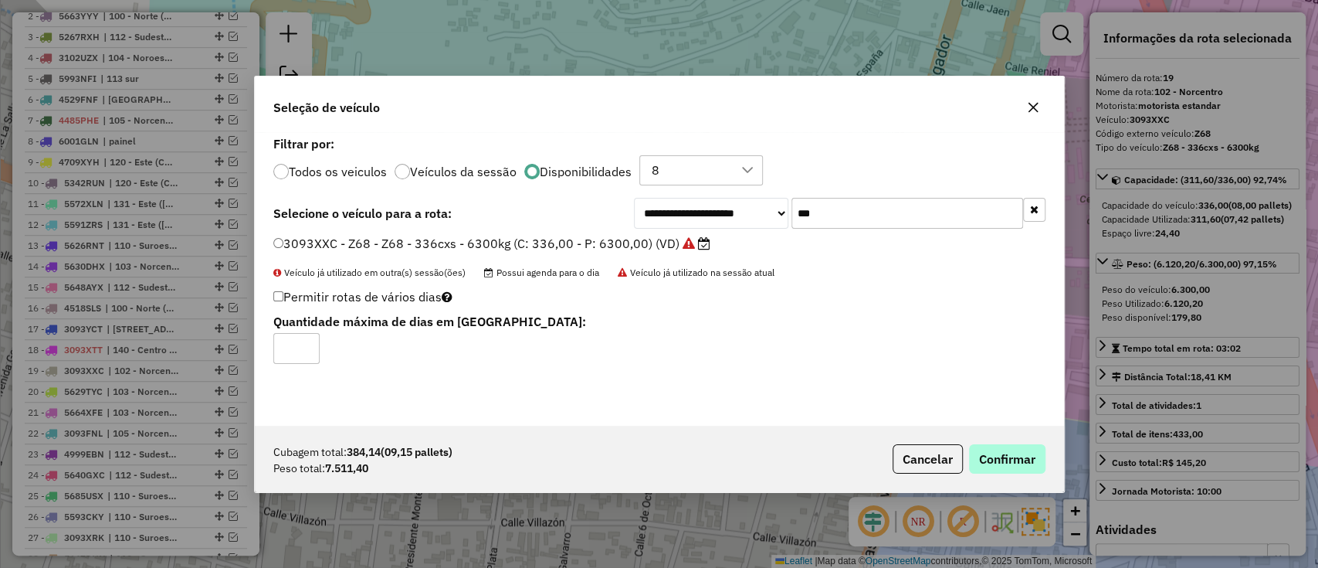
click at [1009, 473] on div "Cubagem total: 384,14 (09,15 pallets) Peso total: 7.511,40 Cancelar Confirmar" at bounding box center [659, 458] width 809 height 66
click at [1007, 466] on button "Confirmar" at bounding box center [1007, 458] width 76 height 29
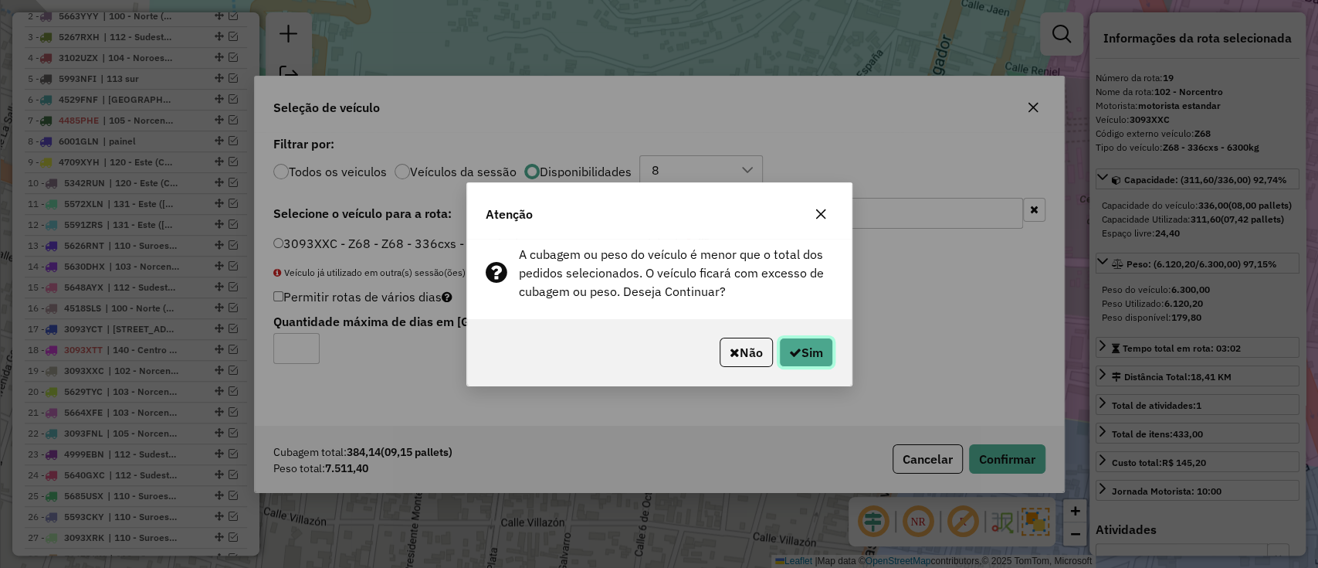
click at [812, 355] on button "Sim" at bounding box center [806, 351] width 54 height 29
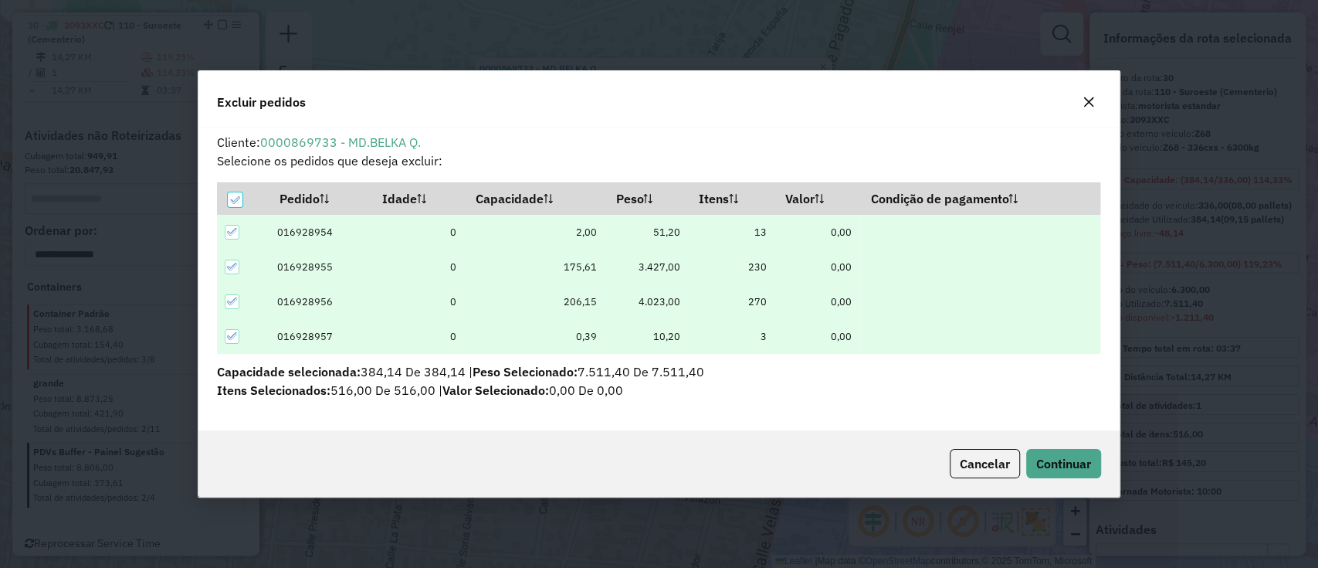
scroll to position [0, 0]
click at [236, 200] on icon at bounding box center [235, 199] width 10 height 7
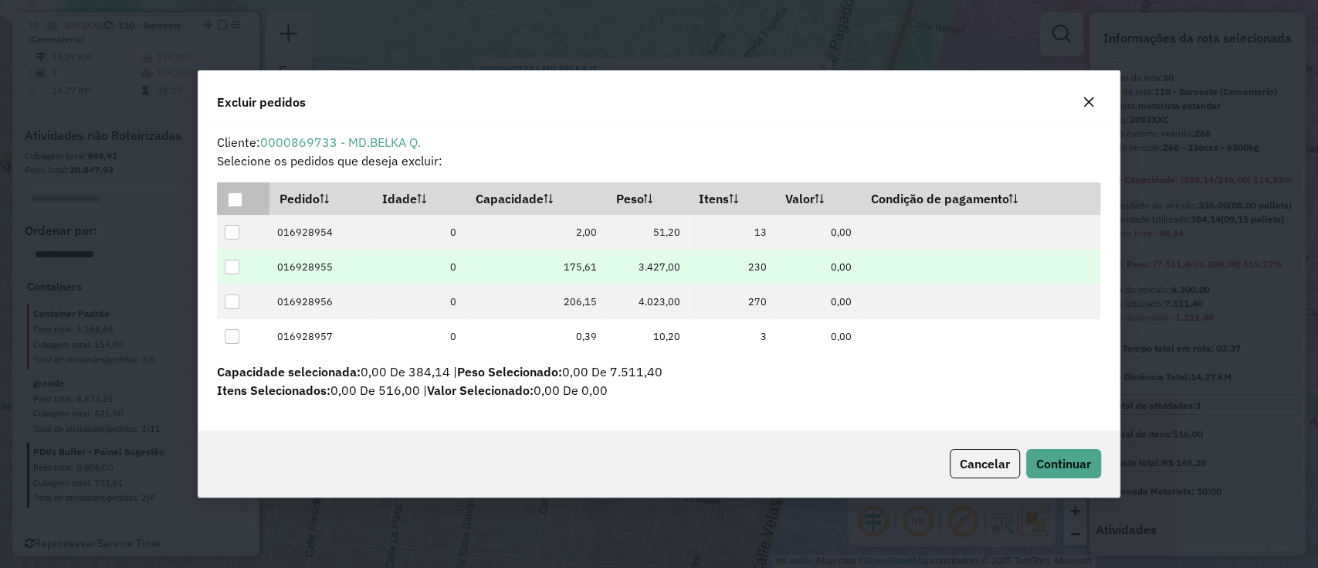
click at [230, 266] on div at bounding box center [232, 266] width 15 height 15
click at [1069, 458] on span "Continuar" at bounding box center [1063, 463] width 55 height 15
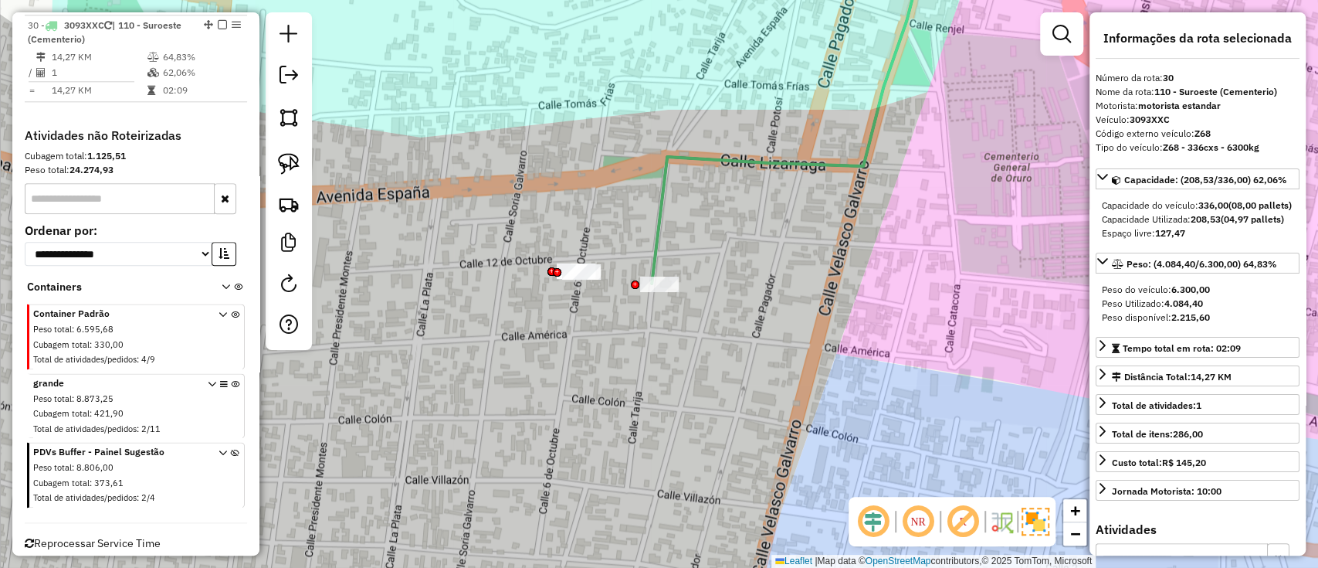
click at [652, 256] on icon at bounding box center [789, 114] width 275 height 340
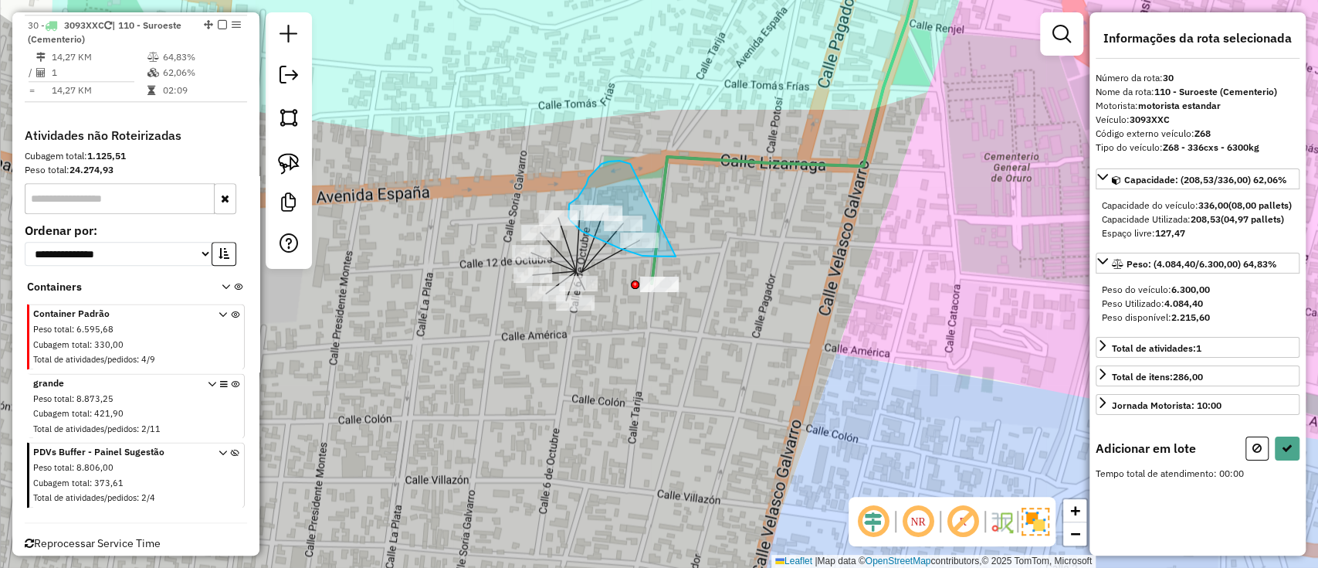
drag, startPoint x: 627, startPoint y: 162, endPoint x: 720, endPoint y: 249, distance: 127.8
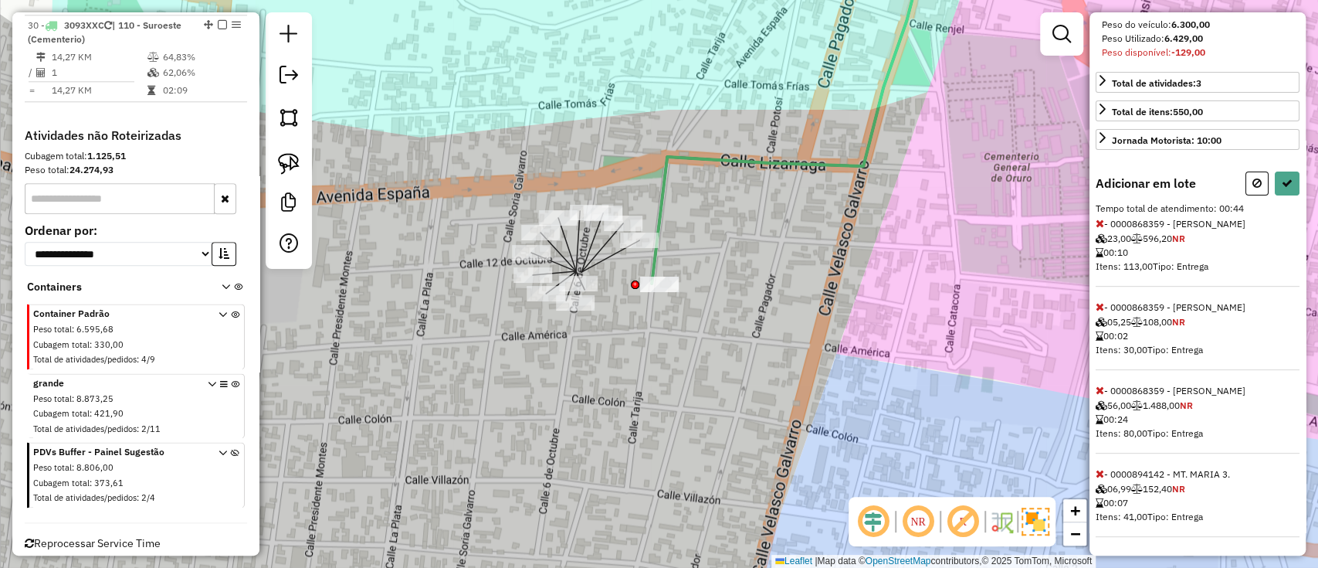
scroll to position [290, 0]
click at [1097, 473] on icon at bounding box center [1100, 473] width 8 height 11
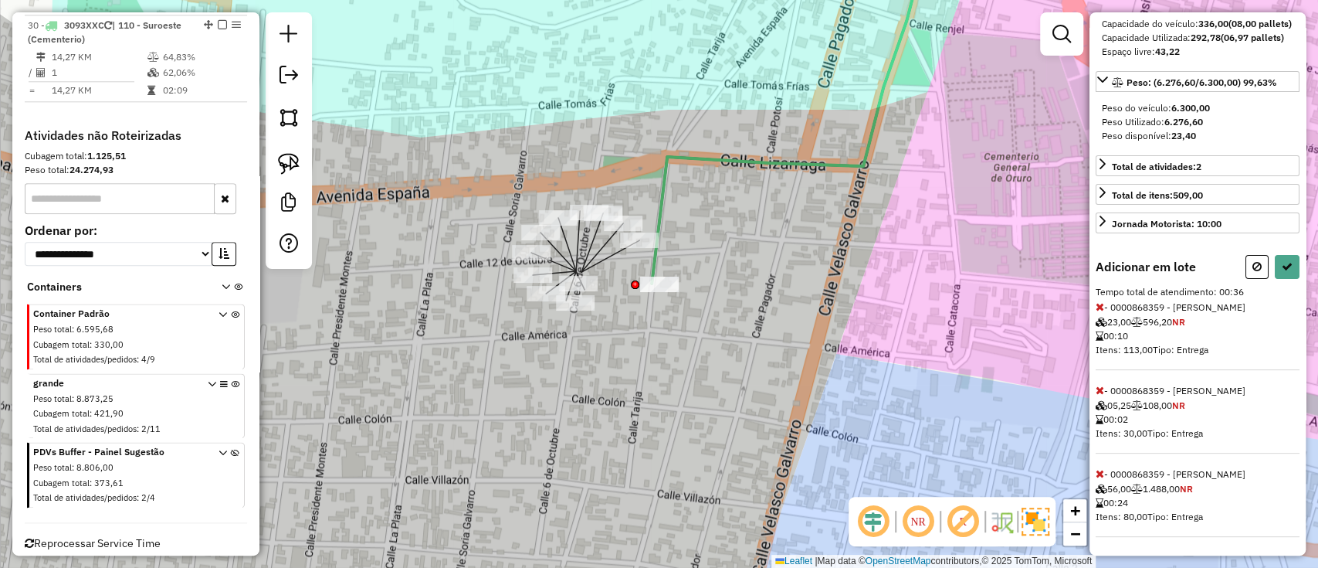
scroll to position [206, 0]
click at [1283, 258] on button at bounding box center [1287, 267] width 25 height 24
select select "**********"
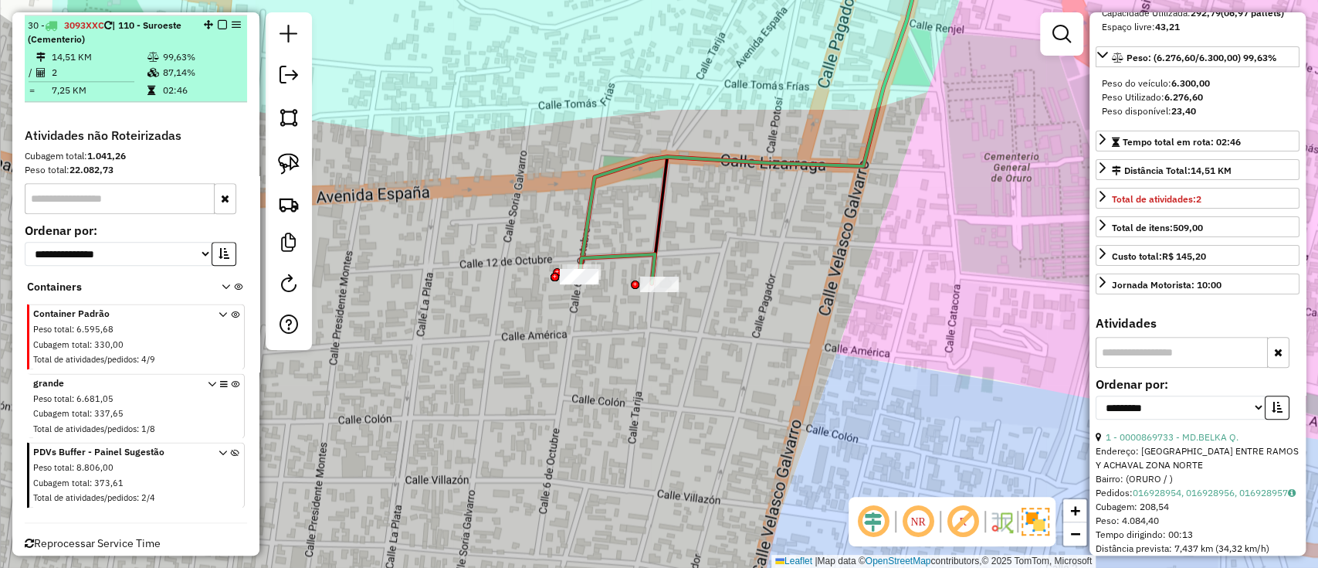
click at [220, 22] on em at bounding box center [222, 24] width 9 height 9
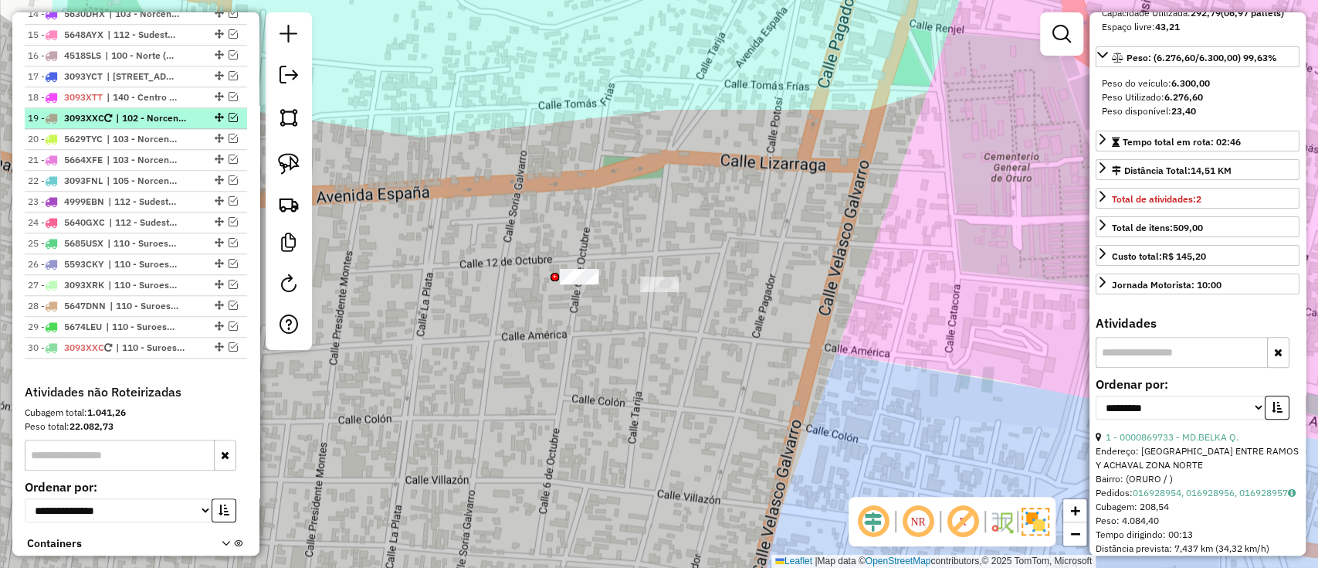
scroll to position [862, 0]
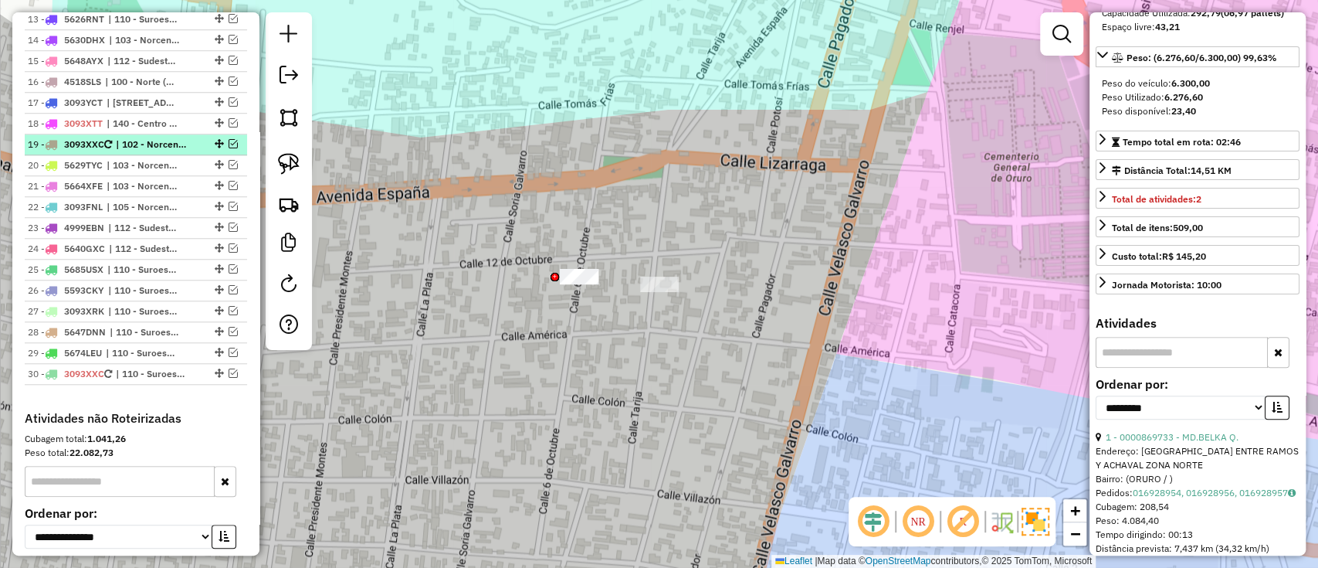
click at [139, 151] on li "19 - 3093XXC | 102 - Norcentro" at bounding box center [136, 144] width 222 height 21
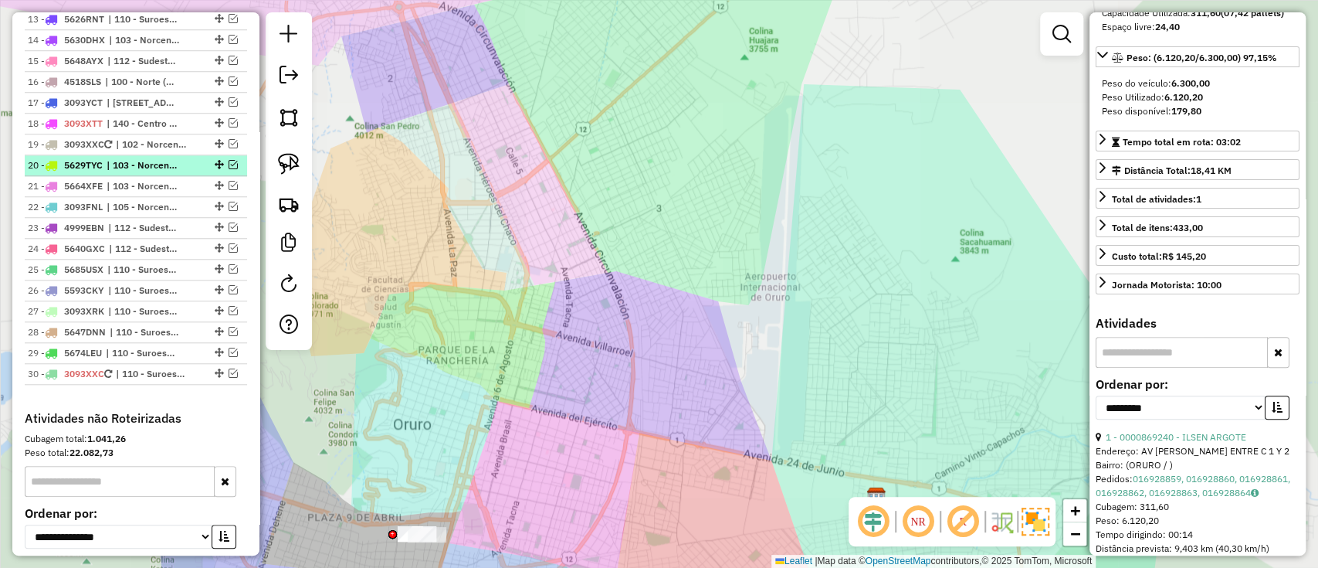
click at [137, 164] on span "| 103 - Norcentro" at bounding box center [142, 165] width 71 height 14
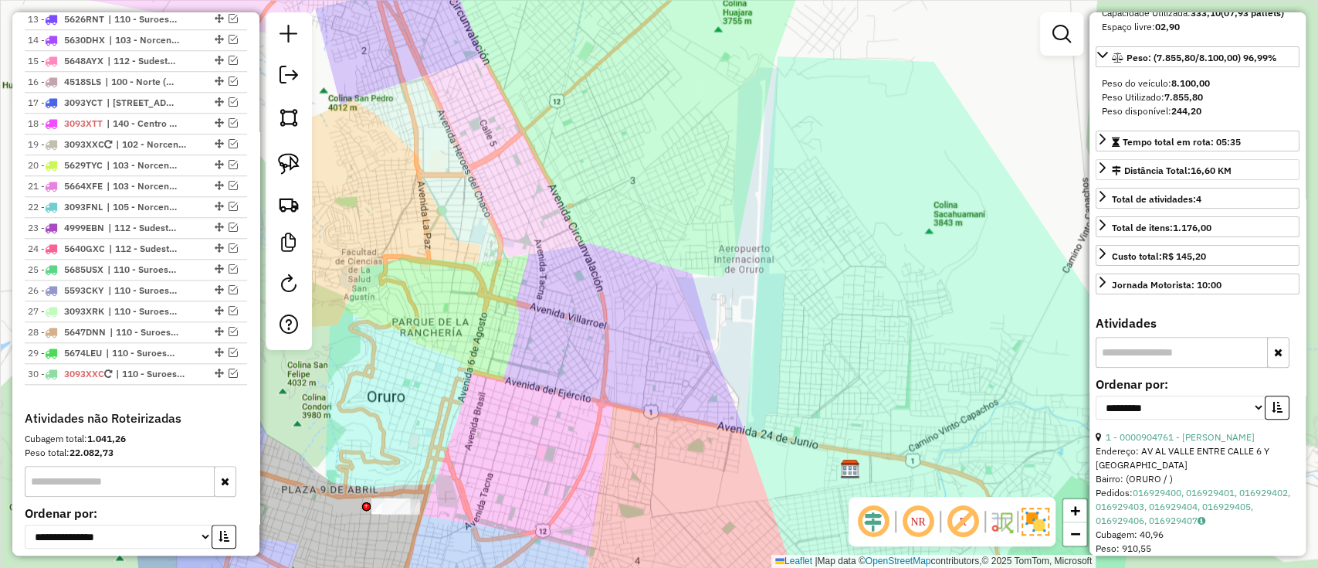
scroll to position [0, 0]
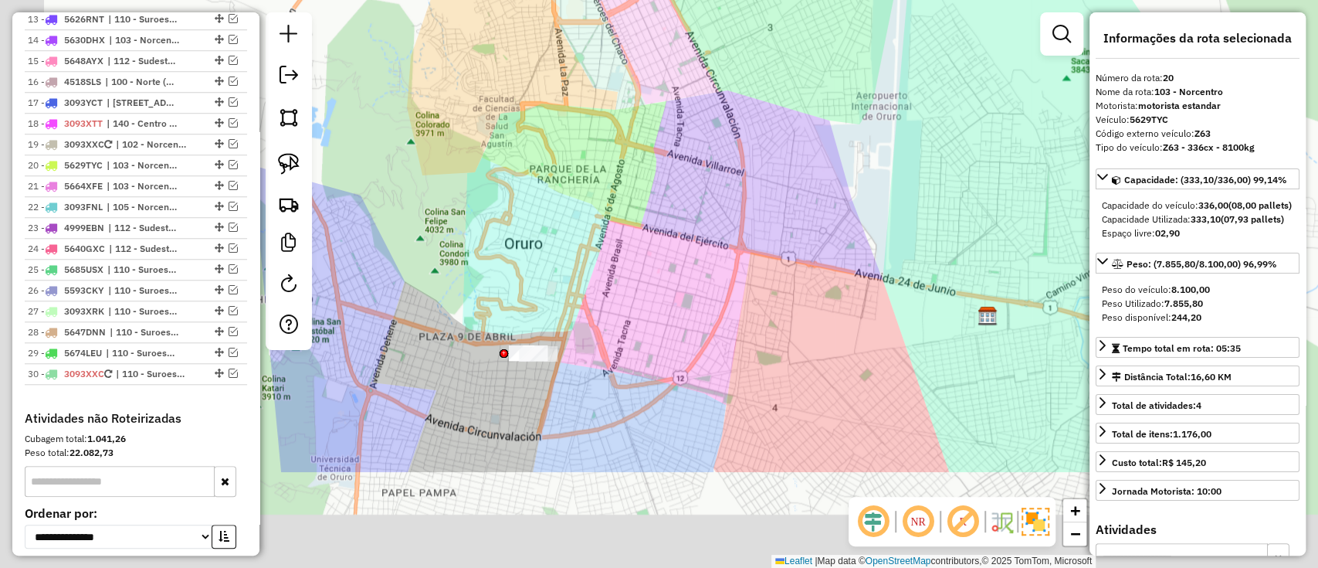
drag, startPoint x: 635, startPoint y: 307, endPoint x: 796, endPoint y: 138, distance: 233.7
click at [795, 135] on div "Janela de atendimento Grade de atendimento Capacidade Transportadoras Veículos …" at bounding box center [659, 284] width 1318 height 568
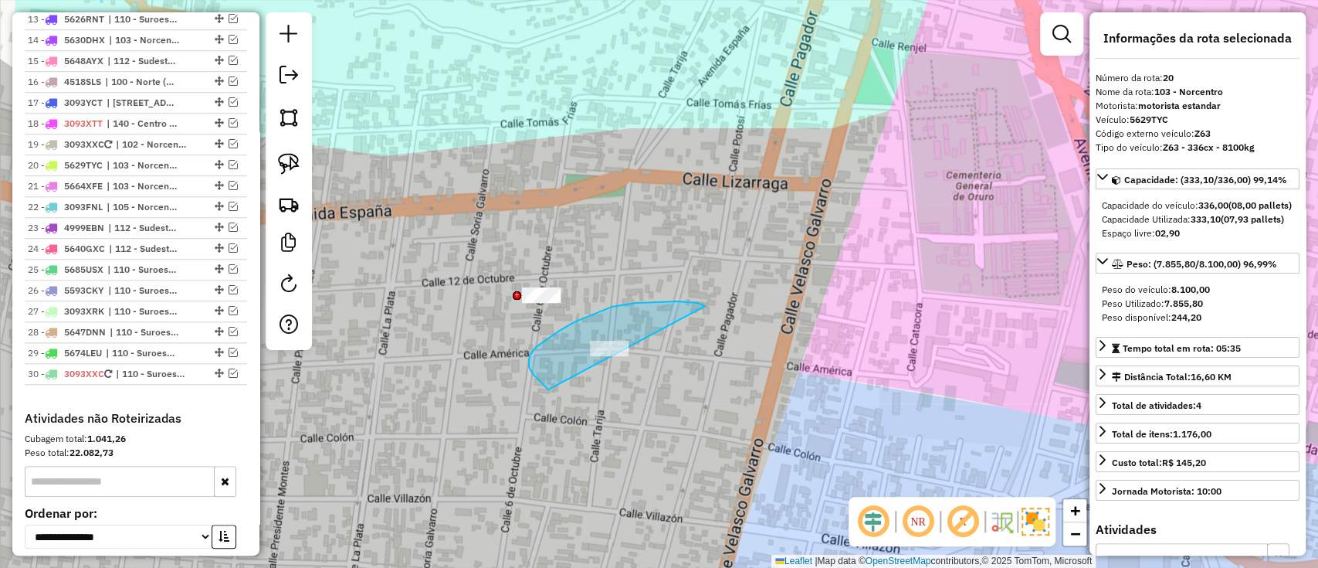
drag, startPoint x: 698, startPoint y: 303, endPoint x: 631, endPoint y: 424, distance: 138.6
click at [631, 424] on div "Janela de atendimento Grade de atendimento Capacidade Transportadoras Veículos …" at bounding box center [659, 284] width 1318 height 568
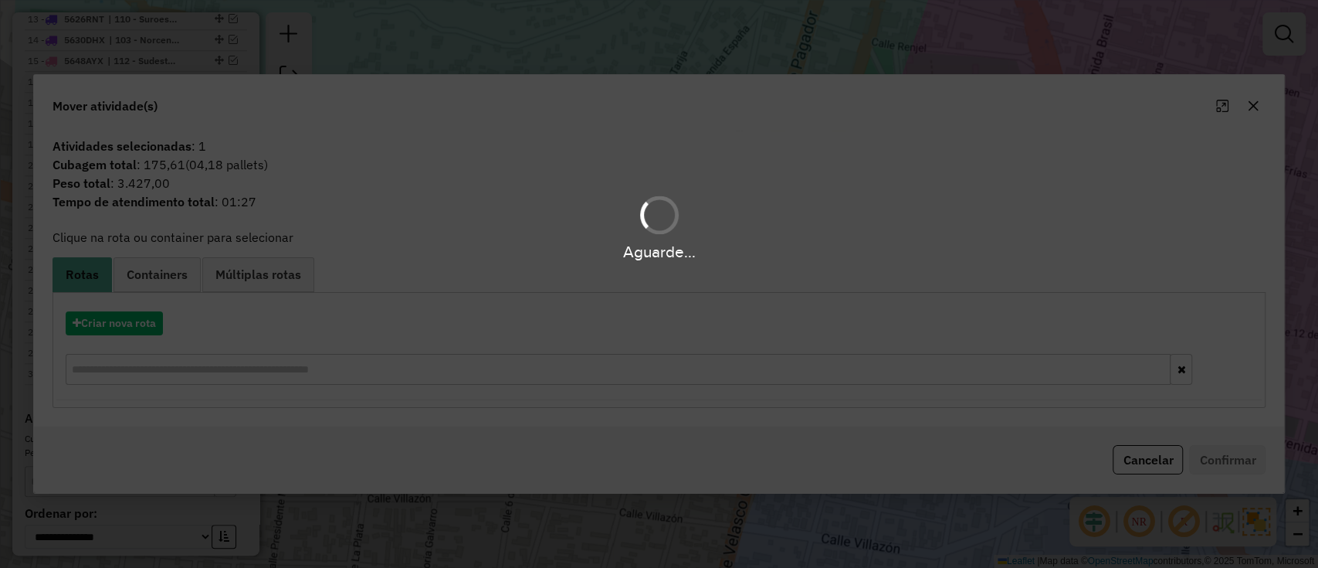
click at [122, 327] on div "Aguarde..." at bounding box center [659, 284] width 1318 height 568
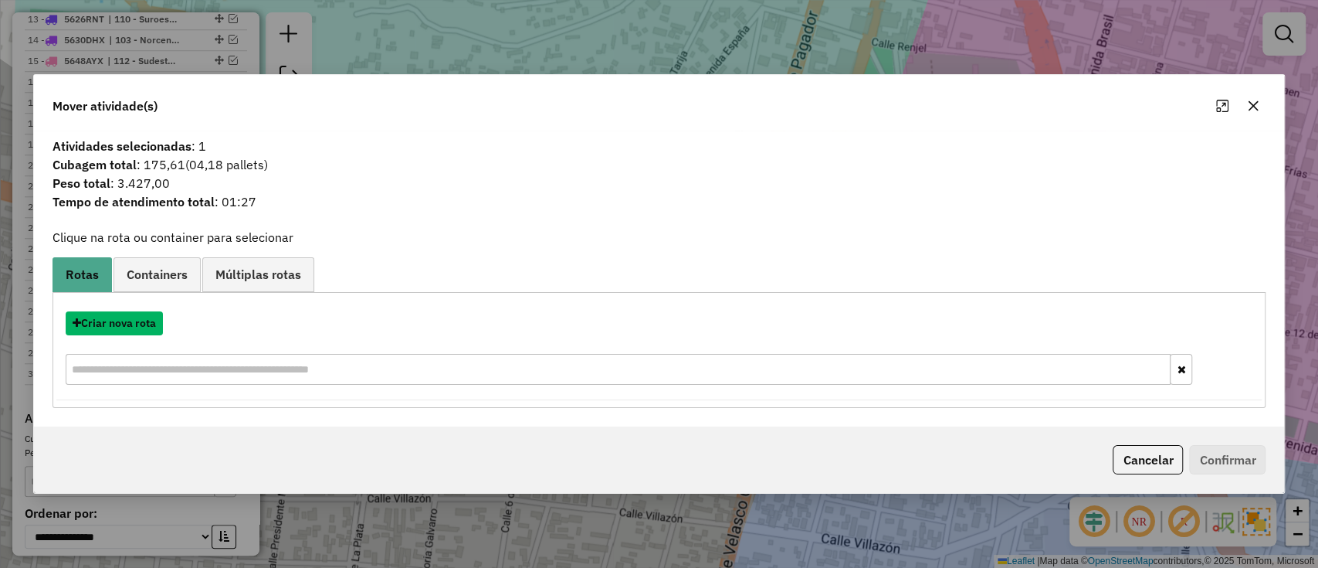
click at [122, 327] on button "Criar nova rota" at bounding box center [114, 323] width 97 height 24
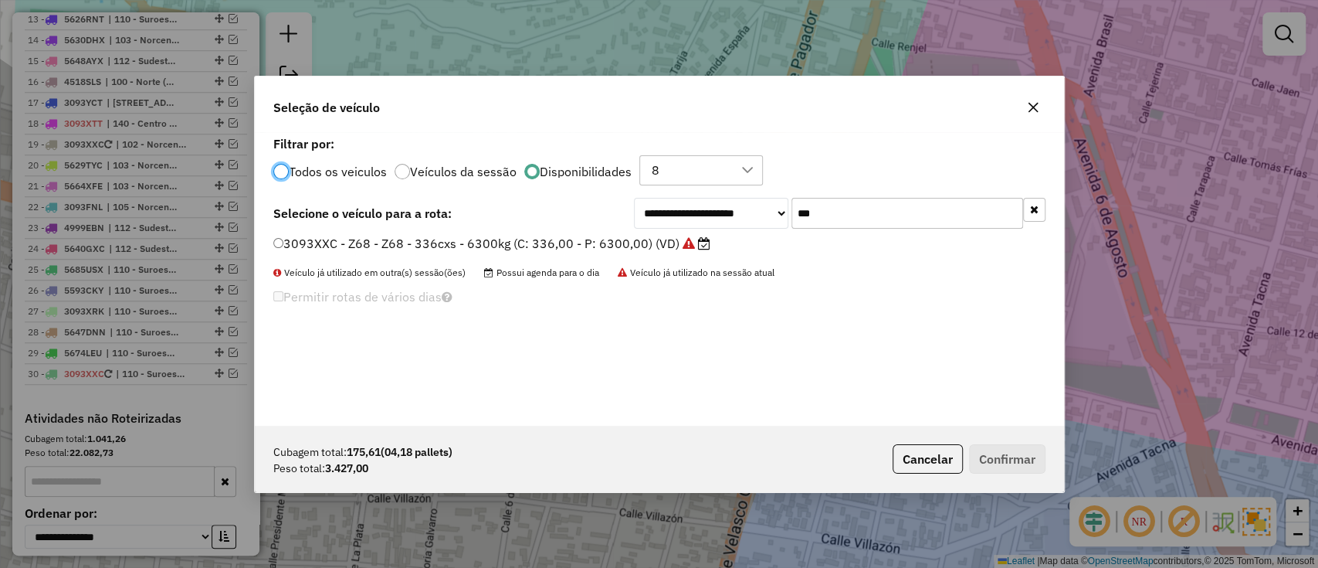
scroll to position [8, 5]
click at [903, 224] on input "***" at bounding box center [907, 213] width 232 height 31
type input "***"
click at [675, 242] on icon at bounding box center [681, 243] width 12 height 12
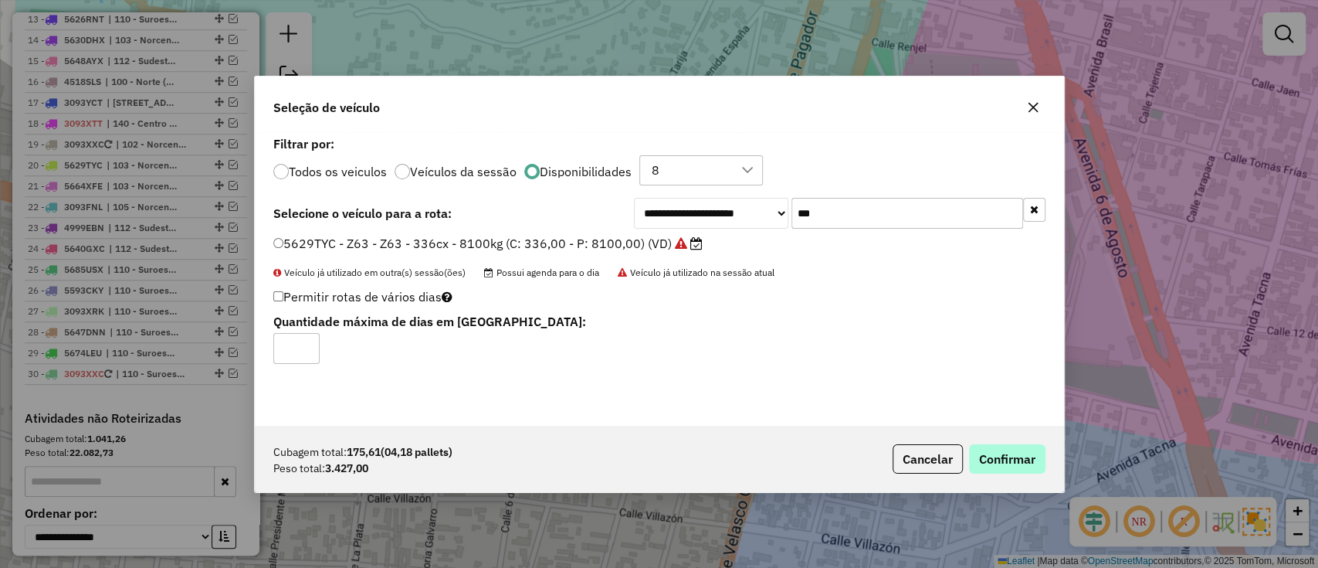
click at [1044, 452] on div "Cubagem total: 175,61 (04,18 pallets) Peso total: 3.427,00 Cancelar Confirmar" at bounding box center [659, 458] width 809 height 66
click at [1033, 454] on button "Confirmar" at bounding box center [1007, 458] width 76 height 29
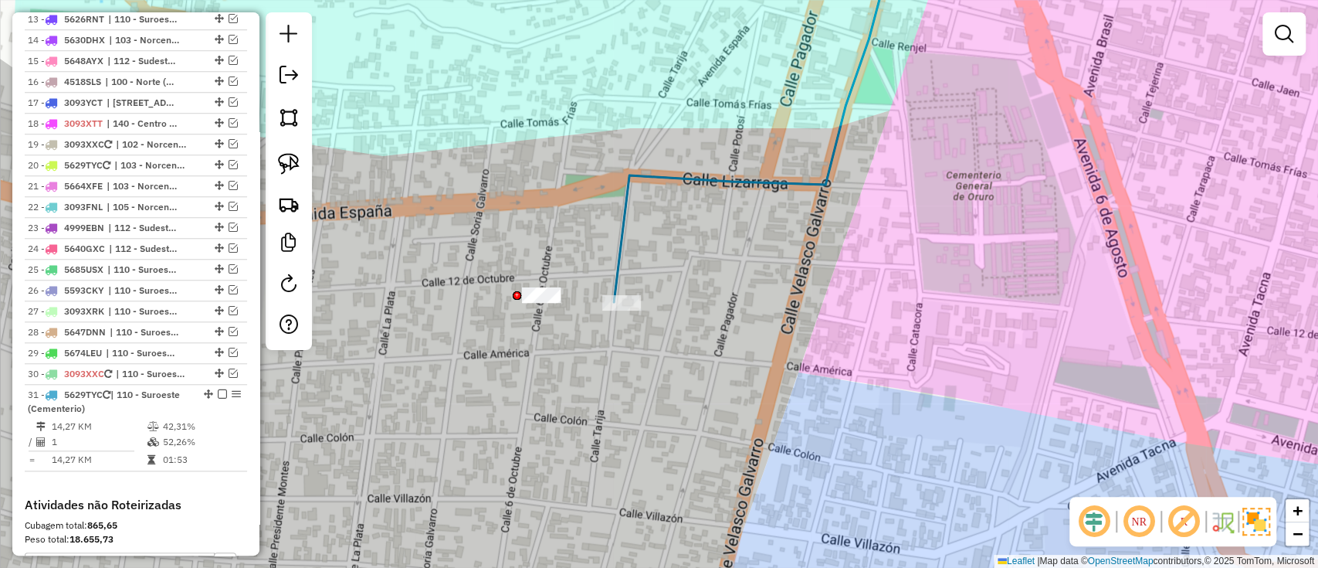
click at [630, 276] on div "Janela de atendimento Grade de atendimento Capacidade Transportadoras Veículos …" at bounding box center [659, 284] width 1318 height 568
click at [625, 273] on icon at bounding box center [754, 123] width 280 height 358
select select "**********"
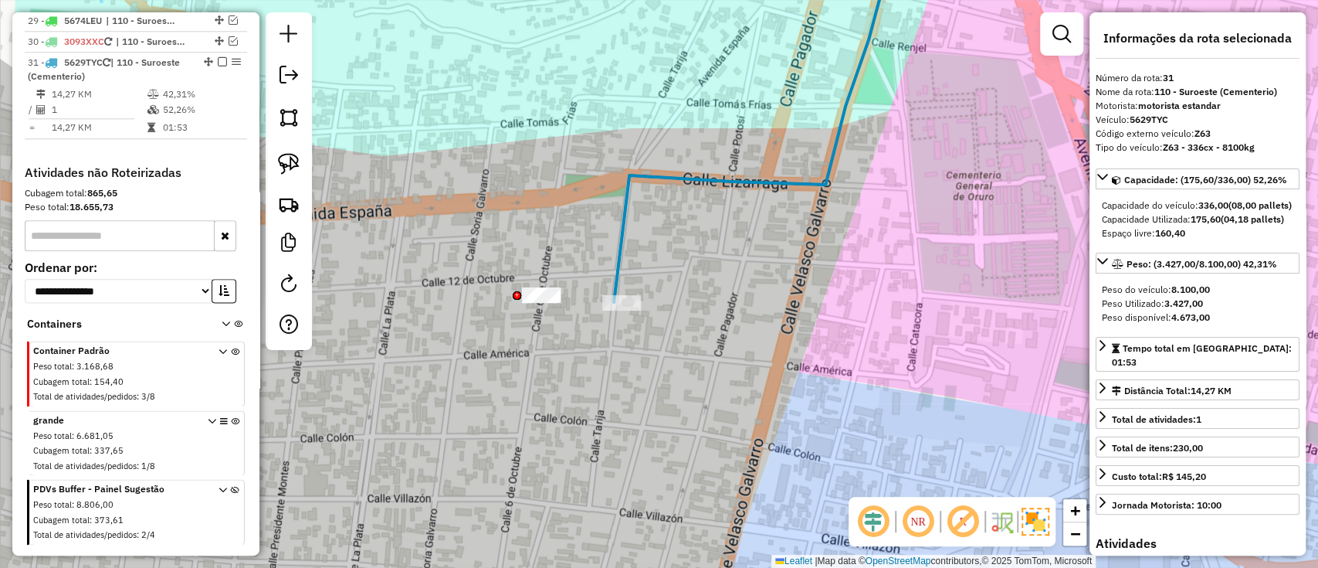
scroll to position [1230, 0]
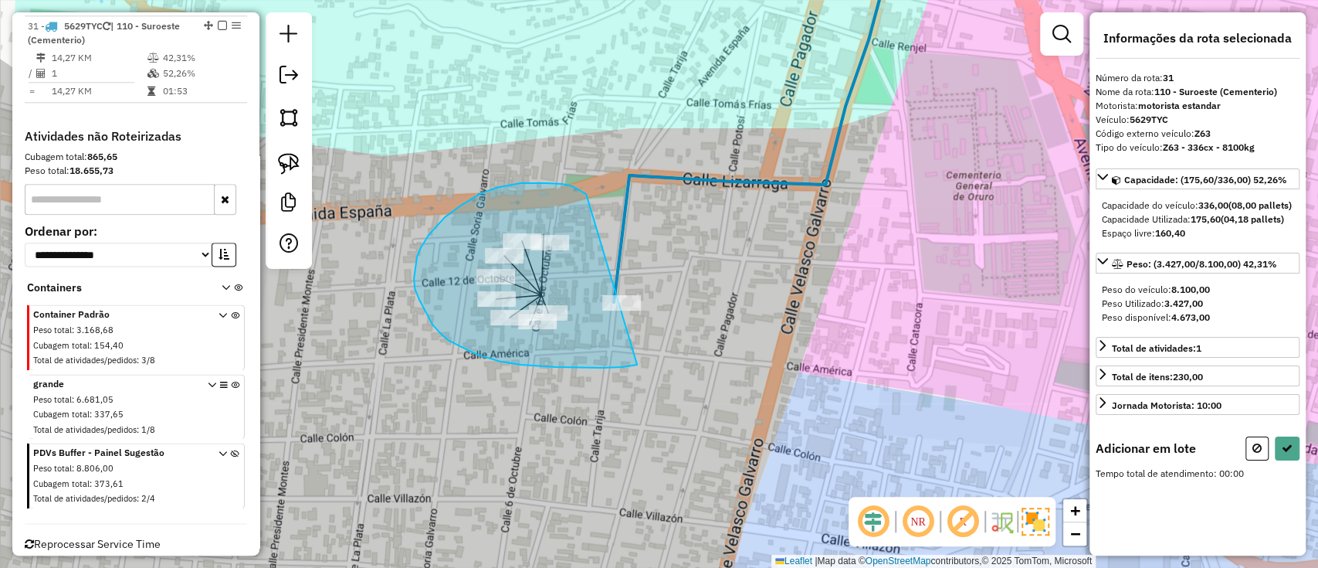
drag, startPoint x: 572, startPoint y: 186, endPoint x: 638, endPoint y: 364, distance: 190.1
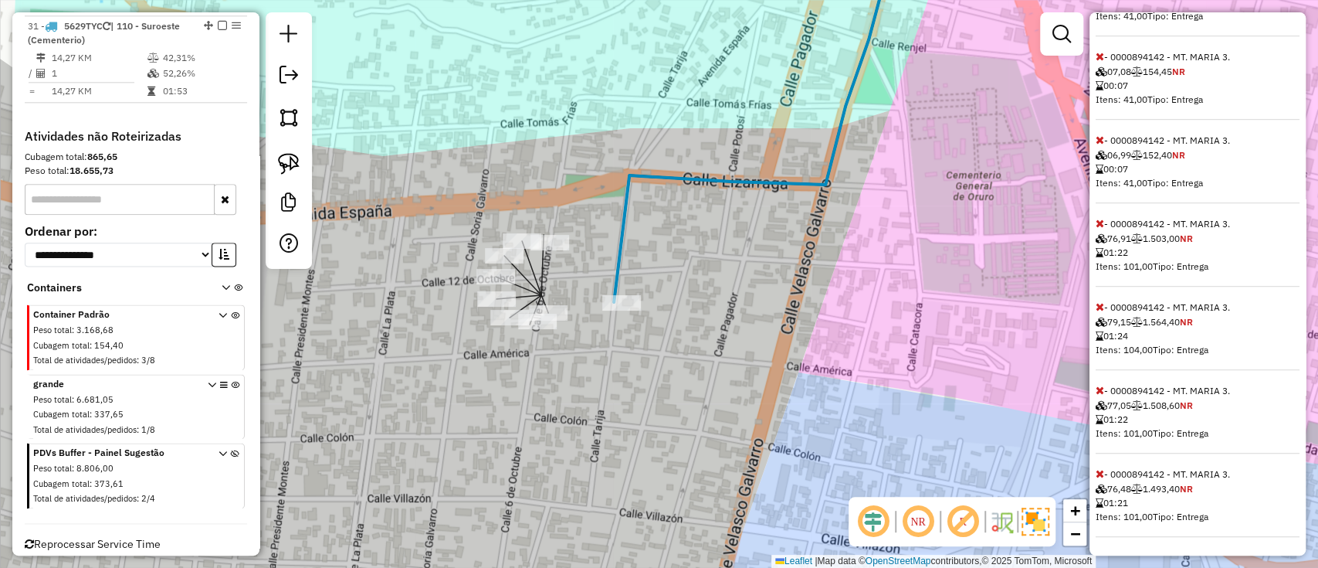
scroll to position [636, 0]
click at [1101, 471] on icon at bounding box center [1100, 473] width 8 height 11
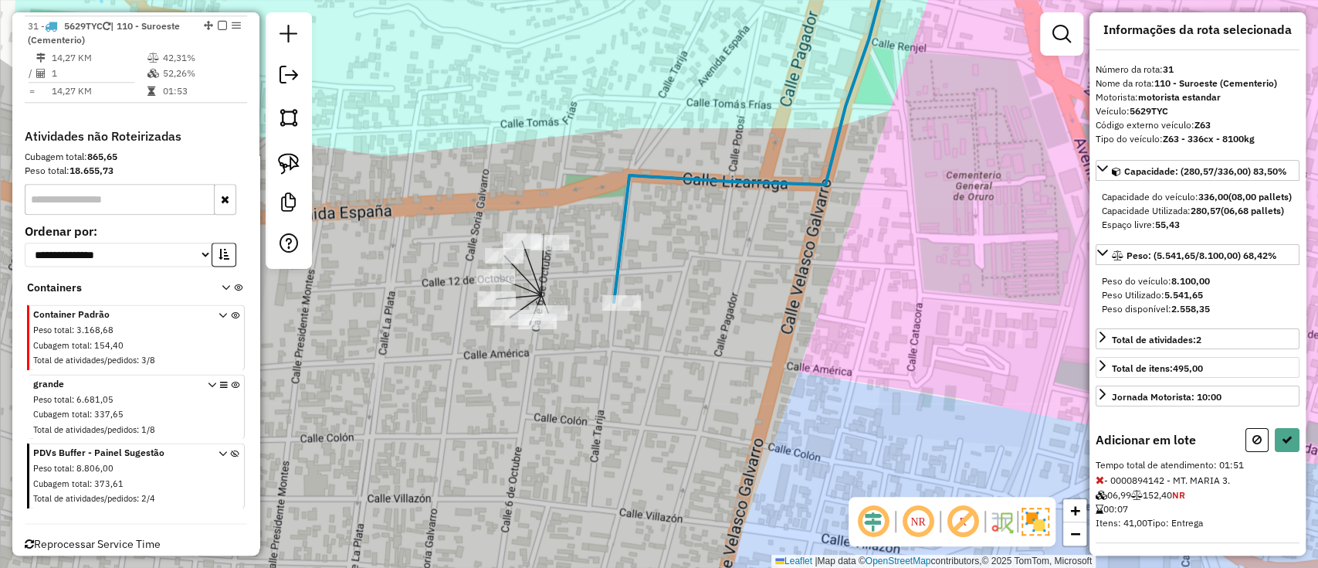
scroll to position [0, 0]
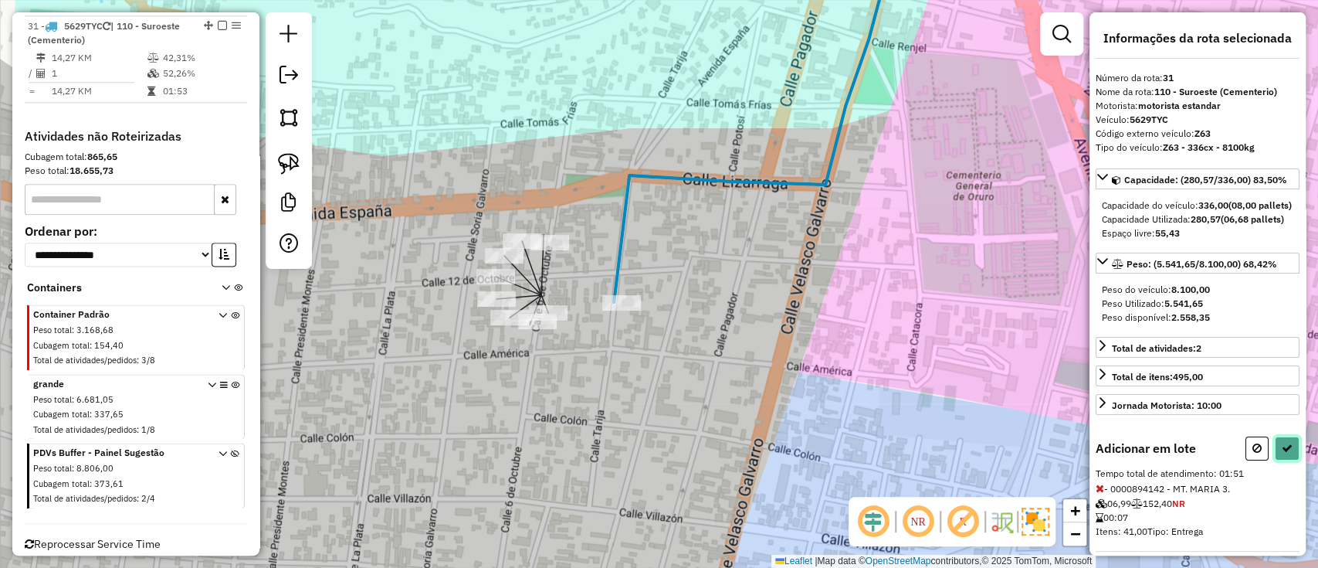
click at [1288, 460] on button at bounding box center [1287, 448] width 25 height 24
select select "**********"
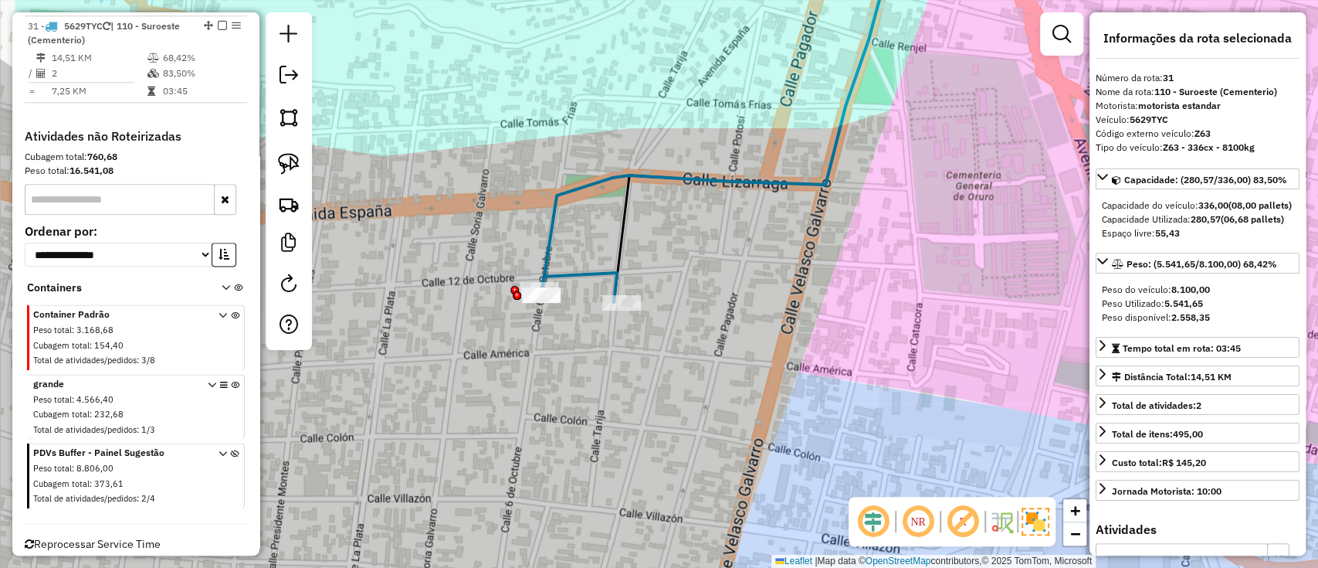
click at [219, 23] on em at bounding box center [222, 25] width 9 height 9
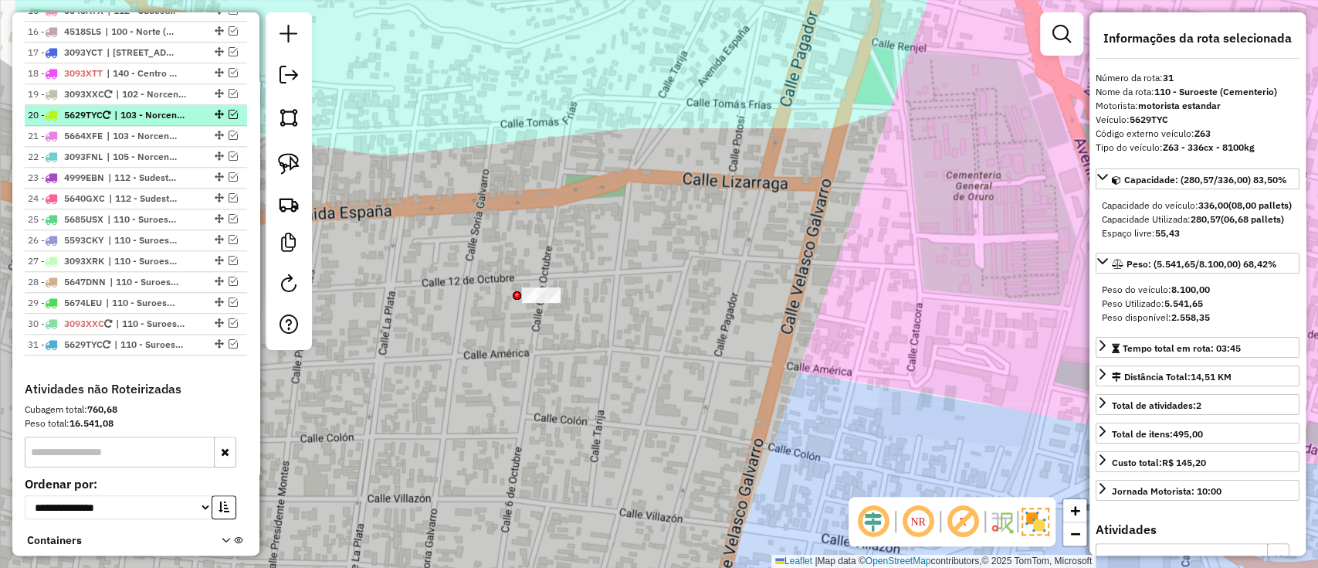
scroll to position [883, 0]
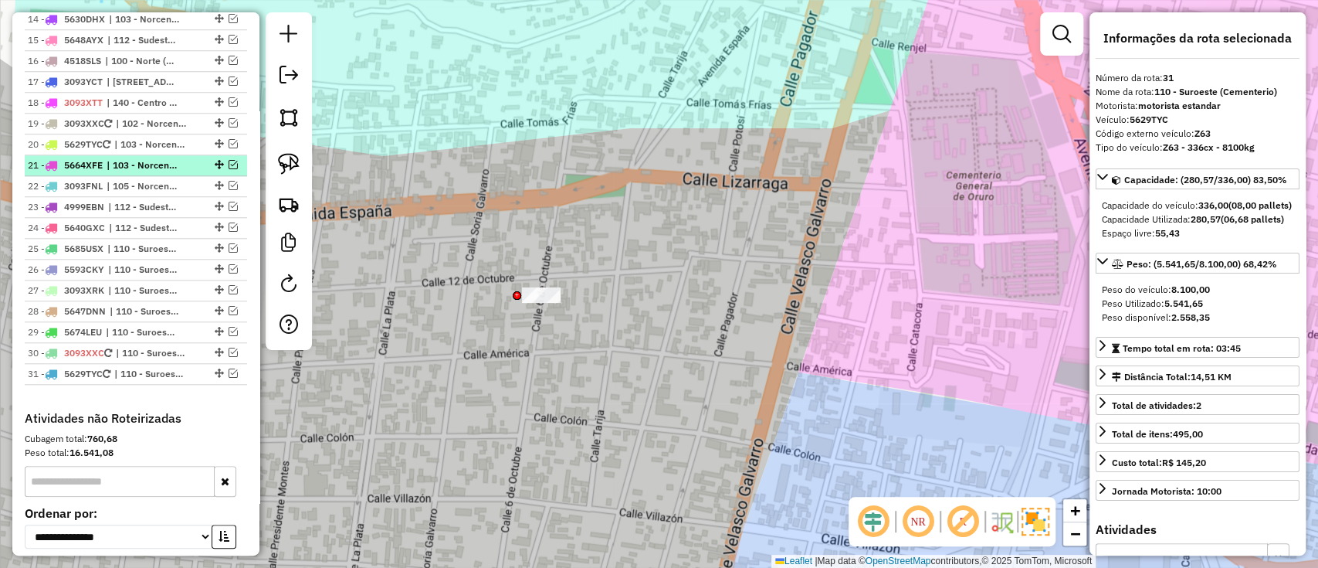
click at [124, 159] on span "| 103 - Norcentro" at bounding box center [142, 165] width 71 height 14
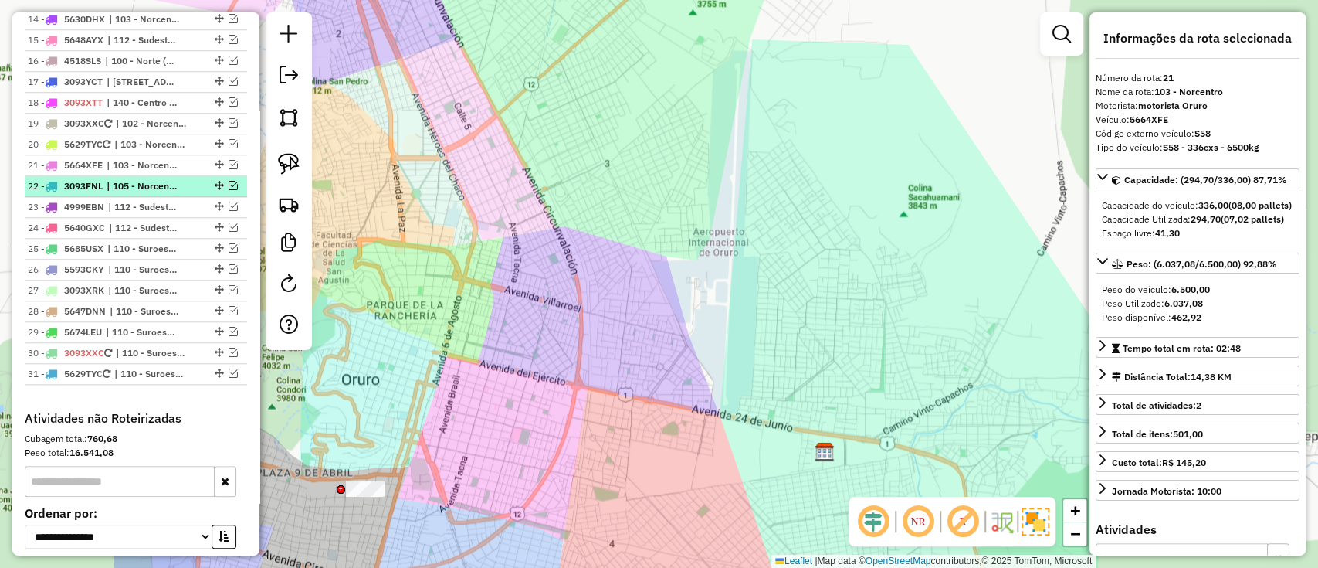
click at [130, 182] on span "| 105 - Norcentro" at bounding box center [142, 186] width 71 height 14
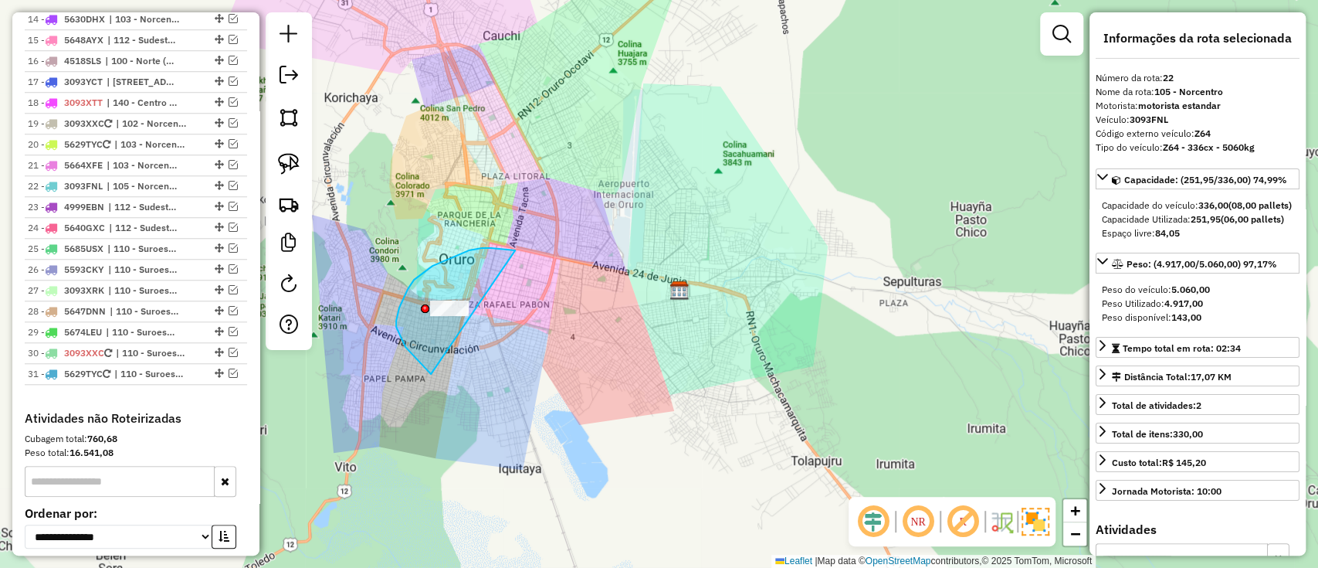
drag, startPoint x: 509, startPoint y: 250, endPoint x: 490, endPoint y: 391, distance: 142.6
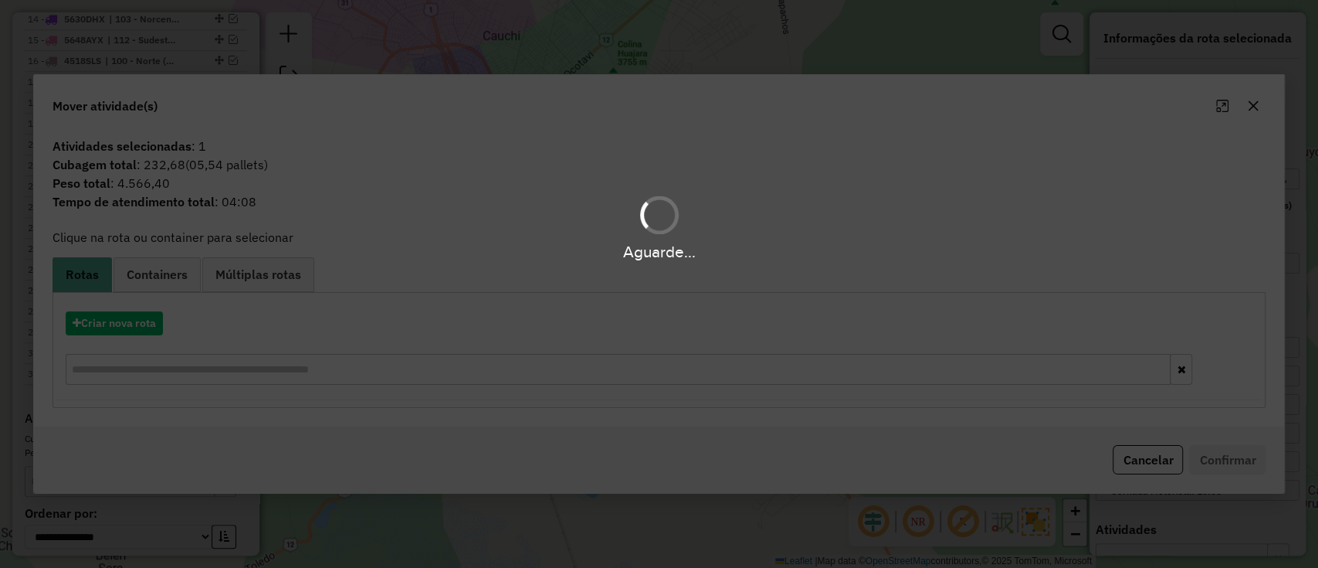
click at [151, 330] on hb-app "Aguarde... Pop-up bloqueado! Seu navegador bloqueou automáticamente a abertura …" at bounding box center [659, 284] width 1318 height 568
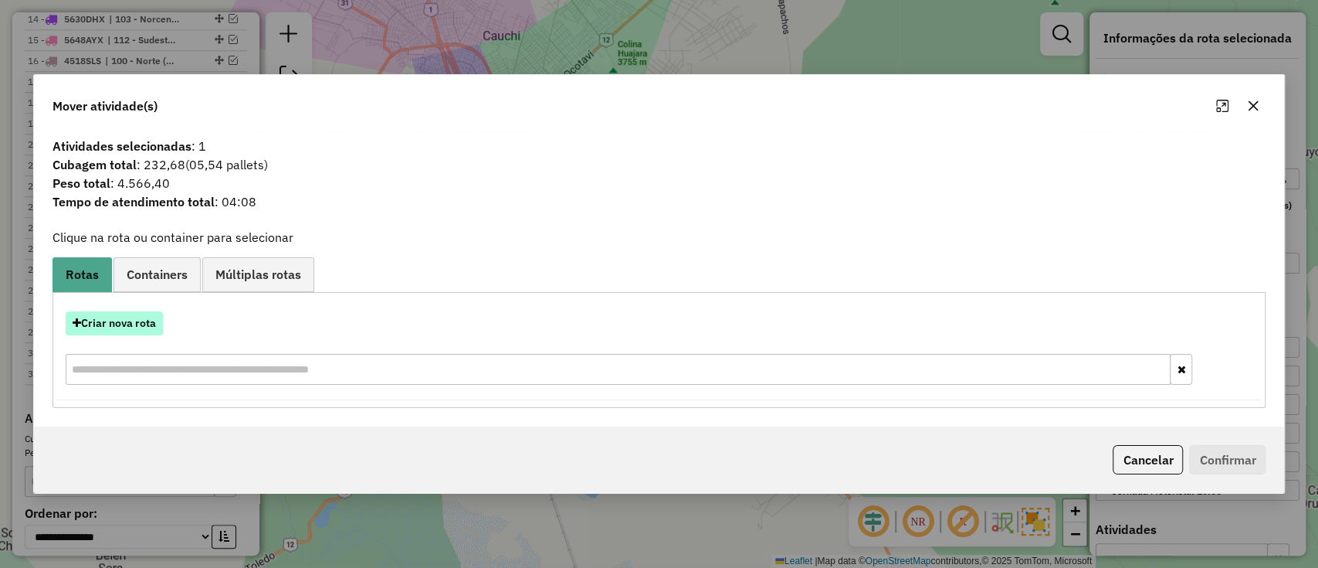
click at [148, 328] on button "Criar nova rota" at bounding box center [114, 323] width 97 height 24
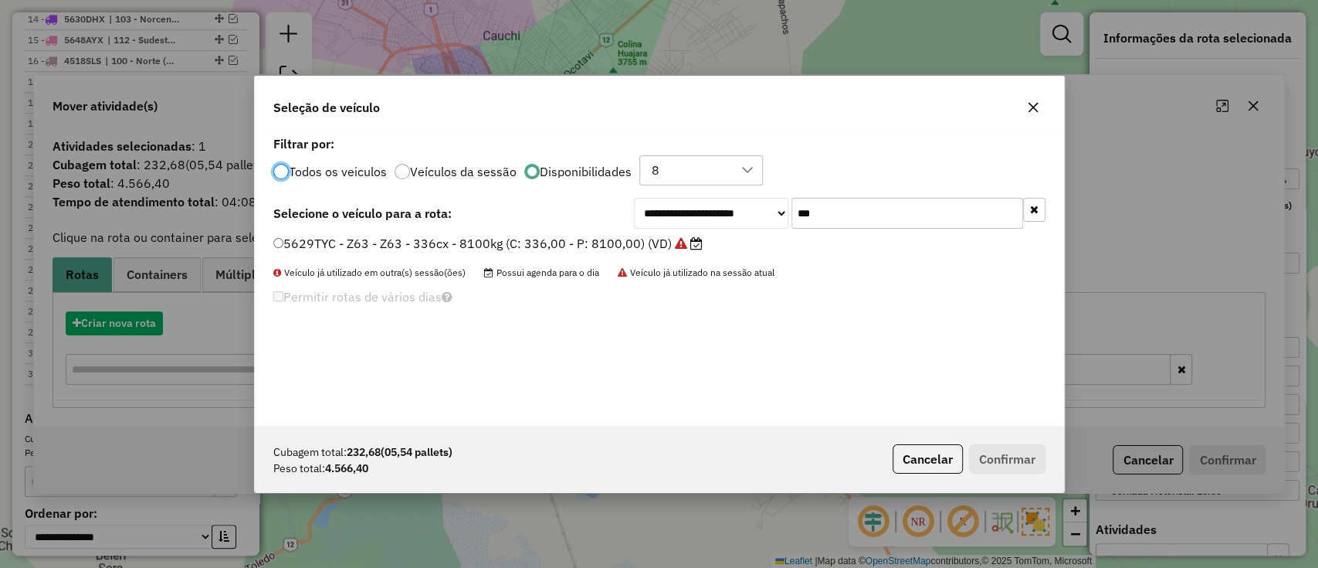
scroll to position [8, 5]
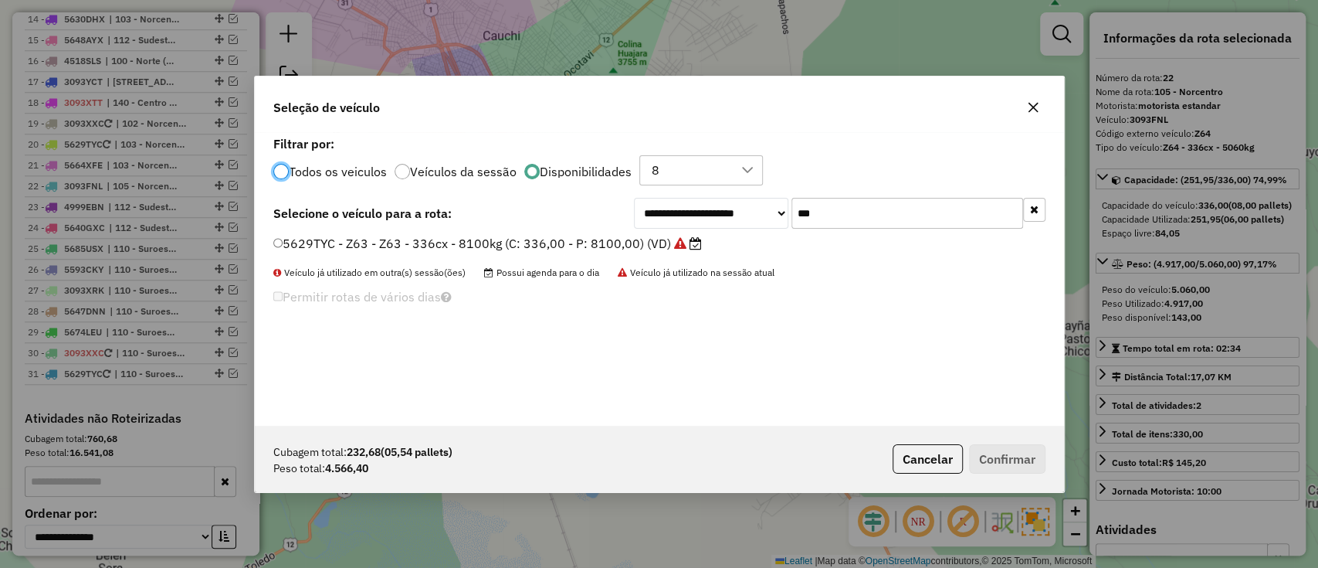
click at [844, 215] on input "***" at bounding box center [907, 213] width 232 height 31
type input "***"
click at [552, 242] on label "3093FNL - Z64 - Z64 - 336cx - 5060kg (C: 336,00 - P: 5060,00) (VD)" at bounding box center [487, 243] width 429 height 19
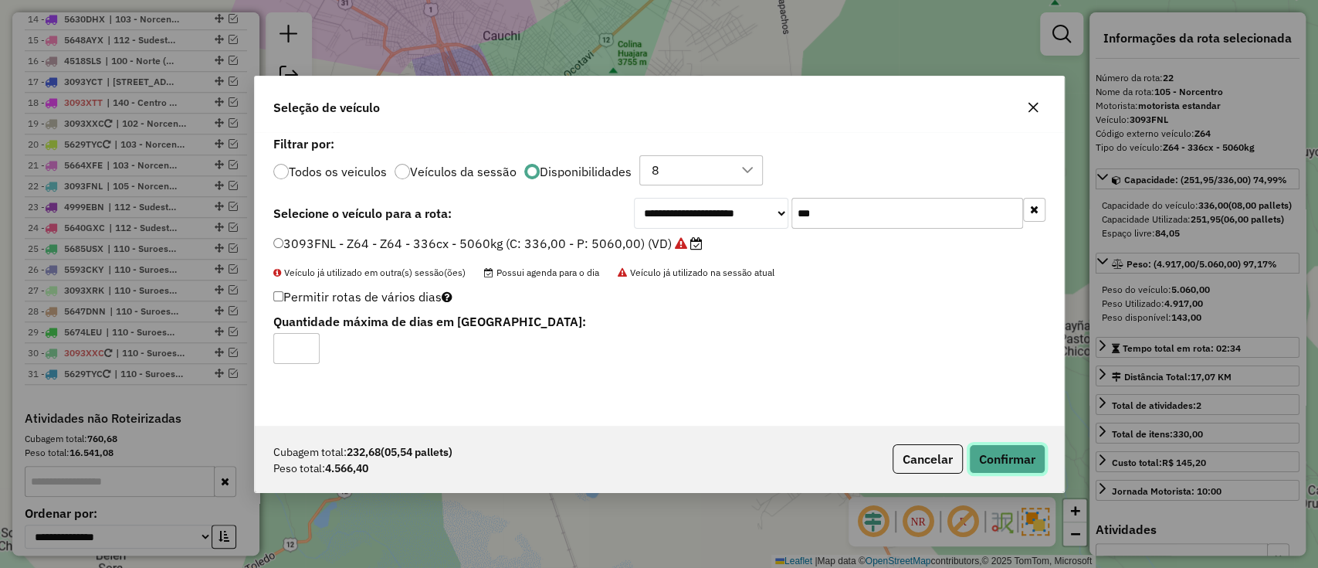
click at [1016, 458] on button "Confirmar" at bounding box center [1007, 458] width 76 height 29
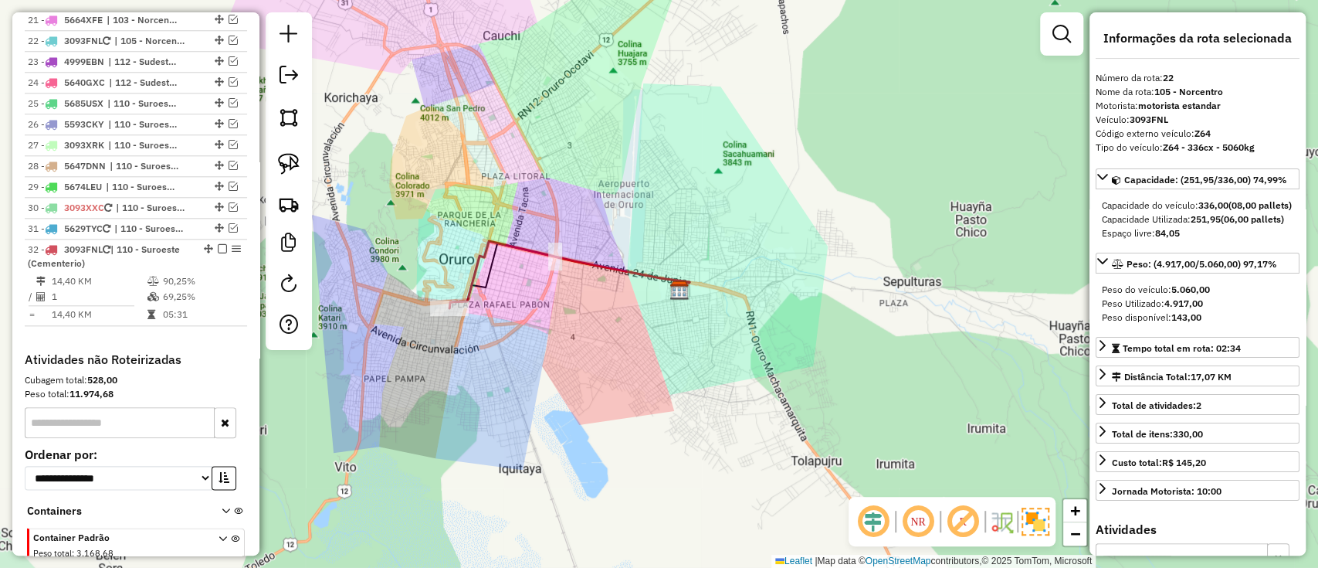
scroll to position [1044, 0]
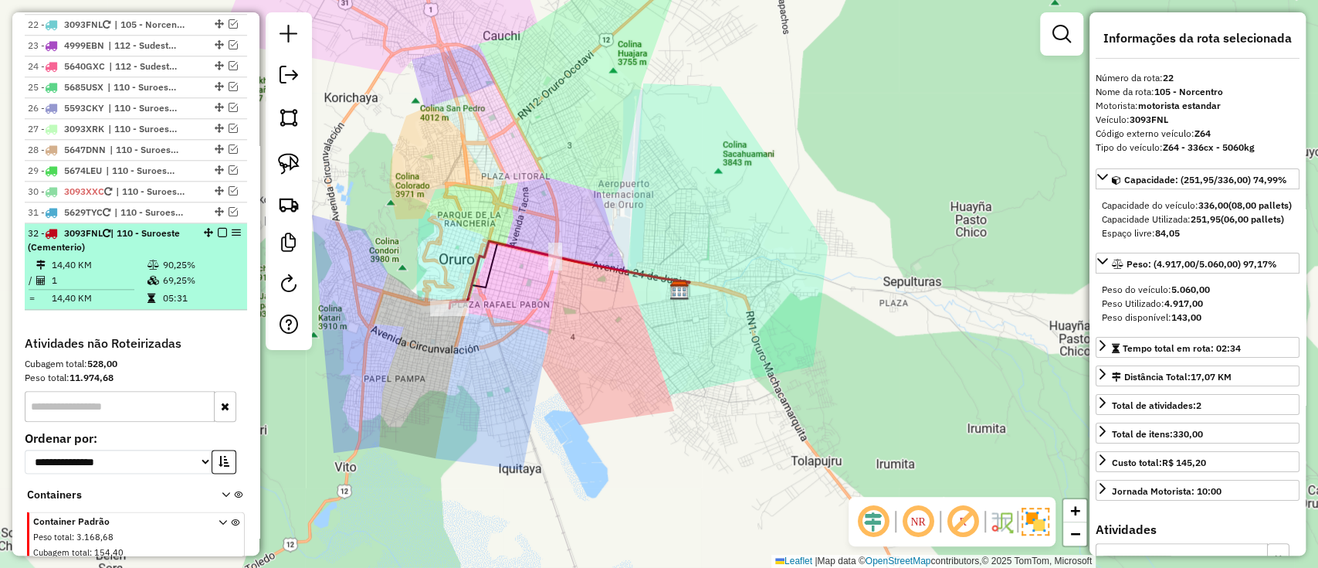
click at [218, 228] on em at bounding box center [222, 232] width 9 height 9
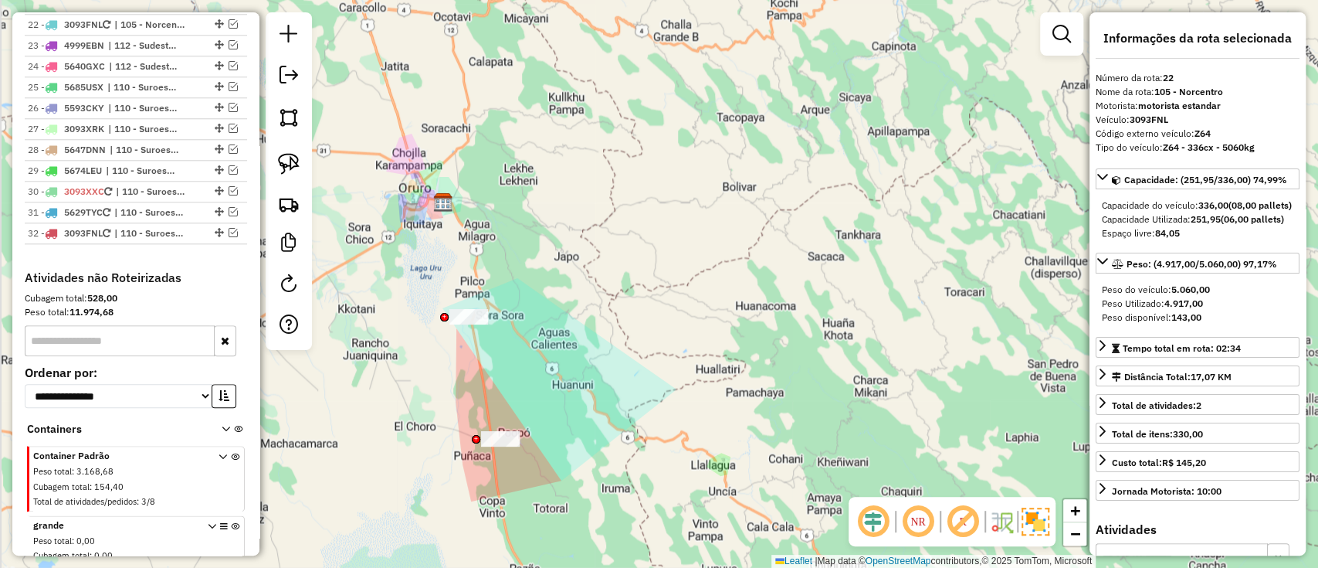
drag, startPoint x: 499, startPoint y: 332, endPoint x: 713, endPoint y: 240, distance: 232.8
click at [710, 242] on div "Janela de atendimento Grade de atendimento Capacidade Transportadoras Veículos …" at bounding box center [659, 284] width 1318 height 568
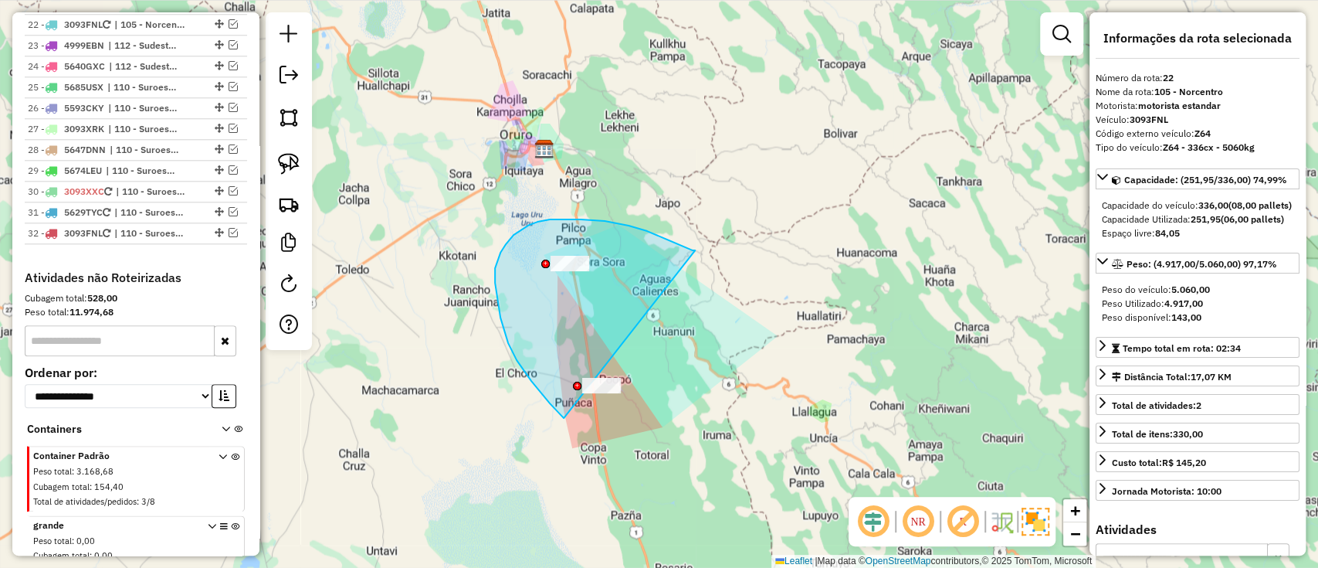
drag, startPoint x: 693, startPoint y: 250, endPoint x: 649, endPoint y: 463, distance: 216.9
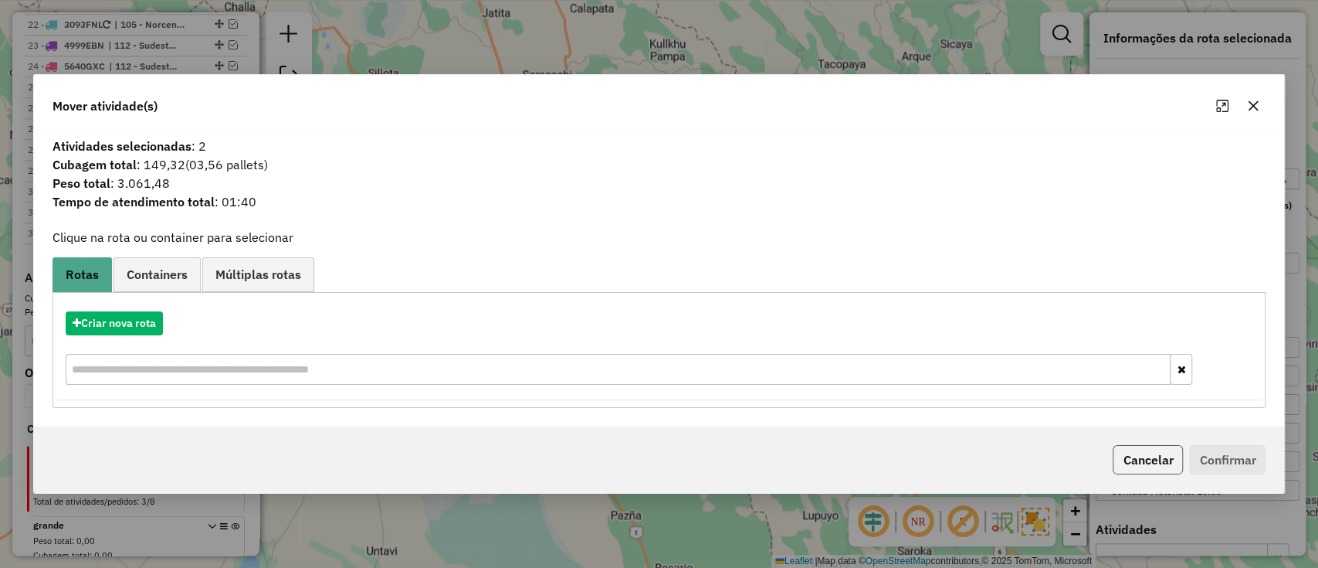
click at [1165, 459] on button "Cancelar" at bounding box center [1148, 459] width 70 height 29
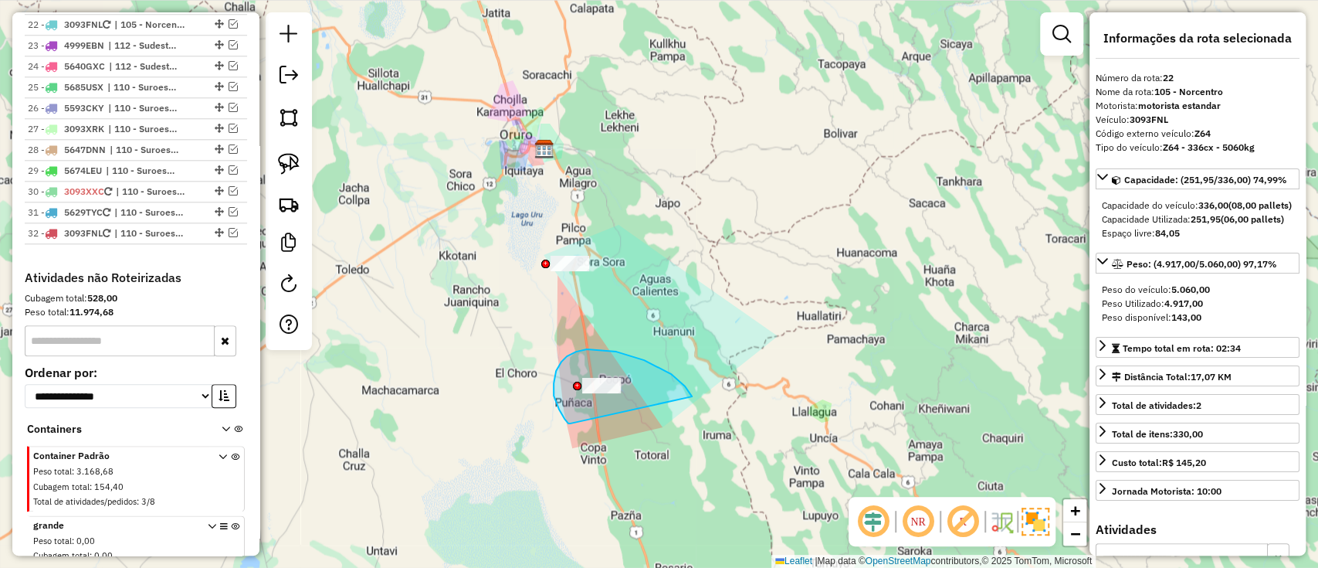
drag, startPoint x: 685, startPoint y: 386, endPoint x: 570, endPoint y: 423, distance: 120.9
click at [570, 423] on div "Janela de atendimento Grade de atendimento Capacidade Transportadoras Veículos …" at bounding box center [659, 284] width 1318 height 568
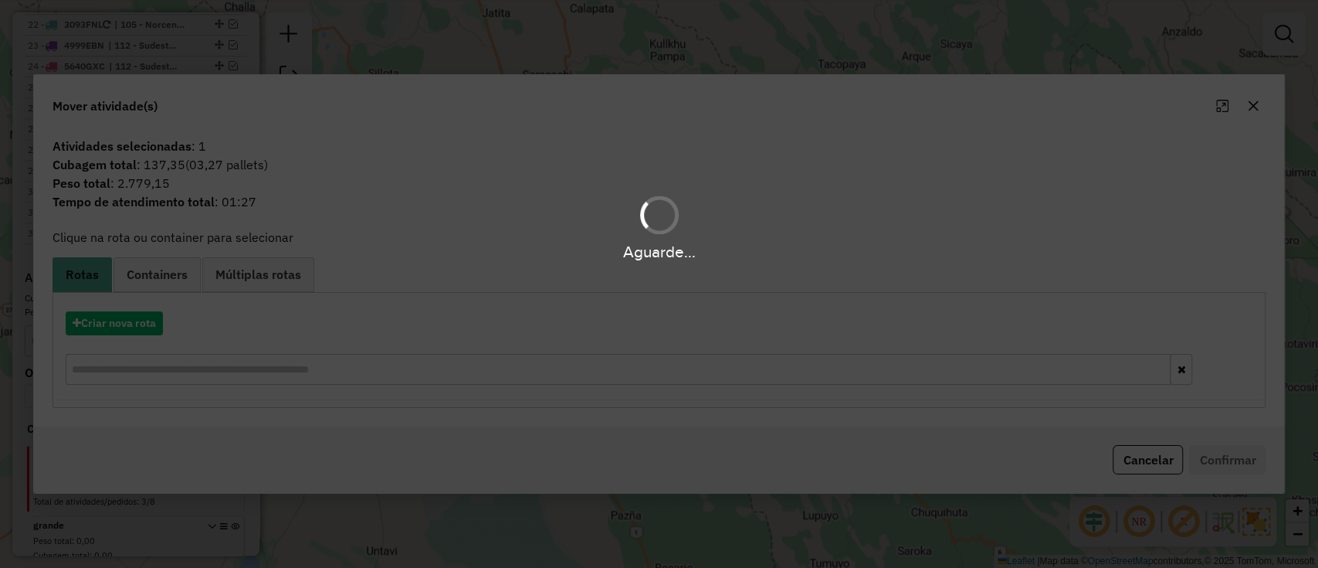
click at [1137, 449] on button "Cancelar" at bounding box center [1148, 459] width 70 height 29
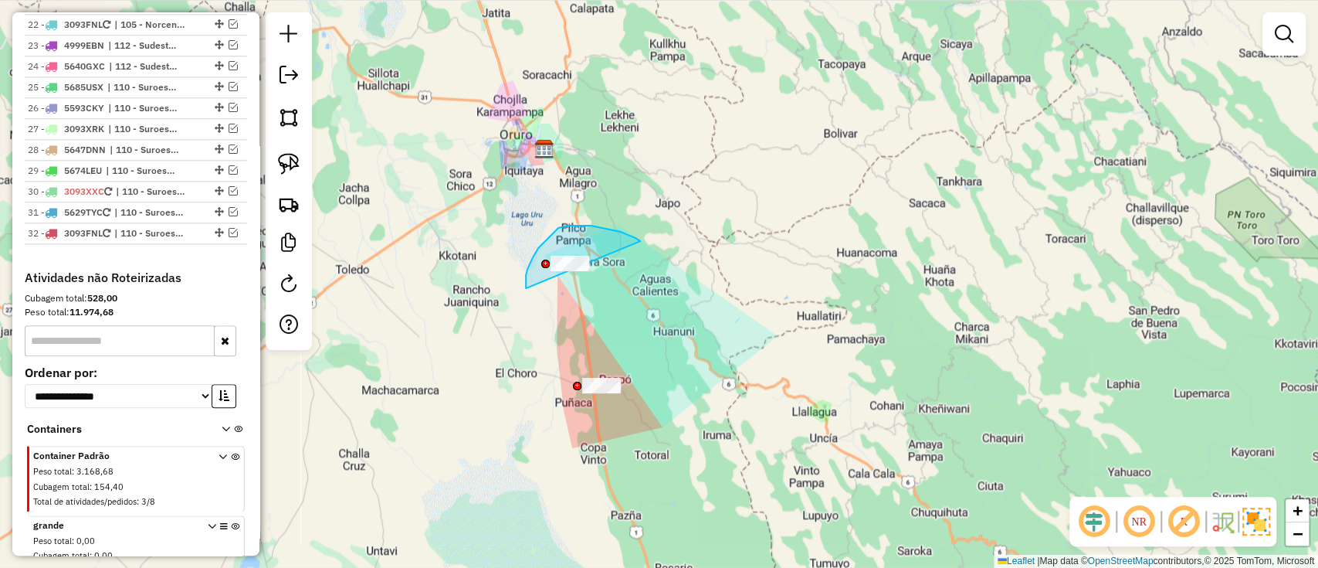
drag, startPoint x: 635, startPoint y: 238, endPoint x: 584, endPoint y: 306, distance: 85.4
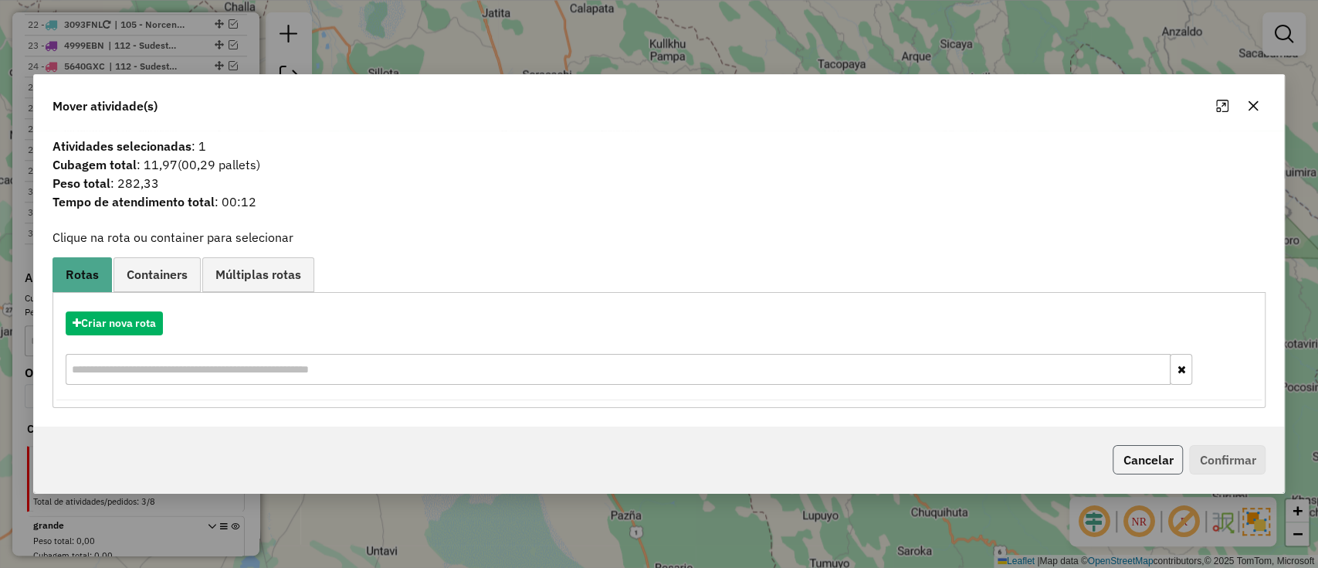
click at [1158, 466] on button "Cancelar" at bounding box center [1148, 459] width 70 height 29
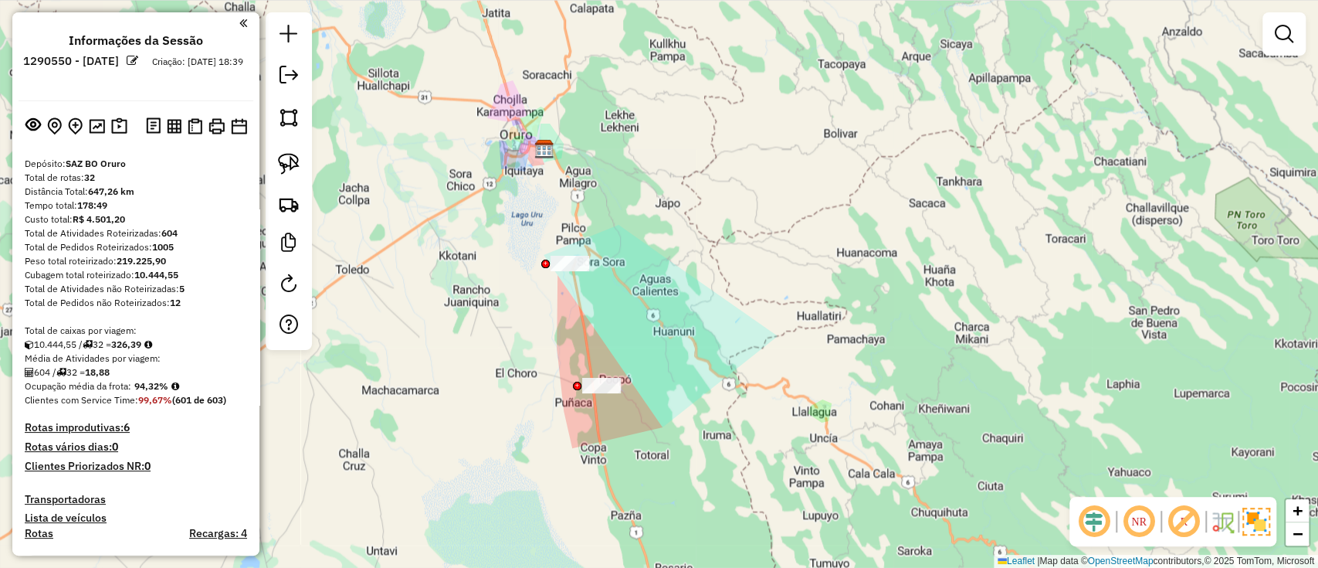
scroll to position [0, 0]
click at [299, 77] on link at bounding box center [288, 76] width 31 height 35
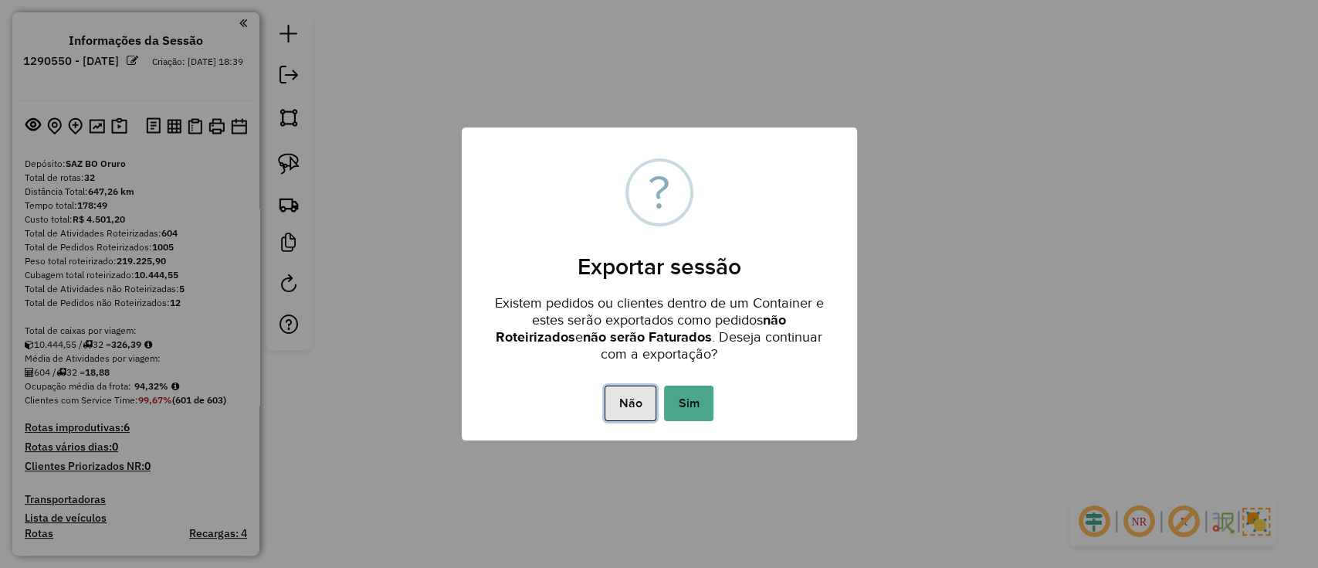
click at [632, 399] on button "Não" at bounding box center [631, 403] width 52 height 36
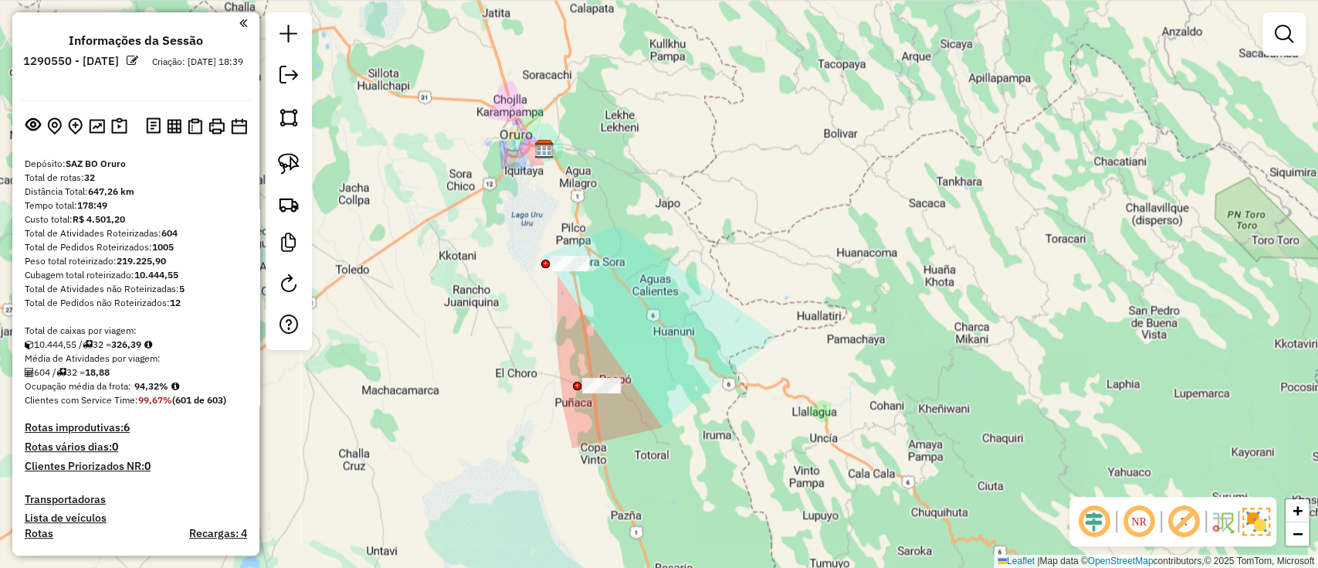
scroll to position [309, 0]
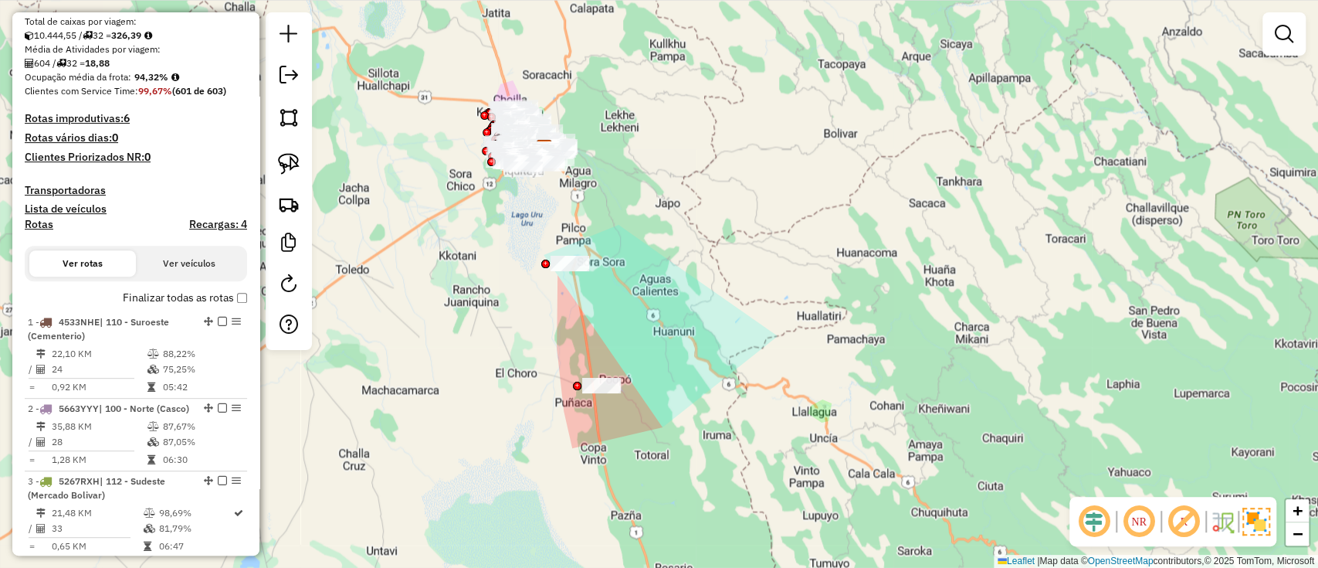
click at [41, 222] on h4 "Rotas" at bounding box center [39, 224] width 29 height 13
select select
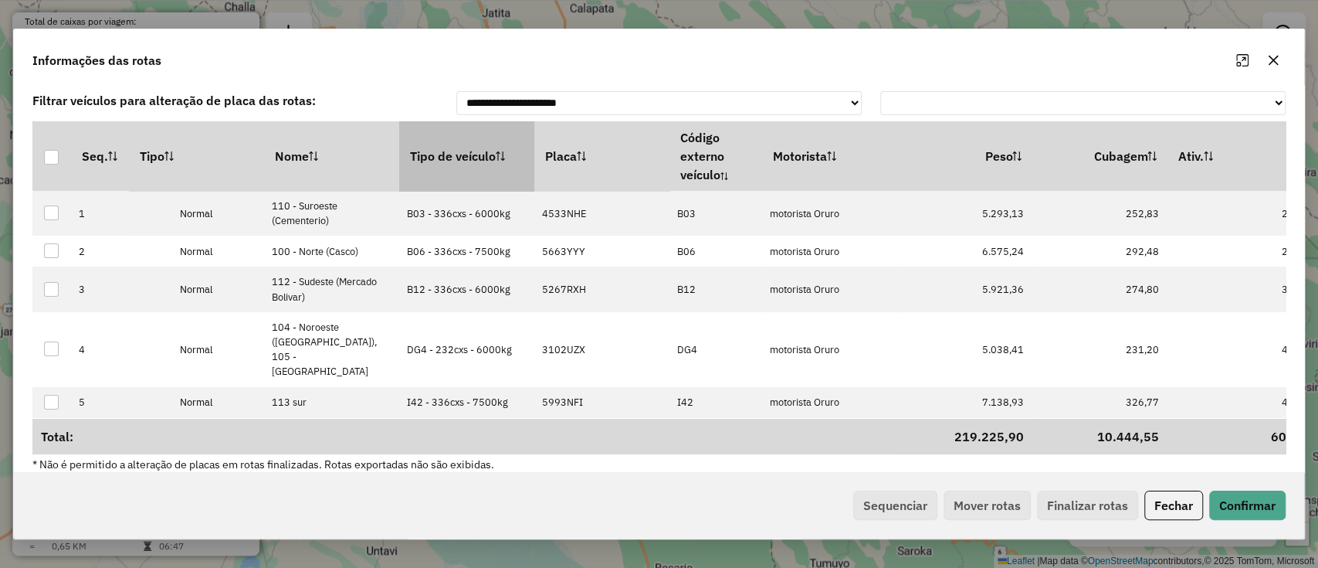
click at [466, 179] on th "Tipo de veículo" at bounding box center [466, 155] width 135 height 69
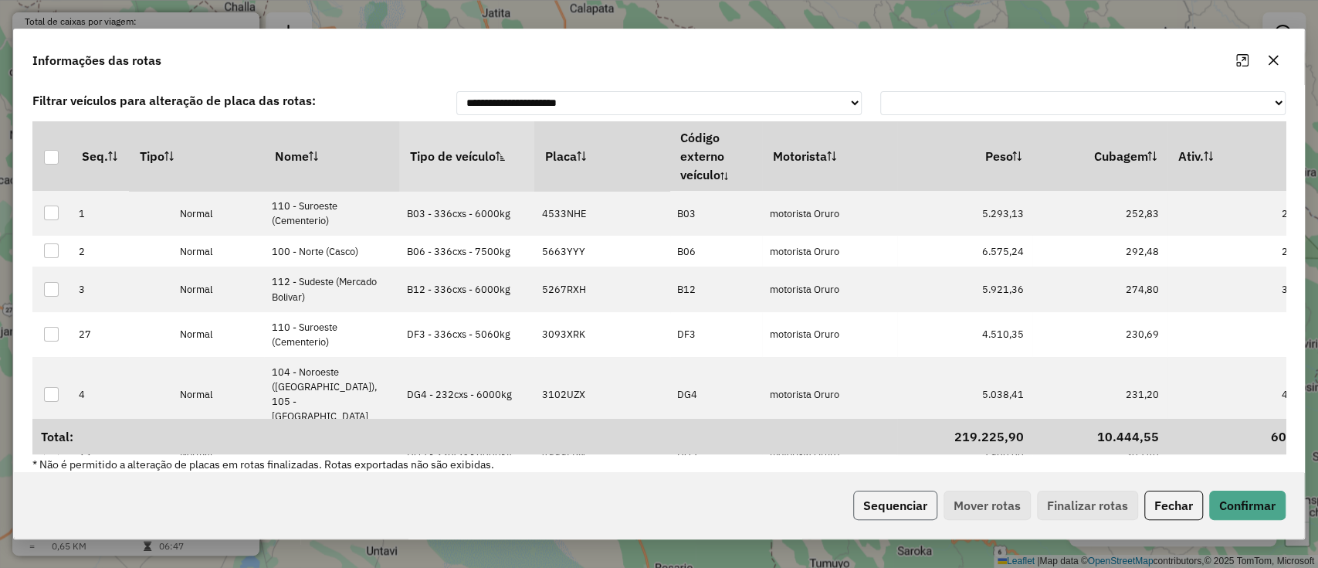
click at [873, 500] on button "Sequenciar" at bounding box center [895, 504] width 84 height 29
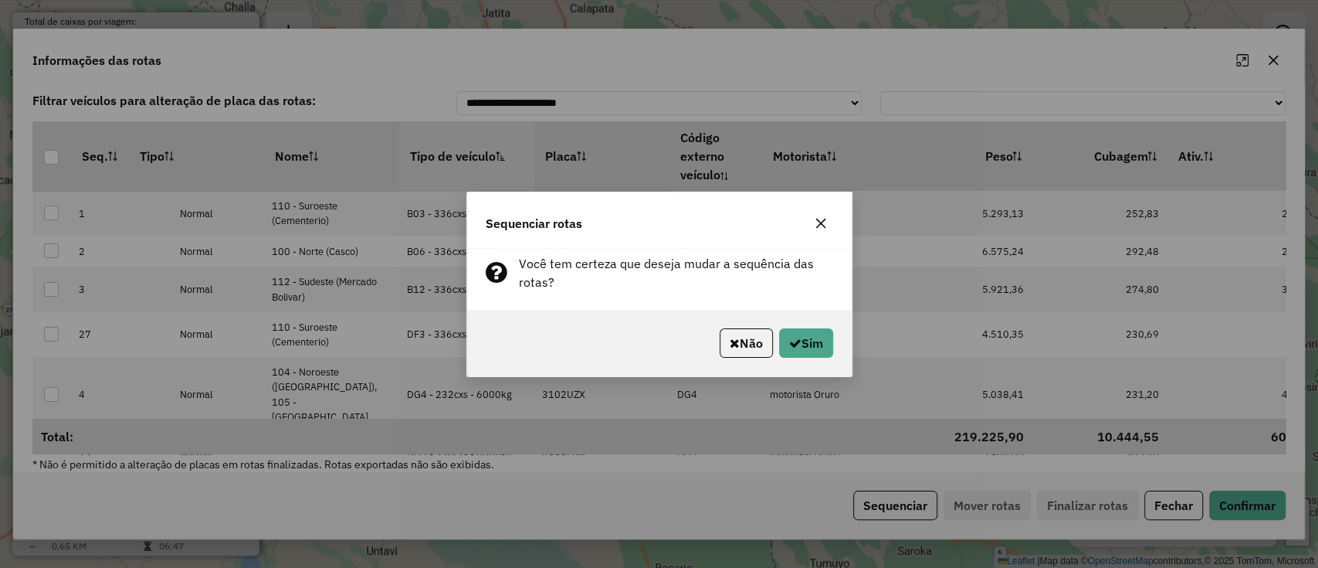
click at [841, 334] on div "Não Sim" at bounding box center [659, 343] width 385 height 66
click at [819, 344] on button "Sim" at bounding box center [806, 342] width 54 height 29
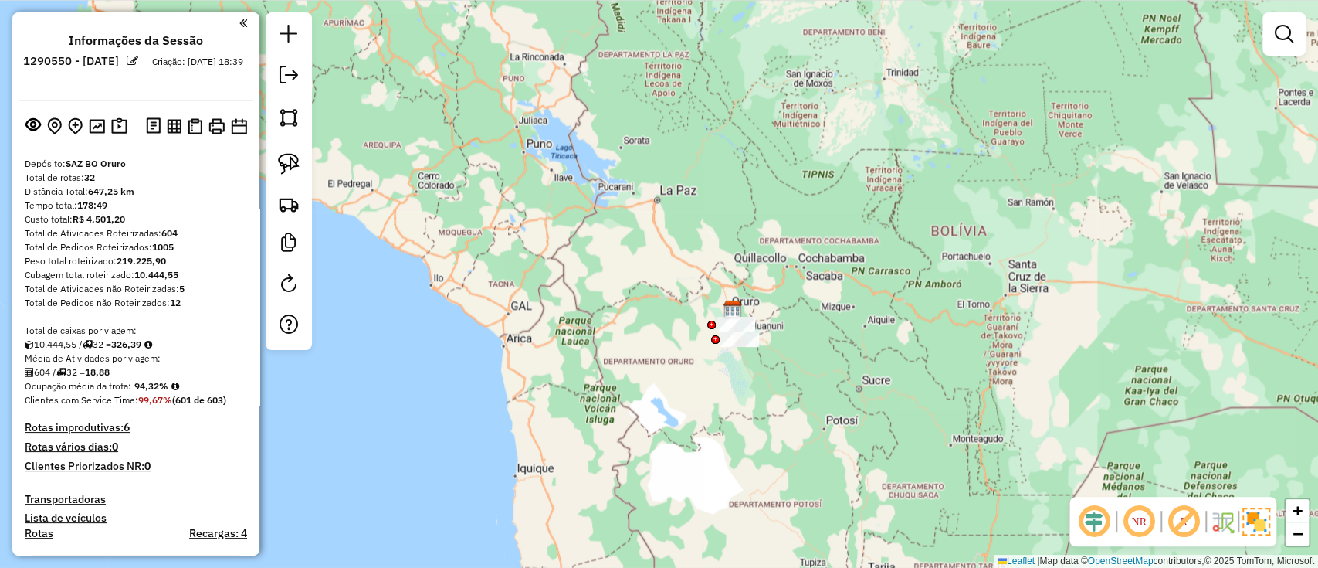
scroll to position [0, 0]
click at [283, 72] on em at bounding box center [289, 75] width 19 height 19
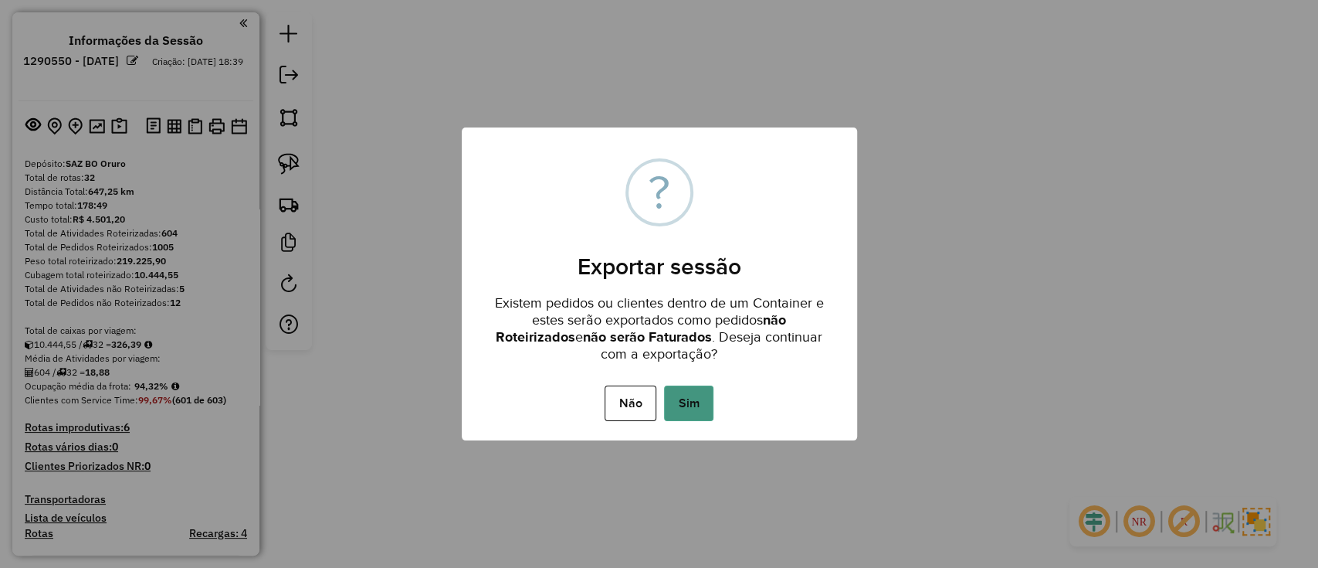
click at [683, 404] on button "Sim" at bounding box center [688, 403] width 49 height 36
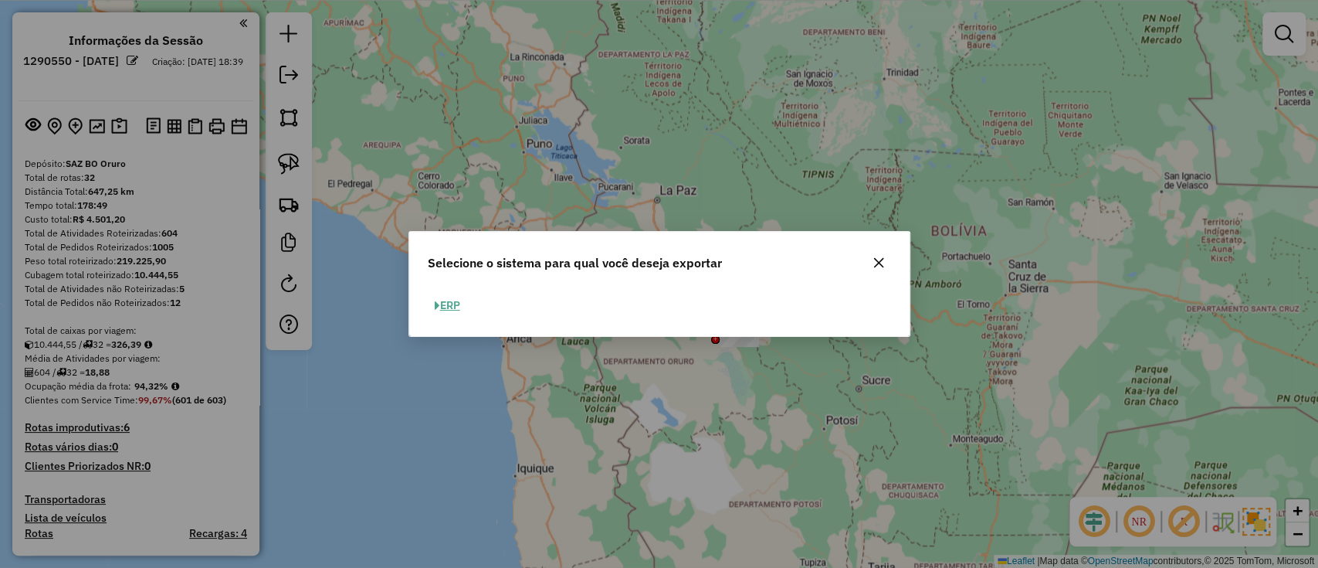
click at [453, 306] on button "ERP" at bounding box center [447, 305] width 39 height 24
select select "**"
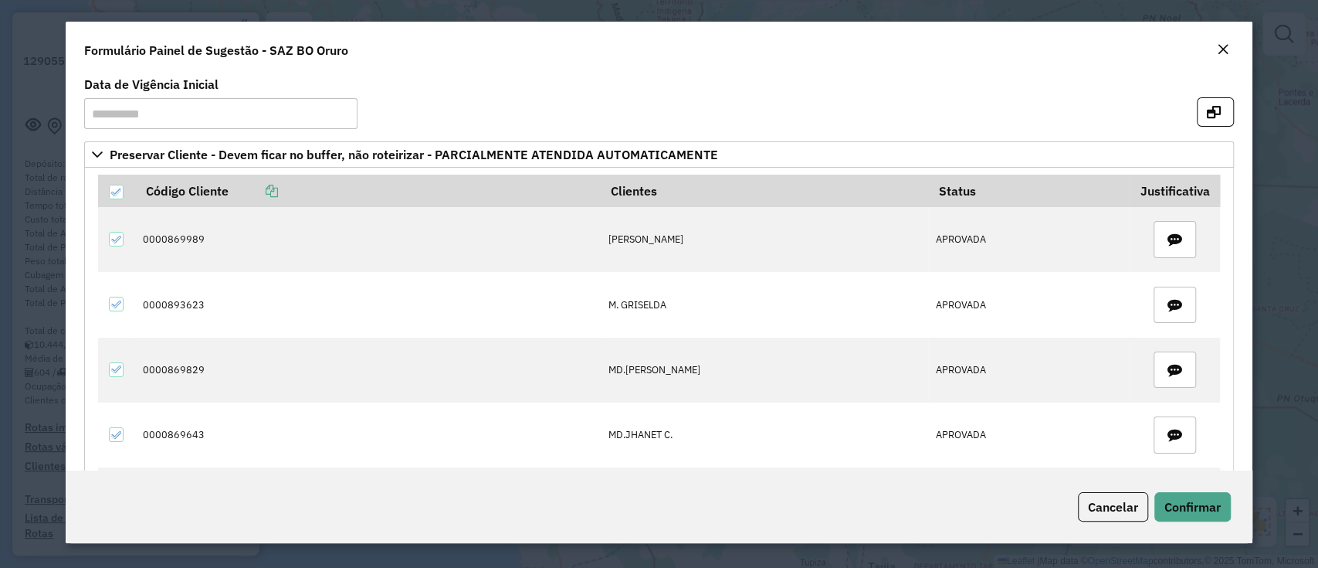
click at [1217, 53] on em "Close" at bounding box center [1223, 49] width 12 height 12
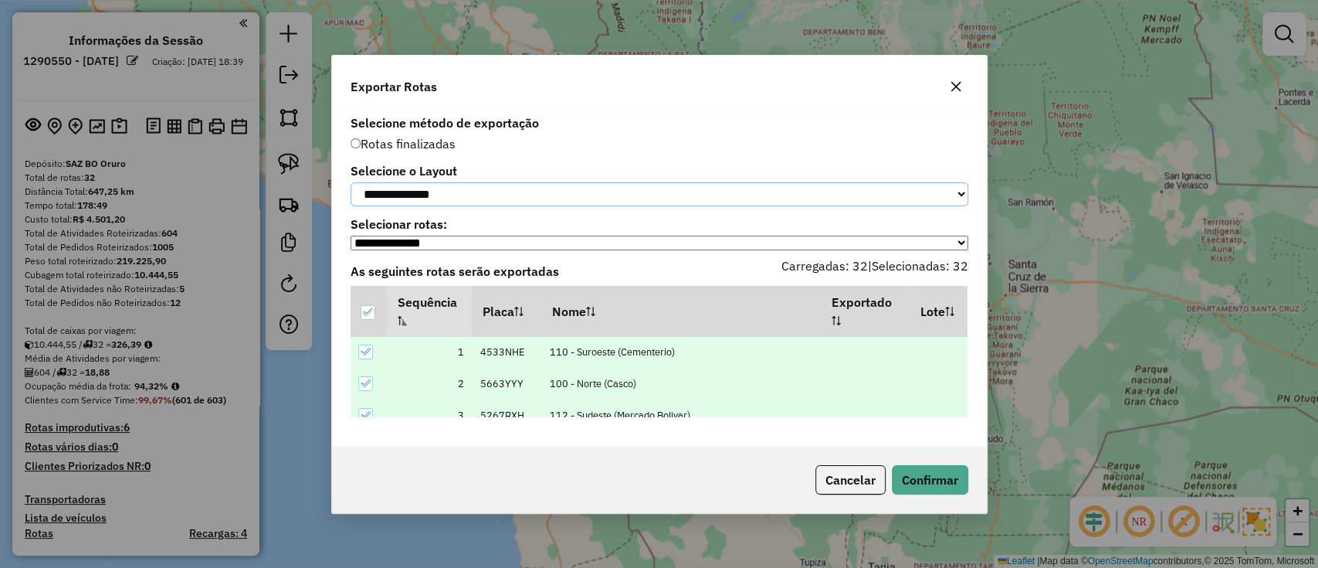
click at [719, 185] on select "**********" at bounding box center [660, 194] width 618 height 24
select select "*********"
click at [351, 182] on select "**********" at bounding box center [660, 194] width 618 height 24
click at [927, 483] on button "Confirmar" at bounding box center [930, 479] width 76 height 29
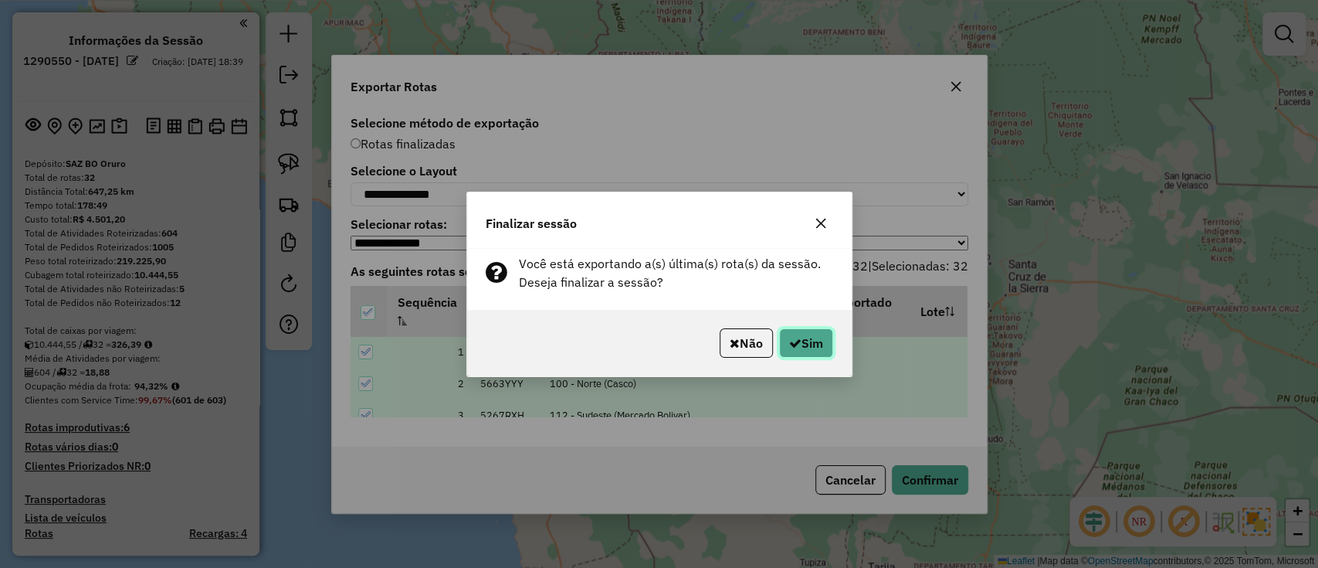
click at [809, 337] on button "Sim" at bounding box center [806, 342] width 54 height 29
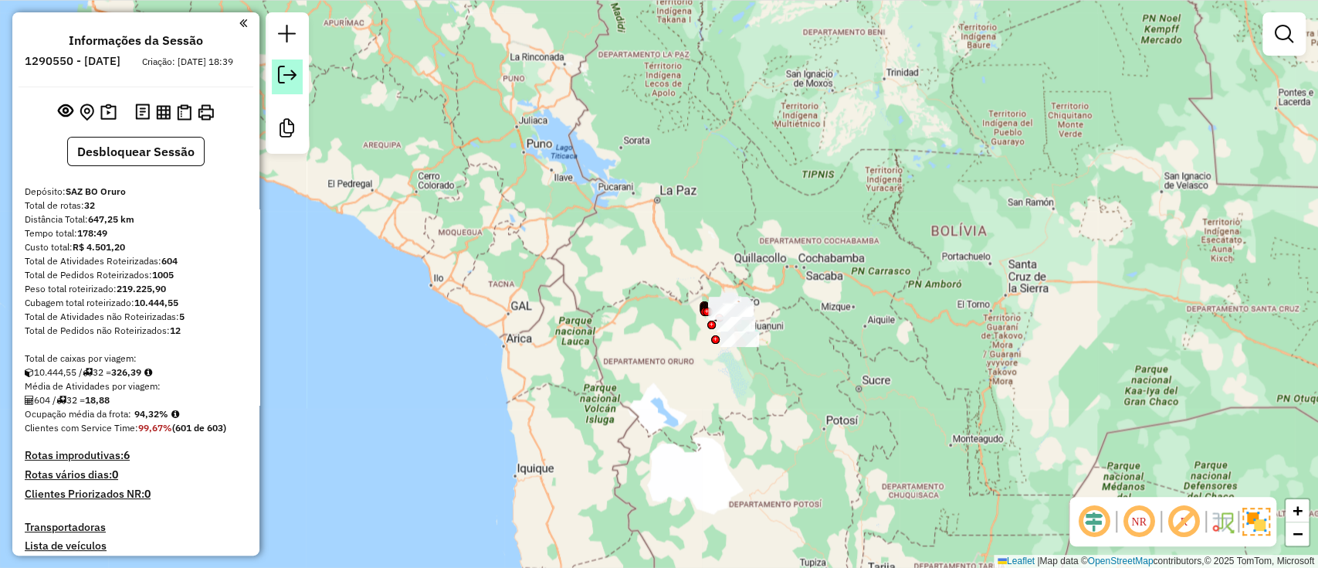
click at [284, 66] on em at bounding box center [287, 75] width 19 height 19
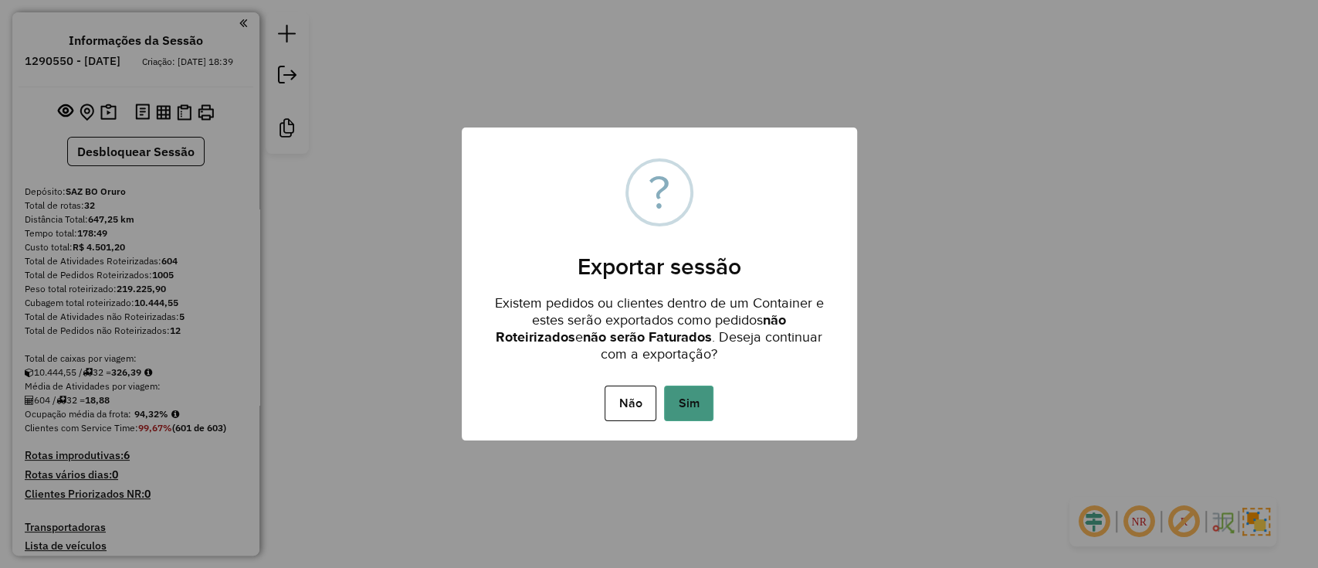
click at [696, 386] on button "Sim" at bounding box center [688, 403] width 49 height 36
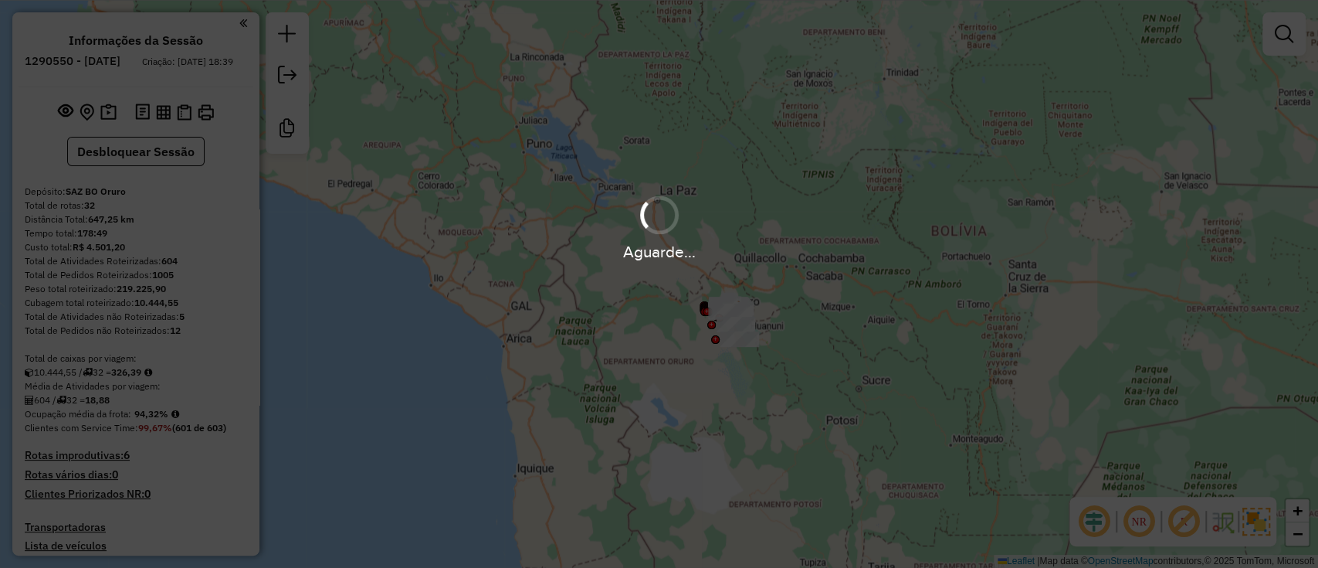
click at [696, 394] on div "Aguarde..." at bounding box center [659, 284] width 1318 height 568
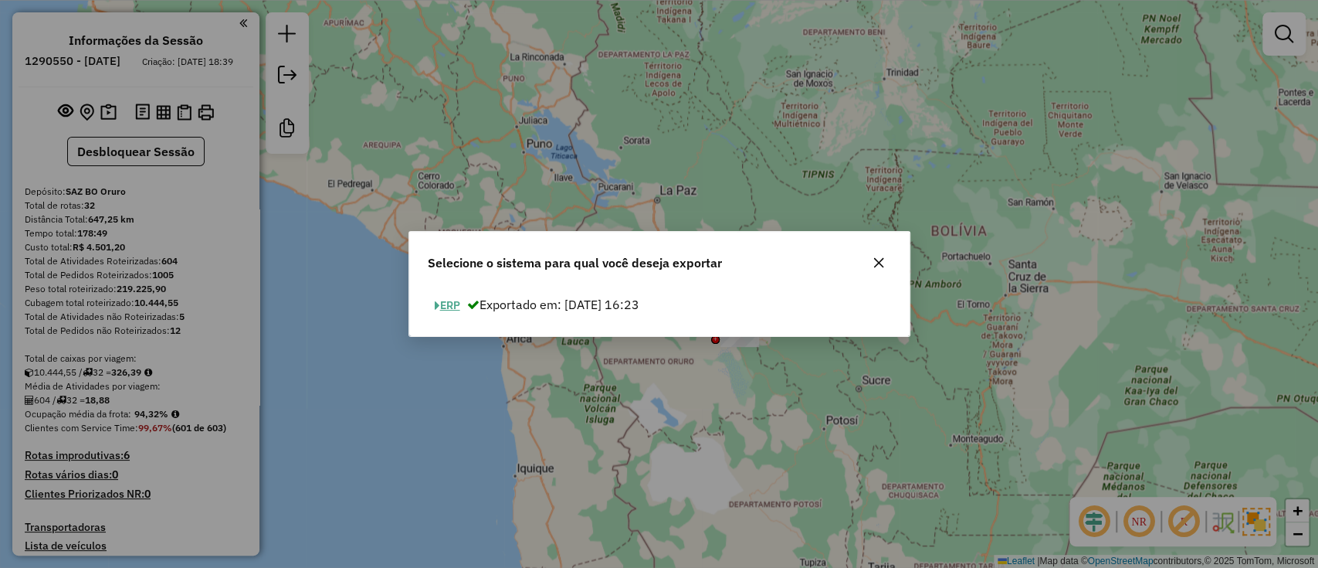
click at [457, 297] on button "ERP" at bounding box center [447, 305] width 39 height 24
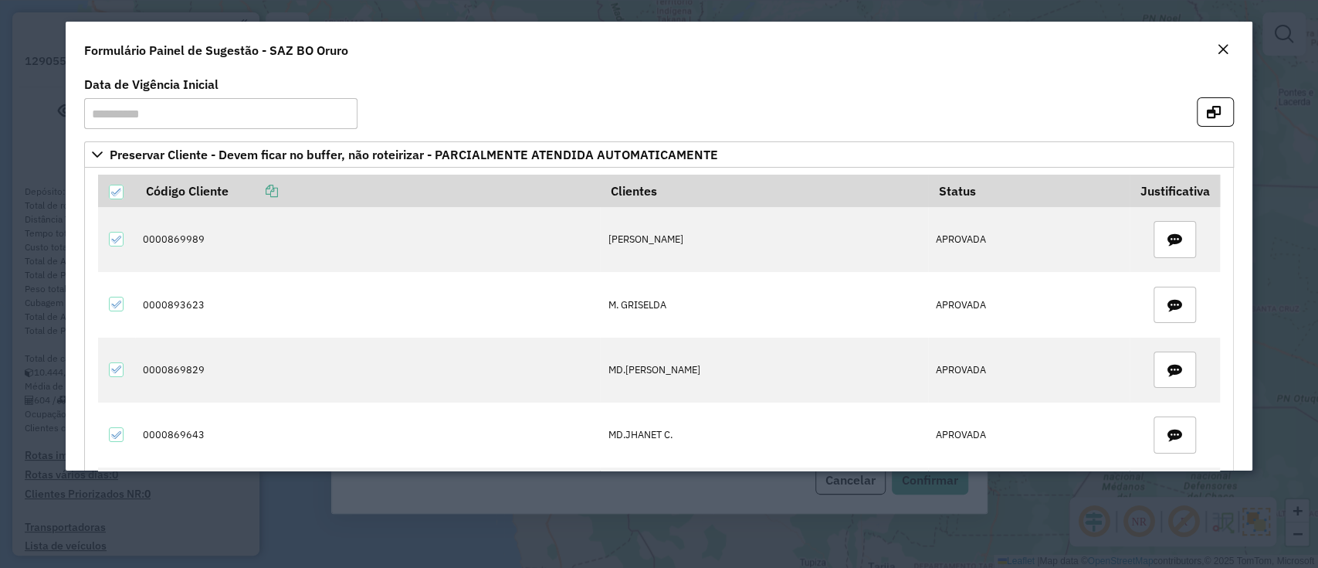
click at [1225, 48] on em "Close" at bounding box center [1223, 49] width 12 height 12
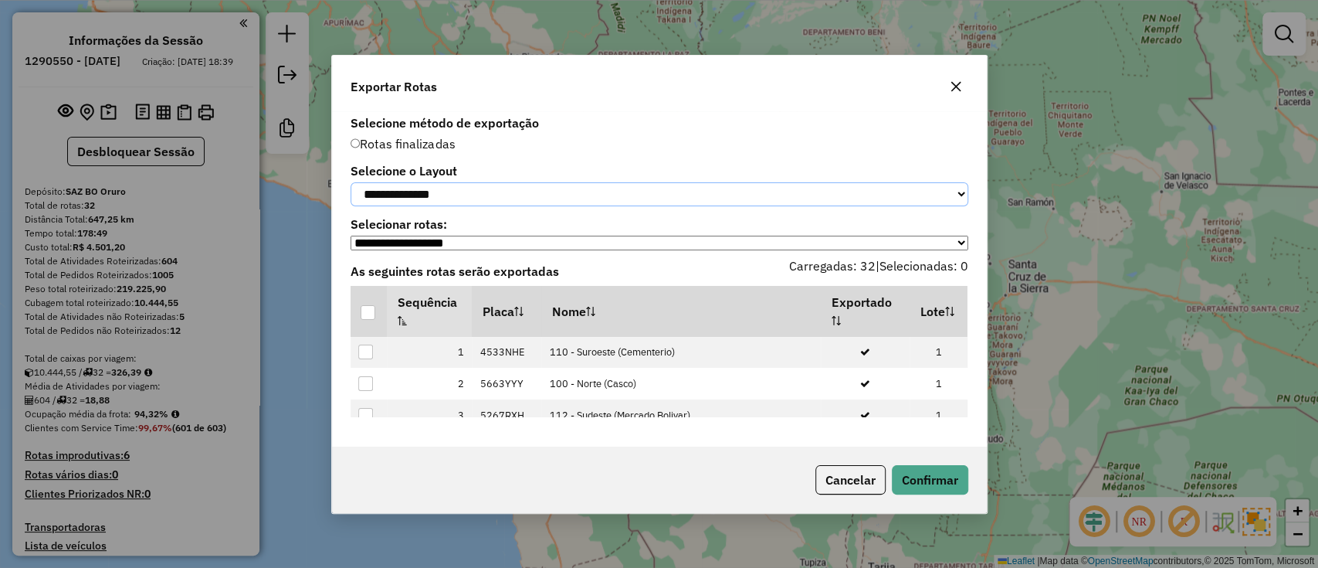
click at [590, 185] on select "**********" at bounding box center [660, 194] width 618 height 24
select select "*********"
click at [351, 182] on select "**********" at bounding box center [660, 194] width 618 height 24
click at [377, 314] on th at bounding box center [369, 311] width 36 height 51
click at [374, 315] on div at bounding box center [368, 312] width 15 height 15
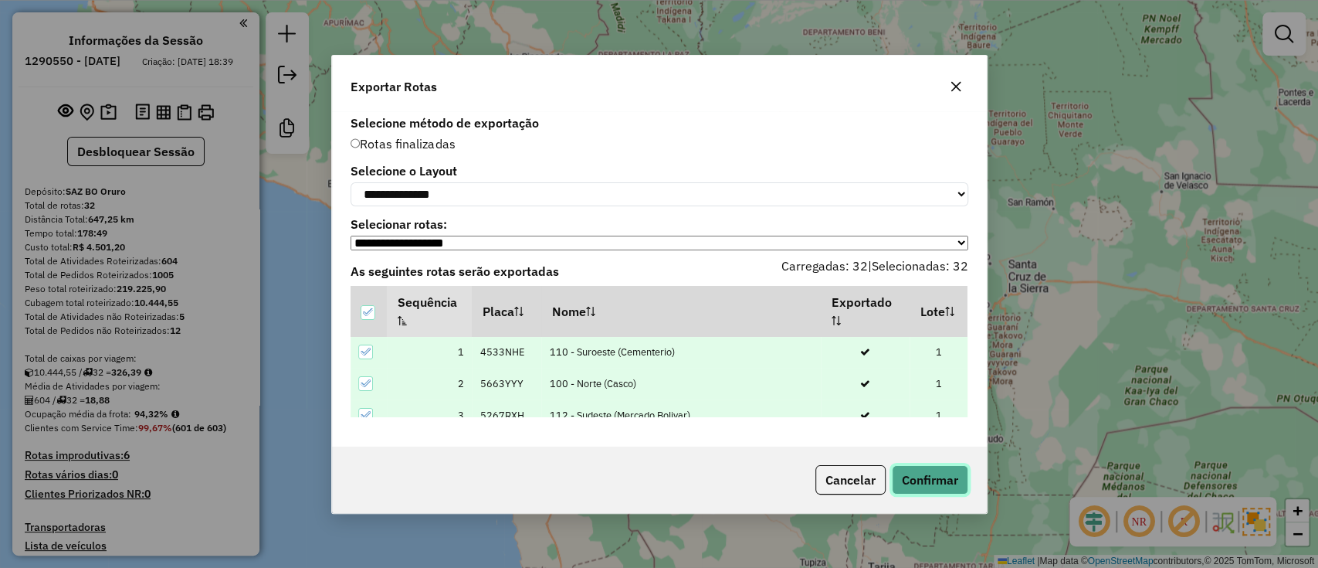
click at [930, 475] on button "Confirmar" at bounding box center [930, 479] width 76 height 29
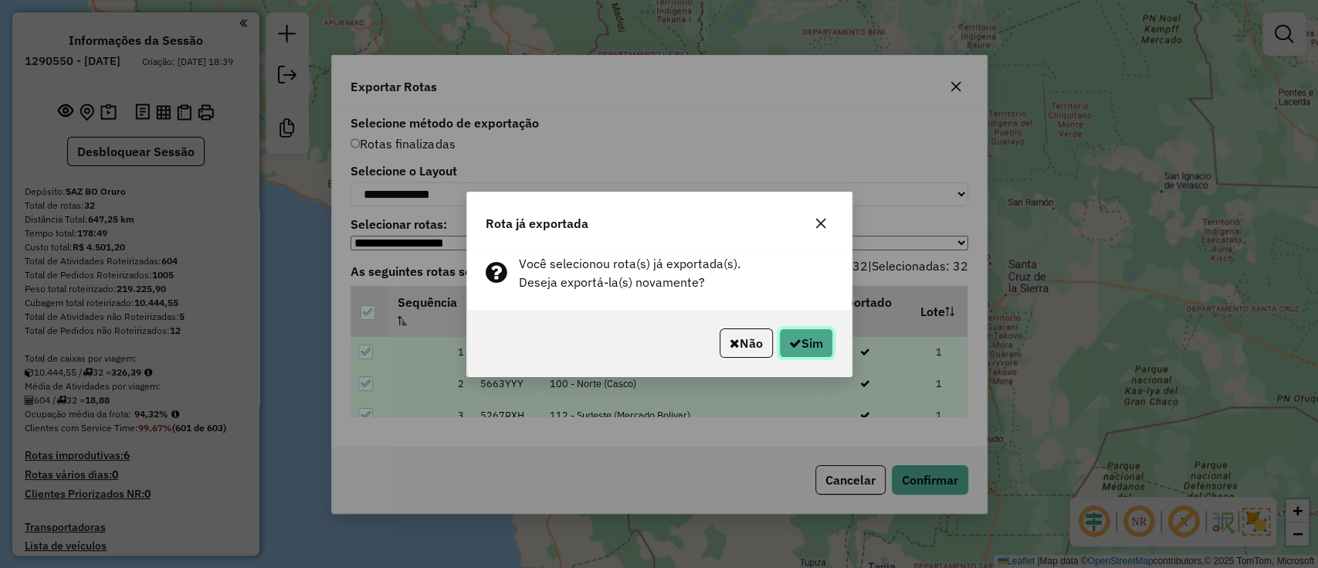
click at [803, 343] on button "Sim" at bounding box center [806, 342] width 54 height 29
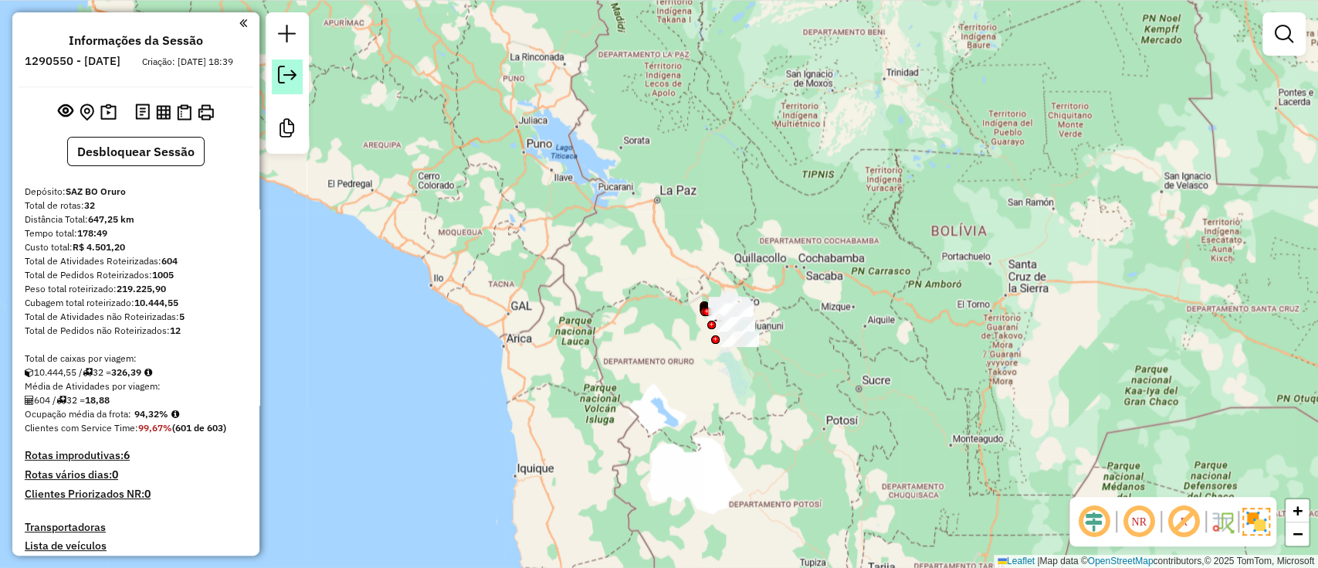
click at [286, 71] on em at bounding box center [287, 75] width 19 height 19
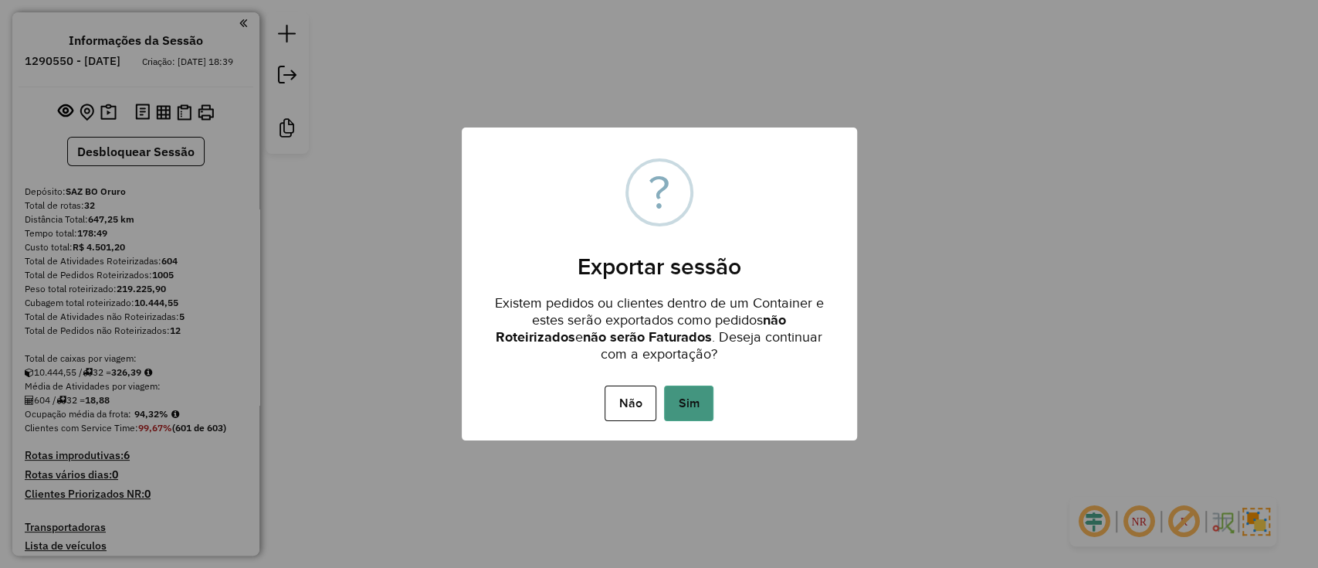
click at [696, 402] on button "Sim" at bounding box center [688, 403] width 49 height 36
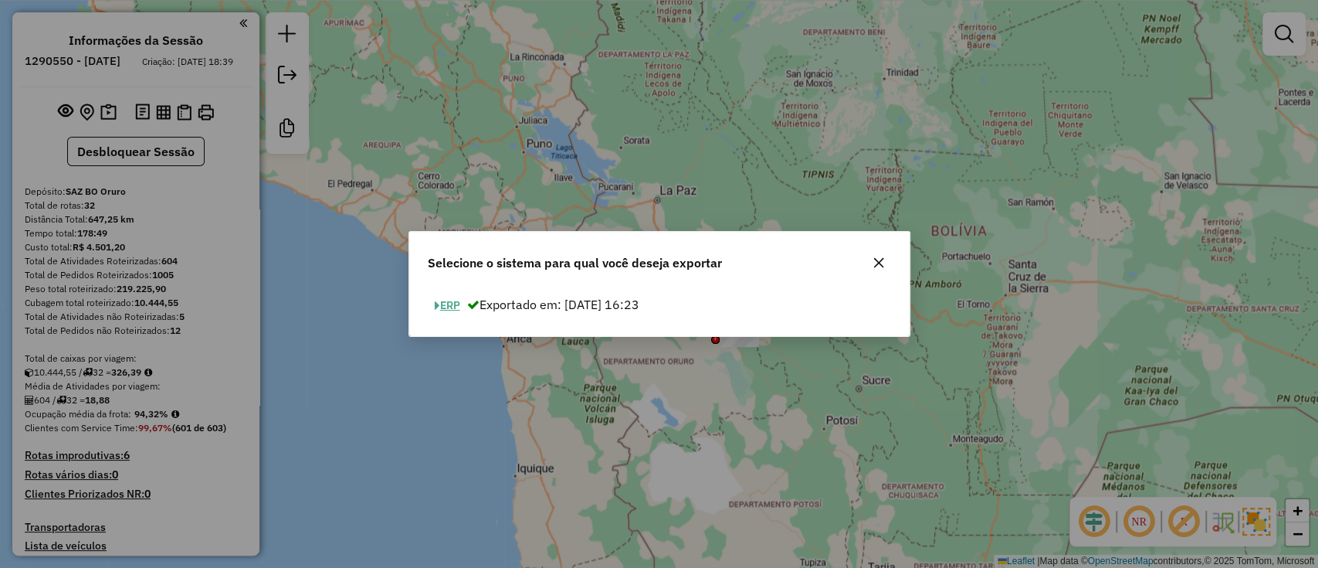
click at [445, 305] on button "ERP" at bounding box center [447, 305] width 39 height 24
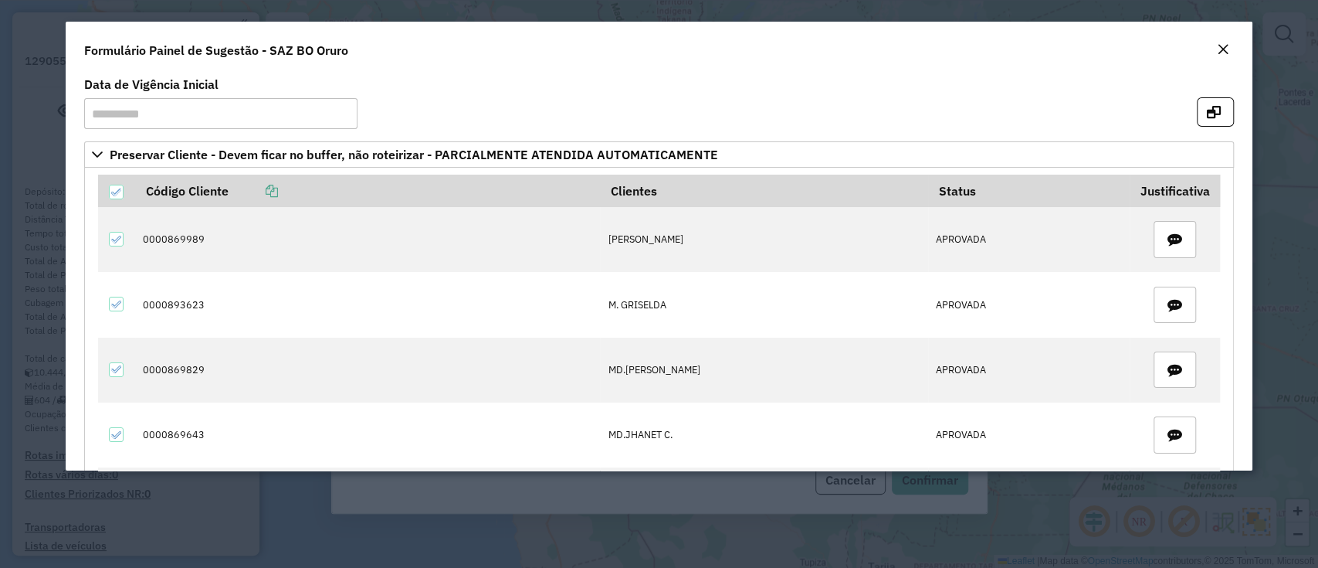
click at [1219, 43] on em "Close" at bounding box center [1223, 49] width 12 height 12
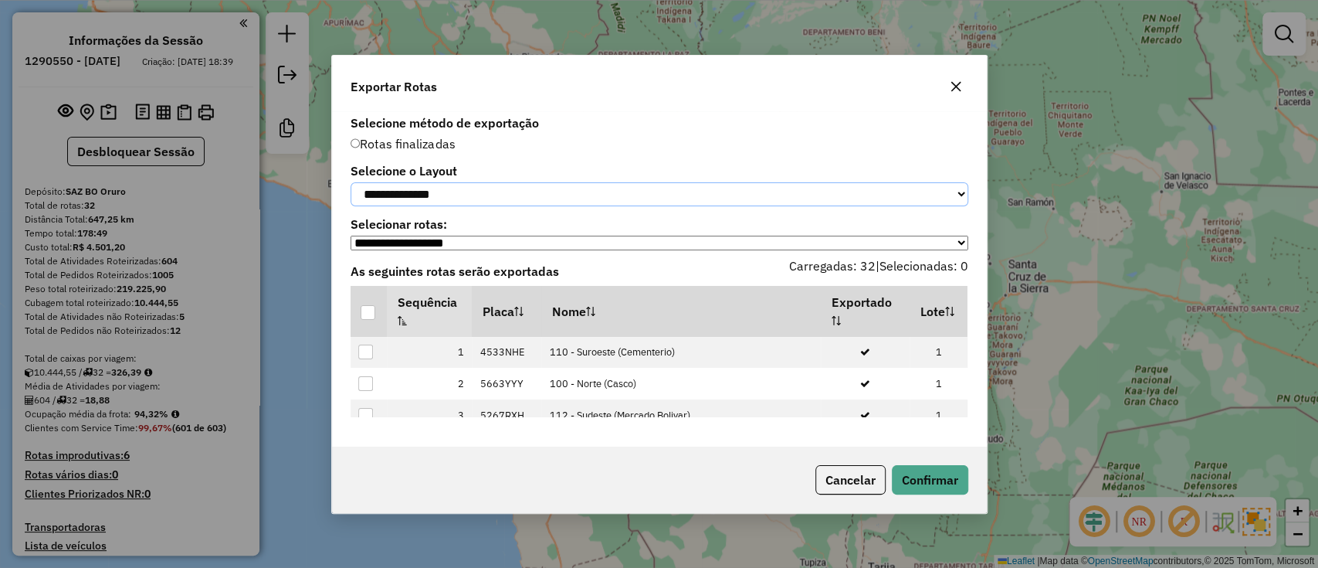
click at [405, 188] on select "**********" at bounding box center [660, 194] width 618 height 24
select select "*********"
click at [351, 182] on select "**********" at bounding box center [660, 194] width 618 height 24
click at [376, 316] on th at bounding box center [369, 311] width 36 height 51
click at [369, 317] on div at bounding box center [368, 312] width 15 height 15
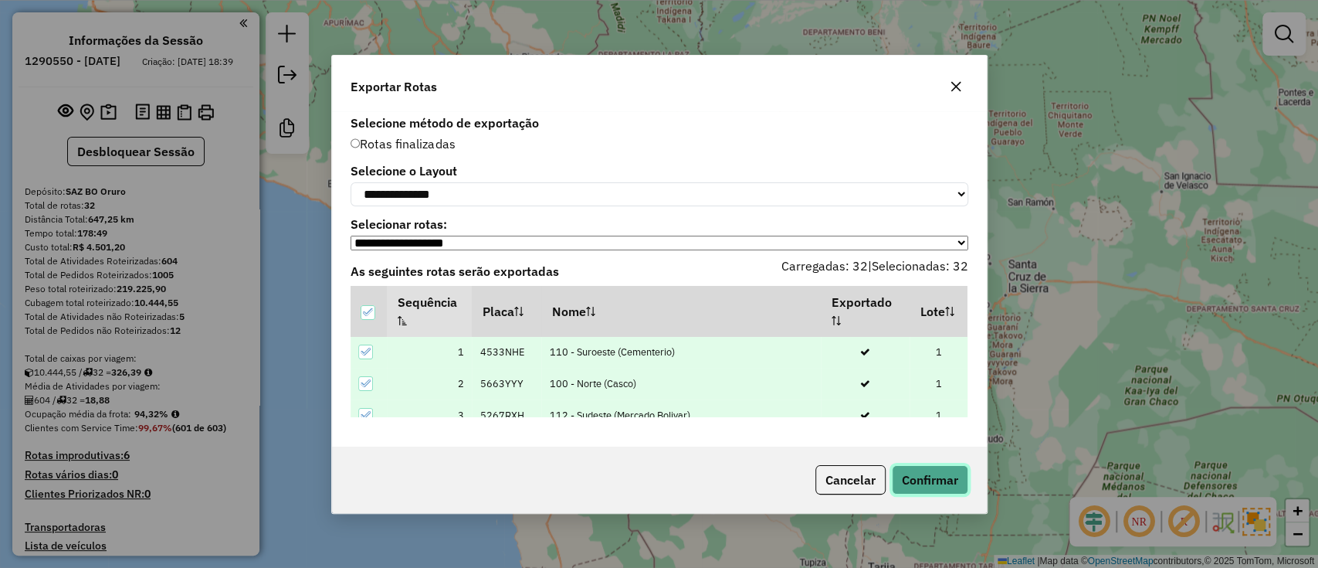
click at [914, 480] on button "Confirmar" at bounding box center [930, 479] width 76 height 29
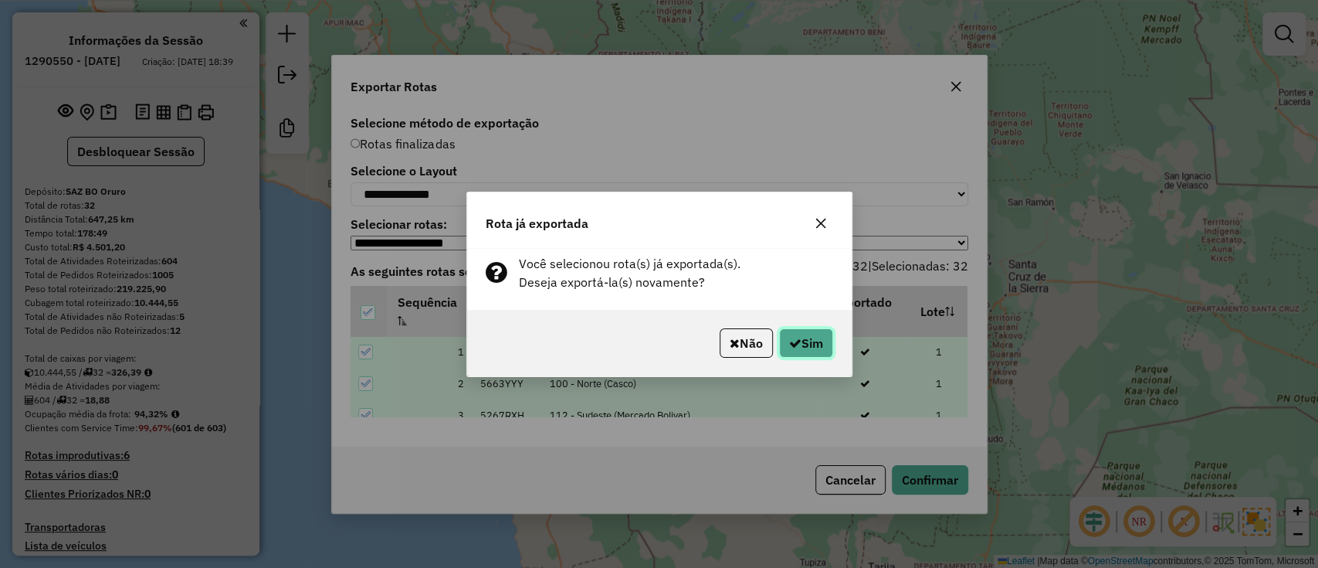
click at [803, 338] on button "Sim" at bounding box center [806, 342] width 54 height 29
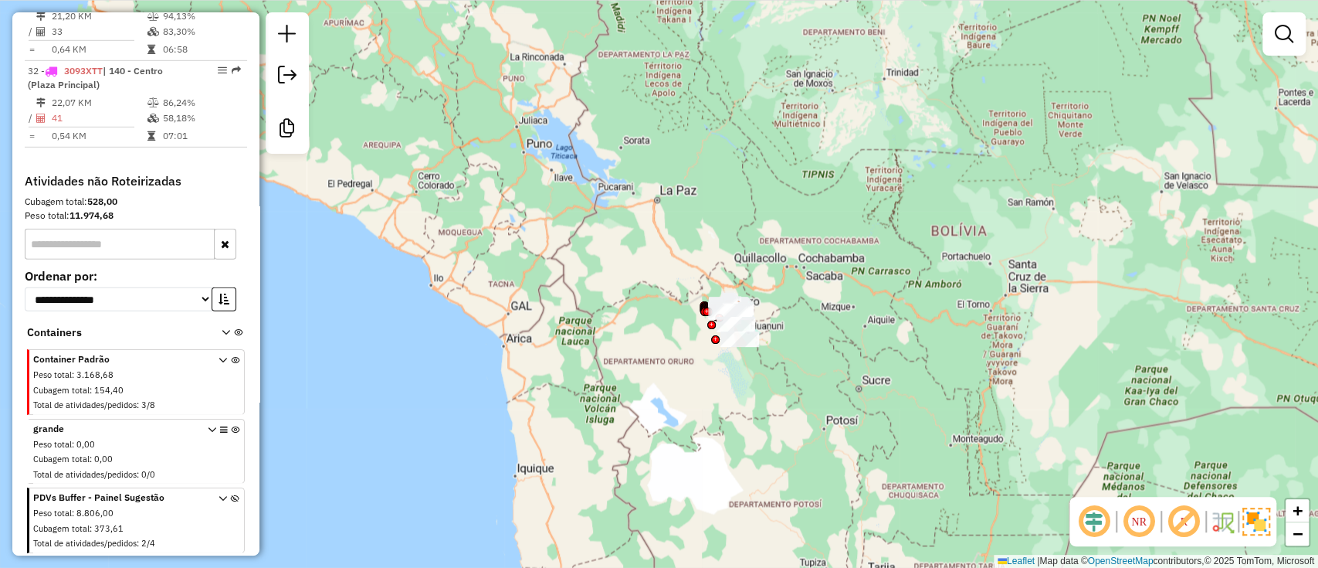
scroll to position [3191, 0]
